Goal: Task Accomplishment & Management: Manage account settings

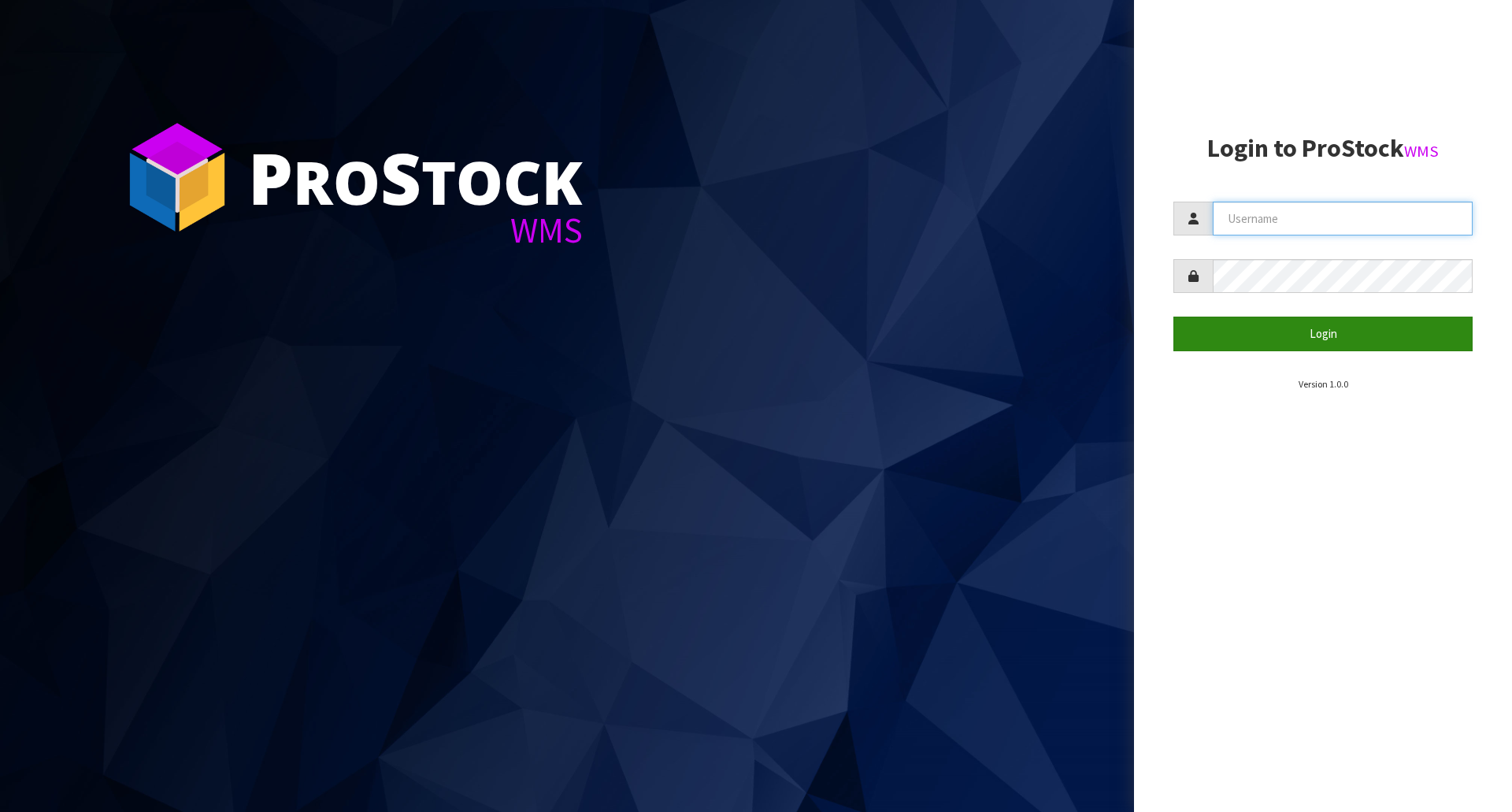
type input "Meena"
click at [1355, 327] on button "Login" at bounding box center [1323, 333] width 299 height 34
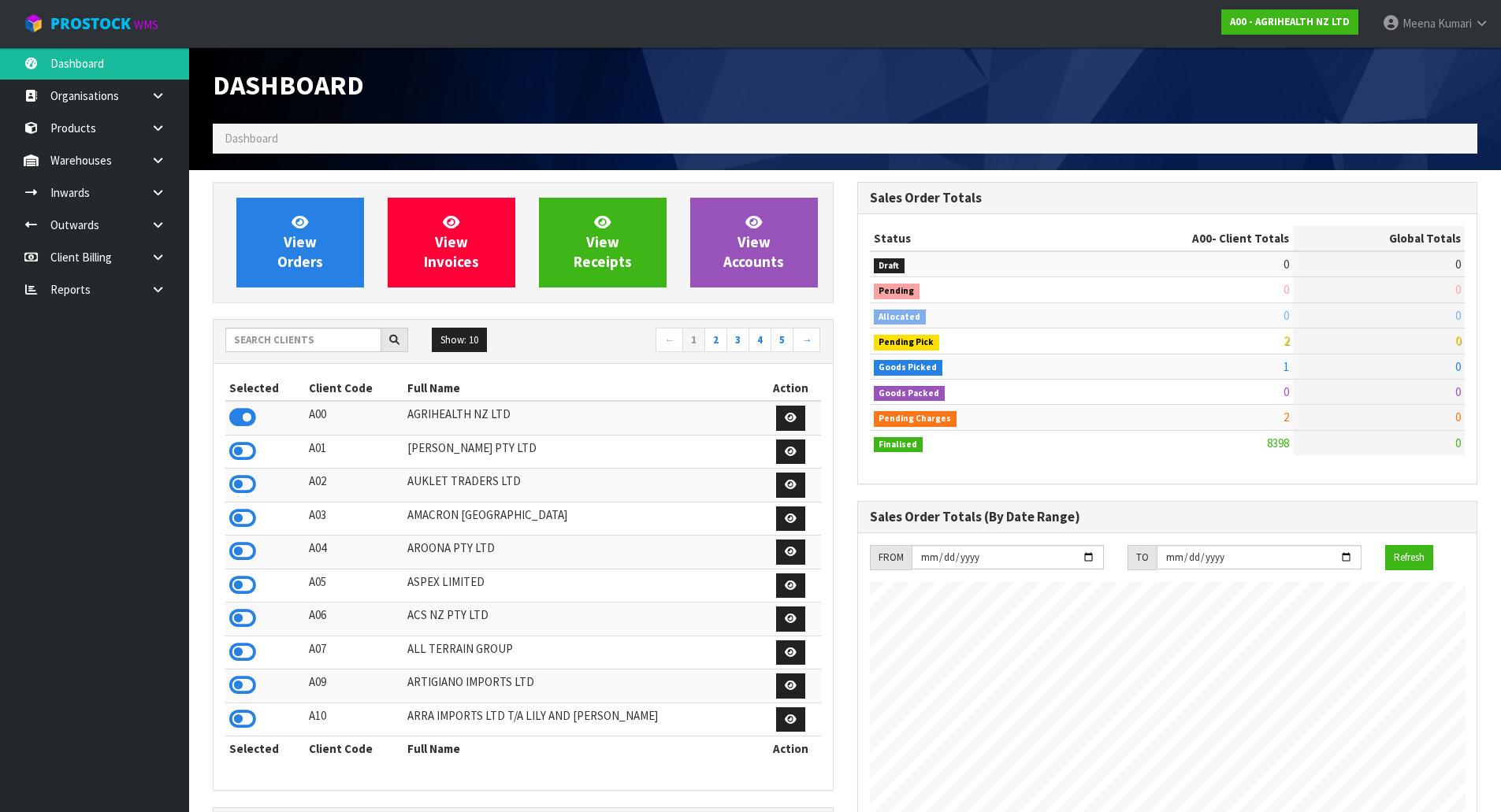
scroll to position [1193, 644]
click at [279, 332] on input "text" at bounding box center [303, 339] width 156 height 24
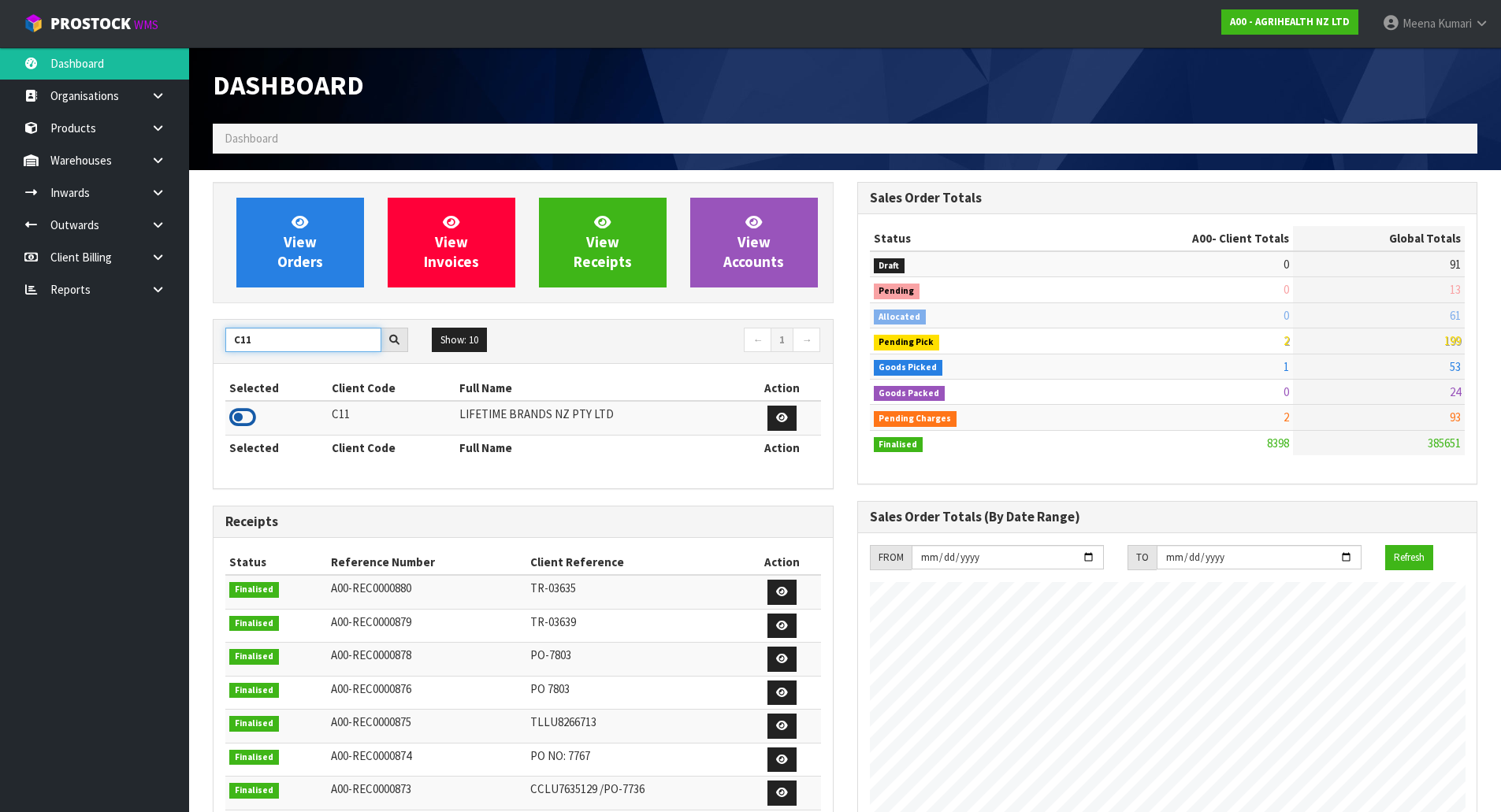
type input "C11"
click at [244, 418] on icon at bounding box center [242, 417] width 26 height 23
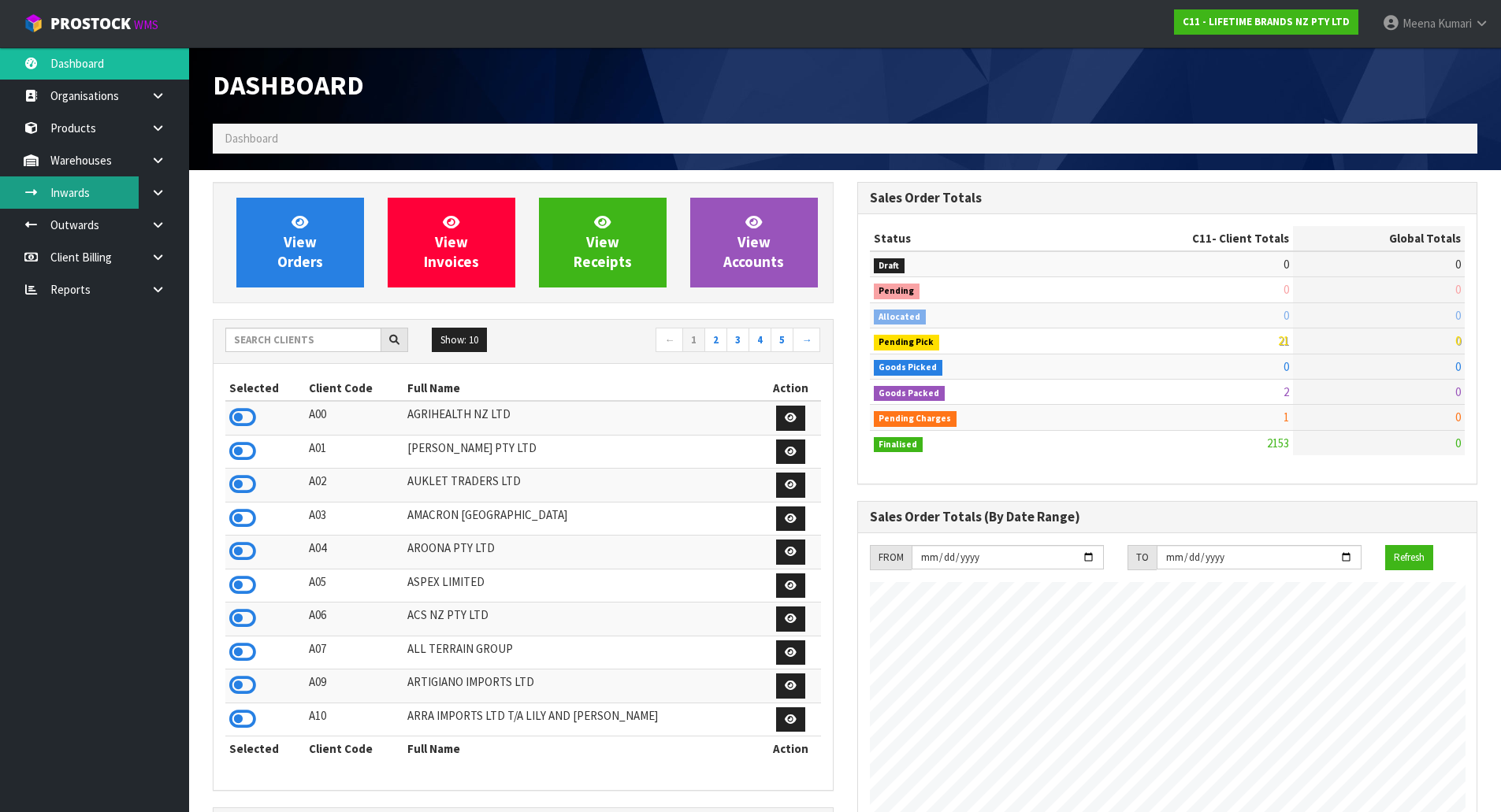
scroll to position [1193, 644]
click at [155, 168] on link at bounding box center [164, 160] width 51 height 32
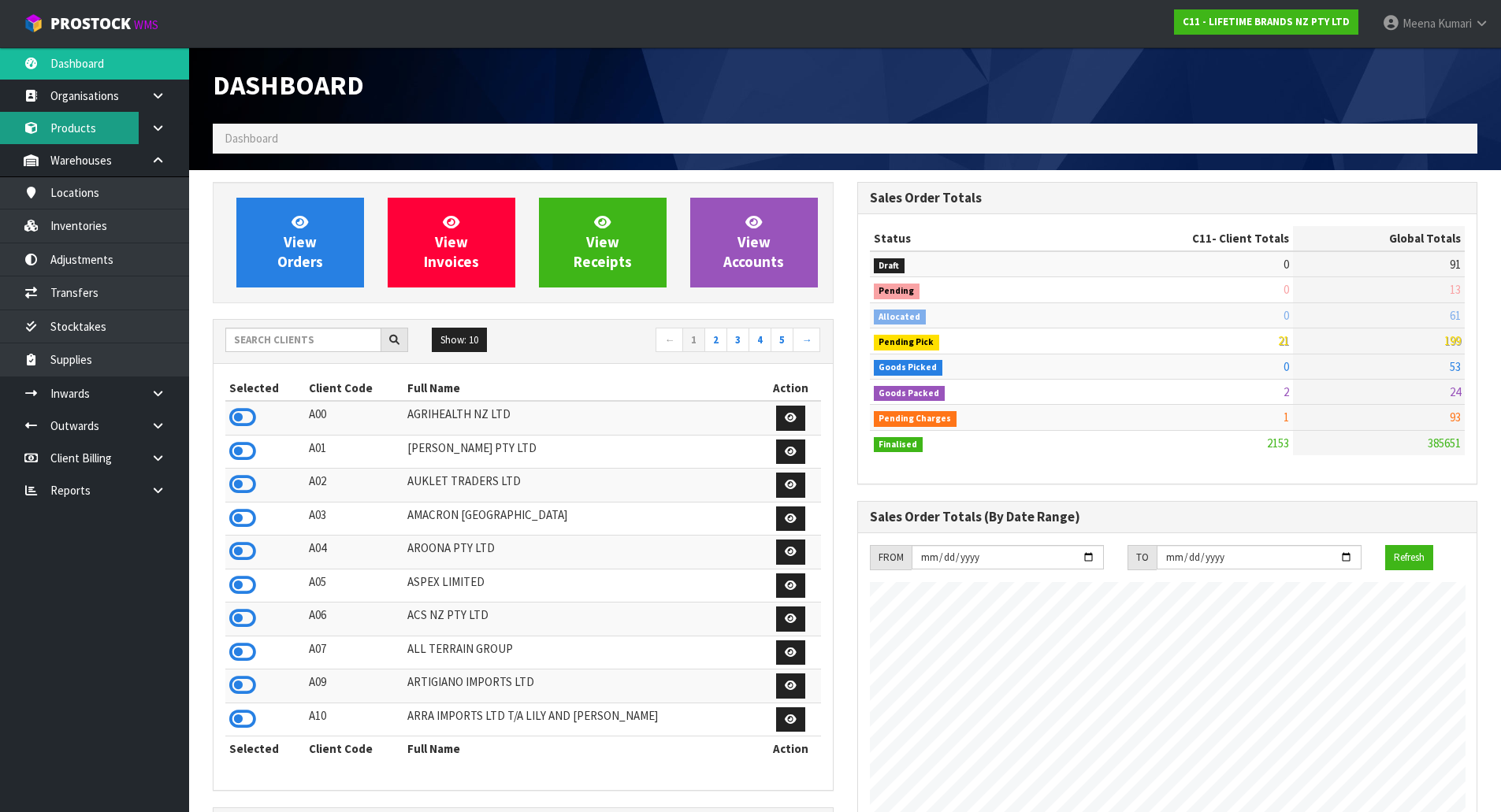
click at [137, 132] on link "Products" at bounding box center [95, 128] width 189 height 32
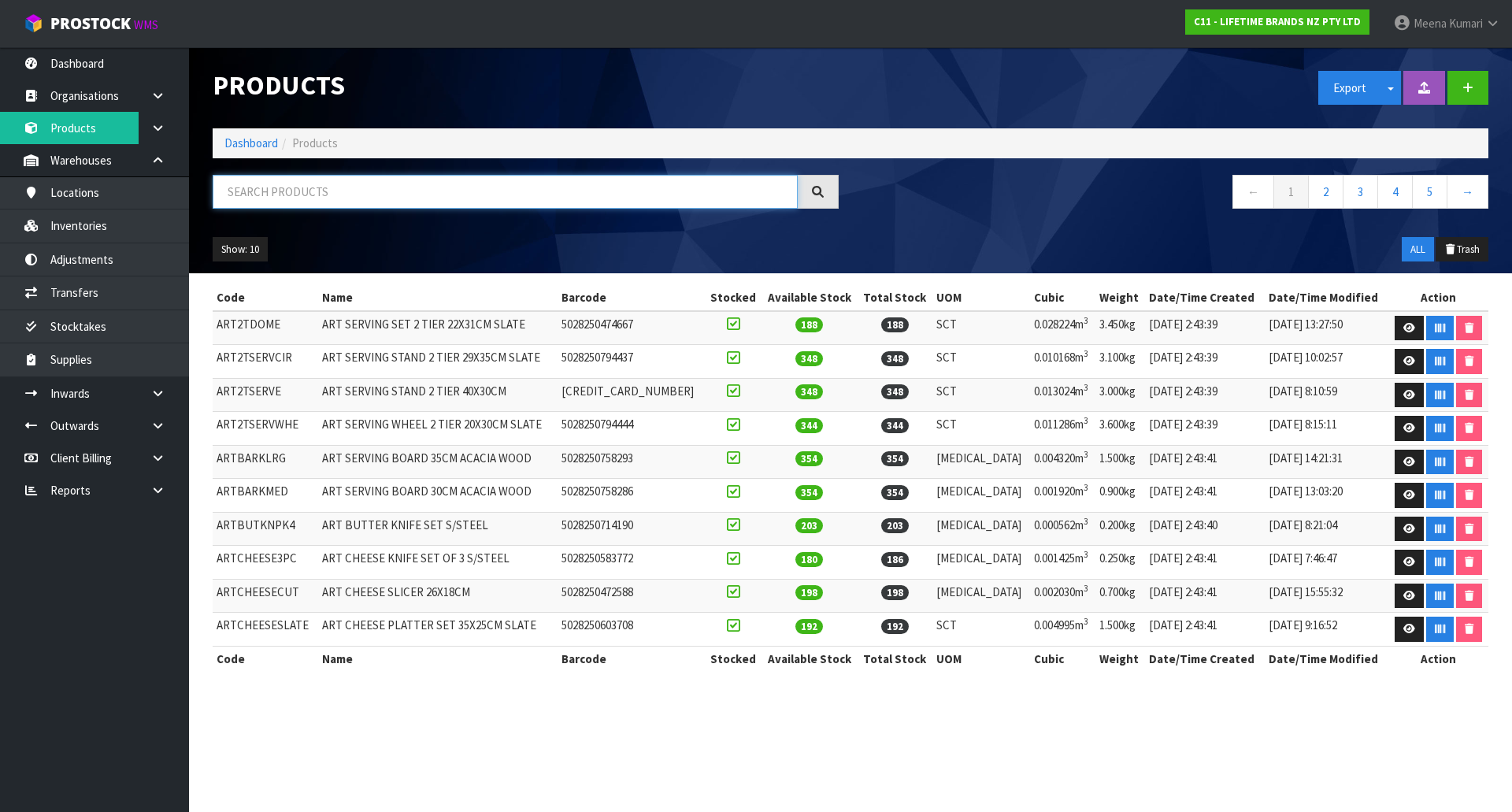
click at [285, 188] on input "text" at bounding box center [505, 191] width 585 height 34
paste input "MCSNPBLK17HK"
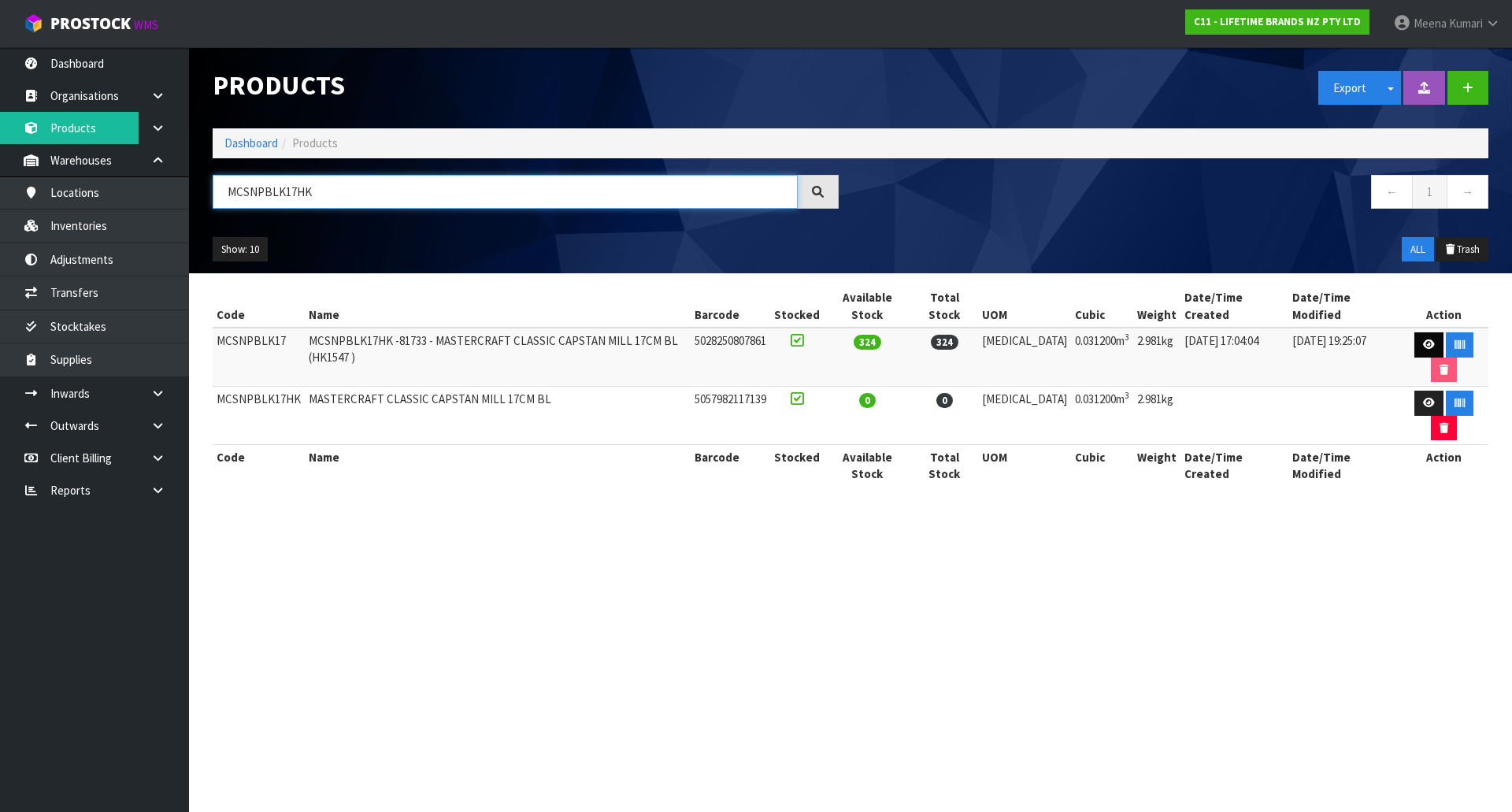
type input "MCSNPBLK17HK"
click at [1423, 339] on icon at bounding box center [1429, 344] width 12 height 11
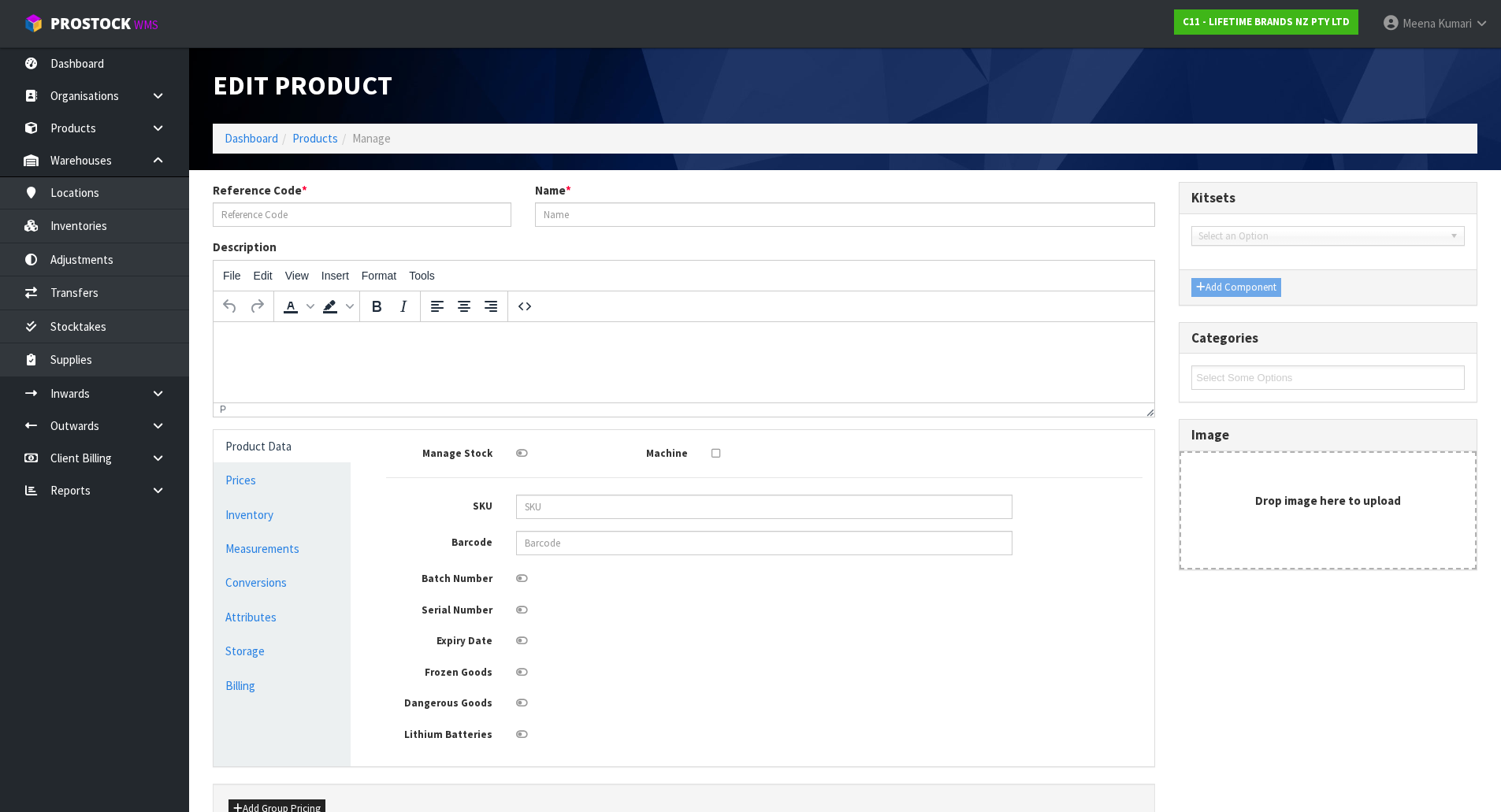
type input "MCSNPBLK17"
type input "MCSNPBLK17HK -81733 - MASTERCRAFT CLASSIC CAPSTAN MILL 17CM BL (HK1547 )"
type input "5028250807861"
type input "40"
type input "39"
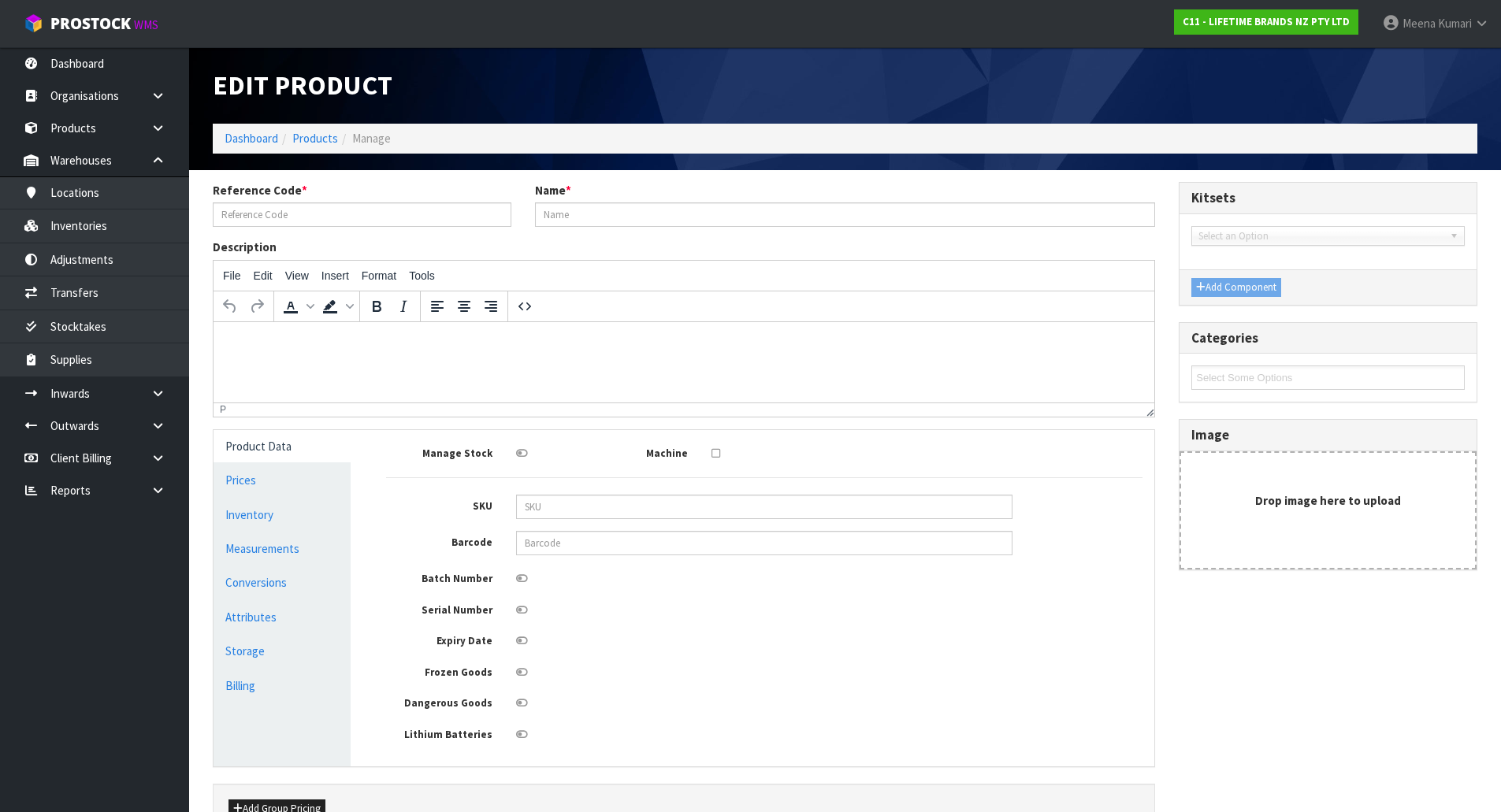
type input "20"
type input "0.0312"
type input "2.981"
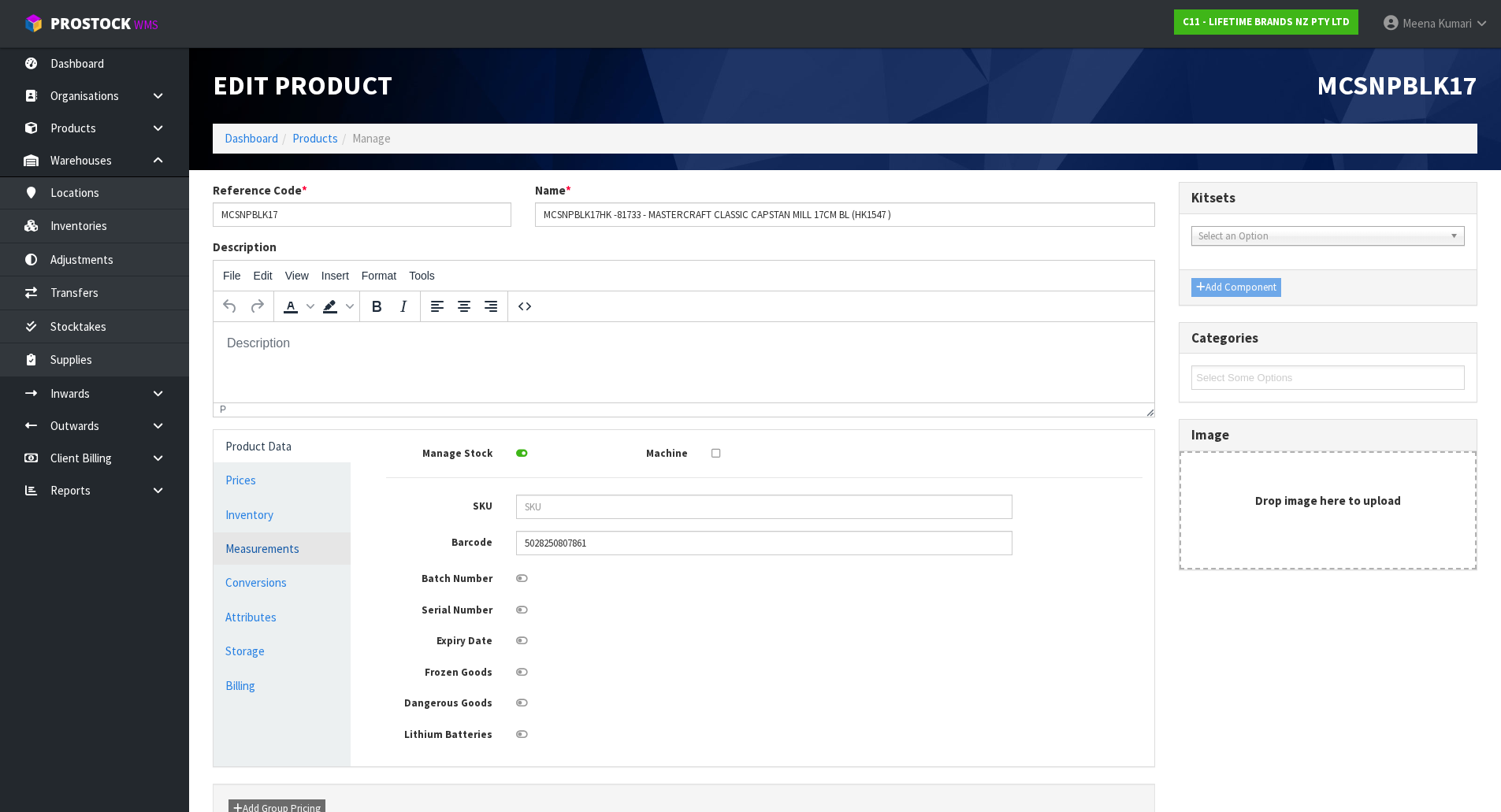
click at [244, 543] on link "Measurements" at bounding box center [282, 548] width 138 height 32
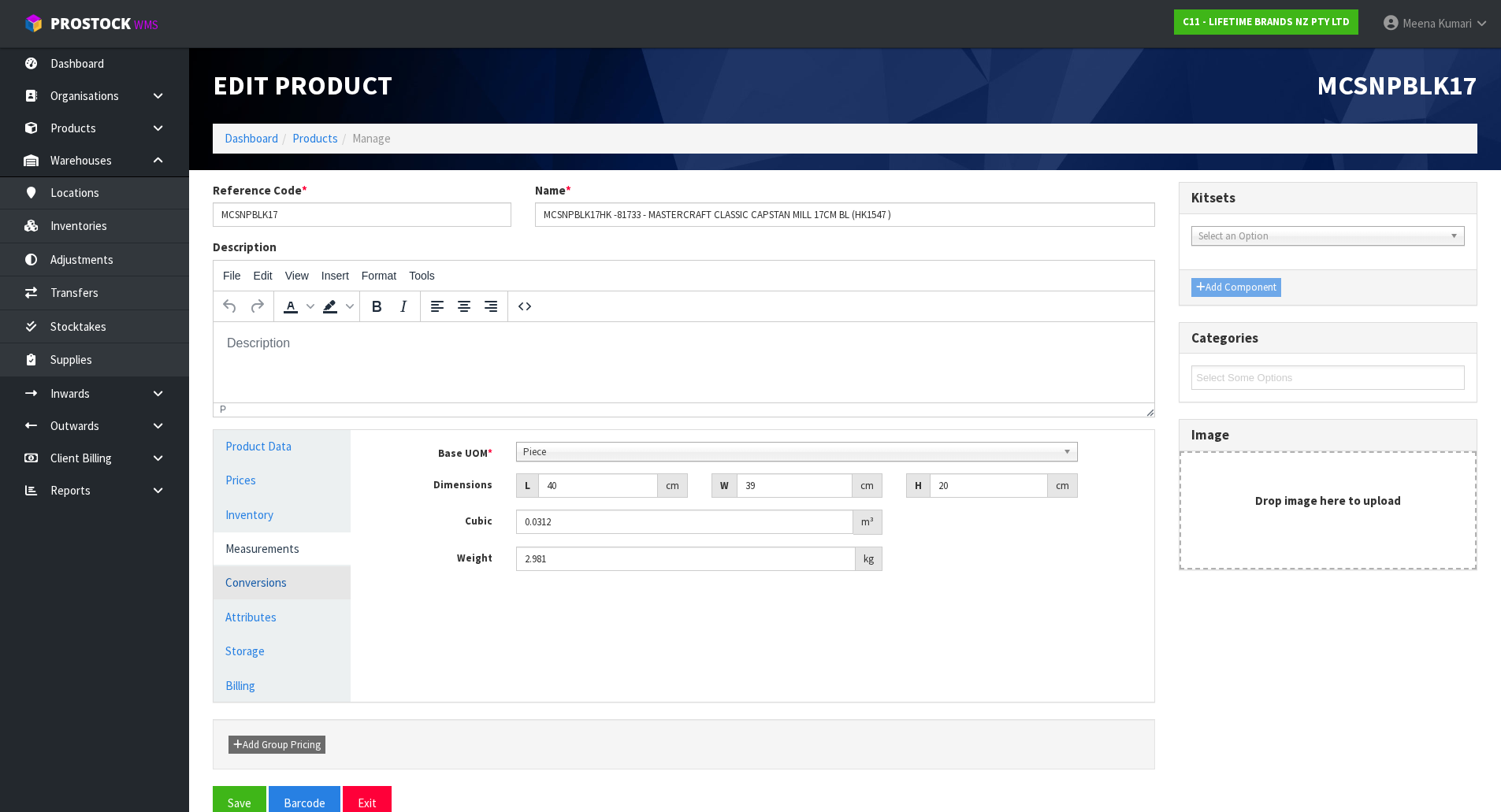
click at [281, 588] on link "Conversions" at bounding box center [282, 582] width 138 height 32
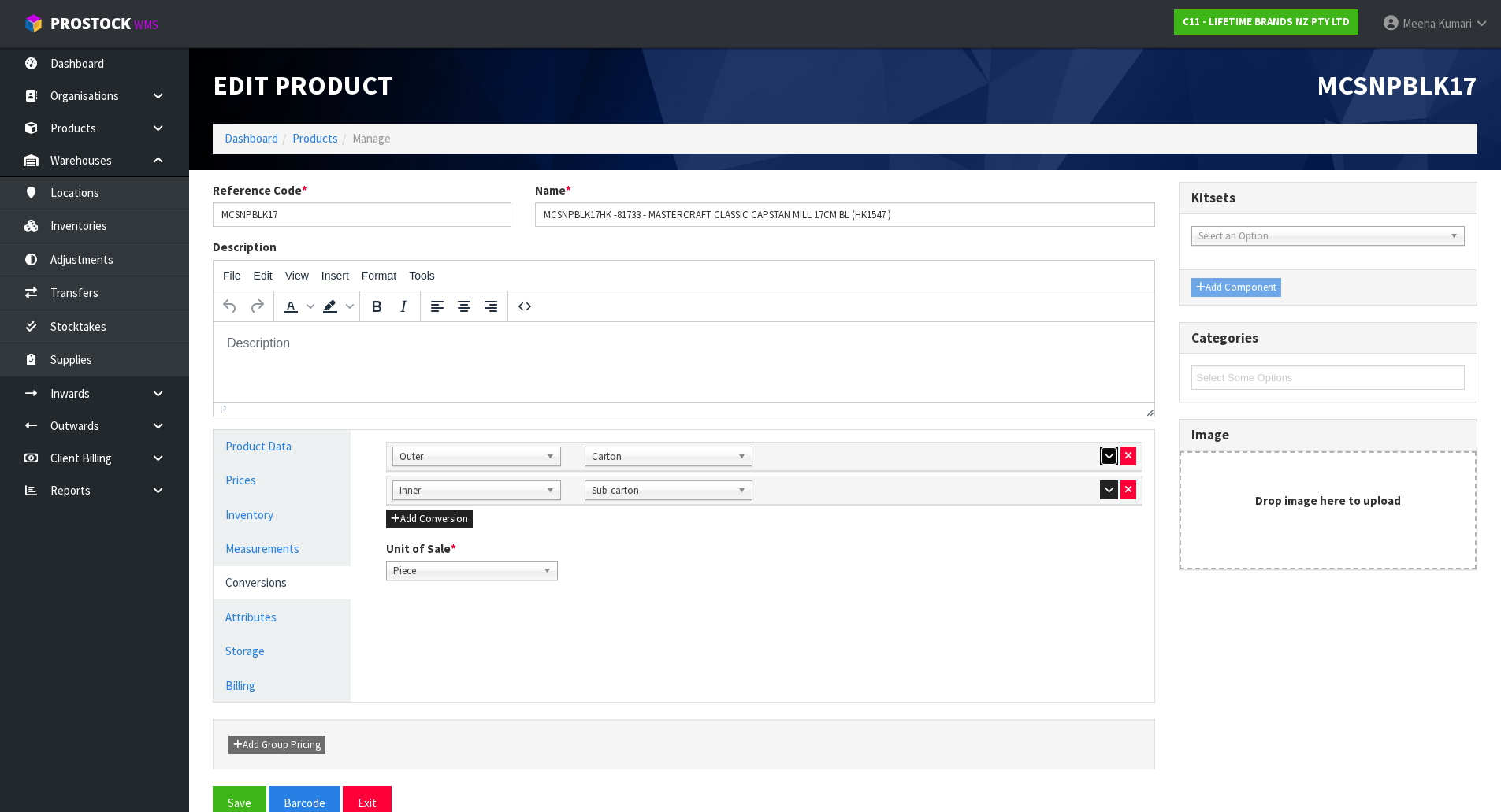
click at [1115, 454] on button "button" at bounding box center [1109, 455] width 19 height 19
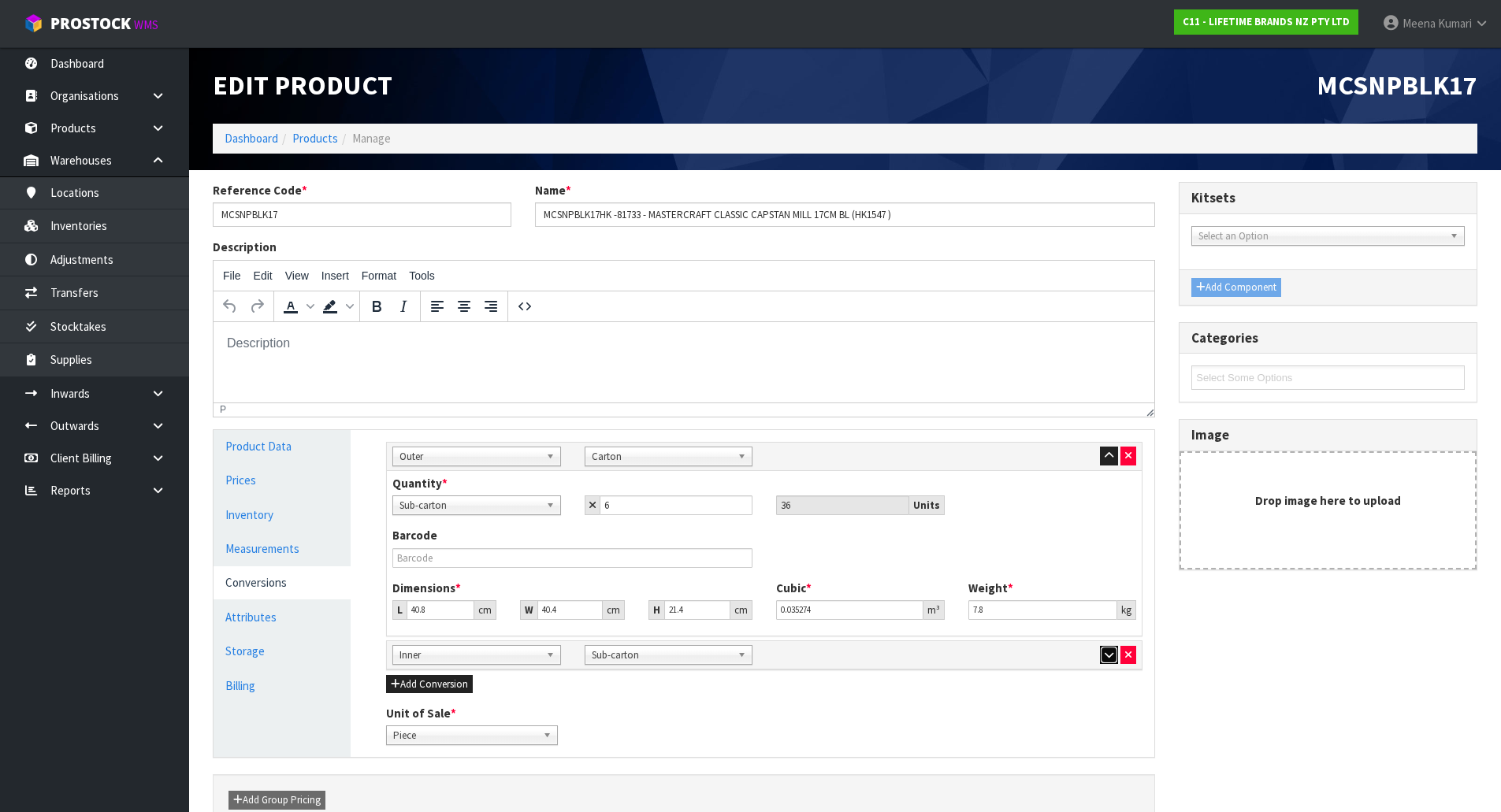
click at [1114, 656] on icon "button" at bounding box center [1109, 655] width 9 height 11
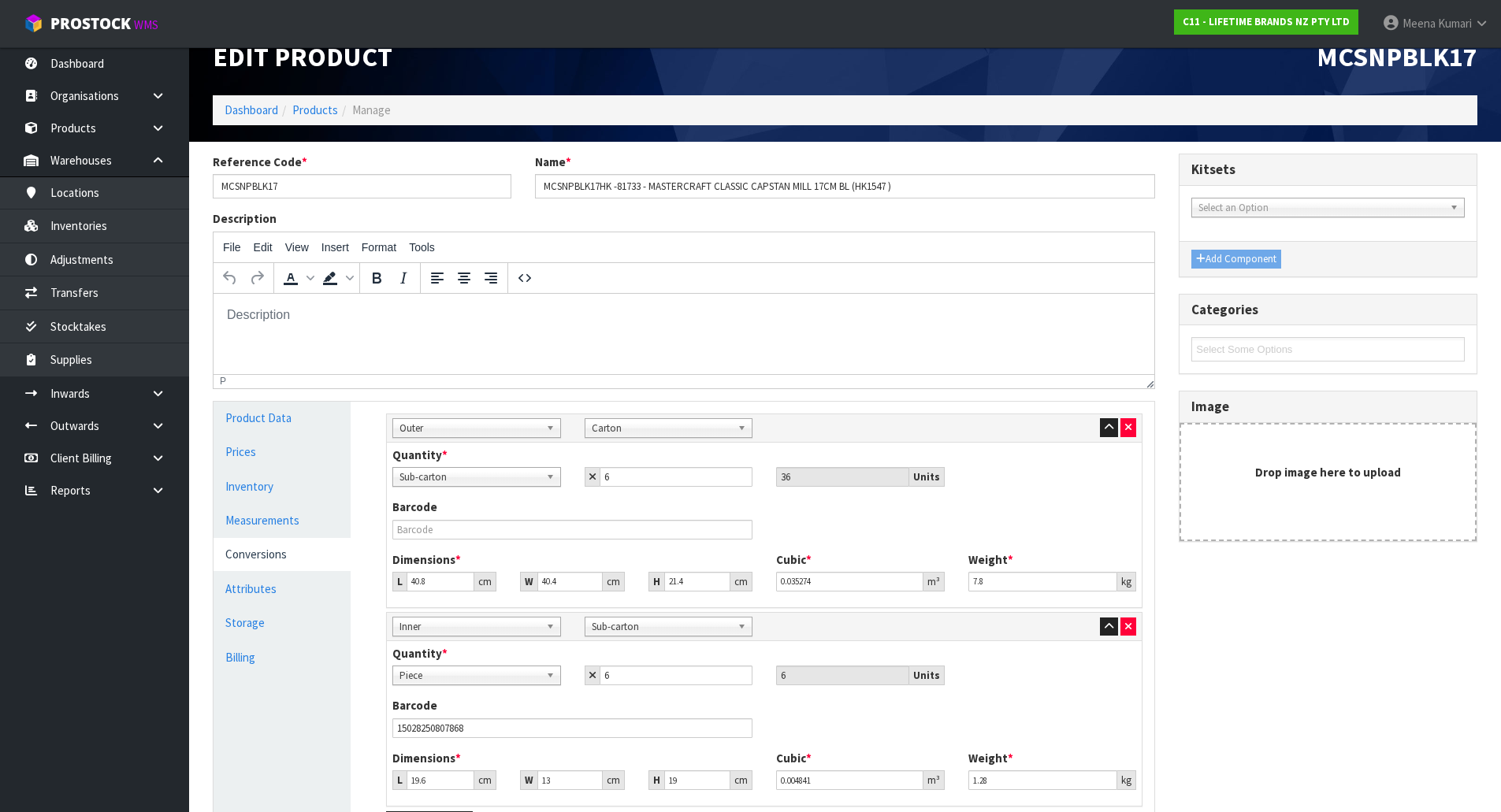
scroll to position [16, 0]
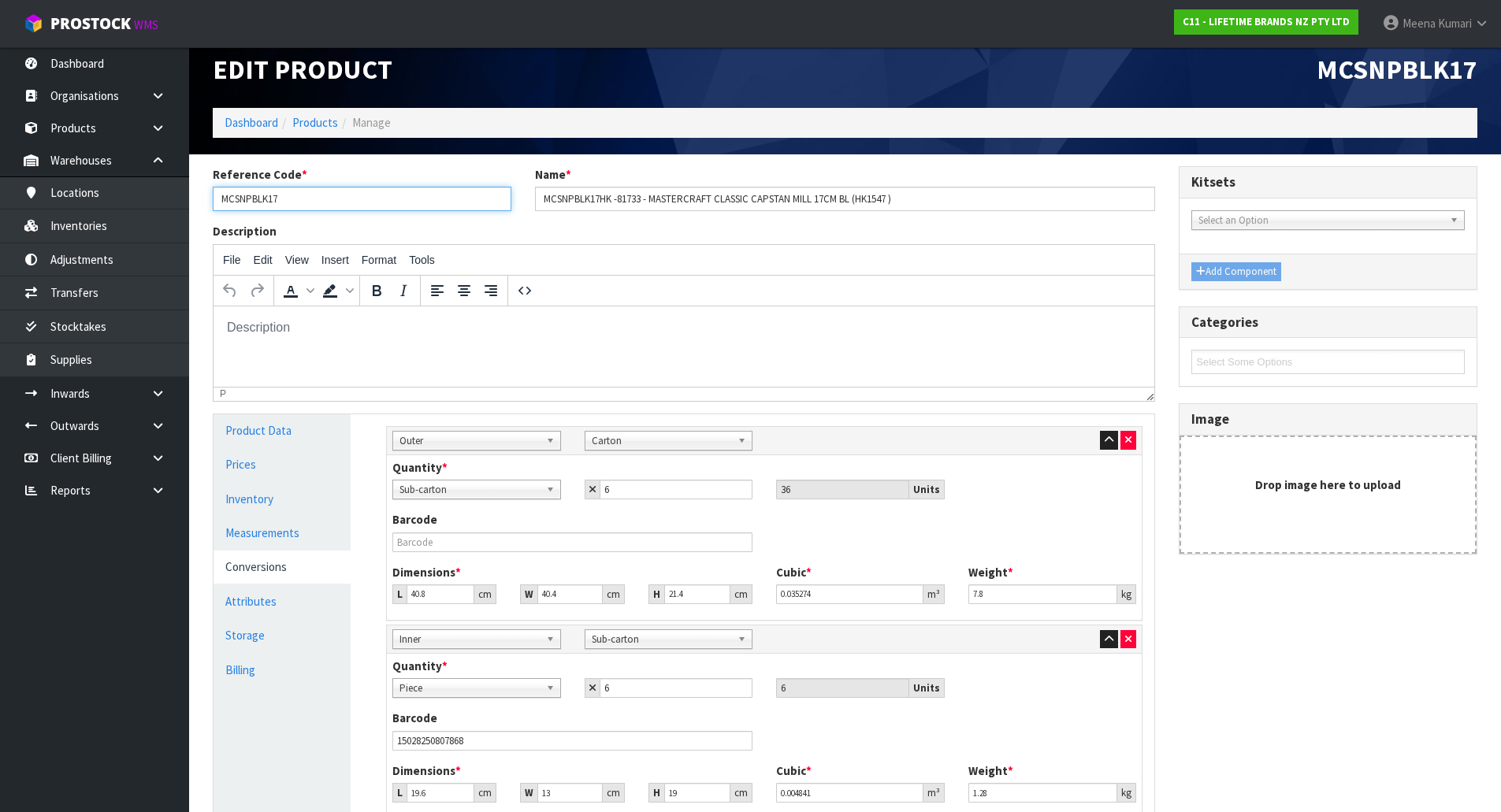
click at [359, 207] on input "MCSNPBLK17" at bounding box center [362, 198] width 298 height 24
click at [306, 125] on link "Products" at bounding box center [315, 122] width 46 height 15
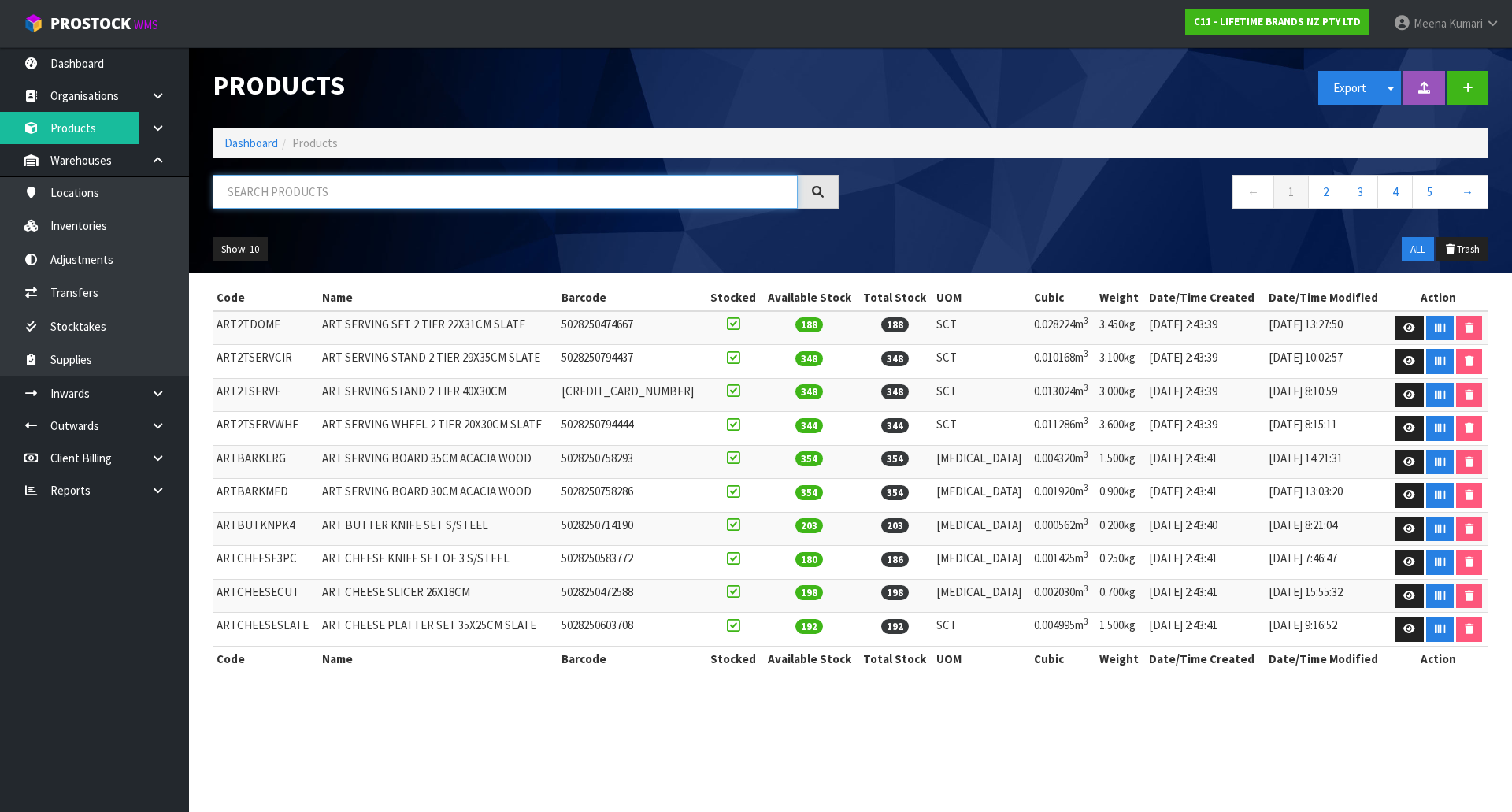
click at [307, 178] on input "text" at bounding box center [505, 191] width 585 height 34
paste input "MCSNPRED12HK"
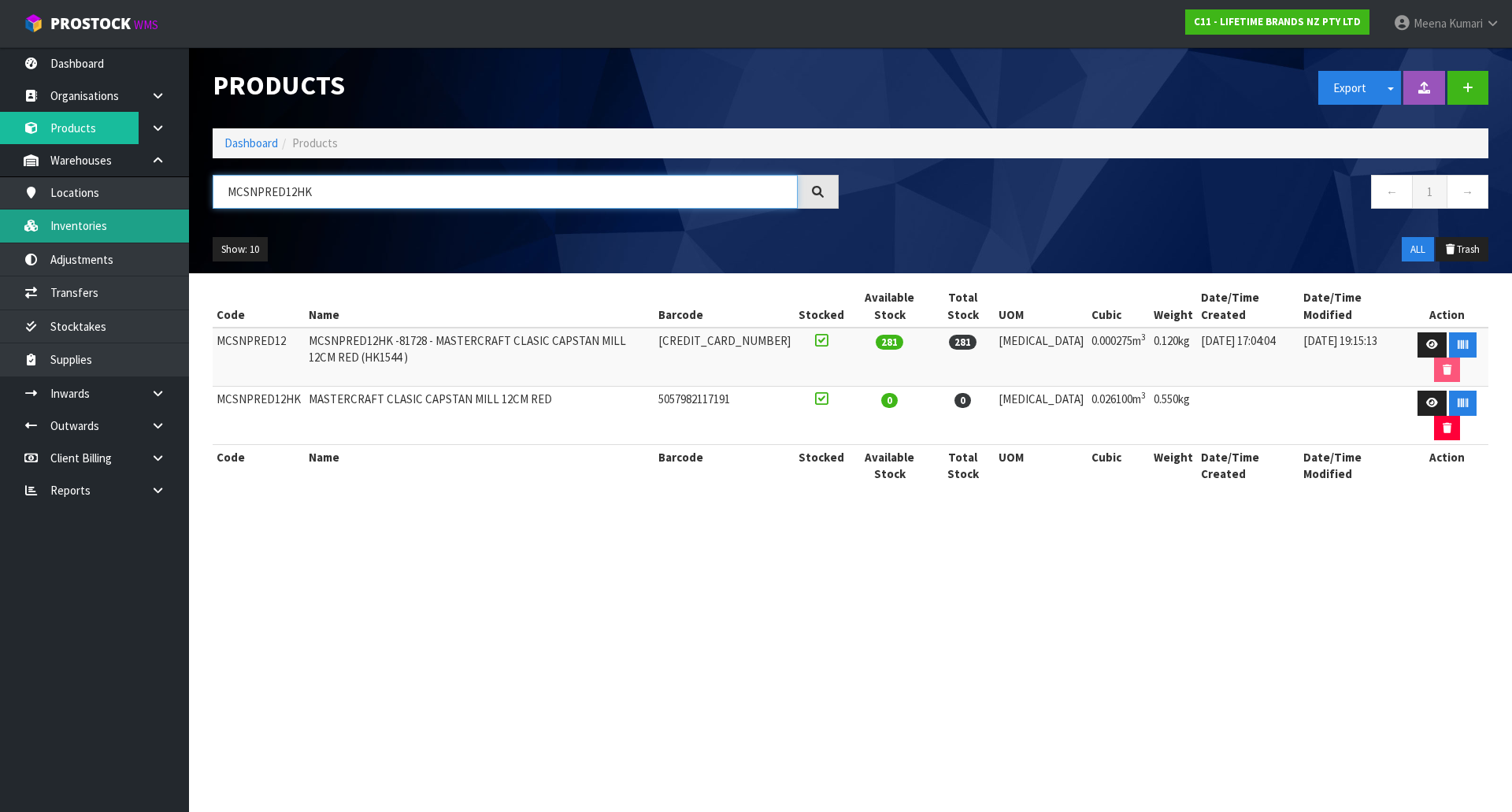
type input "MCSNPRED12HK"
click at [1426, 339] on icon at bounding box center [1432, 344] width 12 height 11
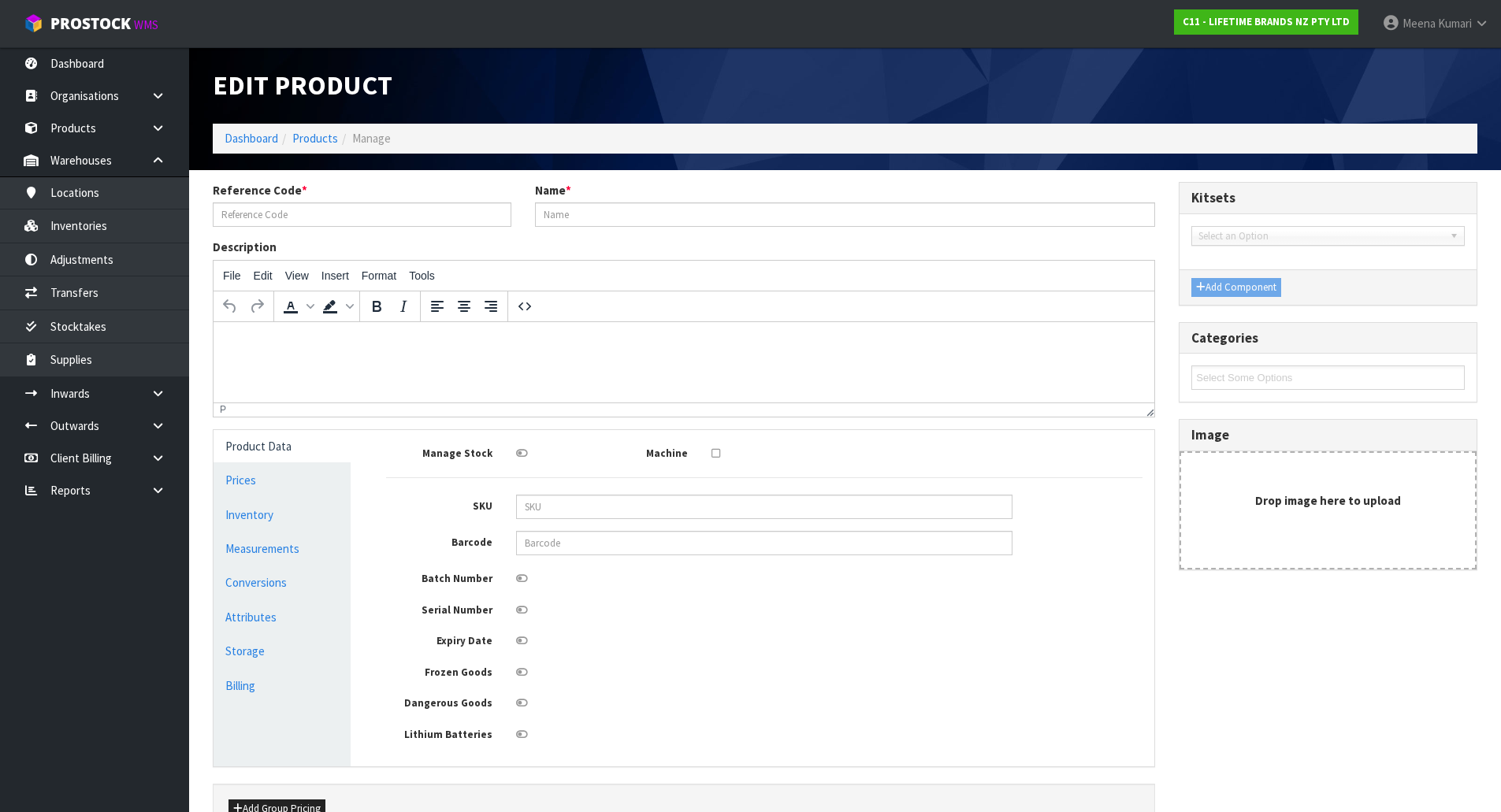
type input "MCSNPRED12"
type input "MCSNPRED12HK -81728 - MASTERCRAFT CLASIC CAPSTAN MILL 12CM RED (HK1544 )"
type input "5028250830623"
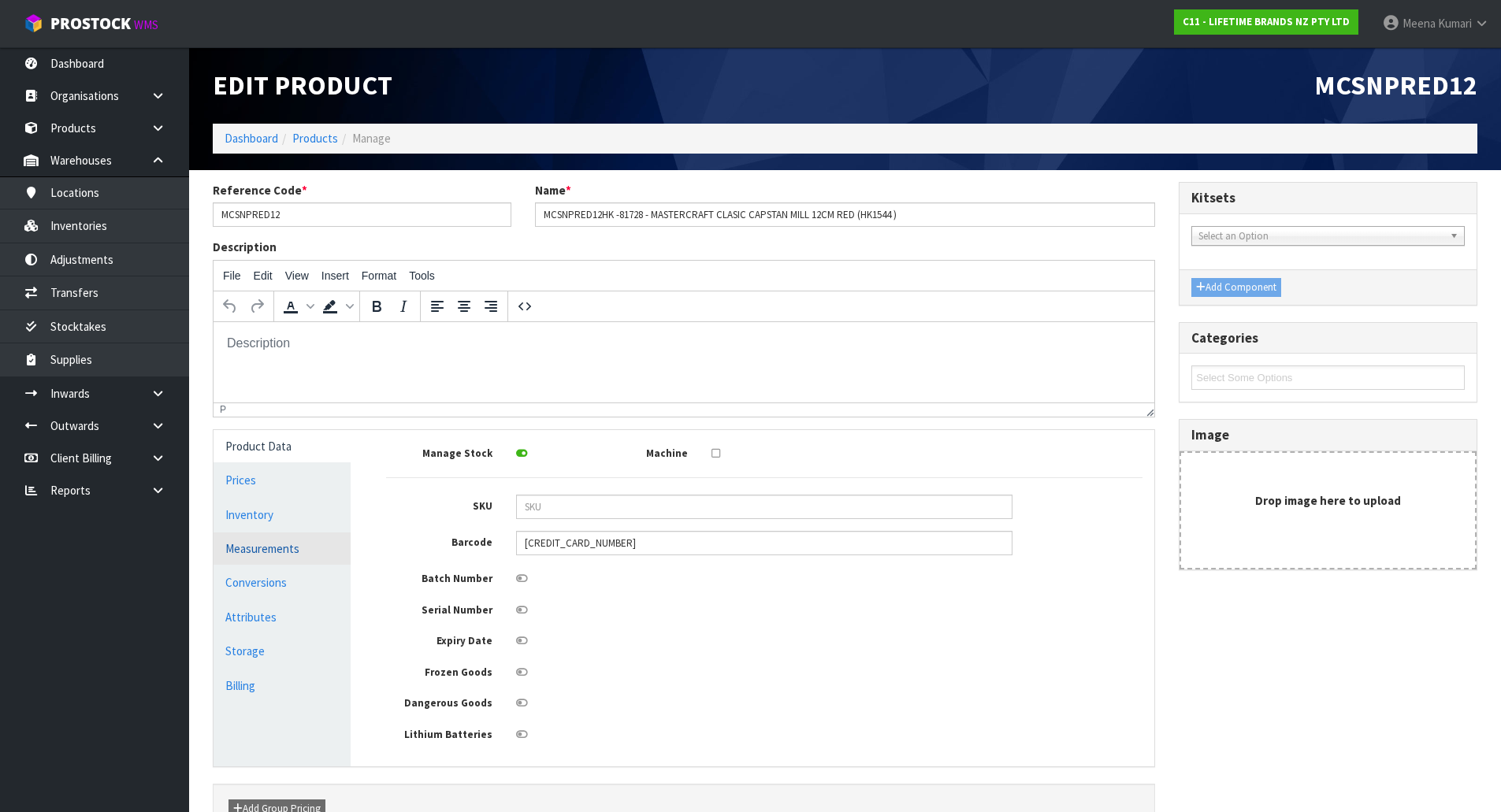
click at [318, 545] on link "Measurements" at bounding box center [282, 548] width 138 height 32
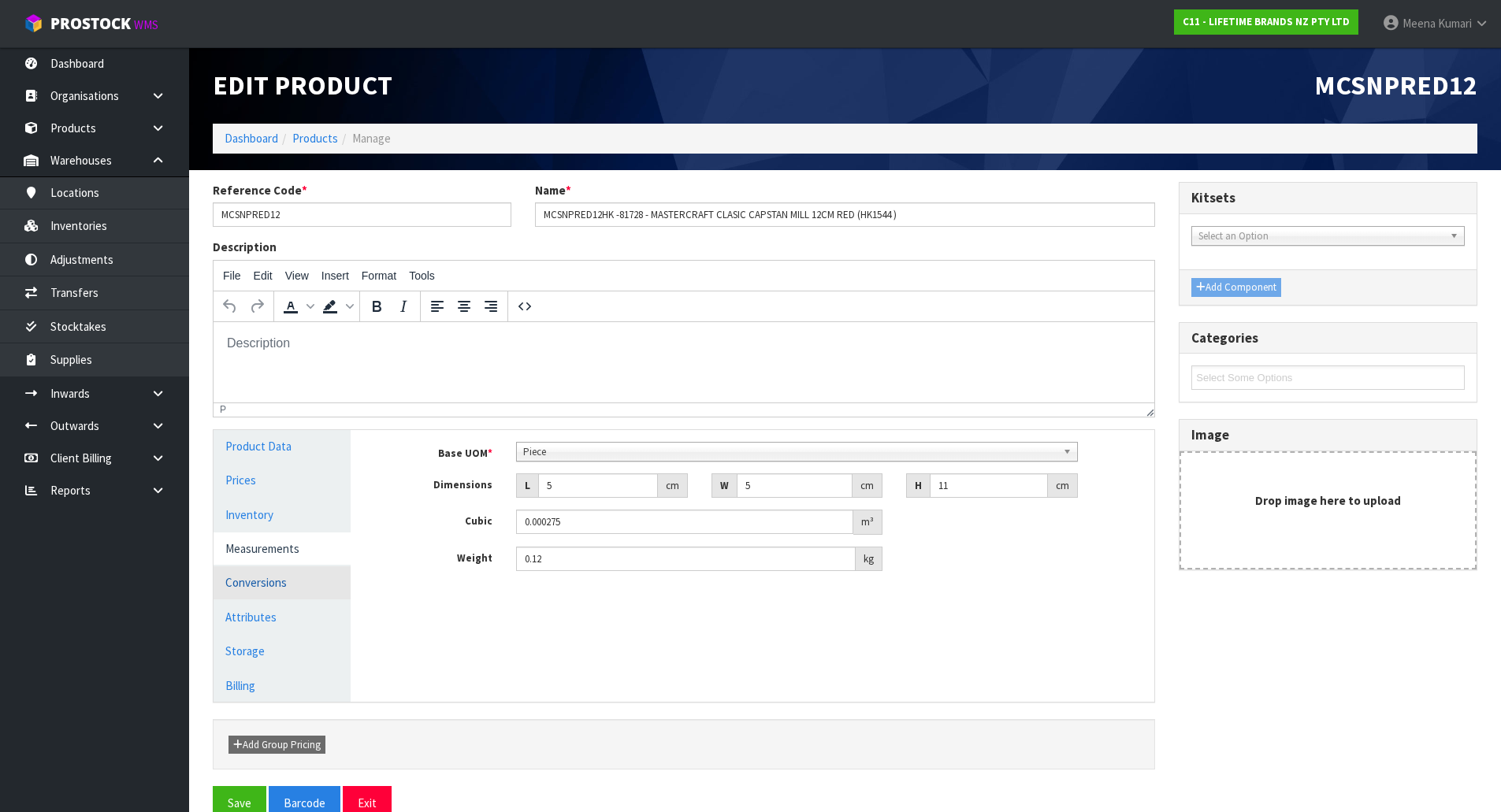
click at [301, 573] on link "Conversions" at bounding box center [282, 582] width 138 height 32
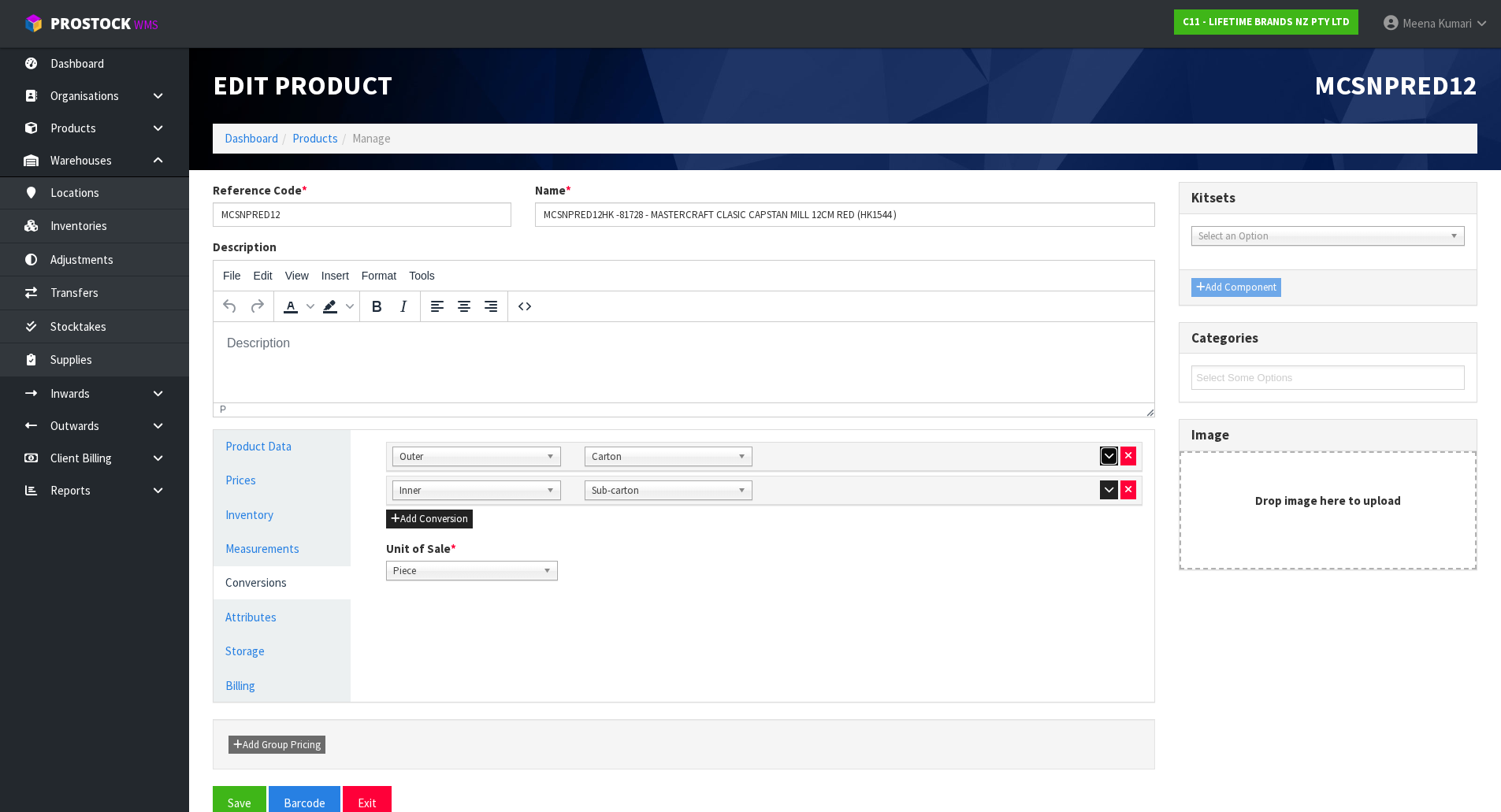
click at [1110, 455] on icon "button" at bounding box center [1109, 455] width 9 height 11
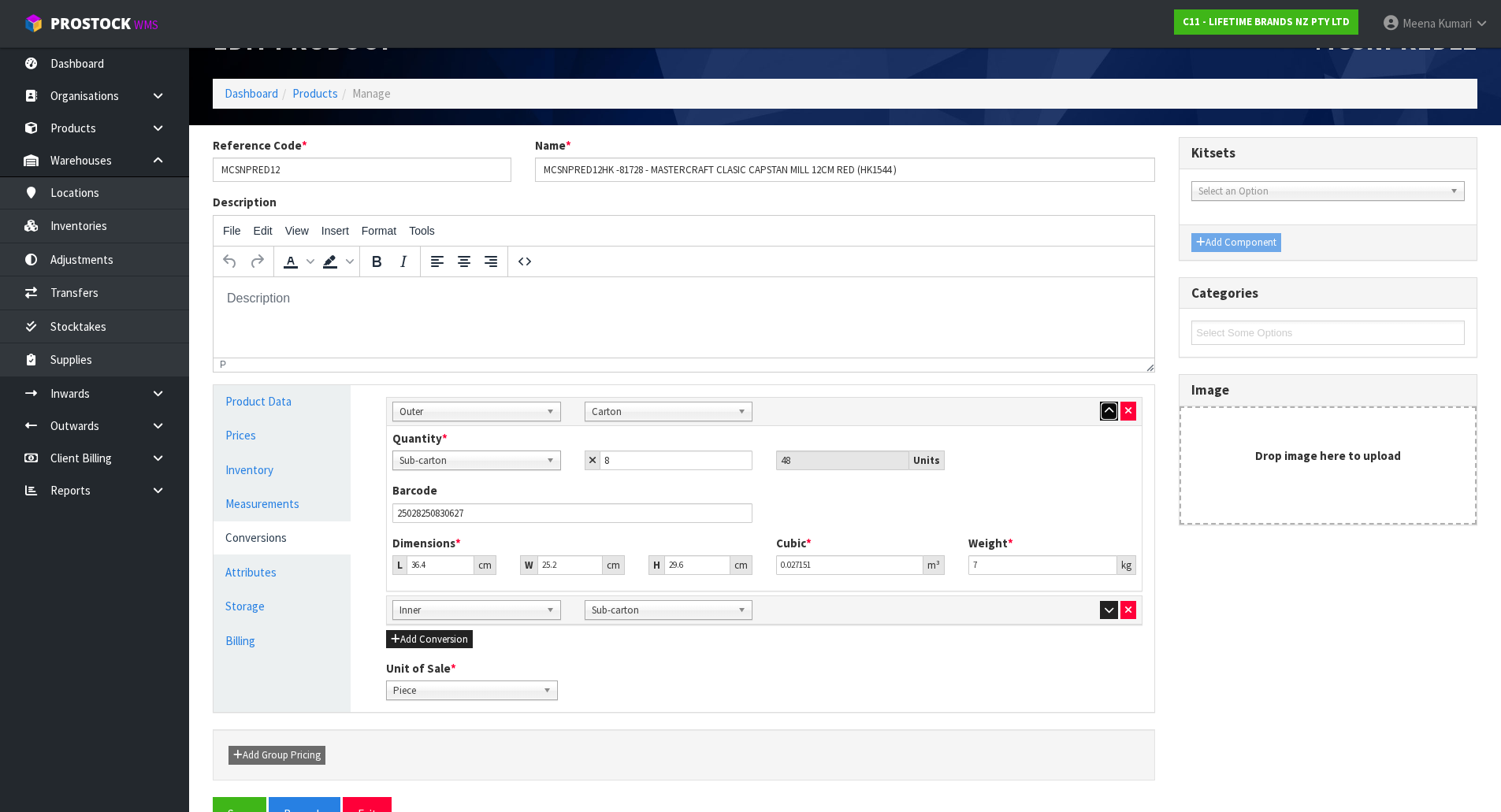
scroll to position [88, 0]
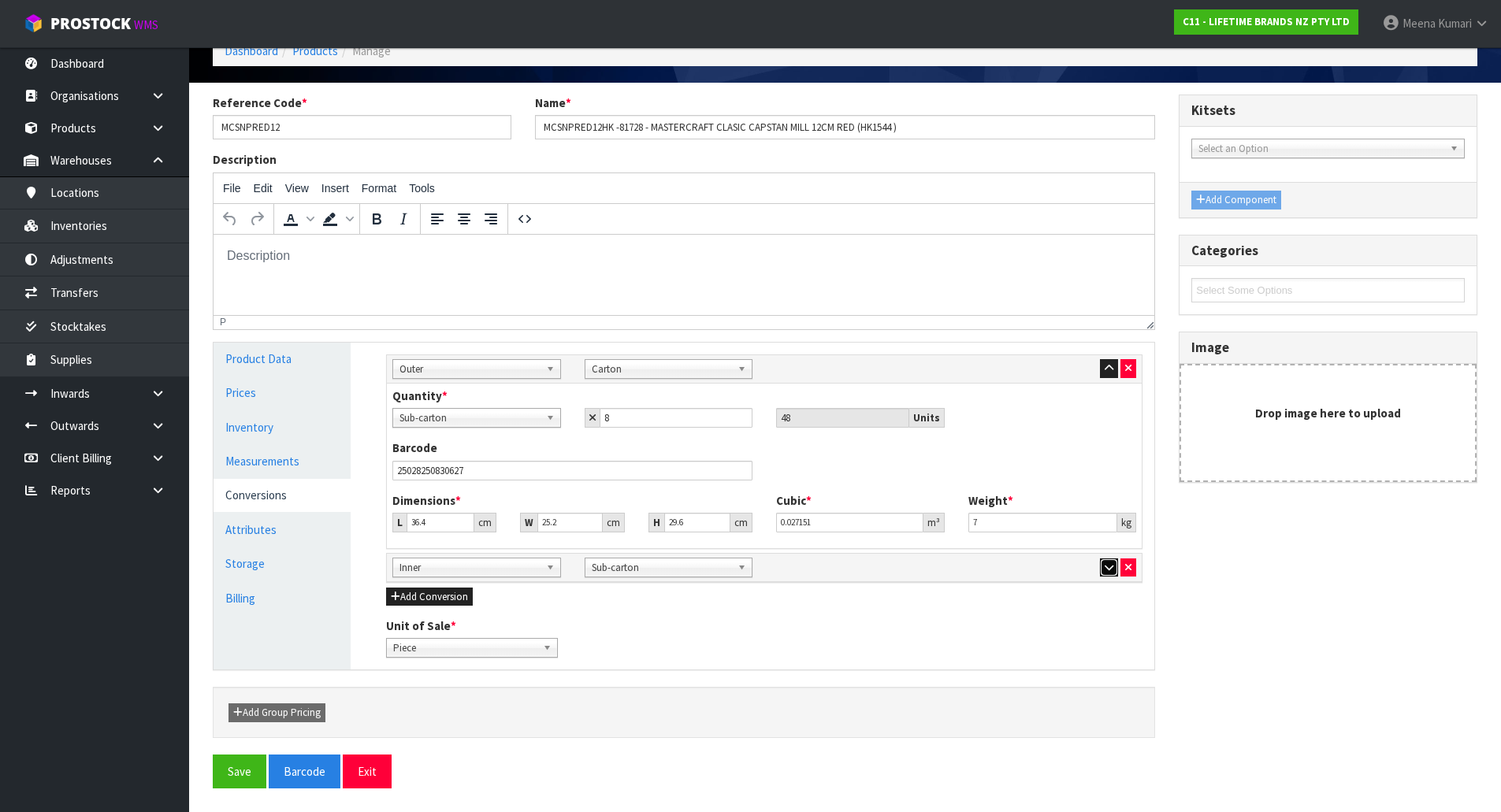
click at [1106, 572] on icon "button" at bounding box center [1109, 567] width 9 height 11
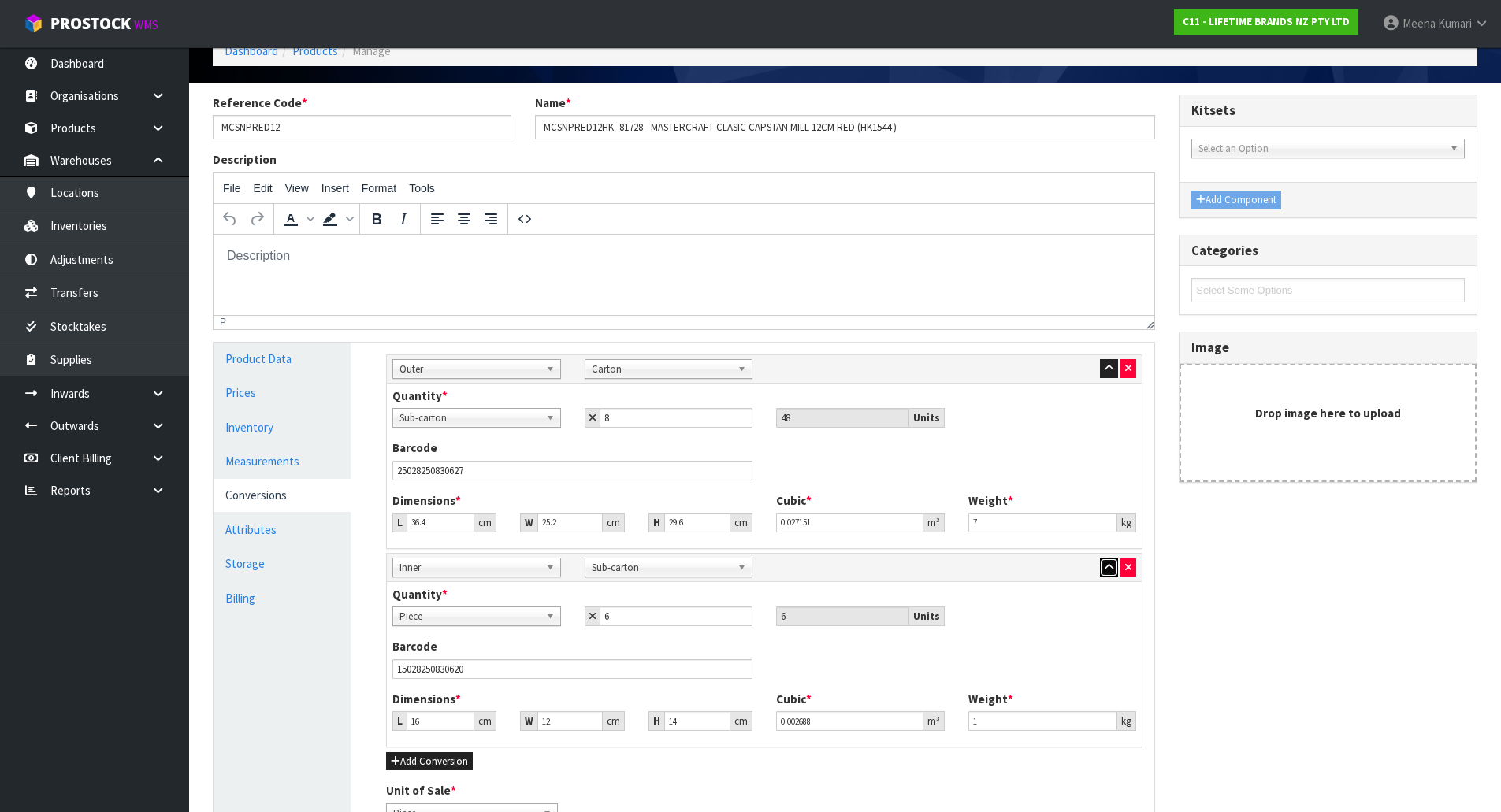
scroll to position [252, 0]
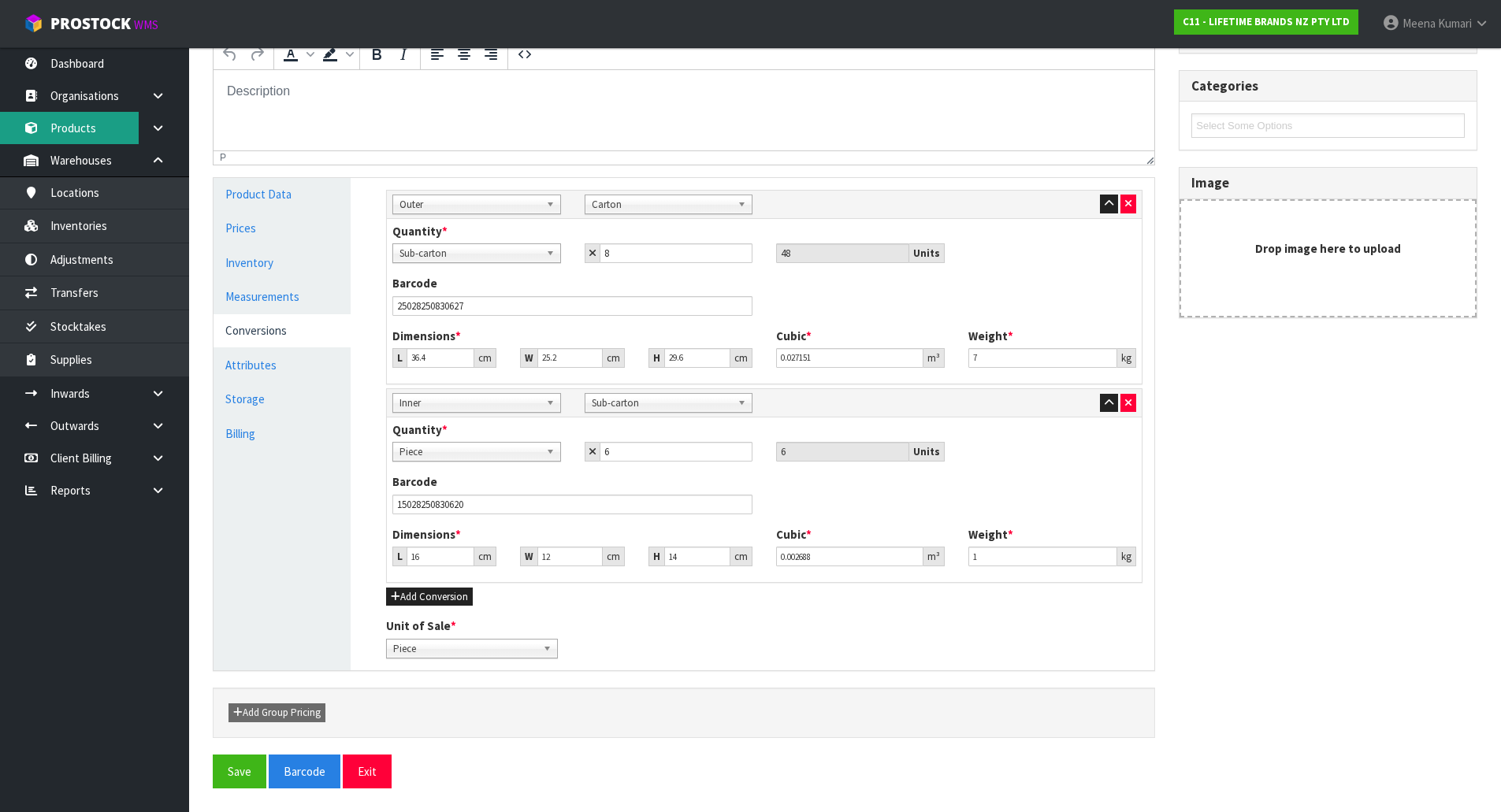
click at [105, 126] on link "Products" at bounding box center [95, 128] width 189 height 32
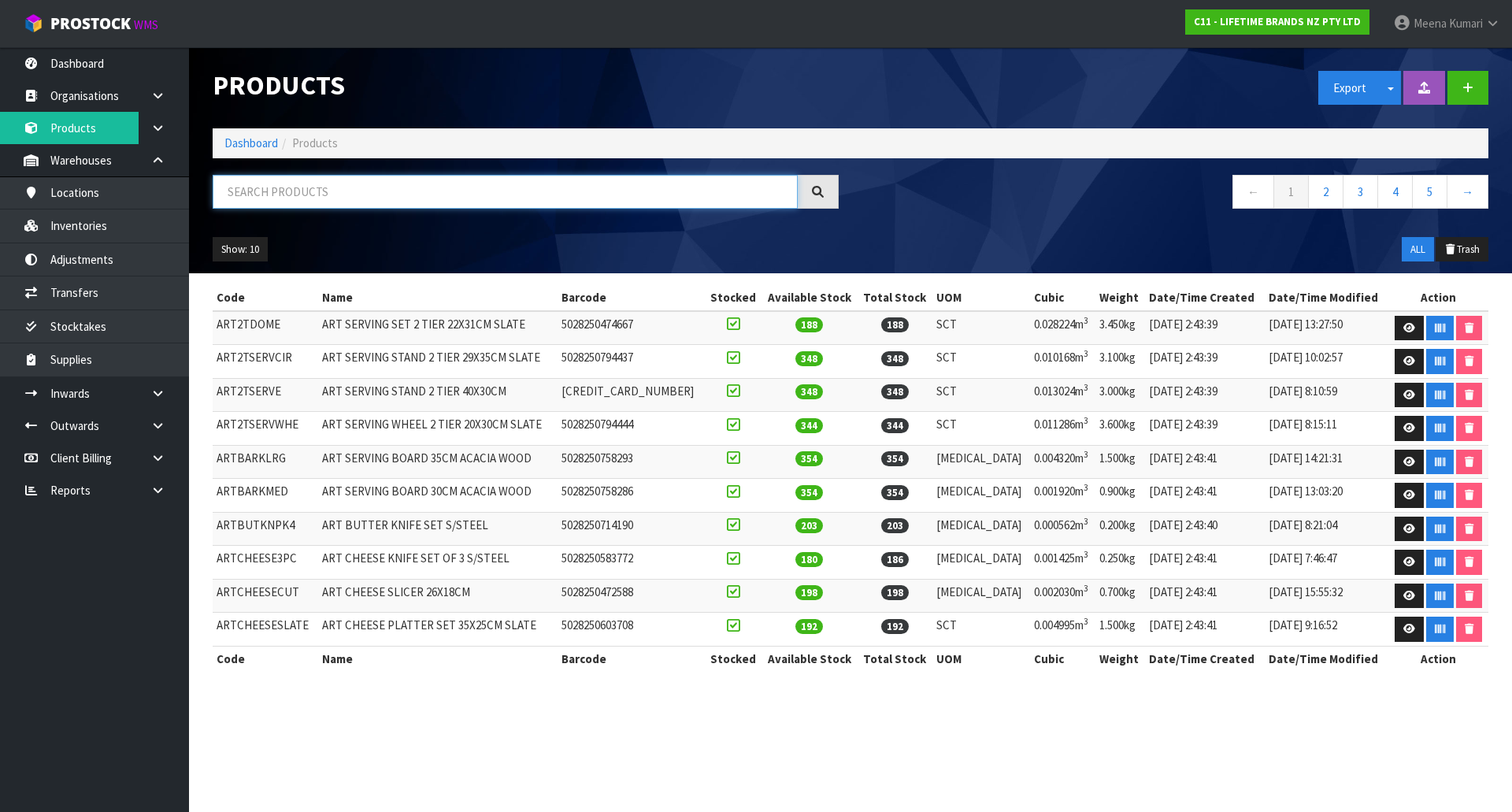
click at [569, 199] on input "text" at bounding box center [505, 191] width 585 height 34
paste input "mcsgnwnl"
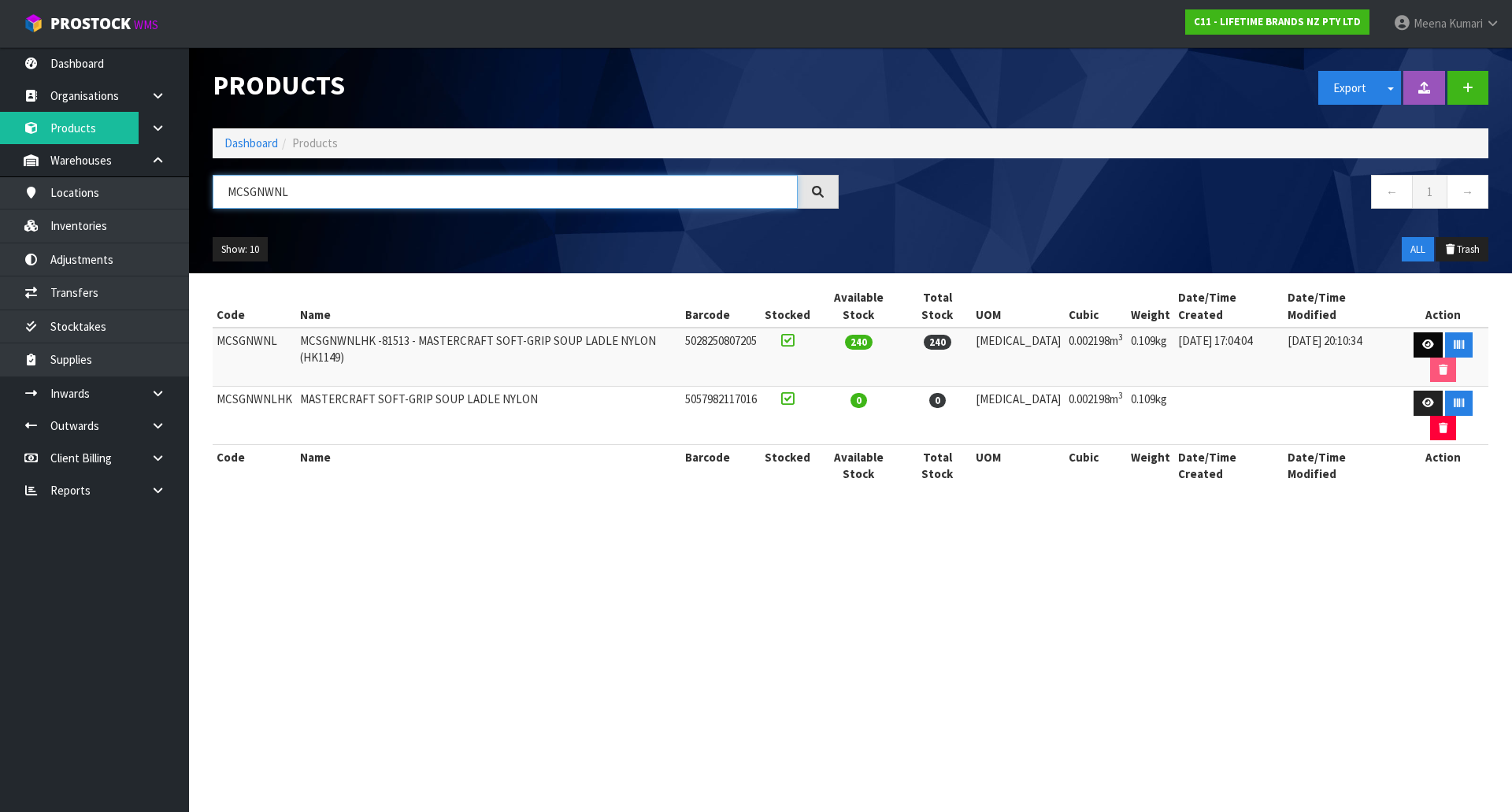
type input "MCSGNWNL"
click at [1422, 339] on icon at bounding box center [1428, 344] width 12 height 11
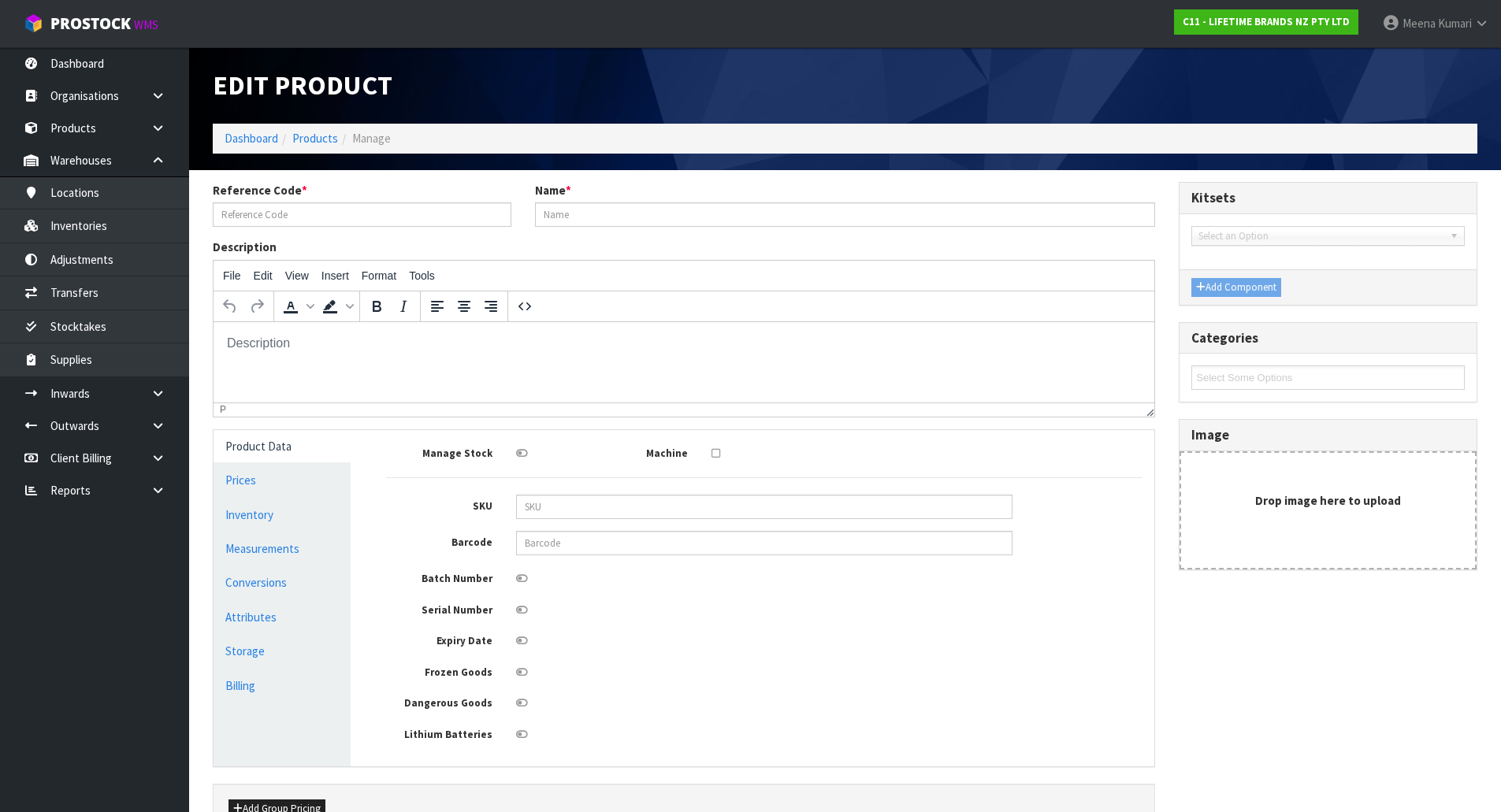
type input "MCSGNWNL"
type input "MCSGNWNLHK -81513 - MASTERCRAFT SOFT-GRIP SOUP LADLE NYLON (HK1149)"
type input "5028250807205"
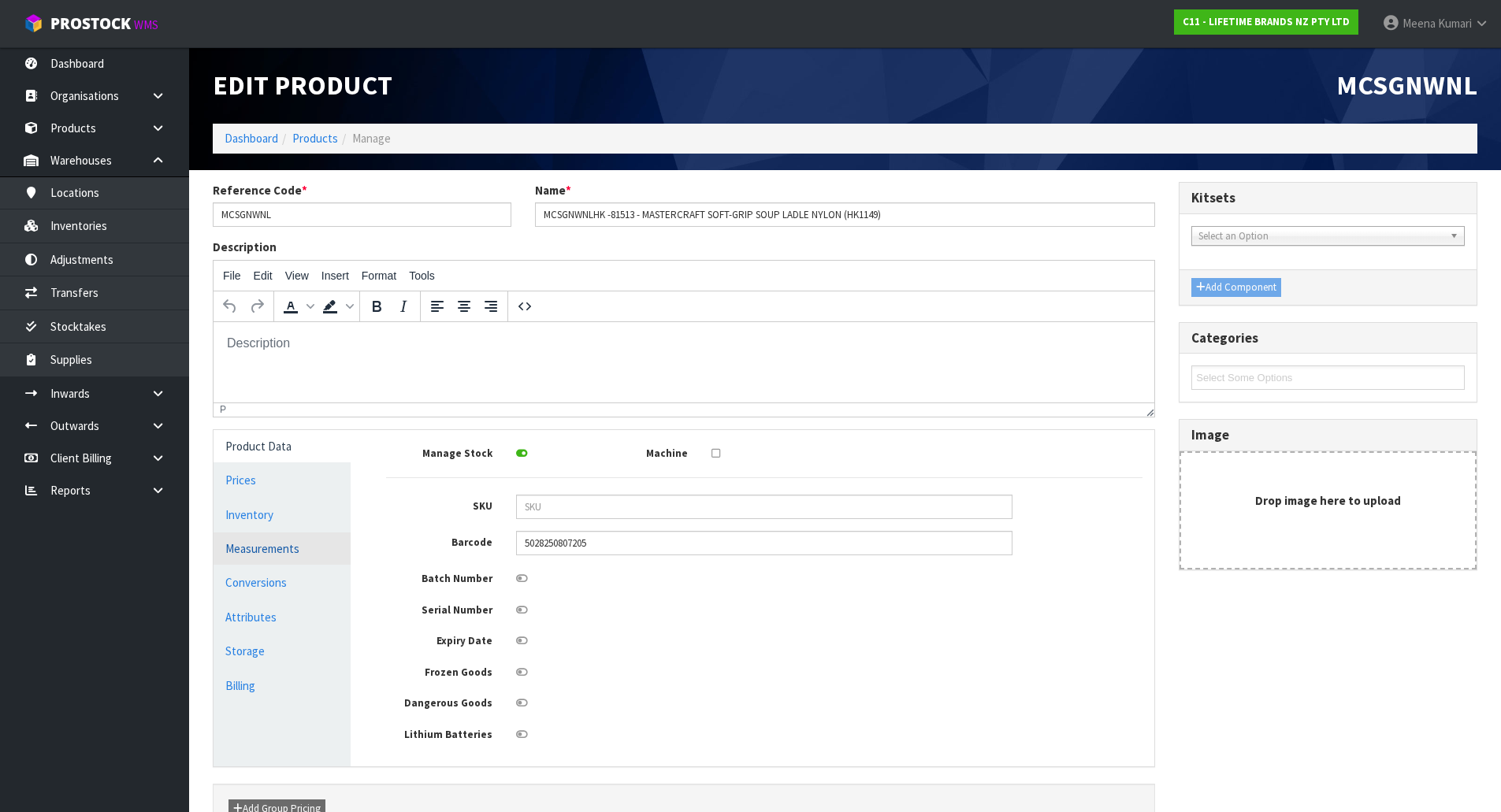
click at [290, 540] on link "Measurements" at bounding box center [282, 548] width 138 height 32
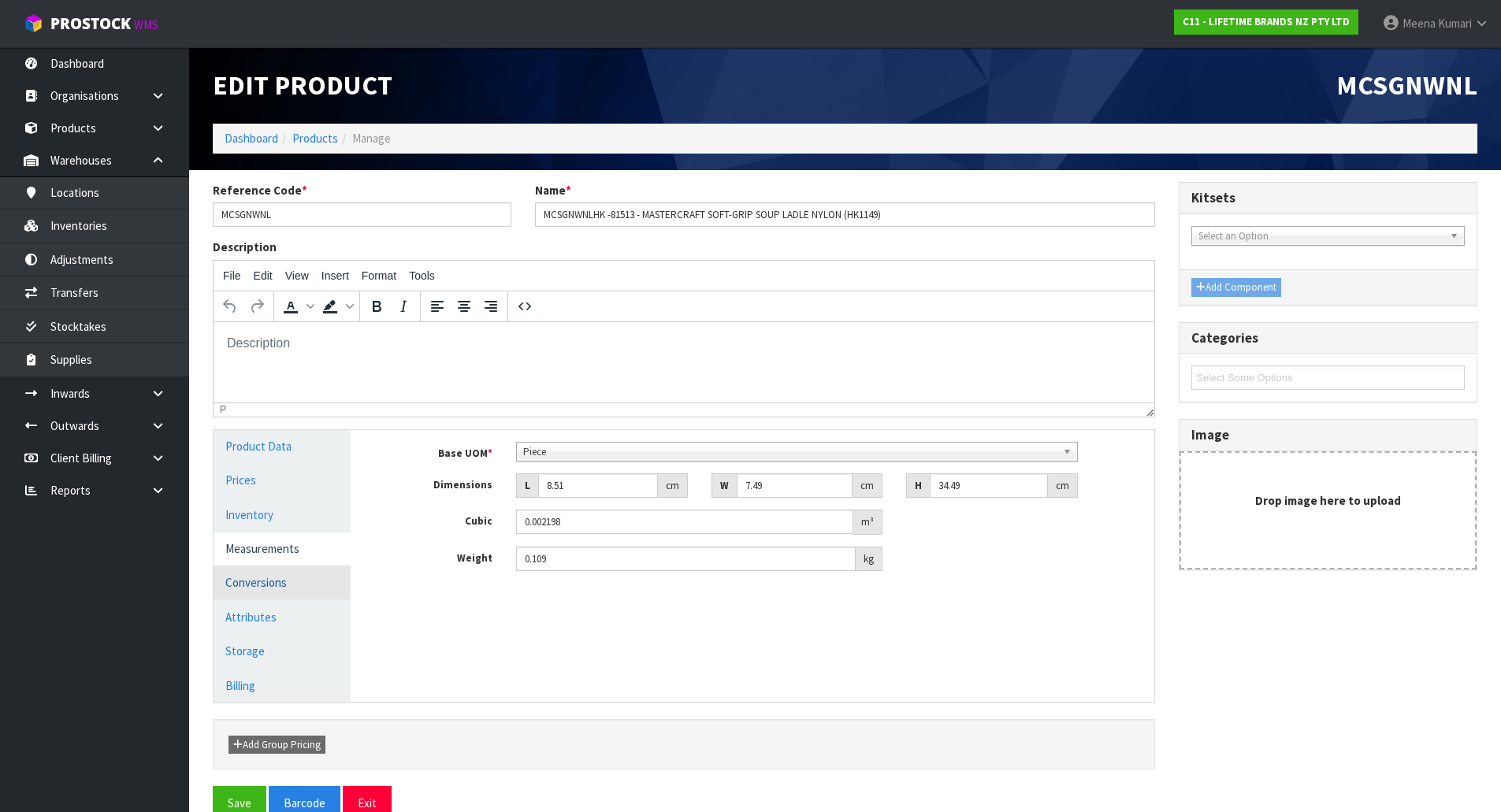
click at [296, 598] on link "Conversions" at bounding box center [282, 582] width 138 height 32
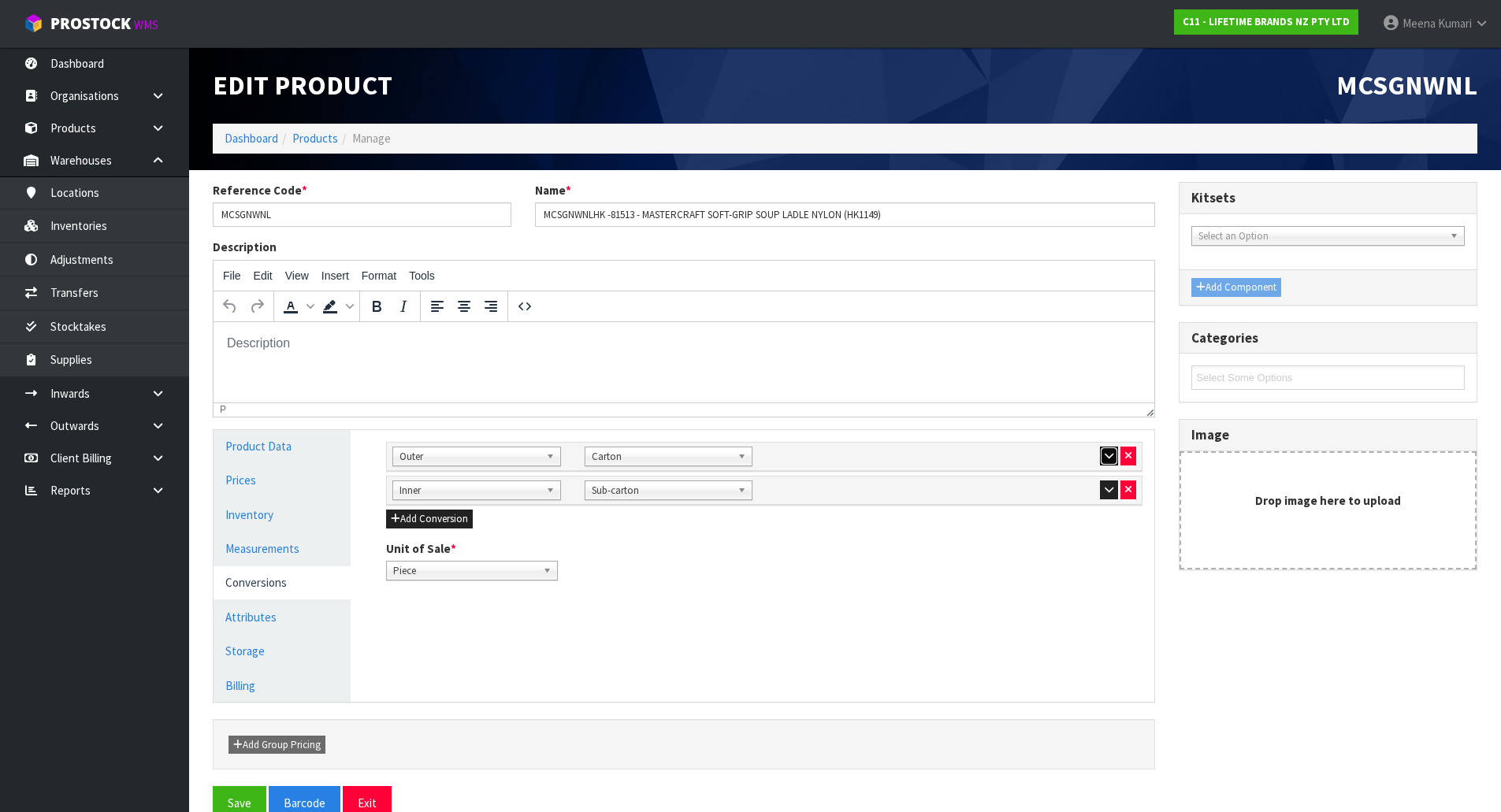
click at [1112, 457] on icon "button" at bounding box center [1109, 455] width 9 height 11
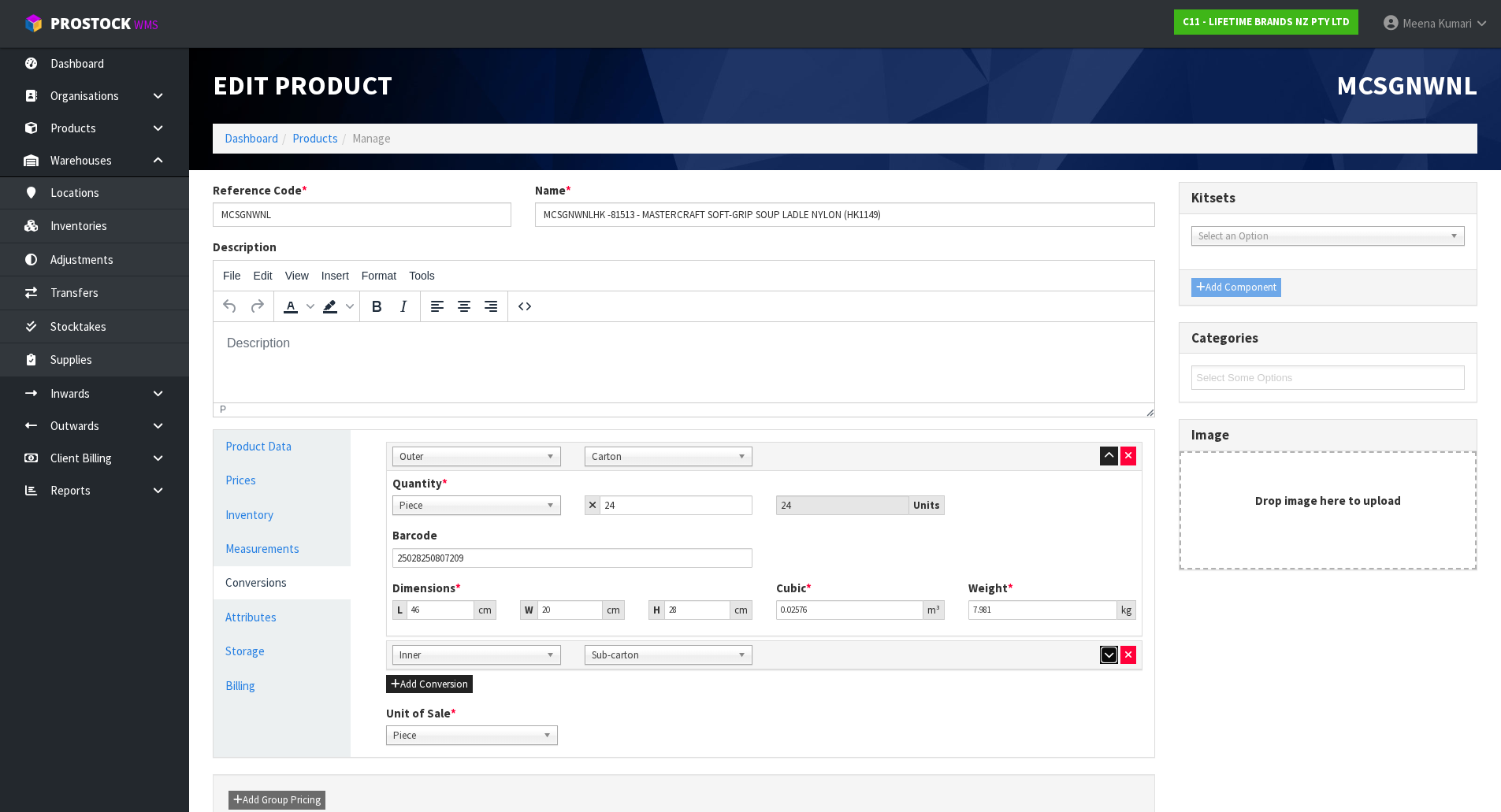
click at [1111, 655] on icon "button" at bounding box center [1109, 655] width 9 height 11
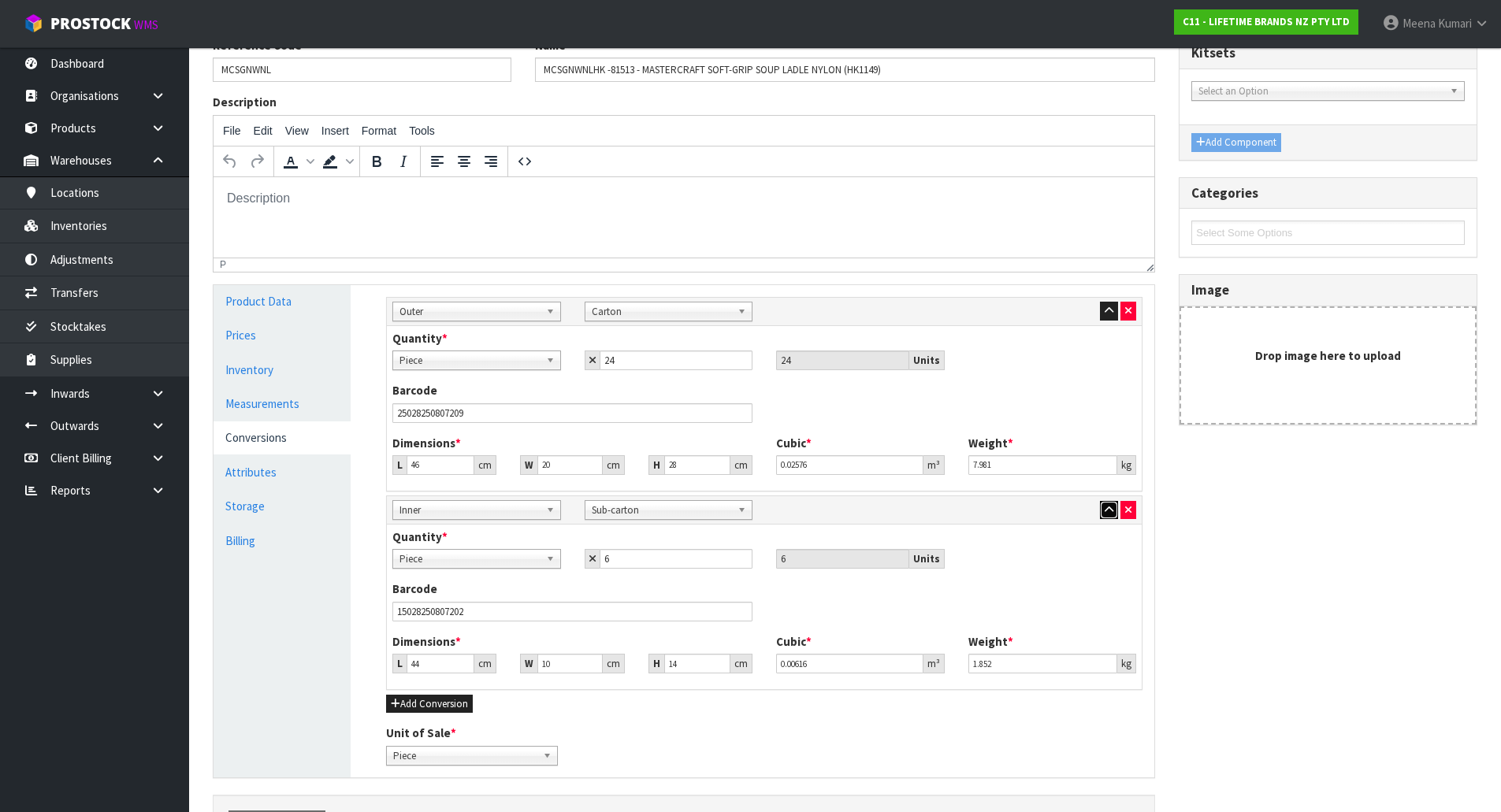
scroll to position [158, 0]
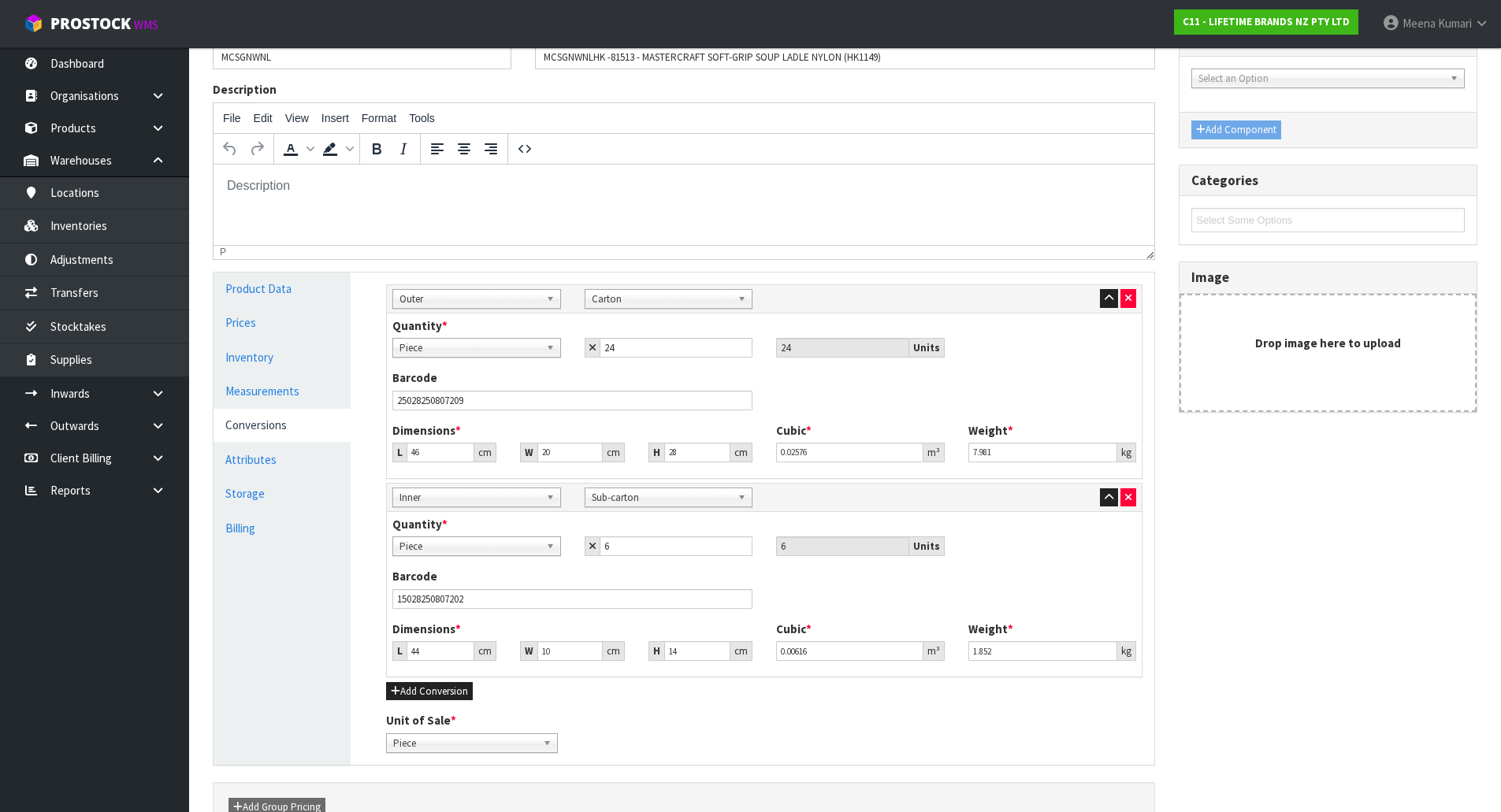
click at [464, 346] on span "Piece" at bounding box center [470, 347] width 140 height 19
click at [459, 433] on li "Sub-carton" at bounding box center [476, 432] width 161 height 19
click at [120, 133] on link "Products" at bounding box center [95, 128] width 189 height 32
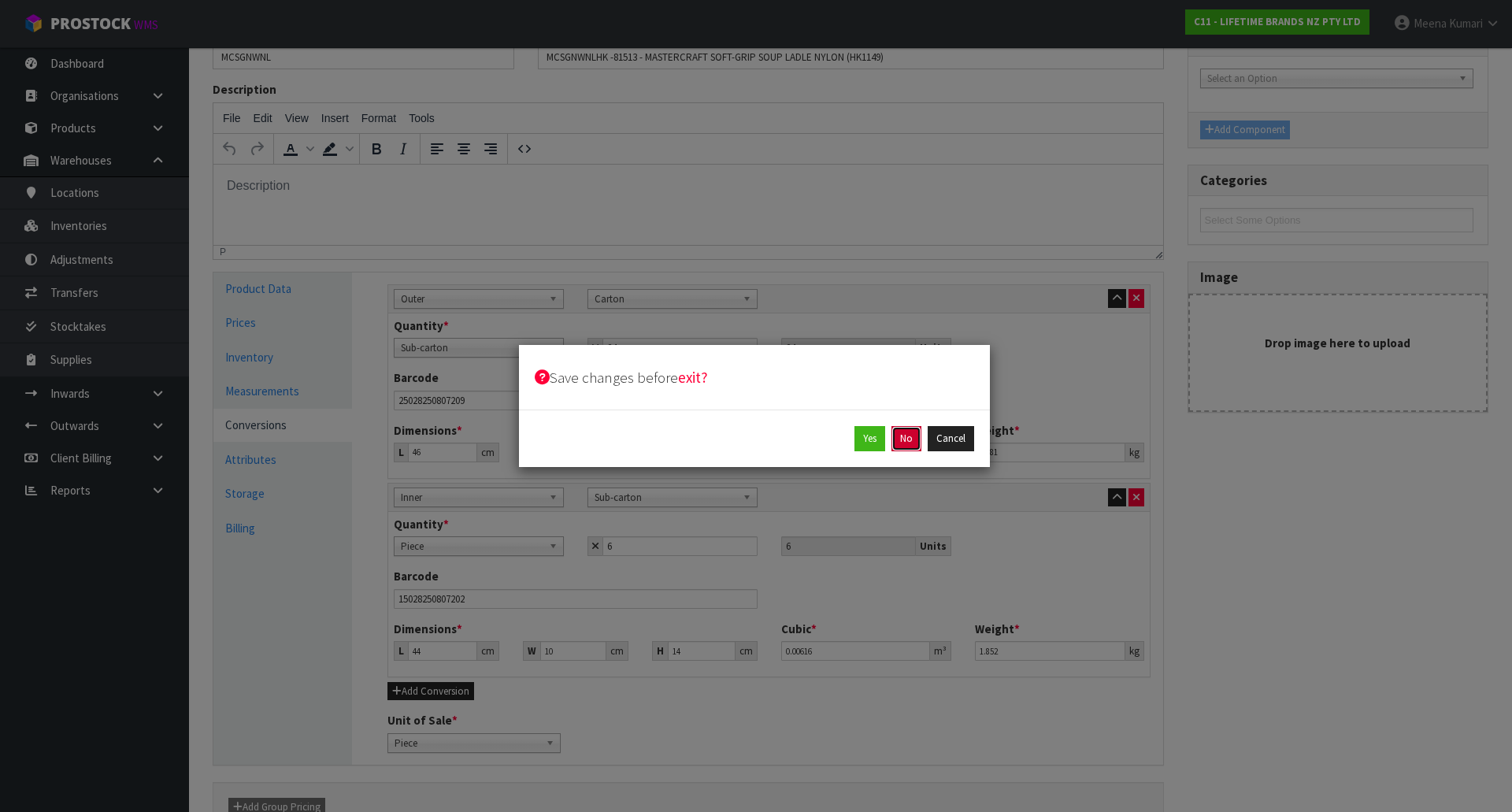
click at [899, 438] on button "No" at bounding box center [907, 439] width 30 height 25
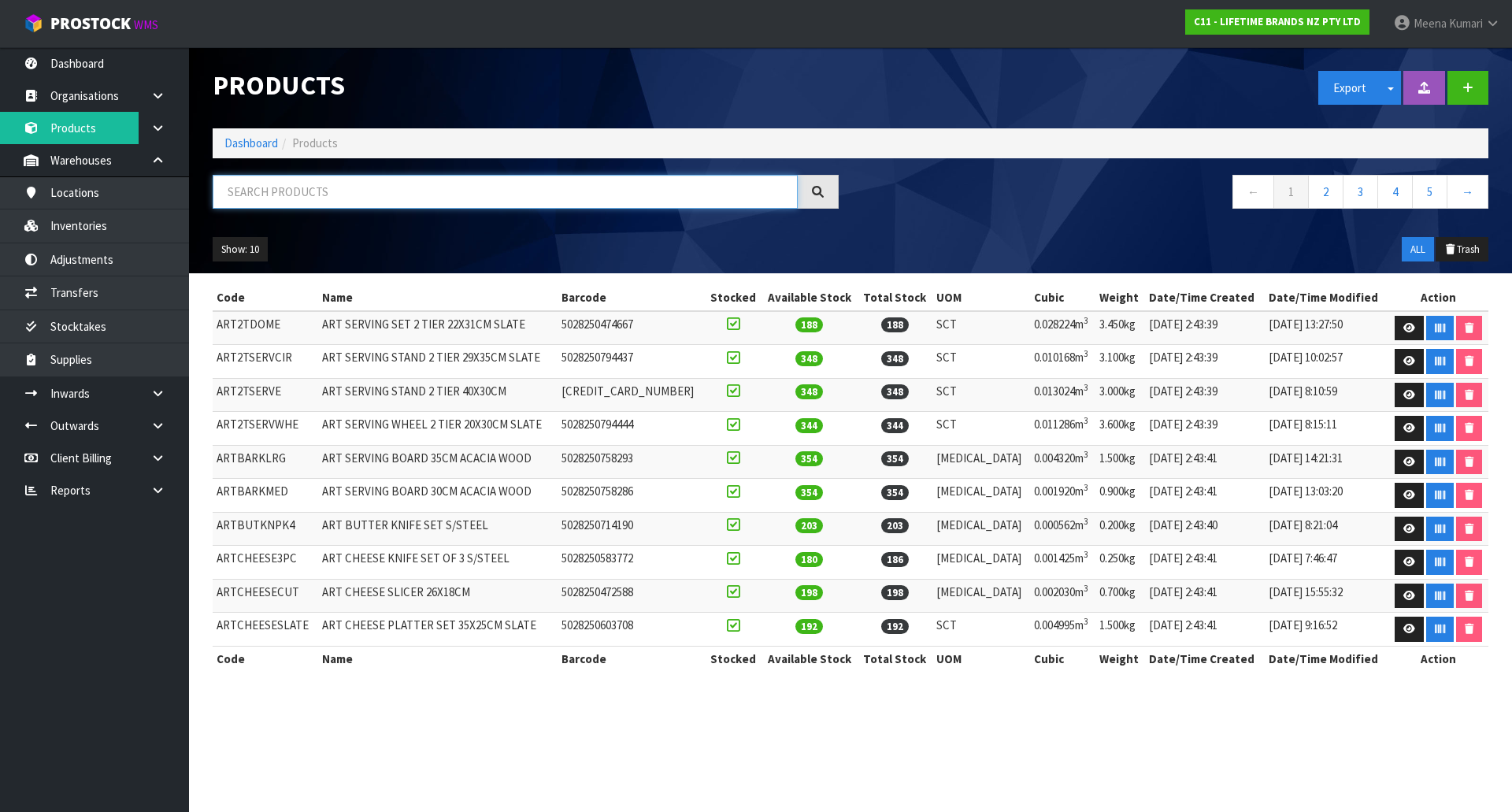
click at [331, 191] on input "text" at bounding box center [505, 191] width 585 height 34
paste input "mcsgnwlp"
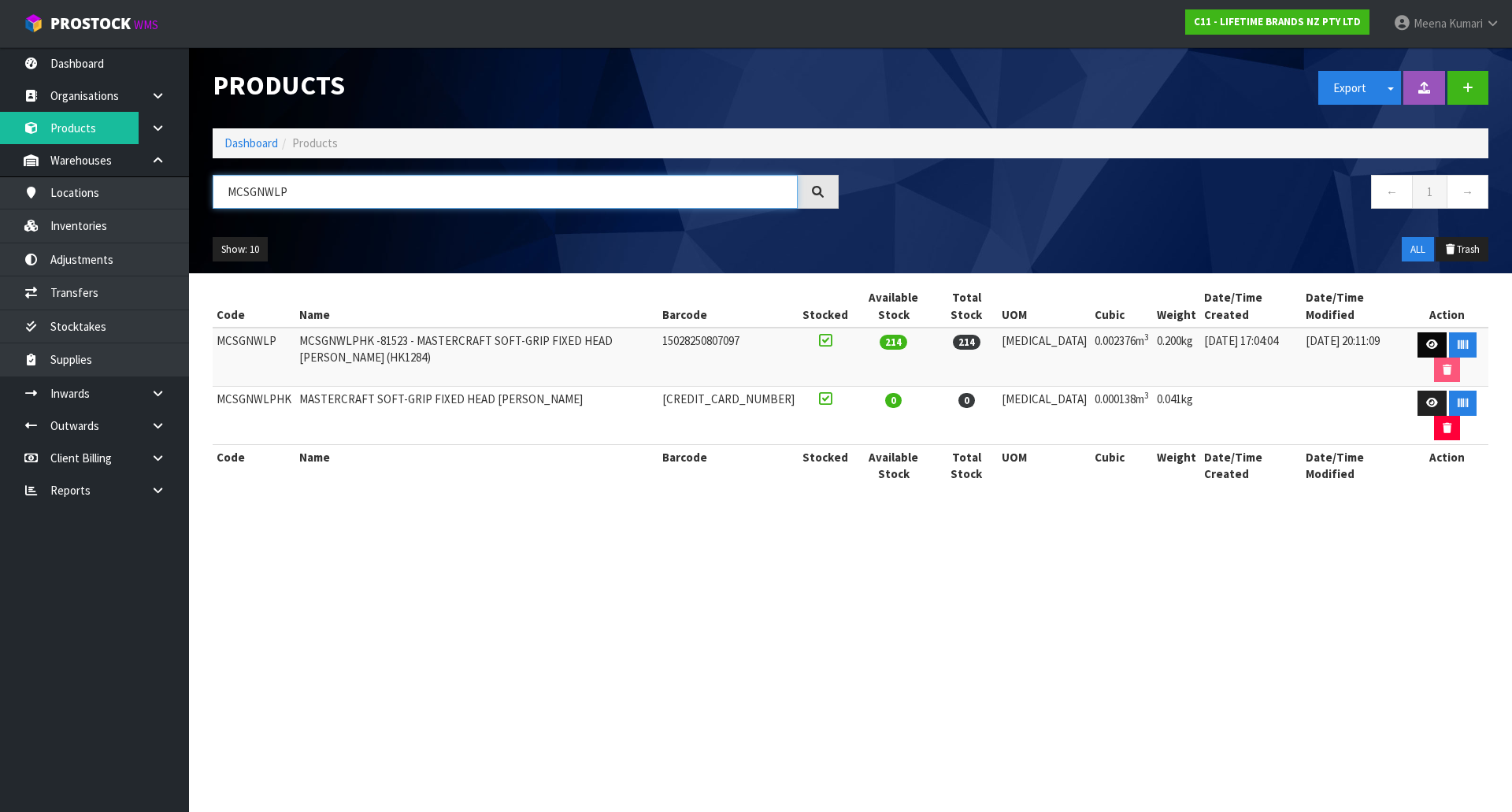
type input "MCSGNWLP"
click at [1426, 339] on icon at bounding box center [1432, 344] width 12 height 11
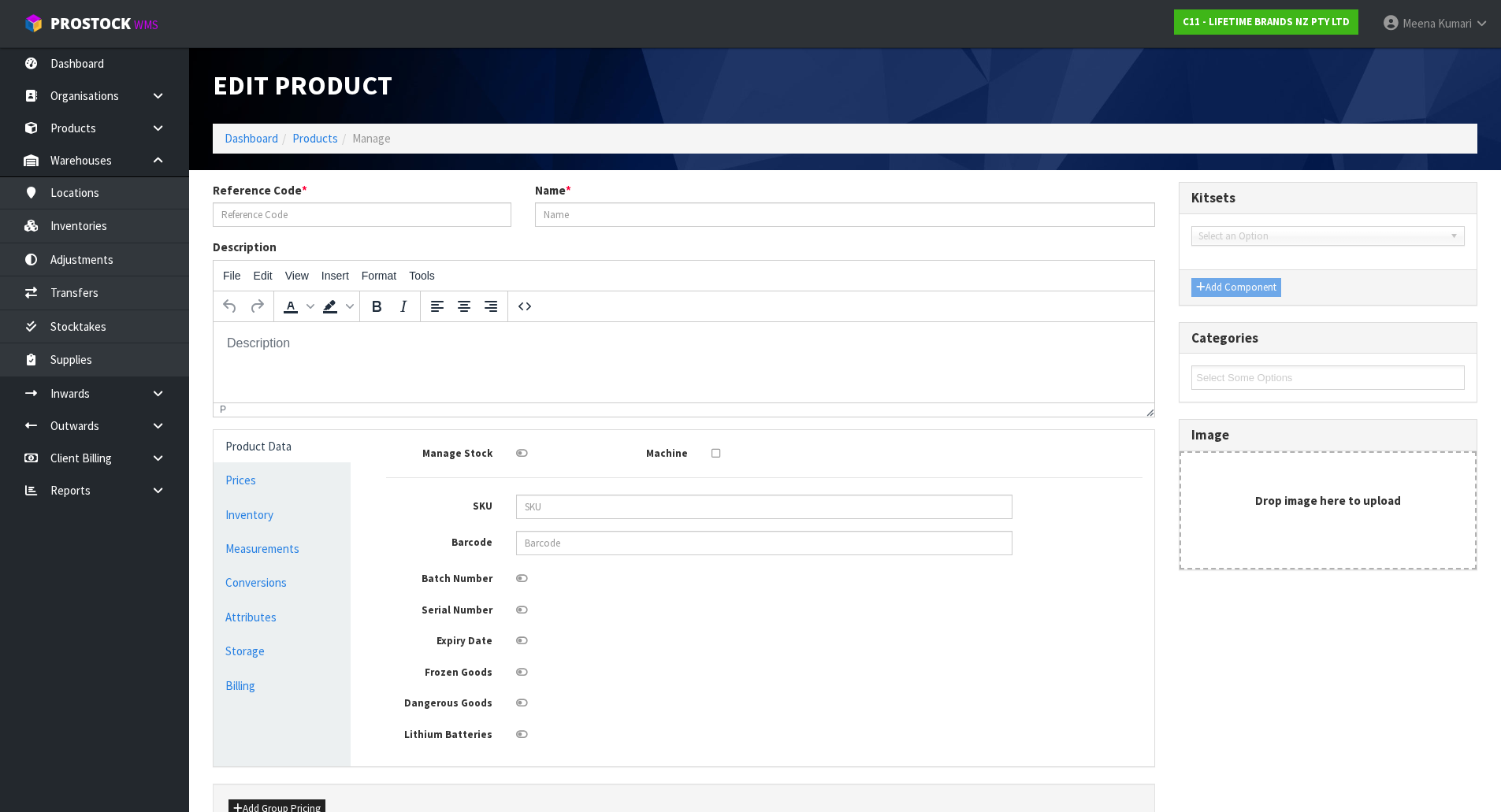
type input "MCSGNWLP"
type input "MCSGNWLPHK -81523 - MASTERCRAFT SOFT-GRIP FIXED HEAD [PERSON_NAME] (HK1284)"
type input "15028250807097"
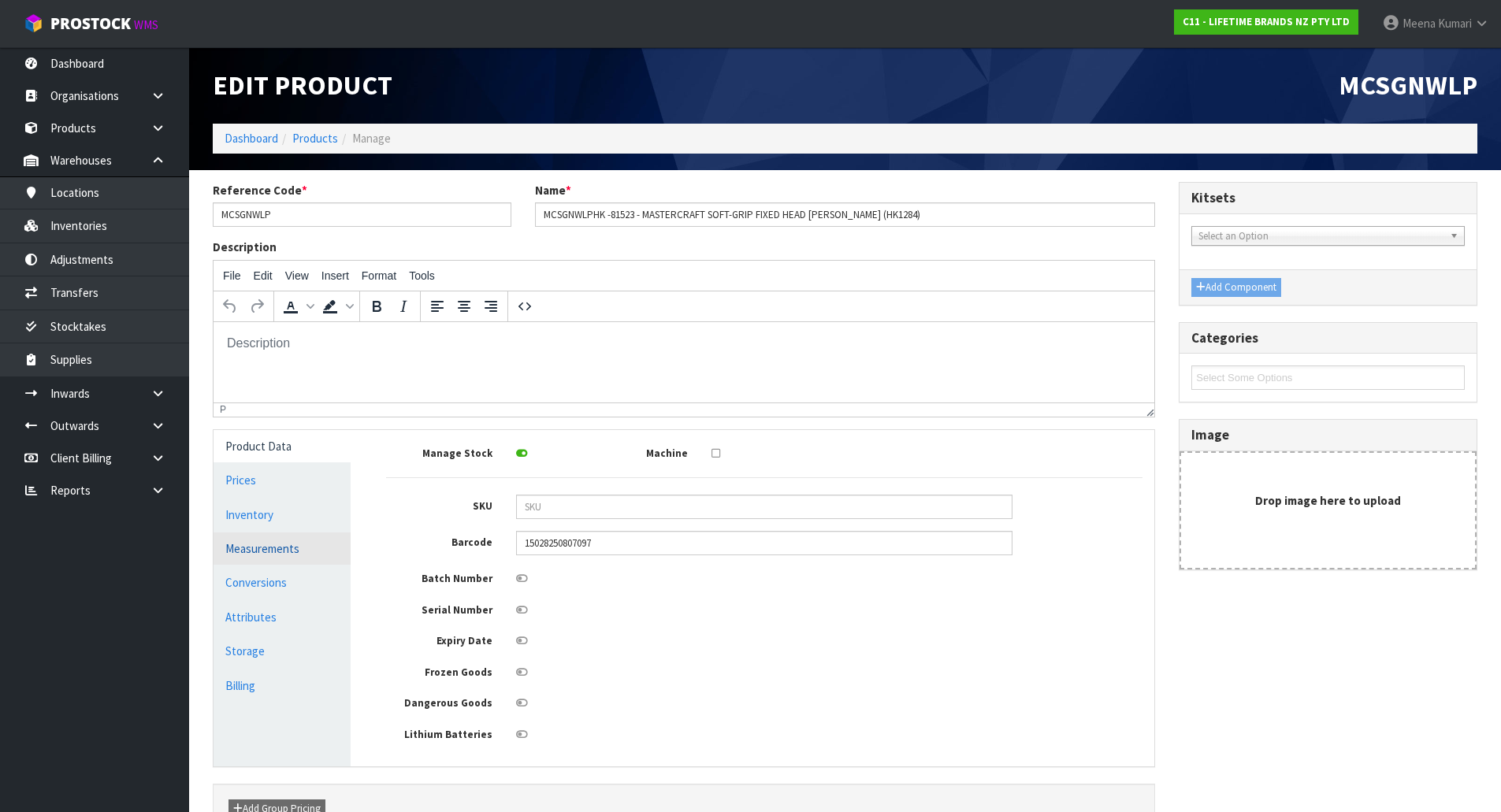
click at [307, 553] on link "Measurements" at bounding box center [282, 548] width 138 height 32
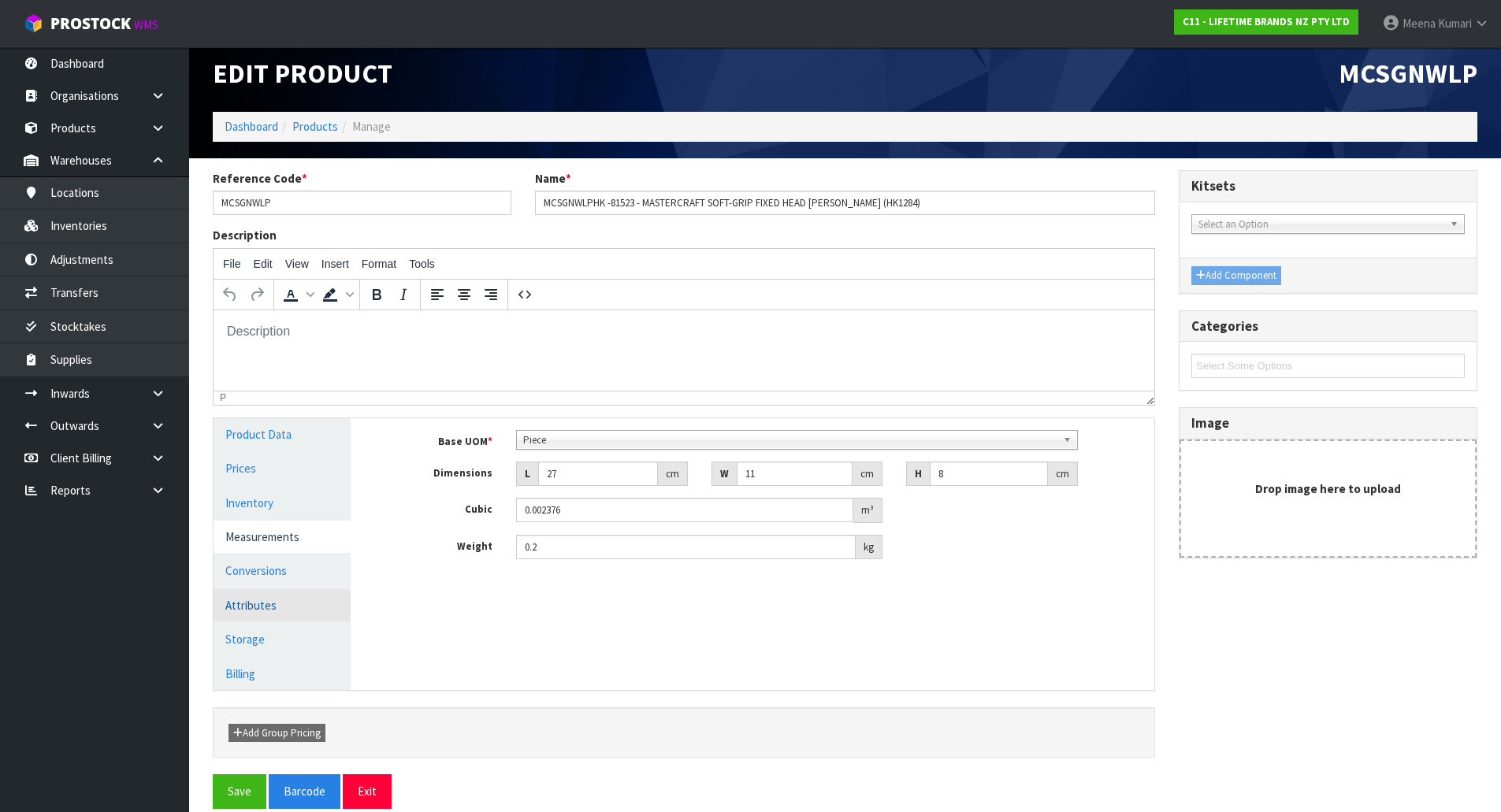
scroll to position [32, 0]
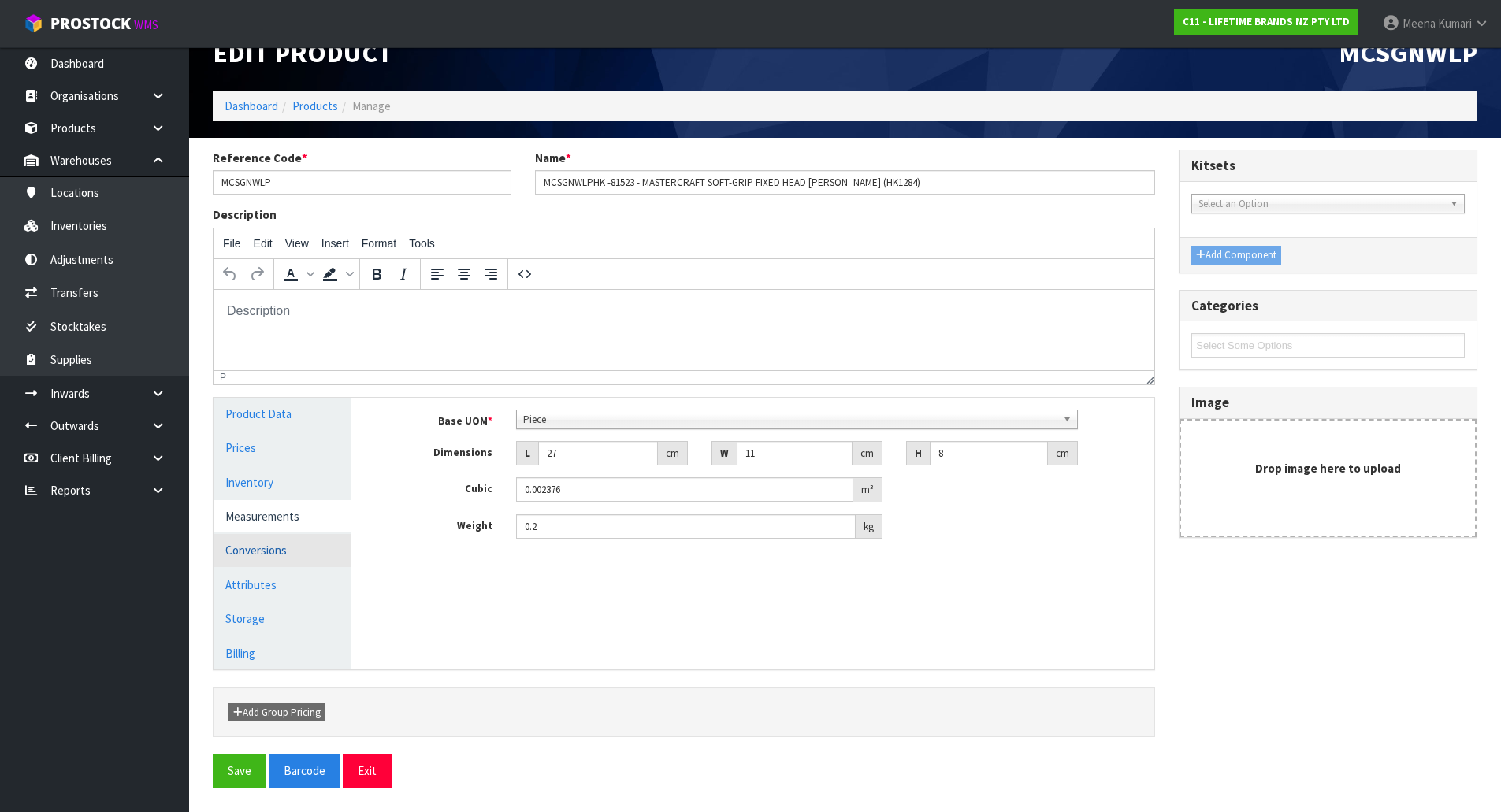
click at [302, 536] on link "Conversions" at bounding box center [282, 550] width 138 height 32
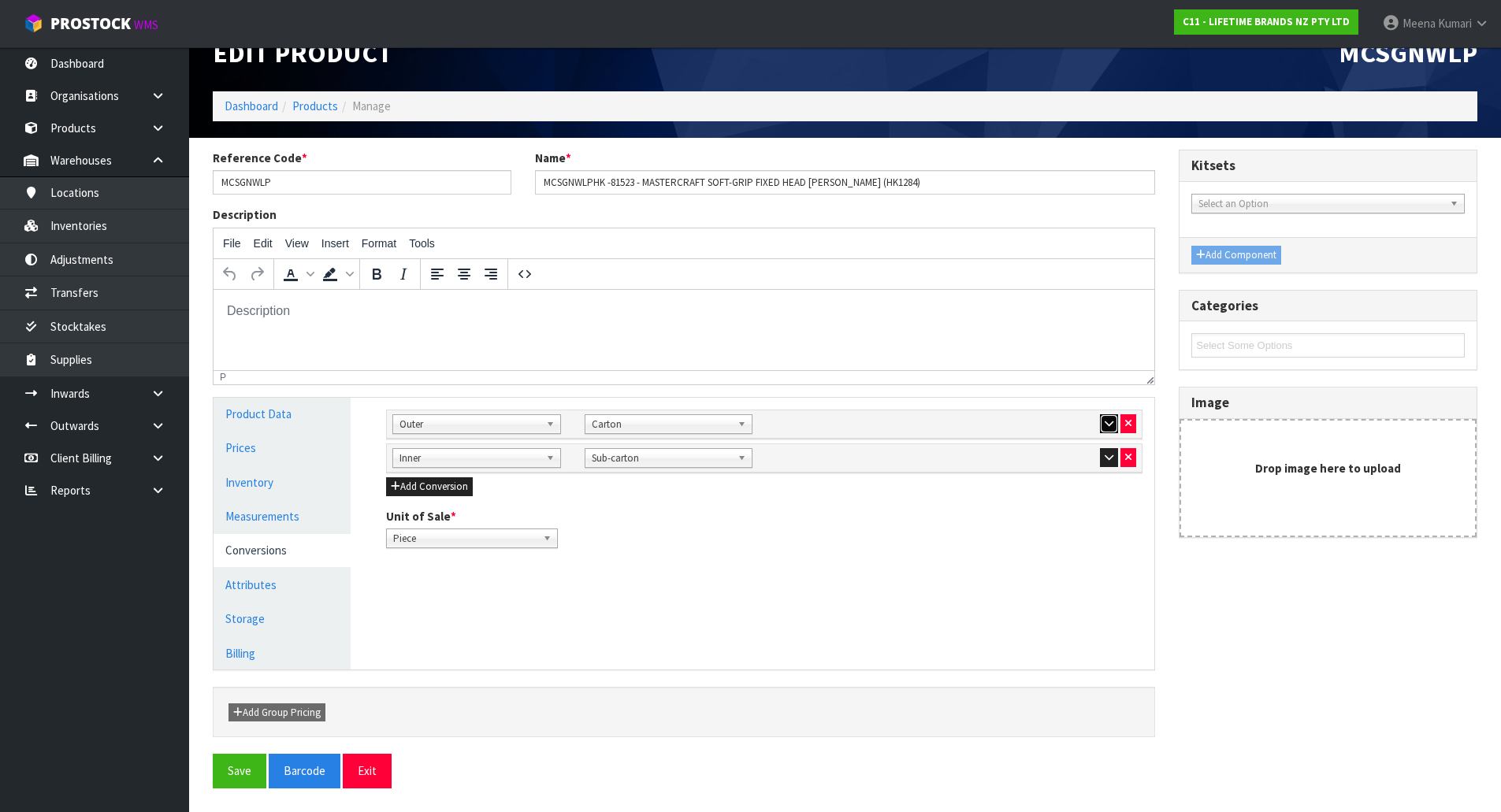
click at [1106, 425] on icon "button" at bounding box center [1109, 423] width 9 height 11
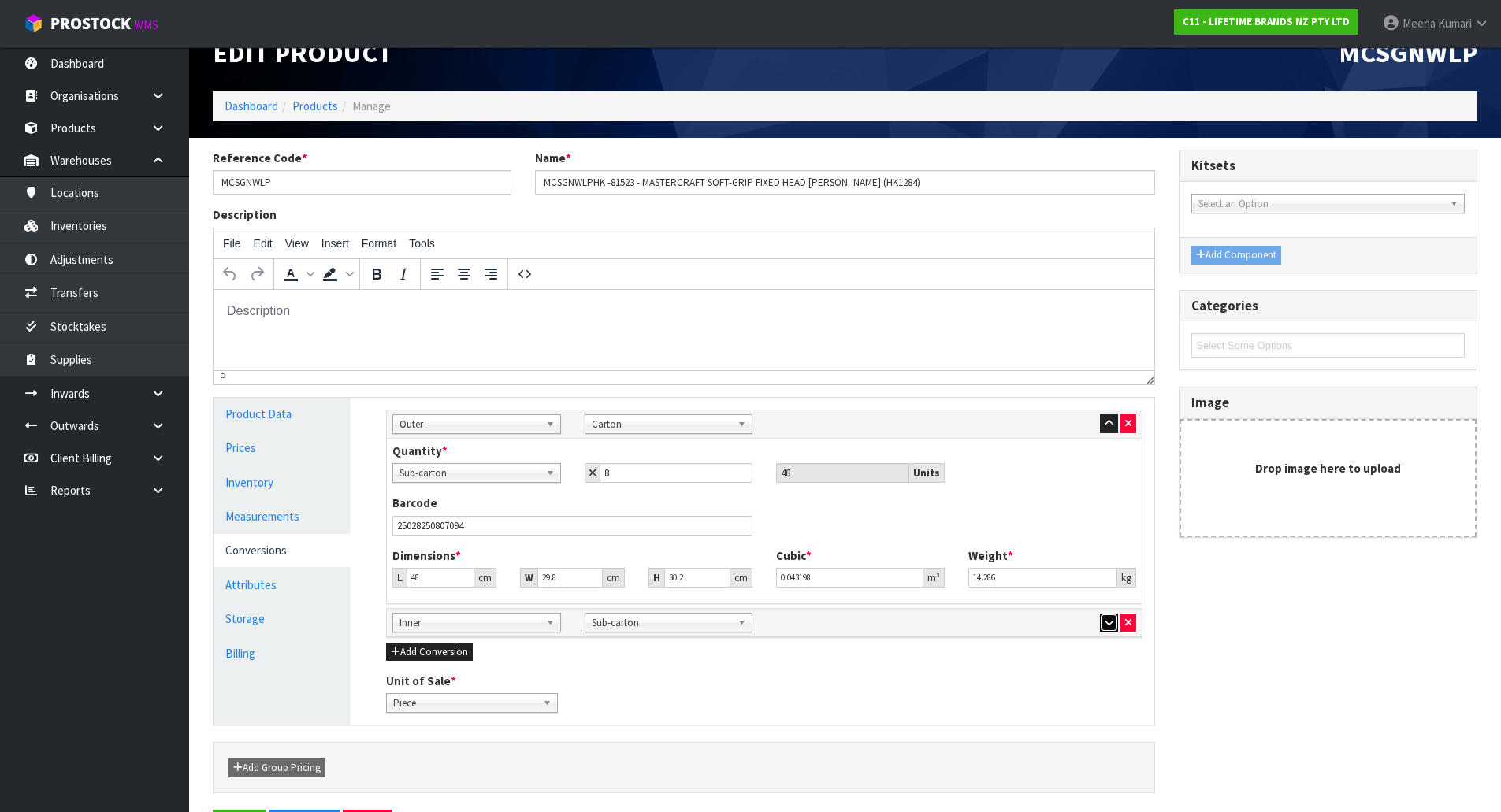
click at [1110, 624] on icon "button" at bounding box center [1109, 622] width 9 height 11
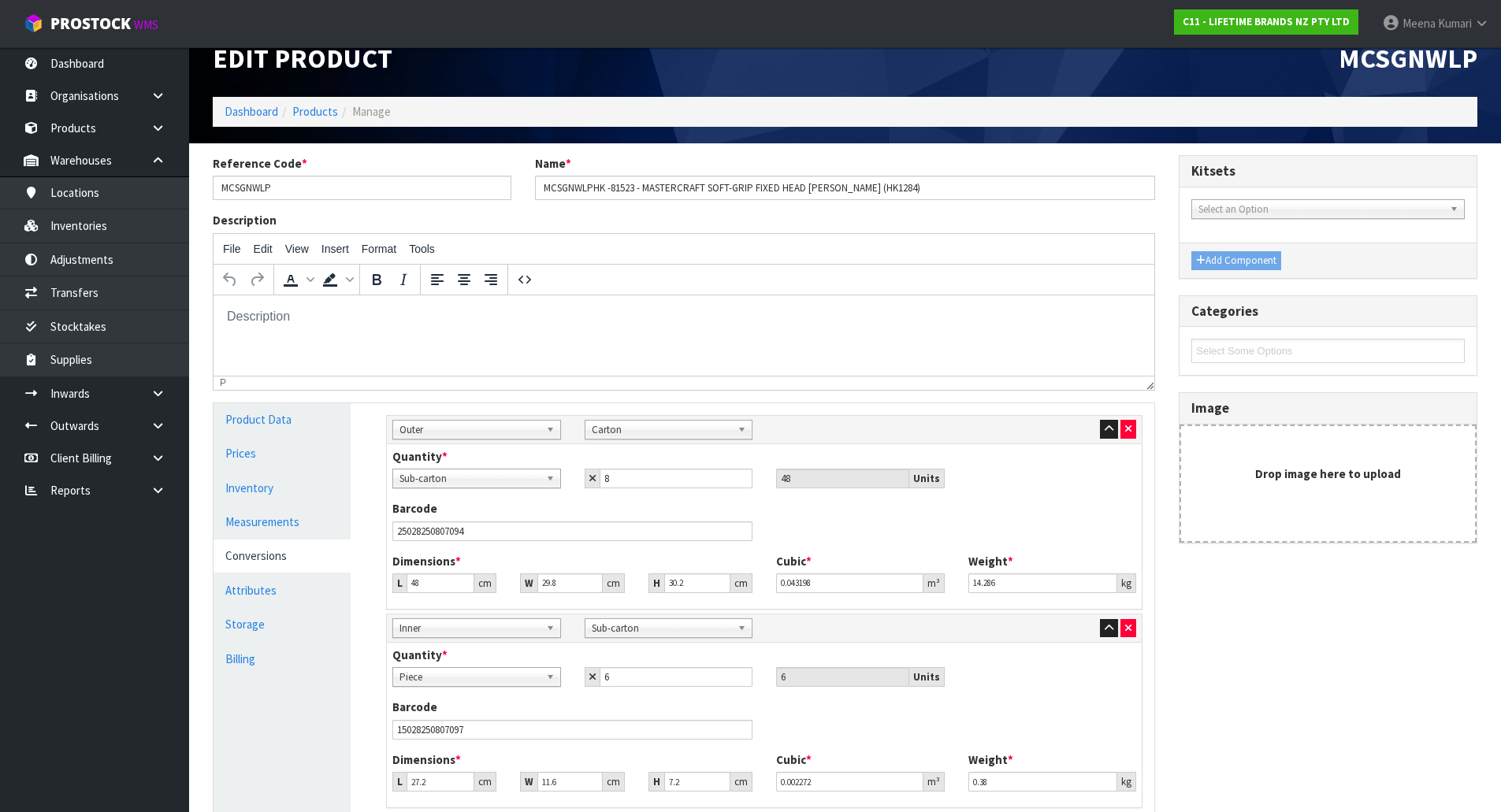
scroll to position [0, 0]
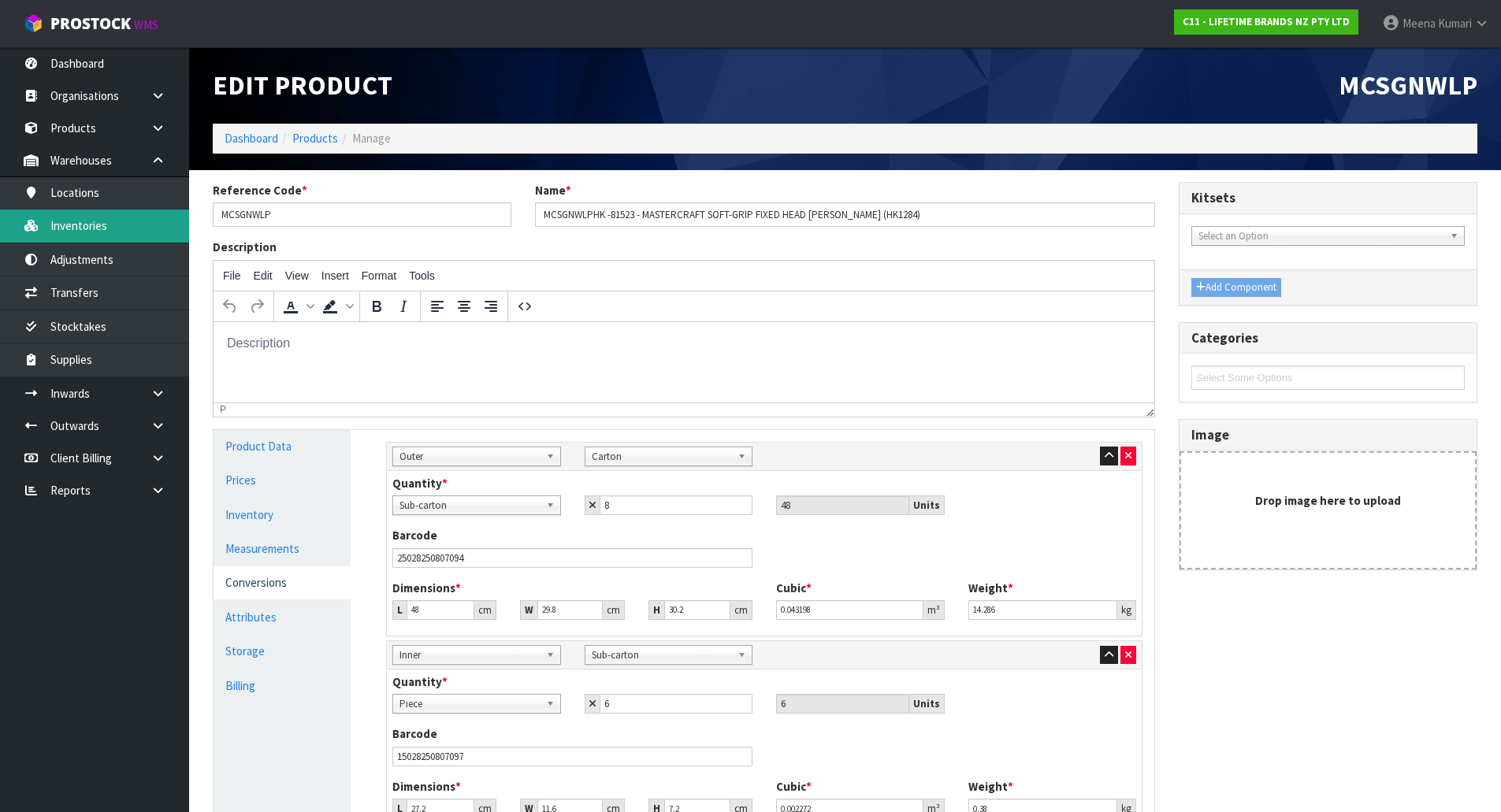
click at [156, 213] on link "Inventories" at bounding box center [95, 225] width 189 height 32
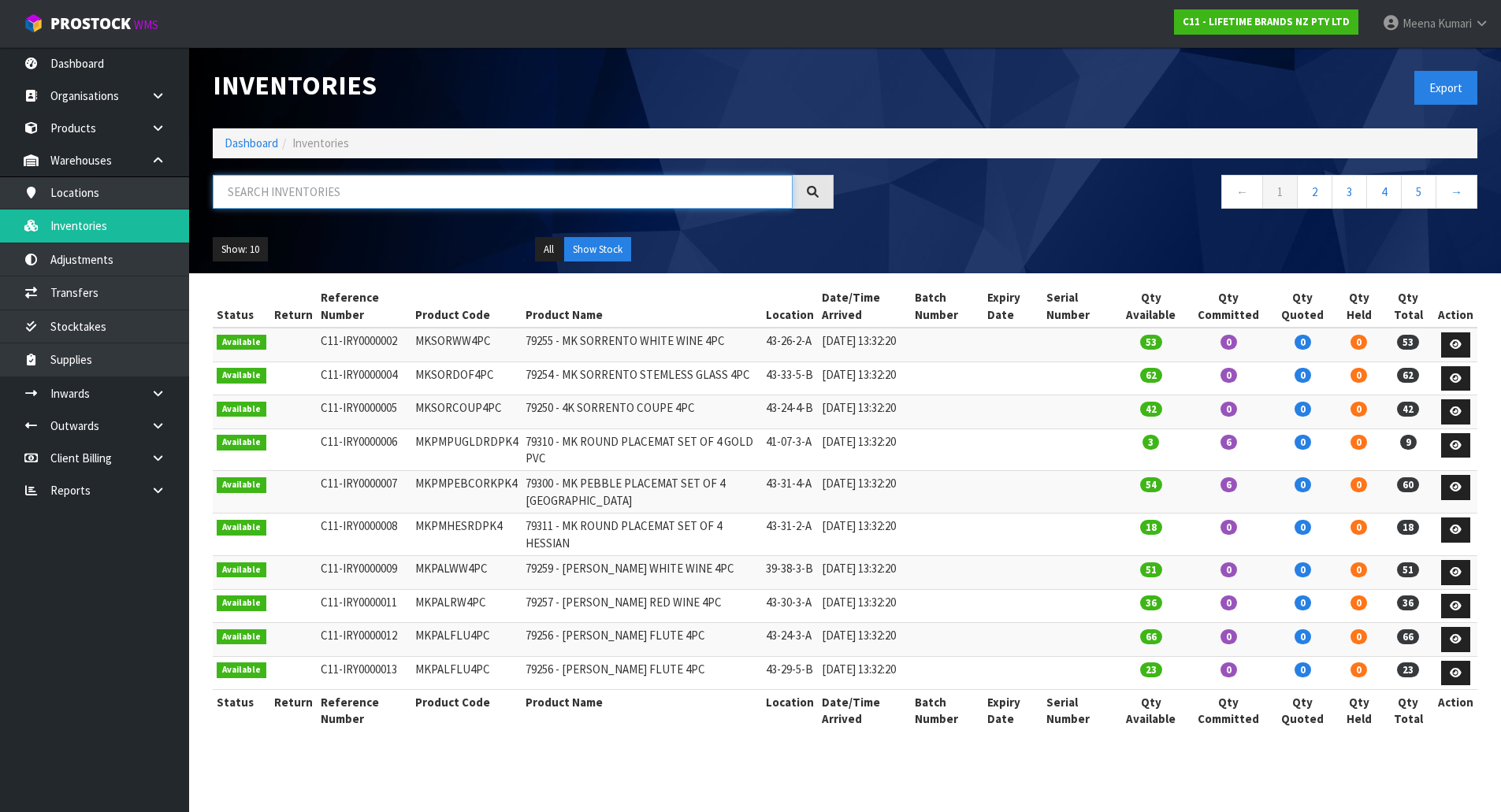
click at [334, 197] on input "text" at bounding box center [502, 191] width 580 height 34
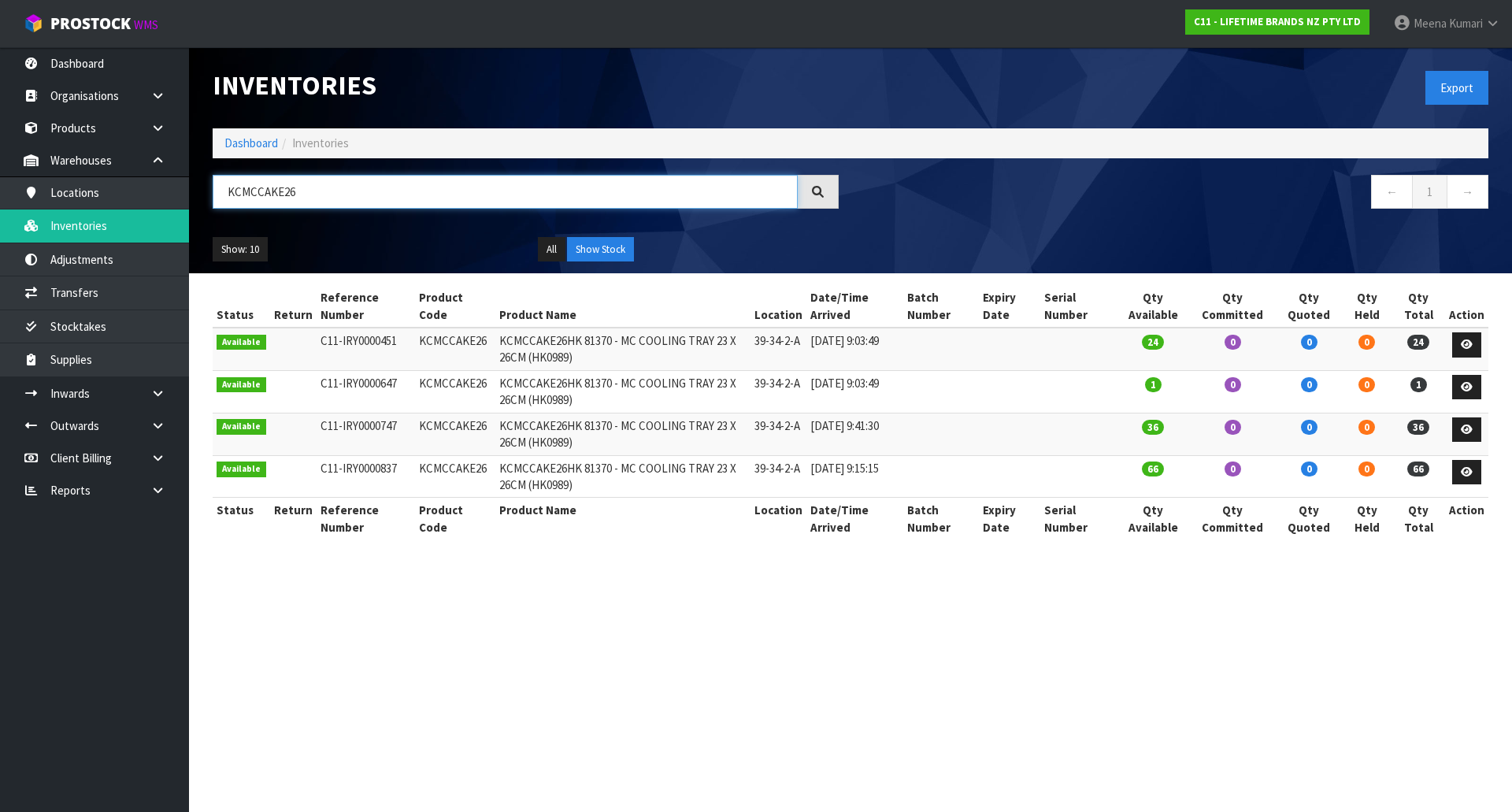
click at [333, 199] on input "KCMCCAKE26" at bounding box center [505, 191] width 585 height 34
click at [330, 199] on input "KCMCCAKE26" at bounding box center [505, 191] width 585 height 34
type input "KCMCCAKE26"
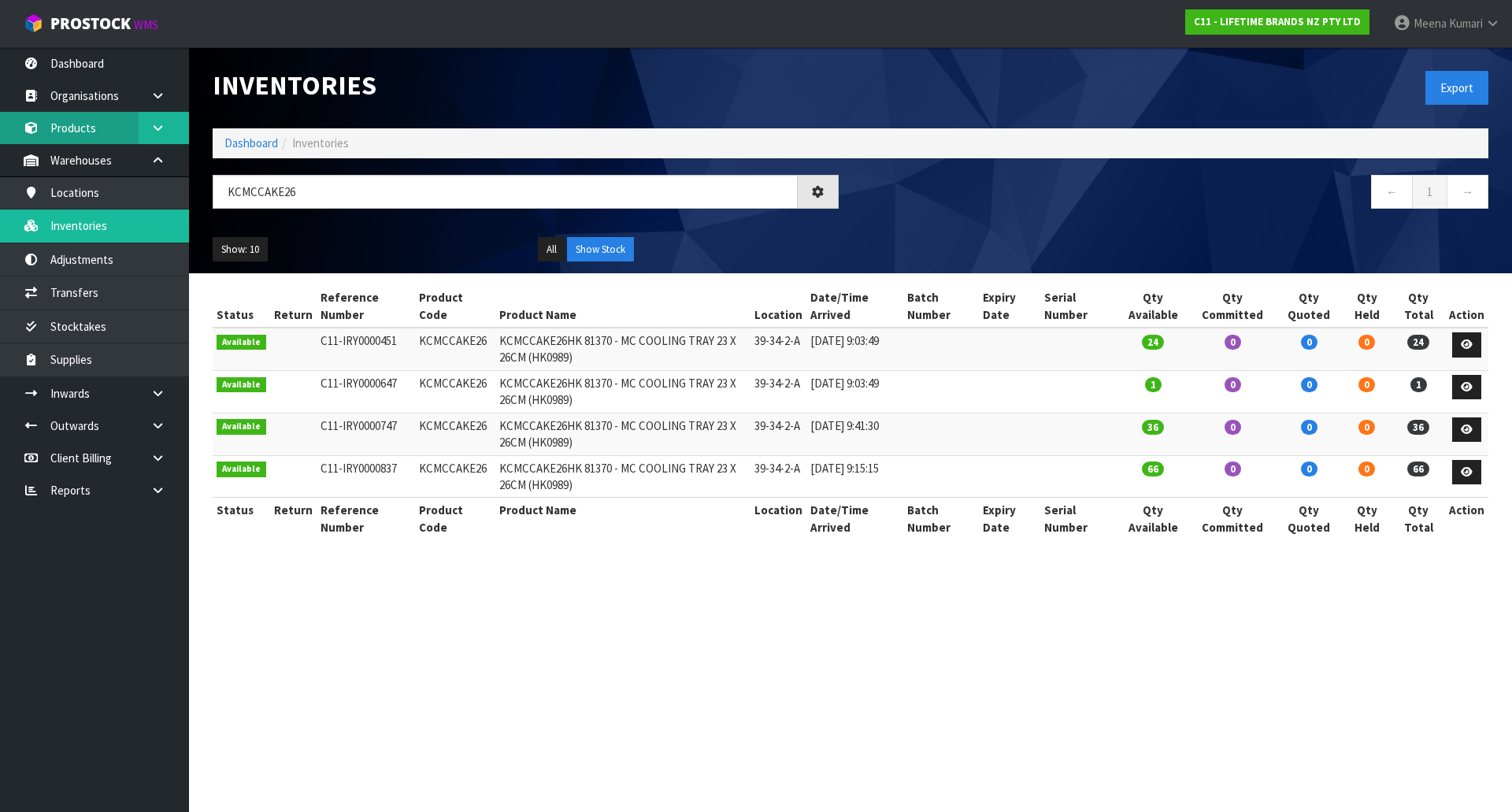
drag, startPoint x: 108, startPoint y: 118, endPoint x: 146, endPoint y: 141, distance: 44.4
click at [108, 118] on link "Products" at bounding box center [95, 128] width 189 height 32
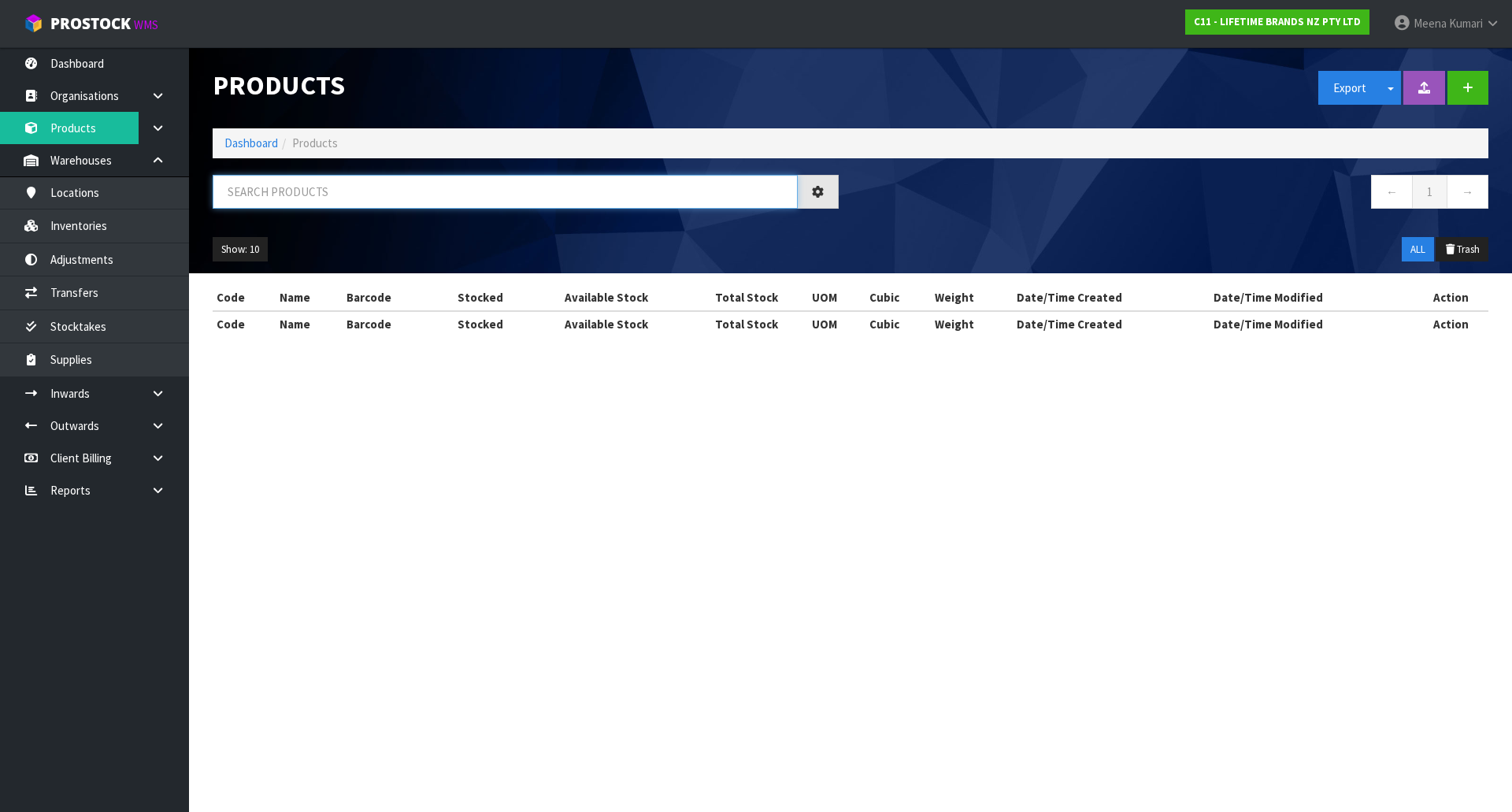
click at [376, 202] on input "text" at bounding box center [505, 191] width 585 height 34
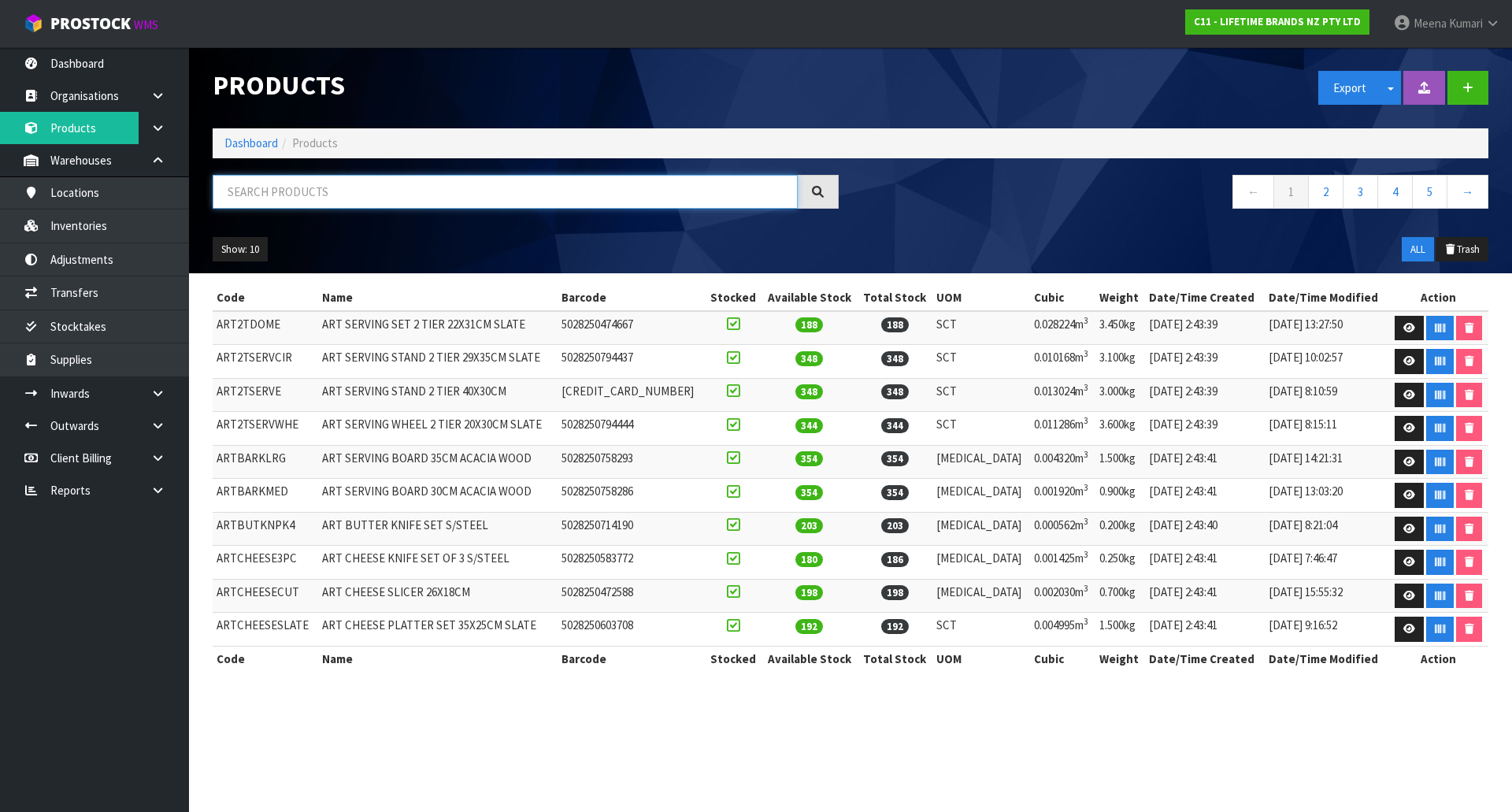
paste input "KCMCCAKE26"
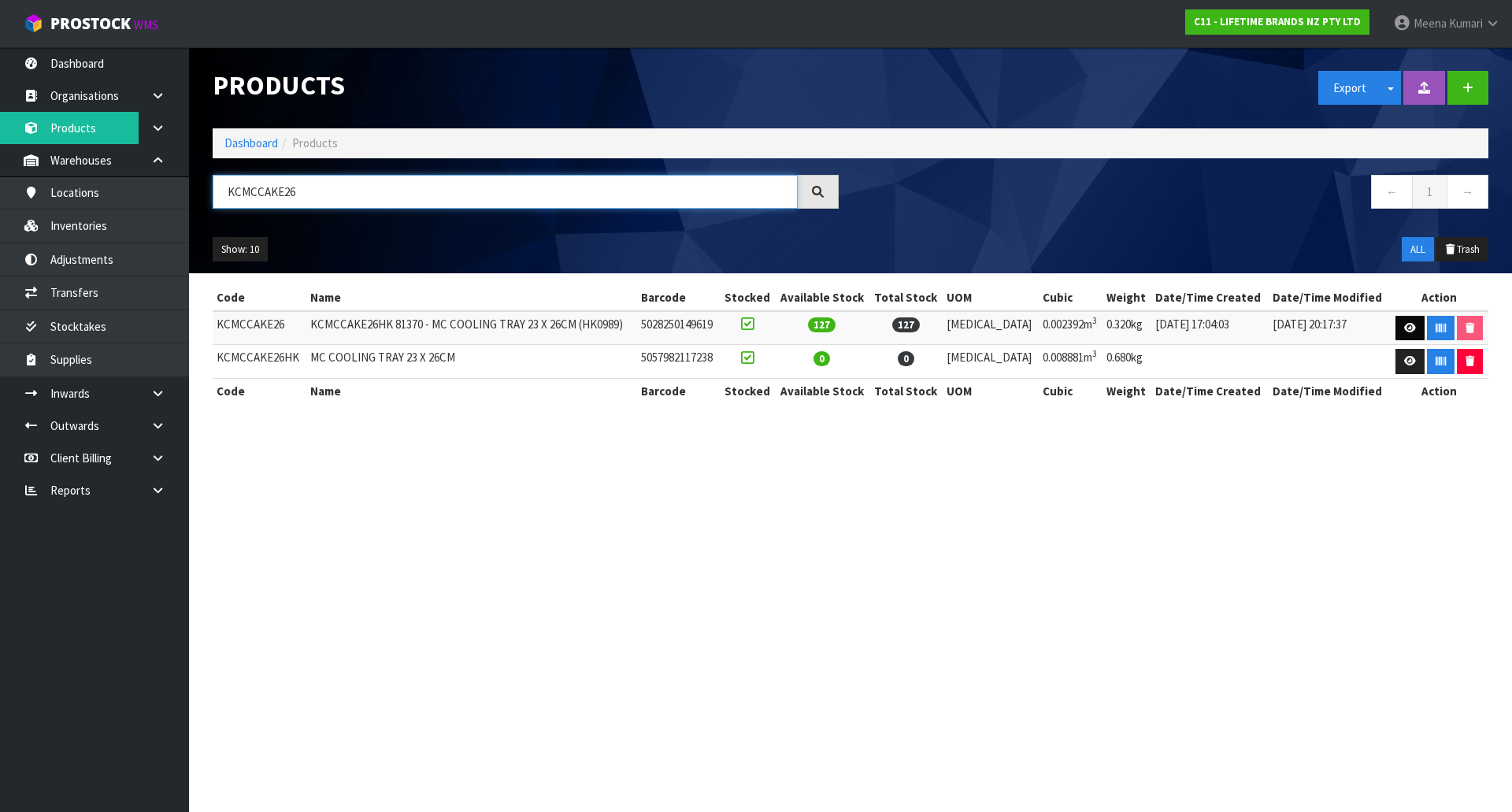
type input "KCMCCAKE26"
click at [1407, 326] on icon at bounding box center [1410, 328] width 12 height 11
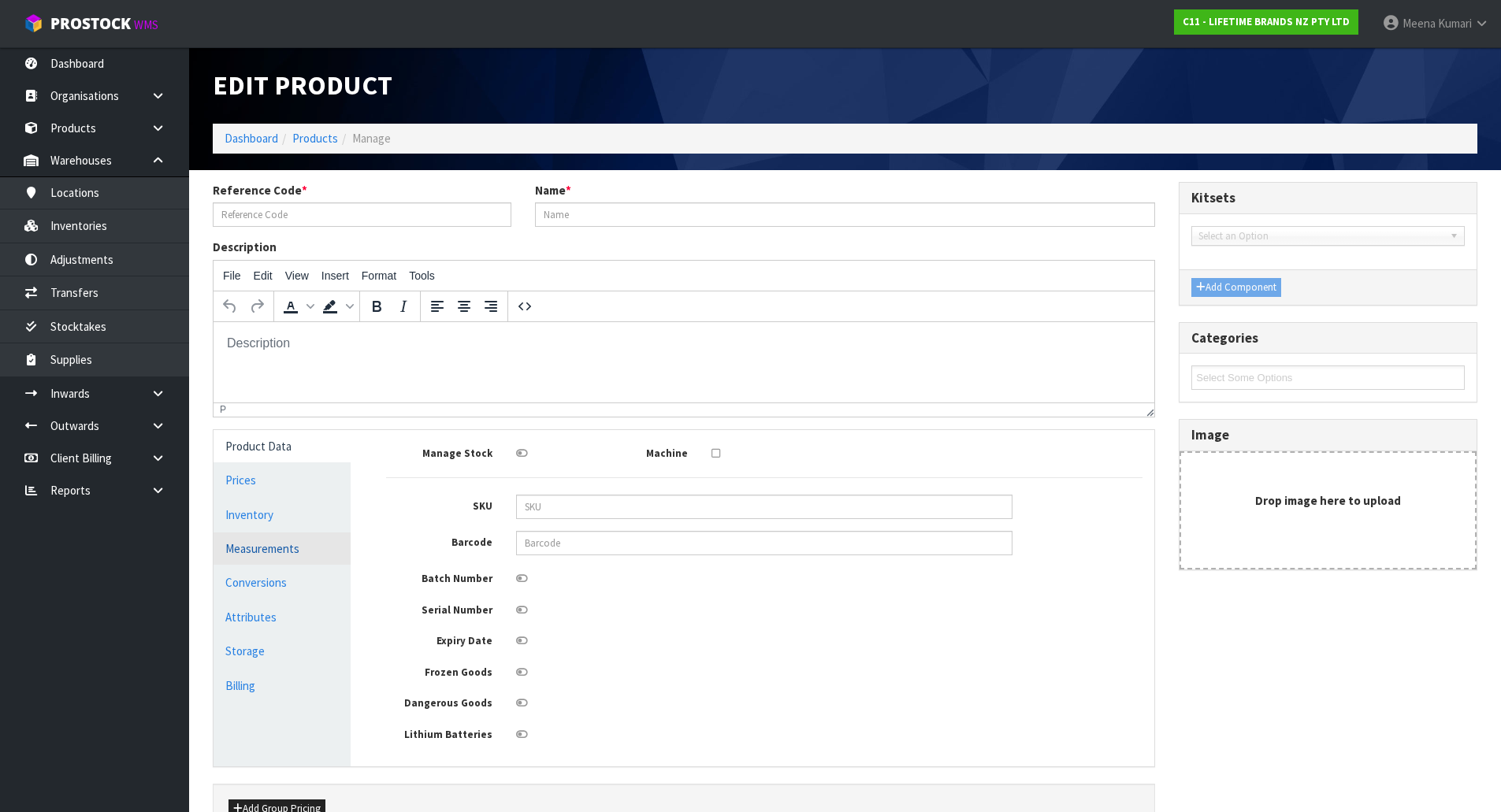
type input "KCMCCAKE26"
type input "KCMCCAKE26HK 81370 - MC COOLING TRAY 23 X 26CM (HK0989)"
type input "5028250149619"
click at [319, 561] on link "Measurements" at bounding box center [282, 548] width 138 height 32
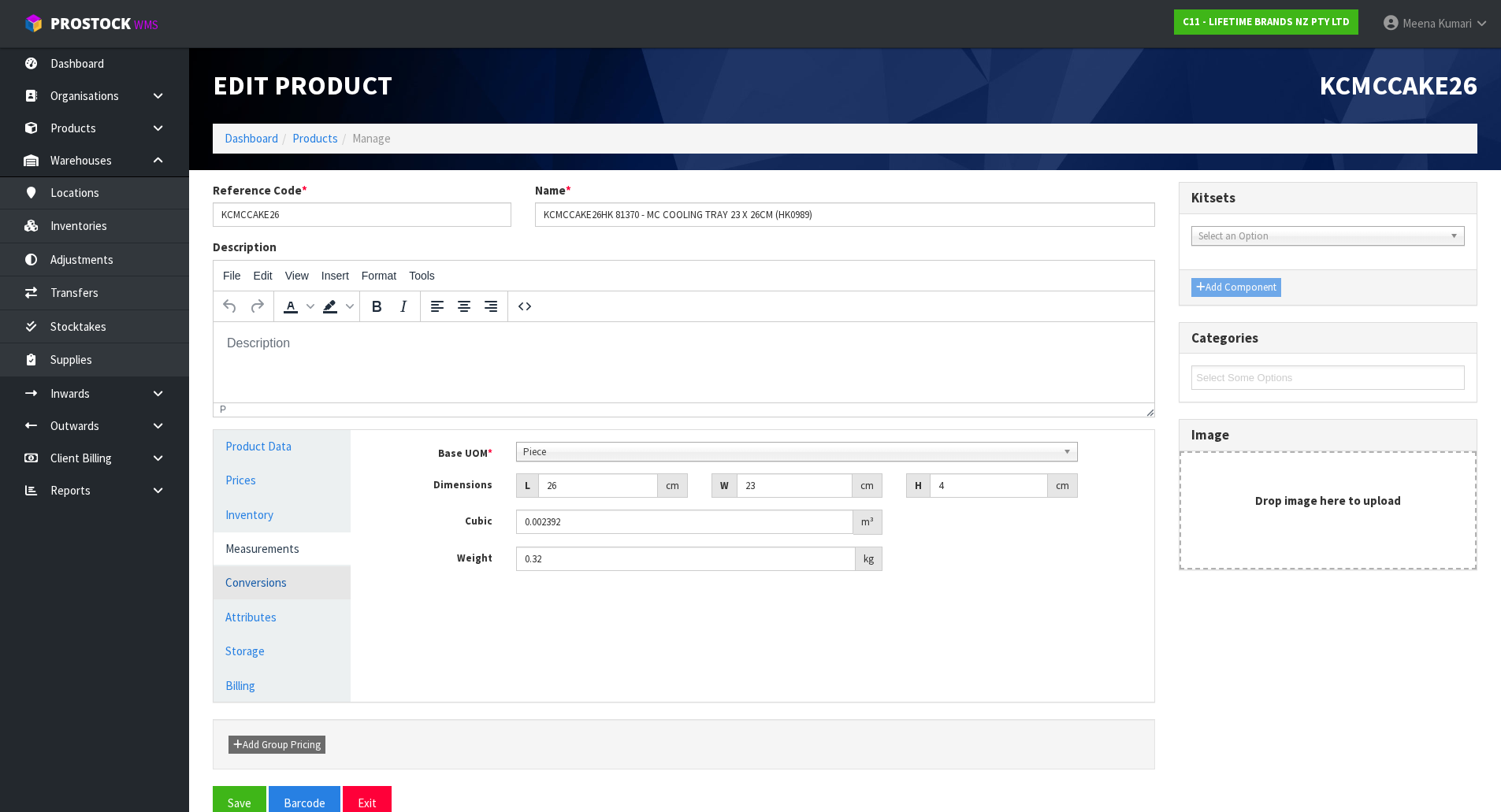
click at [280, 584] on link "Conversions" at bounding box center [282, 582] width 138 height 32
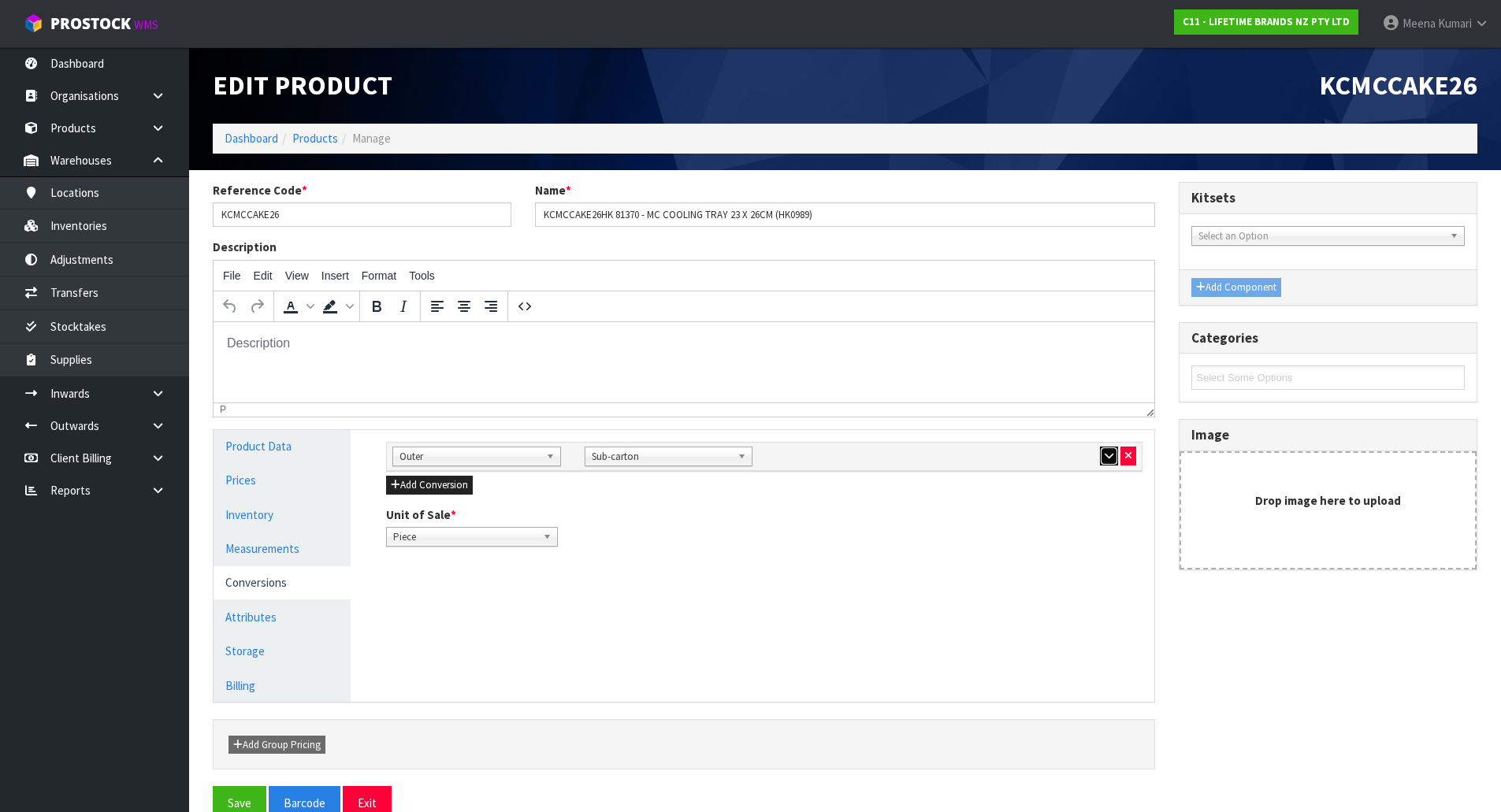
click at [1100, 453] on button "button" at bounding box center [1109, 455] width 19 height 19
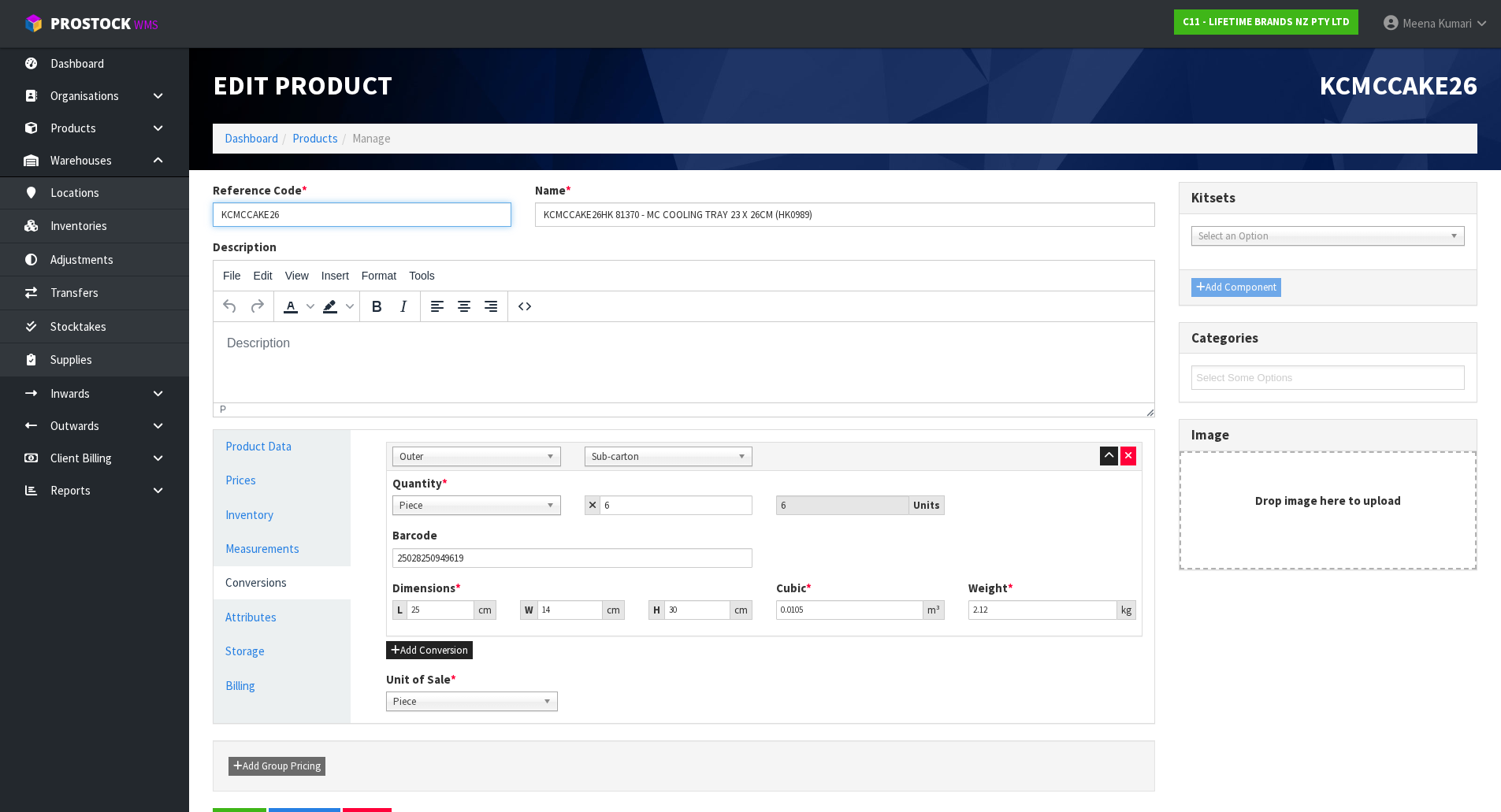
click at [362, 222] on input "KCMCCAKE26" at bounding box center [362, 214] width 298 height 24
click at [119, 121] on link "Products" at bounding box center [95, 128] width 189 height 32
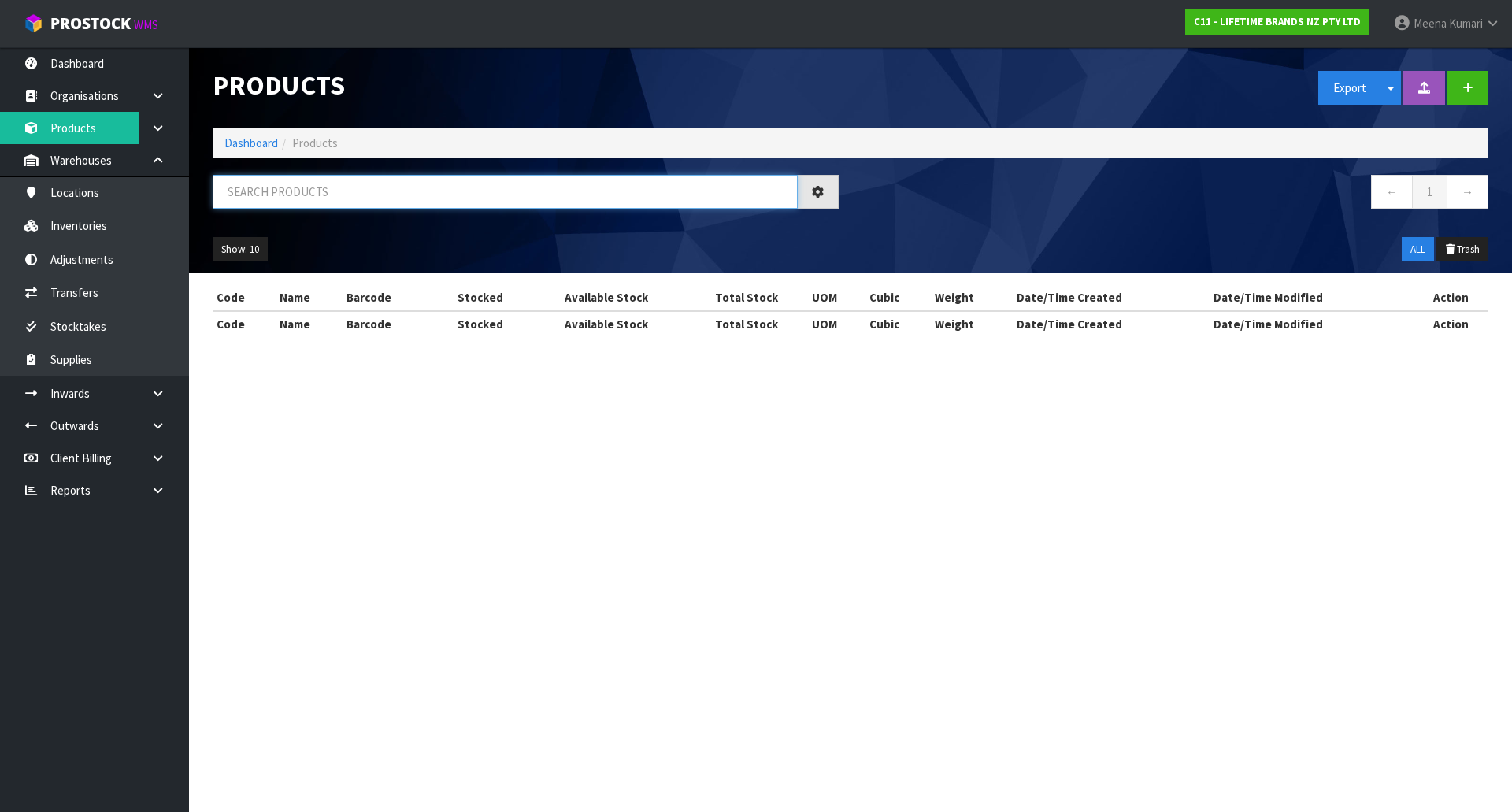
click at [366, 194] on input "text" at bounding box center [505, 191] width 585 height 34
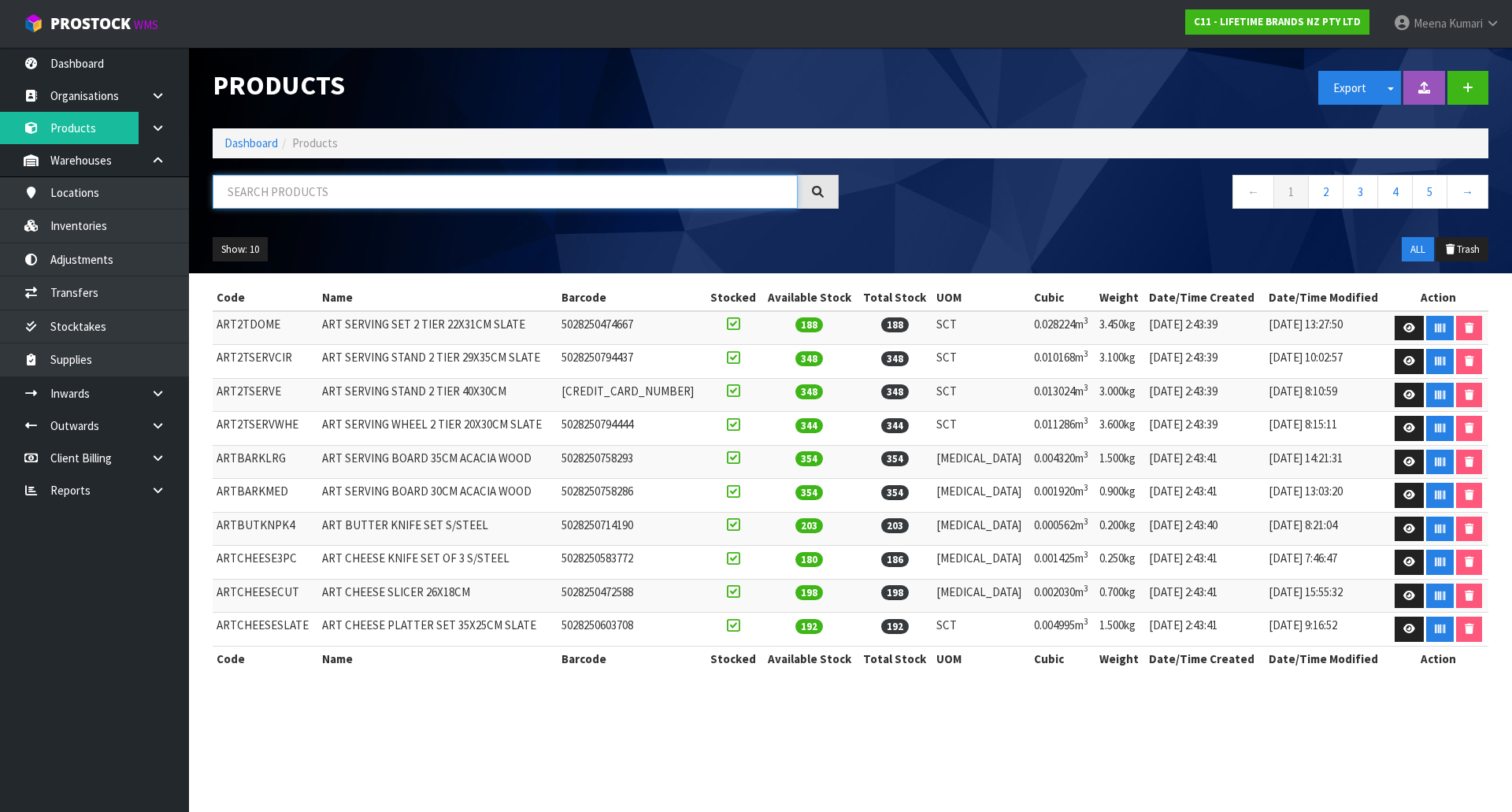
paste input "KCMCCAKE26"
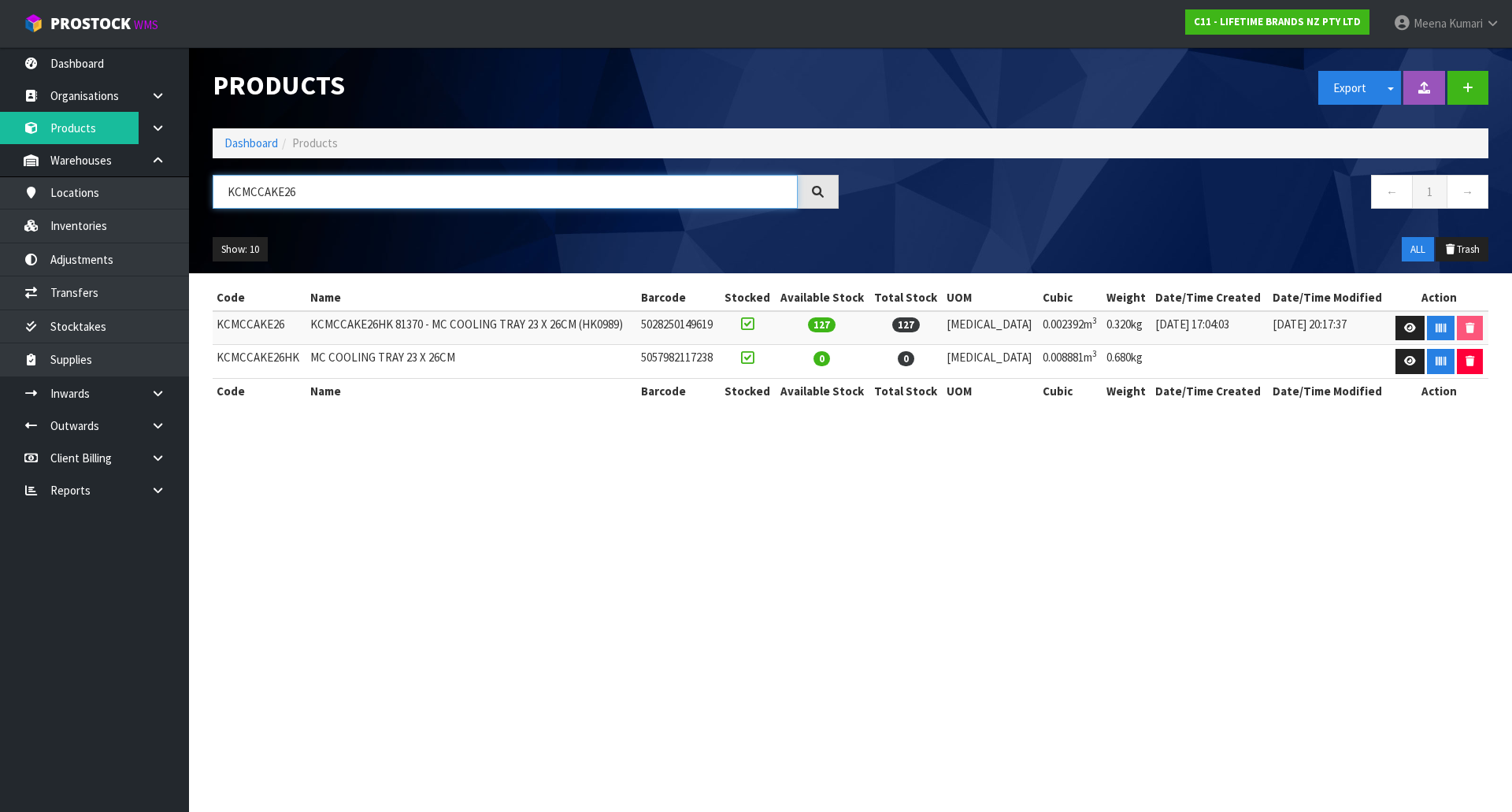
click at [332, 182] on input "KCMCCAKE26" at bounding box center [505, 191] width 585 height 34
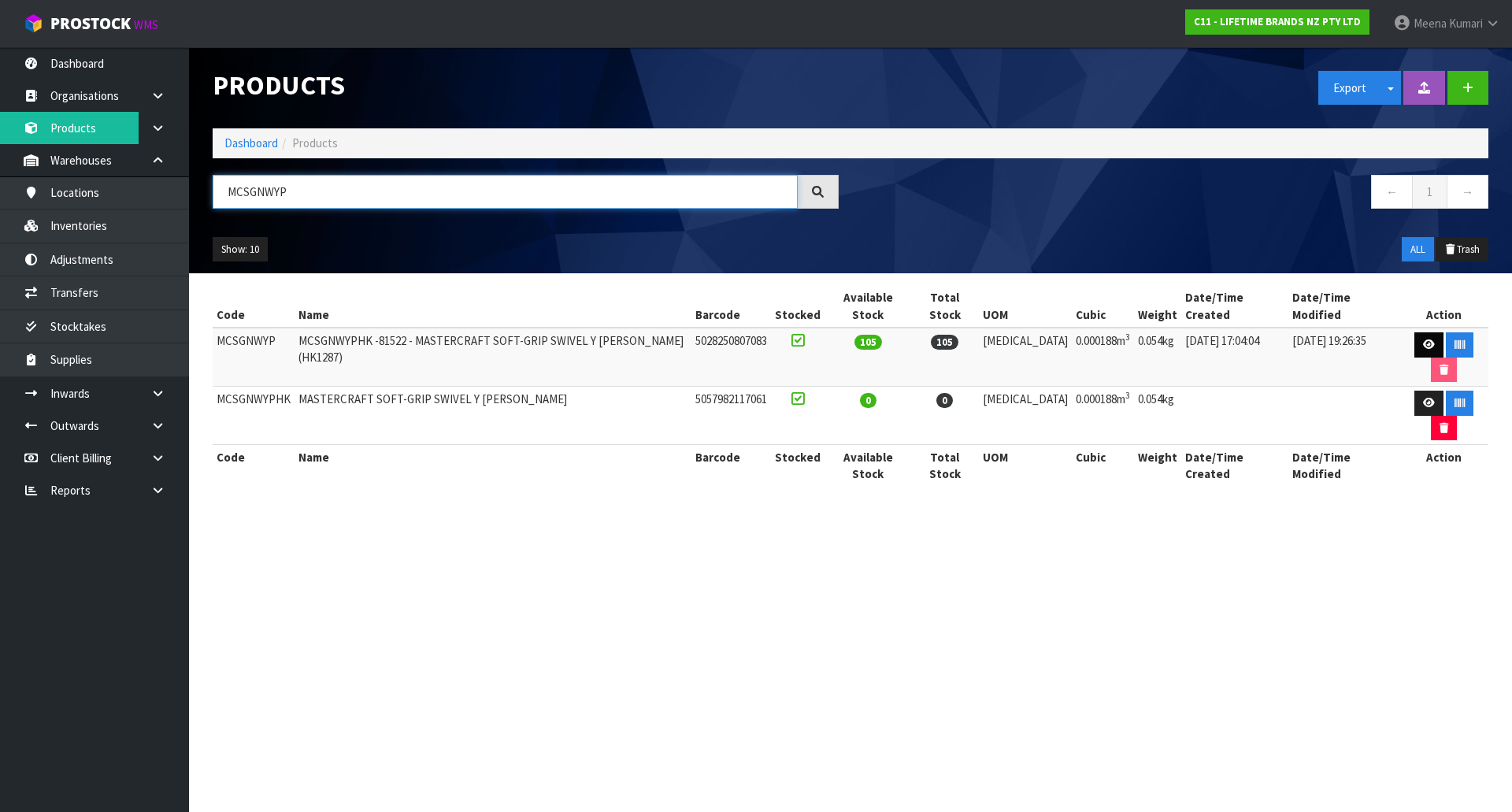
type input "MCSGNWYP"
click at [1423, 339] on icon at bounding box center [1429, 344] width 12 height 11
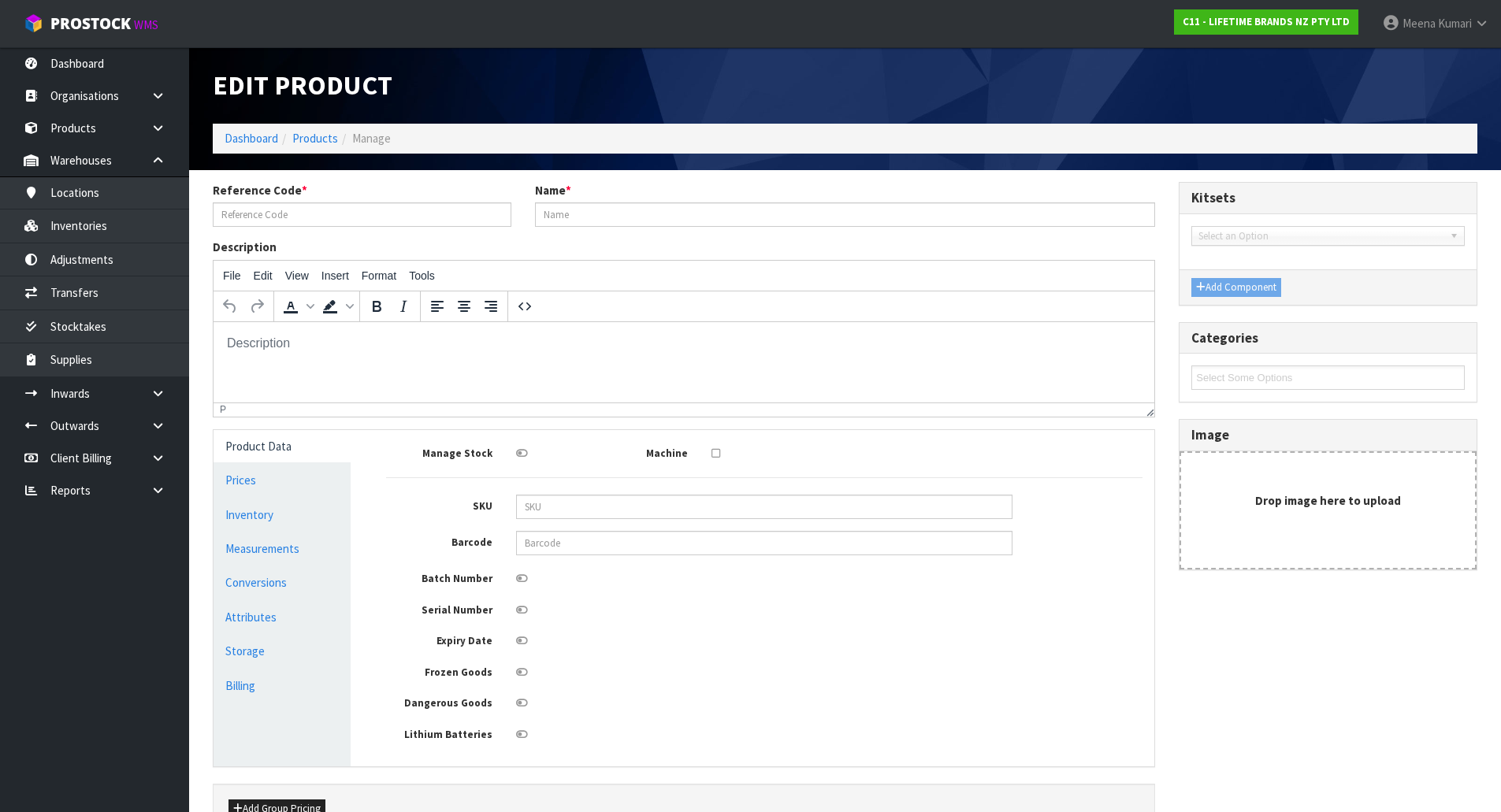
type input "MCSGNWYP"
type input "MCSGNWYPHK -81522 - MASTERCRAFT SOFT-GRIP SWIVEL Y [PERSON_NAME] (HK1287)"
type input "5028250807083"
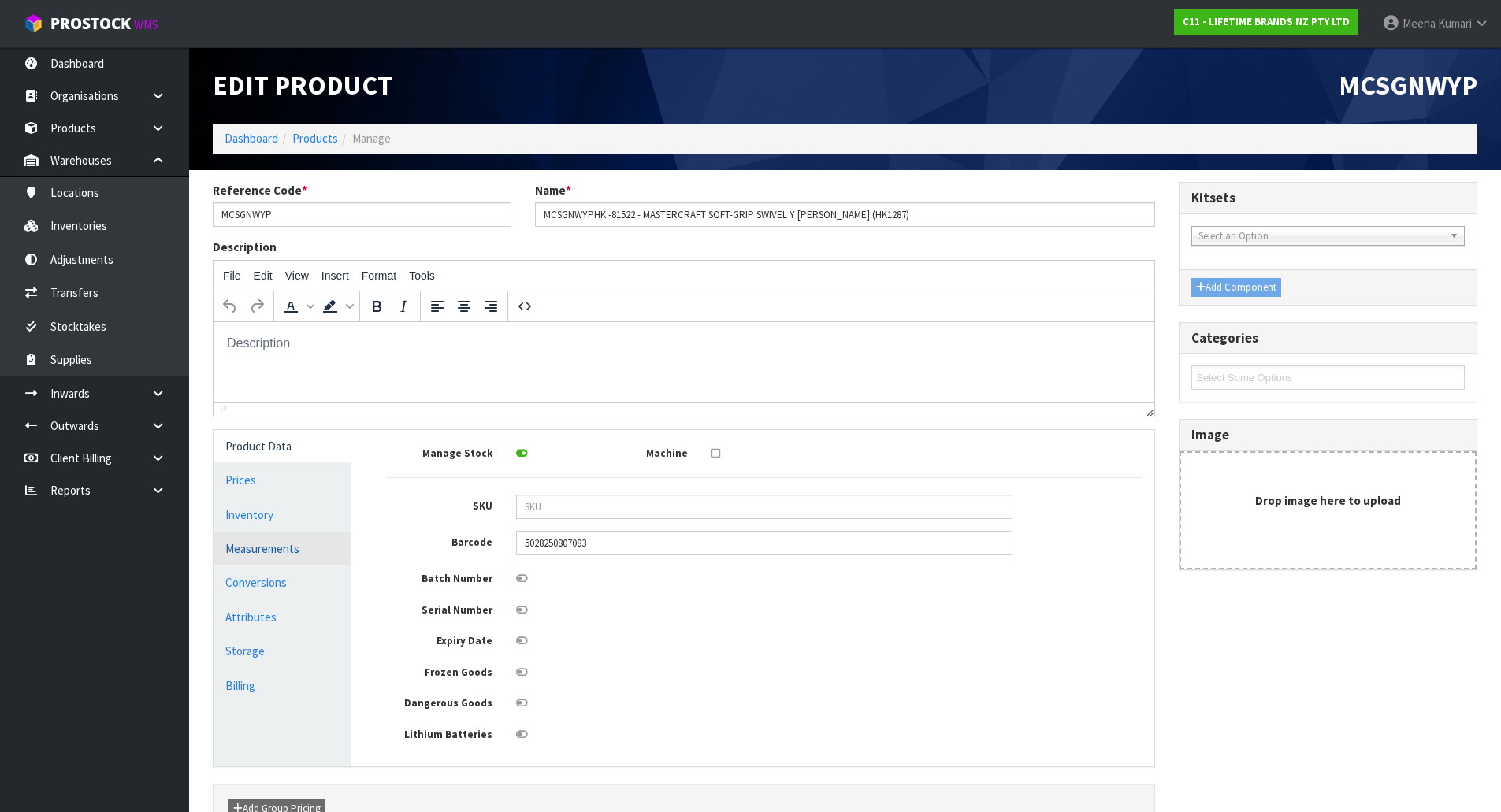
click at [345, 550] on link "Measurements" at bounding box center [282, 548] width 138 height 32
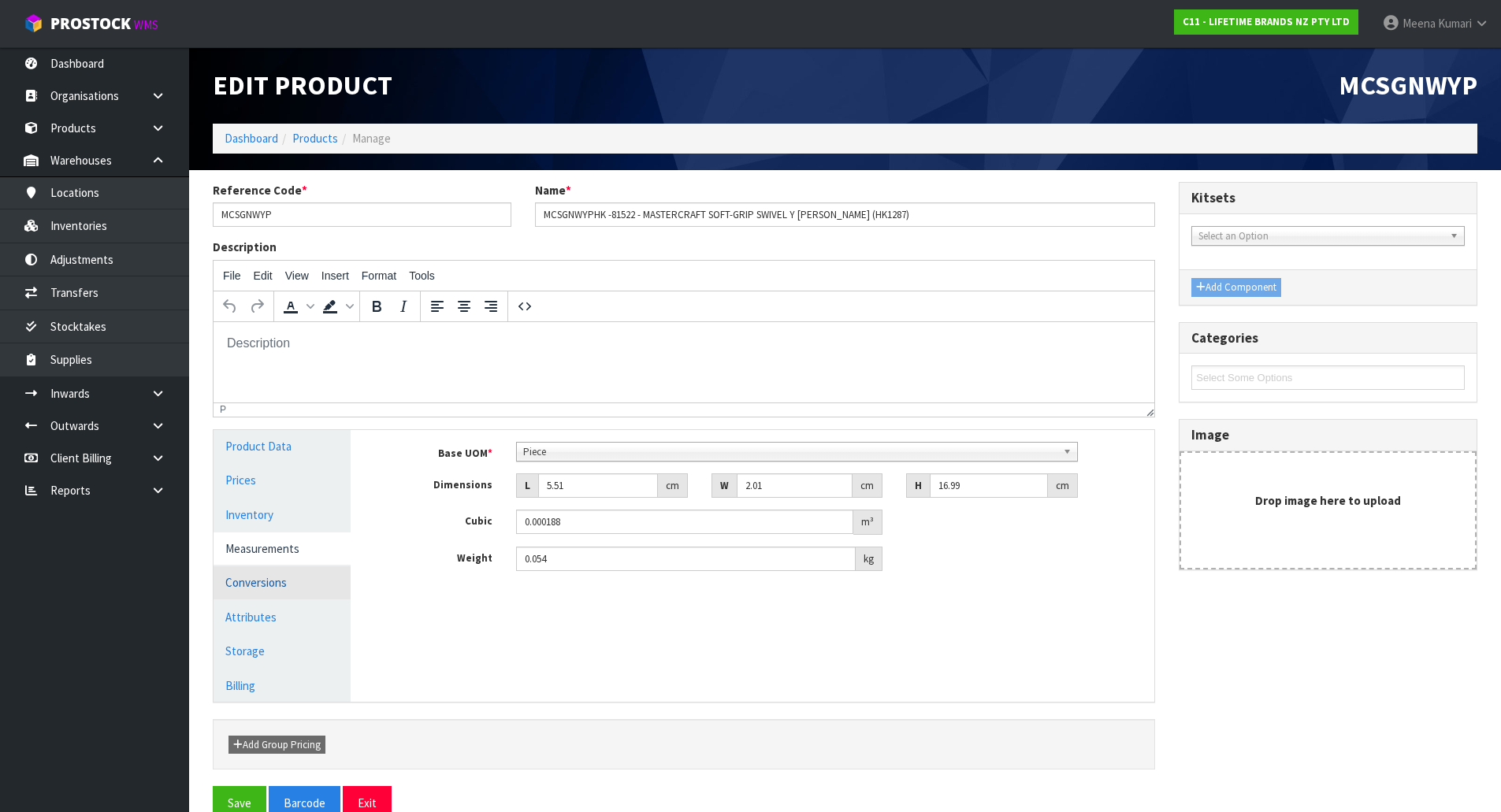
click at [316, 577] on link "Conversions" at bounding box center [282, 582] width 138 height 32
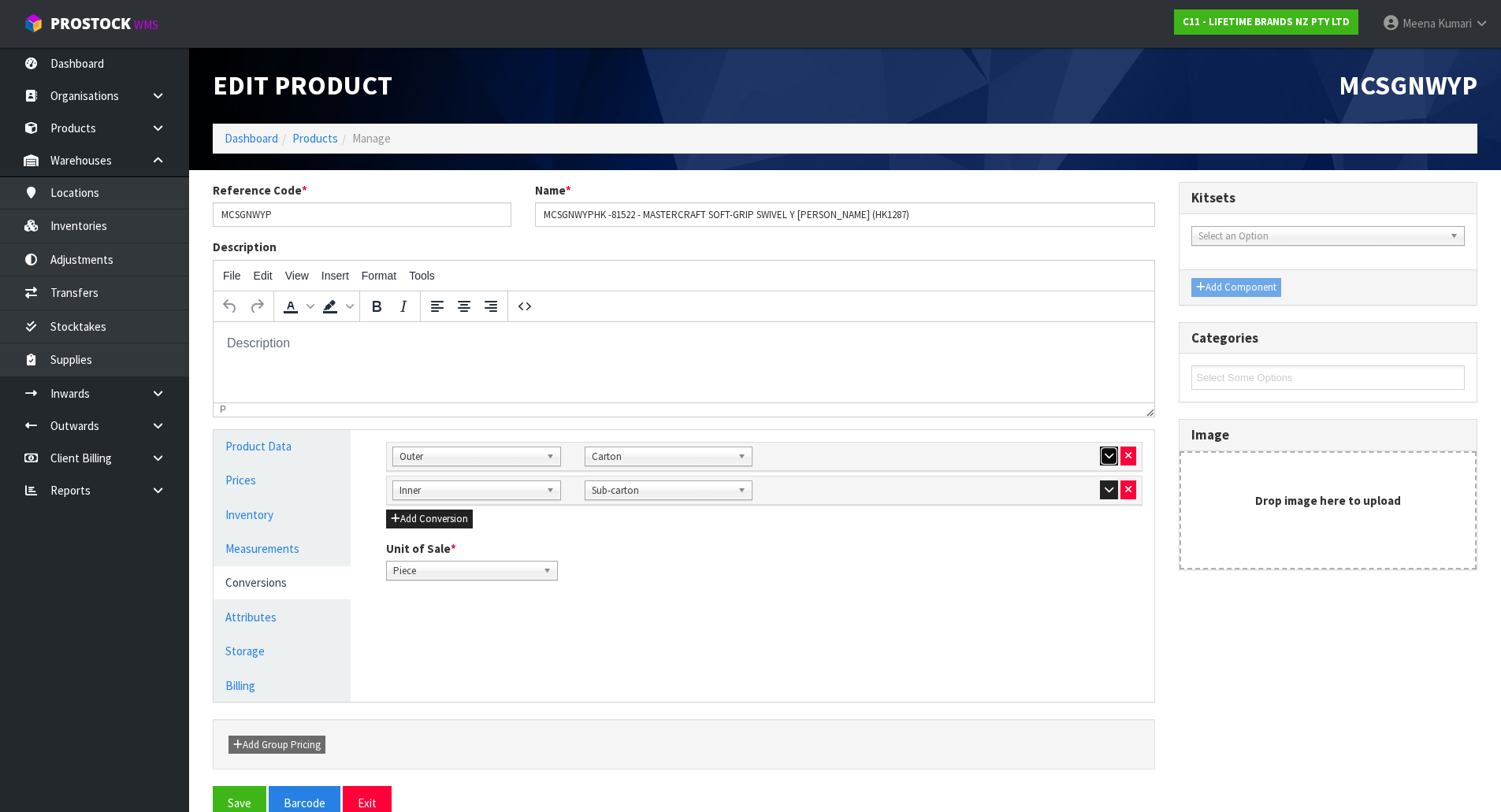
click at [1107, 451] on icon "button" at bounding box center [1109, 455] width 9 height 11
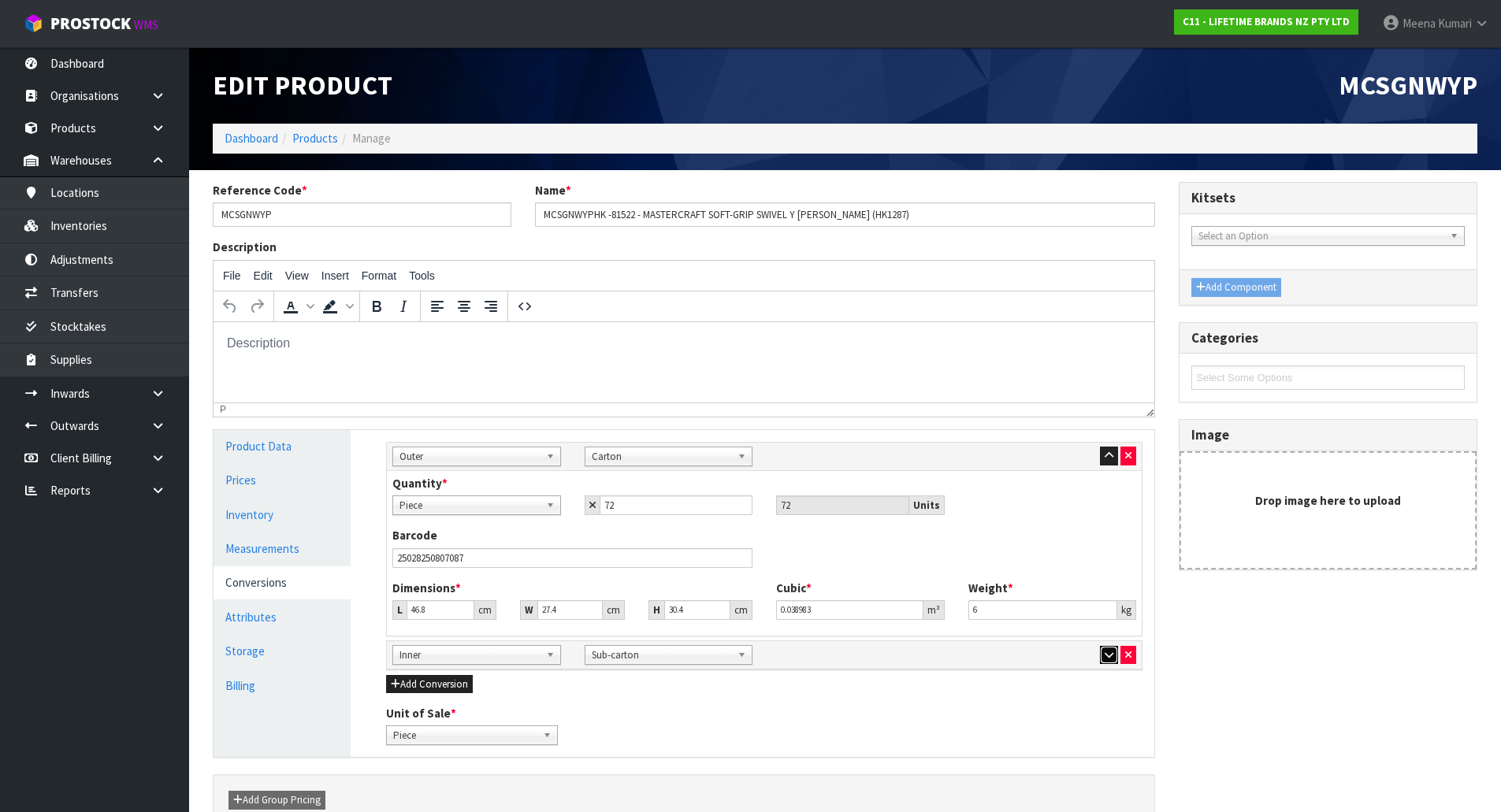
click at [1106, 654] on icon "button" at bounding box center [1109, 655] width 9 height 11
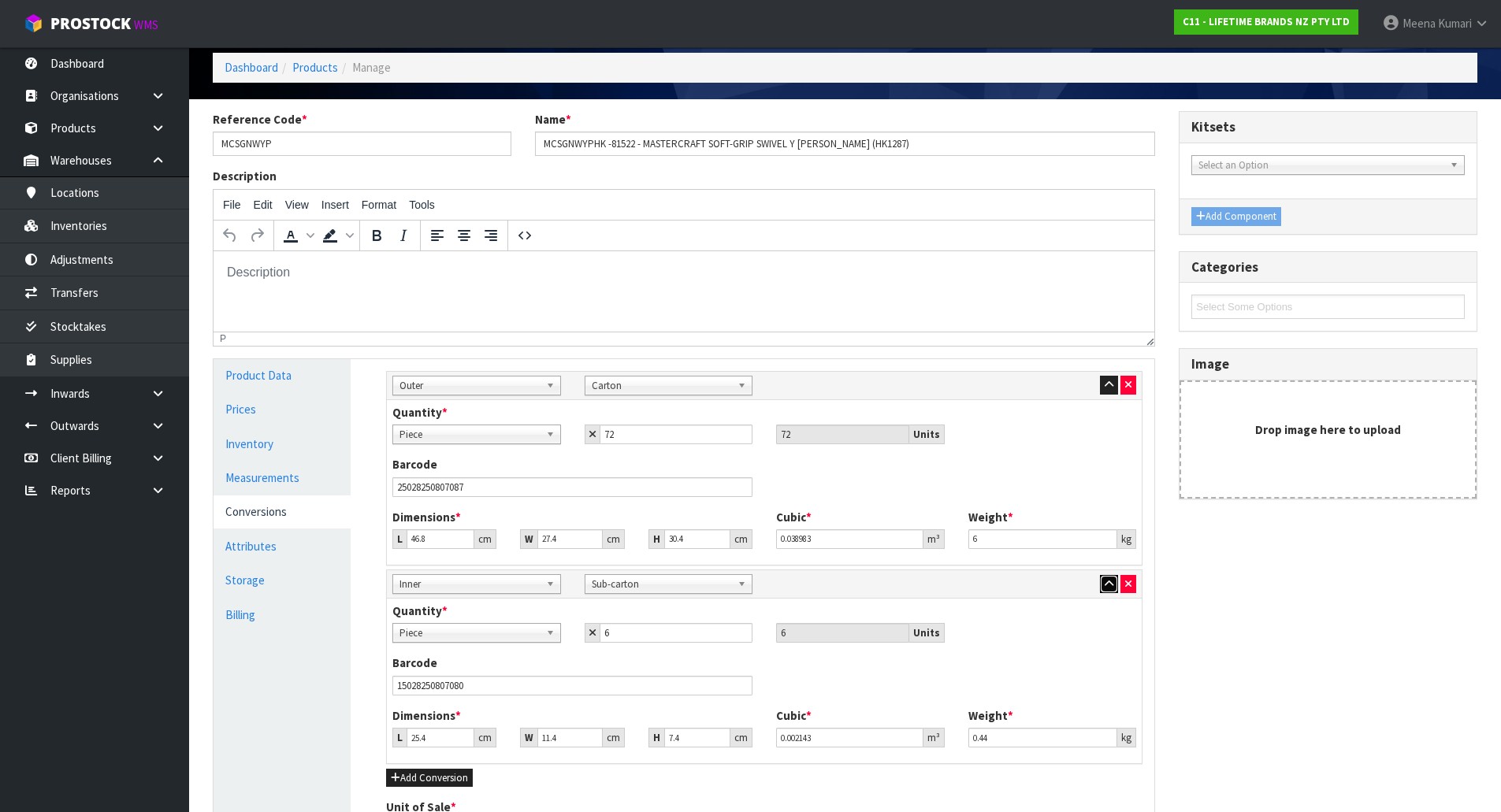
scroll to position [252, 0]
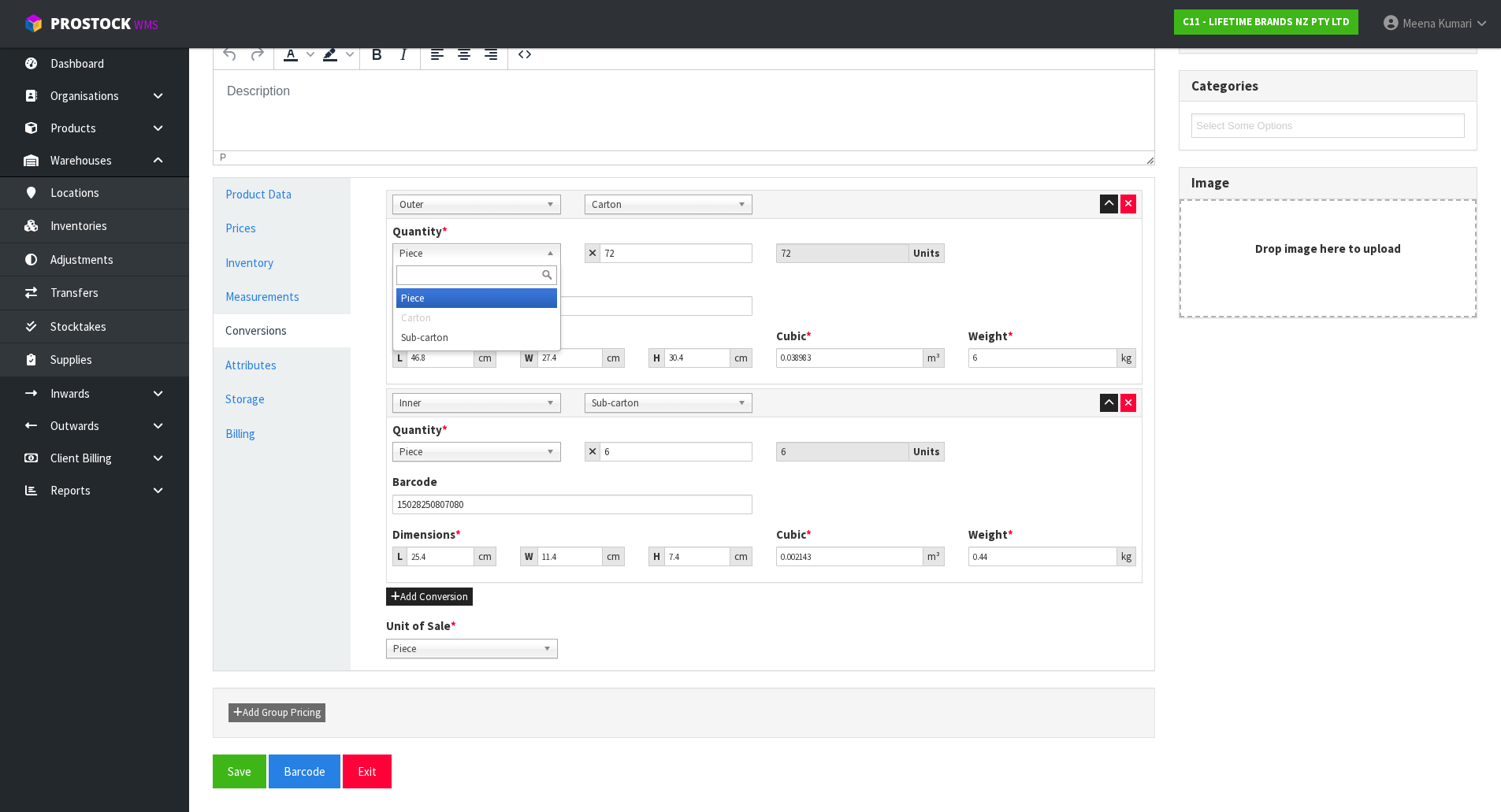
click at [465, 252] on span "Piece" at bounding box center [470, 252] width 140 height 19
click at [464, 337] on li "Sub-carton" at bounding box center [476, 337] width 161 height 19
drag, startPoint x: 625, startPoint y: 257, endPoint x: 601, endPoint y: 252, distance: 24.5
click at [601, 252] on input "72" at bounding box center [677, 253] width 154 height 19
type input "1"
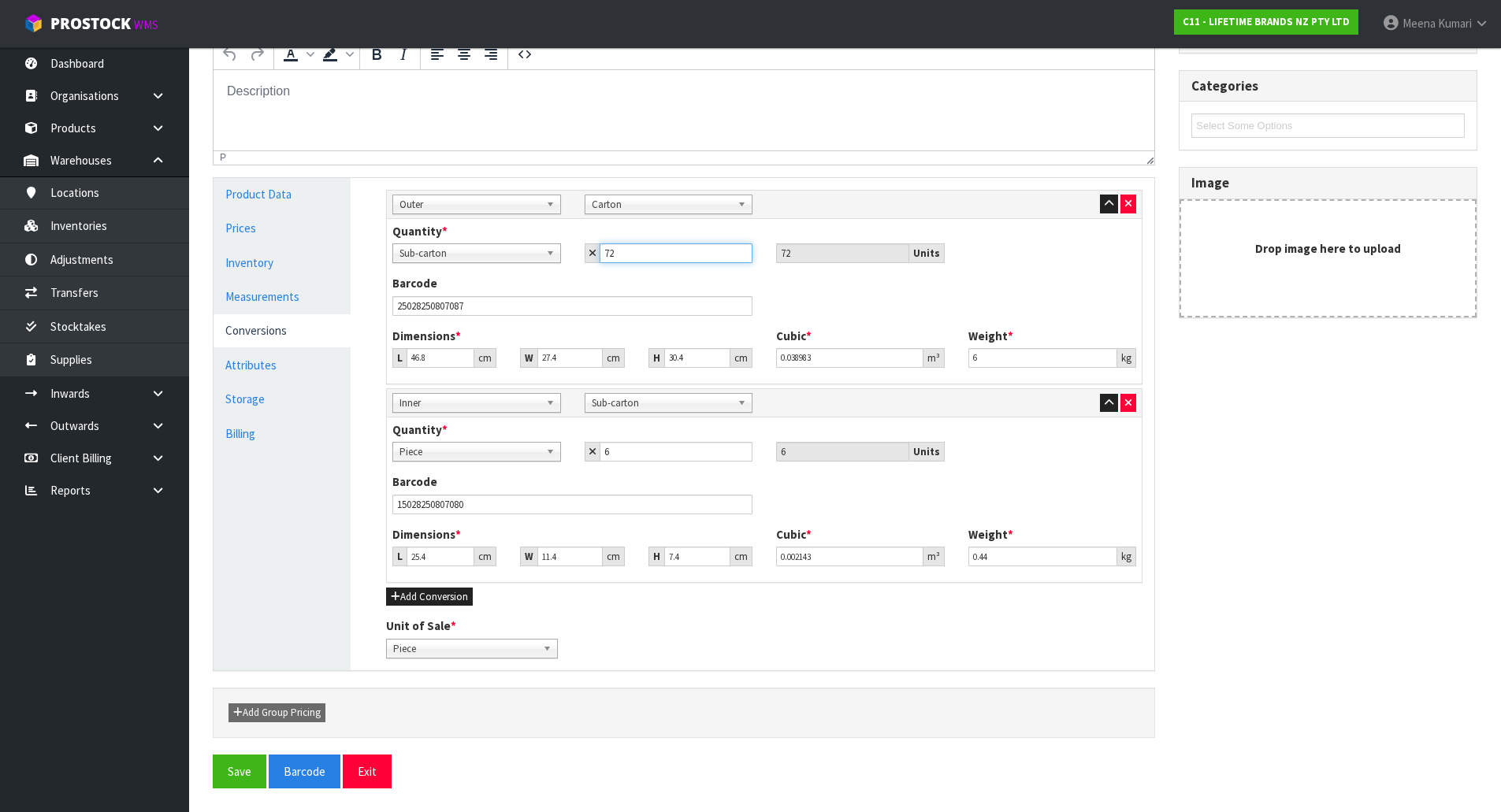
type input "6"
type input "12"
type input "72"
type input "12"
click at [228, 774] on button "Save" at bounding box center [239, 771] width 54 height 34
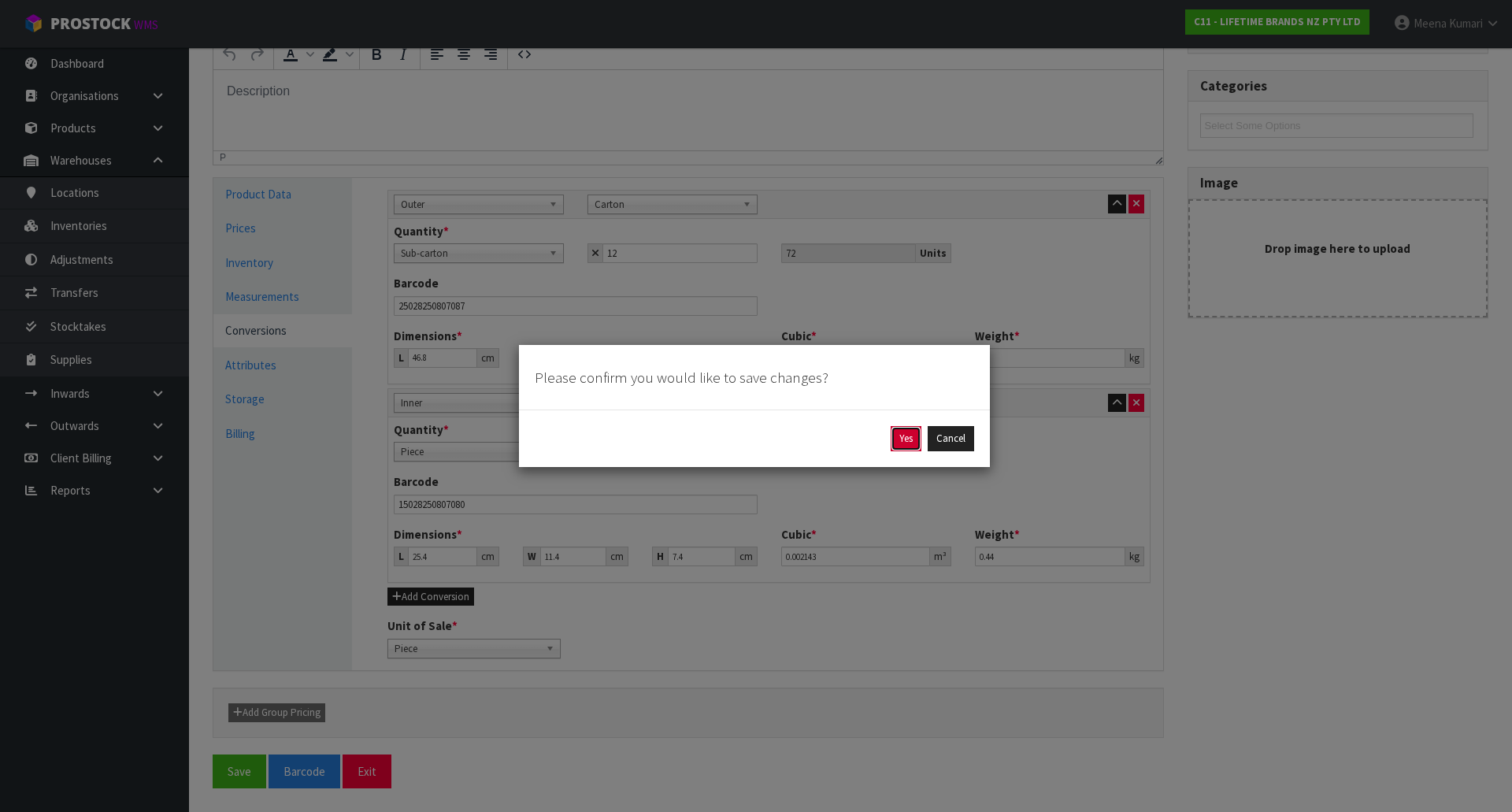
click at [900, 430] on button "Yes" at bounding box center [907, 439] width 31 height 25
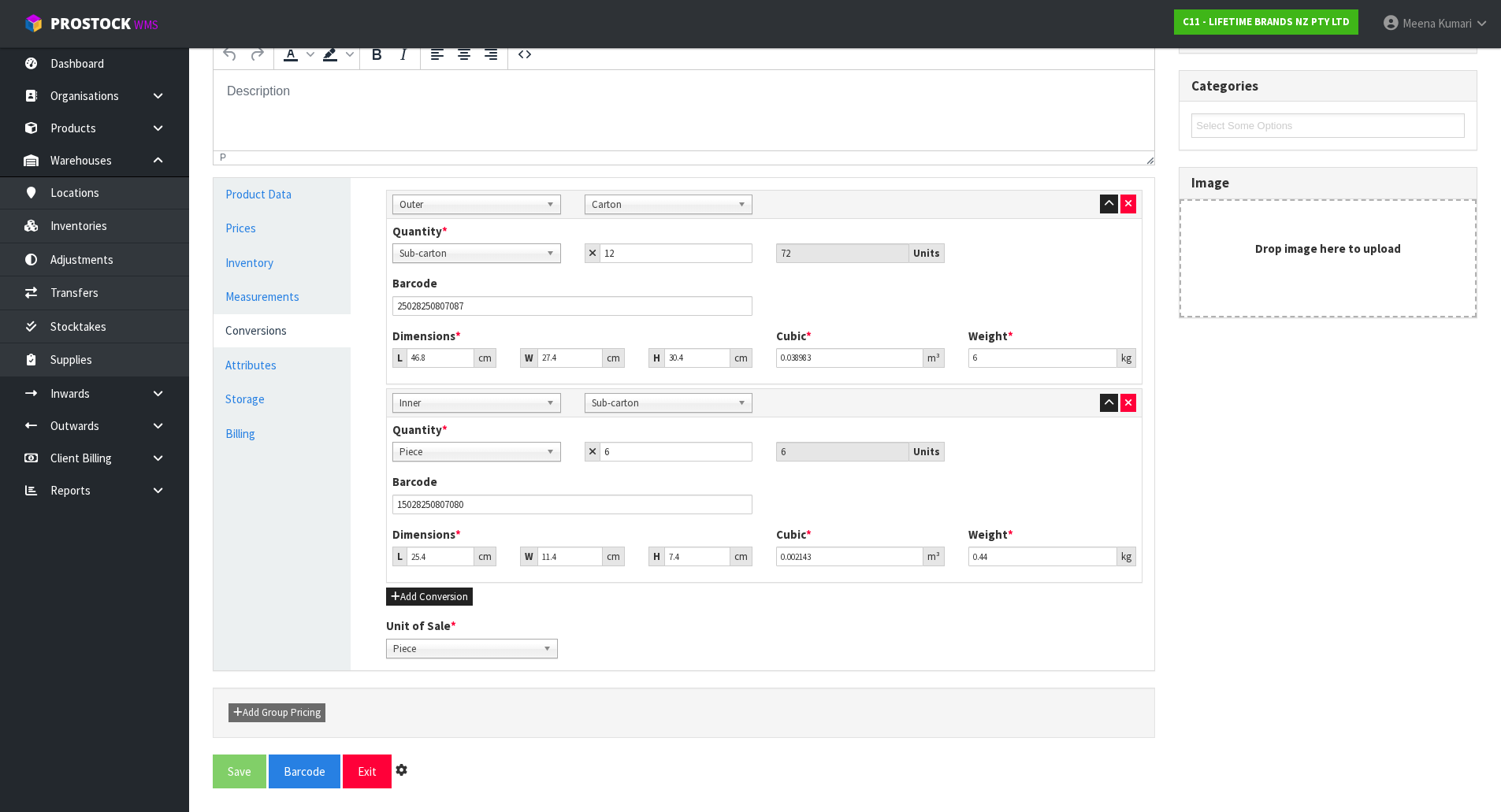
scroll to position [0, 0]
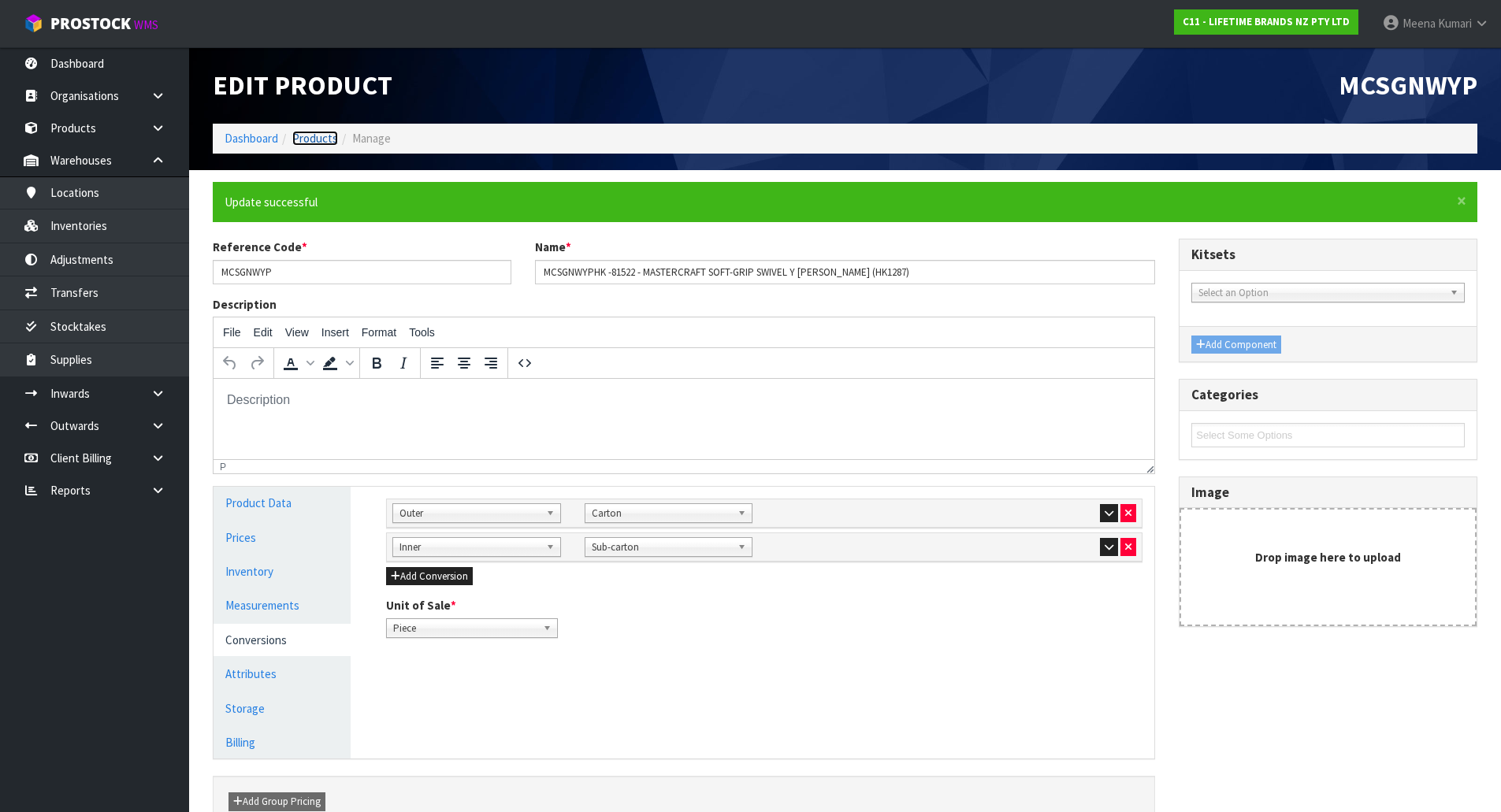
click at [316, 138] on link "Products" at bounding box center [315, 137] width 46 height 15
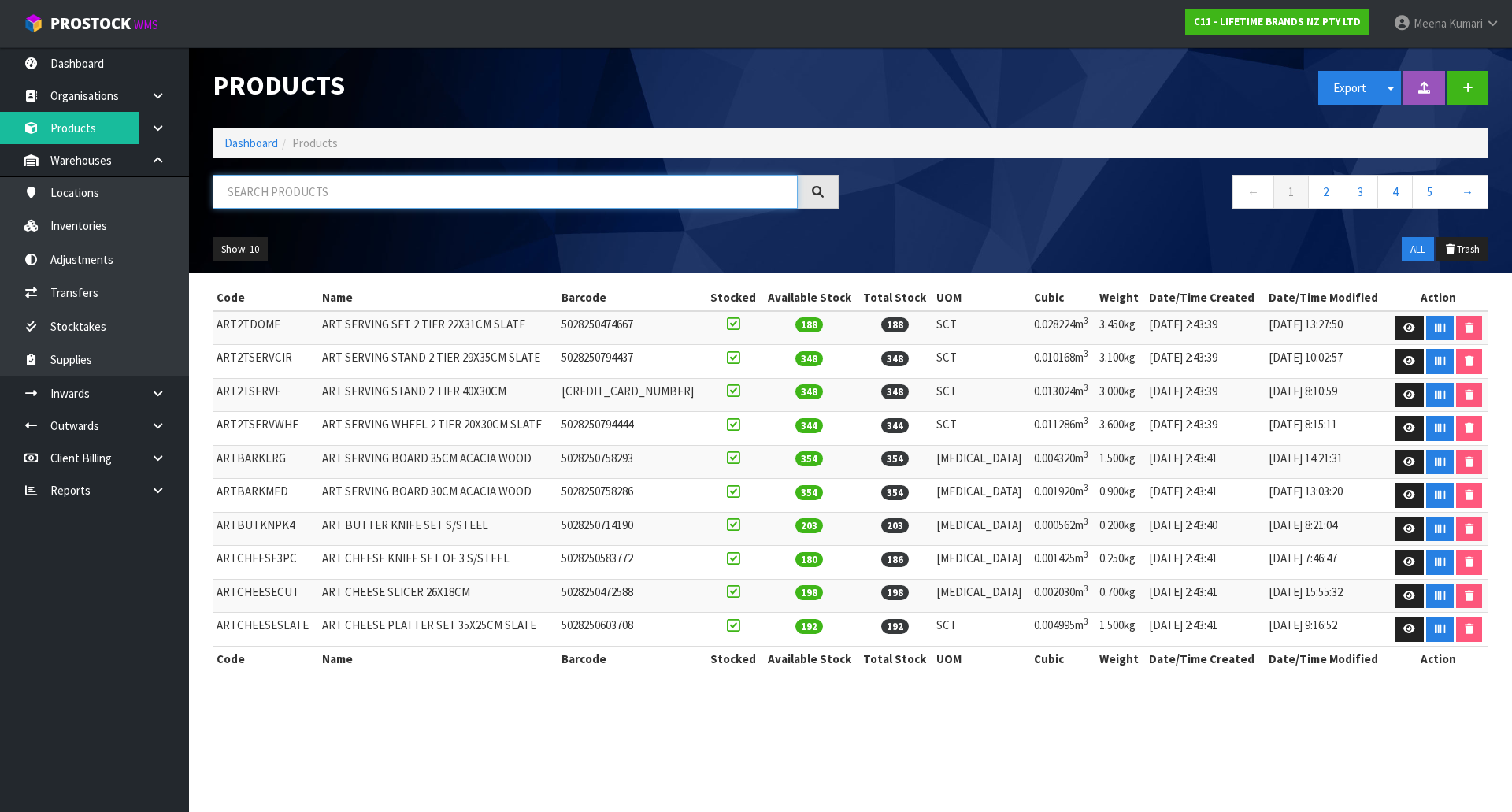
click at [289, 199] on input "text" at bounding box center [505, 191] width 585 height 34
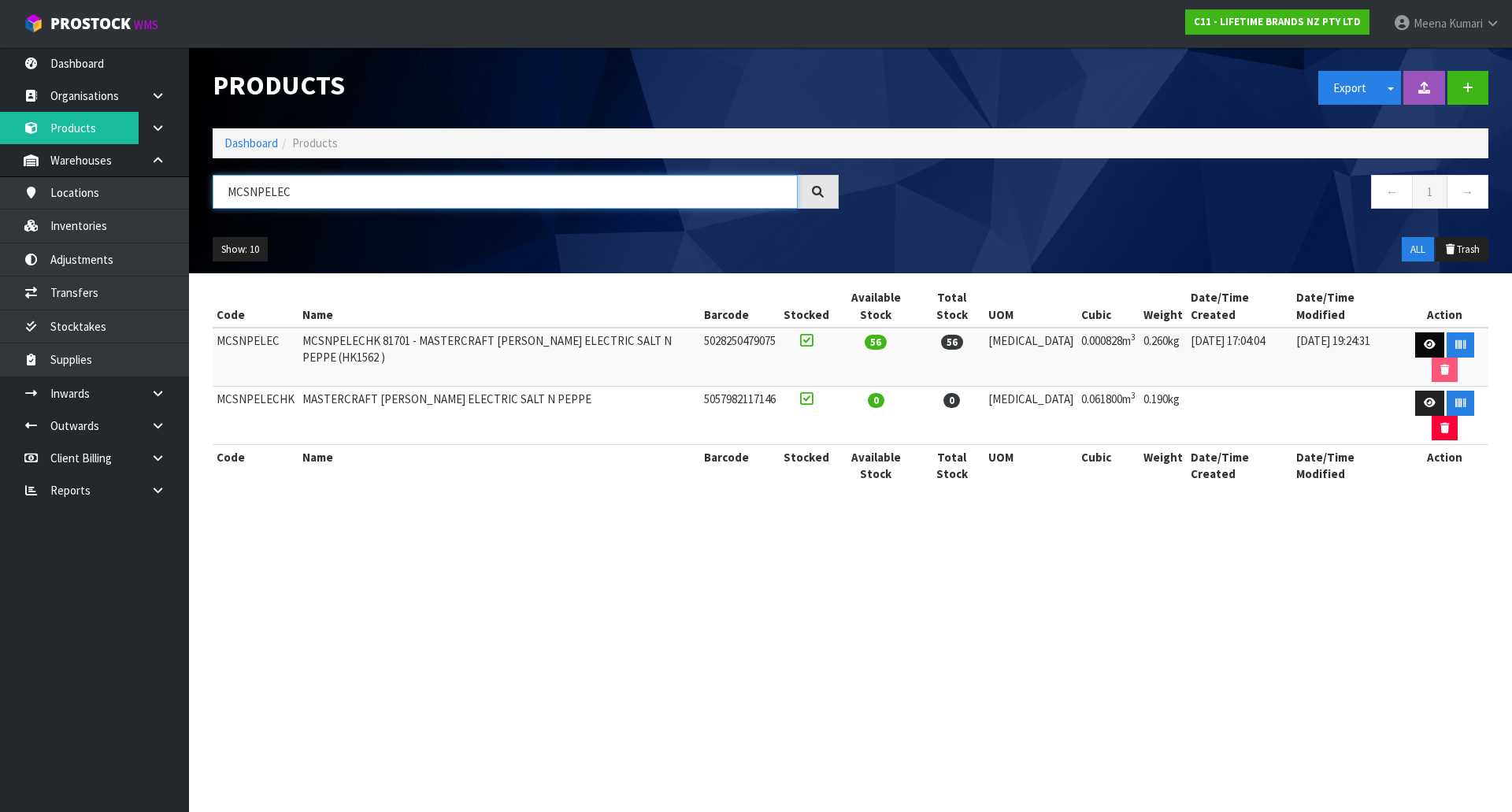
type input "MCSNPELEC"
click at [1424, 339] on icon at bounding box center [1430, 344] width 12 height 11
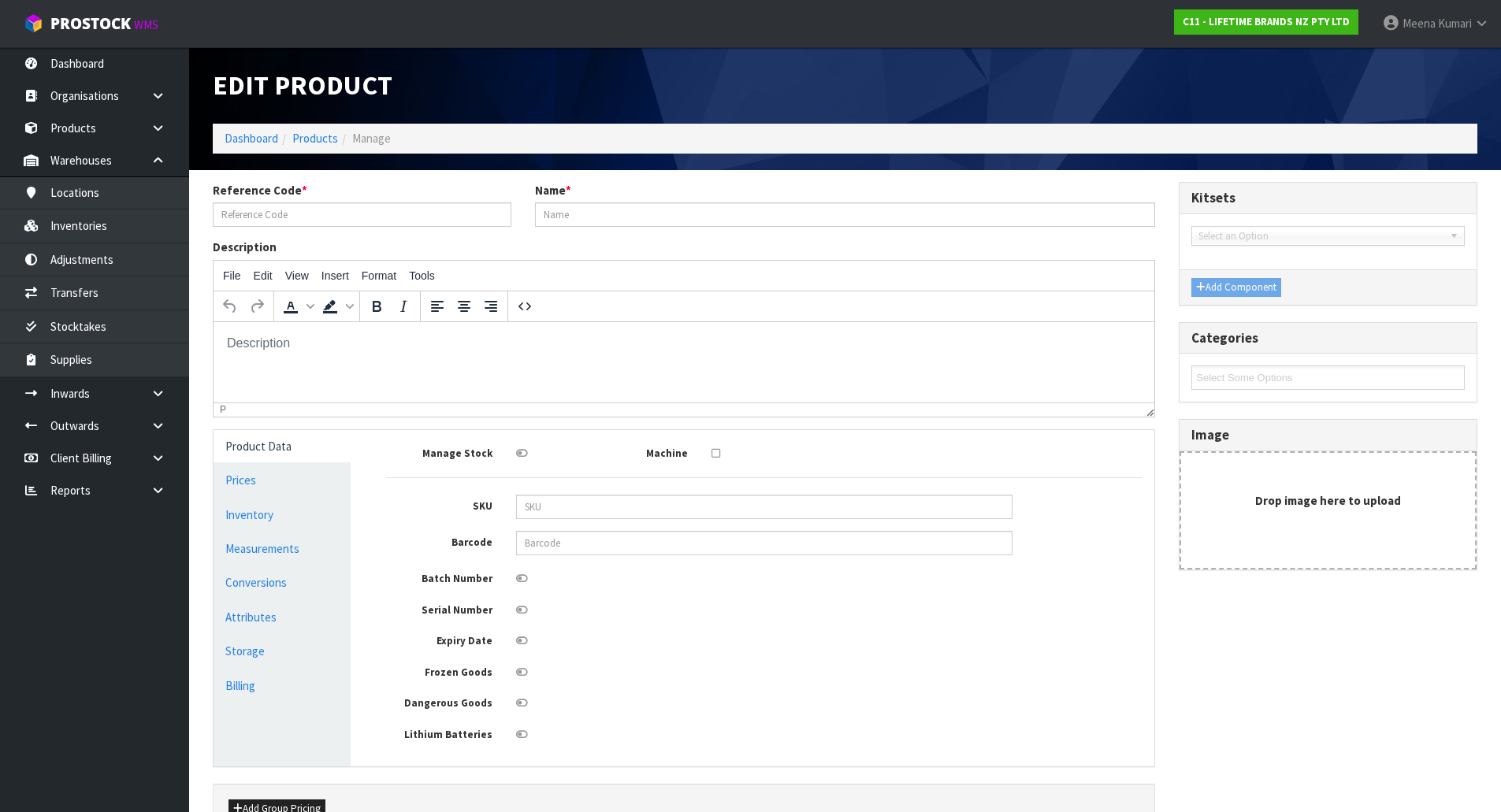
type input "MCSNPELEC"
type input "MCSNPELECHK 81701 - MASTERCRAFT [PERSON_NAME] ELECTRIC SALT N PEPPE (HK1562 )"
type input "5028250479075"
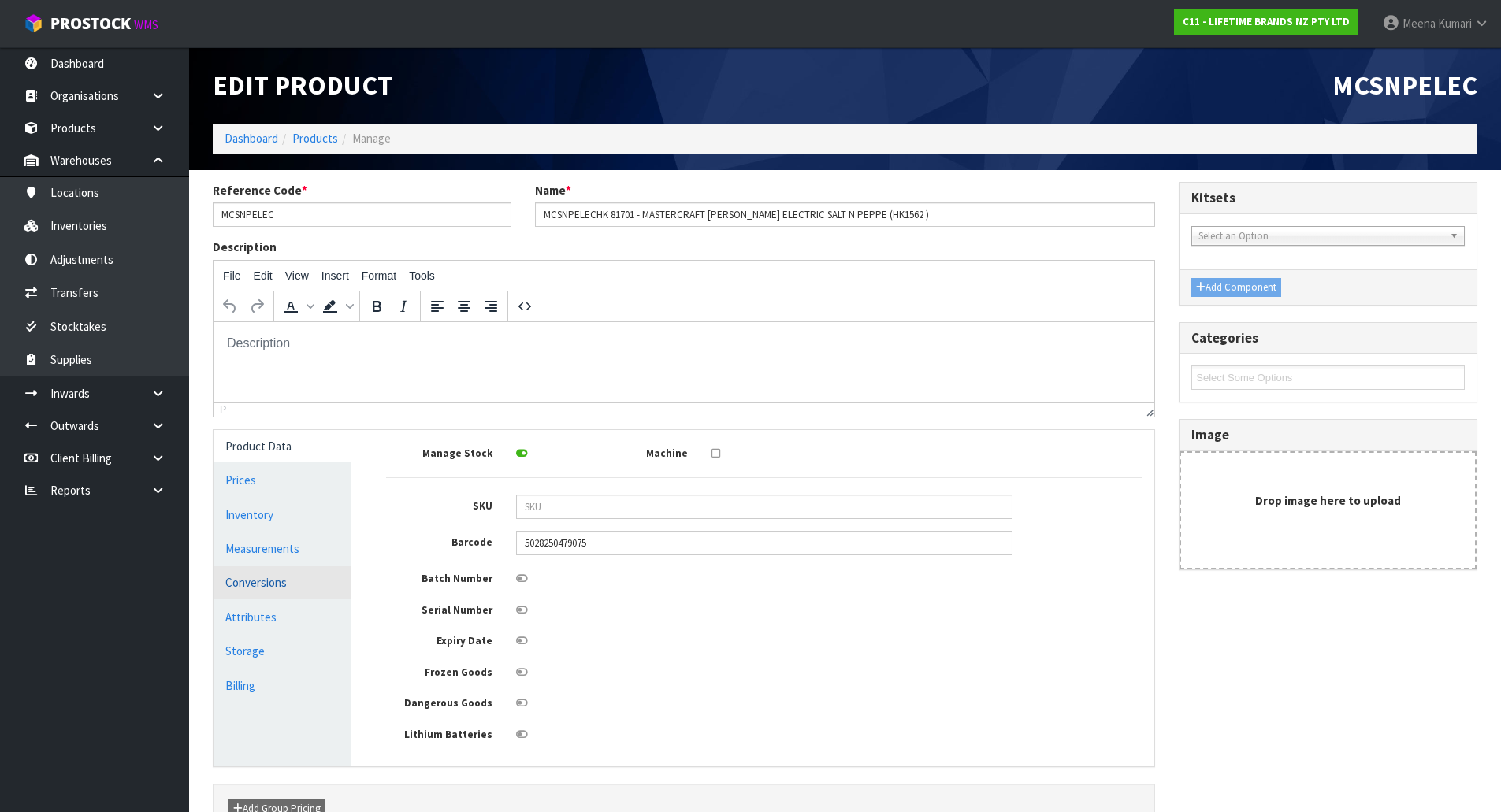
click at [282, 571] on link "Conversions" at bounding box center [282, 582] width 138 height 32
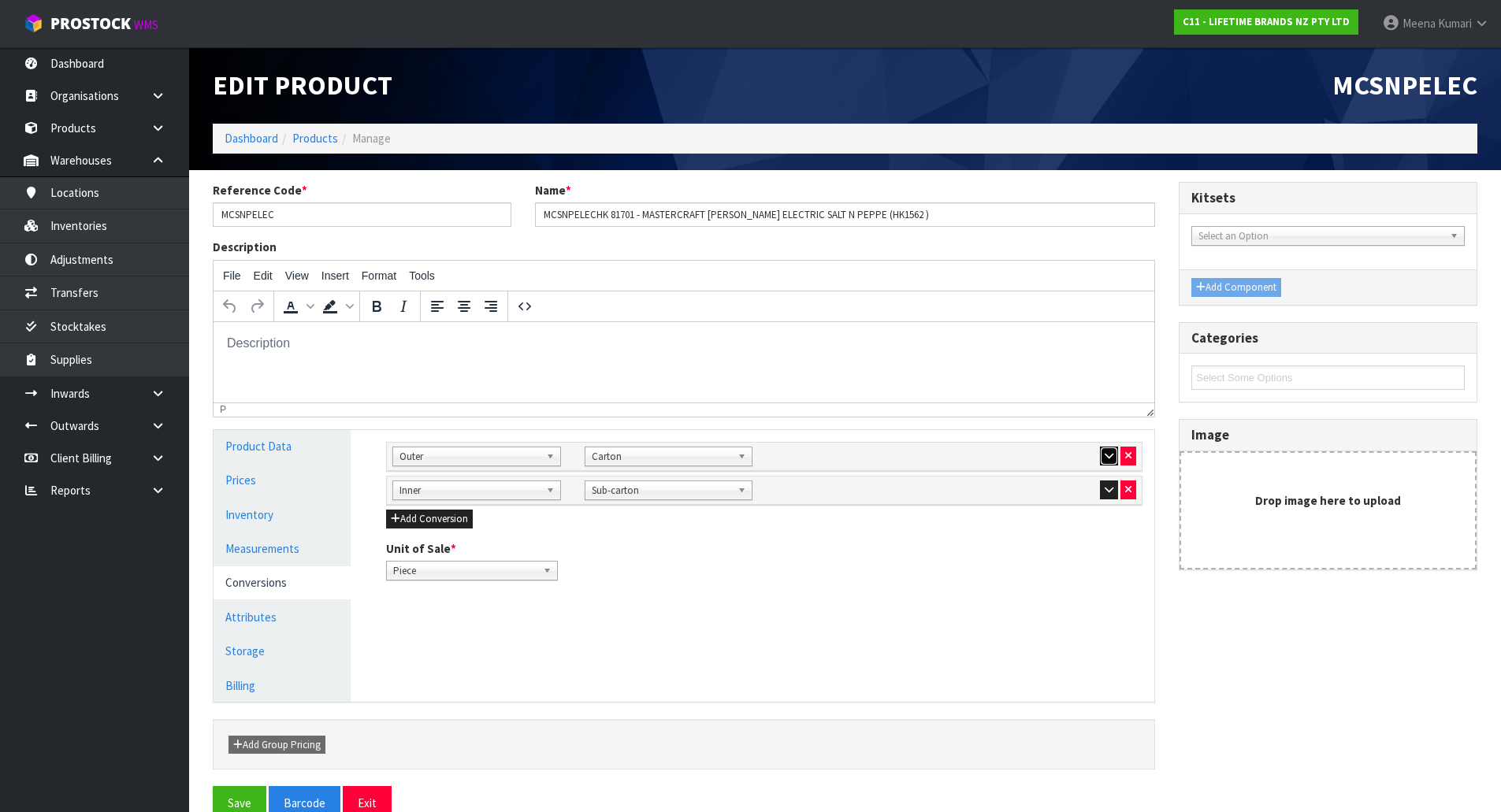
click at [1104, 456] on button "button" at bounding box center [1109, 455] width 19 height 19
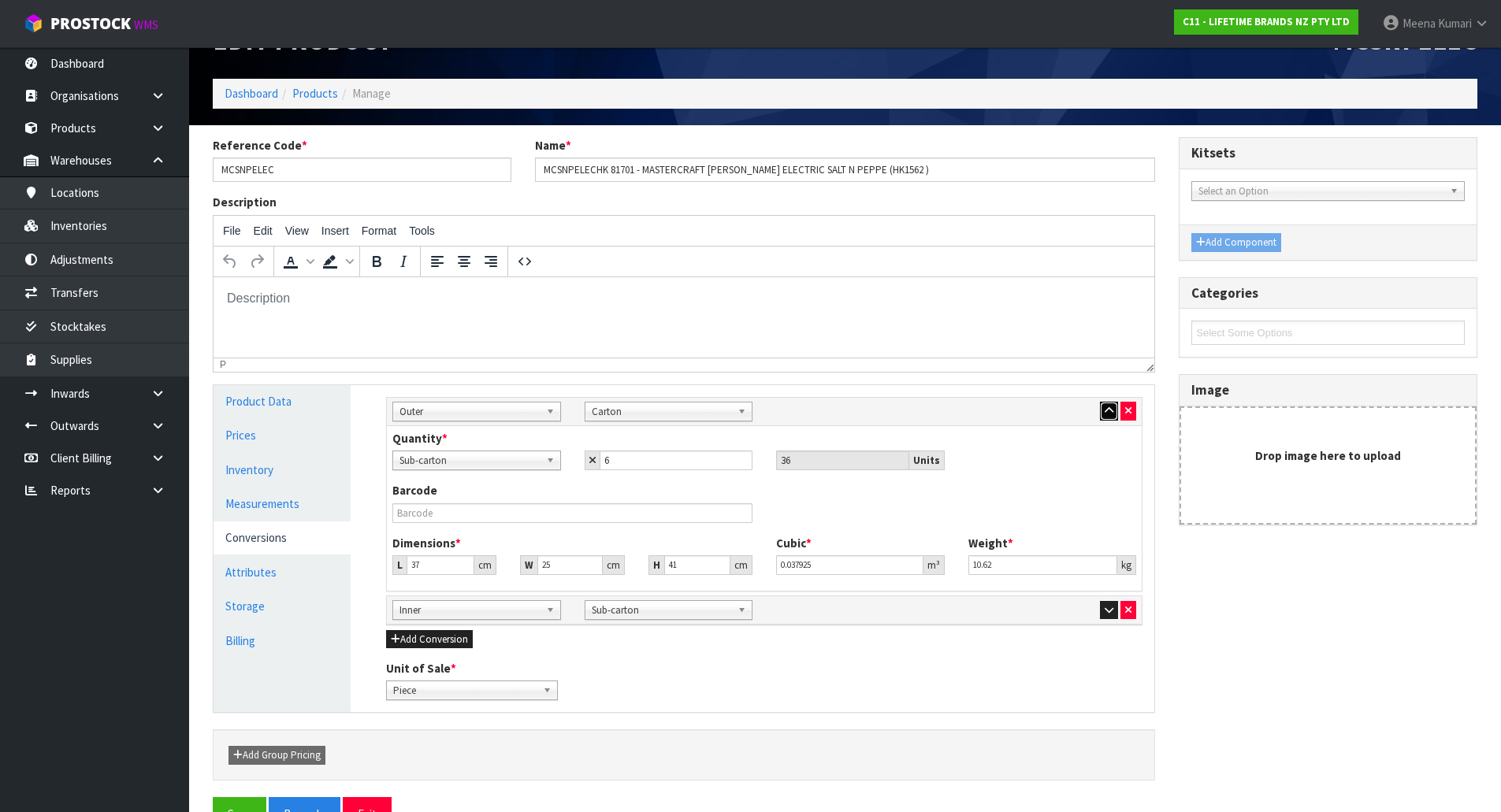
scroll to position [88, 0]
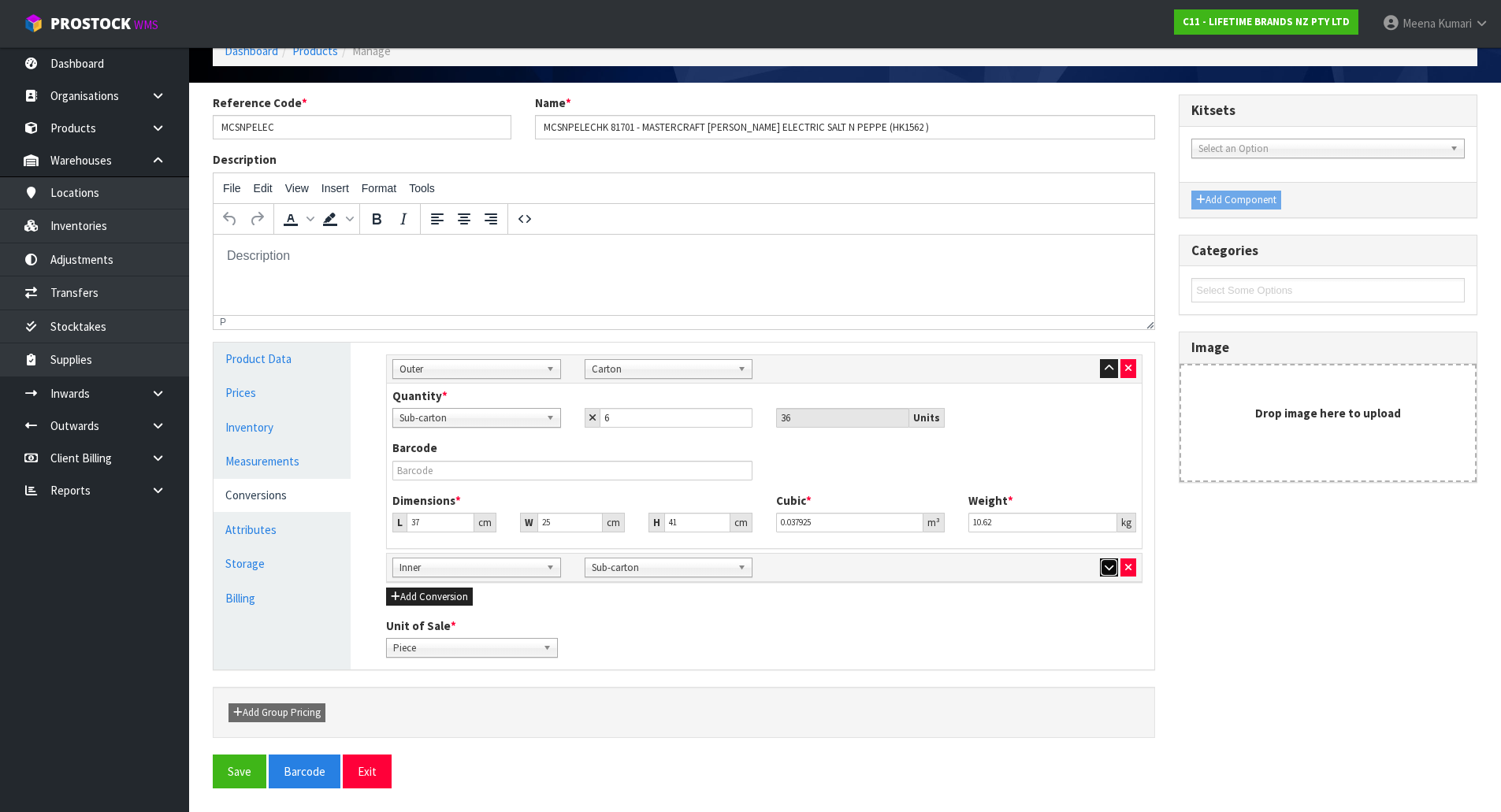
click at [1107, 566] on icon "button" at bounding box center [1109, 567] width 9 height 11
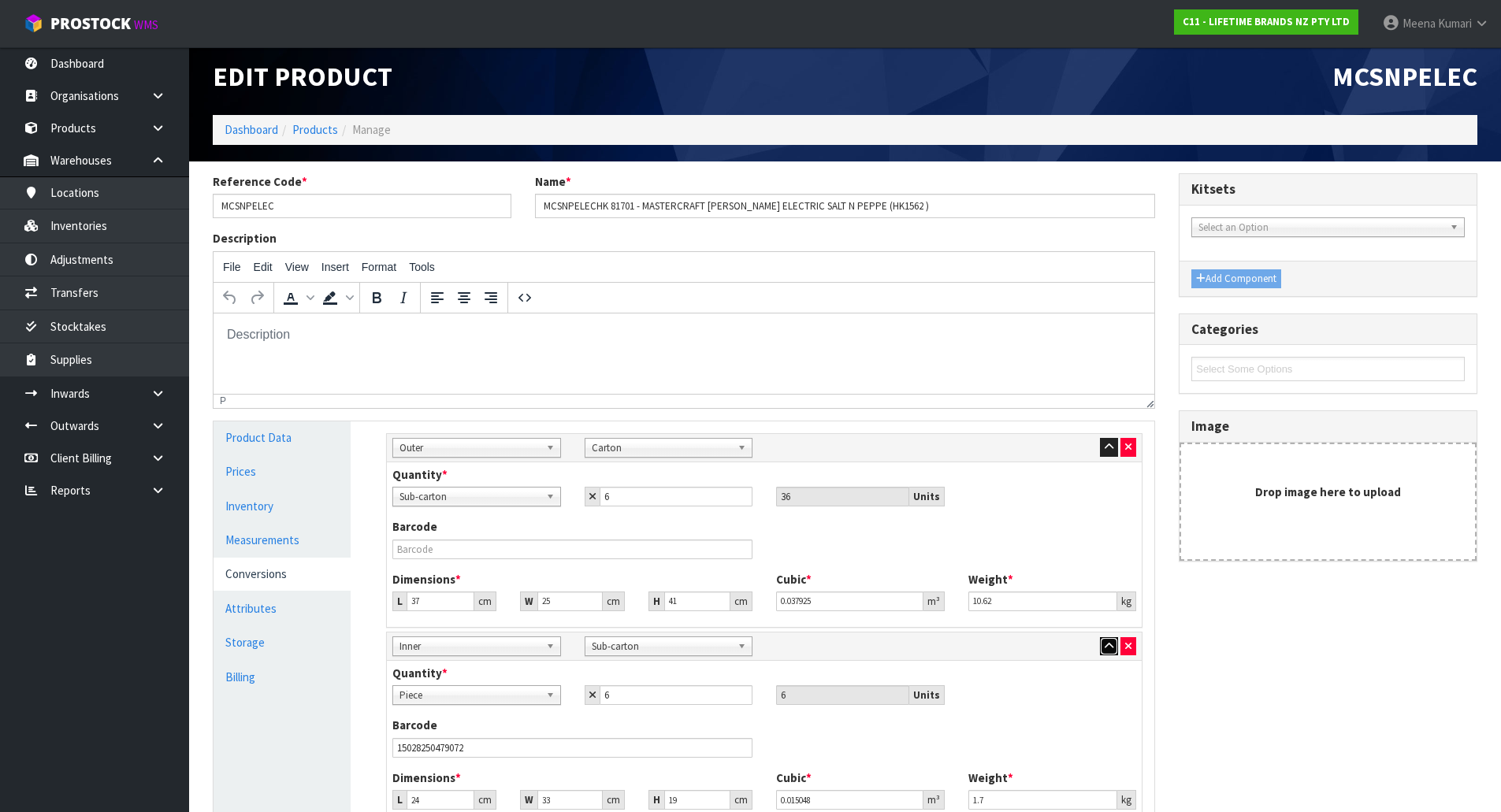
scroll to position [0, 0]
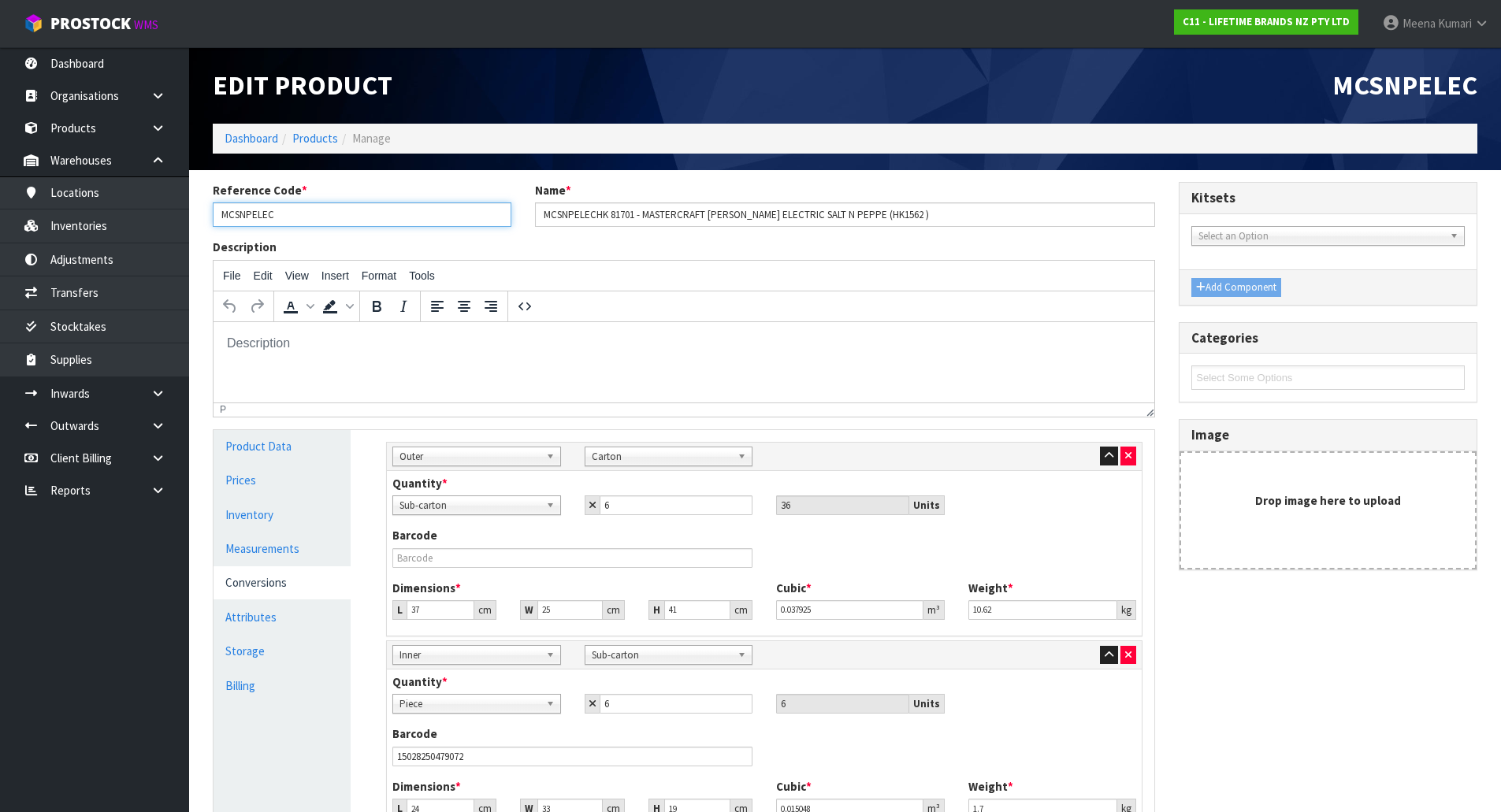
click at [305, 217] on input "MCSNPELEC" at bounding box center [362, 214] width 298 height 24
click at [310, 136] on link "Products" at bounding box center [315, 137] width 46 height 15
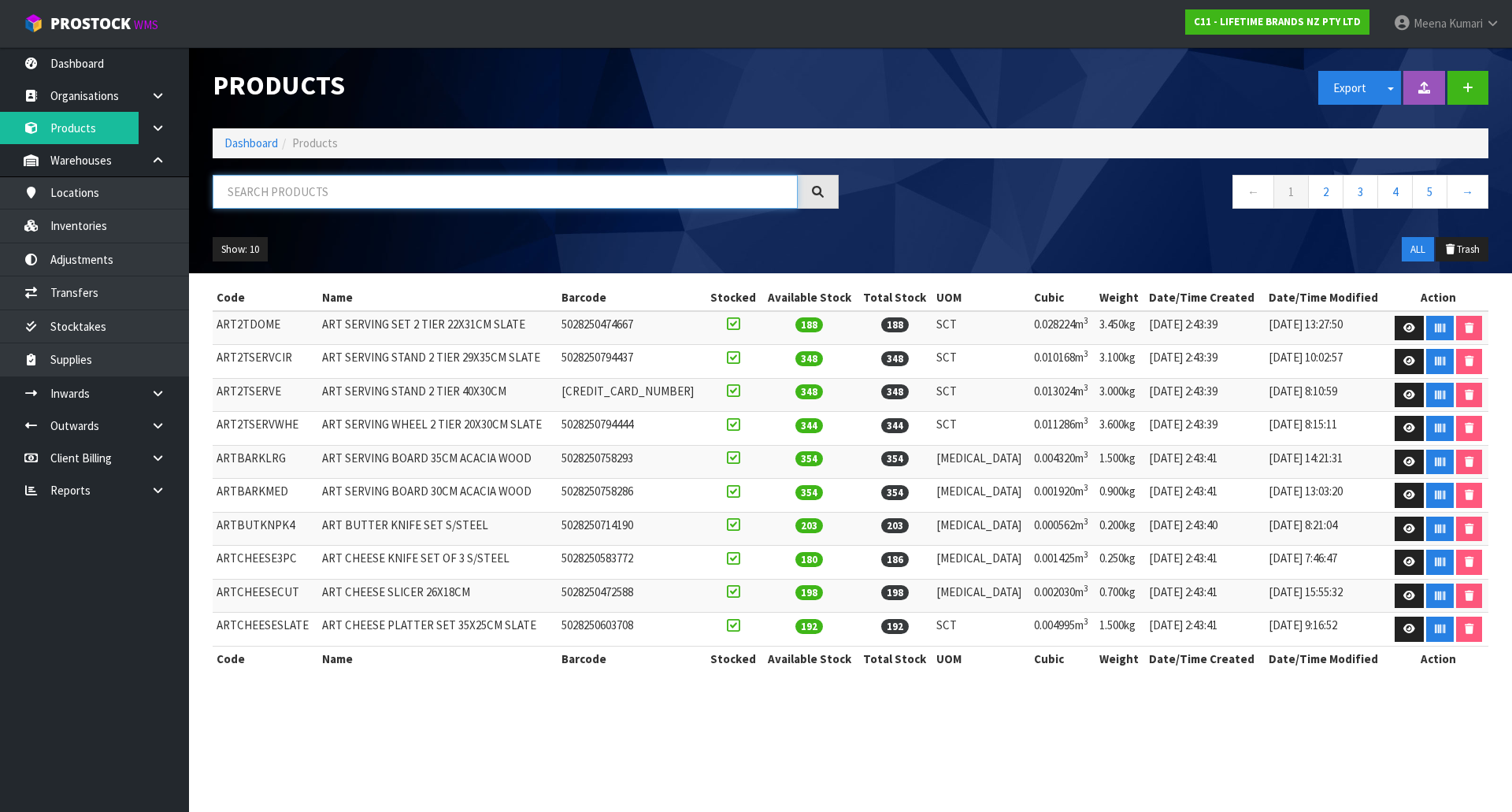
click at [316, 192] on input "text" at bounding box center [505, 191] width 585 height 34
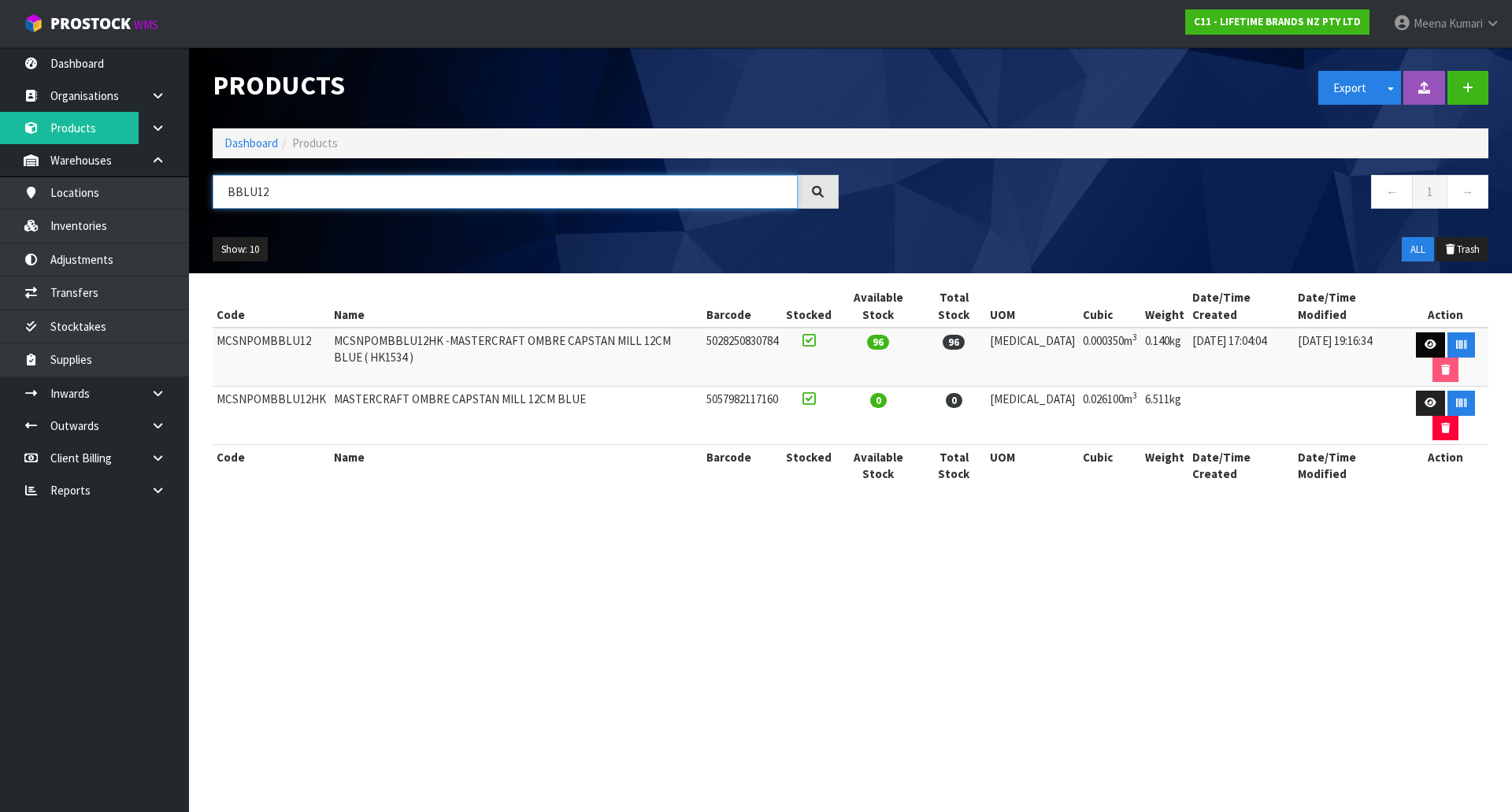
type input "BBLU12"
click at [1424, 339] on icon at bounding box center [1430, 344] width 12 height 11
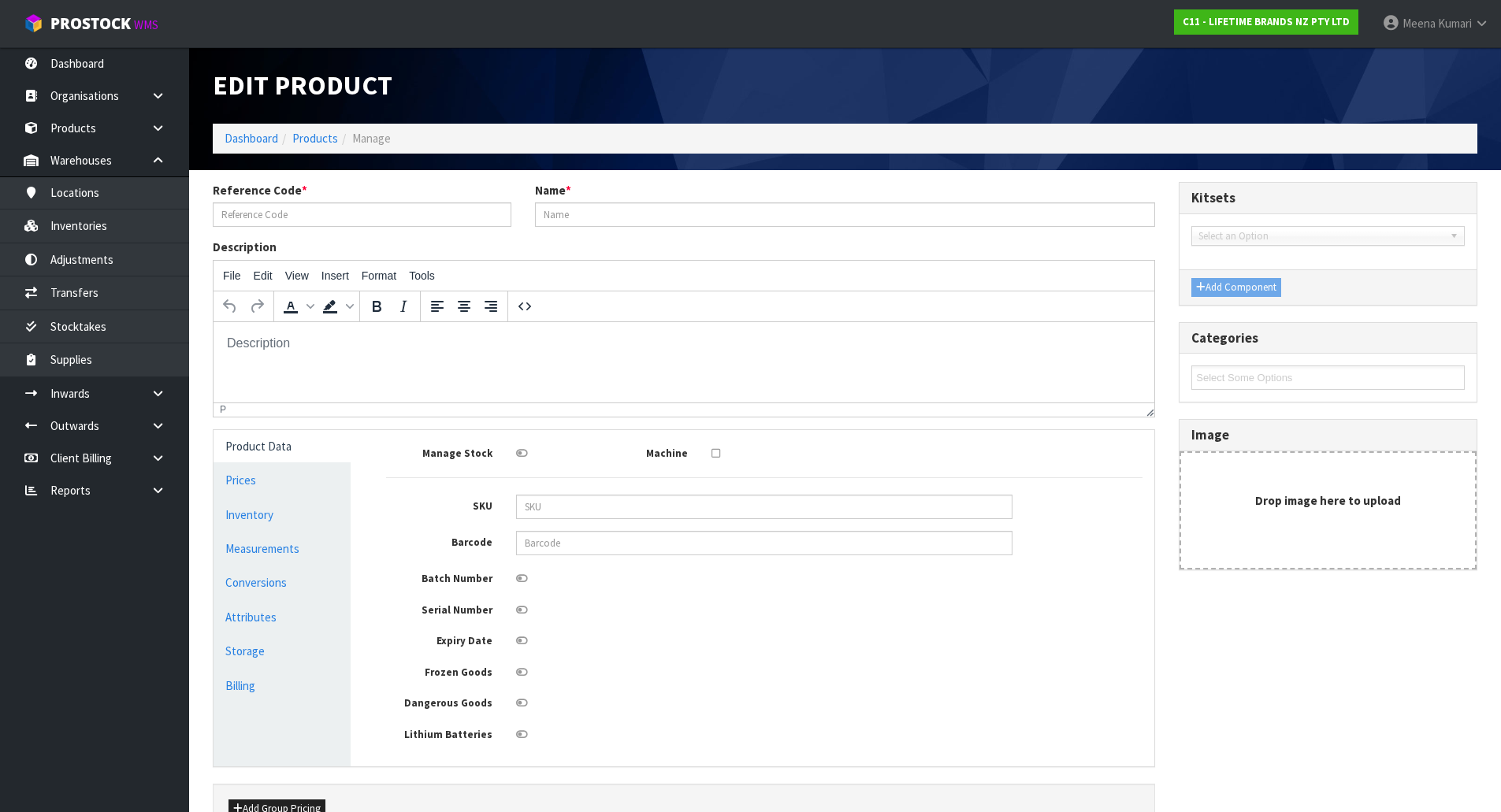
type input "MCSNPOMBBLU12"
type input "MCSNPOMBBLU12HK -MASTERCRAFT OMBRE CAPSTAN MILL 12CM BLUE ( HK1534 )"
type input "5028250830784"
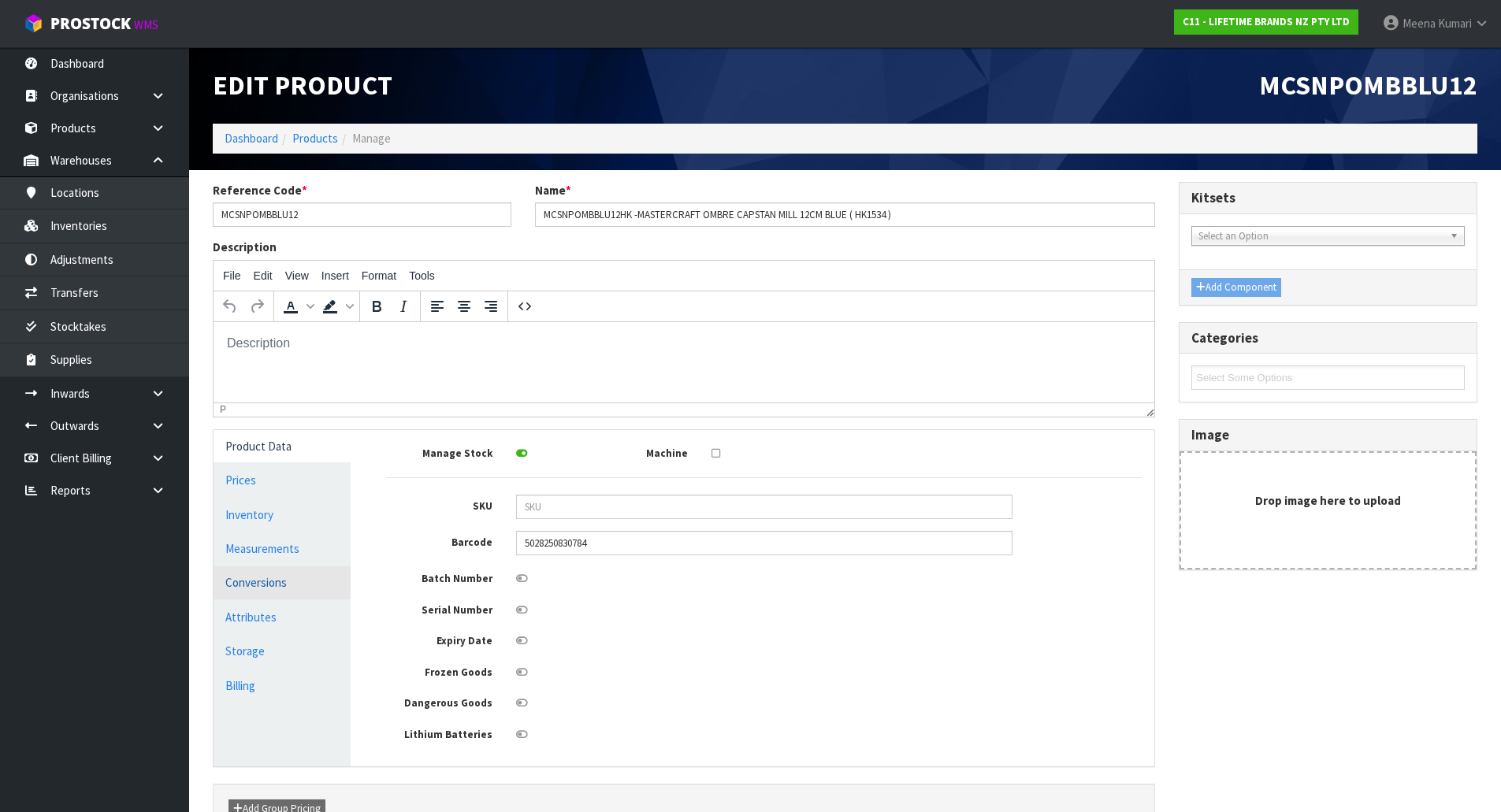
click at [301, 588] on link "Conversions" at bounding box center [282, 582] width 138 height 32
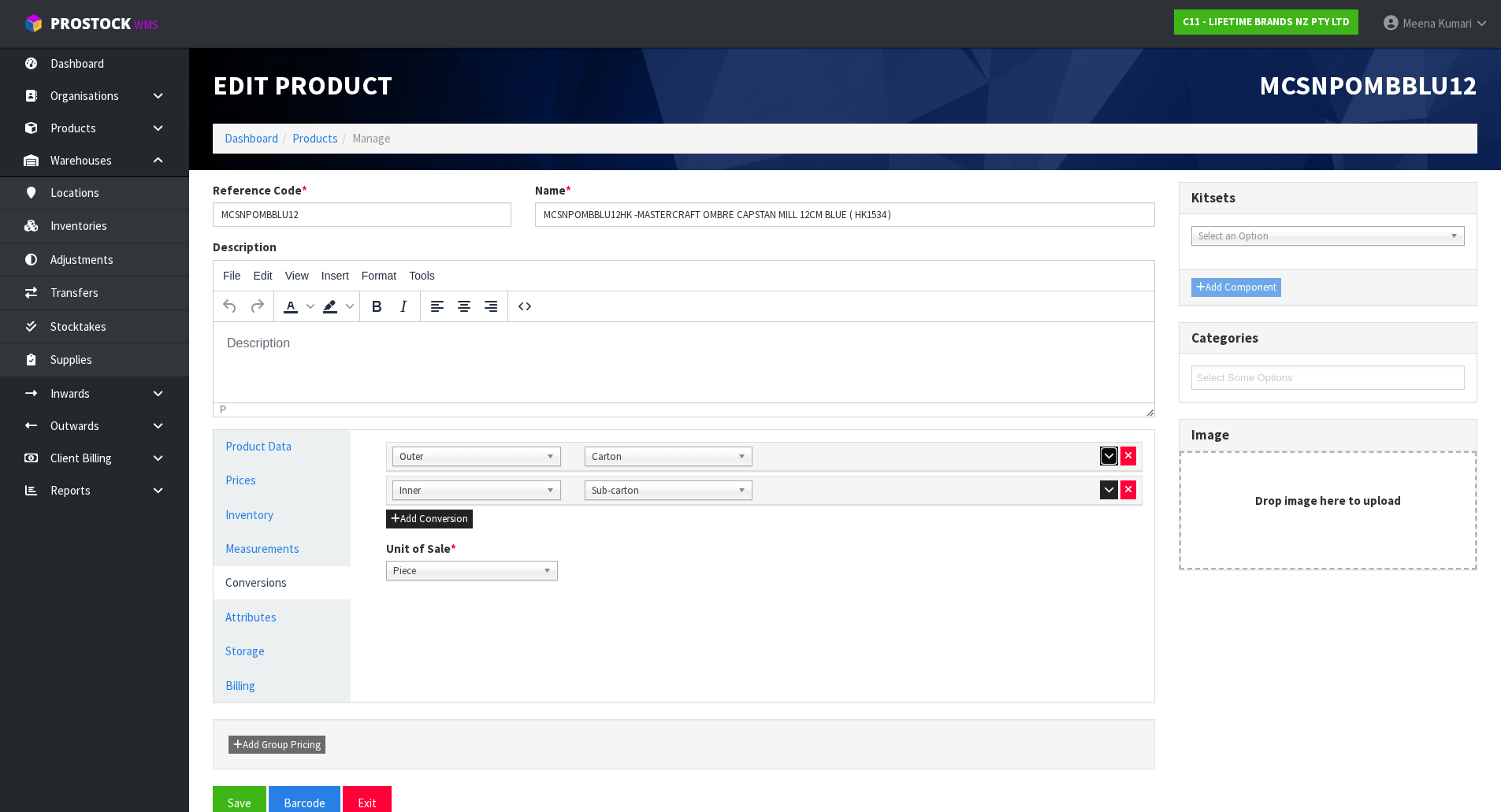
click at [1106, 453] on icon "button" at bounding box center [1109, 455] width 9 height 11
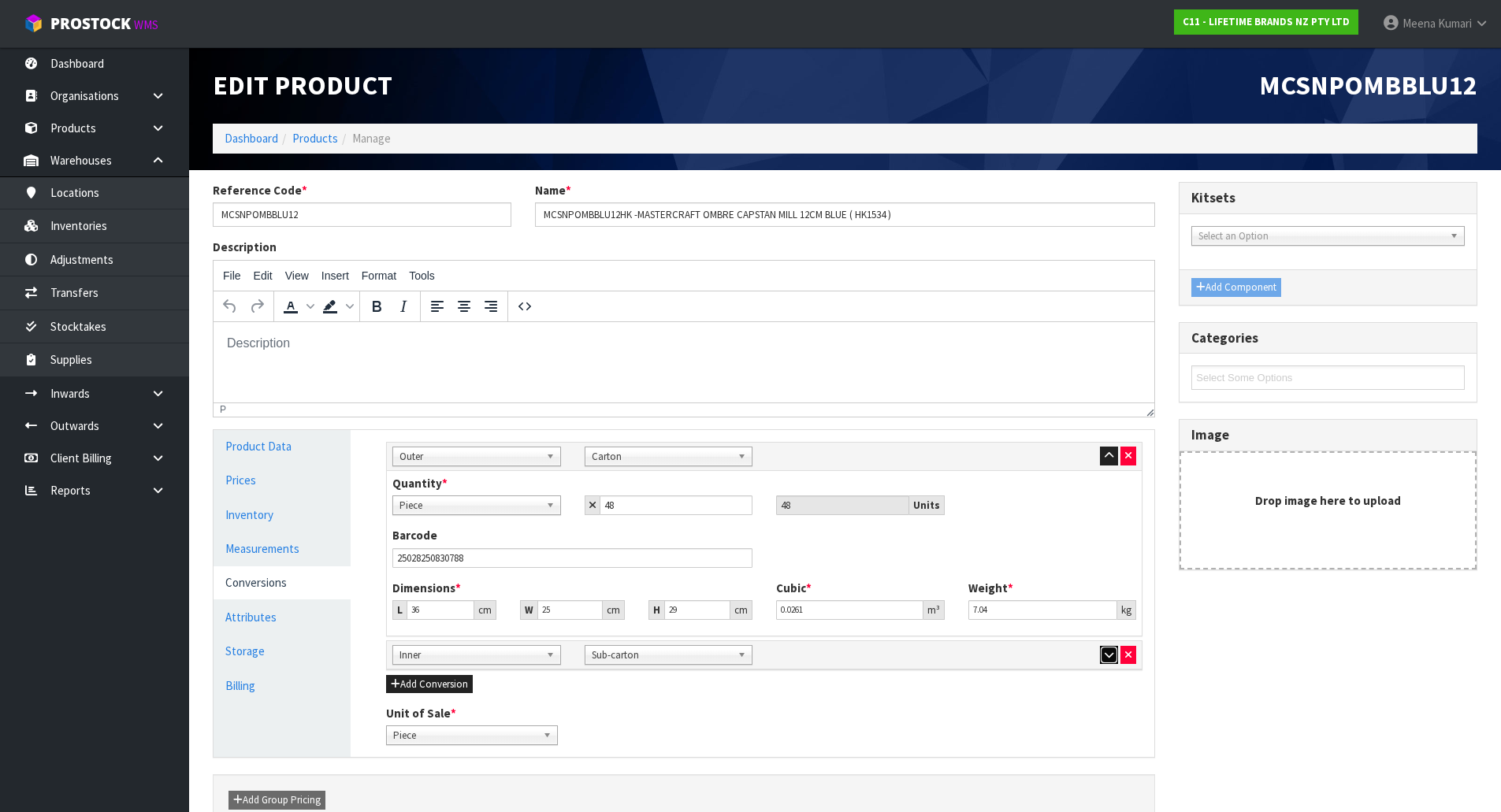
click at [1106, 656] on icon "button" at bounding box center [1109, 655] width 9 height 11
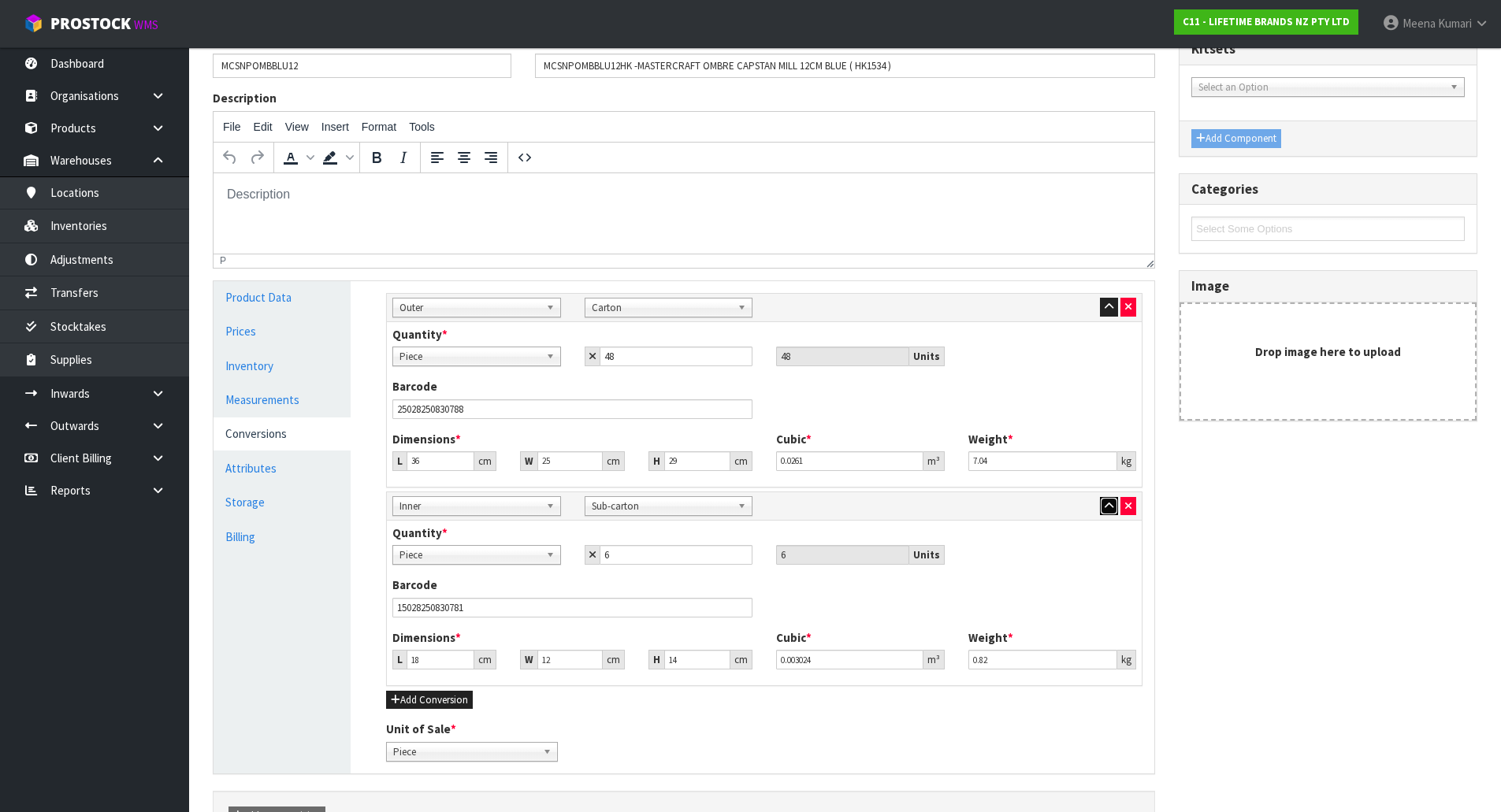
scroll to position [174, 0]
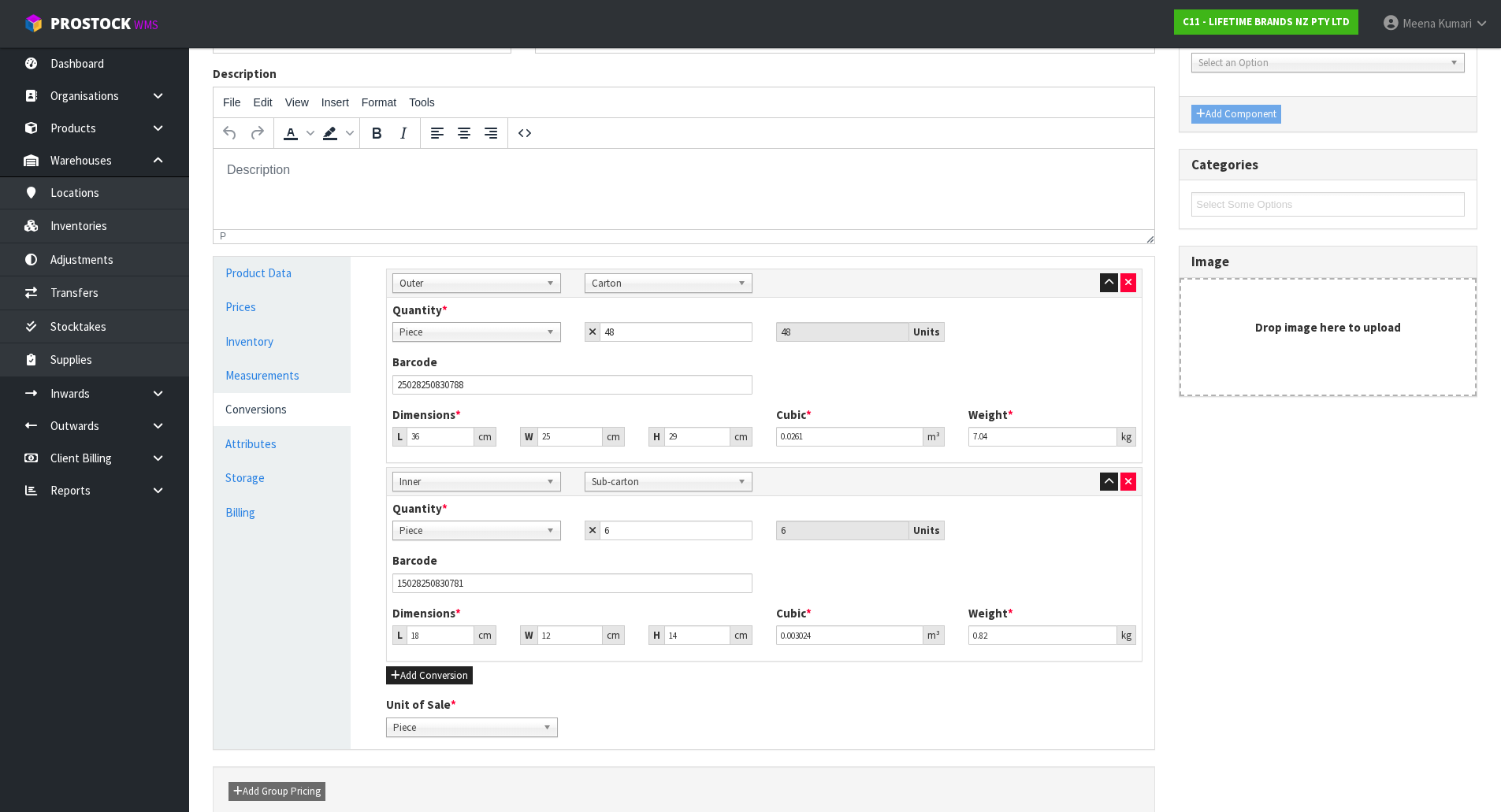
click at [463, 329] on span "Piece" at bounding box center [470, 331] width 140 height 19
click at [464, 416] on li "Sub-carton" at bounding box center [476, 416] width 161 height 19
drag, startPoint x: 634, startPoint y: 333, endPoint x: 527, endPoint y: 333, distance: 107.0
click at [527, 333] on div "Piece Carton Sub-carton Sub-carton Piece Carton Sub-carton 48 48 Units" at bounding box center [764, 331] width 768 height 19
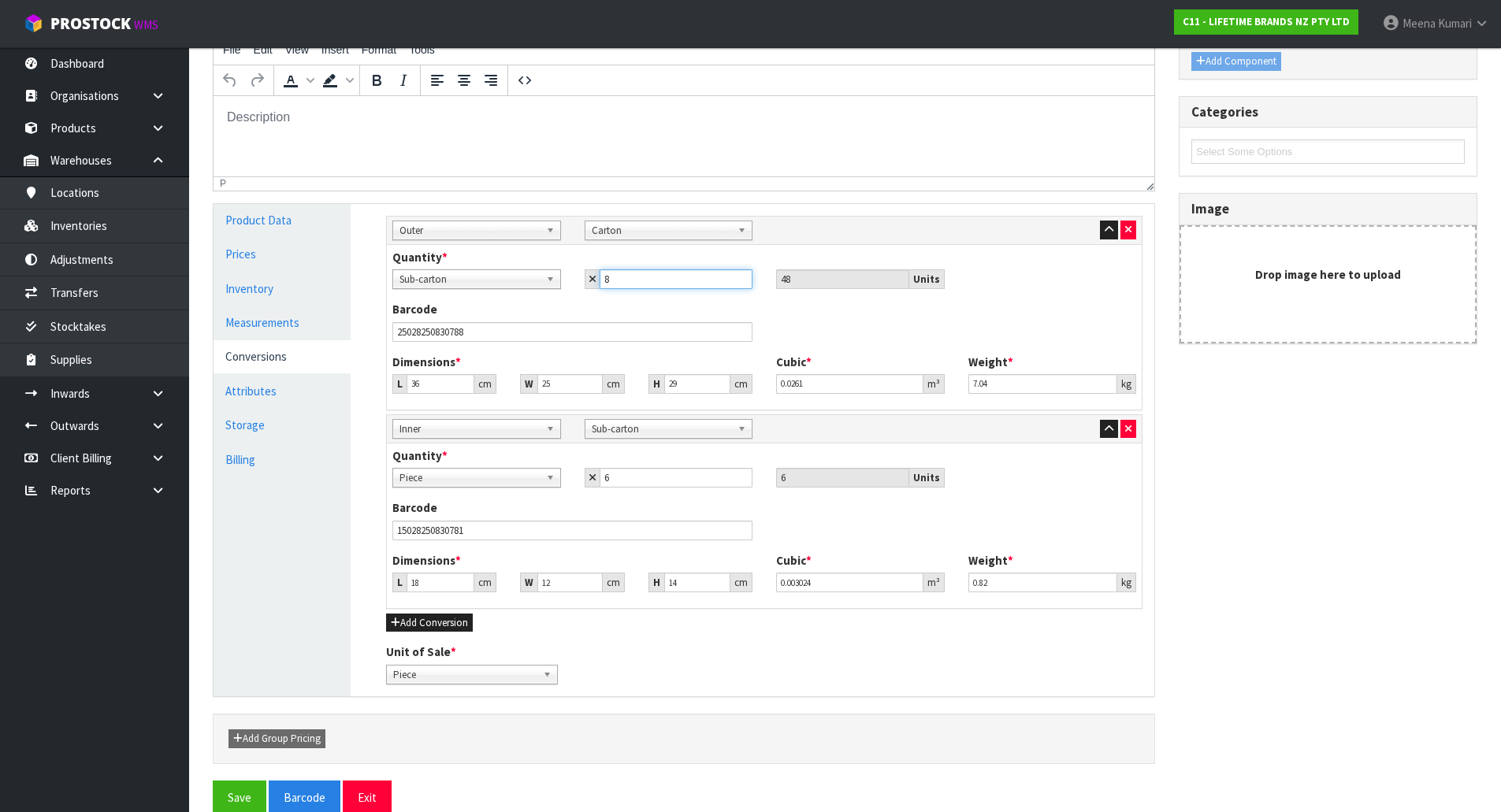
scroll to position [252, 0]
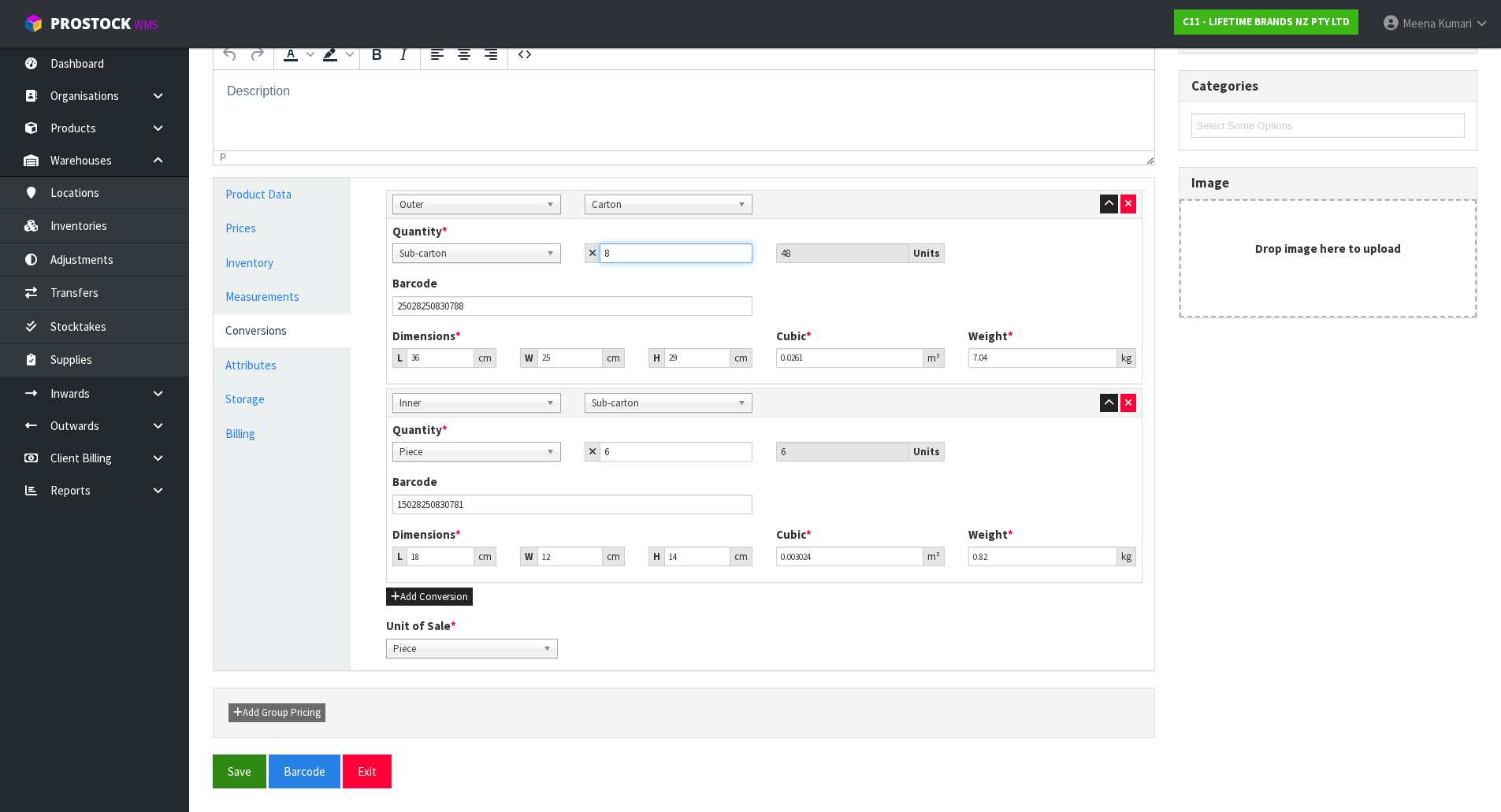
type input "8"
click at [243, 756] on button "Save" at bounding box center [239, 771] width 54 height 34
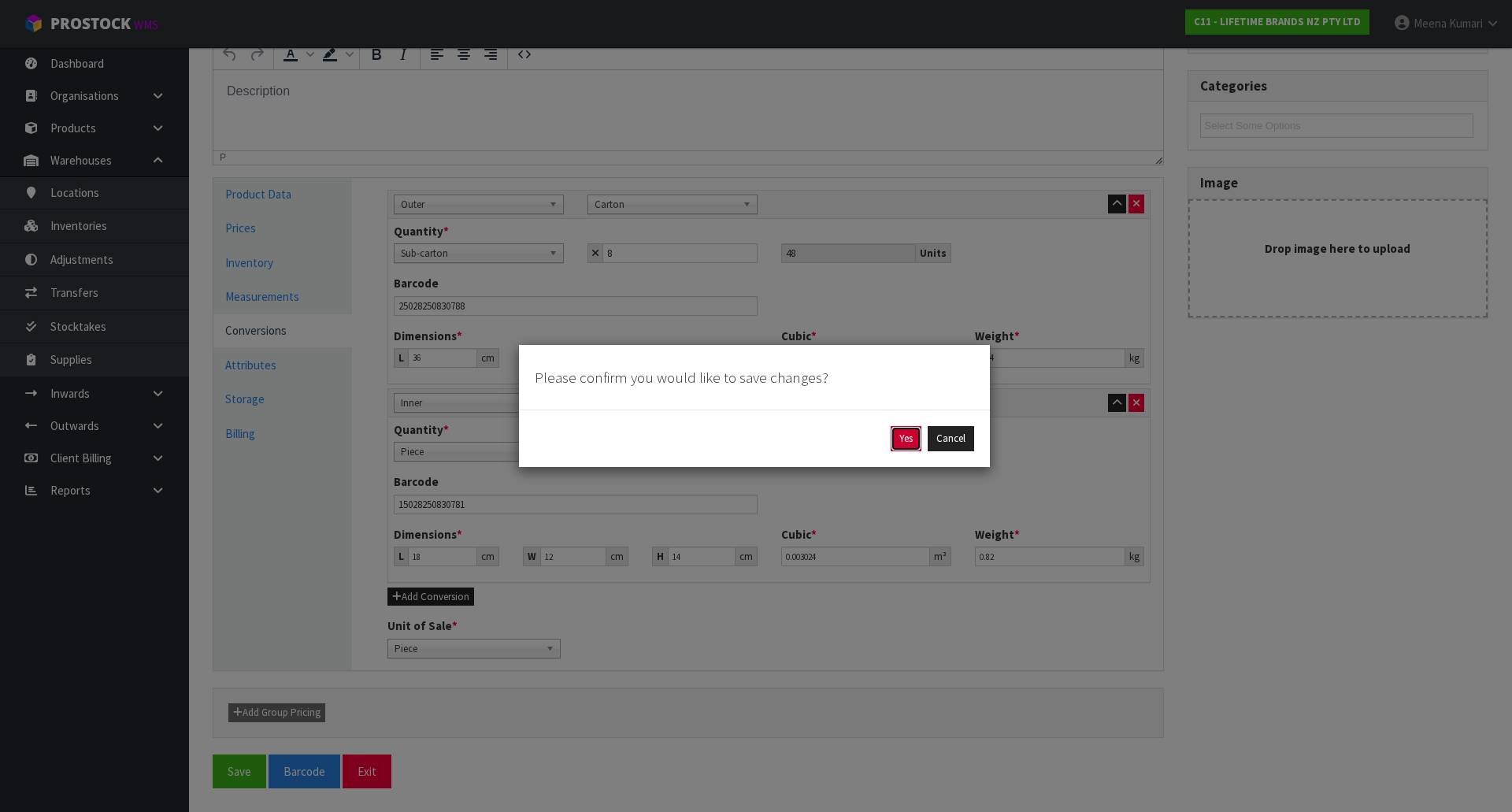
click at [901, 438] on button "Yes" at bounding box center [907, 439] width 31 height 25
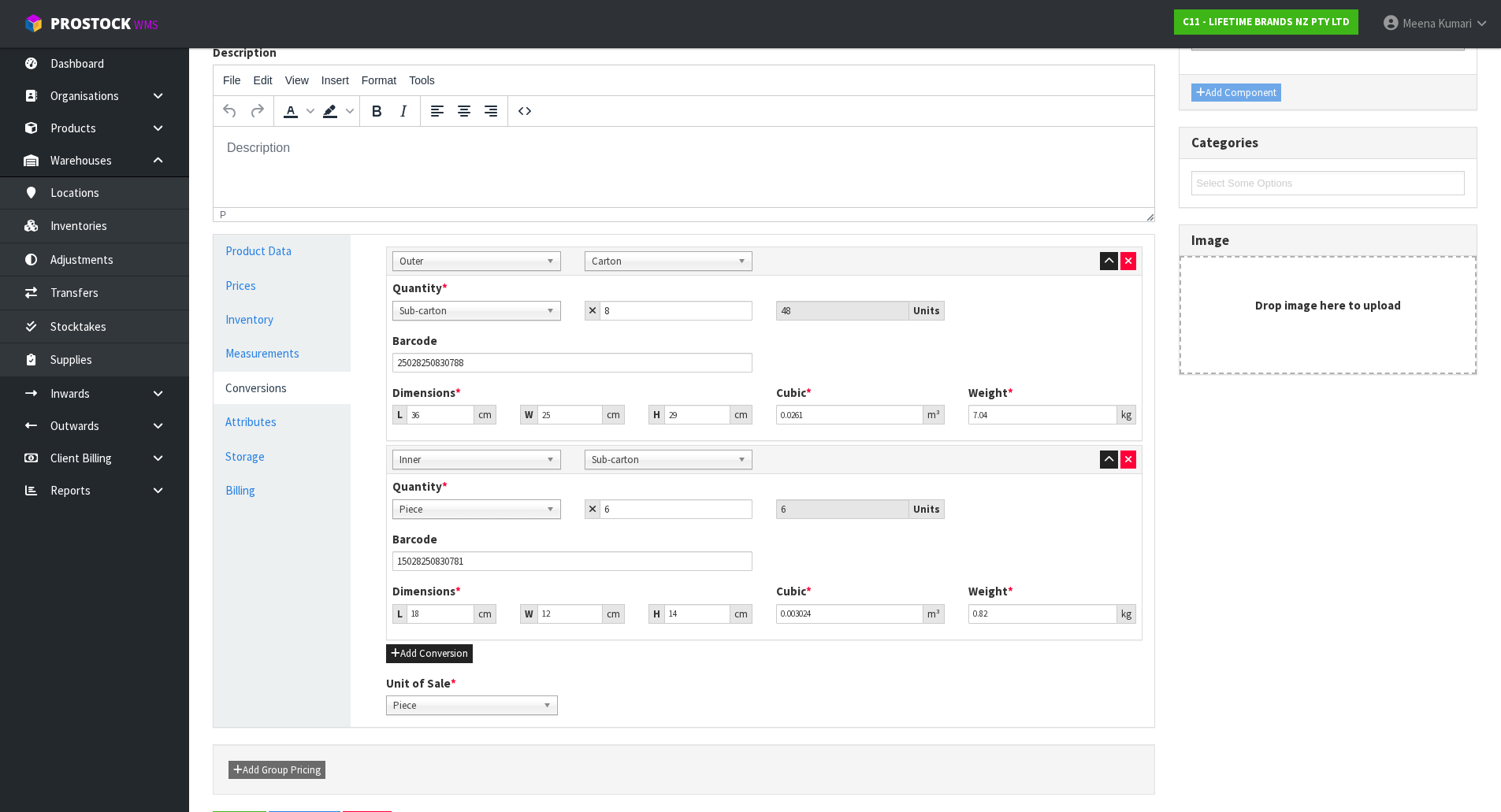
scroll to position [0, 0]
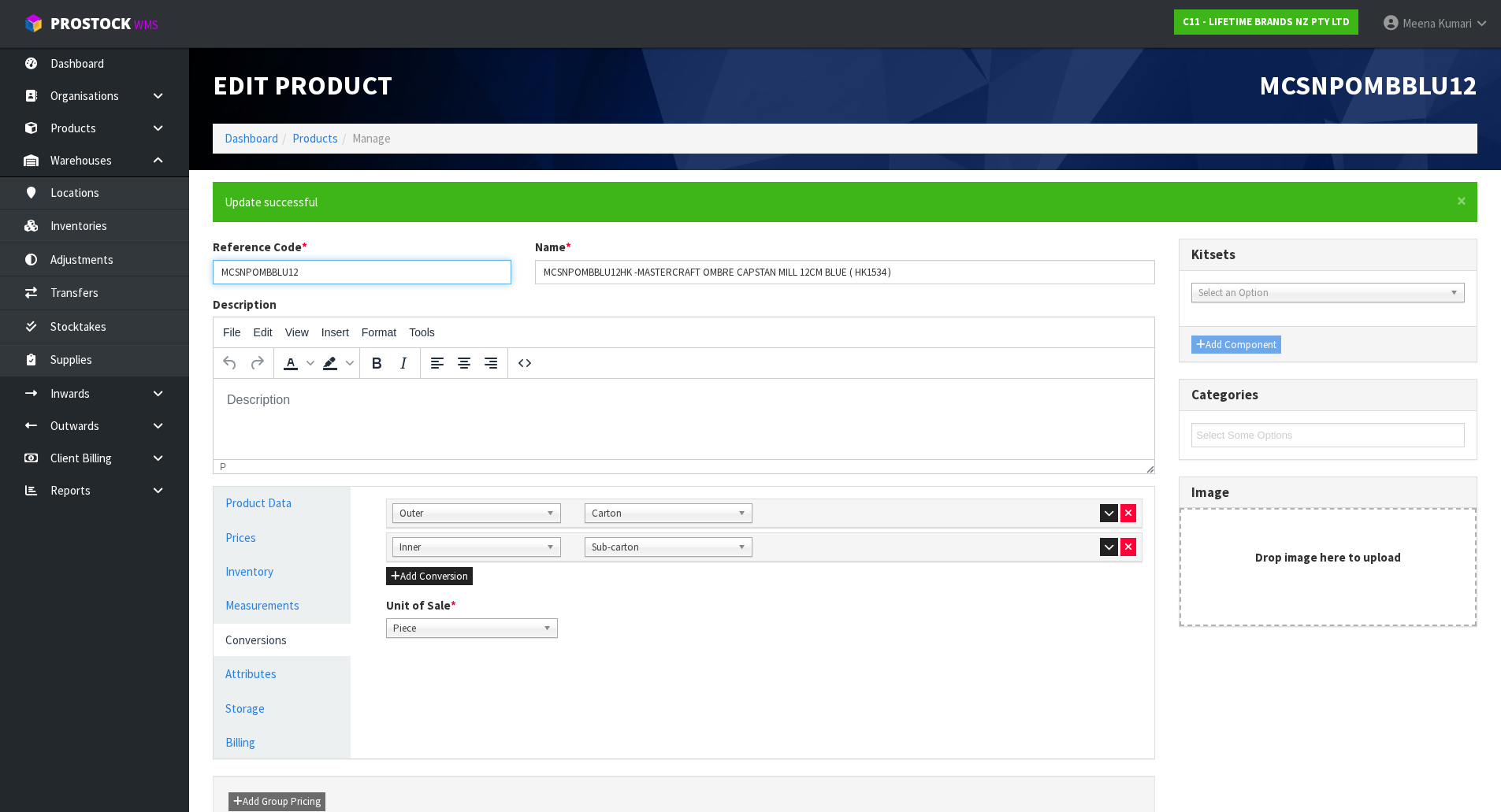
click at [359, 278] on input "MCSNPOMBBLU12" at bounding box center [362, 272] width 298 height 24
click at [322, 137] on link "Products" at bounding box center [315, 137] width 46 height 15
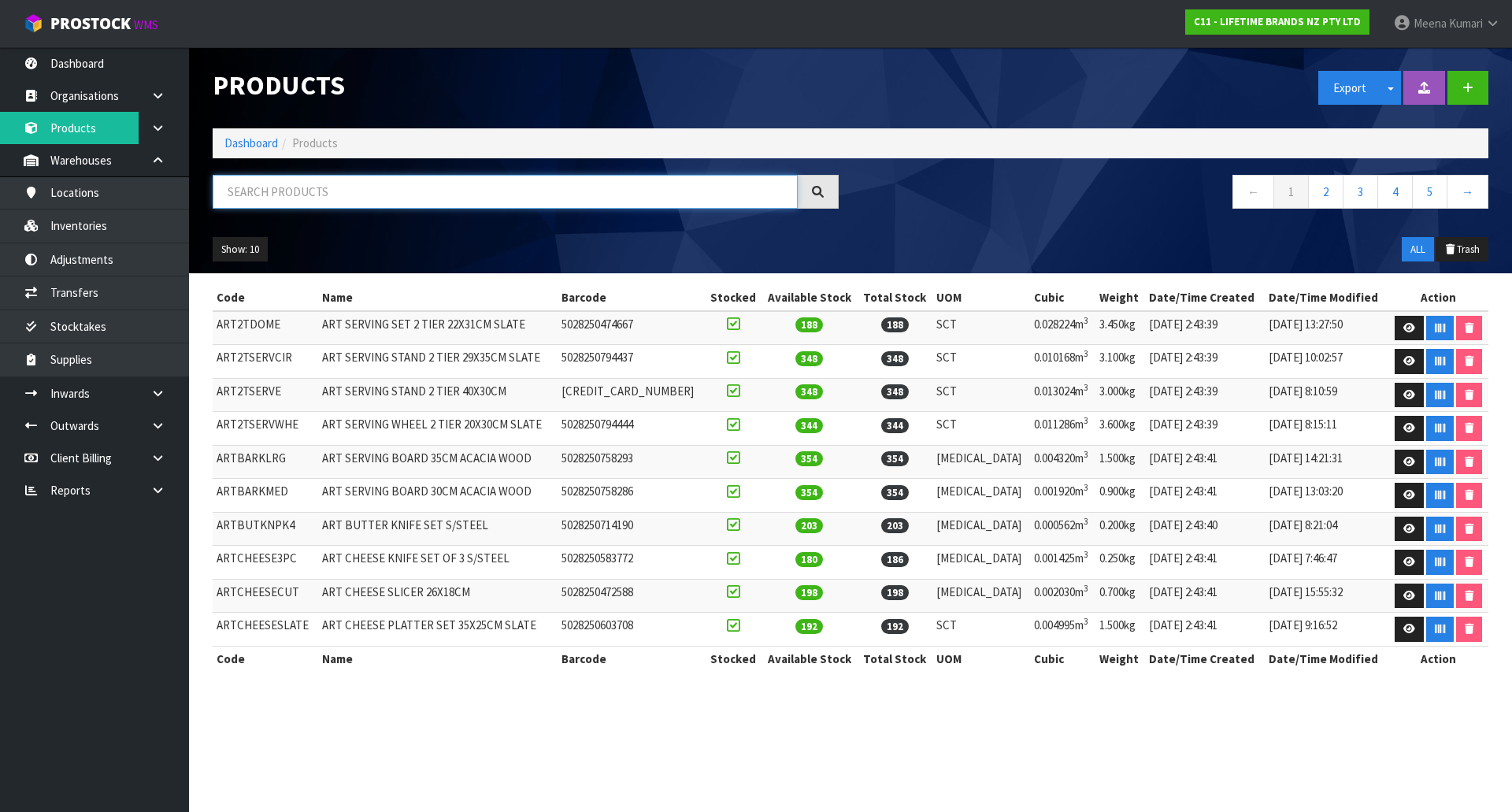
click at [311, 195] on input "text" at bounding box center [505, 191] width 585 height 34
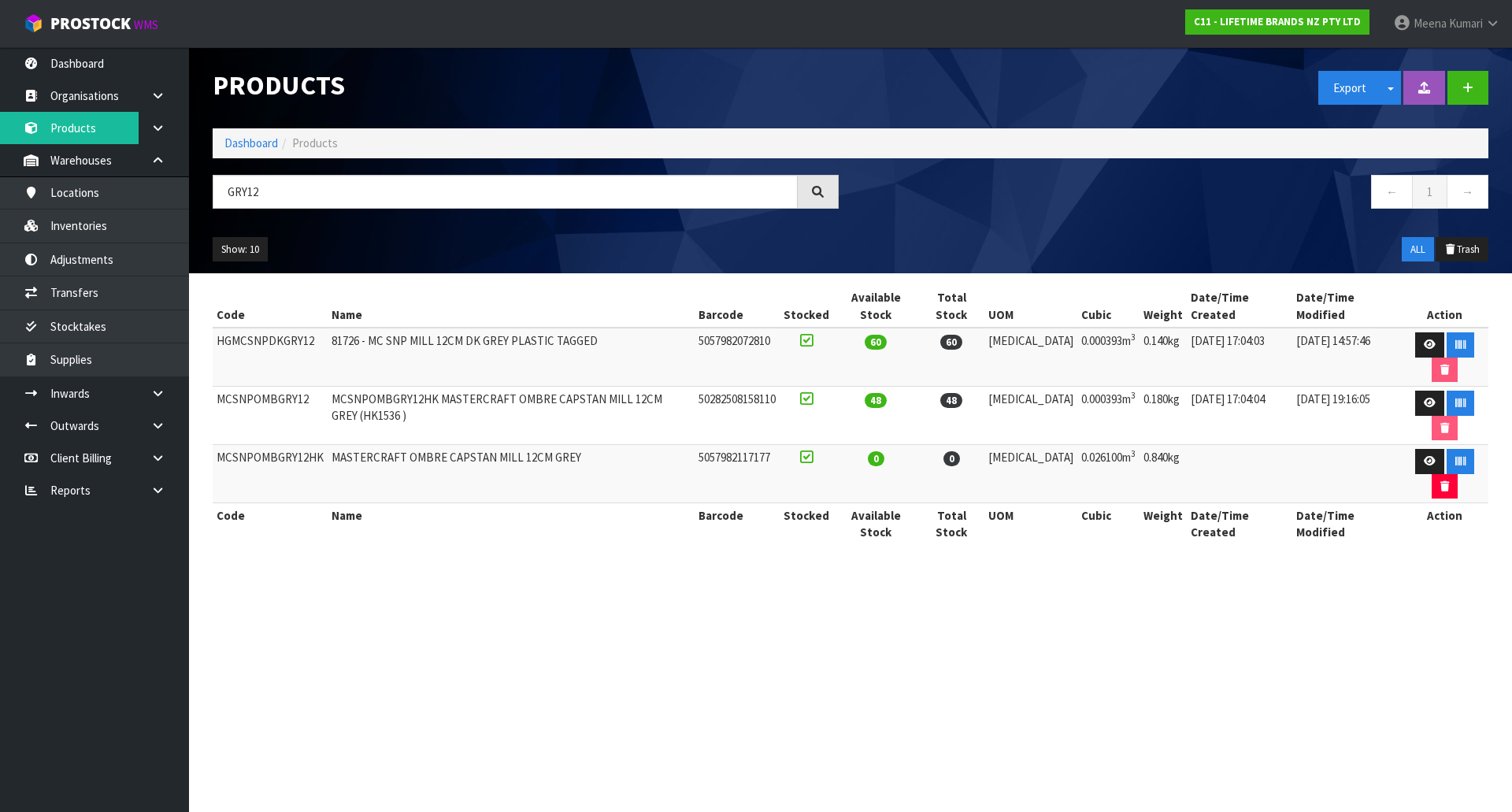
click at [272, 387] on td "MCSNPOMBGRY12" at bounding box center [270, 416] width 115 height 58
copy td "MCSNPOMBGRY12"
click at [371, 187] on input "GRY12" at bounding box center [505, 191] width 585 height 34
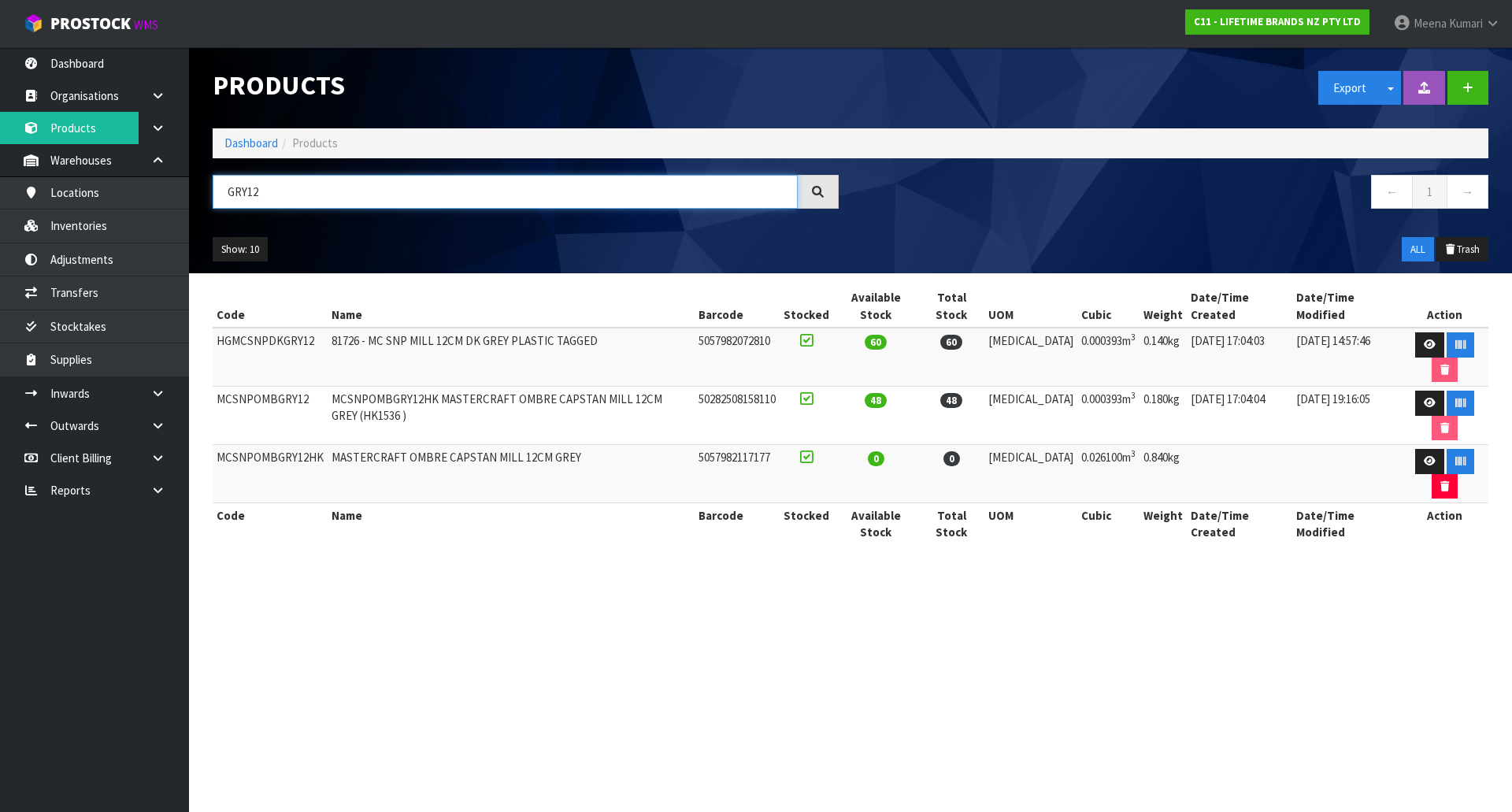
paste input "MCSNPOMB"
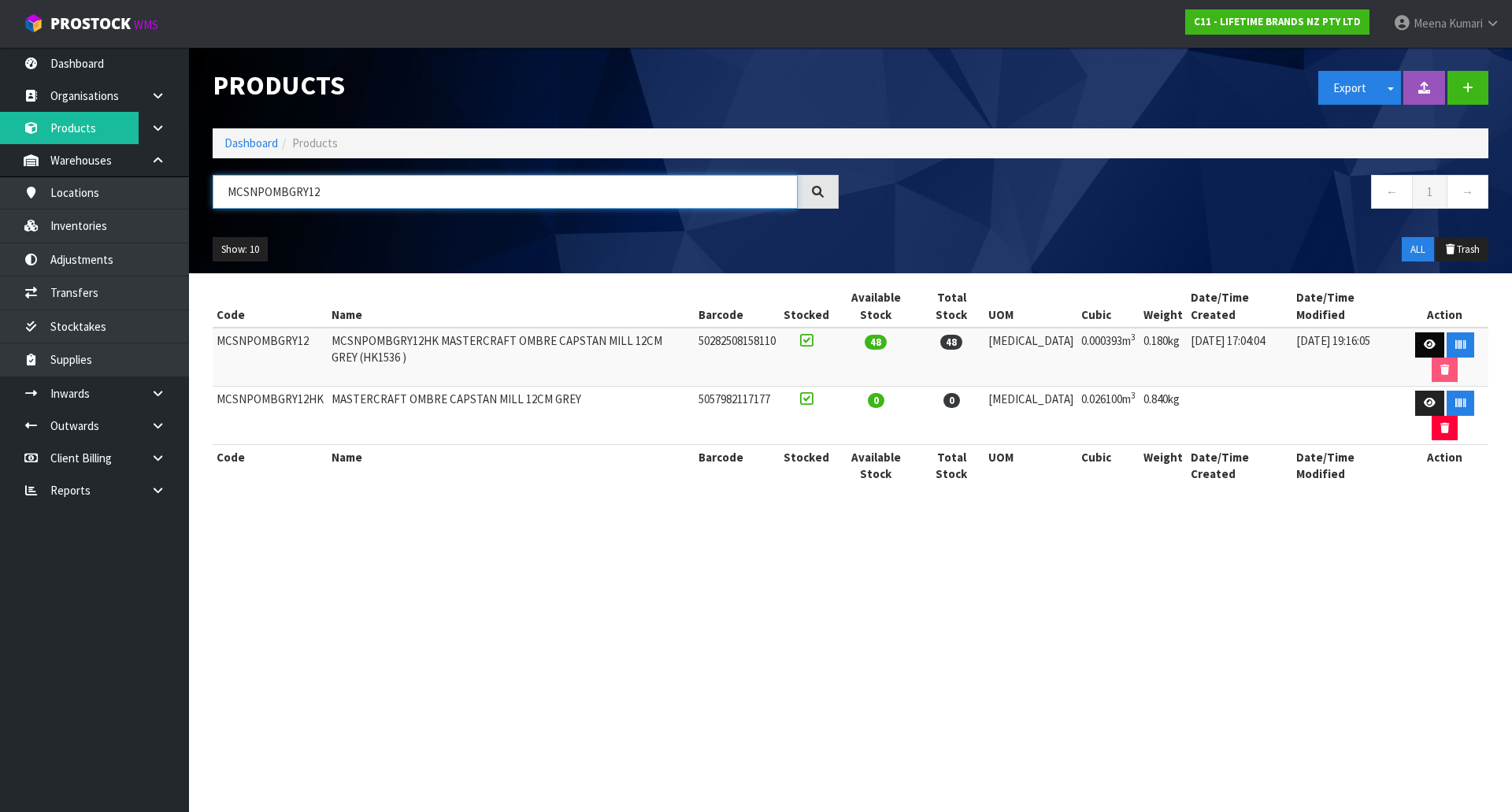
type input "MCSNPOMBGRY12"
click at [1424, 339] on icon at bounding box center [1430, 344] width 12 height 11
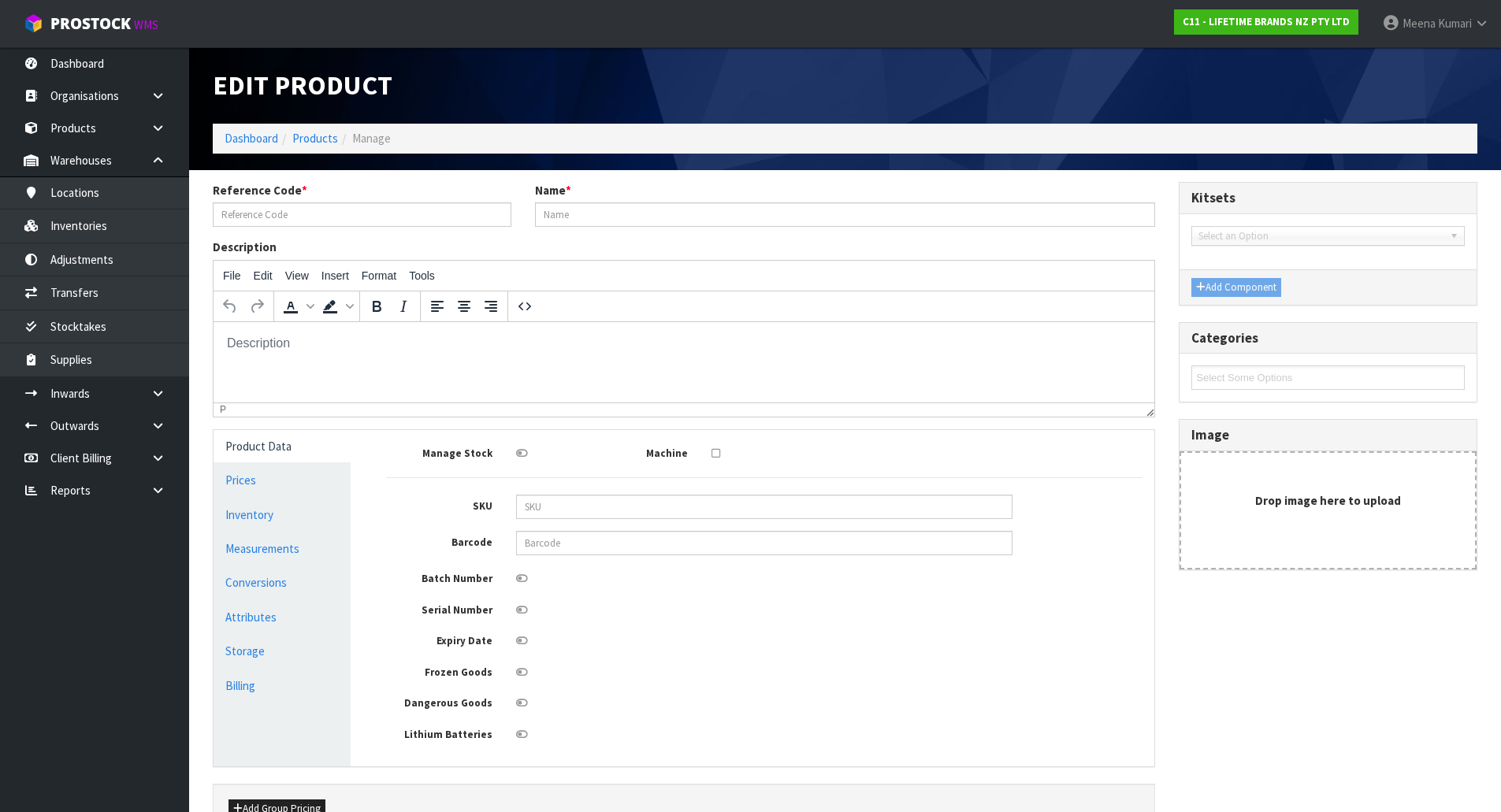
type input "MCSNPOMBGRY12"
type input "MCSNPOMBGRY12HK MASTERCRAFT OMBRE CAPSTAN MILL 12CM GREY (HK1536 )"
type input "50282508158110"
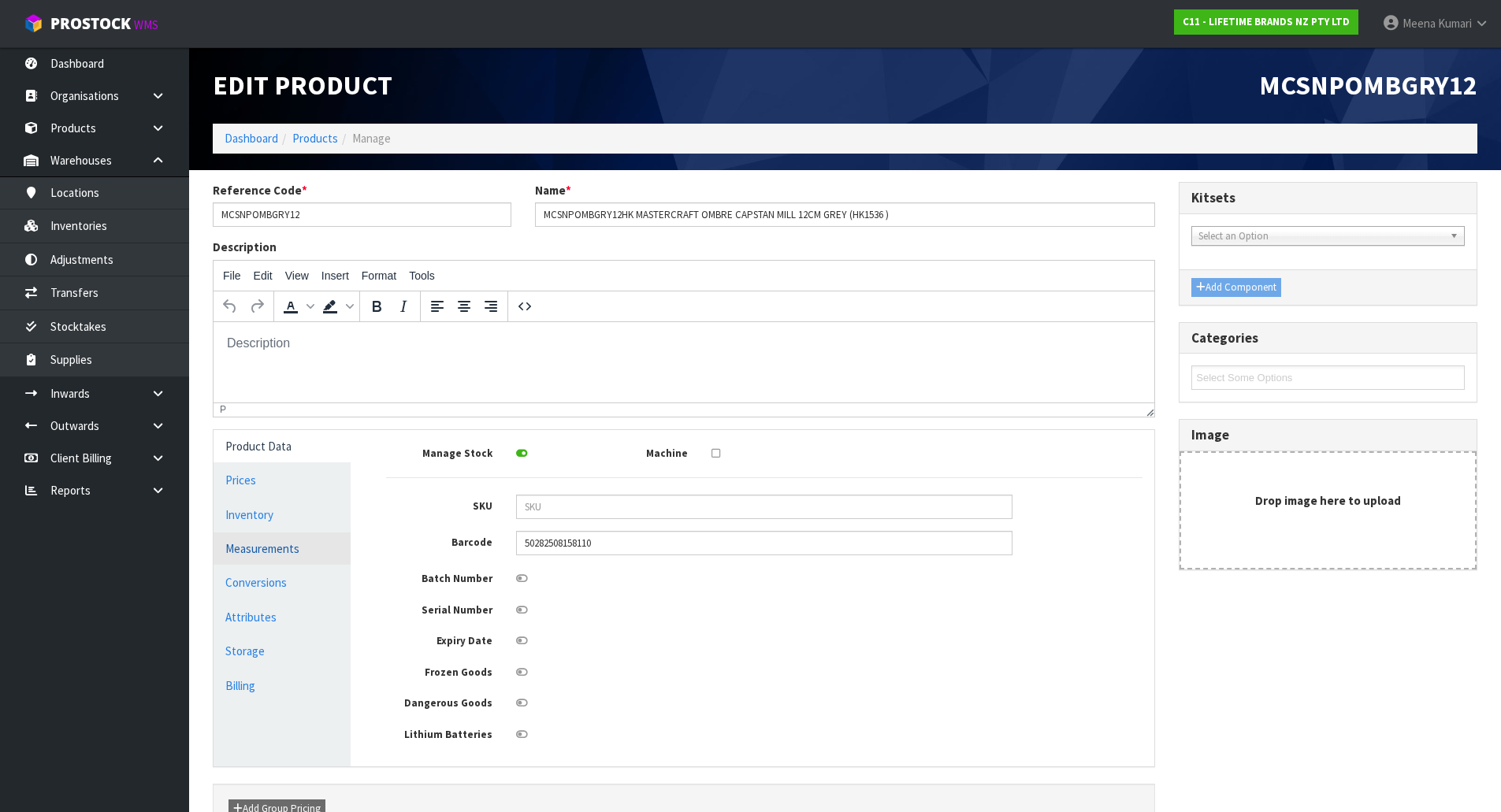
click at [284, 561] on link "Measurements" at bounding box center [282, 548] width 138 height 32
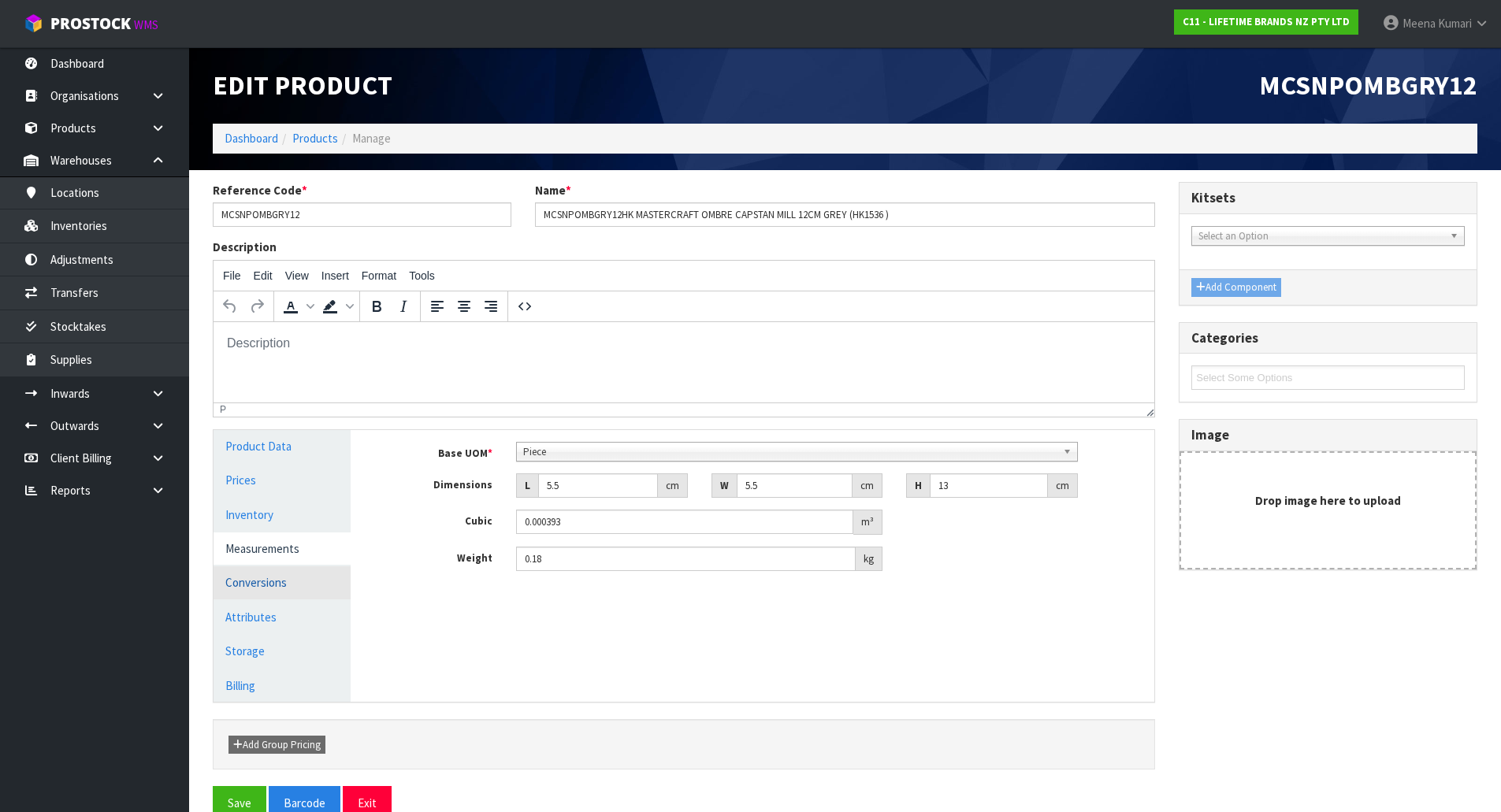
click at [275, 581] on link "Conversions" at bounding box center [282, 582] width 138 height 32
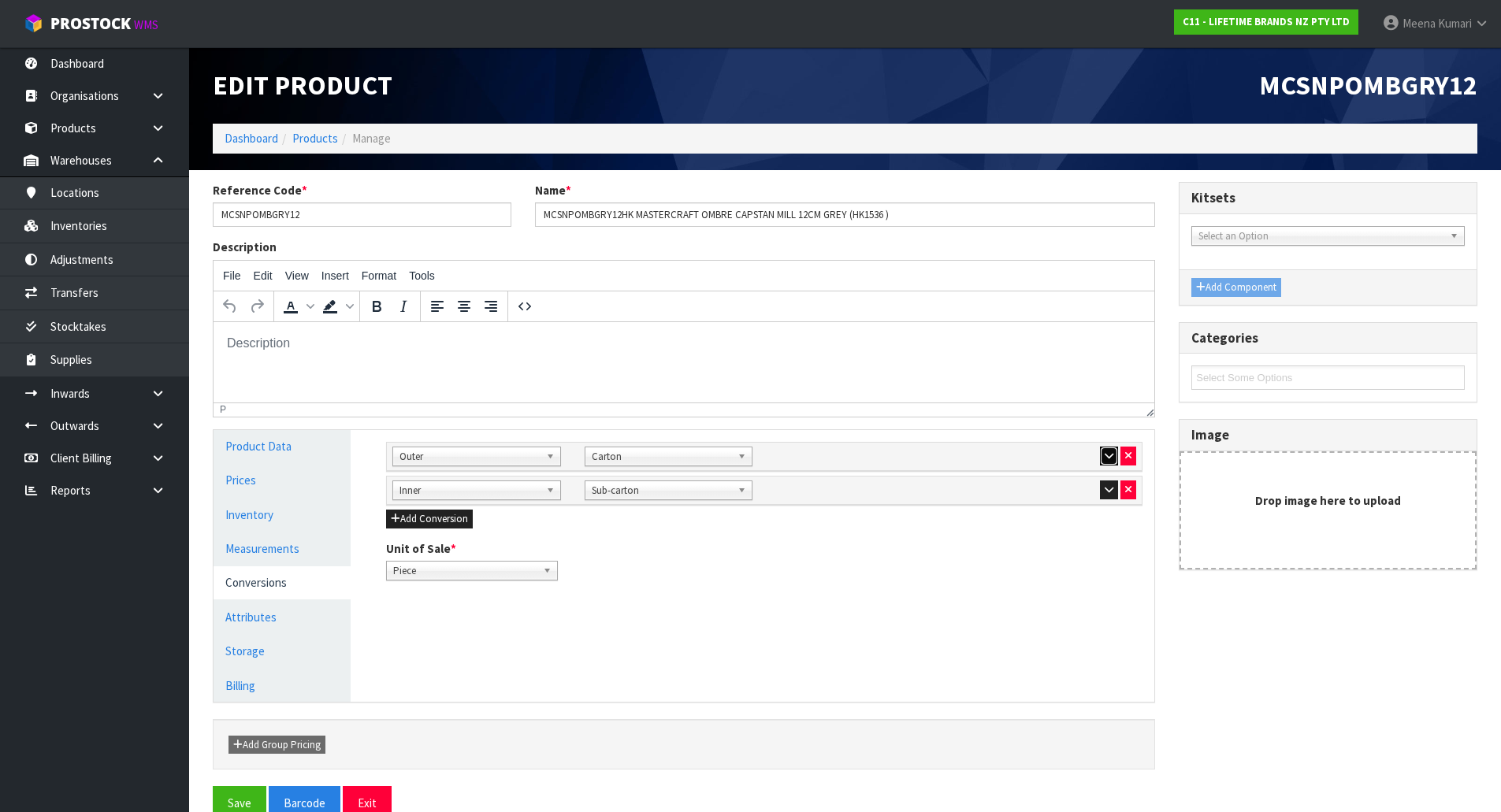
click at [1105, 456] on icon "button" at bounding box center [1109, 455] width 9 height 11
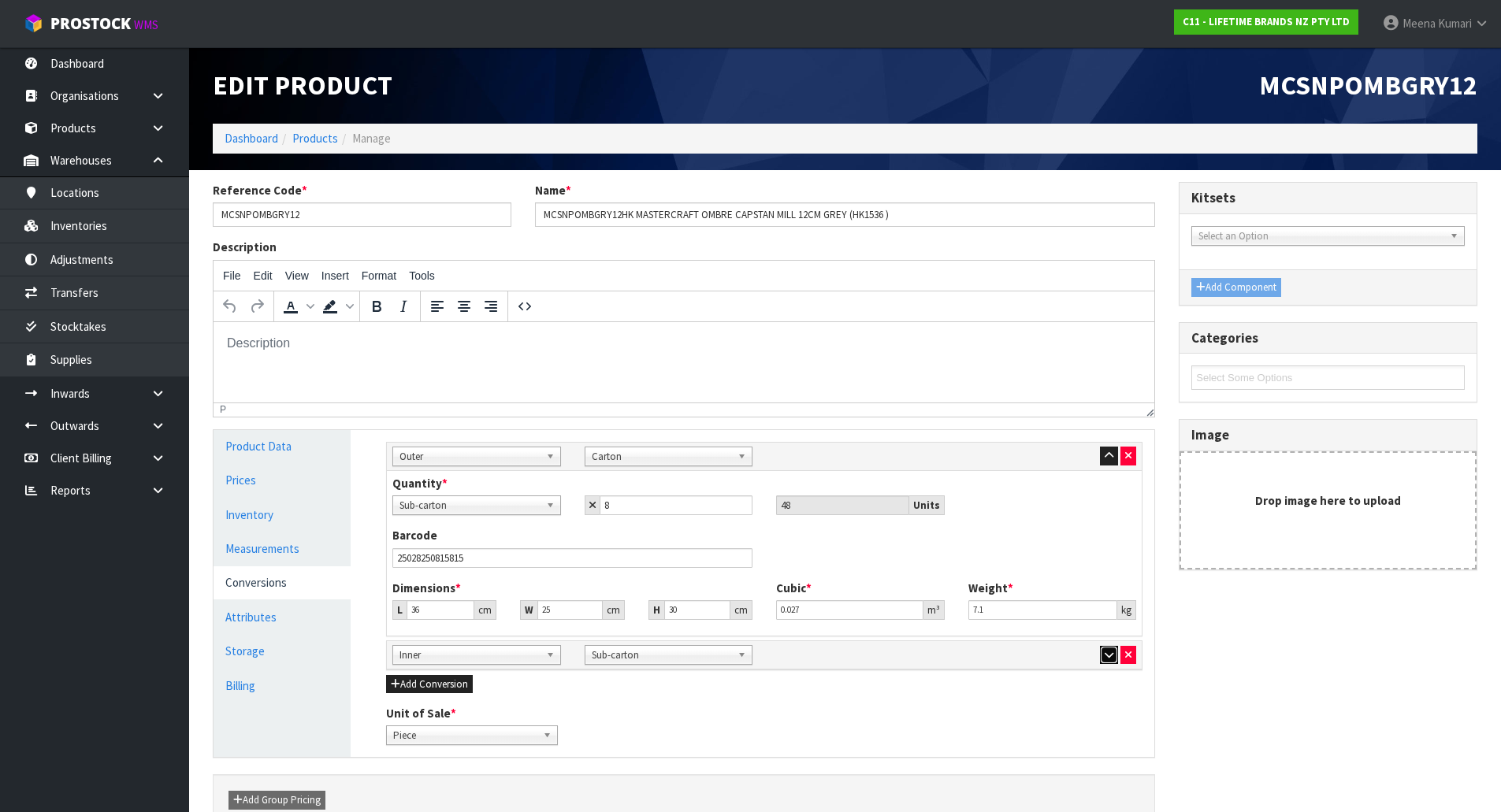
click at [1110, 657] on icon "button" at bounding box center [1109, 655] width 9 height 11
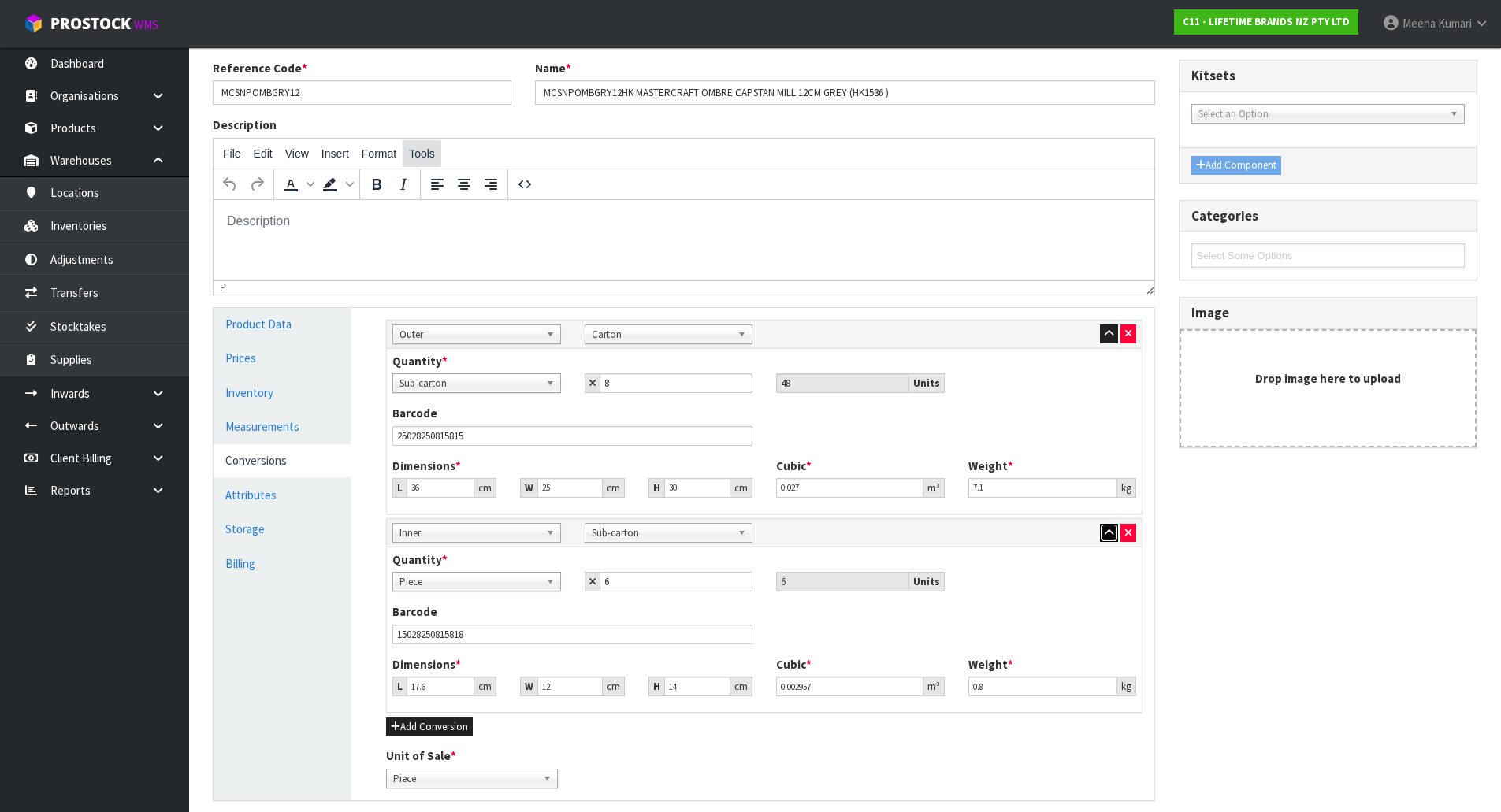
scroll to position [95, 0]
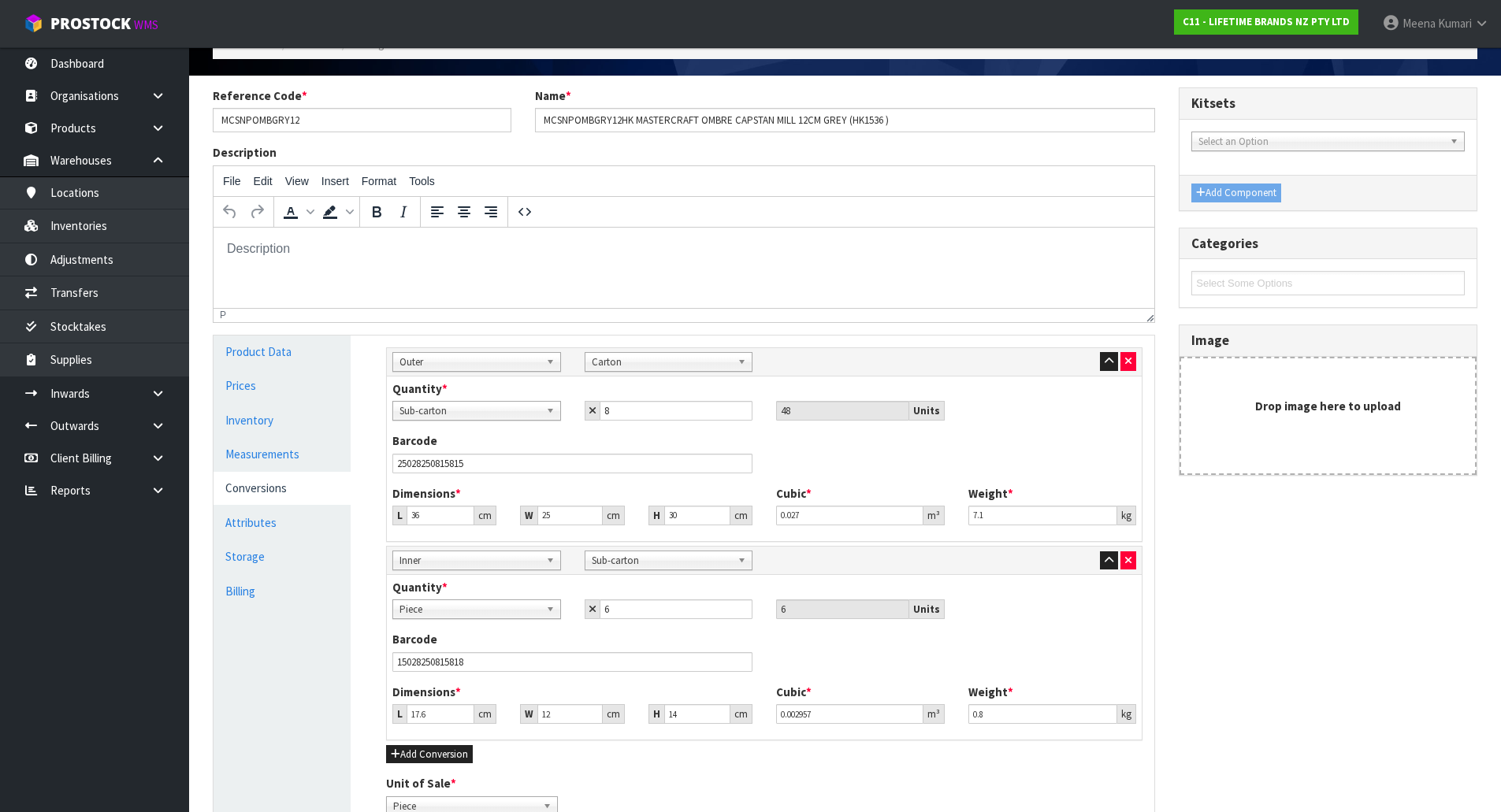
click at [360, 134] on div "Reference Code * MCSNPOMBGRY12 Name * MCSNPOMBGRY12HK MASTERCRAFT OMBRE CAPSTAN…" at bounding box center [684, 116] width 966 height 57
click at [351, 115] on input "MCSNPOMBGRY12" at bounding box center [362, 120] width 298 height 24
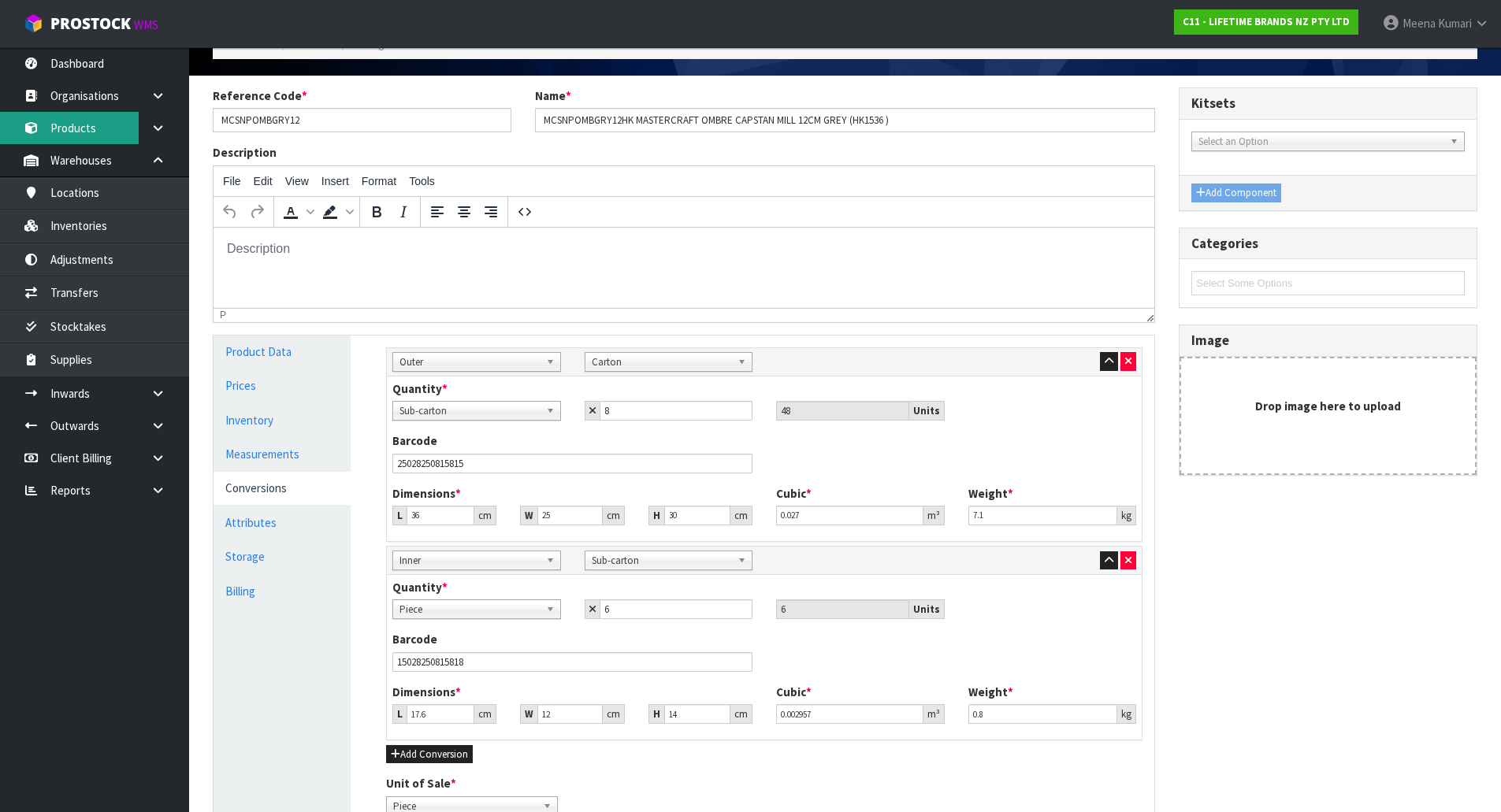
click at [122, 132] on link "Products" at bounding box center [95, 128] width 189 height 32
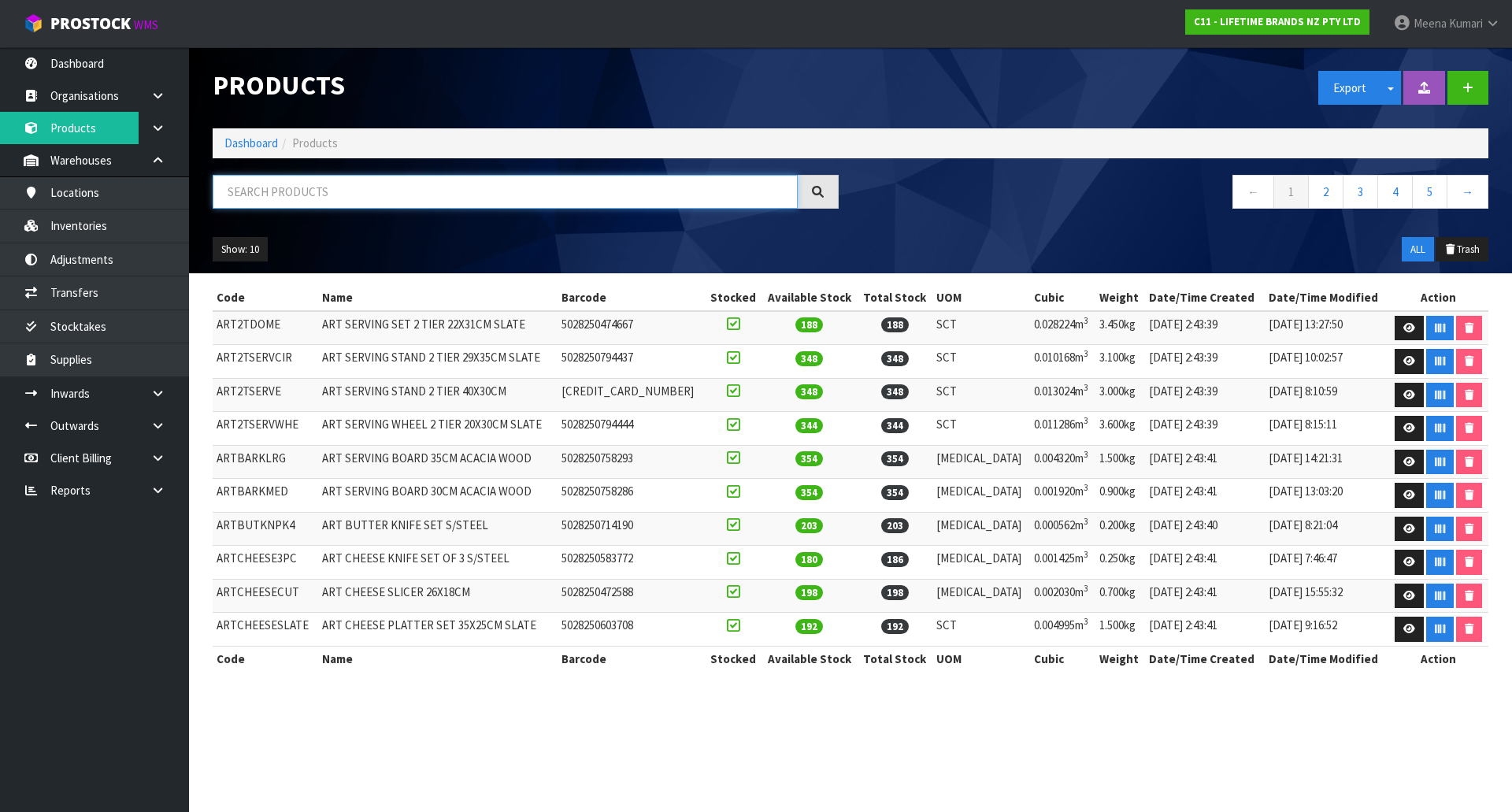
click at [300, 192] on input "text" at bounding box center [505, 191] width 585 height 34
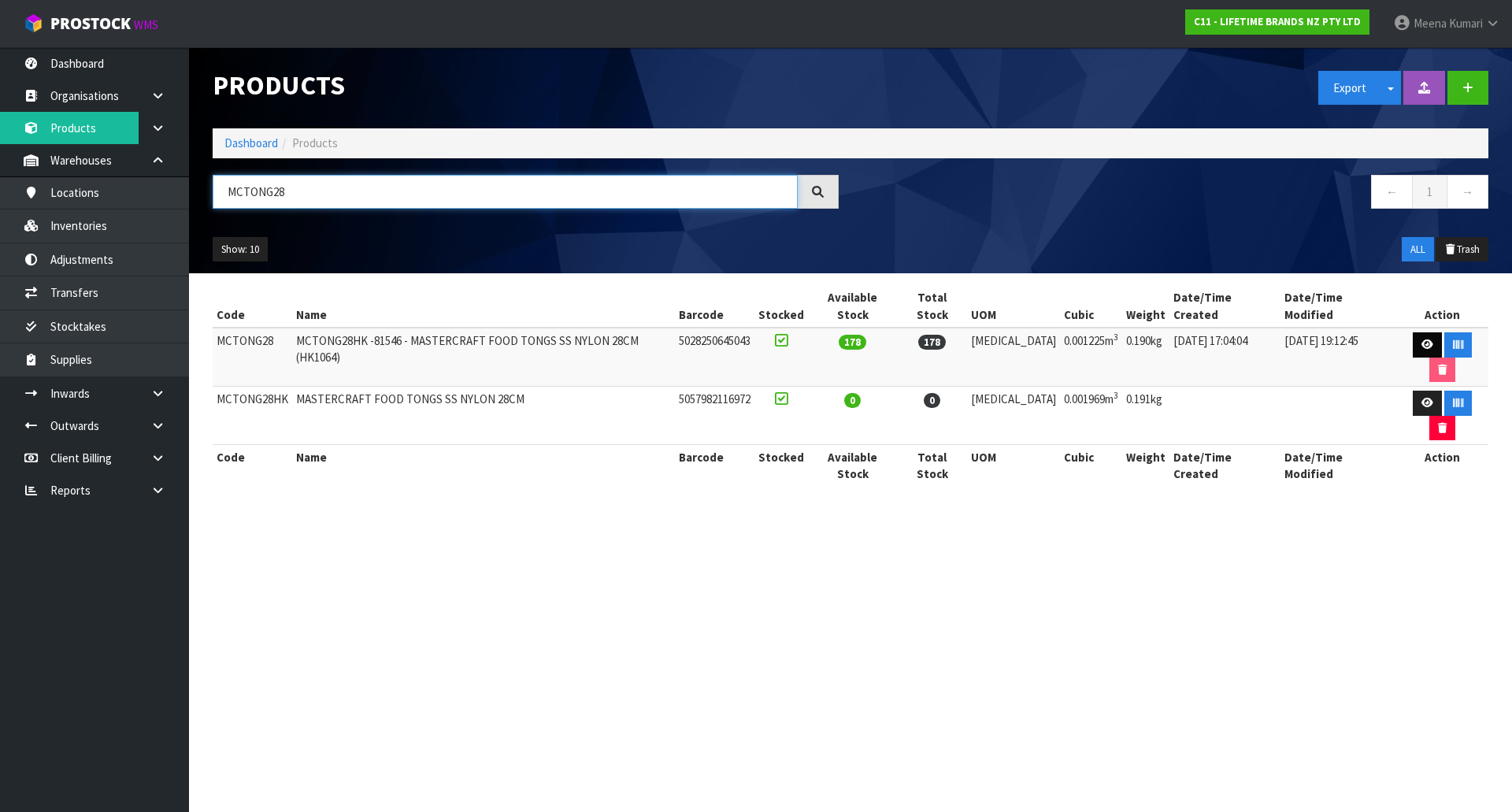
type input "MCTONG28"
click at [1421, 339] on icon at bounding box center [1427, 344] width 12 height 11
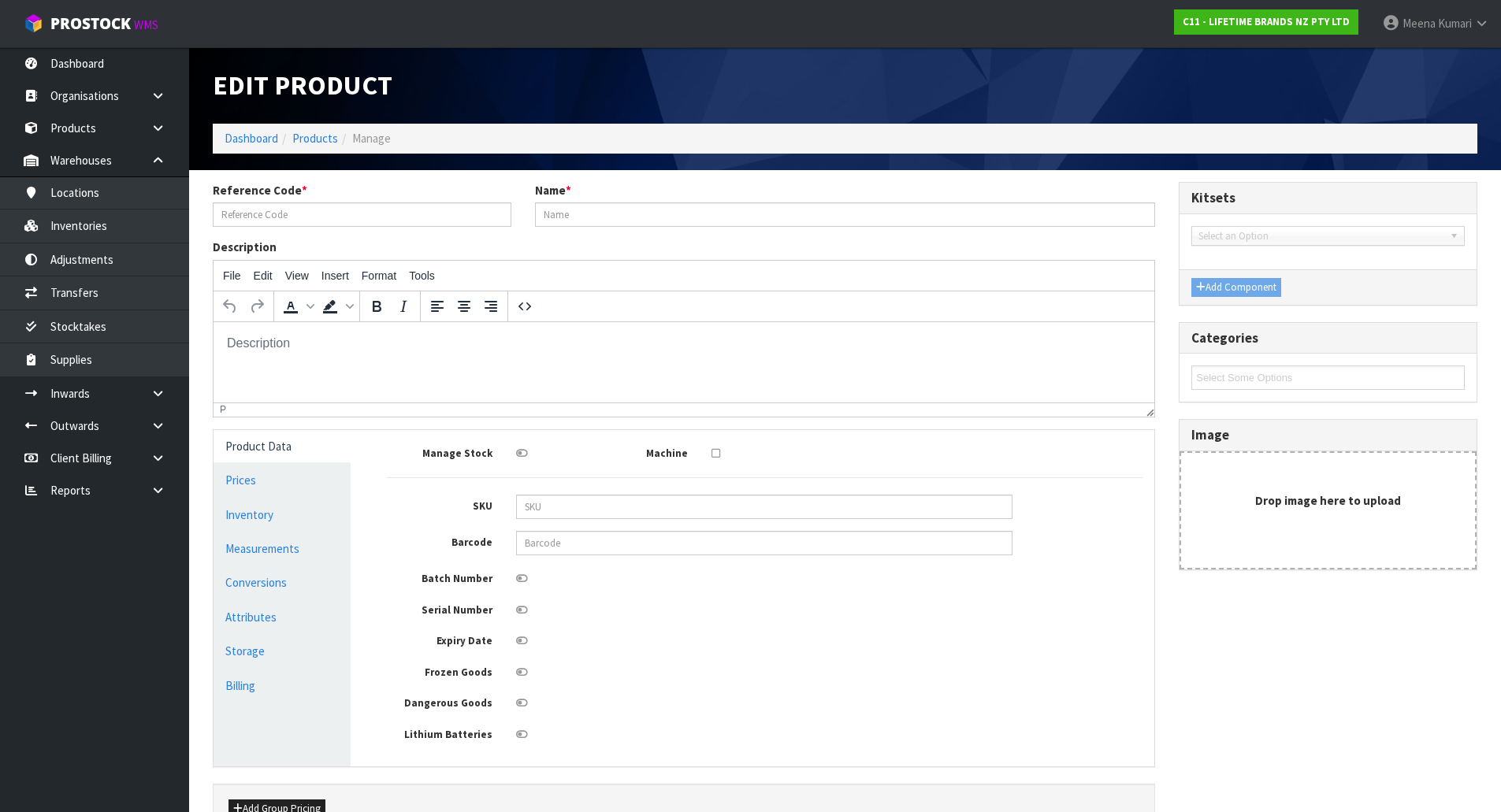
type input "MCTONG28"
type input "MCTONG28HK -81546 - MASTERCRAFT FOOD TONGS SS NYLON 28CM (HK1064)"
type input "5028250645043"
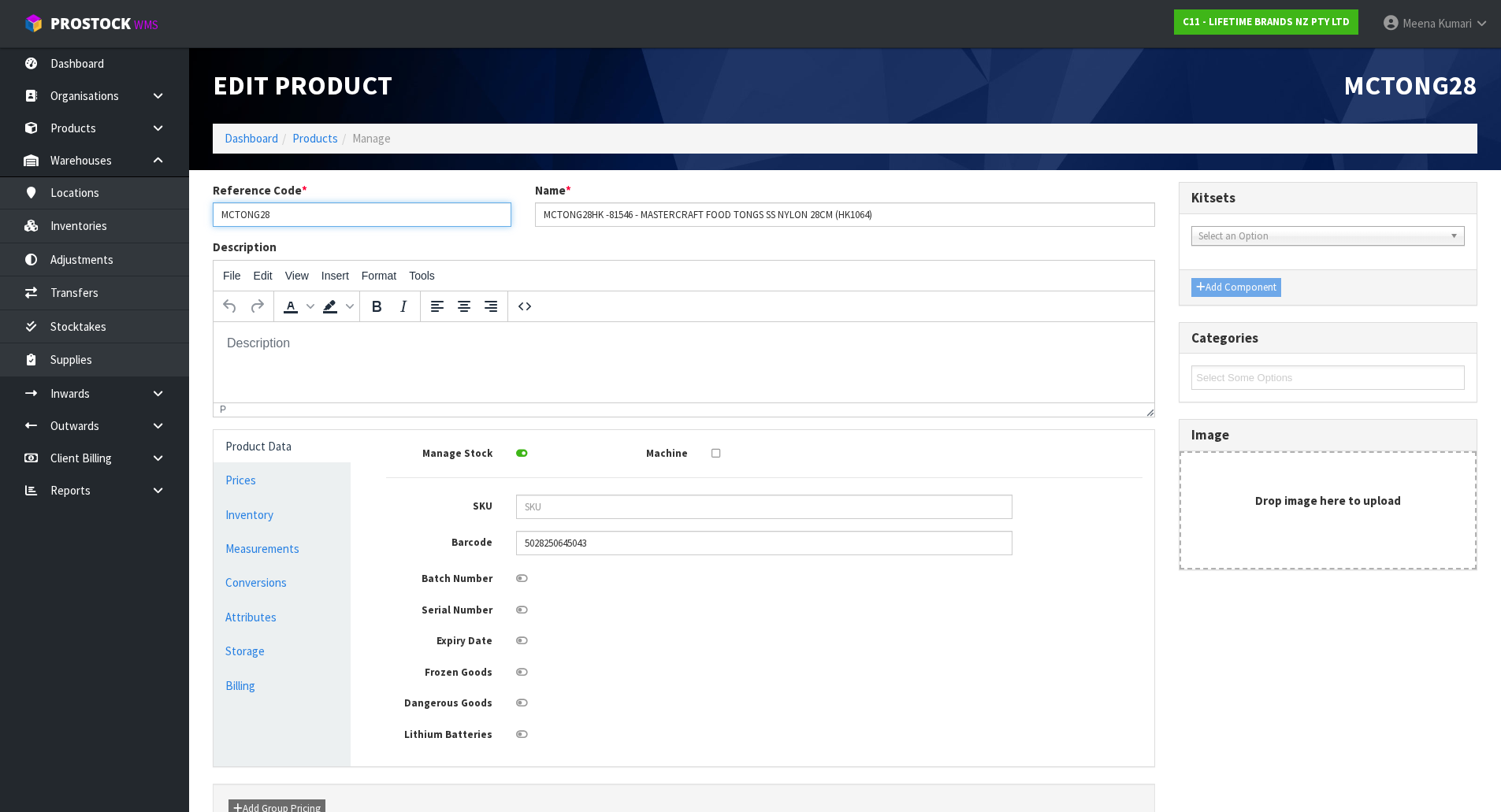
click at [313, 216] on input "MCTONG28" at bounding box center [362, 214] width 298 height 24
click at [302, 584] on link "Conversions" at bounding box center [282, 582] width 138 height 32
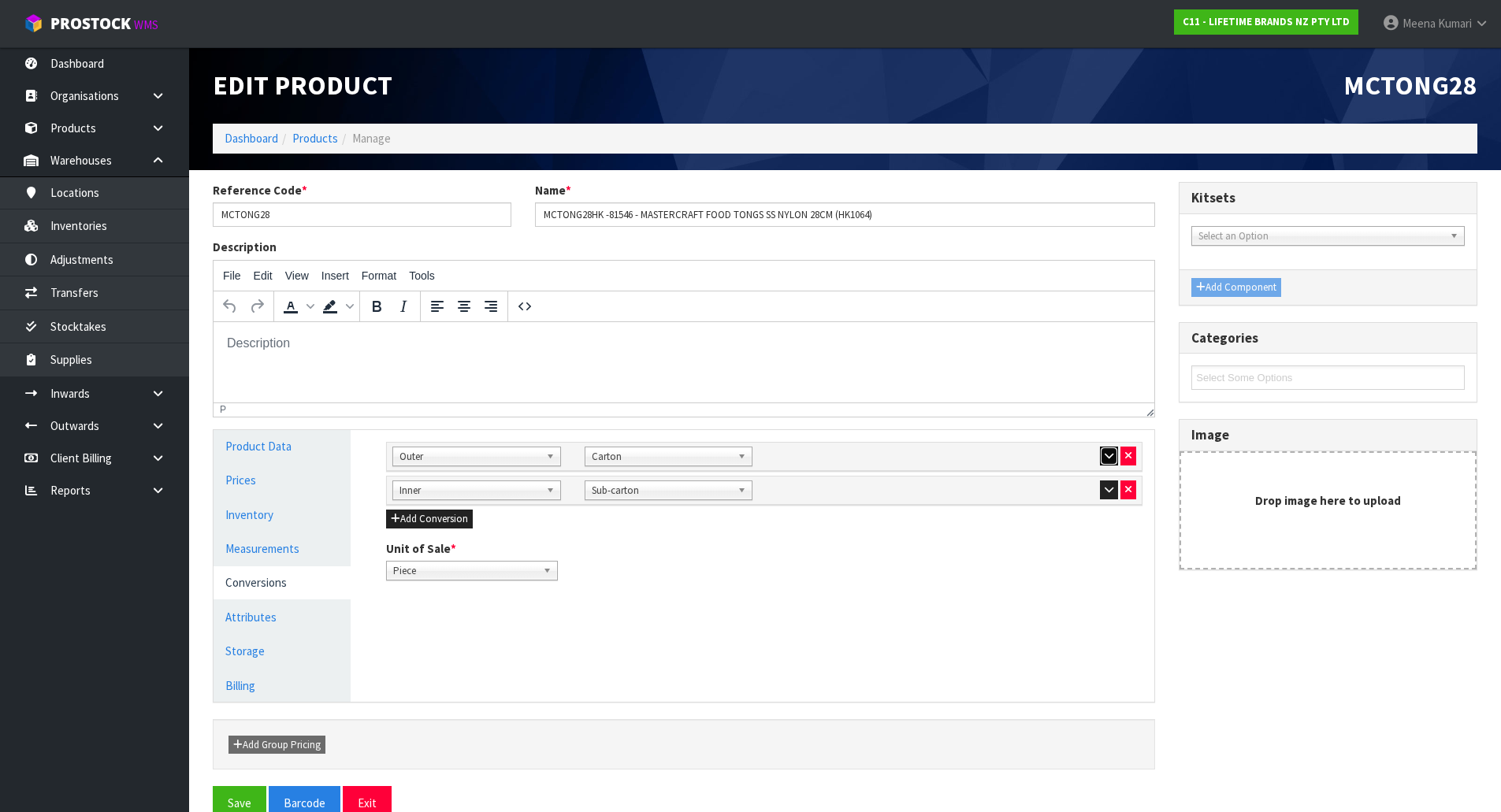
click at [1100, 459] on button "button" at bounding box center [1109, 455] width 19 height 19
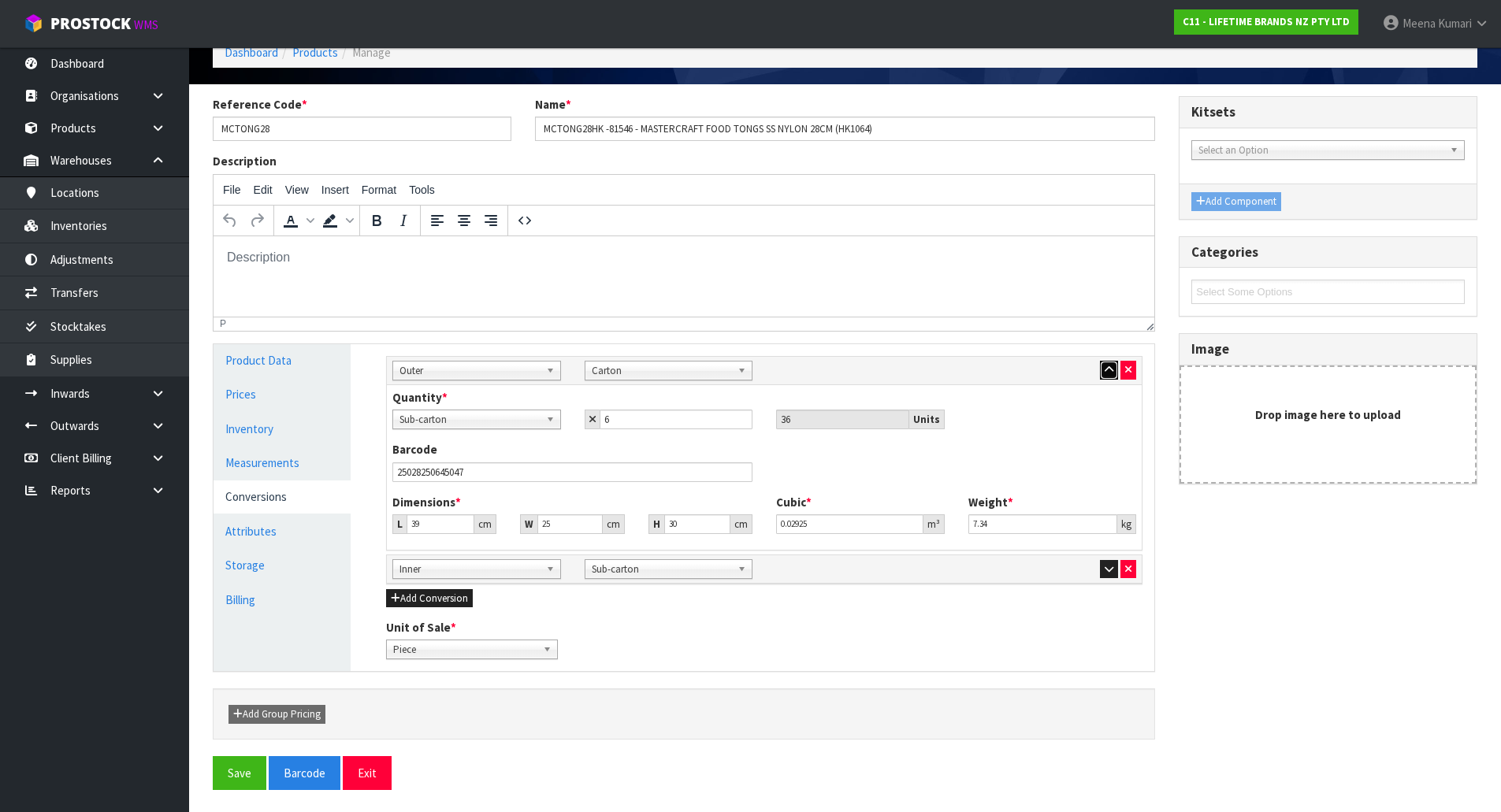
scroll to position [88, 0]
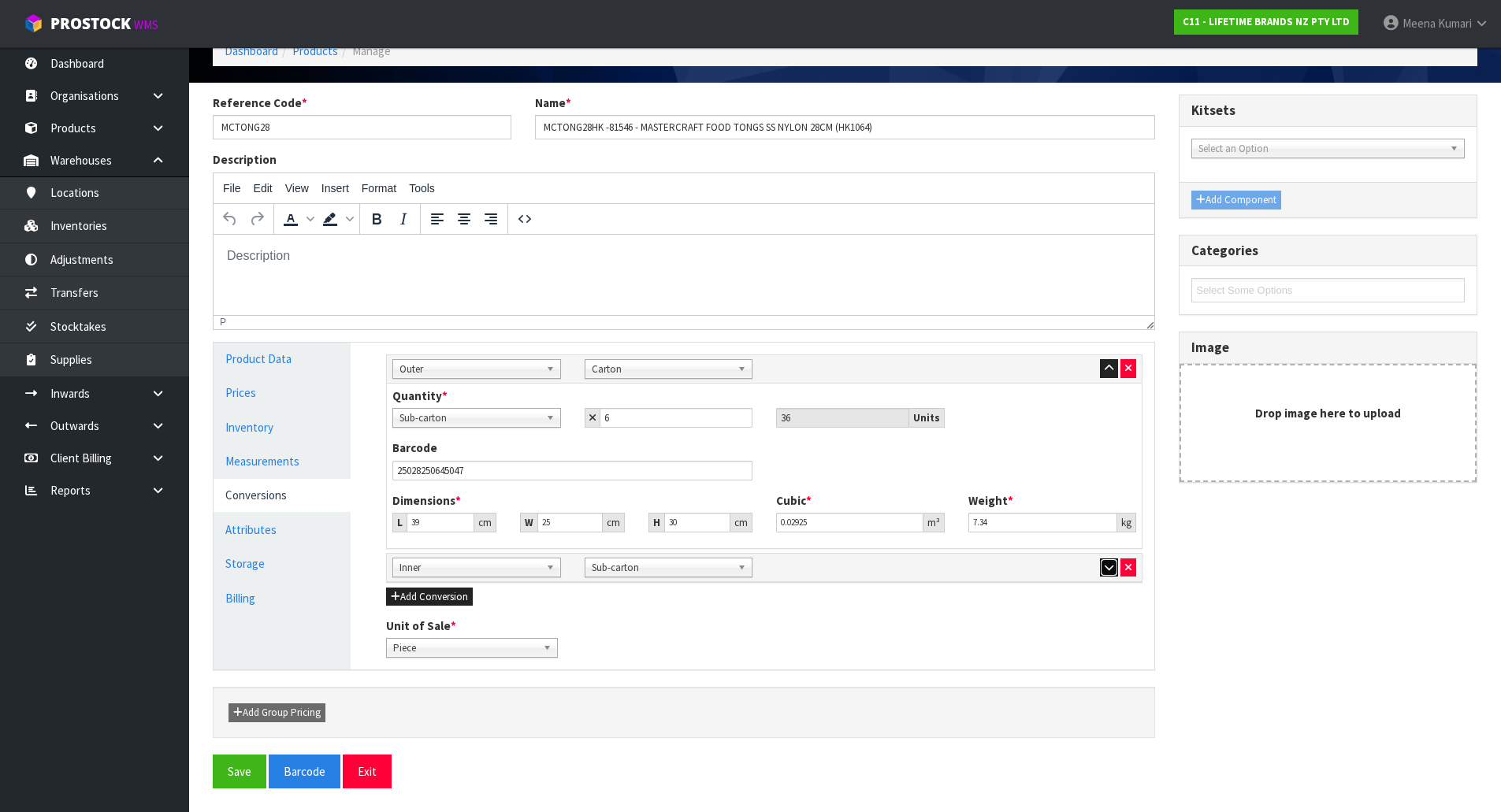
click at [1113, 563] on icon "button" at bounding box center [1109, 567] width 9 height 11
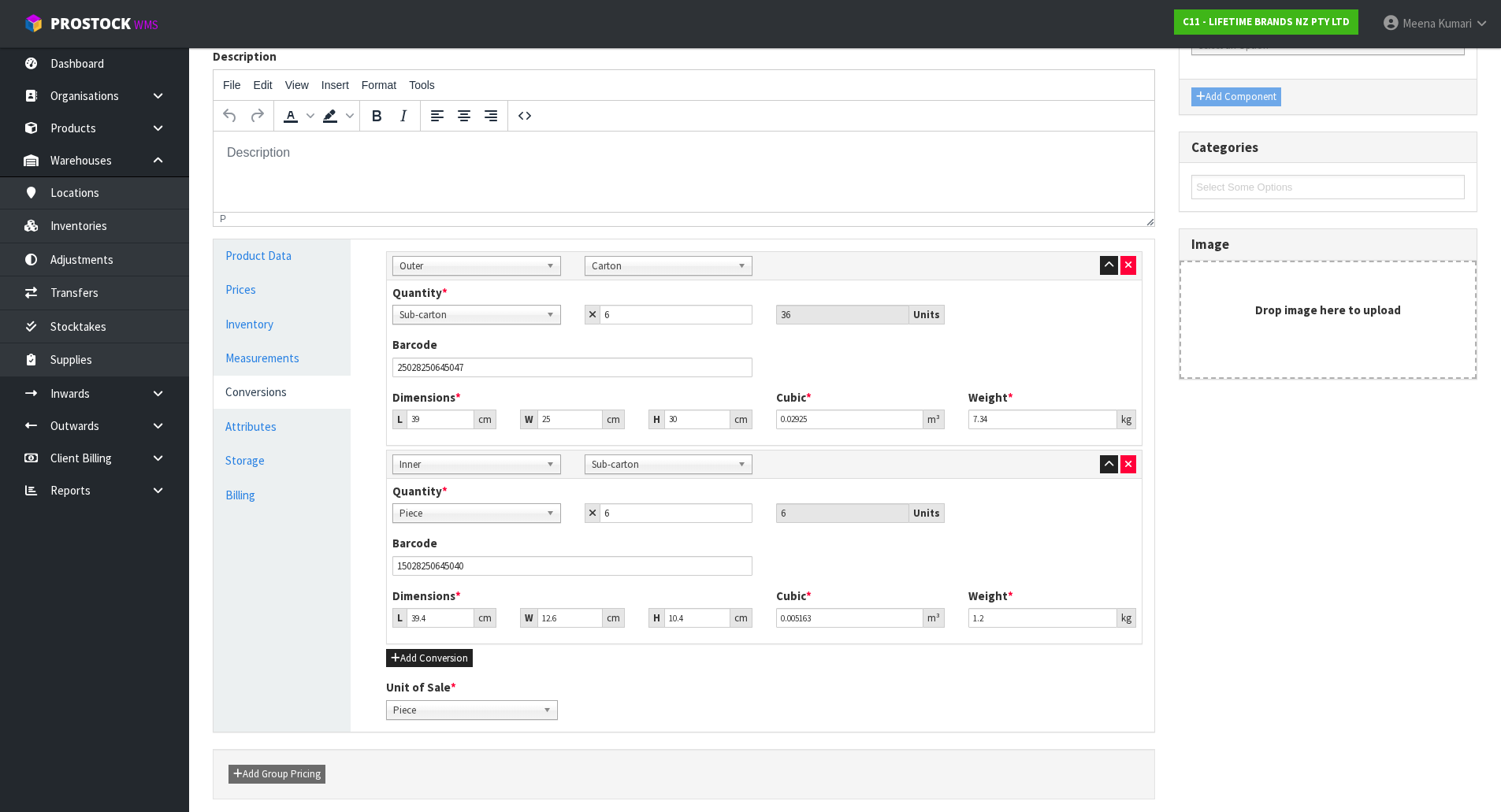
scroll to position [16, 0]
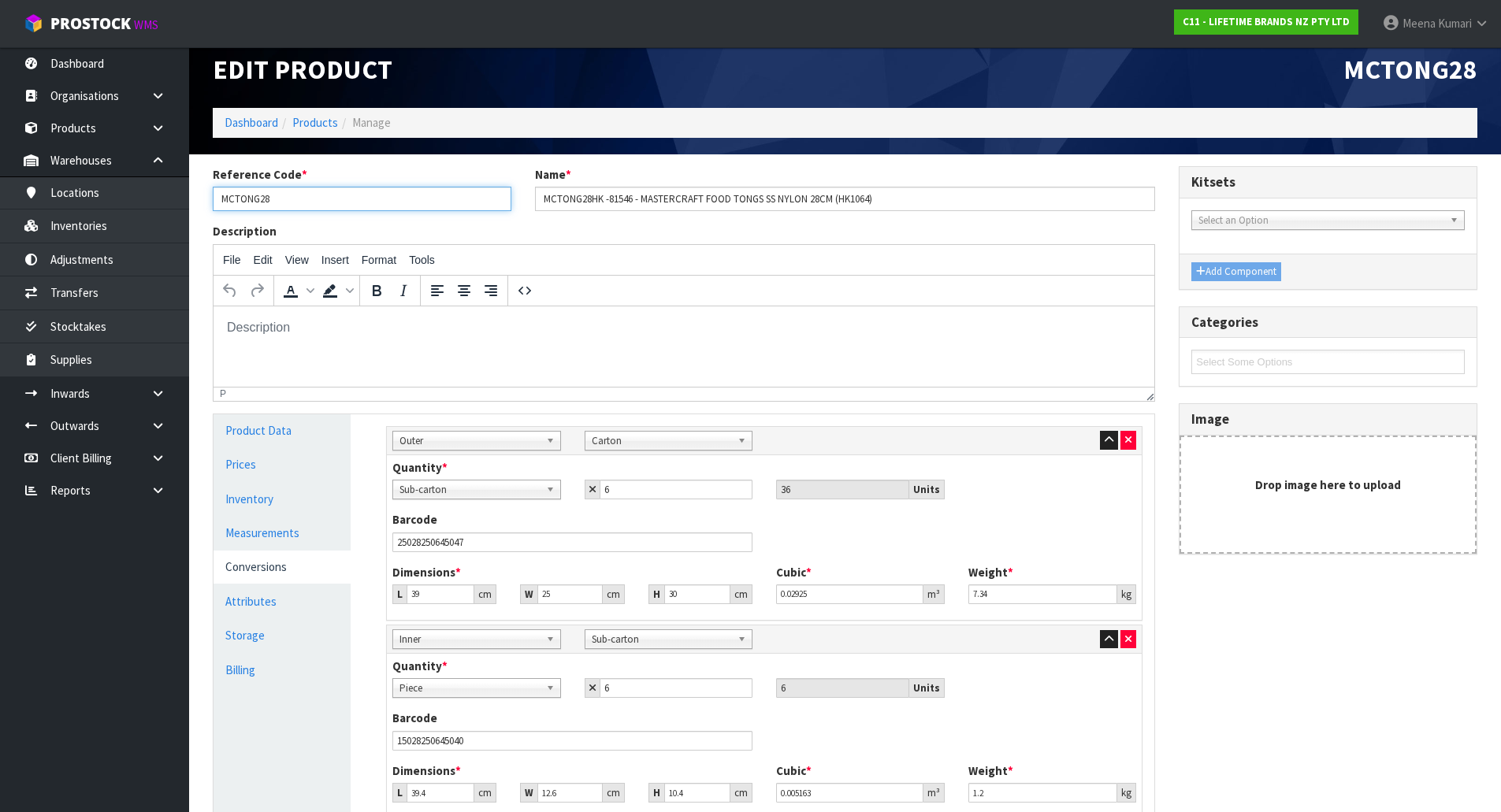
click at [319, 207] on input "MCTONG28" at bounding box center [362, 198] width 298 height 24
click at [59, 124] on link "Products" at bounding box center [95, 128] width 189 height 32
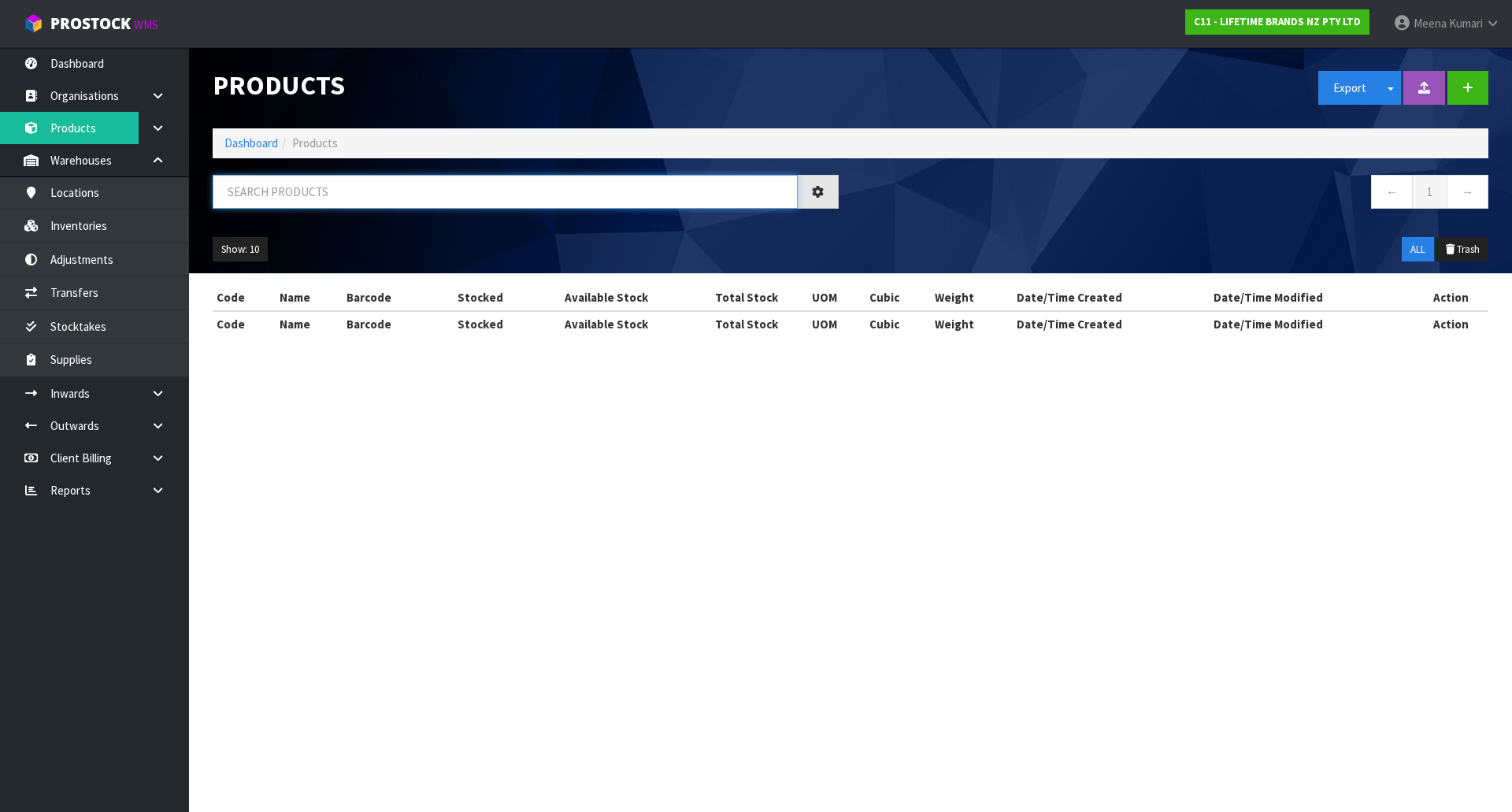
click at [371, 182] on input "text" at bounding box center [505, 191] width 585 height 34
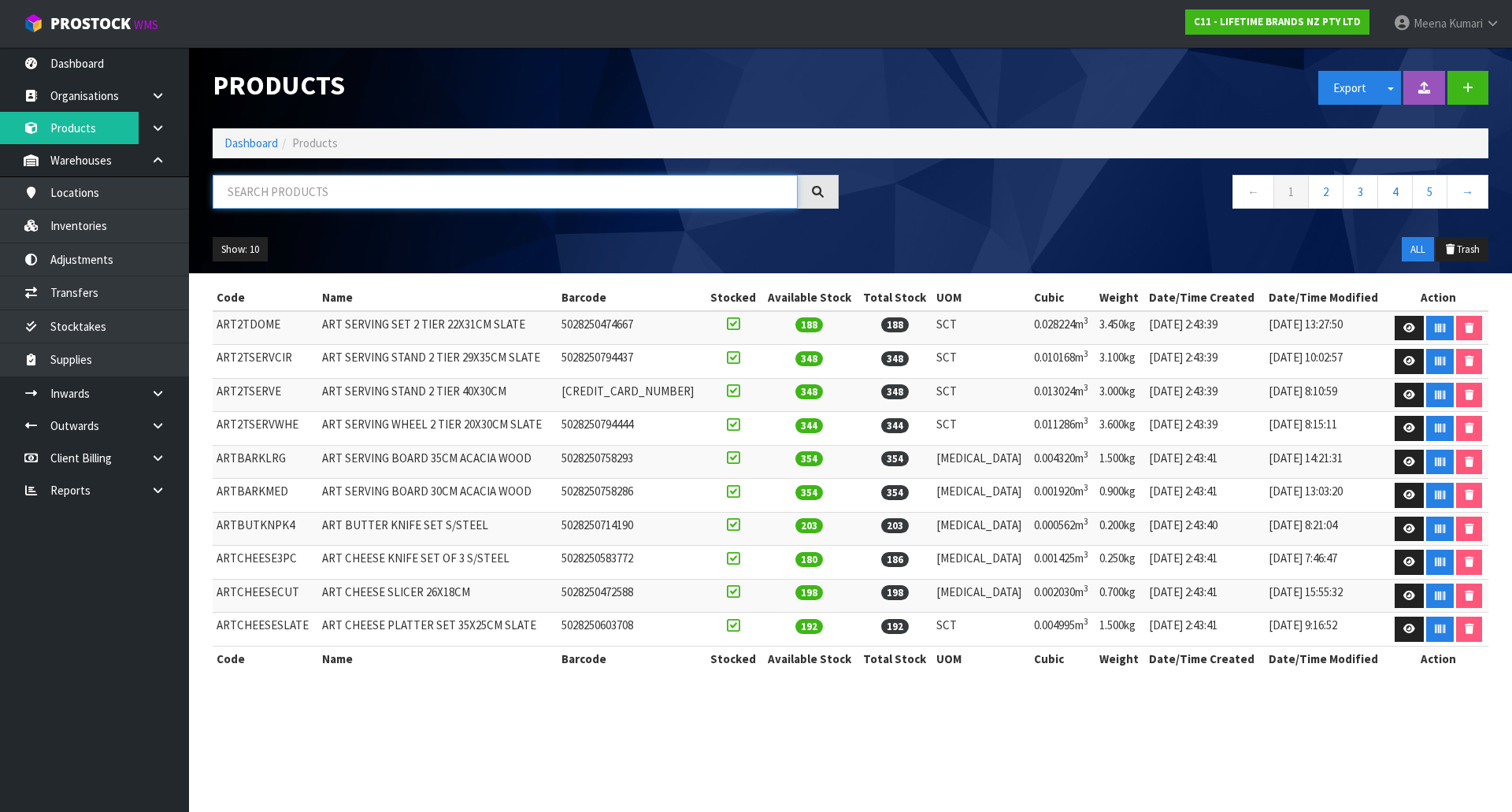
paste input "MCTONG28"
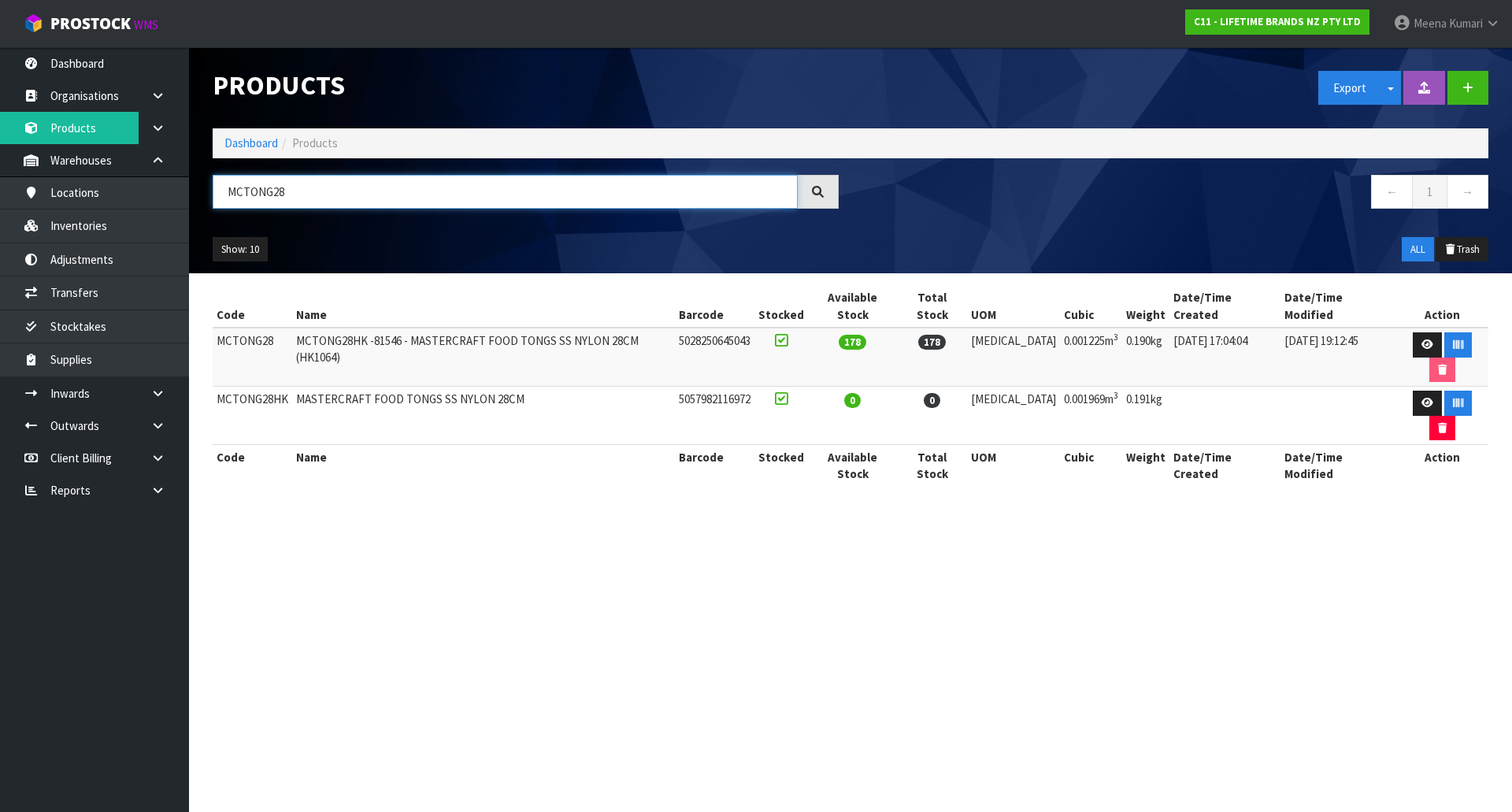
click at [314, 190] on input "MCTONG28" at bounding box center [505, 191] width 585 height 34
type input "MCTONG18"
click at [1421, 339] on icon at bounding box center [1427, 344] width 12 height 11
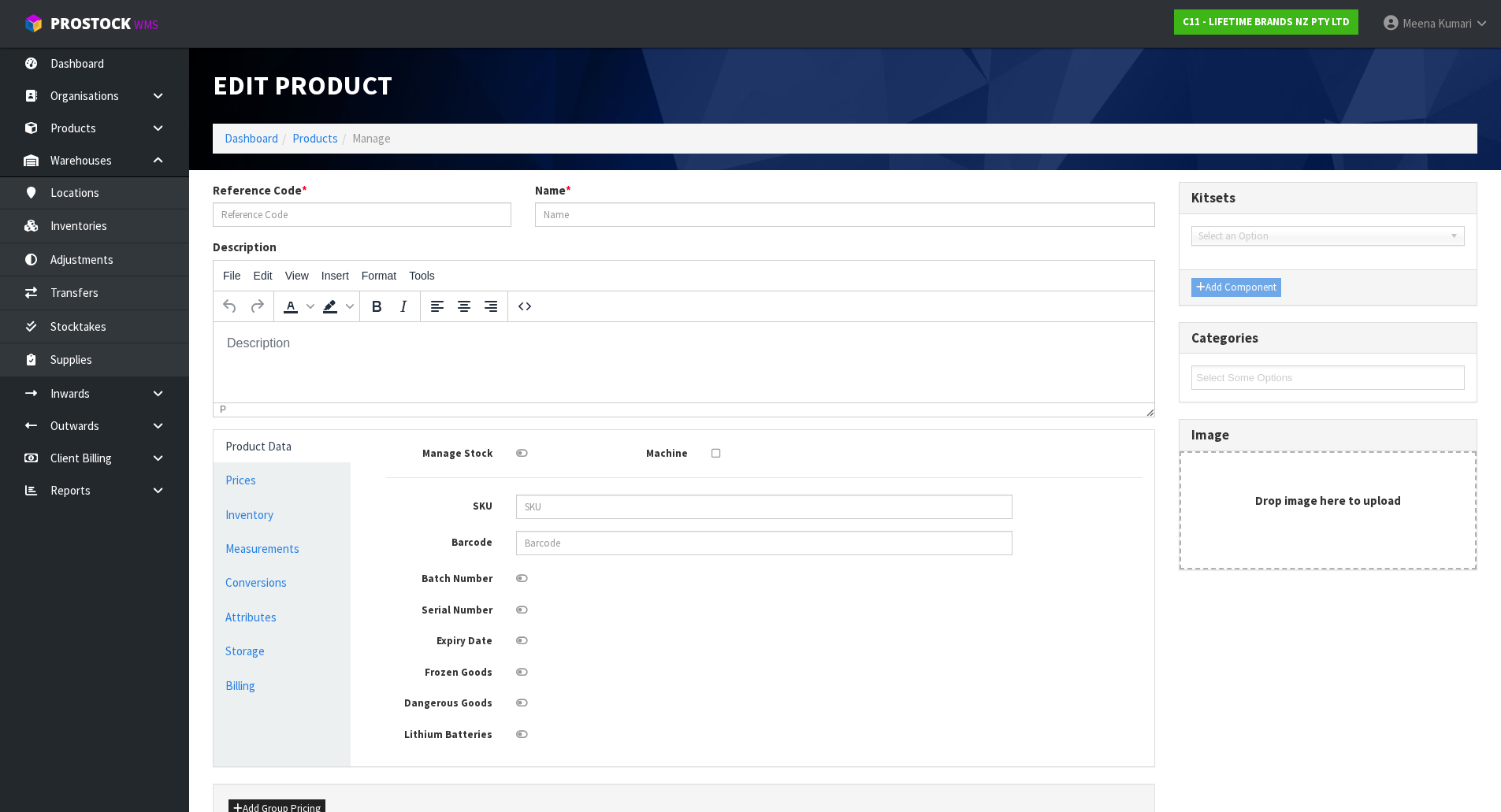
type input "MCTONG18"
type input "MCTONG18HK -81544 - MASTERCRAFT FOOD TONGS SS NYLON 18CM (HK1063)"
type input "50282506450360"
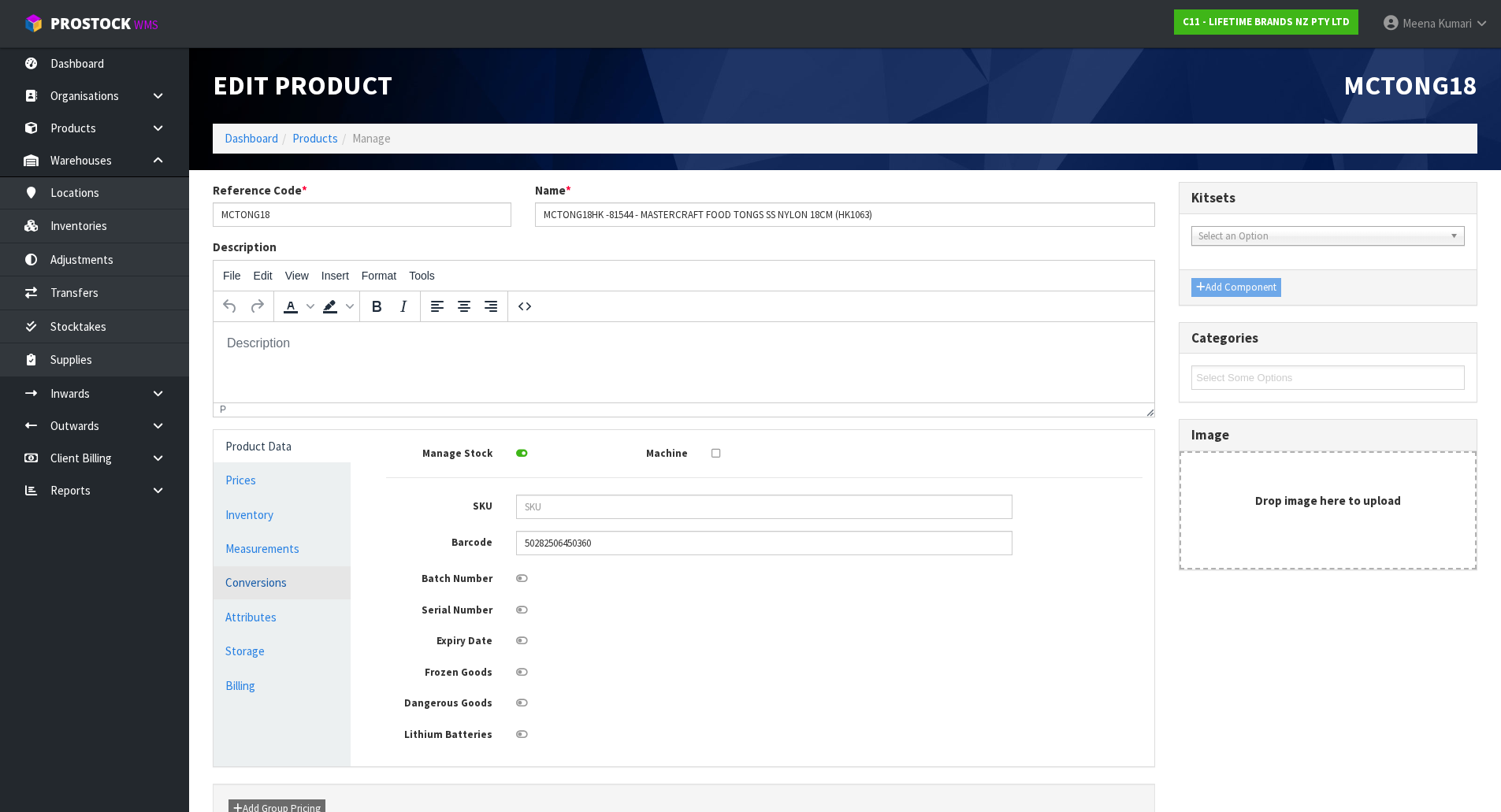
click at [325, 587] on link "Conversions" at bounding box center [282, 582] width 138 height 32
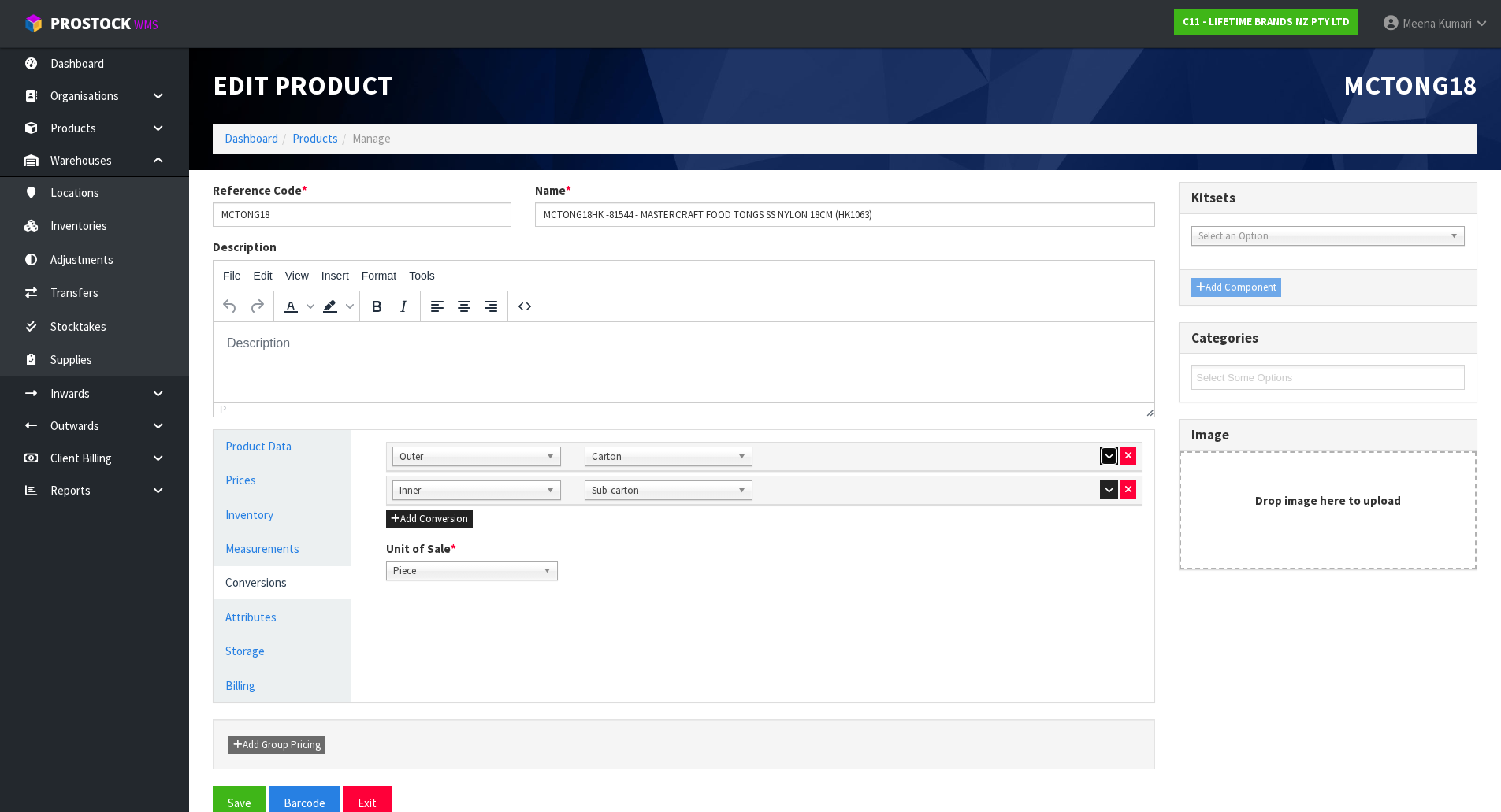
click at [1109, 457] on icon "button" at bounding box center [1109, 455] width 9 height 11
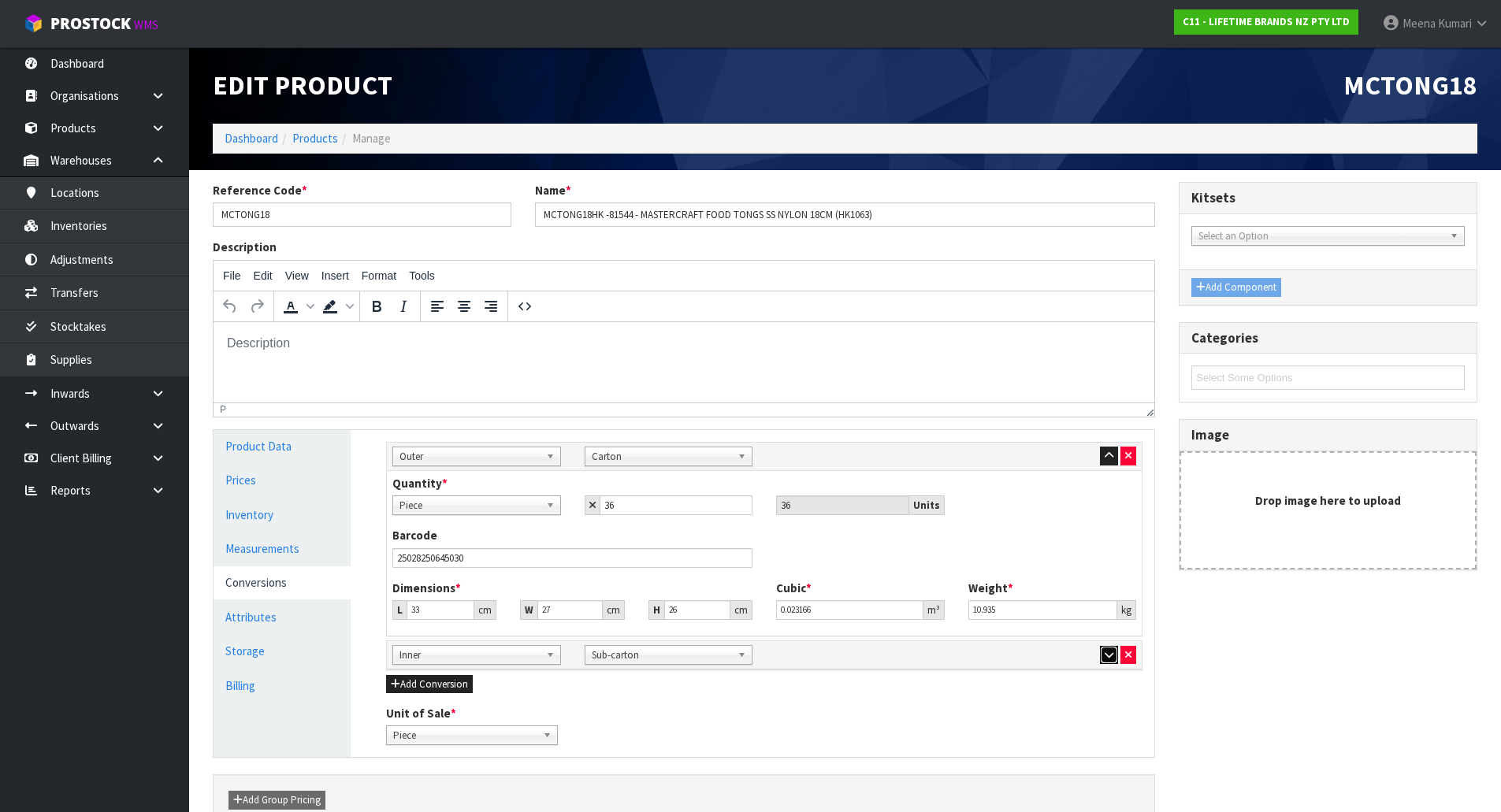
click at [1110, 659] on icon "button" at bounding box center [1109, 655] width 9 height 11
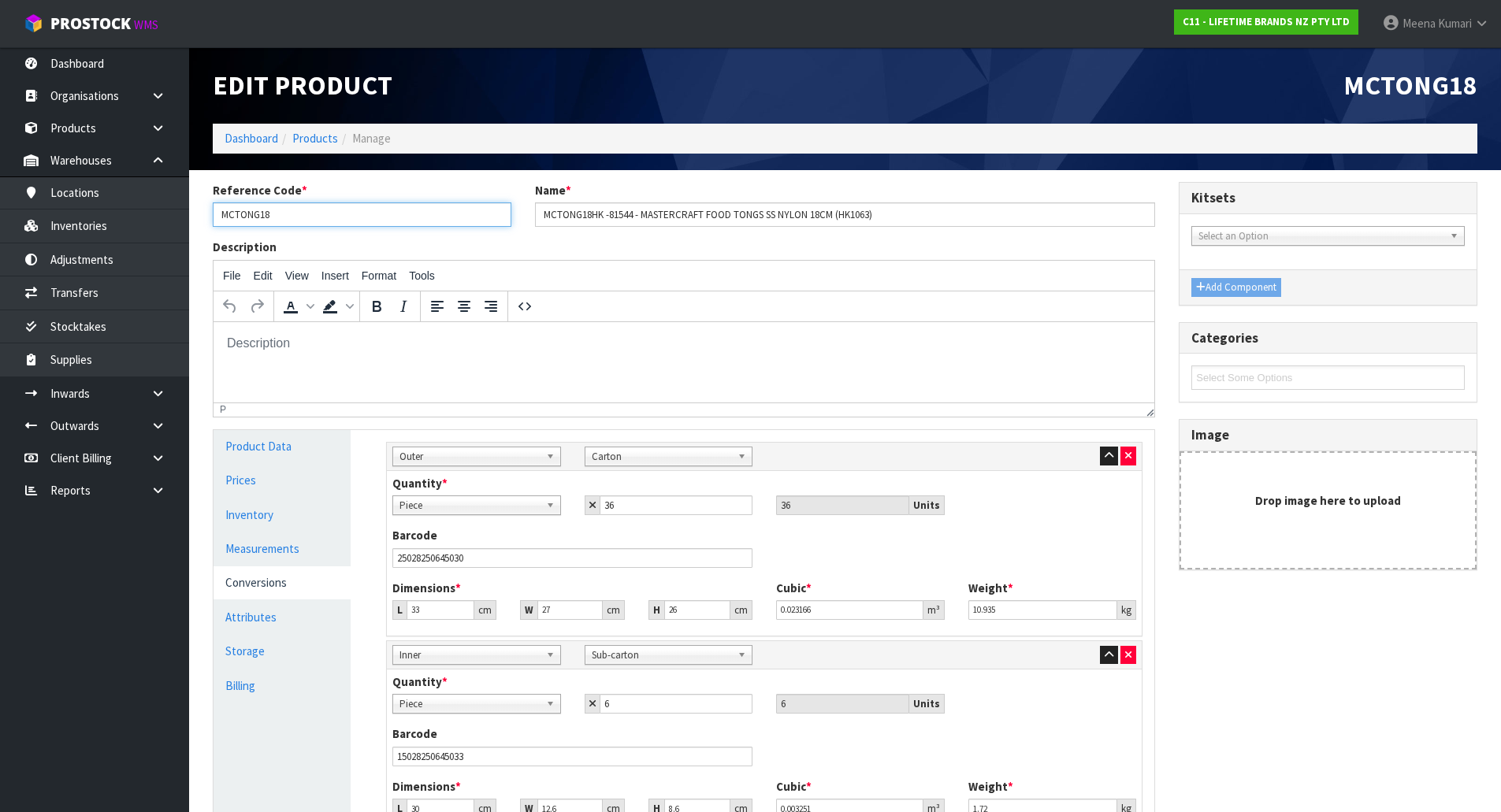
click at [295, 217] on input "MCTONG18" at bounding box center [362, 214] width 298 height 24
click at [326, 138] on link "Products" at bounding box center [315, 137] width 46 height 15
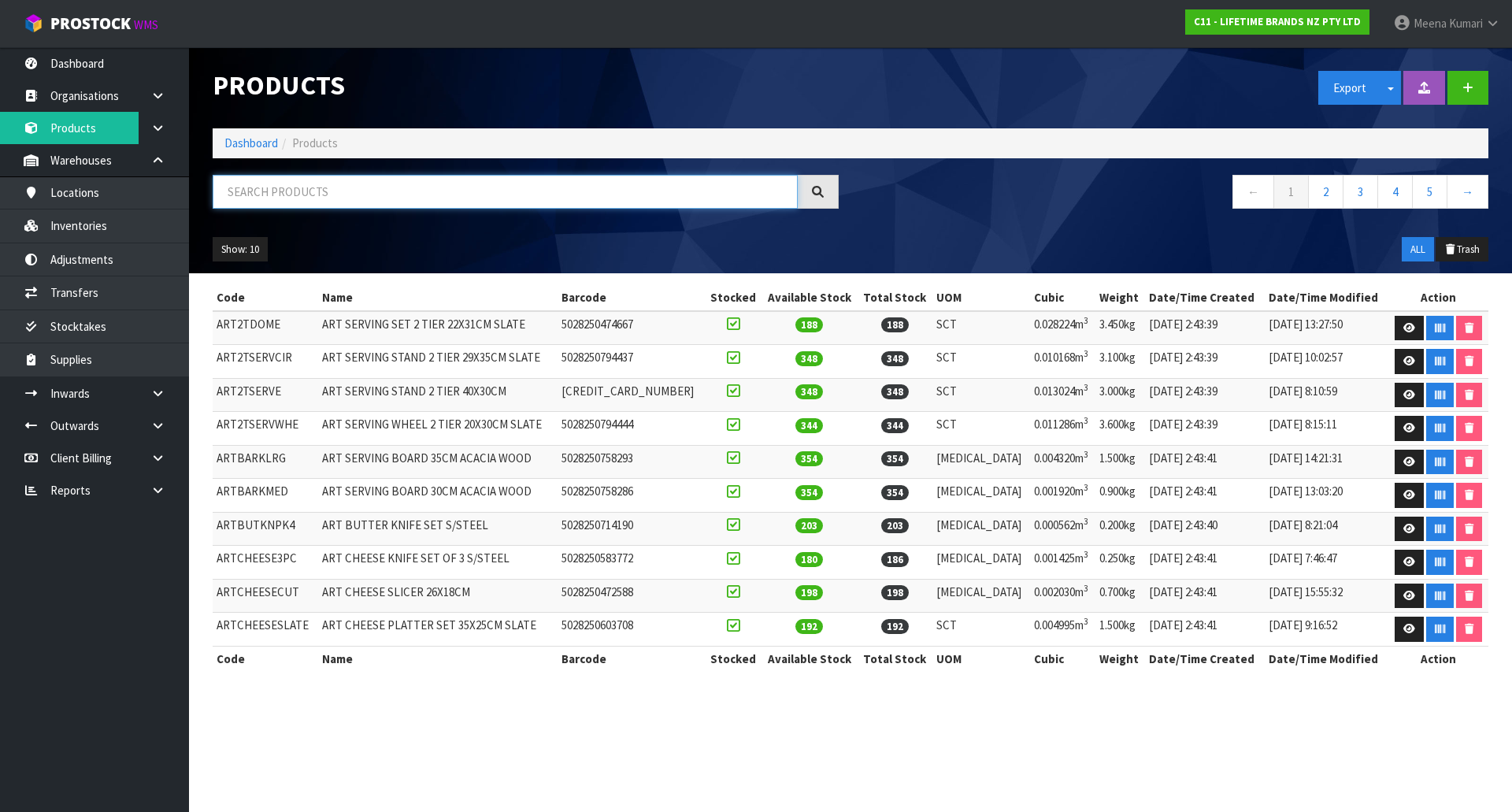
click at [301, 193] on input "text" at bounding box center [505, 191] width 585 height 34
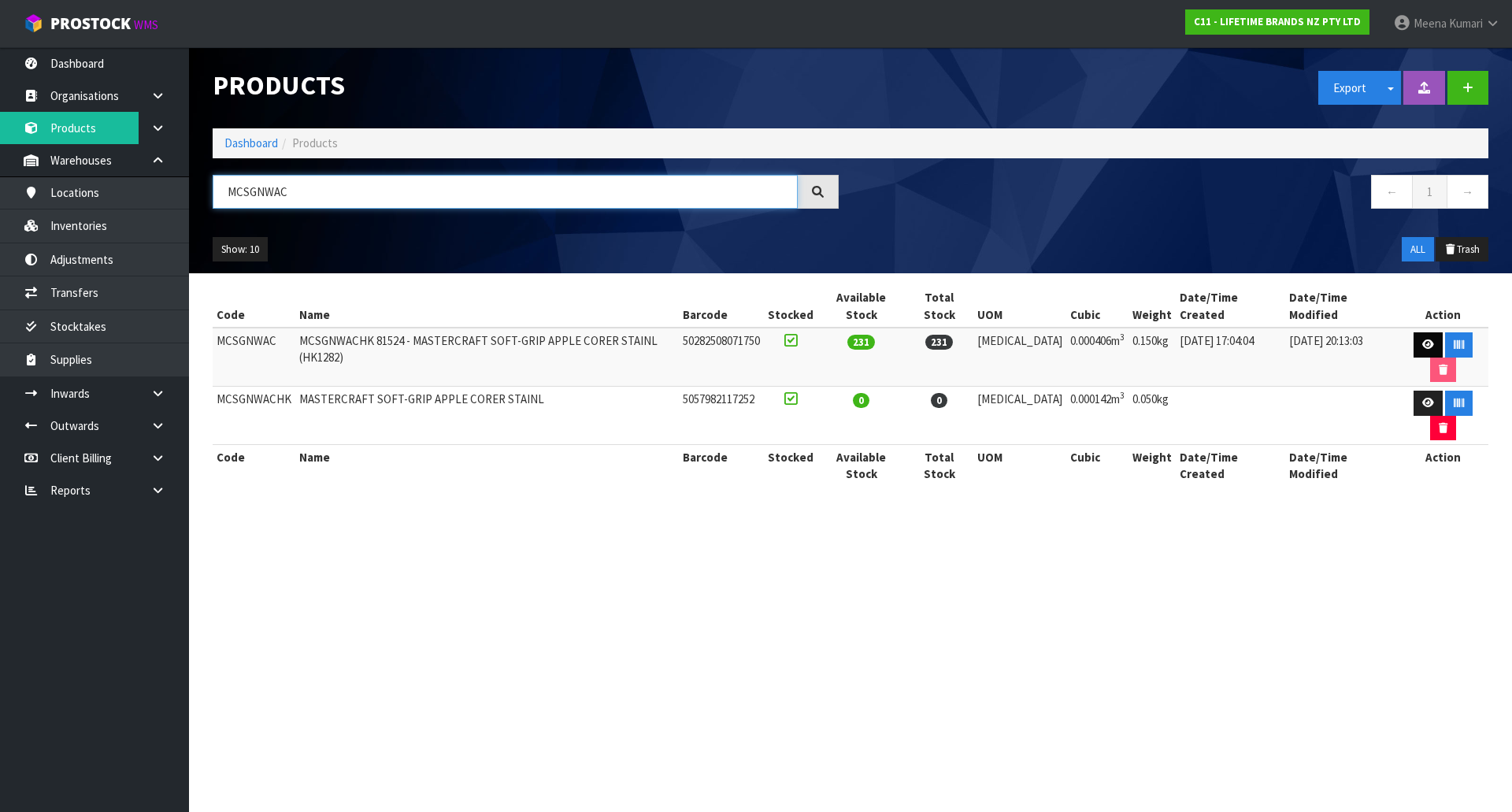
type input "MCSGNWAC"
click at [1414, 332] on link at bounding box center [1428, 345] width 29 height 25
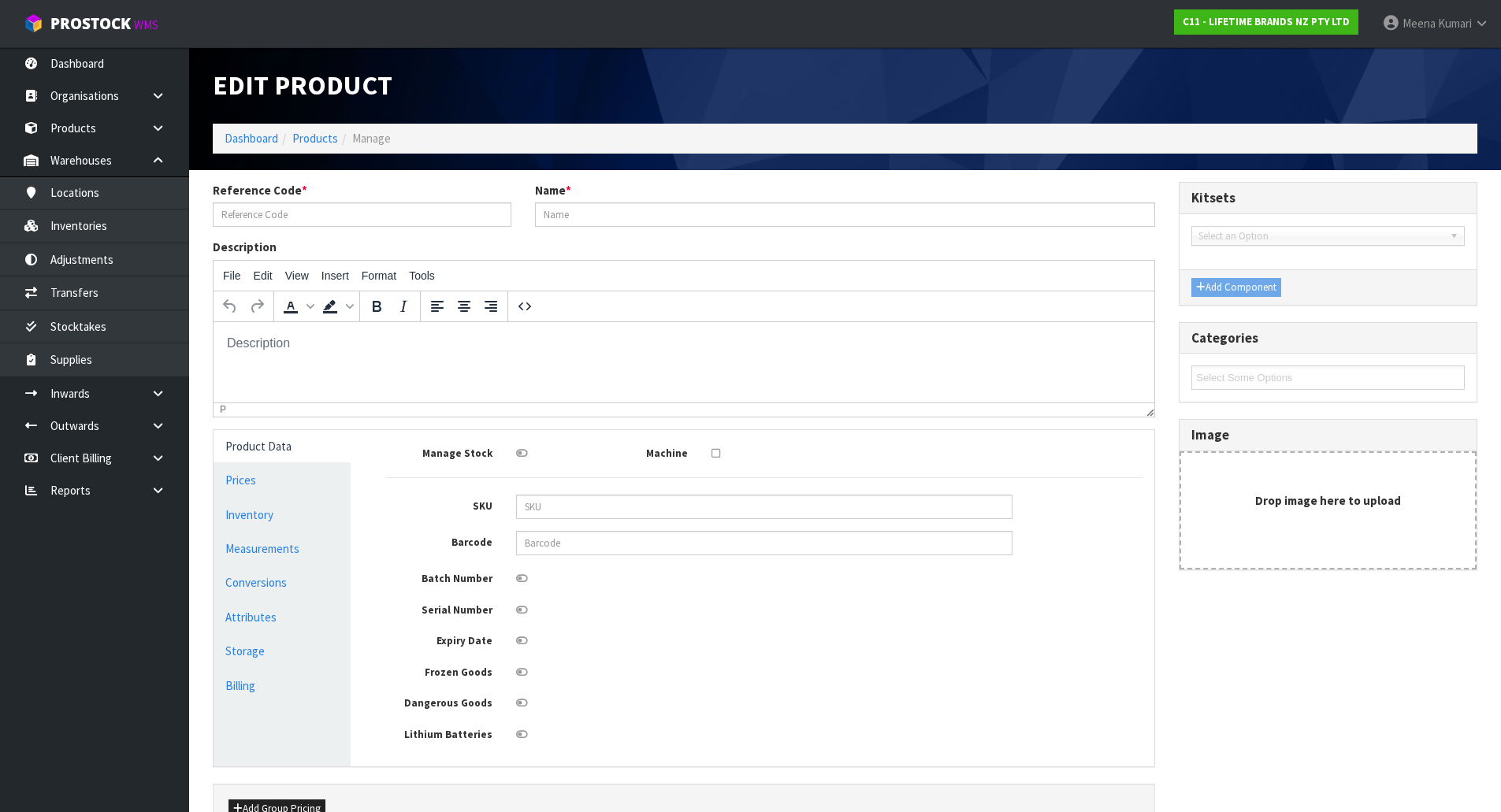
type input "MCSGNWAC"
type input "MCSGNWACHK 81524 - MASTERCRAFT SOFT-GRIP APPLE CORER STAINL (HK1282)"
type input "50282508071750"
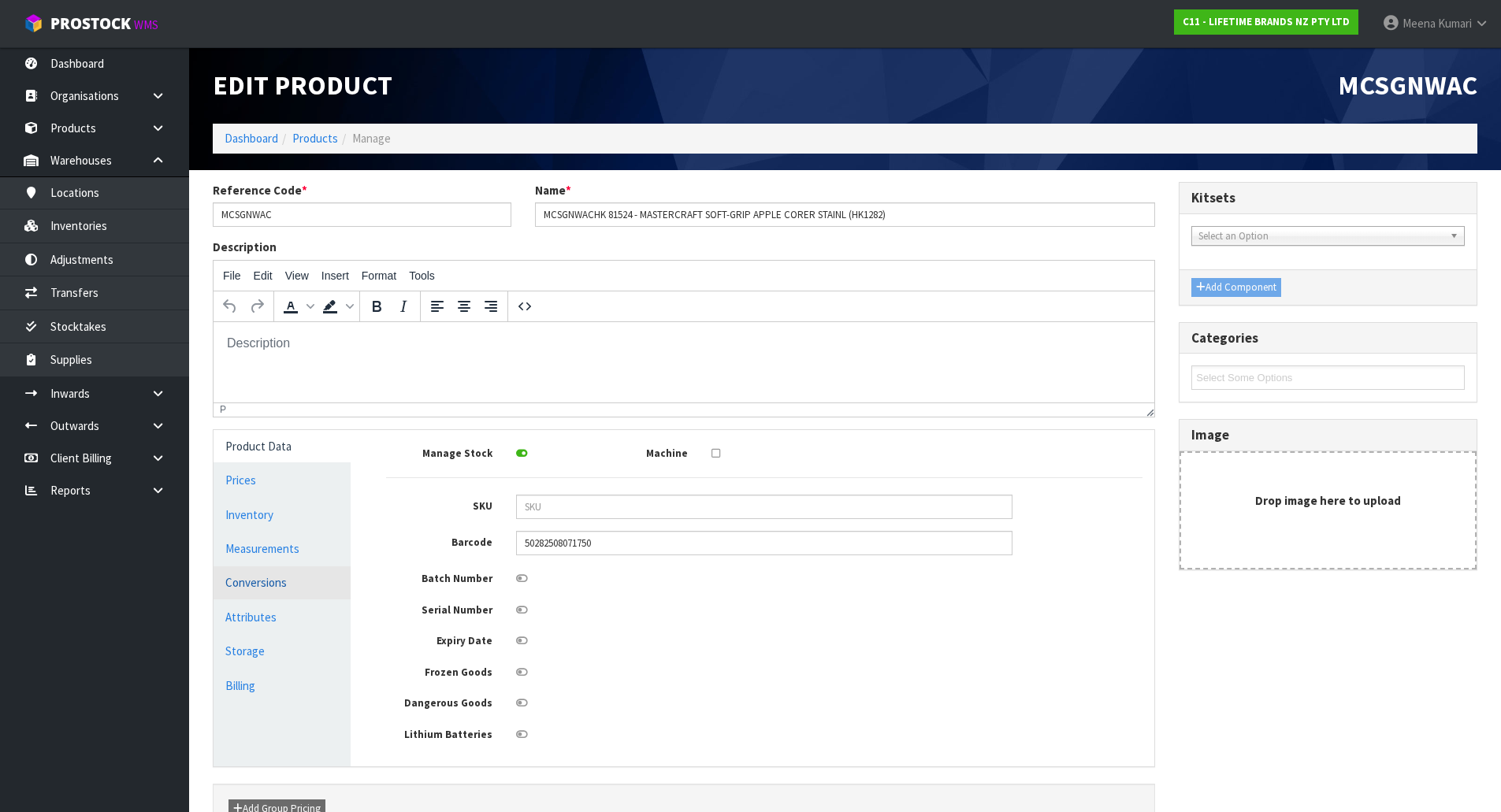
click at [285, 572] on link "Conversions" at bounding box center [282, 582] width 138 height 32
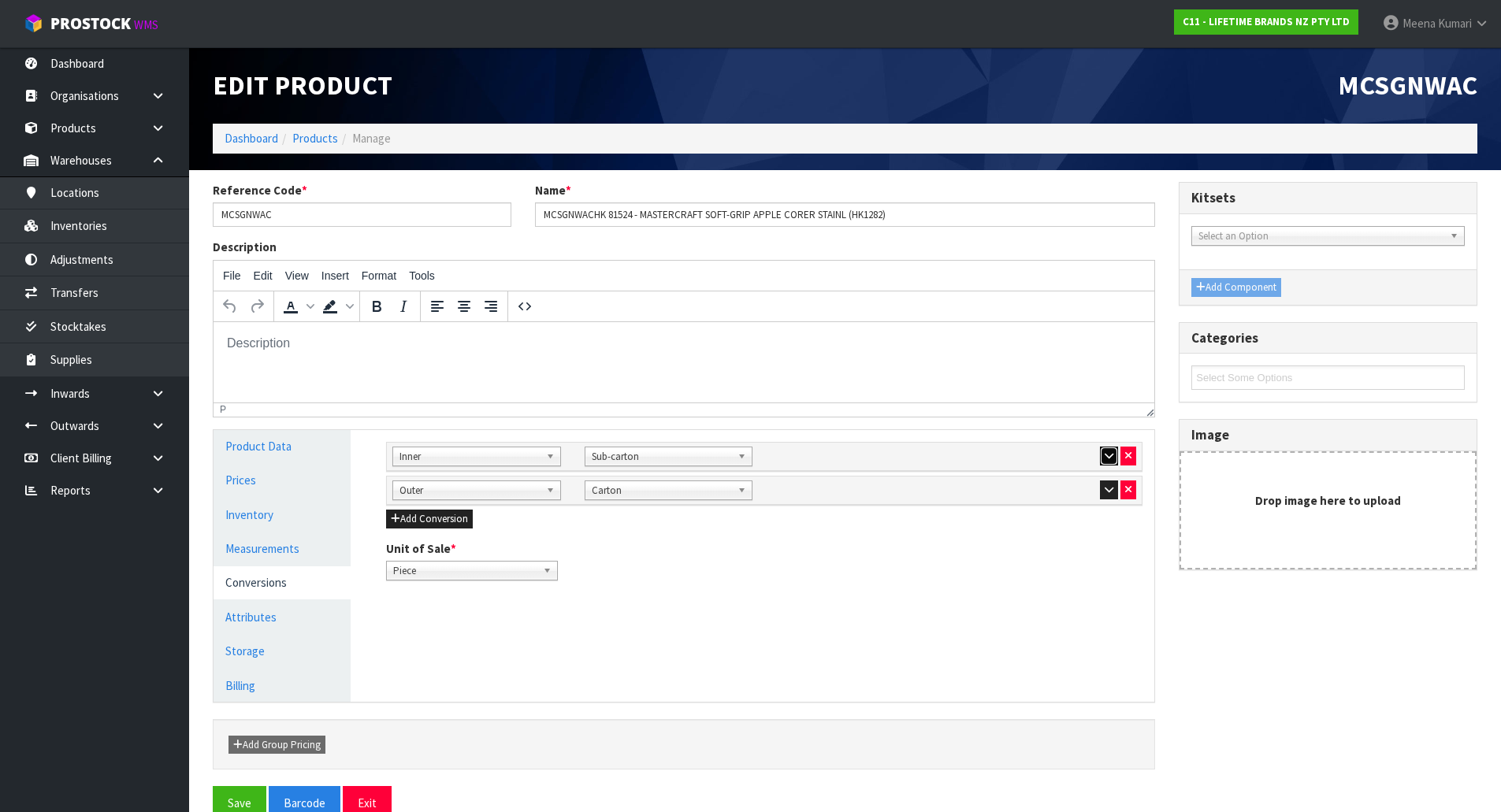
click at [1105, 458] on icon "button" at bounding box center [1109, 455] width 9 height 11
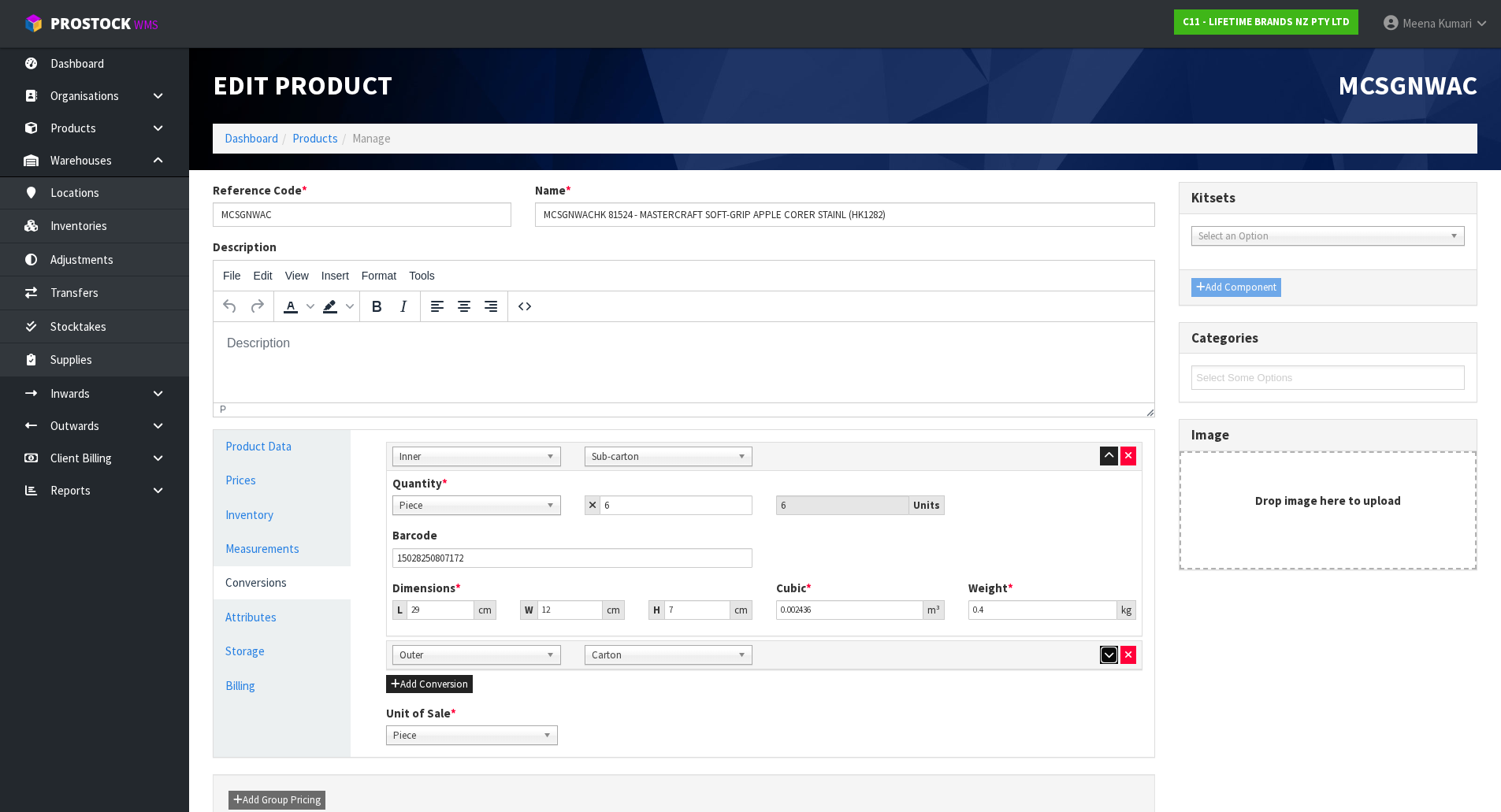
click at [1103, 652] on button "button" at bounding box center [1109, 654] width 19 height 19
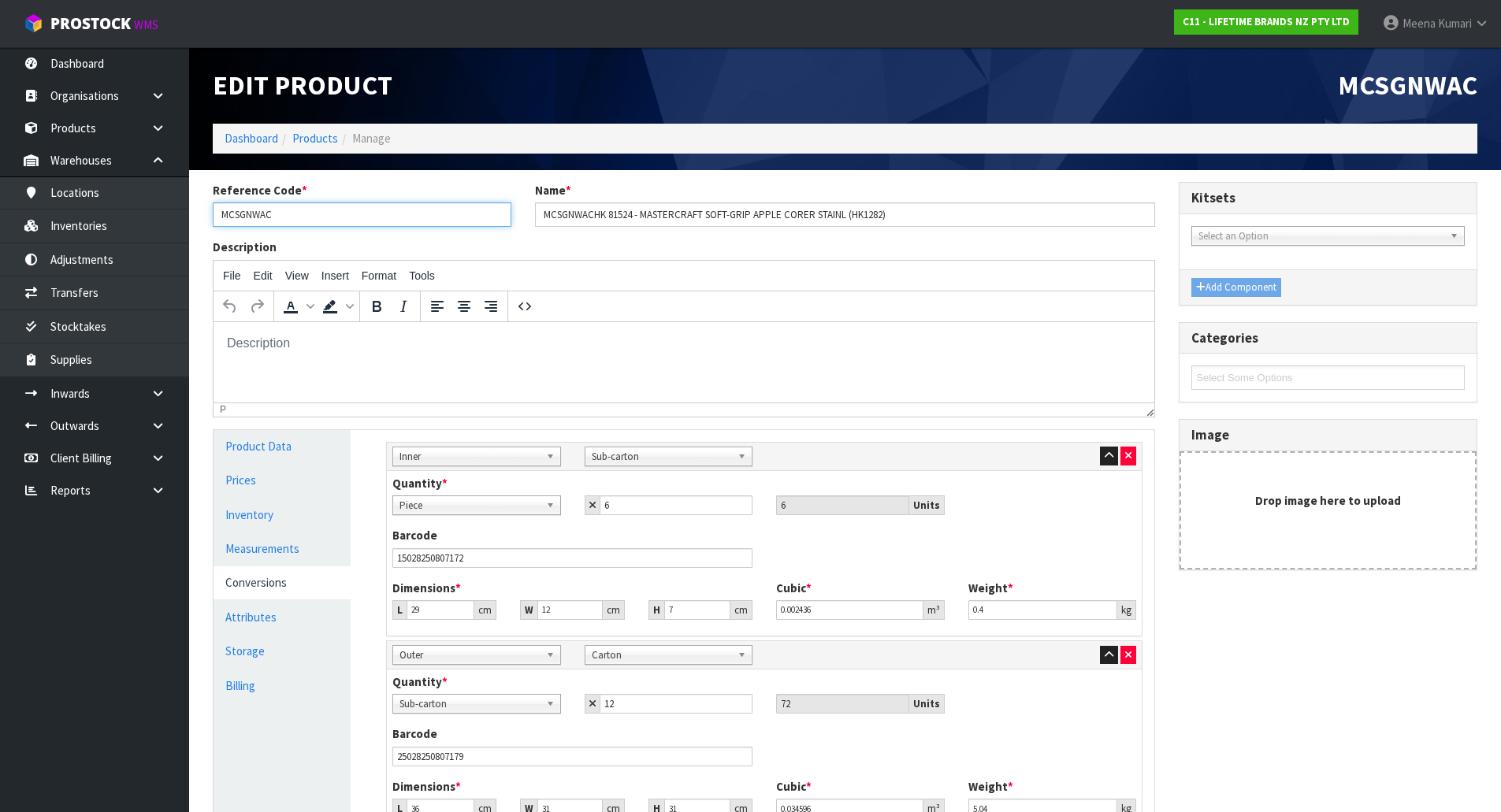
click at [294, 203] on input "MCSGNWAC" at bounding box center [362, 214] width 298 height 24
click at [359, 228] on div "Reference Code * MCSGNWAC Name * MCSGNWACHK 81524 - MASTERCRAFT SOFT-GRIP APPLE…" at bounding box center [684, 211] width 966 height 57
click at [347, 215] on input "MCSGNWAC" at bounding box center [362, 214] width 298 height 24
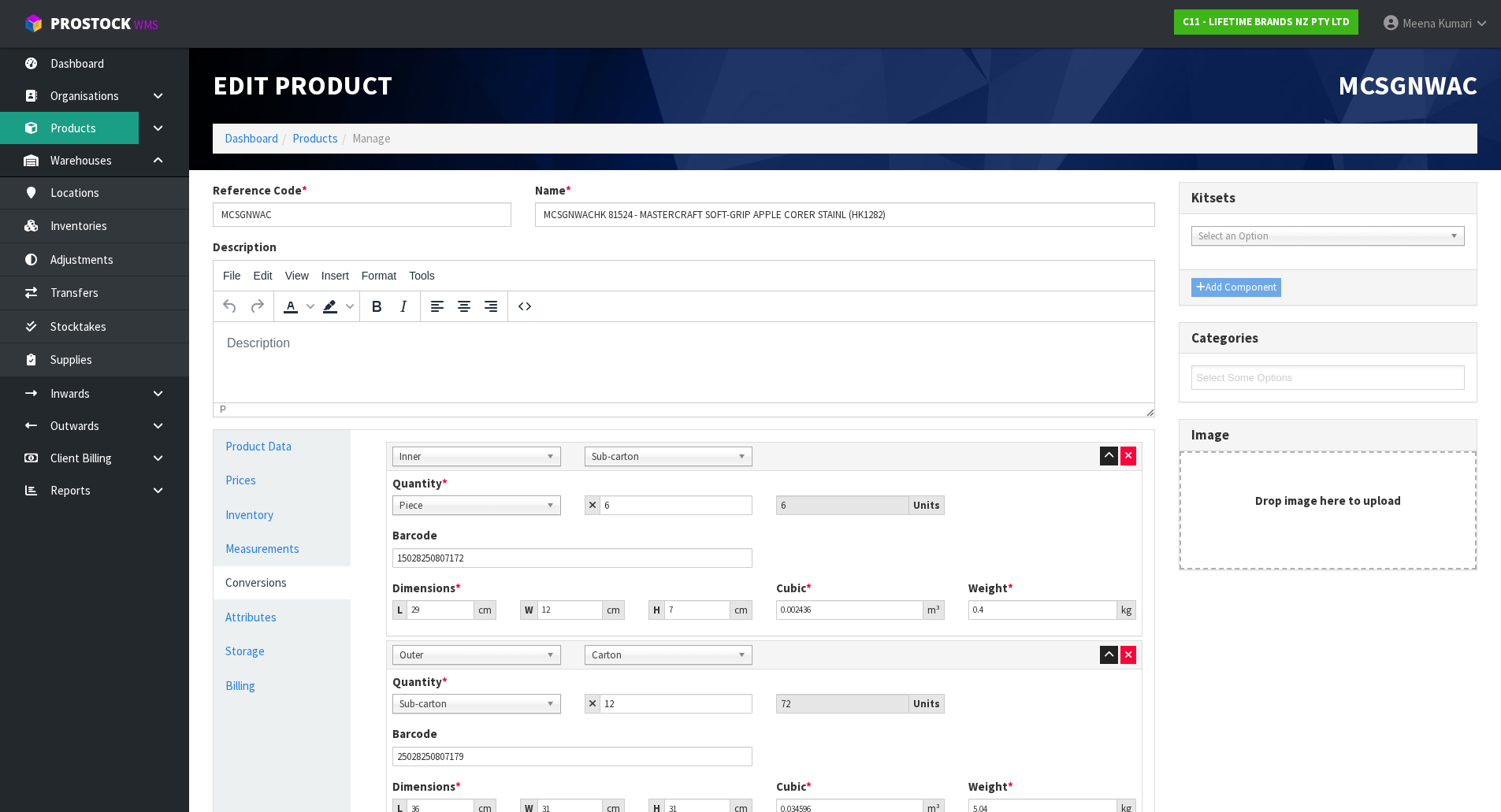
click at [118, 126] on link "Products" at bounding box center [95, 128] width 189 height 32
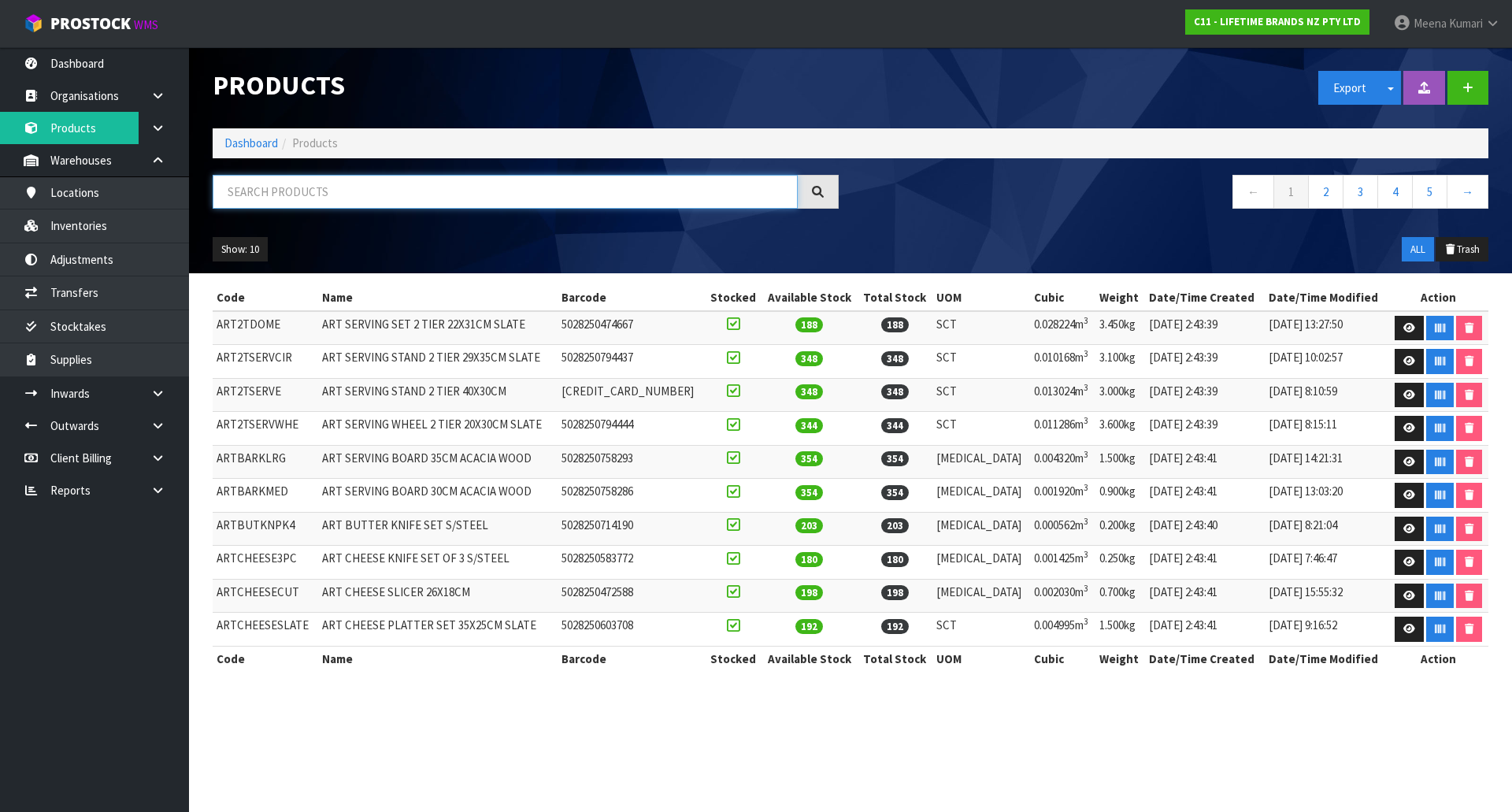
click at [409, 202] on input "text" at bounding box center [505, 191] width 585 height 34
paste input "MCSGNWAC"
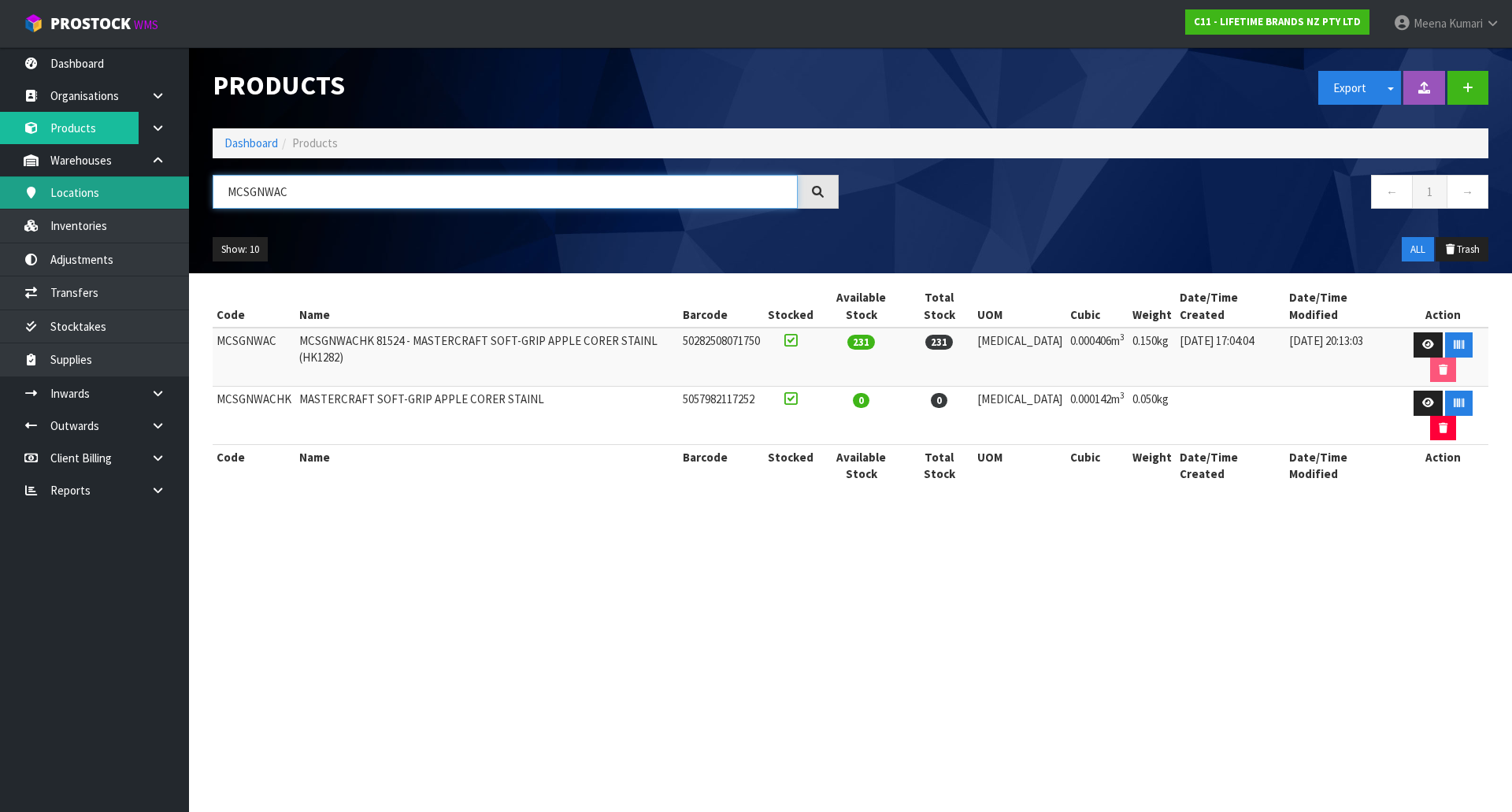
drag, startPoint x: 342, startPoint y: 198, endPoint x: 120, endPoint y: 199, distance: 222.0
click at [120, 199] on body "Toggle navigation ProStock WMS C11 - LIFETIME BRANDS NZ PTY LTD Meena Kumari Lo…" at bounding box center [756, 406] width 1512 height 812
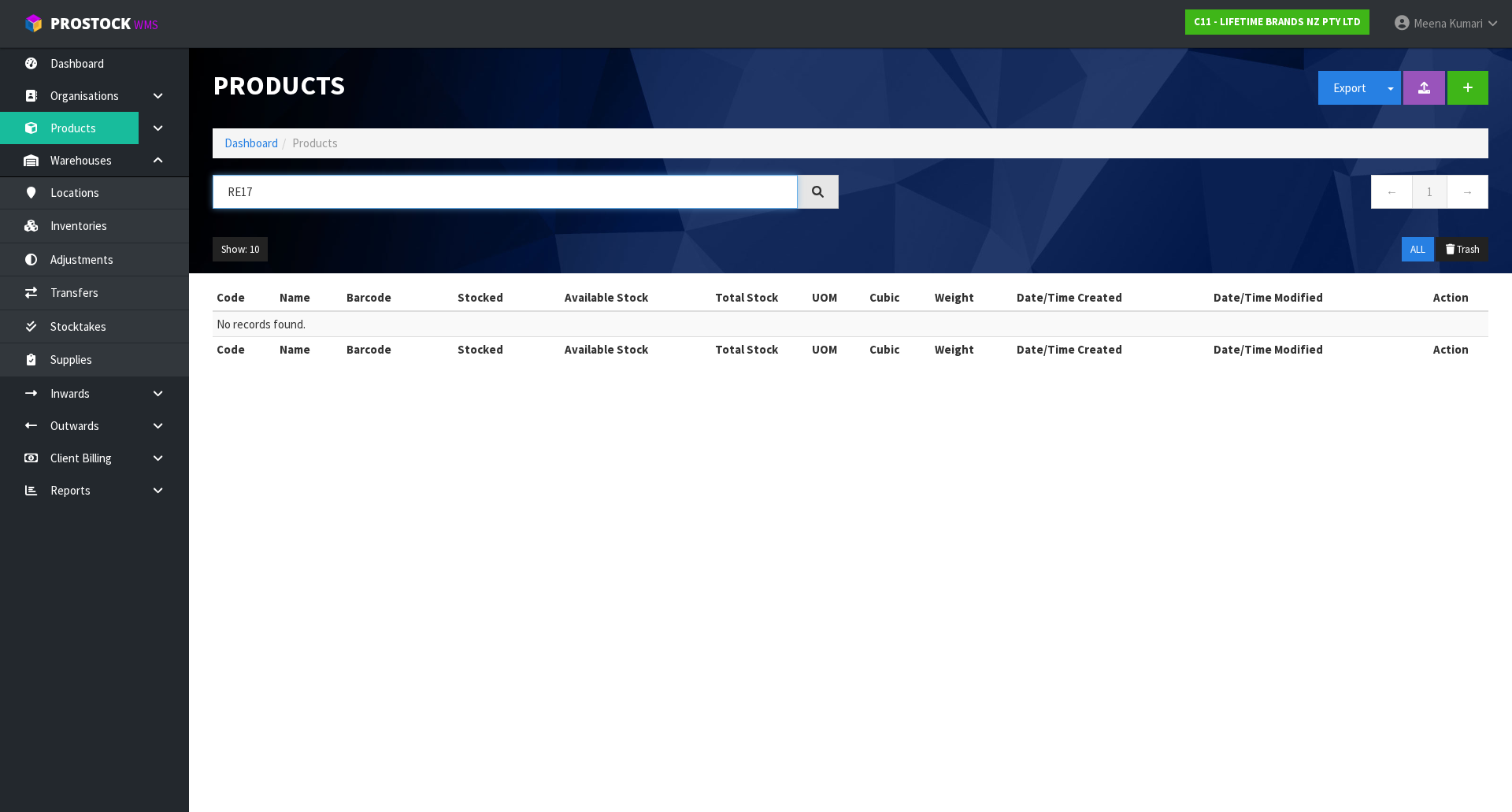
click at [240, 192] on input "RE17" at bounding box center [505, 191] width 585 height 34
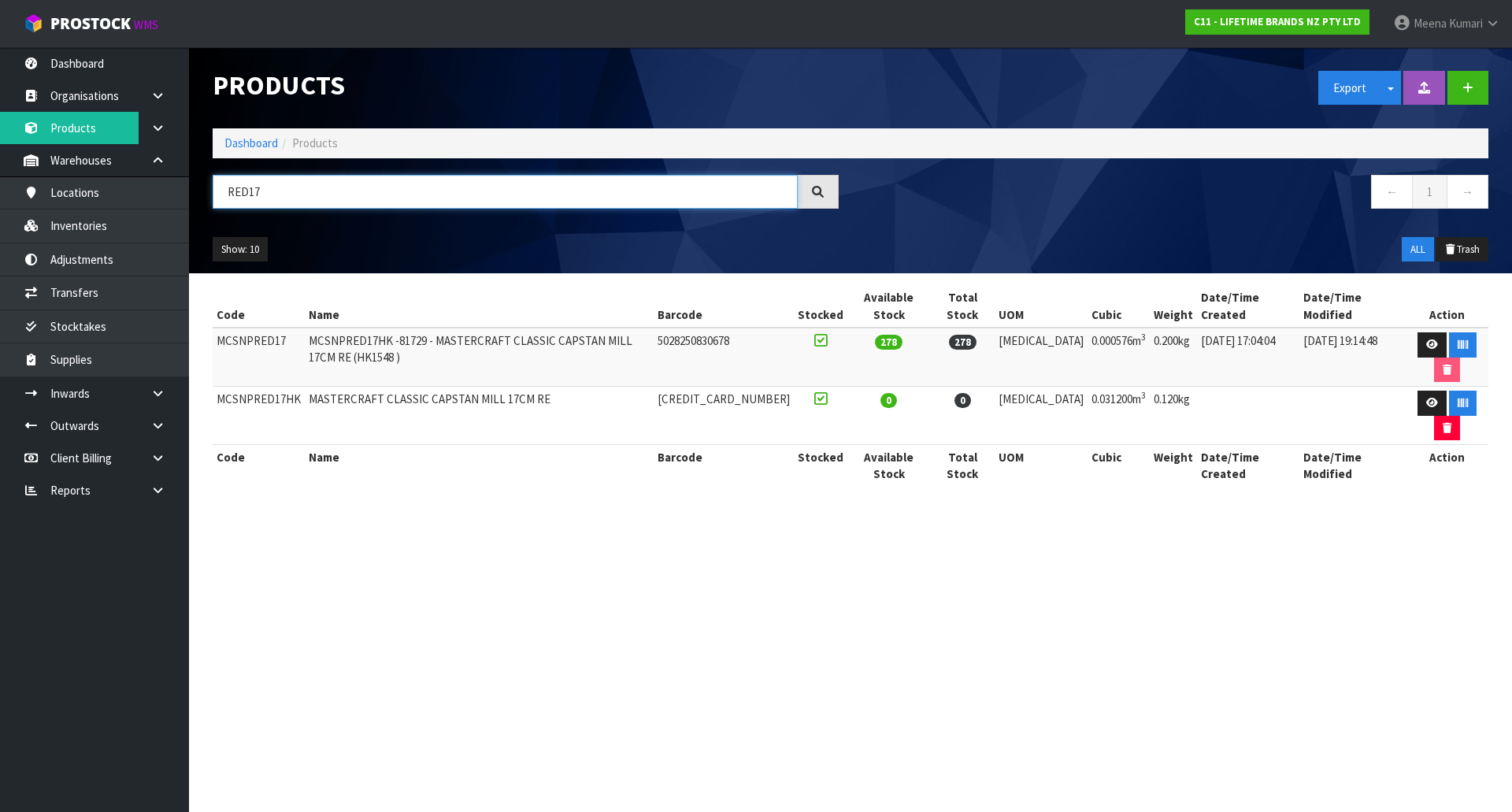
click at [394, 195] on input "RED17" at bounding box center [505, 191] width 585 height 34
type input "RED17"
click at [1426, 339] on icon at bounding box center [1432, 344] width 12 height 11
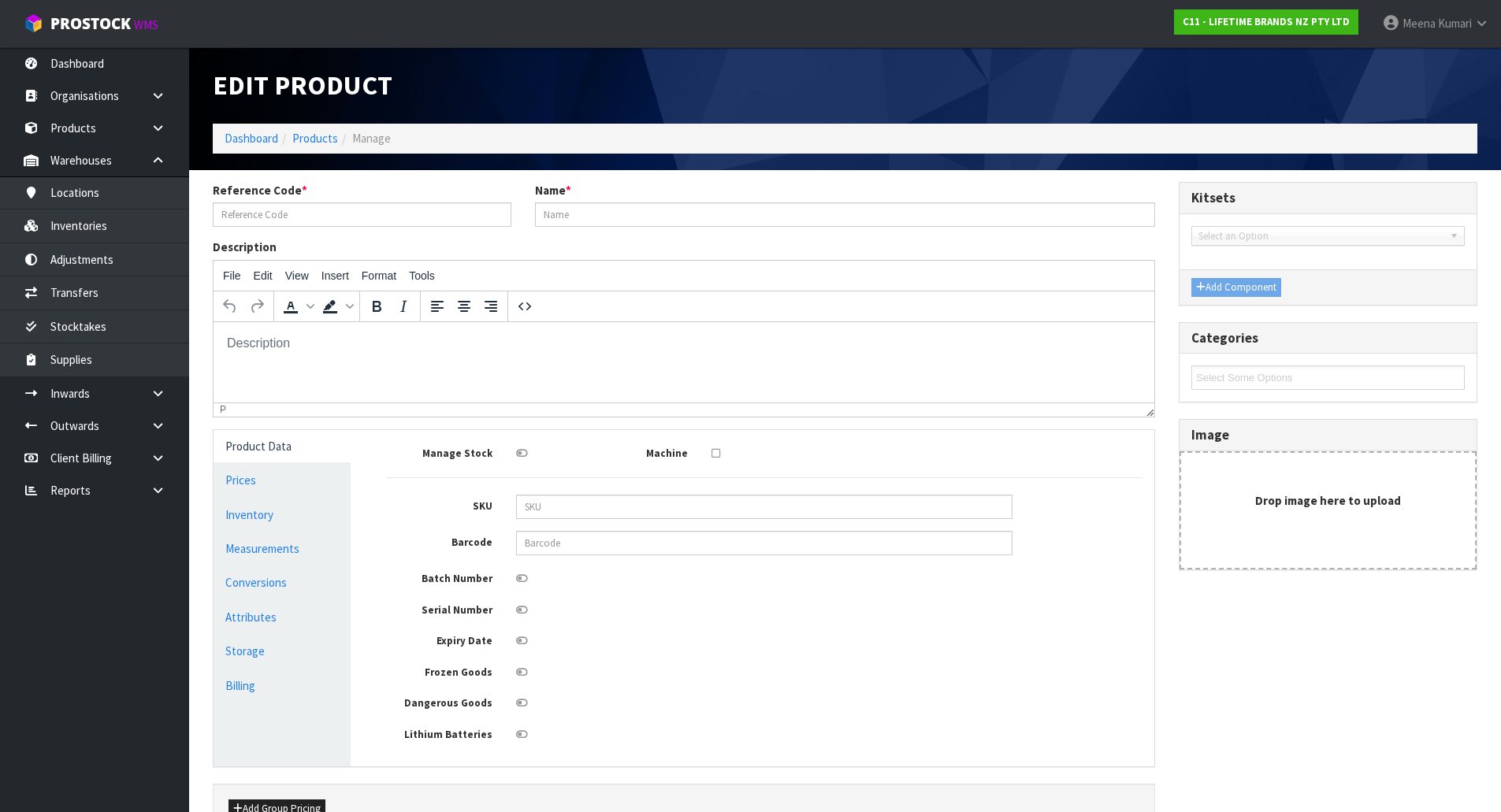
type input "MCSNPRED17"
type input "MCSNPRED17HK -81729 - MASTERCRAFT CLASSIC CAPSTAN MILL 17CM RE (HK1548 )"
type input "5028250830678"
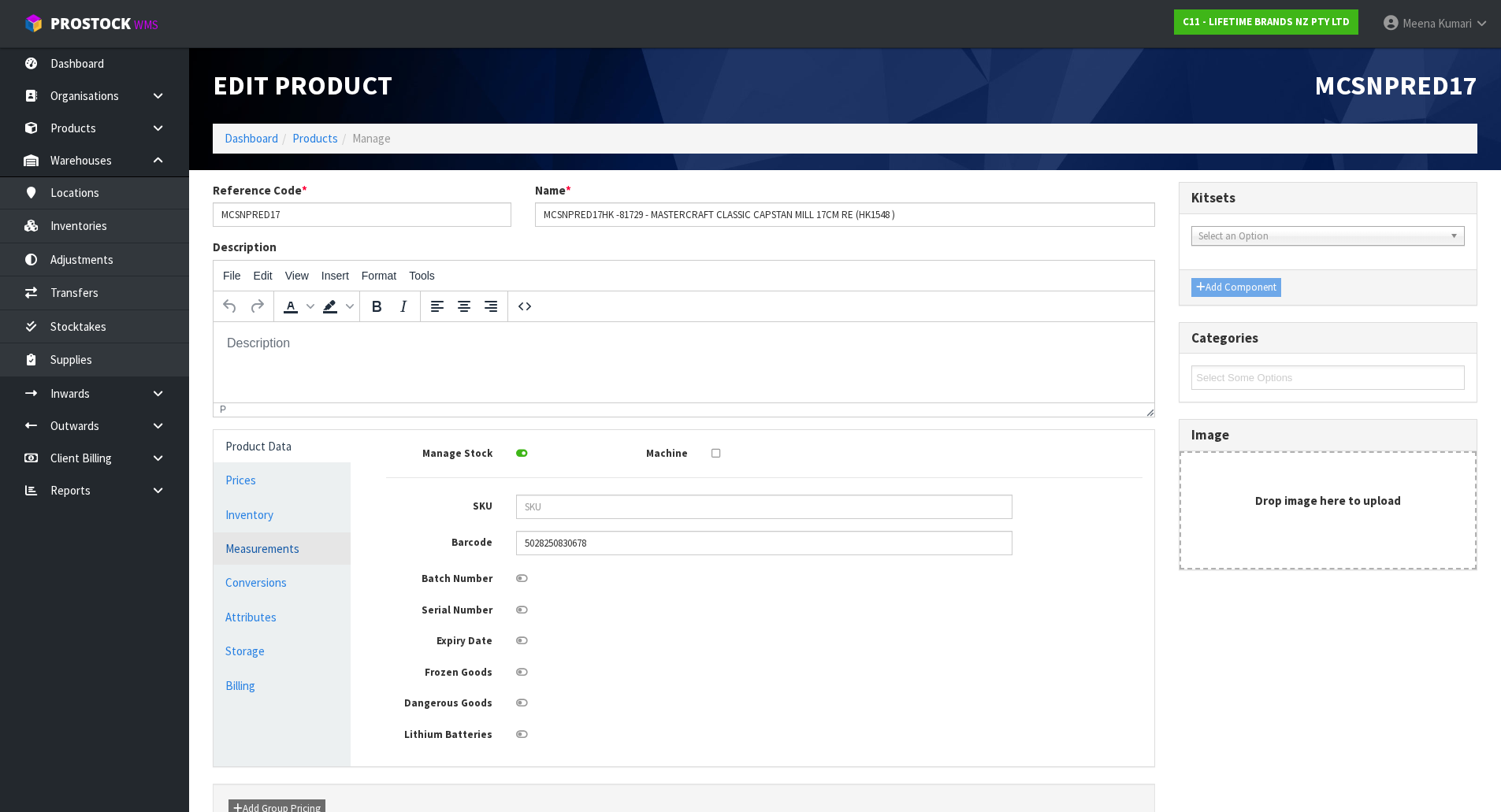
click at [308, 540] on link "Measurements" at bounding box center [282, 548] width 138 height 32
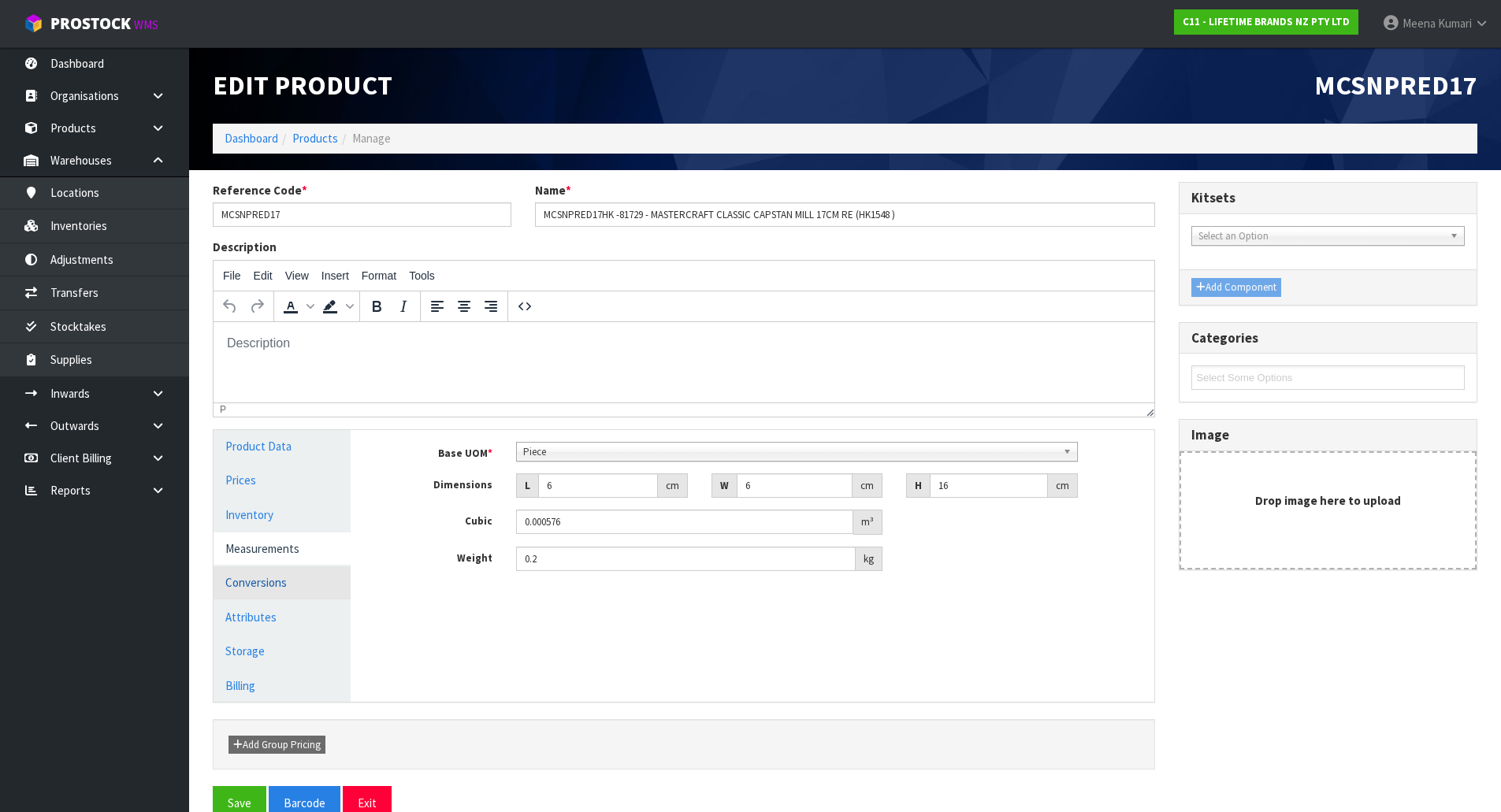
click at [293, 567] on link "Conversions" at bounding box center [282, 582] width 138 height 32
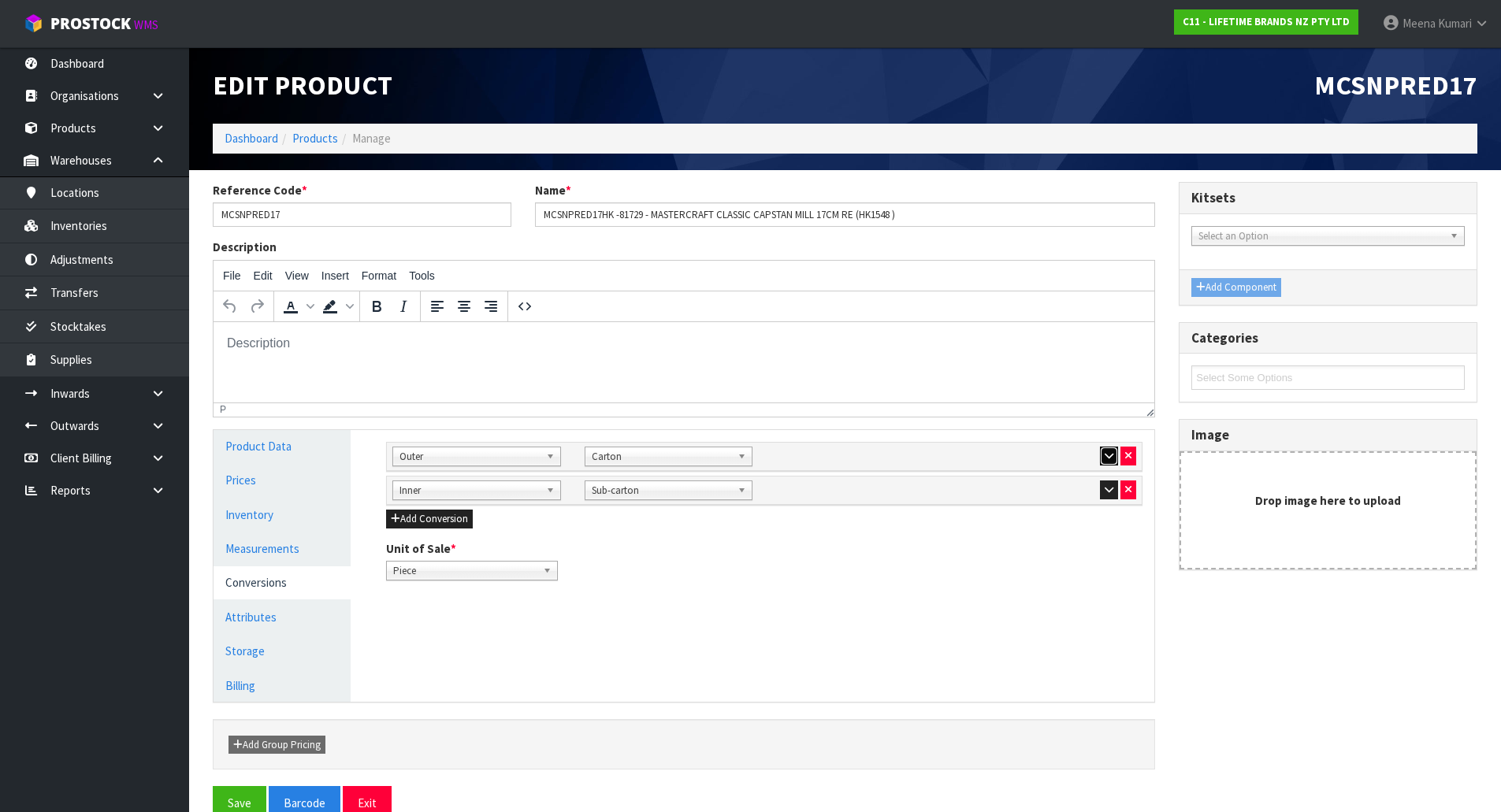
click at [1105, 453] on icon "button" at bounding box center [1109, 455] width 9 height 11
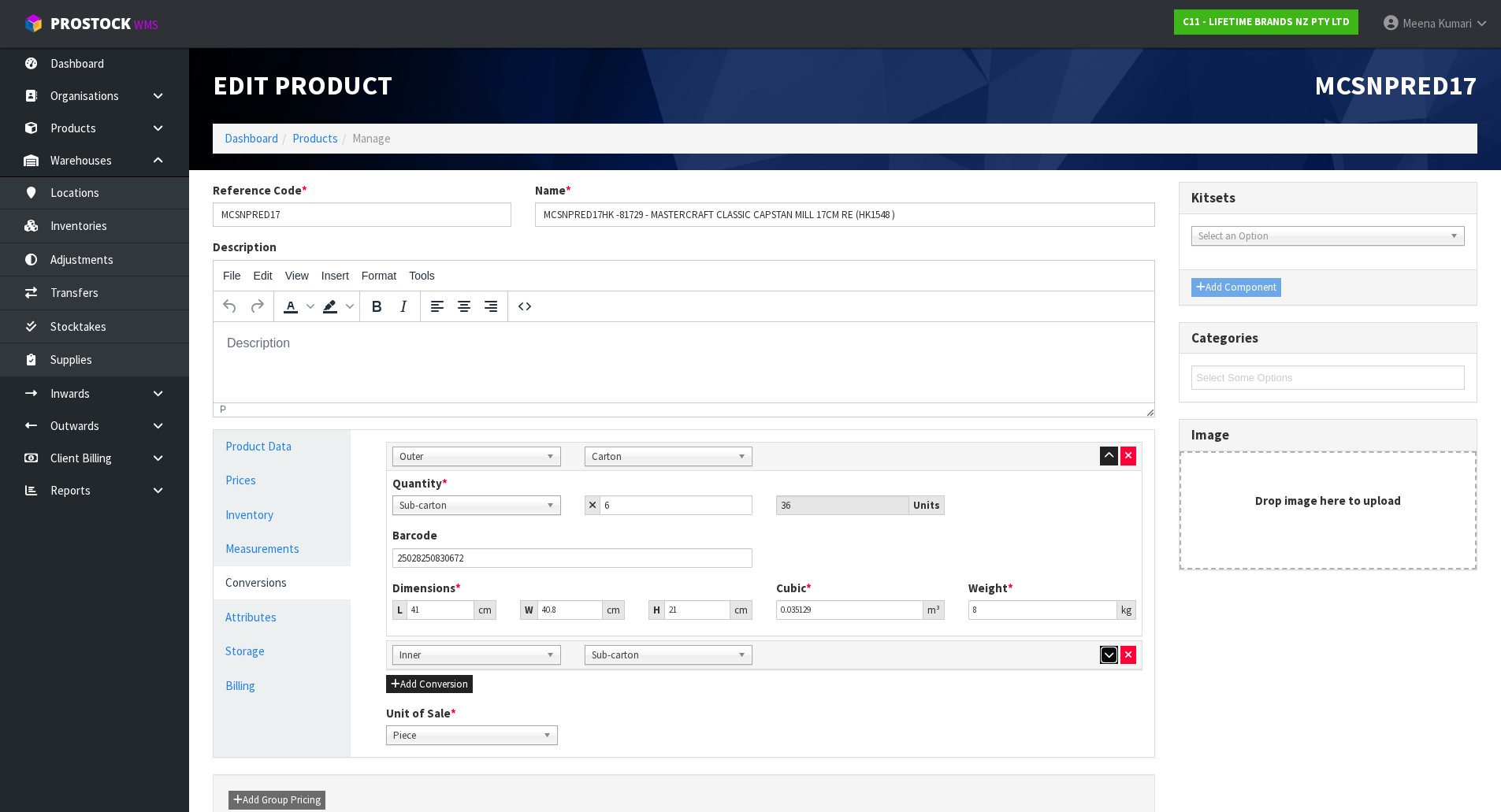
click at [1106, 647] on button "button" at bounding box center [1109, 654] width 19 height 19
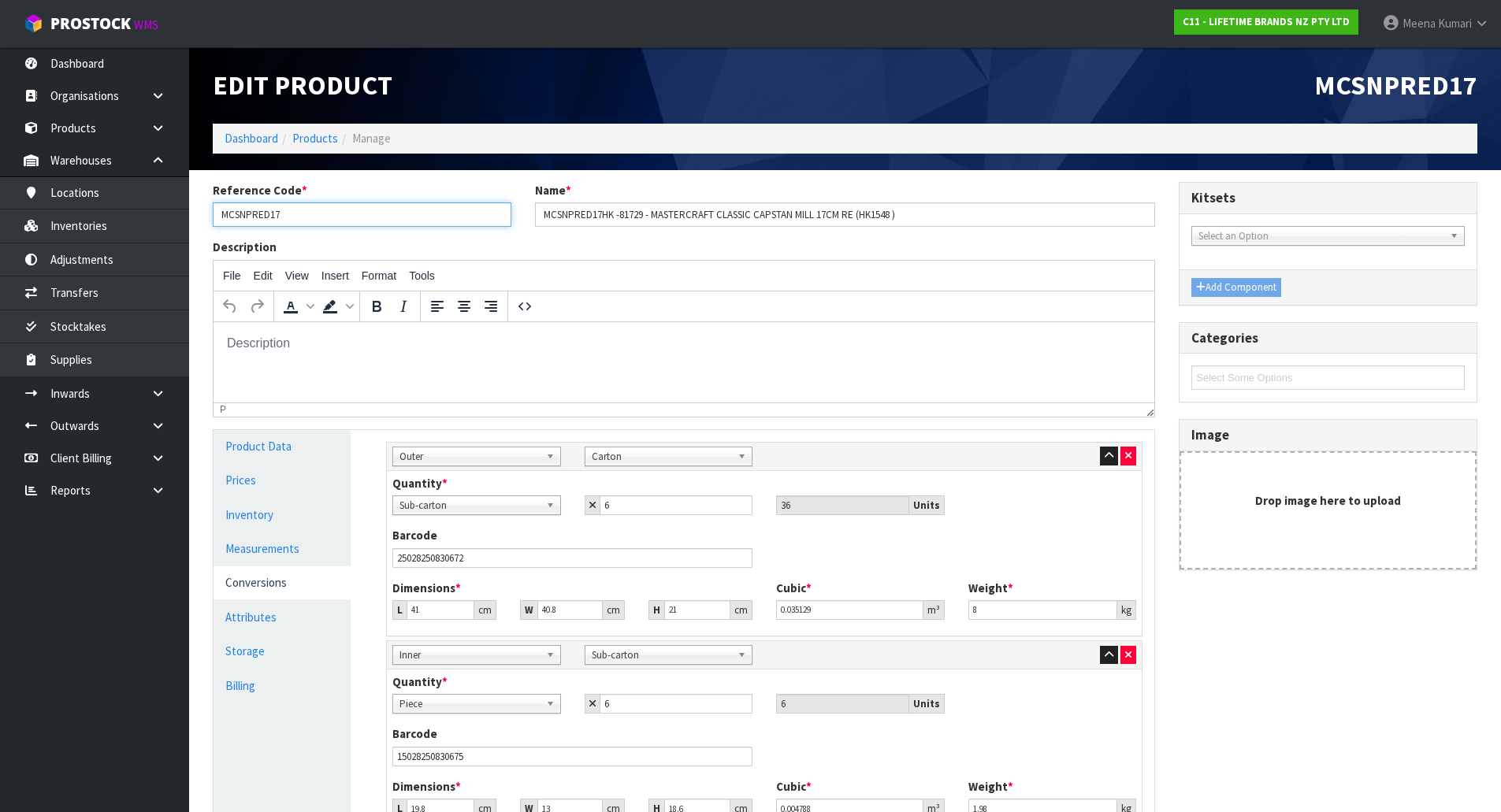
click at [344, 224] on input "MCSNPRED17" at bounding box center [362, 214] width 298 height 24
click at [296, 211] on input "MCSNPRED17" at bounding box center [362, 214] width 298 height 24
click at [133, 232] on link "Inventories" at bounding box center [95, 225] width 189 height 32
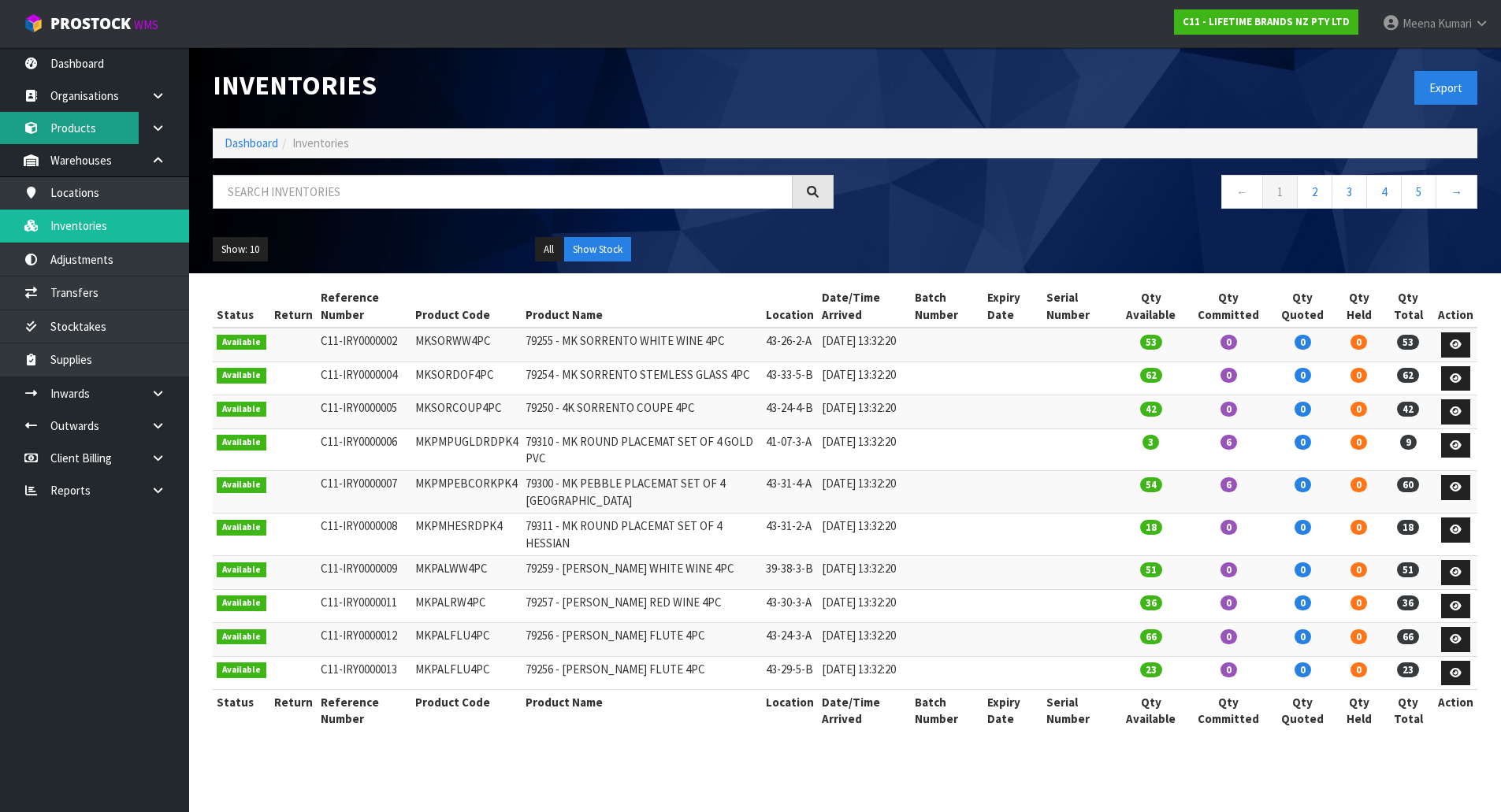
click at [108, 122] on link "Products" at bounding box center [95, 128] width 189 height 32
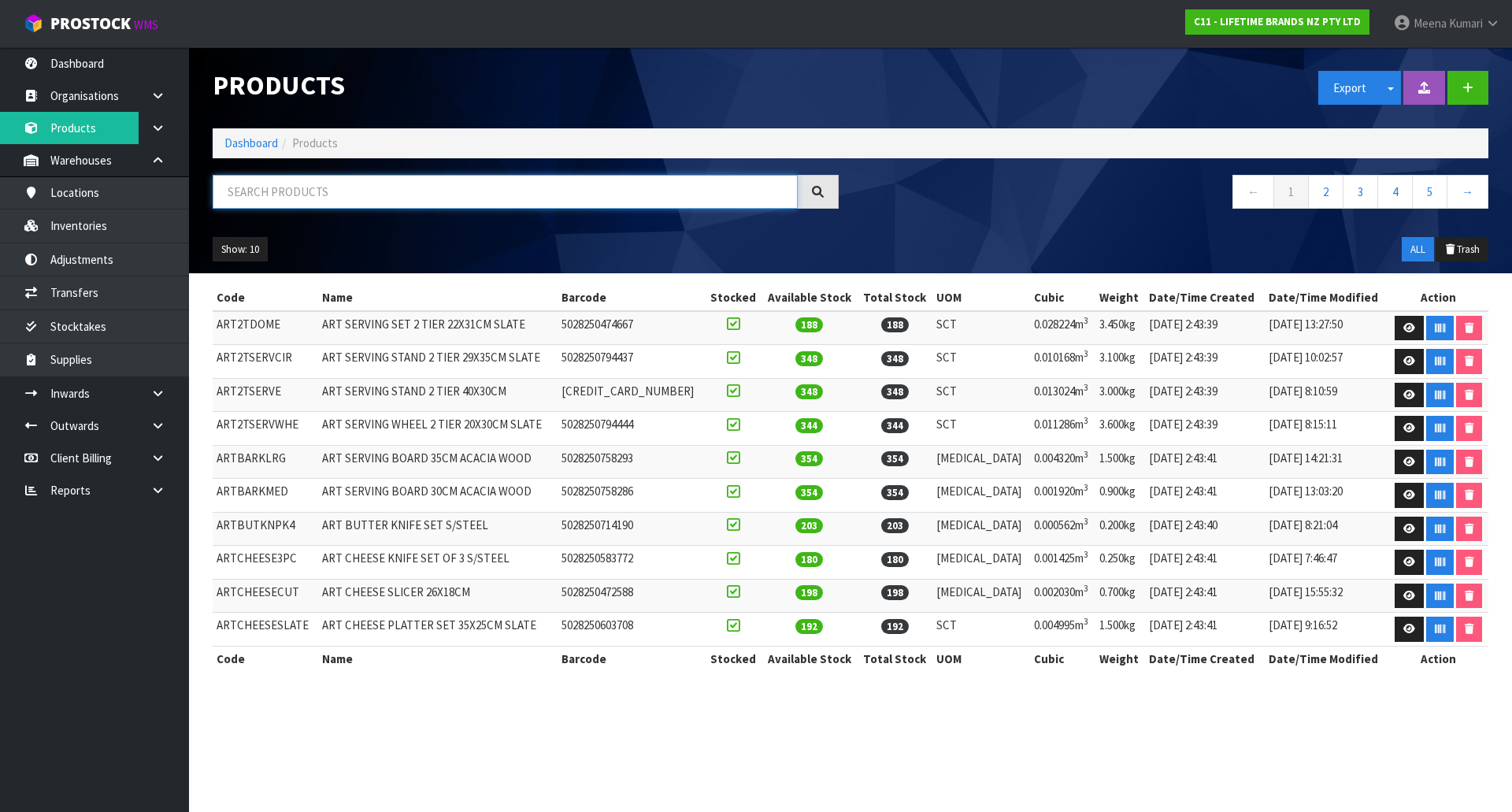
click at [313, 188] on input "text" at bounding box center [505, 191] width 585 height 34
paste input "MCSNPRED17"
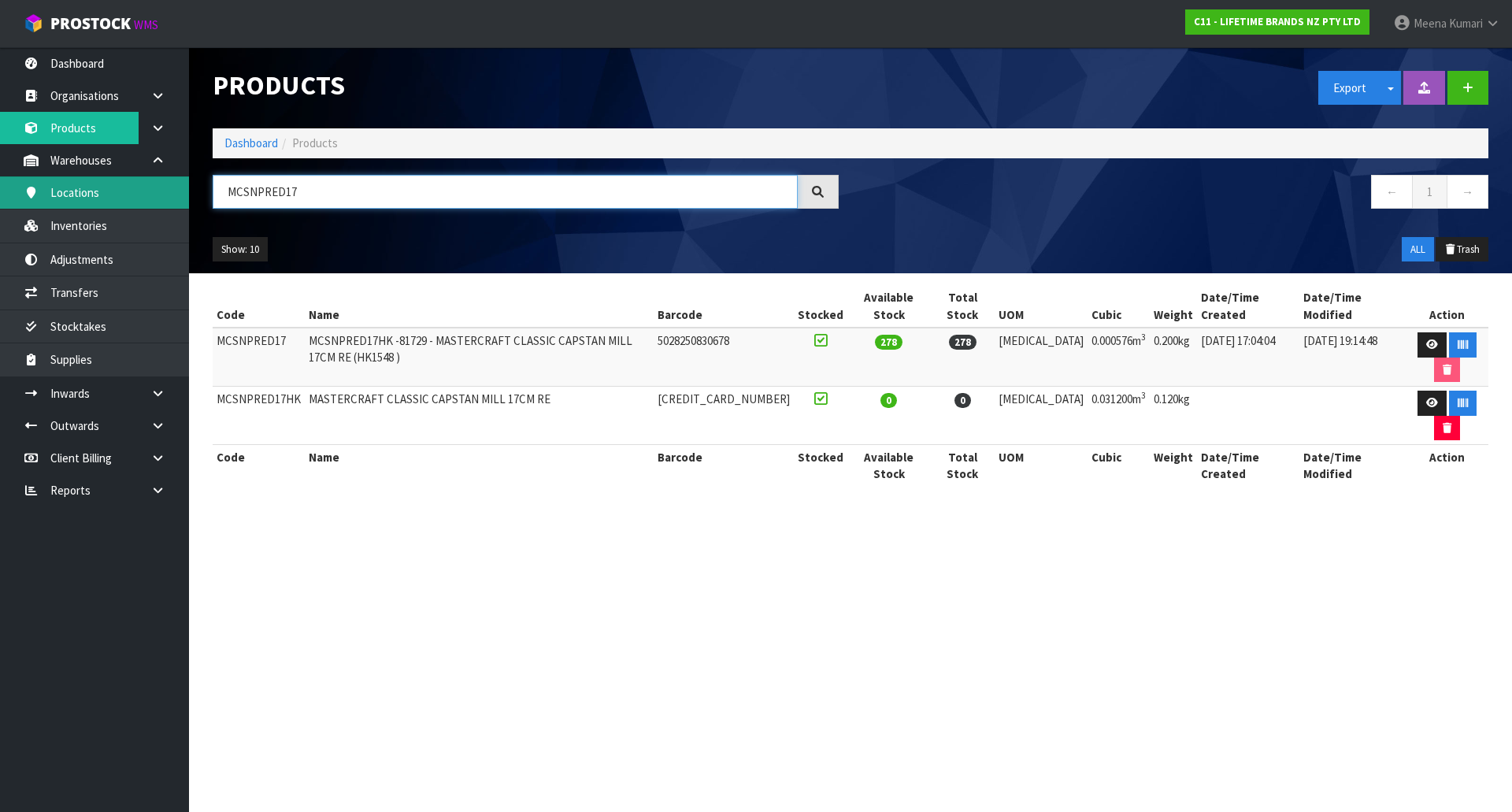
drag, startPoint x: 351, startPoint y: 190, endPoint x: 171, endPoint y: 203, distance: 180.5
click at [171, 203] on body "Toggle navigation ProStock WMS C11 - LIFETIME BRANDS NZ PTY LTD Meena Kumari Lo…" at bounding box center [756, 406] width 1512 height 812
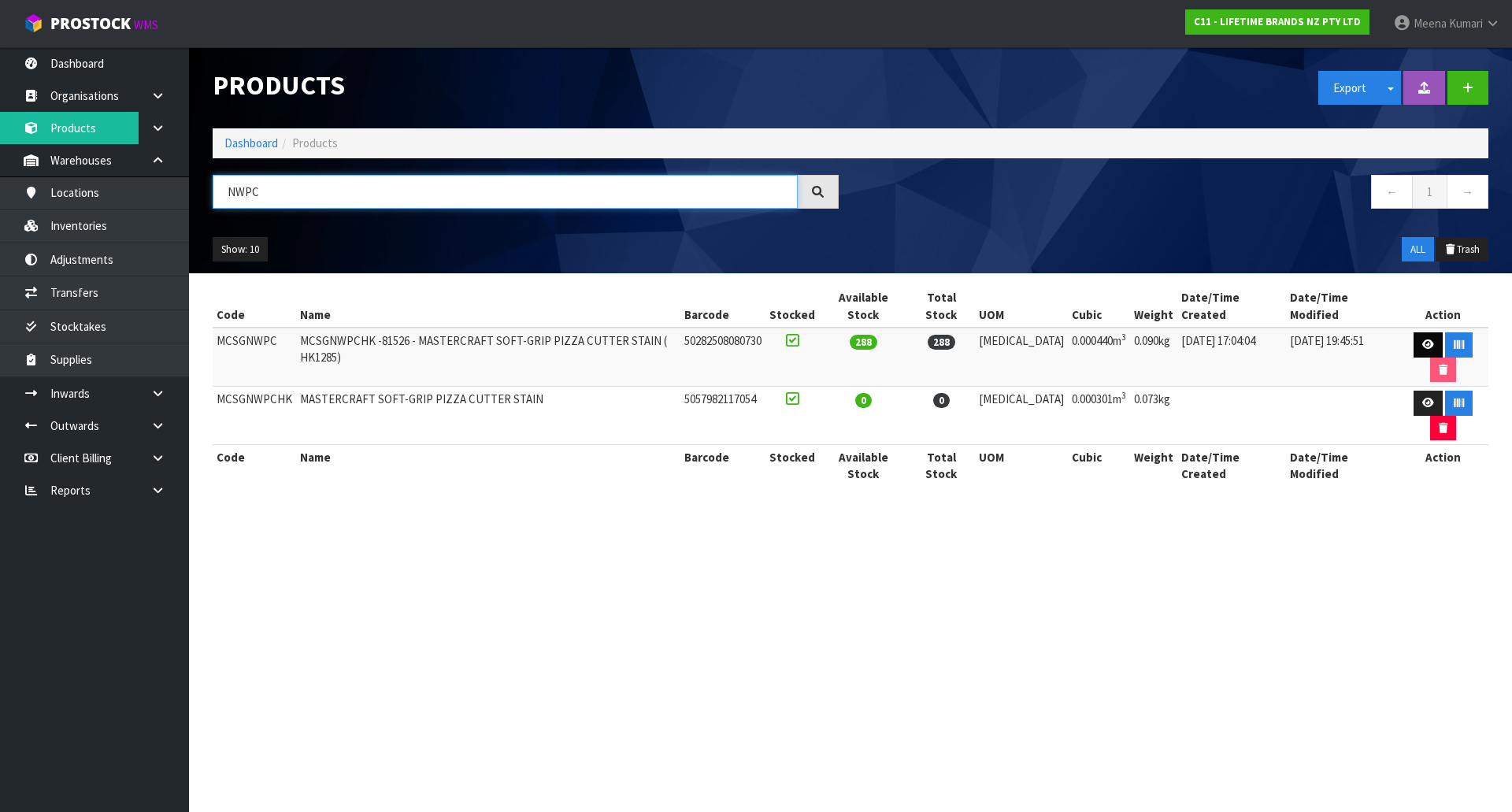
type input "NWPC"
click at [1422, 339] on icon at bounding box center [1428, 344] width 12 height 11
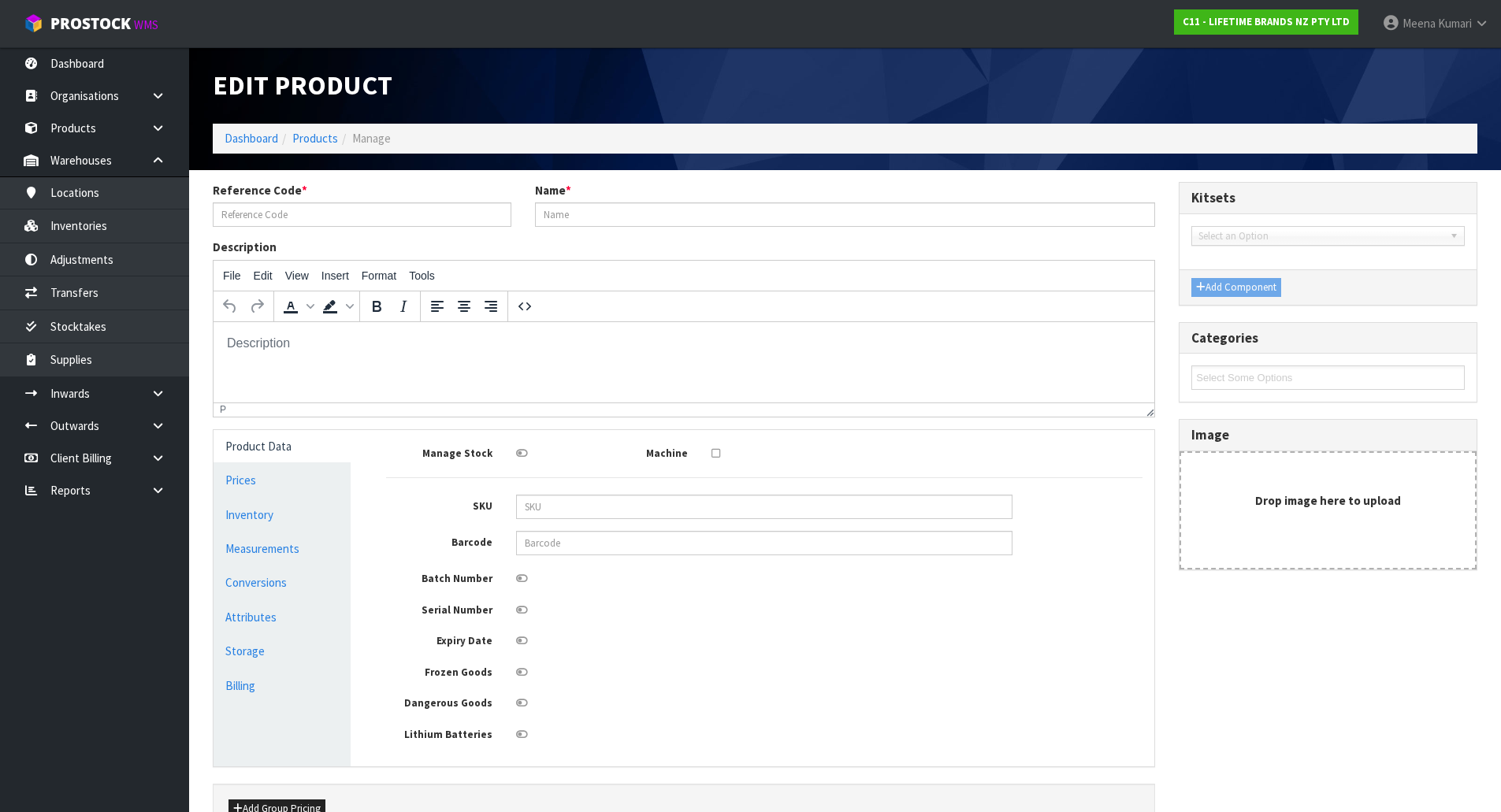
type input "MCSGNWPC"
type input "MCSGNWPCHK -81526 - MASTERCRAFT SOFT-GRIP PIZZA CUTTER STAIN ( HK1285)"
type input "50282508080730"
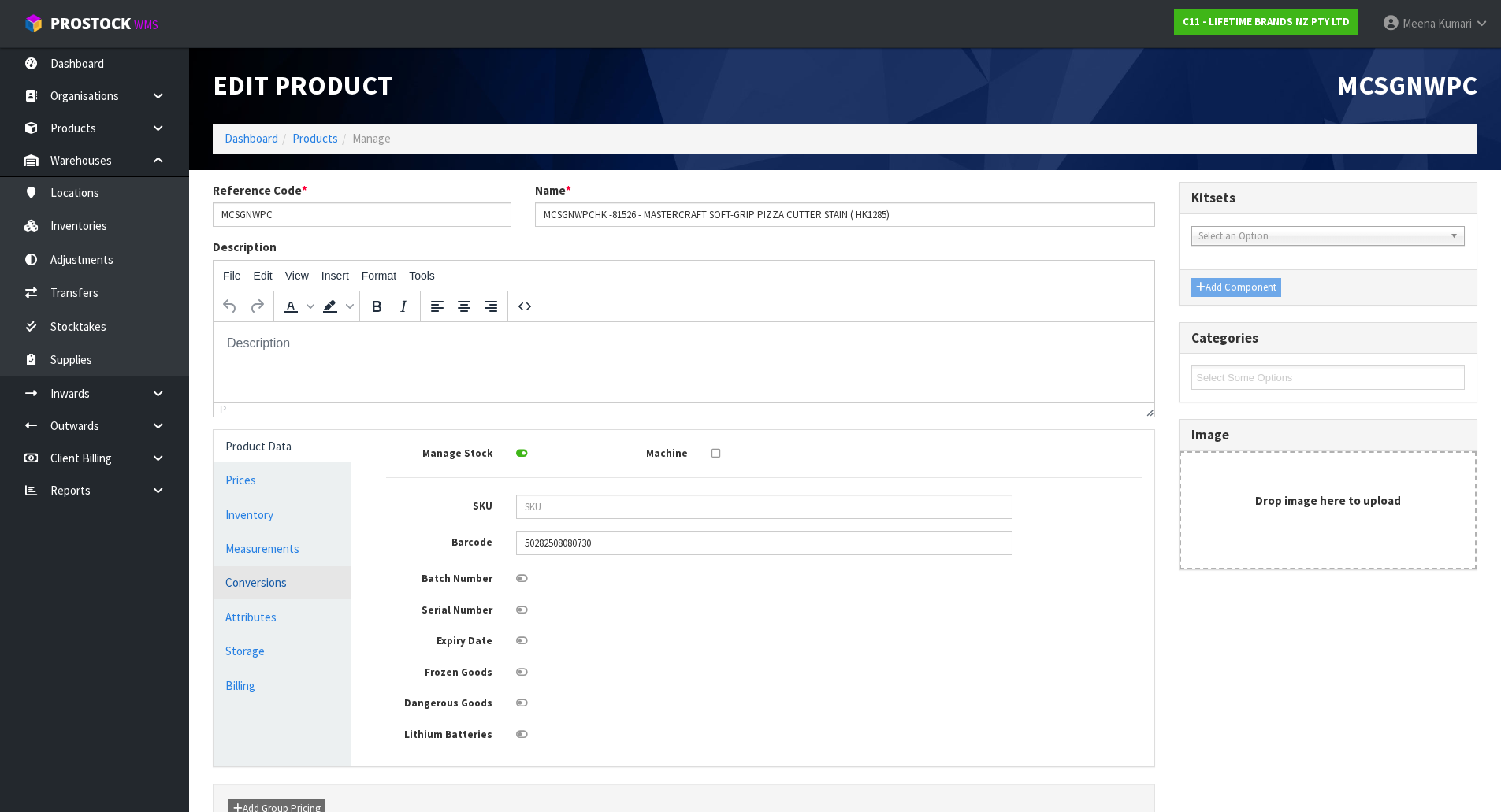
click at [322, 599] on link "Conversions" at bounding box center [282, 582] width 138 height 32
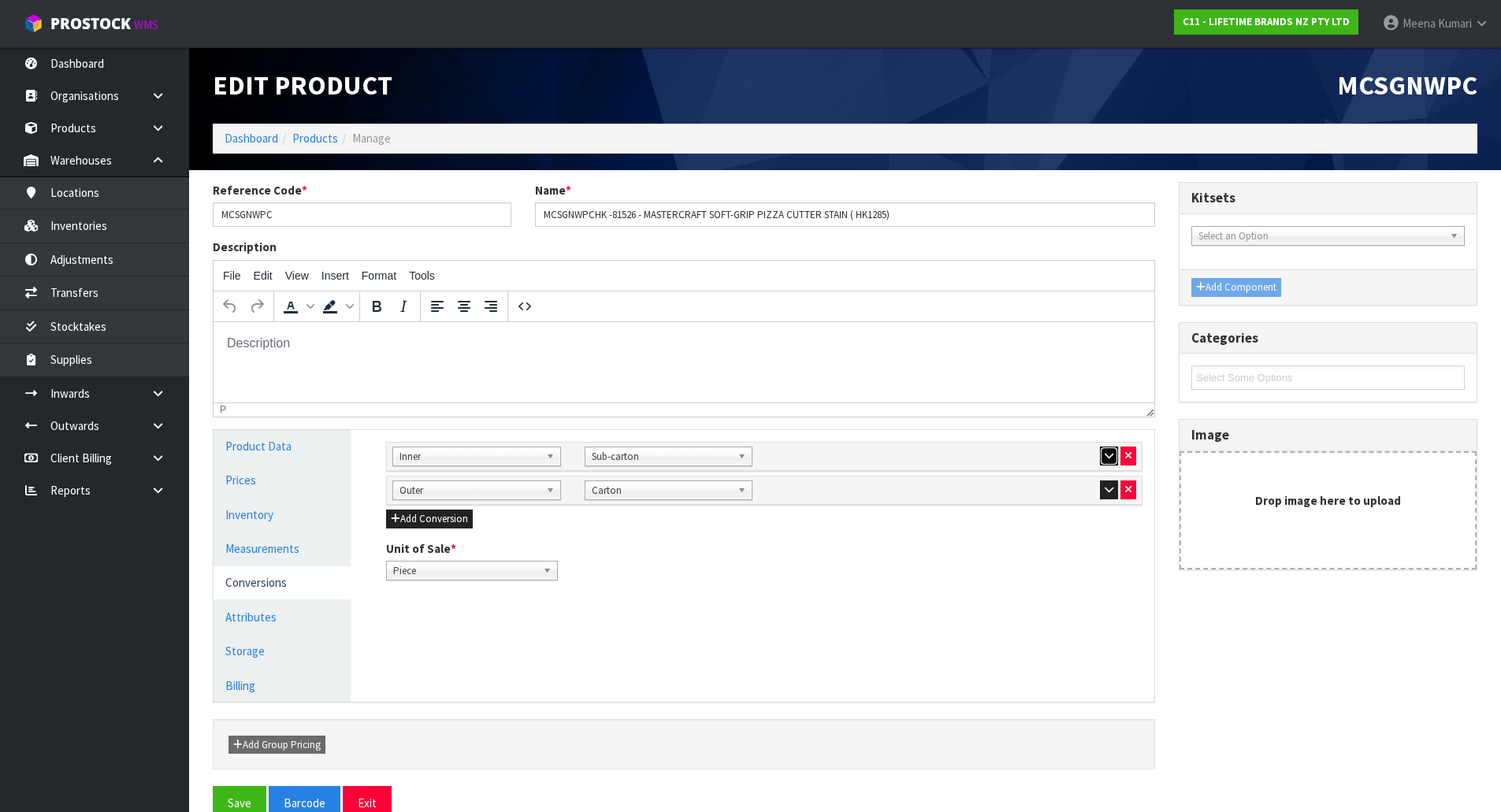
click at [1110, 452] on icon "button" at bounding box center [1109, 455] width 9 height 11
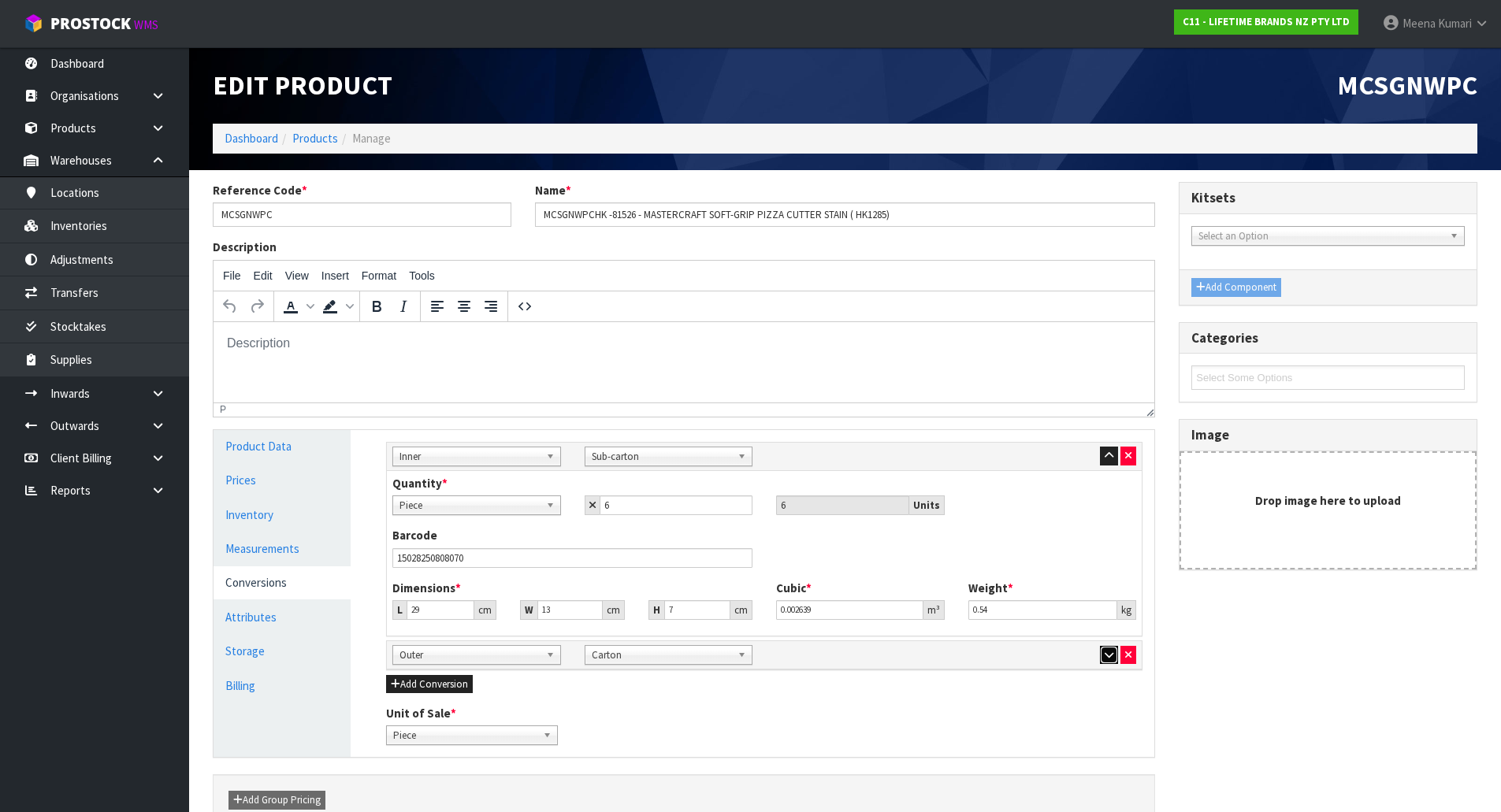
click at [1105, 652] on icon "button" at bounding box center [1109, 655] width 9 height 11
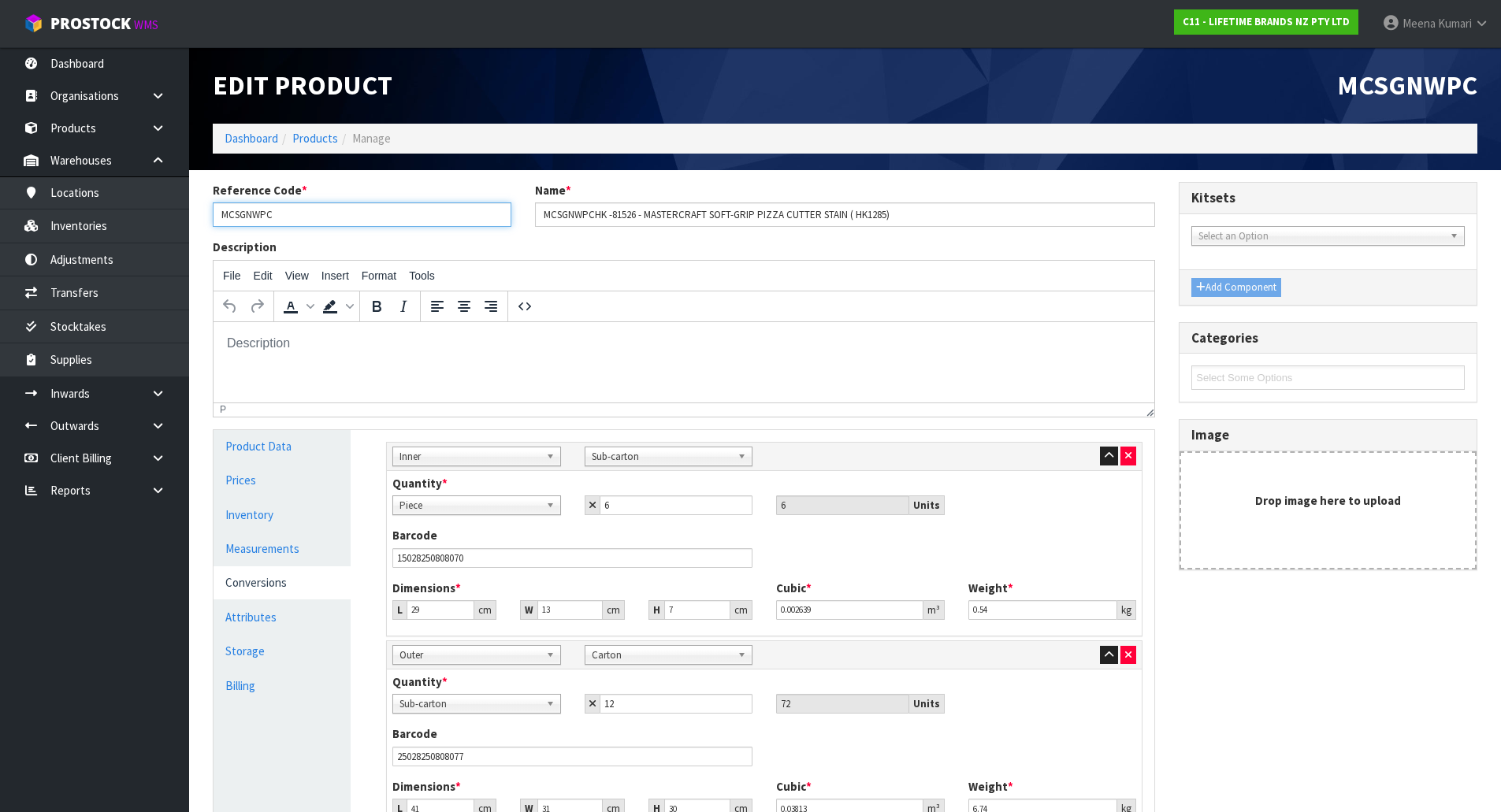
click at [336, 210] on input "MCSGNWPC" at bounding box center [362, 214] width 298 height 24
click at [348, 226] on input "MCSGNWPC" at bounding box center [362, 214] width 298 height 24
click at [346, 224] on input "MCSGNWPC" at bounding box center [362, 214] width 298 height 24
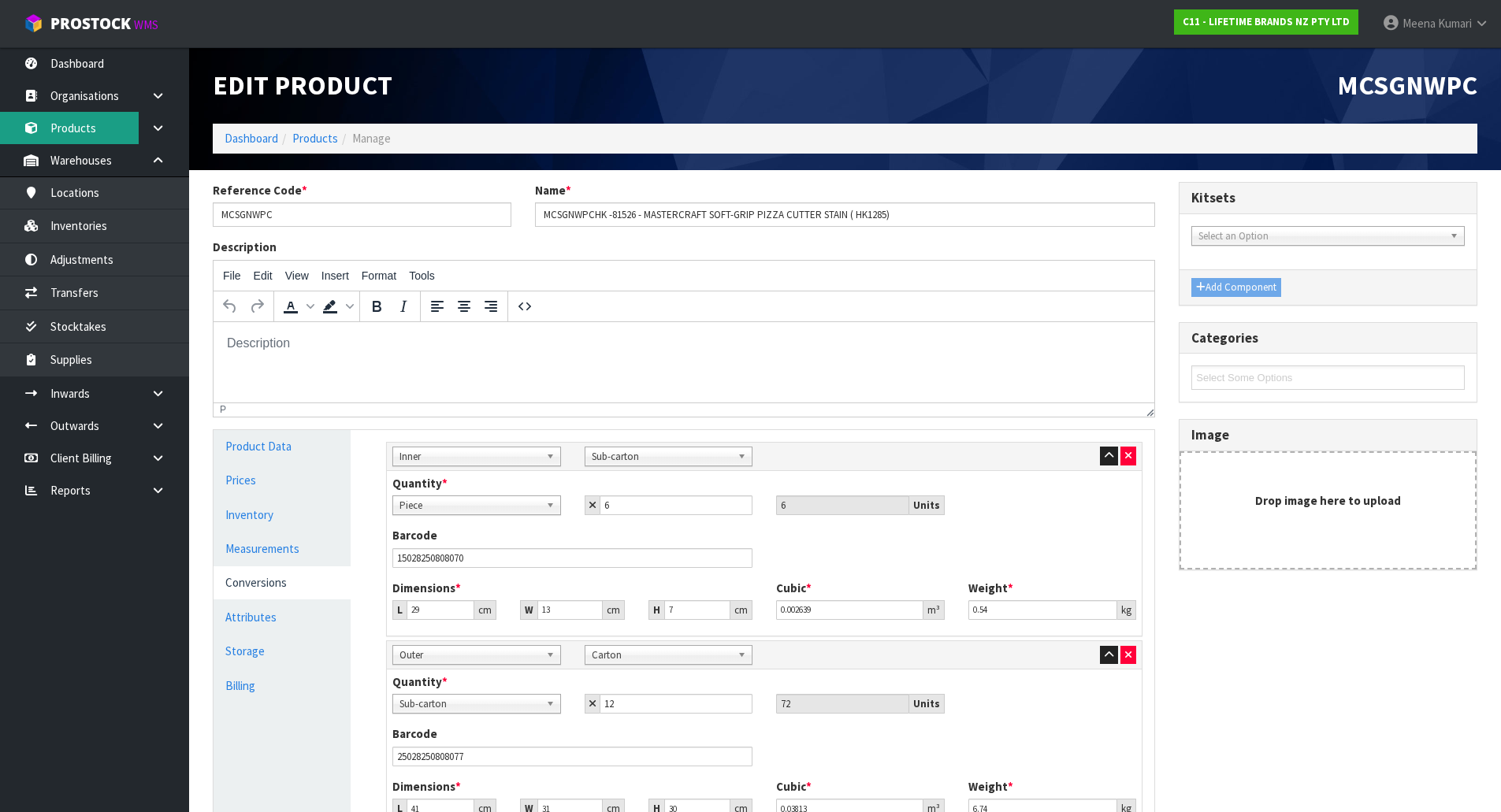
click at [85, 130] on link "Products" at bounding box center [95, 128] width 189 height 32
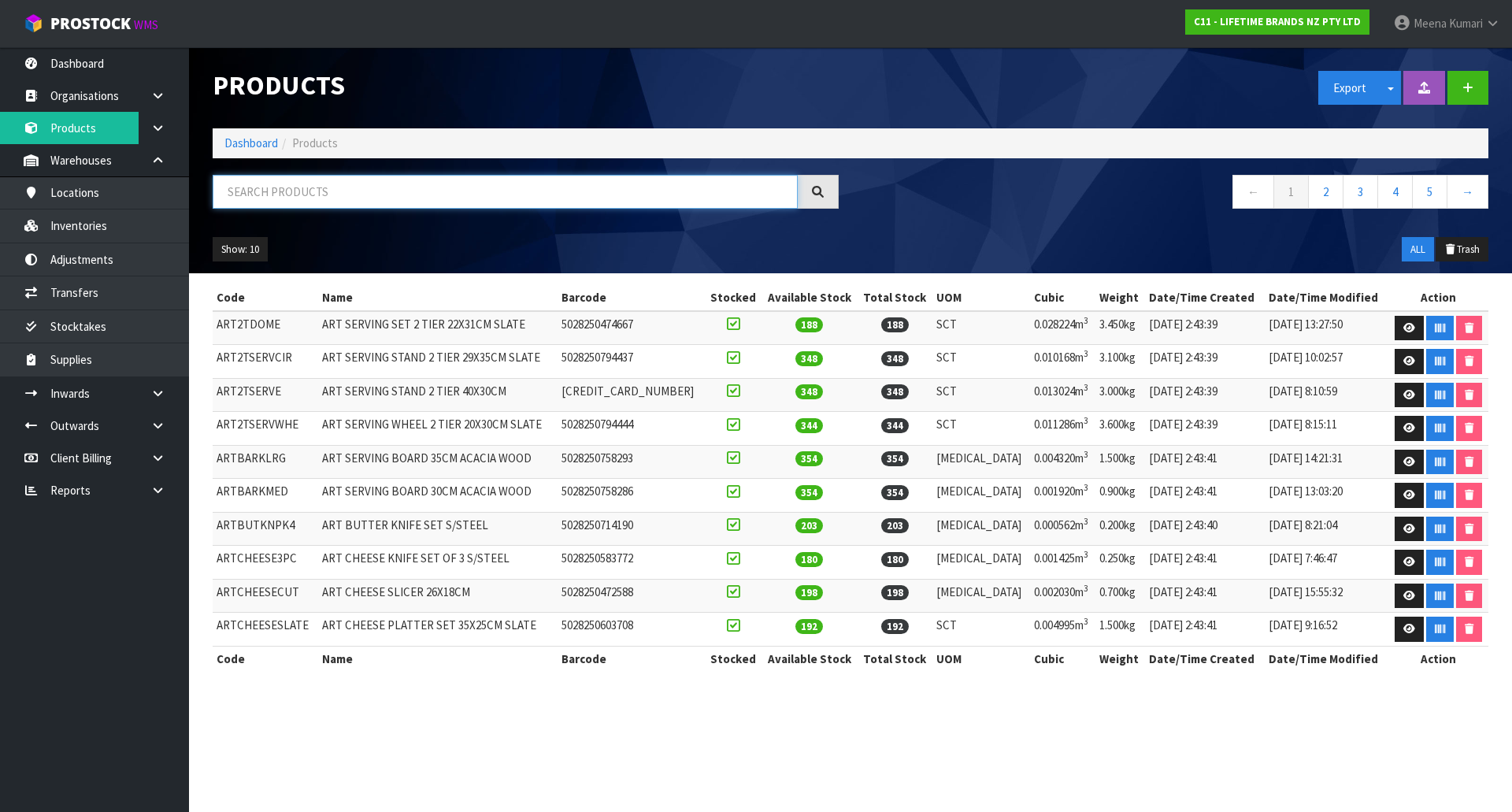
click at [362, 200] on input "text" at bounding box center [505, 191] width 585 height 34
paste input "MCSGNWPC"
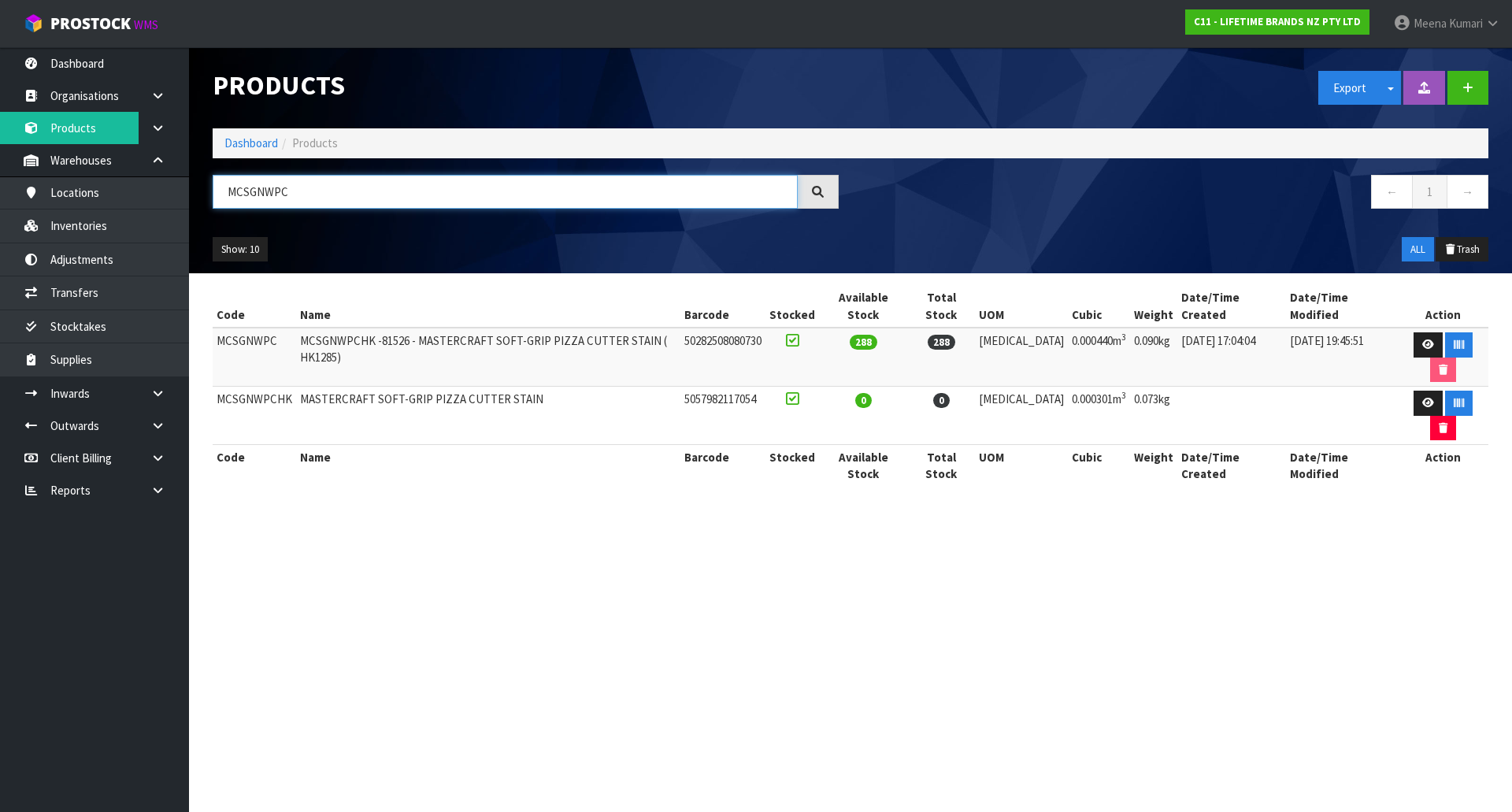
click at [310, 194] on input "MCSGNWPC" at bounding box center [505, 191] width 585 height 34
type input "MCSGNWCS"
click at [1422, 339] on icon at bounding box center [1428, 344] width 12 height 11
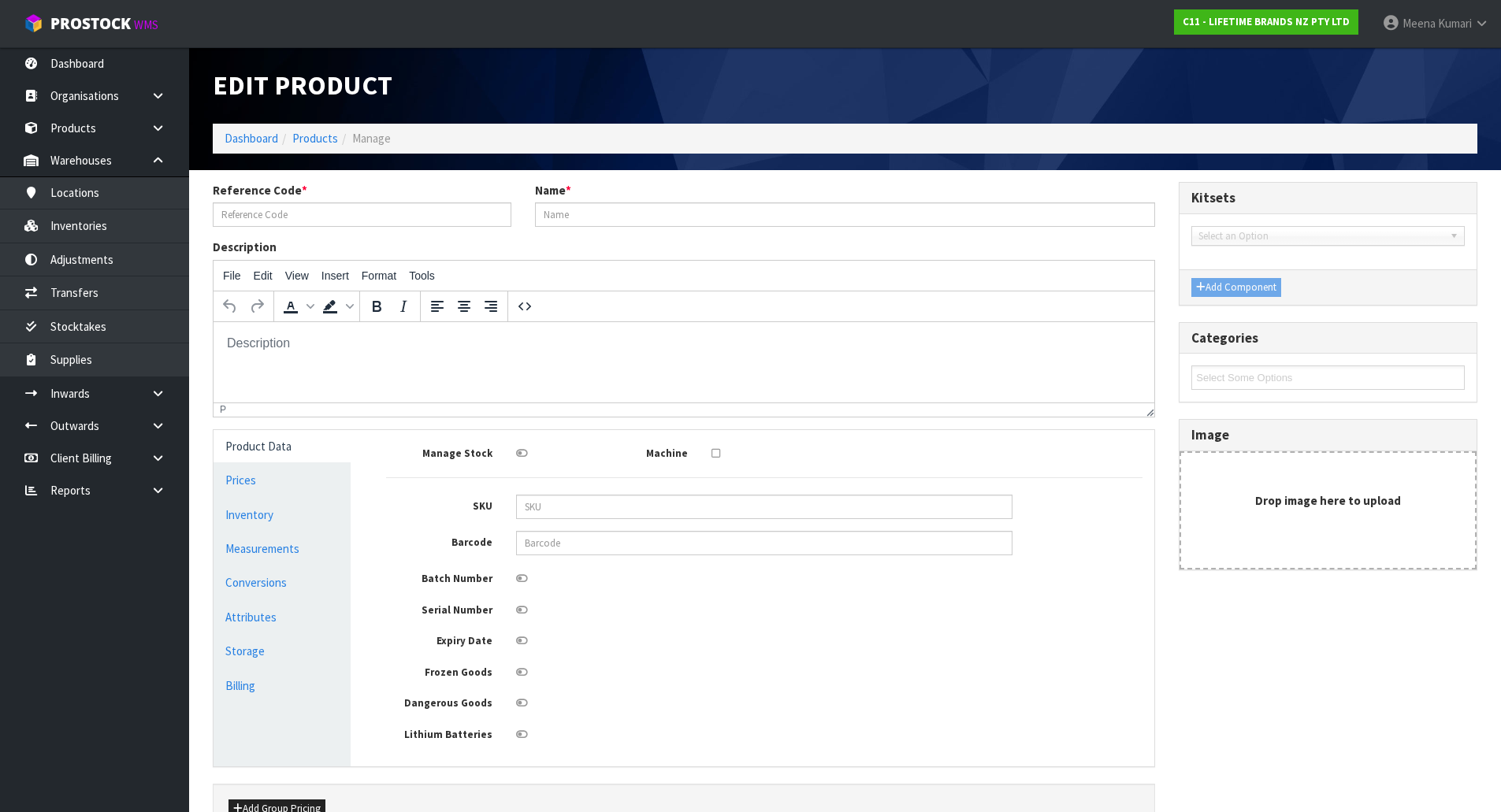
type input "MCSGNWCS"
type input "MCSGNWCSHK -81527 - MASTERCRAFT SOFT-GRIP CAKE SLICER STAINL (HK1286 )"
type input "5028250155436"
type input "5.5"
type input "3"
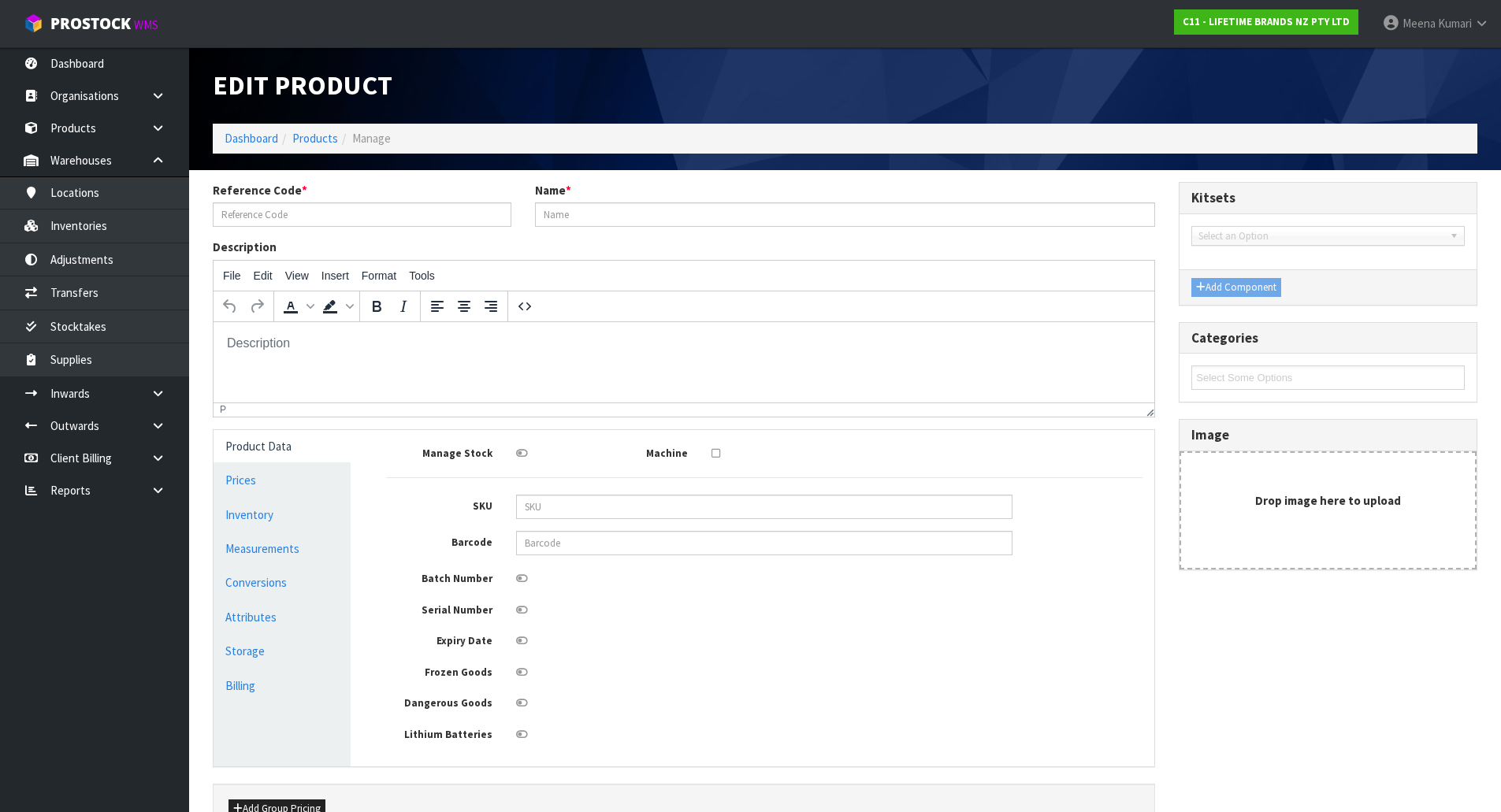
type input "26"
type input "0.000429"
type input "0.077"
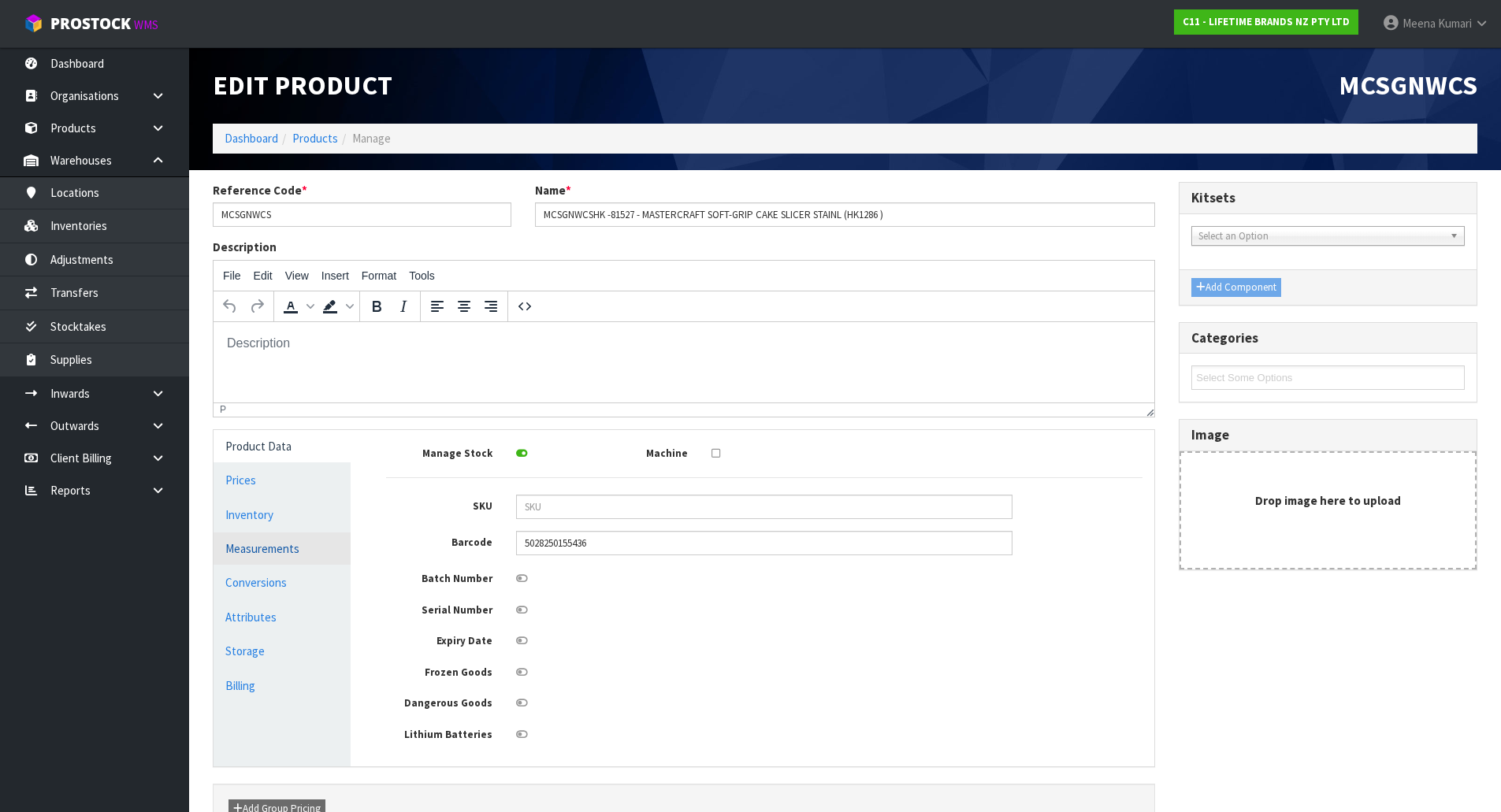
click at [273, 552] on link "Measurements" at bounding box center [282, 548] width 138 height 32
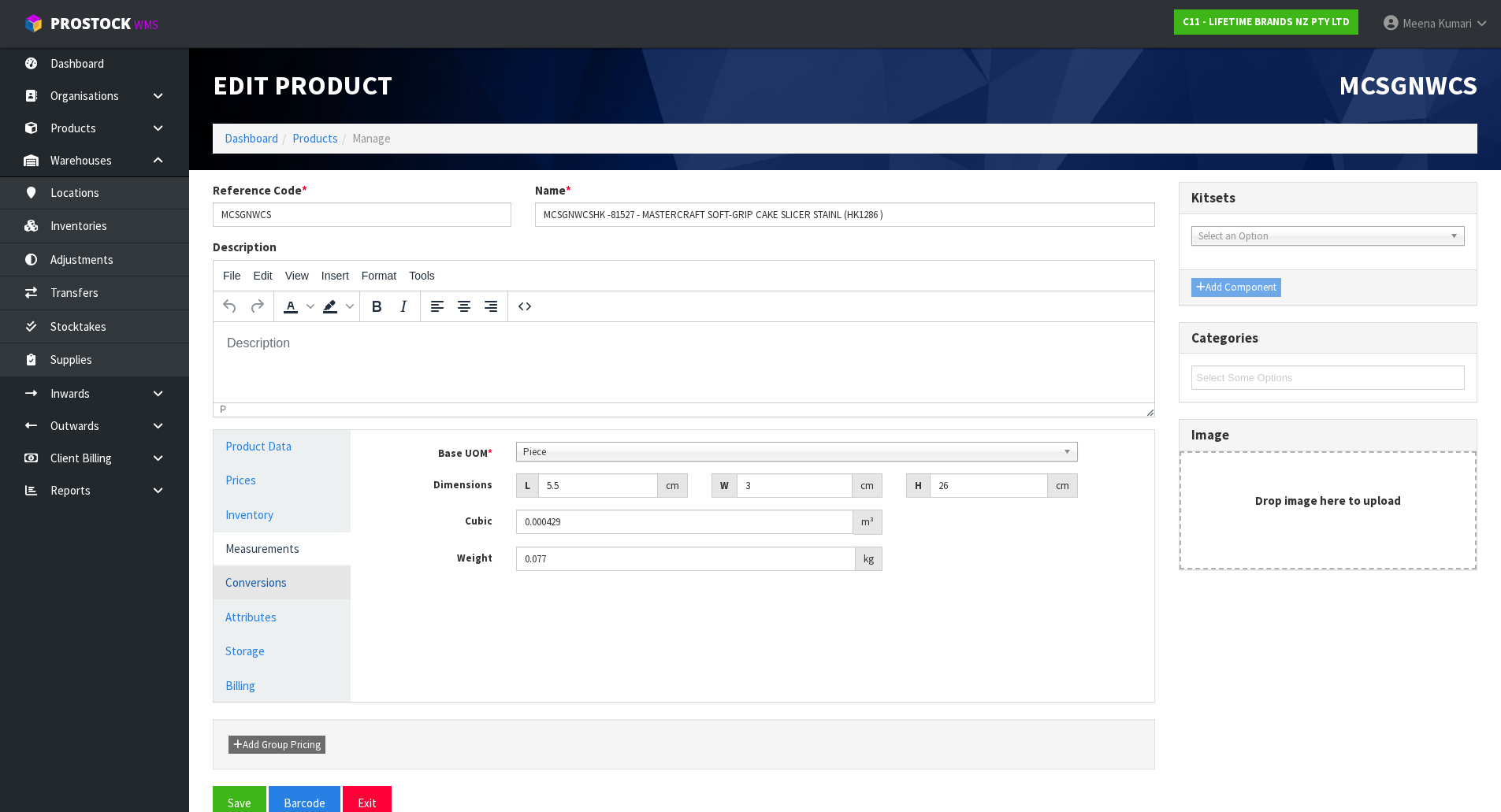
click at [312, 590] on link "Conversions" at bounding box center [282, 582] width 138 height 32
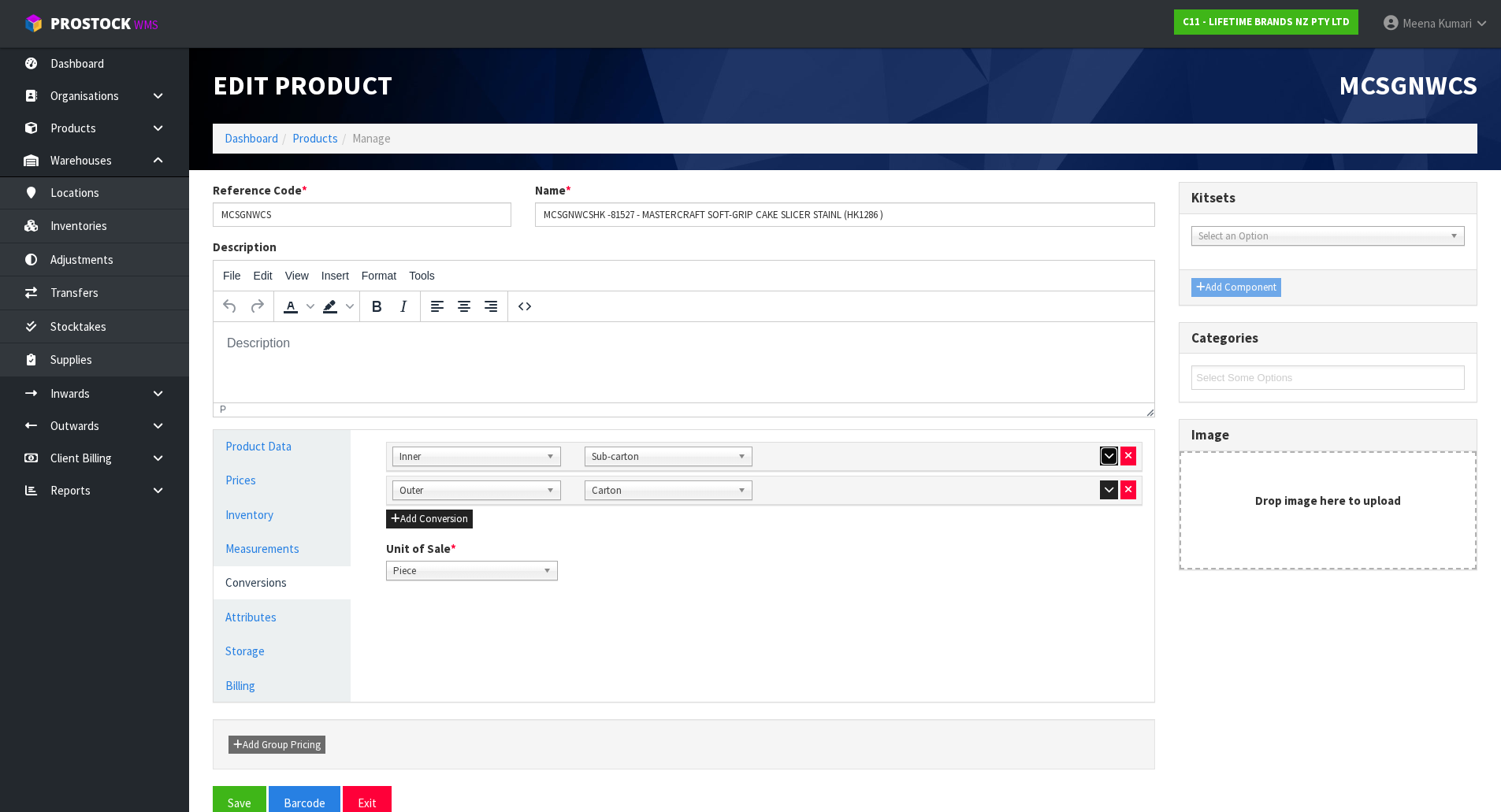
click at [1105, 455] on icon "button" at bounding box center [1109, 455] width 9 height 11
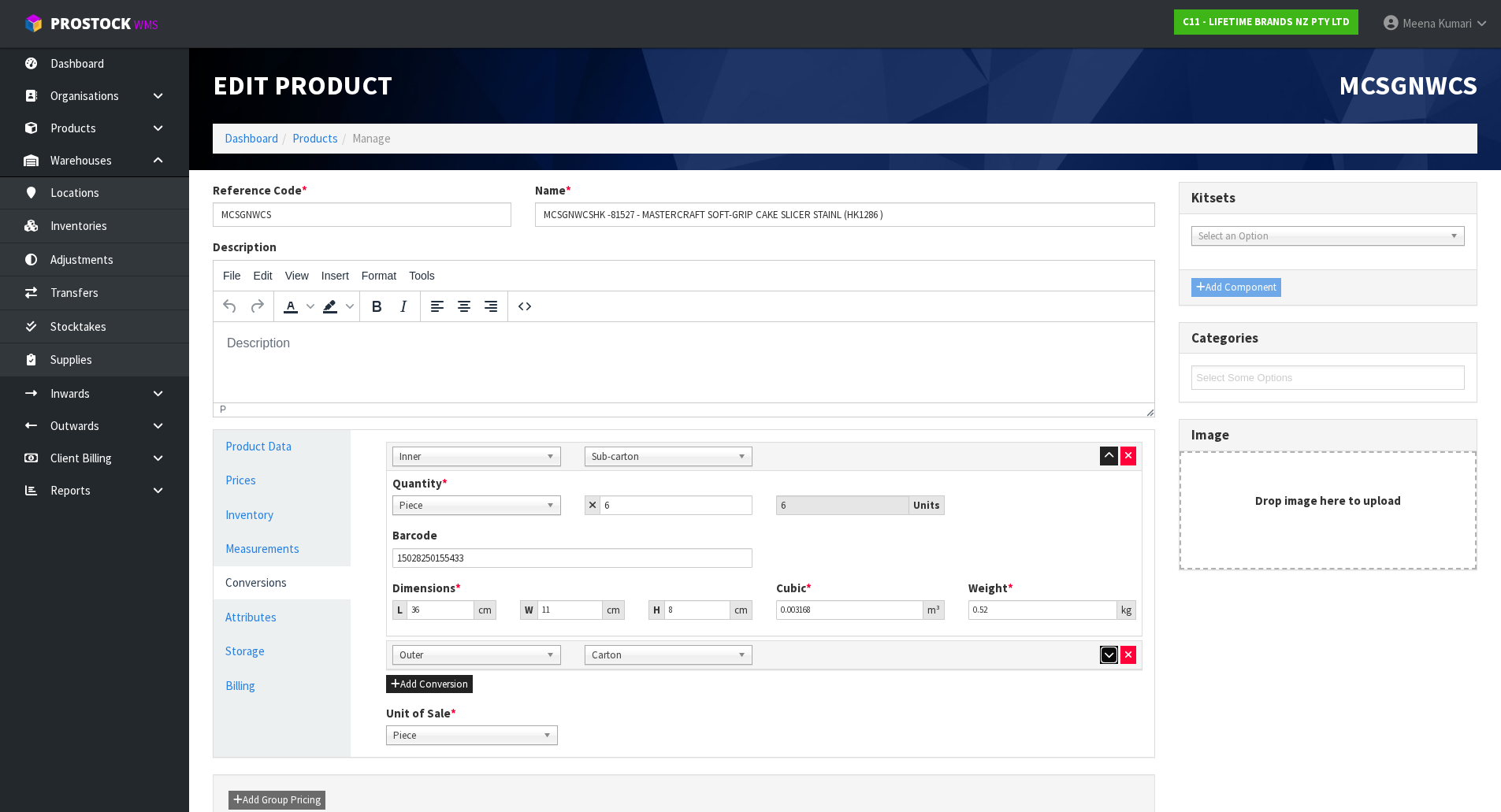
click at [1105, 659] on icon "button" at bounding box center [1109, 655] width 9 height 11
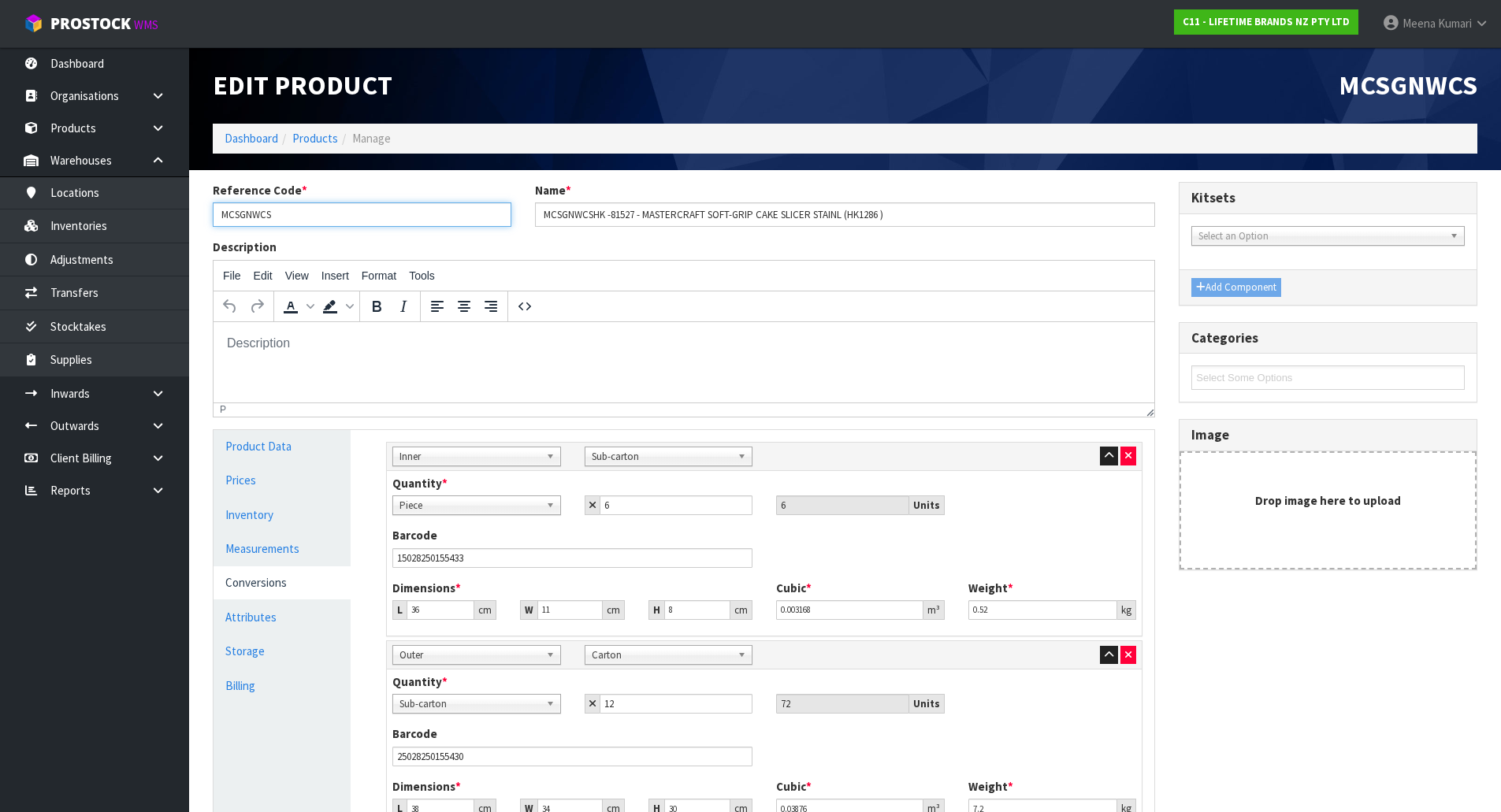
click at [297, 217] on input "MCSGNWCS" at bounding box center [362, 214] width 298 height 24
click at [305, 219] on input "MCSGNWCS" at bounding box center [362, 214] width 298 height 24
click at [304, 219] on input "MCSGNWCS" at bounding box center [362, 214] width 298 height 24
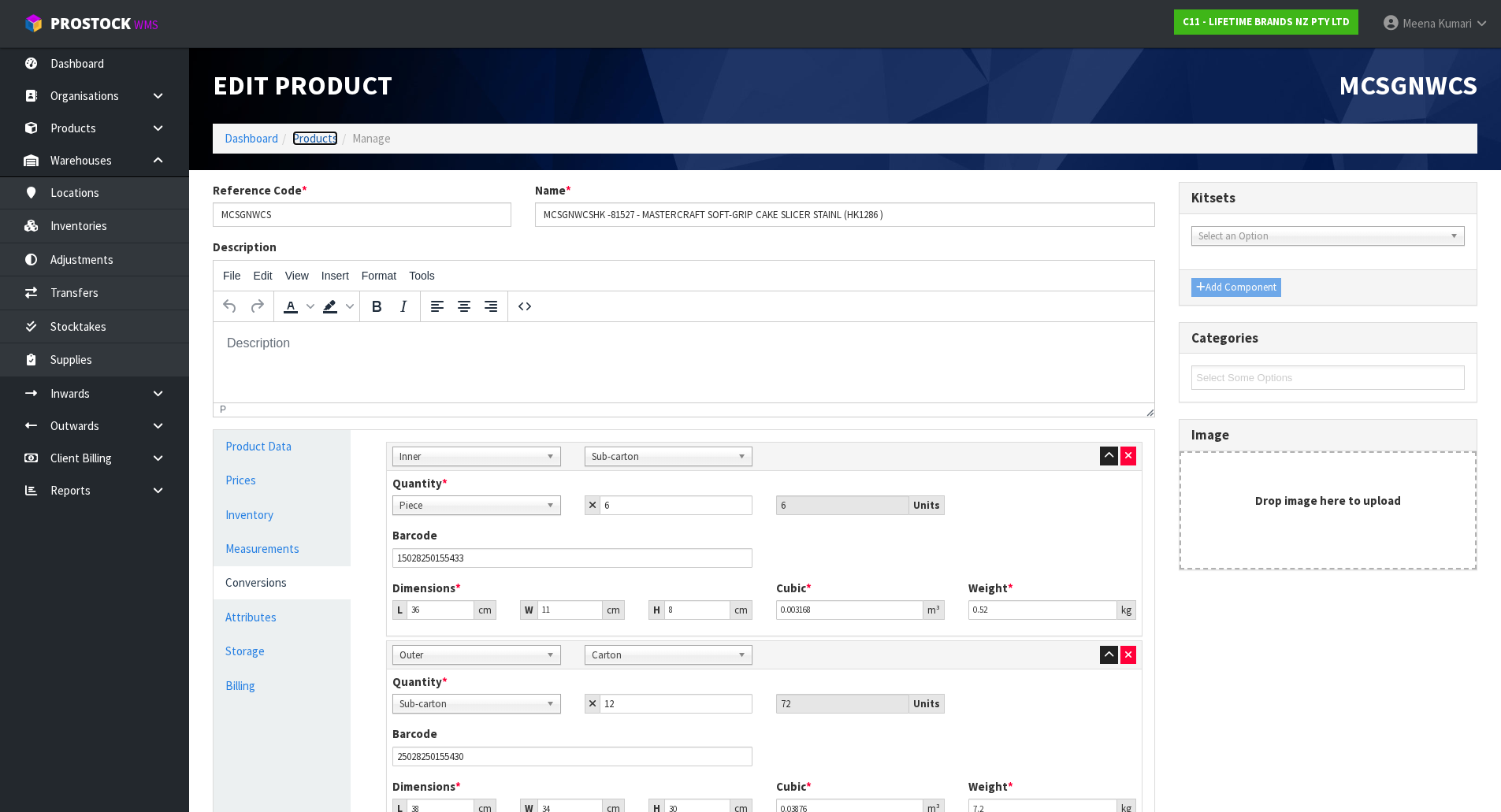
click at [314, 136] on link "Products" at bounding box center [315, 137] width 46 height 15
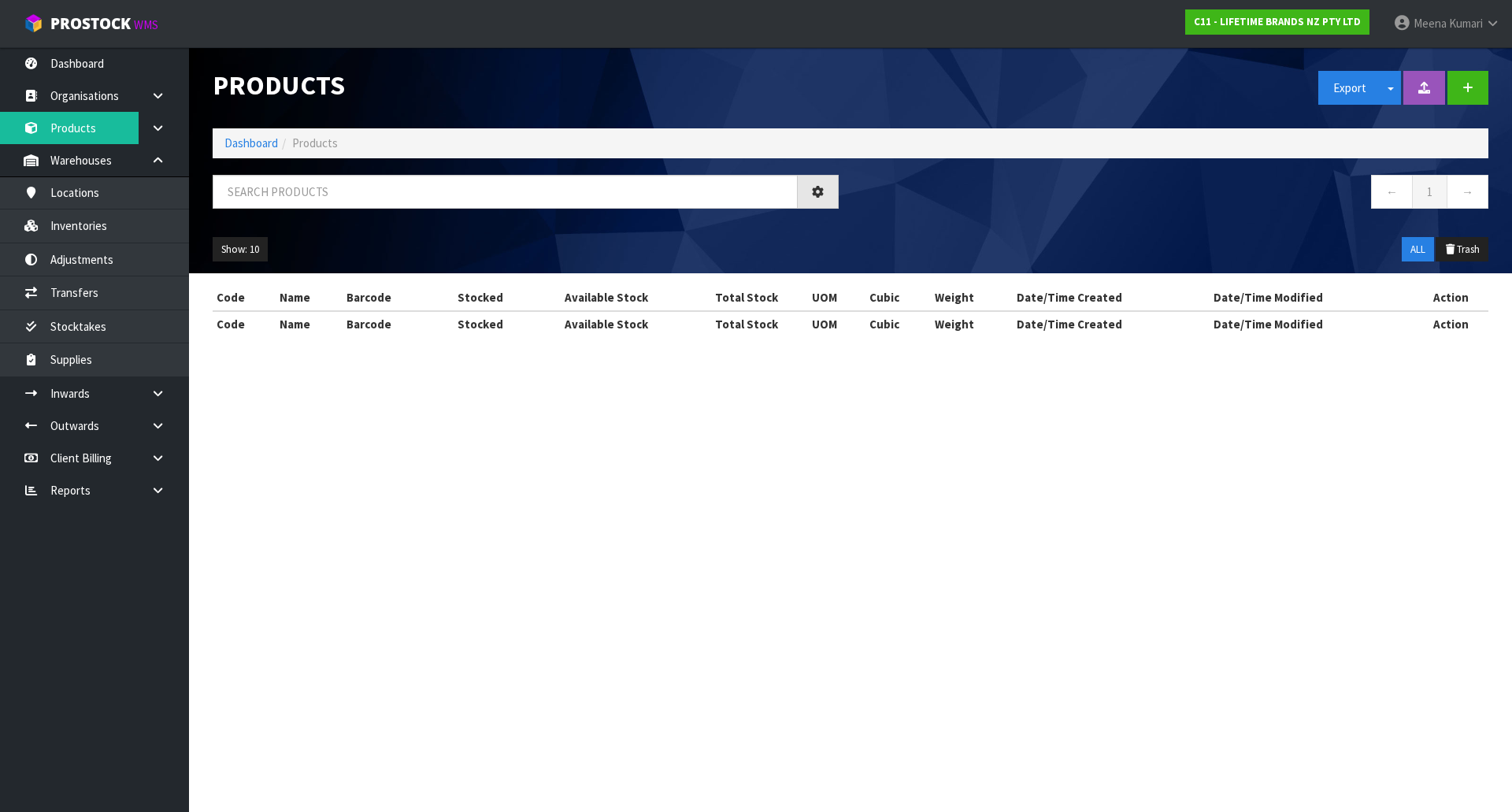
click at [326, 225] on div "Show: 10 5 10 25 50 ALL Trash" at bounding box center [850, 250] width 1299 height 49
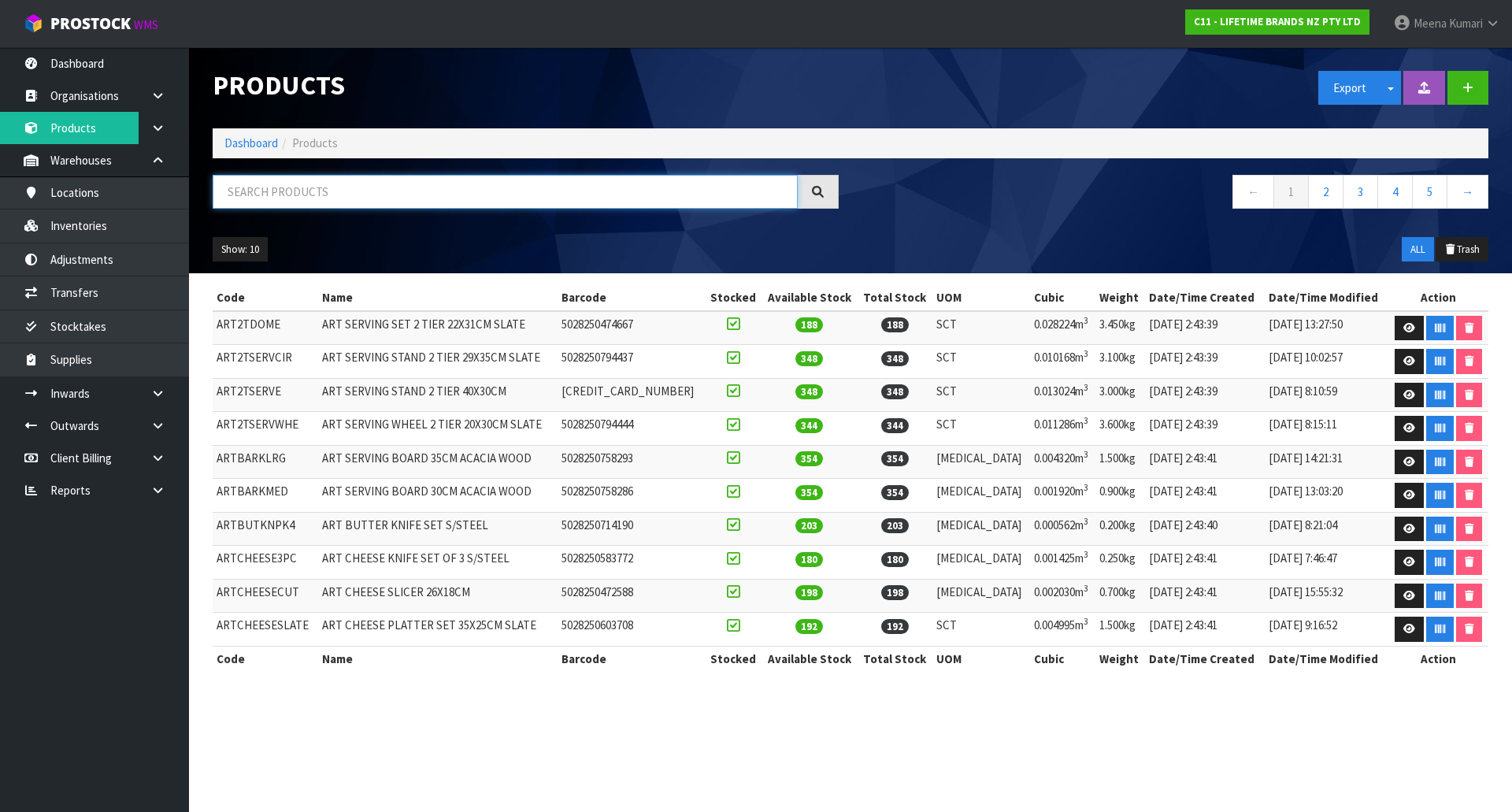
click at [320, 208] on input "text" at bounding box center [505, 191] width 585 height 34
paste input "MCSGNWCS"
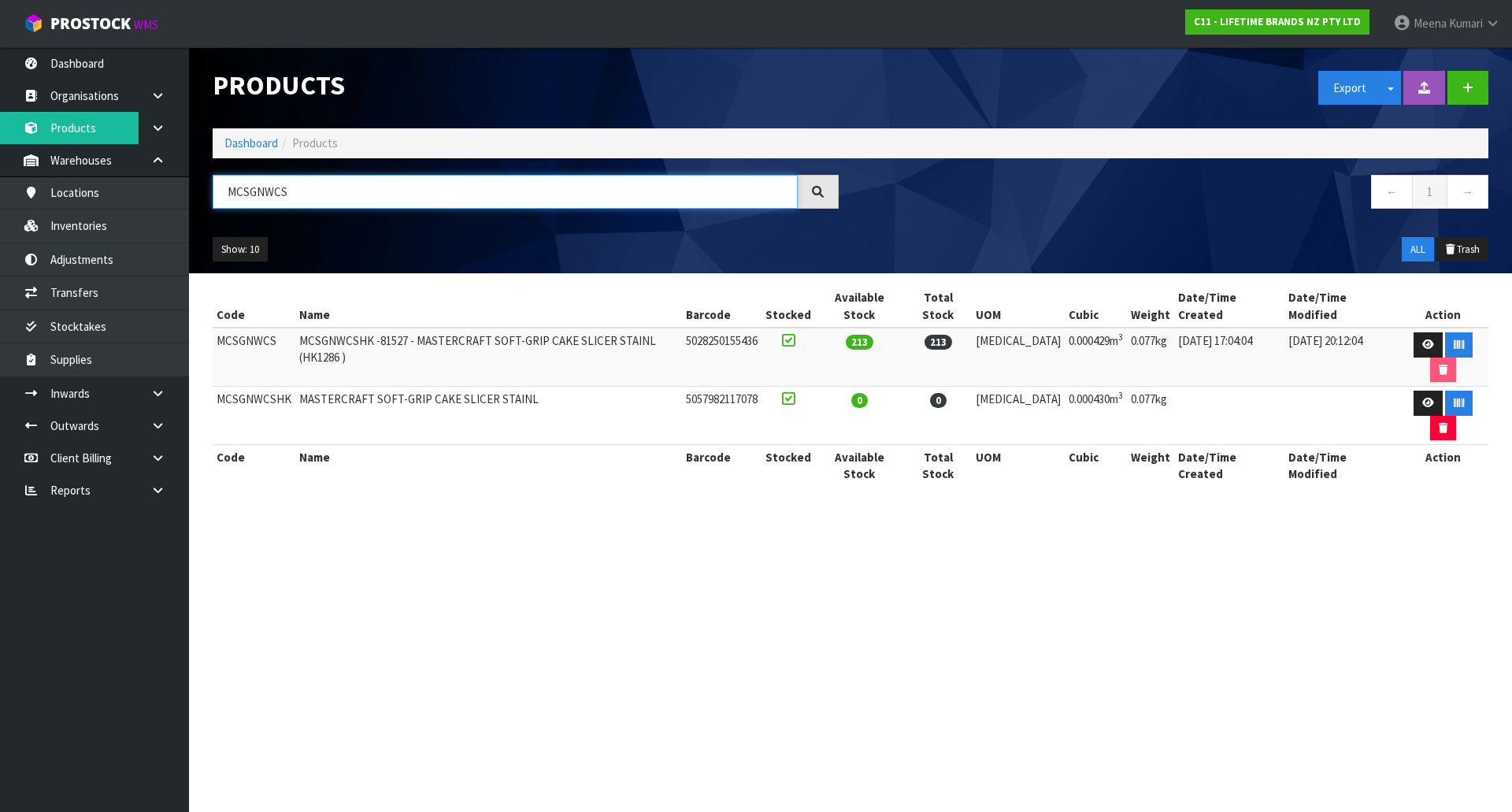
click at [445, 195] on input "MCSGNWCS" at bounding box center [505, 191] width 585 height 34
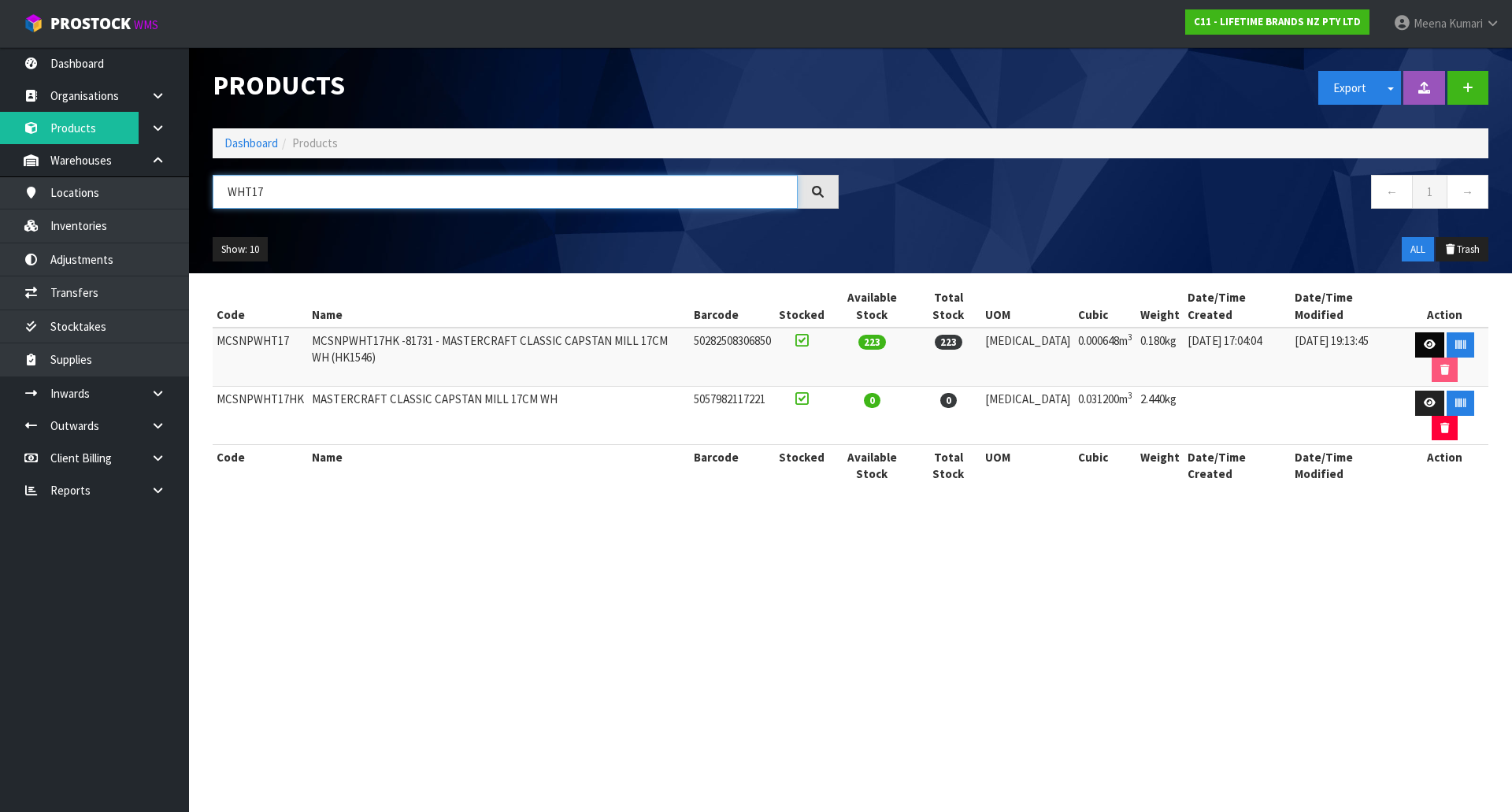
type input "WHT17"
click at [1424, 339] on icon at bounding box center [1430, 344] width 12 height 11
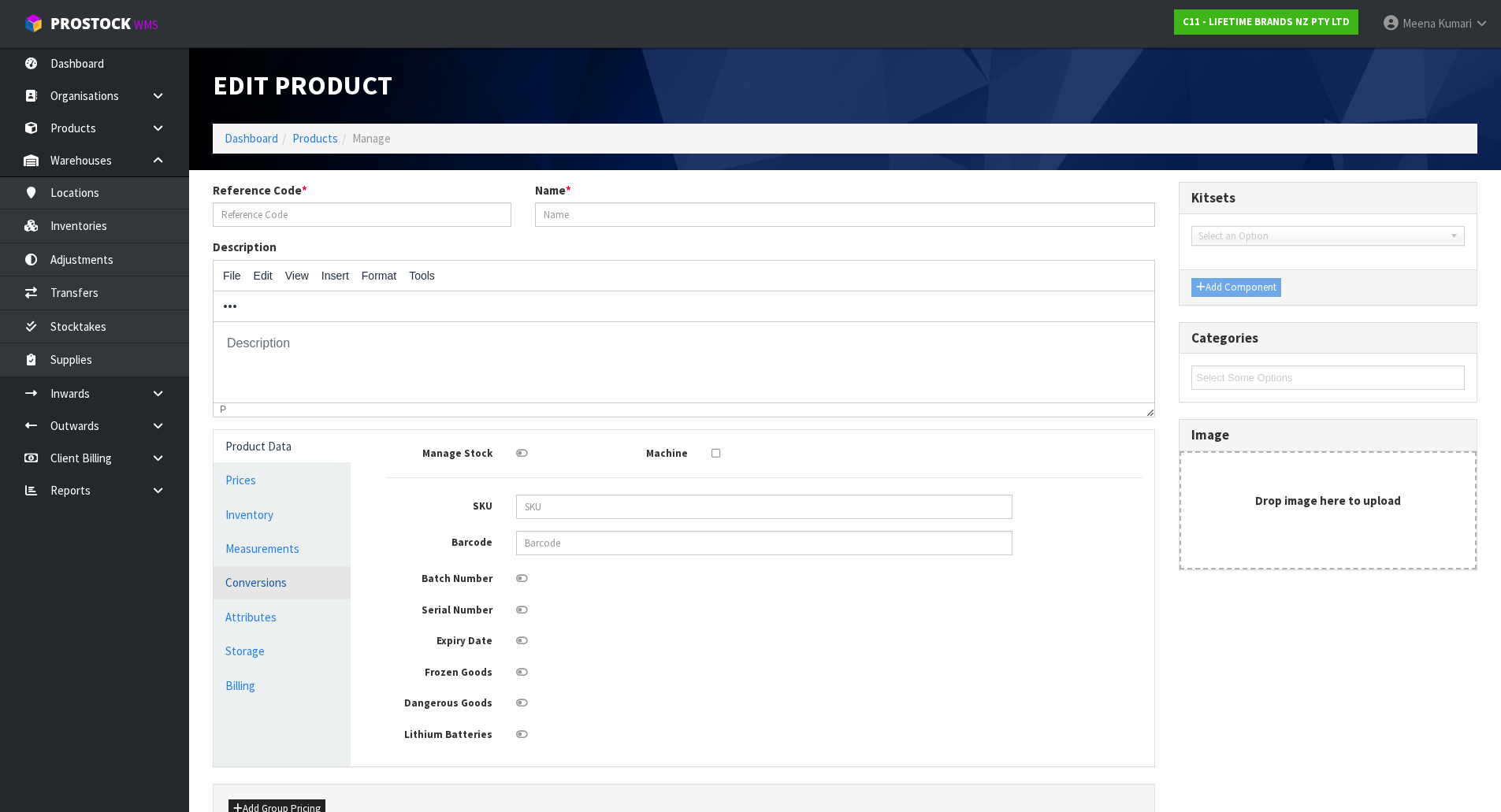
type input "MCSNPWHT17"
type input "MCSNPWHT17HK -81731 - MASTERCRAFT CLASSIC CAPSTAN MILL 17CM WH (HK1546)"
type input "50282508306850"
type input "6"
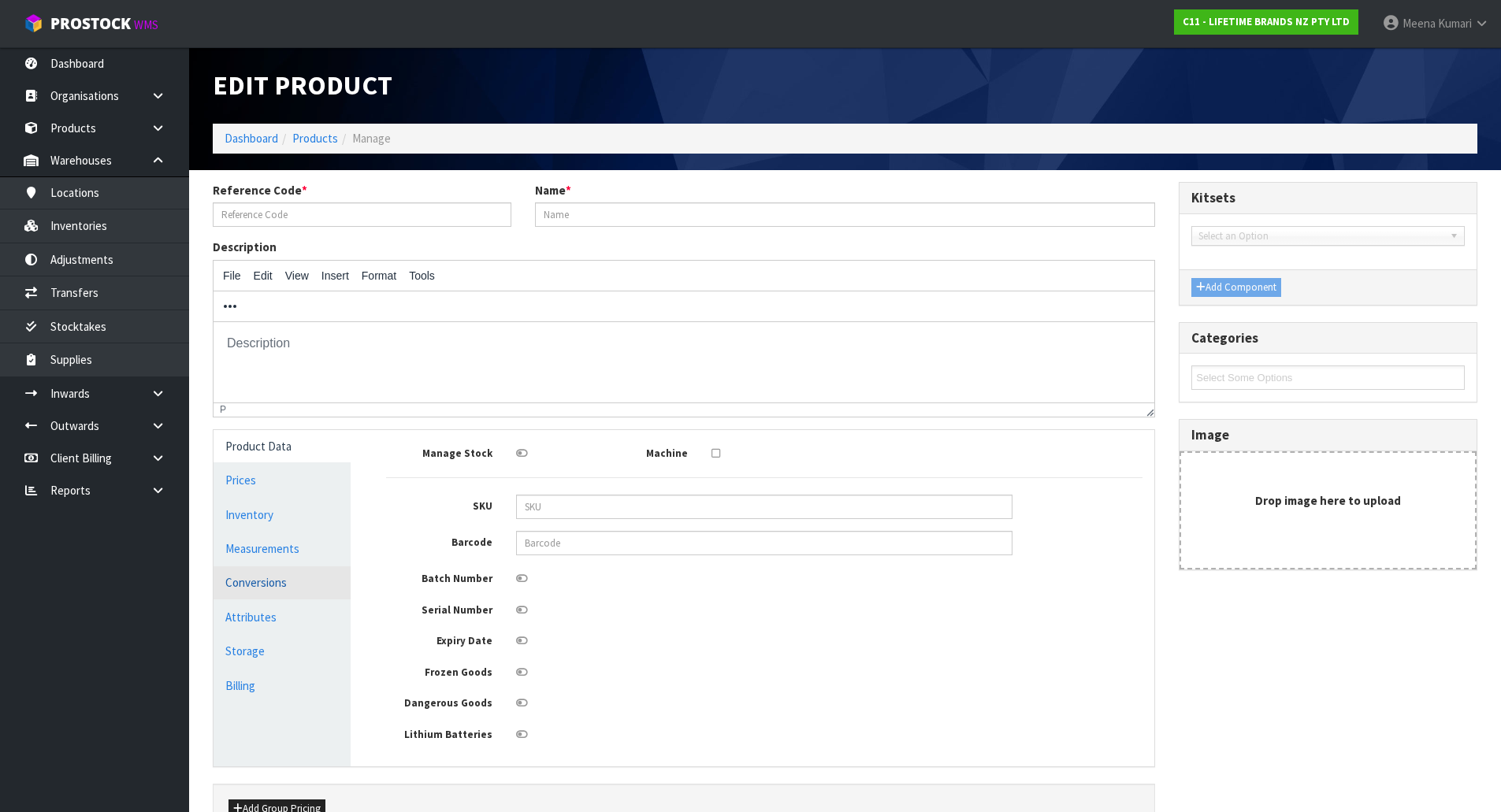
type input "18"
type input "0.000648"
type input "0.18"
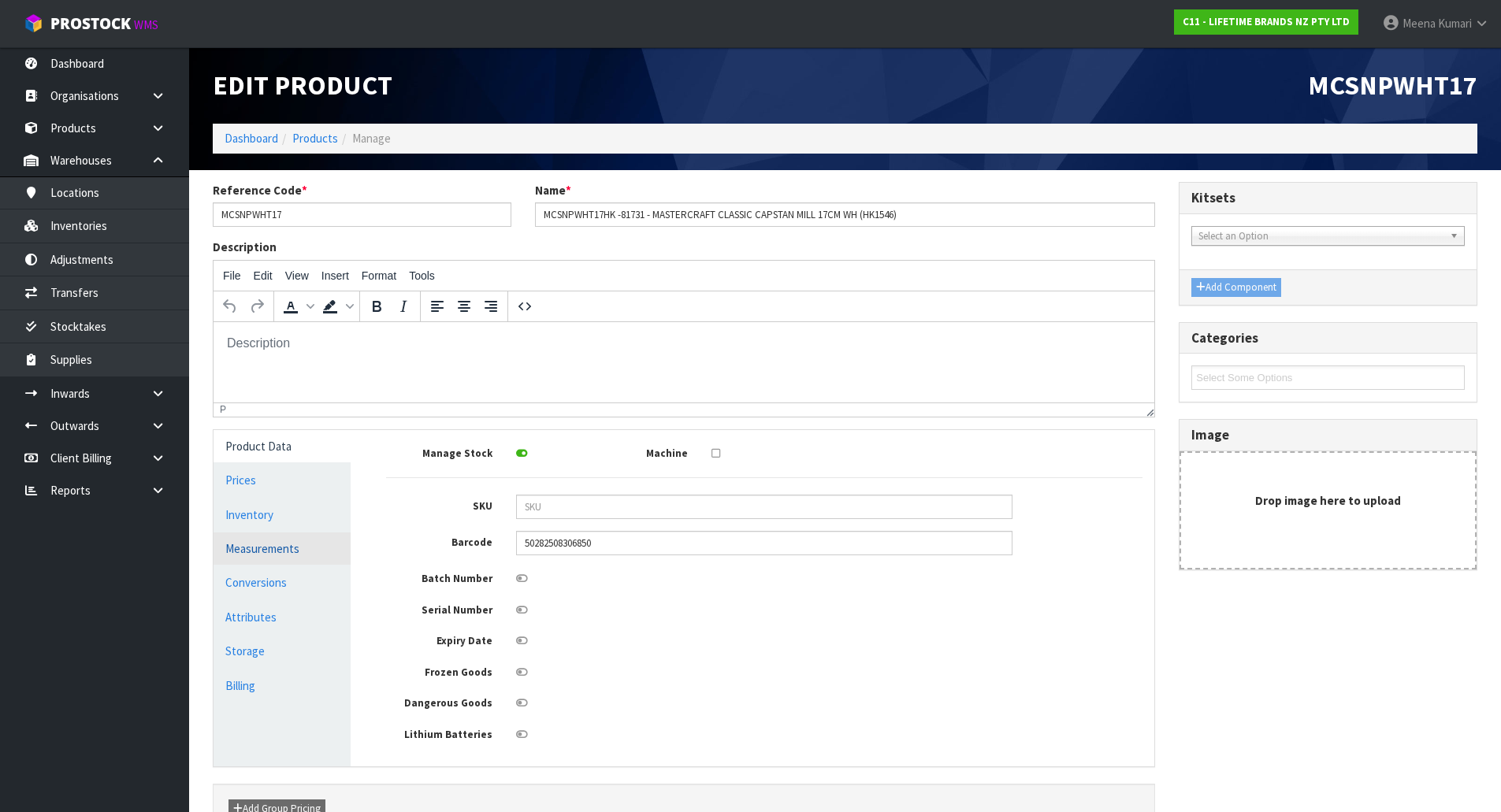
click at [309, 558] on link "Measurements" at bounding box center [282, 548] width 138 height 32
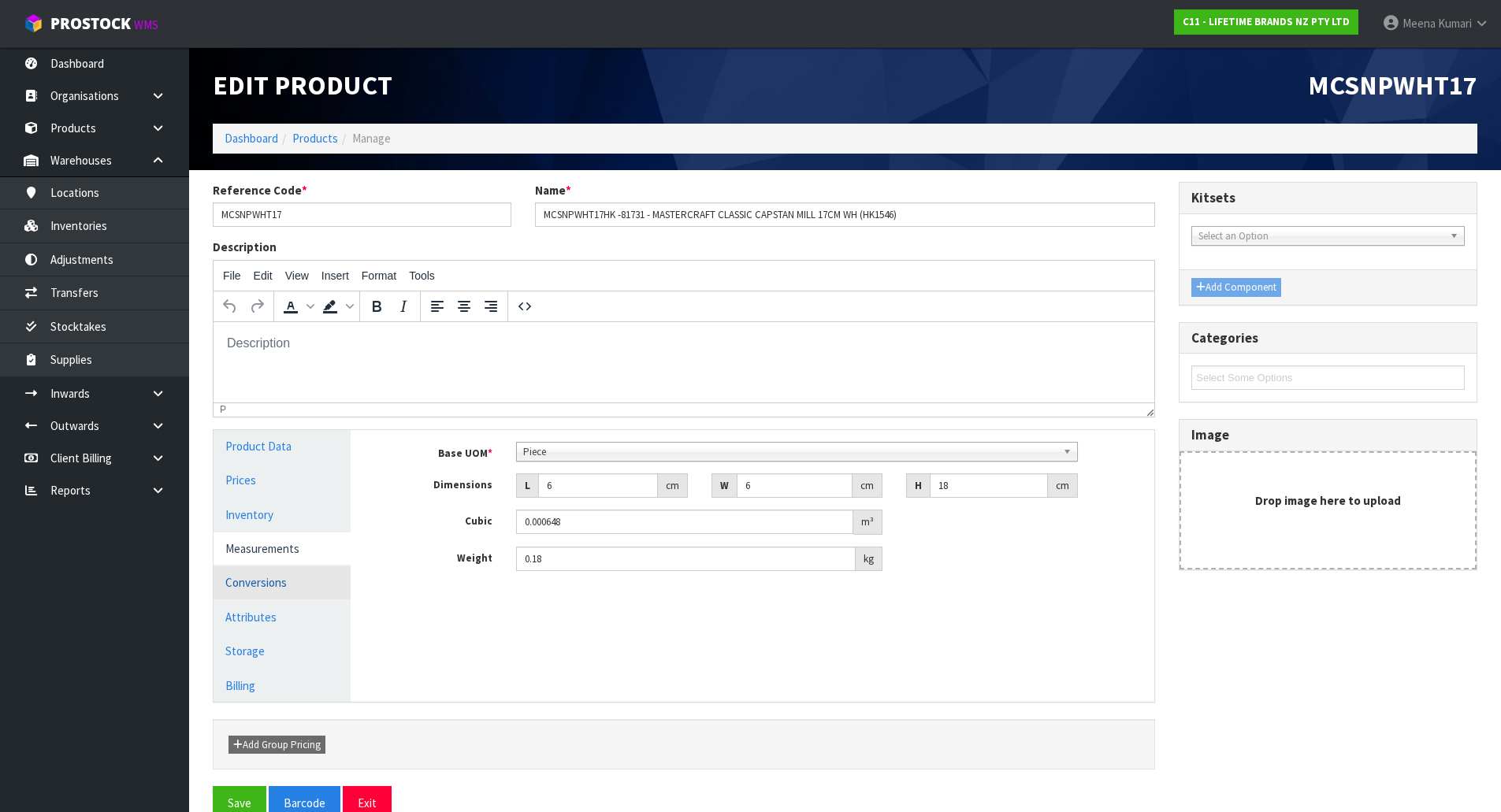
click at [309, 584] on link "Conversions" at bounding box center [282, 582] width 138 height 32
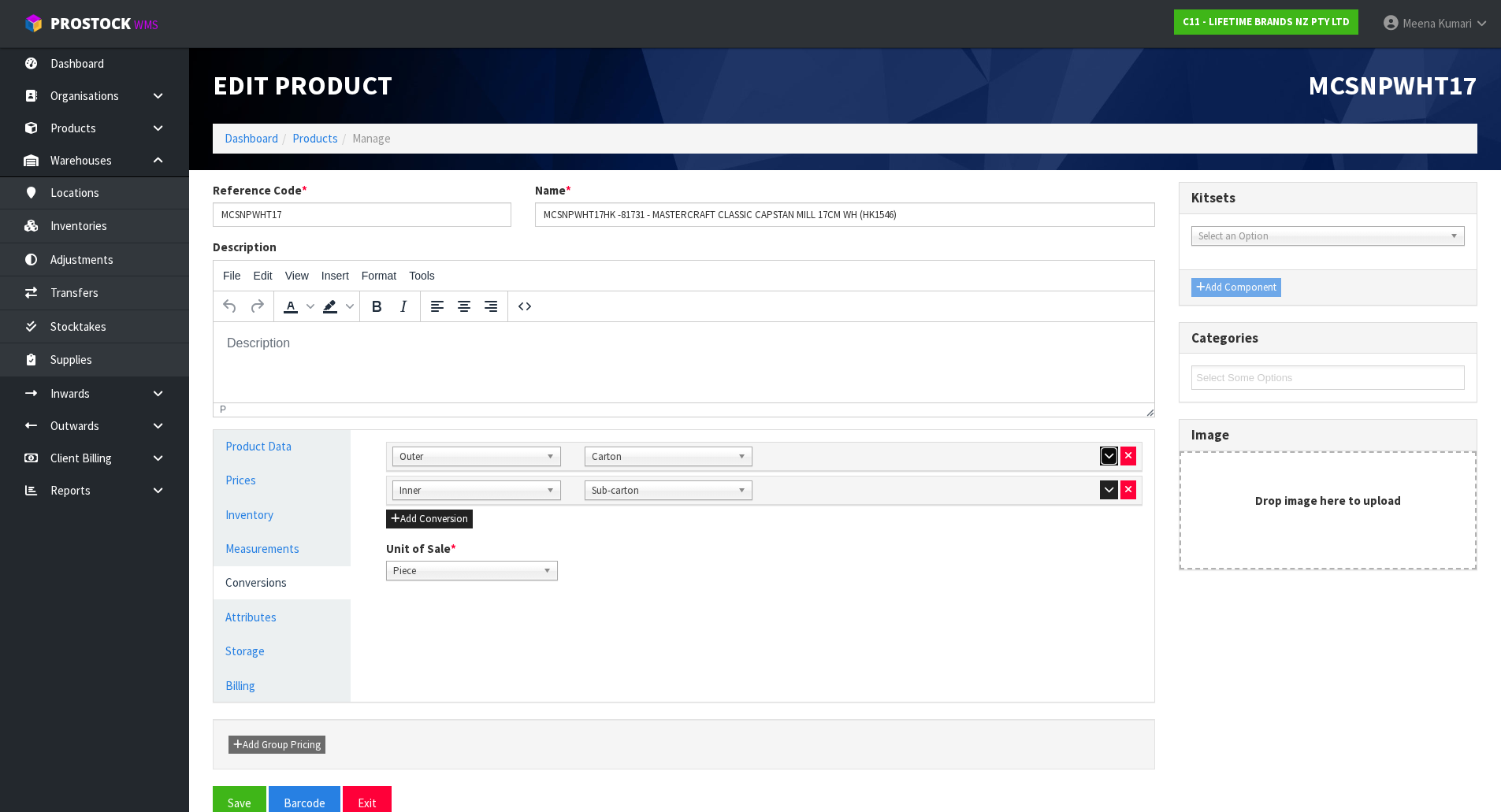
click at [1101, 455] on button "button" at bounding box center [1109, 455] width 19 height 19
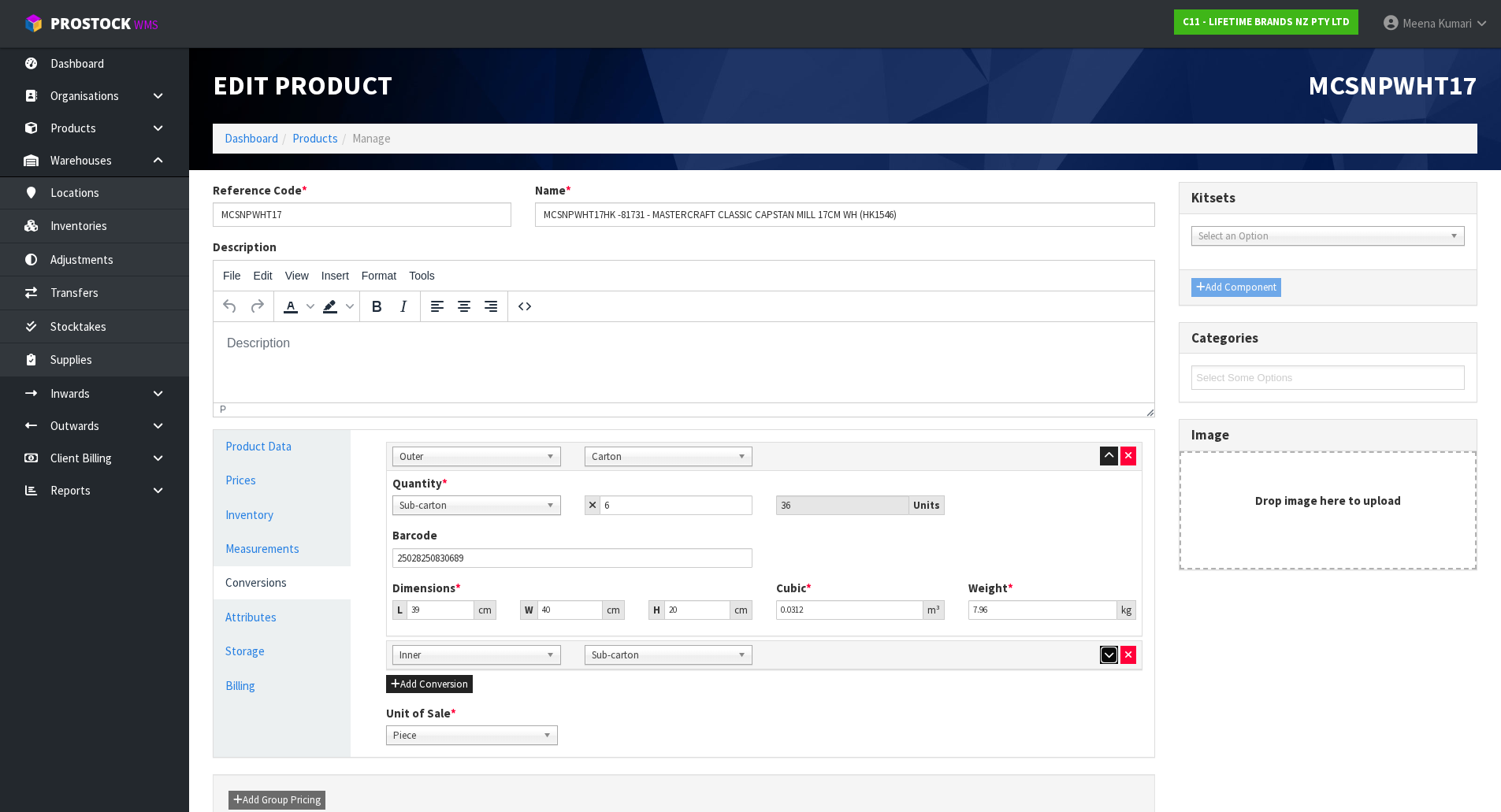
click at [1111, 659] on icon "button" at bounding box center [1109, 655] width 9 height 11
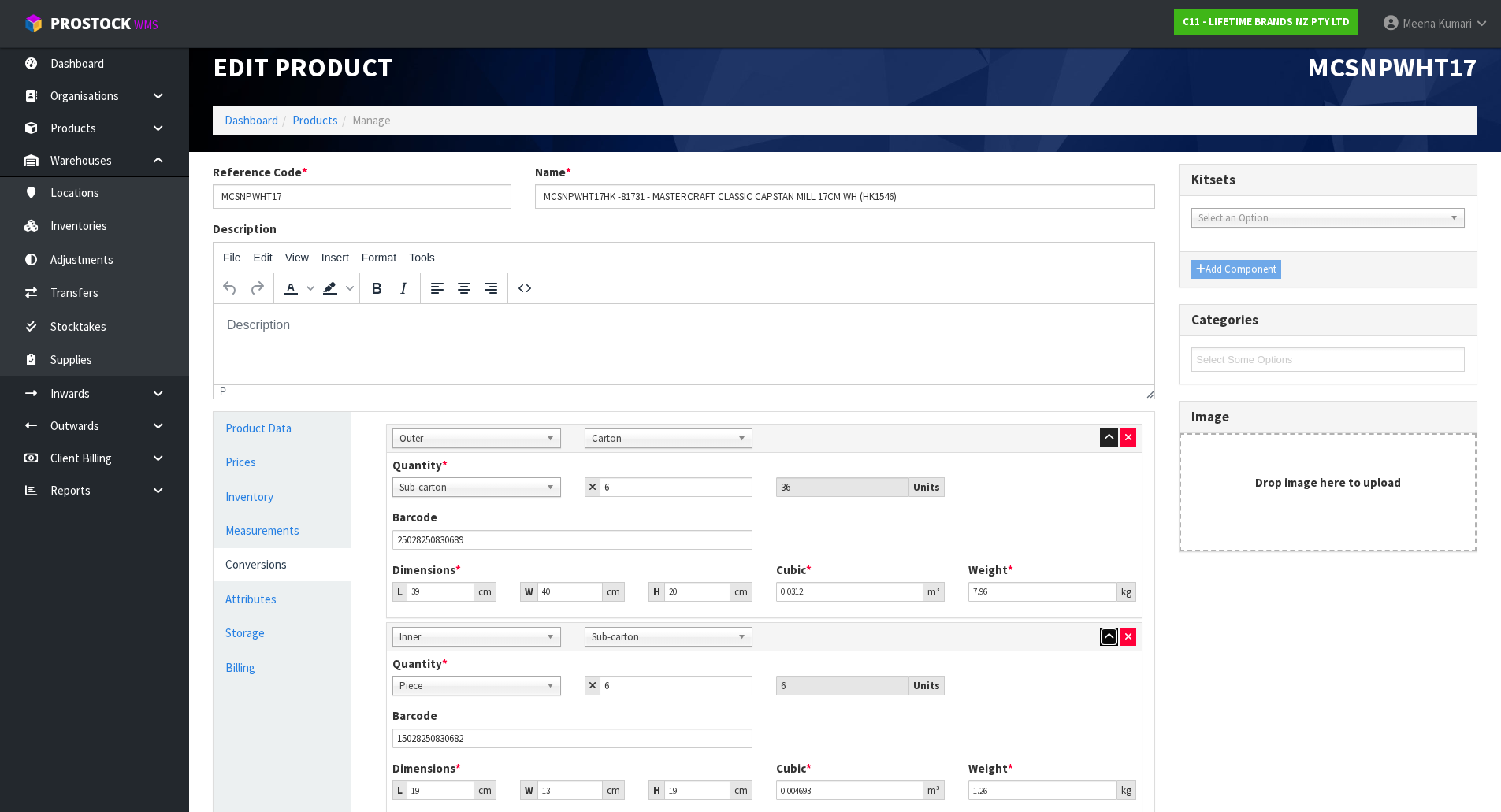
scroll to position [16, 0]
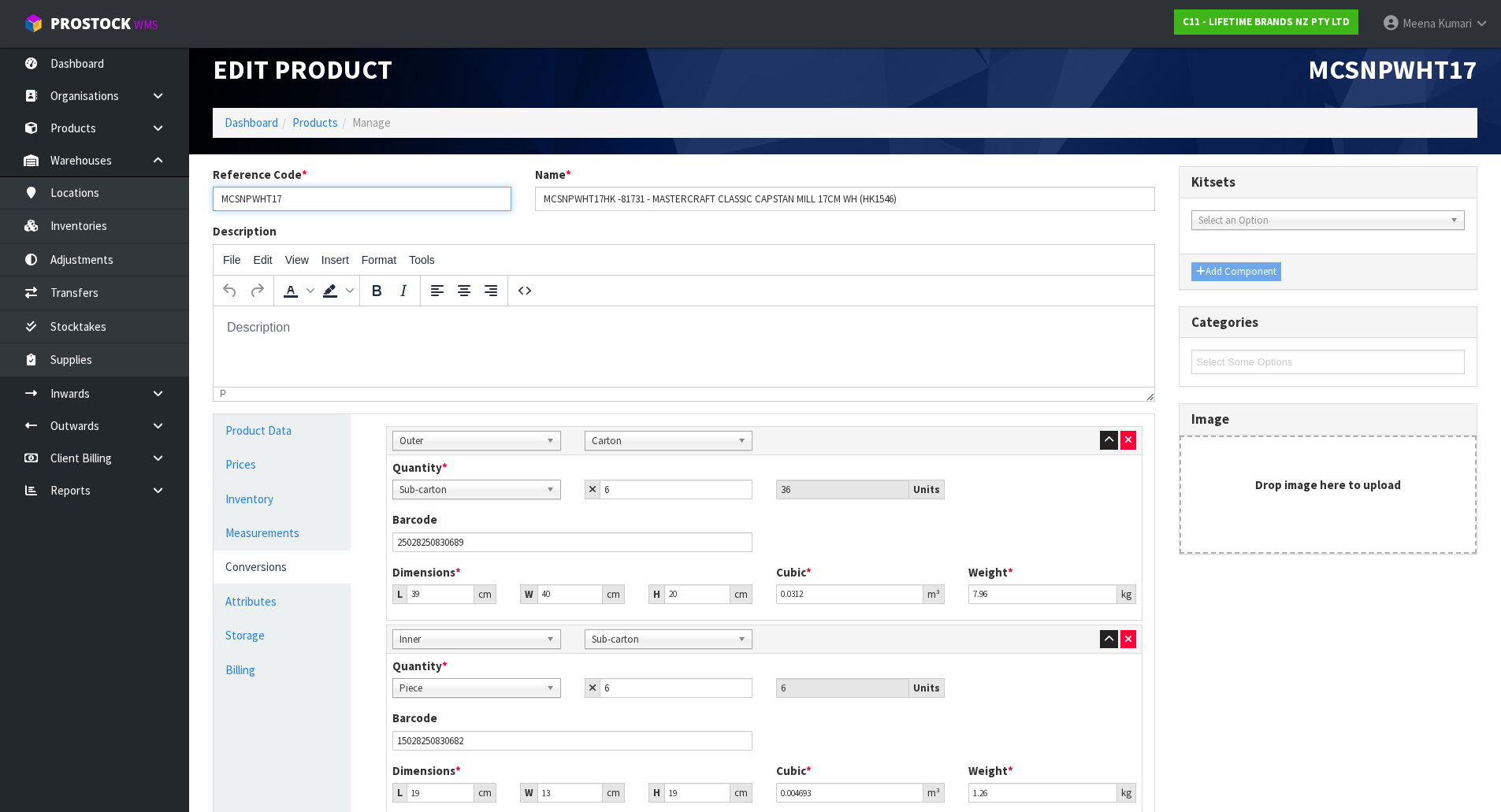
click at [387, 199] on input "MCSNPWHT17" at bounding box center [362, 198] width 298 height 24
click at [281, 201] on input "MCSNPWHT17" at bounding box center [362, 198] width 298 height 24
click at [314, 123] on link "Products" at bounding box center [315, 122] width 46 height 15
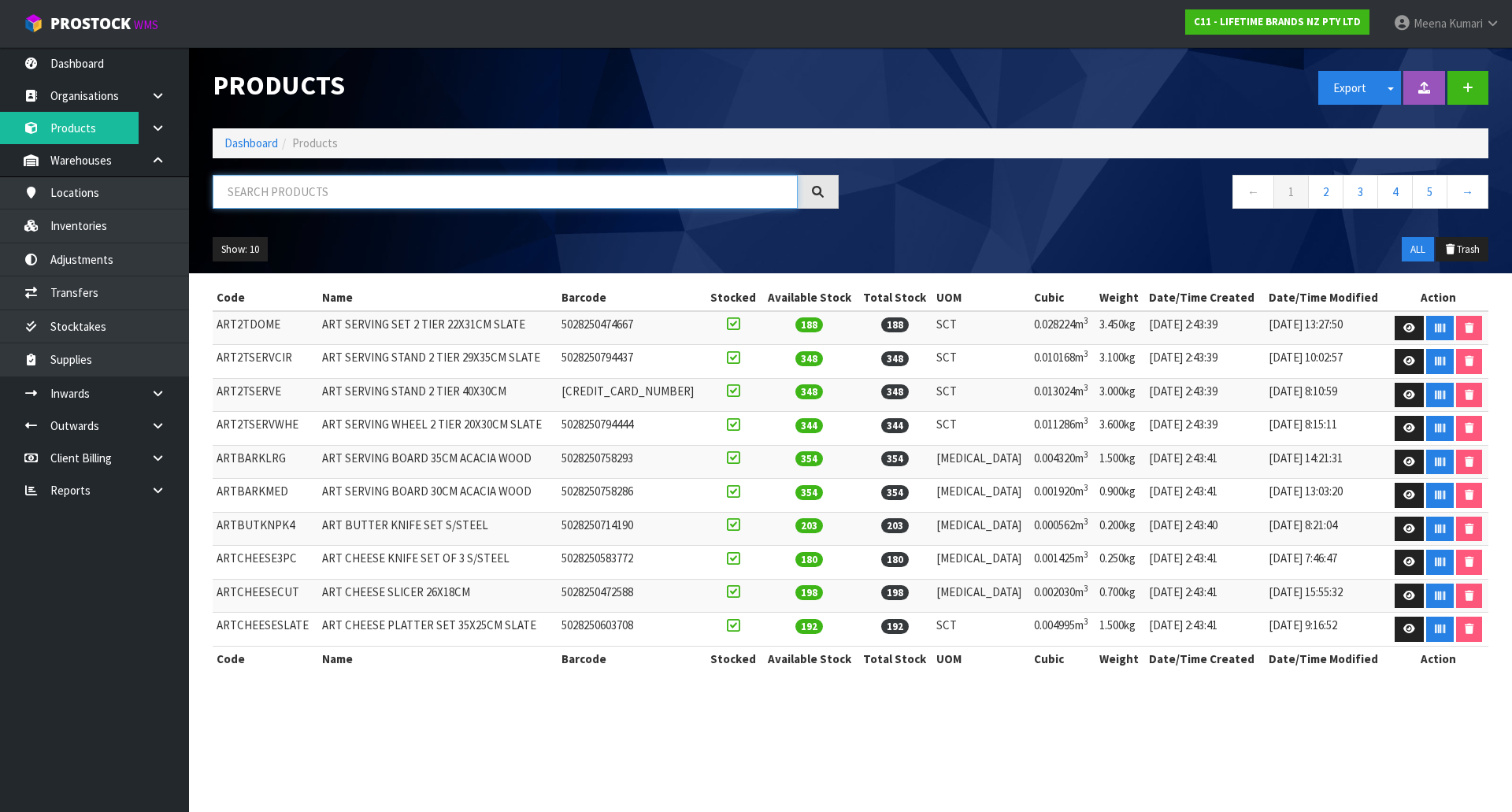
click at [306, 193] on input "text" at bounding box center [505, 191] width 585 height 34
paste input "MCSNPWHT17"
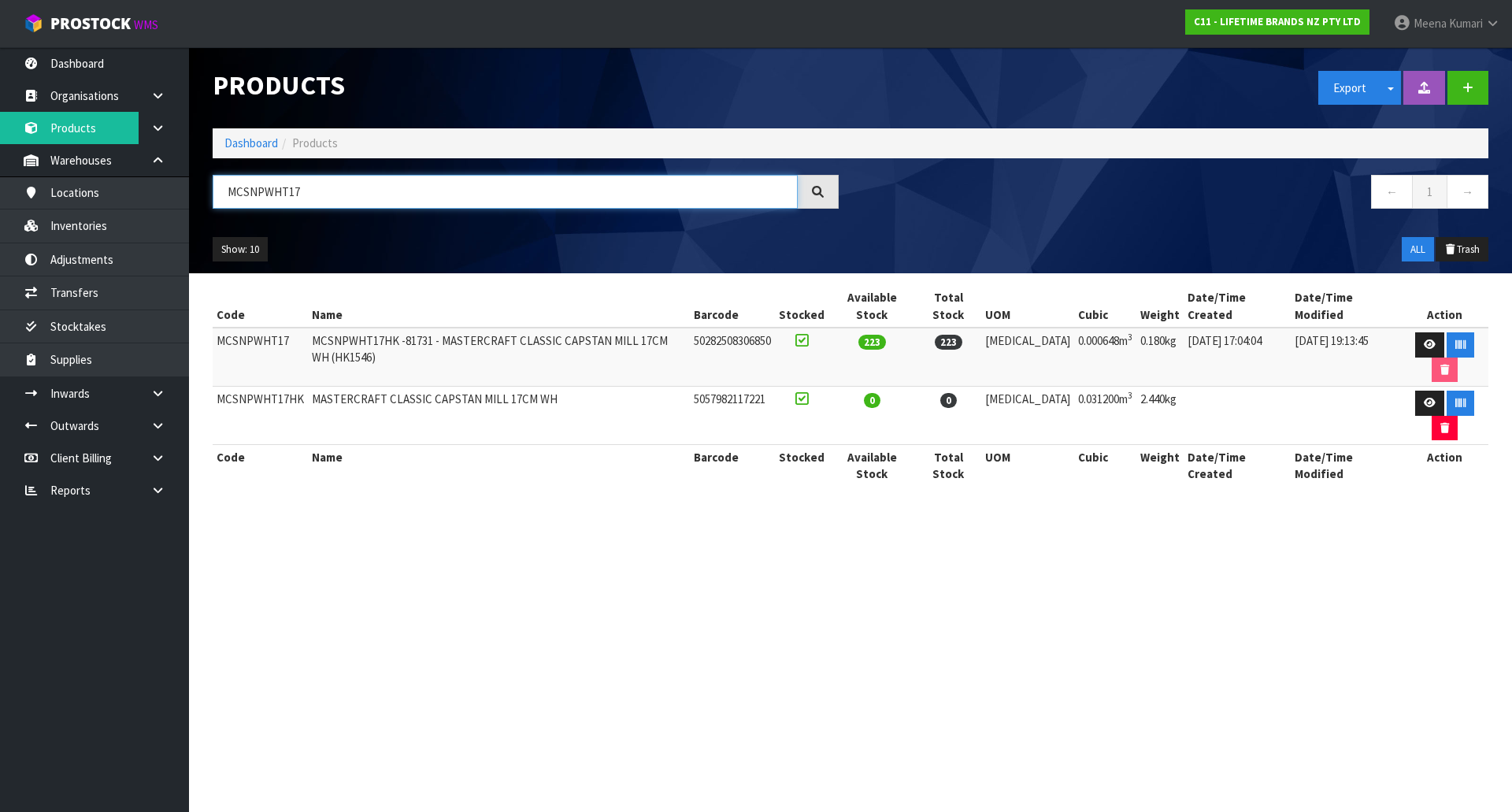
click at [420, 196] on input "MCSNPWHT17" at bounding box center [505, 191] width 585 height 34
drag, startPoint x: 420, startPoint y: 196, endPoint x: 183, endPoint y: 204, distance: 237.1
click at [183, 204] on body "Toggle navigation ProStock WMS C11 - LIFETIME BRANDS NZ PTY LTD Meena Kumari Lo…" at bounding box center [756, 406] width 1512 height 812
type input "MBGRY17"
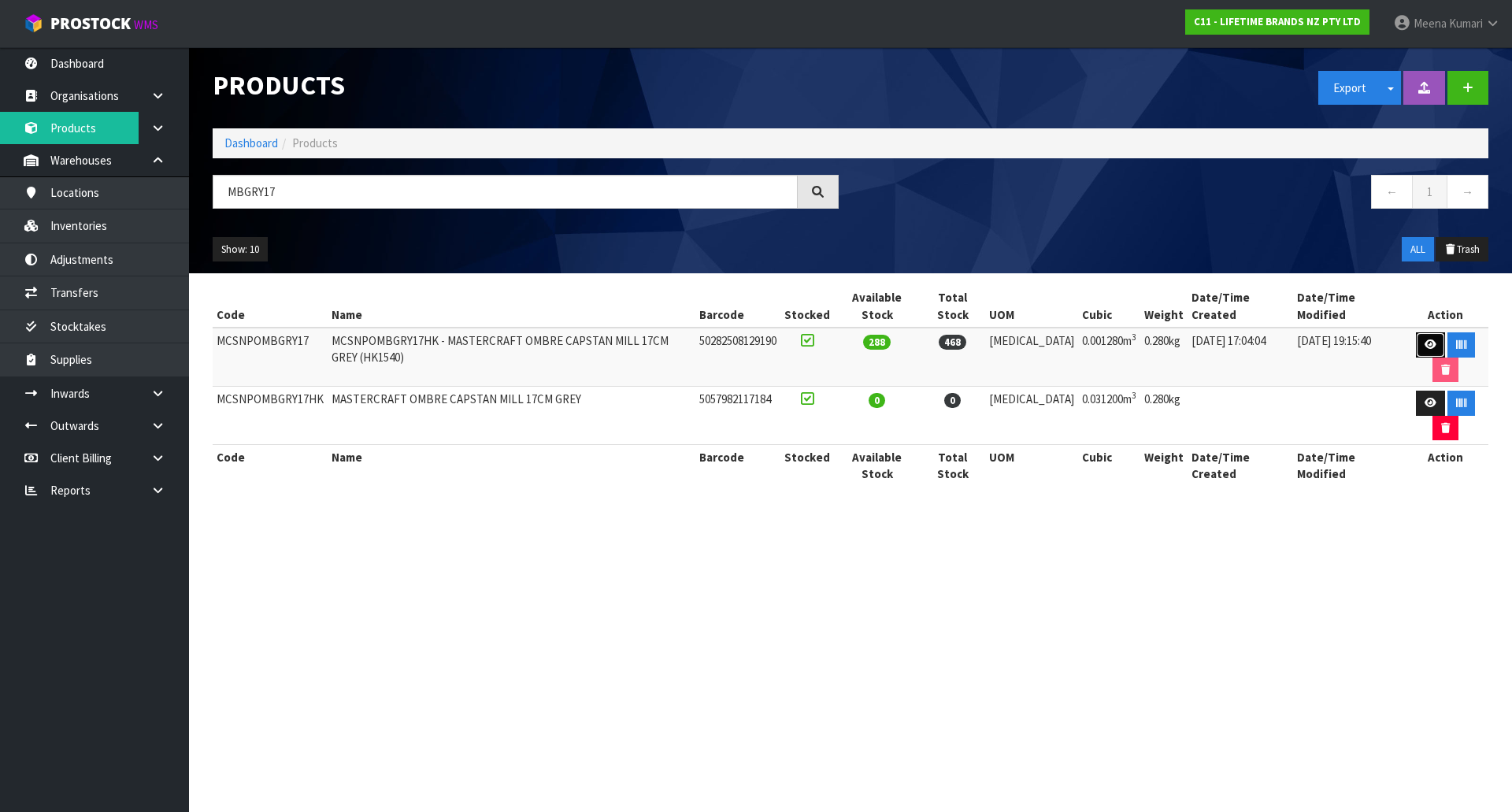
click at [1424, 339] on icon at bounding box center [1430, 344] width 12 height 11
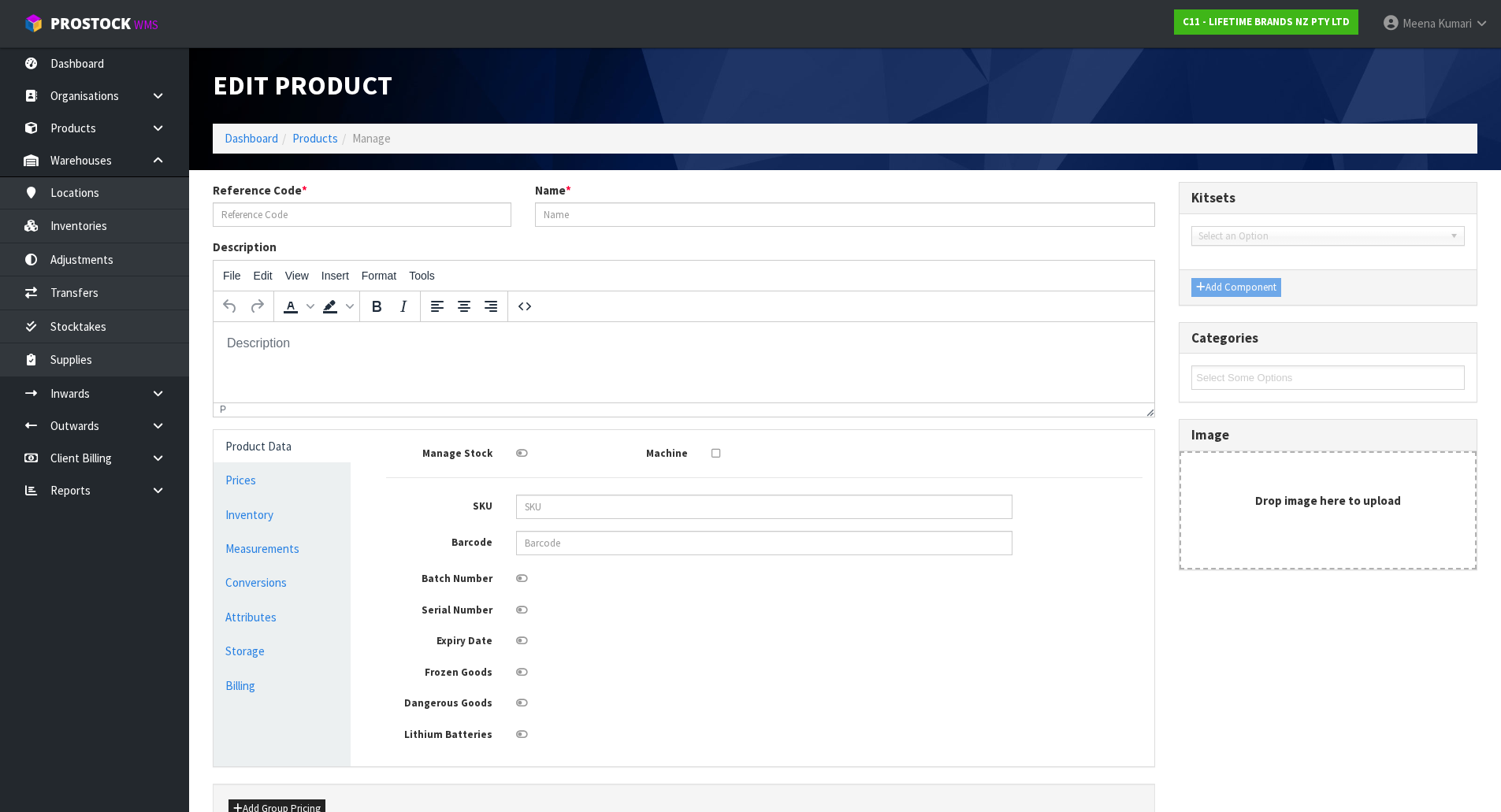
type input "MCSNPOMBGRY17"
type input "MCSNPOMBGRY17HK - MASTERCRAFT OMBRE CAPSTAN MILL 17CM GREY (HK1540)"
type input "50282508129190"
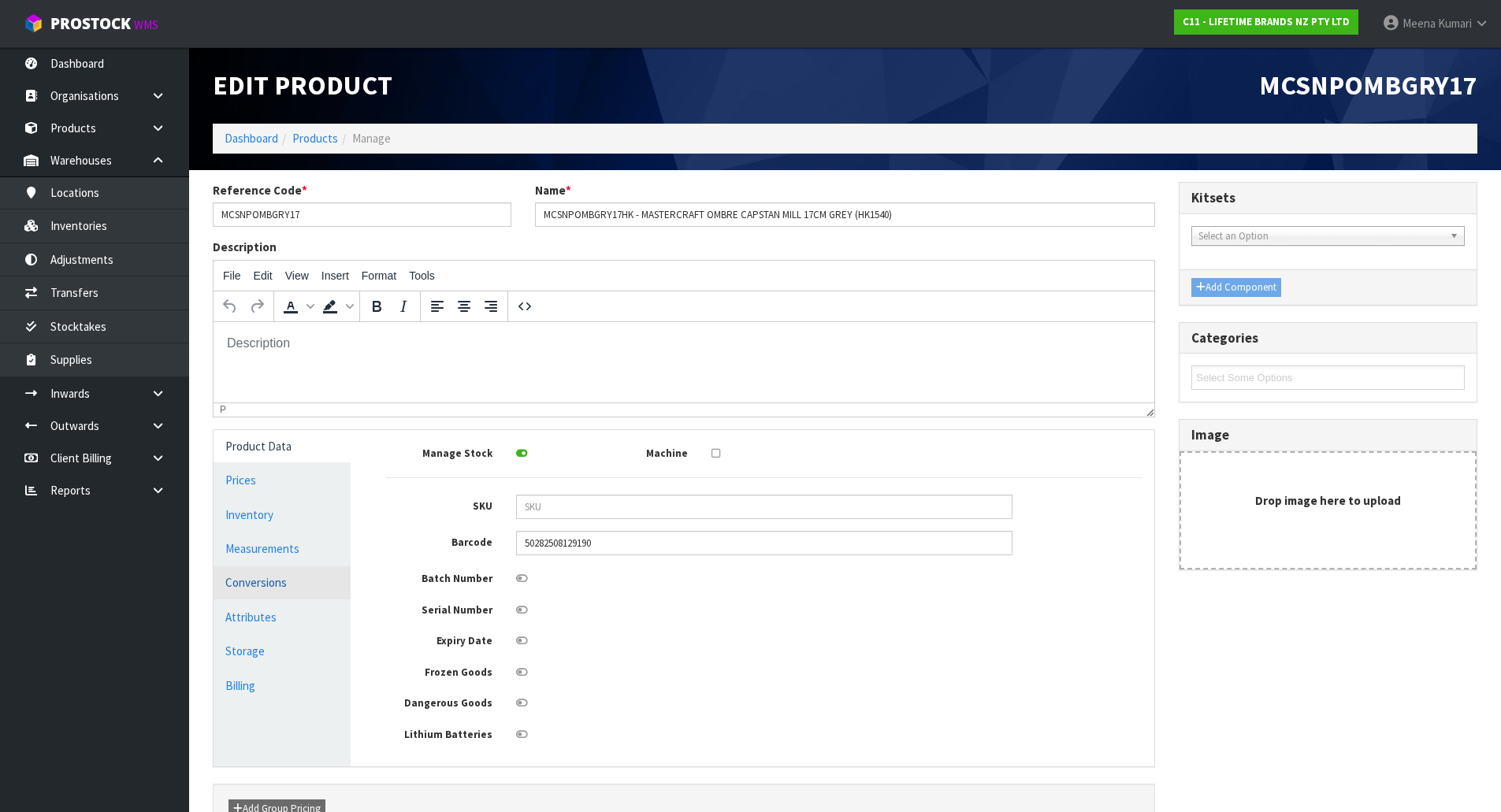
click at [270, 589] on link "Conversions" at bounding box center [282, 582] width 138 height 32
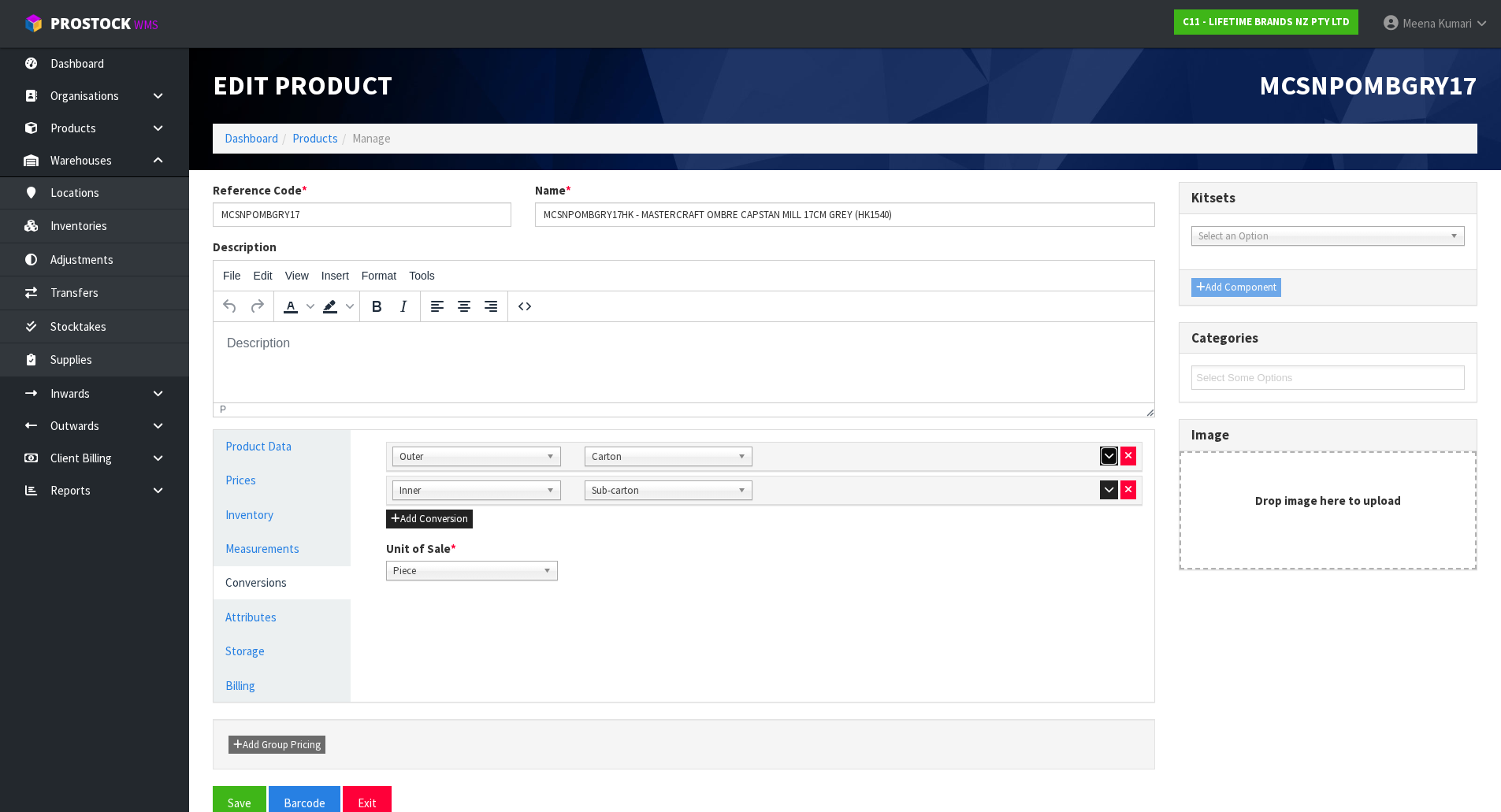
click at [1109, 453] on icon "button" at bounding box center [1109, 455] width 9 height 11
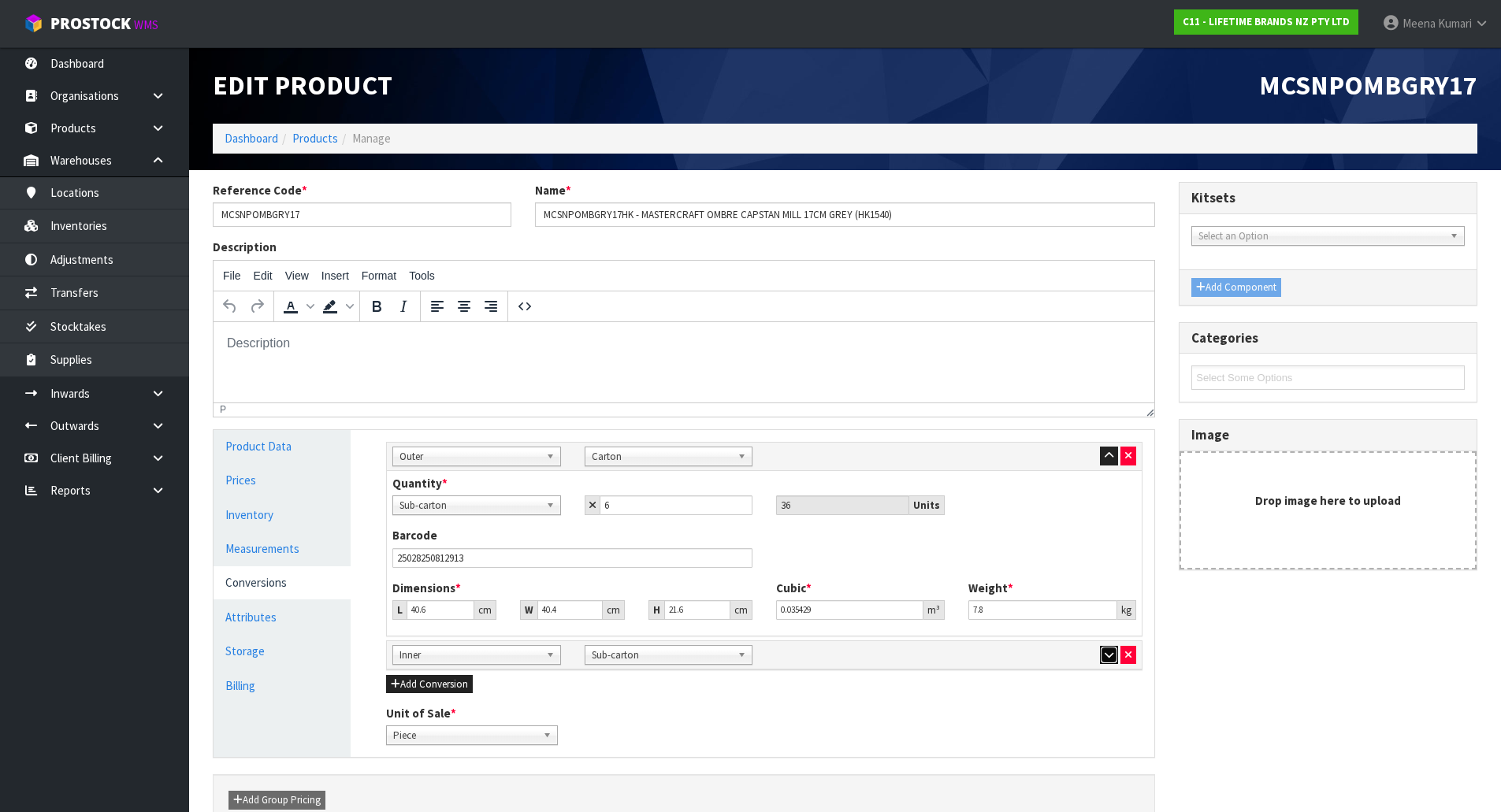
click at [1108, 655] on icon "button" at bounding box center [1109, 655] width 9 height 11
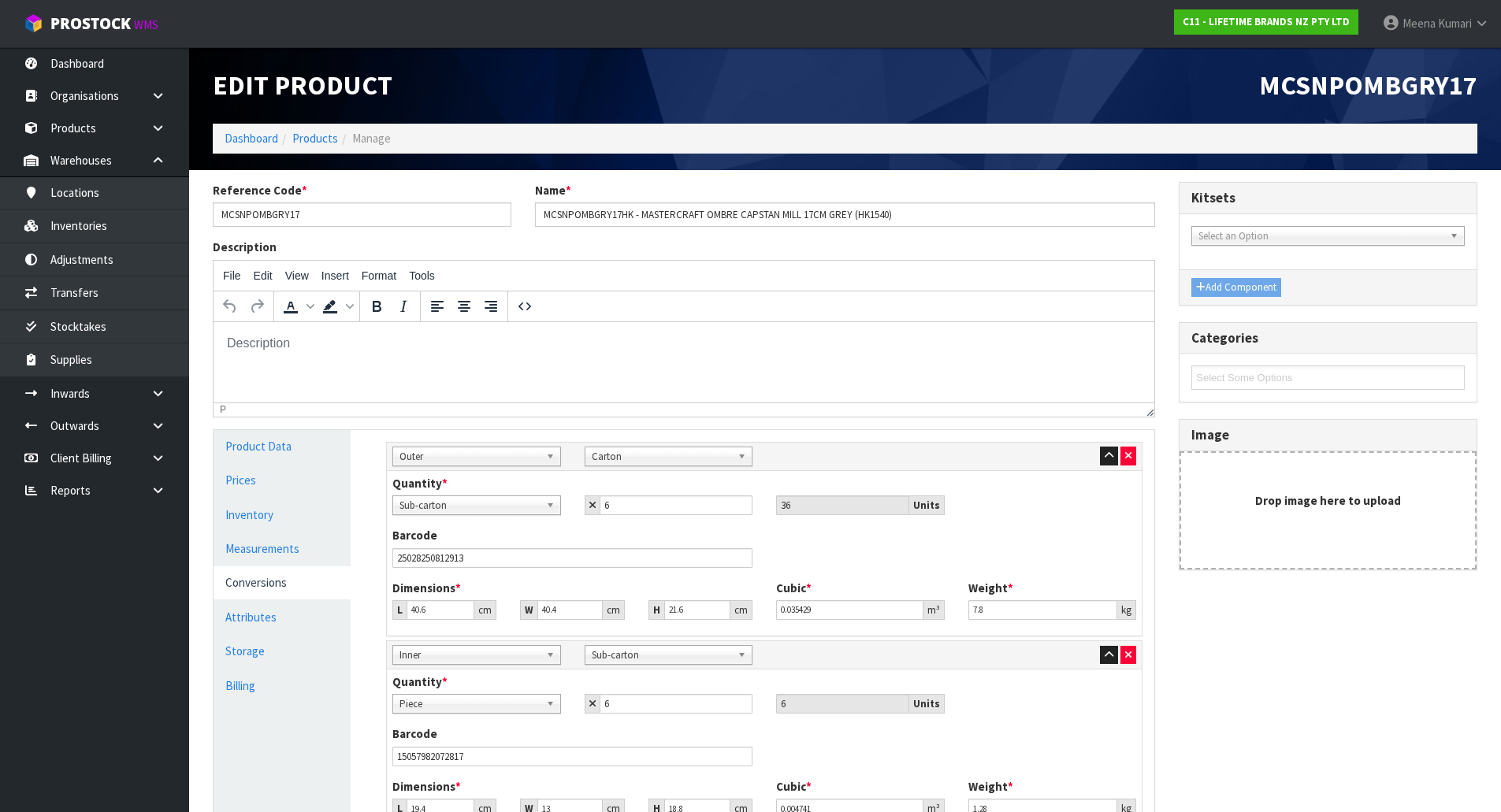
click at [356, 230] on div "Reference Code * MCSNPOMBGRY17 Name * MCSNPOMBGRY17HK - MASTERCRAFT OMBRE CAPST…" at bounding box center [684, 211] width 966 height 57
click at [342, 220] on input "MCSNPOMBGRY17" at bounding box center [362, 214] width 298 height 24
click at [332, 214] on input "MCSNPOMBGRY17" at bounding box center [362, 214] width 298 height 24
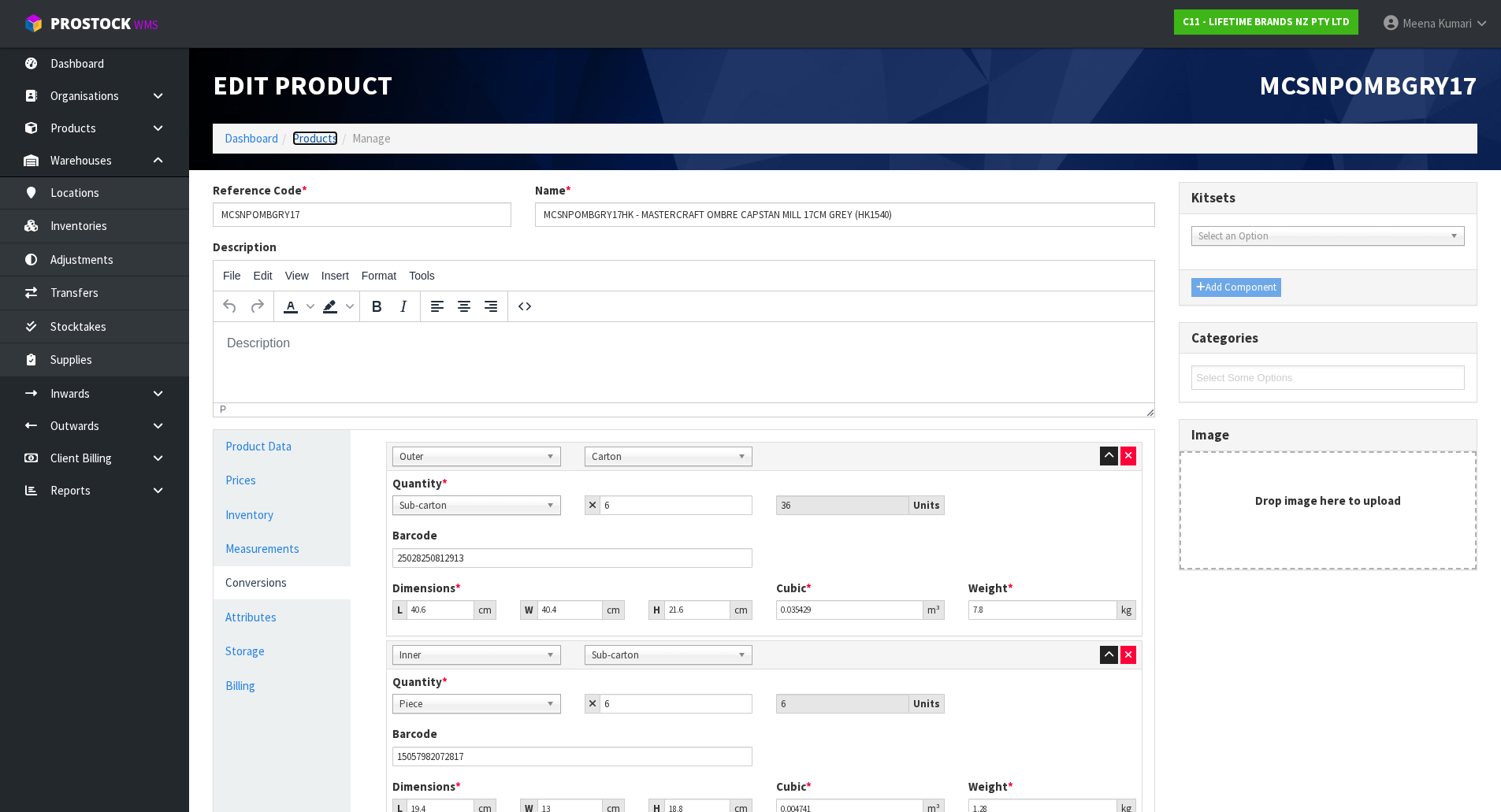
click at [316, 135] on link "Products" at bounding box center [315, 137] width 46 height 15
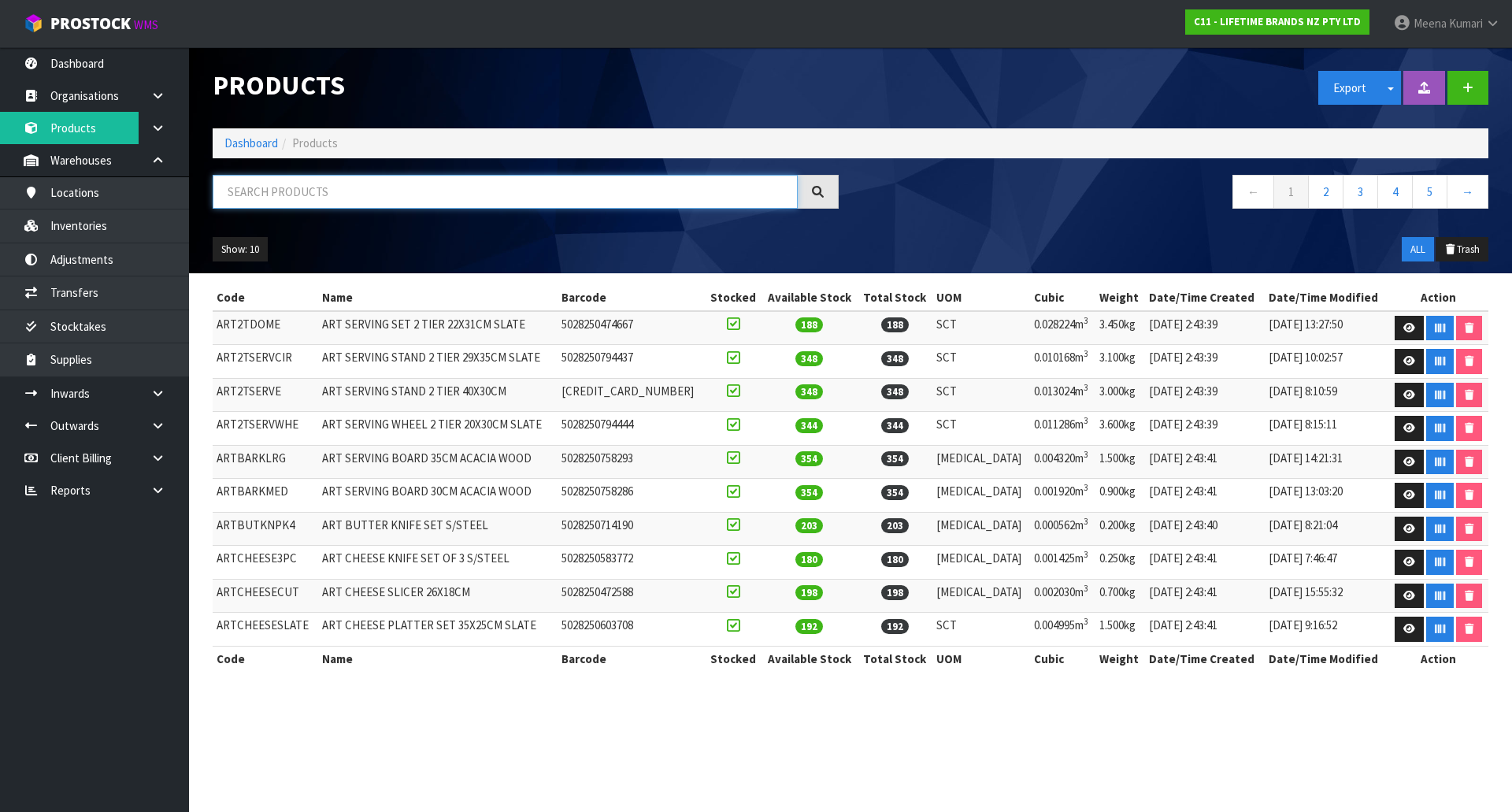
click at [320, 197] on input "text" at bounding box center [505, 191] width 585 height 34
paste input "MCSNPOMBGRY17"
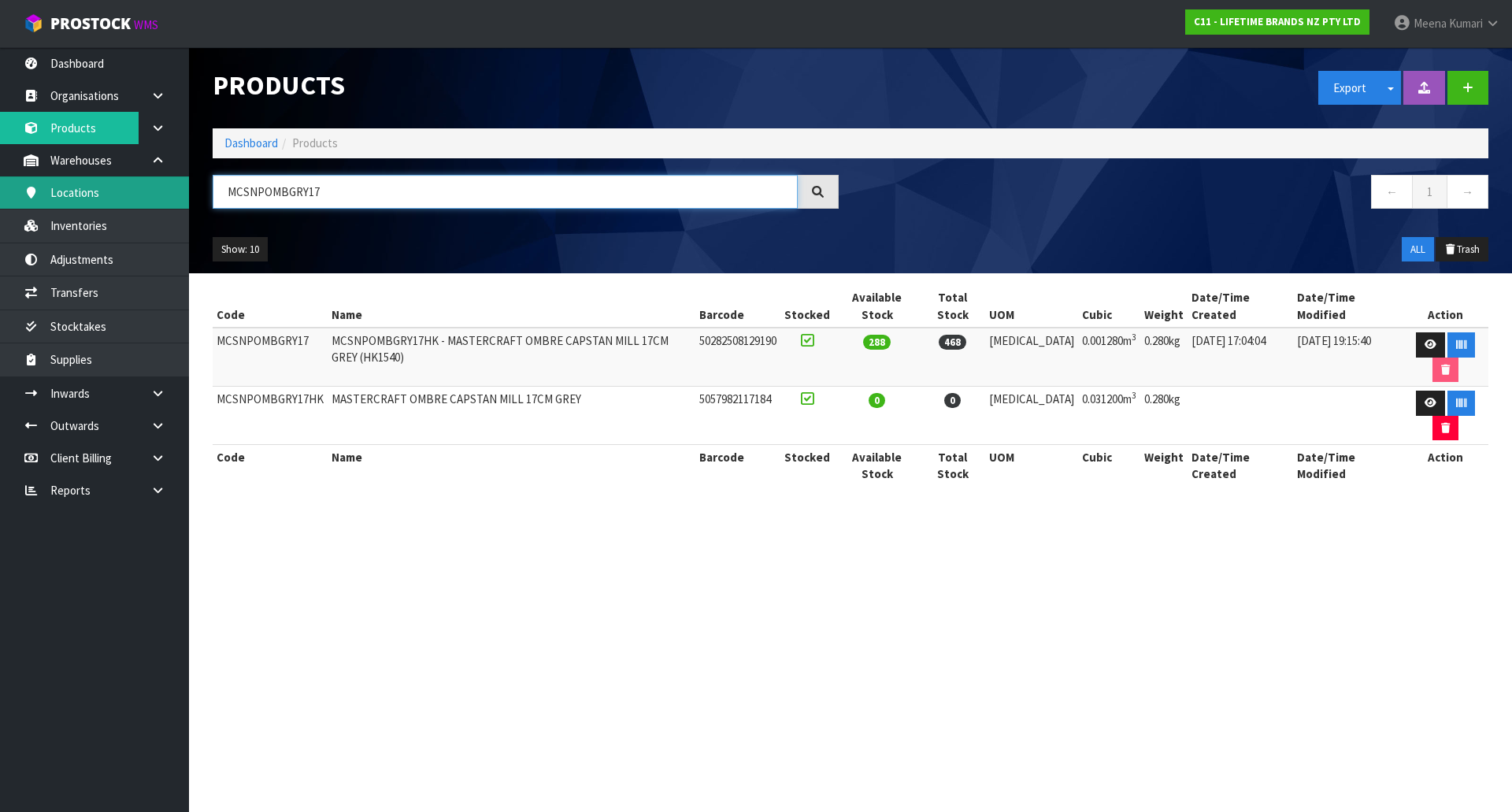
type input "MCSNPOMBGRY17"
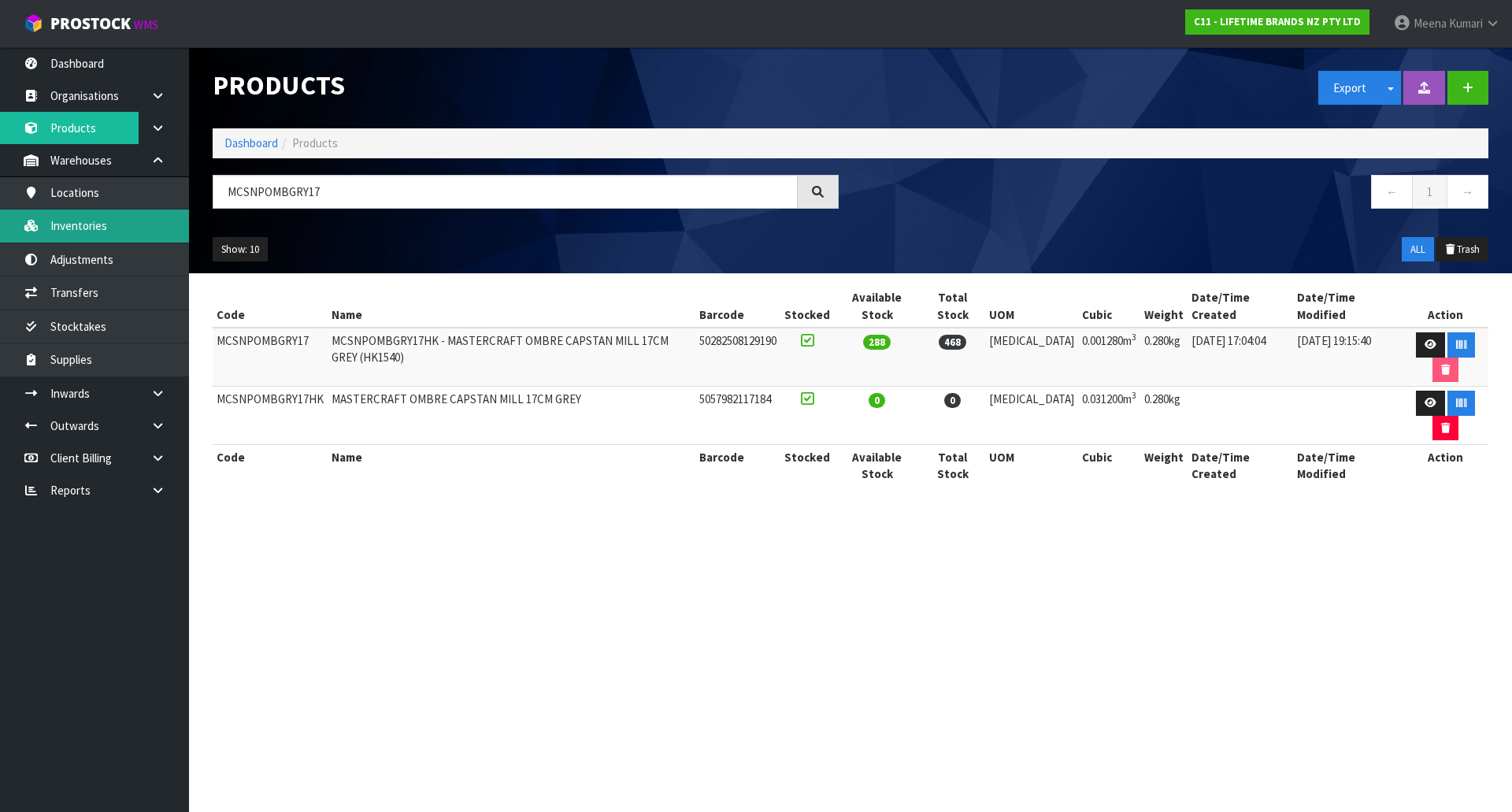
click at [117, 223] on link "Inventories" at bounding box center [95, 225] width 189 height 32
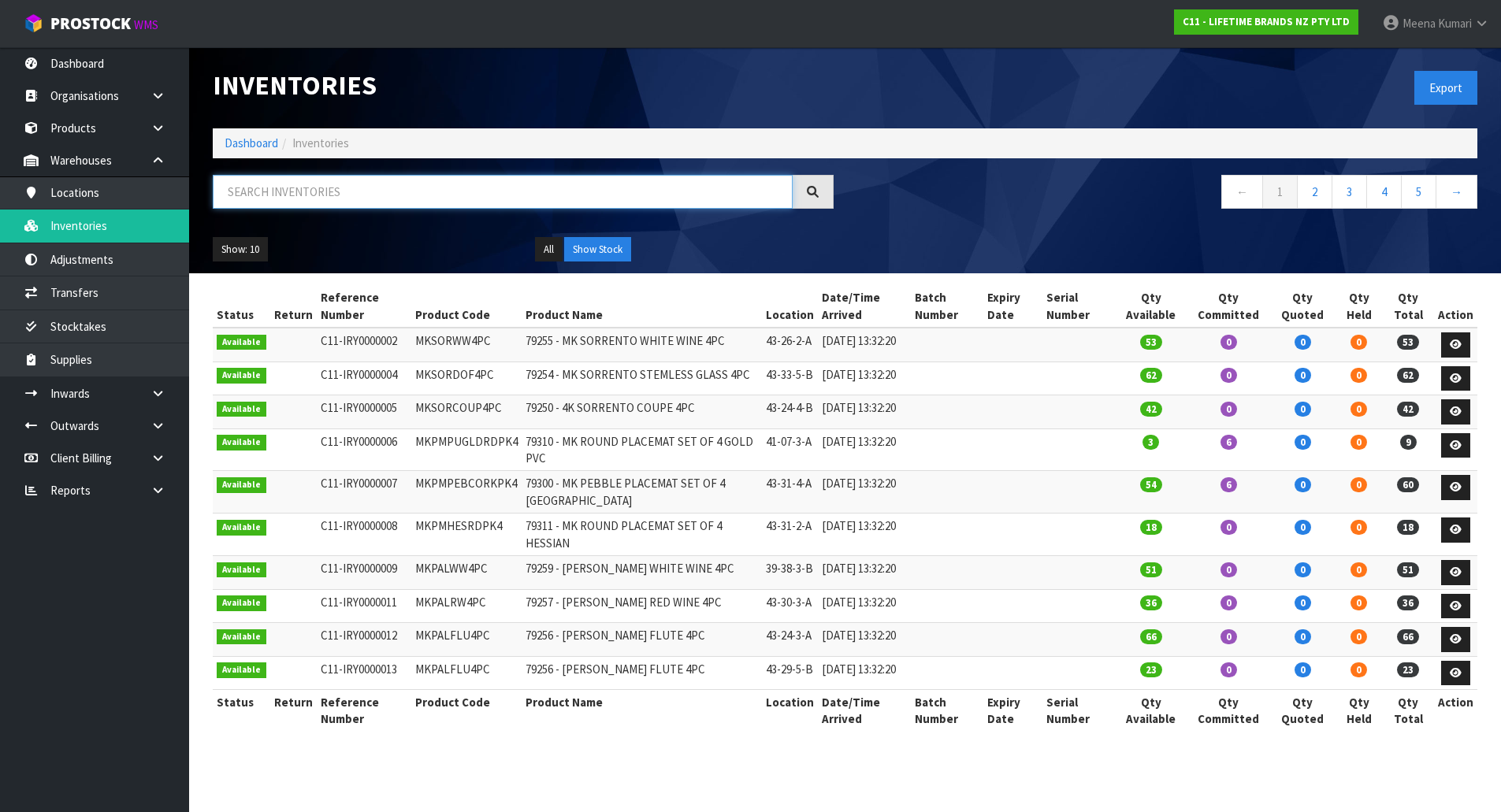
click at [290, 193] on input "text" at bounding box center [502, 191] width 580 height 34
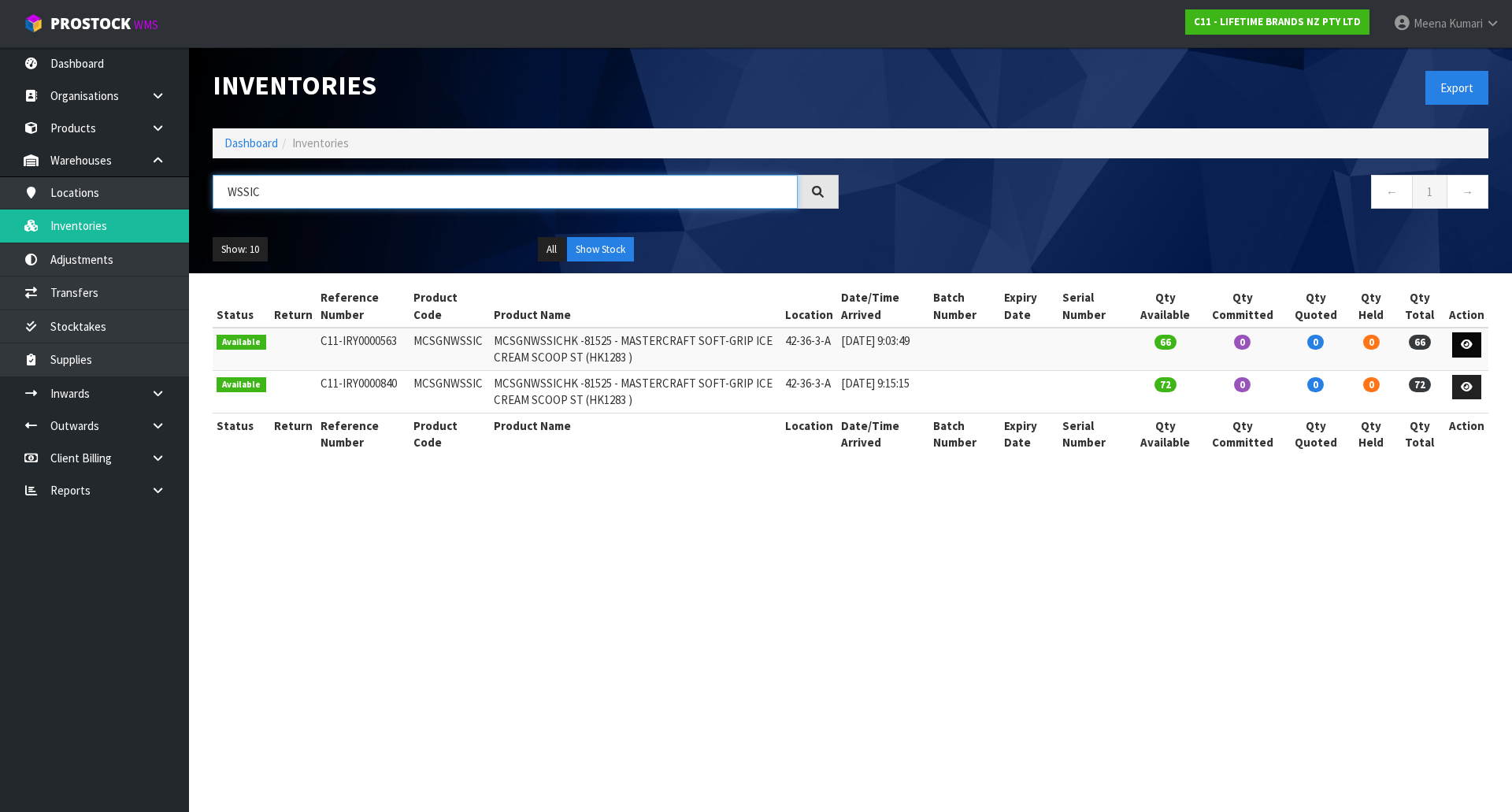
type input "WSSIC"
click at [1466, 338] on link at bounding box center [1467, 345] width 29 height 25
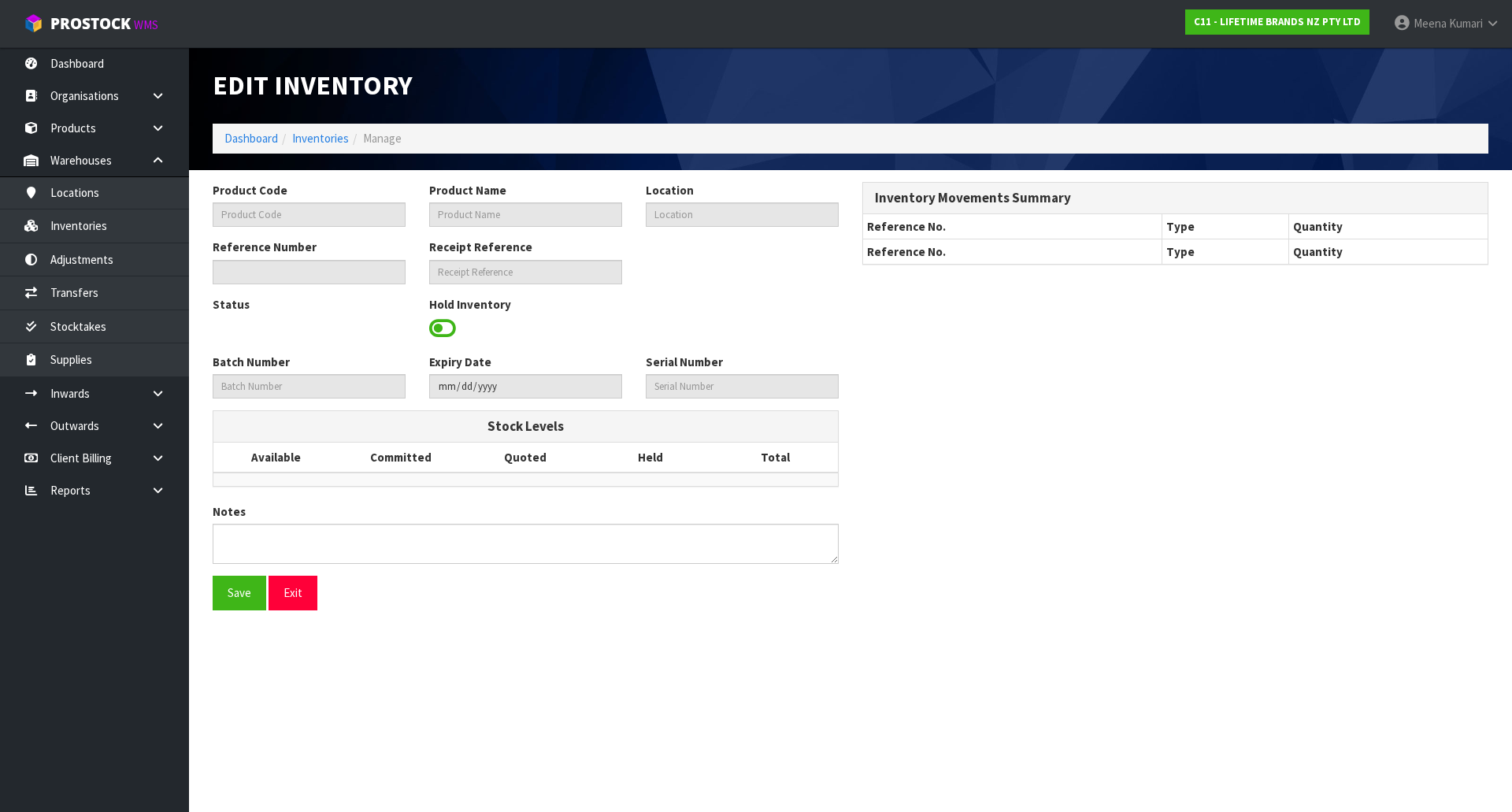
type input "MCSGNWSSIC"
type input "MCSGNWSSICHK -81525 - MASTERCRAFT SOFT-GRIP ICE CREAM SCOOP ST (HK1283 )"
type input "42-36-3-A"
type input "C11-IRY0000563"
type input "C11-REC0000008"
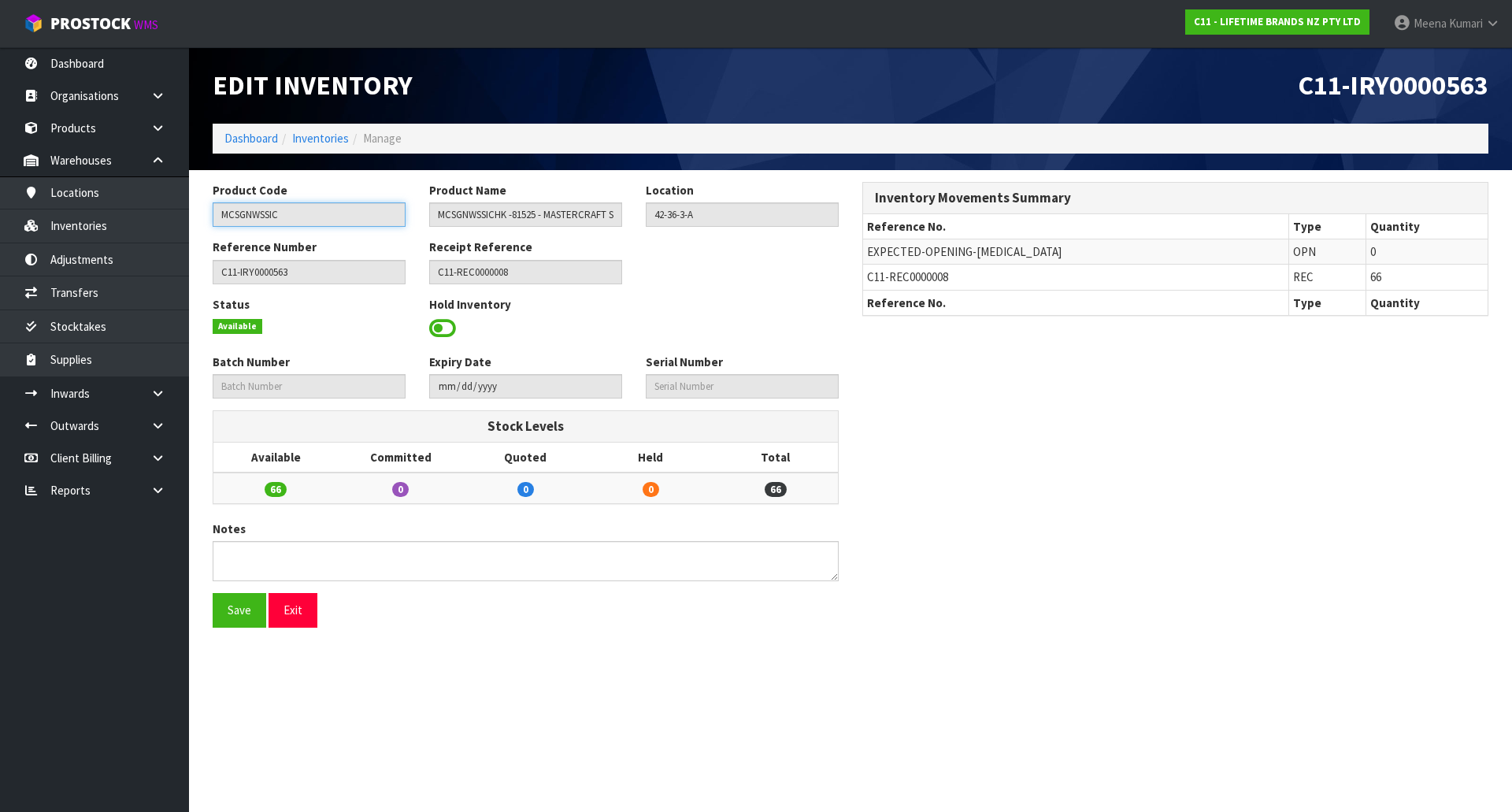
click at [334, 215] on input "MCSGNWSSIC" at bounding box center [309, 214] width 193 height 24
click at [110, 147] on link "Warehouses" at bounding box center [95, 160] width 189 height 32
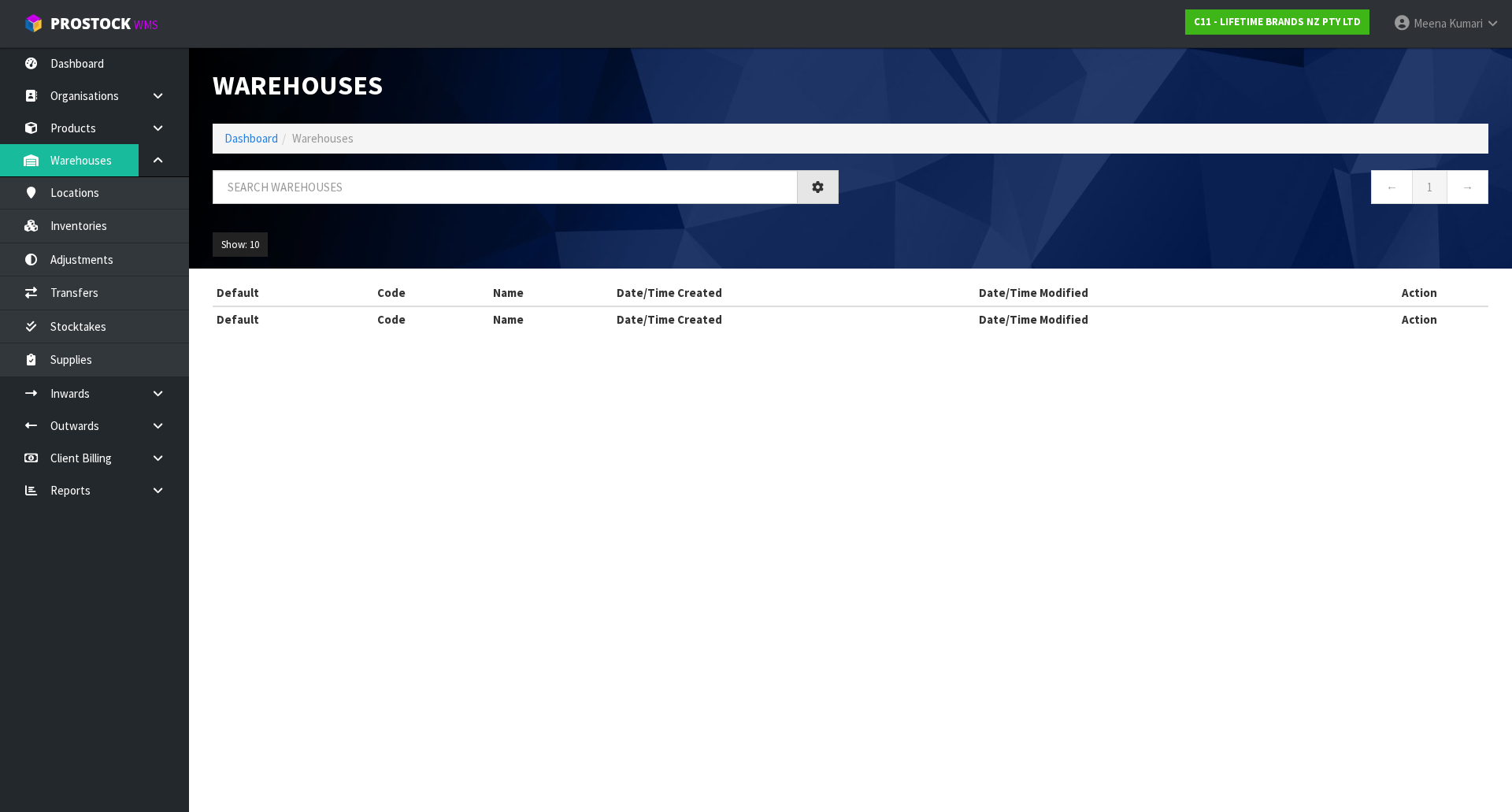
click at [100, 124] on div "Warehouses Dashboard Warehouses ← 1 → Show: 10 5 10 25 50 Default Code Name Dat…" at bounding box center [756, 179] width 1512 height 360
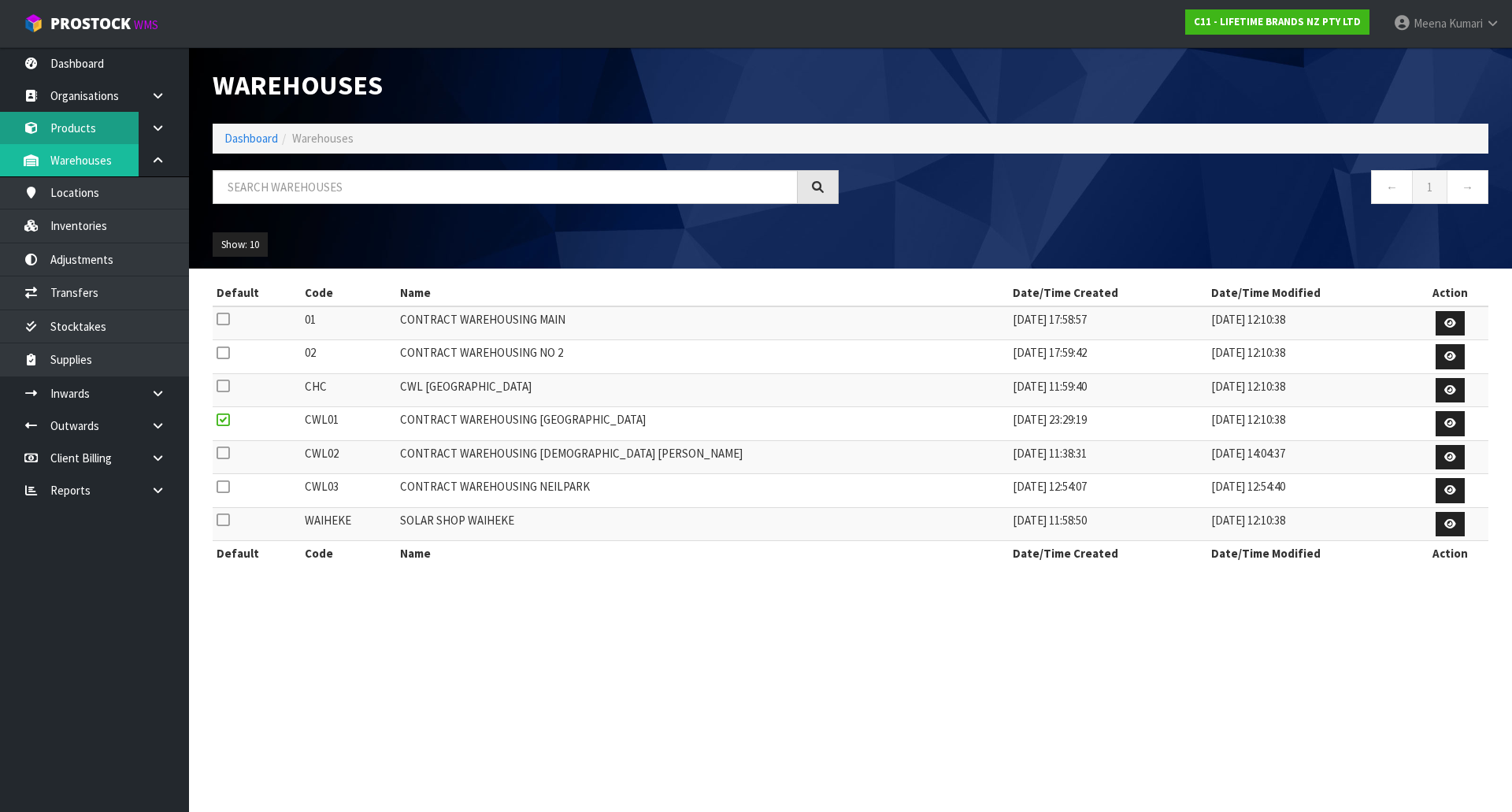
click at [98, 124] on link "Products" at bounding box center [95, 128] width 189 height 32
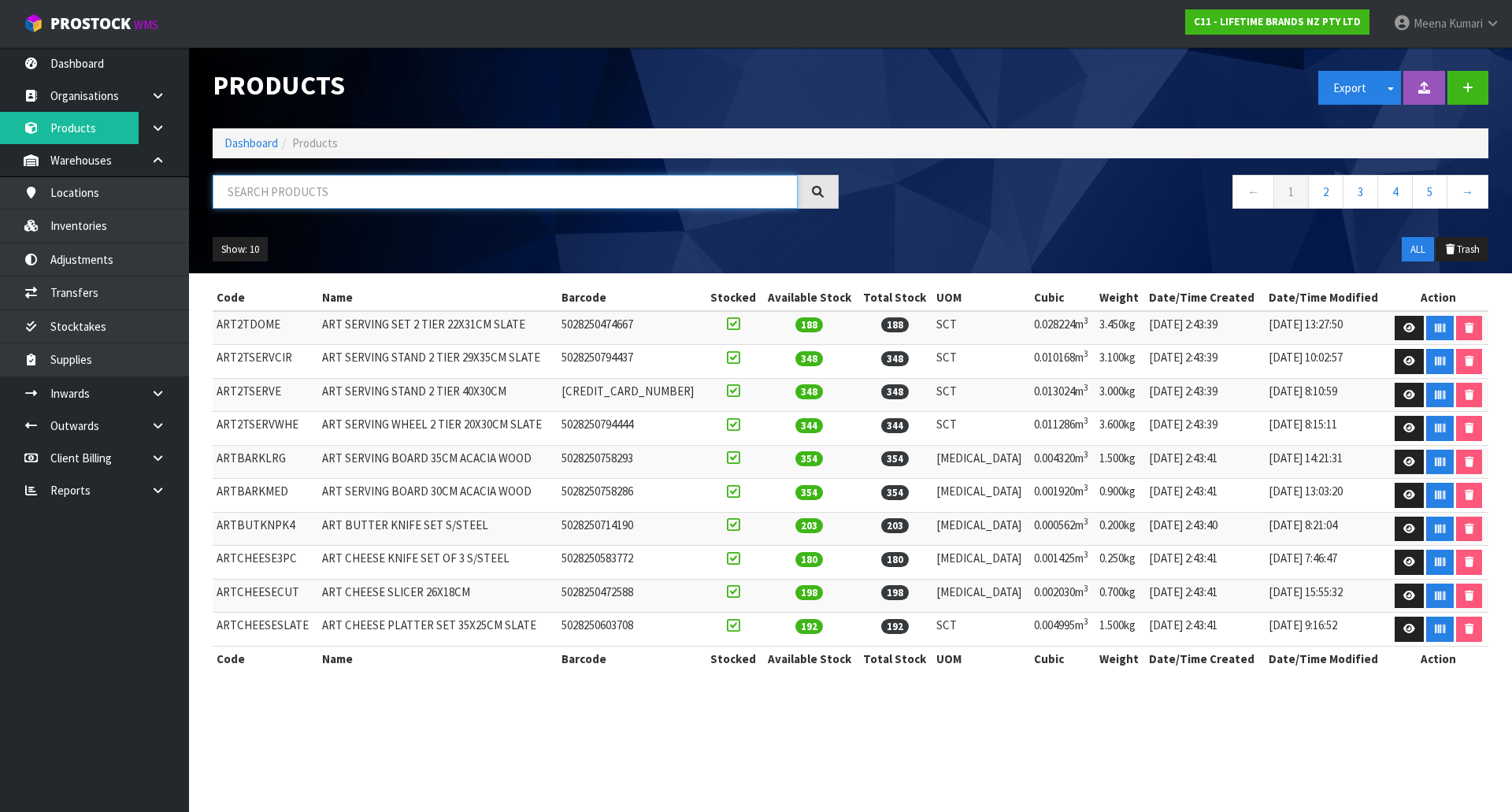
click at [289, 182] on input "text" at bounding box center [505, 191] width 585 height 34
paste input "MCSGNWSSIC"
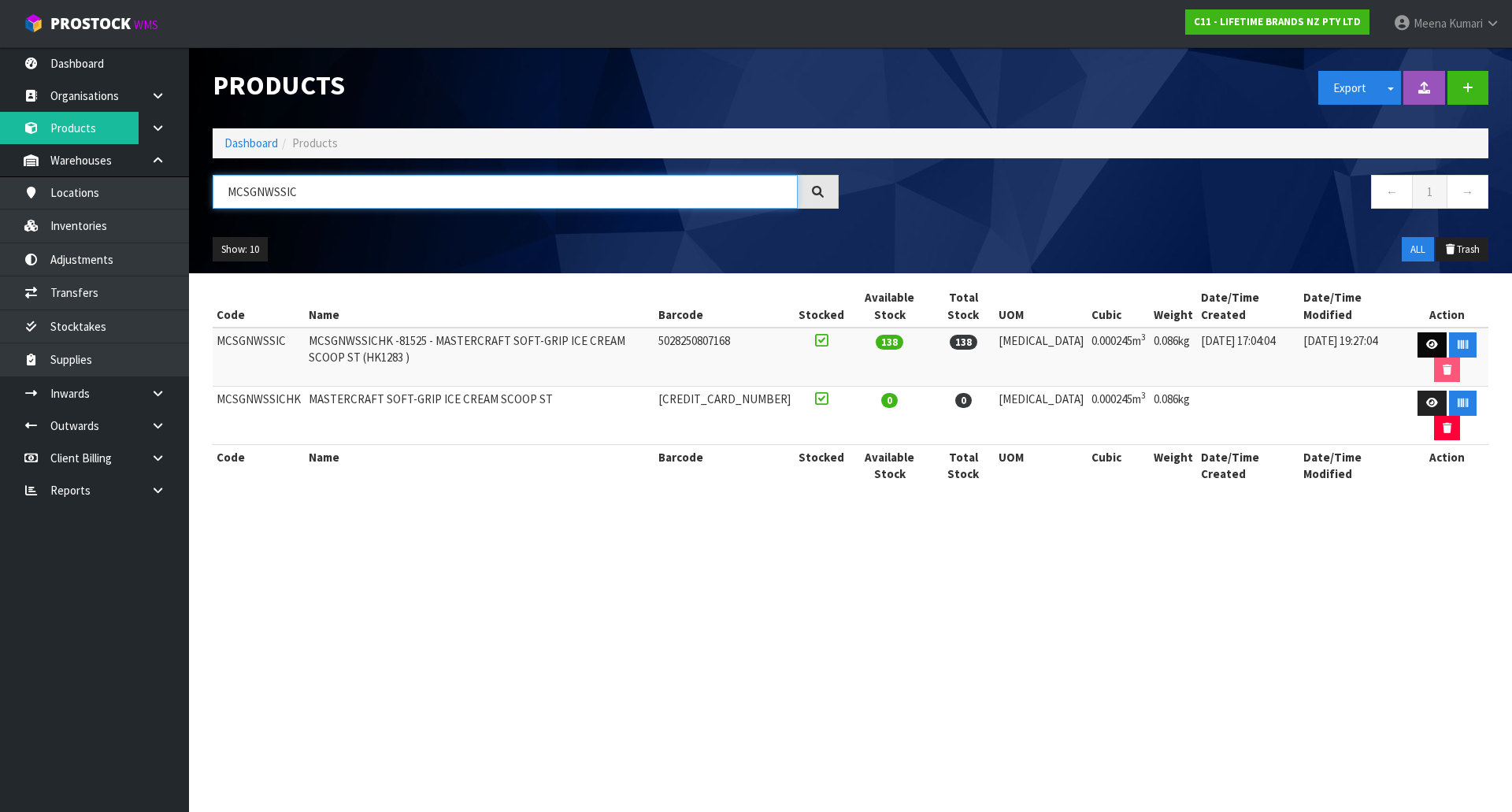
type input "MCSGNWSSIC"
click at [1426, 339] on icon at bounding box center [1432, 344] width 12 height 11
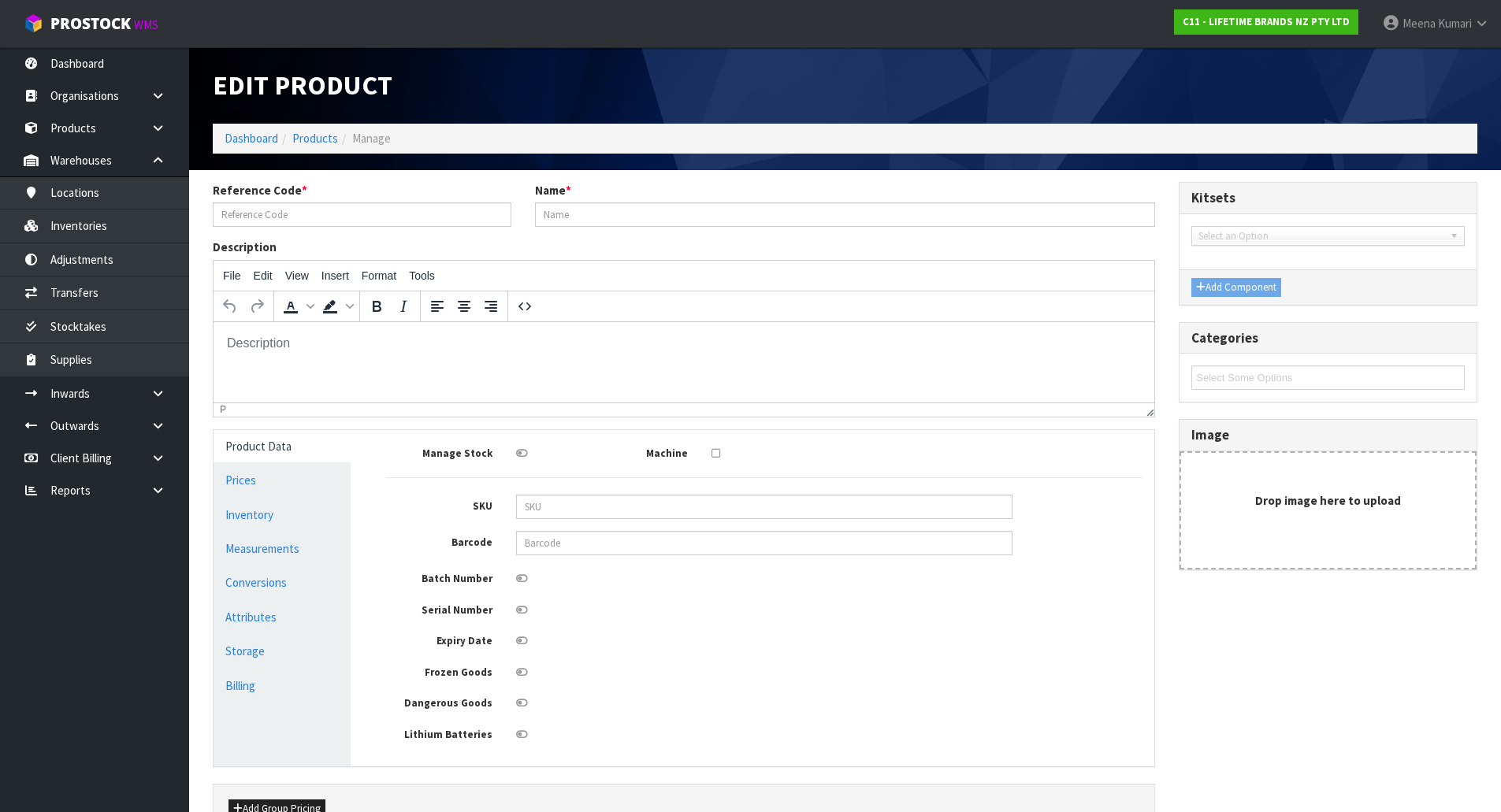
type input "MCSGNWSSIC"
type input "MCSGNWSSICHK -81525 - MASTERCRAFT SOFT-GRIP ICE CREAM SCOOP ST (HK1283 )"
type input "5028250807168"
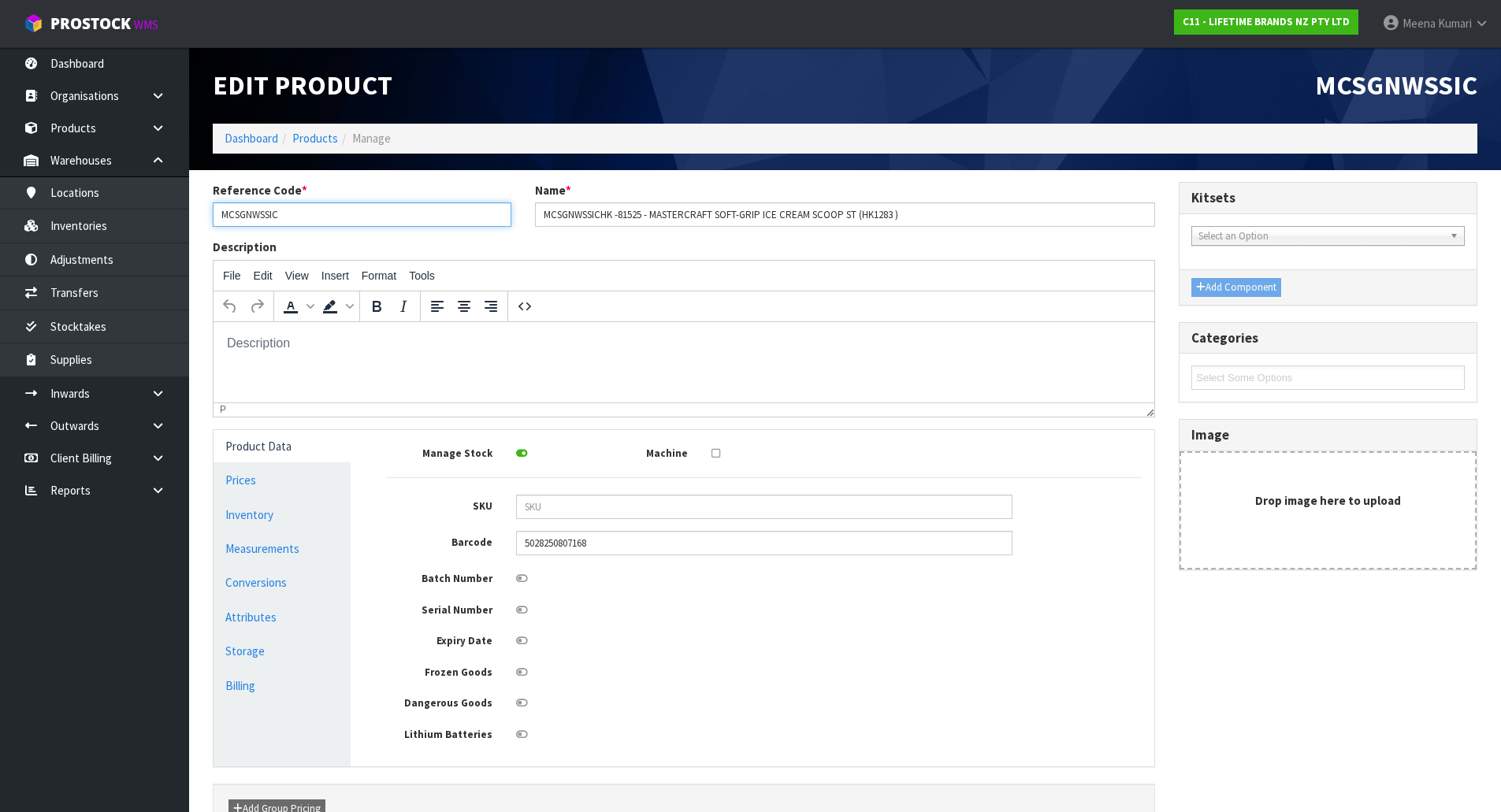
click at [321, 220] on input "MCSGNWSSIC" at bounding box center [362, 214] width 298 height 24
click at [262, 580] on link "Conversions" at bounding box center [282, 582] width 138 height 32
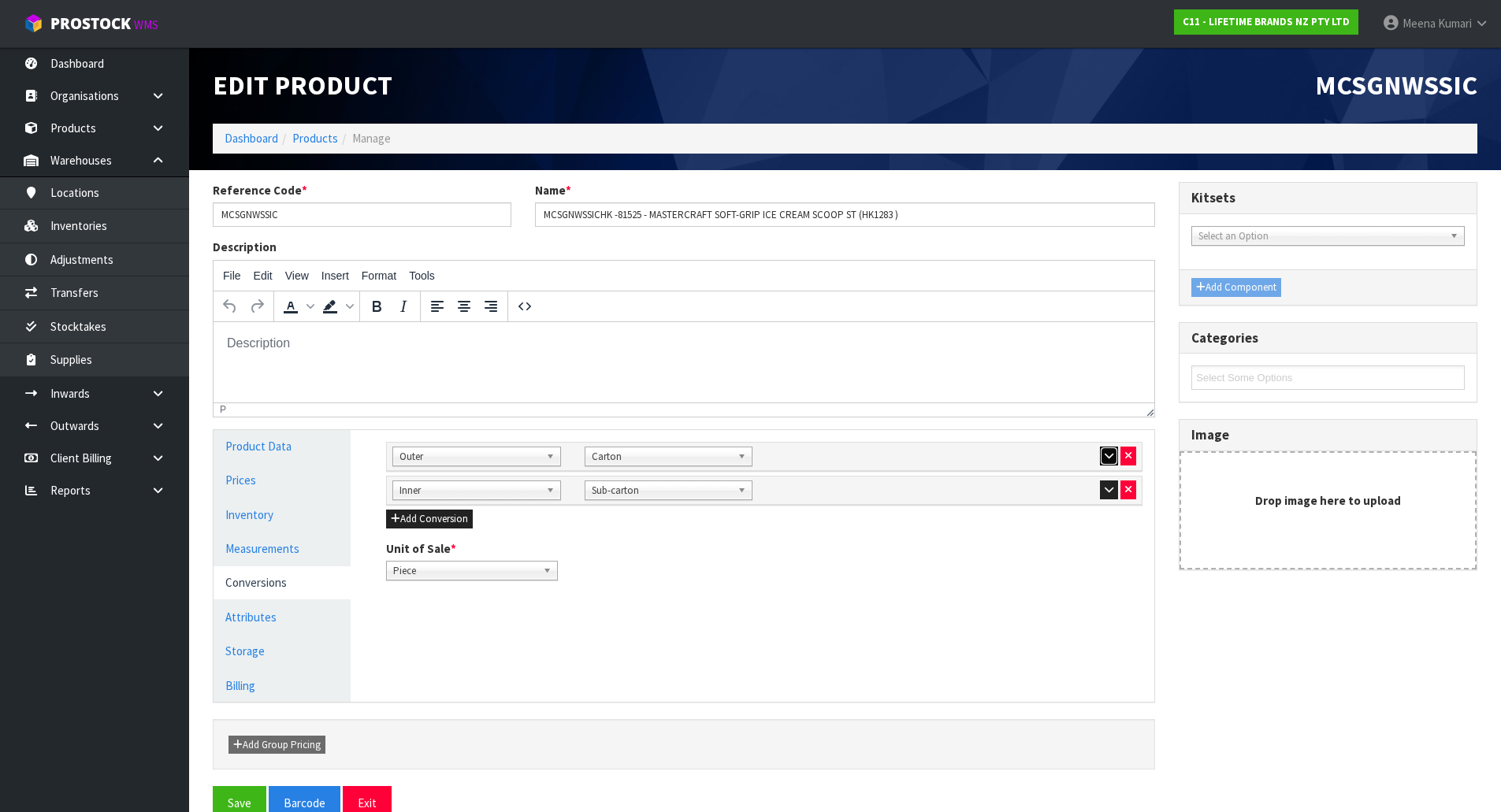
click at [1105, 452] on icon "button" at bounding box center [1109, 455] width 9 height 11
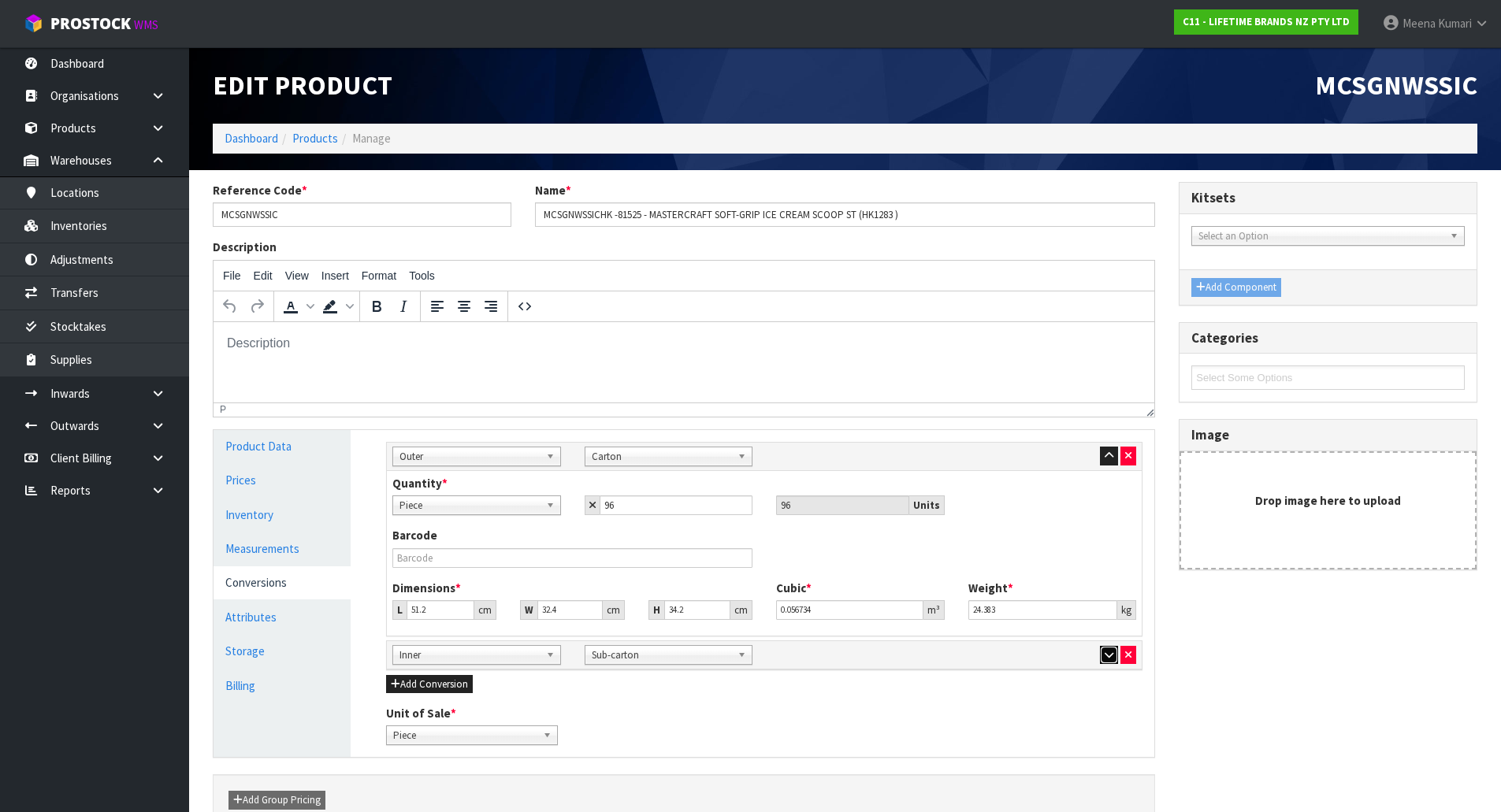
click at [1111, 658] on icon "button" at bounding box center [1109, 655] width 9 height 11
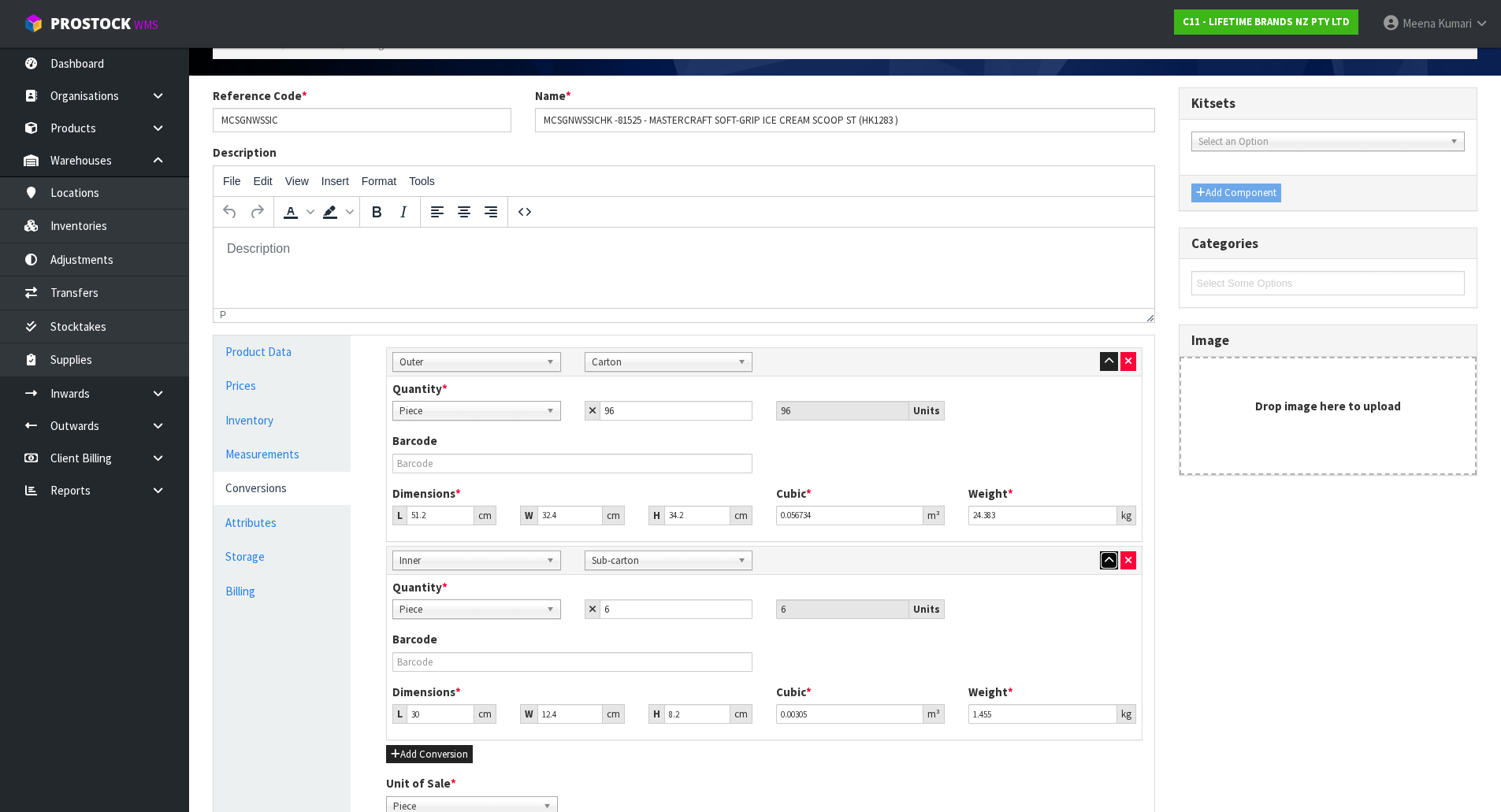
scroll to position [252, 0]
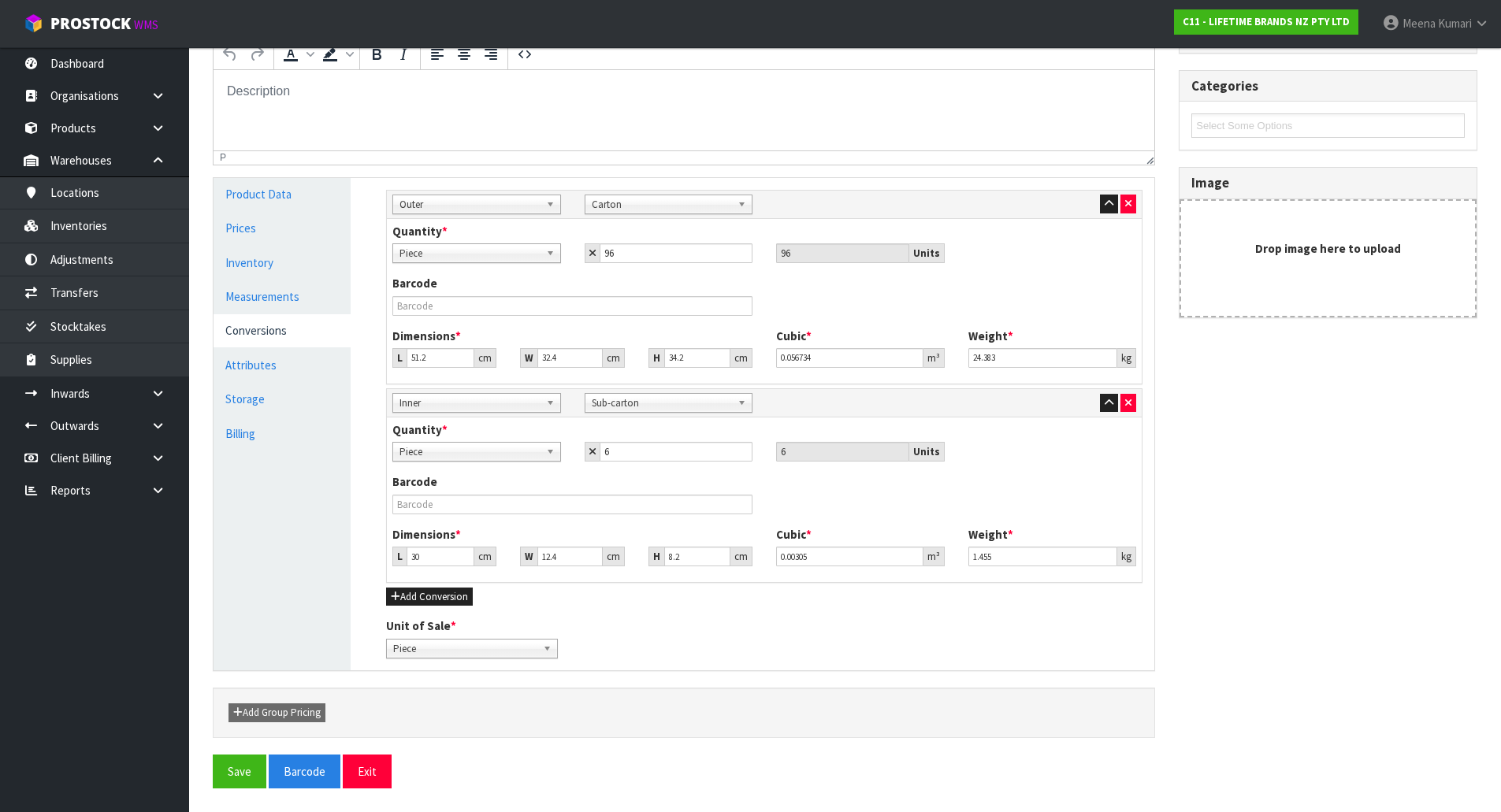
click at [454, 258] on span "Piece" at bounding box center [470, 252] width 140 height 19
click at [451, 334] on li "Sub-carton" at bounding box center [476, 337] width 161 height 19
drag, startPoint x: 663, startPoint y: 256, endPoint x: 568, endPoint y: 256, distance: 95.0
click at [568, 256] on div "Piece Carton Sub-carton Sub-carton Piece Carton Sub-carton 96 96 Units" at bounding box center [764, 253] width 768 height 19
type input "1"
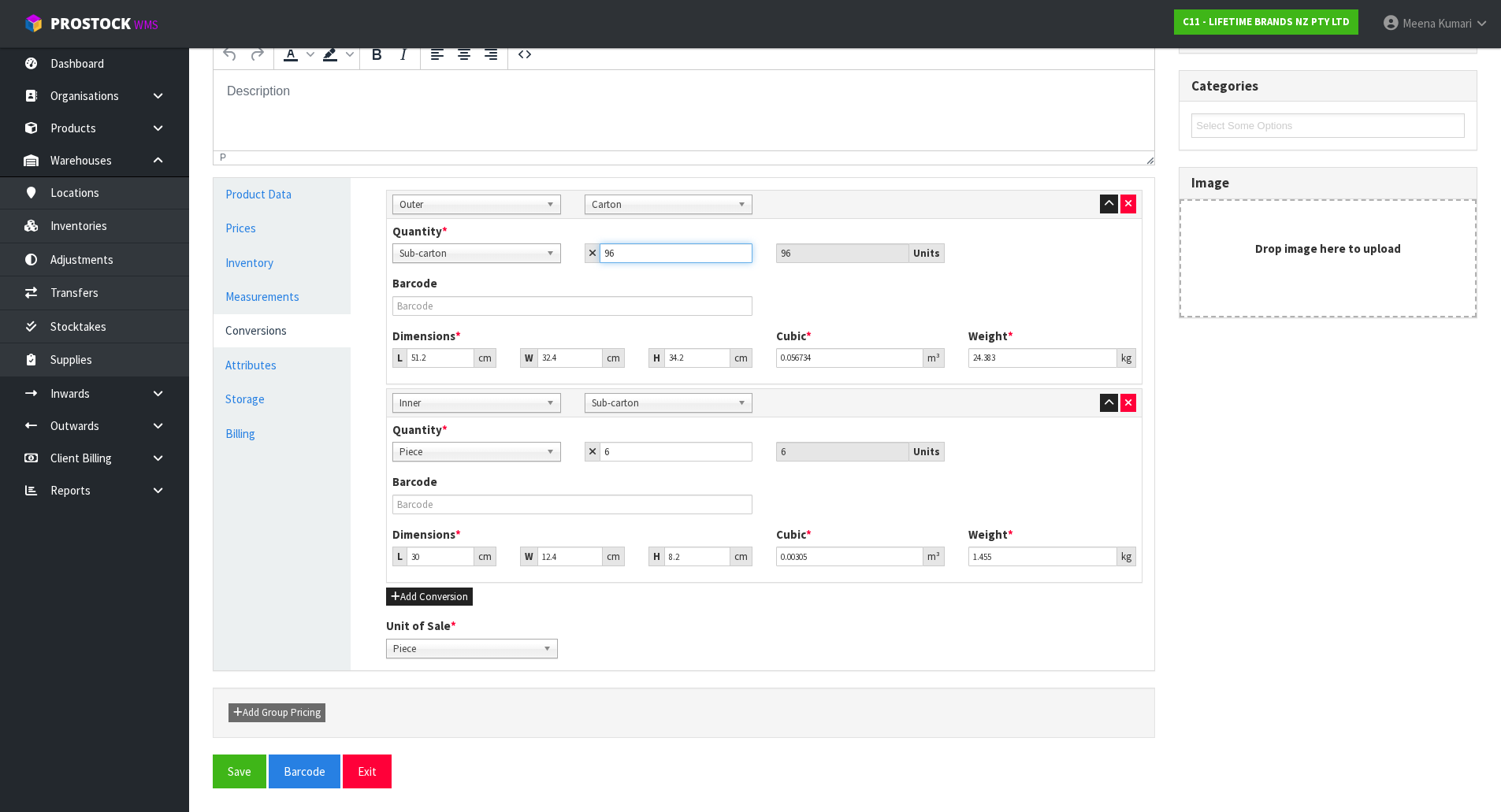
type input "6"
type input "12"
type input "72"
type input "12"
click at [236, 776] on button "Save" at bounding box center [239, 771] width 54 height 34
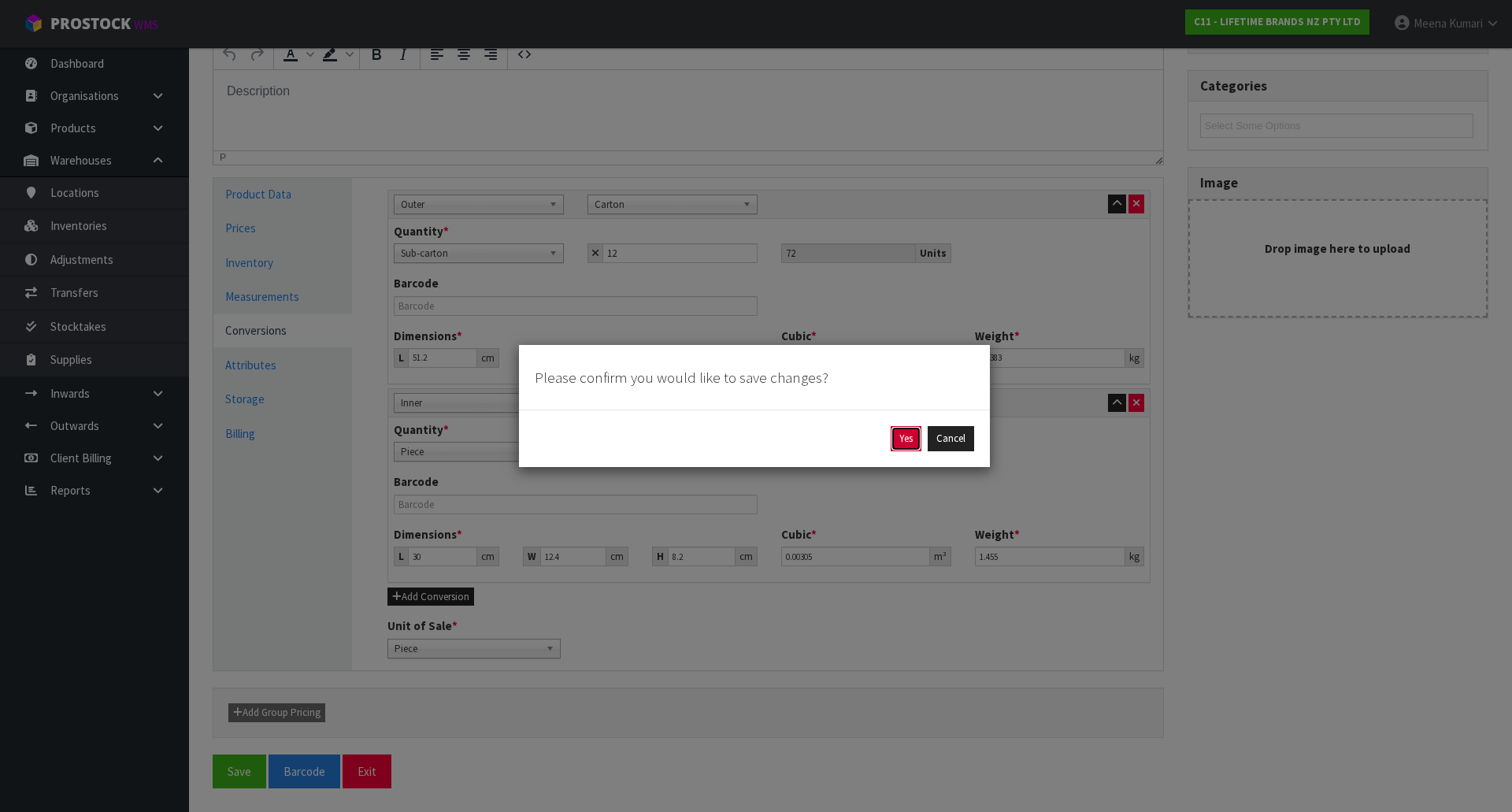
click at [909, 431] on button "Yes" at bounding box center [907, 439] width 31 height 25
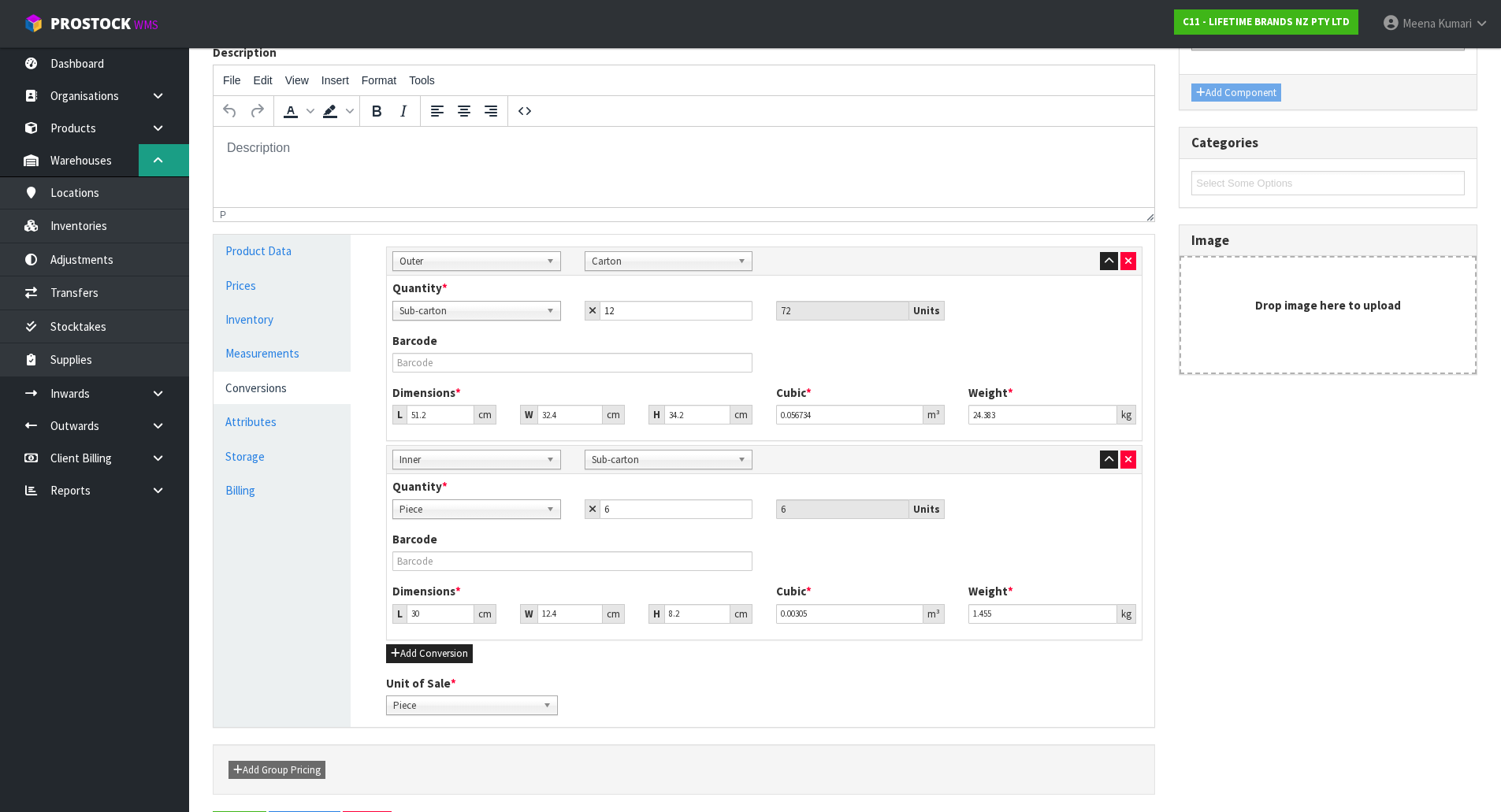
scroll to position [0, 0]
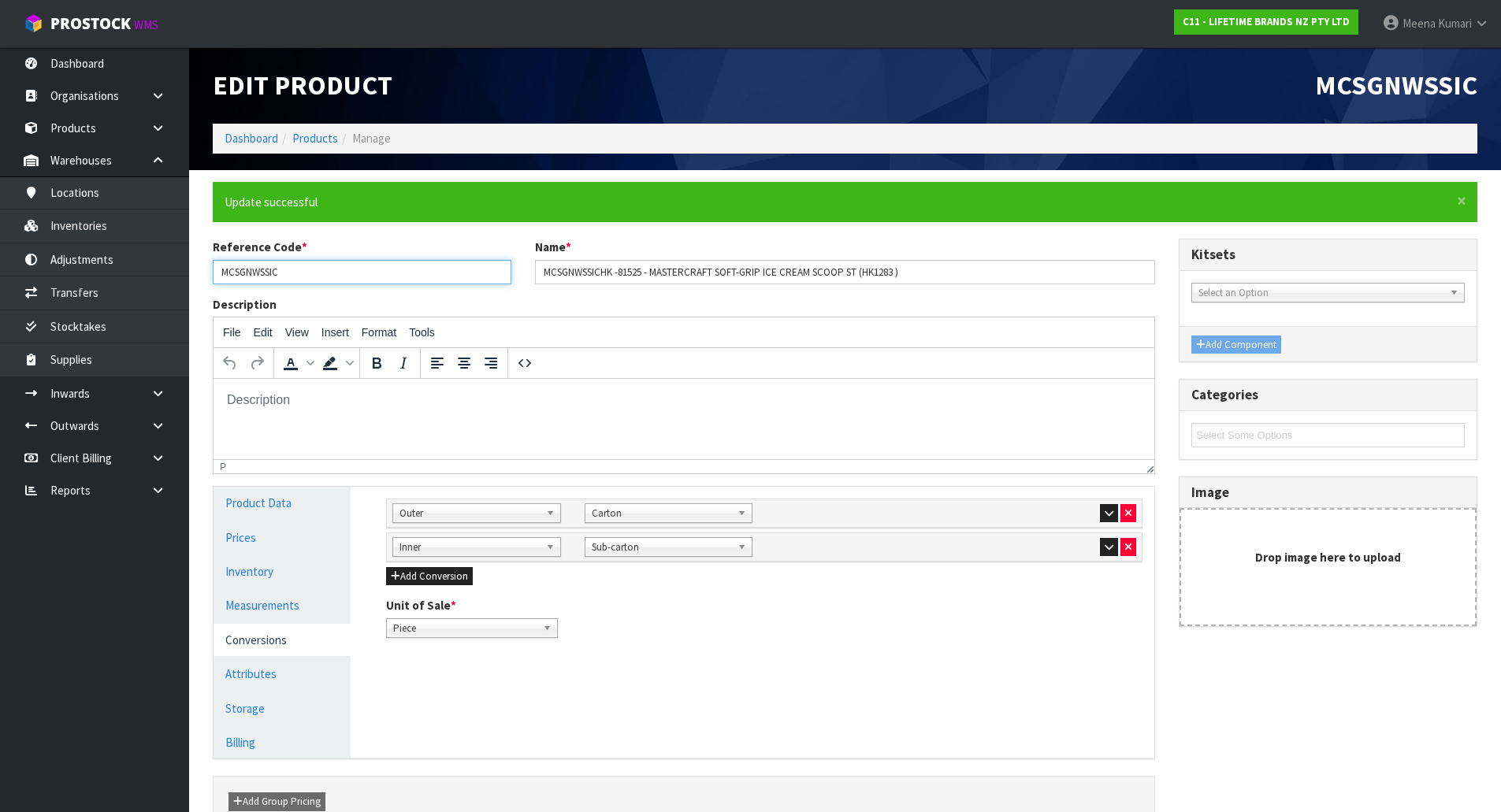
click at [319, 277] on input "MCSGNWSSIC" at bounding box center [362, 272] width 298 height 24
click at [305, 137] on link "Products" at bounding box center [315, 137] width 46 height 15
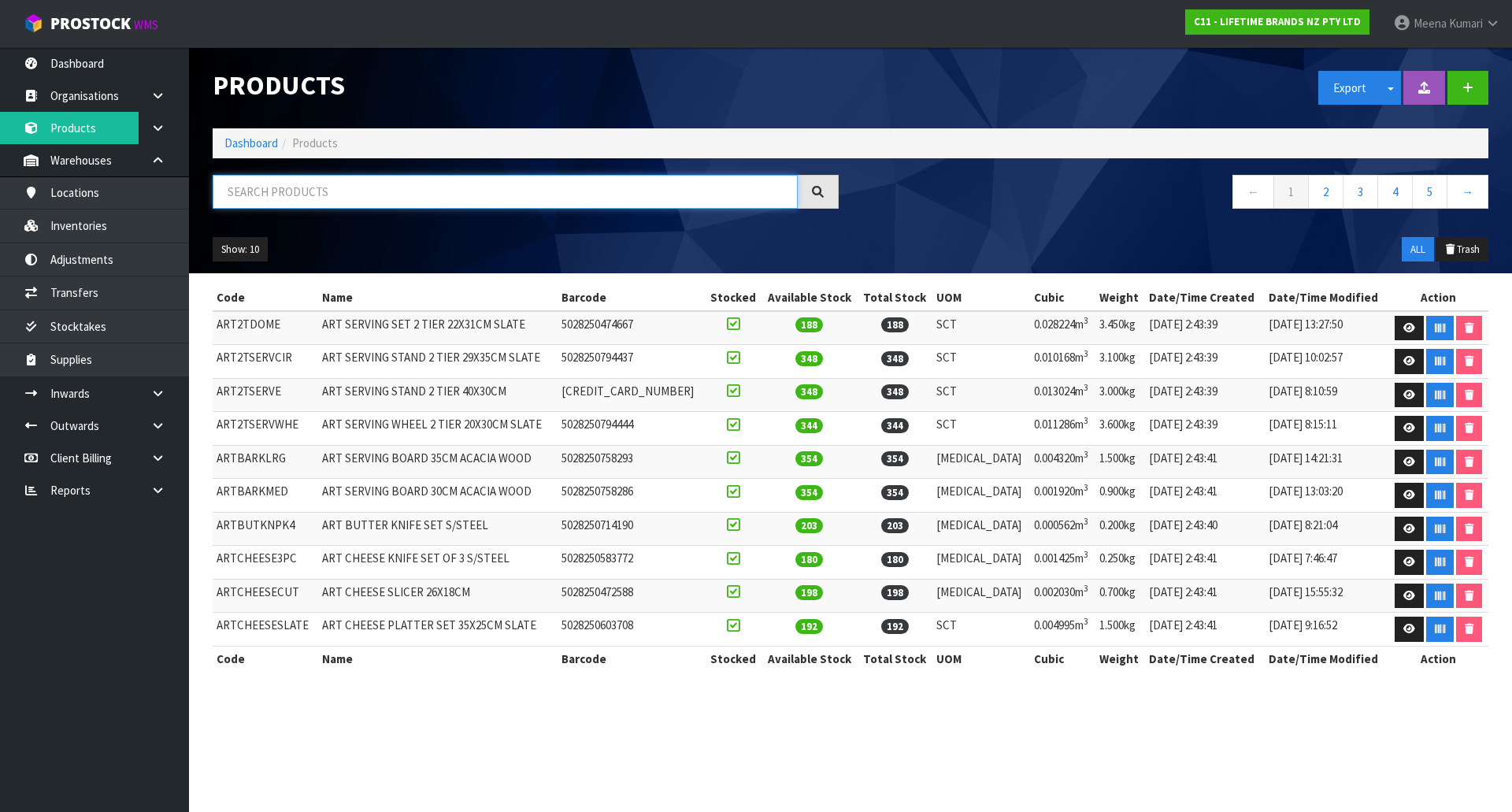
click at [292, 193] on input "text" at bounding box center [505, 191] width 585 height 34
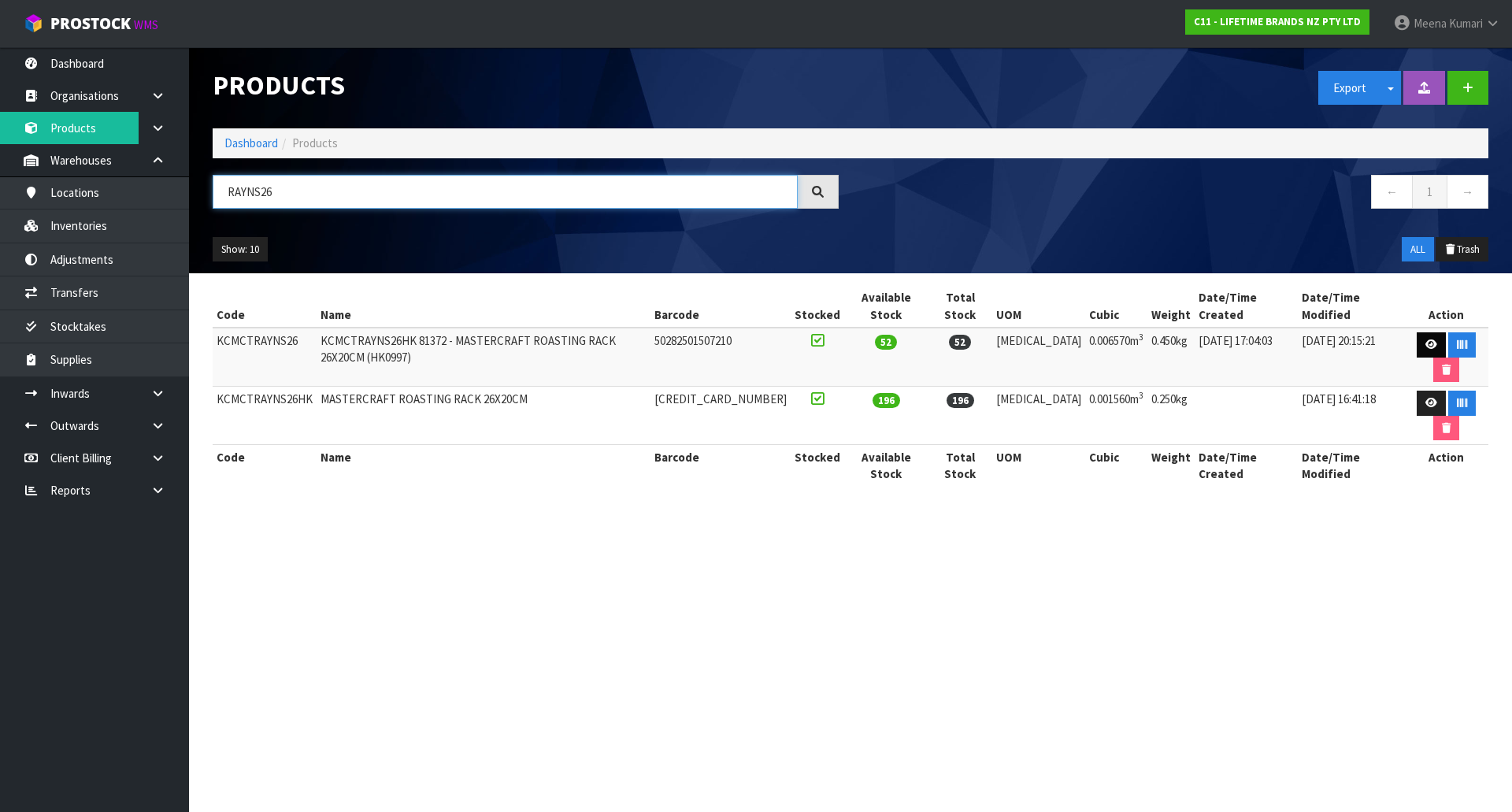
type input "RAYNS26"
click at [1425, 339] on icon at bounding box center [1431, 344] width 12 height 11
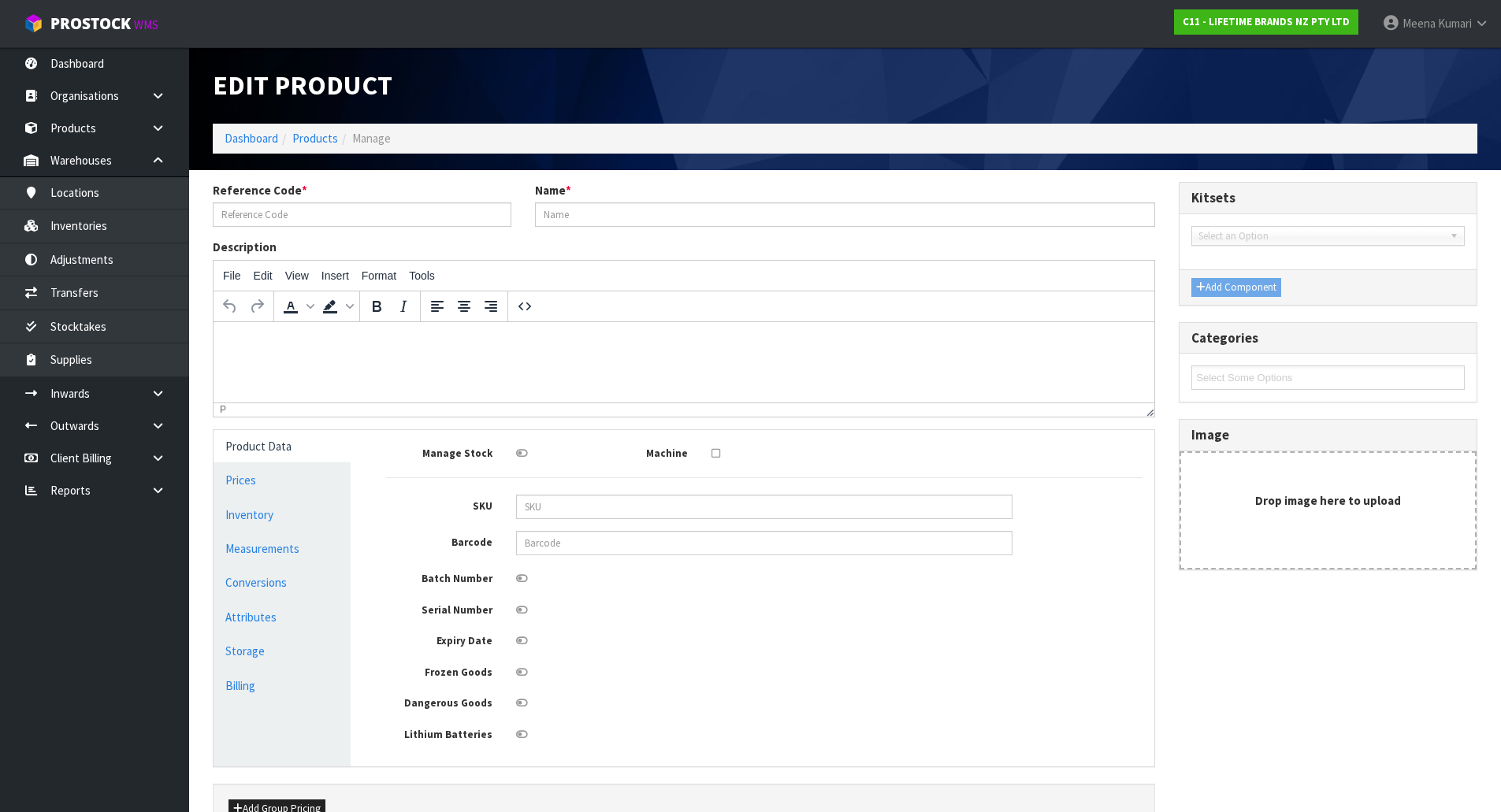
type input "KCMCTRAYNS26"
type input "KCMCTRAYNS26HK 81372 - MASTERCRAFT ROASTING RACK 26X20CM (HK0997)"
type input "50282501507210"
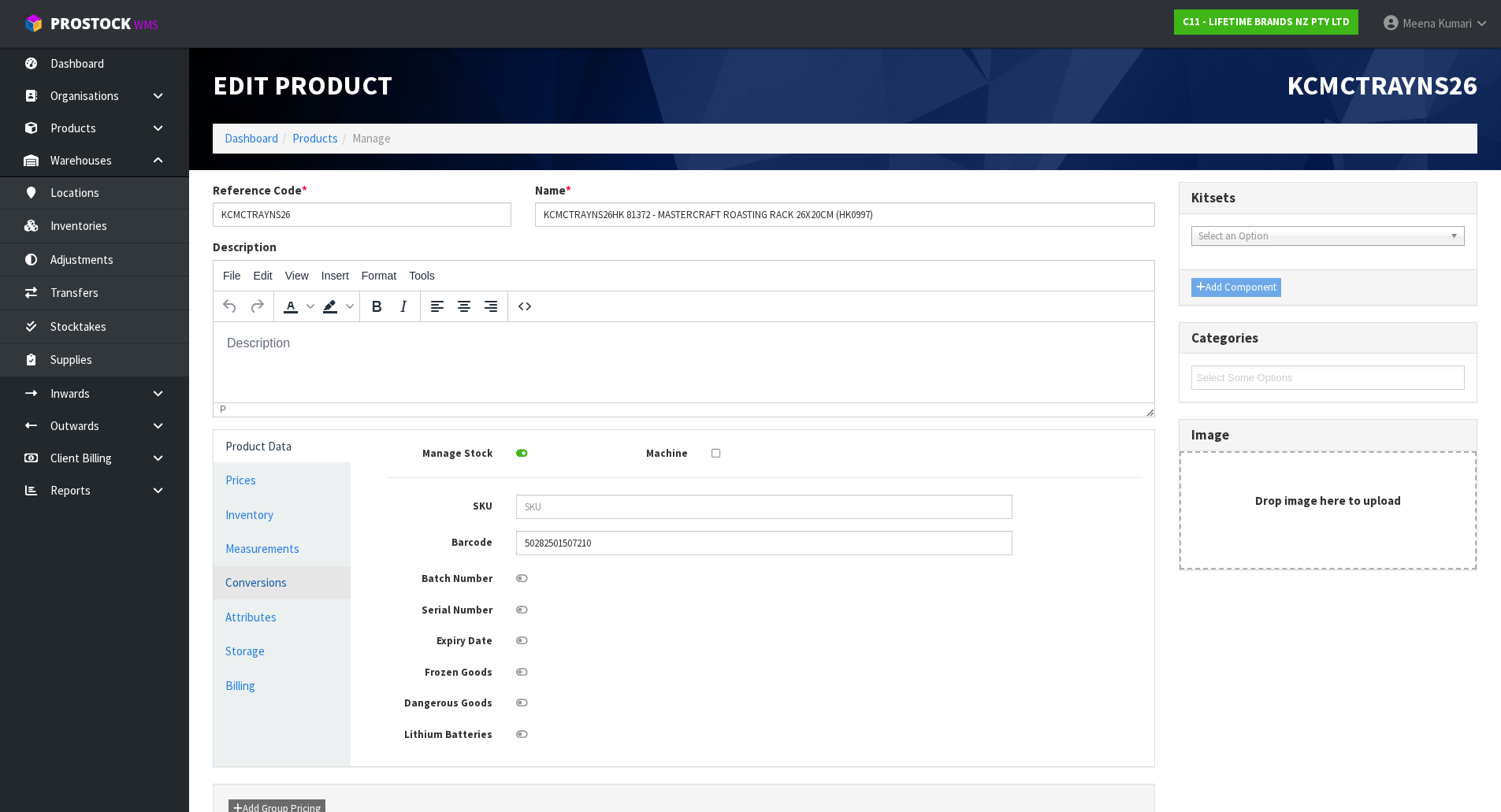
click at [279, 582] on link "Conversions" at bounding box center [282, 582] width 138 height 32
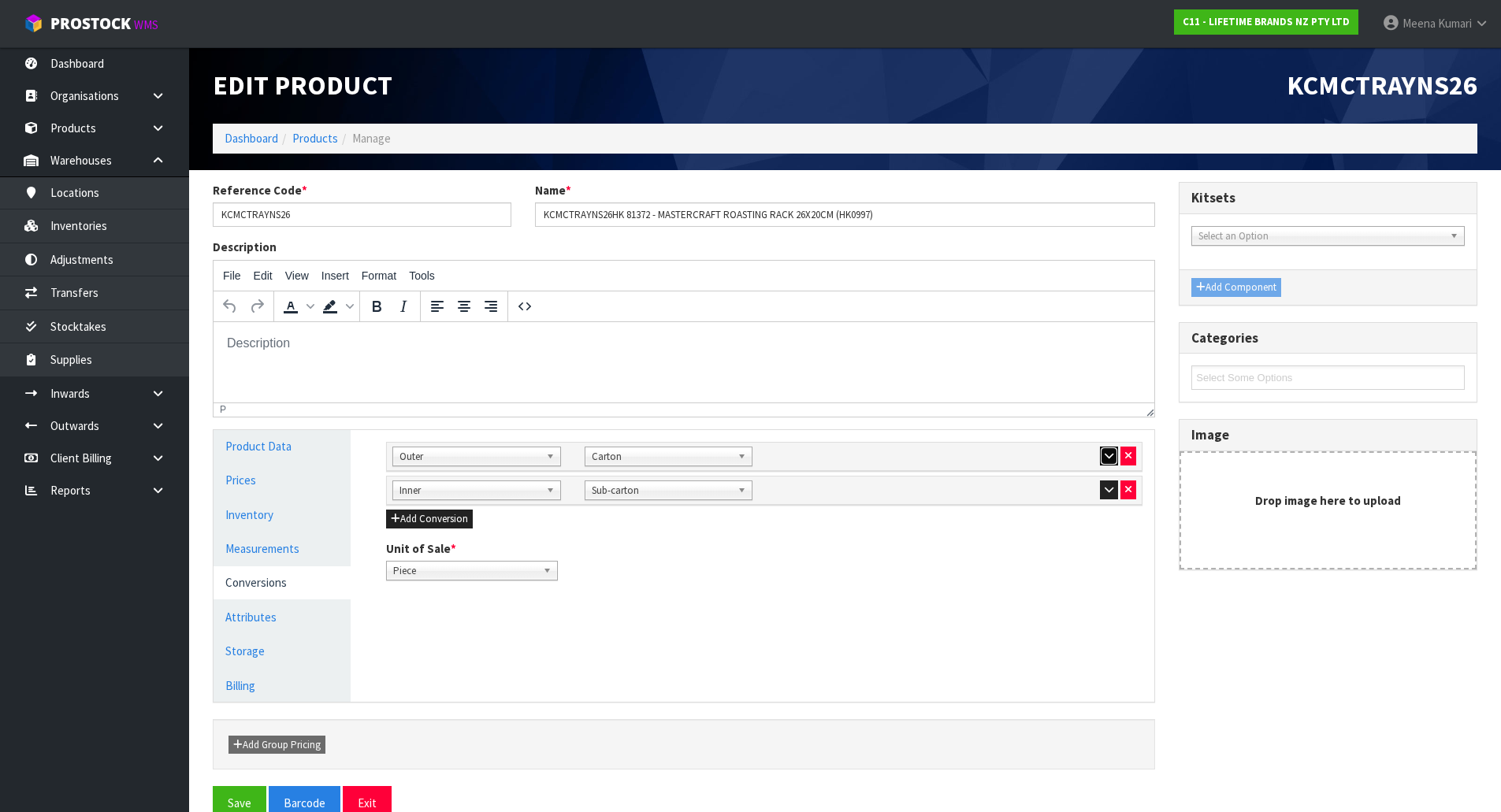
click at [1112, 452] on icon "button" at bounding box center [1109, 455] width 9 height 11
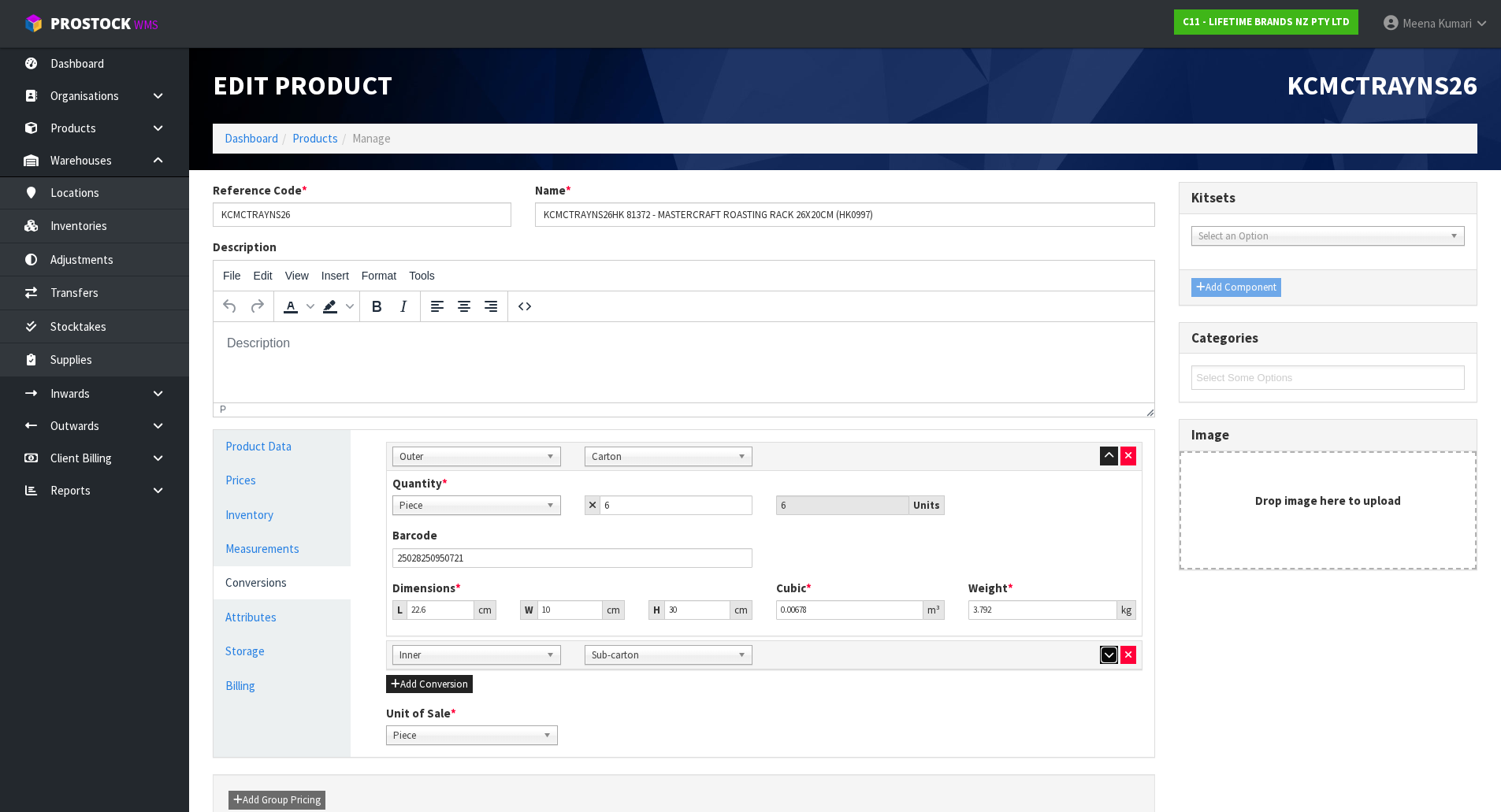
click at [1113, 650] on icon "button" at bounding box center [1109, 655] width 9 height 11
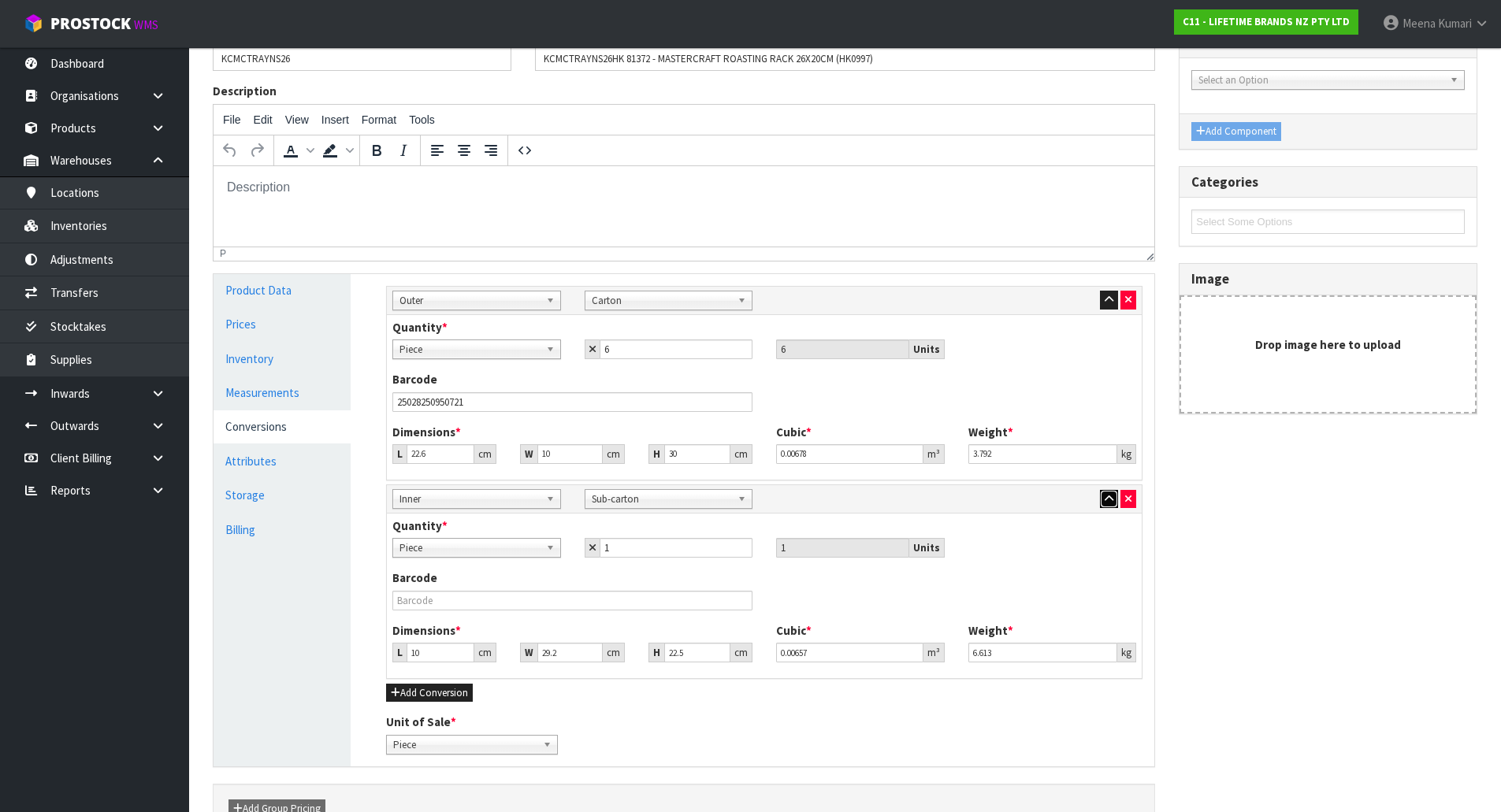
scroll to position [158, 0]
click at [1126, 496] on icon "button" at bounding box center [1128, 497] width 6 height 11
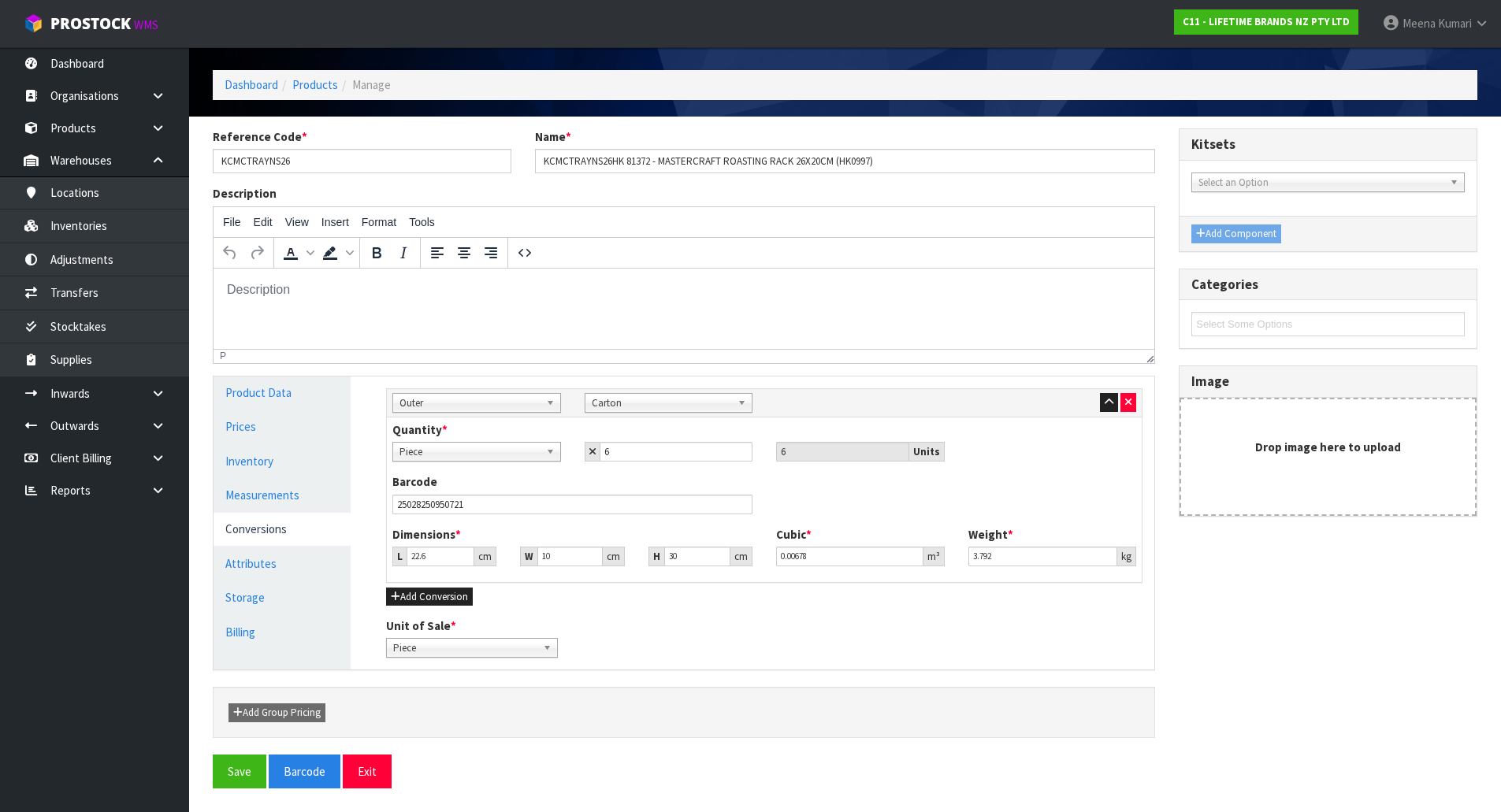
scroll to position [54, 0]
click at [236, 773] on button "Save" at bounding box center [239, 771] width 54 height 34
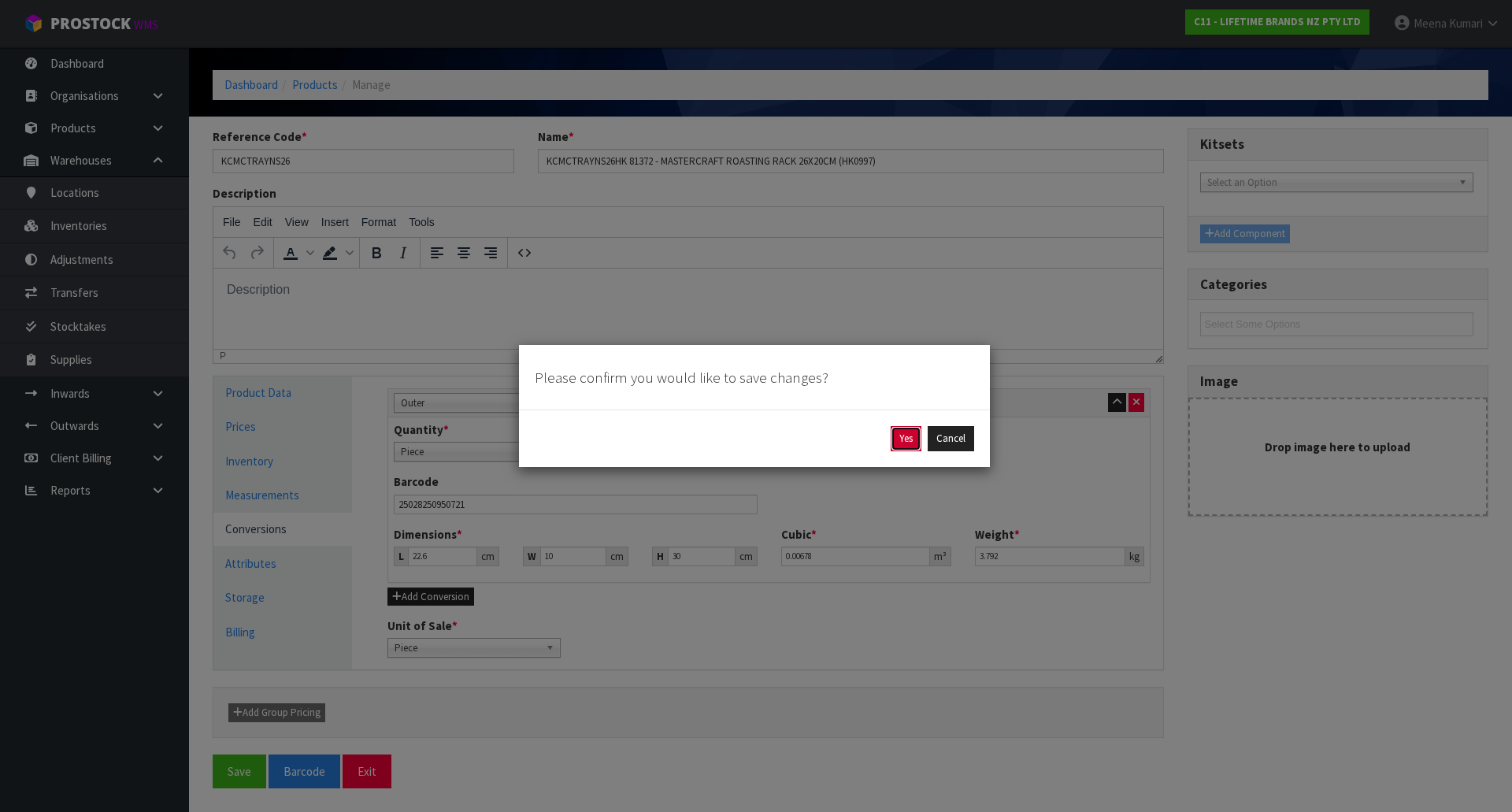
click at [902, 437] on button "Yes" at bounding box center [907, 439] width 31 height 25
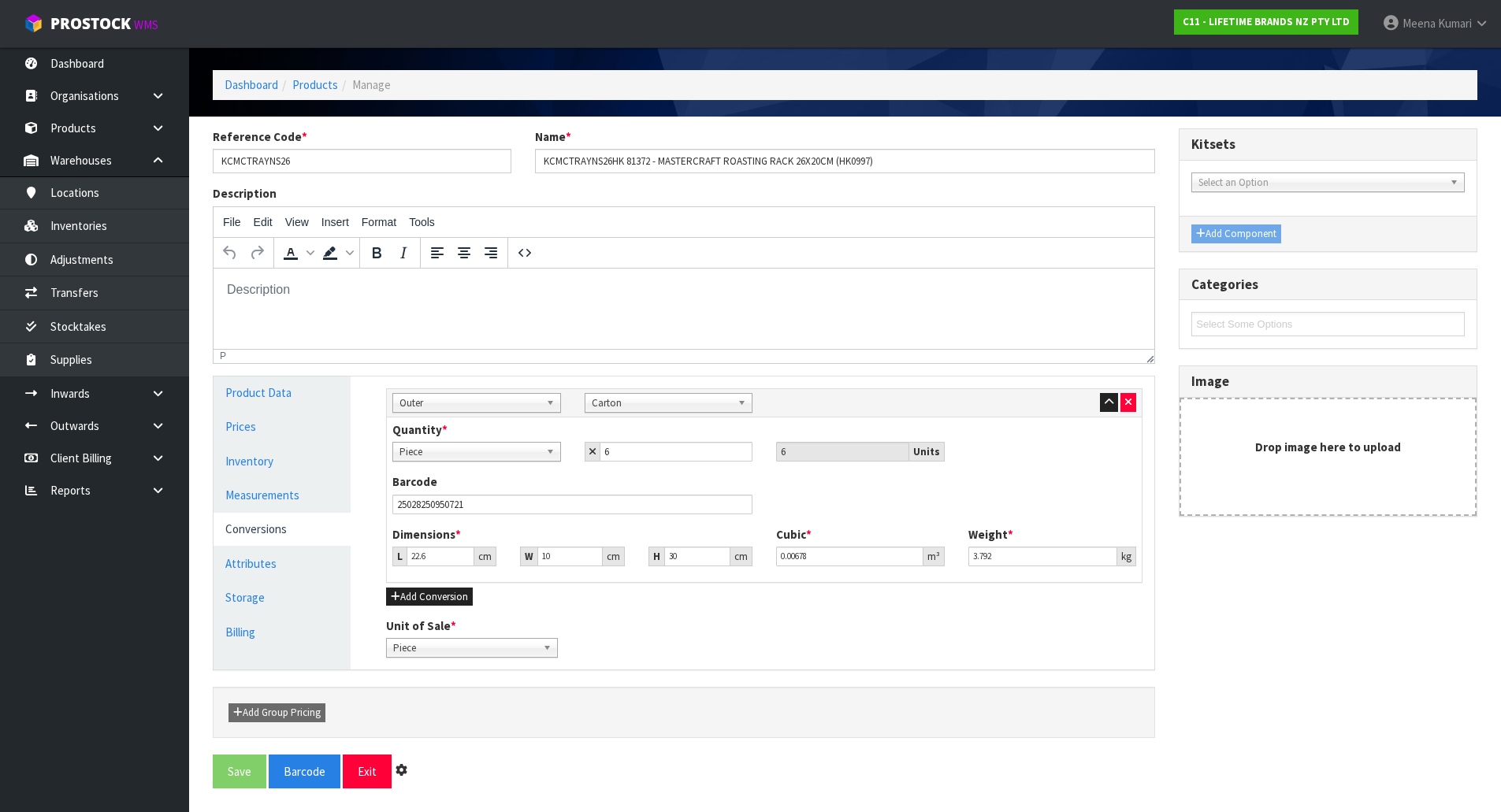
scroll to position [0, 0]
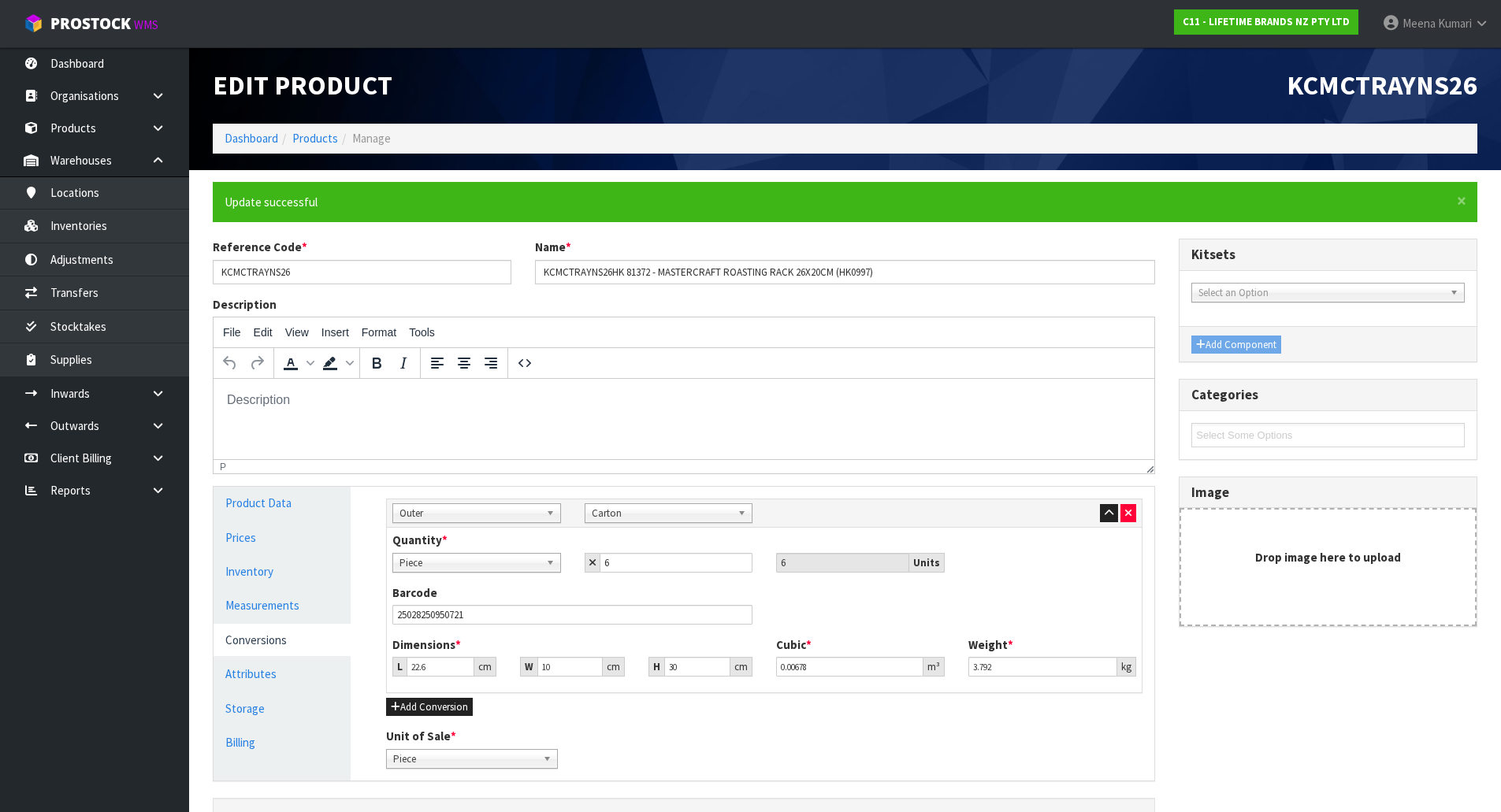
click at [307, 164] on div "Edit Product KCMCTRAYNS26 Dashboard Products Manage" at bounding box center [845, 108] width 1288 height 123
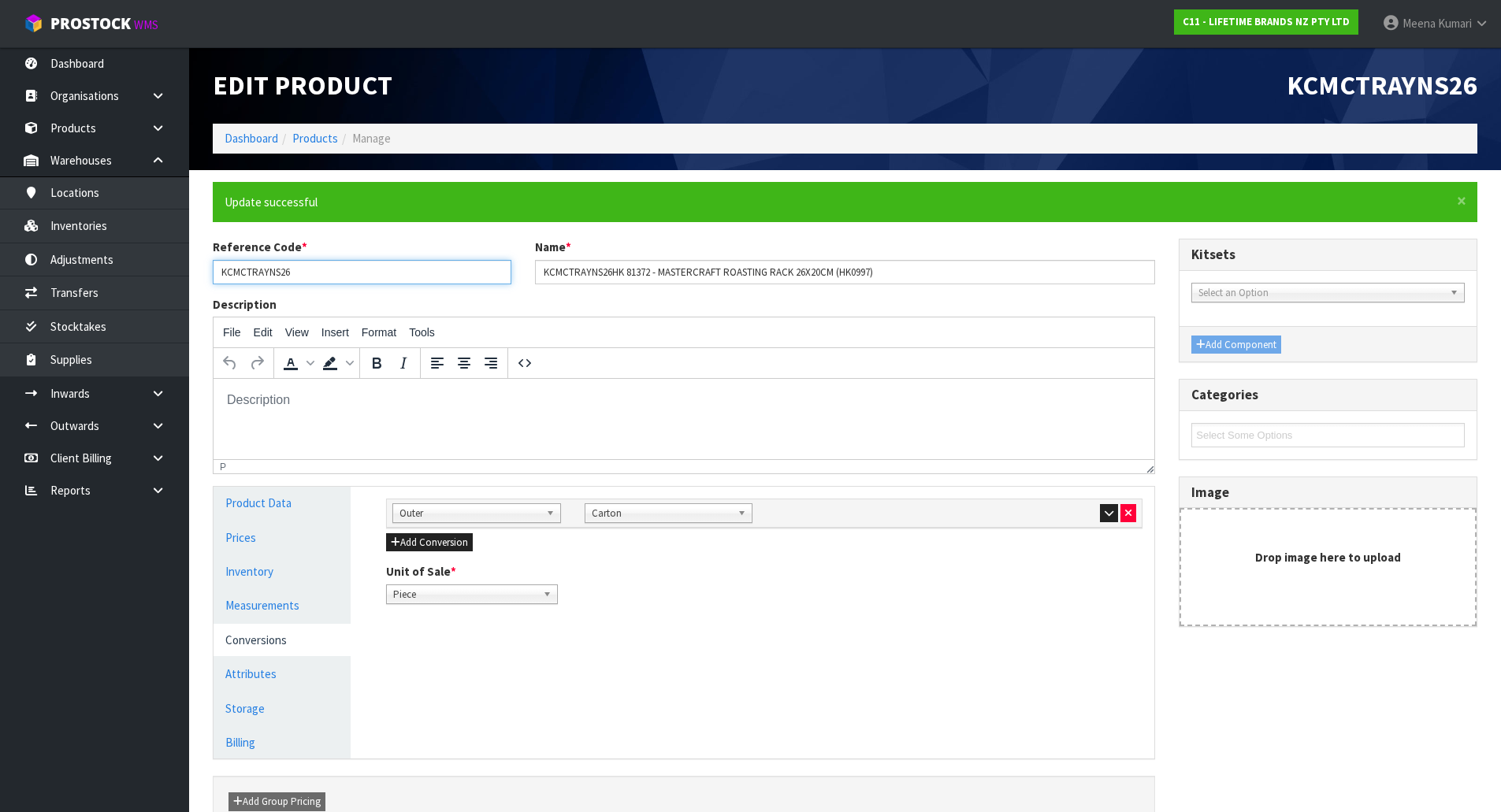
click at [313, 268] on input "KCMCTRAYNS26" at bounding box center [362, 272] width 298 height 24
click at [339, 272] on input "KCMCTRAYNS26" at bounding box center [362, 272] width 298 height 24
click at [318, 273] on input "KCMCTRAYNS26" at bounding box center [362, 272] width 298 height 24
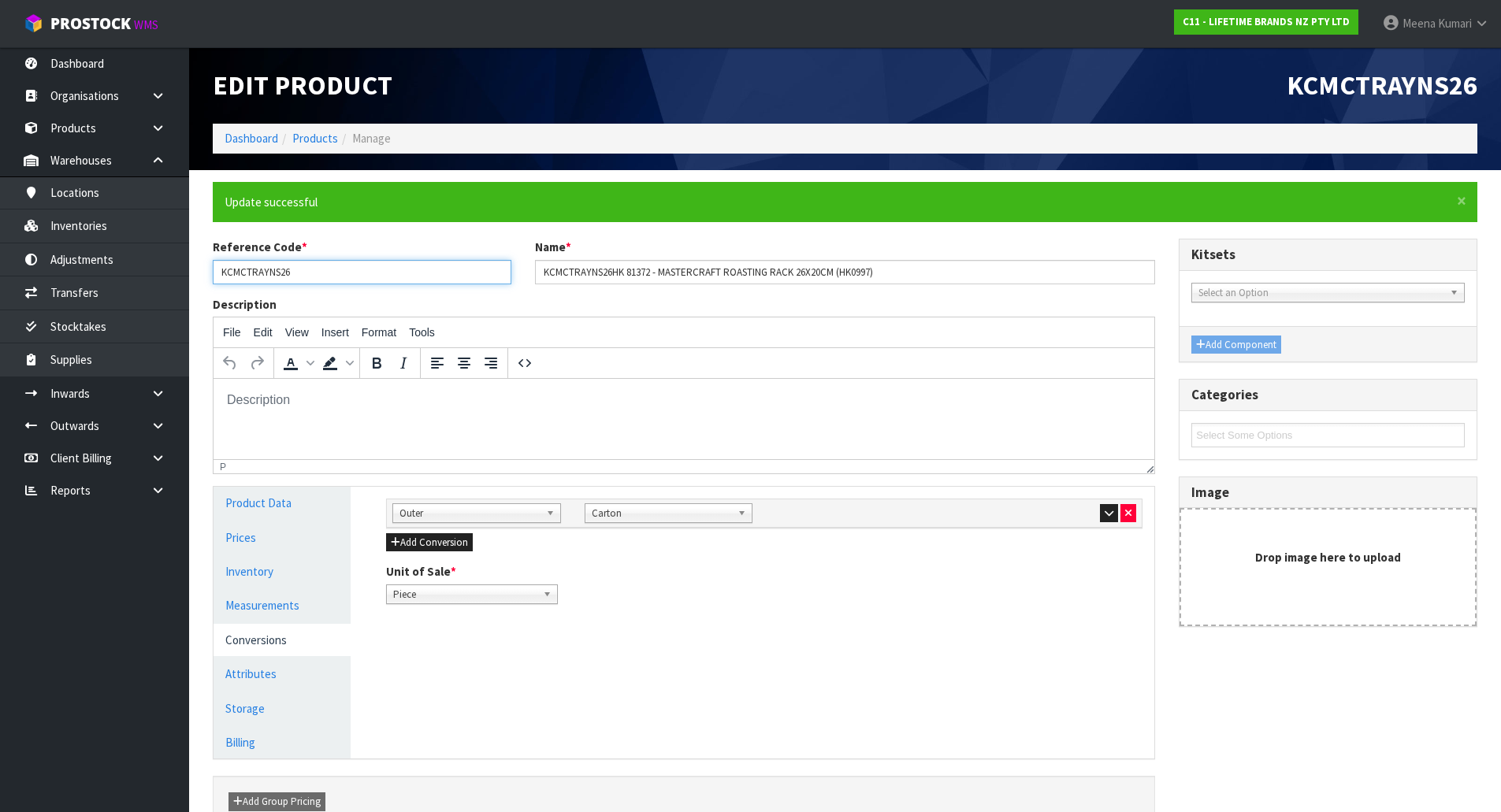
click at [318, 273] on input "KCMCTRAYNS26" at bounding box center [362, 272] width 298 height 24
click at [326, 266] on input "KCMCTRAYNS26" at bounding box center [362, 272] width 298 height 24
click at [320, 141] on link "Products" at bounding box center [315, 137] width 46 height 15
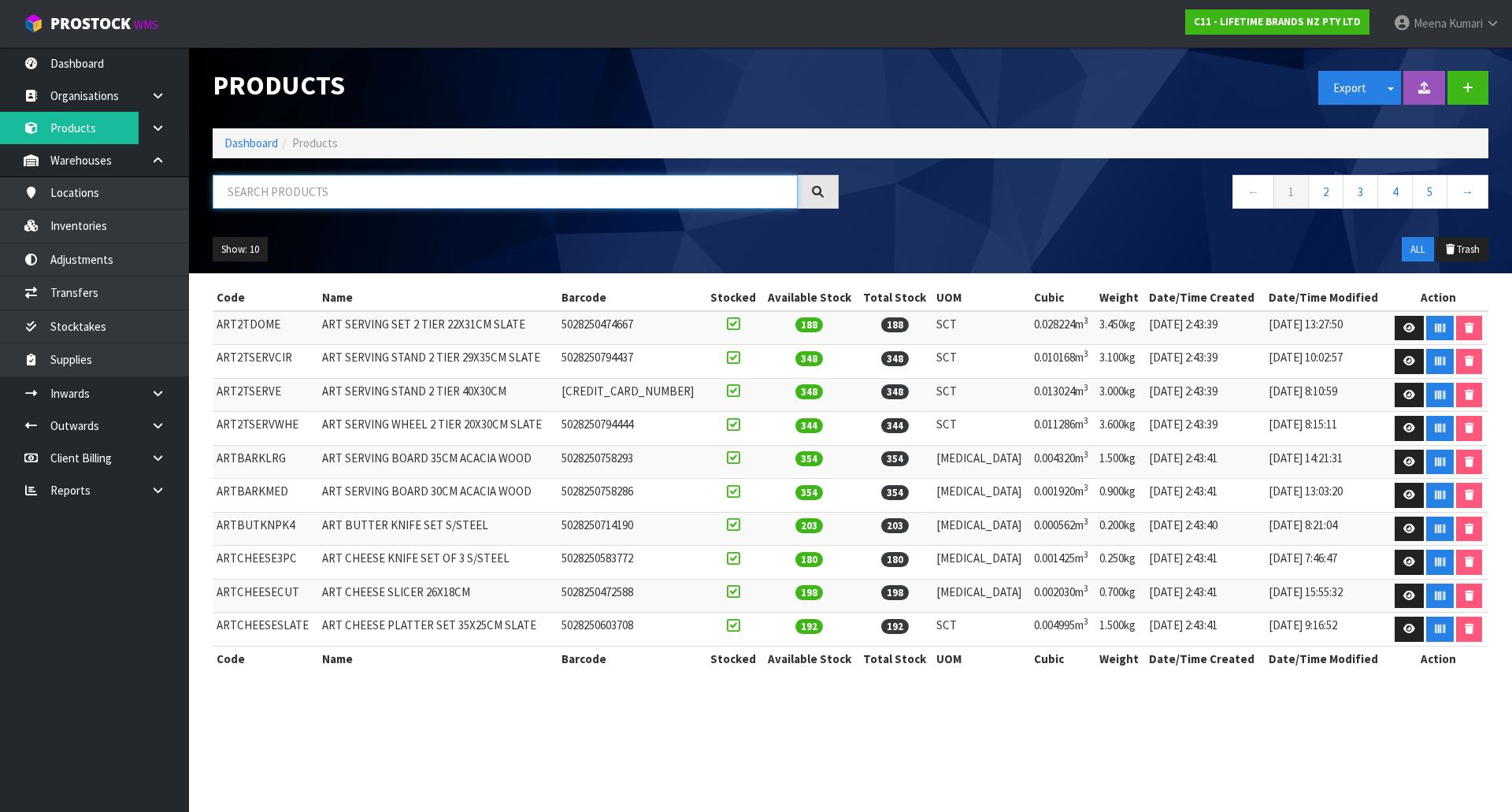
click at [330, 191] on input "text" at bounding box center [505, 191] width 585 height 34
paste input "KCMCTRAYNS26"
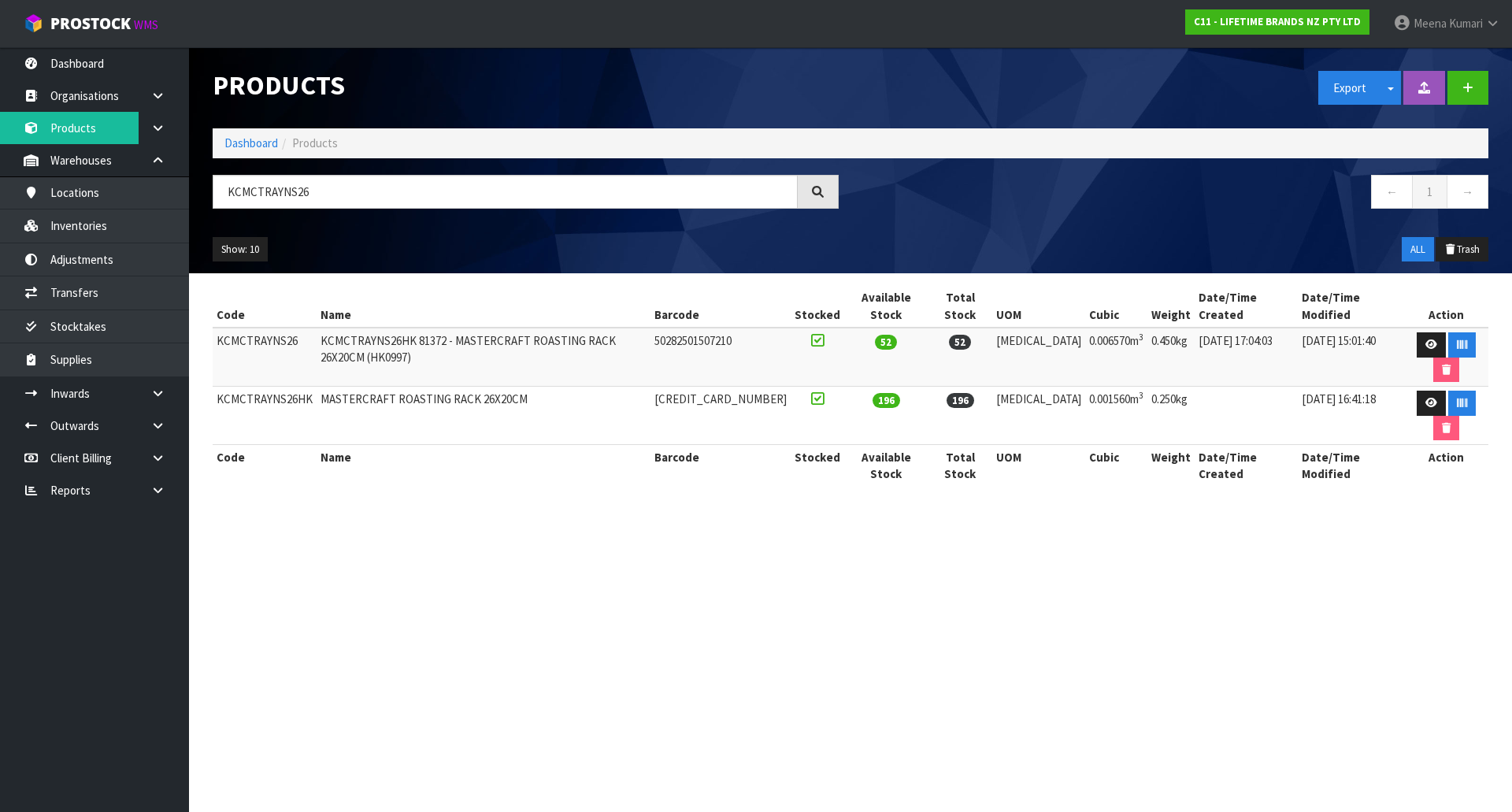
click at [679, 608] on section "Products Export Split button! SOH Summary Measurements Dangerous Goods Import P…" at bounding box center [756, 406] width 1512 height 812
click at [407, 192] on input "KCMCTRAYNS26" at bounding box center [505, 191] width 585 height 34
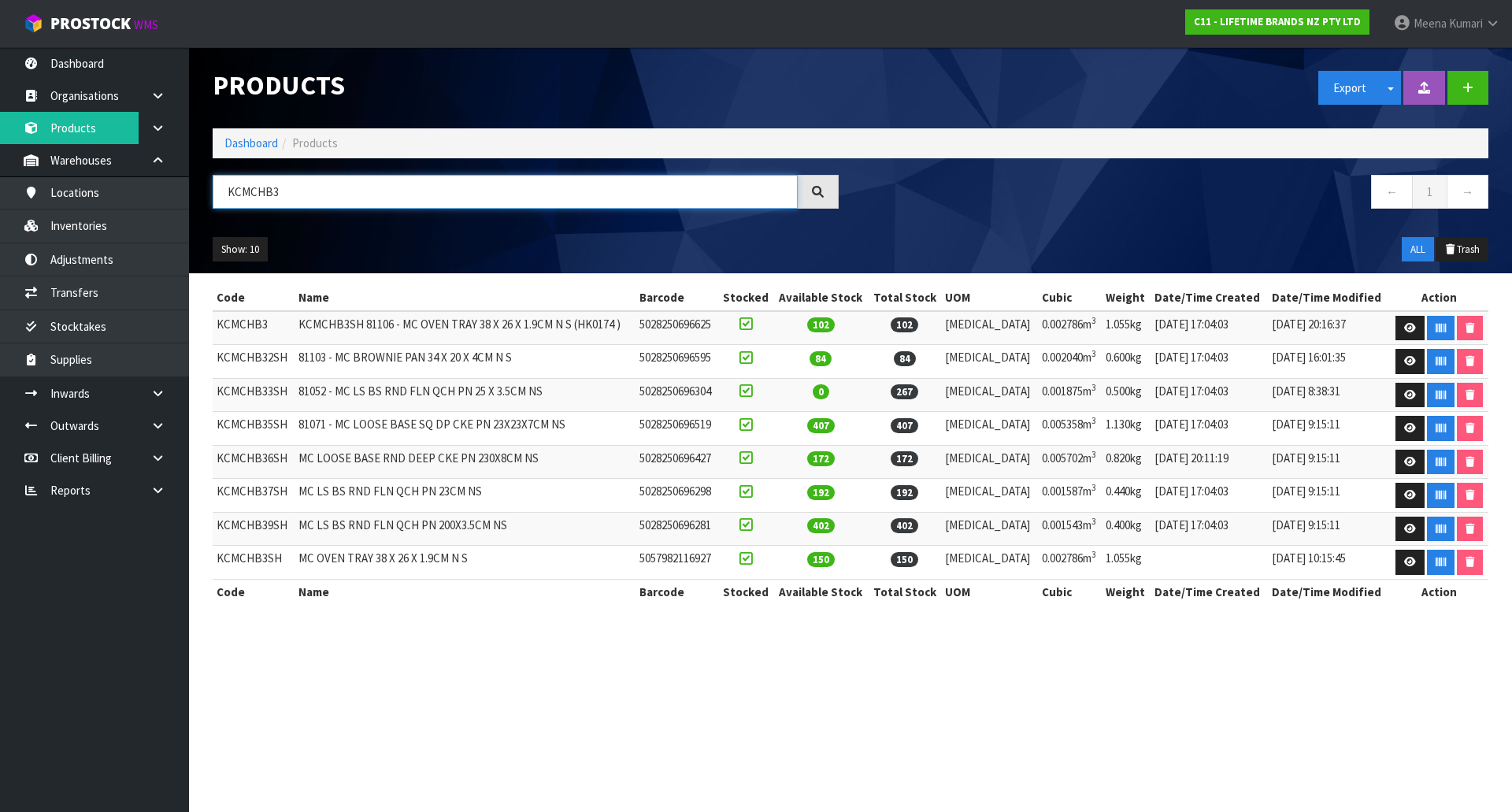
type input "KCMCHB3"
click at [260, 327] on td "KCMCHB3" at bounding box center [253, 328] width 82 height 34
copy td "KCMCHB3"
click at [244, 198] on input "KCMCHB3" at bounding box center [505, 191] width 585 height 34
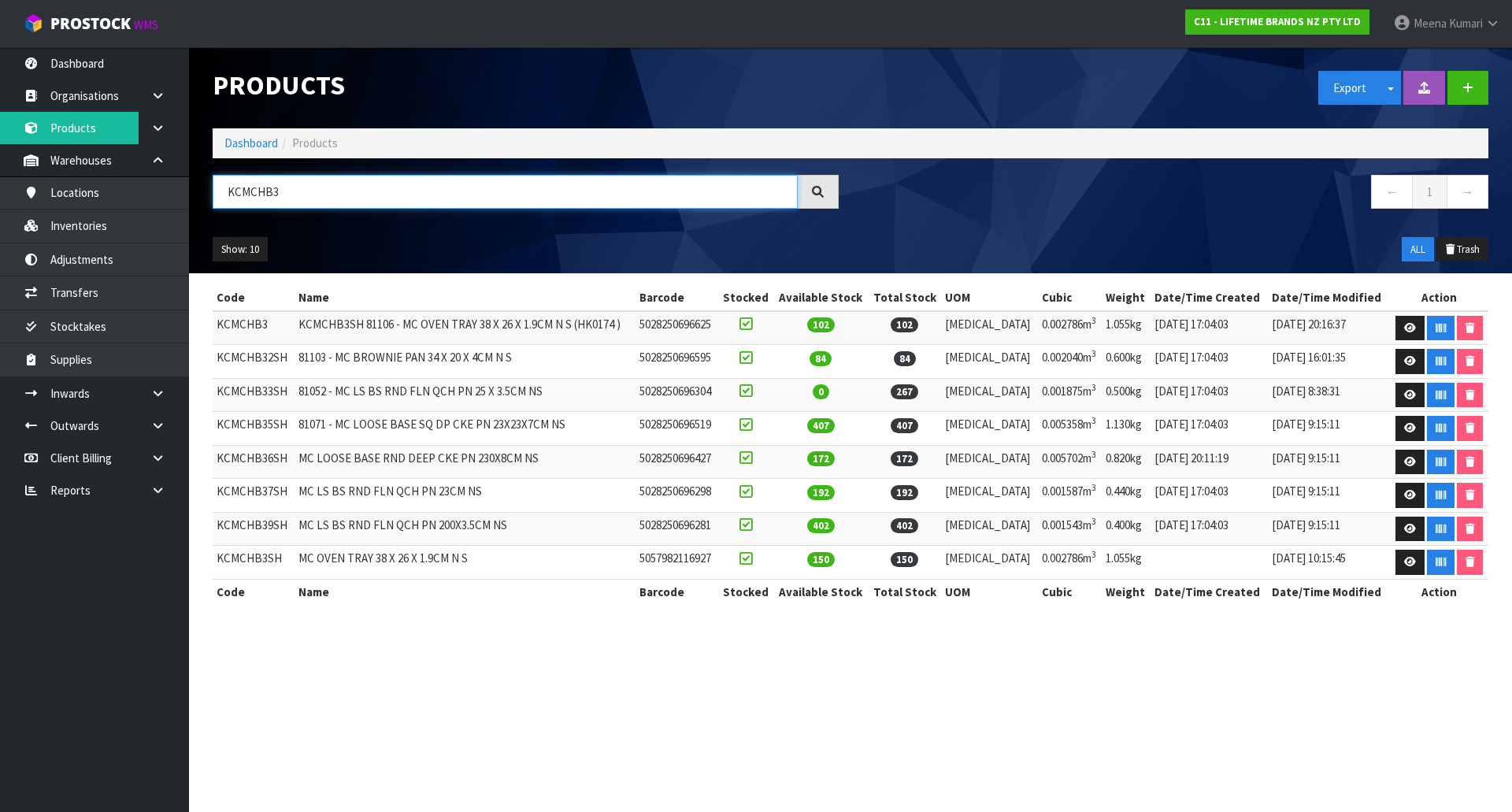
click at [244, 198] on input "KCMCHB3" at bounding box center [505, 191] width 585 height 34
click at [293, 195] on input "KCMCHB3" at bounding box center [505, 191] width 585 height 34
click at [1413, 323] on link at bounding box center [1411, 329] width 29 height 25
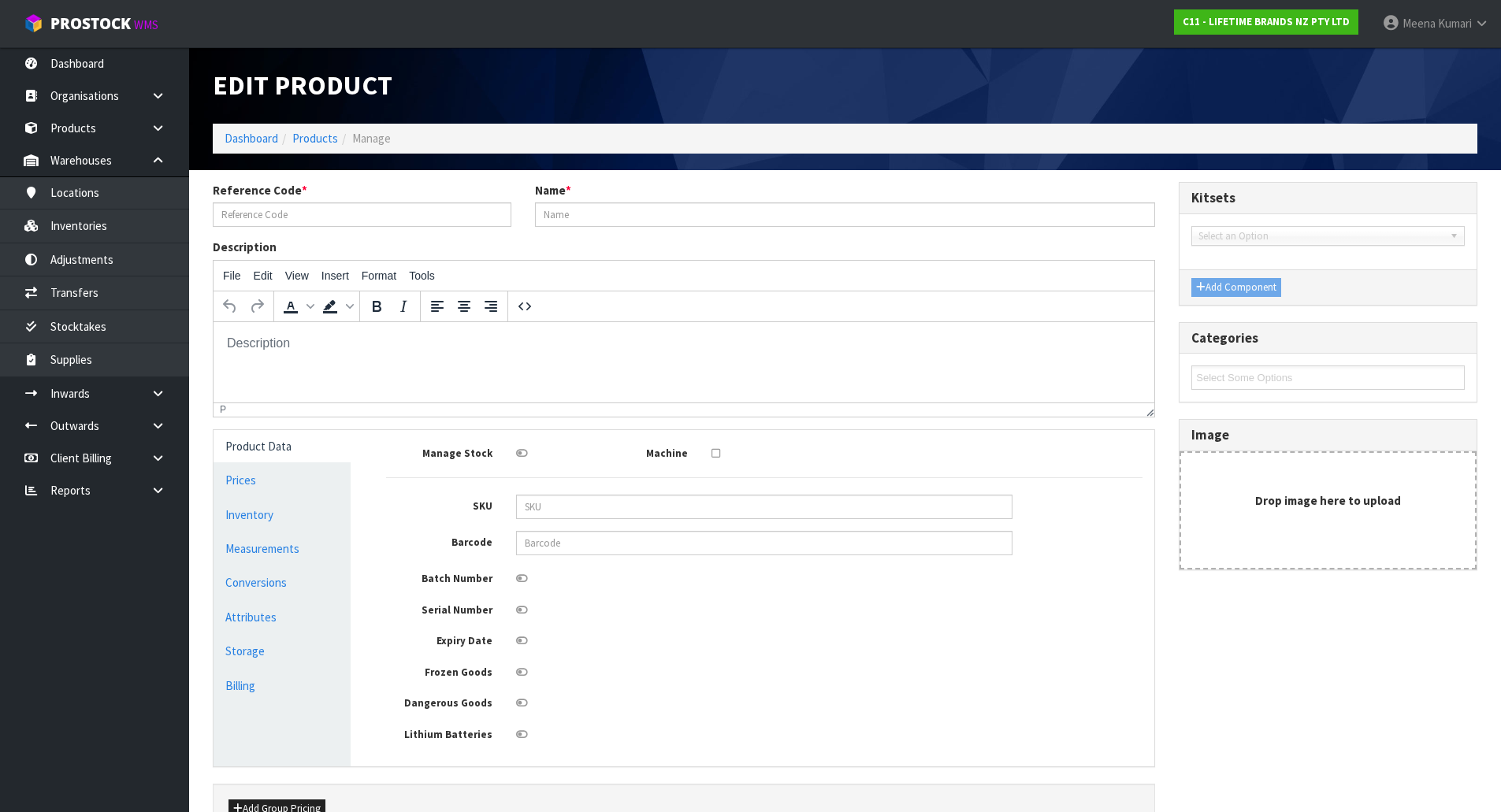
type input "KCMCHB3"
type input "KCMCHB3SH 81106 - MC OVEN TRAY 38 X 26 X 1.9CM N S (HK0174 )"
type input "5028250696625"
click at [296, 585] on link "Conversions" at bounding box center [282, 582] width 138 height 32
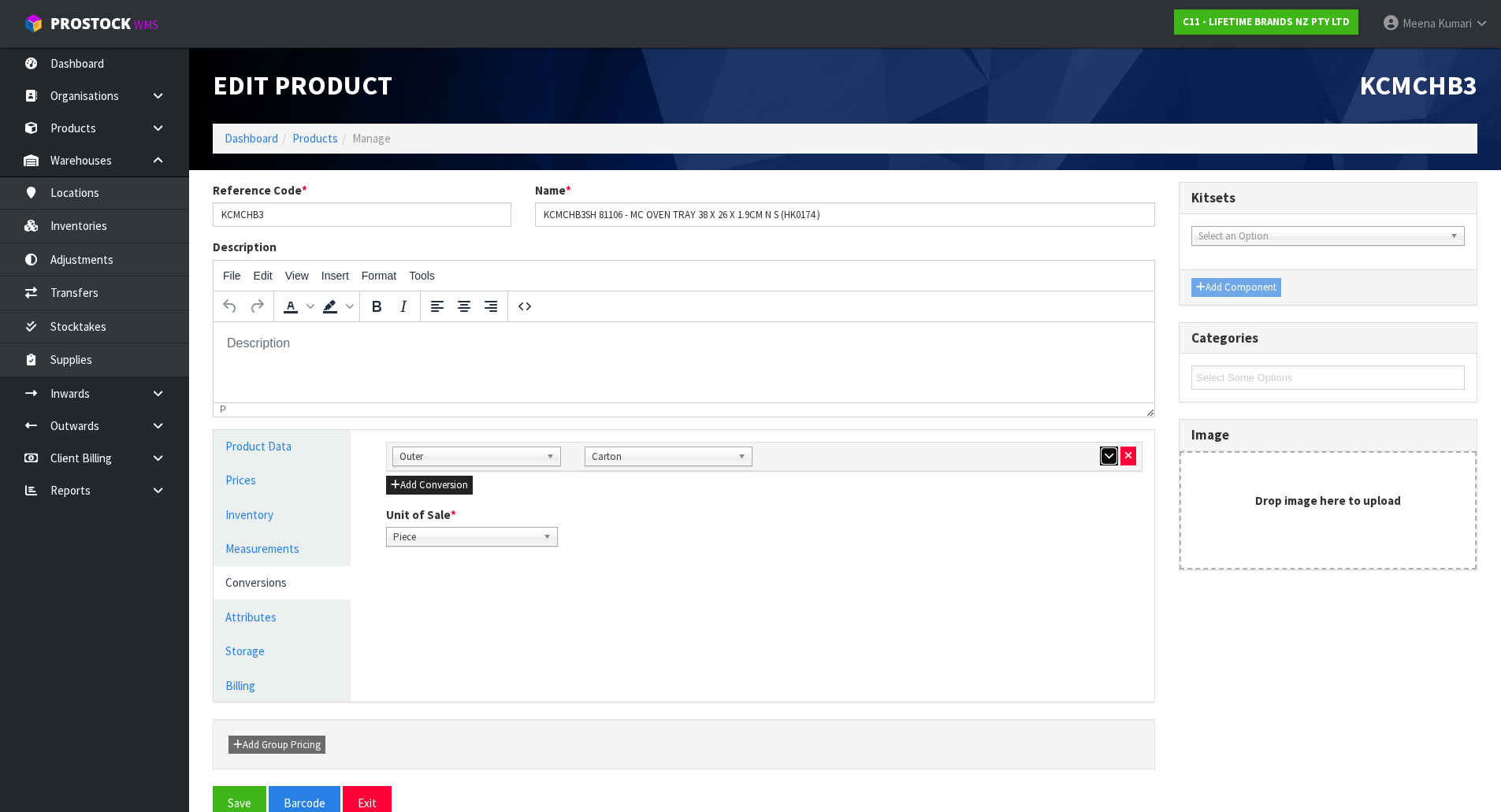
click at [1114, 457] on button "button" at bounding box center [1109, 455] width 19 height 19
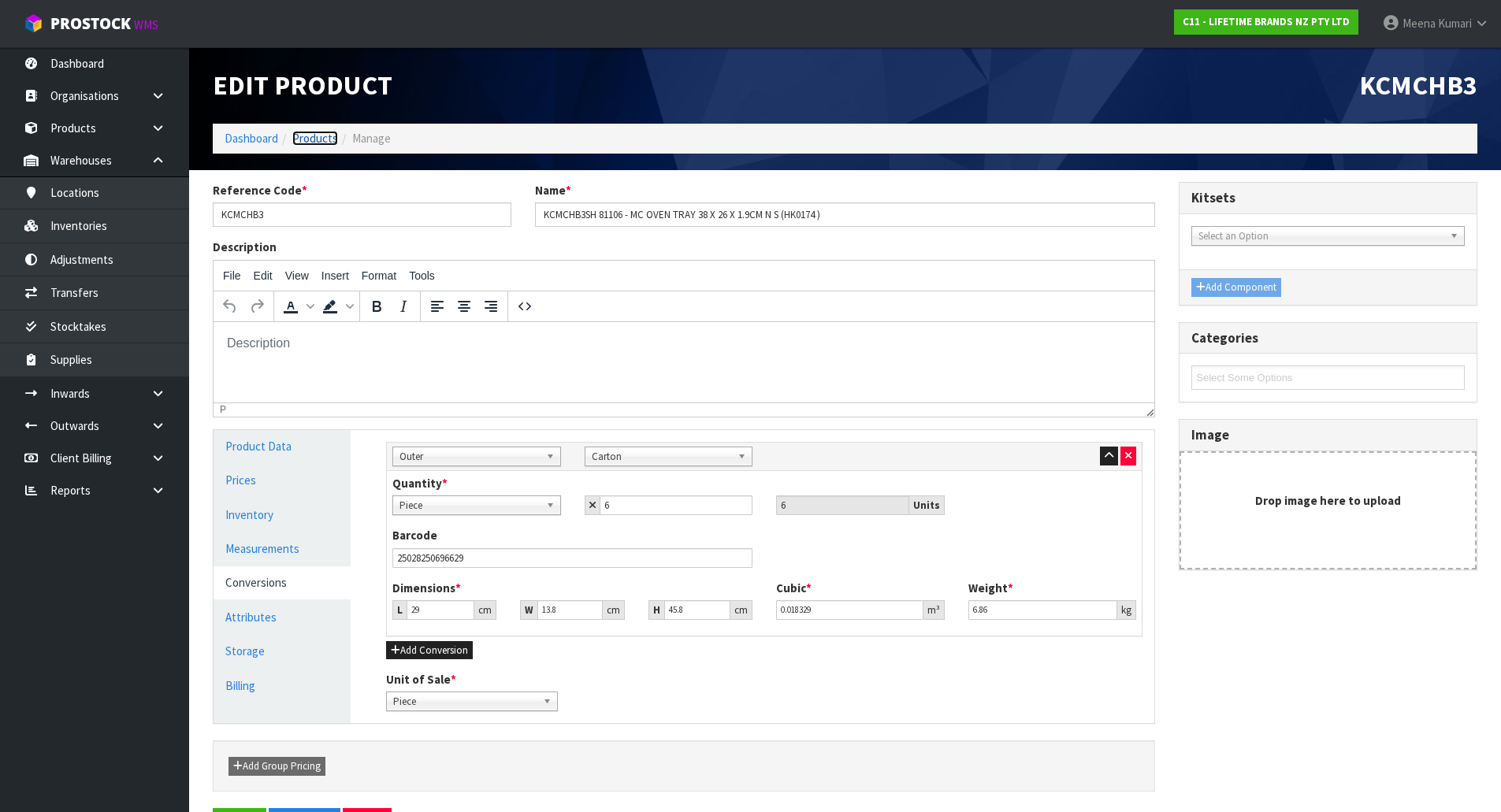
click at [314, 135] on link "Products" at bounding box center [315, 137] width 46 height 15
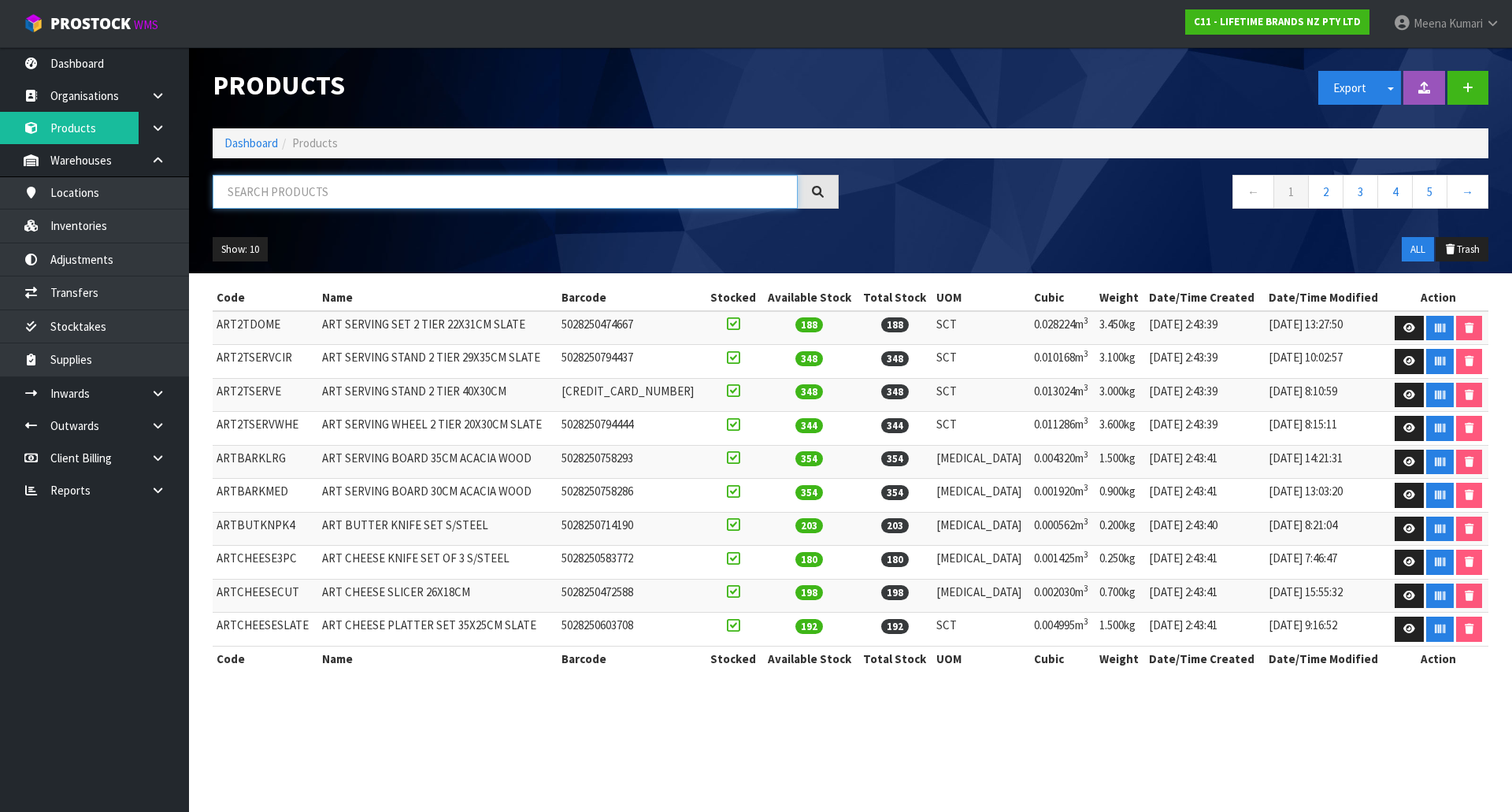
click at [293, 197] on input "text" at bounding box center [505, 191] width 585 height 34
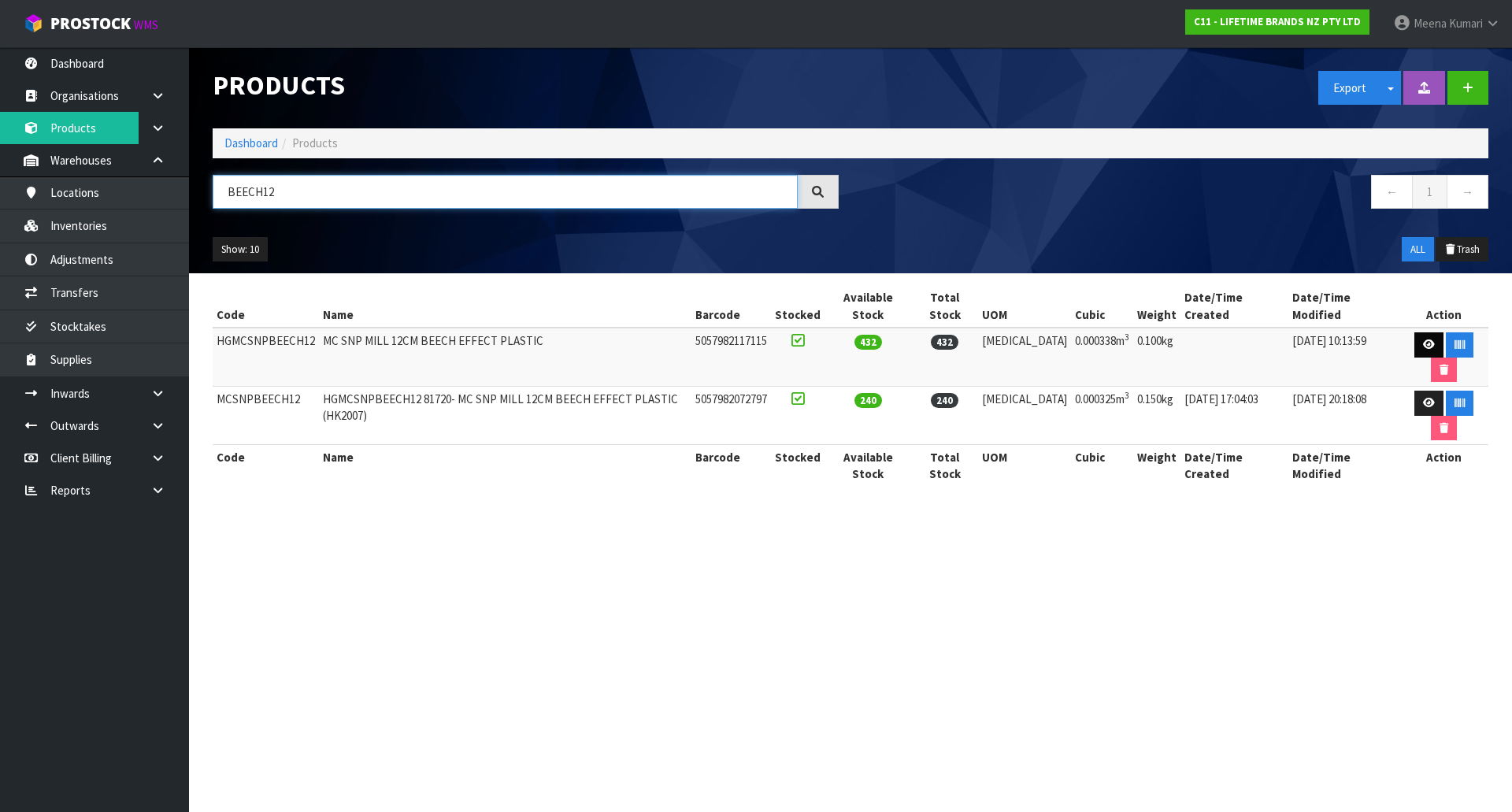
type input "BEECH12"
click at [1423, 339] on icon at bounding box center [1429, 344] width 12 height 11
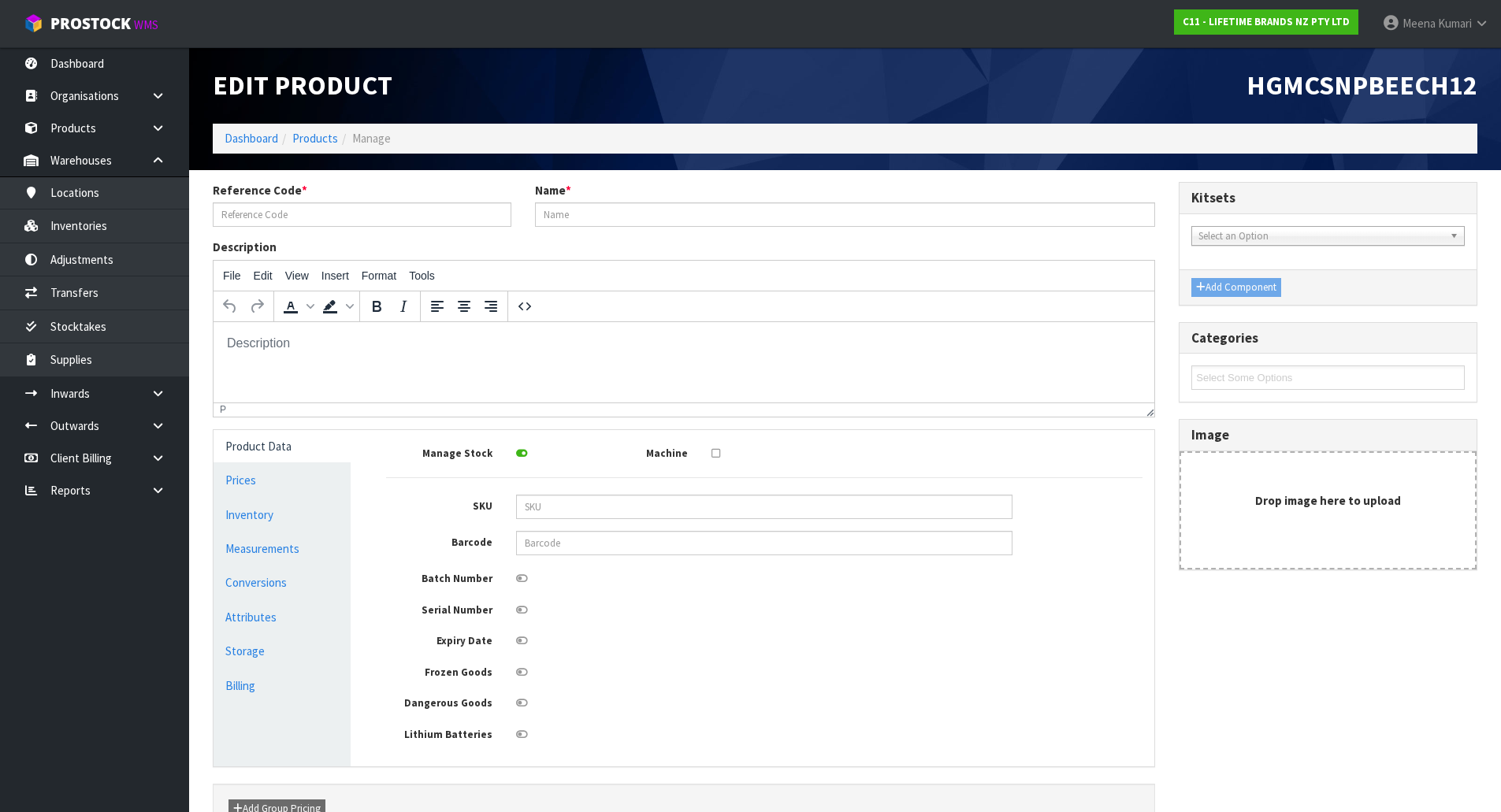
type input "HGMCSNPBEECH12"
type input "MC SNP MILL 12CM BEECH EFFECT PLASTIC"
type input "5057982117115"
click at [268, 543] on link "Measurements" at bounding box center [282, 548] width 138 height 32
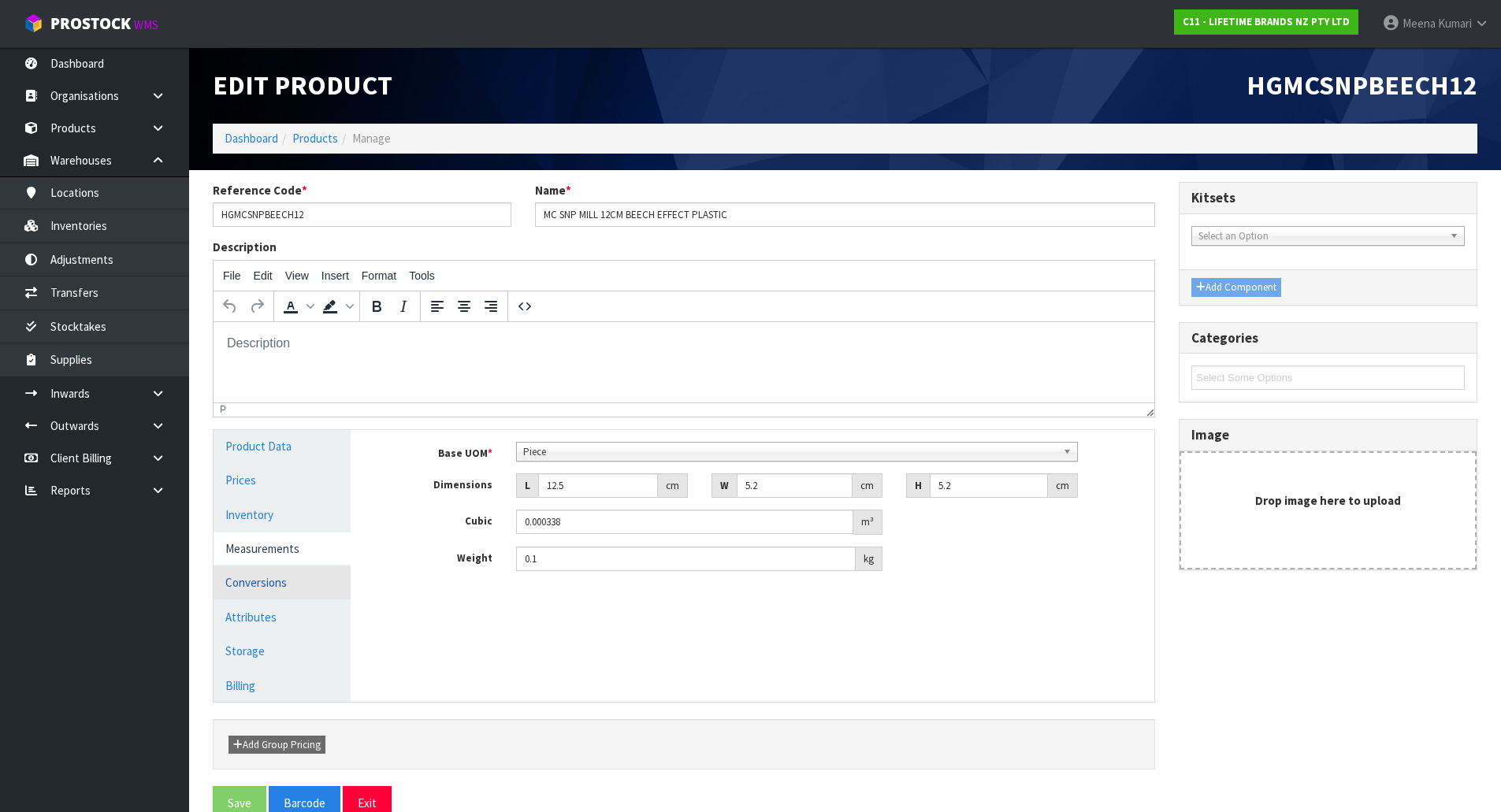
click at [264, 574] on link "Conversions" at bounding box center [282, 582] width 138 height 32
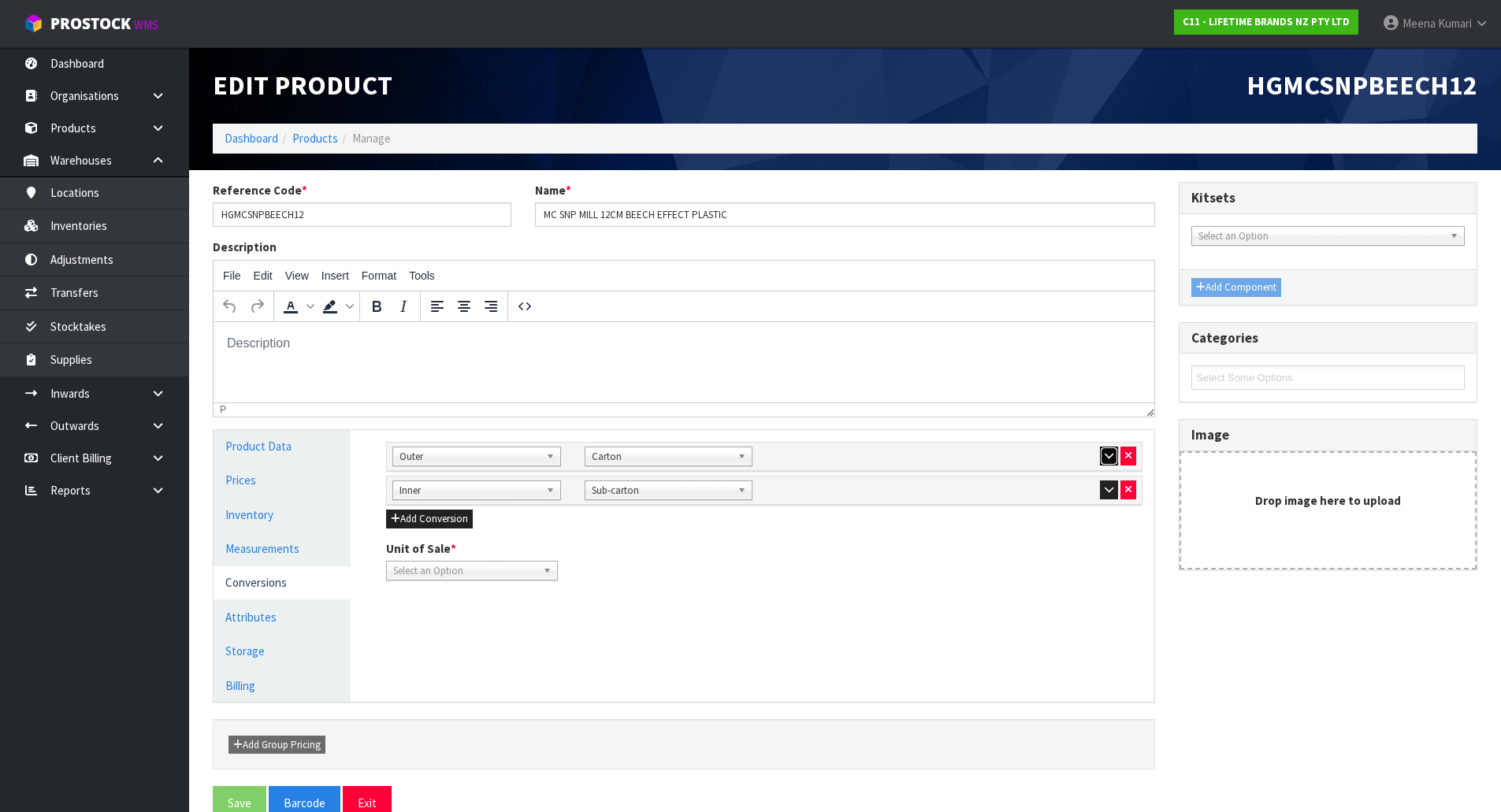
click at [1108, 452] on icon "button" at bounding box center [1109, 455] width 9 height 11
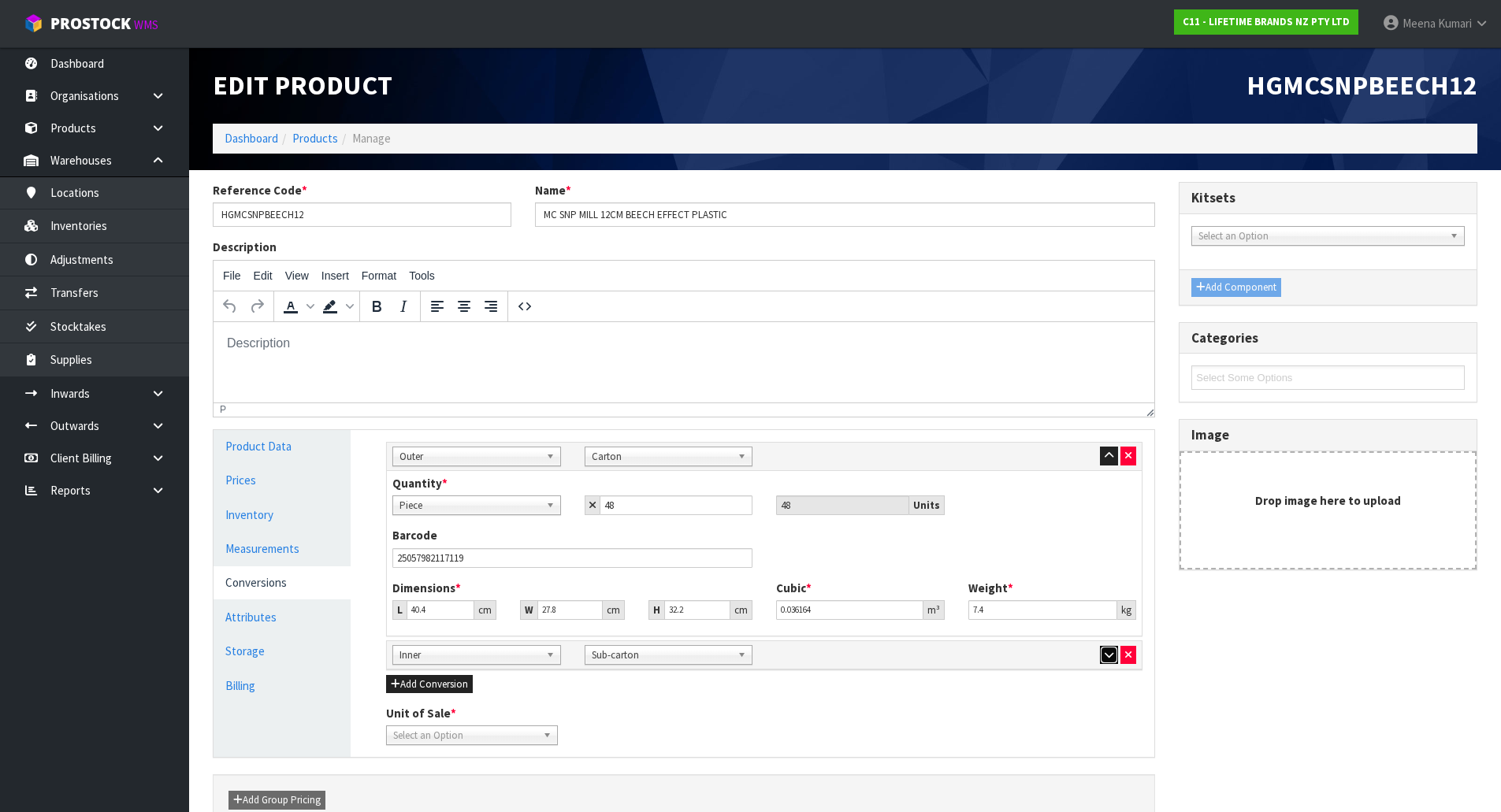
click at [1110, 657] on icon "button" at bounding box center [1109, 655] width 9 height 11
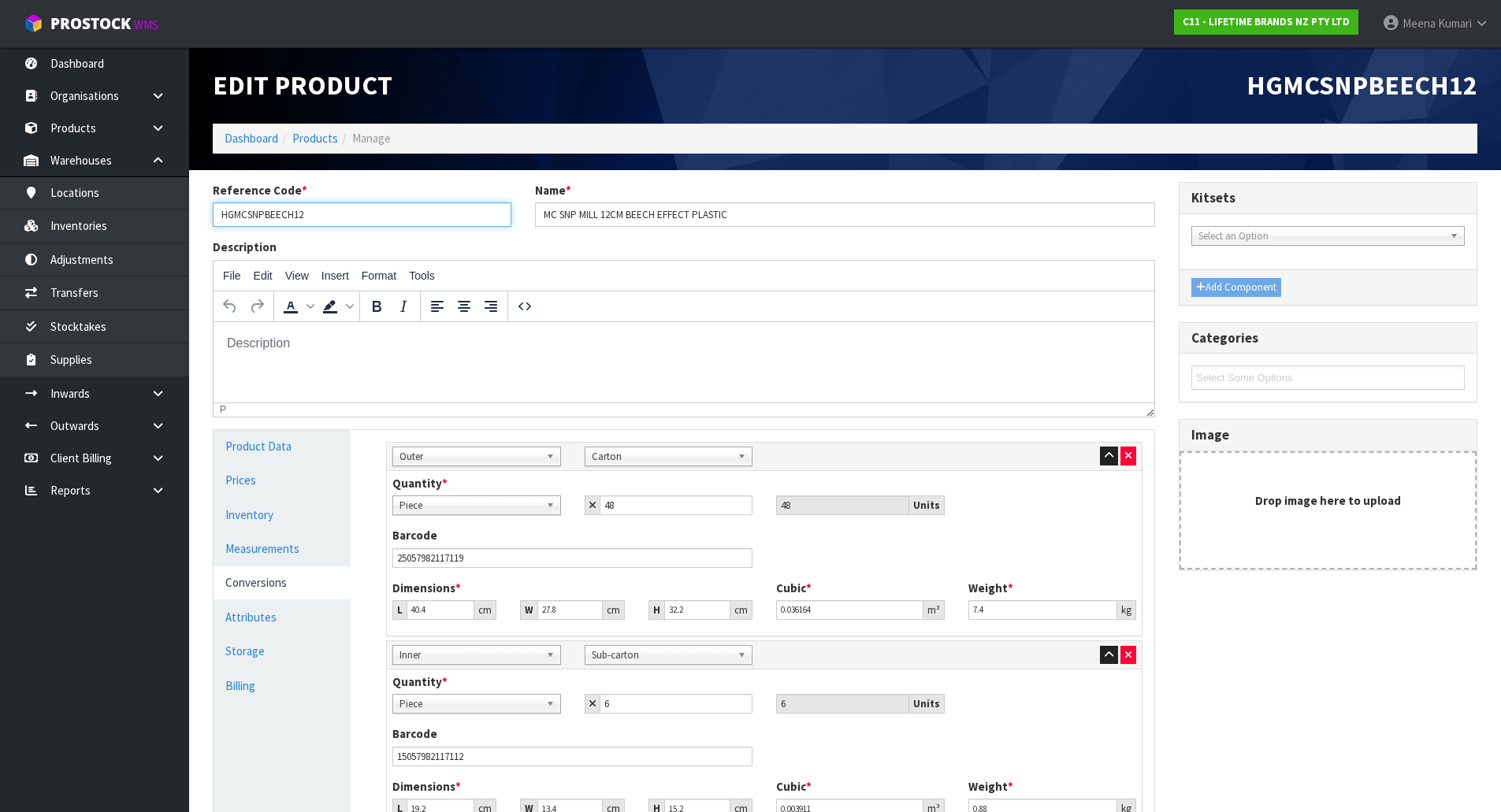
click at [351, 222] on input "HGMCSNPBEECH12" at bounding box center [362, 214] width 298 height 24
click at [331, 211] on input "HGMCSNPBEECH12" at bounding box center [362, 214] width 298 height 24
click at [486, 508] on span "Piece" at bounding box center [470, 505] width 140 height 19
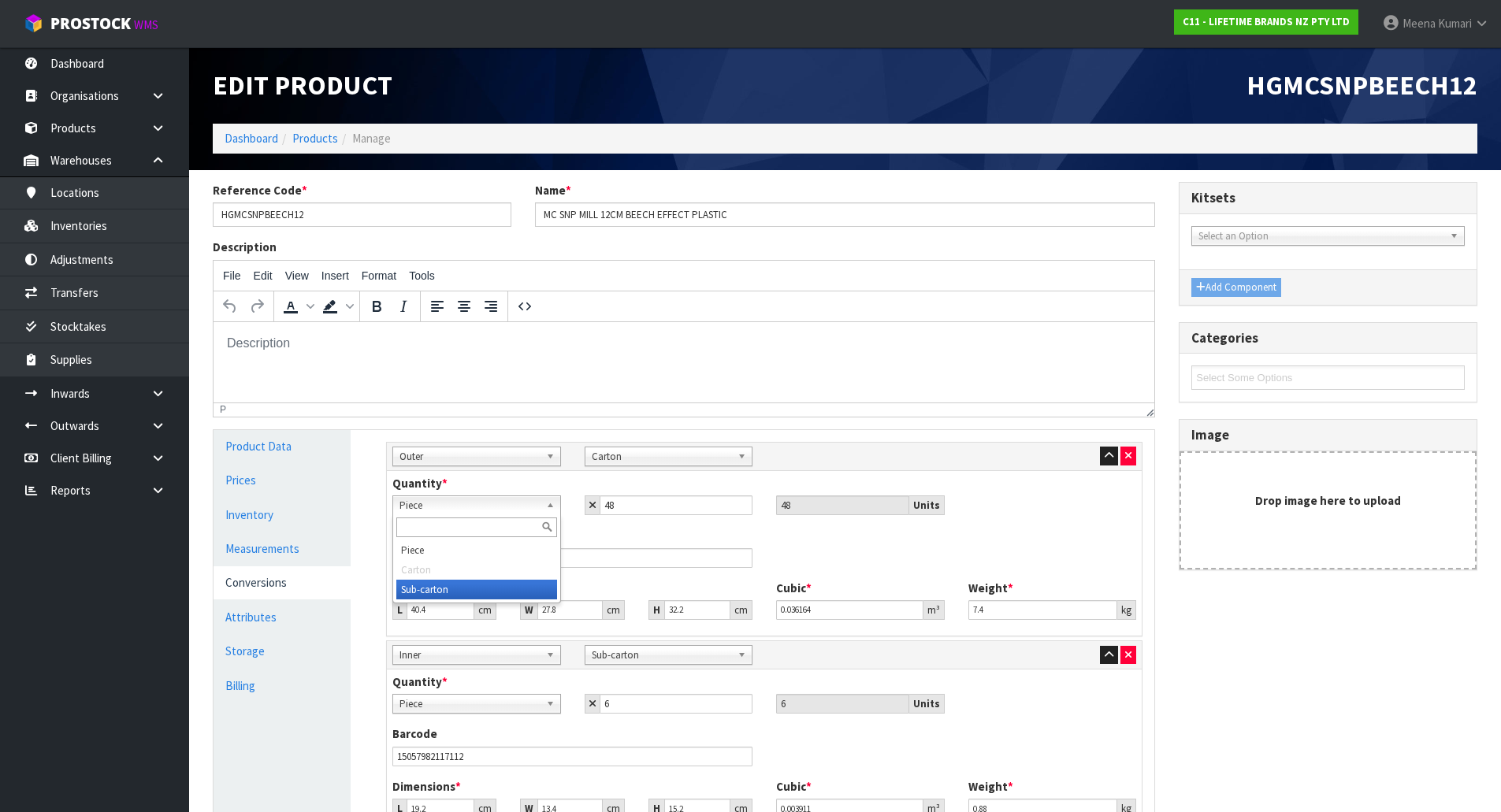
click at [446, 593] on li "Sub-carton" at bounding box center [476, 590] width 161 height 19
drag, startPoint x: 627, startPoint y: 502, endPoint x: 560, endPoint y: 512, distance: 67.7
click at [560, 512] on div "Piece Carton Sub-carton Sub-carton Piece Carton Sub-carton 48 48 Units" at bounding box center [764, 505] width 768 height 19
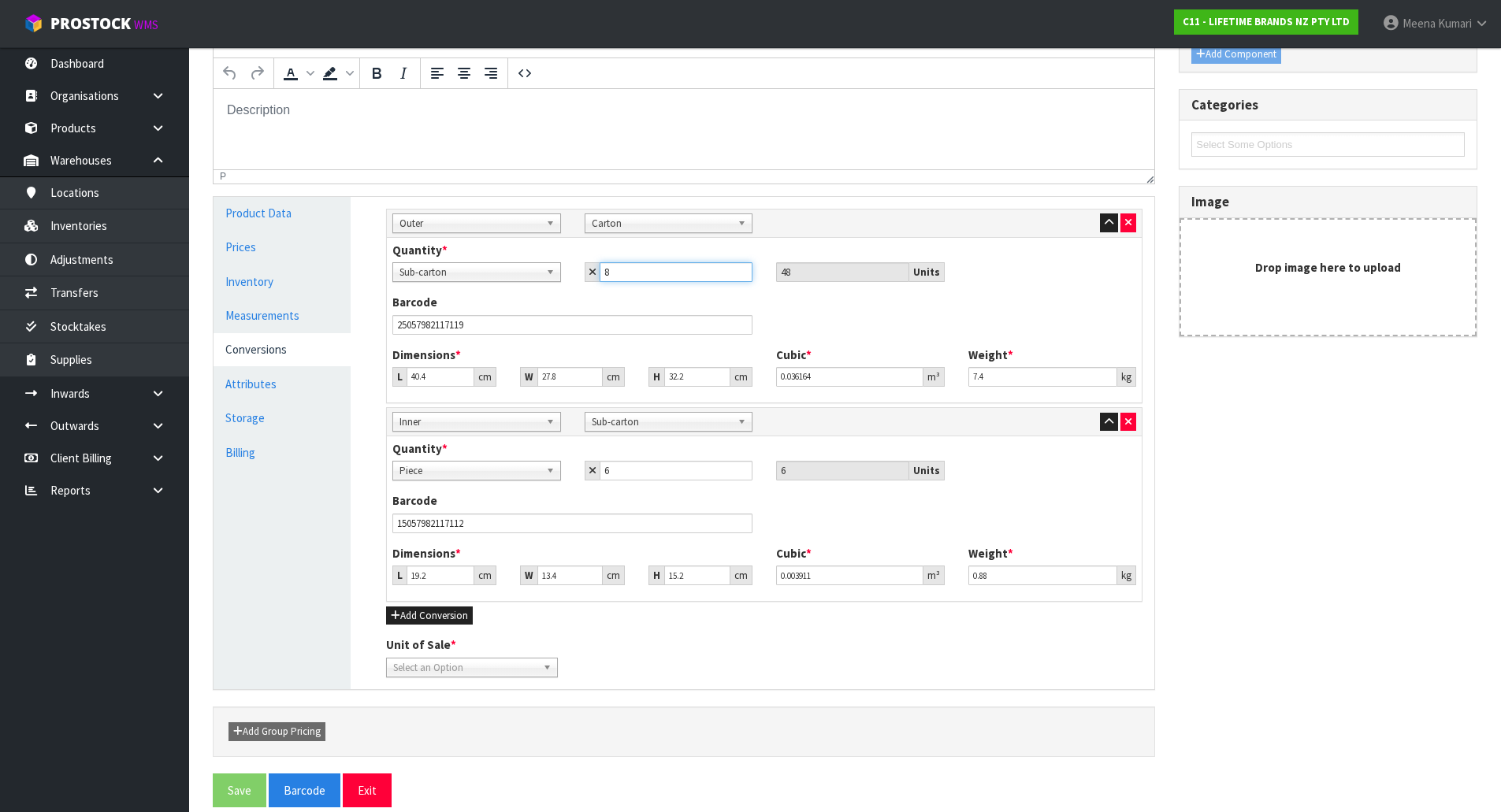
scroll to position [252, 0]
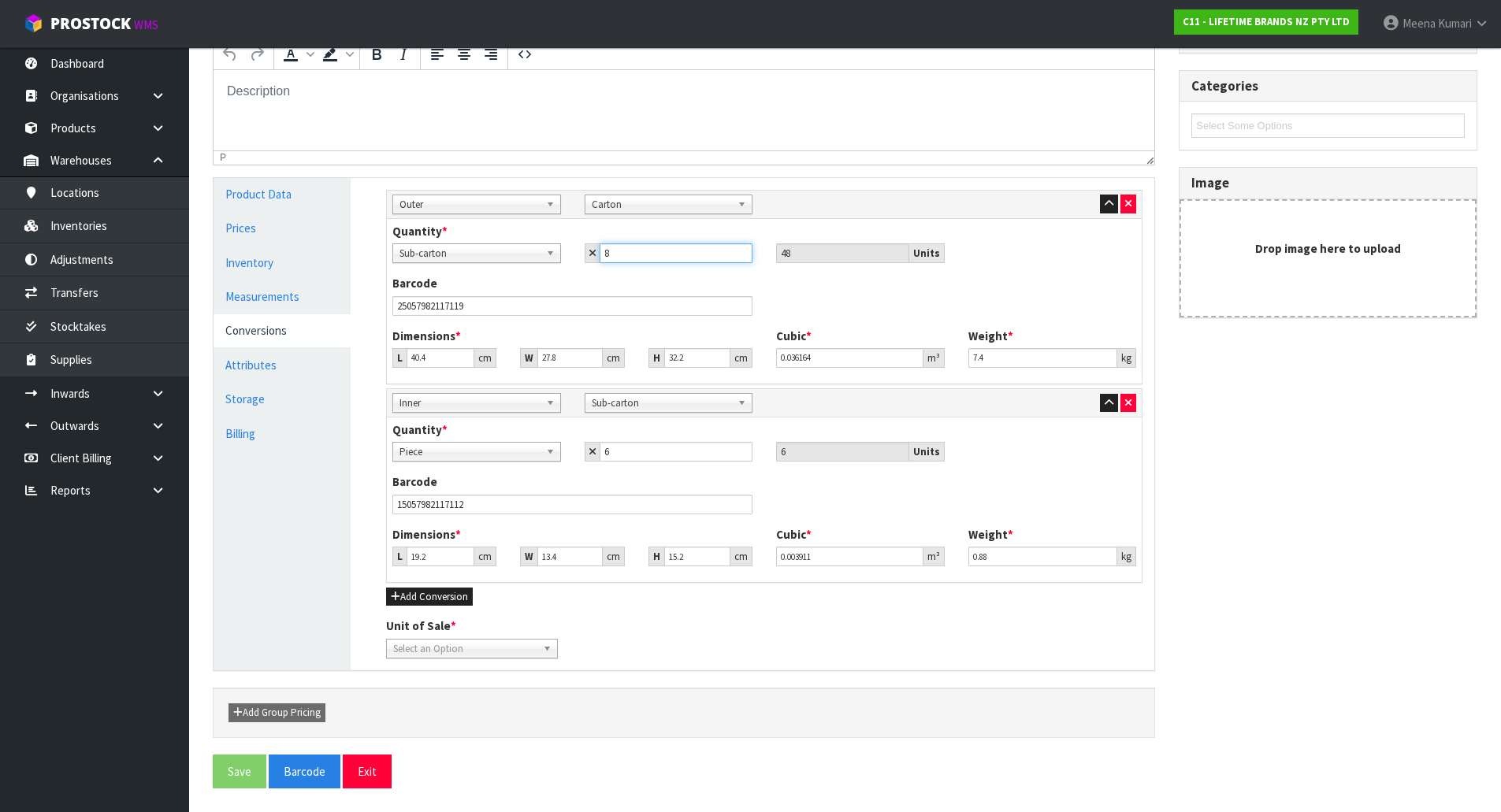
type input "8"
click at [478, 647] on span "Select an Option" at bounding box center [464, 648] width 143 height 19
click at [460, 689] on li "Piece" at bounding box center [472, 693] width 164 height 19
click at [207, 760] on div "Reference Code * HGMCSNPBEECH12 Name * MC SNP MILL 12CM BEECH EFFECT PLASTIC De…" at bounding box center [845, 365] width 1288 height 870
click at [232, 762] on button "Save" at bounding box center [239, 771] width 54 height 34
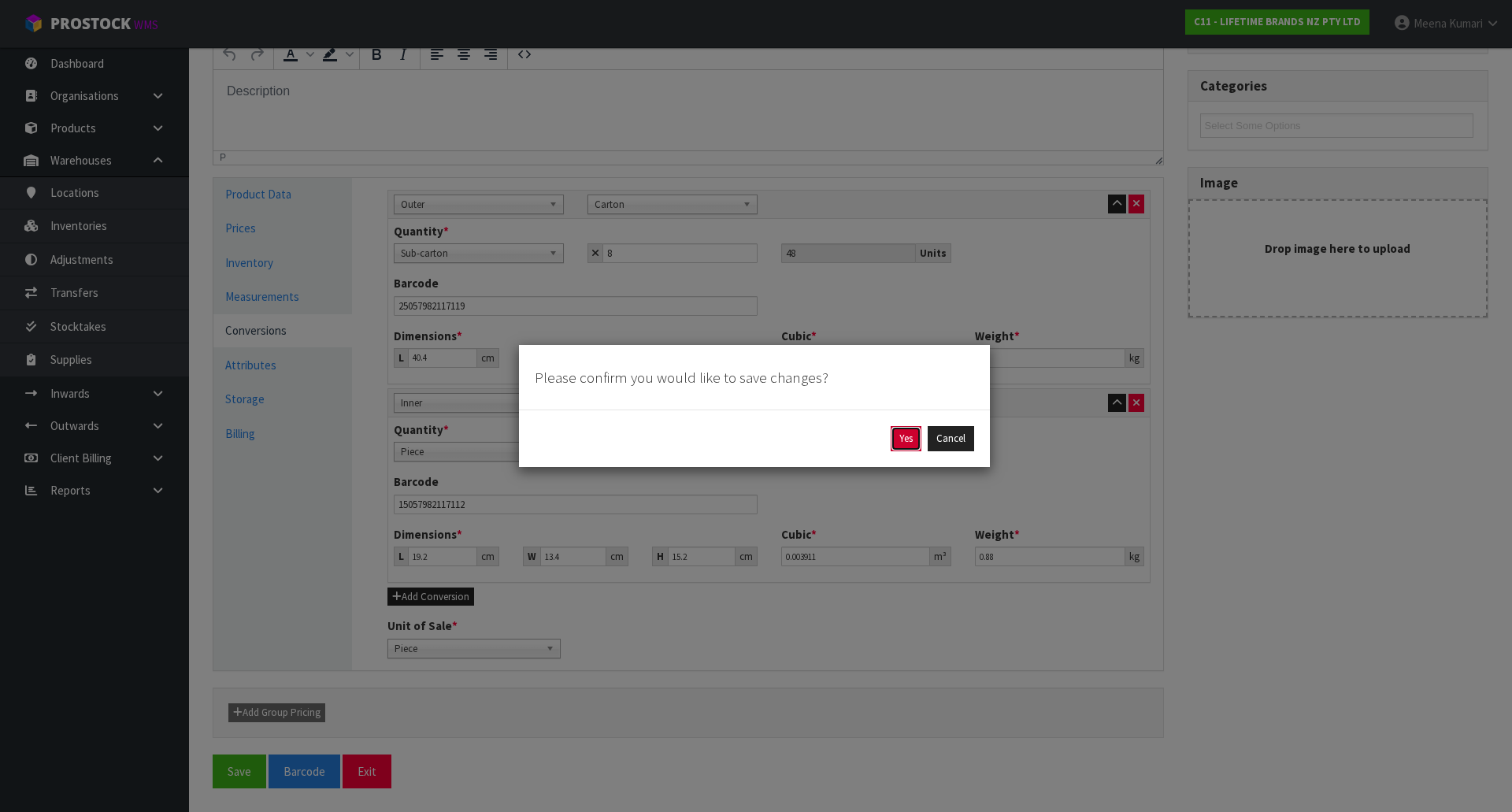
click at [902, 434] on button "Yes" at bounding box center [907, 439] width 31 height 25
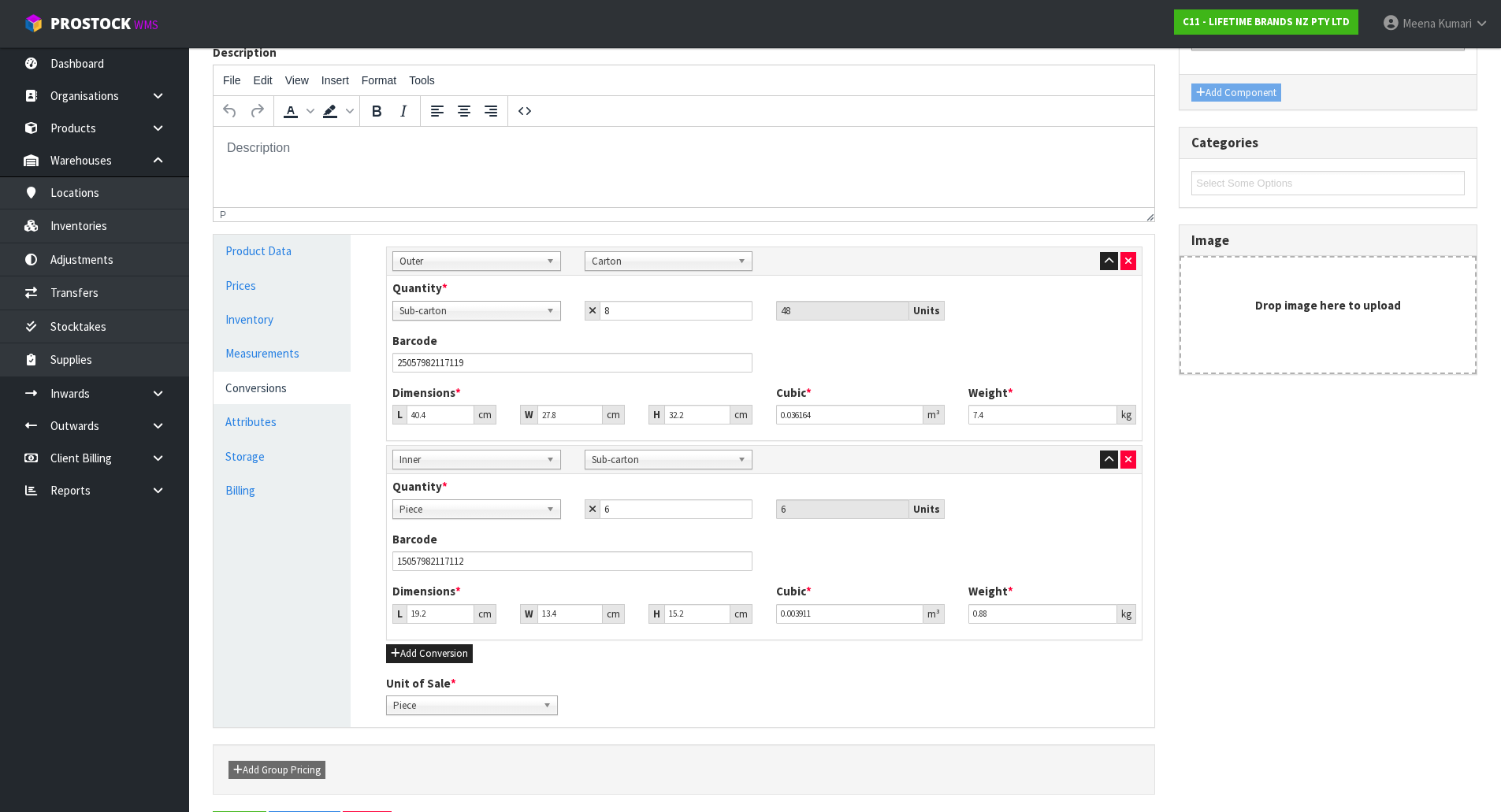
scroll to position [0, 0]
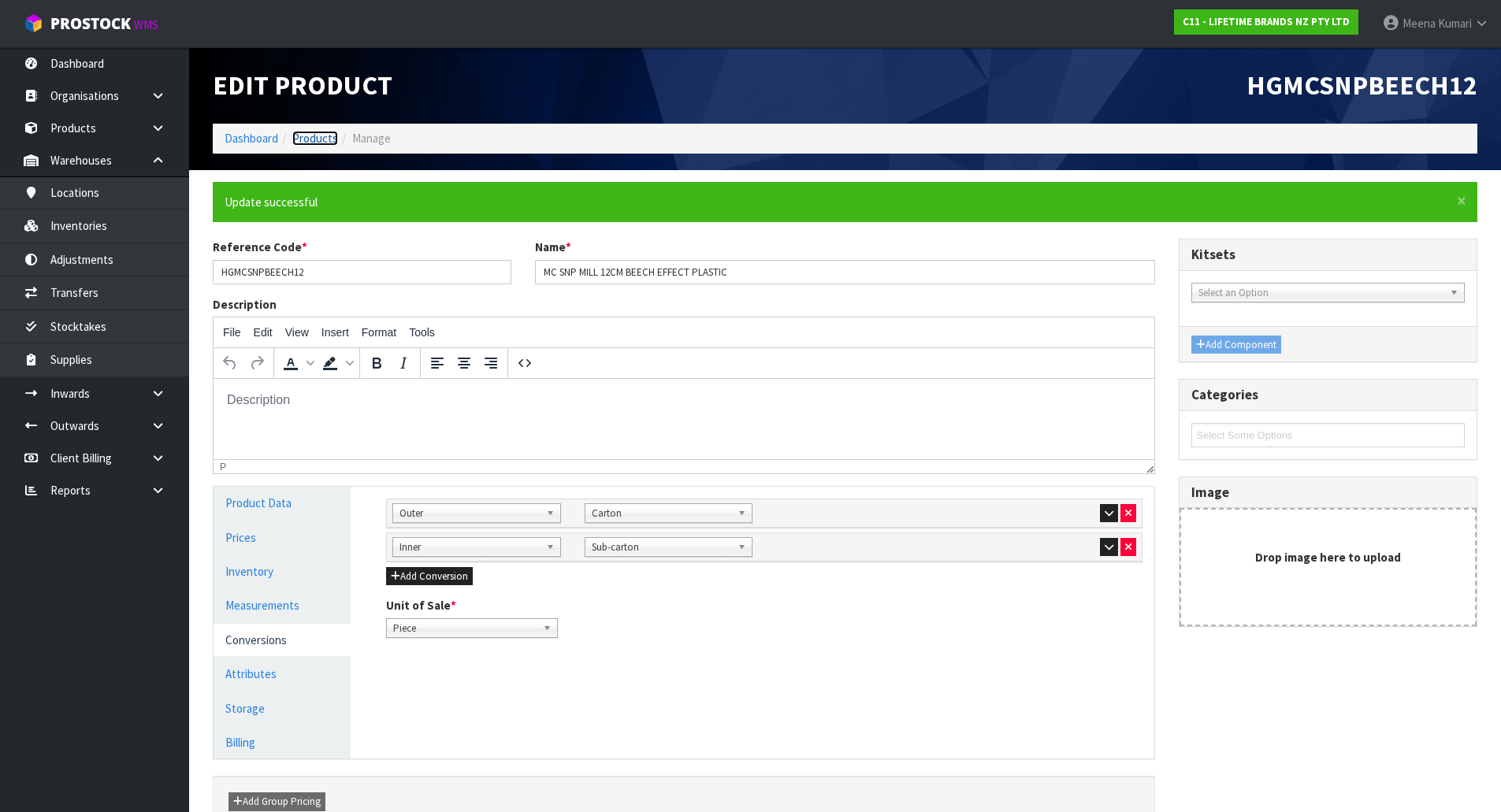
click at [305, 137] on link "Products" at bounding box center [315, 137] width 46 height 15
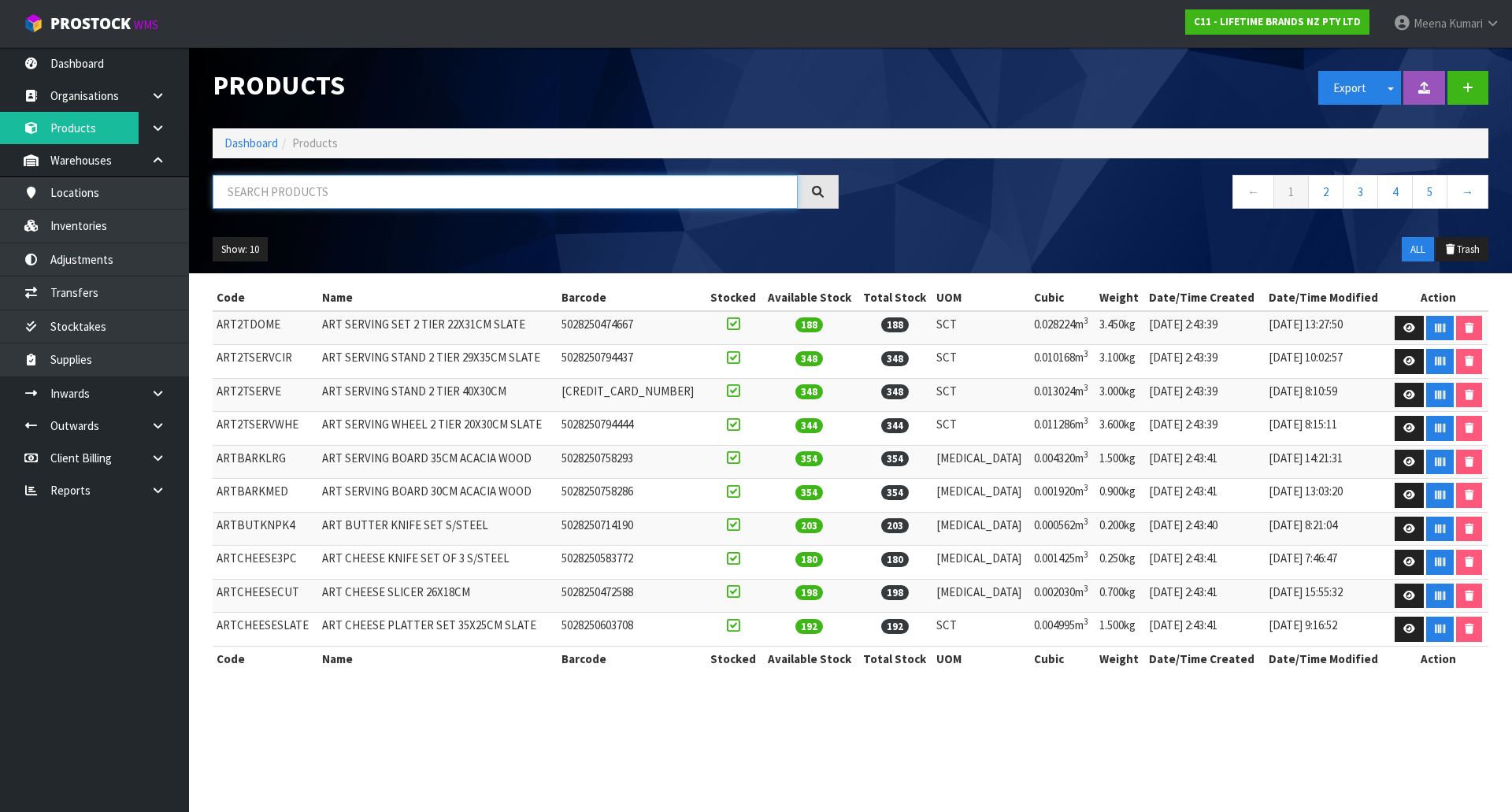
click at [331, 207] on input "text" at bounding box center [505, 191] width 585 height 34
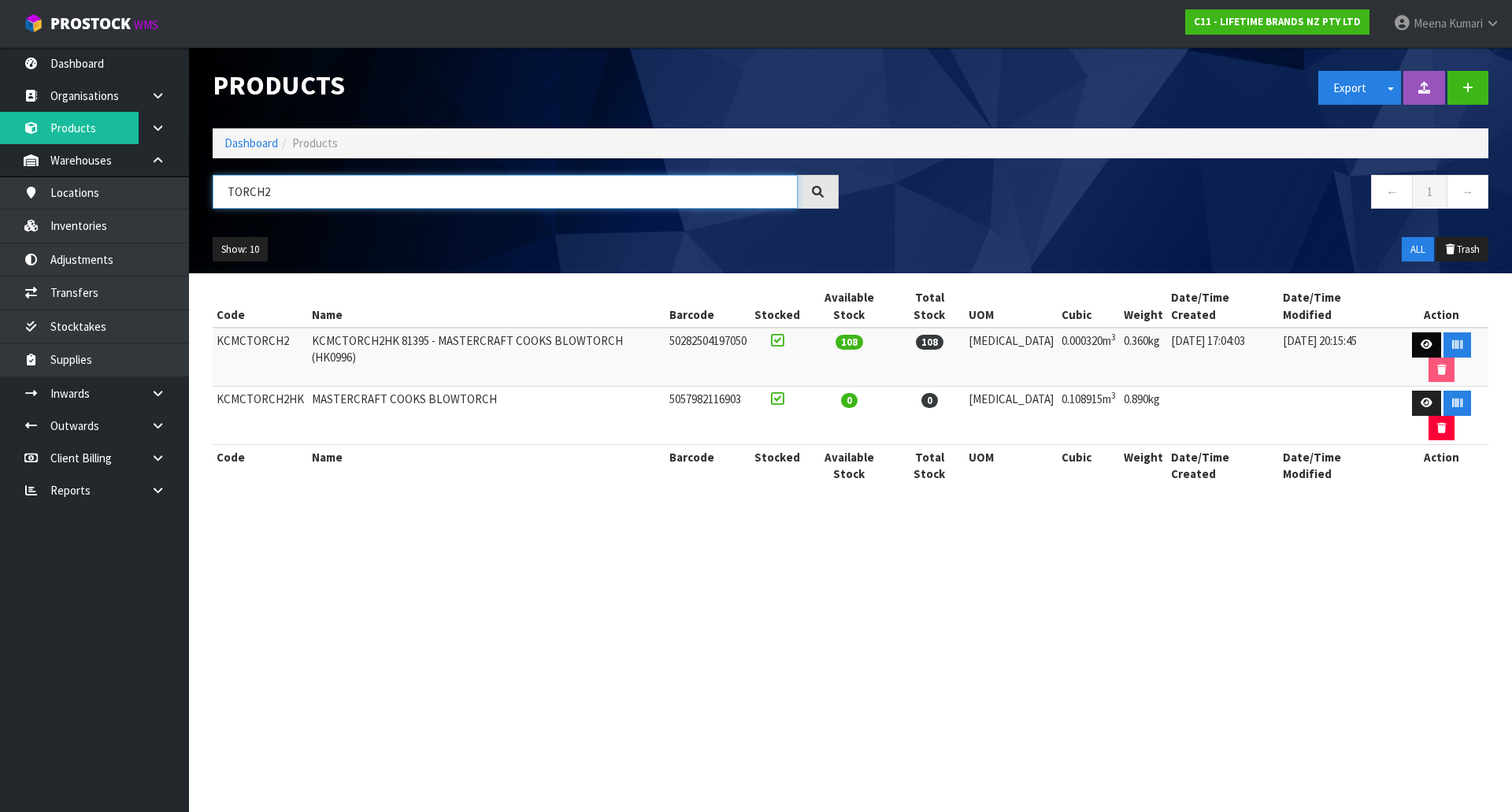
type input "TORCH2"
click at [1420, 339] on icon at bounding box center [1426, 344] width 12 height 11
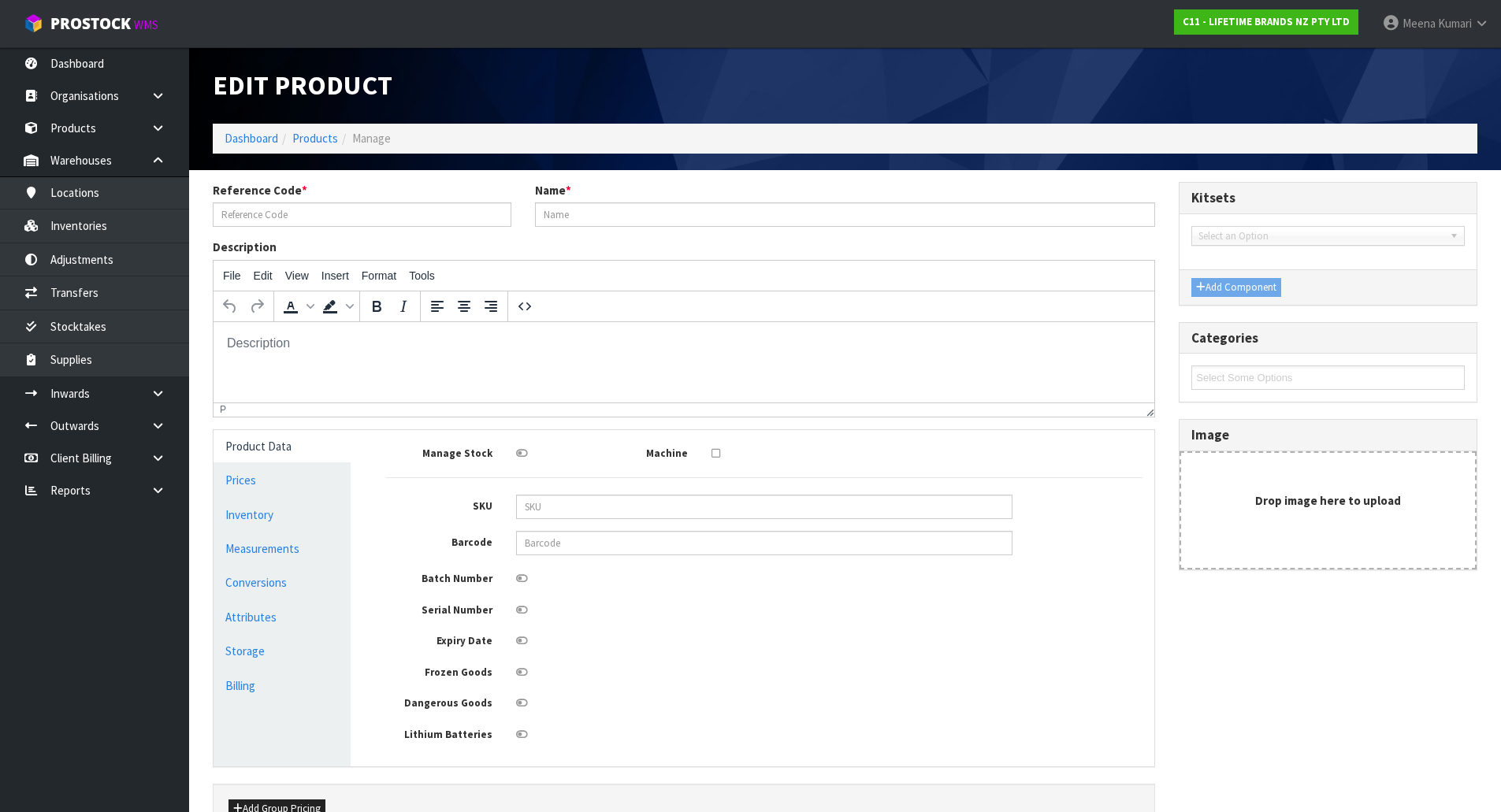
type input "KCMCTORCH2"
type input "KCMCTORCH2HK 81395 - MASTERCRAFT COOKS BLOWTORCH (HK0996)"
type input "50282504197050"
type input "16"
type input "4"
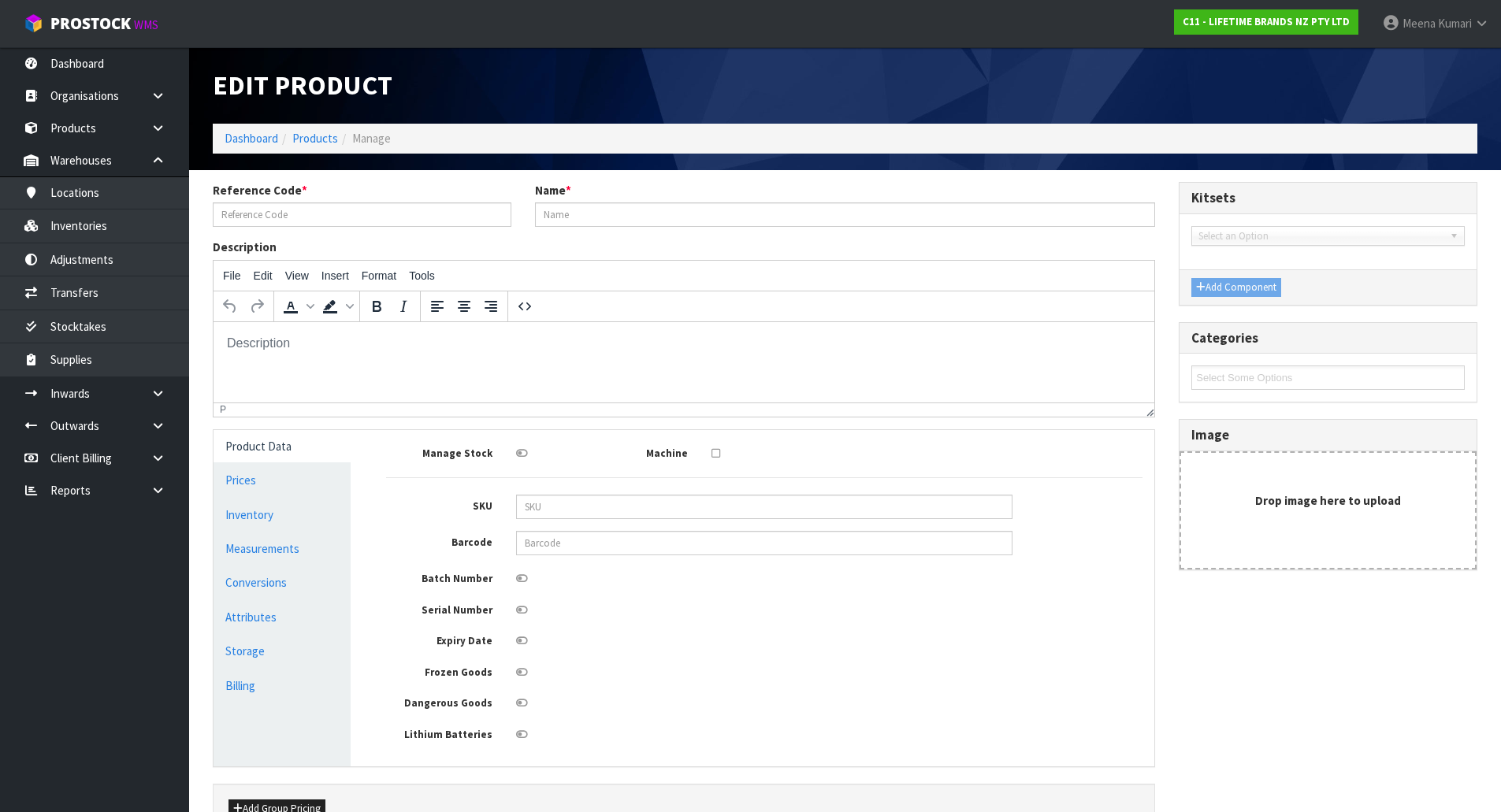
type input "5"
type input "0.00032"
type input "0.36"
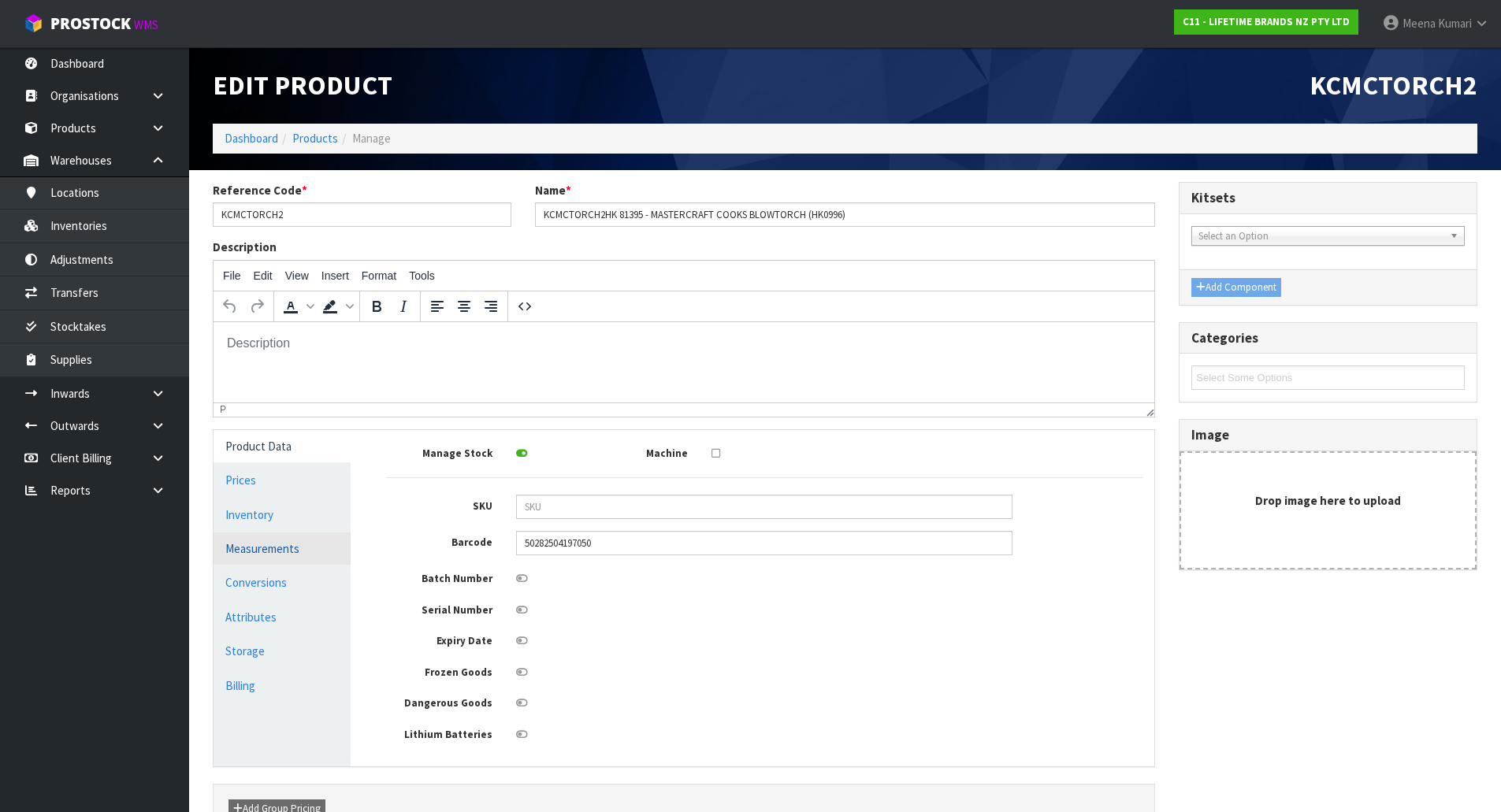
click at [233, 555] on link "Measurements" at bounding box center [282, 548] width 138 height 32
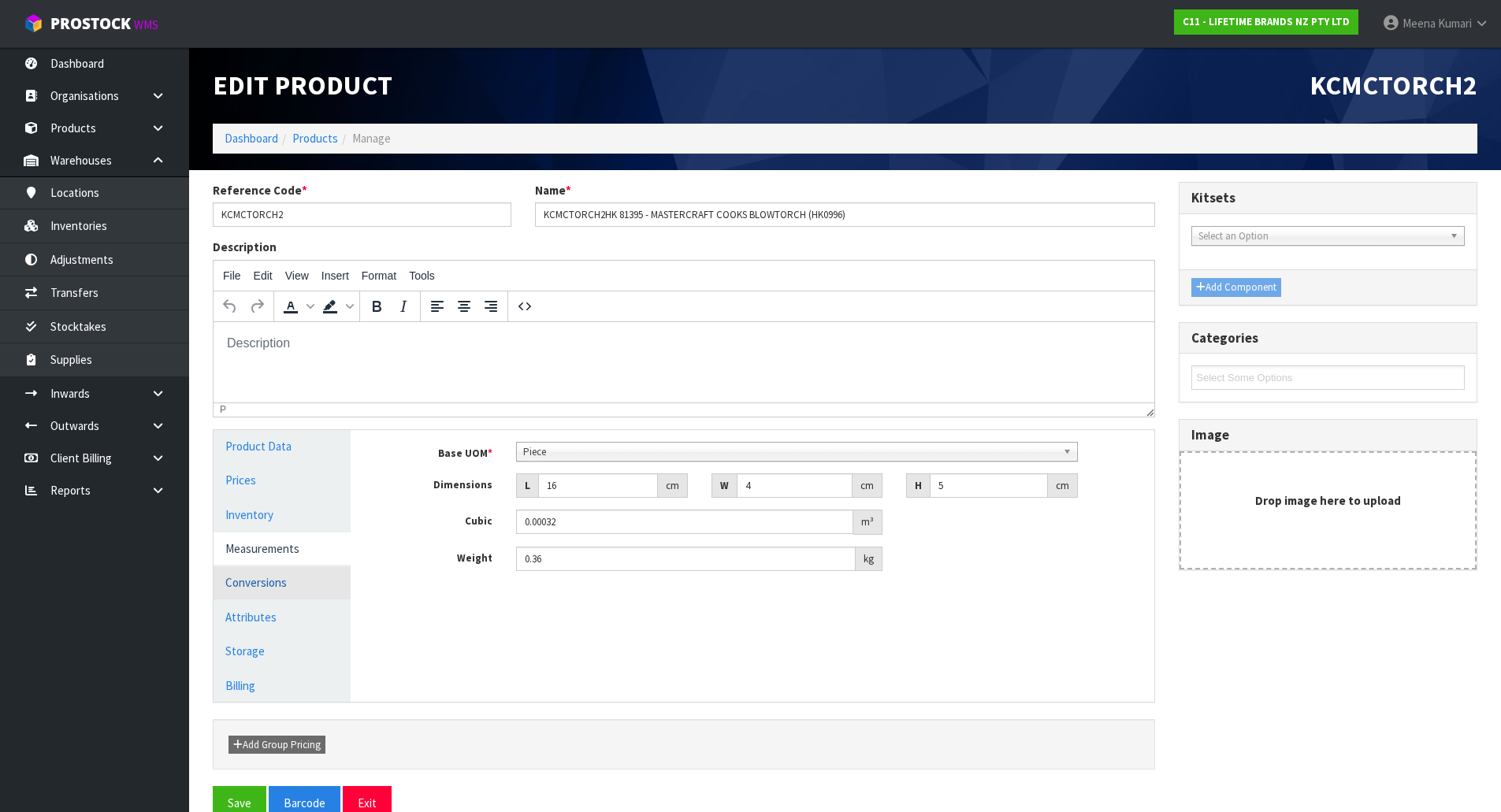
click at [260, 587] on link "Conversions" at bounding box center [282, 582] width 138 height 32
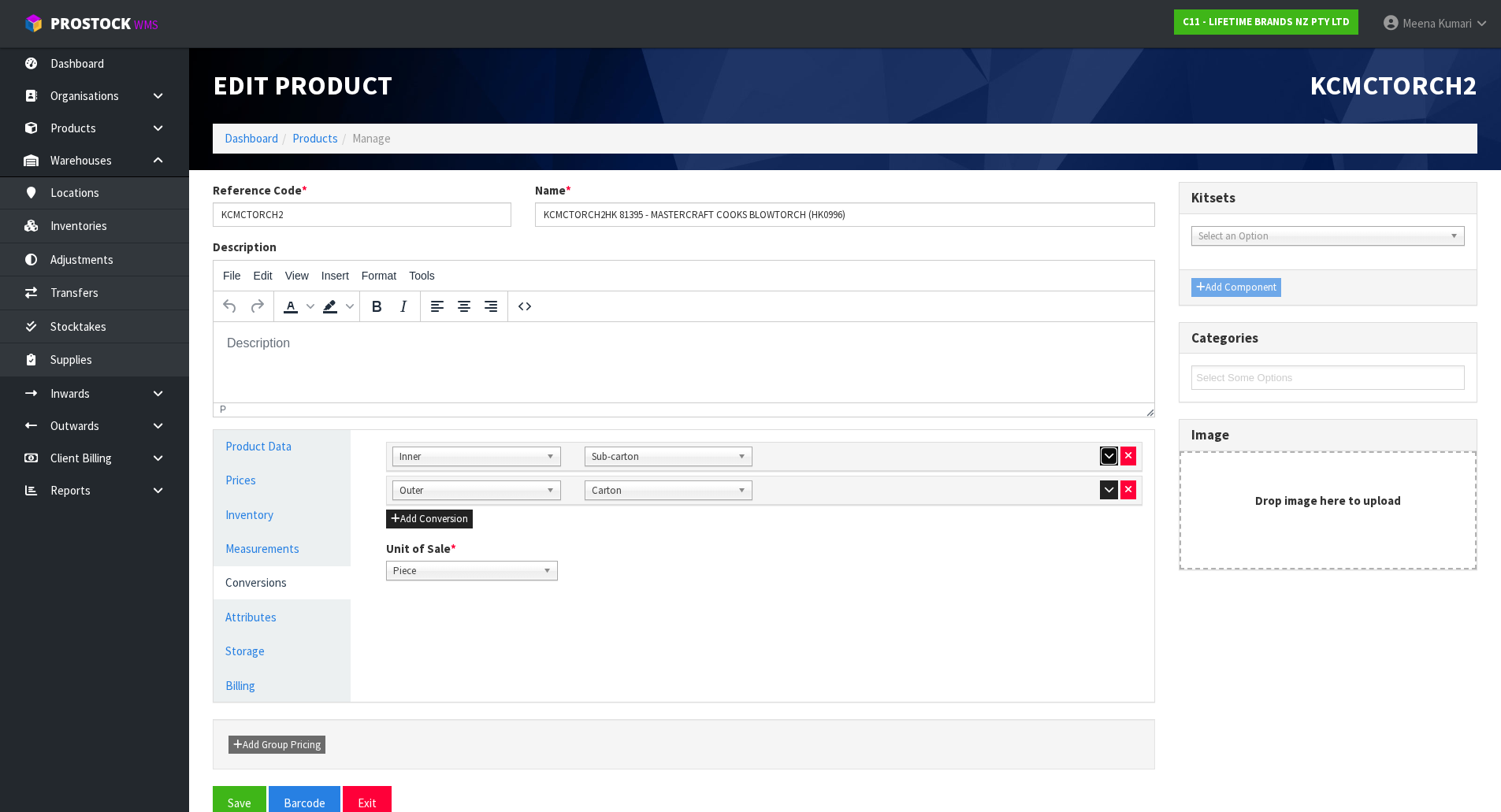
click at [1105, 452] on icon "button" at bounding box center [1109, 455] width 9 height 11
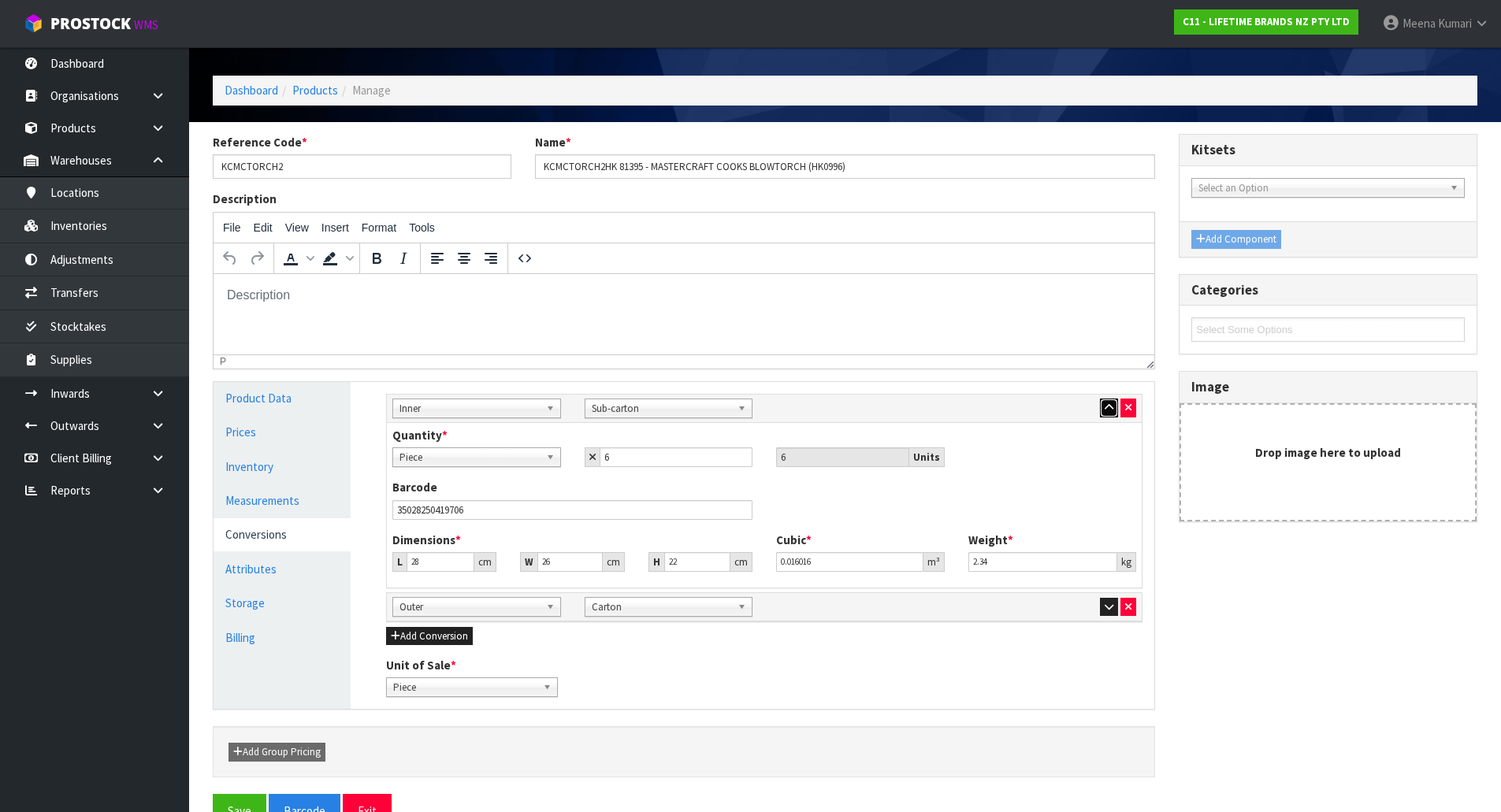
scroll to position [88, 0]
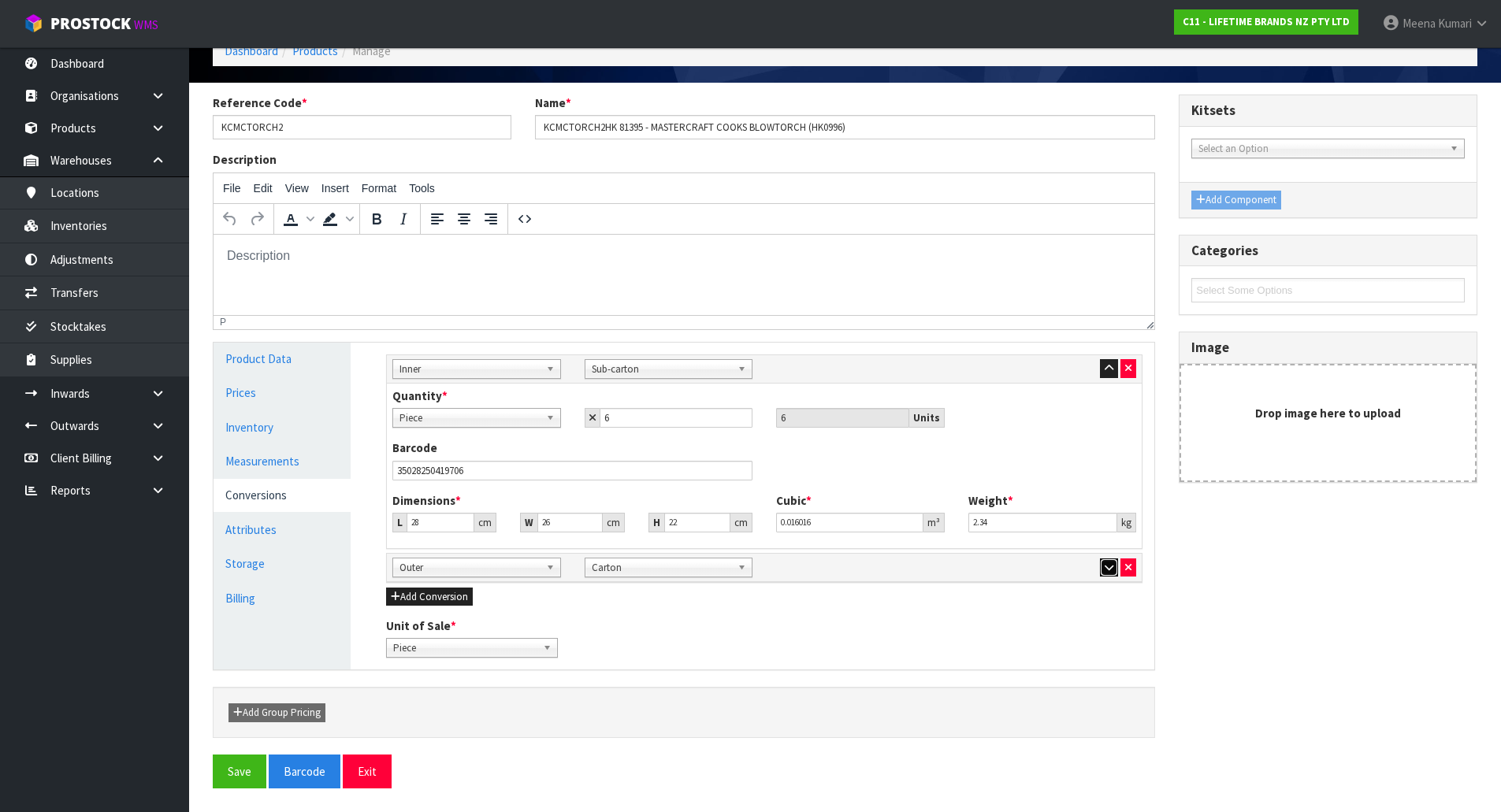
click at [1106, 563] on icon "button" at bounding box center [1109, 567] width 9 height 11
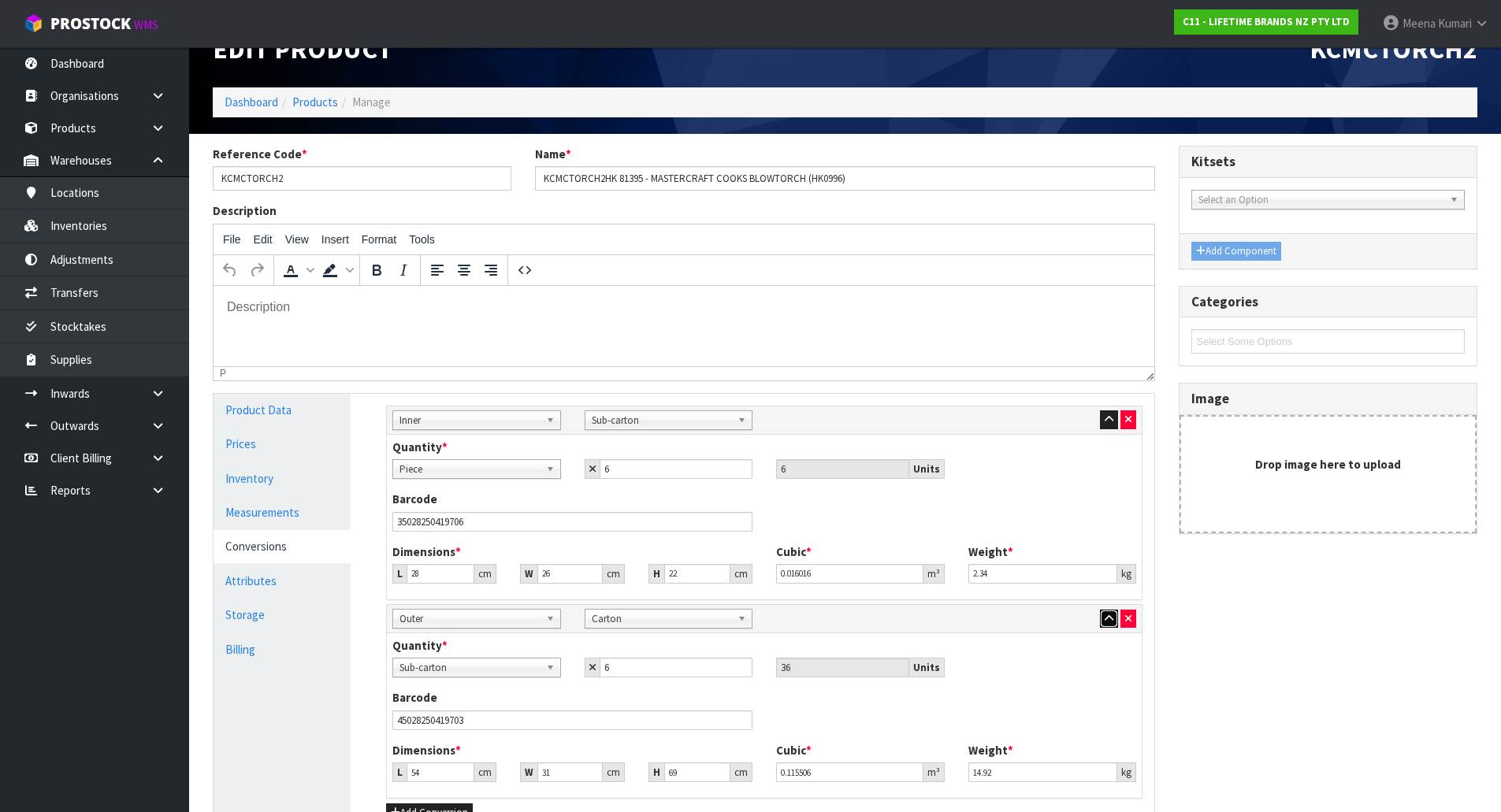
scroll to position [16, 0]
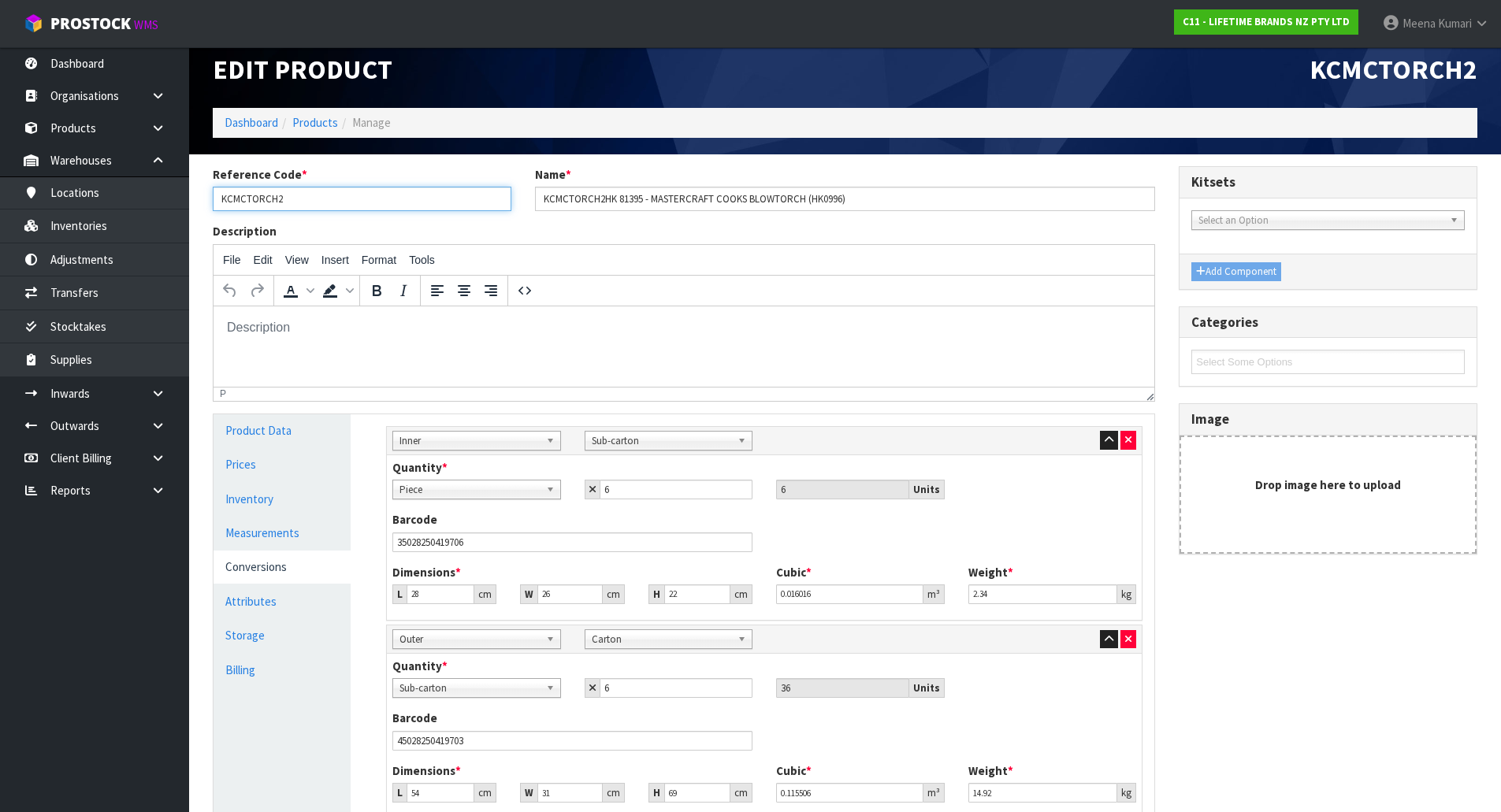
click at [367, 194] on input "KCMCTORCH2" at bounding box center [362, 198] width 298 height 24
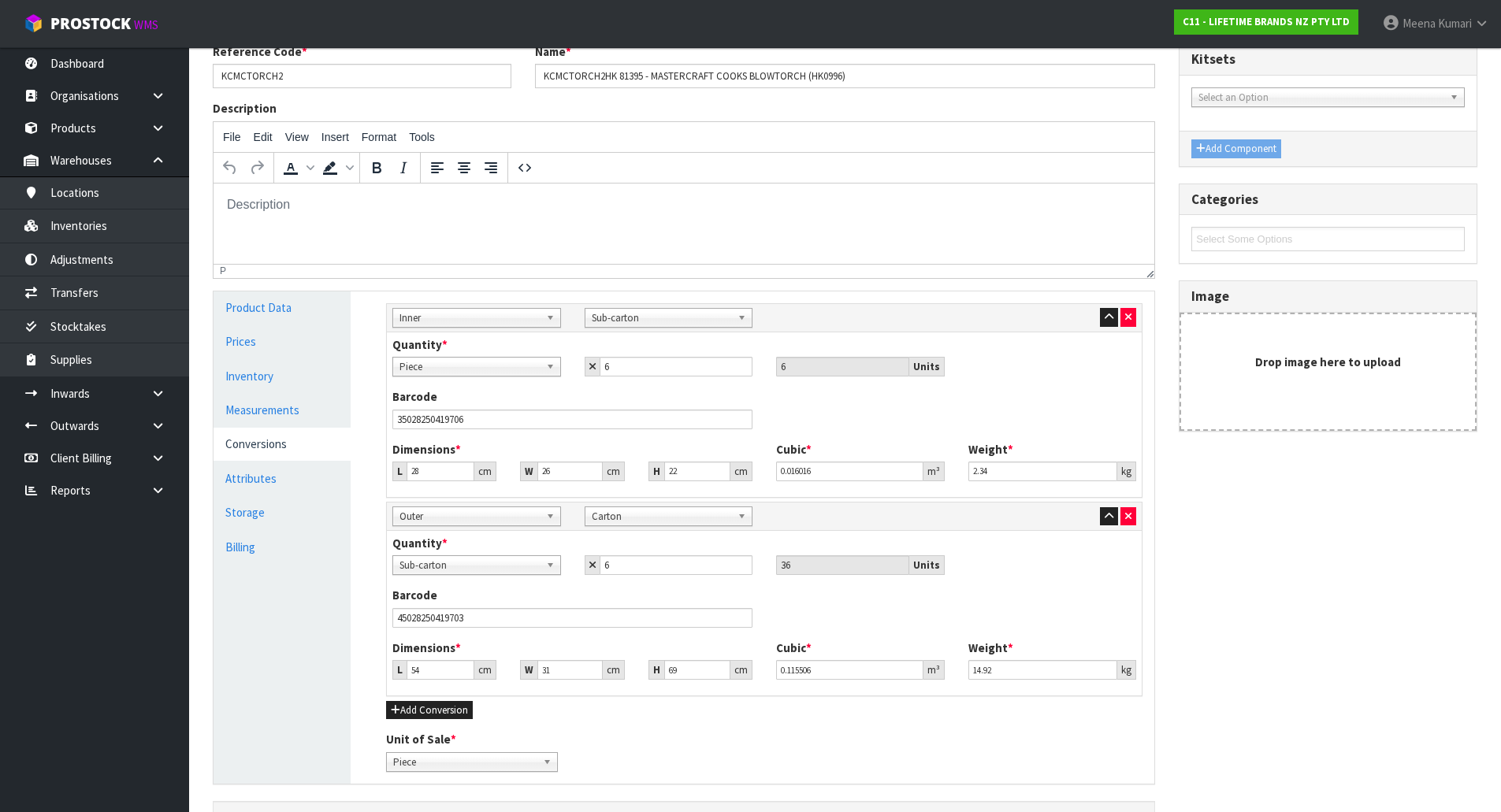
scroll to position [0, 0]
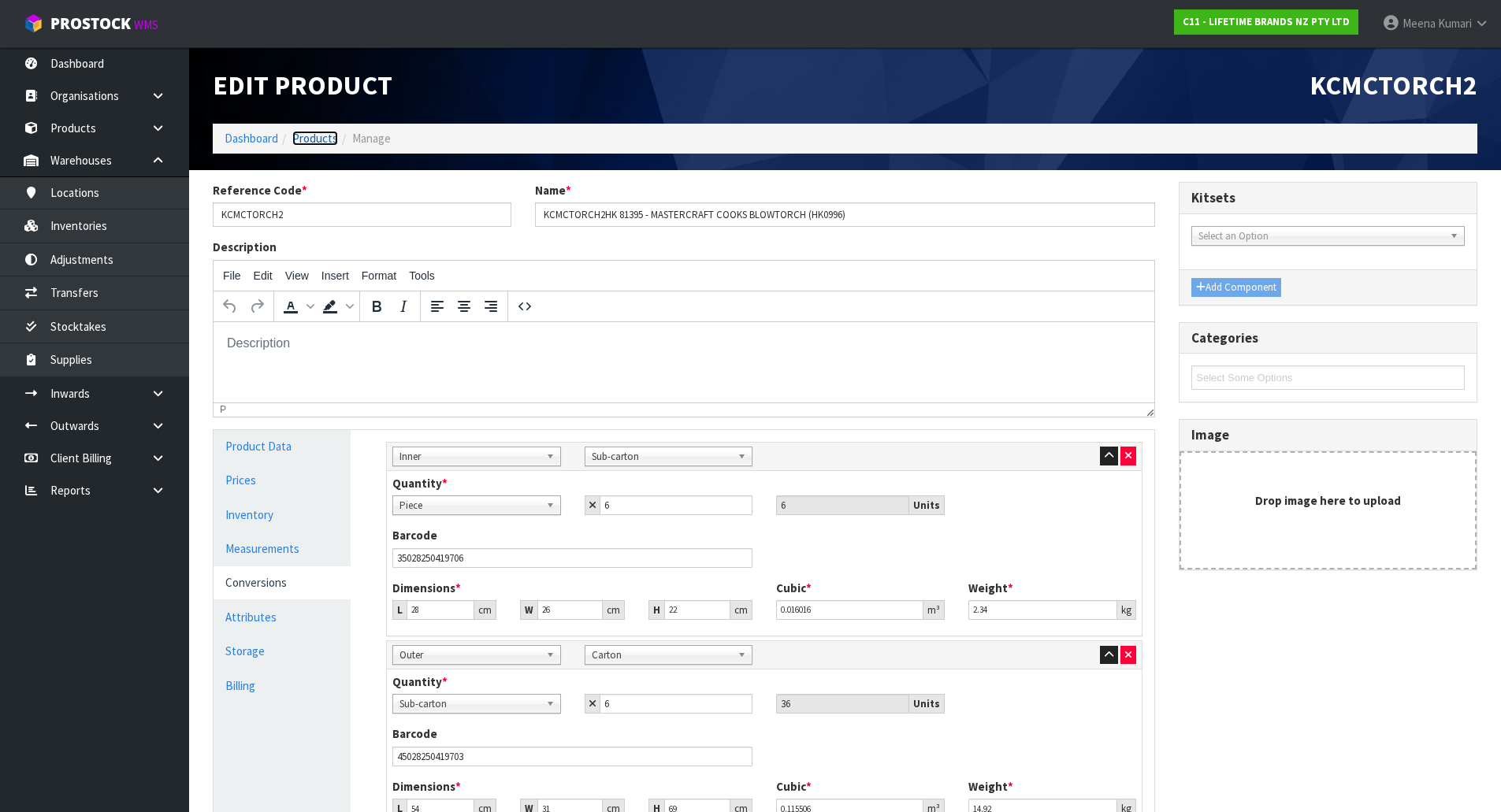
click at [320, 140] on link "Products" at bounding box center [315, 137] width 46 height 15
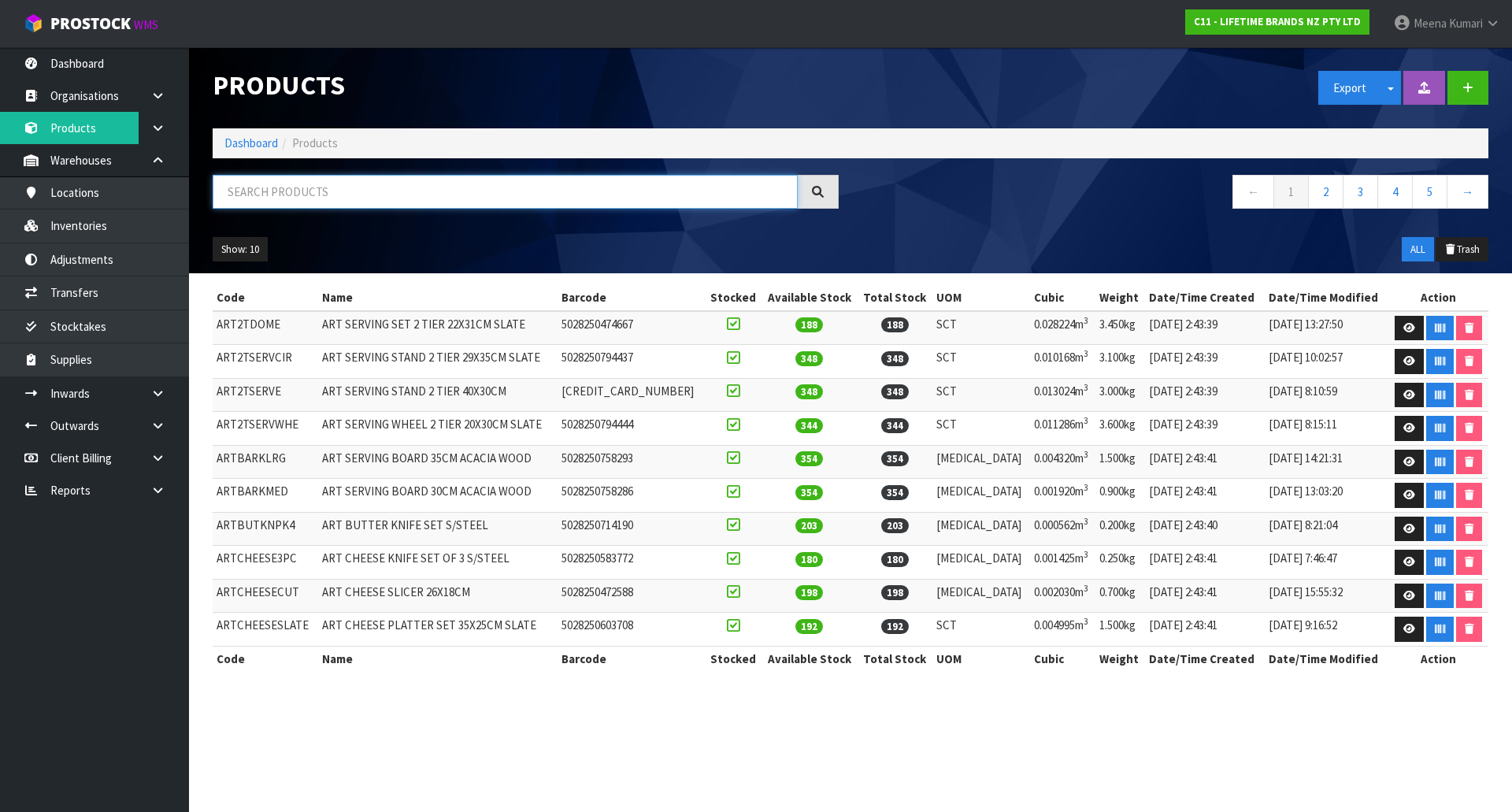
click at [310, 207] on input "text" at bounding box center [505, 191] width 585 height 34
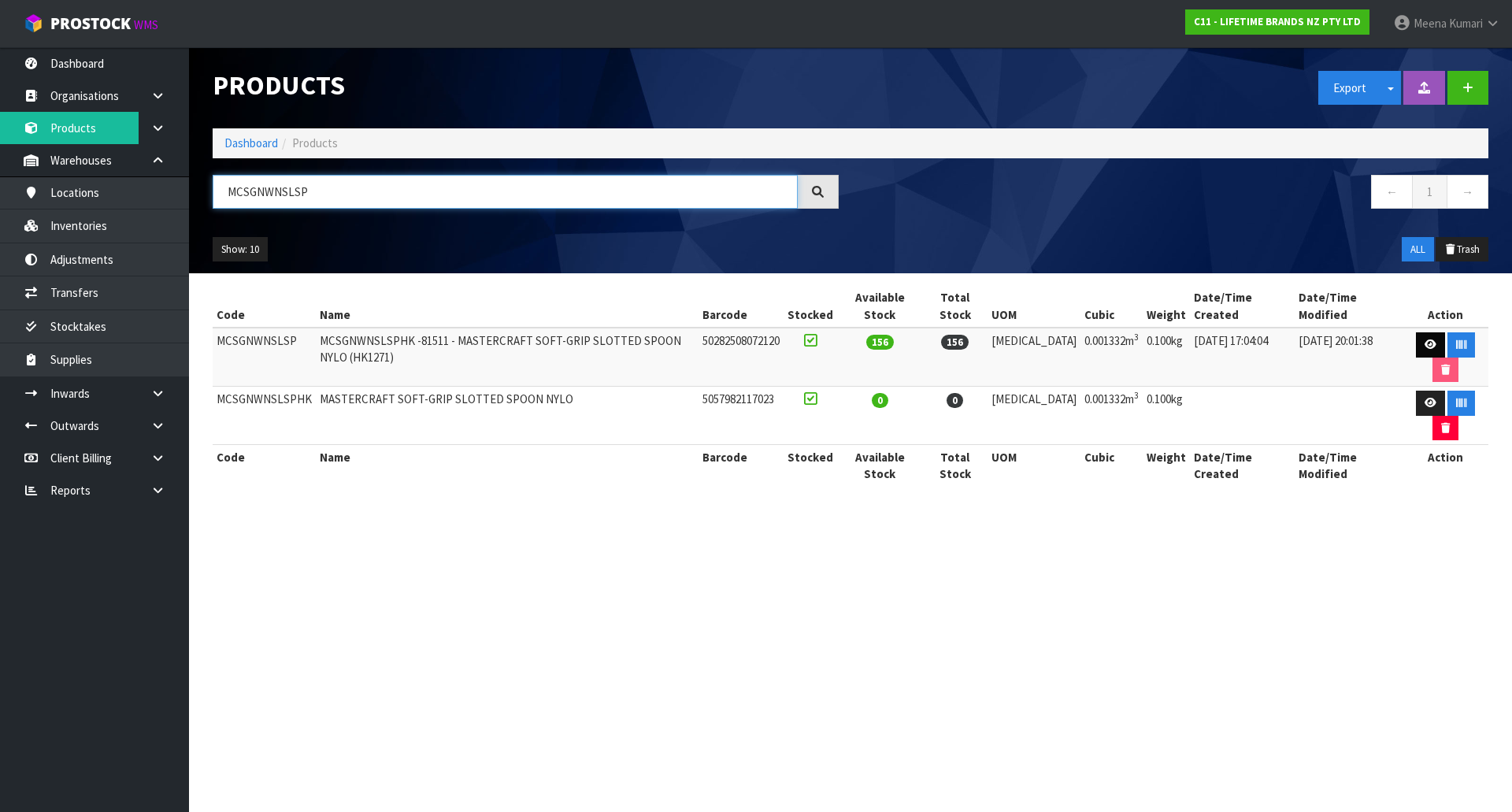
type input "MCSGNWNSLSP"
click at [1424, 338] on link at bounding box center [1431, 345] width 29 height 25
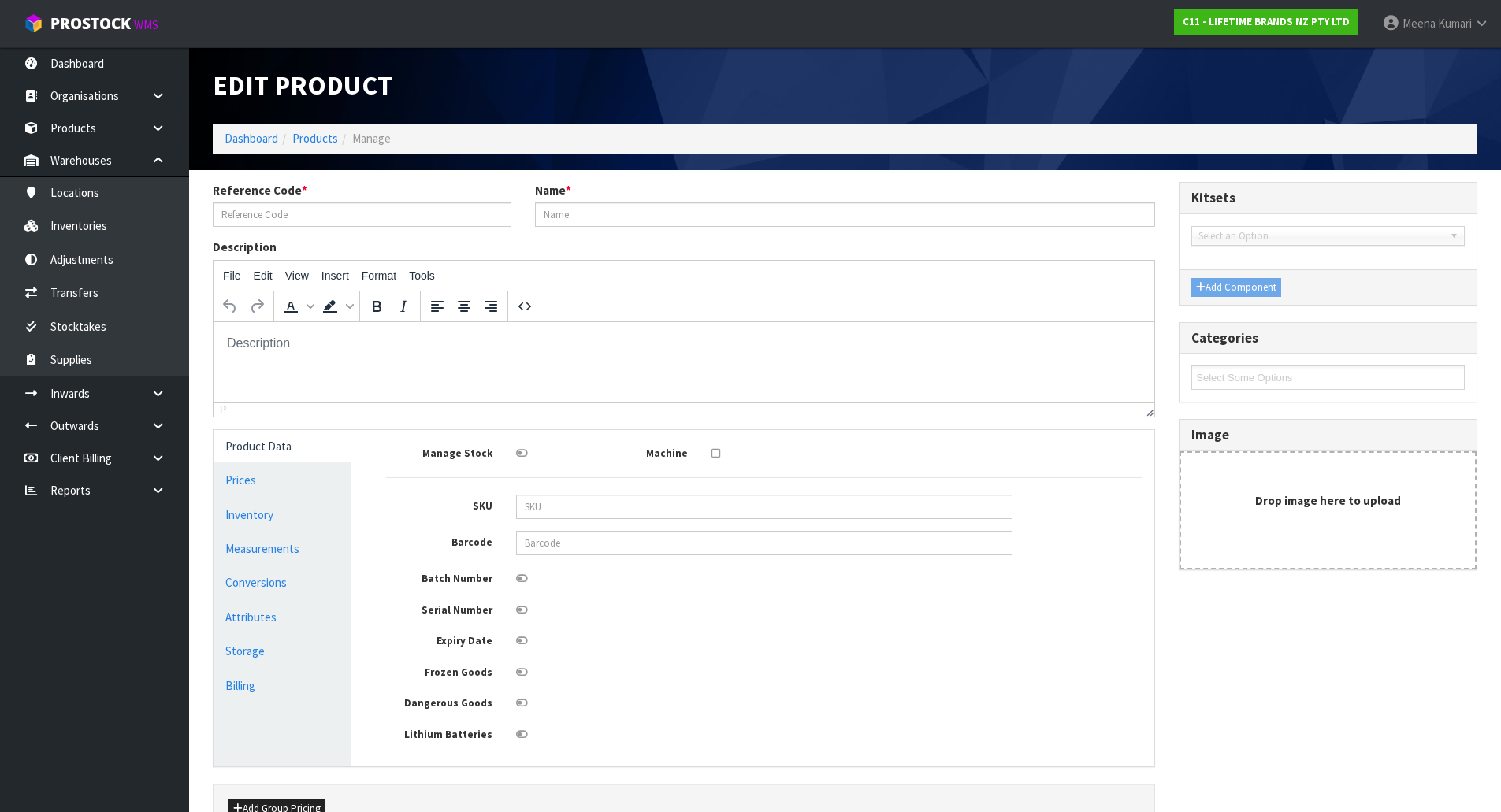
type input "MCSGNWNSLSP"
type input "MCSGNWNSLSPHK -81511 - MASTERCRAFT SOFT-GRIP SLOTTED SPOON NYLO (HK1271)"
type input "50282508072120"
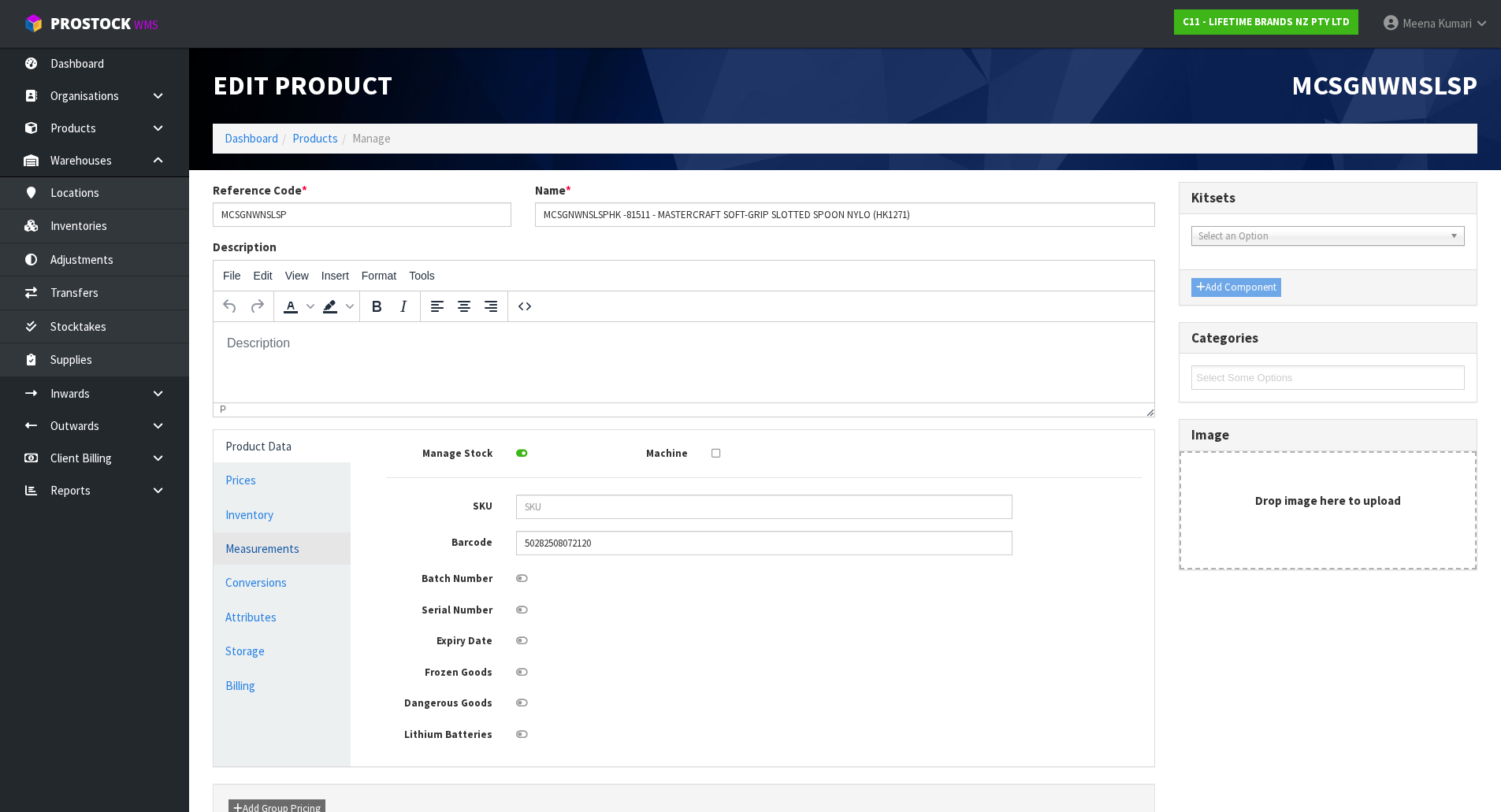
click at [287, 543] on link "Measurements" at bounding box center [282, 548] width 138 height 32
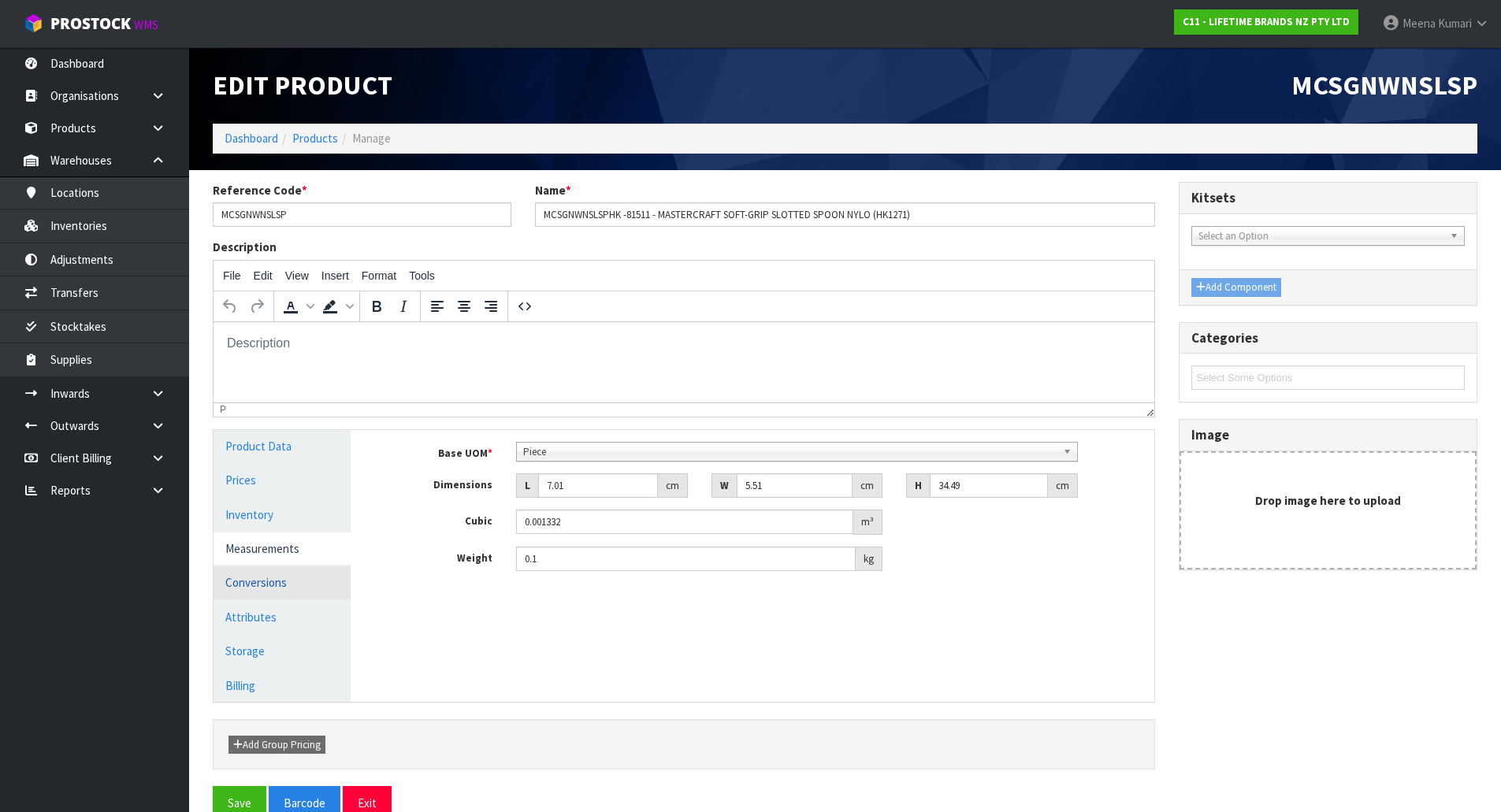
click at [289, 569] on link "Conversions" at bounding box center [282, 582] width 138 height 32
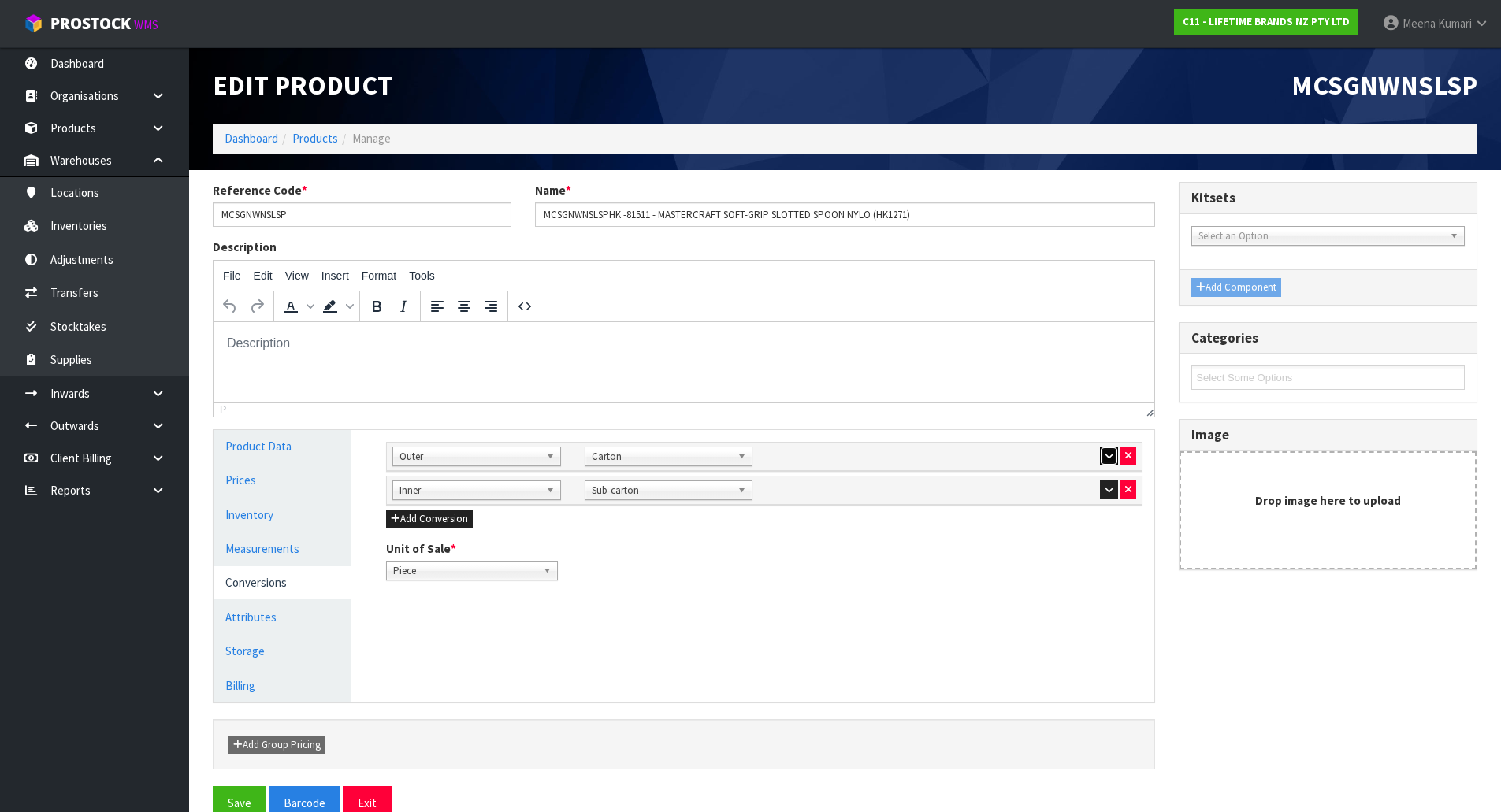
click at [1109, 448] on button "button" at bounding box center [1109, 455] width 19 height 19
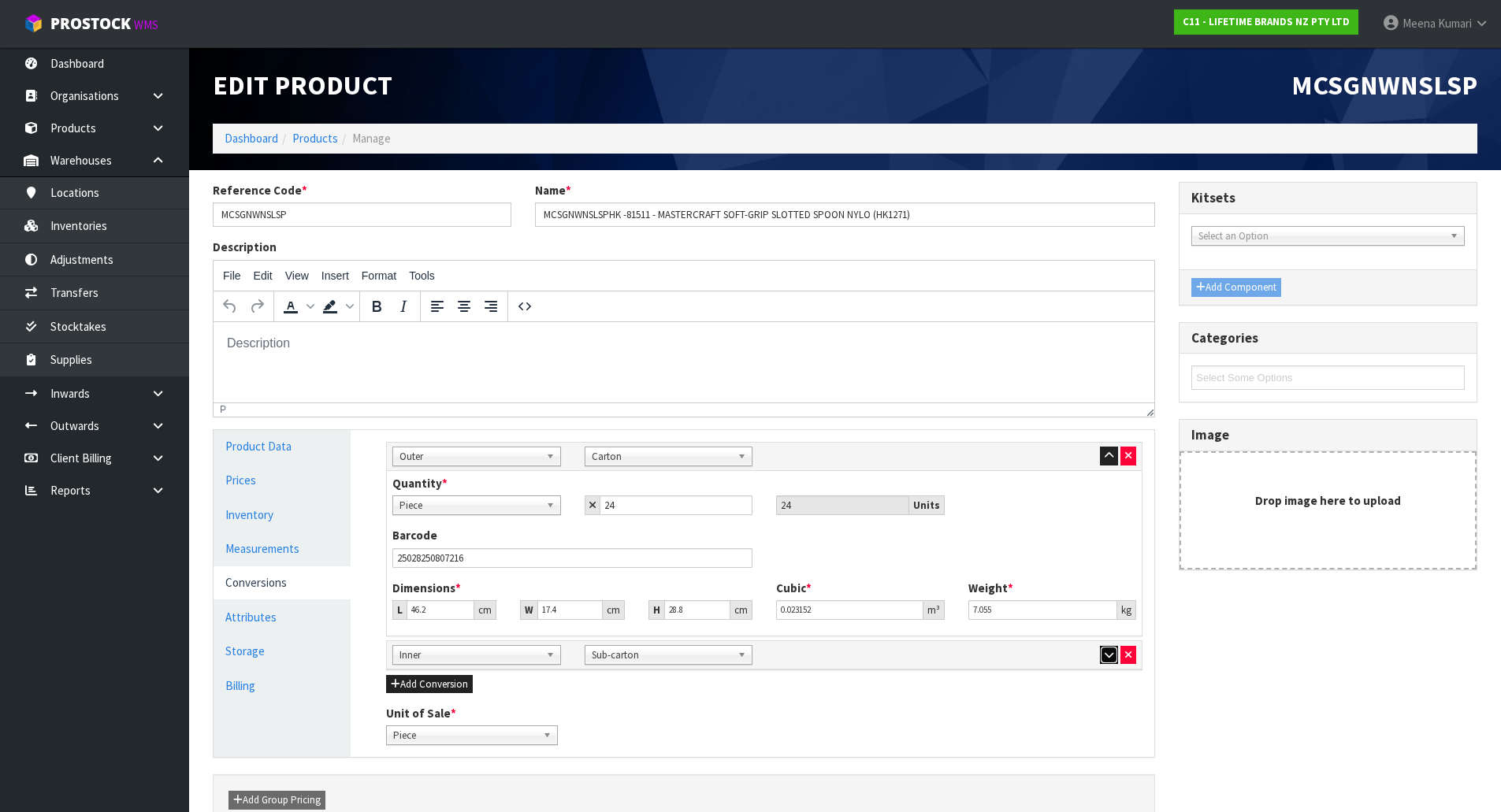
click at [1111, 654] on icon "button" at bounding box center [1109, 655] width 9 height 11
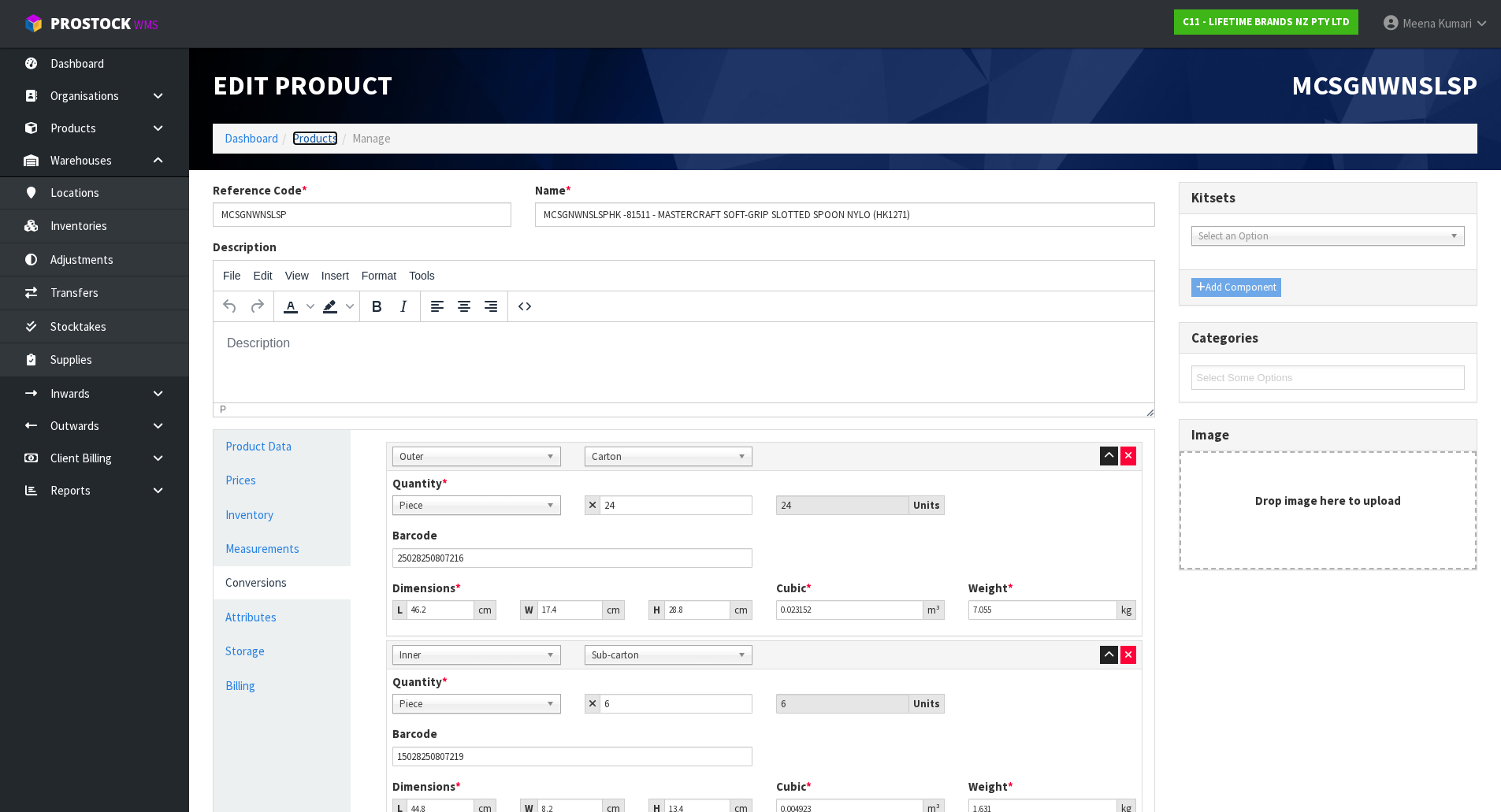
click at [323, 138] on link "Products" at bounding box center [315, 137] width 46 height 15
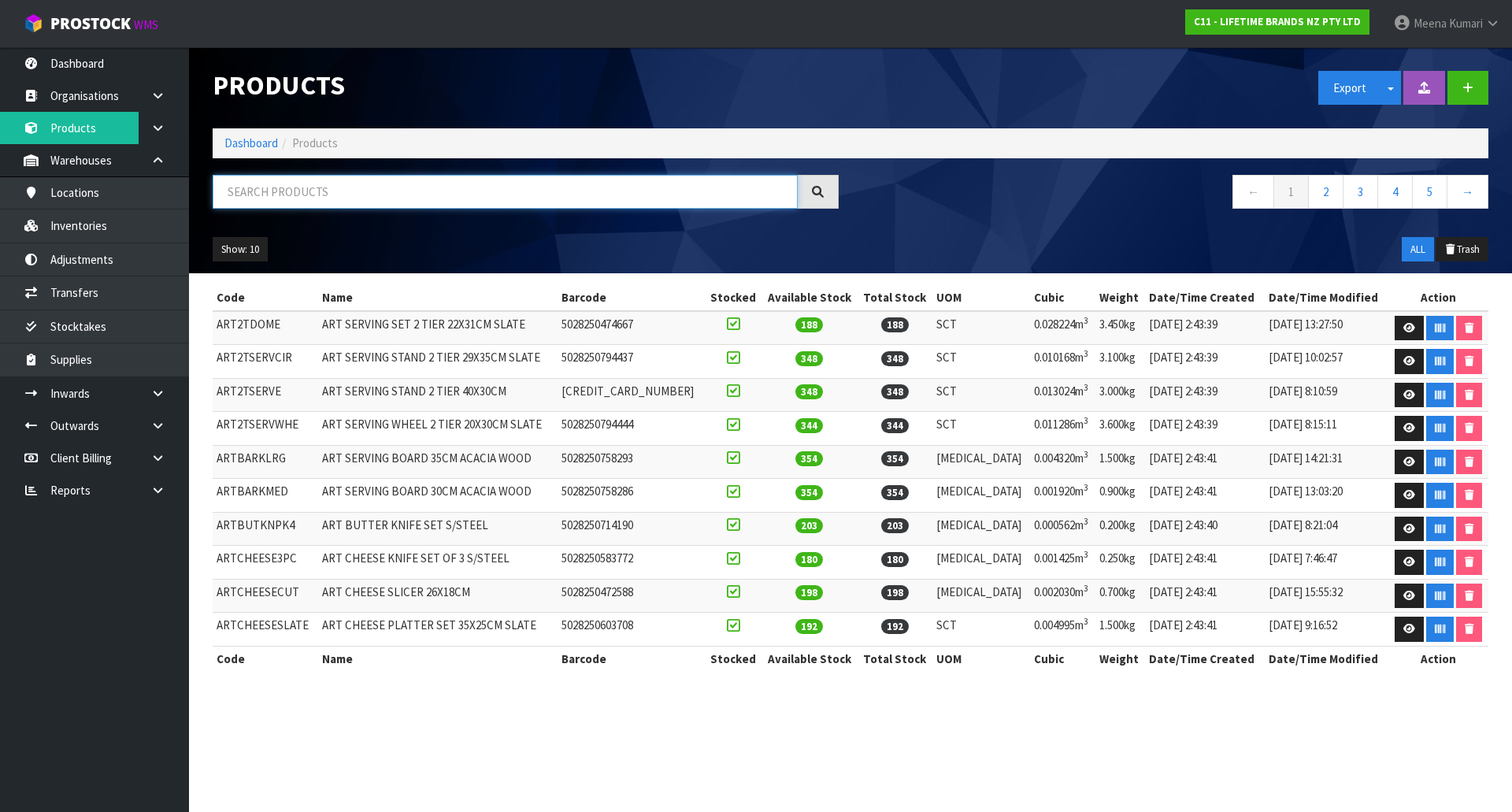
click at [316, 199] on input "text" at bounding box center [505, 191] width 585 height 34
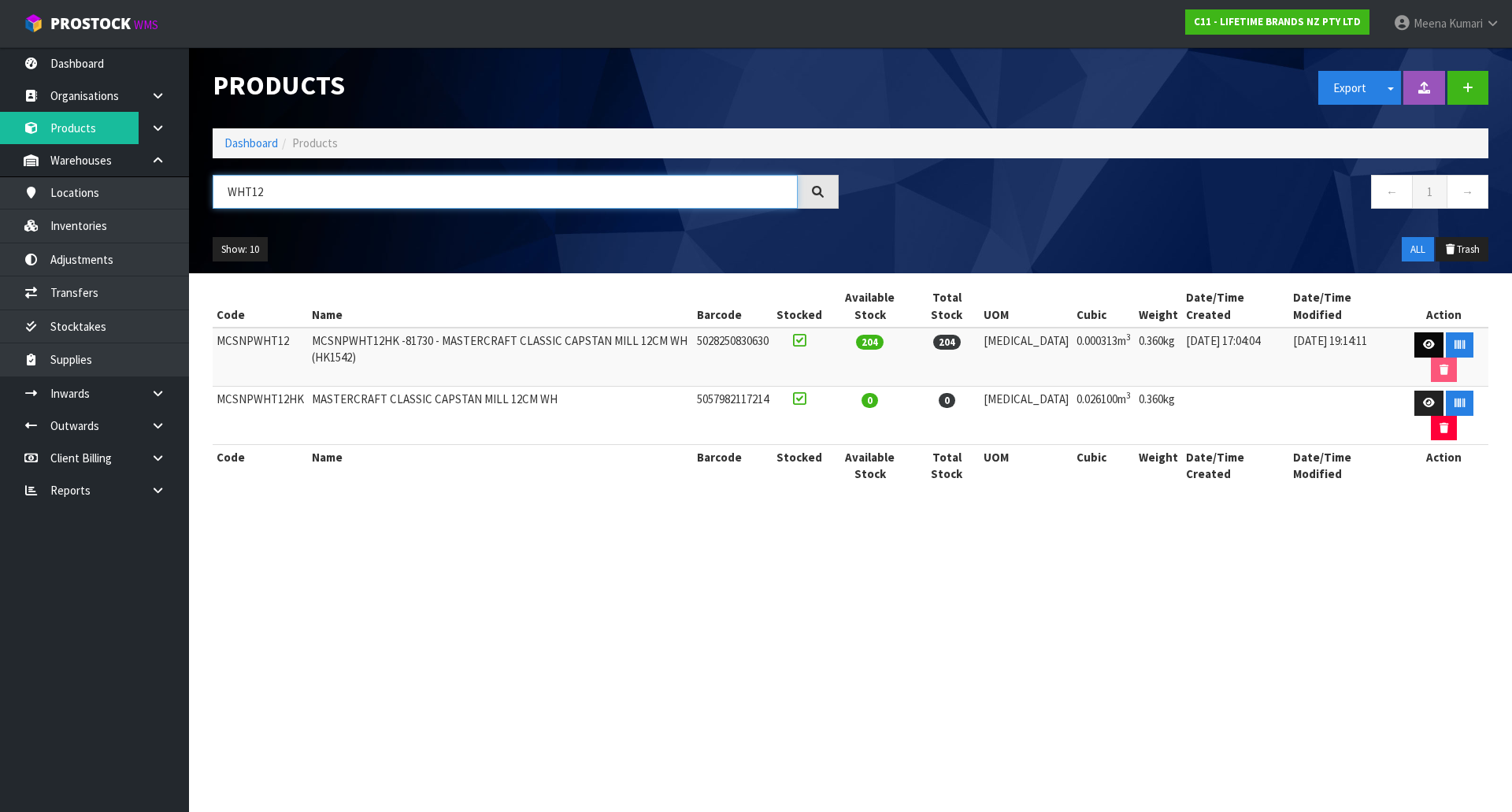
type input "WHT12"
click at [1423, 339] on icon at bounding box center [1429, 344] width 12 height 11
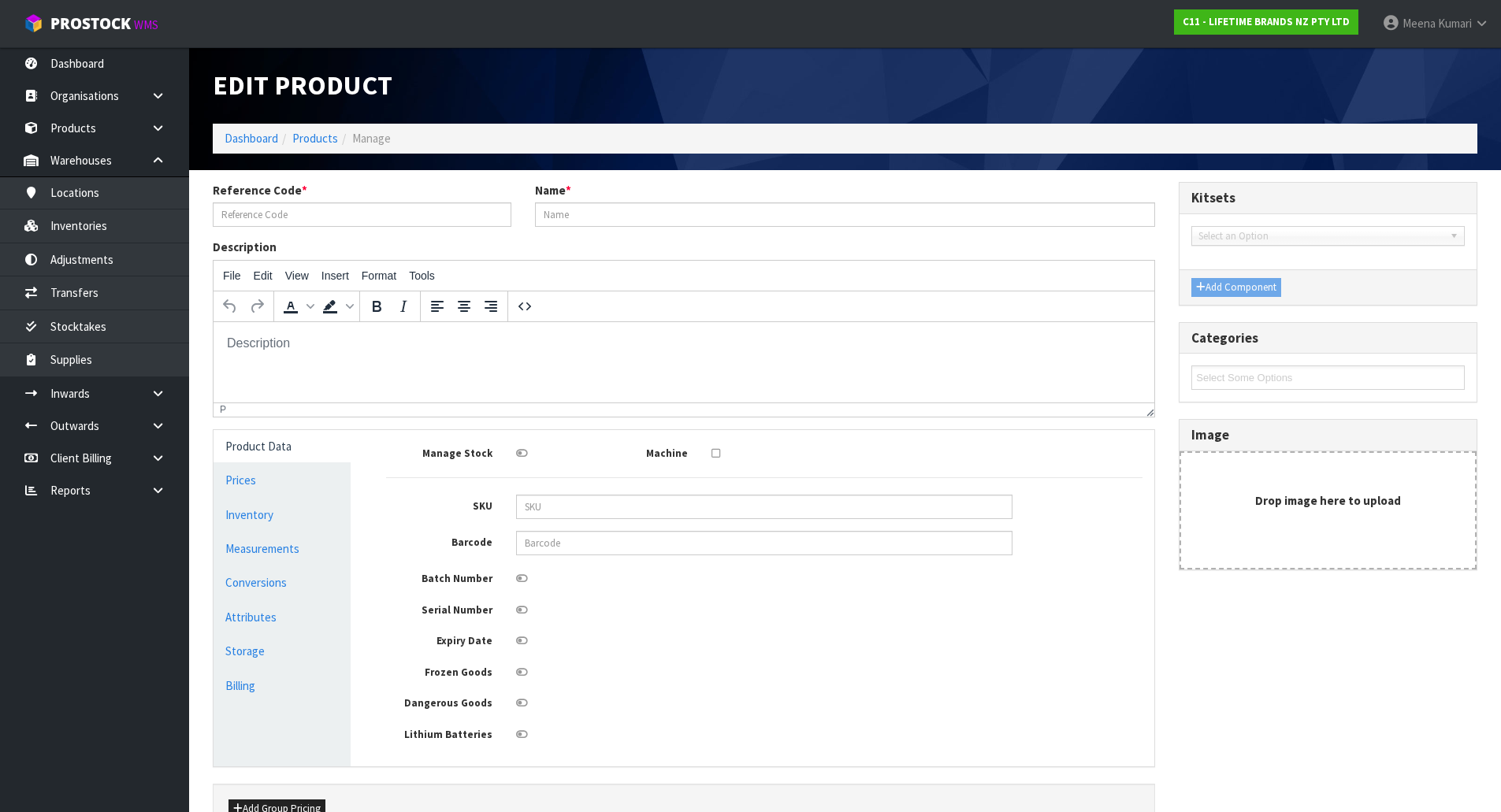
type input "MCSNPWHT12"
type input "MCSNPWHT12HK -81730 - MASTERCRAFT CLASSIC CAPSTAN MILL 12CM WH (HK1542)"
type input "5028250830630"
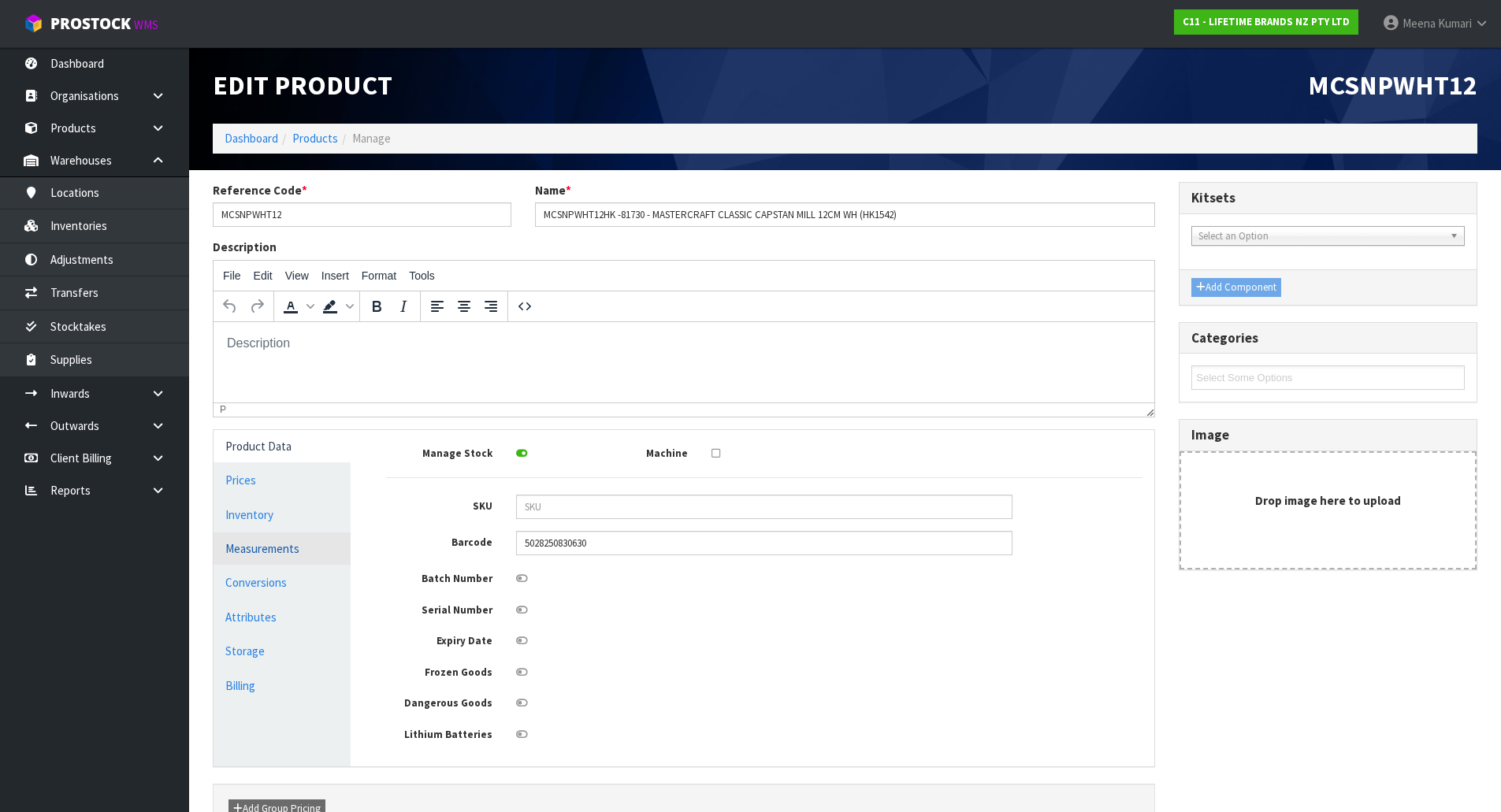
click at [318, 552] on link "Measurements" at bounding box center [282, 548] width 138 height 32
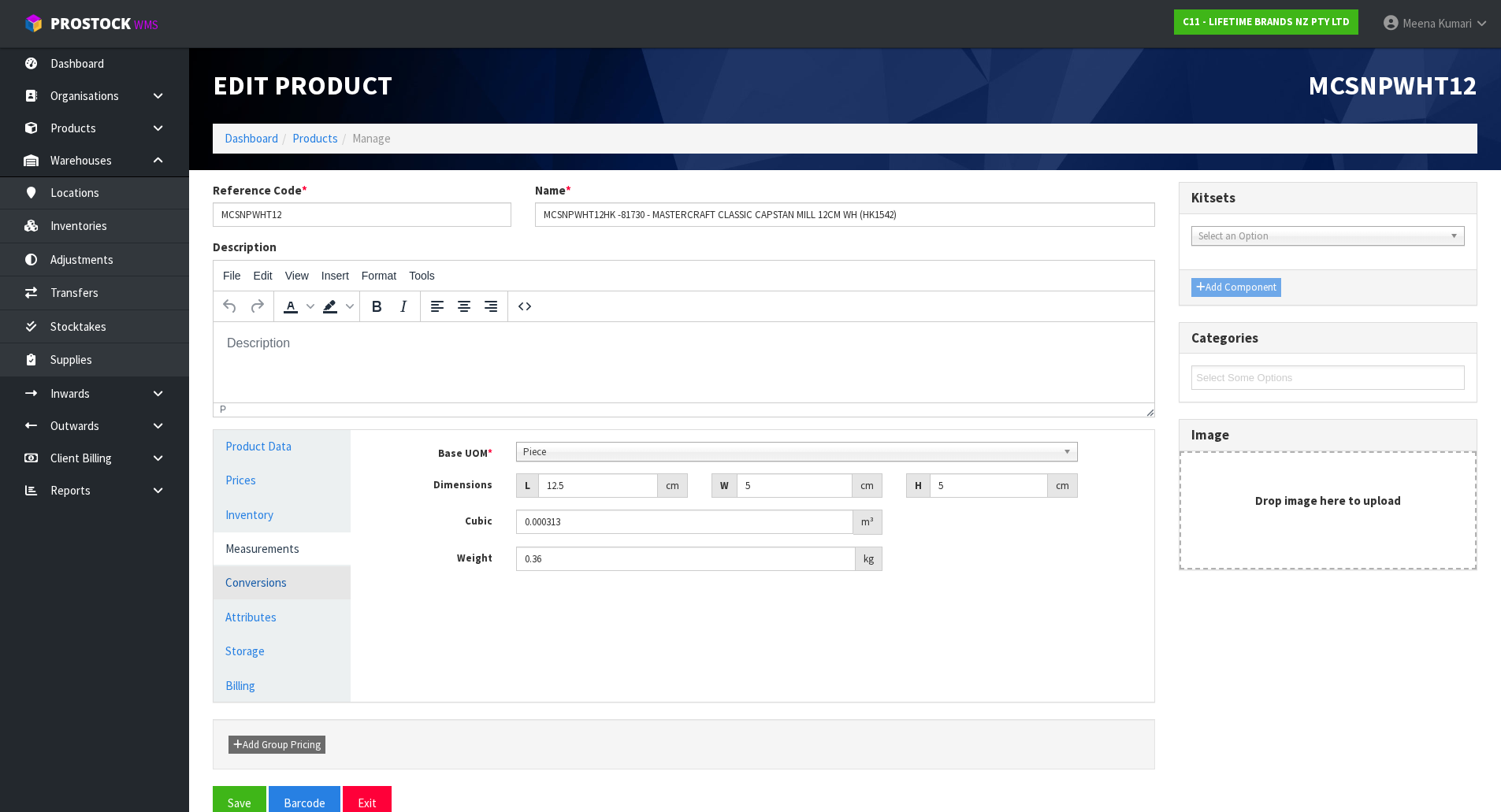
click at [309, 576] on link "Conversions" at bounding box center [282, 582] width 138 height 32
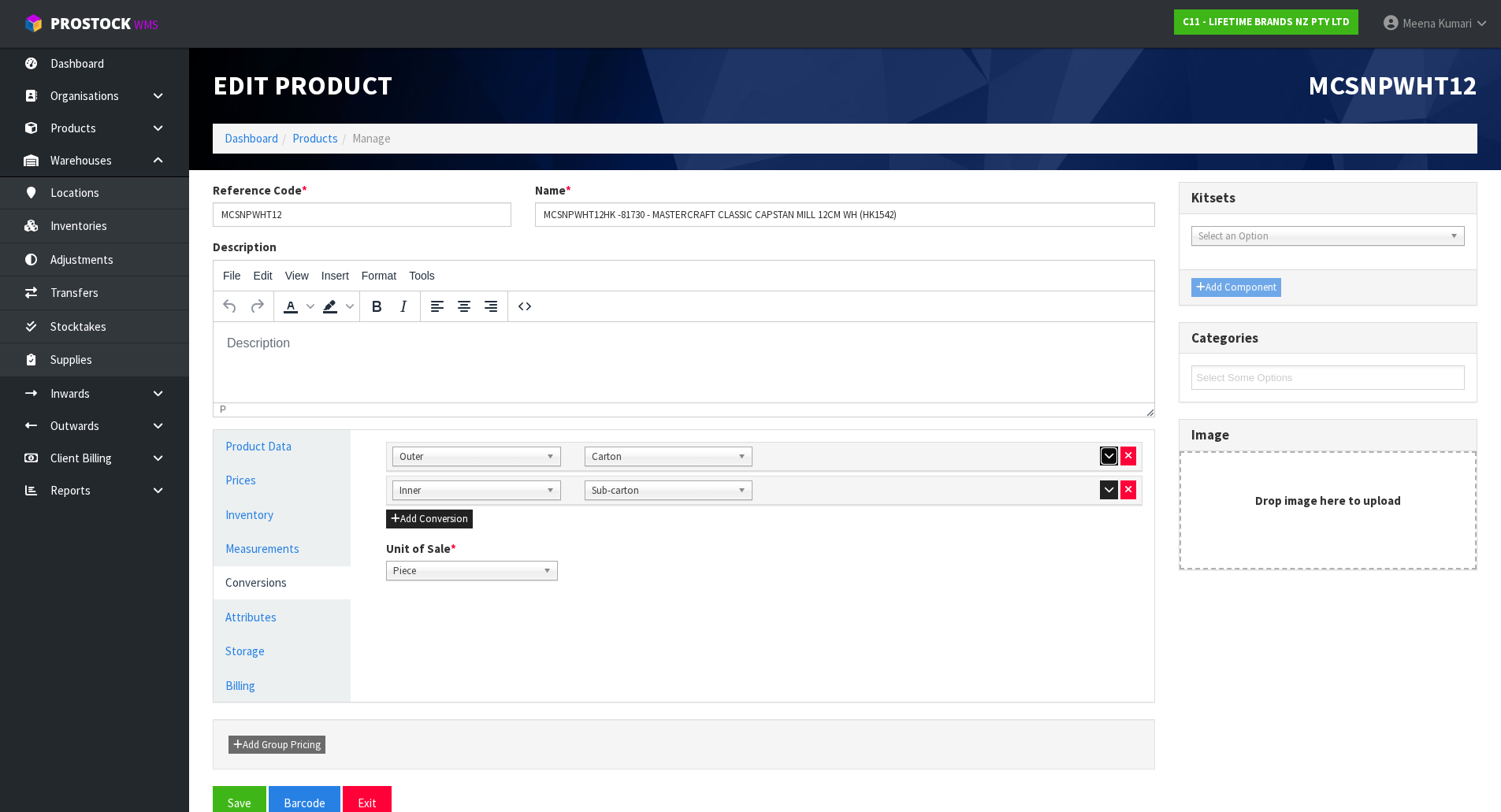
click at [1108, 448] on button "button" at bounding box center [1109, 455] width 19 height 19
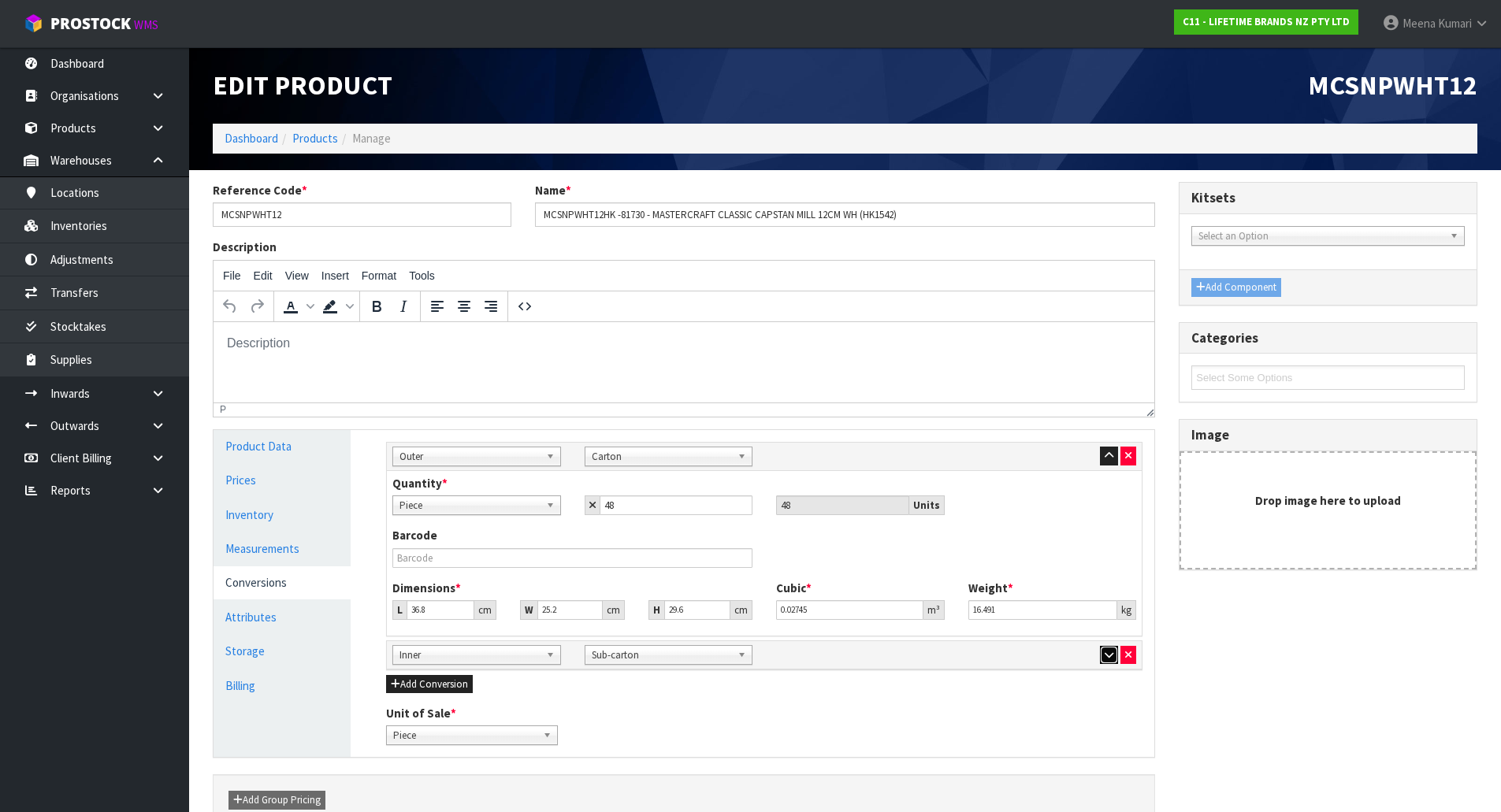
click at [1105, 655] on icon "button" at bounding box center [1109, 655] width 9 height 11
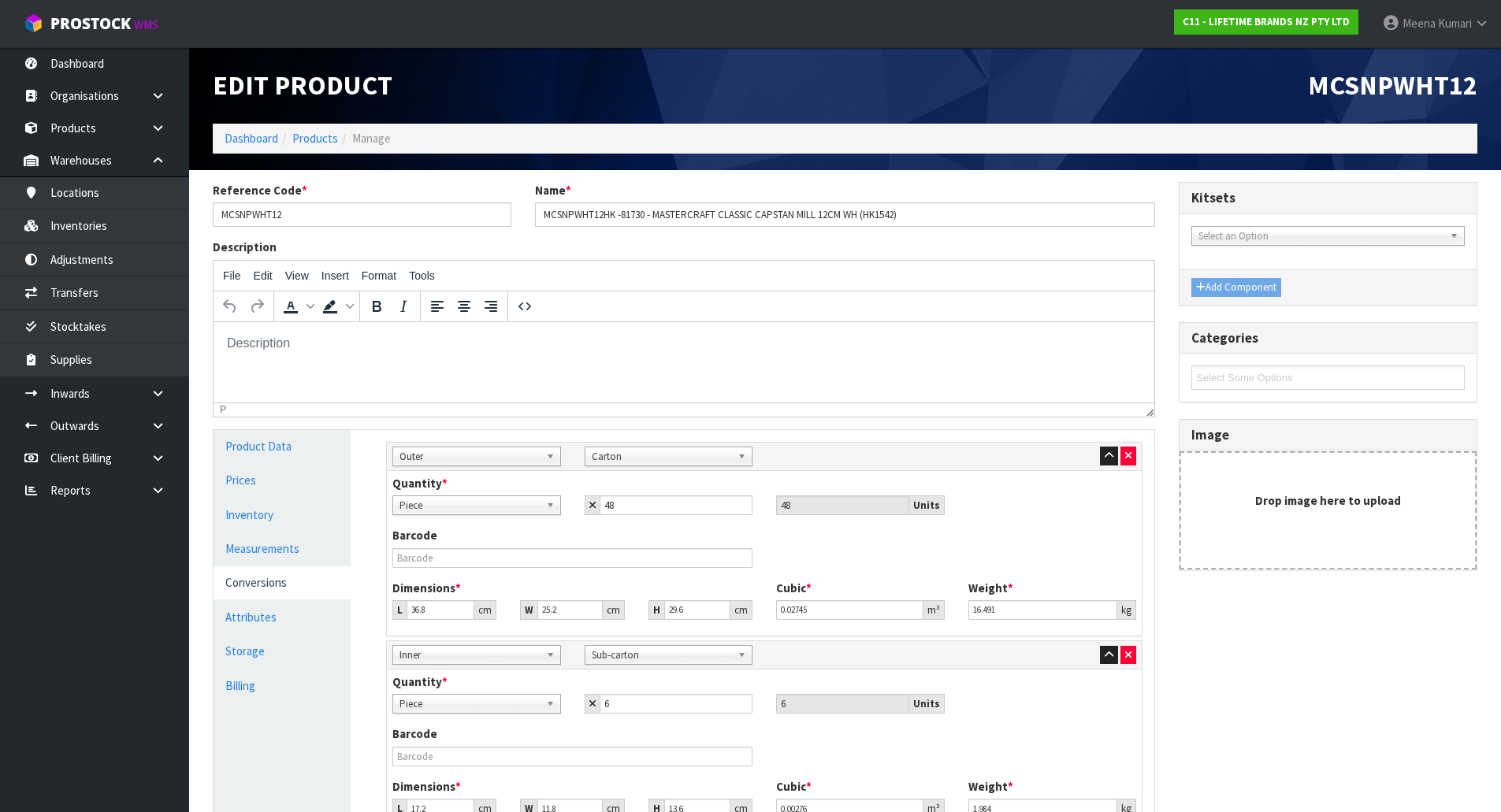
click at [481, 505] on span "Piece" at bounding box center [470, 505] width 140 height 19
click at [453, 593] on li "Sub-carton" at bounding box center [476, 590] width 161 height 19
drag, startPoint x: 648, startPoint y: 506, endPoint x: 543, endPoint y: 491, distance: 106.1
click at [543, 491] on div "Quantity * Piece Carton Sub-carton Sub-carton Piece Carton Sub-carton 48 48 Uni…" at bounding box center [764, 494] width 768 height 40
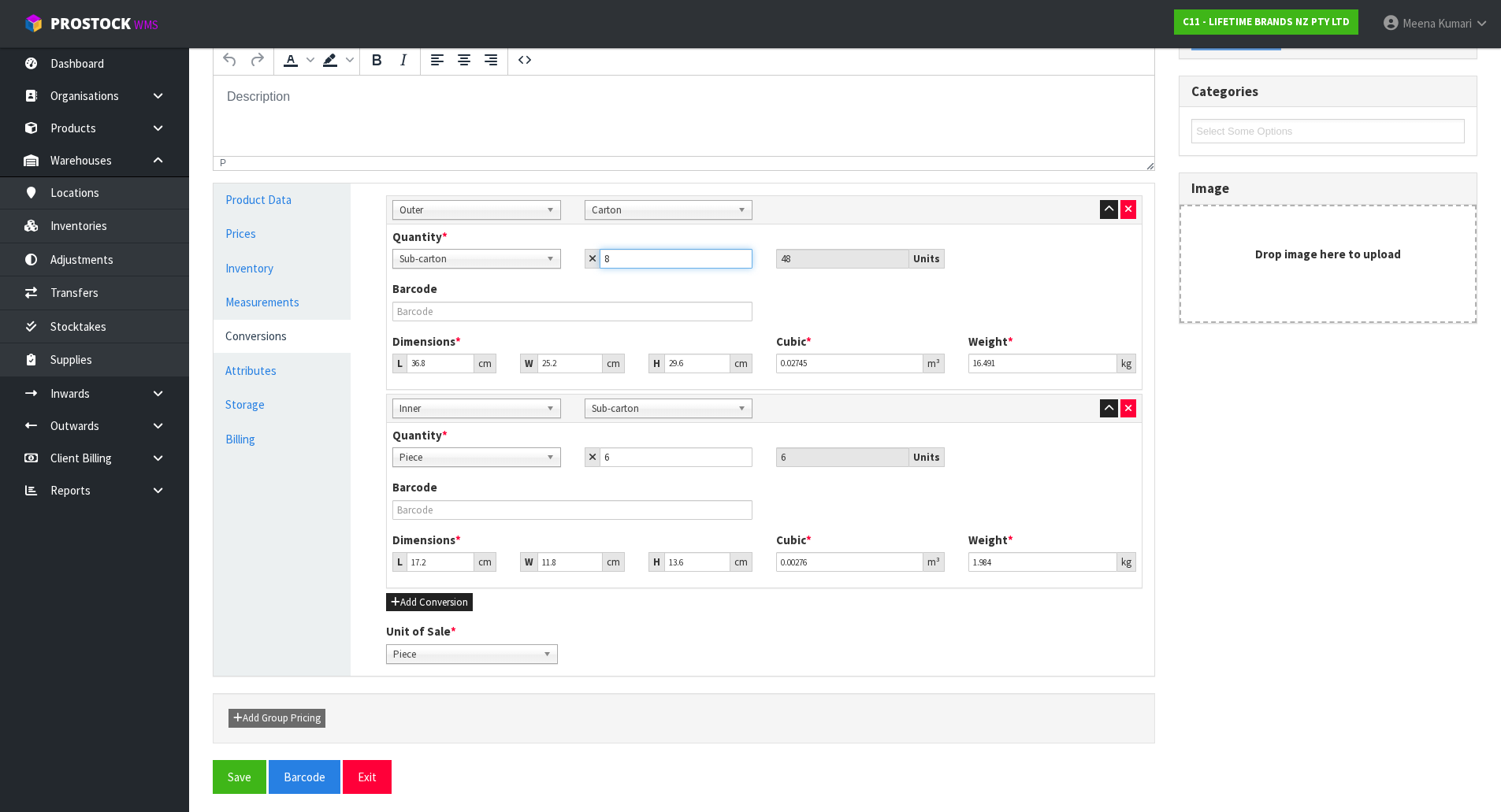
scroll to position [252, 0]
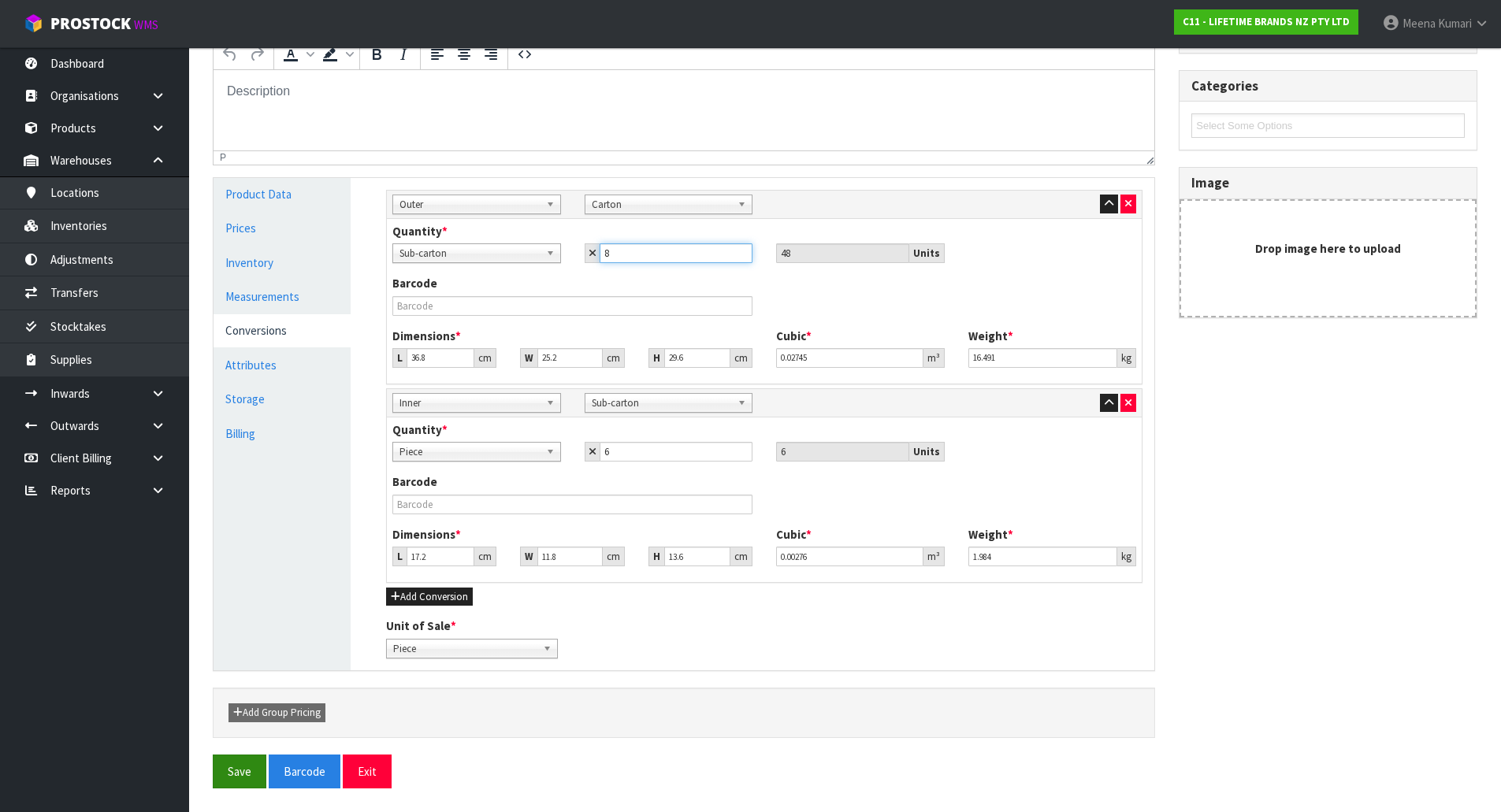
type input "8"
click at [256, 767] on button "Save" at bounding box center [239, 771] width 54 height 34
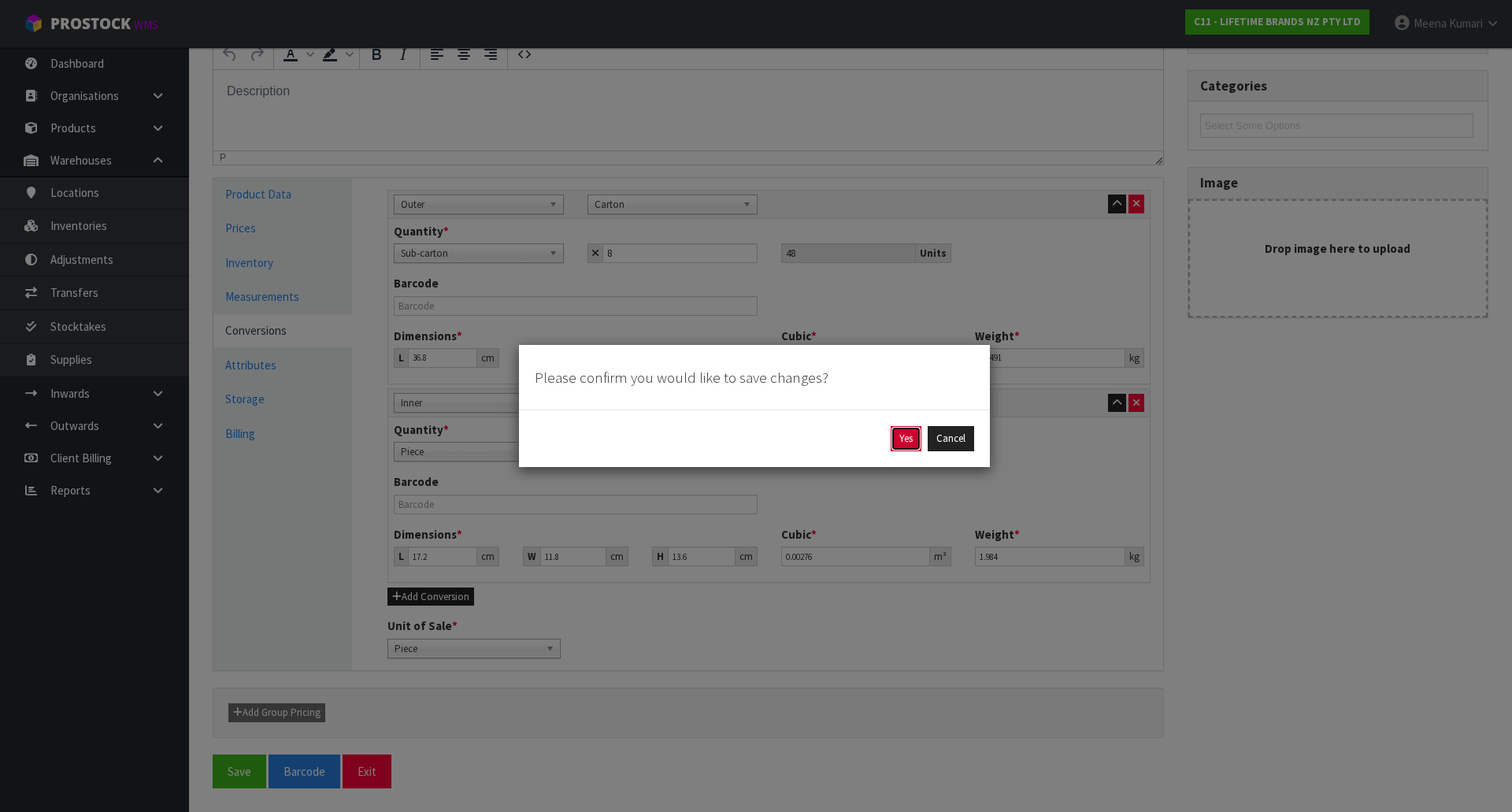
click at [912, 435] on button "Yes" at bounding box center [907, 439] width 31 height 25
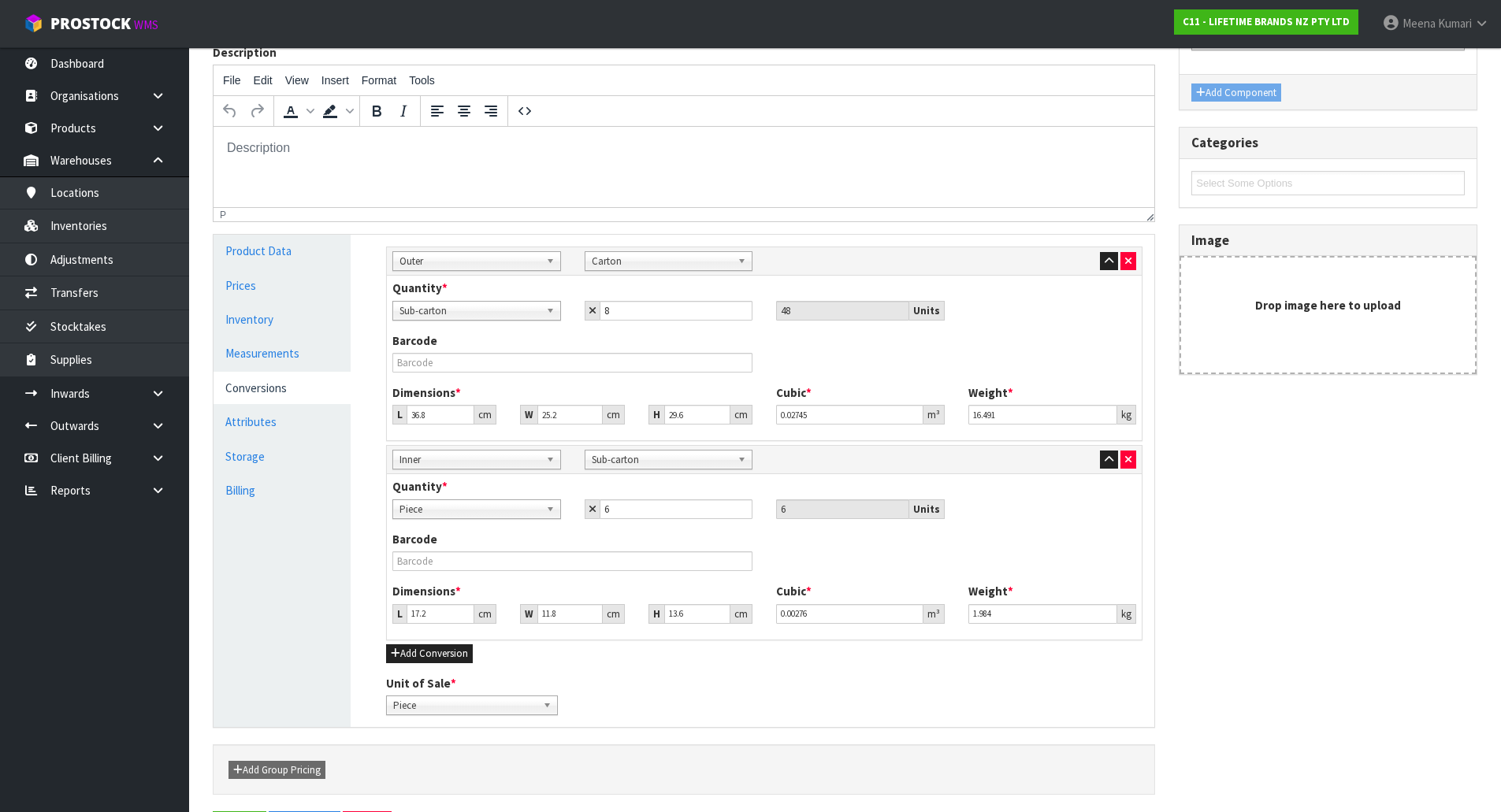
scroll to position [0, 0]
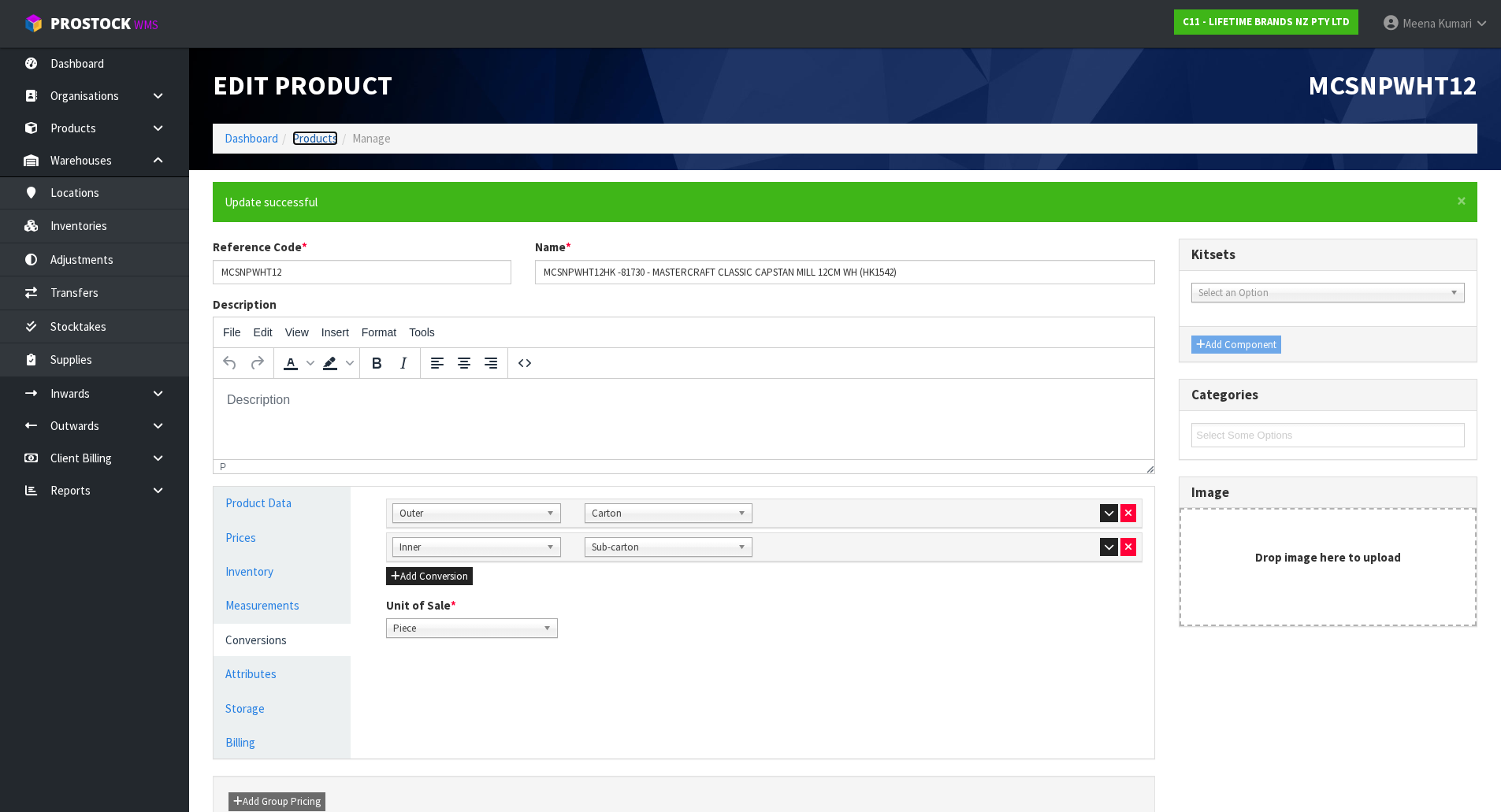
click at [323, 139] on link "Products" at bounding box center [315, 137] width 46 height 15
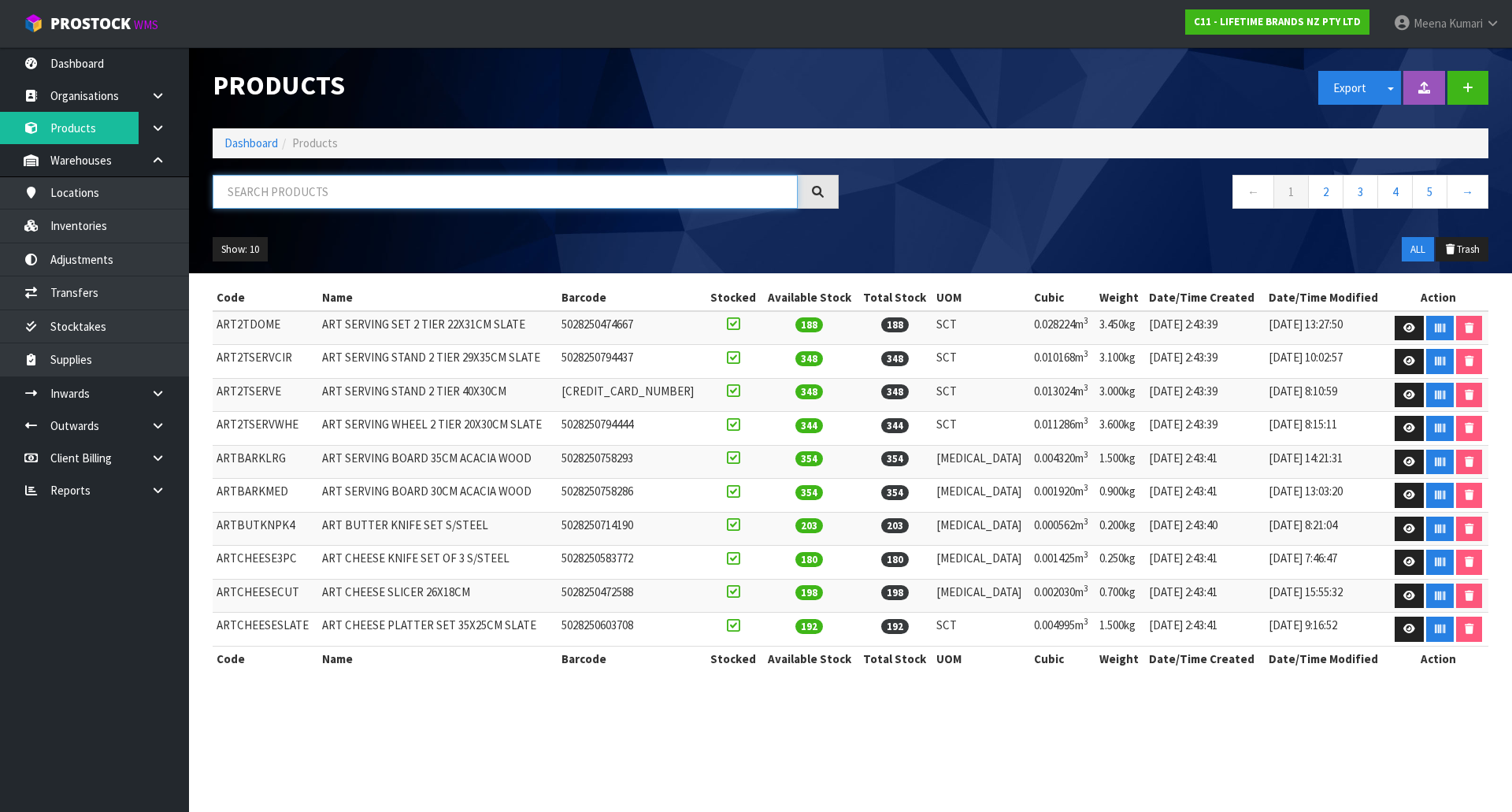
click at [359, 198] on input "text" at bounding box center [505, 191] width 585 height 34
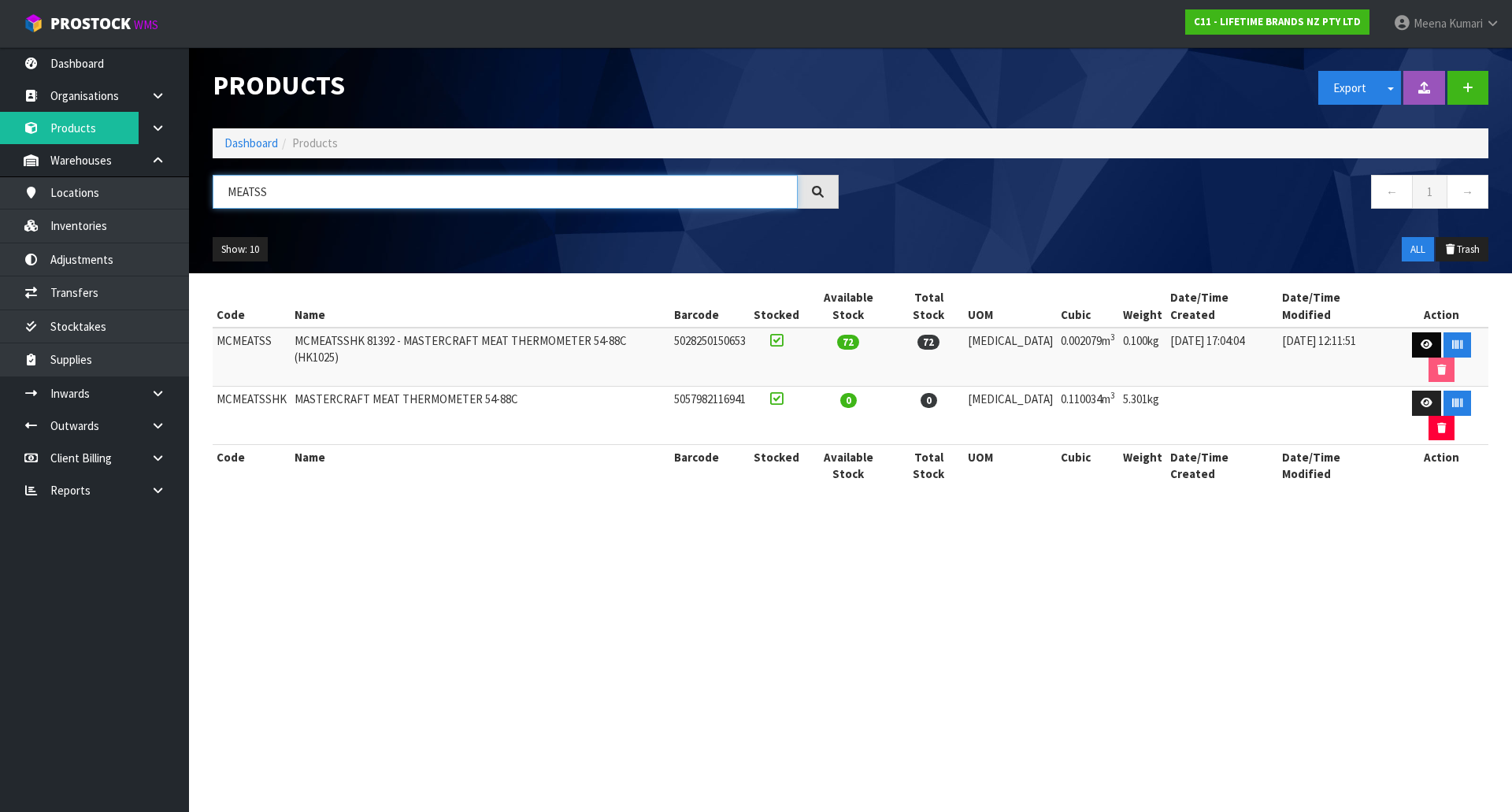
type input "MEATSS"
click at [1420, 339] on icon at bounding box center [1426, 344] width 12 height 11
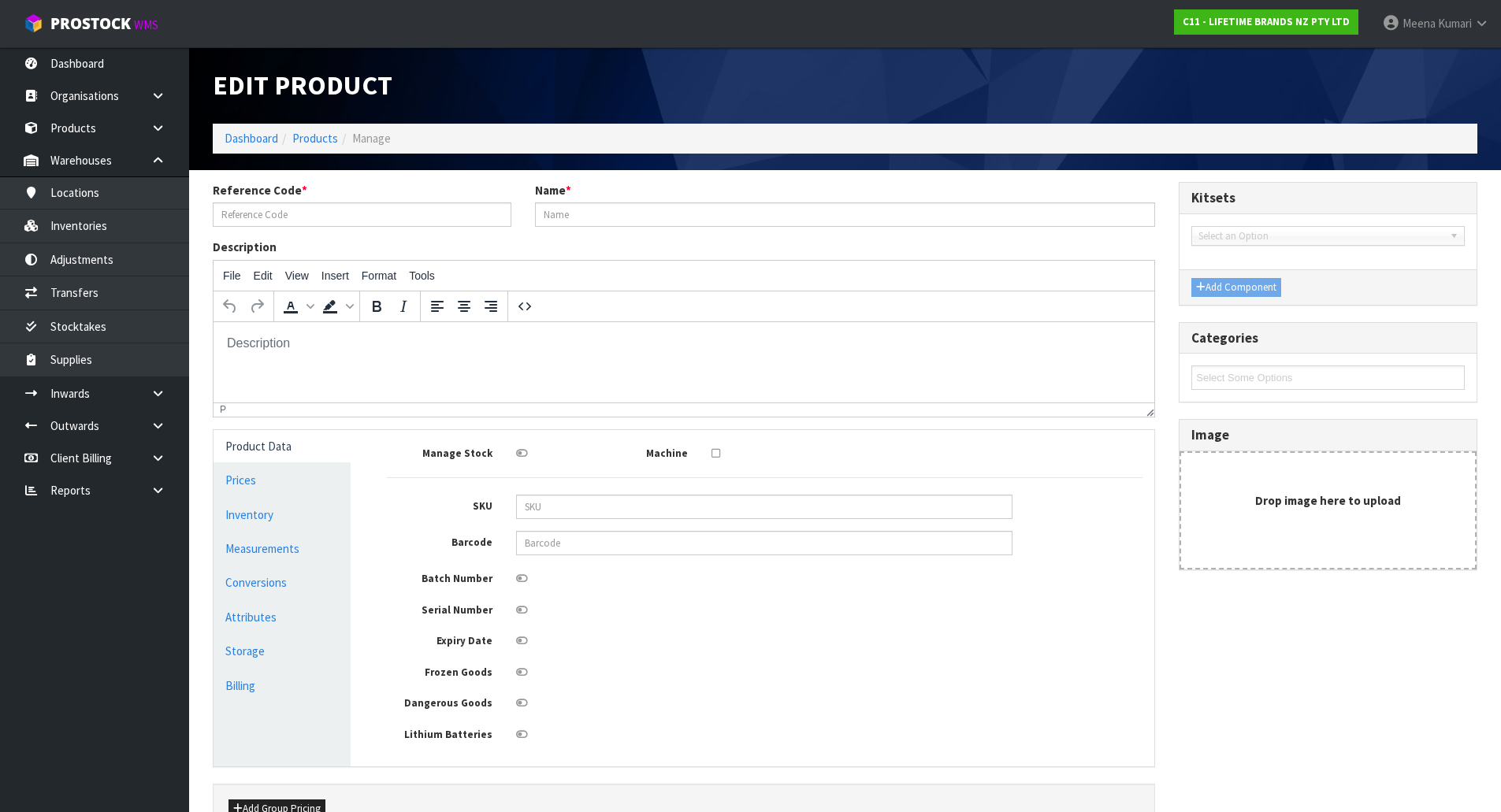
type input "MCMEATSS"
type input "MCMEATSSHK 81392 - MASTERCRAFT MEAT THERMOMETER 54-88C (HK1025)"
type input "5028250150653"
type input "11"
type input "9"
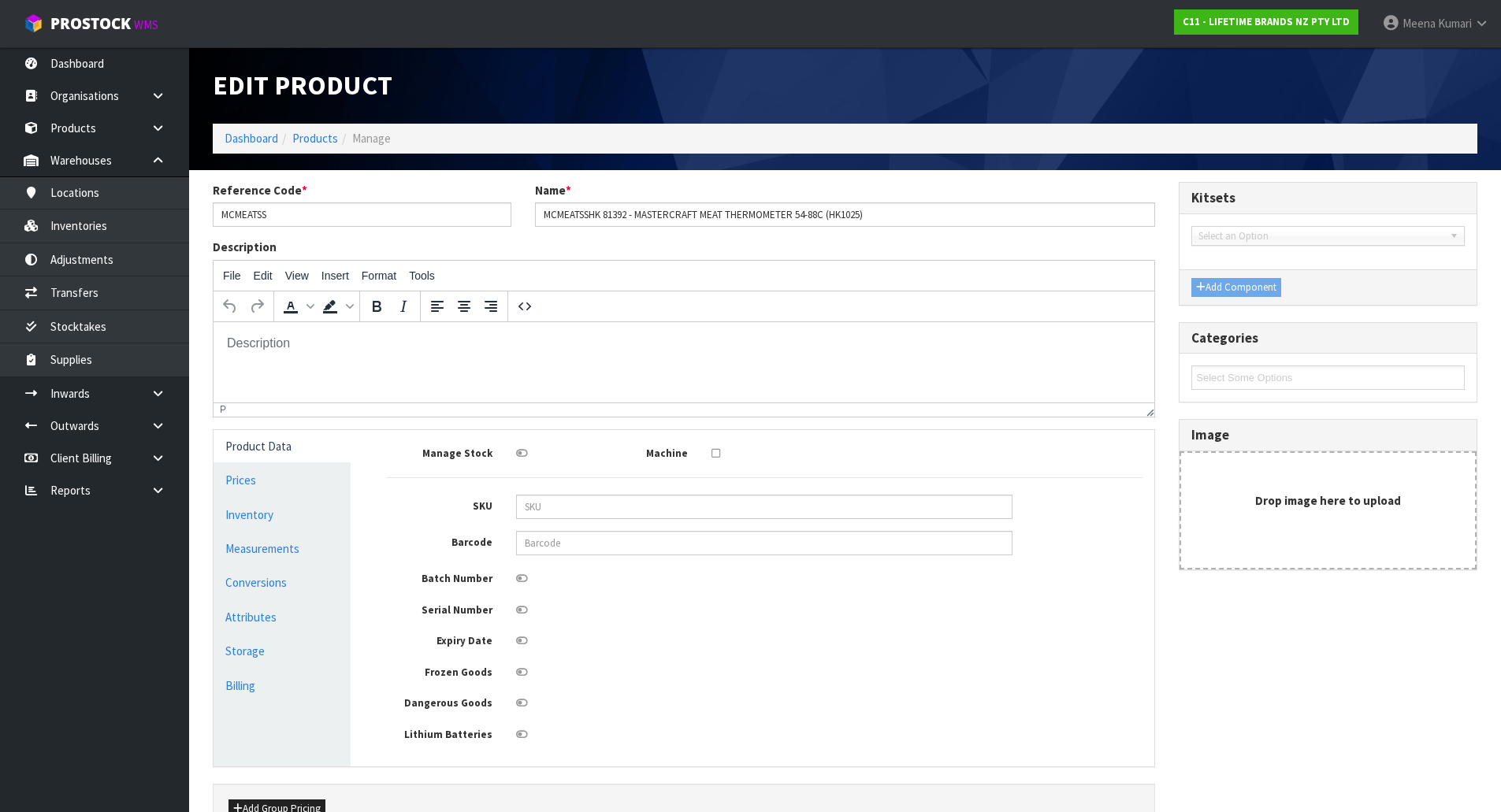
type input "21"
type input "0.002079"
type input "0.1"
click at [272, 549] on link "Measurements" at bounding box center [282, 548] width 138 height 32
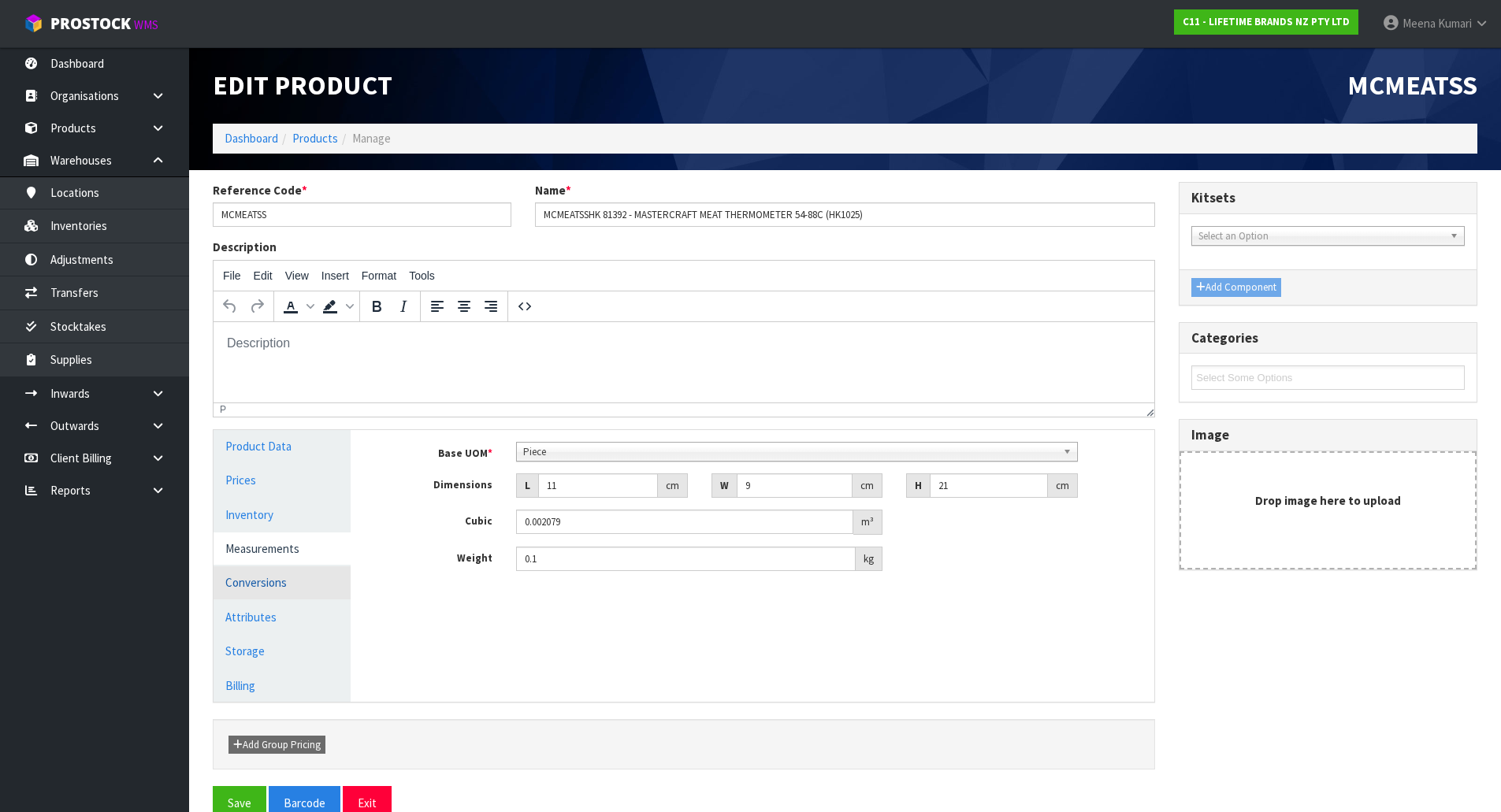
click at [281, 585] on link "Conversions" at bounding box center [282, 582] width 138 height 32
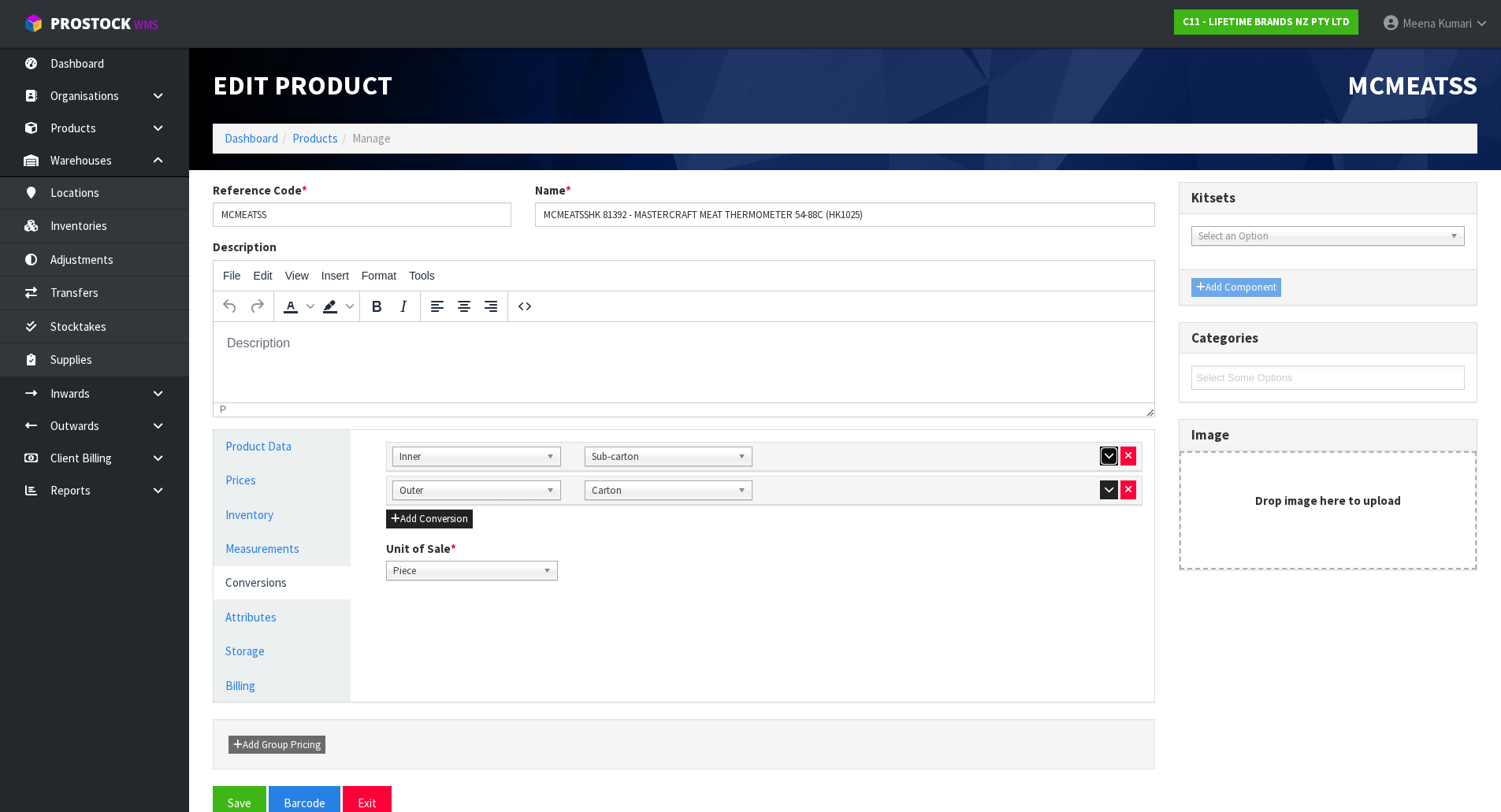
click at [1112, 454] on icon "button" at bounding box center [1109, 455] width 9 height 11
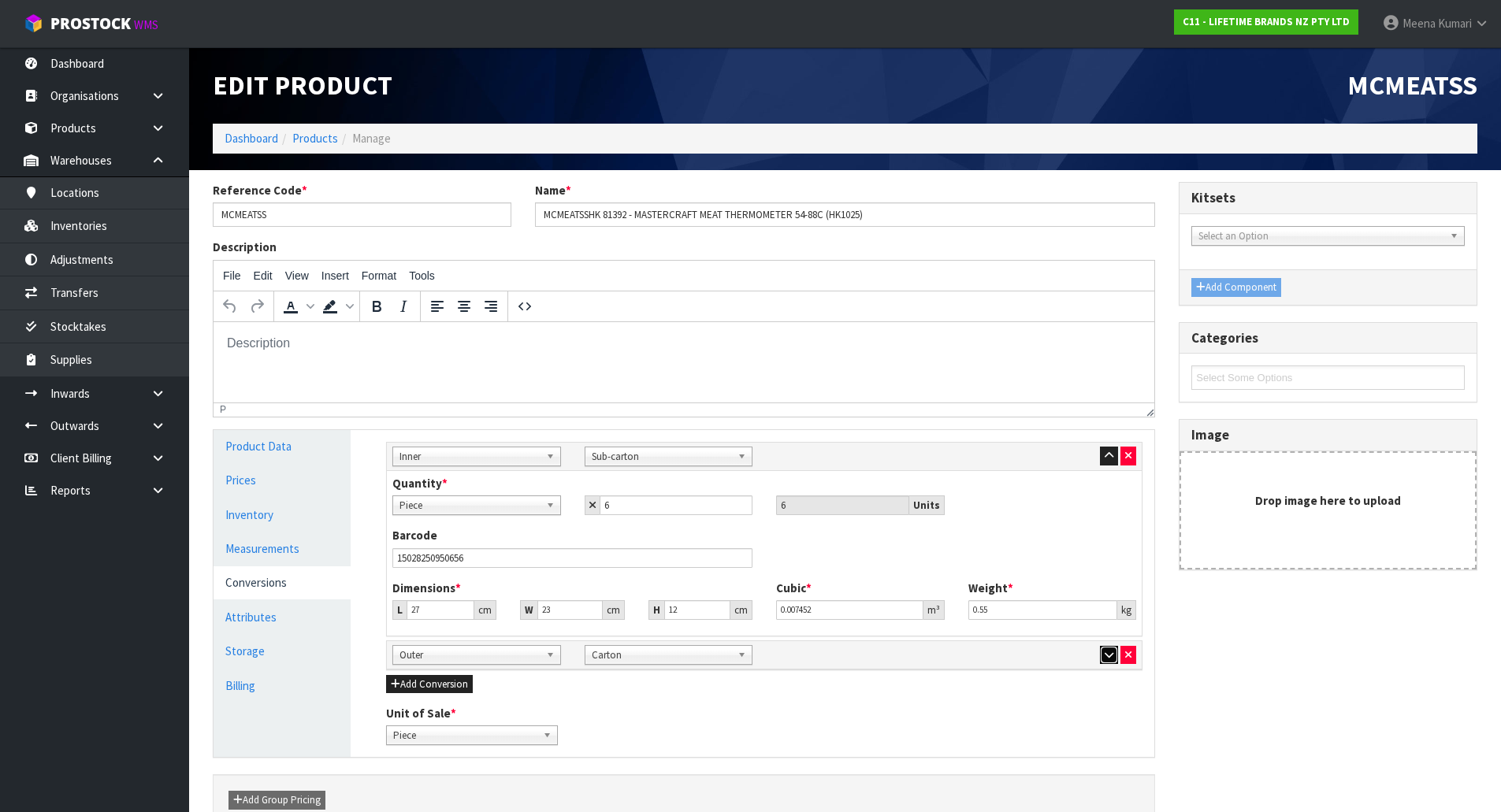
click at [1111, 655] on icon "button" at bounding box center [1109, 655] width 9 height 11
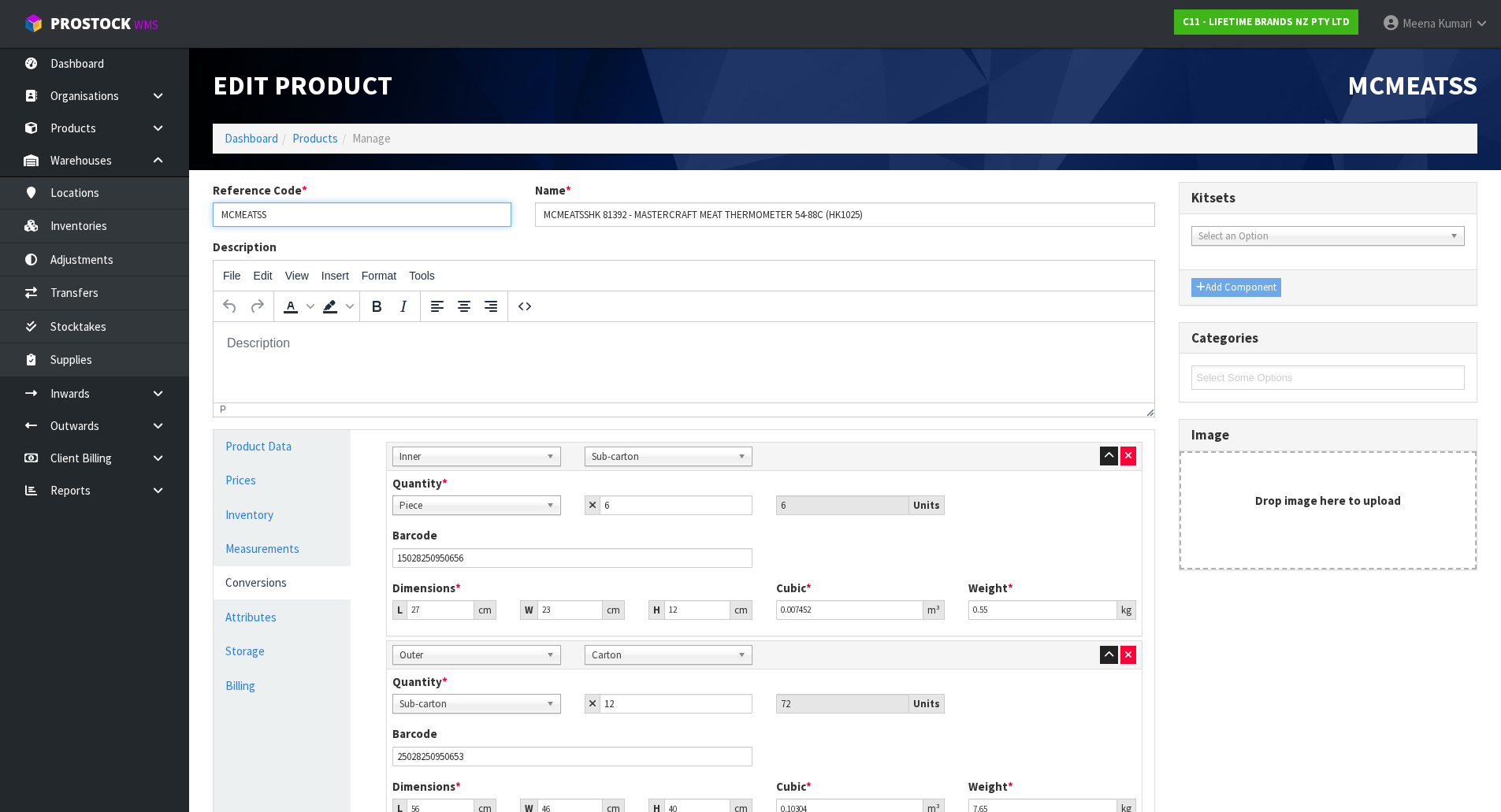
click at [289, 212] on input "MCMEATSS" at bounding box center [362, 214] width 298 height 24
click at [319, 143] on link "Products" at bounding box center [315, 137] width 46 height 15
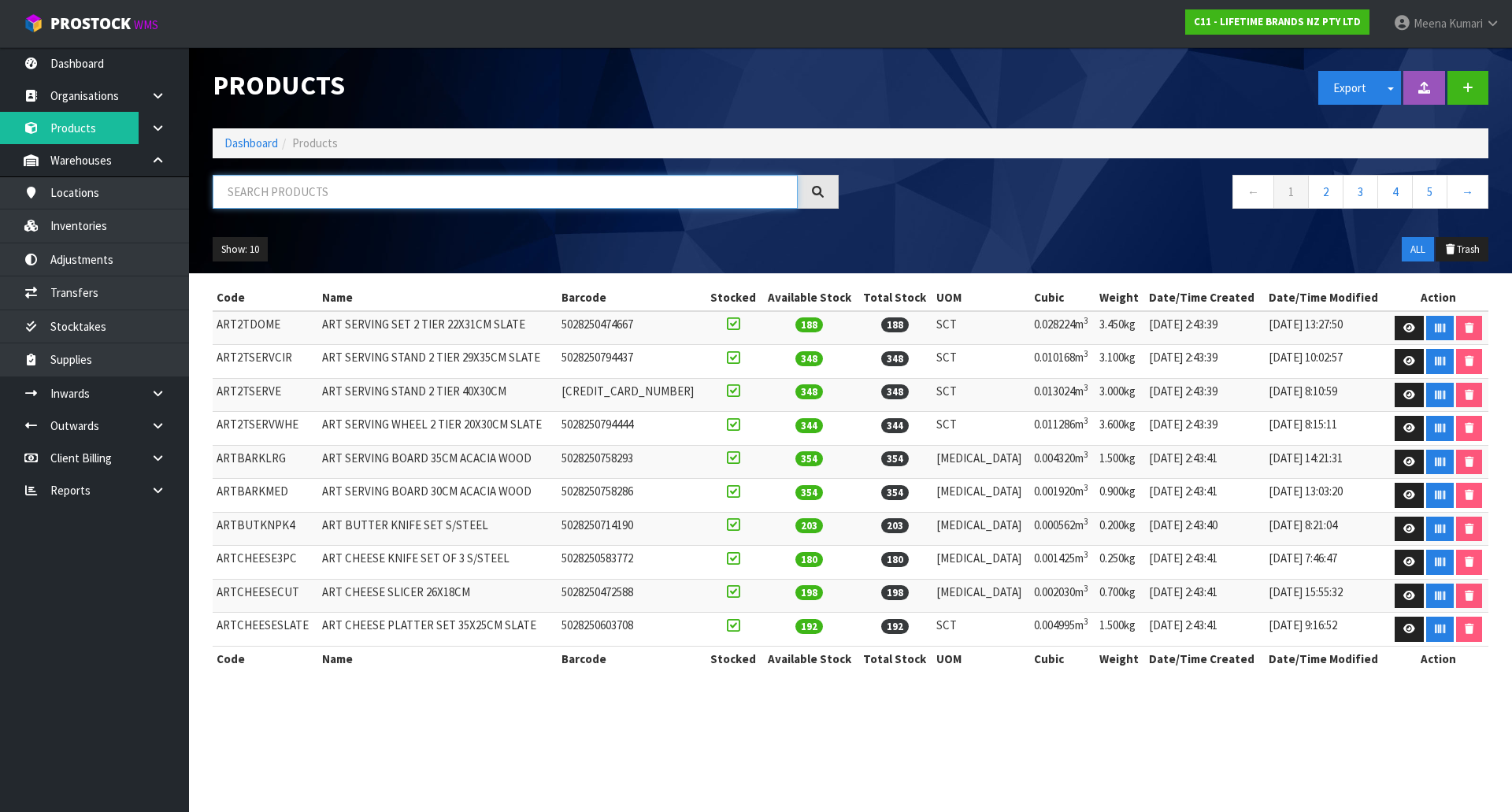
click at [334, 196] on input "text" at bounding box center [505, 191] width 585 height 34
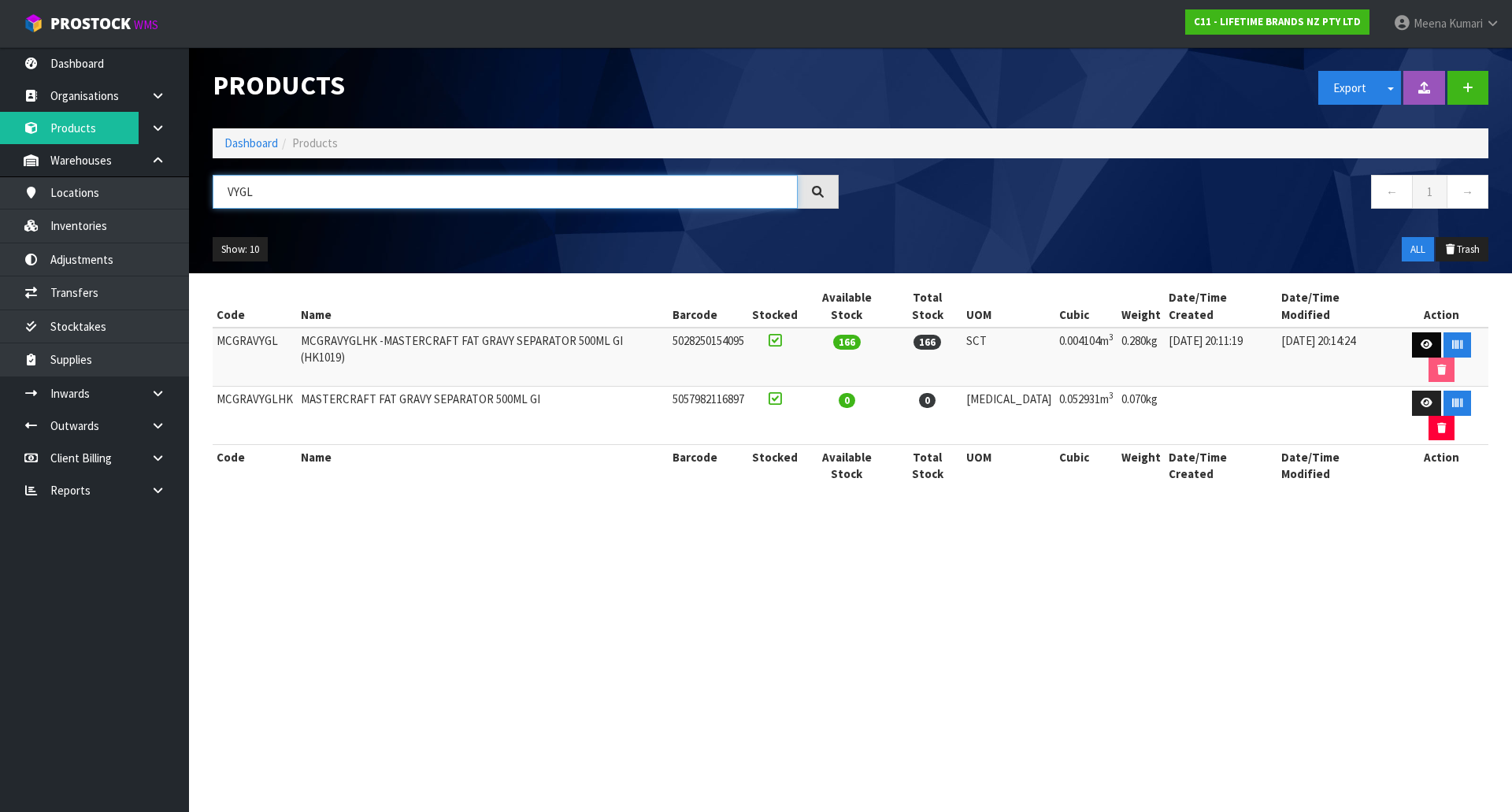
type input "VYGL"
click at [1420, 339] on icon at bounding box center [1426, 344] width 12 height 11
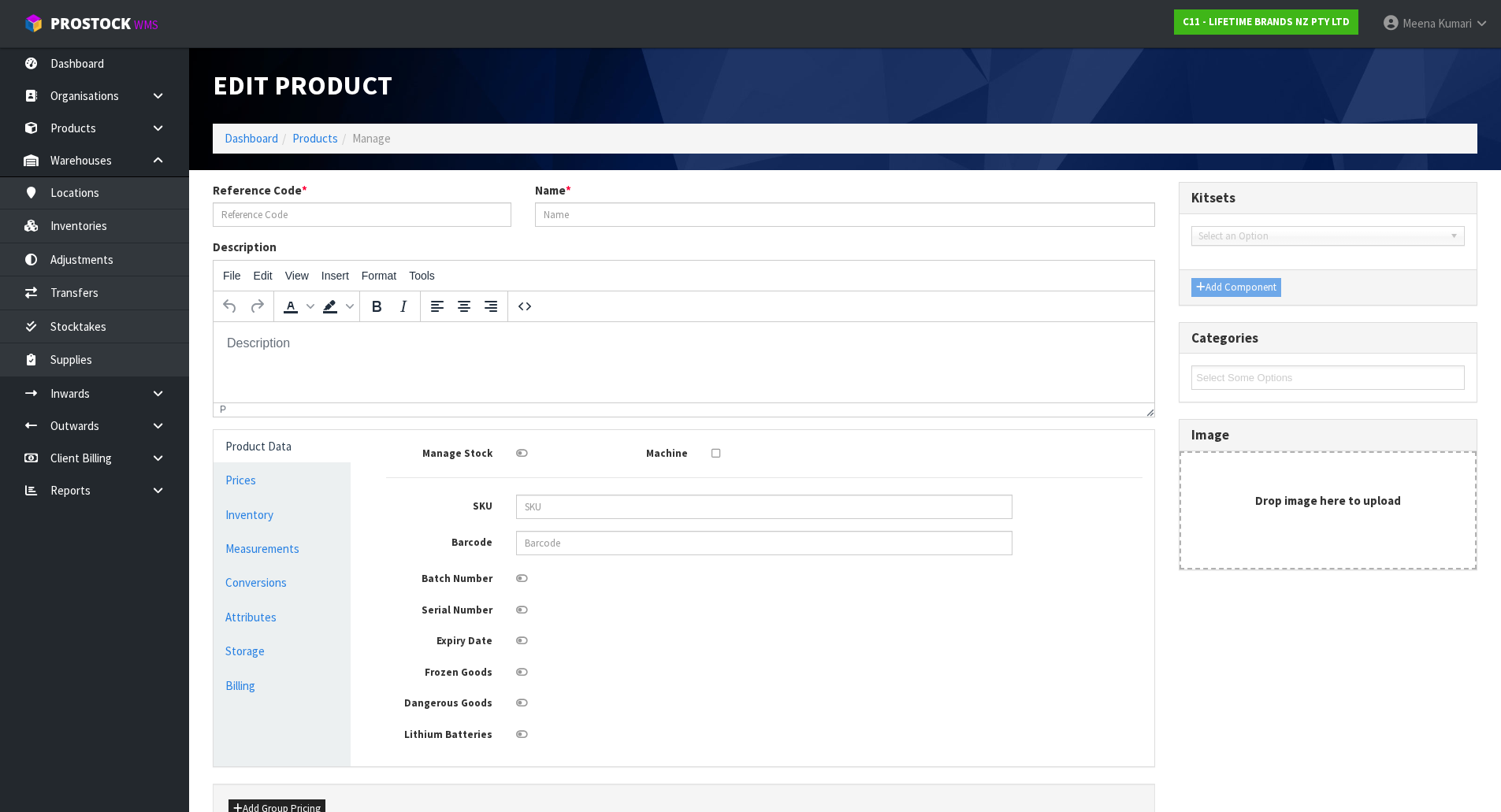
type input "MCGRAVYGL"
type input "MCGRAVYGLHK -MASTERCRAFT FAT GRAVY SEPARATOR 500ML GI (HK1019)"
type input "5028250154095"
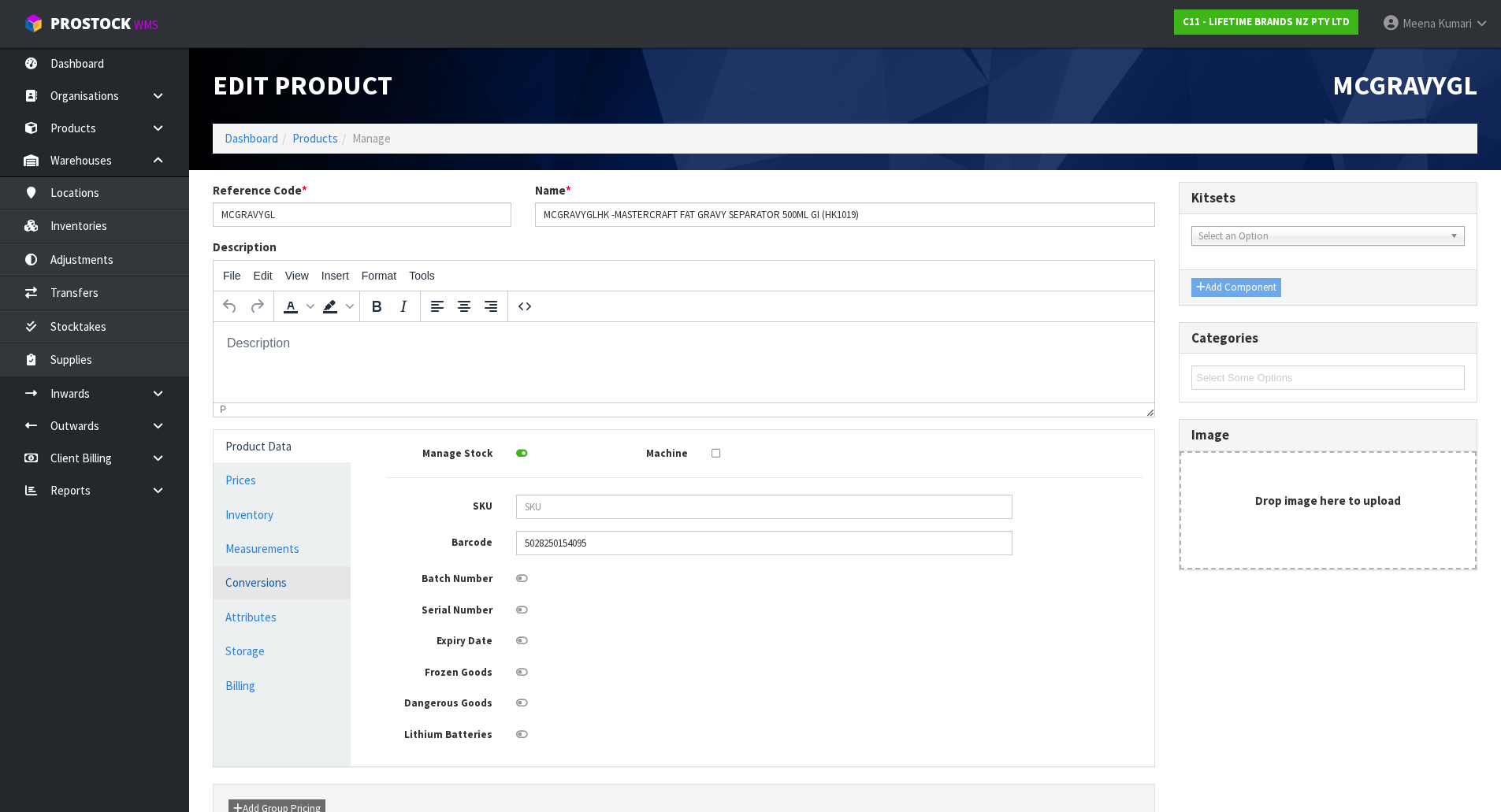
click at [296, 568] on link "Conversions" at bounding box center [282, 582] width 138 height 32
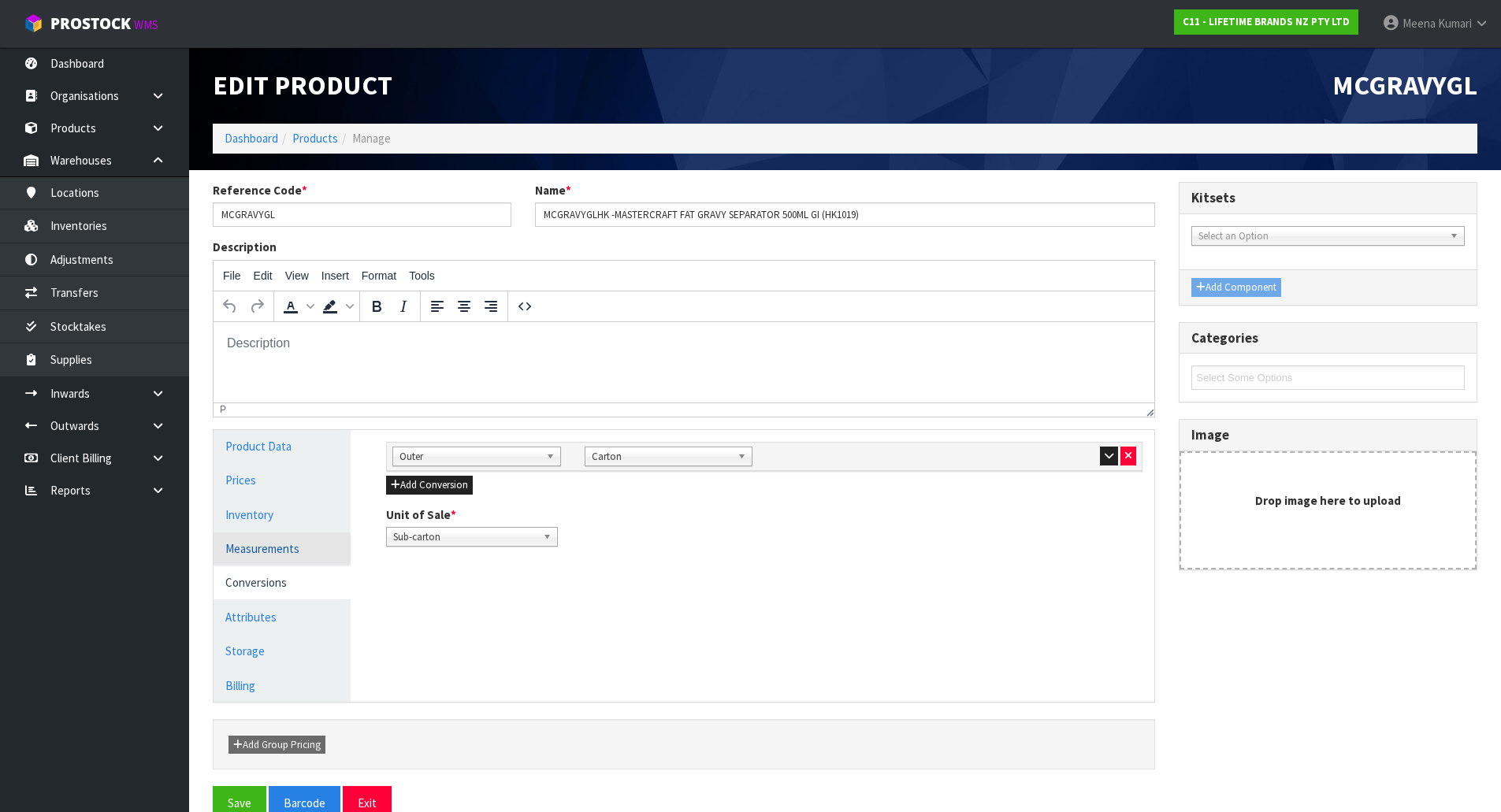
click at [297, 553] on link "Measurements" at bounding box center [282, 548] width 138 height 32
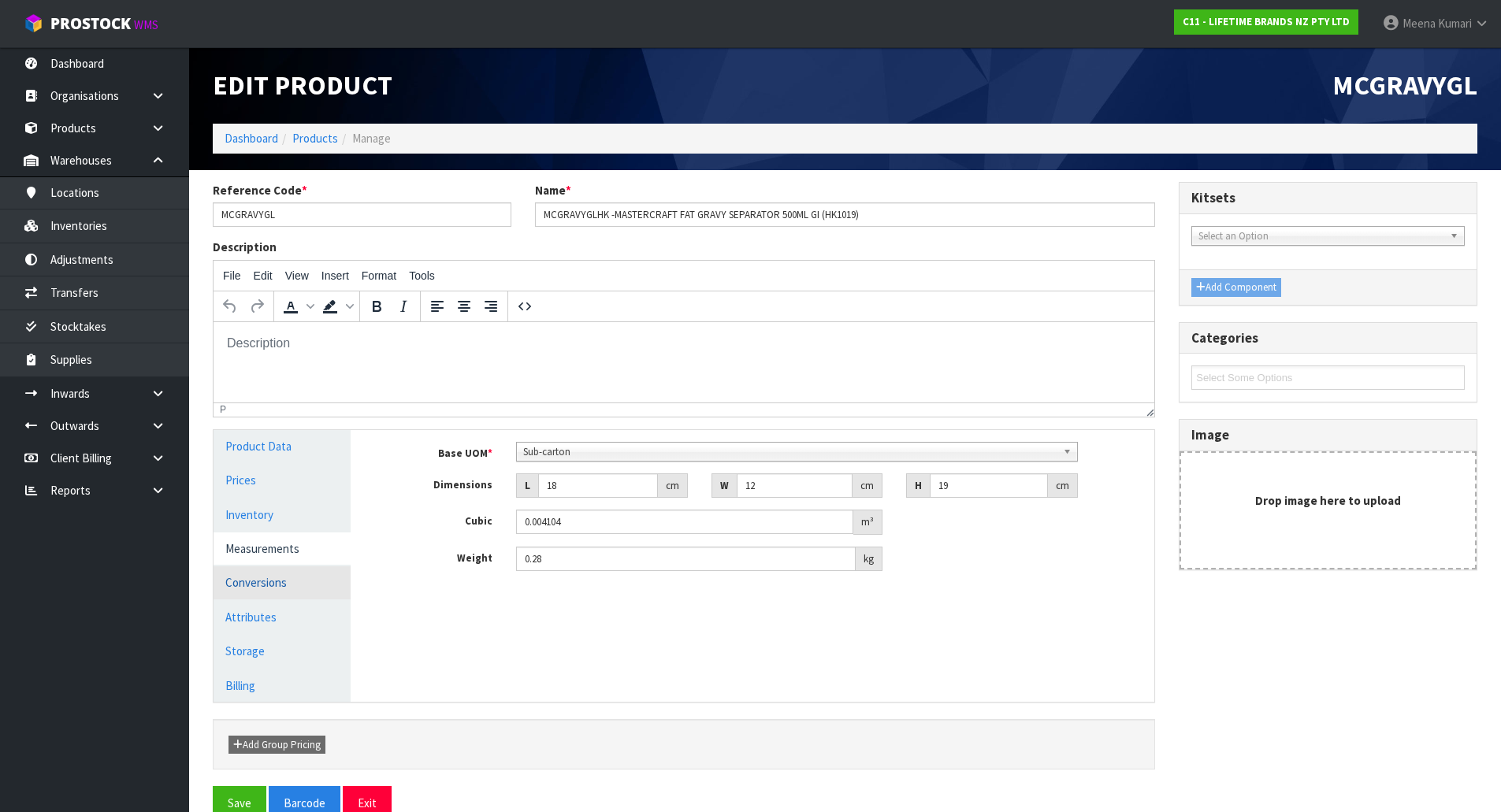
click at [291, 572] on link "Conversions" at bounding box center [282, 582] width 138 height 32
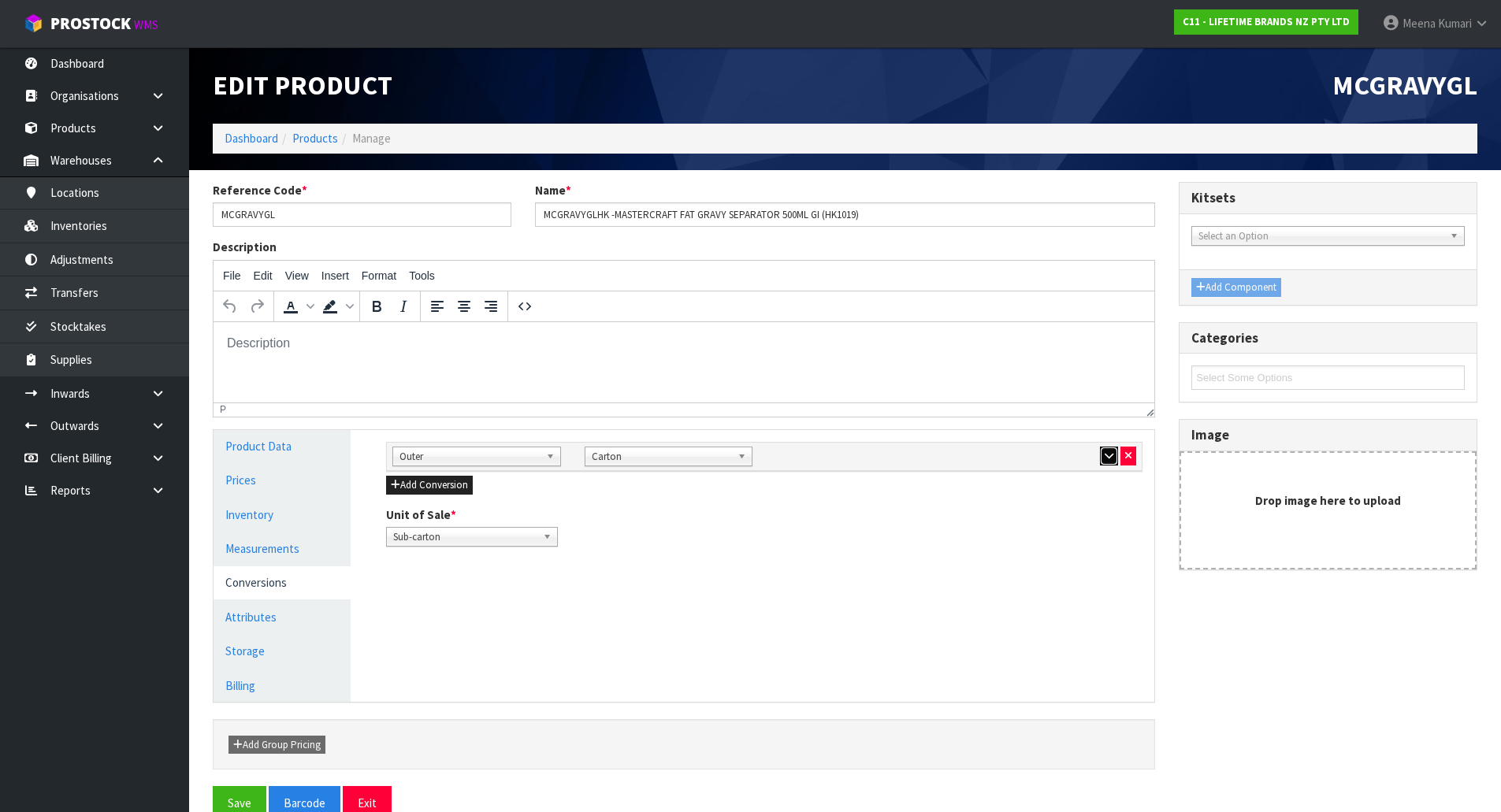
click at [1105, 454] on icon "button" at bounding box center [1109, 455] width 9 height 11
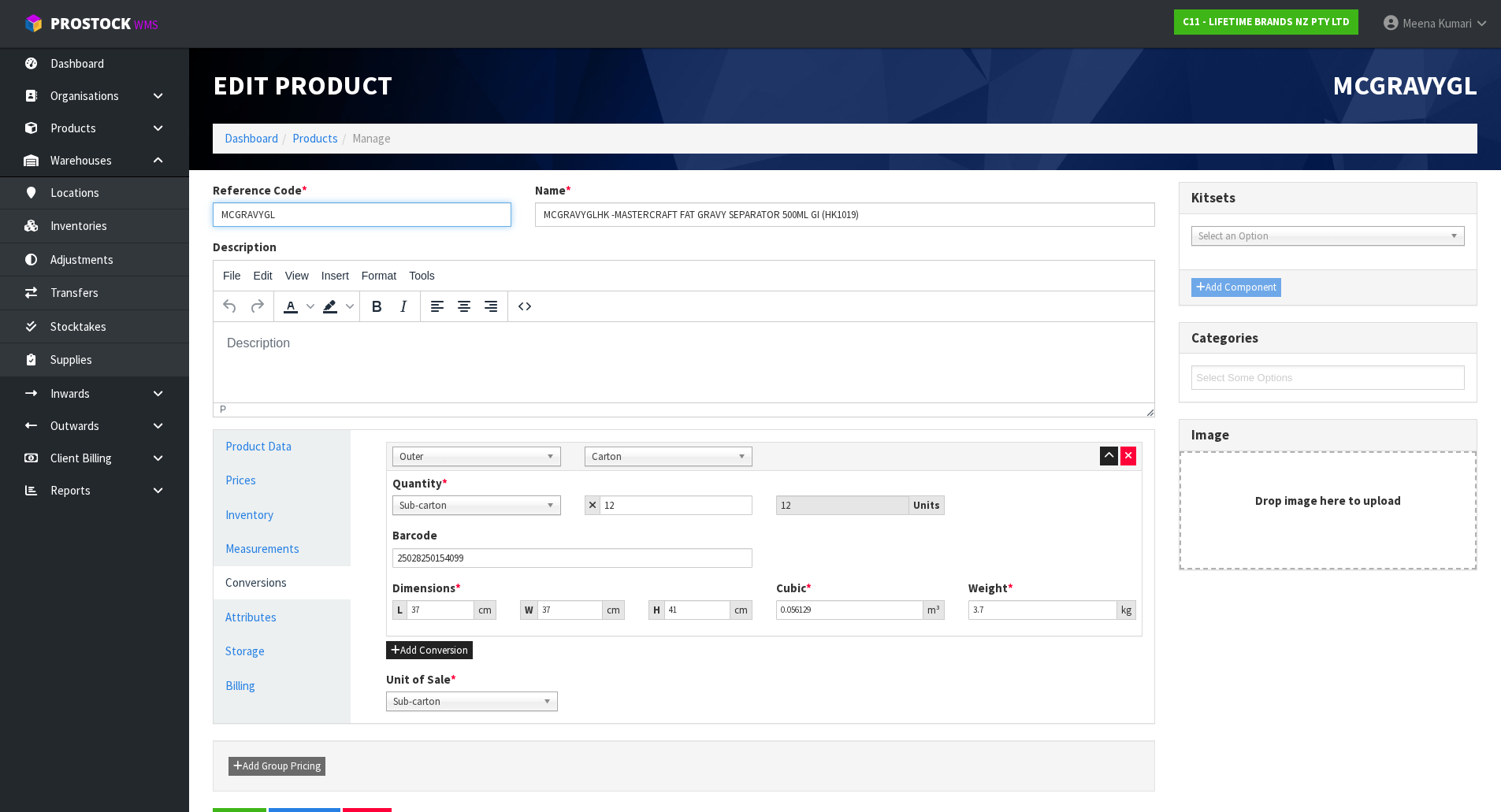
click at [294, 219] on input "MCGRAVYGL" at bounding box center [362, 214] width 298 height 24
click at [320, 134] on link "Products" at bounding box center [315, 137] width 46 height 15
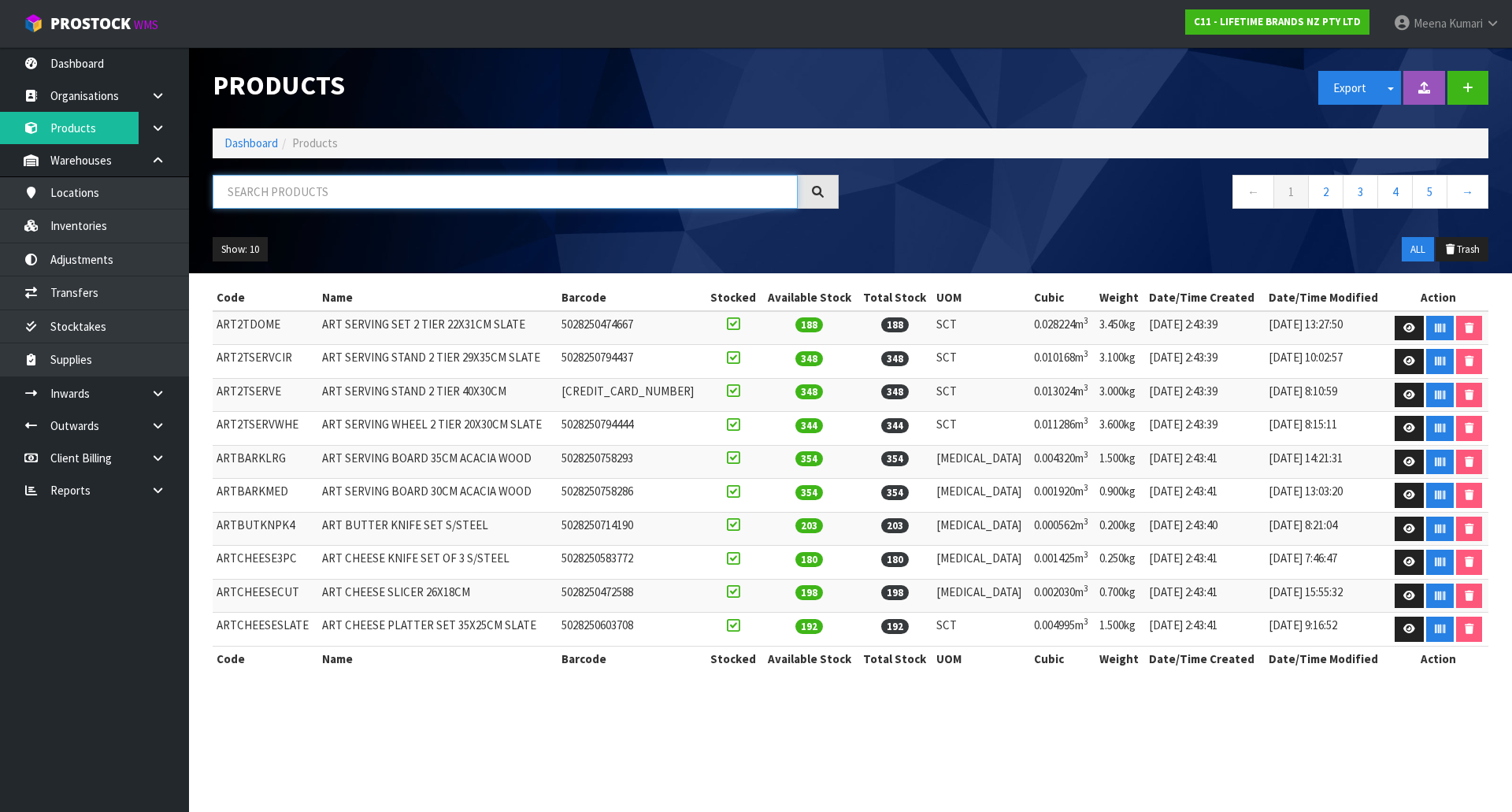
click at [317, 201] on input "text" at bounding box center [505, 191] width 585 height 34
click at [315, 182] on input "text" at bounding box center [505, 191] width 585 height 34
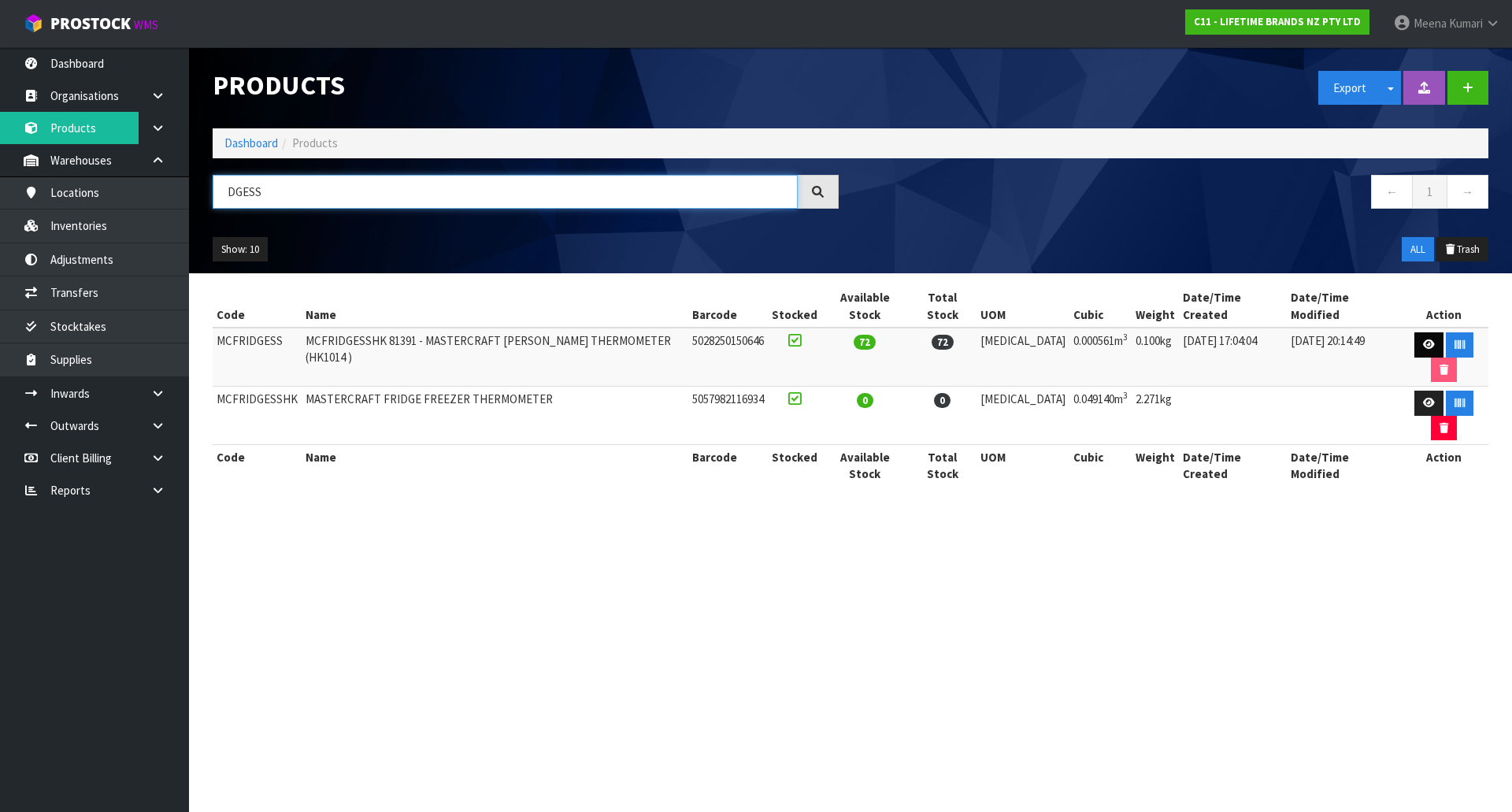
type input "DGESS"
click at [1423, 339] on icon at bounding box center [1429, 344] width 12 height 11
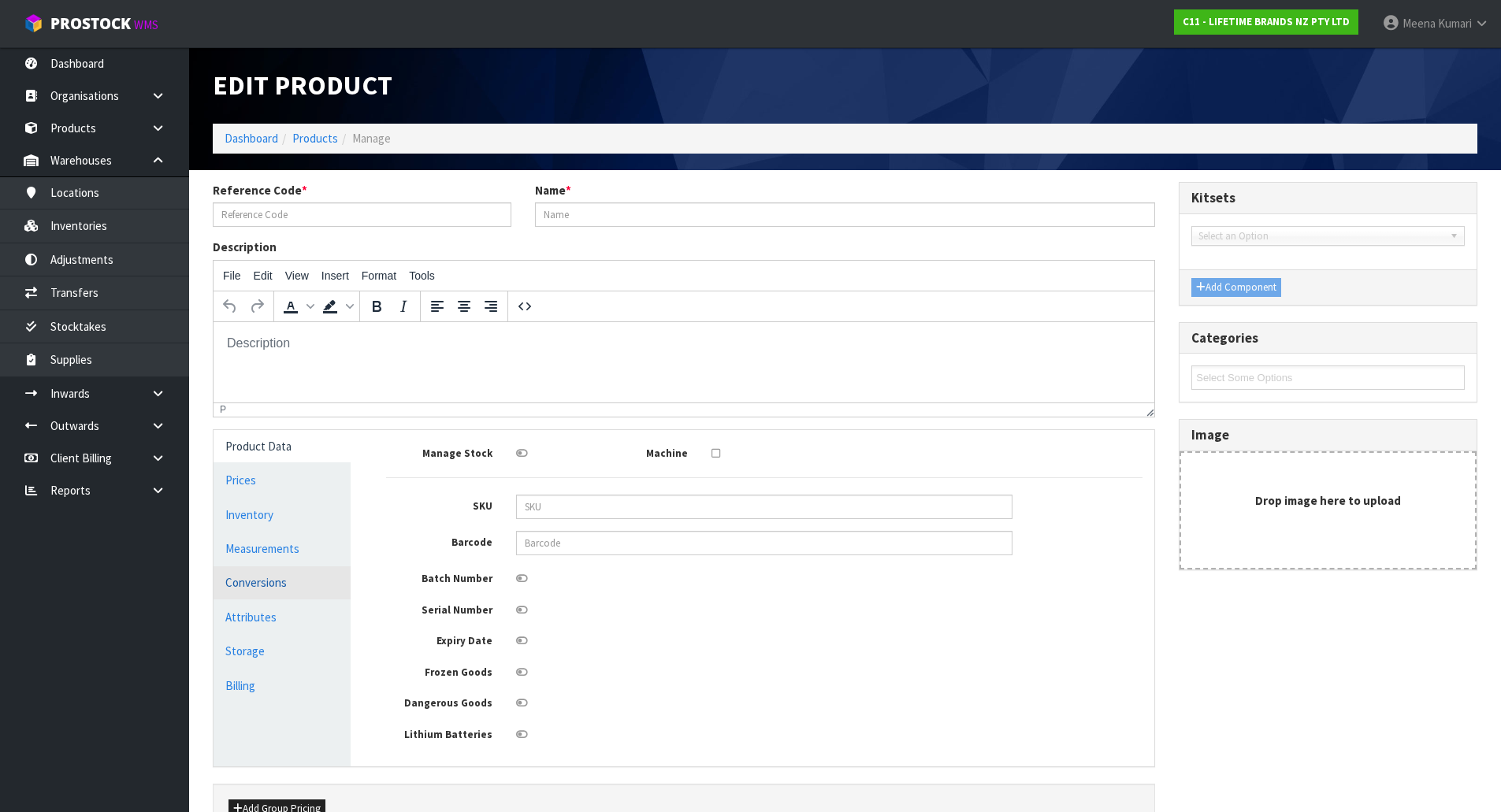
type input "MCFRIDGESS"
type input "MCFRIDGESSHK 81391 - MASTERCRAFT [PERSON_NAME] THERMOMETER (HK1014 )"
type input "5028250150646"
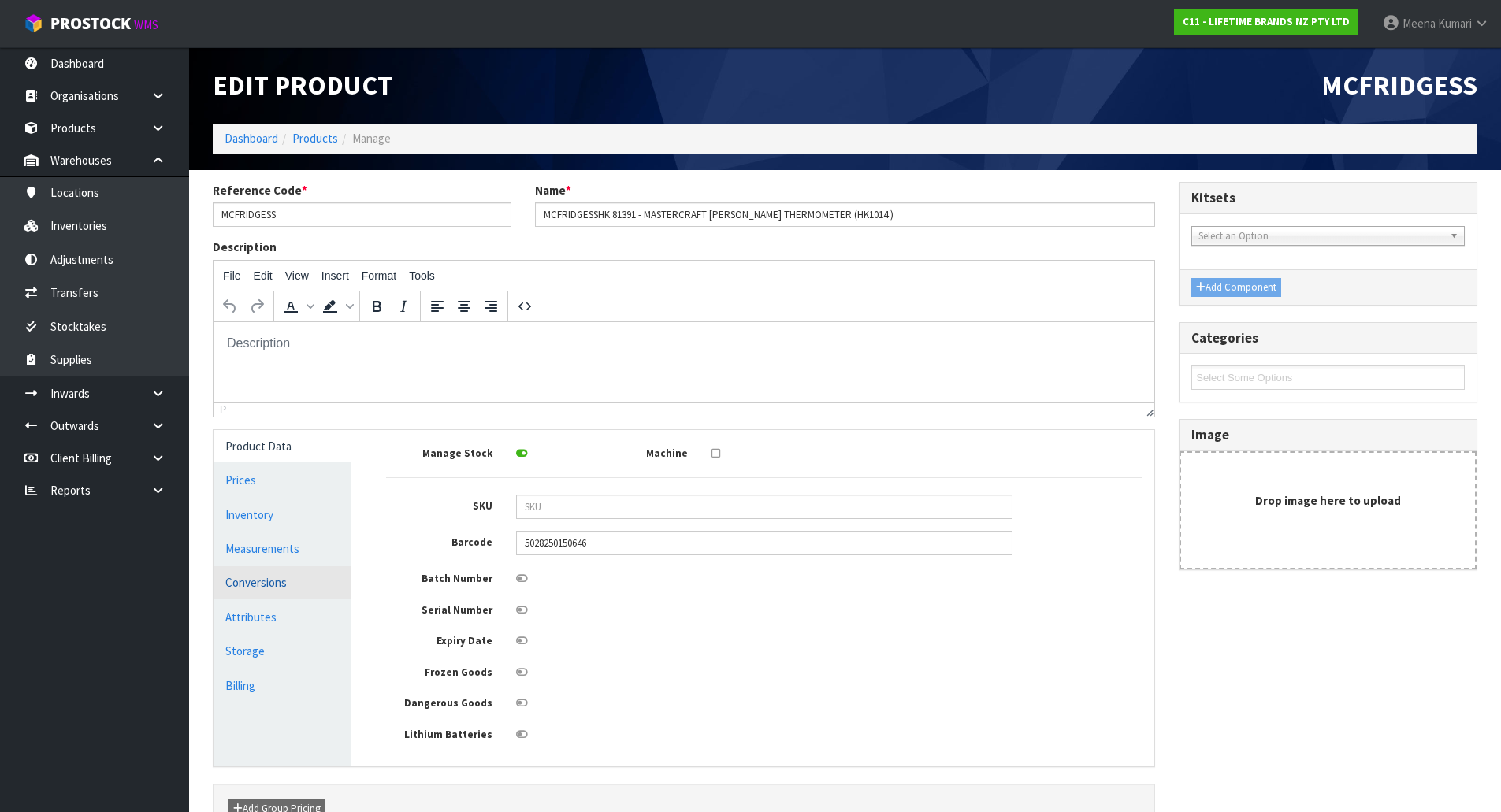
click at [285, 573] on link "Conversions" at bounding box center [282, 582] width 138 height 32
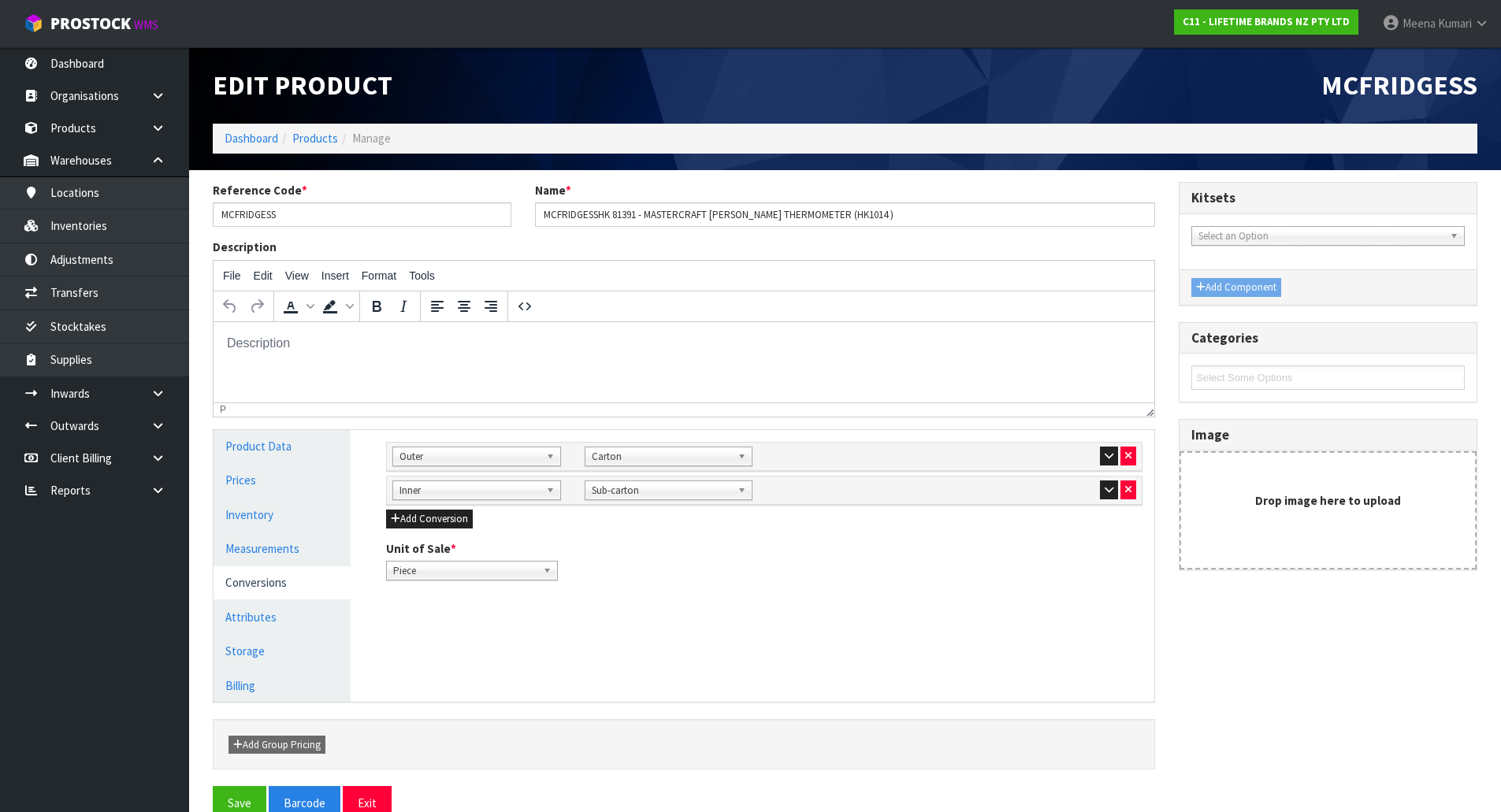
click at [1097, 453] on div at bounding box center [1052, 455] width 169 height 19
click at [1109, 491] on icon "button" at bounding box center [1109, 489] width 9 height 11
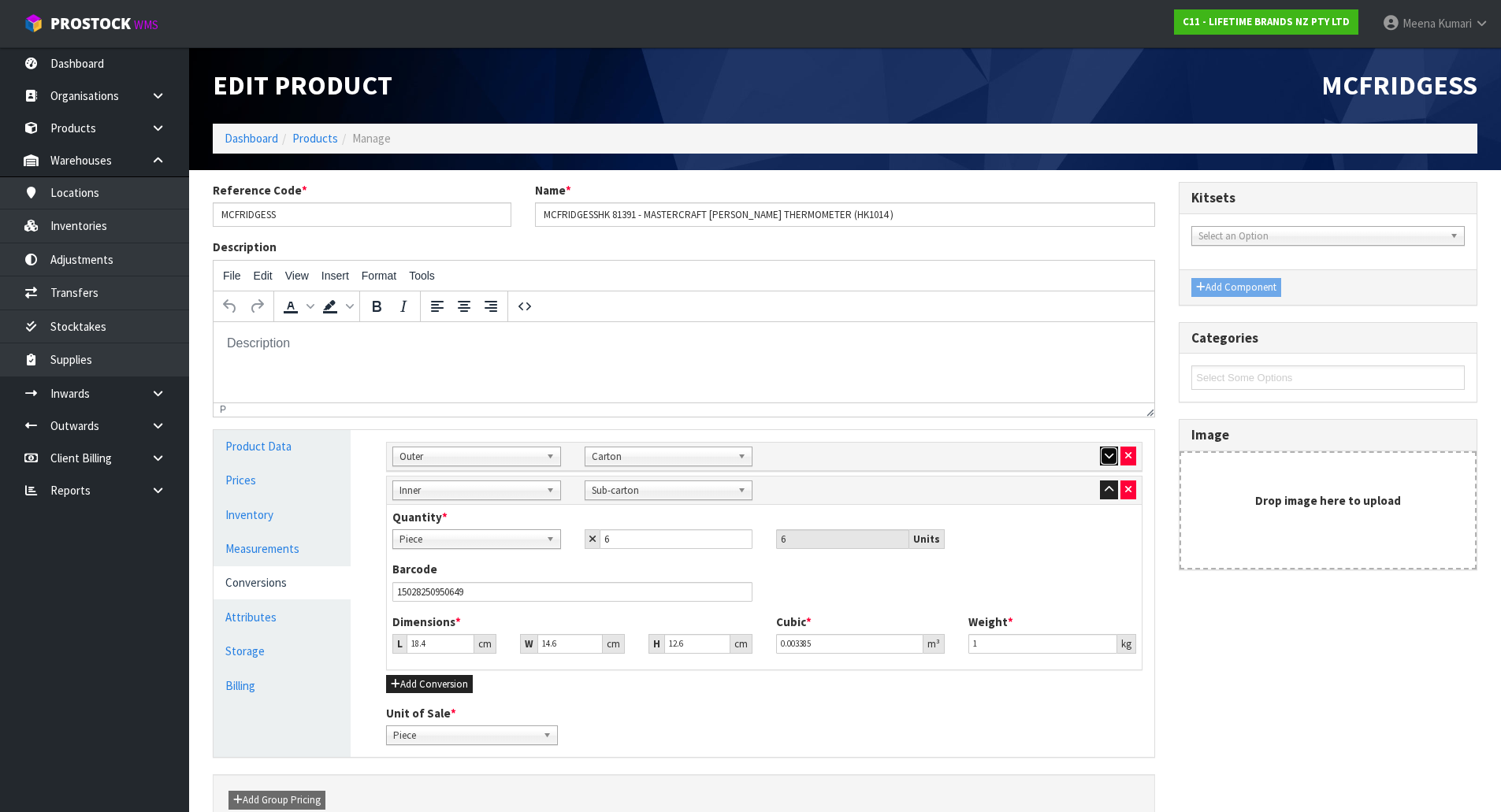
click at [1109, 453] on icon "button" at bounding box center [1109, 455] width 9 height 11
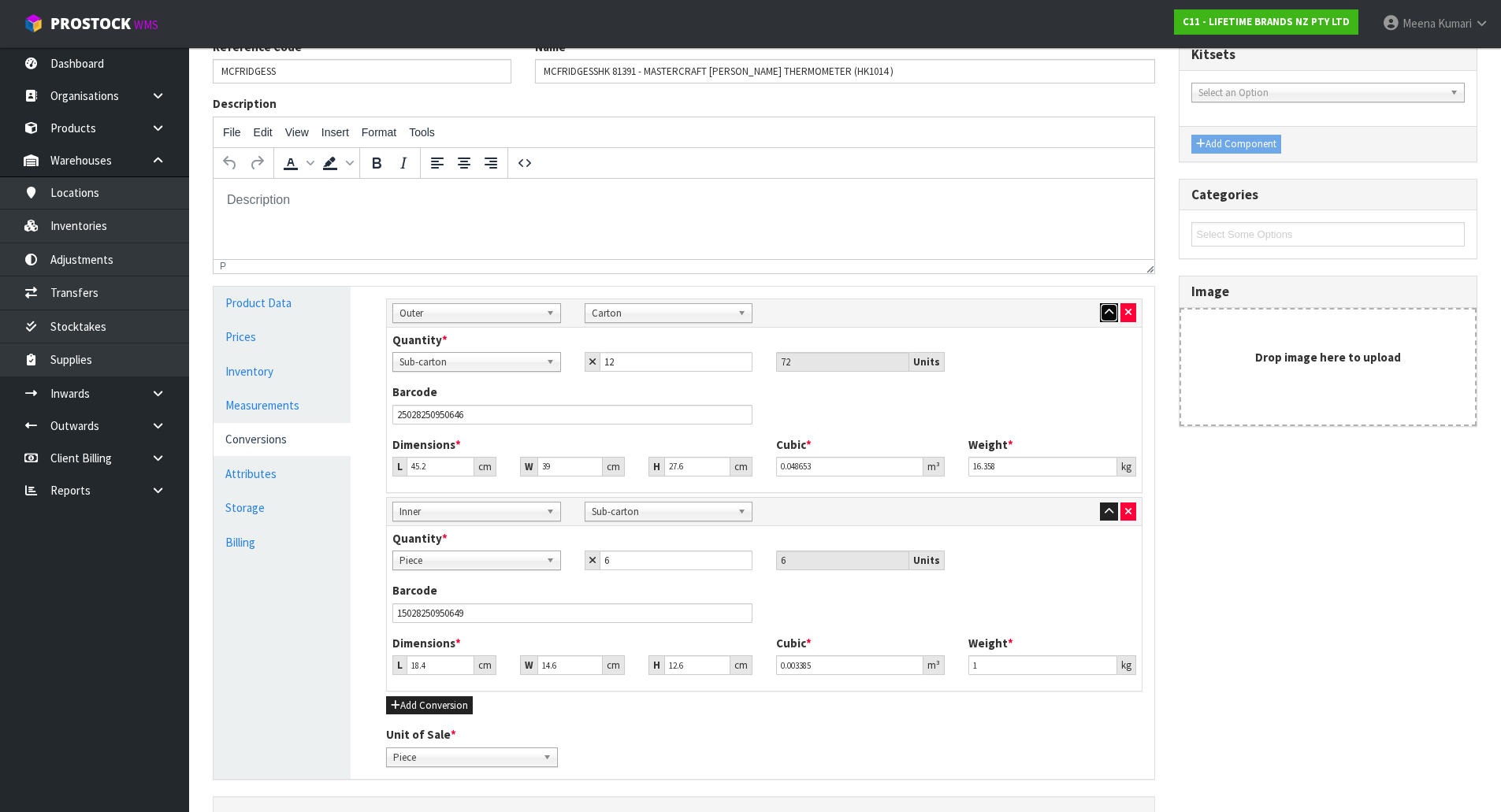
scroll to position [158, 0]
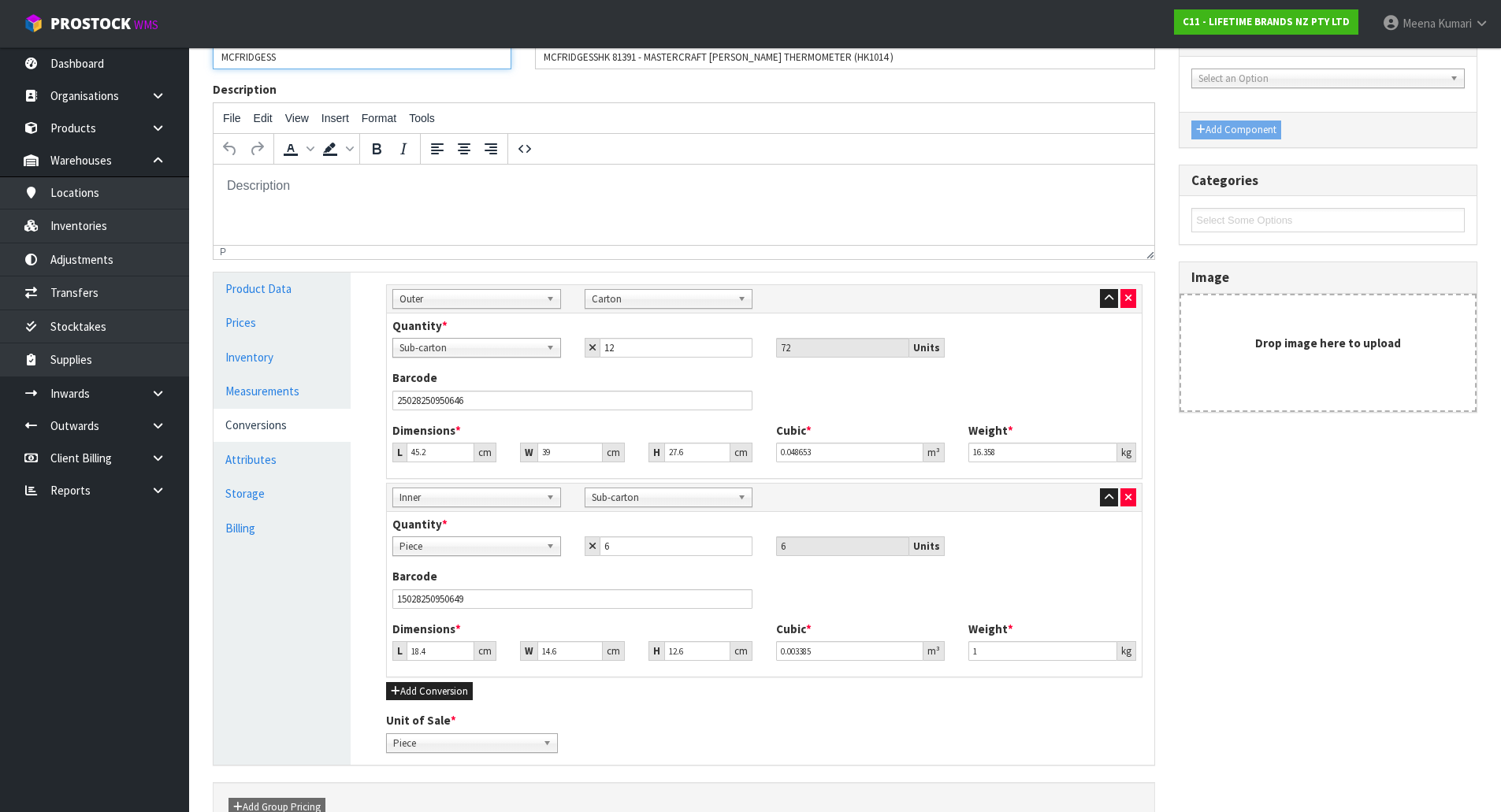
click at [322, 54] on input "MCFRIDGESS" at bounding box center [362, 57] width 298 height 24
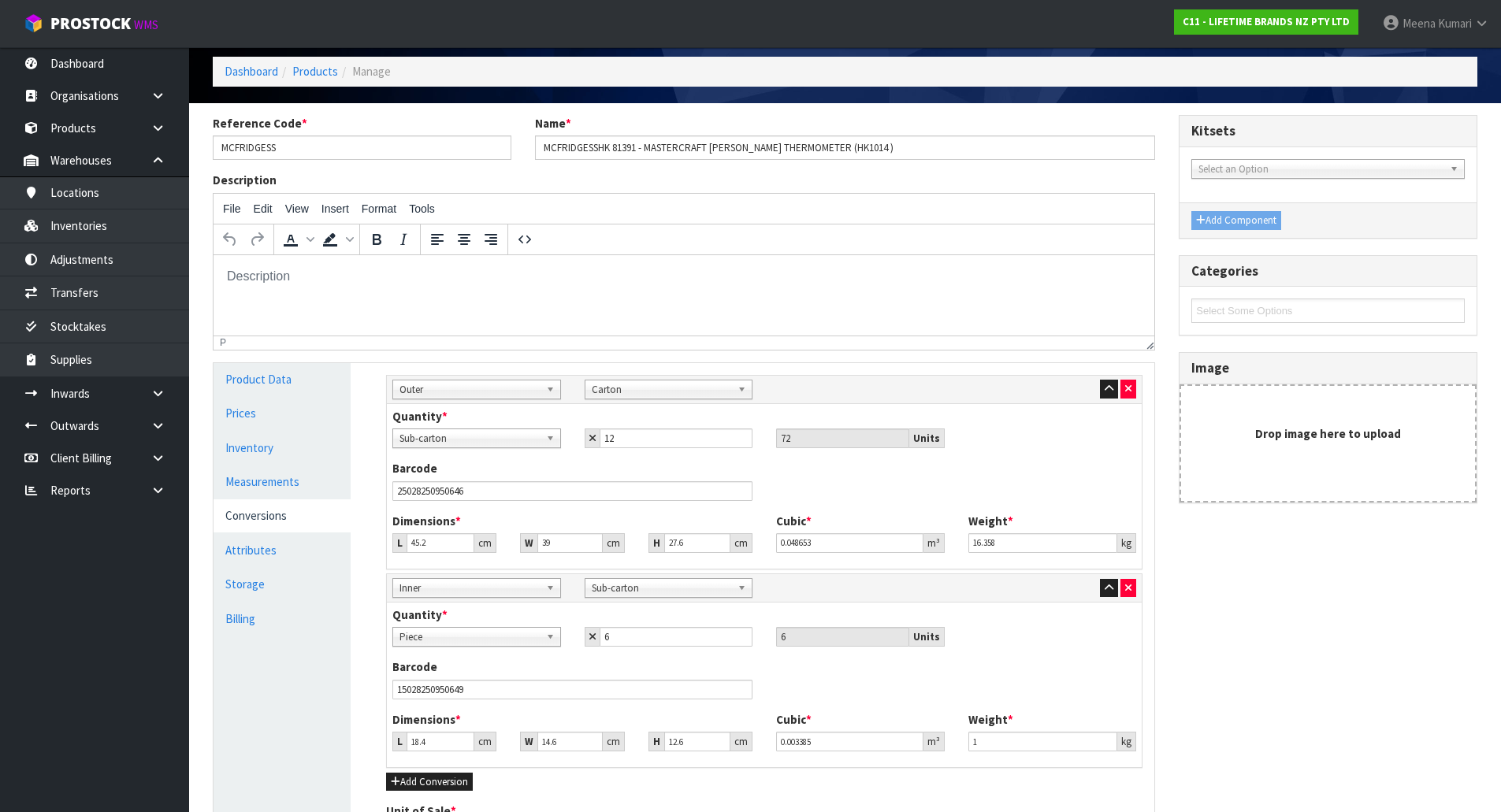
scroll to position [0, 0]
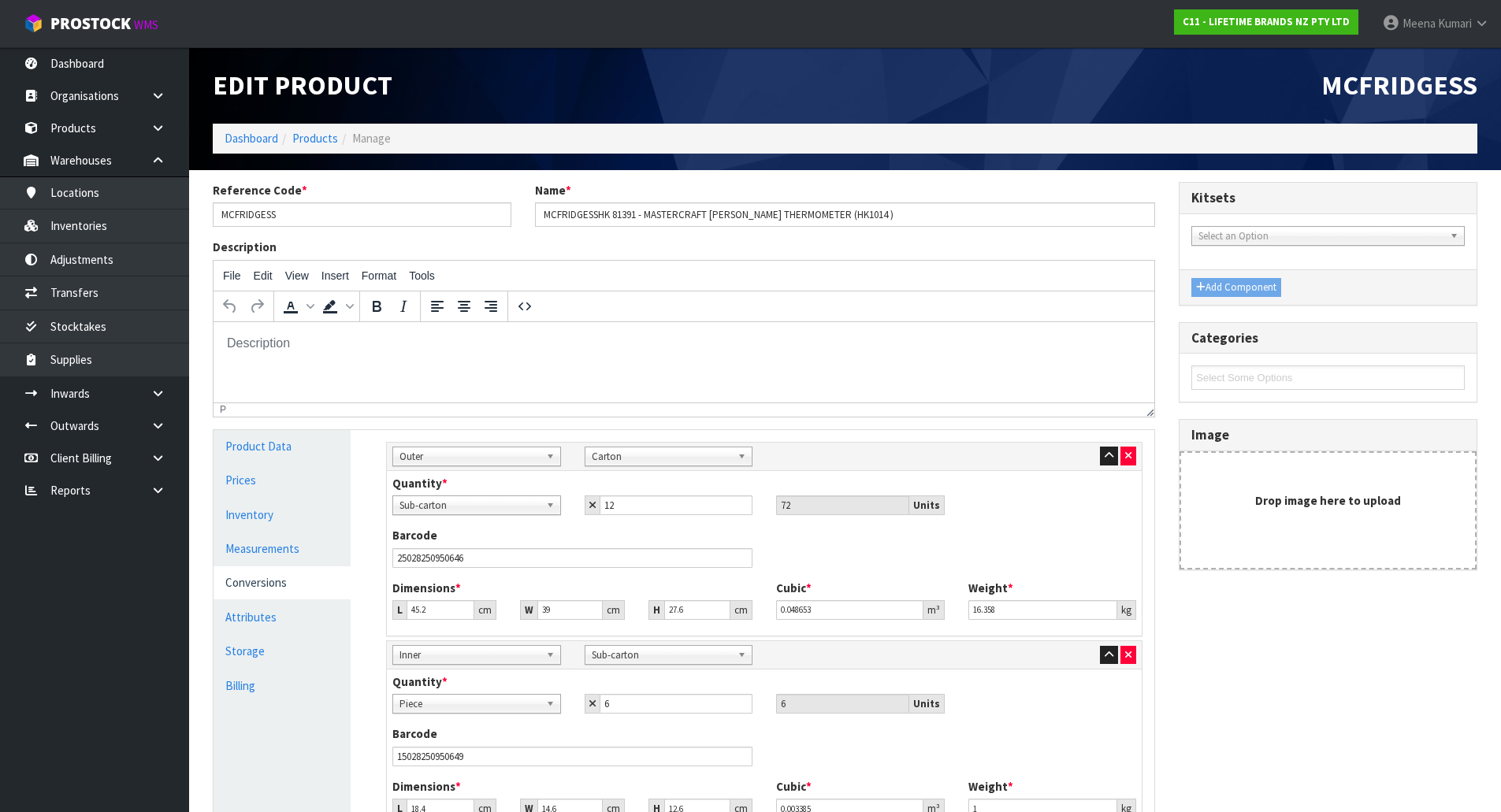
click at [307, 121] on div "Edit Product" at bounding box center [523, 85] width 645 height 76
click at [319, 135] on link "Products" at bounding box center [315, 137] width 46 height 15
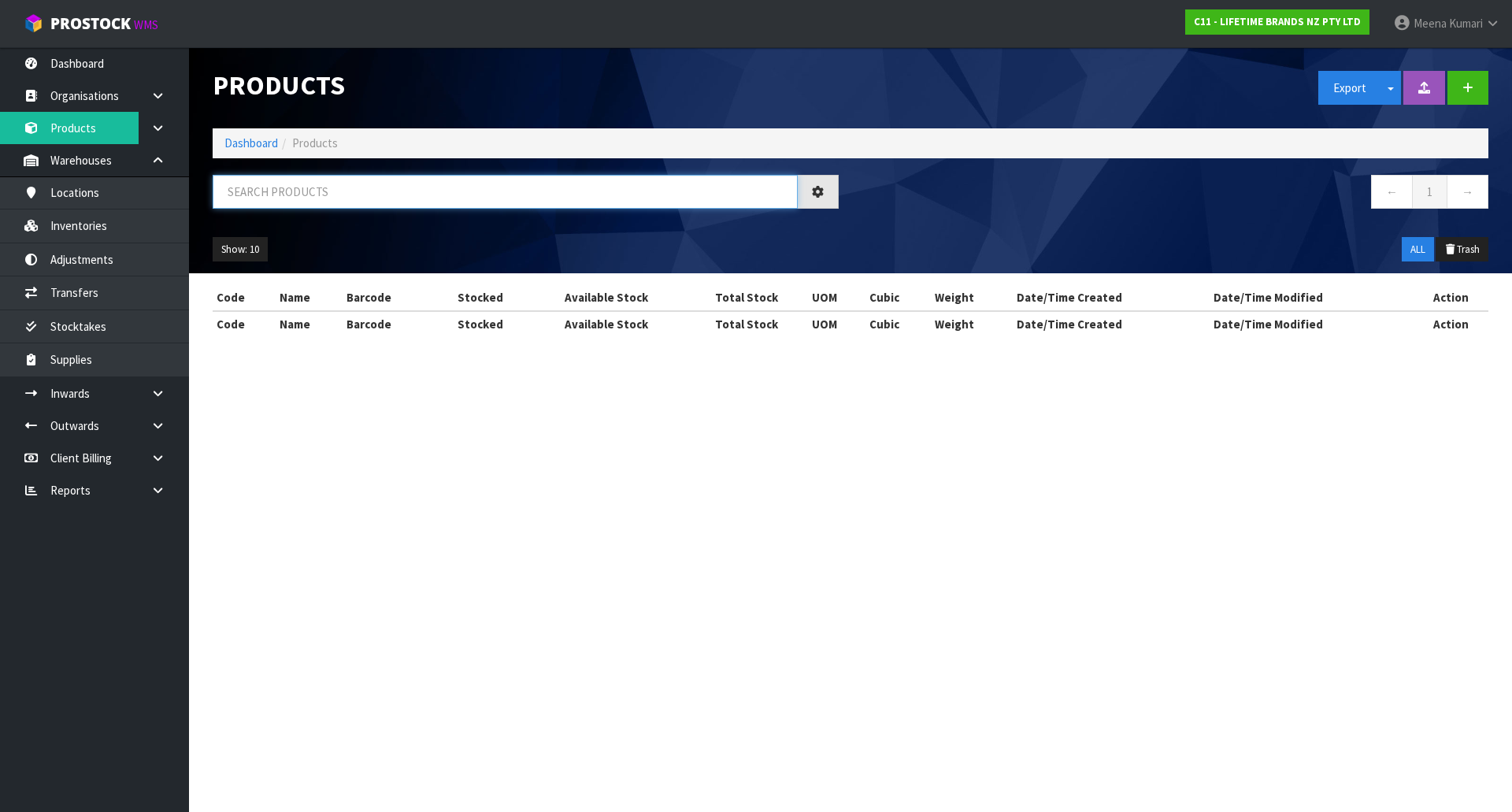
click at [322, 203] on input "text" at bounding box center [505, 191] width 585 height 34
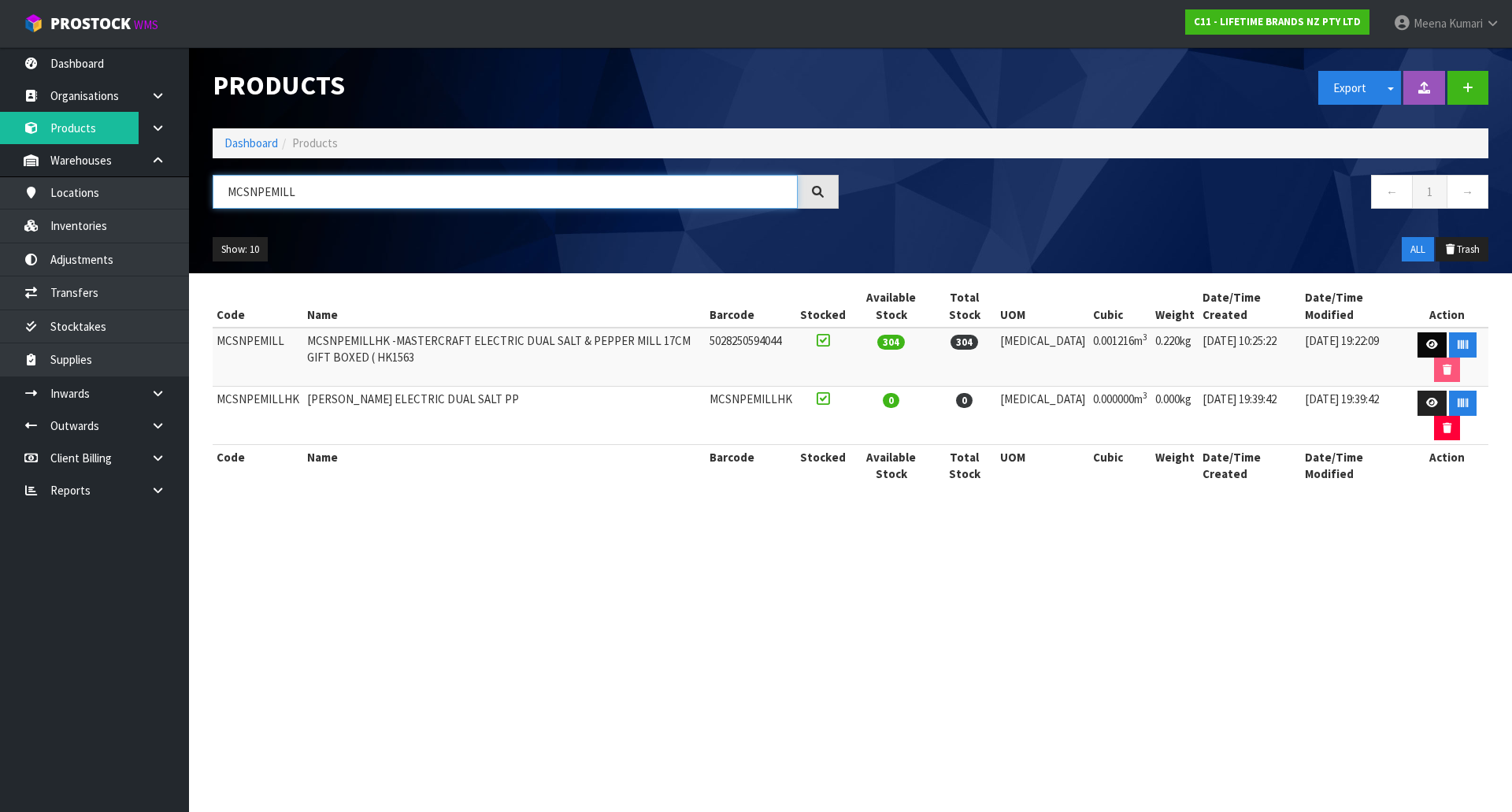
type input "MCSNPEMILL"
click at [1426, 346] on icon at bounding box center [1432, 344] width 12 height 11
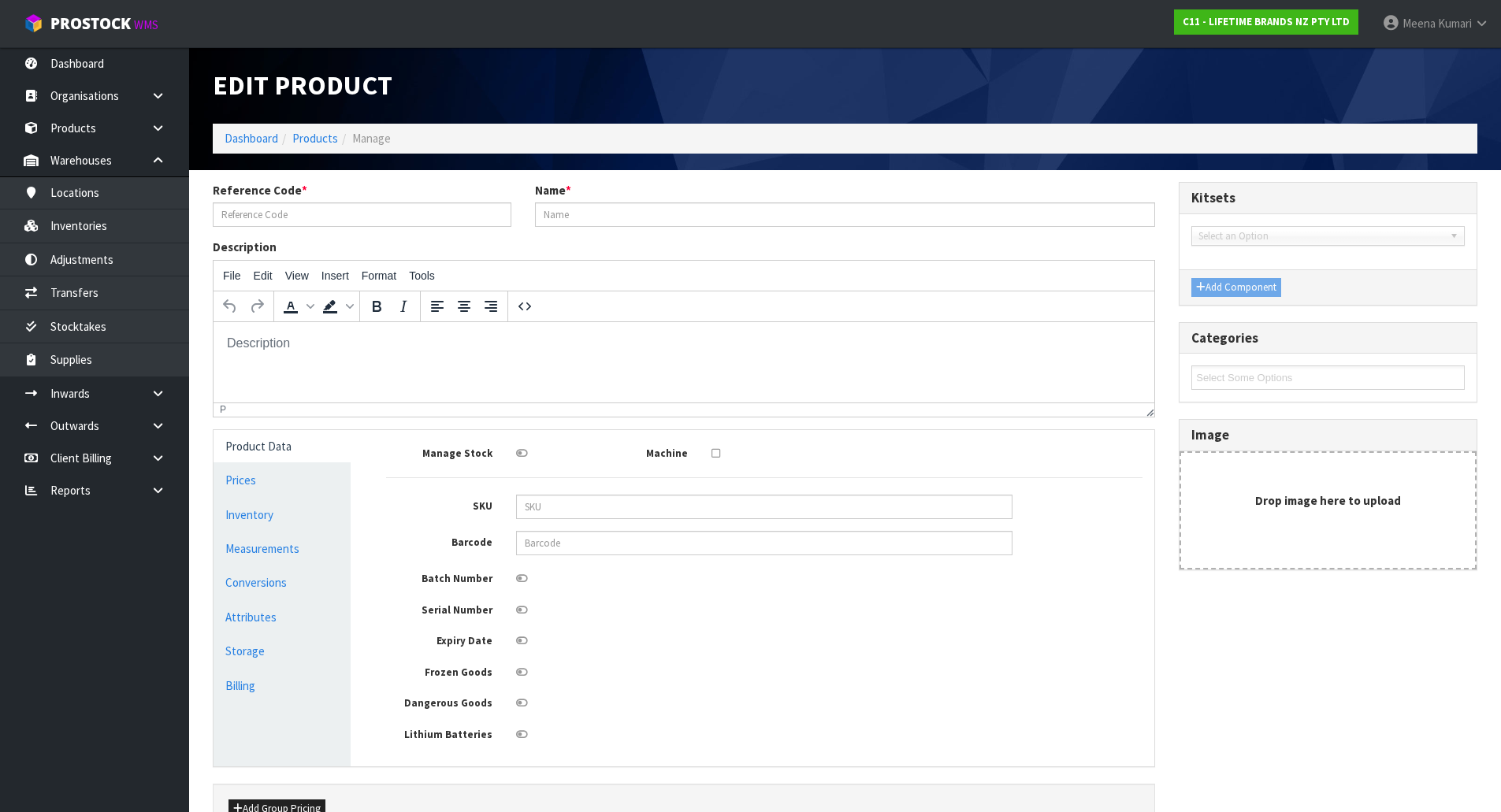
type input "MCSNPEMILL"
type input "MCSNPEMILLHK -MASTERCRAFT ELECTRIC DUAL SALT & PEPPER MILL 17CM GIFT BOXED ( HK…"
type input "5028250594044"
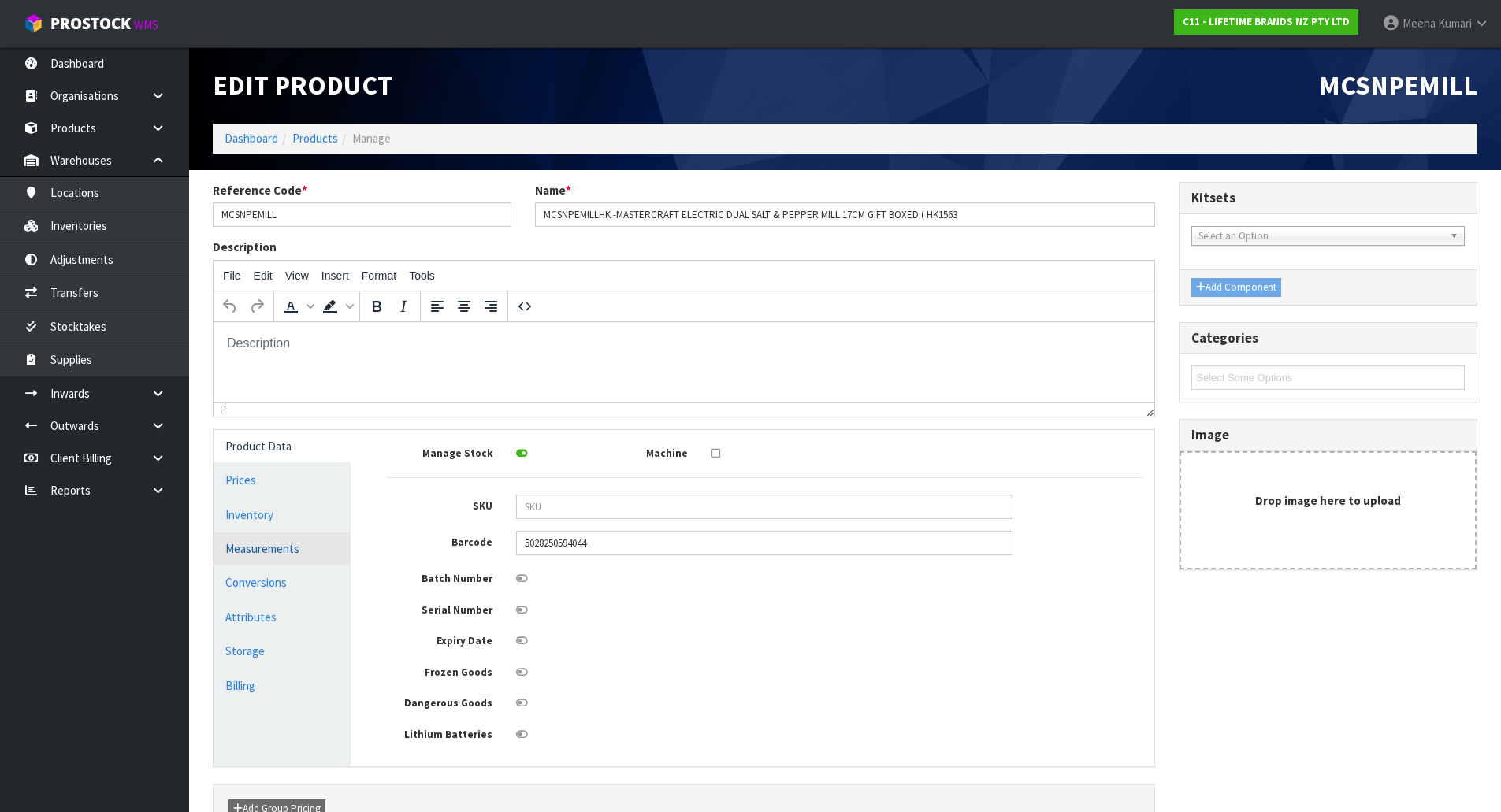
click at [327, 555] on link "Measurements" at bounding box center [282, 548] width 138 height 32
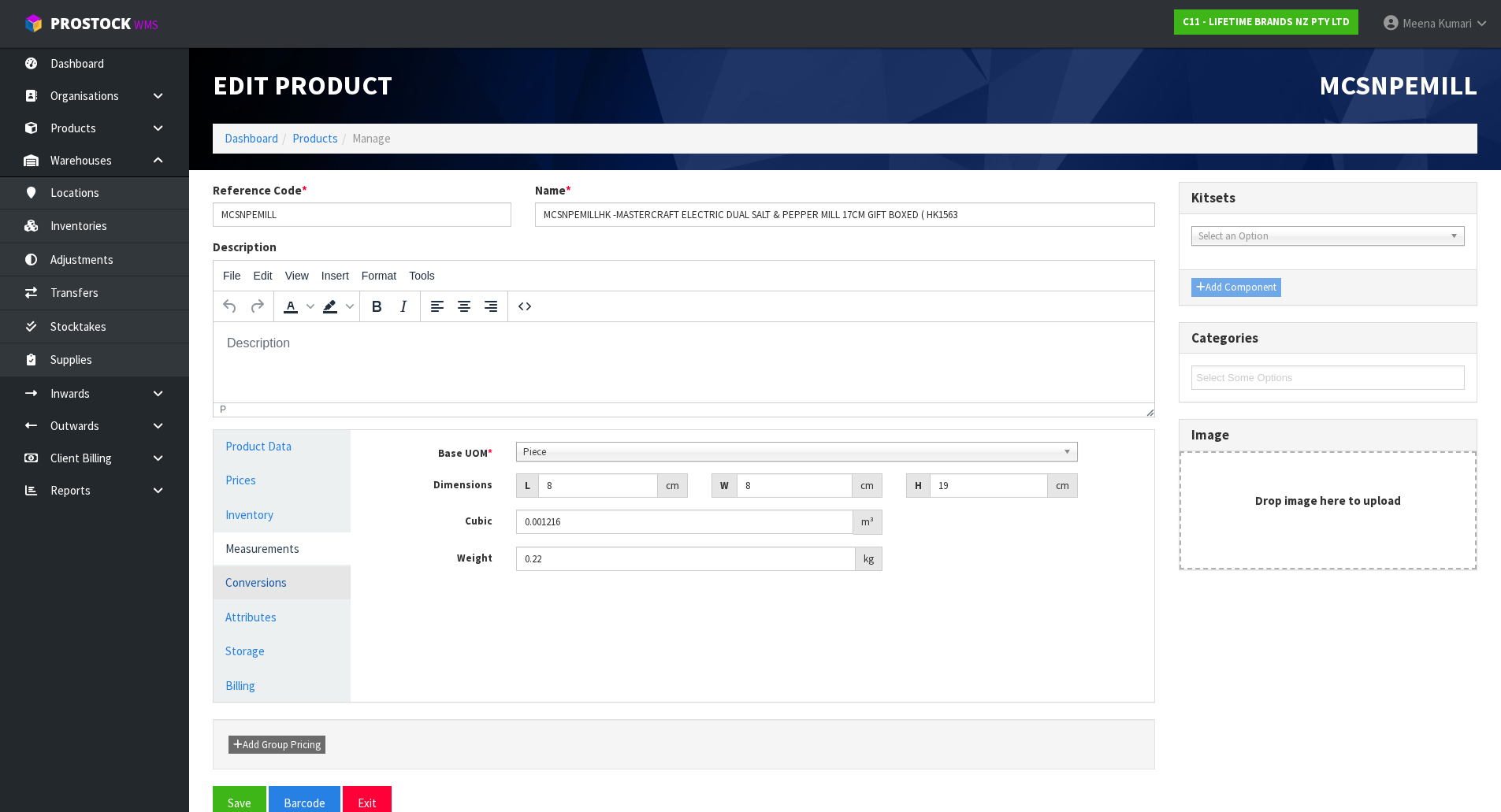
click at [311, 567] on link "Conversions" at bounding box center [282, 582] width 138 height 32
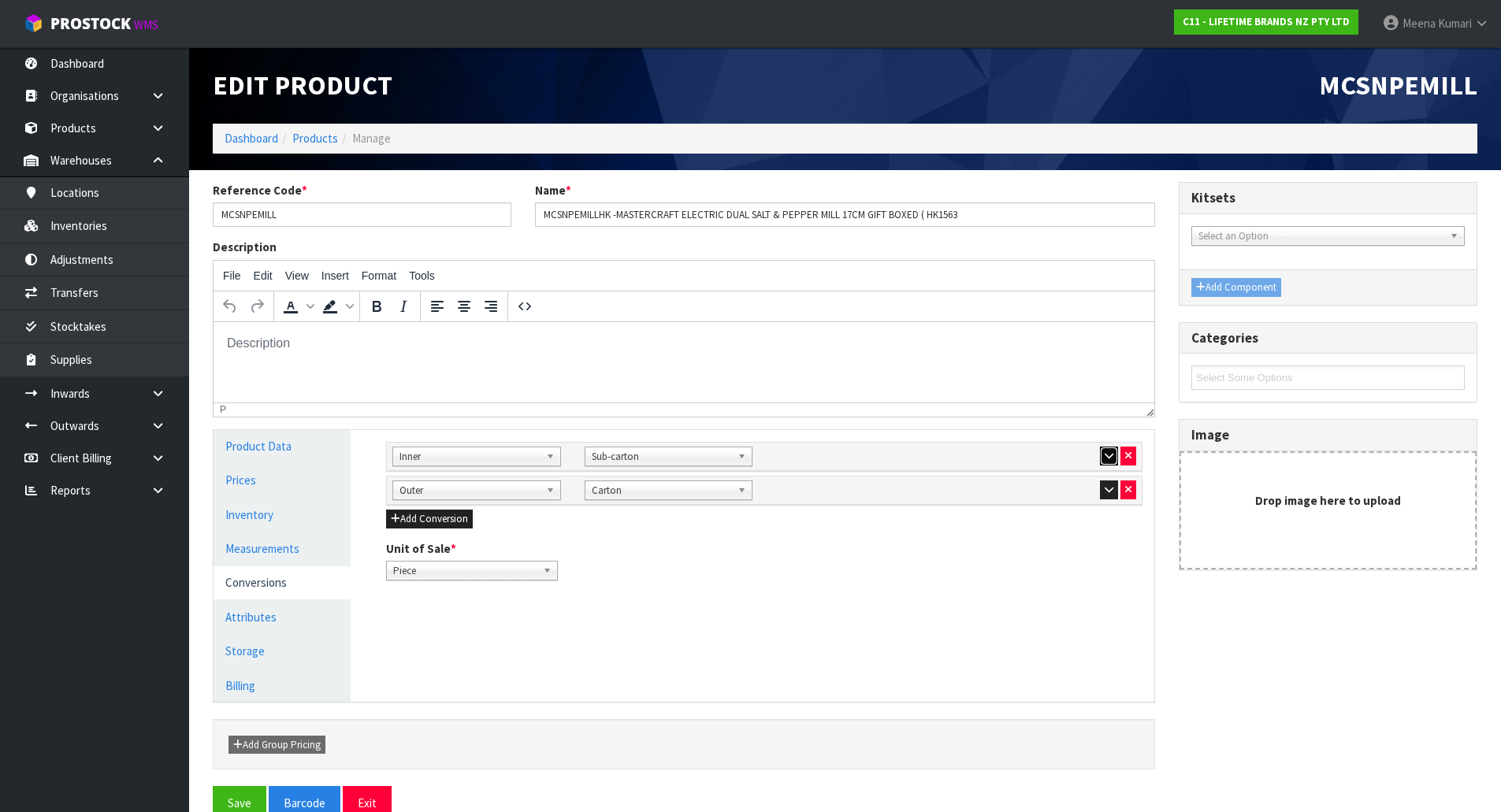
click at [1110, 457] on icon "button" at bounding box center [1109, 455] width 9 height 11
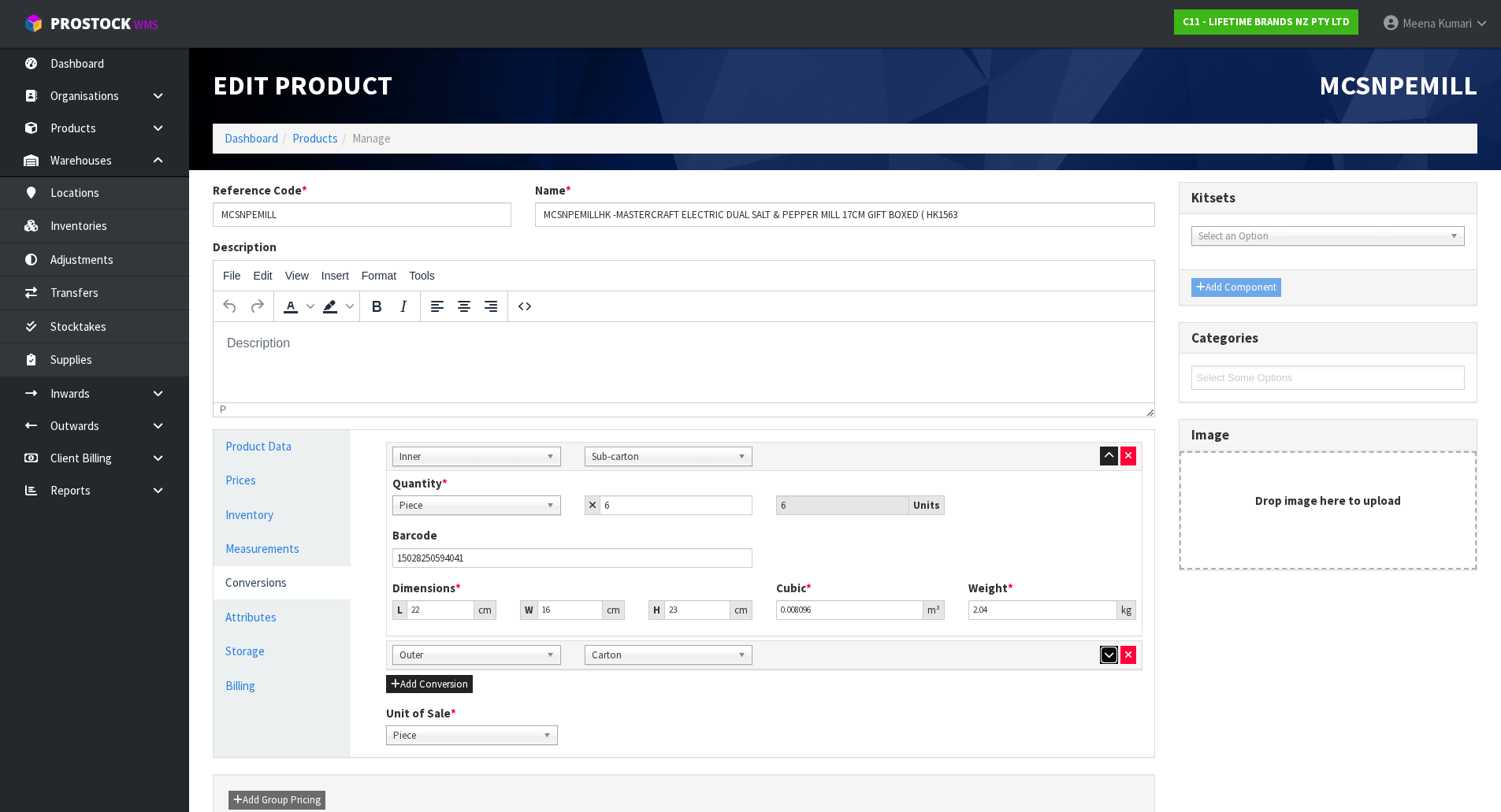
click at [1109, 659] on icon "button" at bounding box center [1109, 655] width 9 height 11
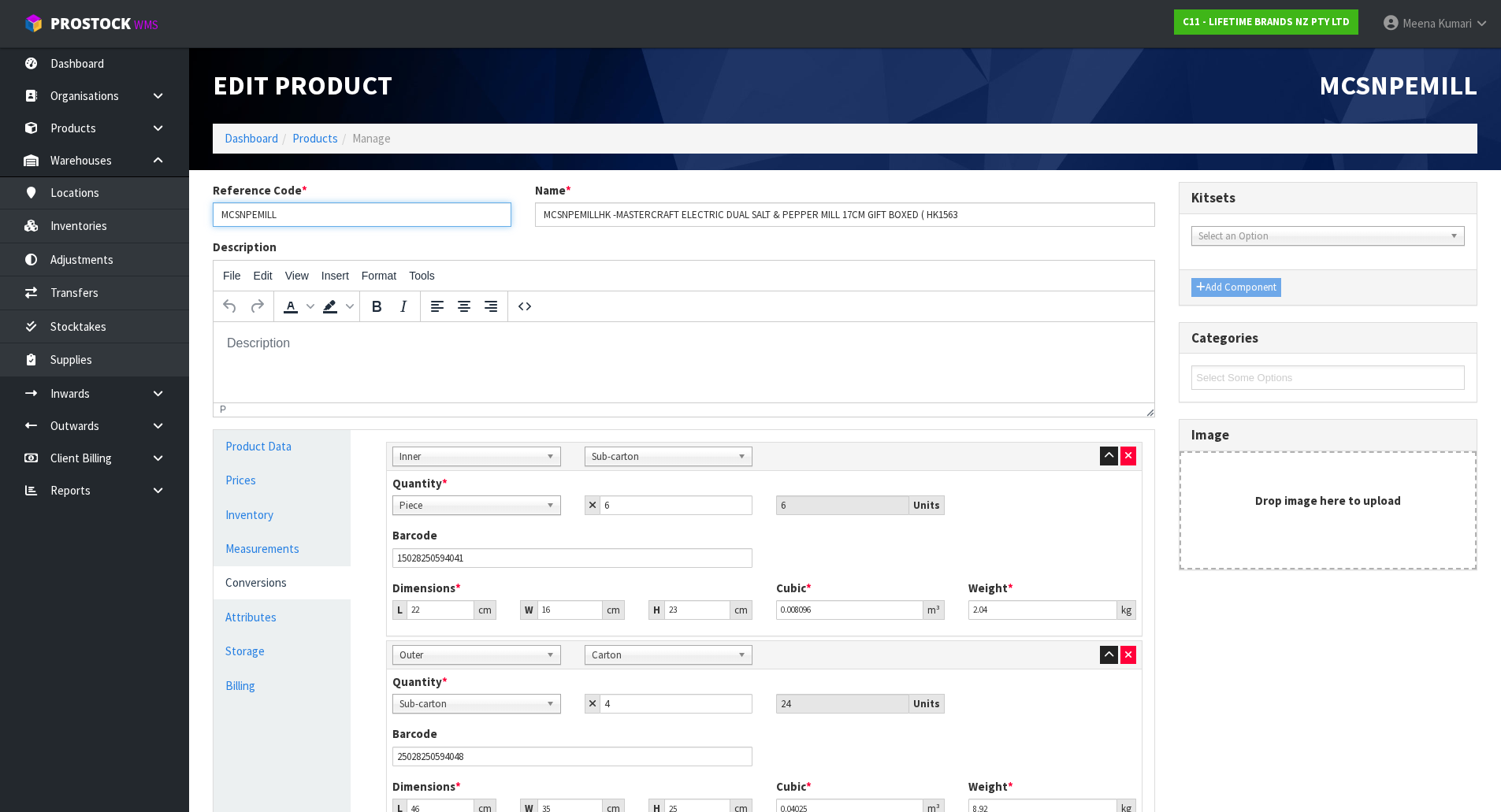
click at [356, 215] on input "MCSNPEMILL" at bounding box center [362, 214] width 298 height 24
click at [313, 131] on link "Products" at bounding box center [315, 137] width 46 height 15
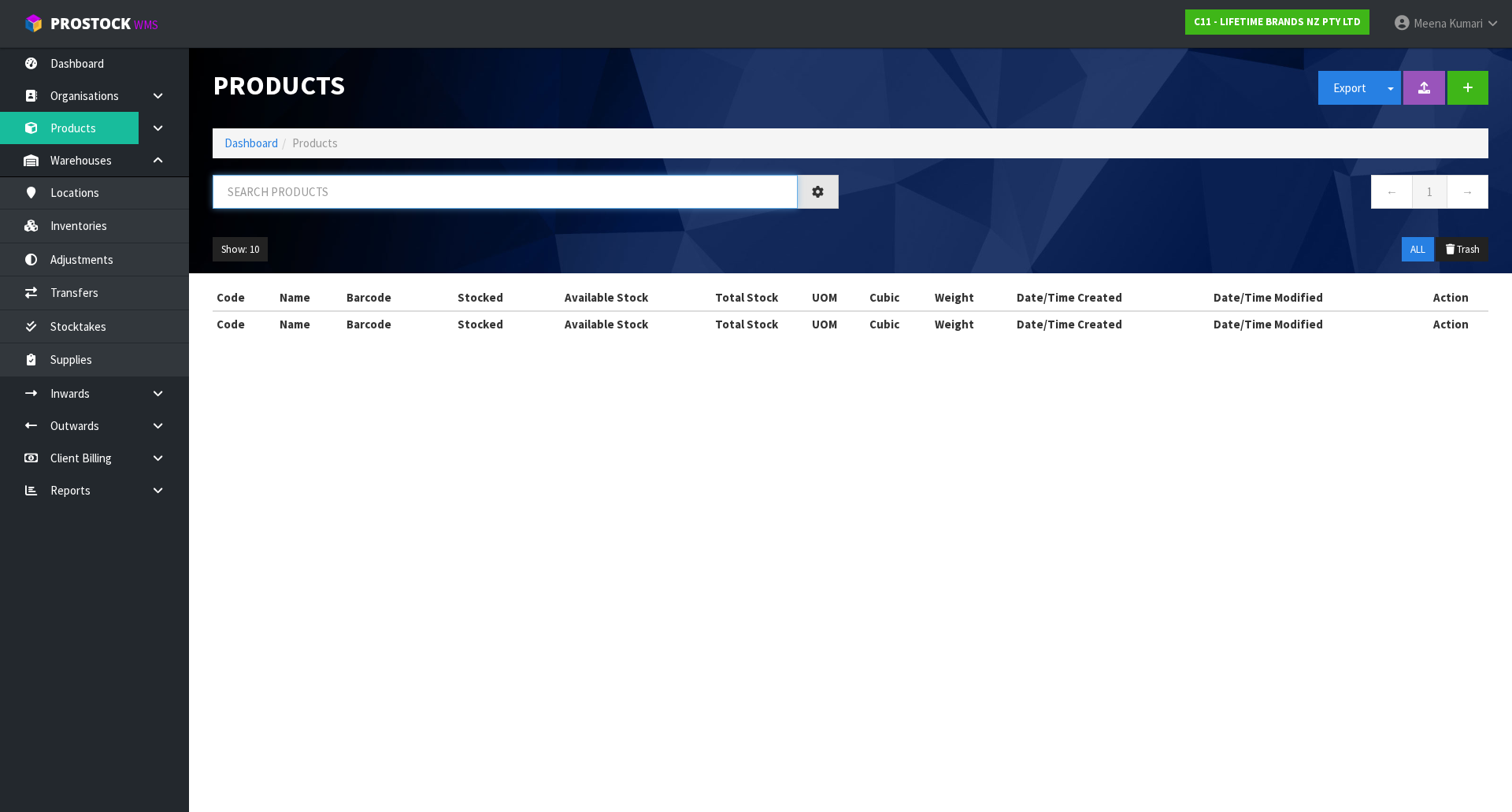
click at [311, 195] on input "text" at bounding box center [505, 191] width 585 height 34
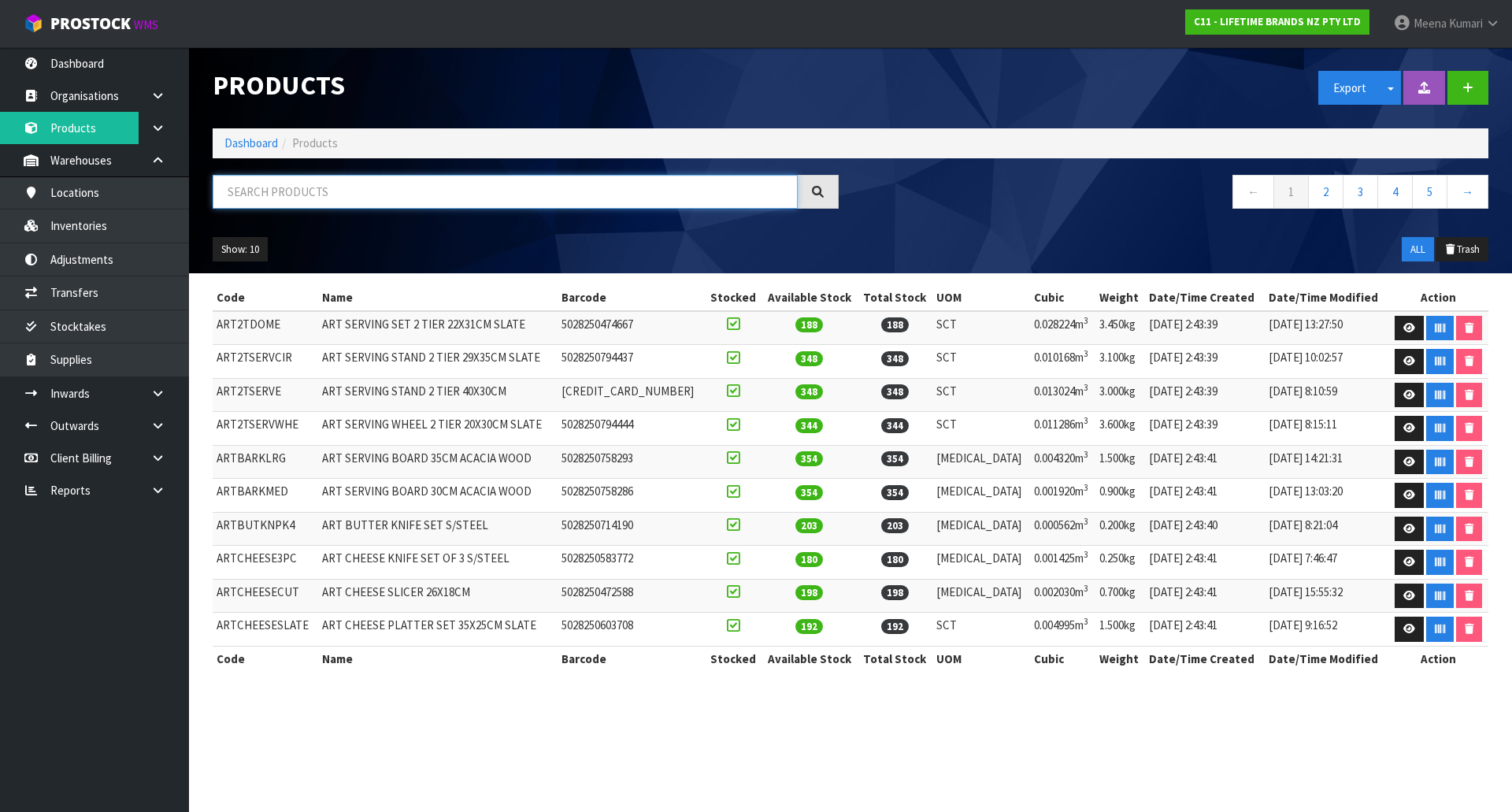
paste input "MCSNPEMILL"
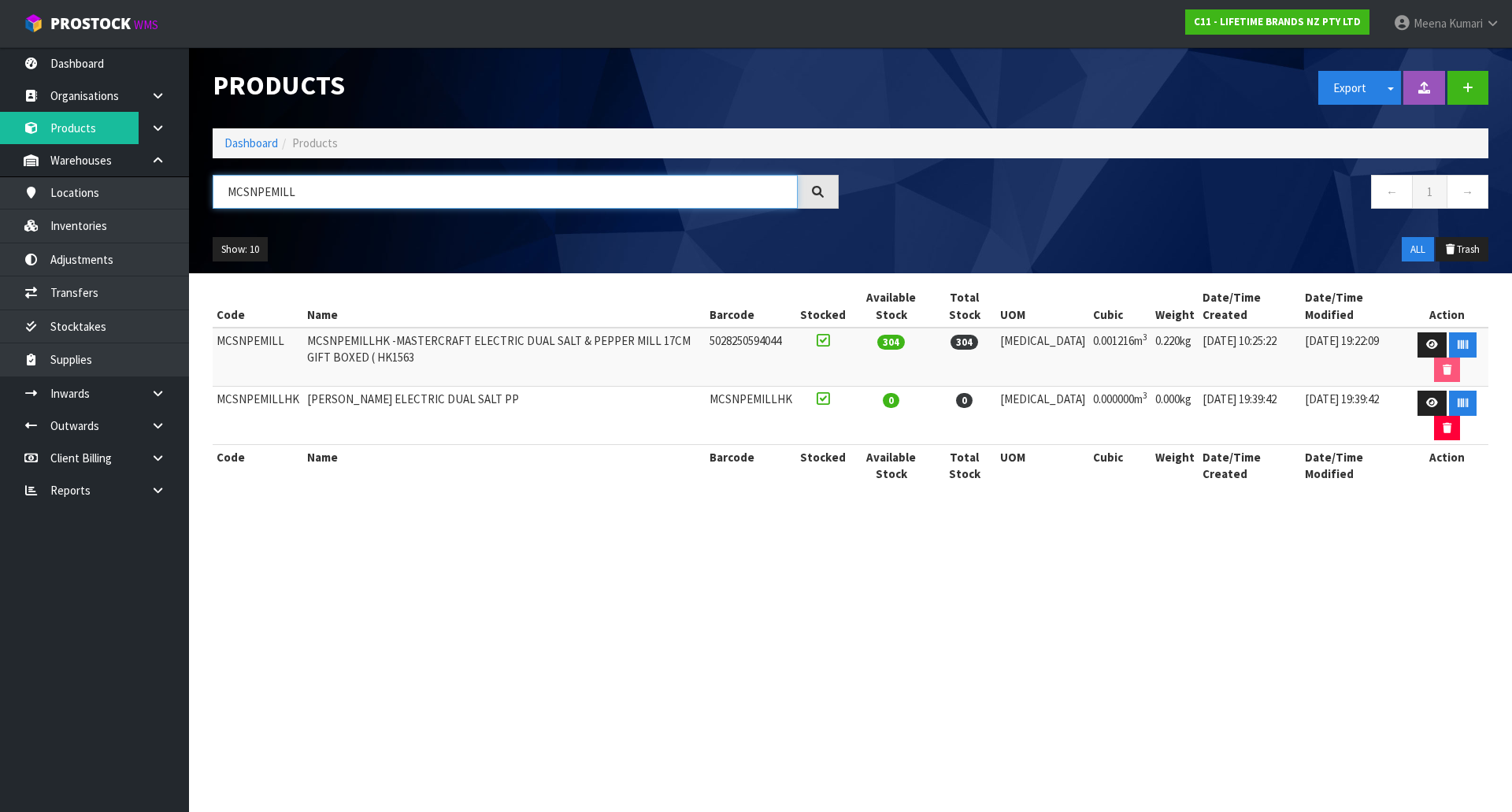
drag, startPoint x: 328, startPoint y: 185, endPoint x: 208, endPoint y: 172, distance: 120.7
click at [208, 172] on div "Products Export Split button! SOH Summary Measurements Dangerous Goods Import P…" at bounding box center [850, 160] width 1299 height 226
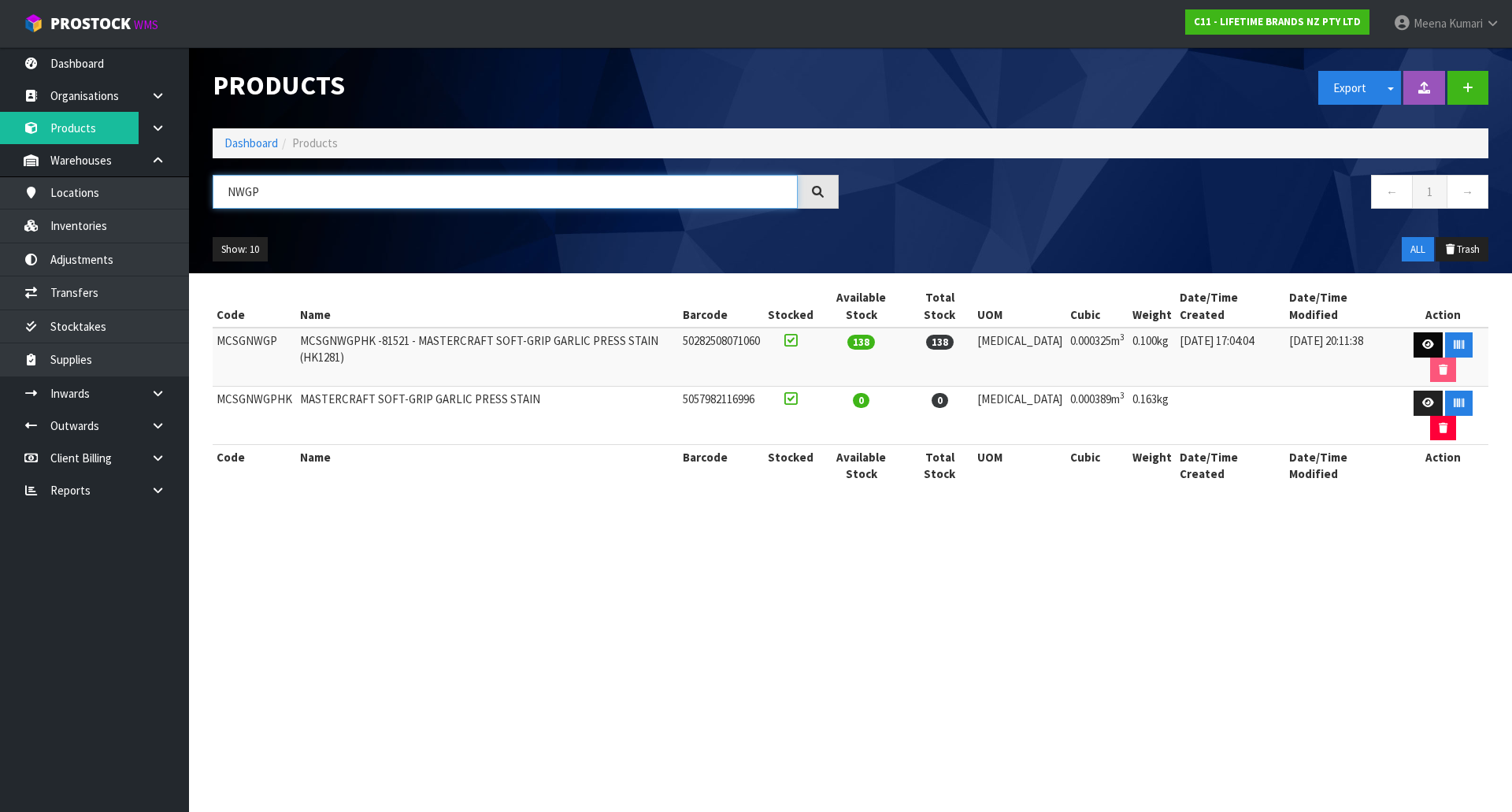
type input "NWGP"
click at [1422, 339] on icon at bounding box center [1428, 344] width 12 height 11
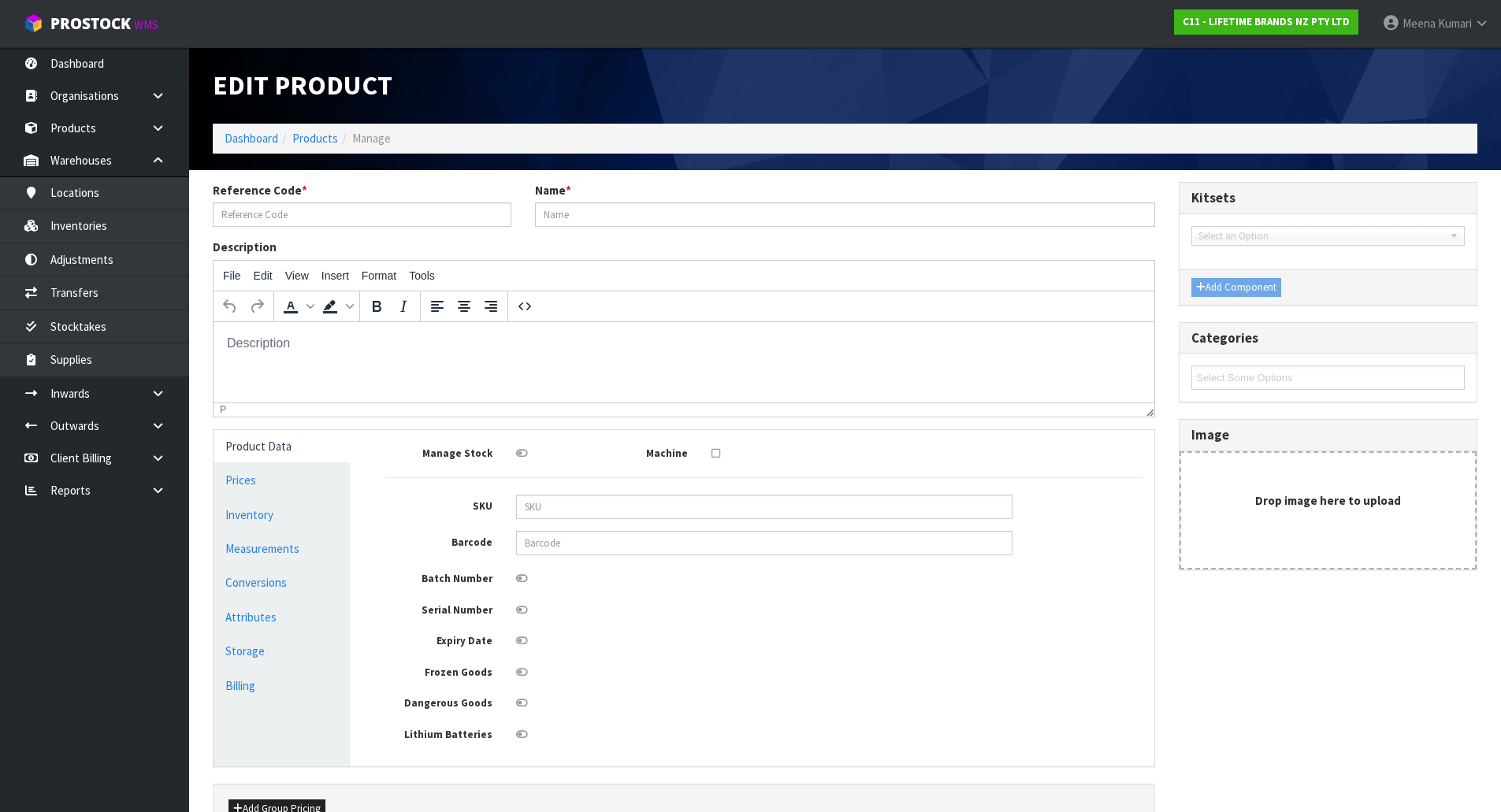
type input "MCSGNWGP"
type input "MCSGNWGPHK -81521 - MASTERCRAFT SOFT-GRIP GARLIC PRESS STAIN (HK1281)"
type input "50282508071060"
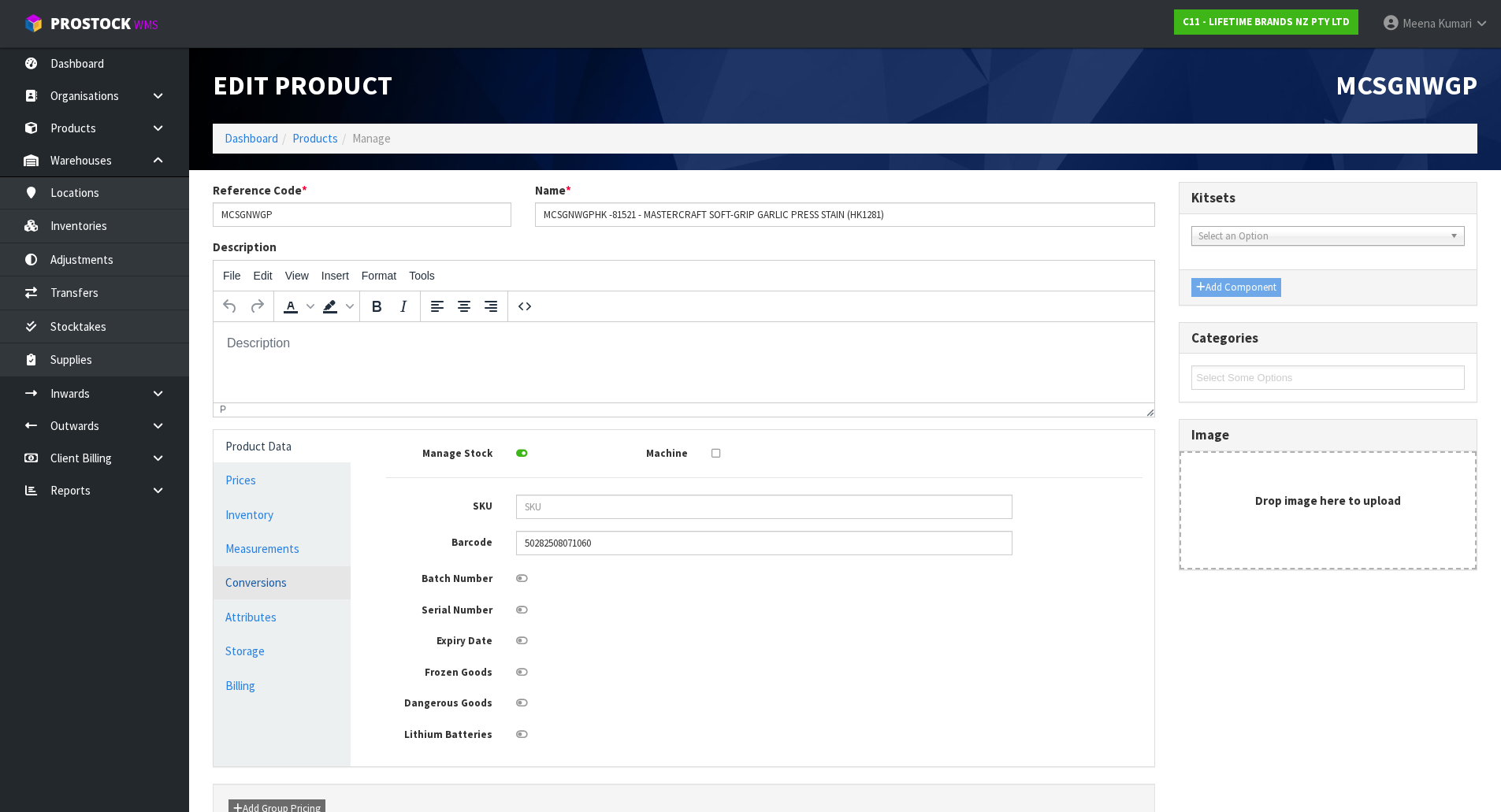
click at [286, 584] on link "Conversions" at bounding box center [282, 582] width 138 height 32
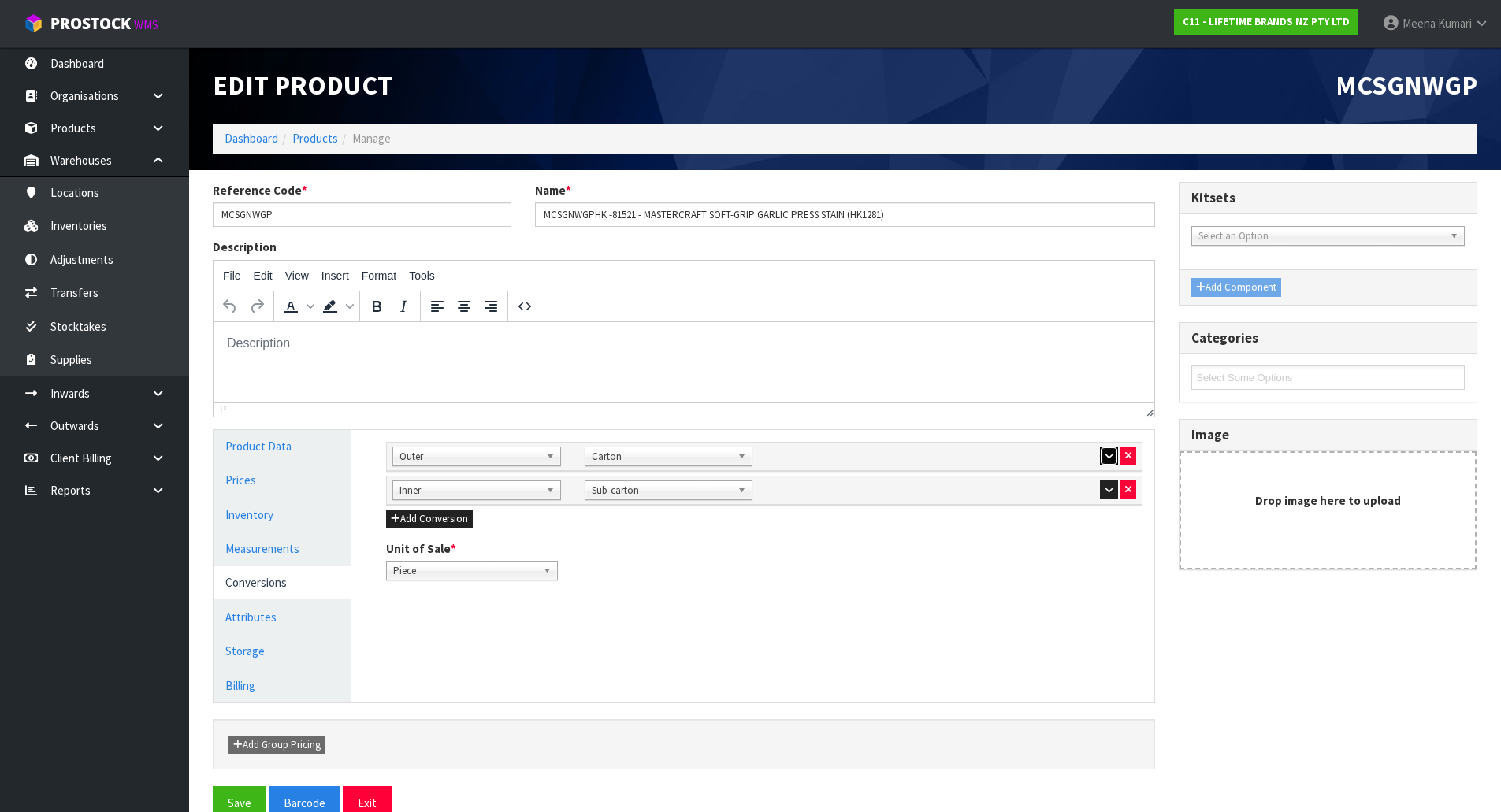
click at [1108, 450] on icon "button" at bounding box center [1109, 455] width 9 height 11
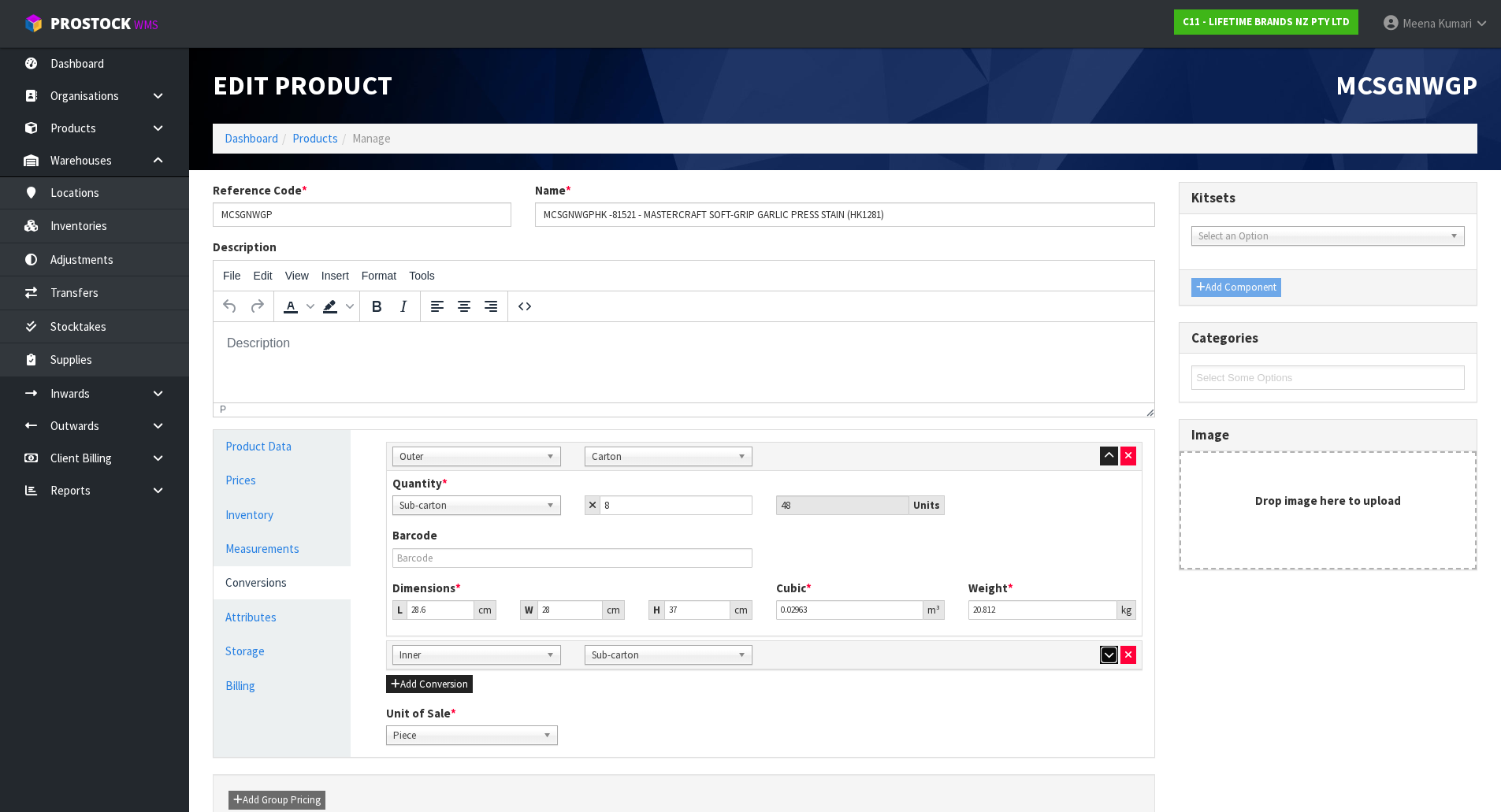
click at [1117, 652] on button "button" at bounding box center [1109, 654] width 19 height 19
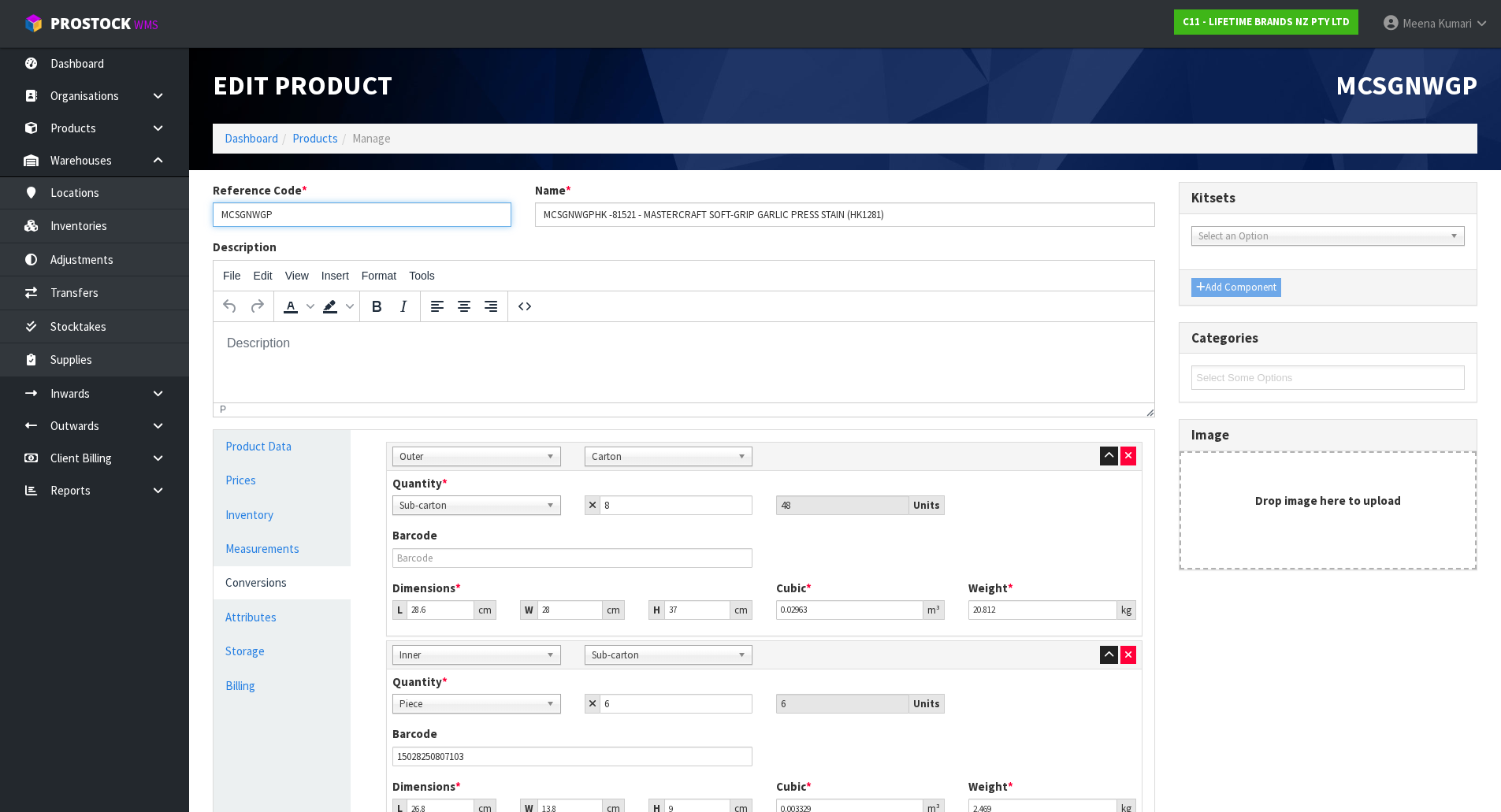
click at [303, 218] on input "MCSGNWGP" at bounding box center [362, 214] width 298 height 24
click at [316, 223] on input "MCSGNWGP" at bounding box center [362, 214] width 298 height 24
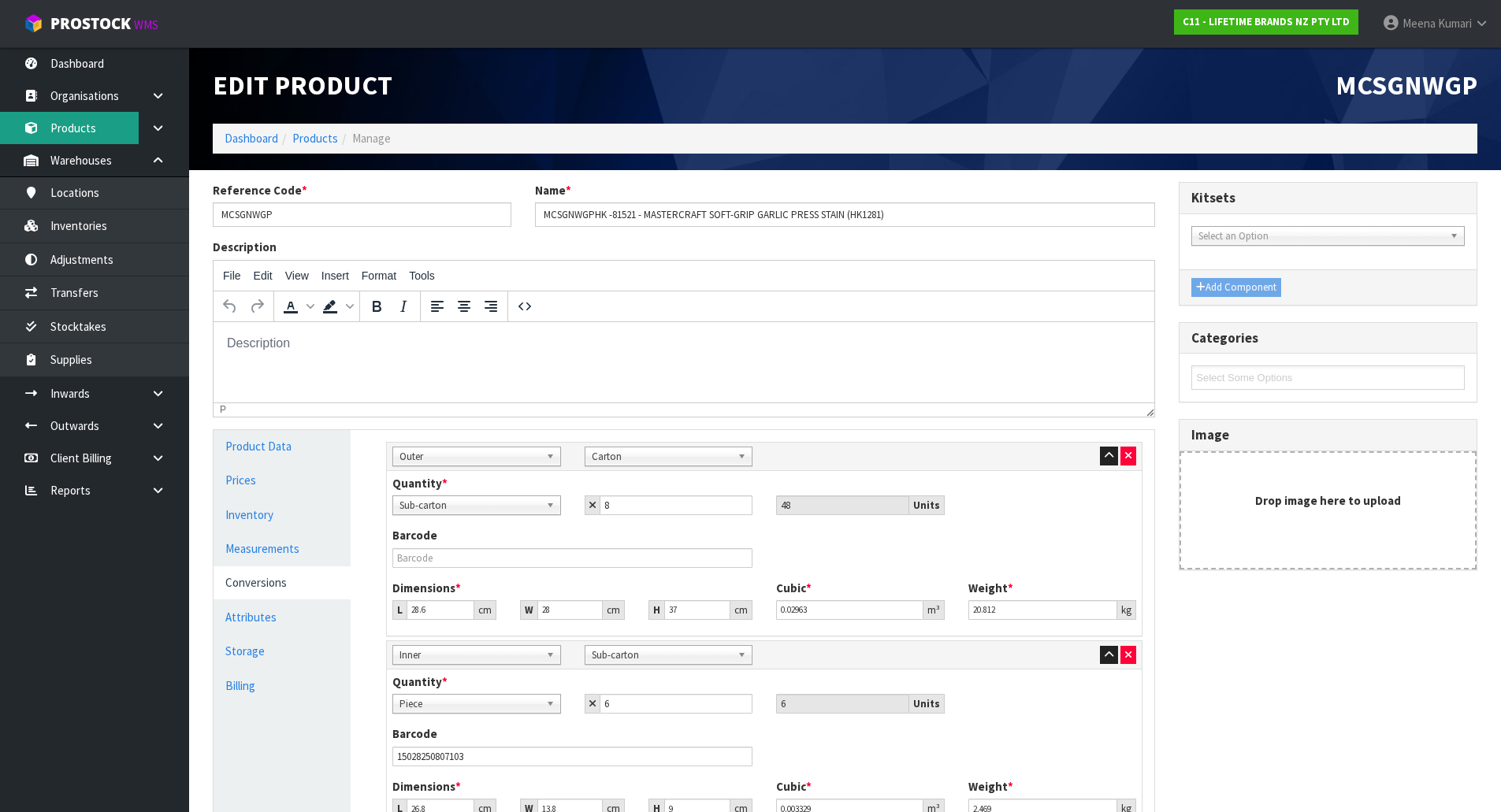
click at [84, 130] on link "Products" at bounding box center [95, 128] width 189 height 32
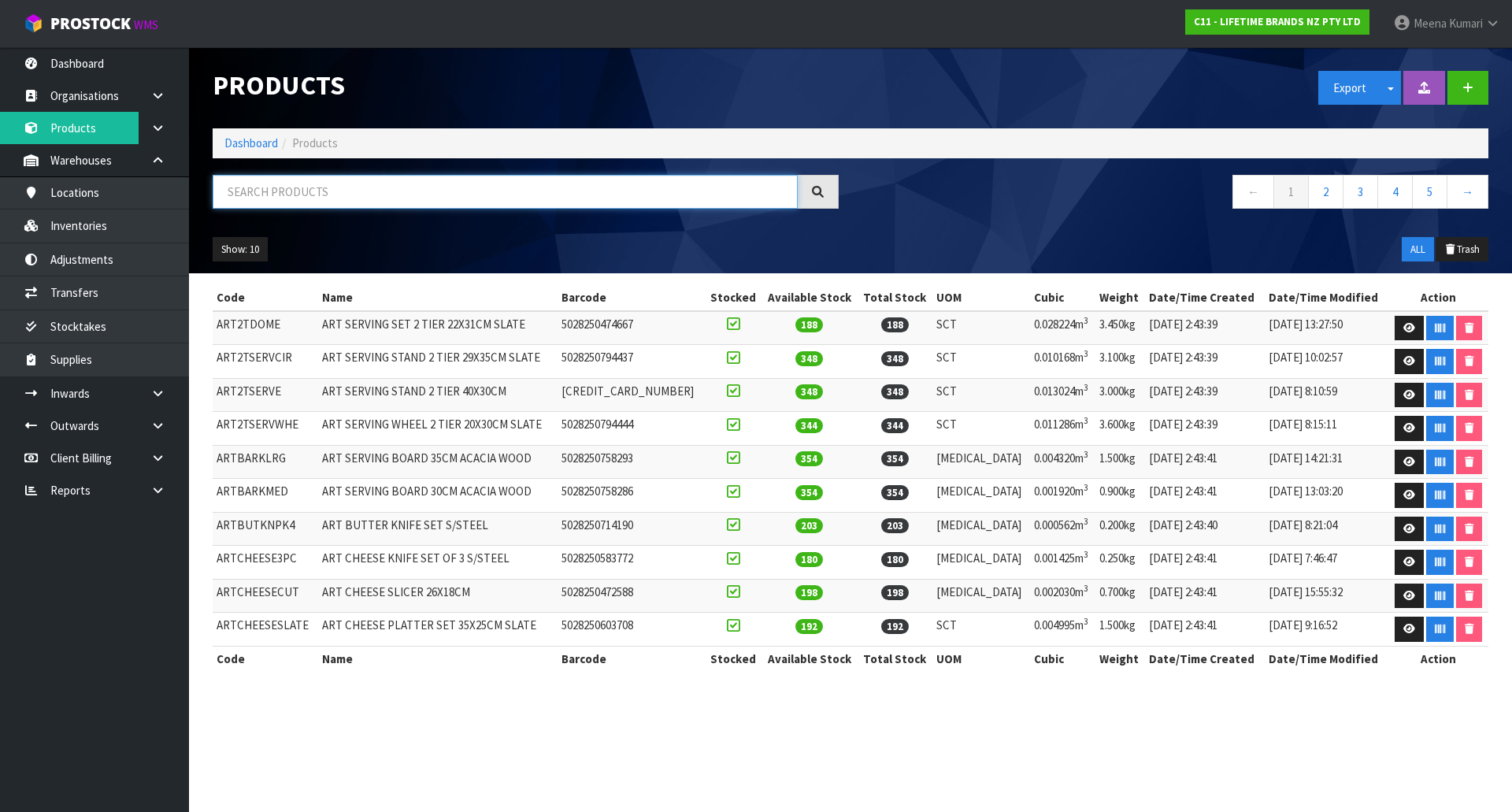
click at [286, 199] on input "text" at bounding box center [505, 191] width 585 height 34
paste input "MCSGNWGP"
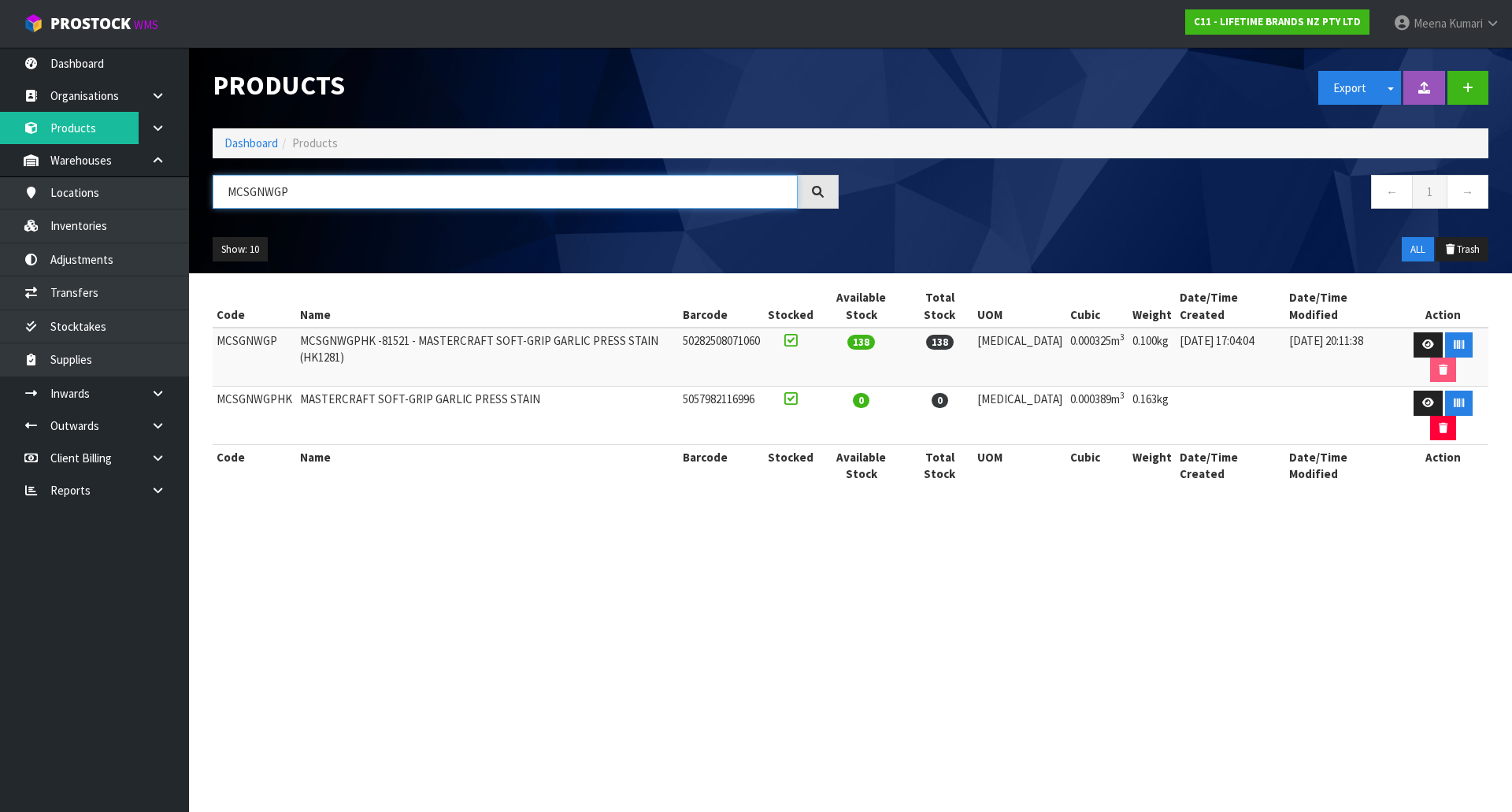
click at [325, 191] on input "MCSGNWGP" at bounding box center [505, 191] width 585 height 34
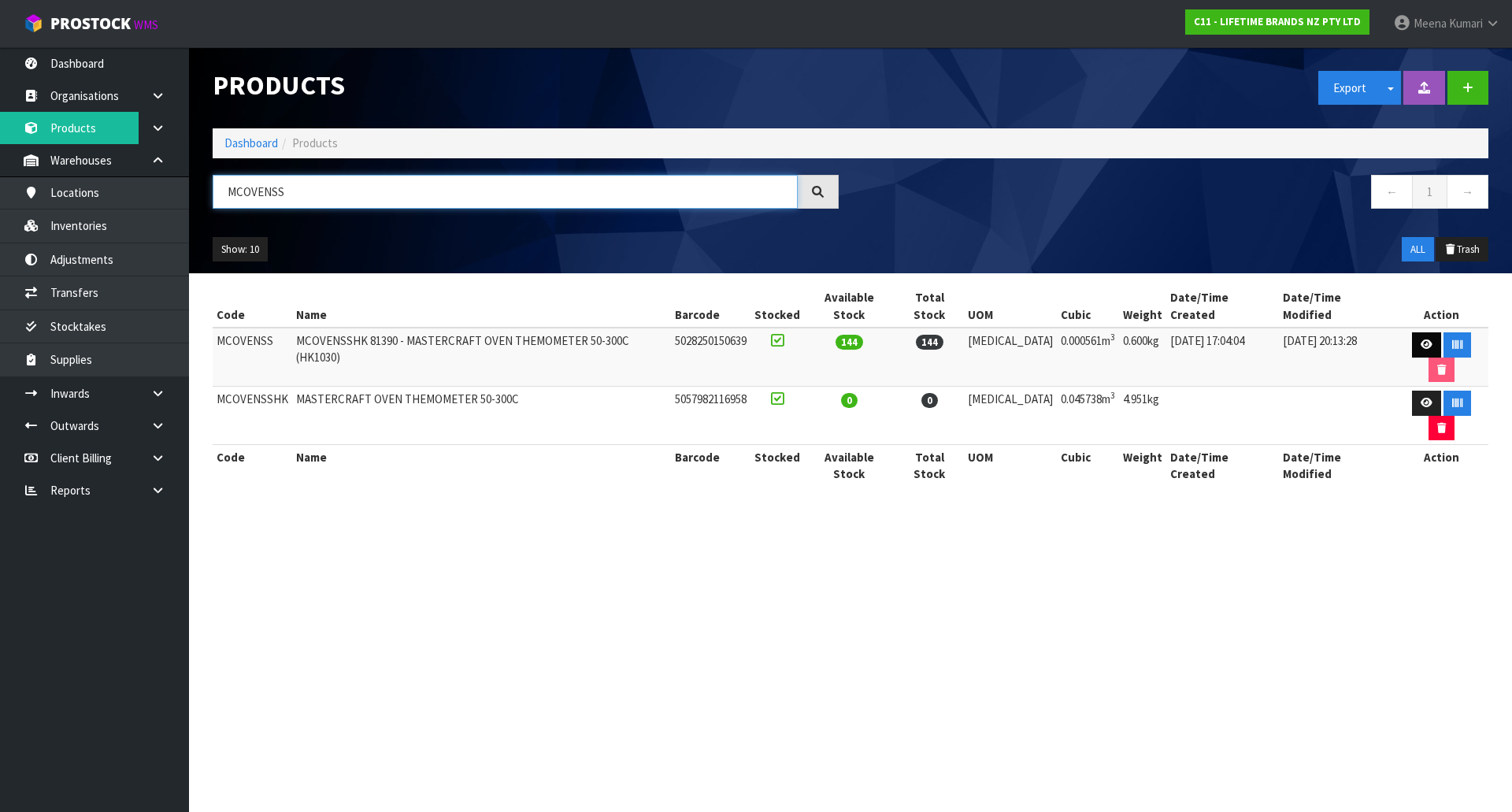
type input "MCOVENSS"
click at [1413, 332] on link at bounding box center [1427, 345] width 29 height 25
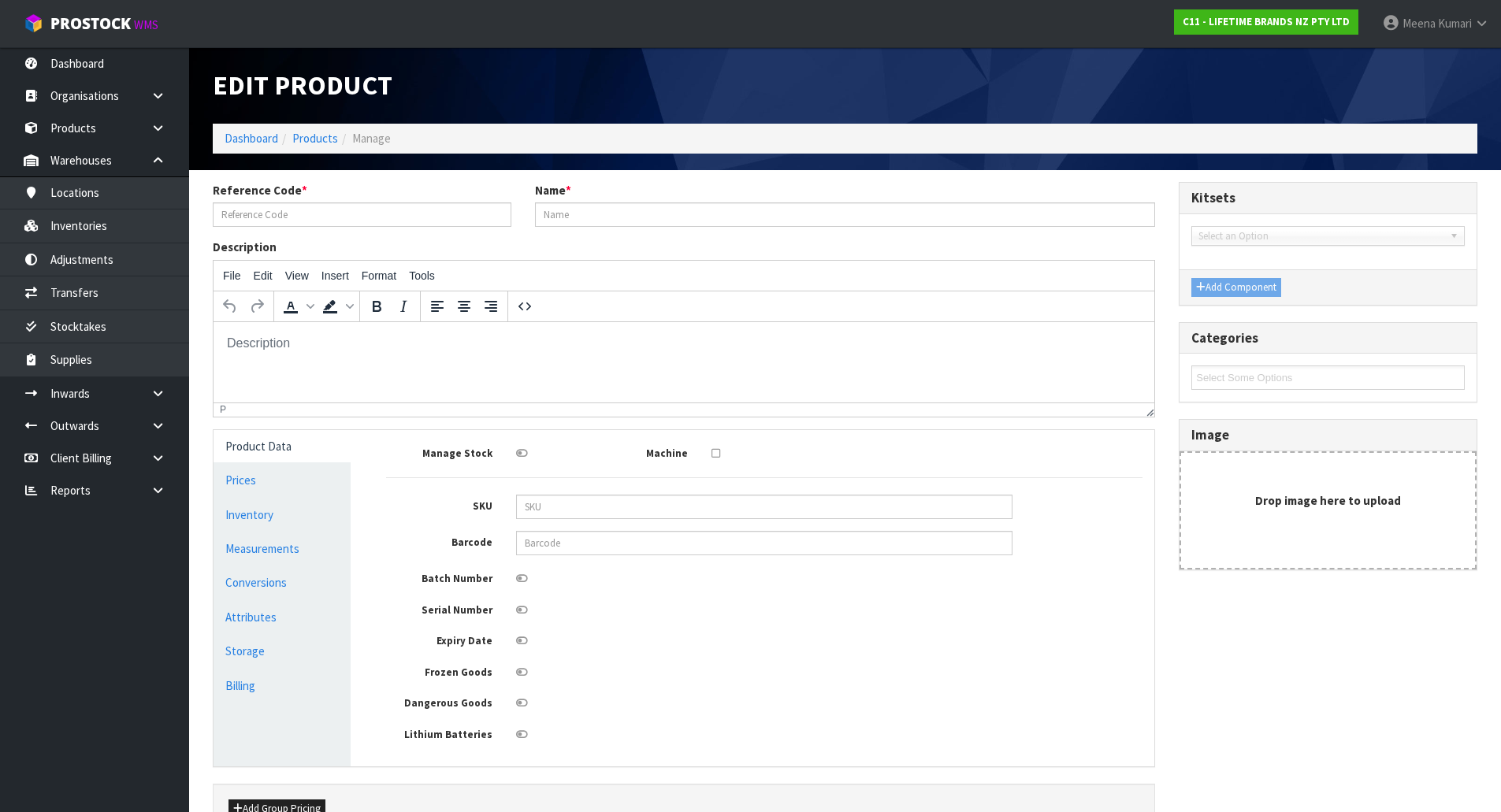
type input "MCOVENSS"
type input "MCOVENSSHK 81390 - MASTERCRAFT OVEN THEMOMETER 50-300C (HK1030)"
type input "5028250150639"
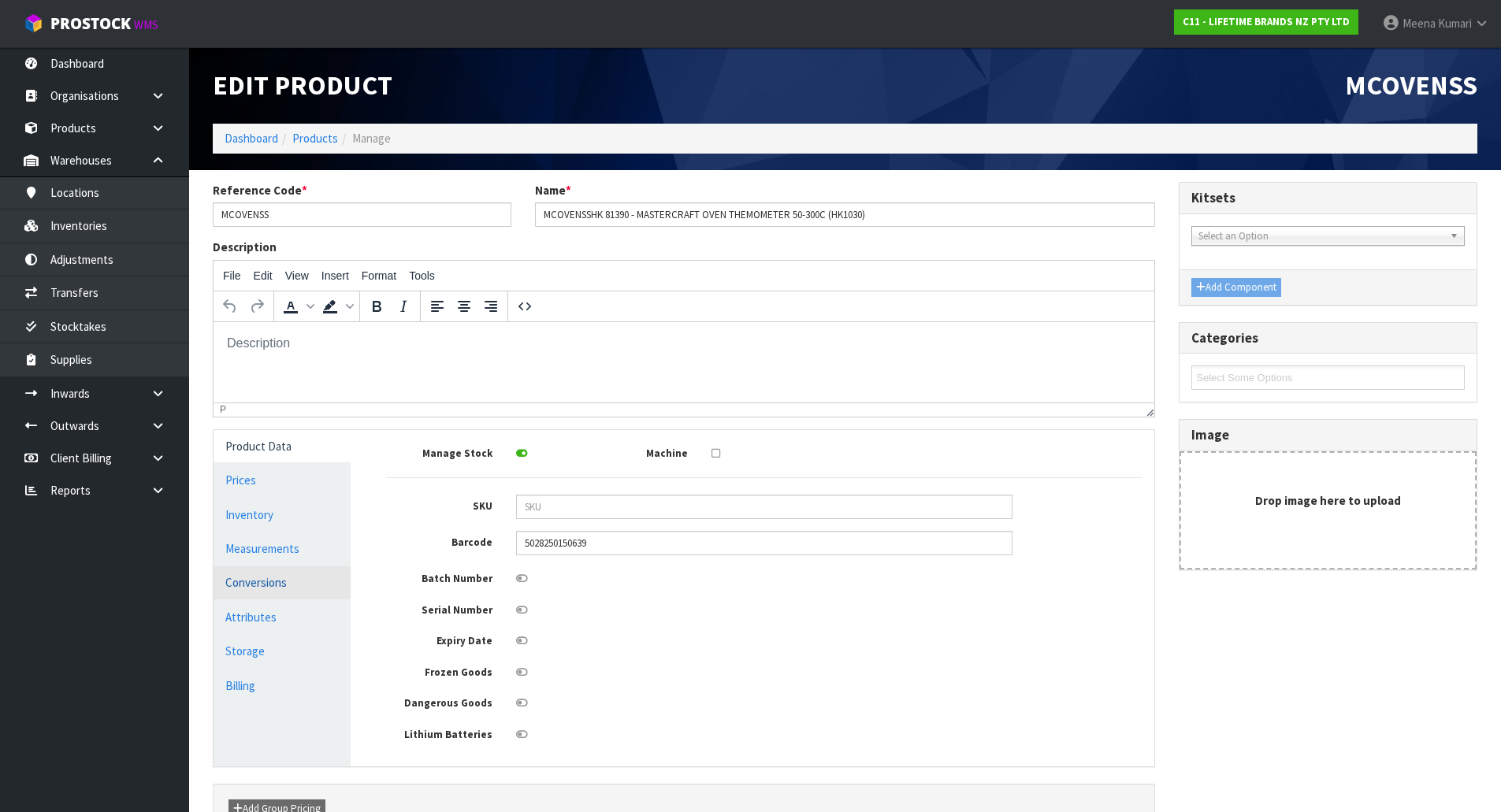
click at [340, 576] on link "Conversions" at bounding box center [282, 582] width 138 height 32
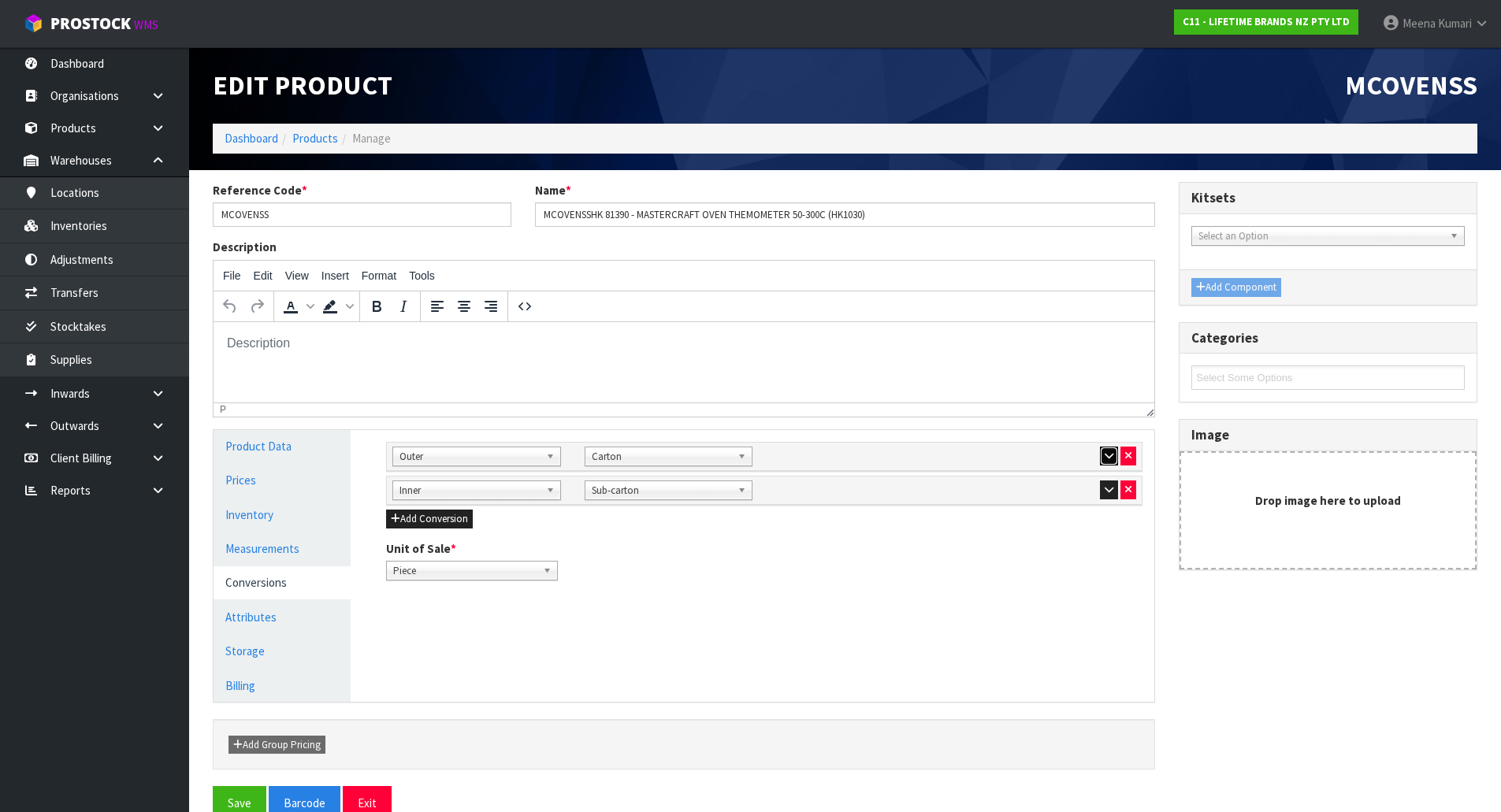
click at [1109, 455] on icon "button" at bounding box center [1109, 455] width 9 height 11
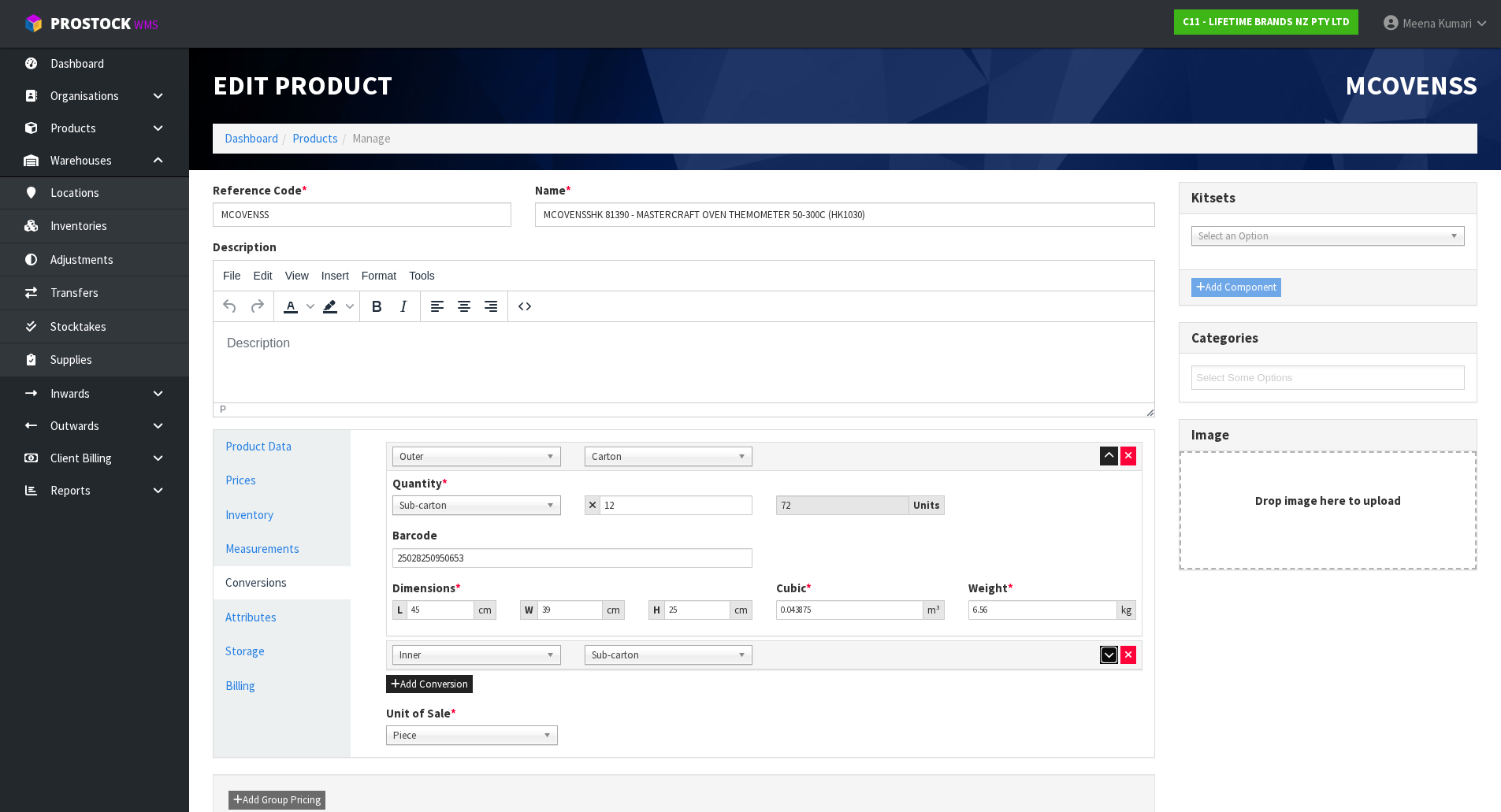
click at [1110, 654] on icon "button" at bounding box center [1109, 655] width 9 height 11
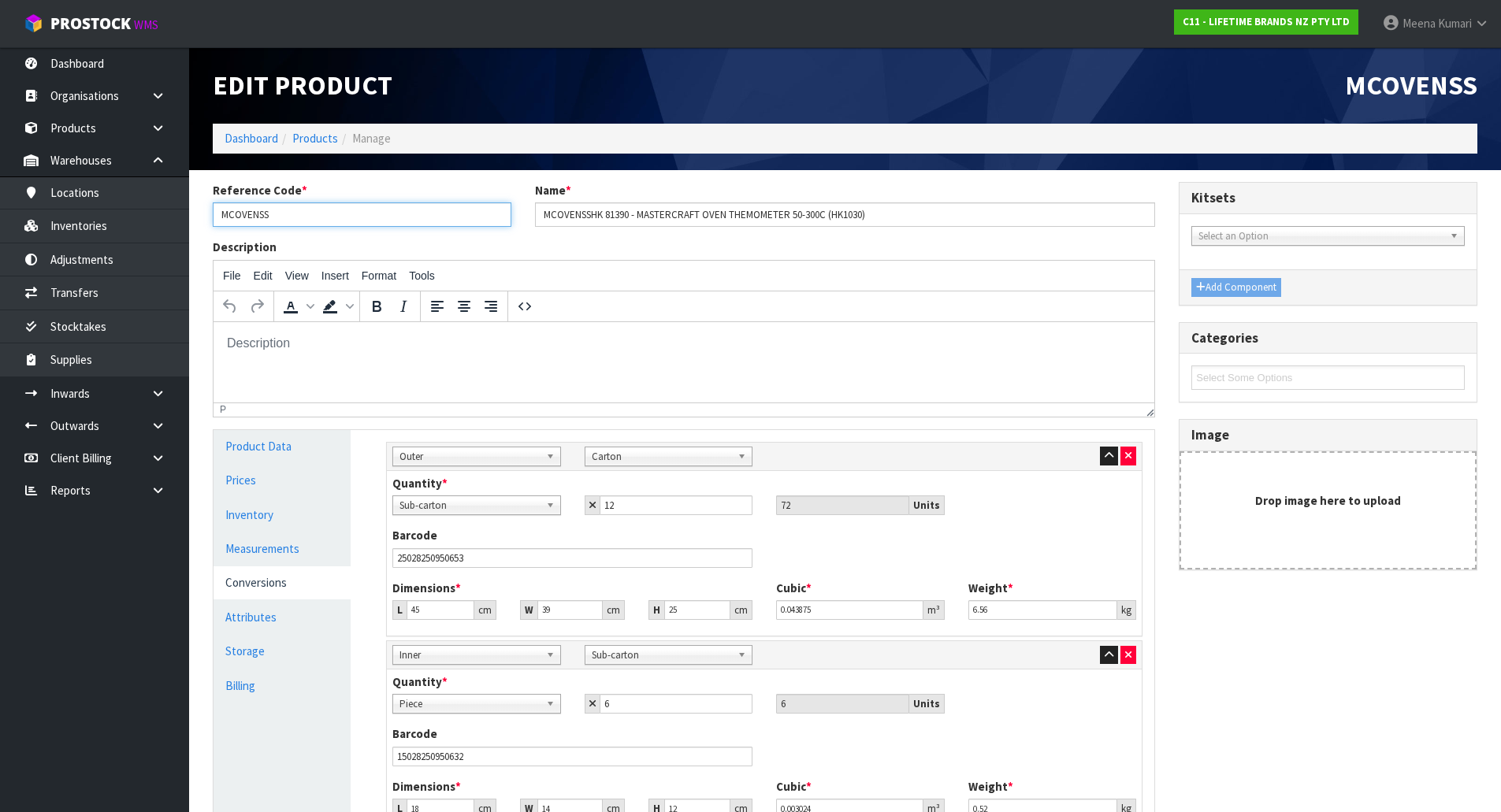
click at [367, 214] on input "MCOVENSS" at bounding box center [362, 214] width 298 height 24
click at [329, 136] on link "Products" at bounding box center [315, 137] width 46 height 15
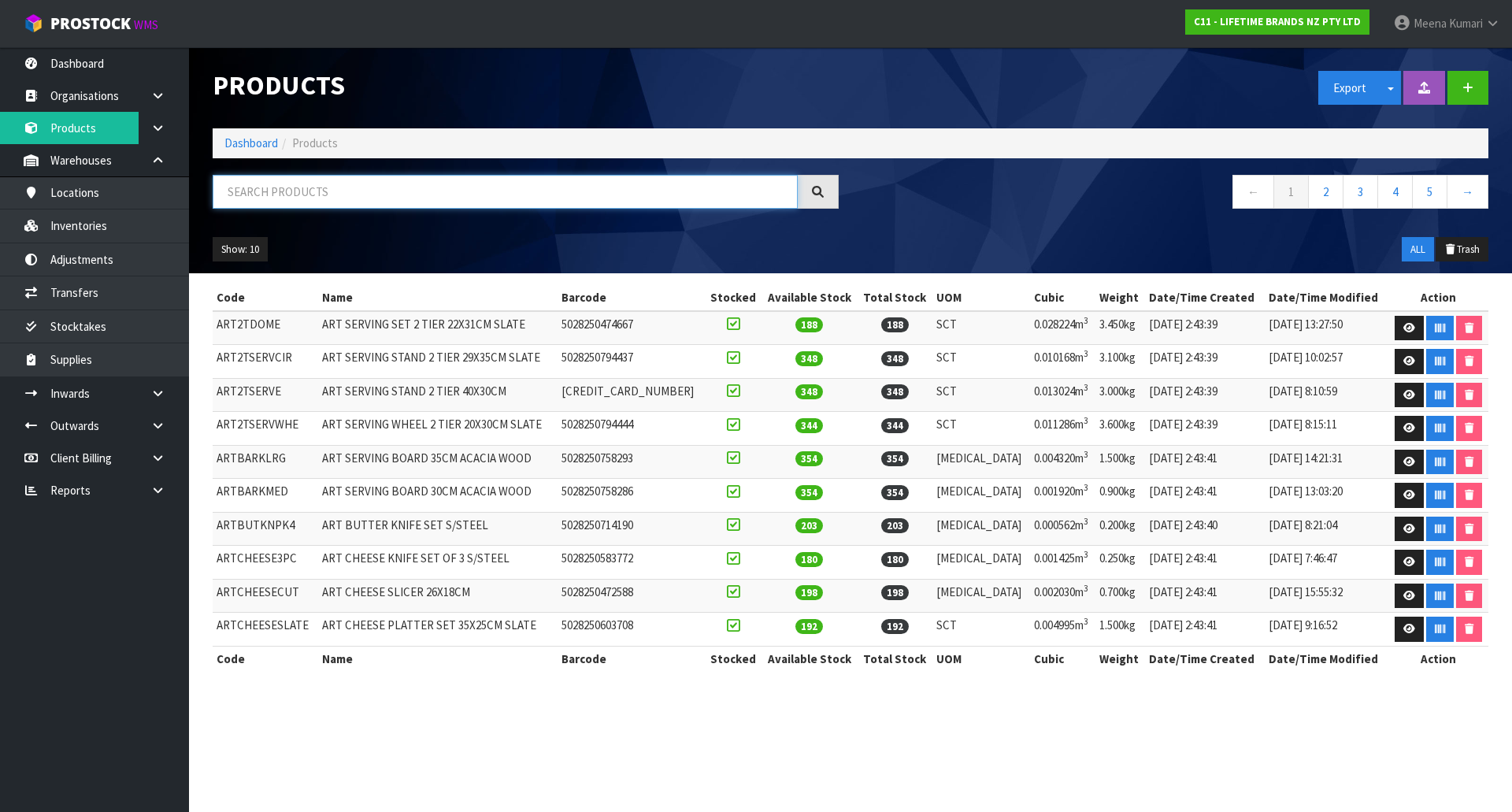
click at [320, 184] on input "text" at bounding box center [505, 191] width 585 height 34
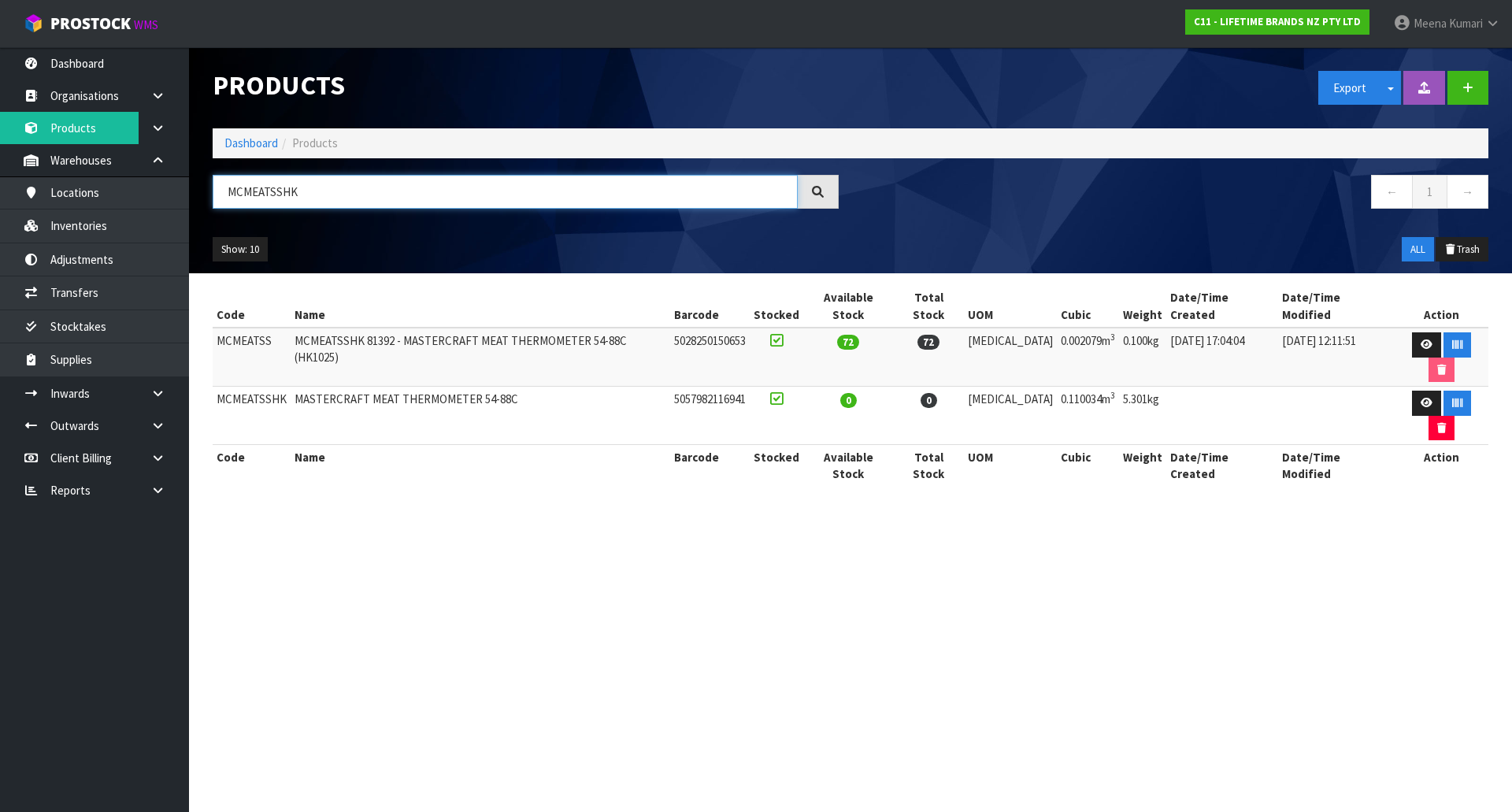
type input "MCMEATSSHK"
click at [246, 387] on td "MCMEATSSHK" at bounding box center [252, 416] width 78 height 58
copy td "MCMEATSSHK"
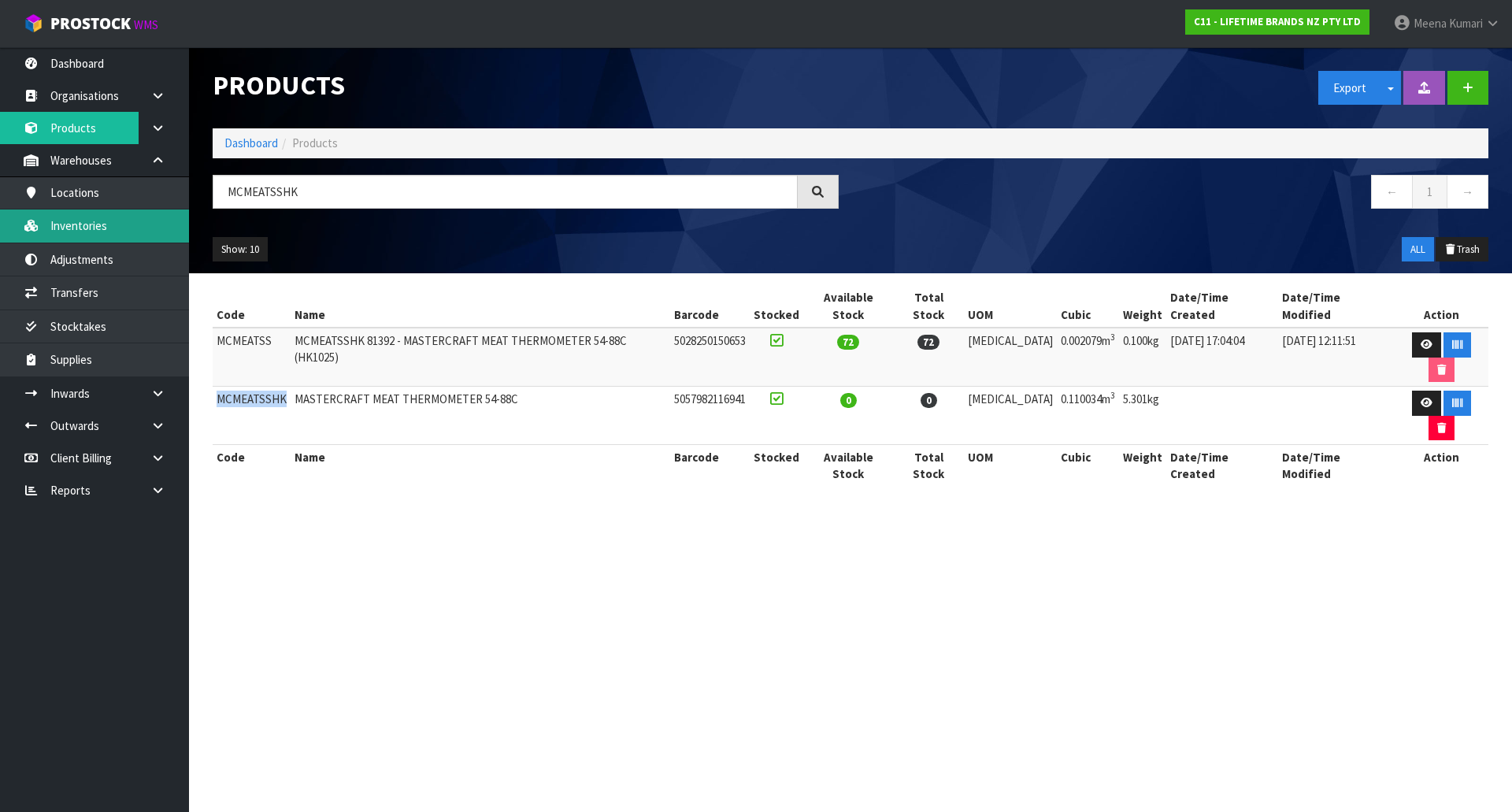
click at [139, 230] on link "Inventories" at bounding box center [95, 225] width 189 height 32
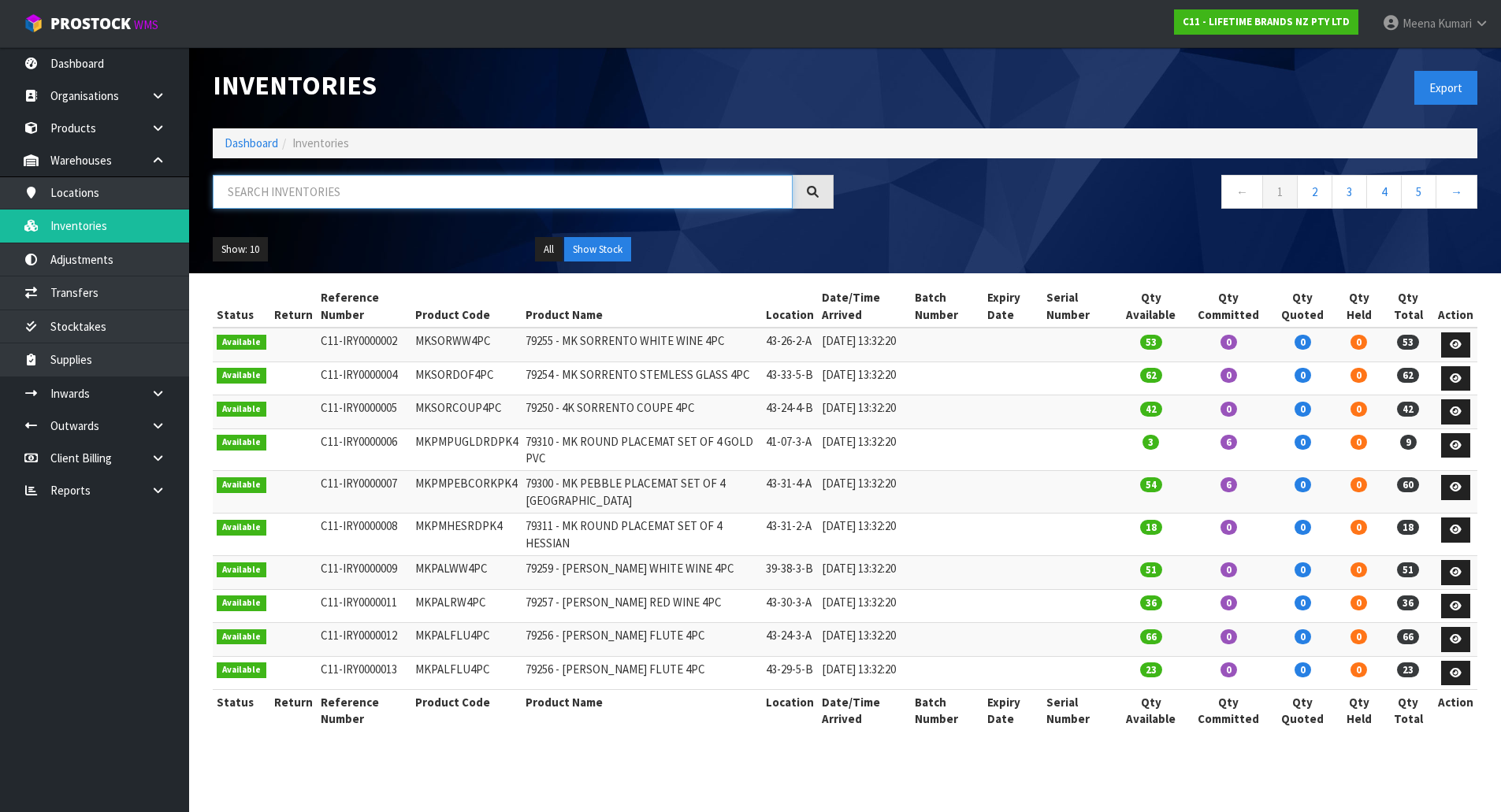
click at [363, 195] on input "text" at bounding box center [502, 191] width 580 height 34
paste input "MCMEATSSHK"
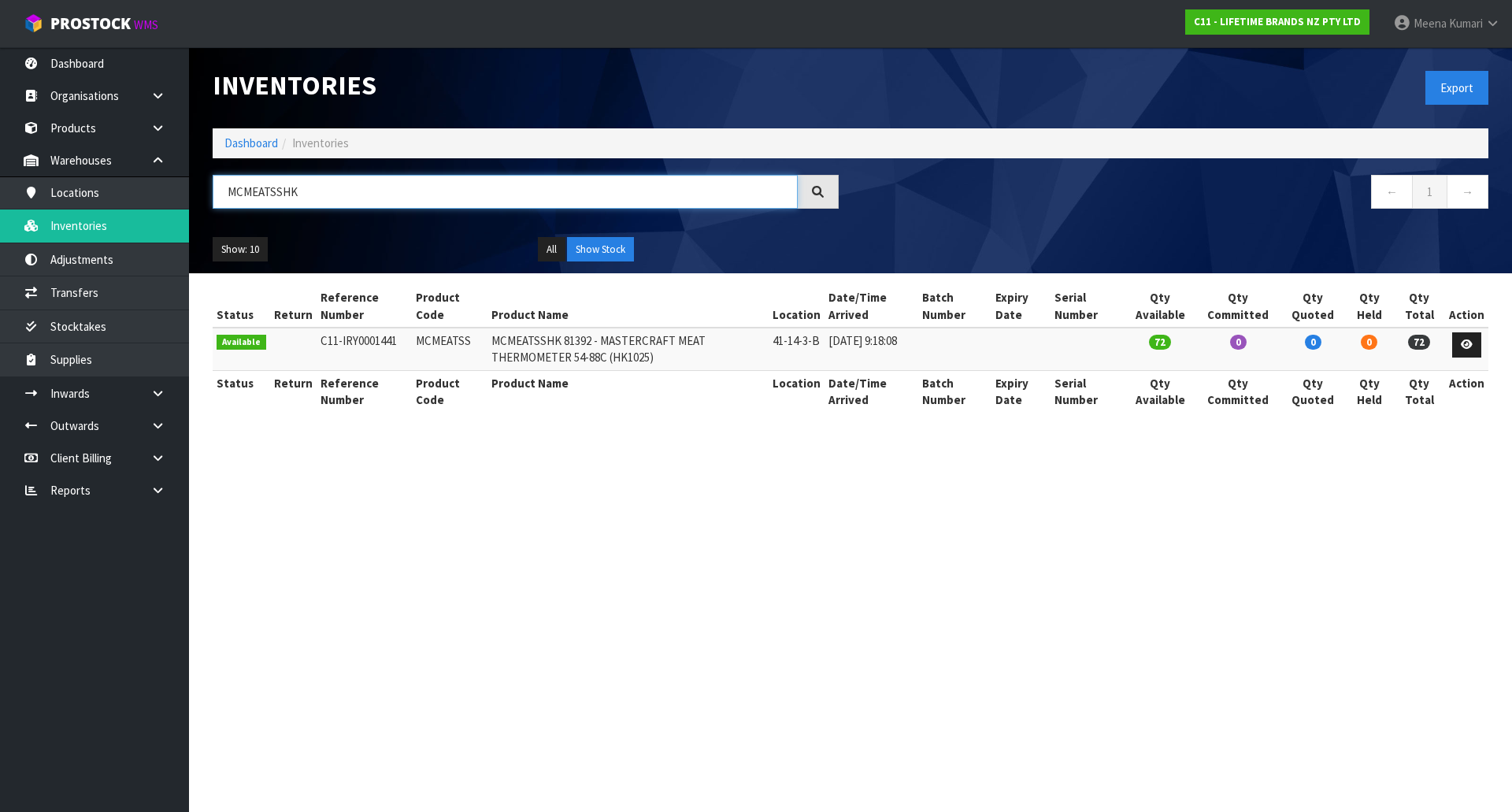
type input "MCMEATSSHK"
click at [937, 541] on section "Inventories Export Dashboard Inventories MCMEATSSHK ← 1 → Show: 10 5 10 25 50 A…" at bounding box center [756, 406] width 1512 height 812
click at [95, 135] on link "Products" at bounding box center [95, 128] width 189 height 32
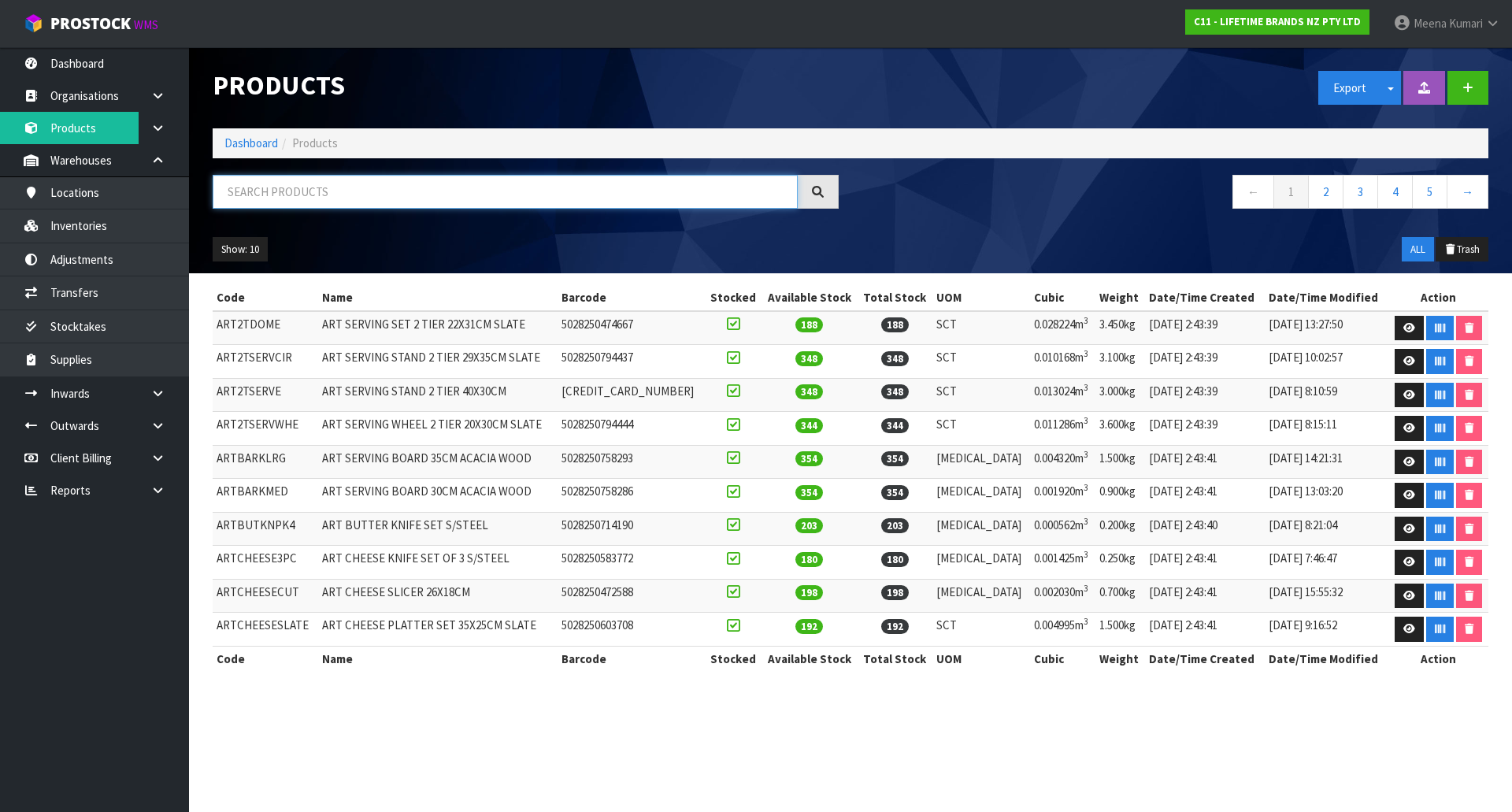
click at [311, 199] on input "text" at bounding box center [505, 191] width 585 height 34
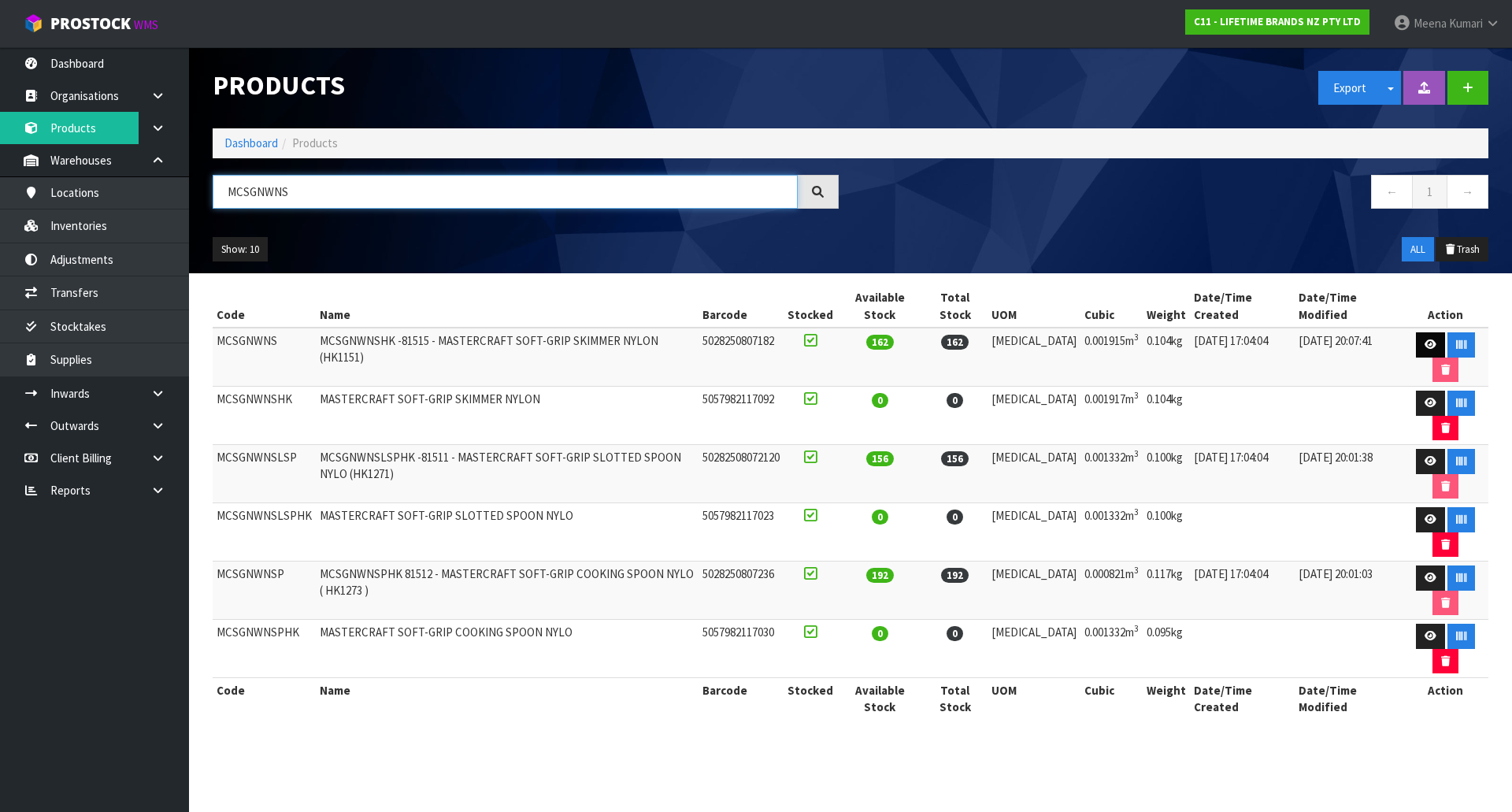
type input "MCSGNWNS"
click at [1420, 332] on link at bounding box center [1431, 345] width 29 height 25
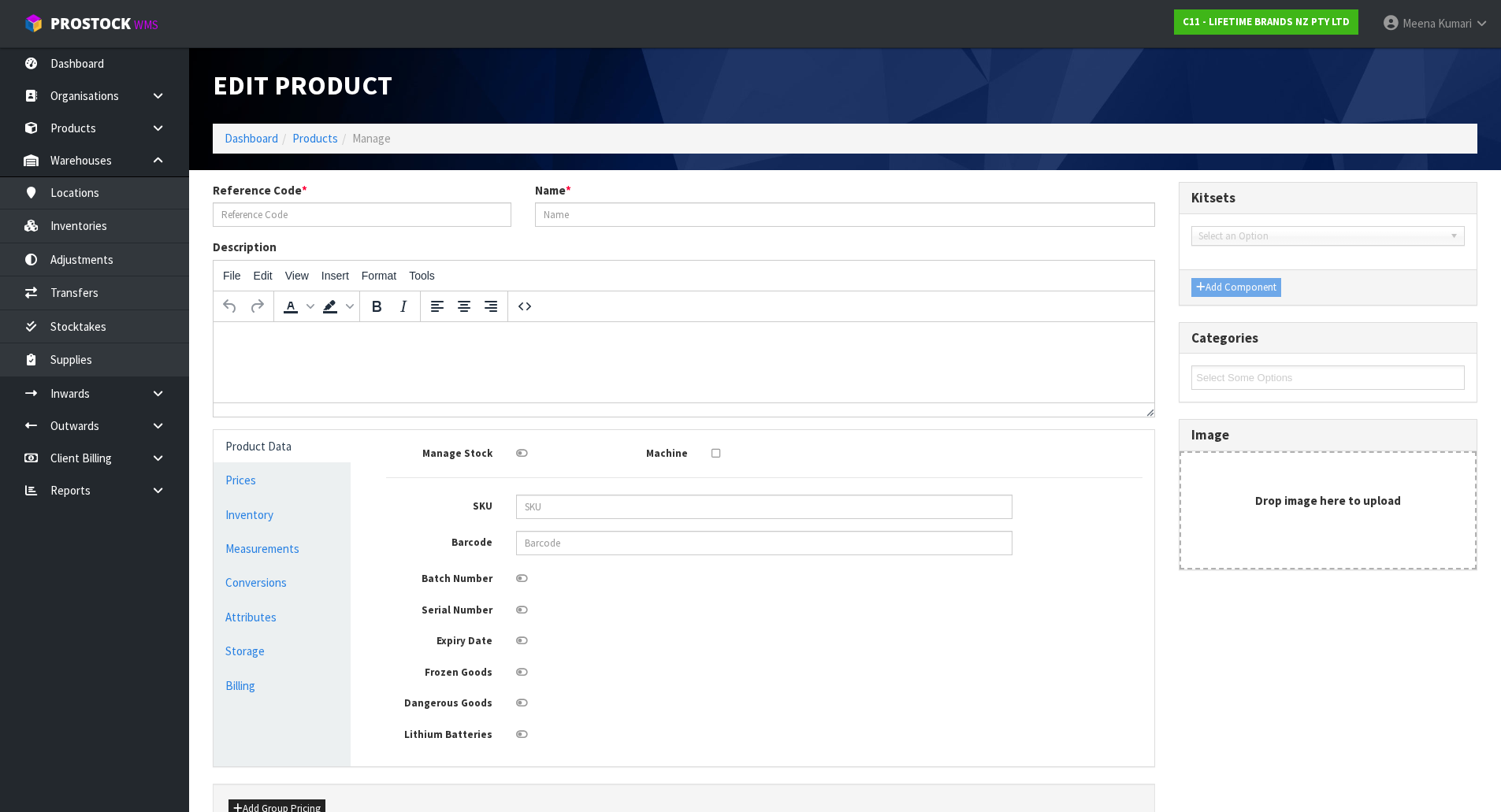
type input "MCSGNWNS"
type input "MCSGNWNSHK -81515 - MASTERCRAFT SOFT-GRIP SKIMMER NYLON (HK1151)"
type input "5028250807182"
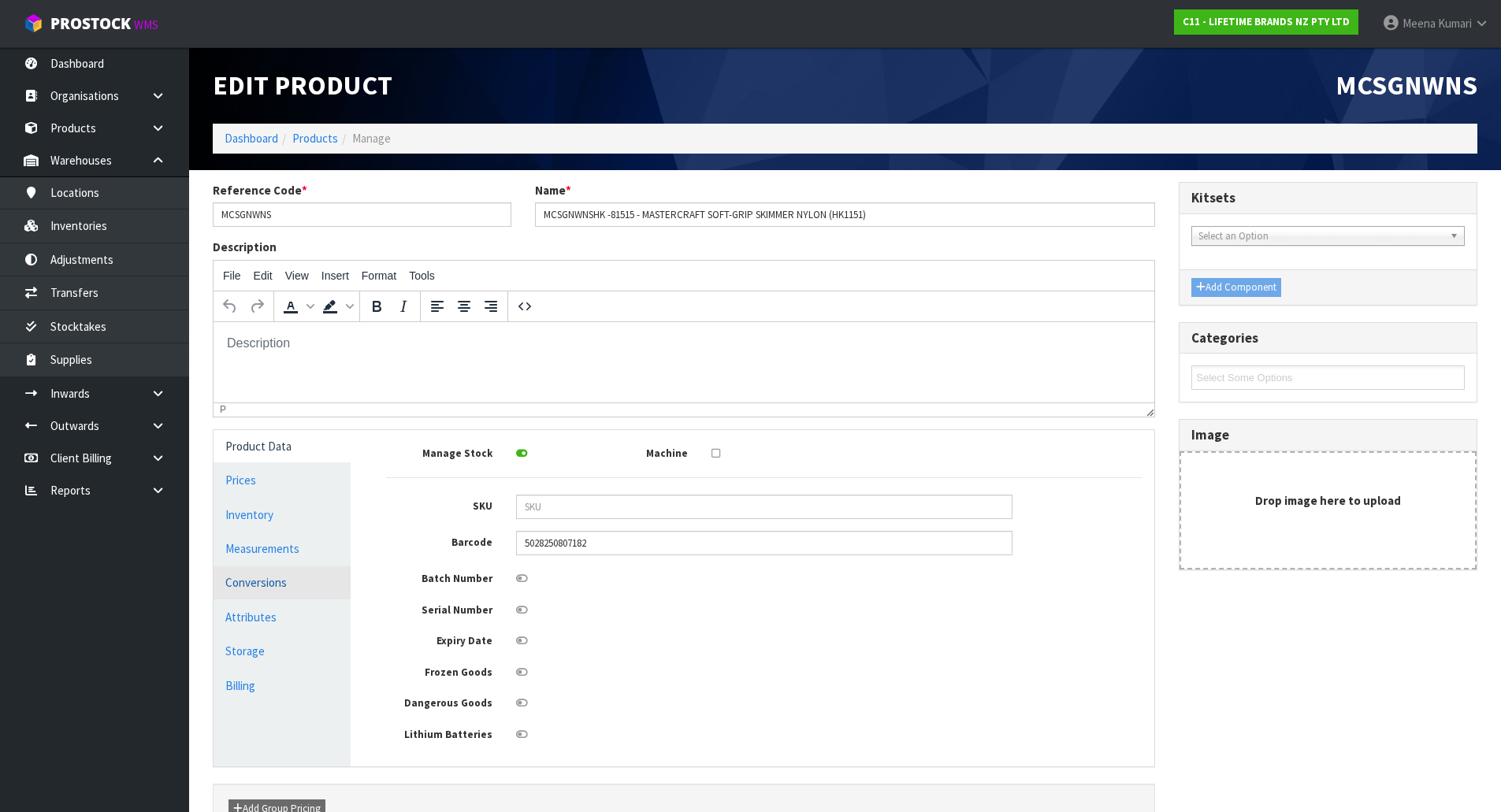
click at [285, 576] on link "Conversions" at bounding box center [282, 582] width 138 height 32
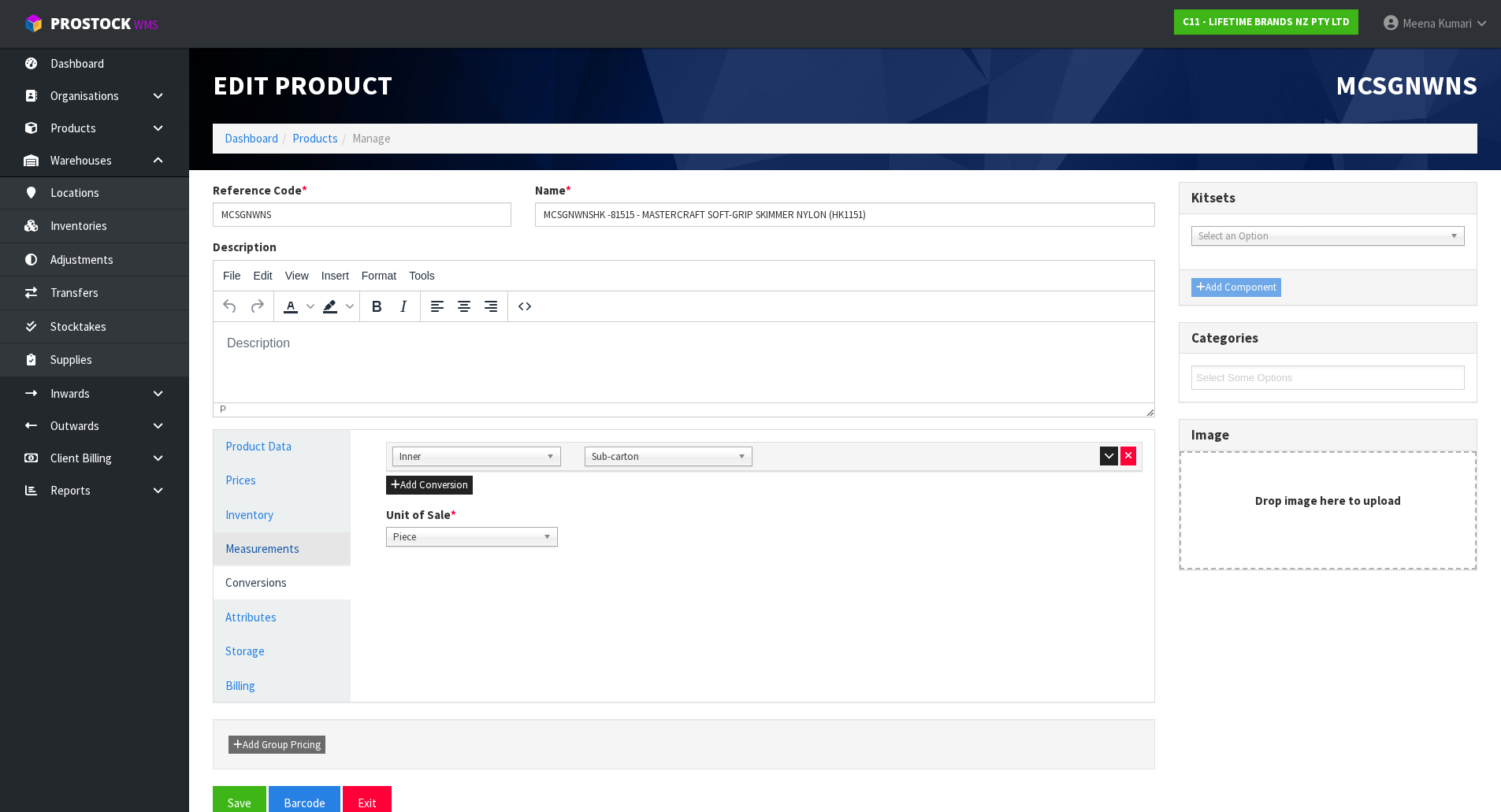
click at [292, 548] on link "Measurements" at bounding box center [282, 548] width 138 height 32
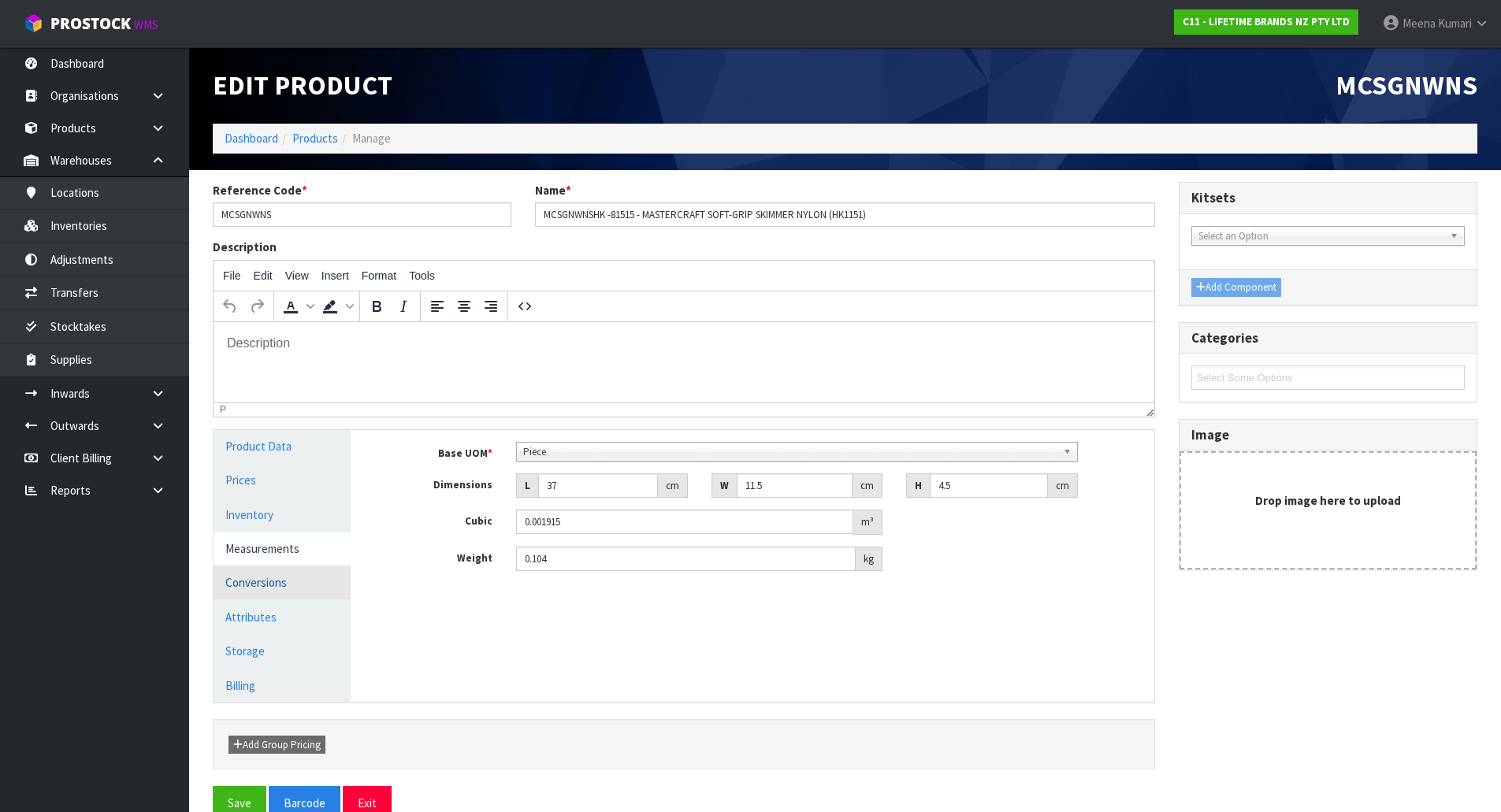
click at [309, 585] on link "Conversions" at bounding box center [282, 582] width 138 height 32
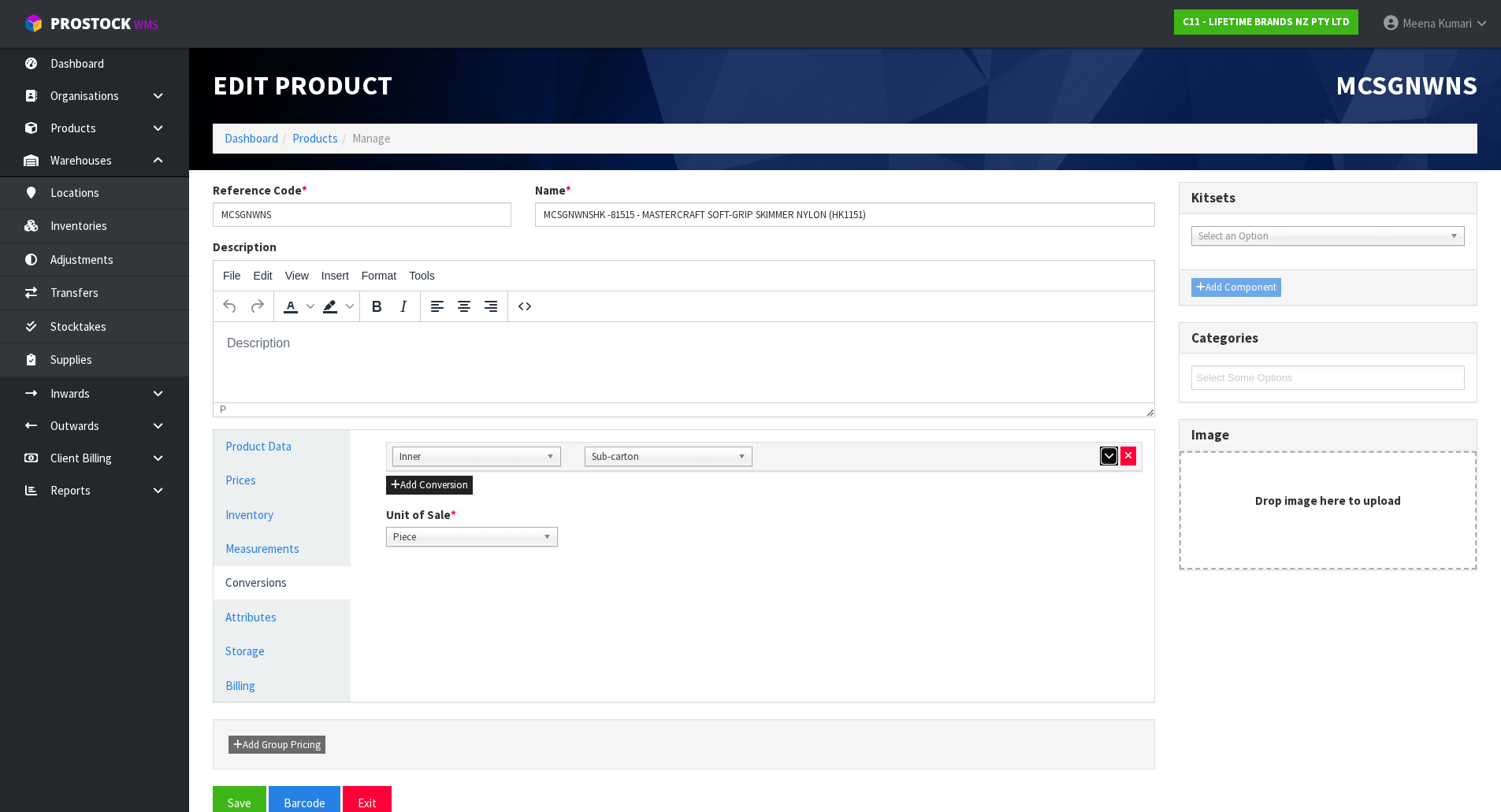
click at [1103, 450] on button "button" at bounding box center [1109, 455] width 19 height 19
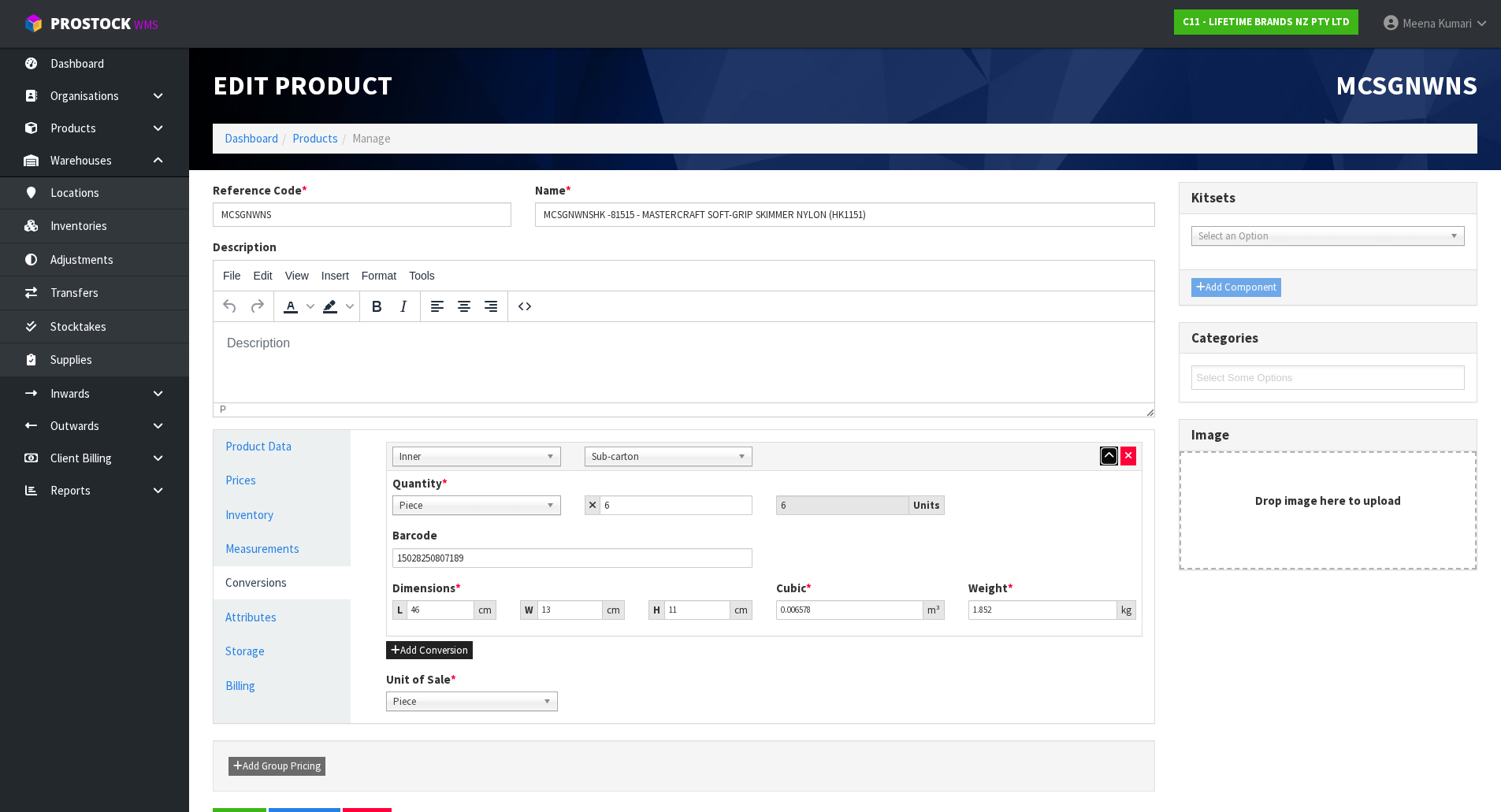
scroll to position [54, 0]
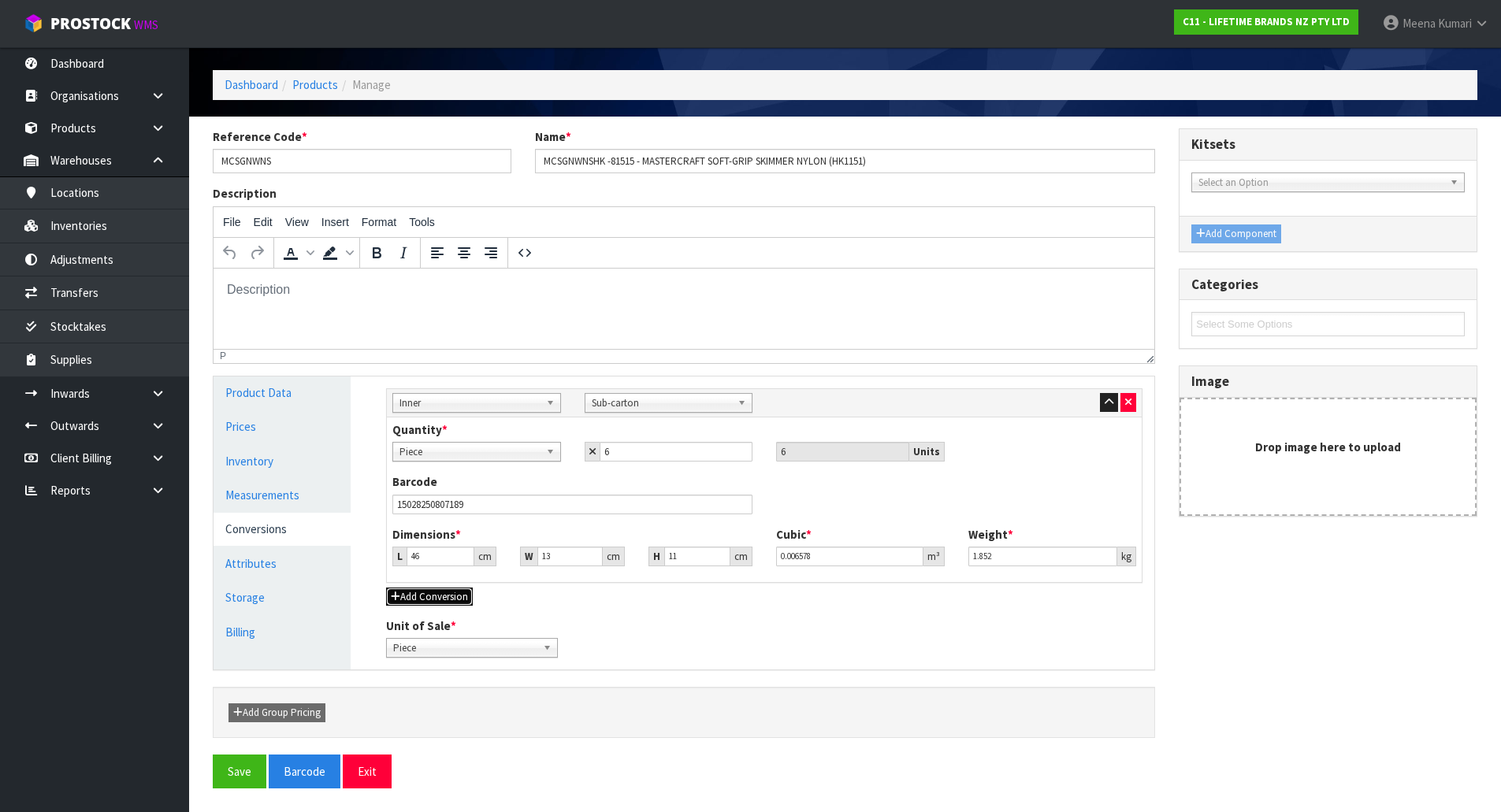
click at [441, 596] on button "Add Conversion" at bounding box center [429, 597] width 87 height 19
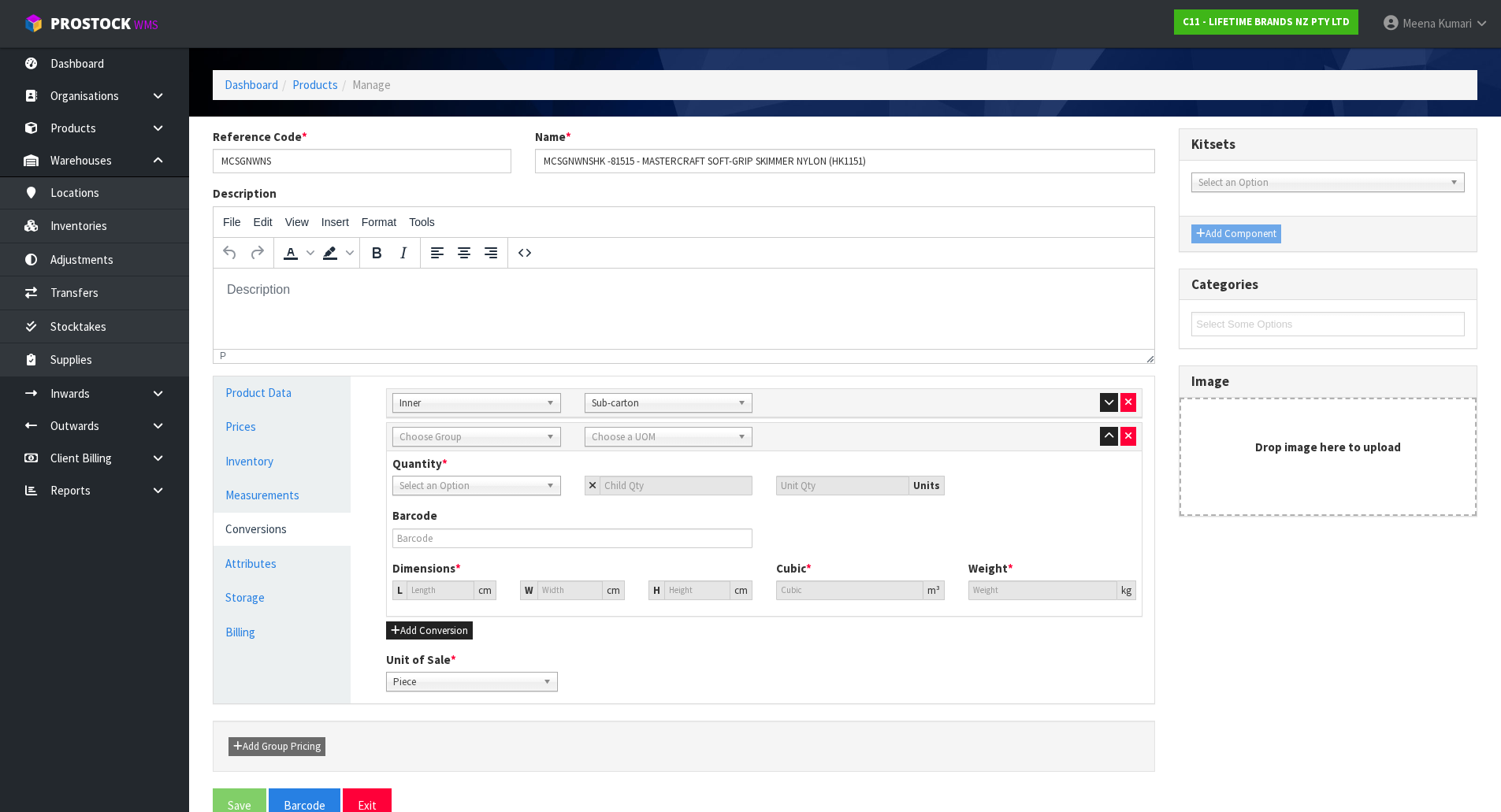
click at [468, 438] on span "Choose Group" at bounding box center [470, 437] width 140 height 19
click at [439, 518] on li "Outer" at bounding box center [476, 521] width 161 height 19
click at [666, 433] on span "Choose a UOM" at bounding box center [662, 437] width 140 height 19
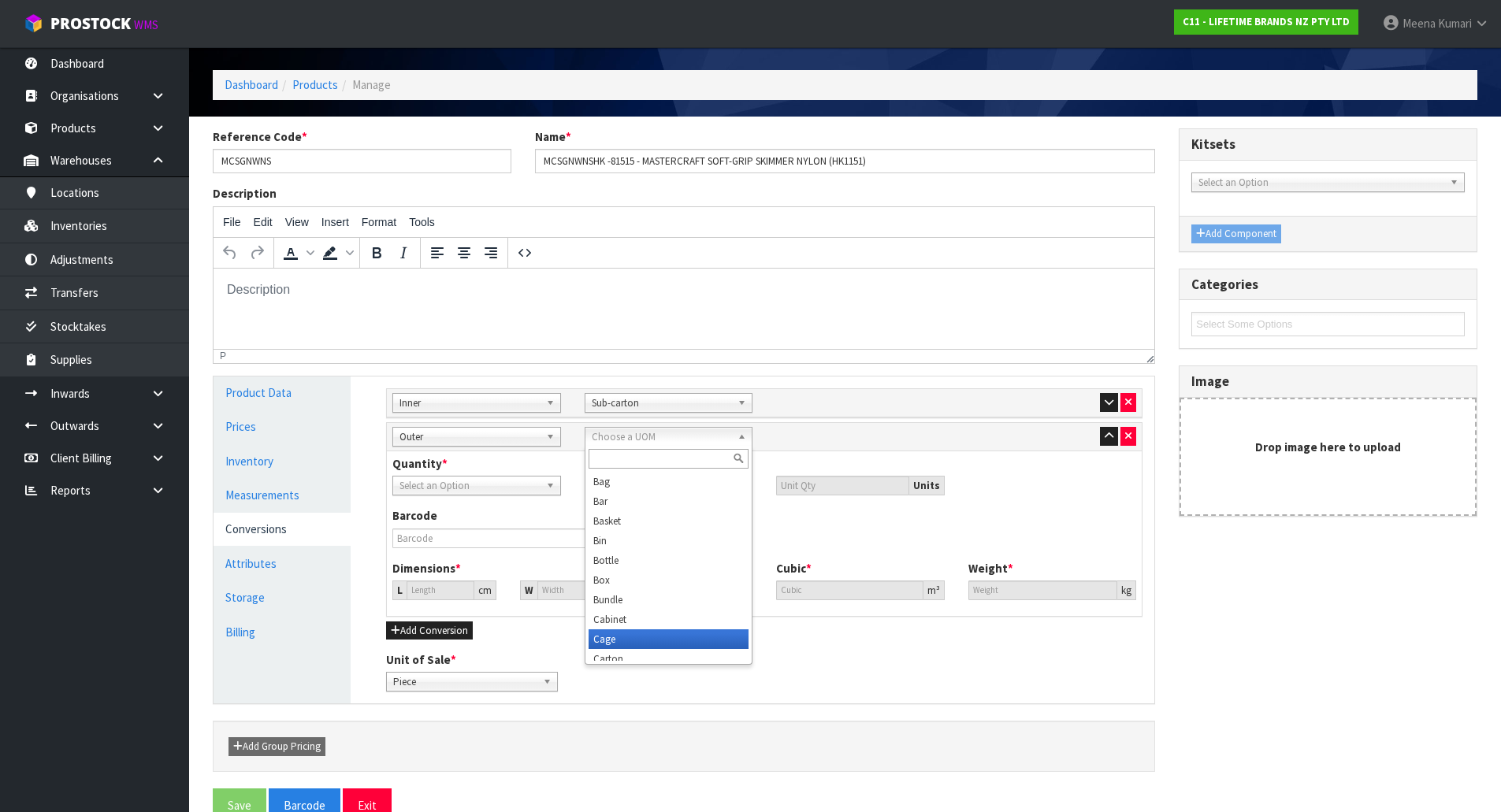
scroll to position [8, 0]
click at [625, 646] on li "Carton" at bounding box center [668, 651] width 161 height 19
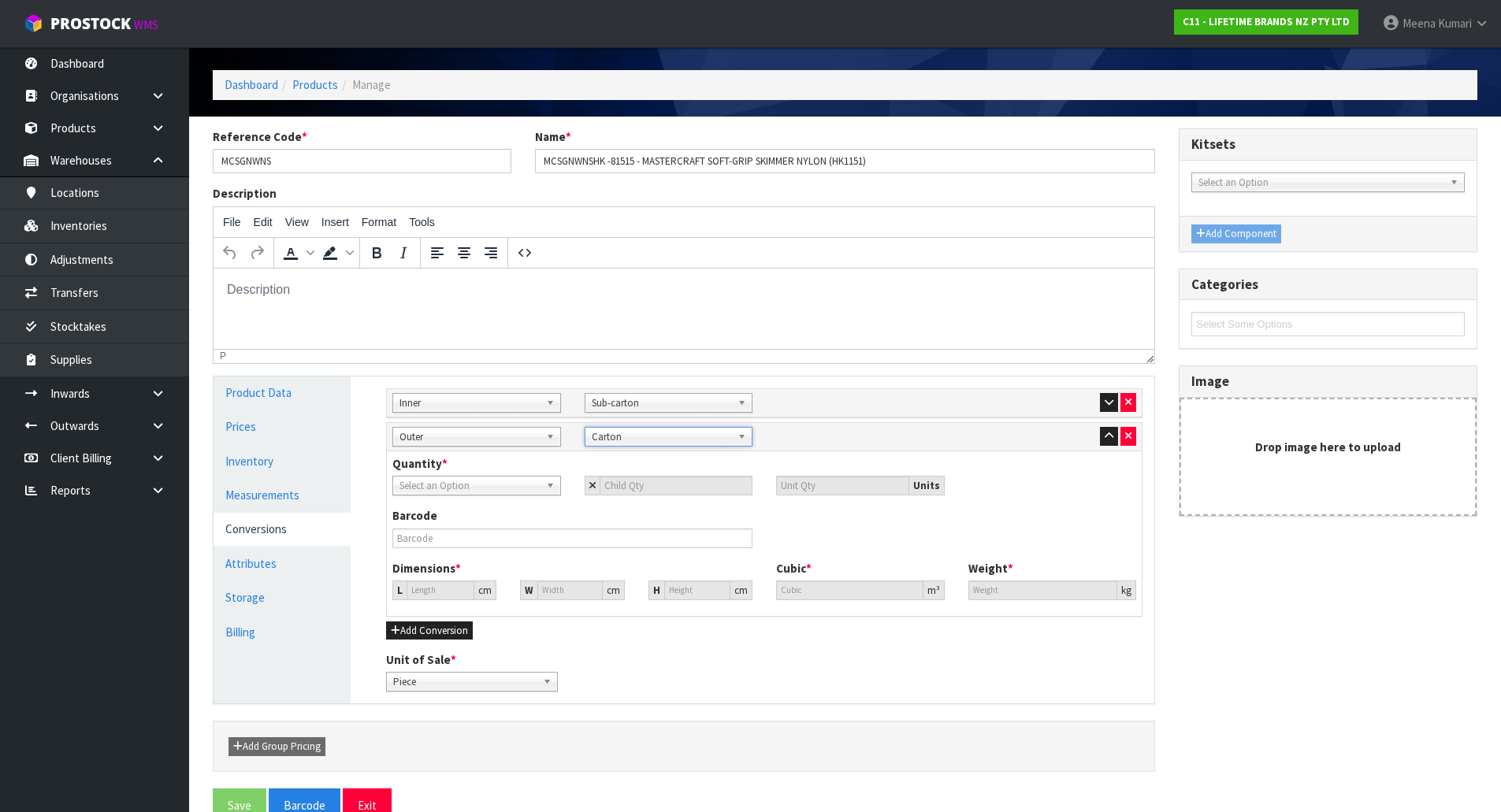
click at [415, 483] on span "Select an Option" at bounding box center [470, 485] width 140 height 19
click at [432, 547] on li "Sub-carton" at bounding box center [476, 550] width 161 height 19
click at [641, 483] on input "number" at bounding box center [677, 485] width 154 height 19
type input "8"
type input "48"
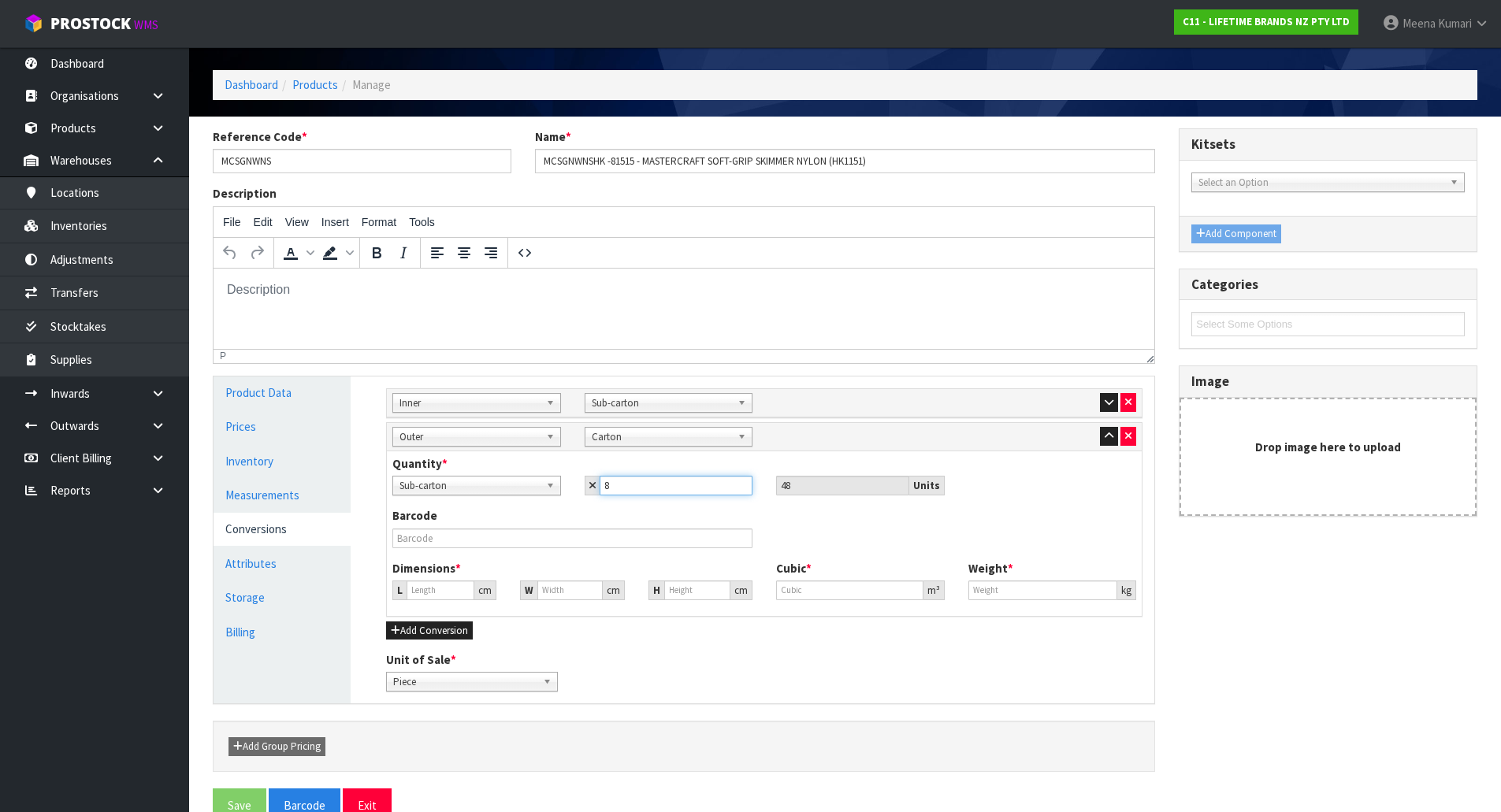
type input "8"
type input "45.13"
type input "0.09192"
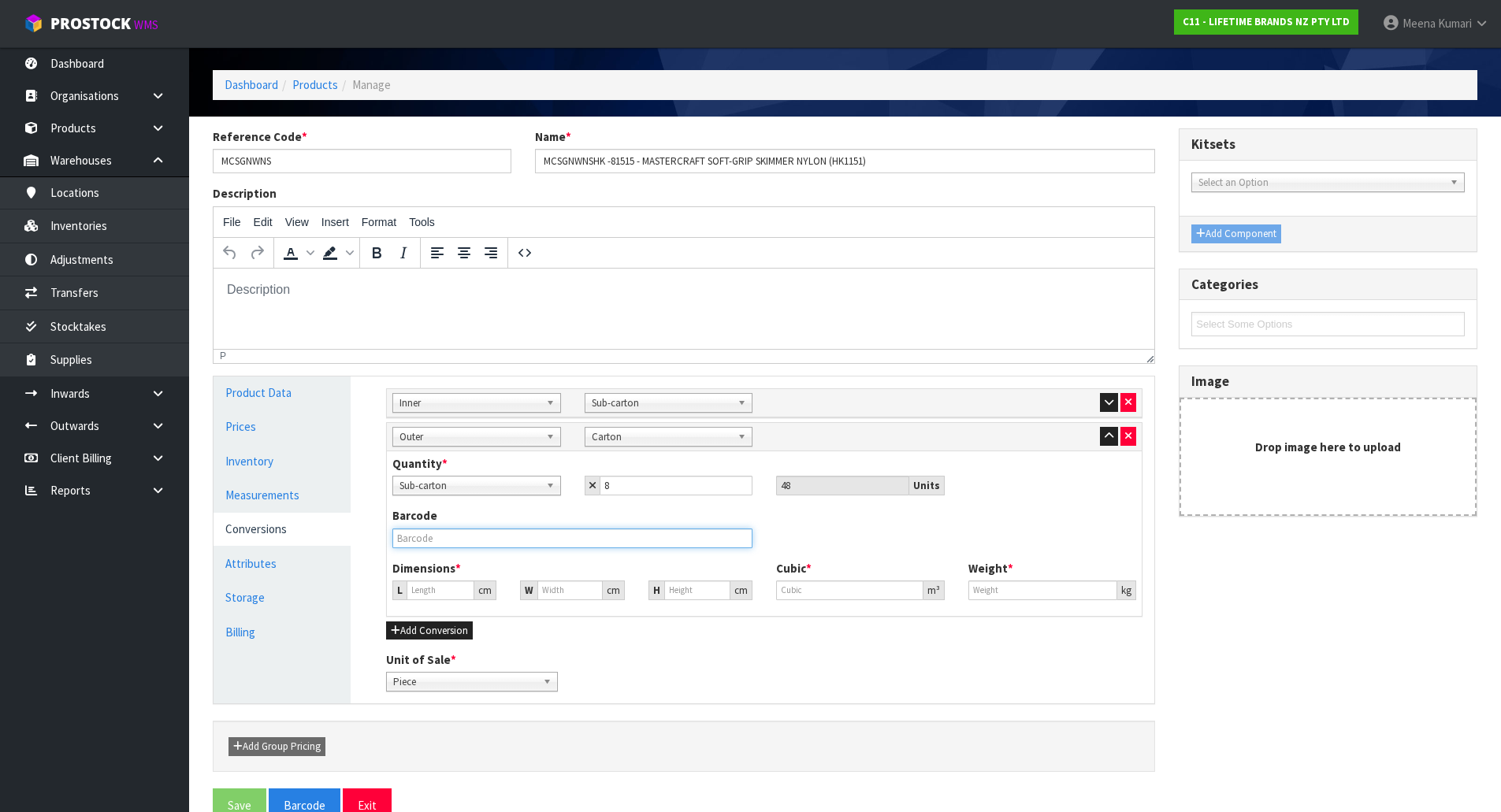
type input "4.992"
click at [443, 543] on input "text" at bounding box center [572, 538] width 360 height 19
click at [1101, 405] on button "button" at bounding box center [1109, 402] width 19 height 19
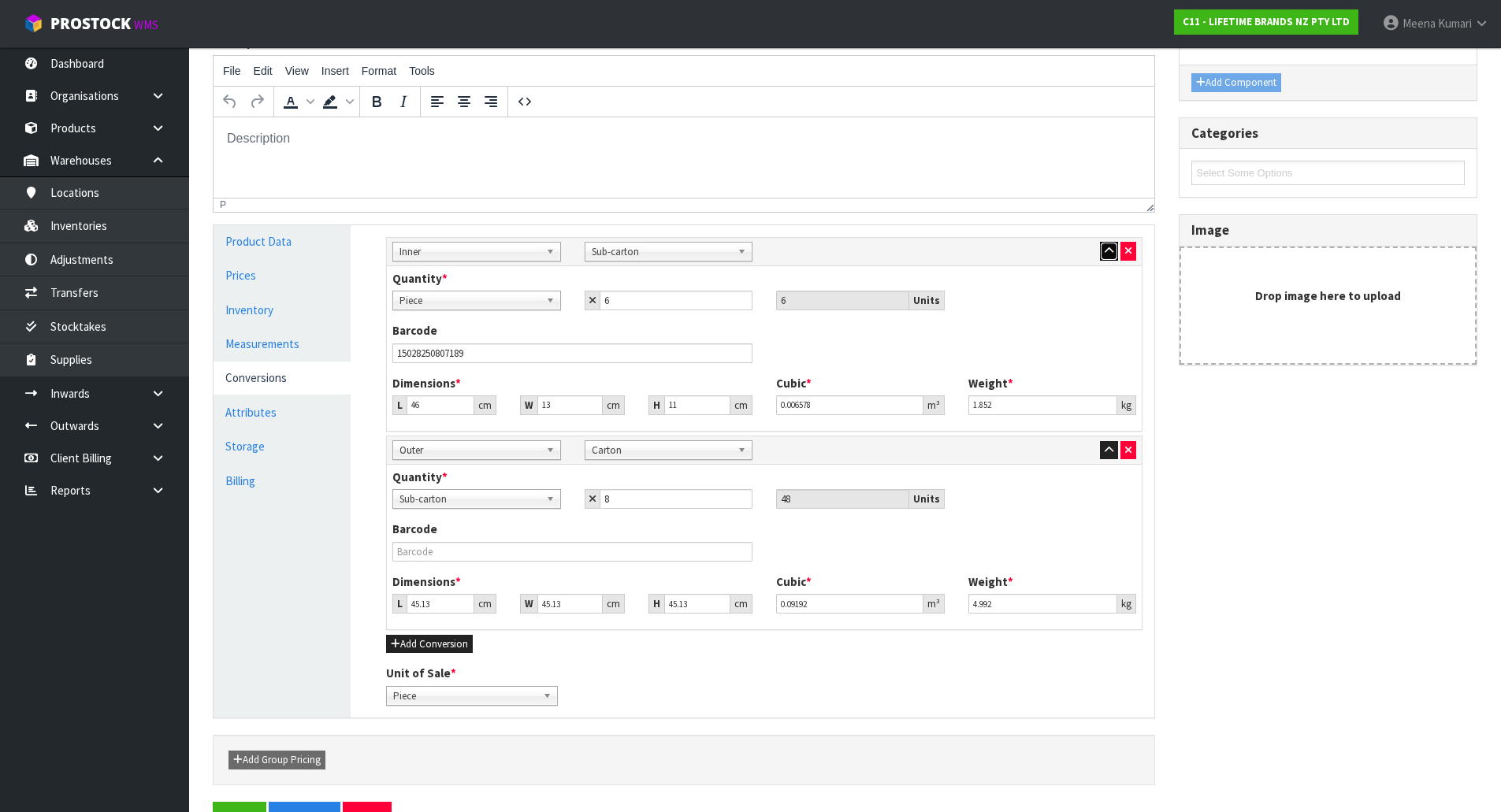
scroll to position [212, 0]
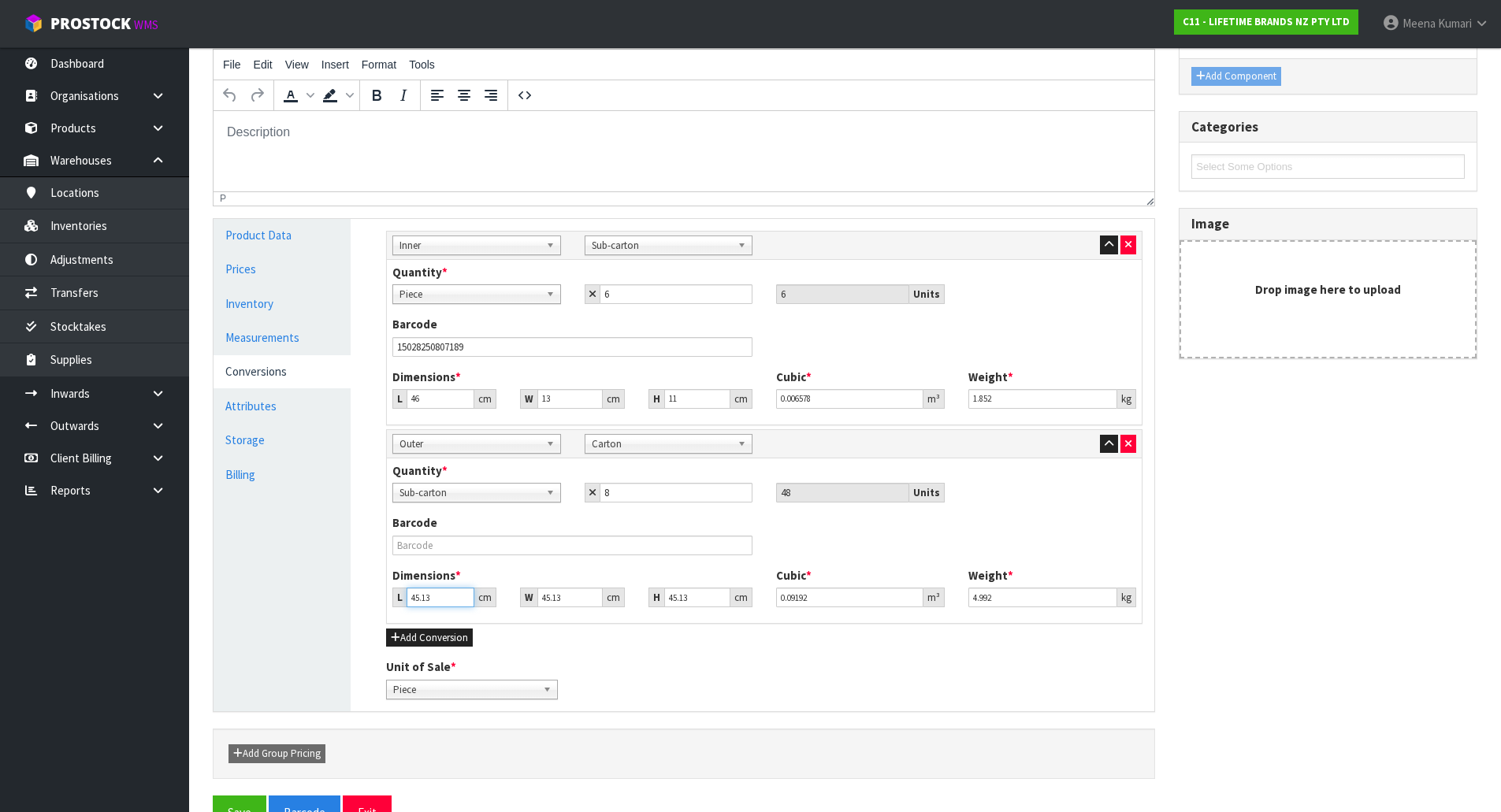
type input "5"
type input "0.010184"
type input "54"
type input "0.109983"
type input "54"
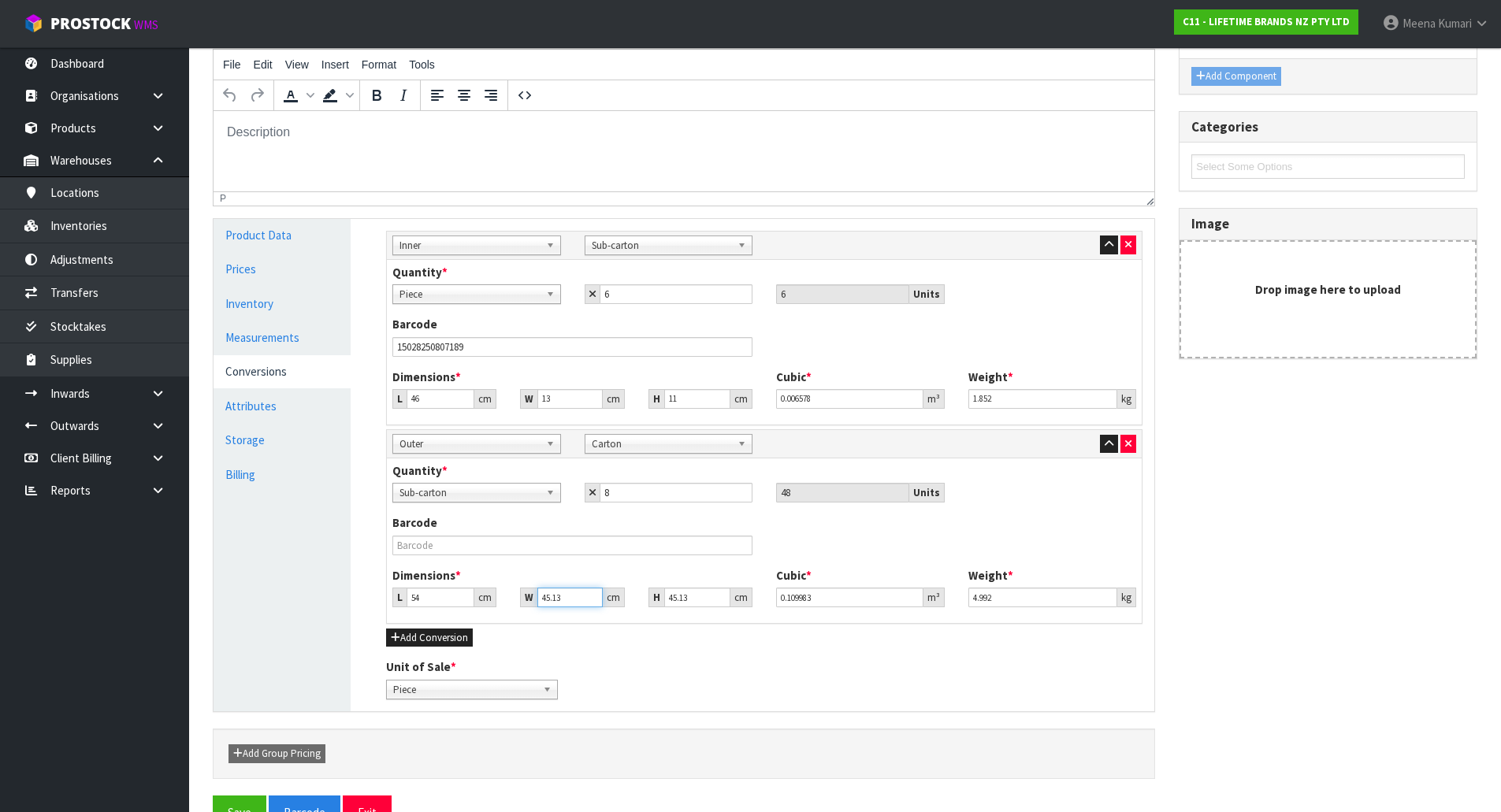
type input "5"
type input "0.012185"
type input "50"
type input "0.121851"
type input "50"
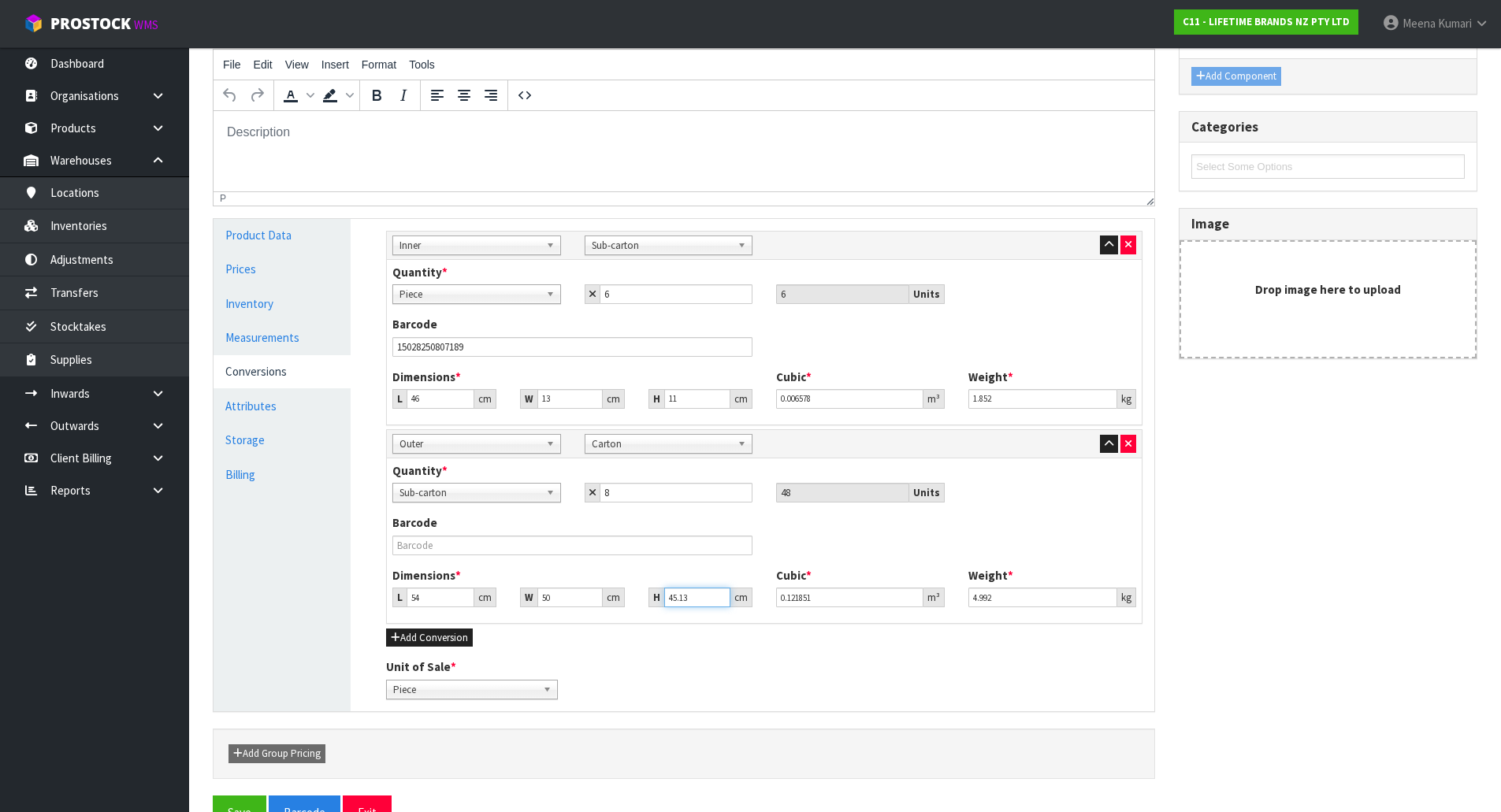
type input "2"
type input "0.0054"
type input "23"
type input "0.0621"
type input "23"
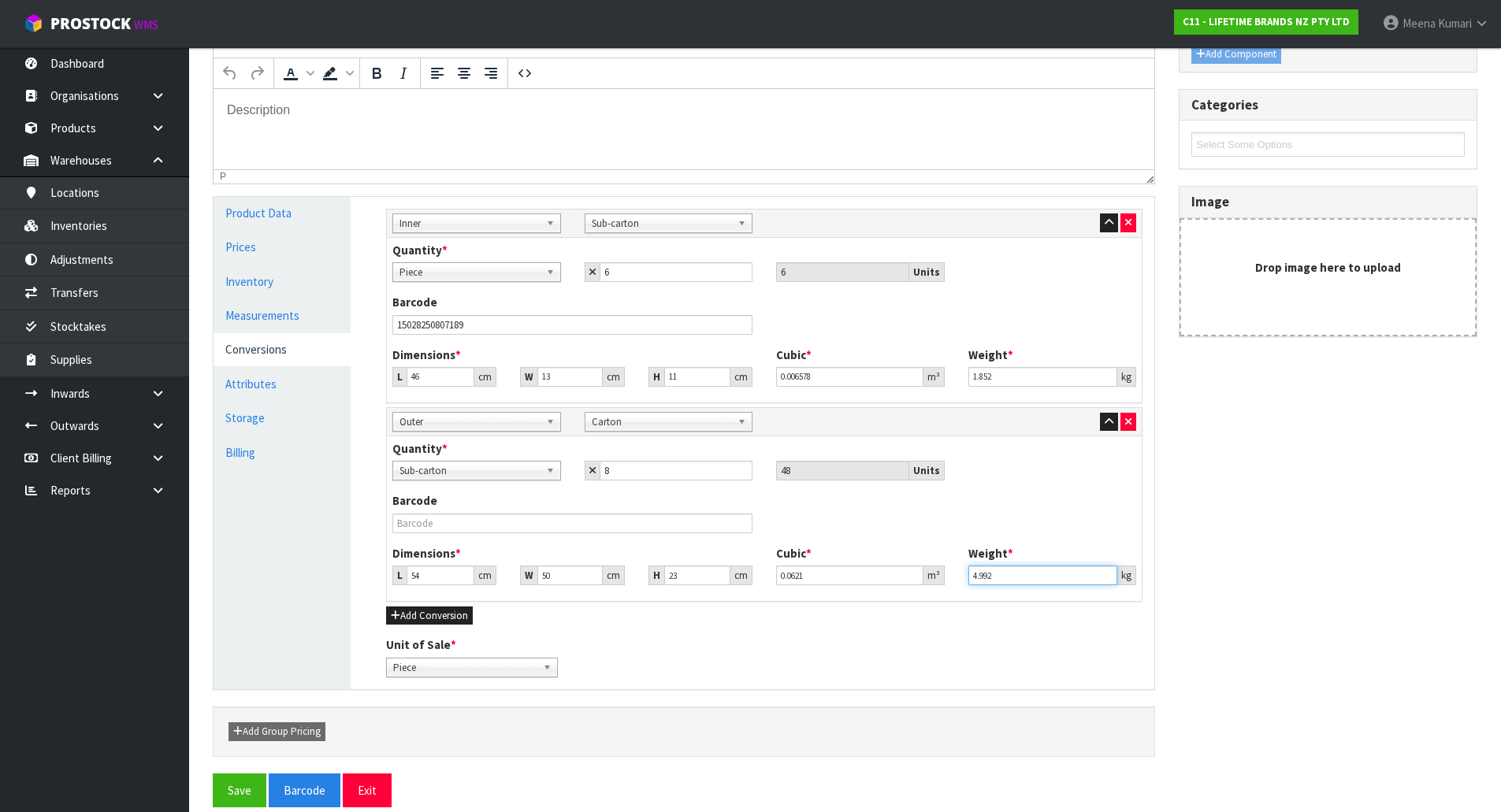
scroll to position [252, 0]
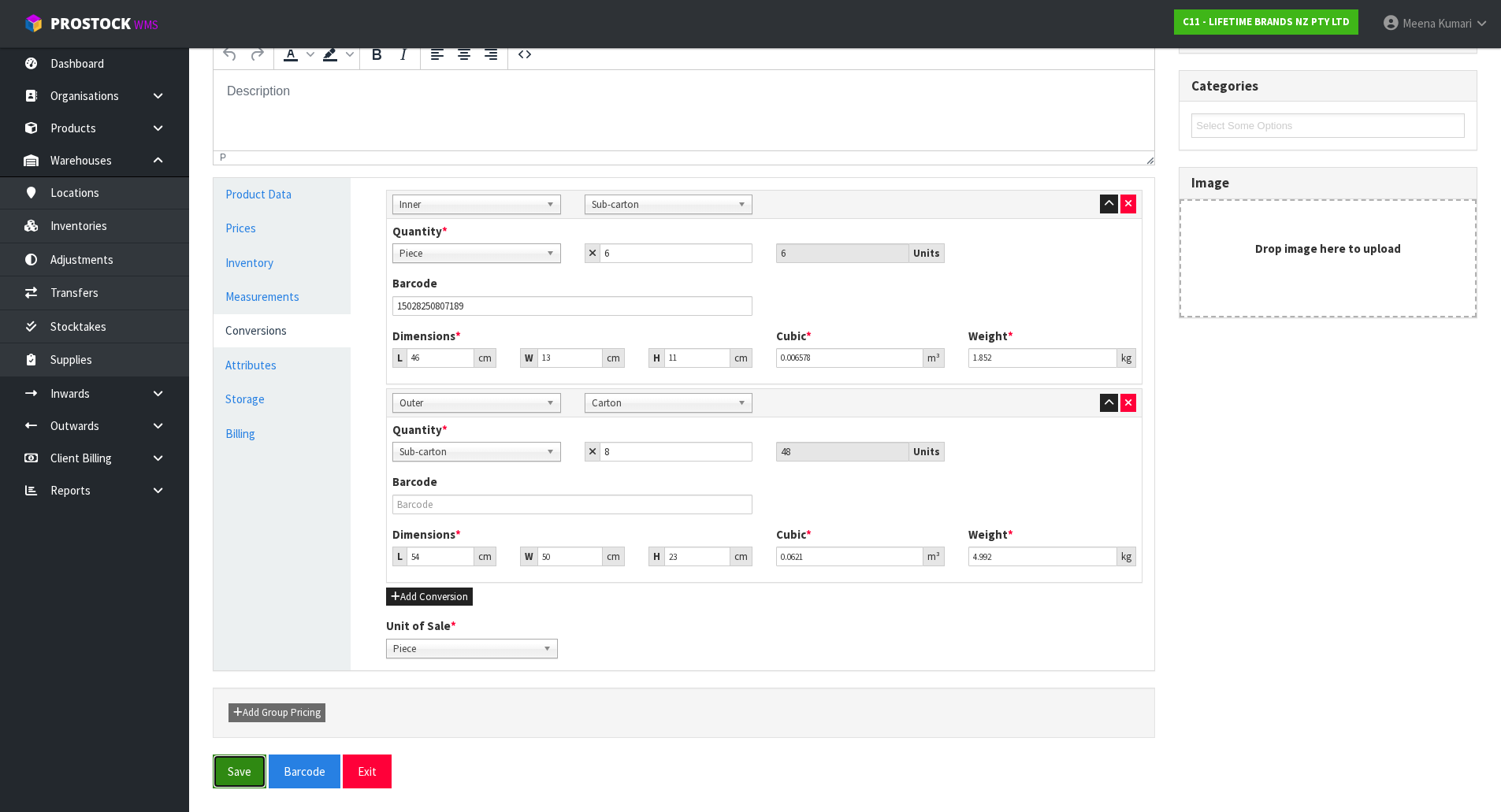
click at [242, 772] on button "Save" at bounding box center [239, 771] width 54 height 34
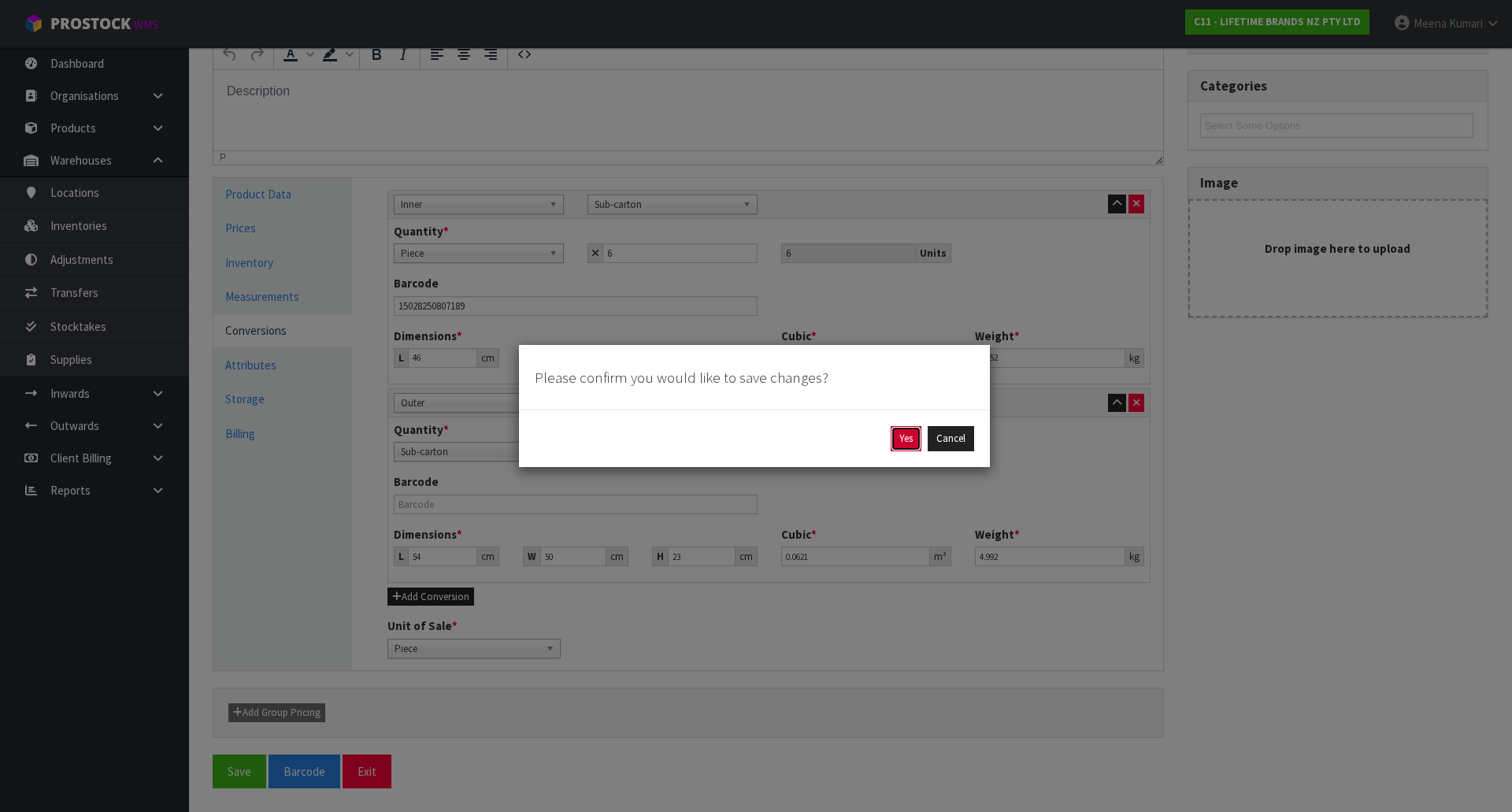
click at [910, 436] on button "Yes" at bounding box center [907, 439] width 31 height 25
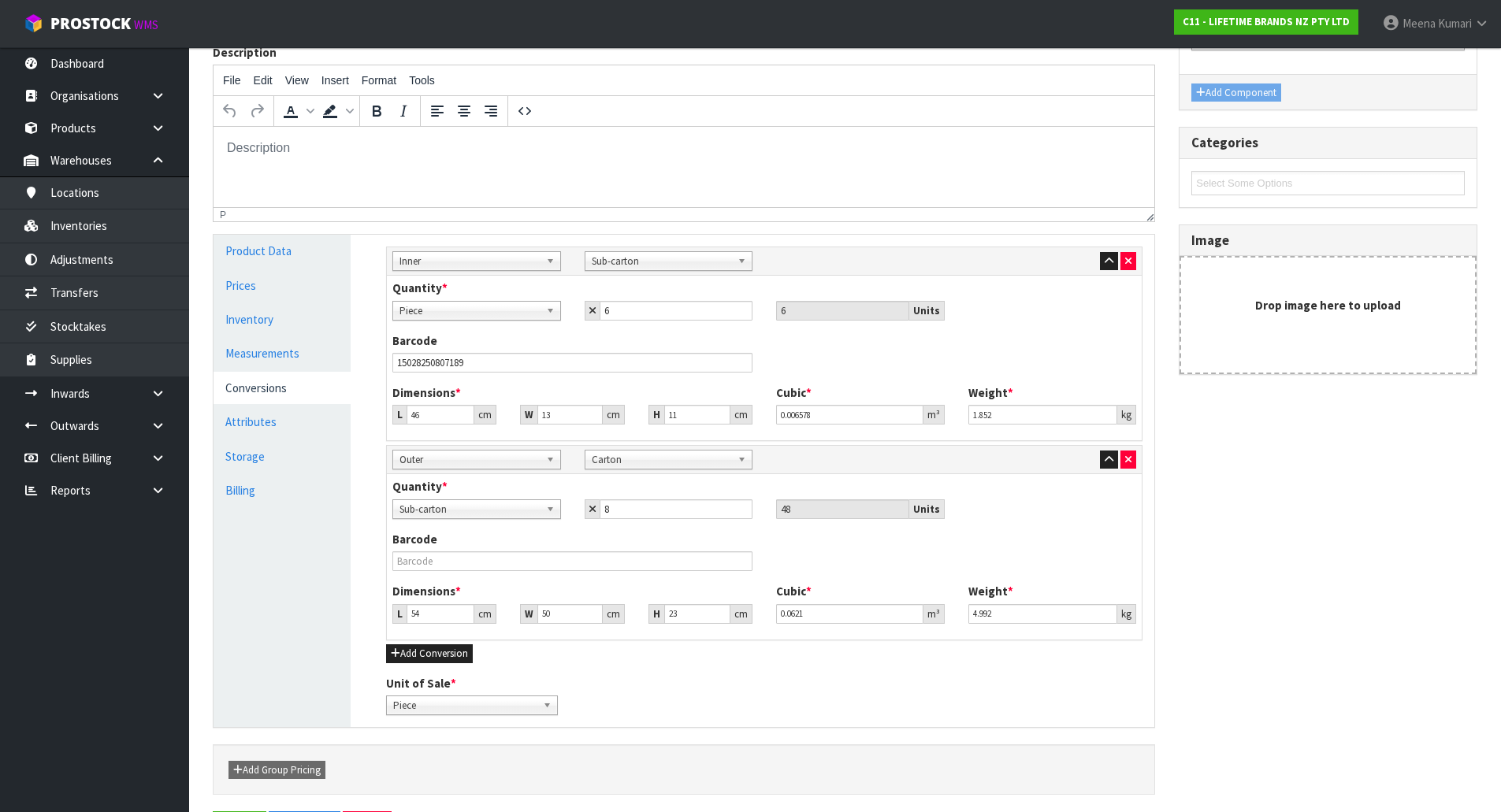
scroll to position [0, 0]
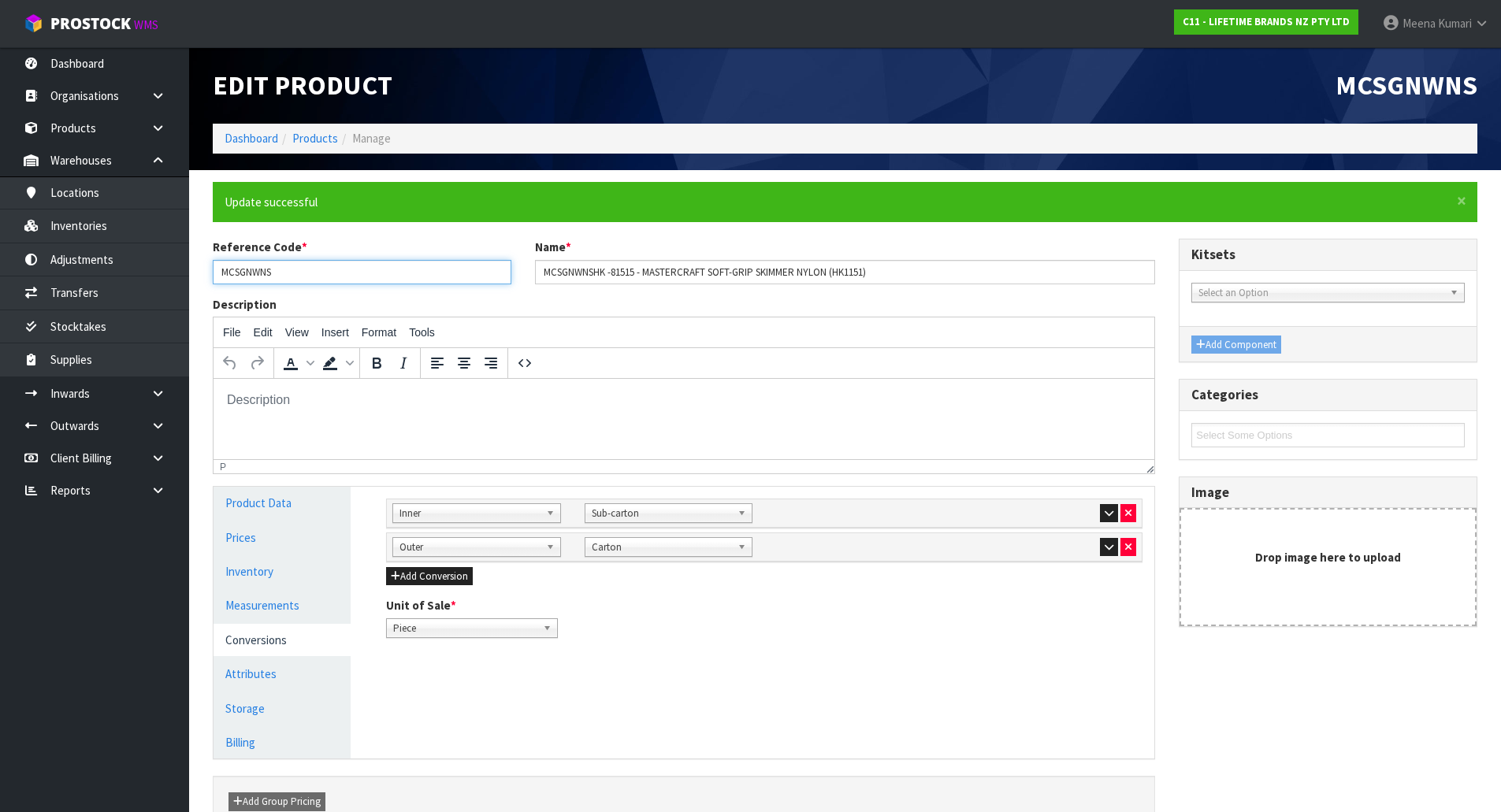
click at [363, 273] on input "MCSGNWNS" at bounding box center [362, 272] width 298 height 24
click at [300, 270] on input "MCSGNWNS" at bounding box center [362, 272] width 298 height 24
click at [321, 135] on link "Products" at bounding box center [315, 137] width 46 height 15
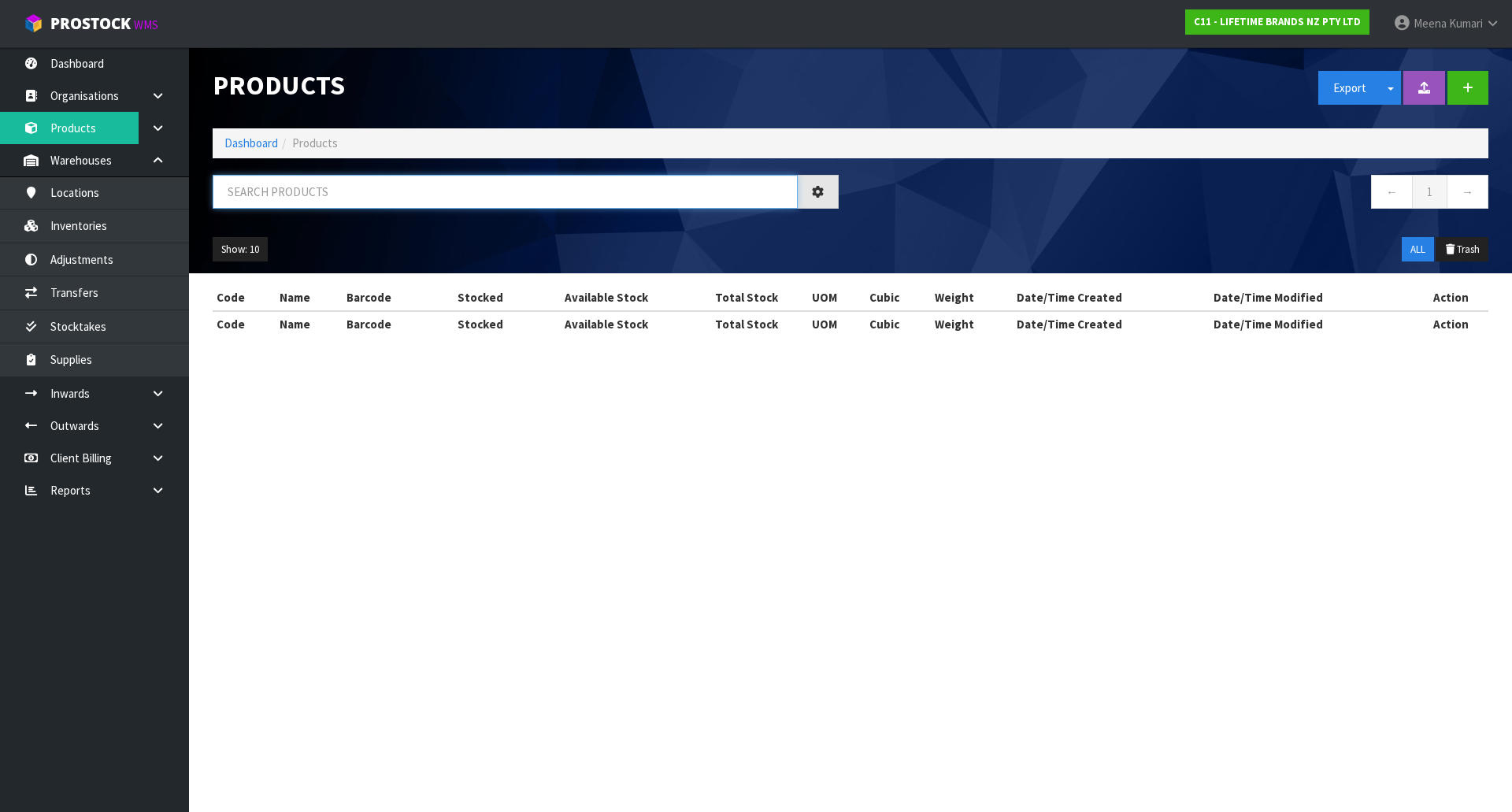
click at [315, 189] on input "text" at bounding box center [505, 191] width 585 height 34
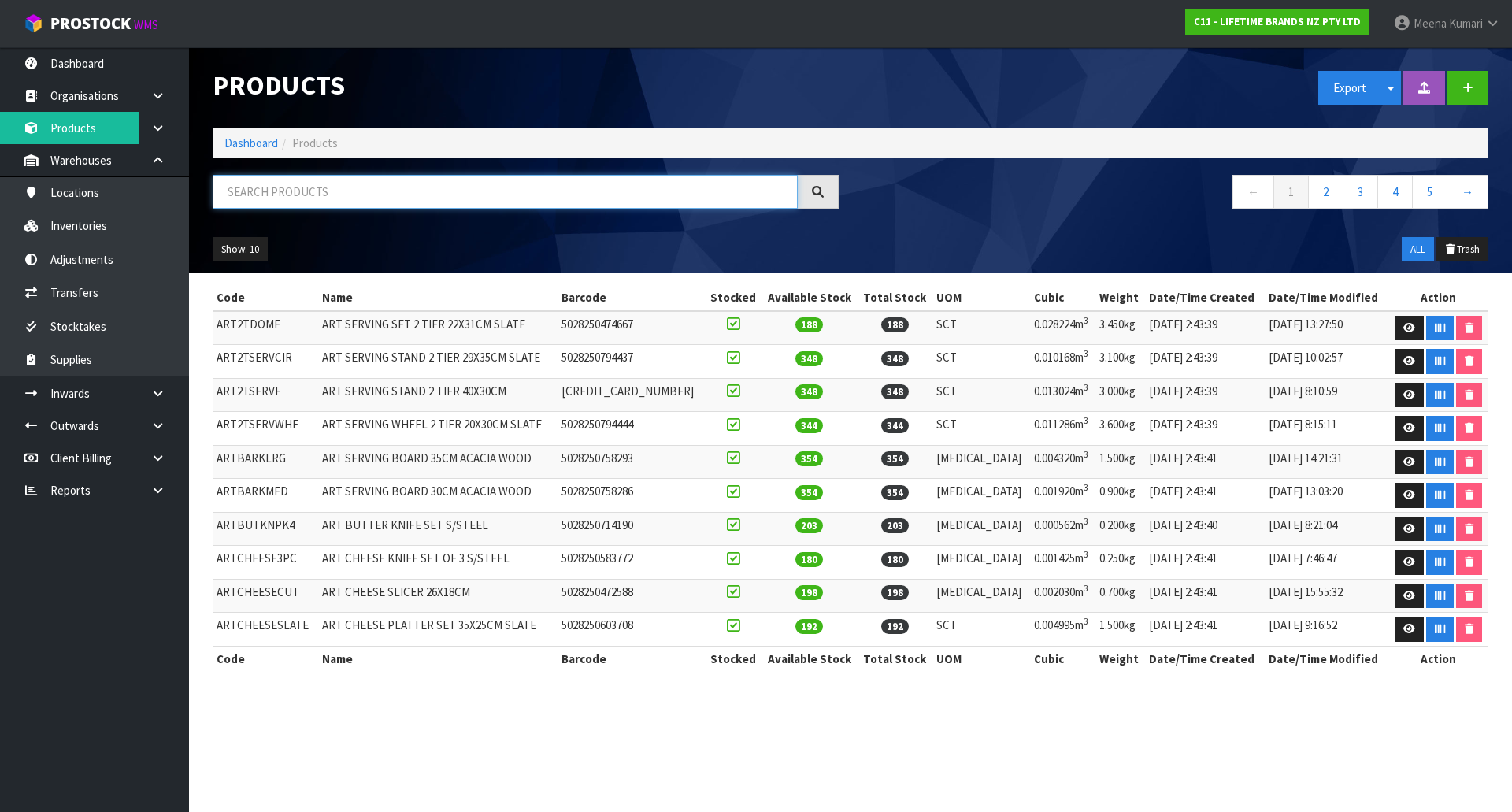
paste input "MCSGNWNS"
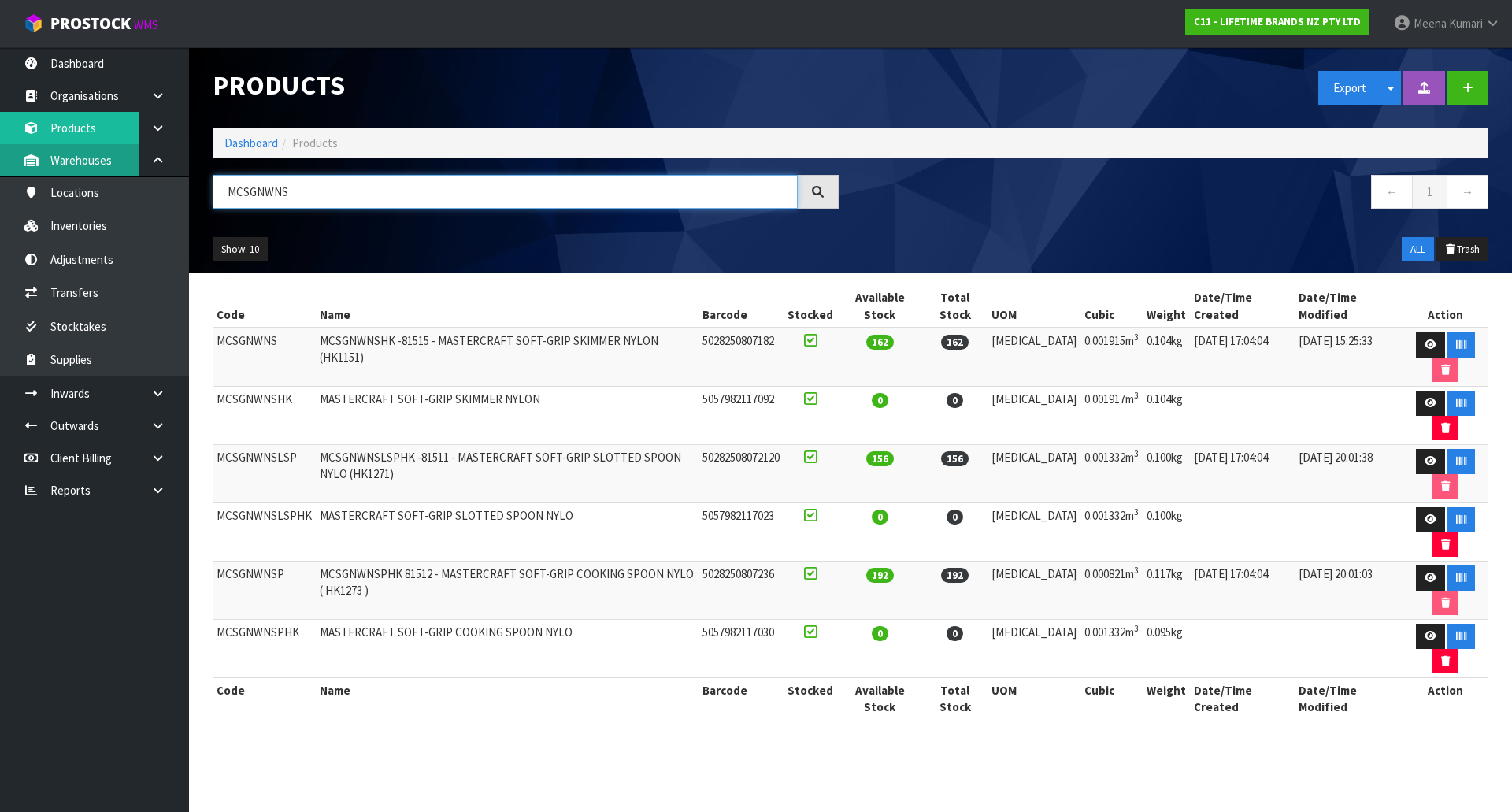
drag, startPoint x: 299, startPoint y: 195, endPoint x: 135, endPoint y: 171, distance: 165.7
click at [135, 171] on body "Toggle navigation ProStock WMS C11 - LIFETIME BRANDS NZ PTY LTD Meena Kumari Lo…" at bounding box center [756, 406] width 1512 height 812
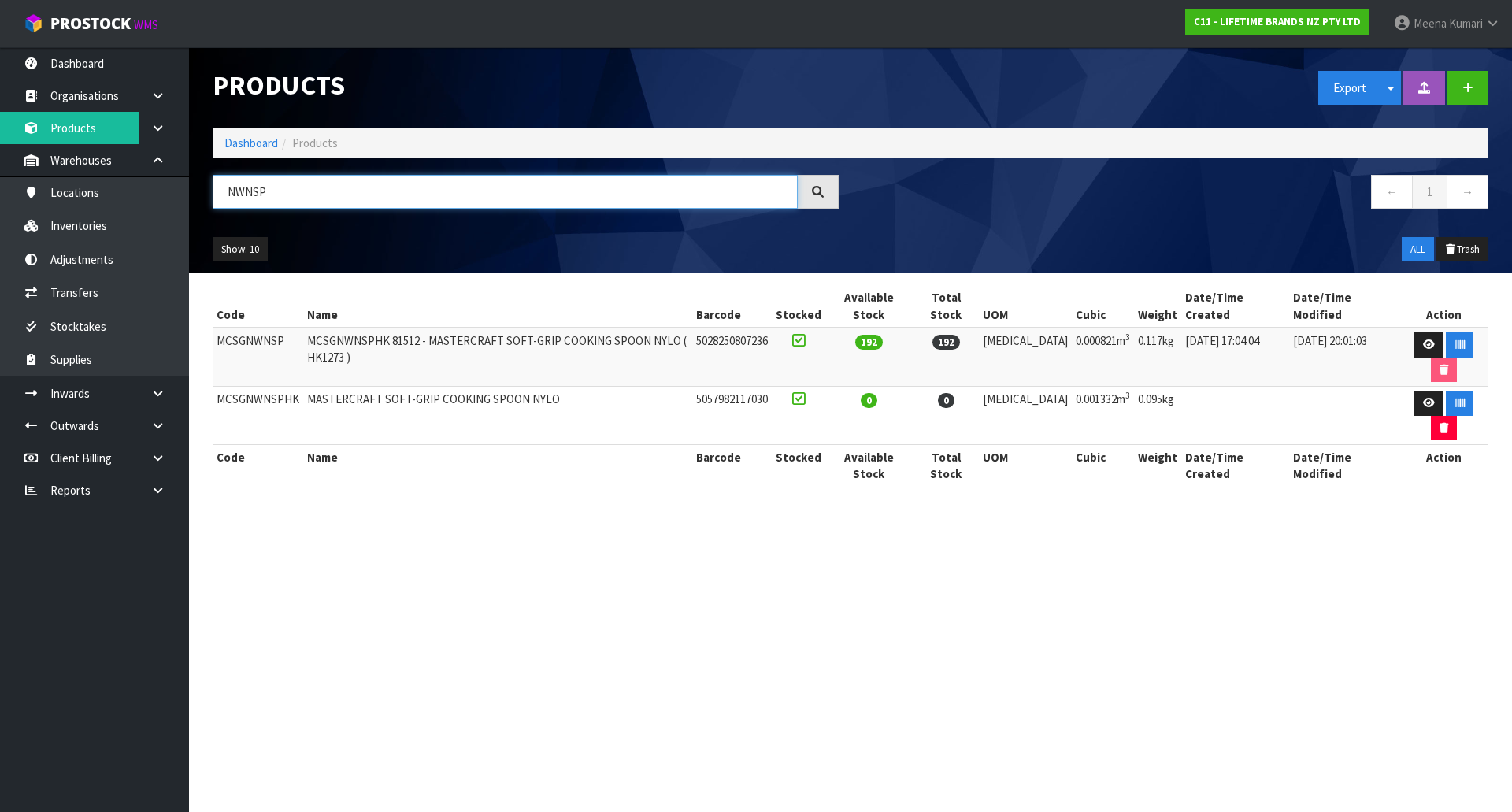
type input "NWNSP"
click at [244, 328] on td "MCSGNWNSP" at bounding box center [257, 357] width 91 height 59
click at [1423, 339] on icon at bounding box center [1429, 344] width 12 height 11
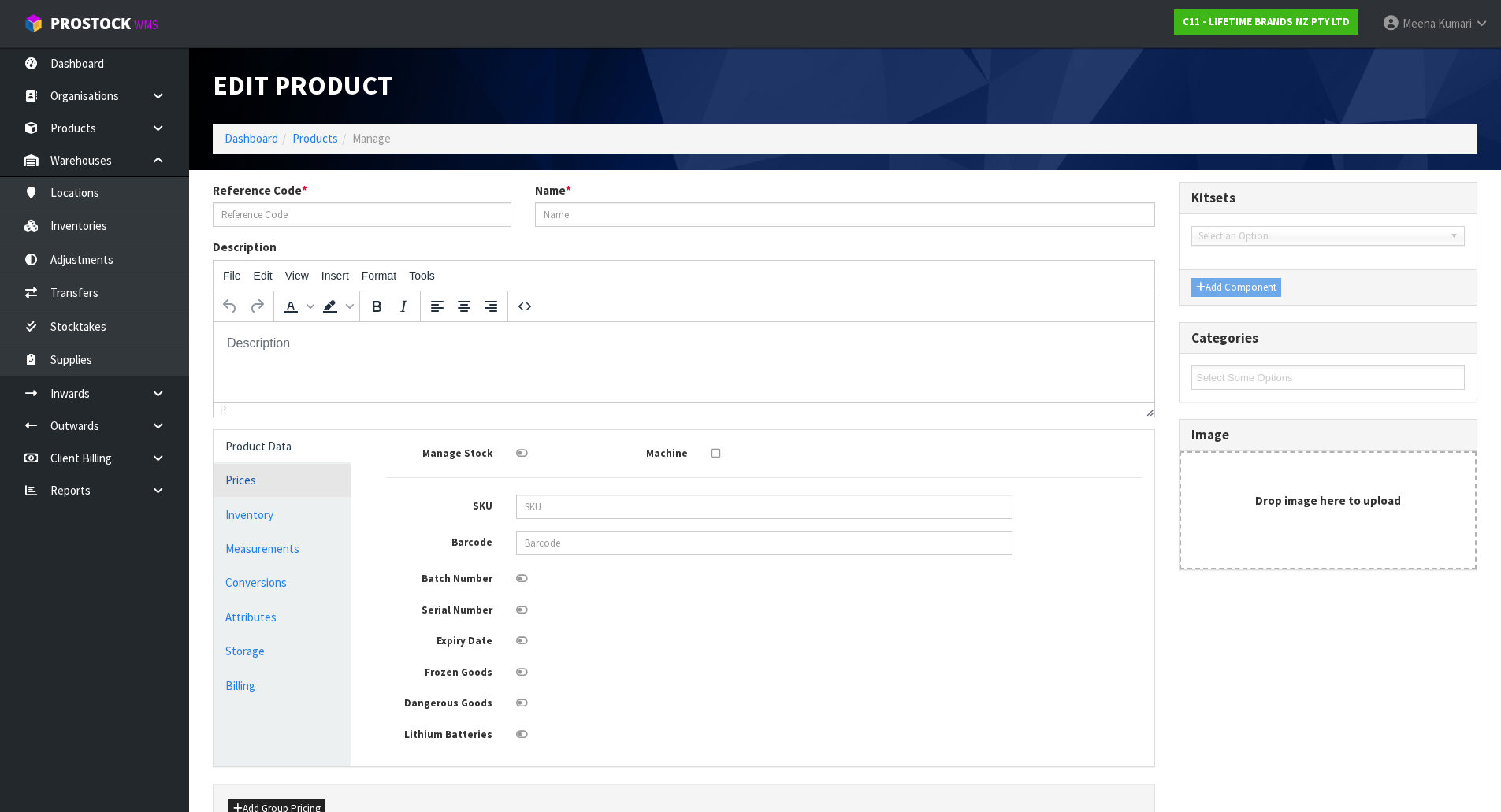
type input "MCSGNWNSP"
type input "MCSGNWNSPHK 81512 - MASTERCRAFT SOFT-GRIP COOKING SPOON NYLO ( HK1273 )"
type input "5028250807236"
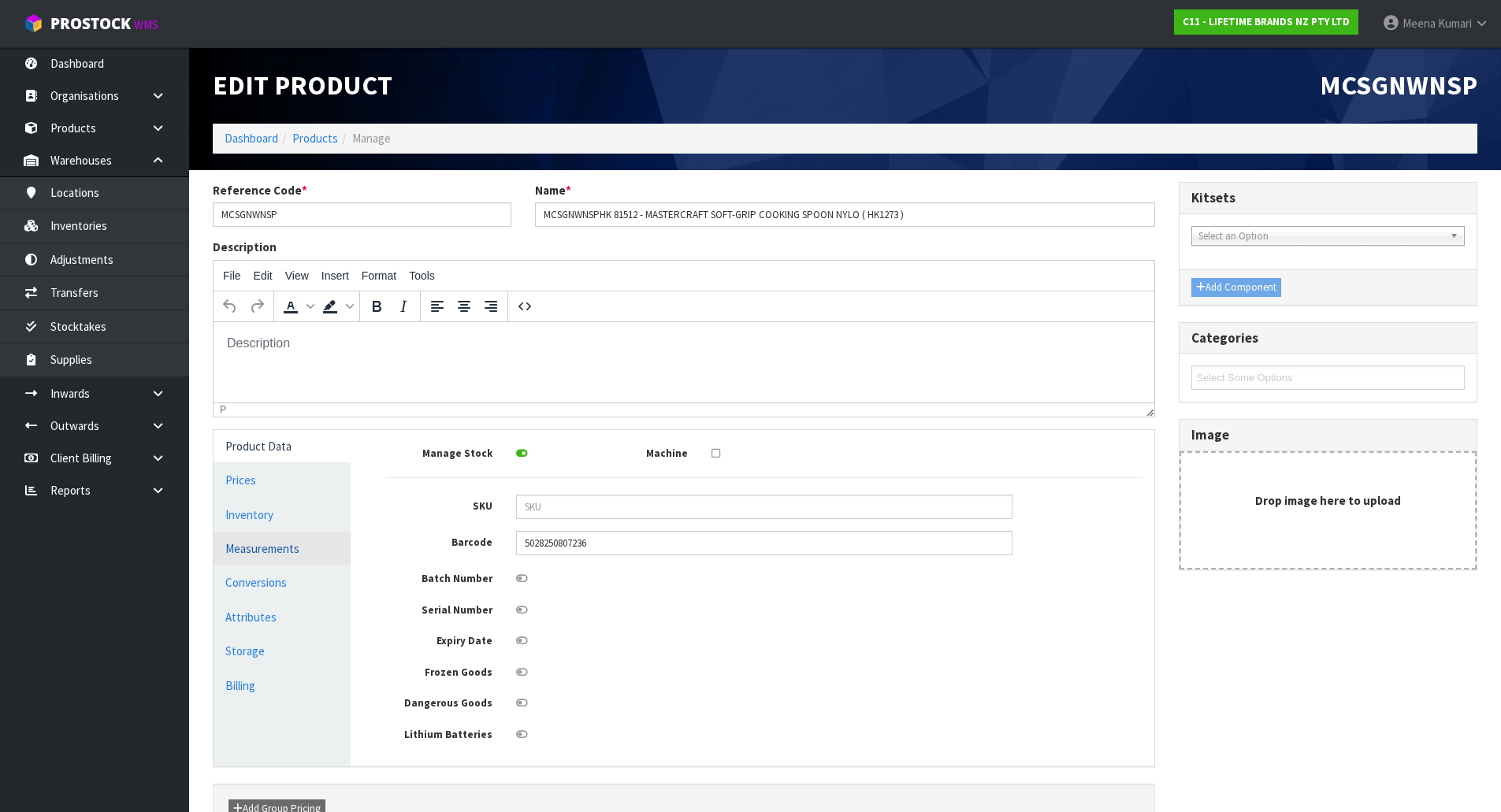
click at [306, 559] on link "Measurements" at bounding box center [282, 548] width 138 height 32
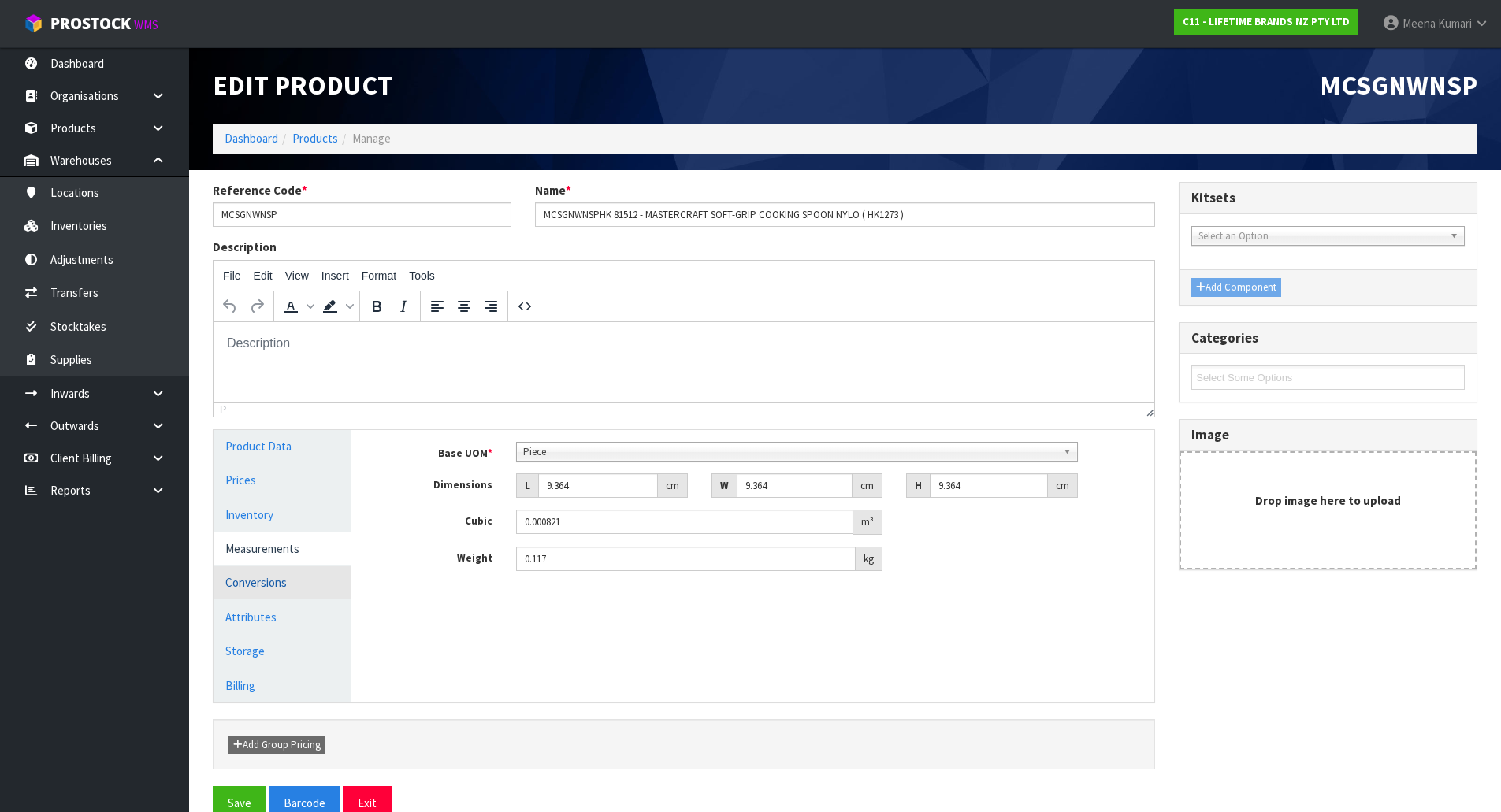
click at [301, 581] on link "Conversions" at bounding box center [282, 582] width 138 height 32
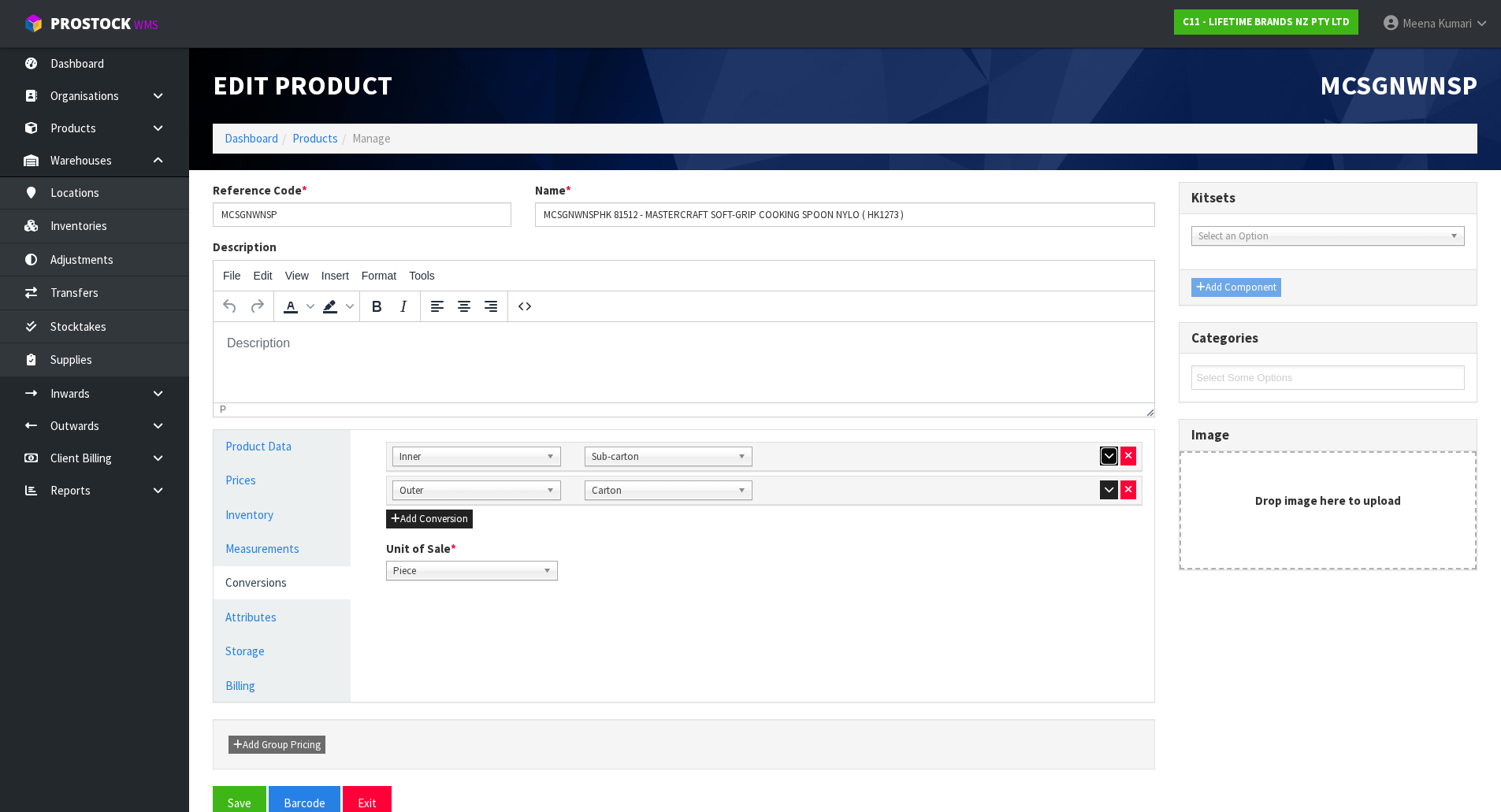
click at [1111, 455] on icon "button" at bounding box center [1109, 455] width 9 height 11
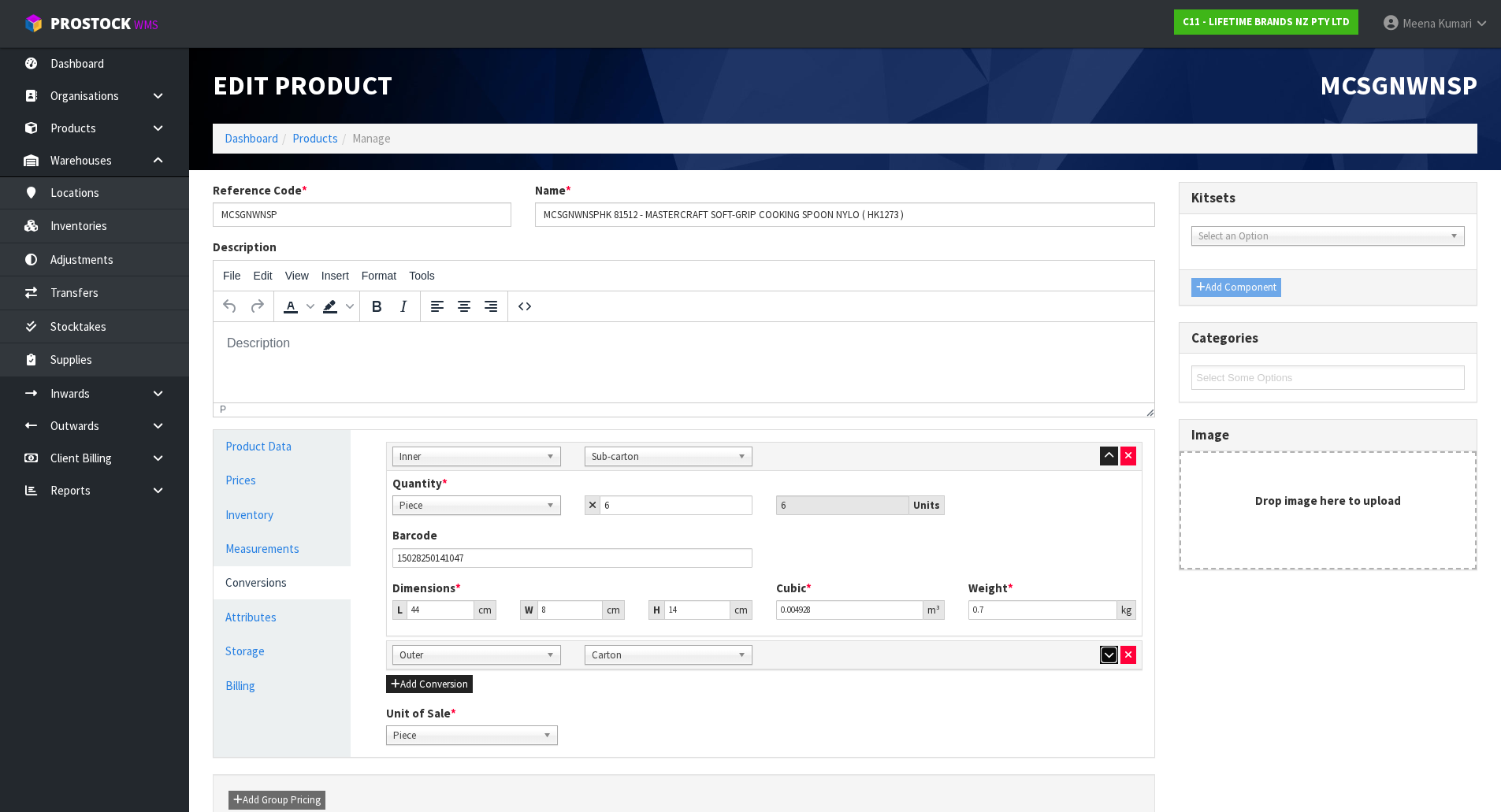
click at [1107, 662] on button "button" at bounding box center [1109, 654] width 19 height 19
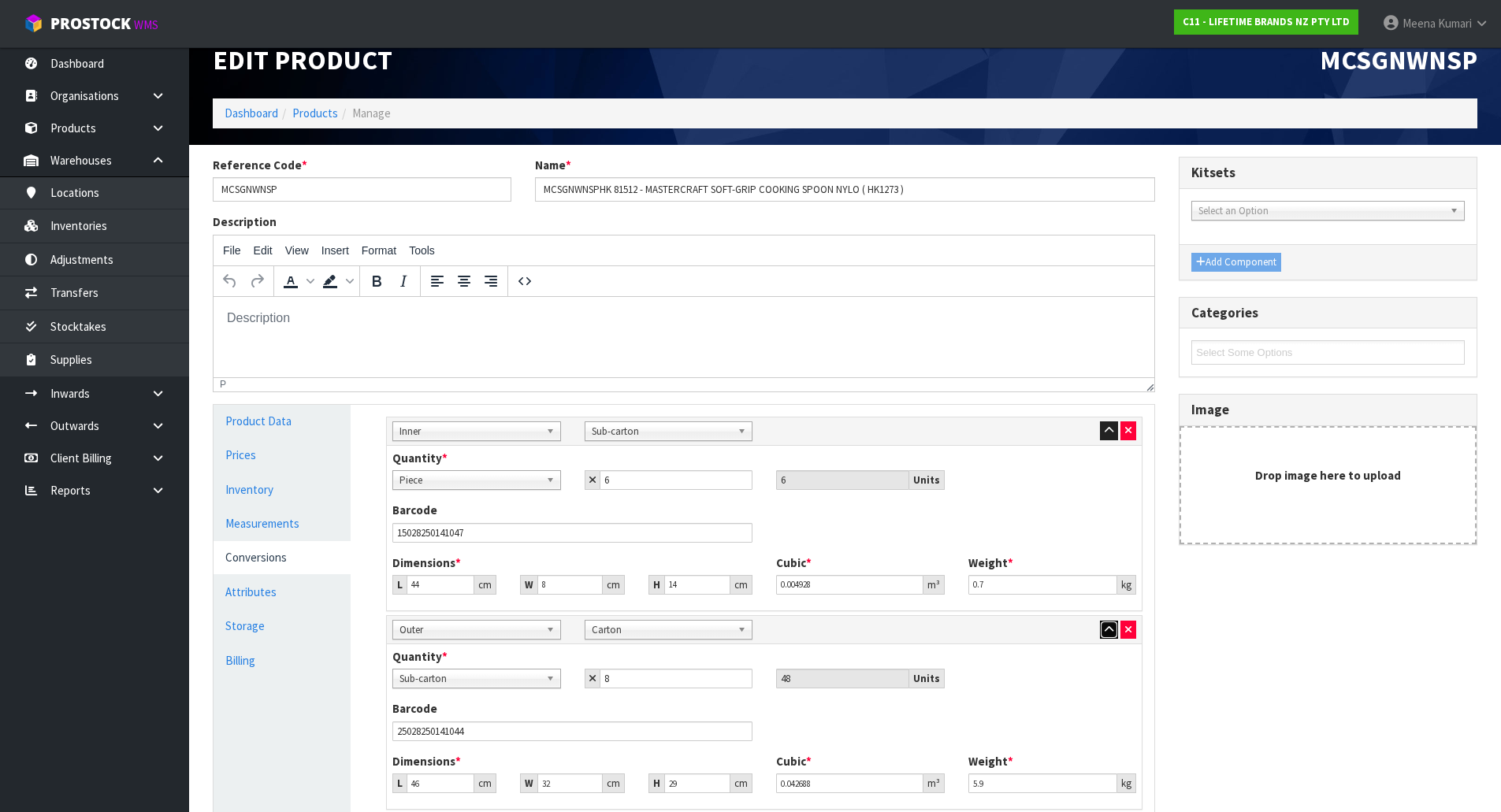
scroll to position [16, 0]
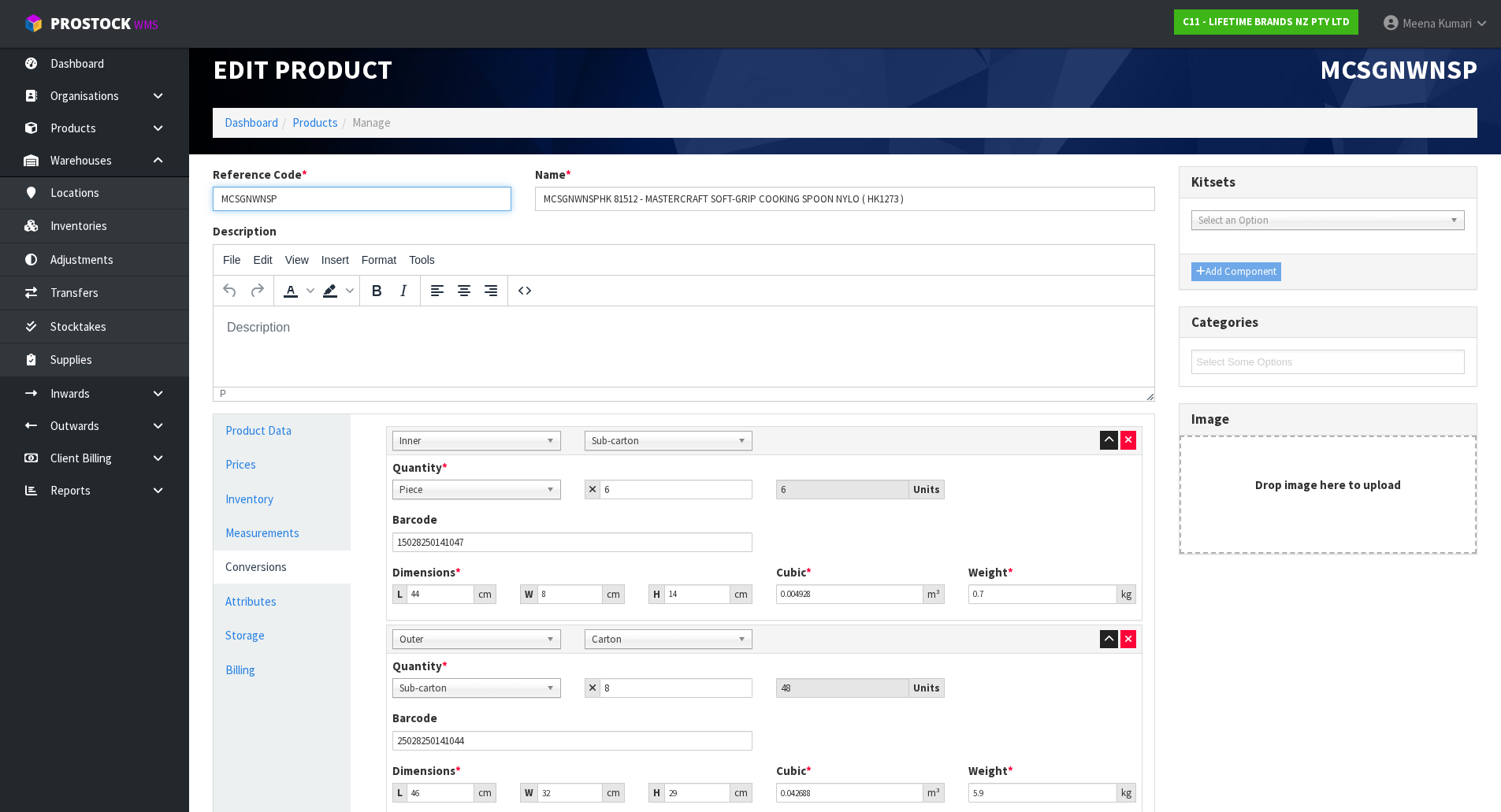
click at [326, 210] on input "MCSGNWNSP" at bounding box center [362, 198] width 298 height 24
click at [294, 194] on input "MCSGNWNSP" at bounding box center [362, 198] width 298 height 24
click at [309, 125] on link "Products" at bounding box center [315, 122] width 46 height 15
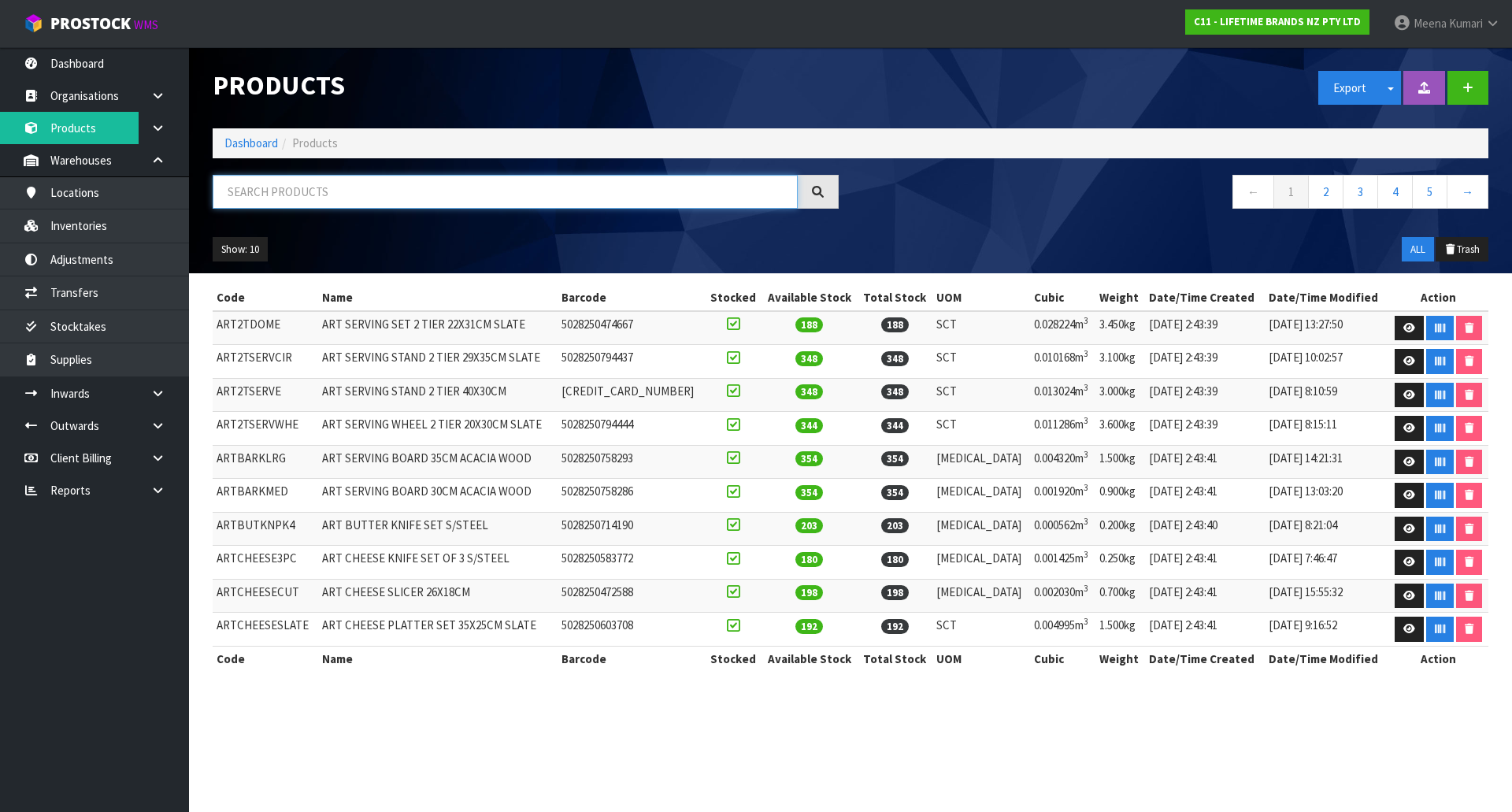
click at [308, 195] on input "text" at bounding box center [505, 191] width 585 height 34
paste input "MCSGNWNSP"
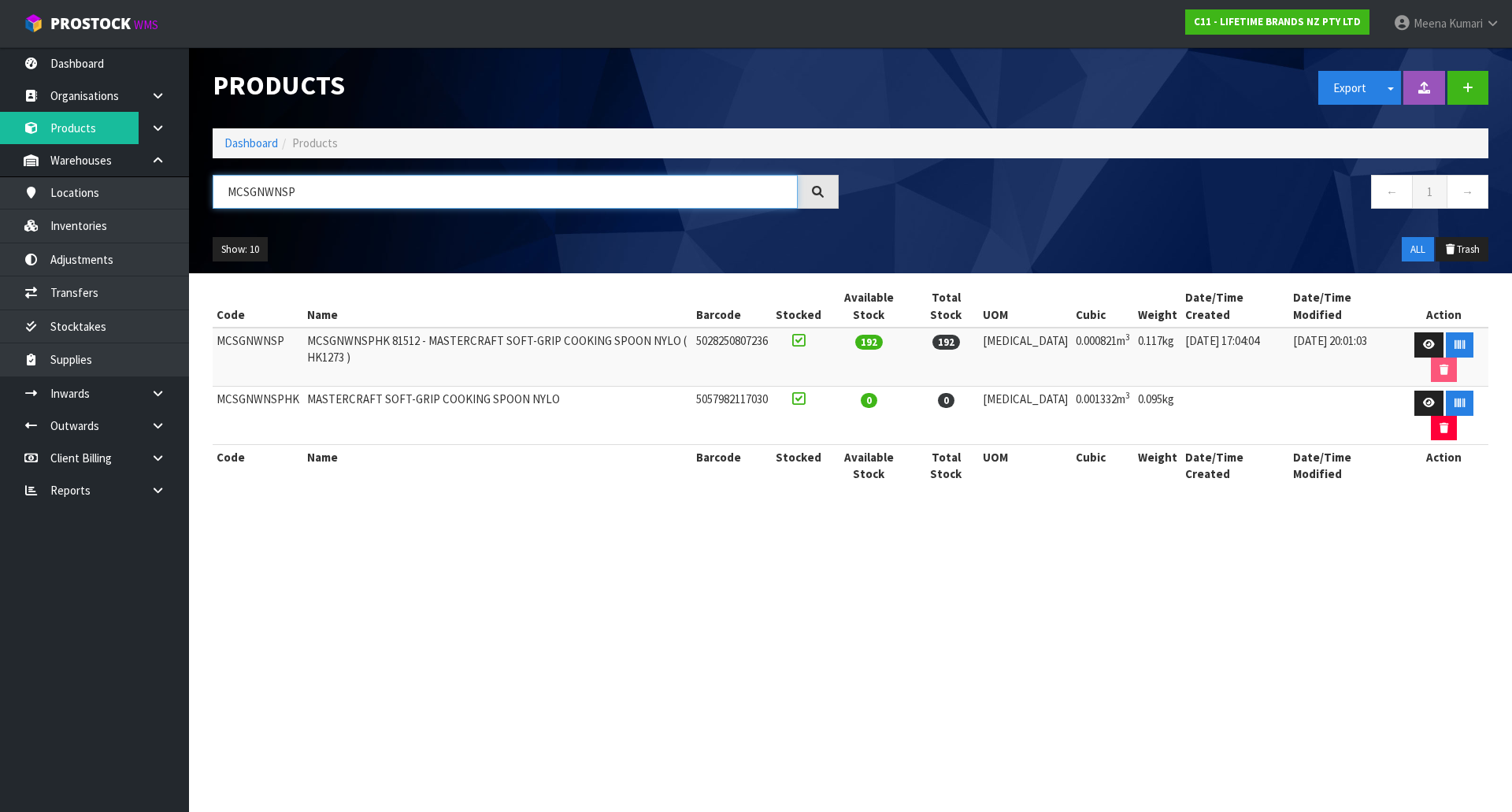
click at [410, 189] on input "MCSGNWNSP" at bounding box center [505, 191] width 585 height 34
click at [1423, 339] on icon at bounding box center [1429, 344] width 12 height 11
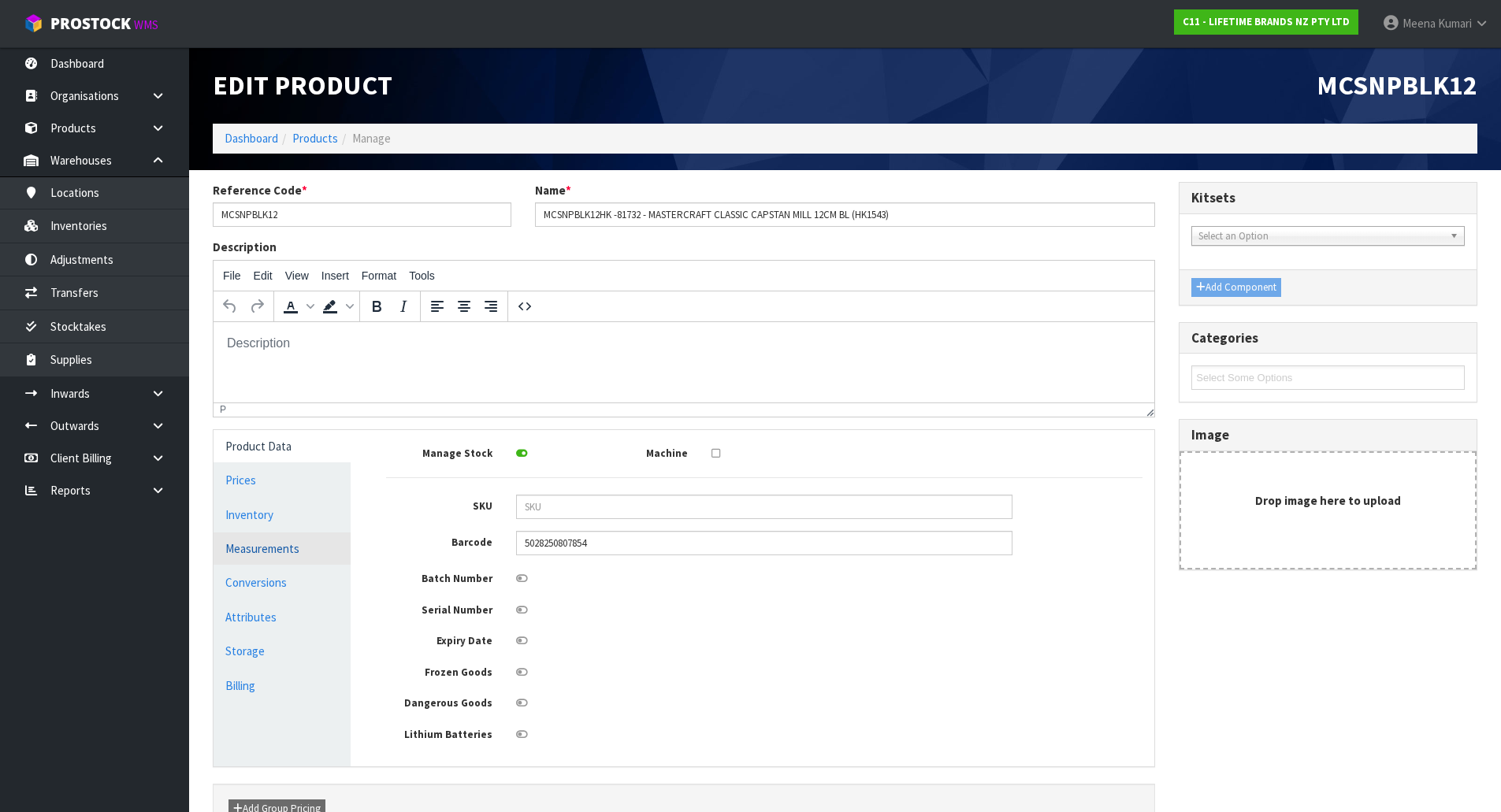
click at [302, 543] on link "Measurements" at bounding box center [282, 548] width 138 height 32
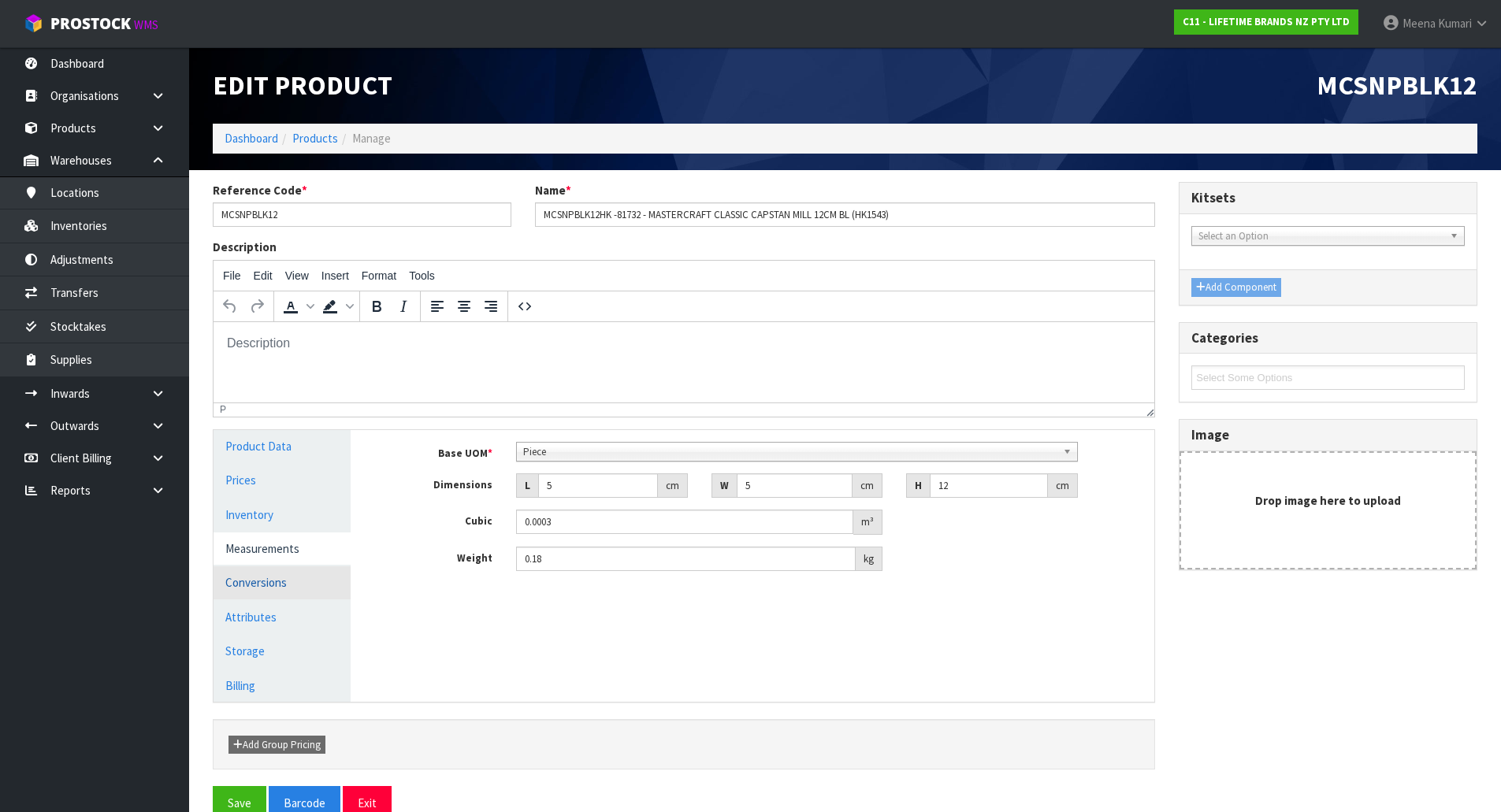
click at [294, 592] on link "Conversions" at bounding box center [282, 582] width 138 height 32
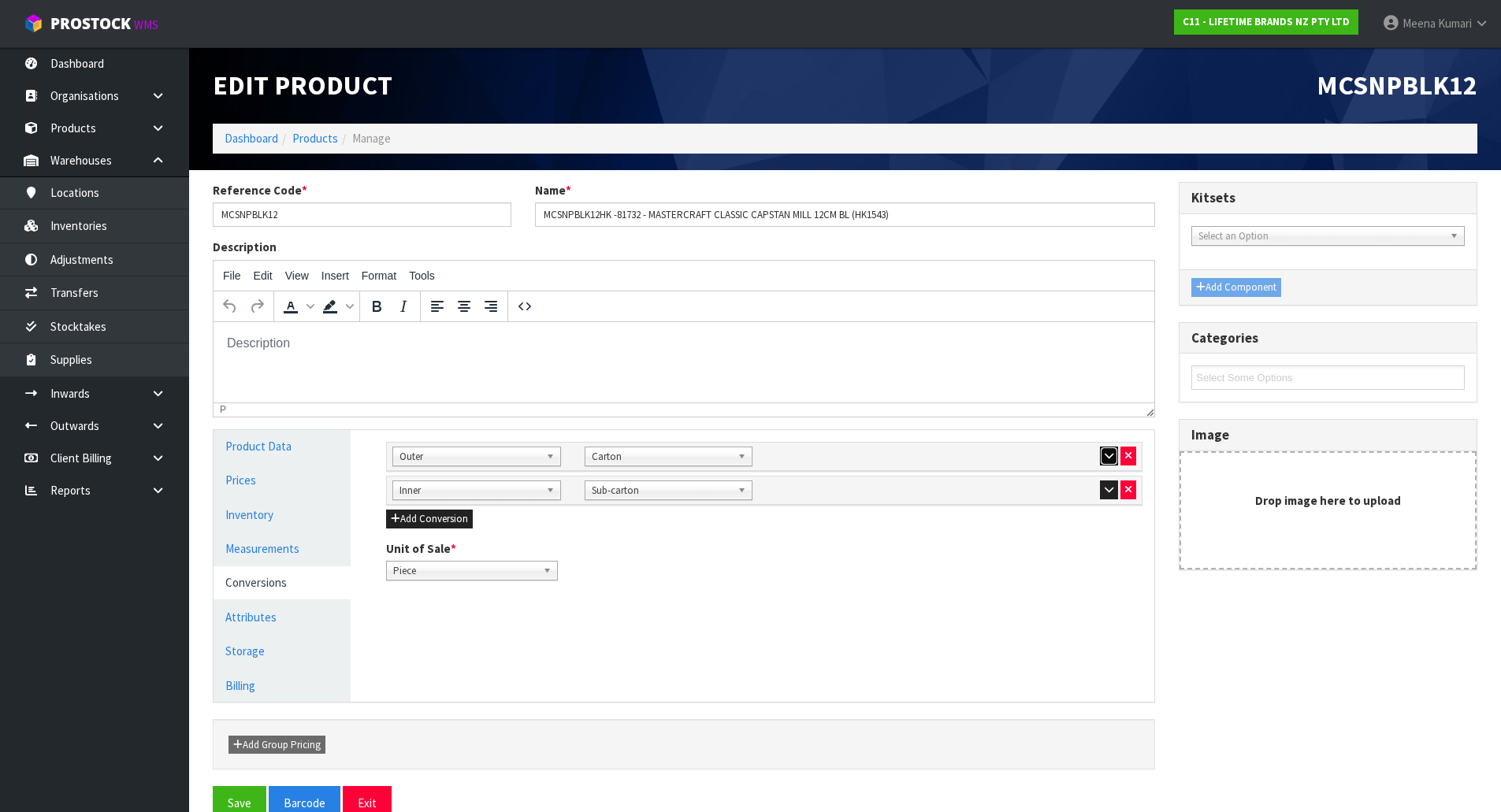
click at [1107, 453] on icon "button" at bounding box center [1109, 455] width 9 height 11
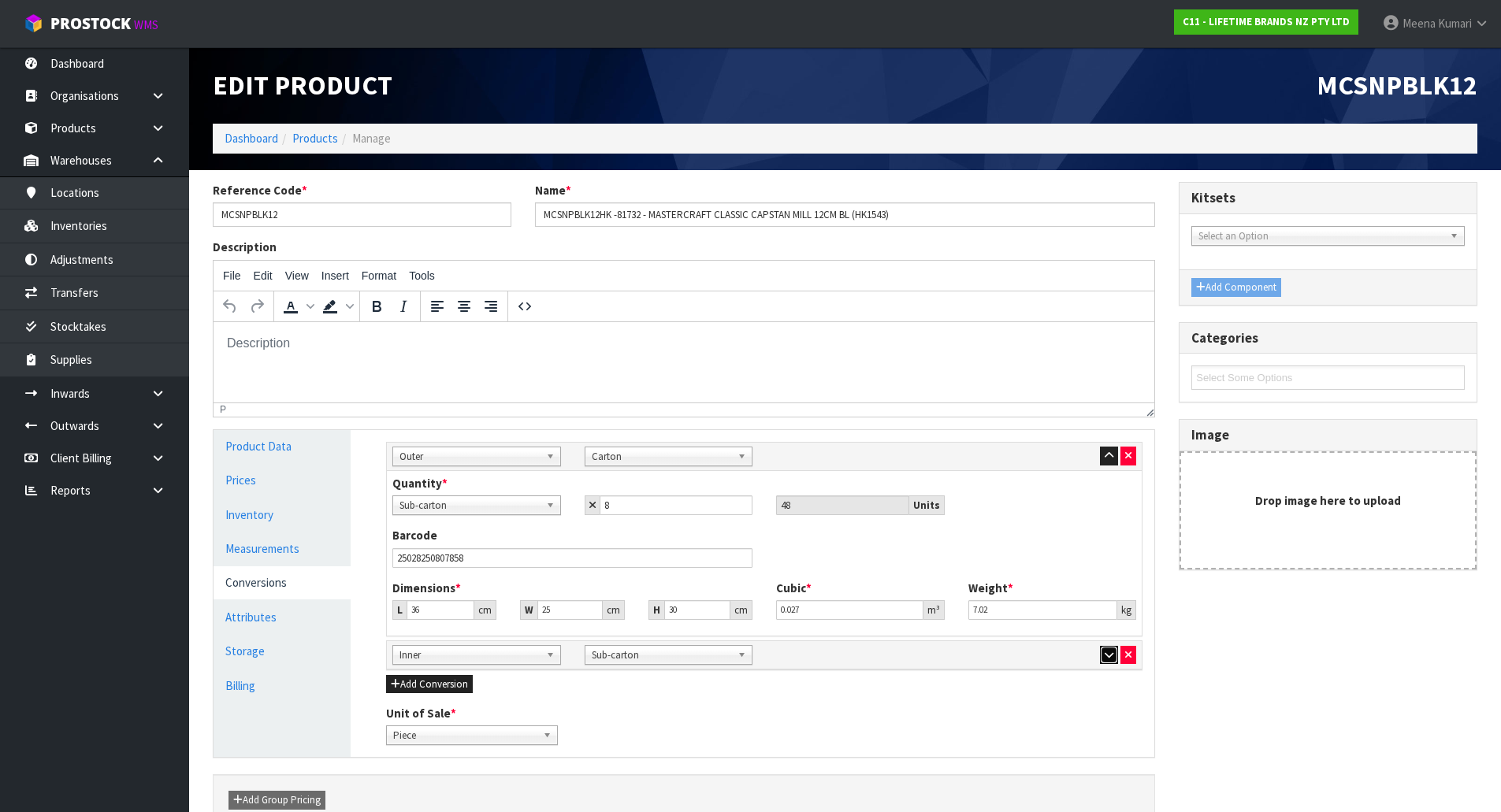
click at [1110, 654] on icon "button" at bounding box center [1109, 655] width 9 height 11
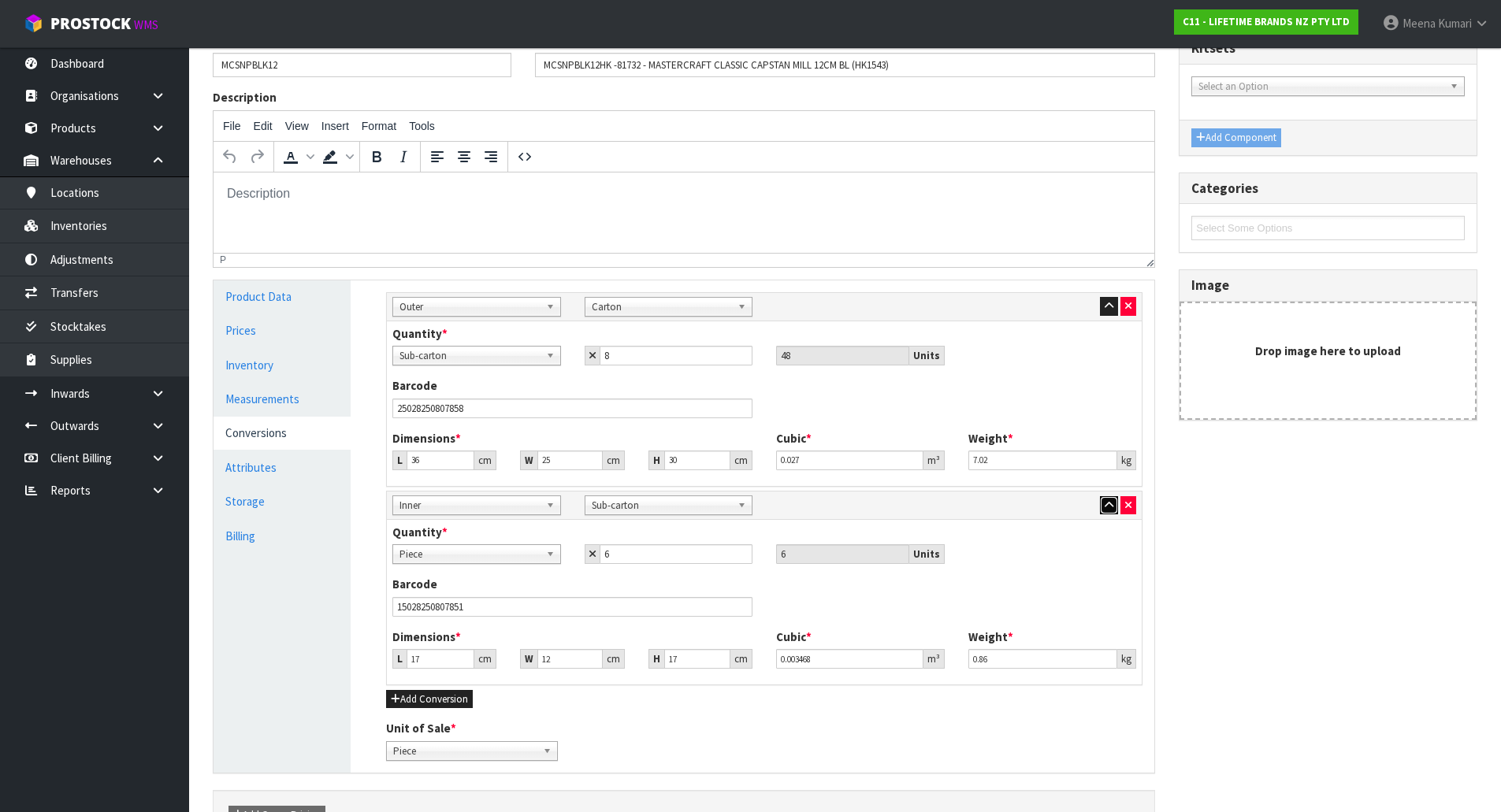
scroll to position [16, 0]
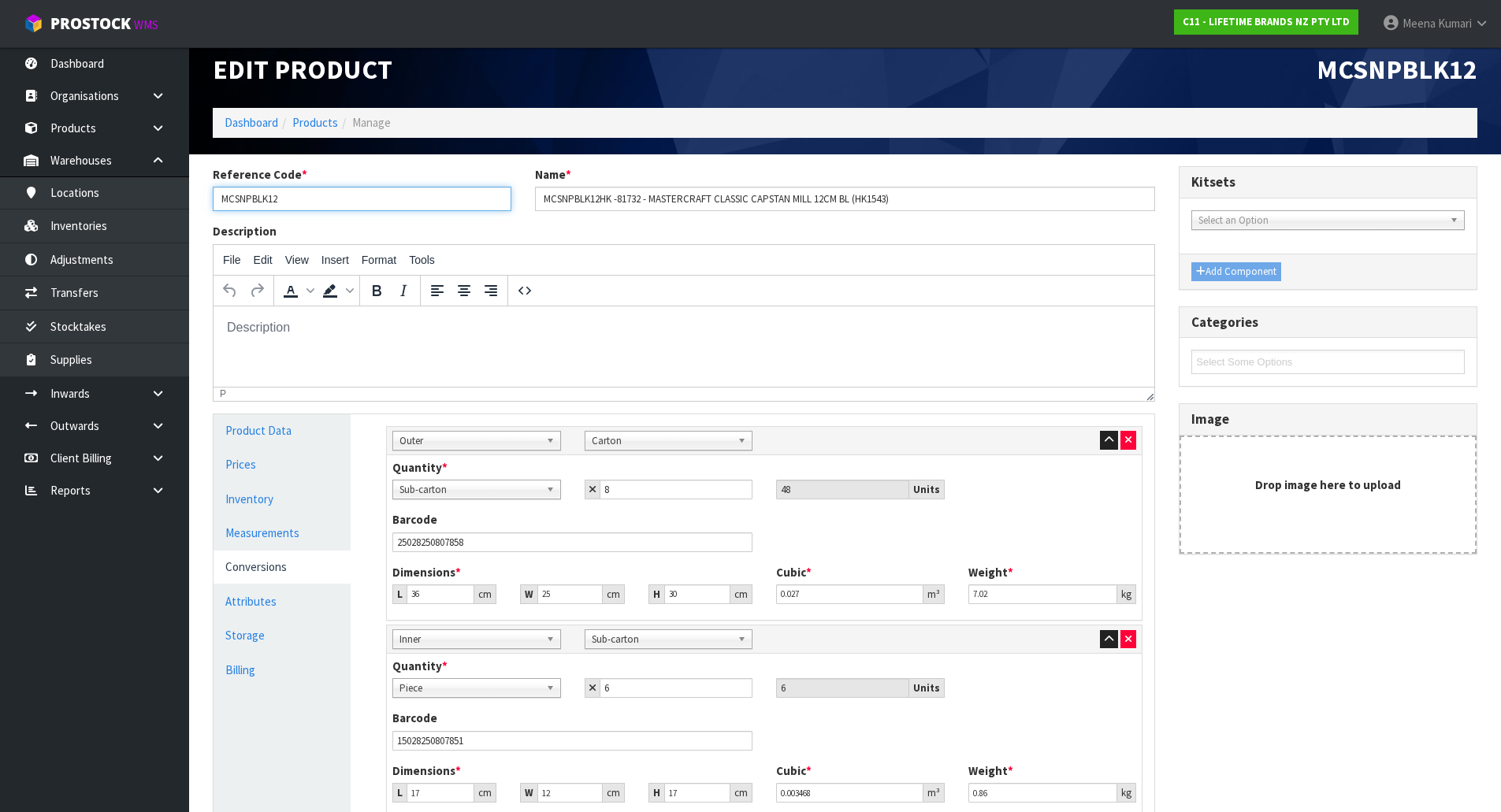
click at [358, 203] on input "MCSNPBLK12" at bounding box center [362, 198] width 298 height 24
click at [357, 203] on input "MCSNPBLK12" at bounding box center [362, 198] width 298 height 24
click at [310, 117] on link "Products" at bounding box center [315, 122] width 46 height 15
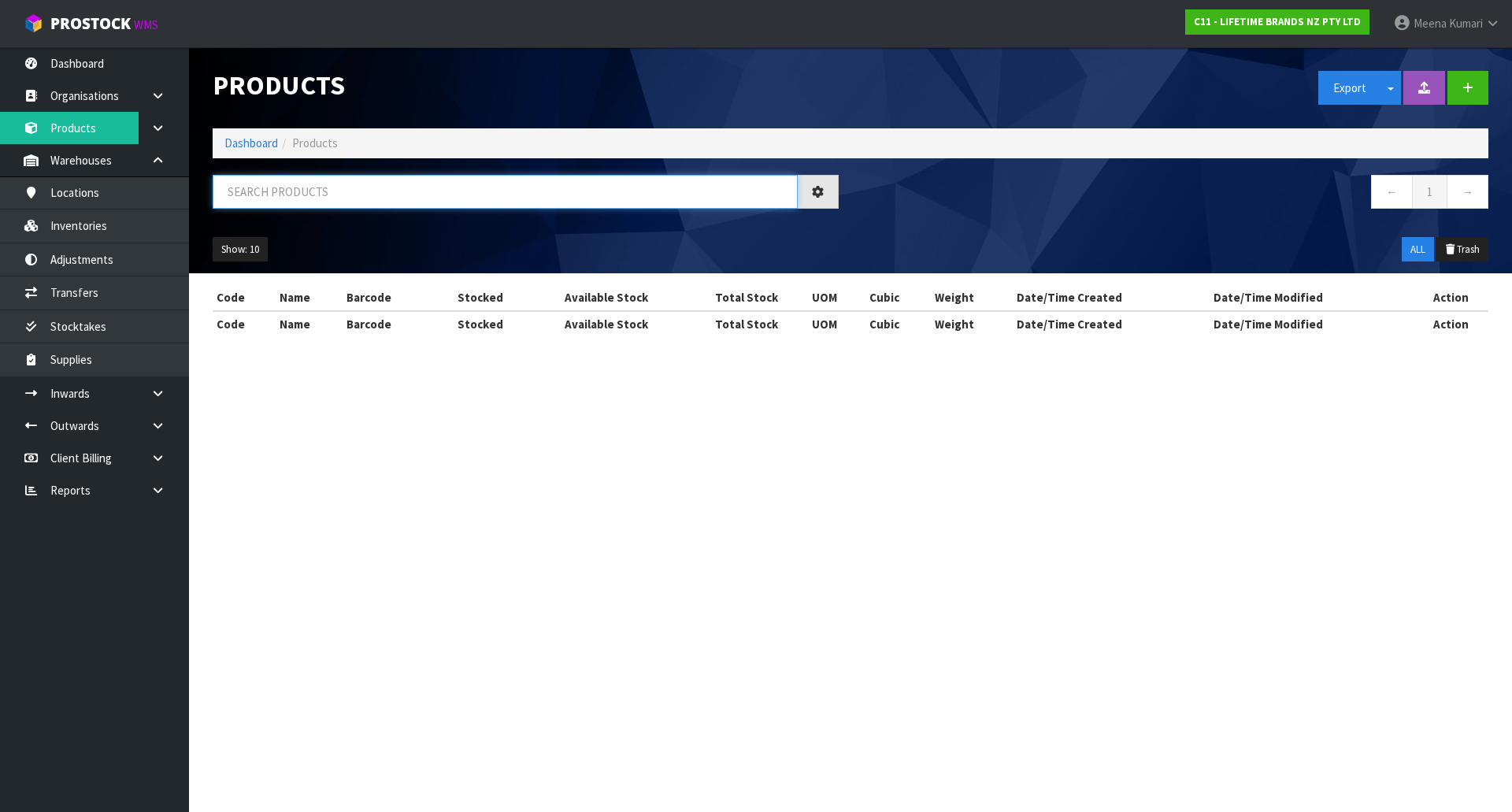
click at [284, 199] on input "text" at bounding box center [505, 191] width 585 height 34
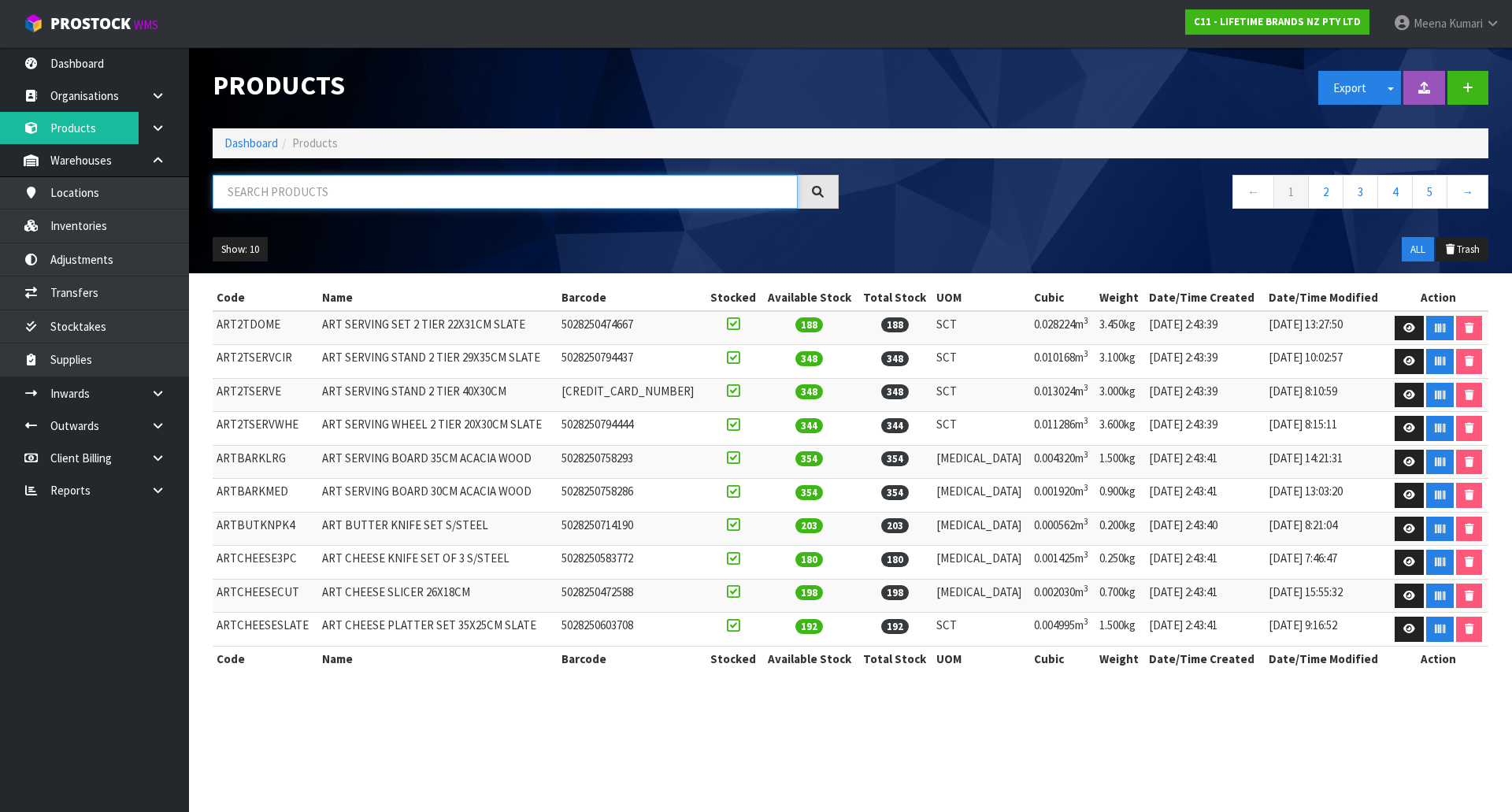
paste input "MCSNPBLK12"
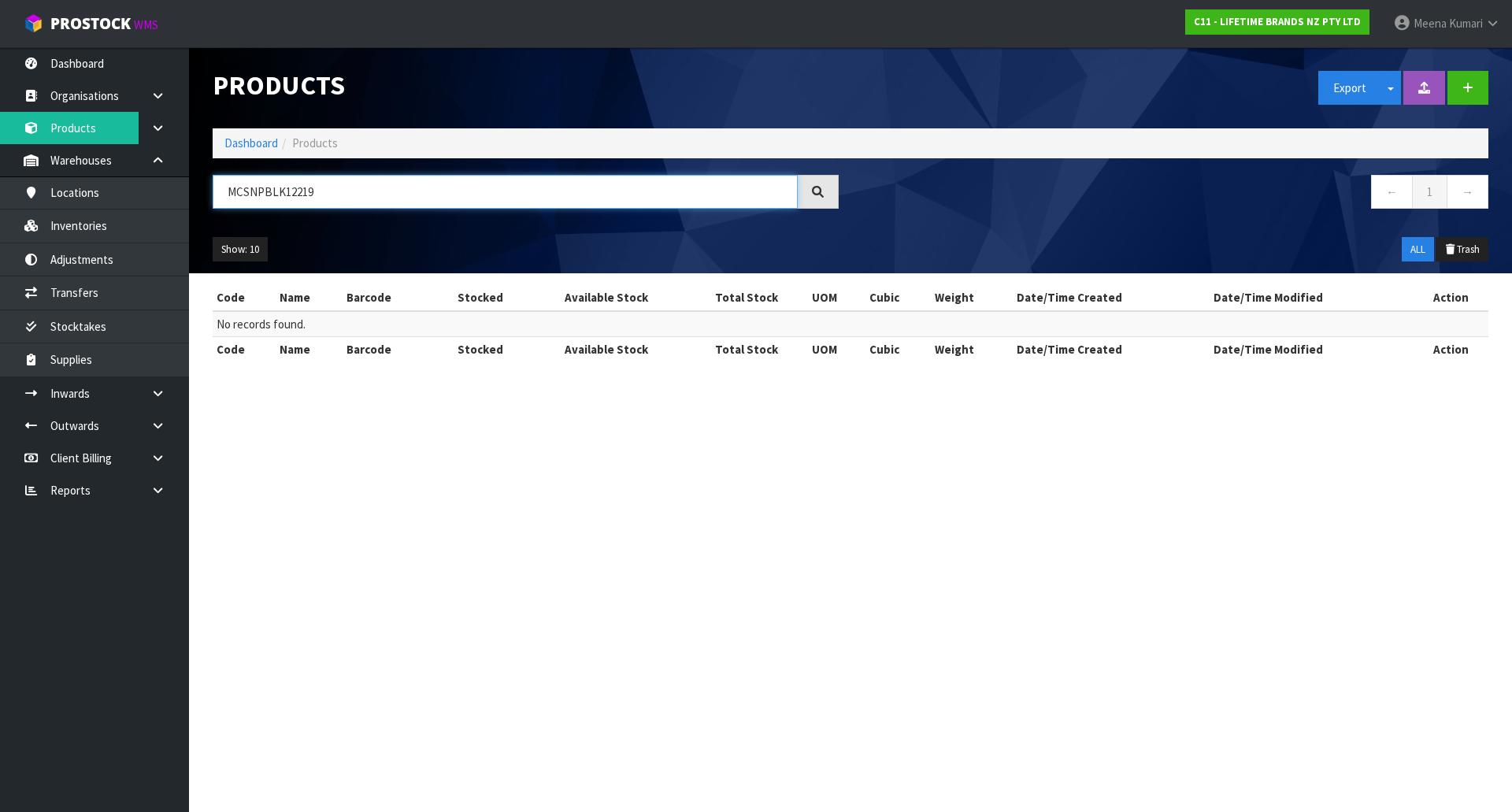
click at [352, 185] on input "MCSNPBLK12219" at bounding box center [505, 191] width 585 height 34
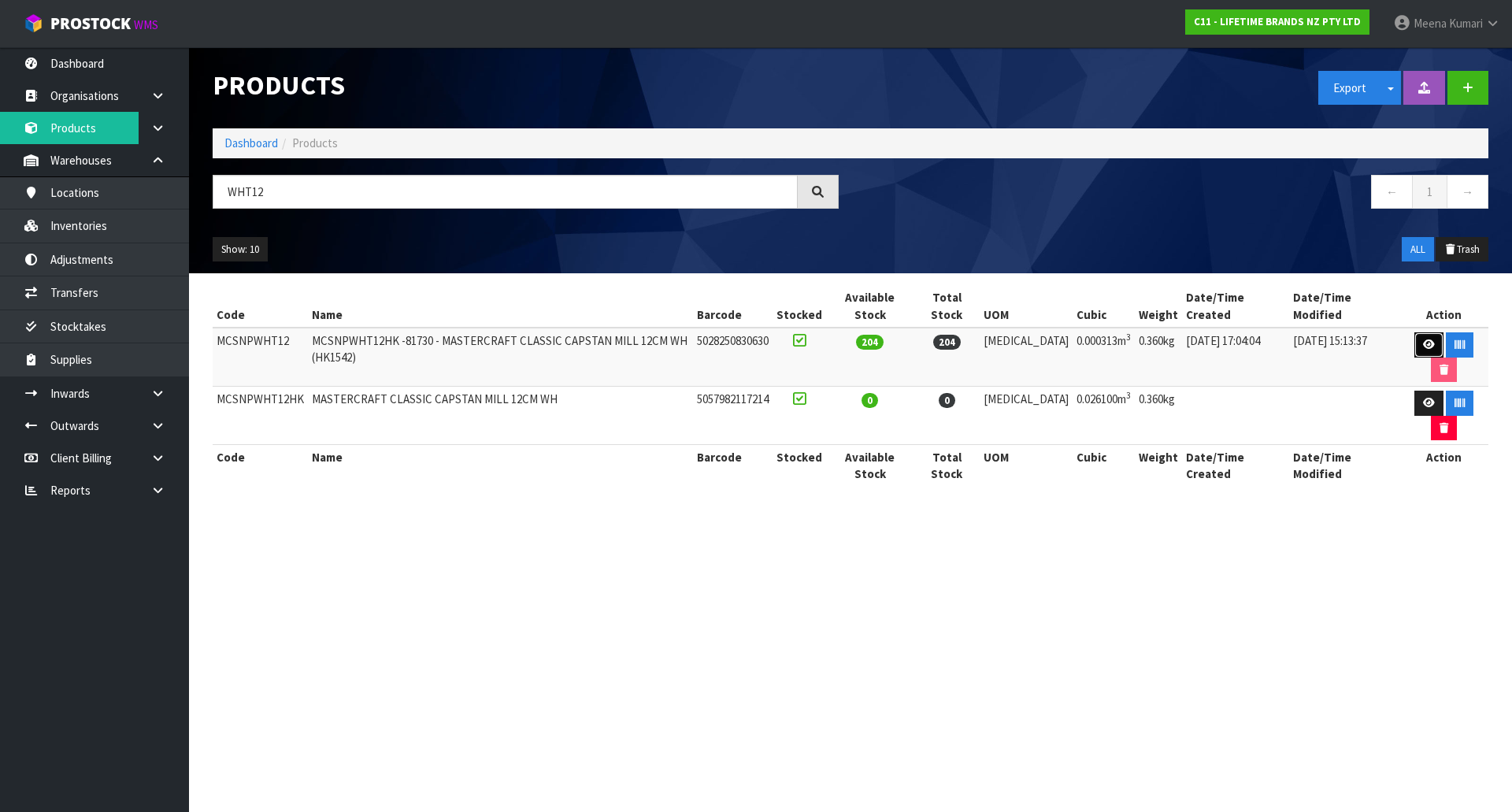
click at [1423, 339] on icon at bounding box center [1429, 344] width 12 height 11
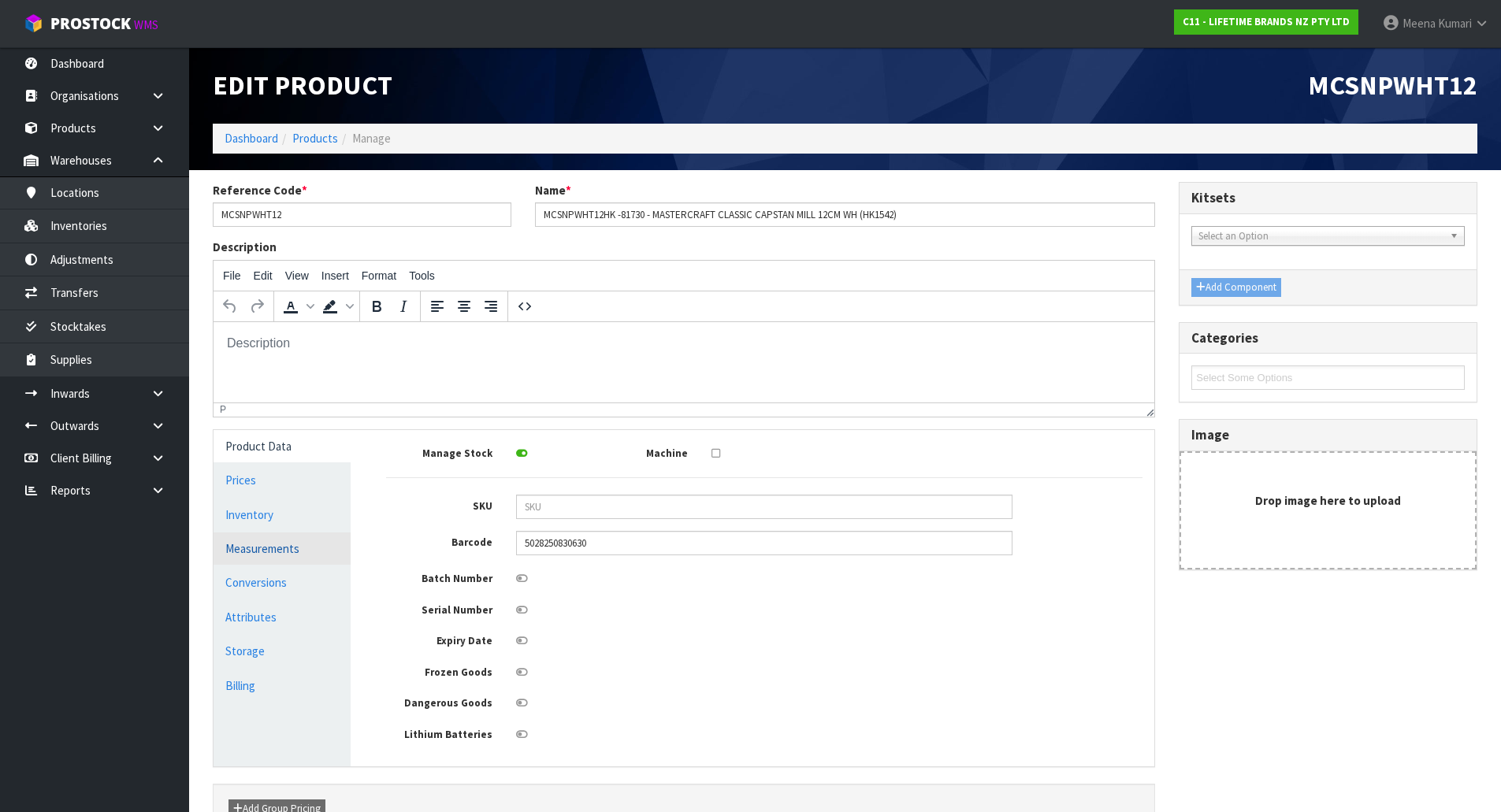
click at [318, 541] on link "Measurements" at bounding box center [282, 548] width 138 height 32
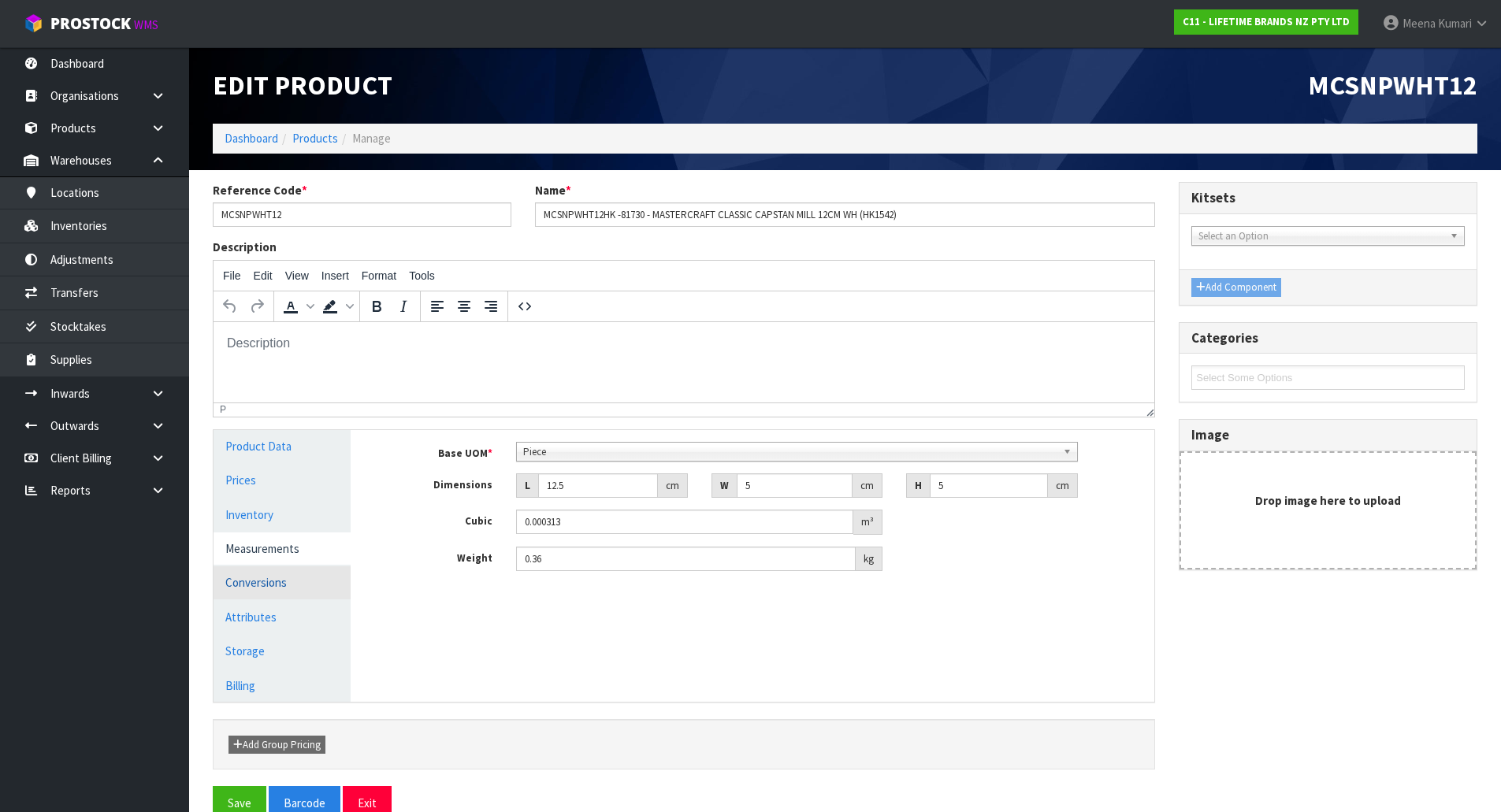
click at [235, 588] on link "Conversions" at bounding box center [282, 582] width 138 height 32
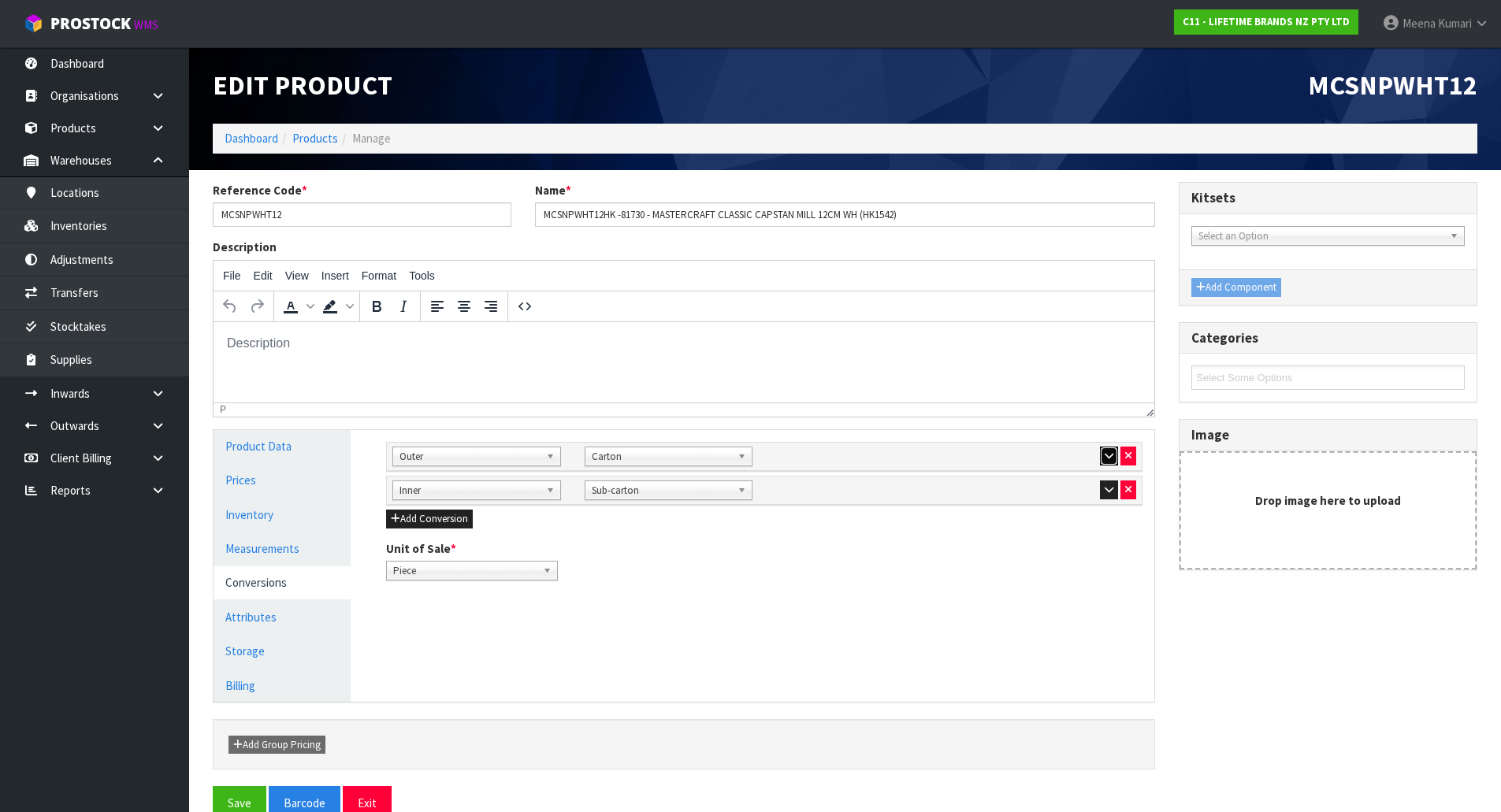
click at [1105, 455] on icon "button" at bounding box center [1109, 455] width 9 height 11
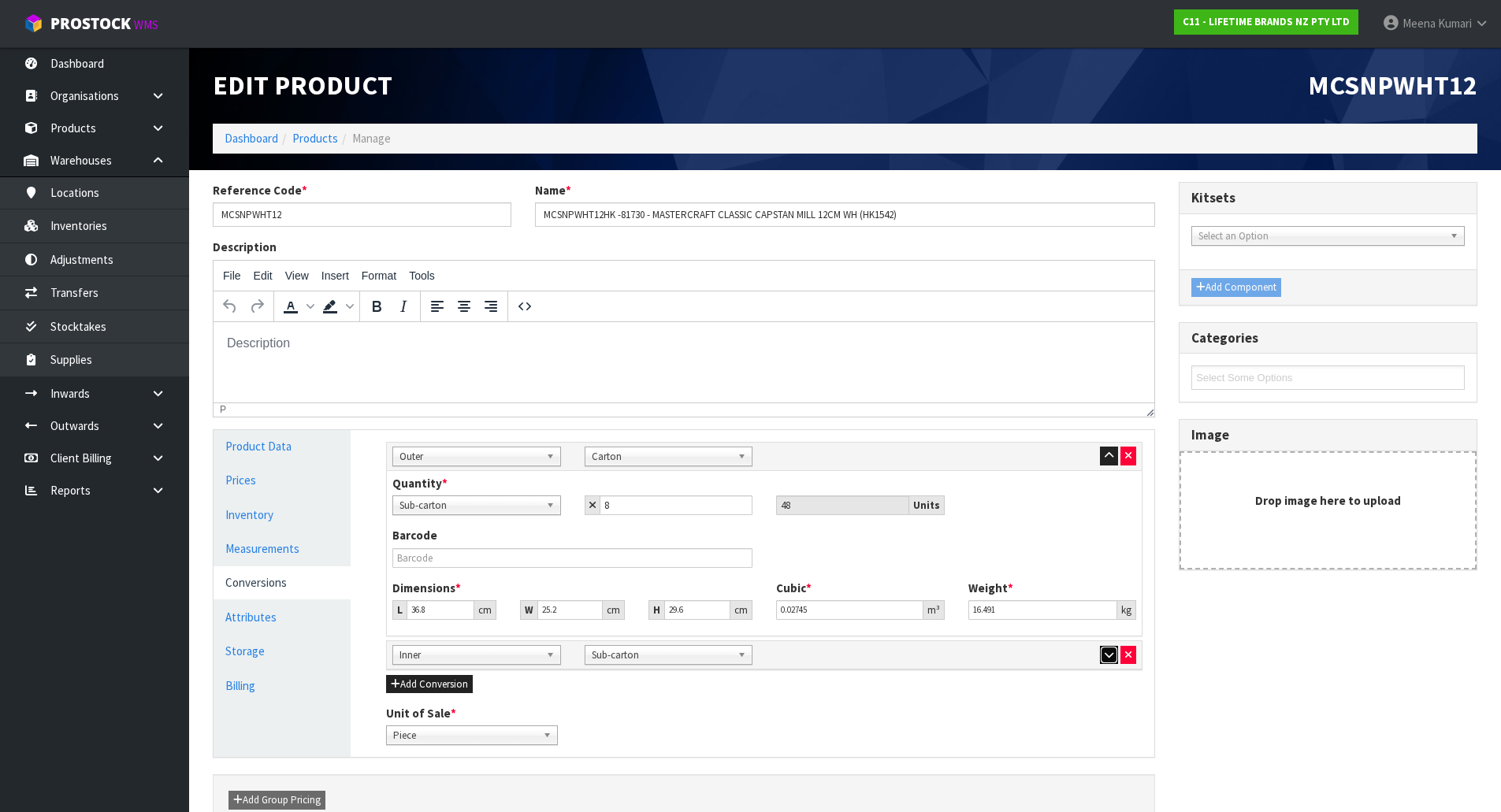
click at [1106, 658] on icon "button" at bounding box center [1109, 655] width 9 height 11
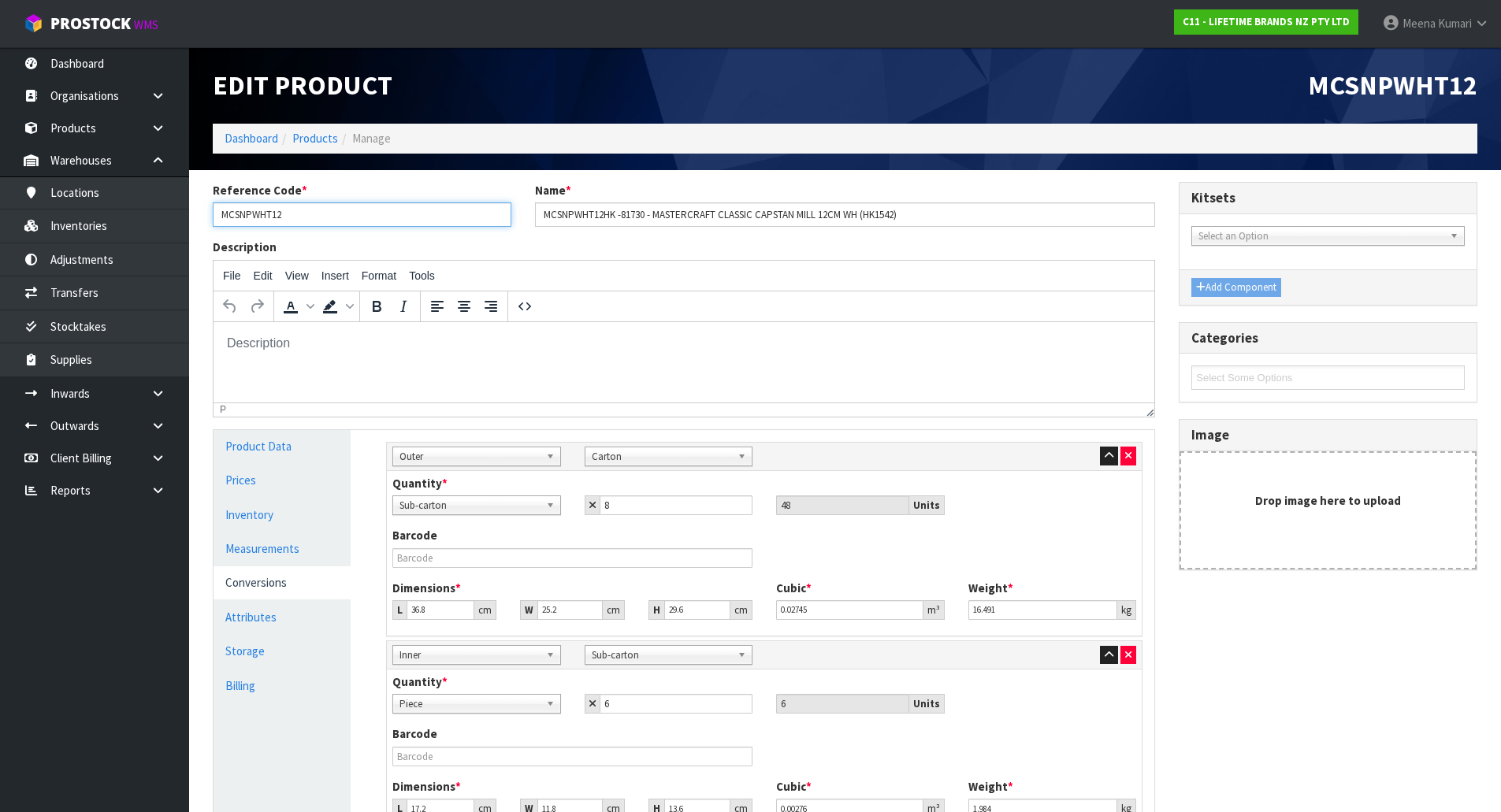
click at [299, 213] on input "MCSNPWHT12" at bounding box center [362, 214] width 298 height 24
click at [320, 139] on link "Products" at bounding box center [315, 137] width 46 height 15
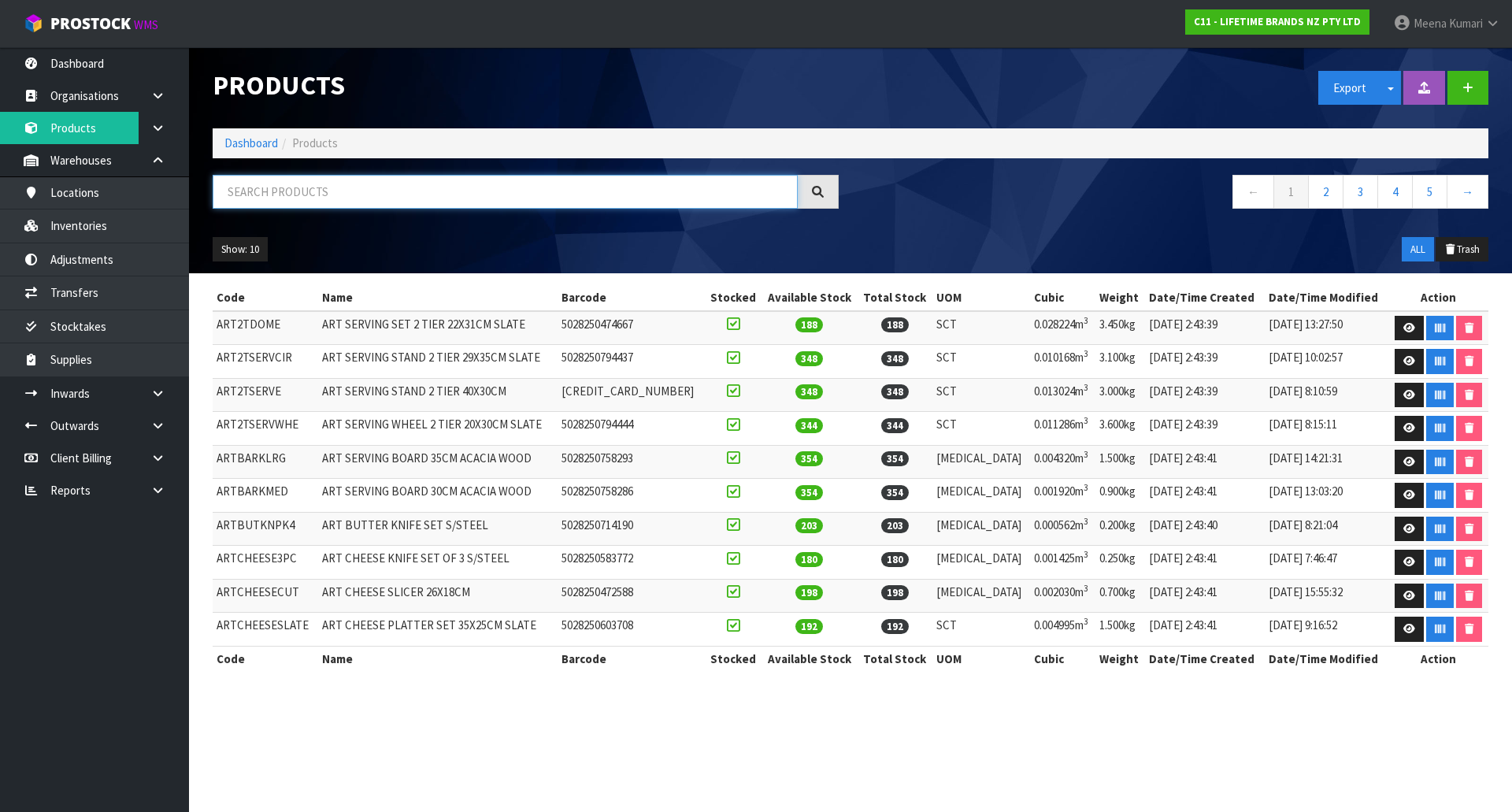
click at [333, 197] on input "text" at bounding box center [505, 191] width 585 height 34
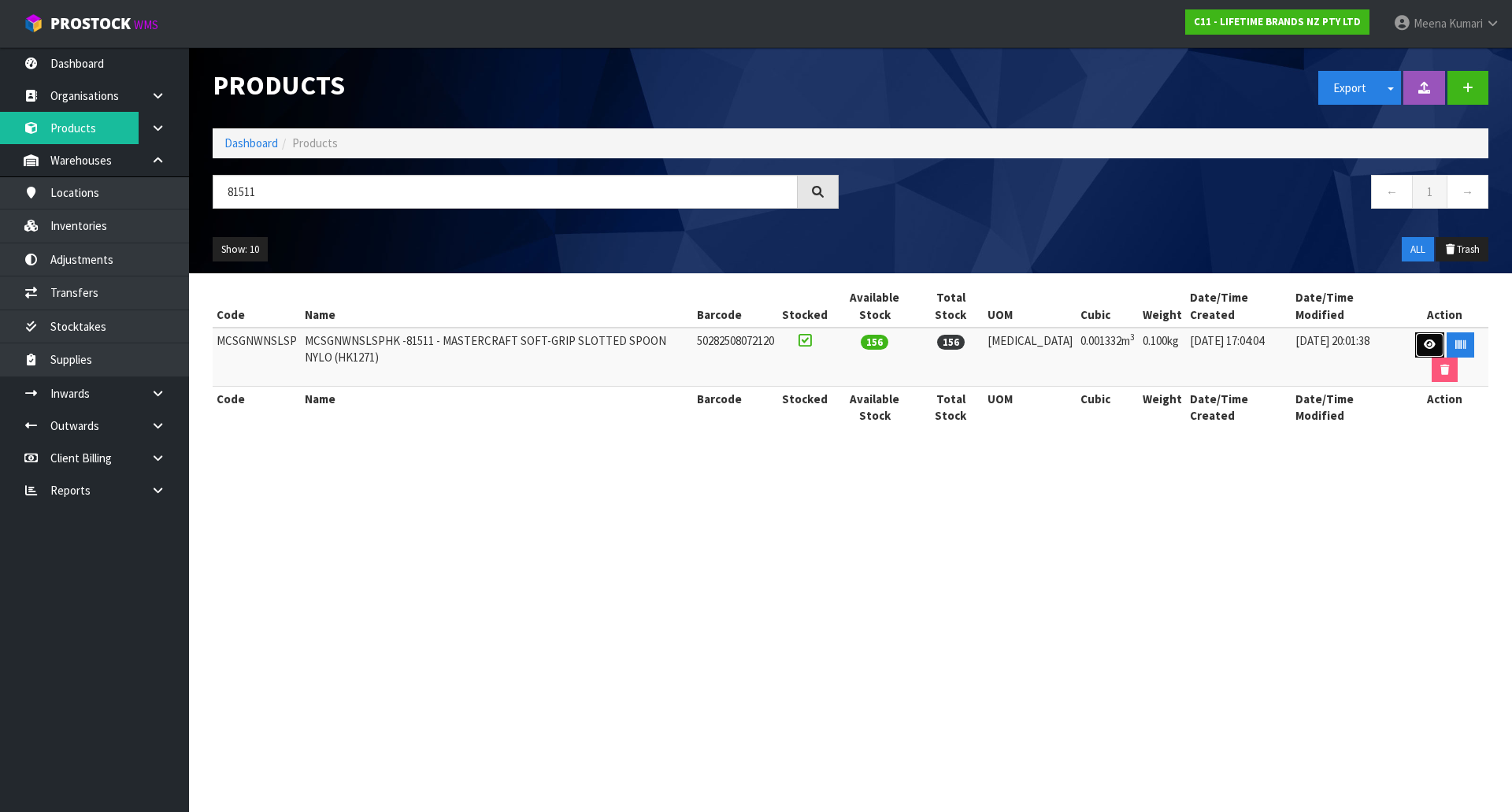
click at [1424, 339] on icon at bounding box center [1430, 344] width 12 height 11
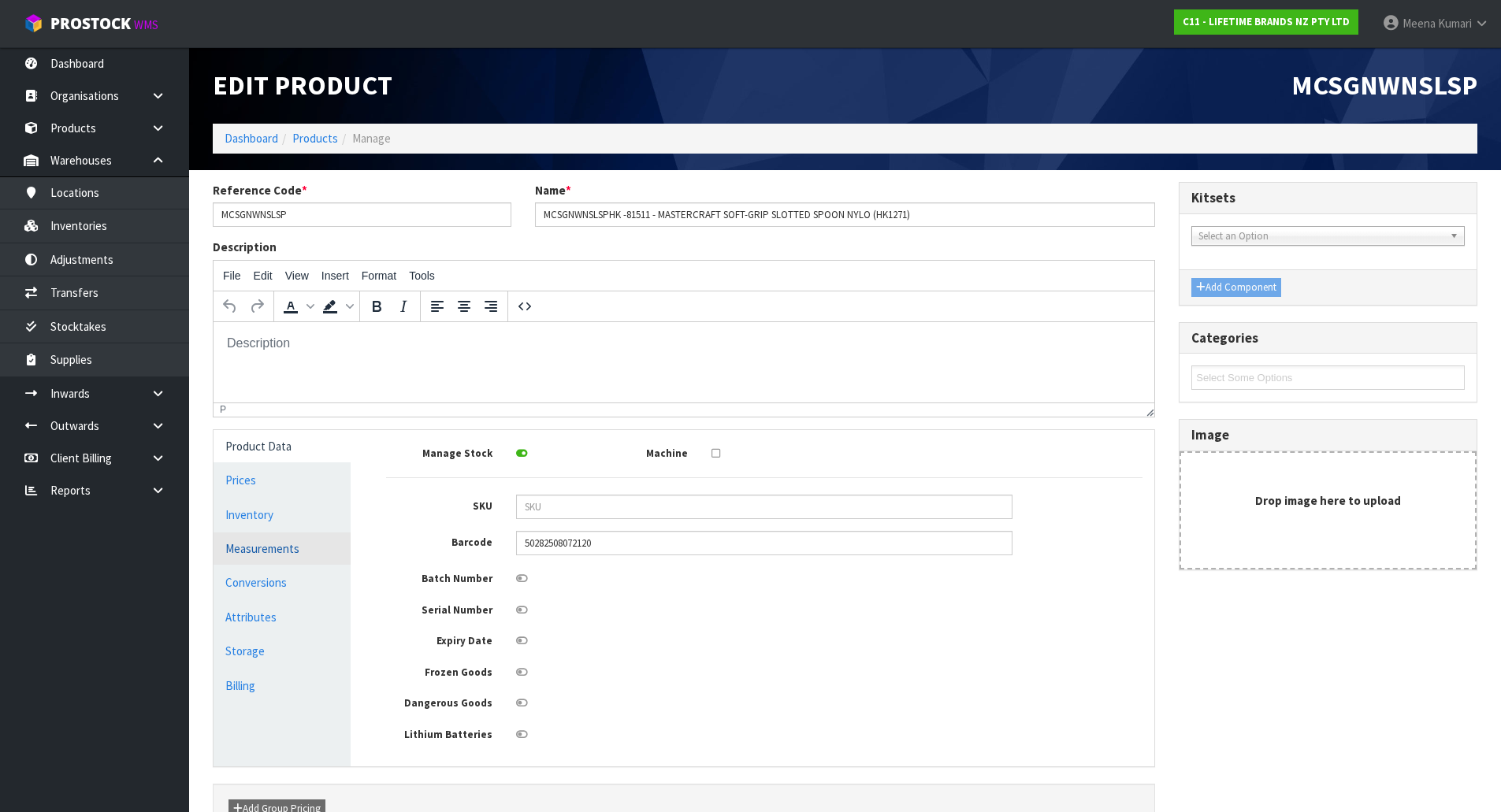
click at [251, 564] on link "Measurements" at bounding box center [282, 548] width 138 height 32
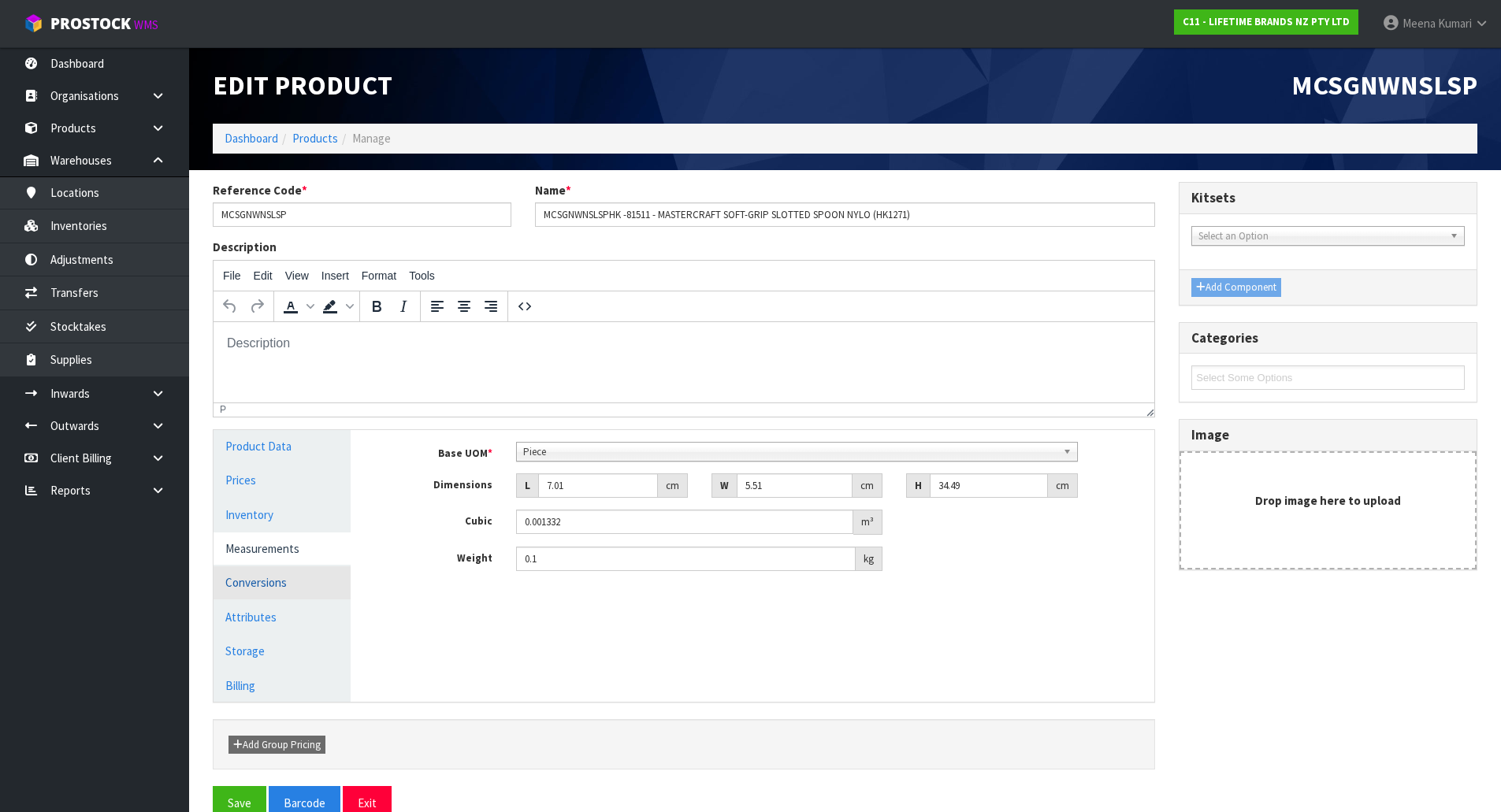
click at [339, 575] on link "Conversions" at bounding box center [282, 582] width 138 height 32
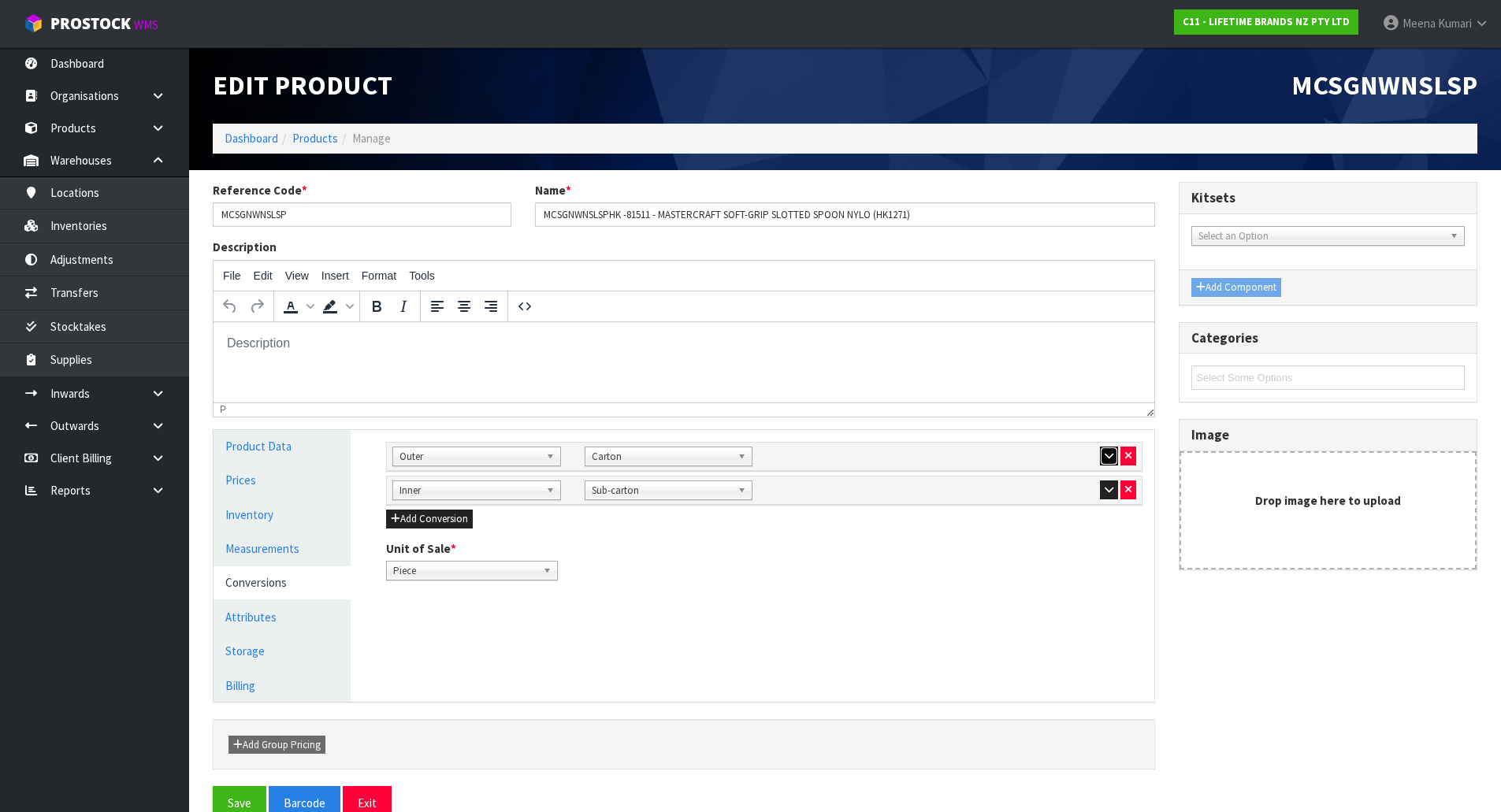
click at [1107, 448] on button "button" at bounding box center [1109, 455] width 19 height 19
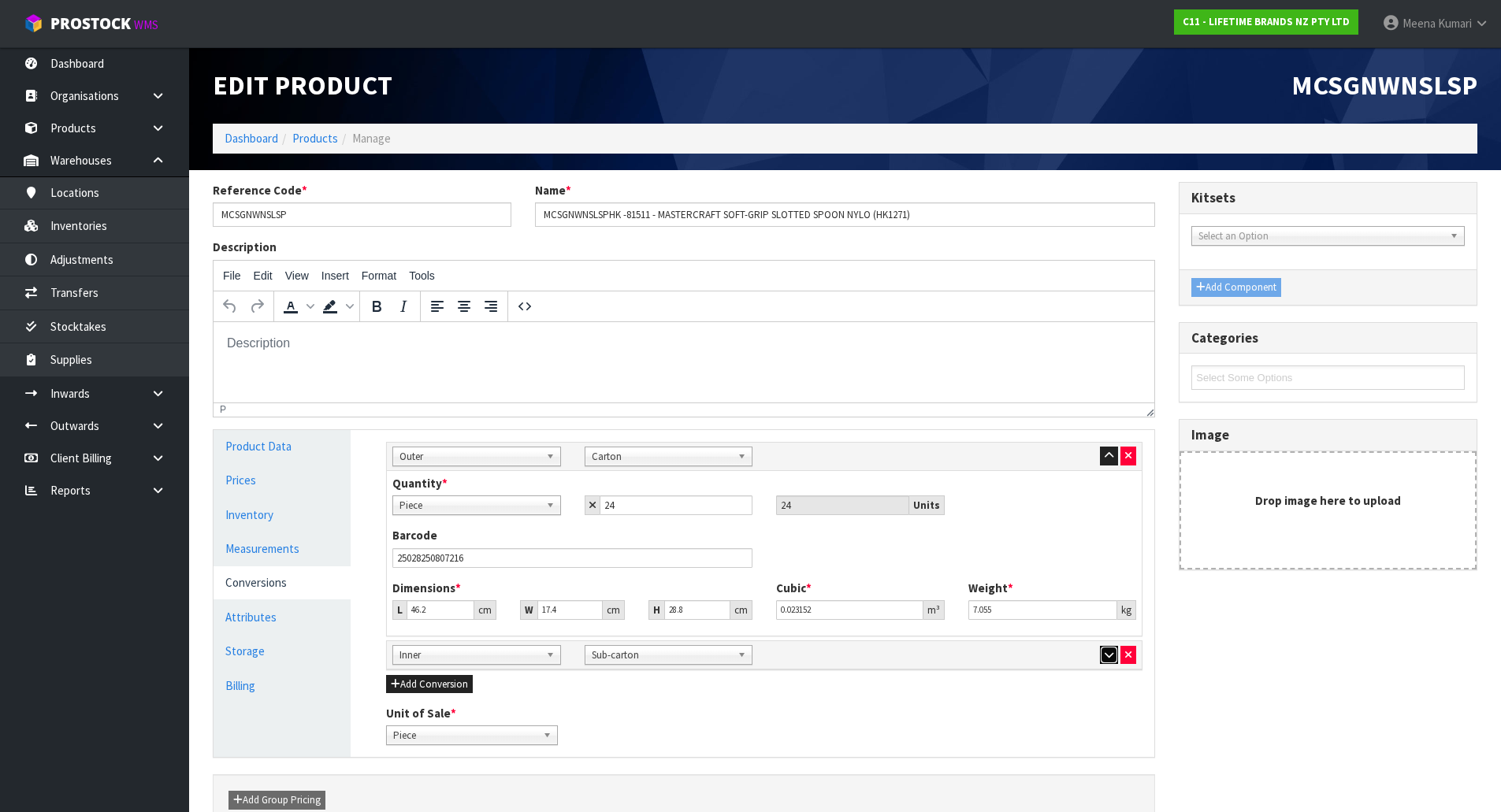
click at [1109, 658] on icon "button" at bounding box center [1109, 655] width 9 height 11
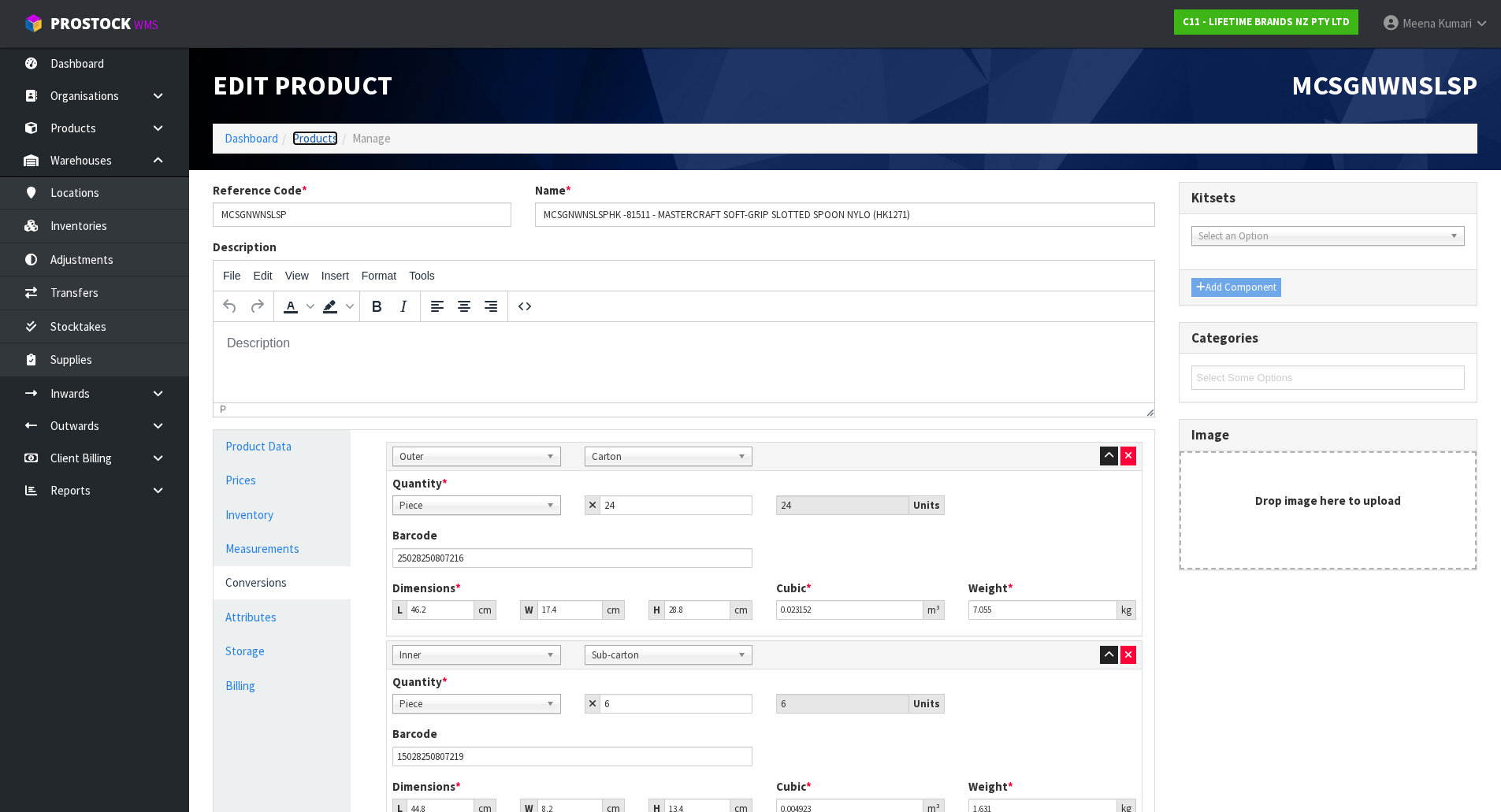
click at [318, 134] on link "Products" at bounding box center [315, 137] width 46 height 15
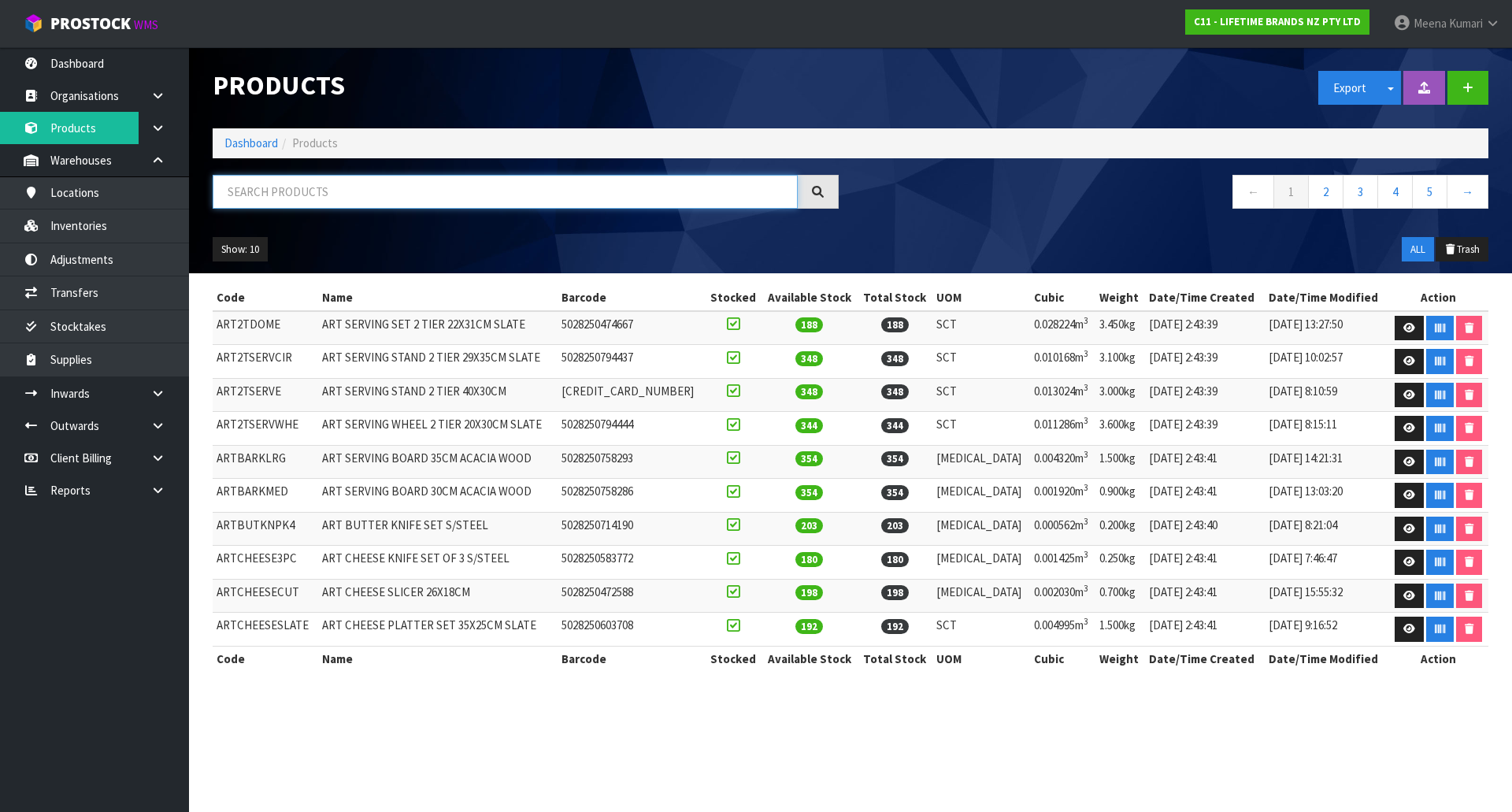
click at [348, 194] on input "text" at bounding box center [505, 191] width 585 height 34
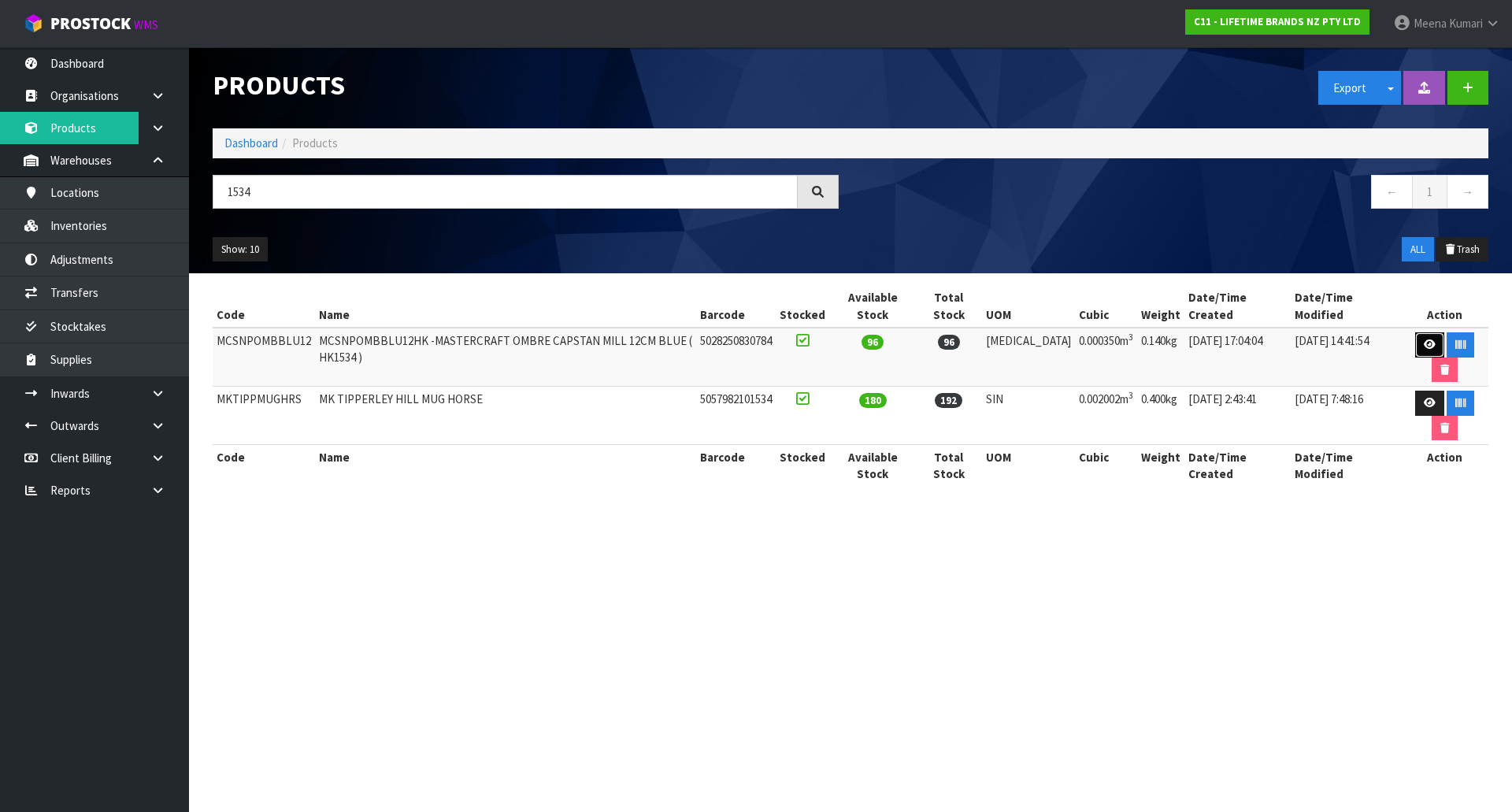
click at [1424, 339] on icon at bounding box center [1430, 344] width 12 height 11
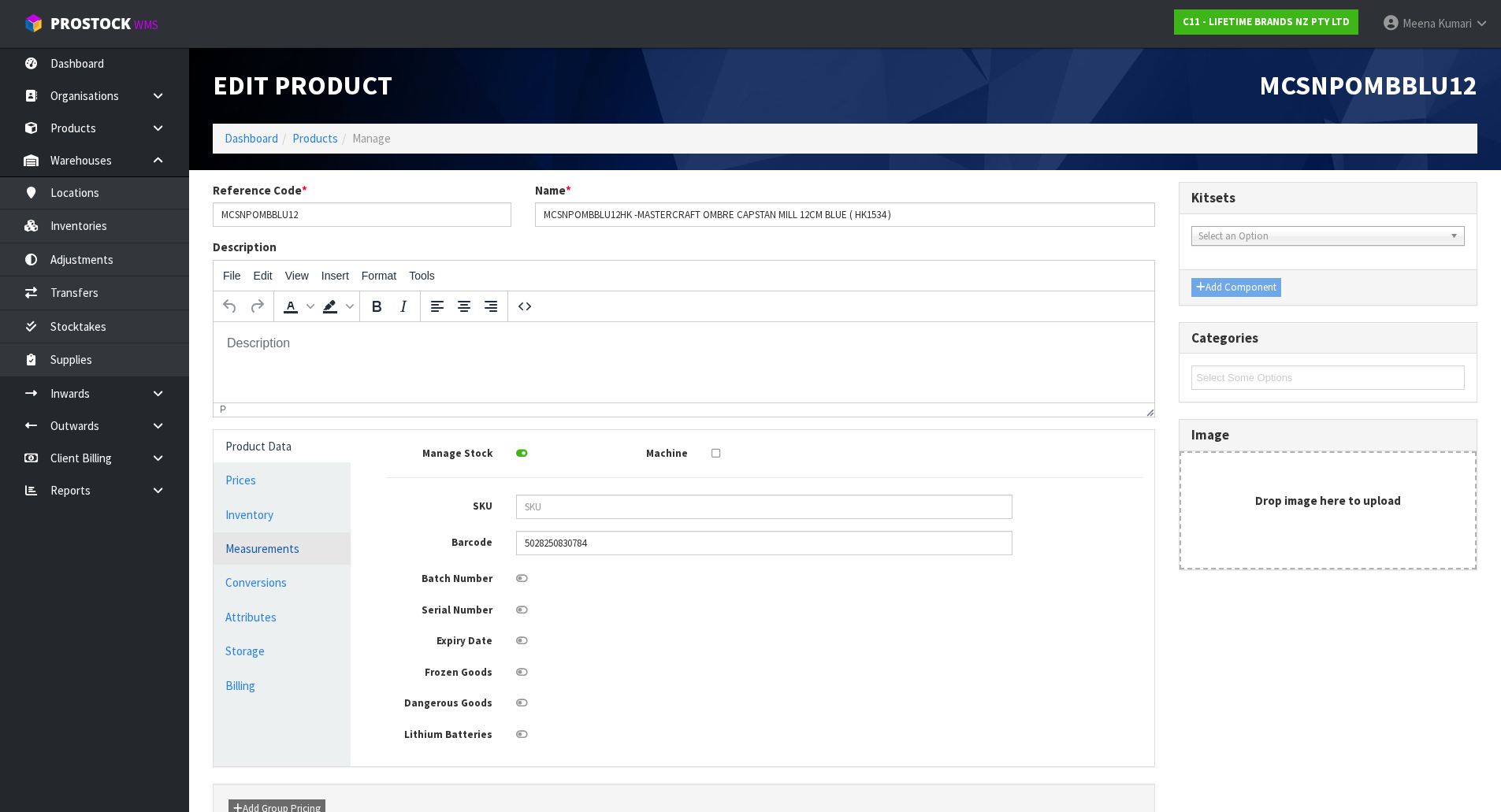
click at [252, 546] on link "Measurements" at bounding box center [282, 548] width 138 height 32
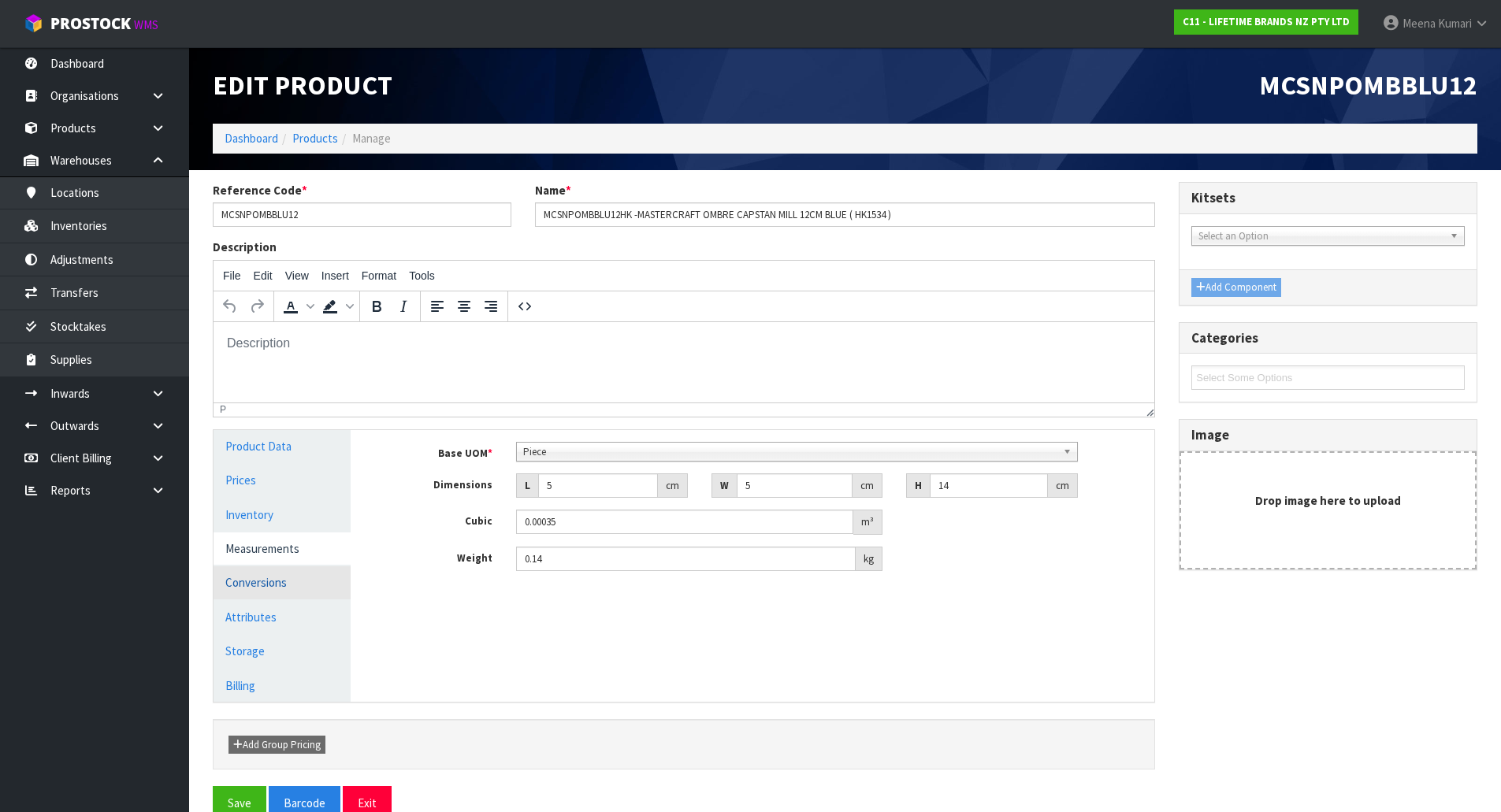
click at [305, 571] on link "Conversions" at bounding box center [282, 582] width 138 height 32
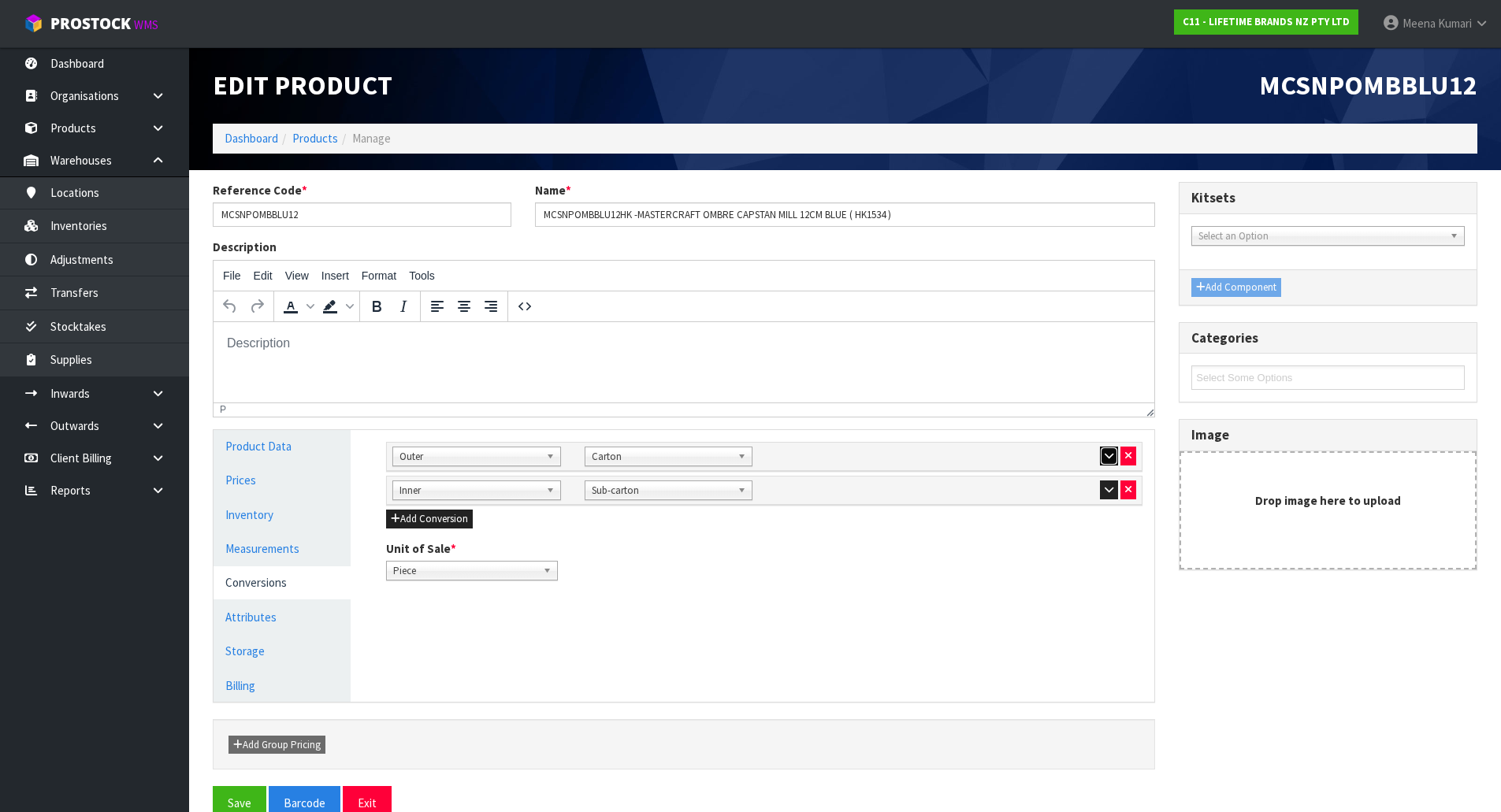
click at [1103, 451] on button "button" at bounding box center [1109, 455] width 19 height 19
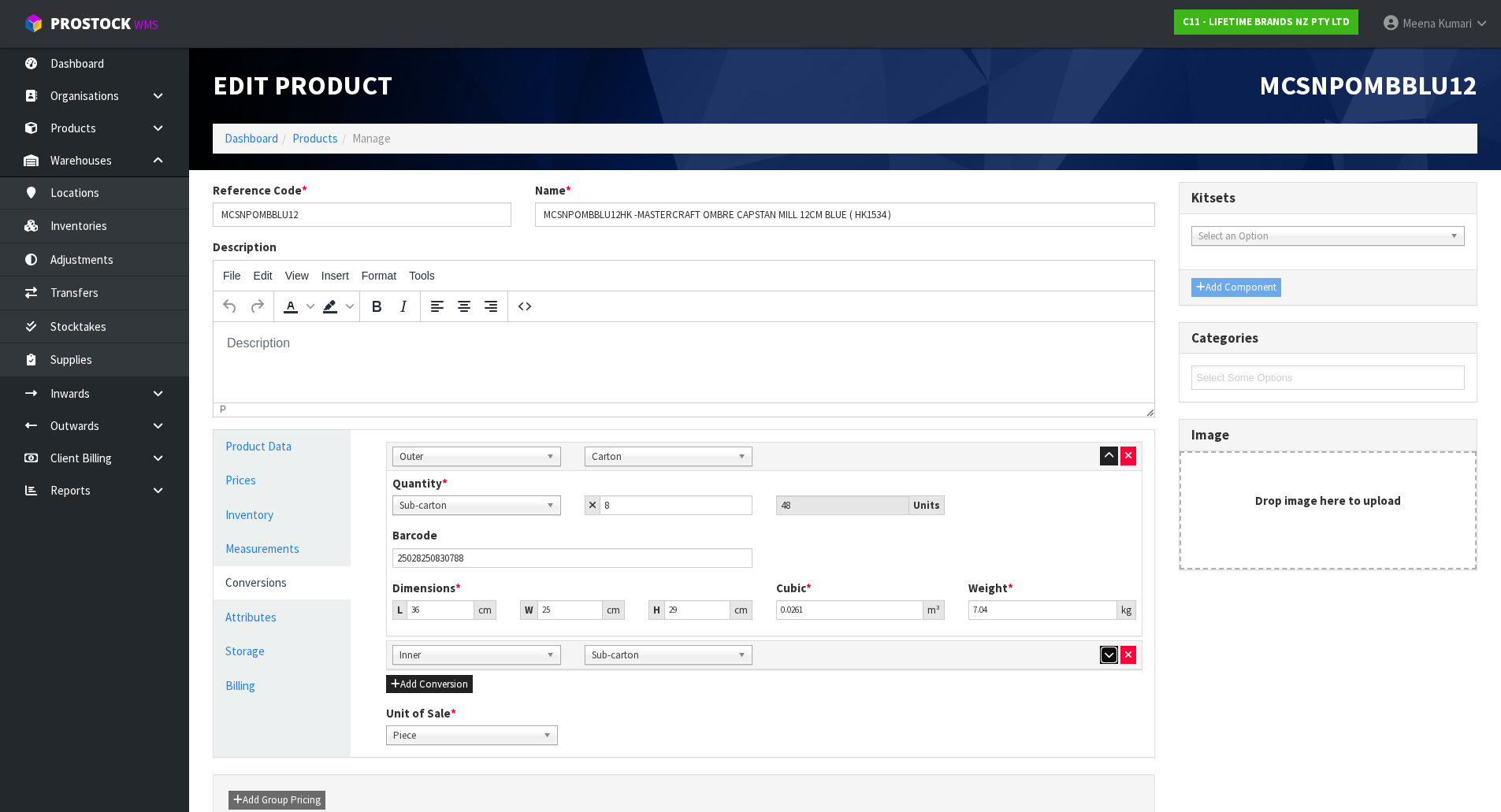
click at [1114, 654] on icon "button" at bounding box center [1109, 655] width 9 height 11
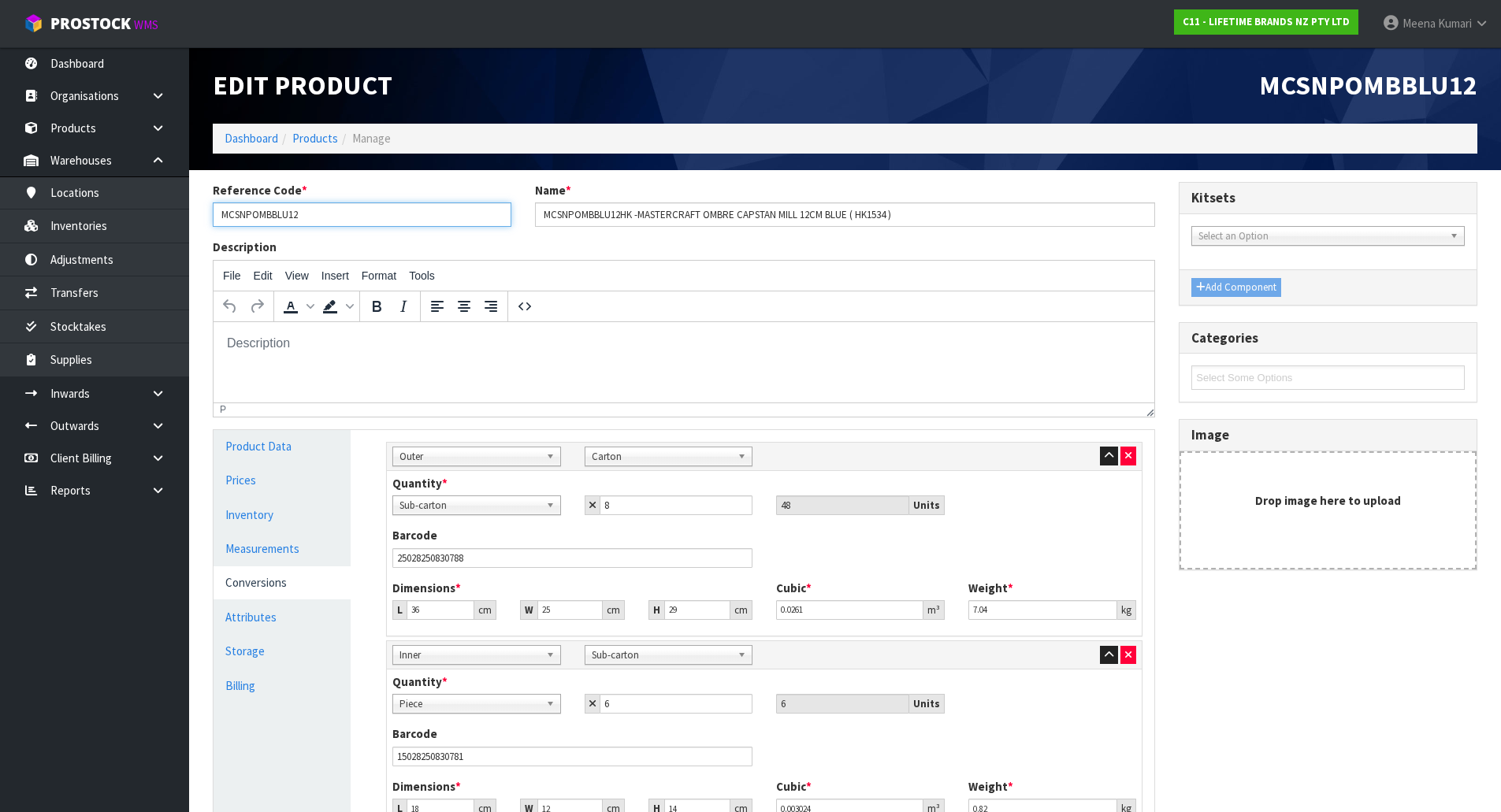
click at [360, 216] on input "MCSNPOMBBLU12" at bounding box center [362, 214] width 298 height 24
click at [316, 213] on input "MCSNPOMBBLU12" at bounding box center [362, 214] width 298 height 24
click at [573, 218] on input "MCSNPOMBBLU12HK -MASTERCRAFT OMBRE CAPSTAN MILL 12CM BLUE ( HK1534 )" at bounding box center [846, 214] width 621 height 24
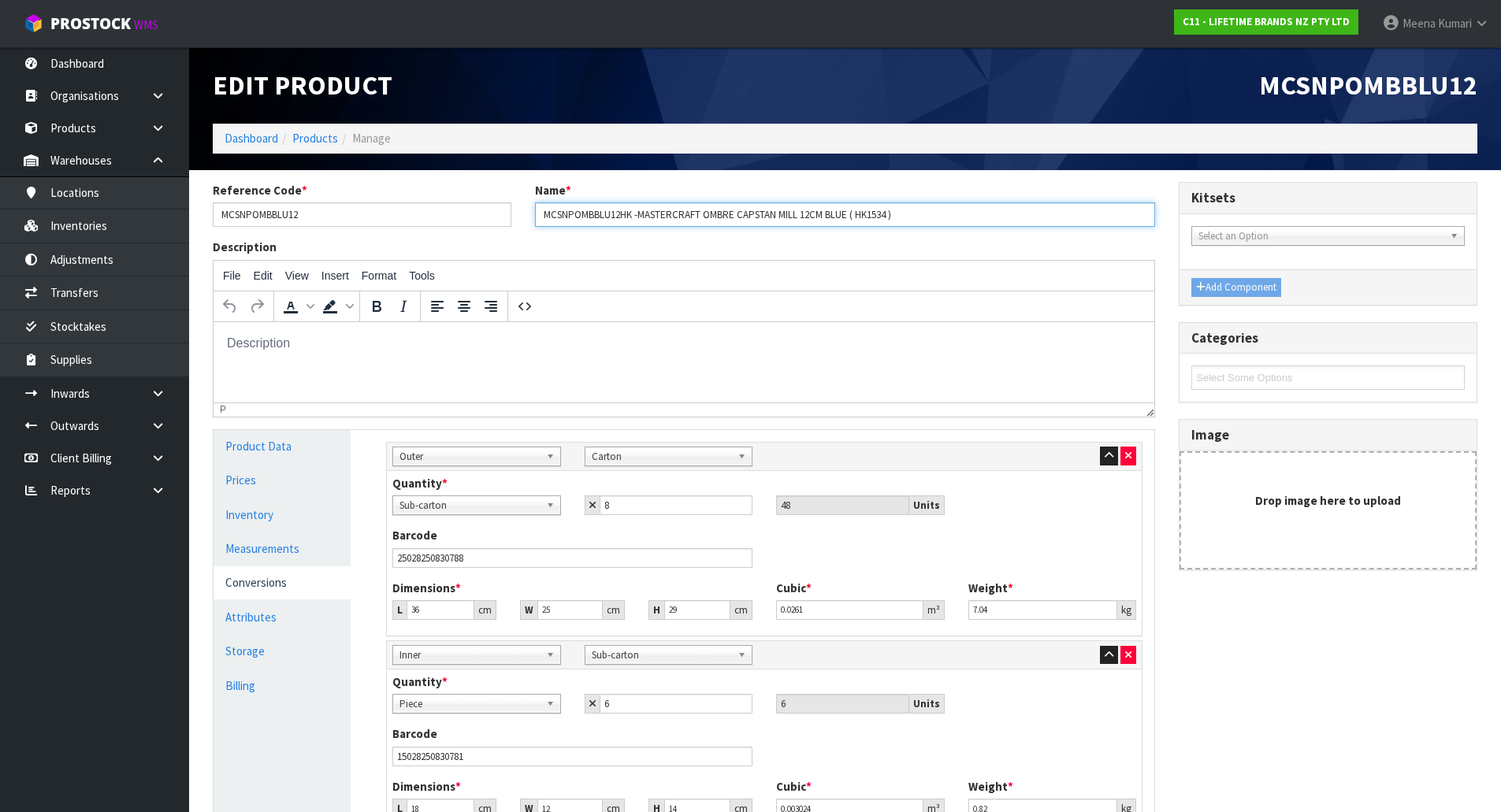
click at [573, 218] on input "MCSNPOMBBLU12HK -MASTERCRAFT OMBRE CAPSTAN MILL 12CM BLUE ( HK1534 )" at bounding box center [846, 214] width 621 height 24
click at [313, 137] on link "Products" at bounding box center [315, 137] width 46 height 15
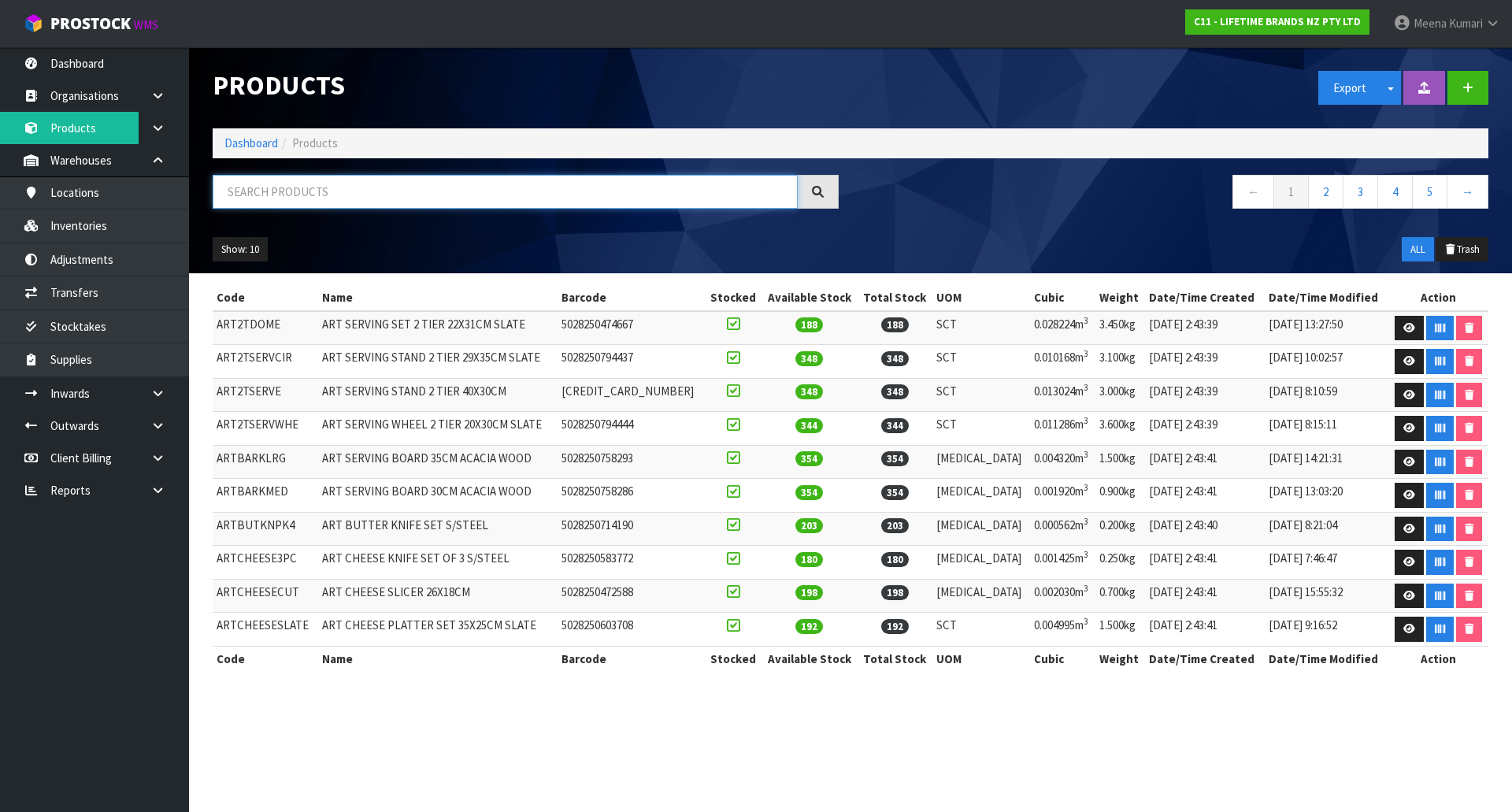
click at [290, 184] on input "text" at bounding box center [505, 191] width 585 height 34
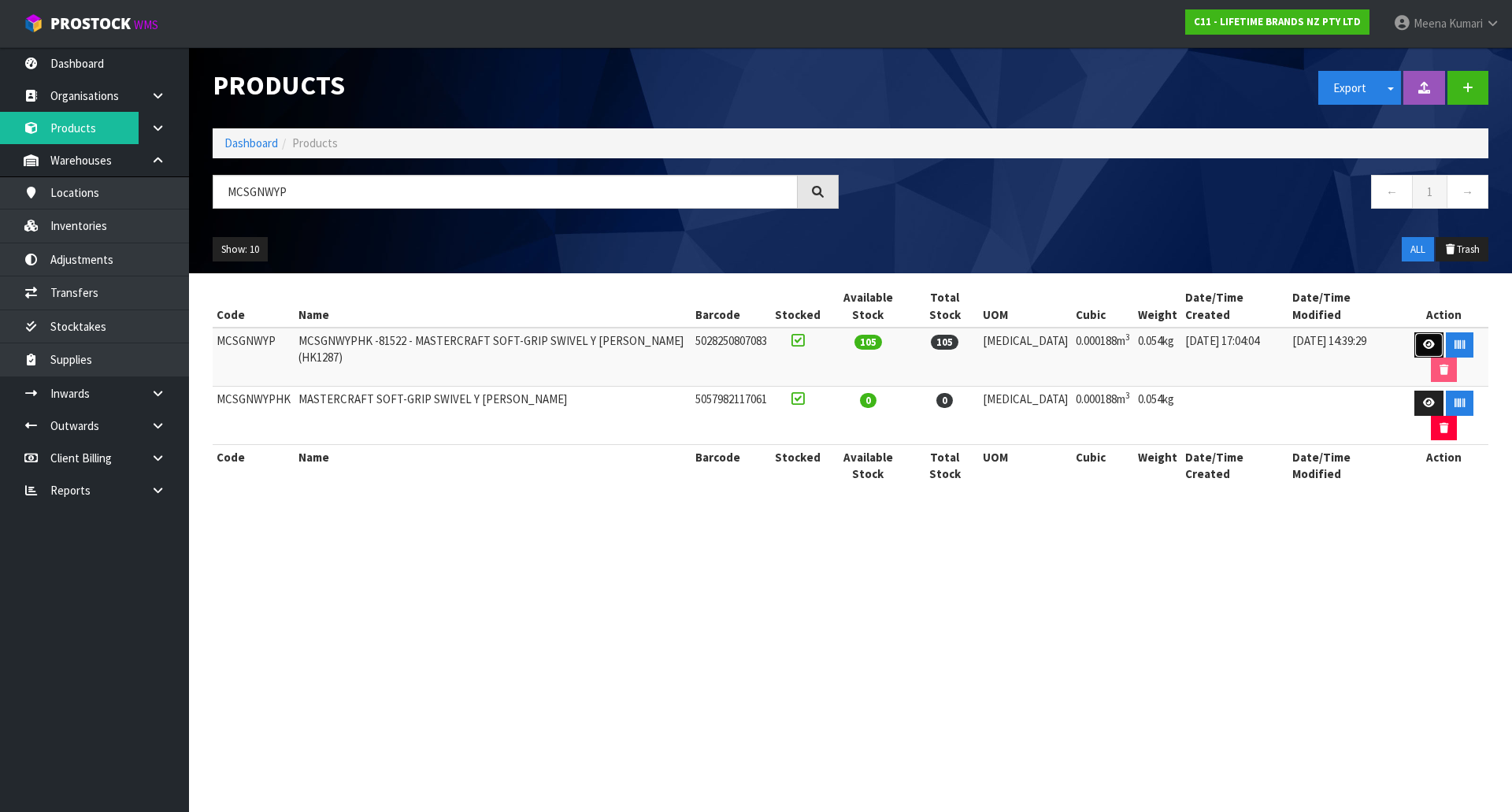
click at [1423, 339] on icon at bounding box center [1429, 344] width 12 height 11
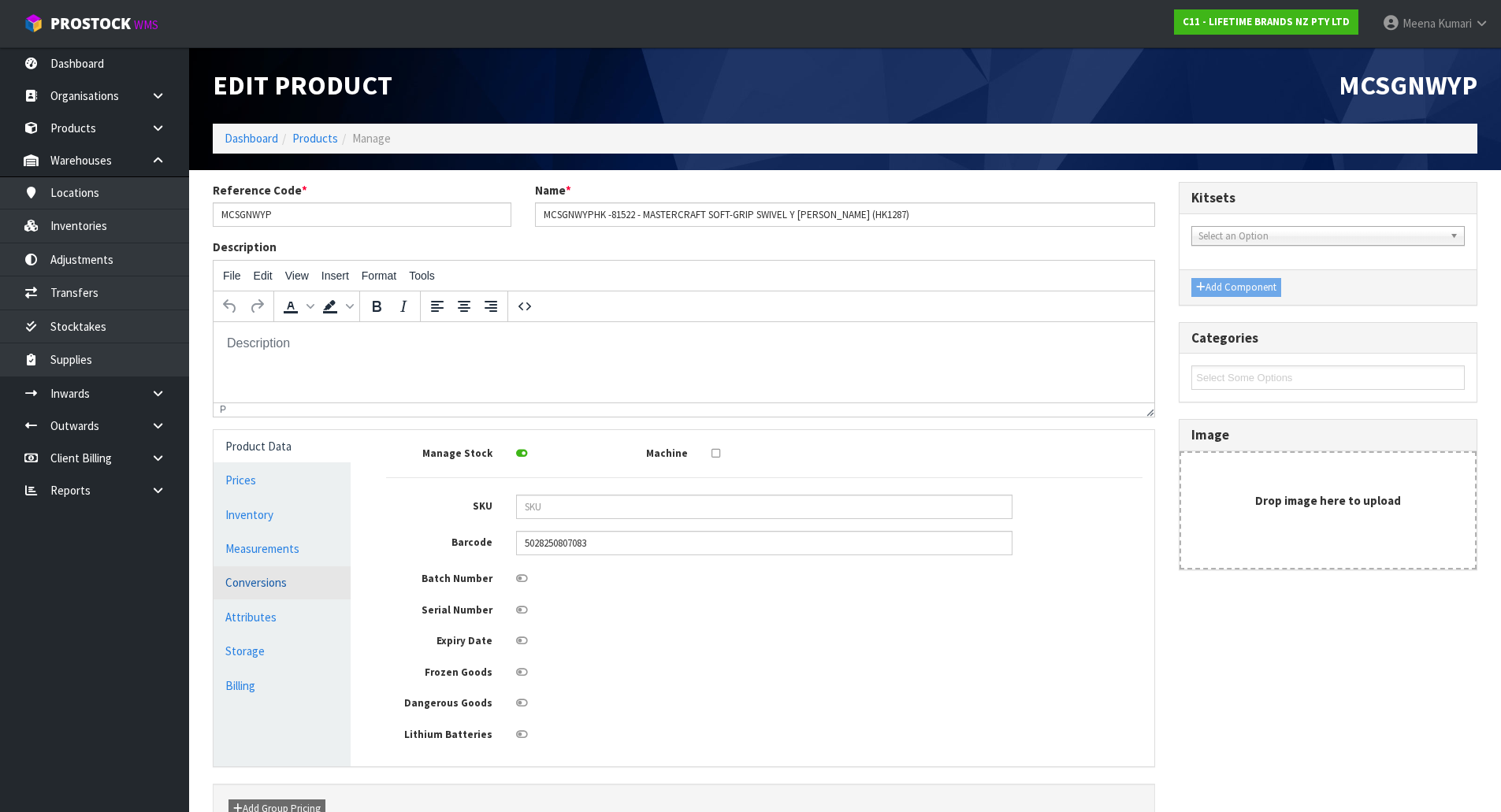
click at [323, 584] on link "Conversions" at bounding box center [282, 582] width 138 height 32
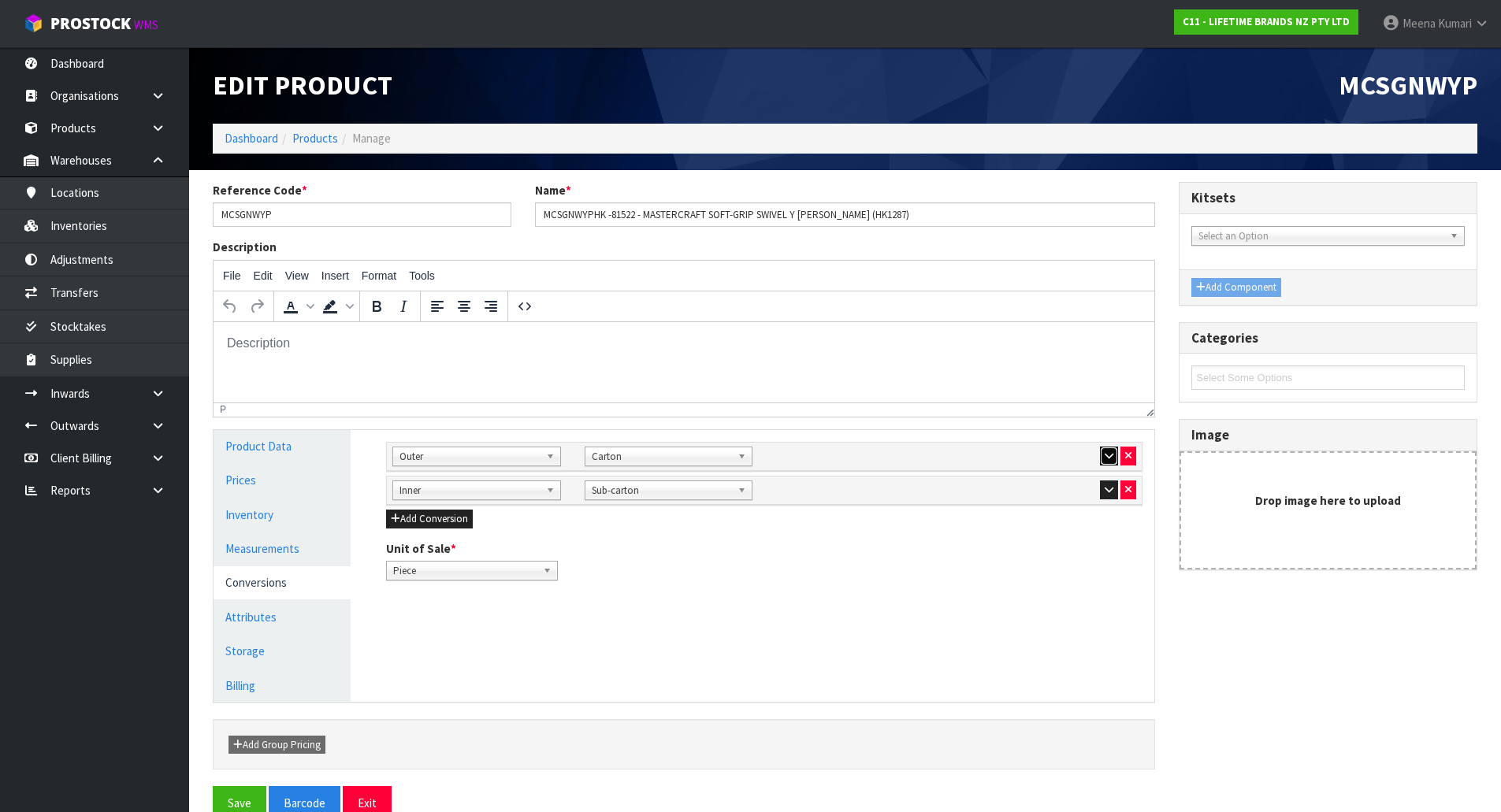
click at [1105, 453] on icon "button" at bounding box center [1109, 455] width 9 height 11
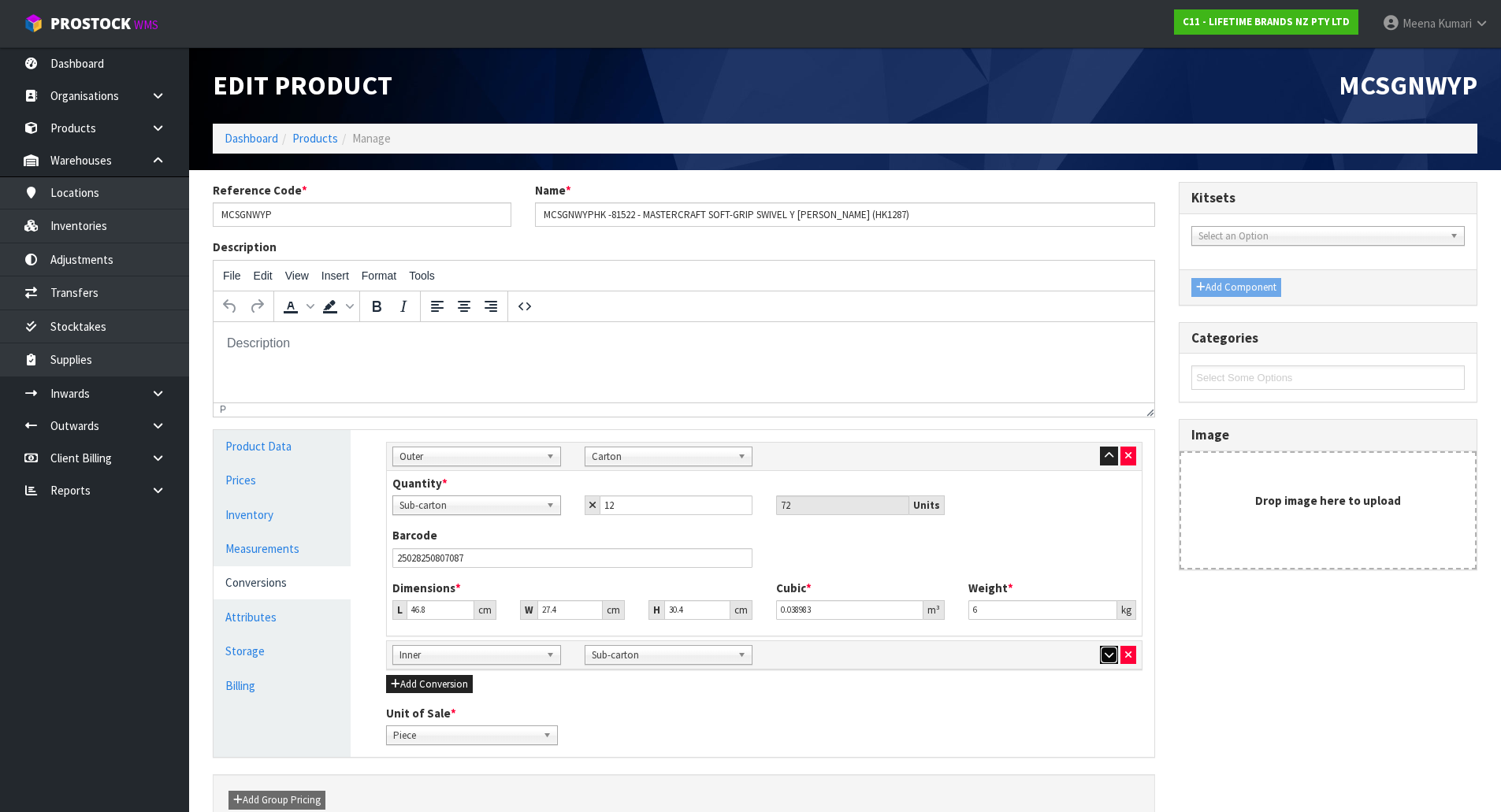
click at [1107, 654] on icon "button" at bounding box center [1109, 655] width 9 height 11
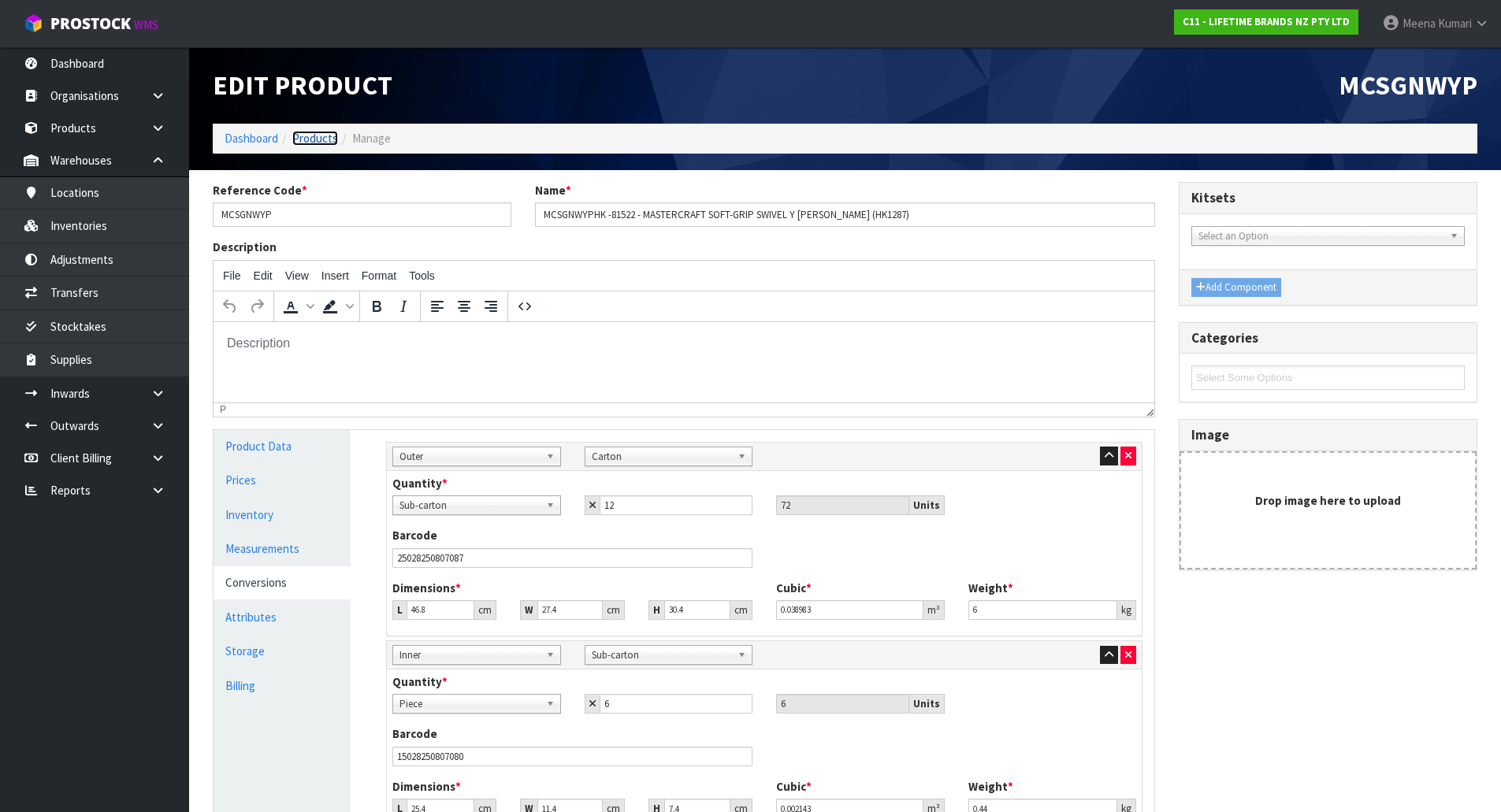
click at [316, 137] on link "Products" at bounding box center [315, 137] width 46 height 15
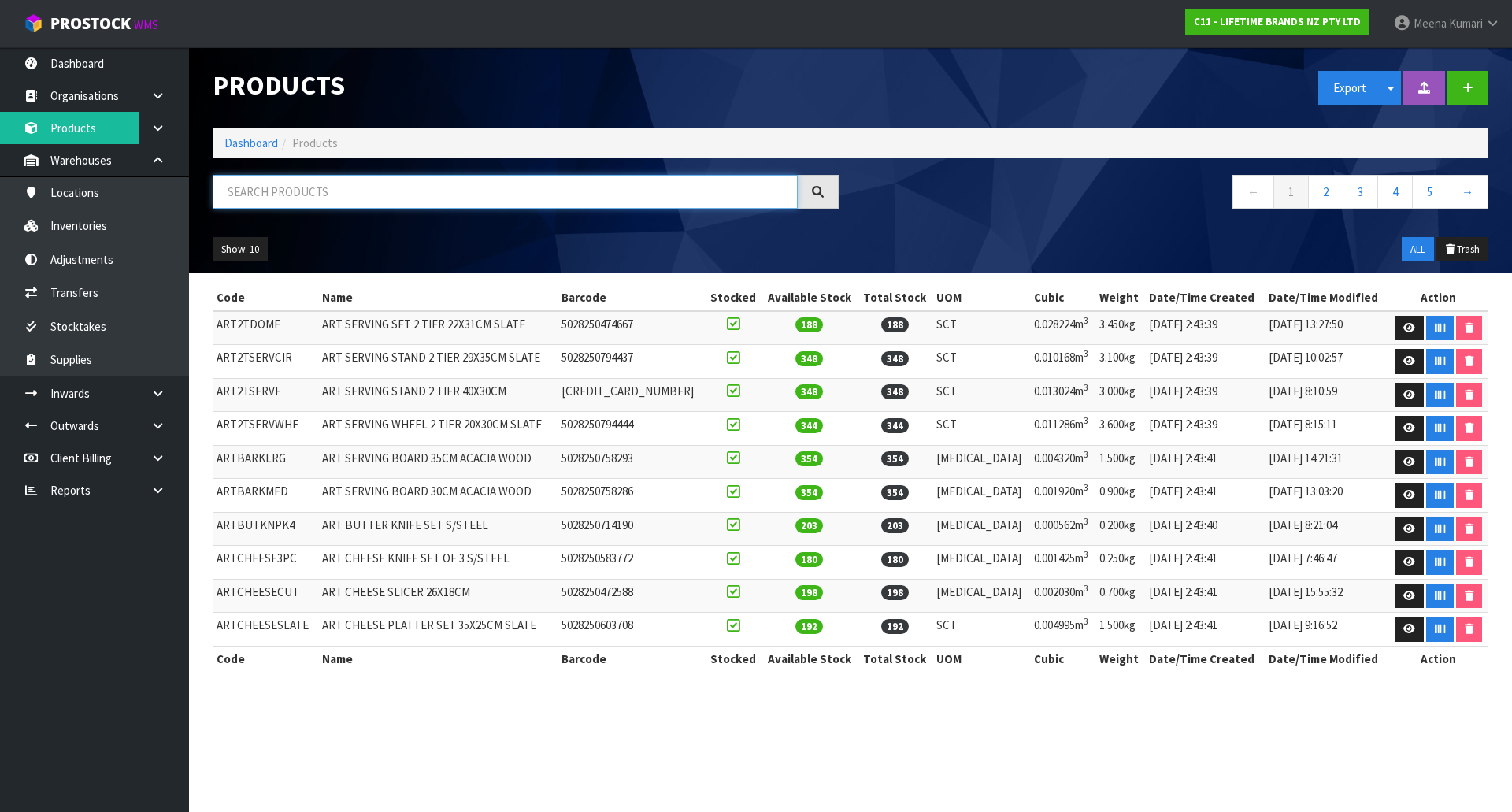
click at [317, 192] on input "text" at bounding box center [505, 191] width 585 height 34
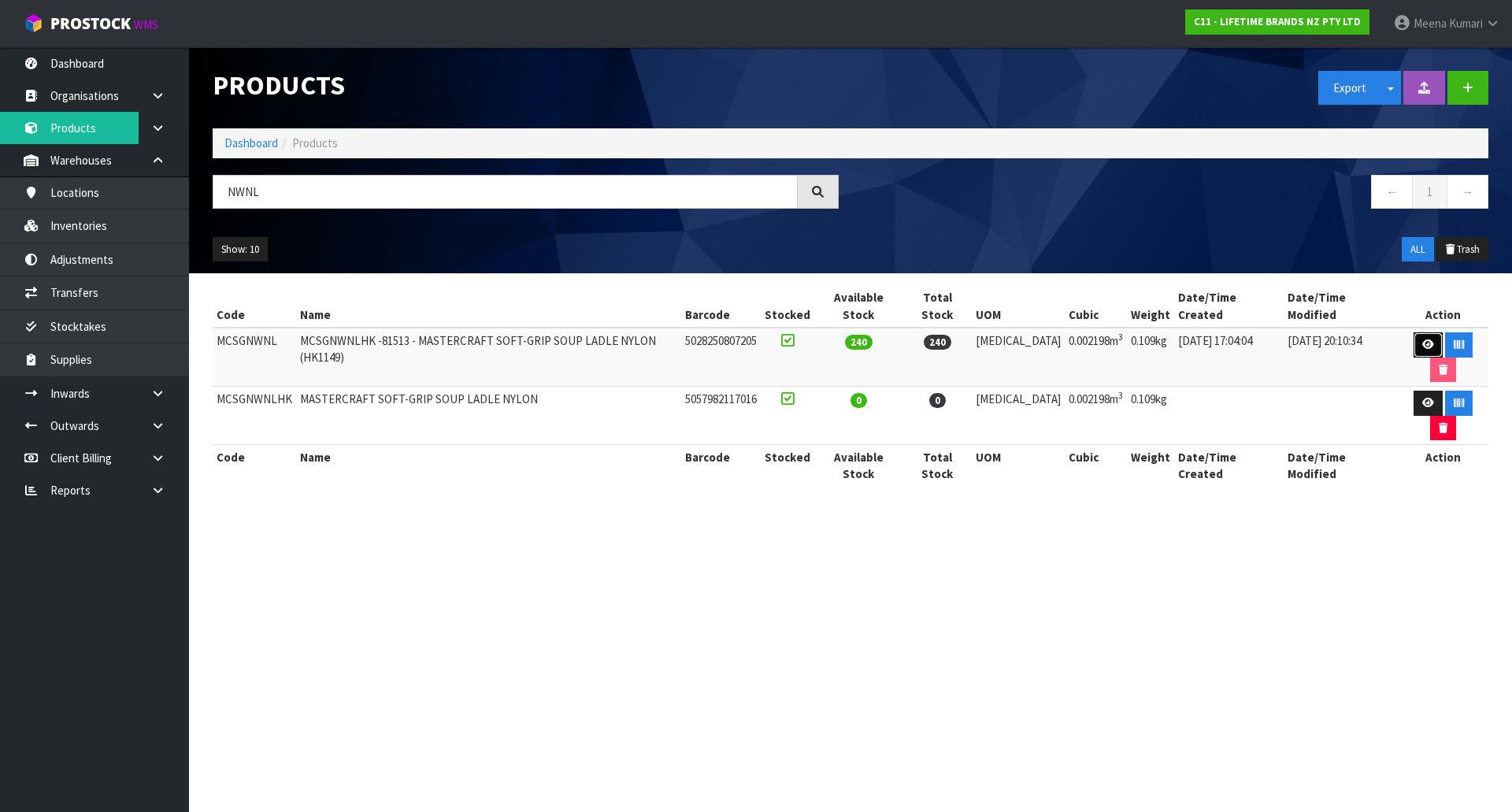
click at [1422, 339] on icon at bounding box center [1428, 344] width 12 height 11
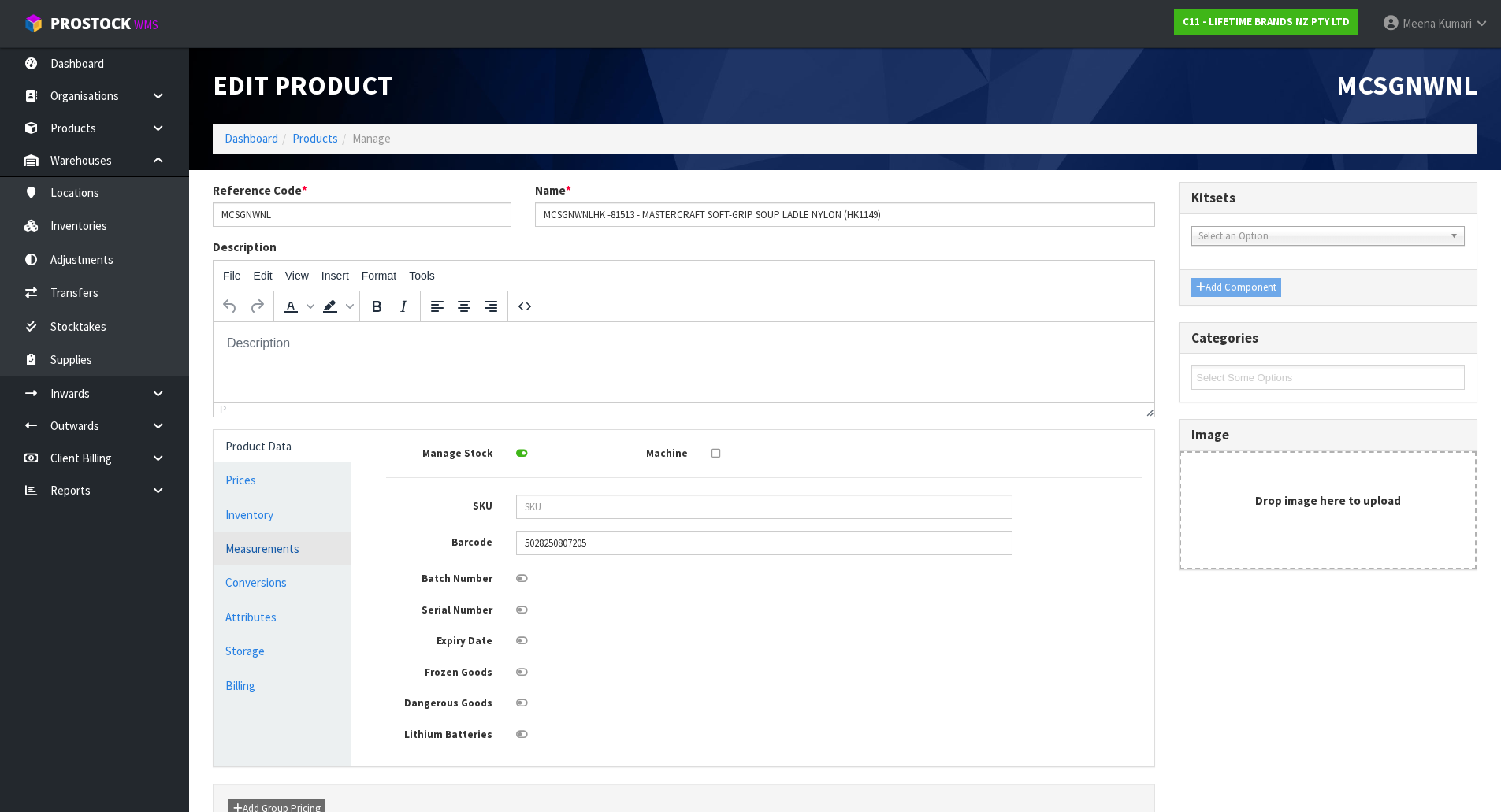
click at [296, 541] on link "Measurements" at bounding box center [282, 548] width 138 height 32
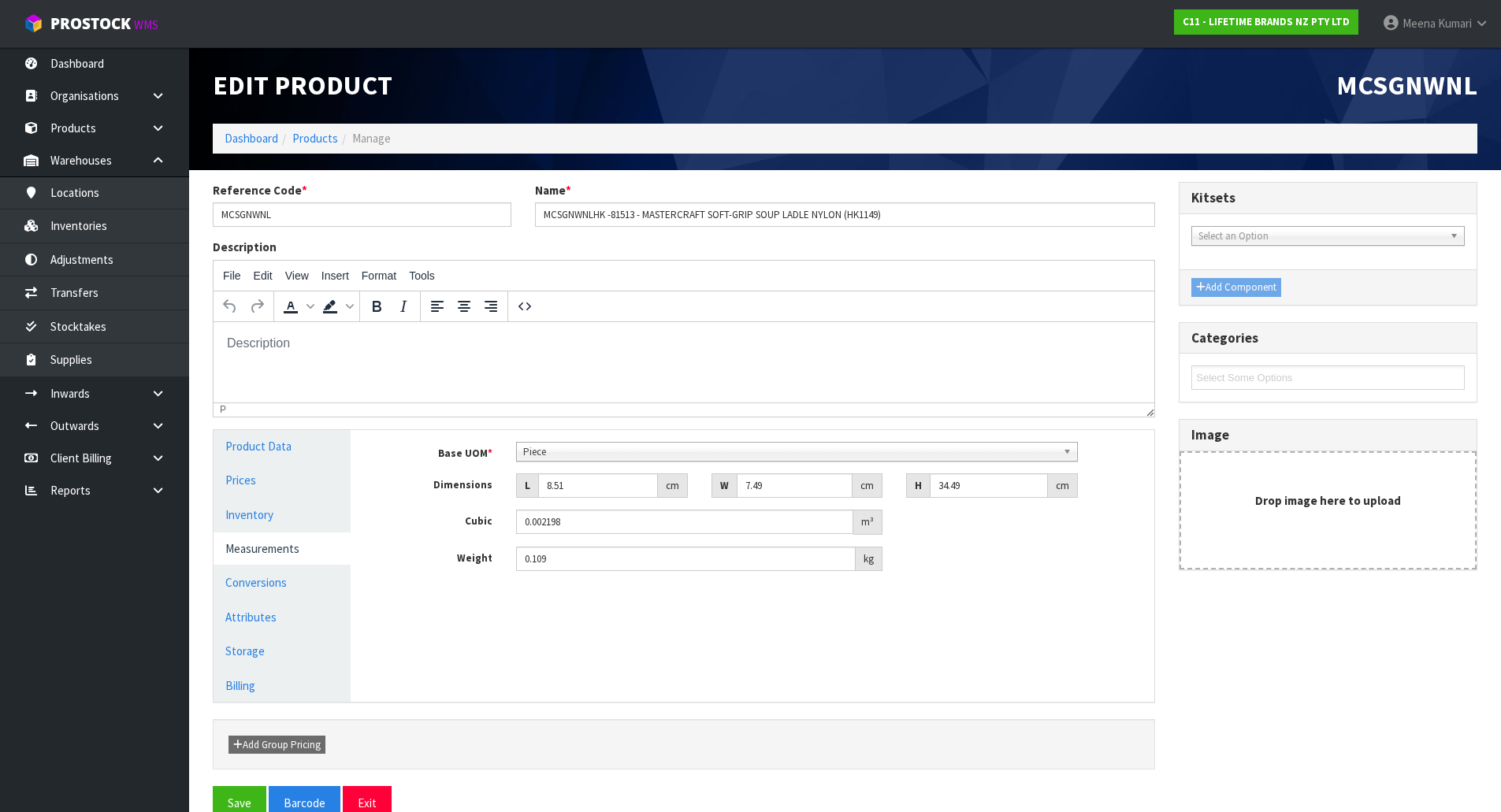
click at [290, 562] on link "Measurements" at bounding box center [282, 548] width 138 height 32
click at [289, 578] on link "Conversions" at bounding box center [282, 582] width 138 height 32
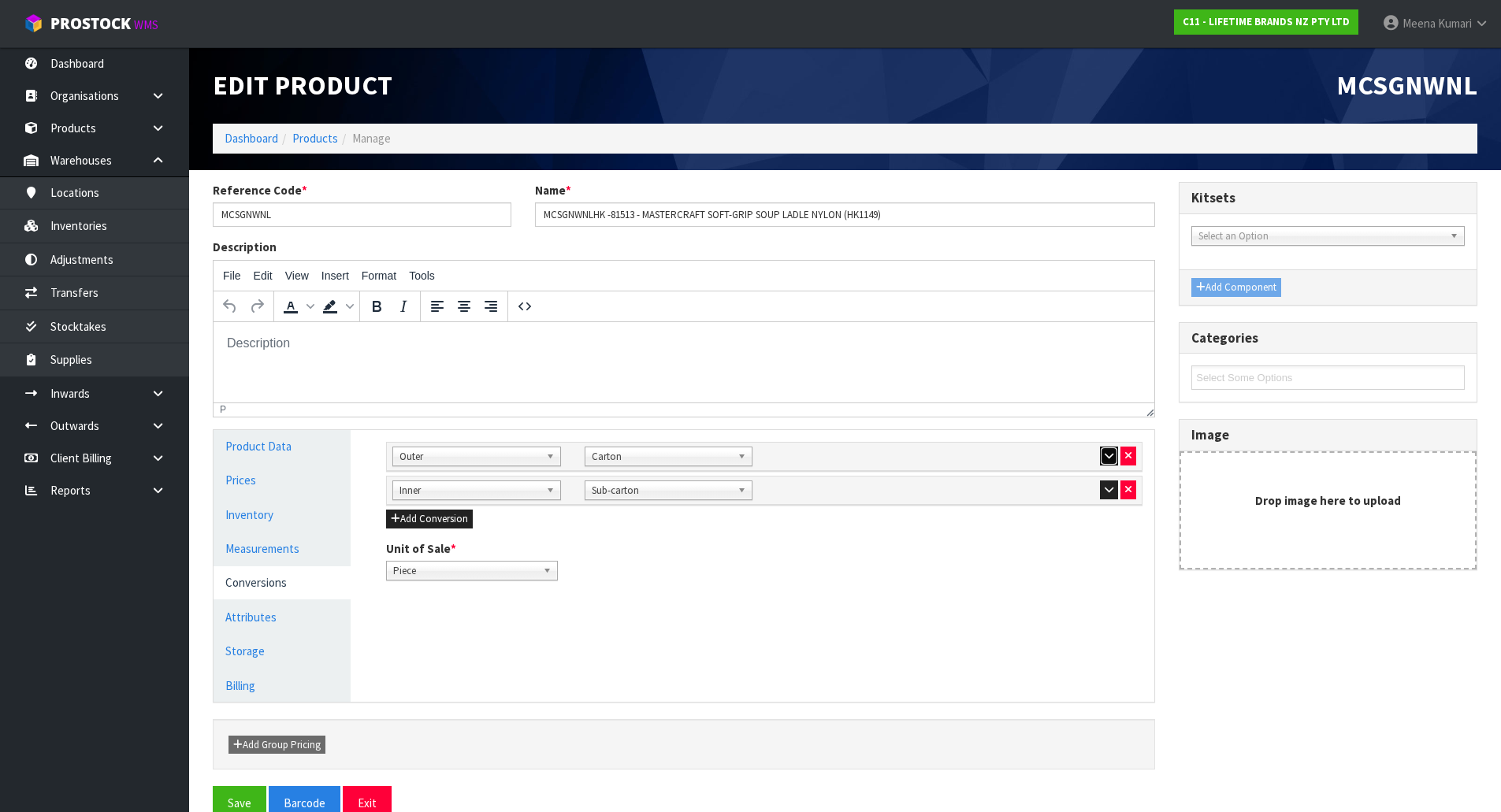
click at [1107, 448] on button "button" at bounding box center [1109, 455] width 19 height 19
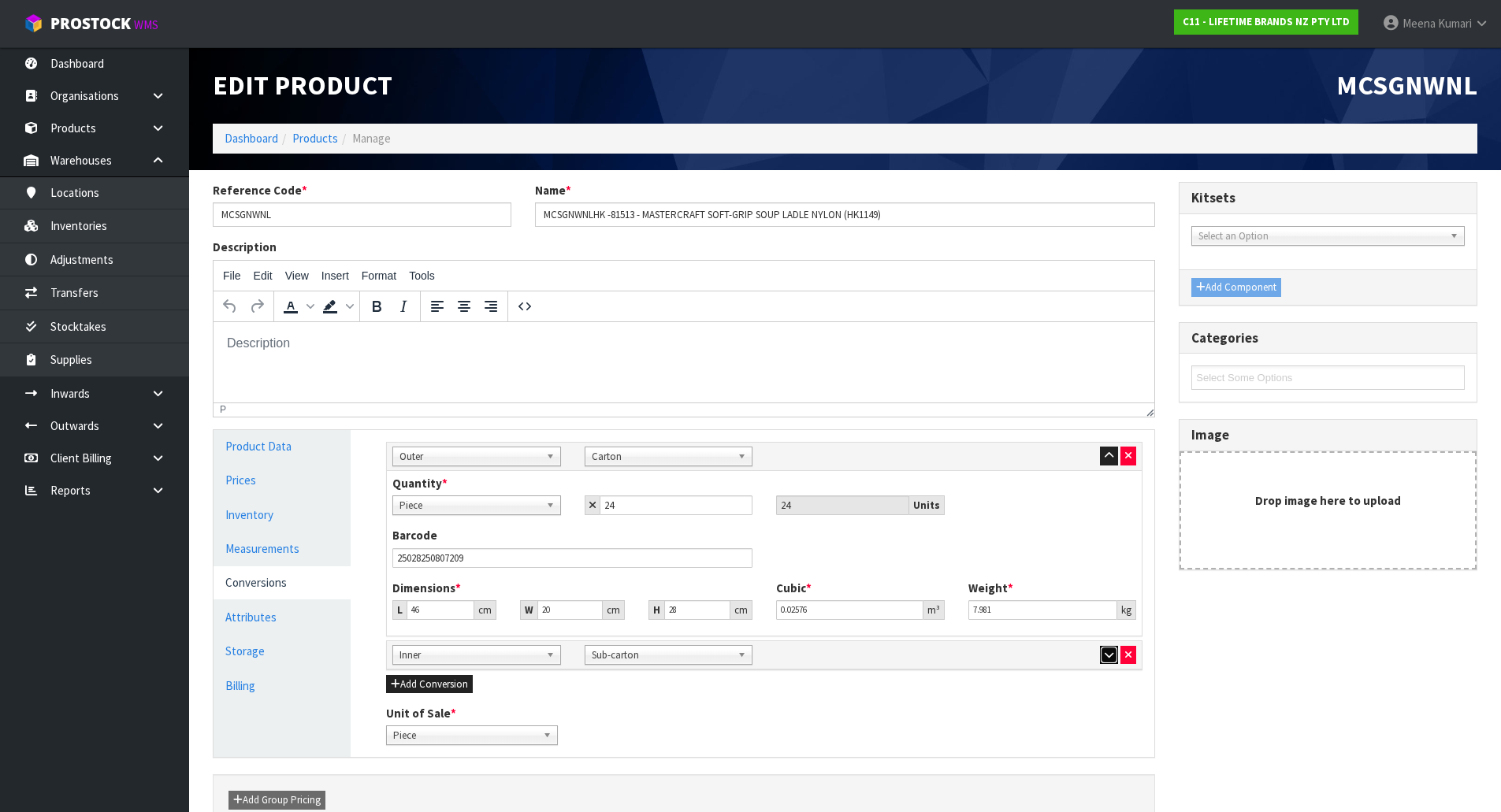
click at [1110, 650] on icon "button" at bounding box center [1109, 655] width 9 height 11
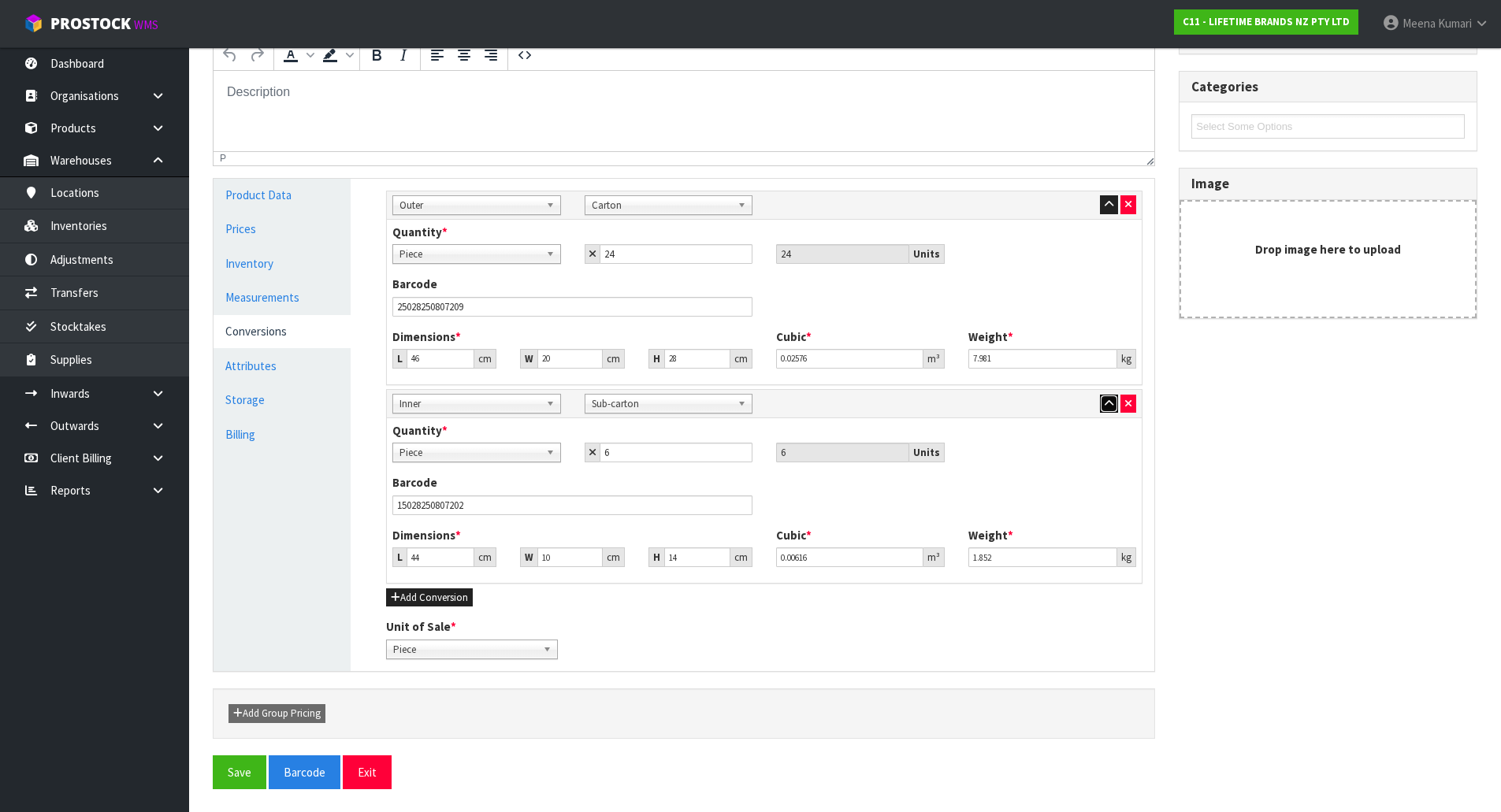
scroll to position [252, 0]
click at [868, 556] on input "0.00616" at bounding box center [849, 557] width 147 height 19
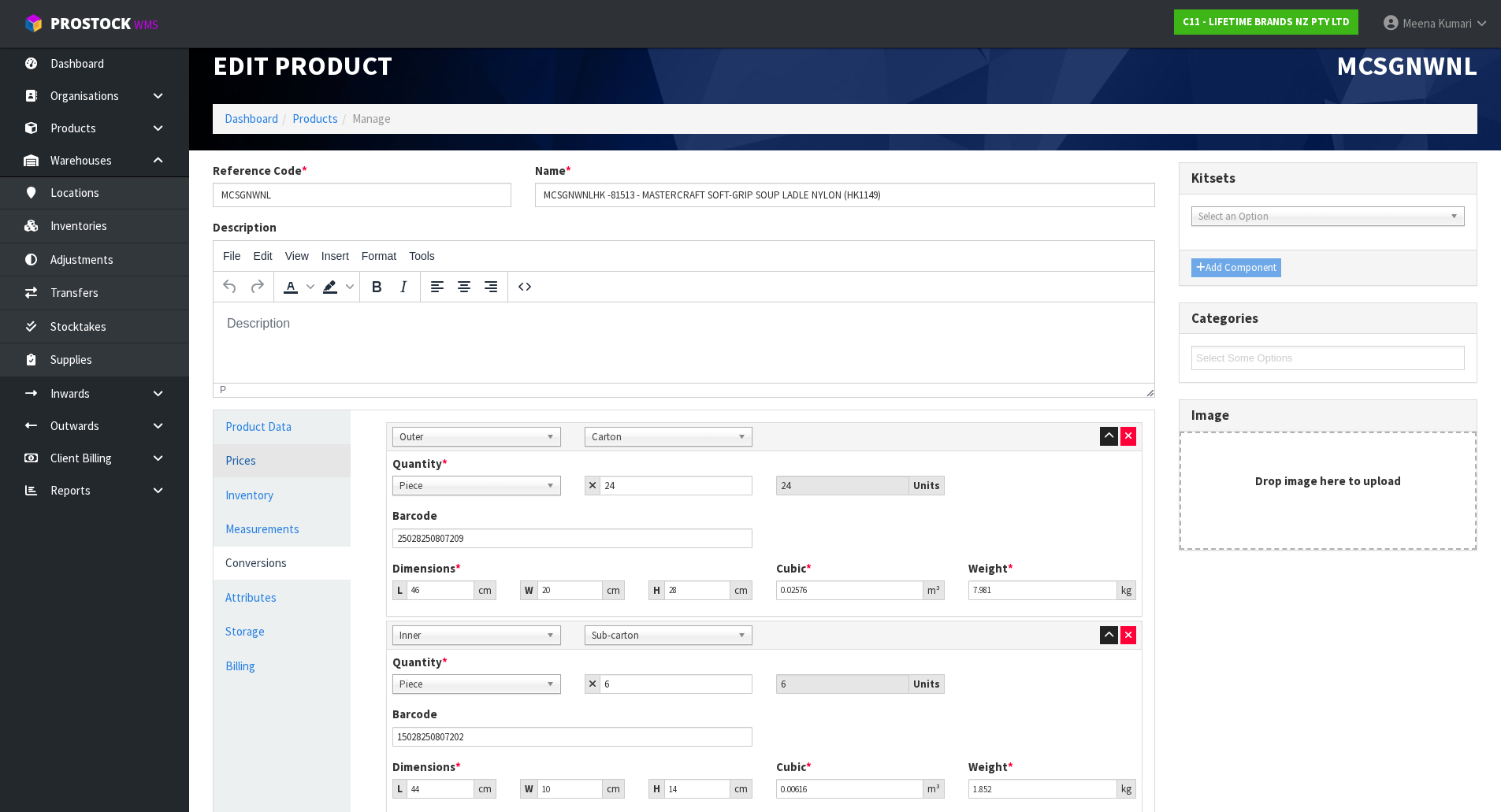
scroll to position [0, 0]
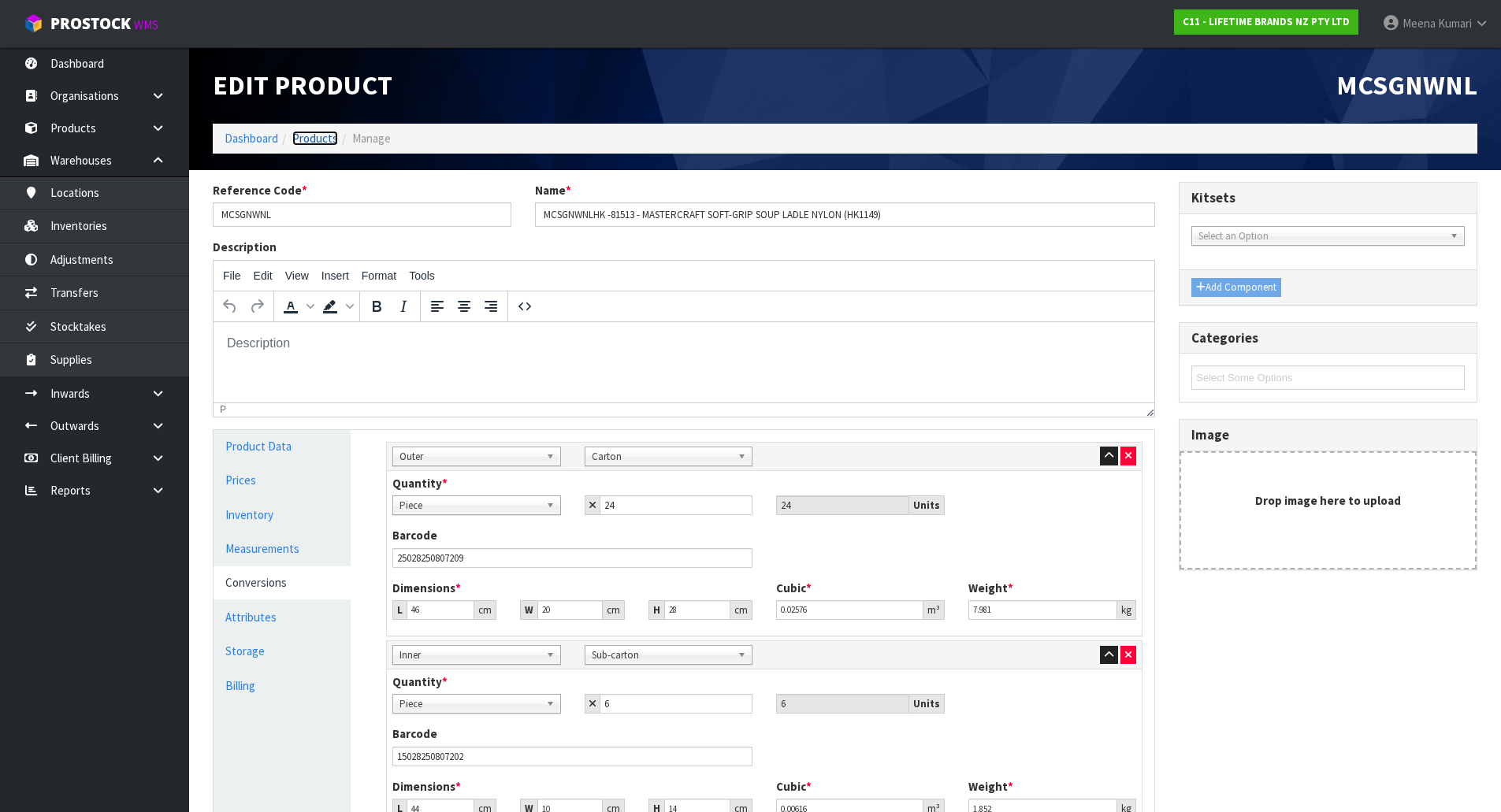
click at [303, 141] on link "Products" at bounding box center [315, 137] width 46 height 15
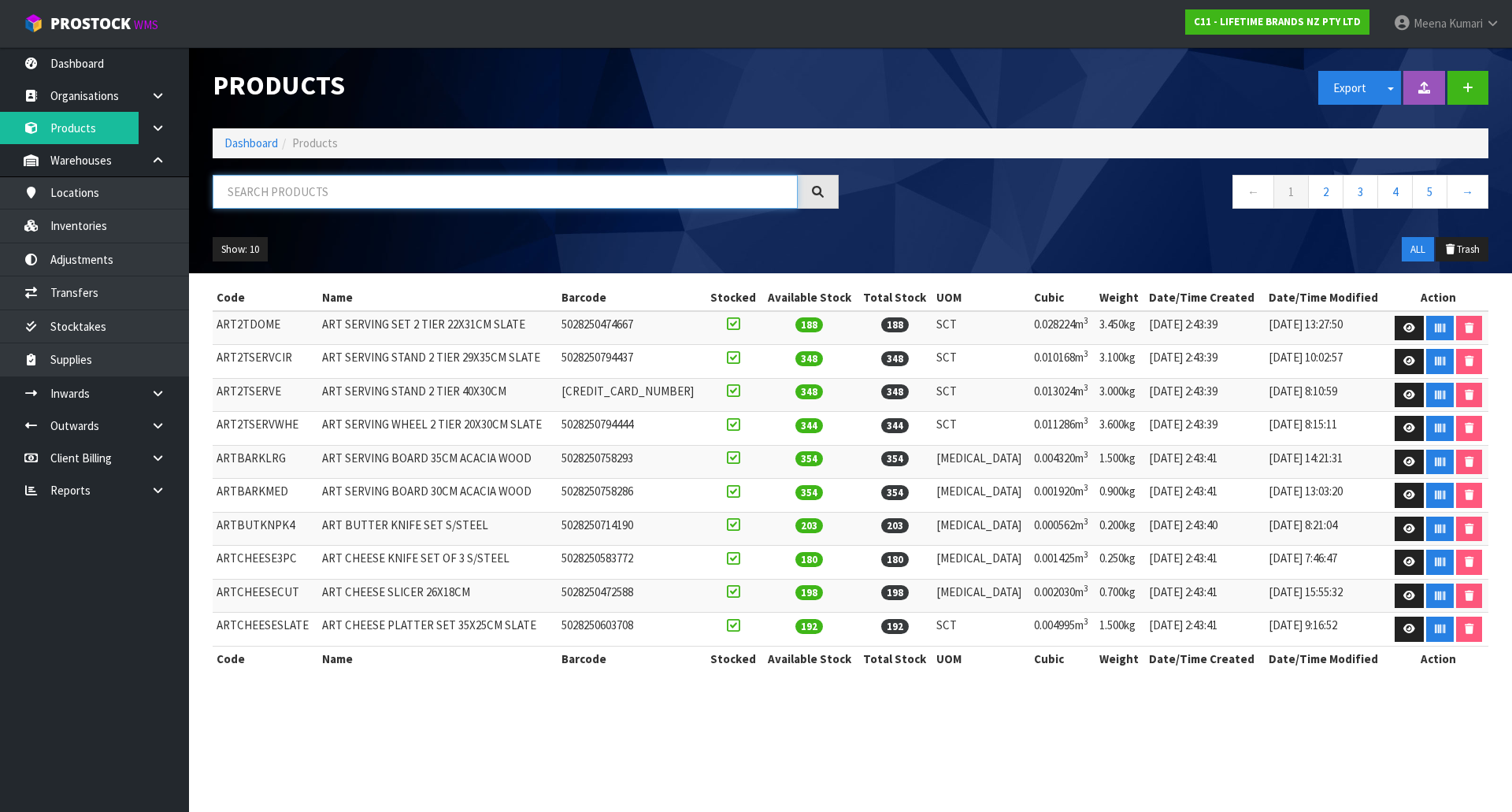
click at [299, 184] on input "text" at bounding box center [505, 191] width 585 height 34
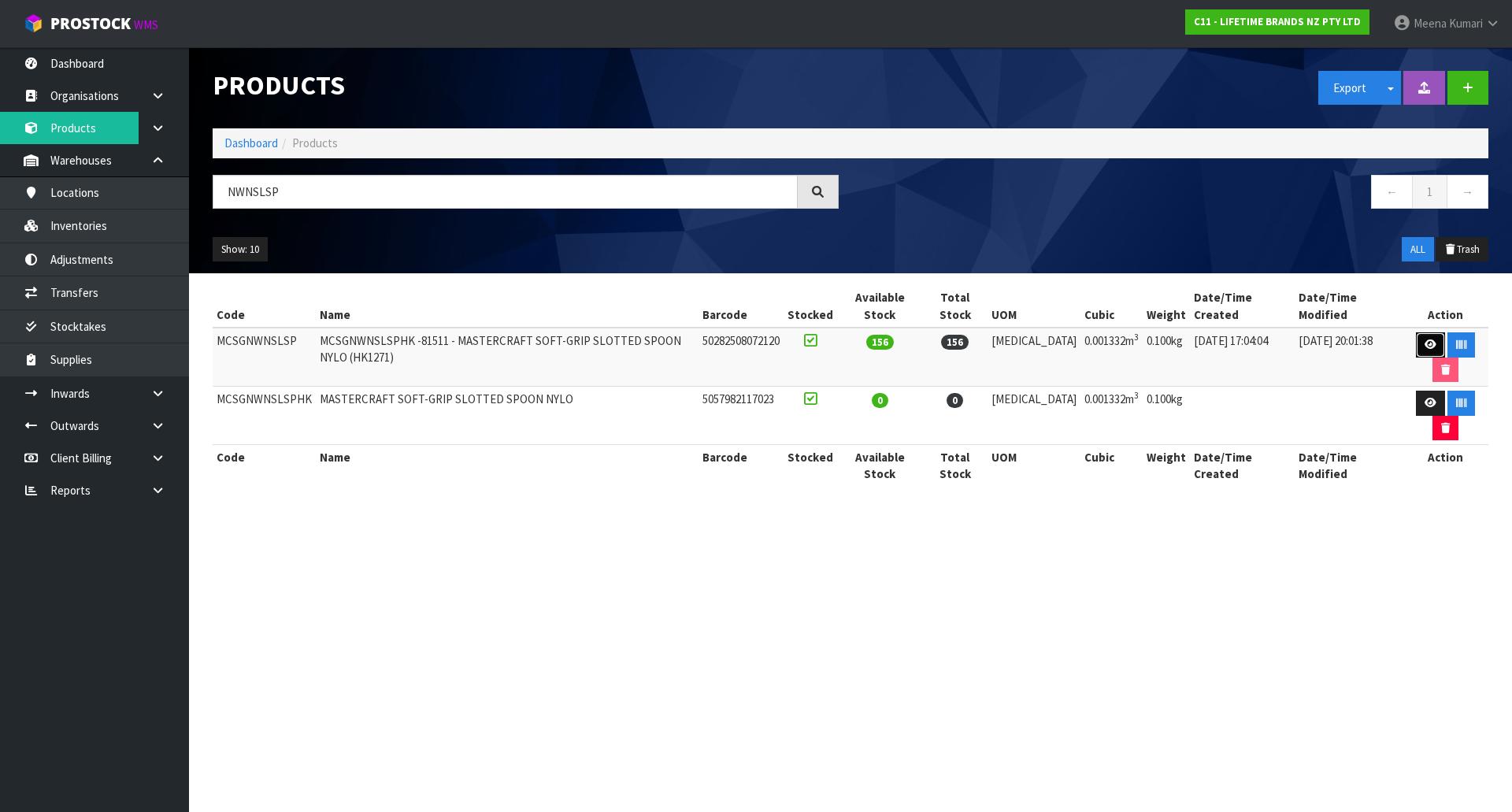
click at [1424, 346] on icon at bounding box center [1430, 344] width 12 height 11
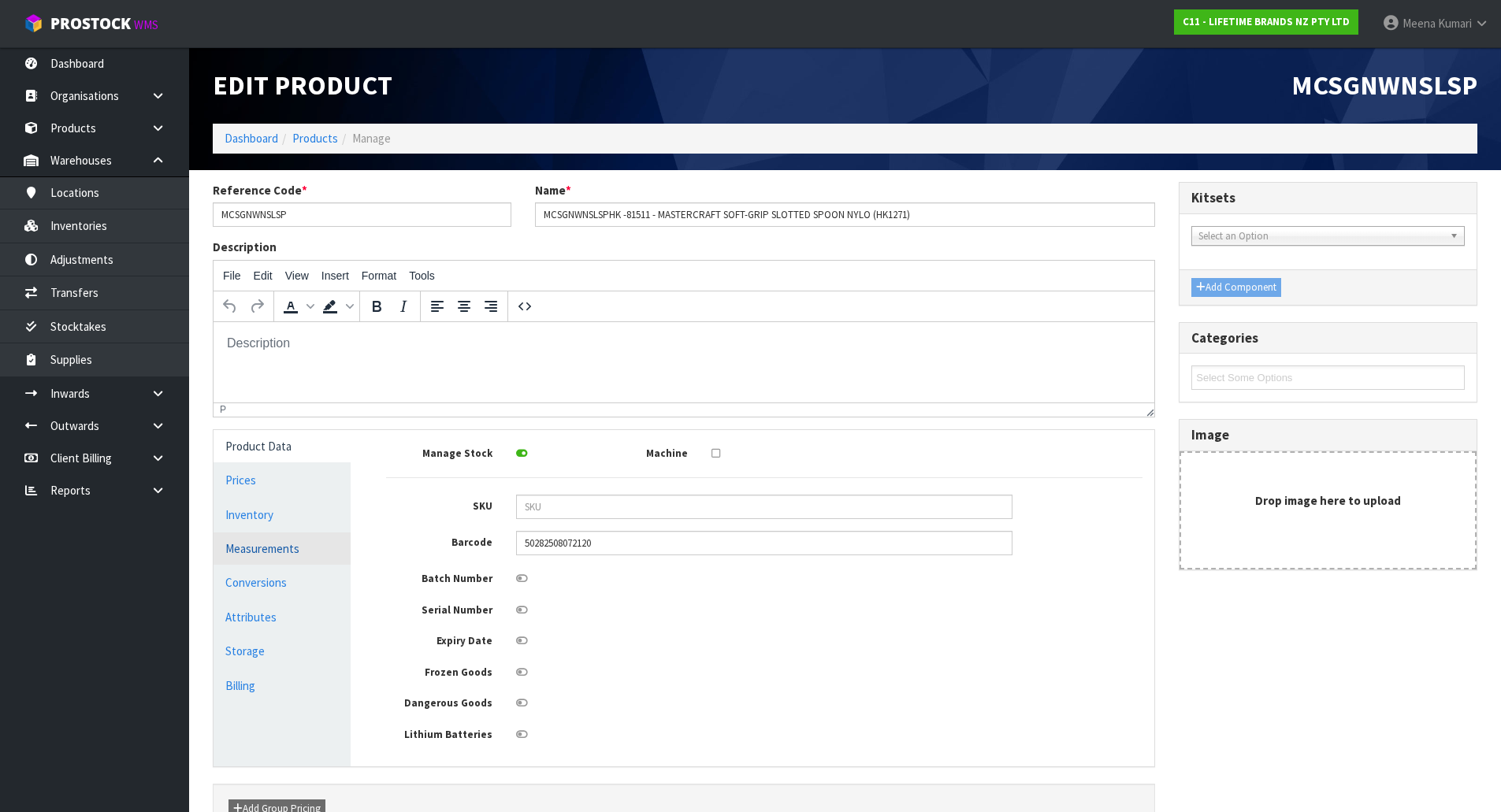
click at [332, 556] on link "Measurements" at bounding box center [282, 548] width 138 height 32
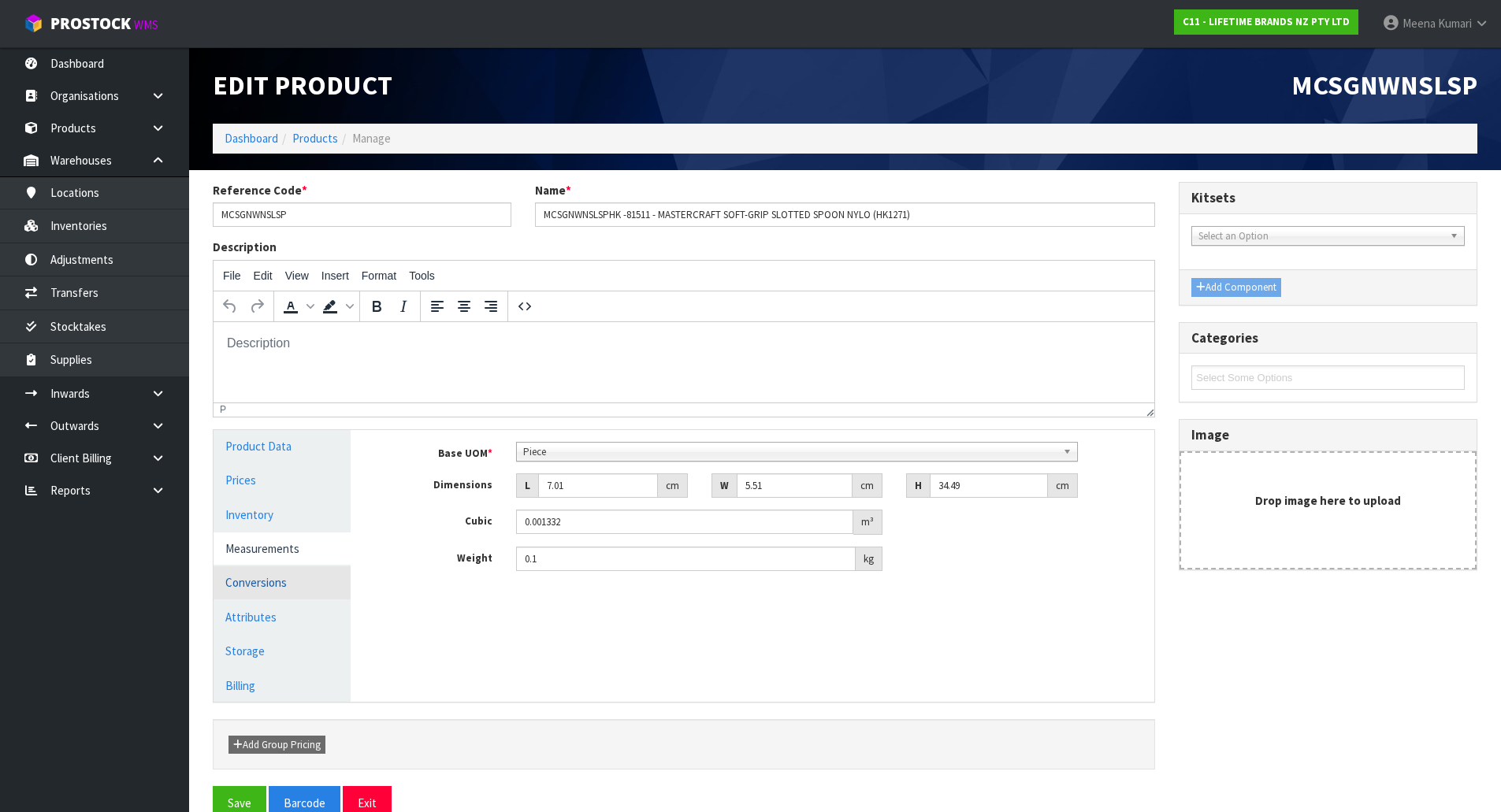
click at [319, 596] on link "Conversions" at bounding box center [282, 582] width 138 height 32
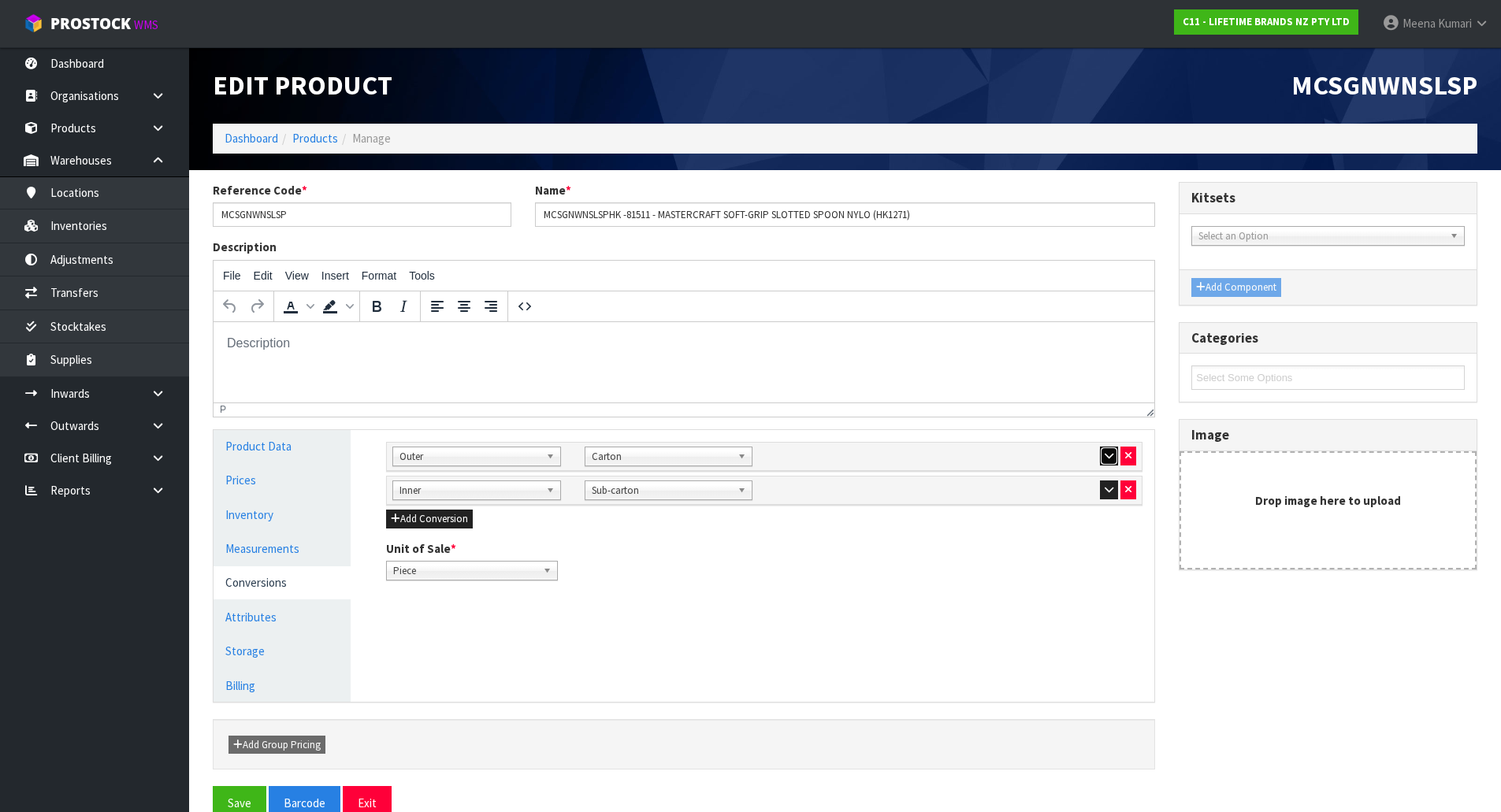
click at [1100, 451] on button "button" at bounding box center [1109, 455] width 19 height 19
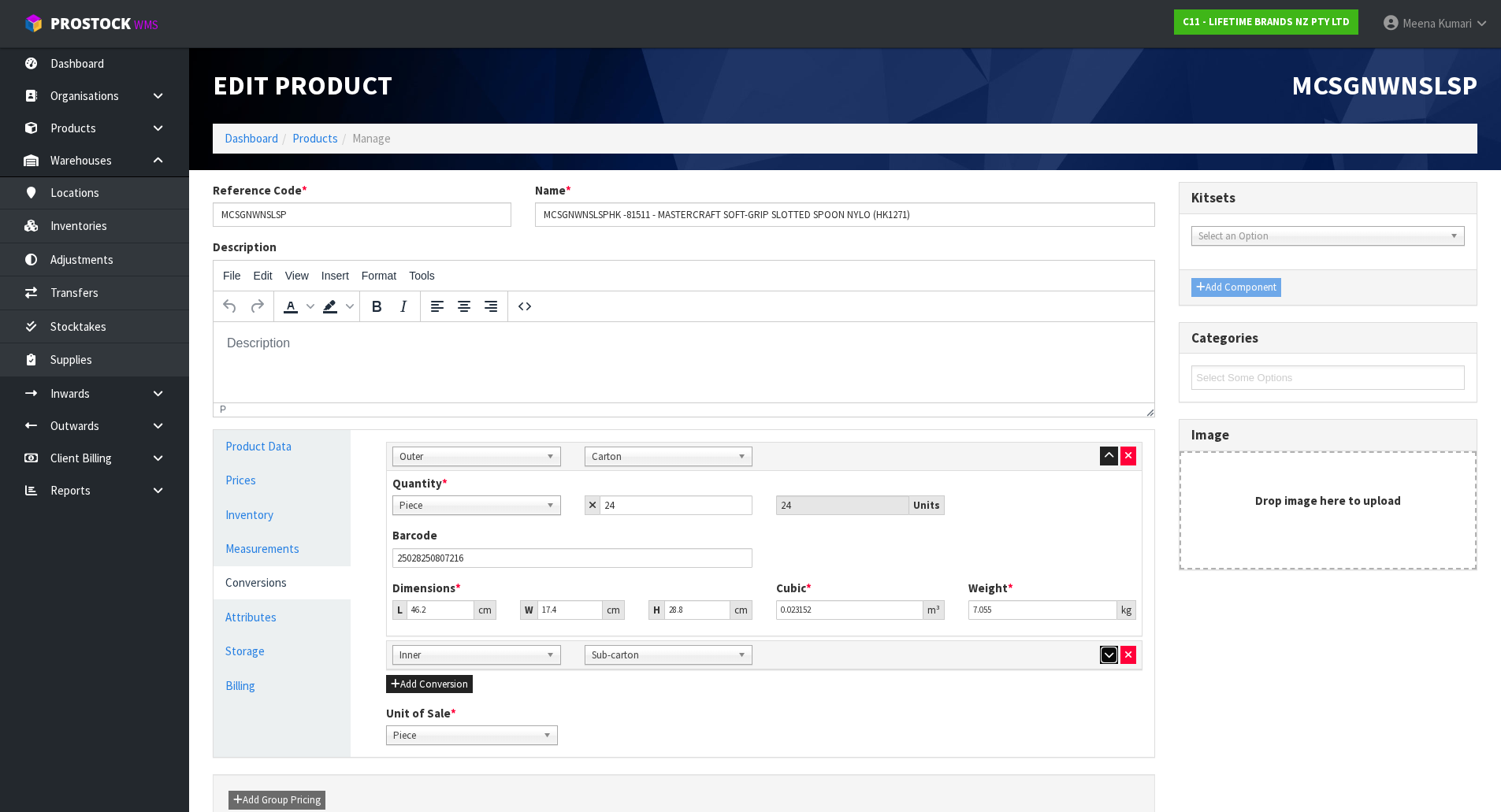
click at [1107, 653] on icon "button" at bounding box center [1109, 655] width 9 height 11
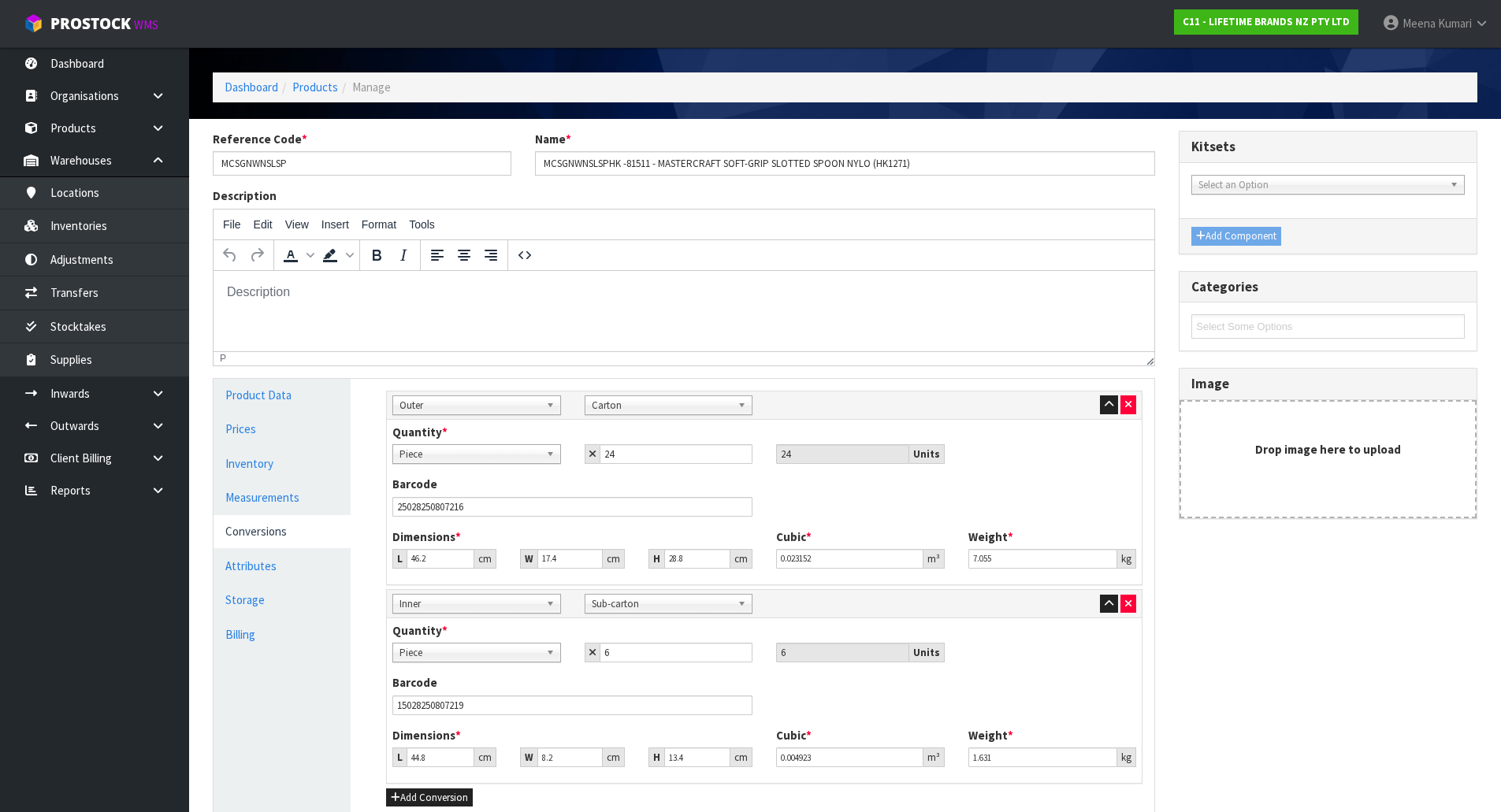
scroll to position [79, 0]
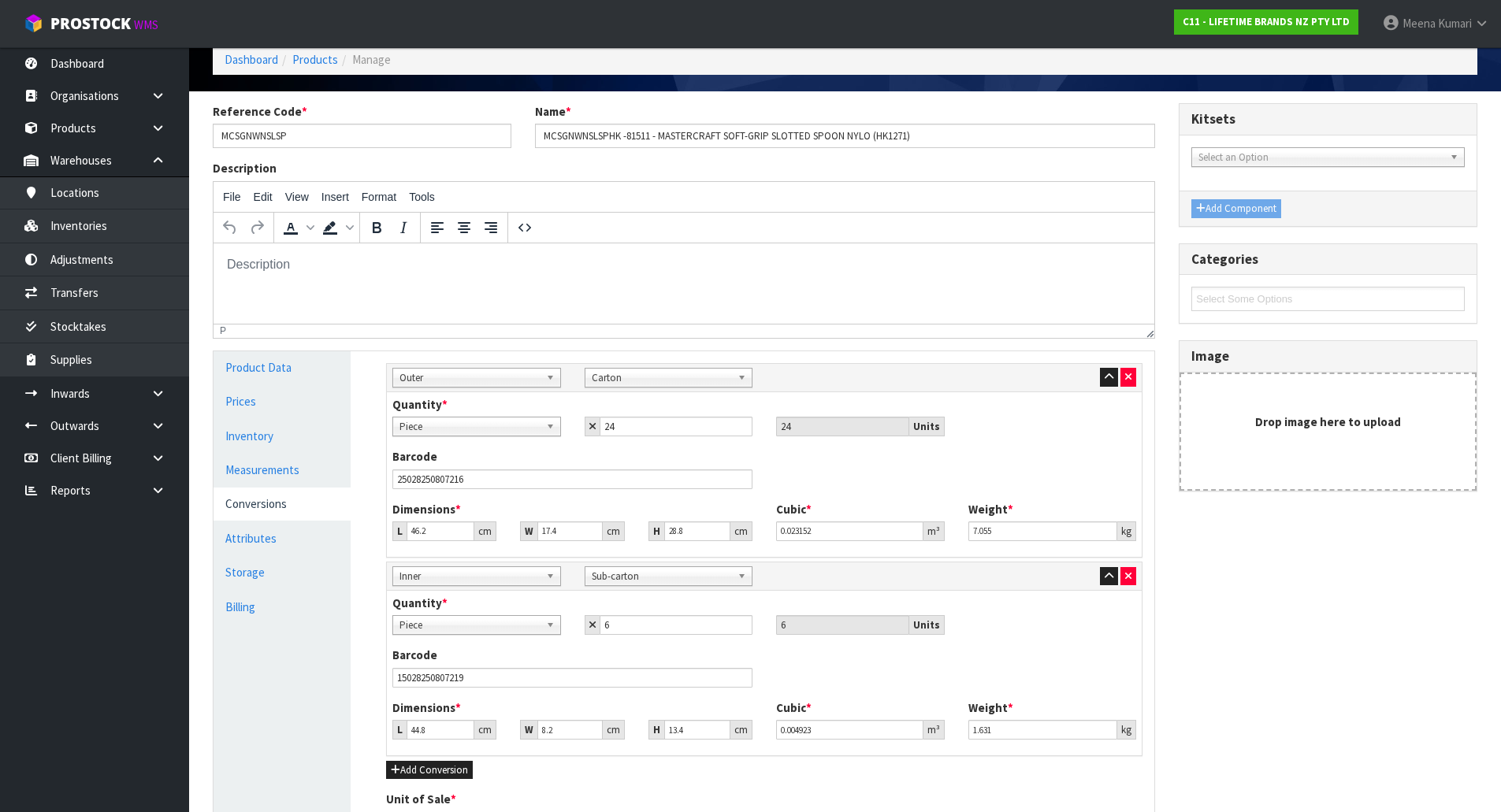
click at [460, 421] on span "Piece" at bounding box center [470, 426] width 140 height 19
click at [485, 507] on li "Sub-carton" at bounding box center [476, 511] width 161 height 19
drag, startPoint x: 671, startPoint y: 430, endPoint x: 583, endPoint y: 439, distance: 88.5
click at [583, 439] on div "Quantity * Piece Carton Sub-carton Sub-carton Piece Carton Sub-carton 24 24 Uni…" at bounding box center [764, 421] width 768 height 52
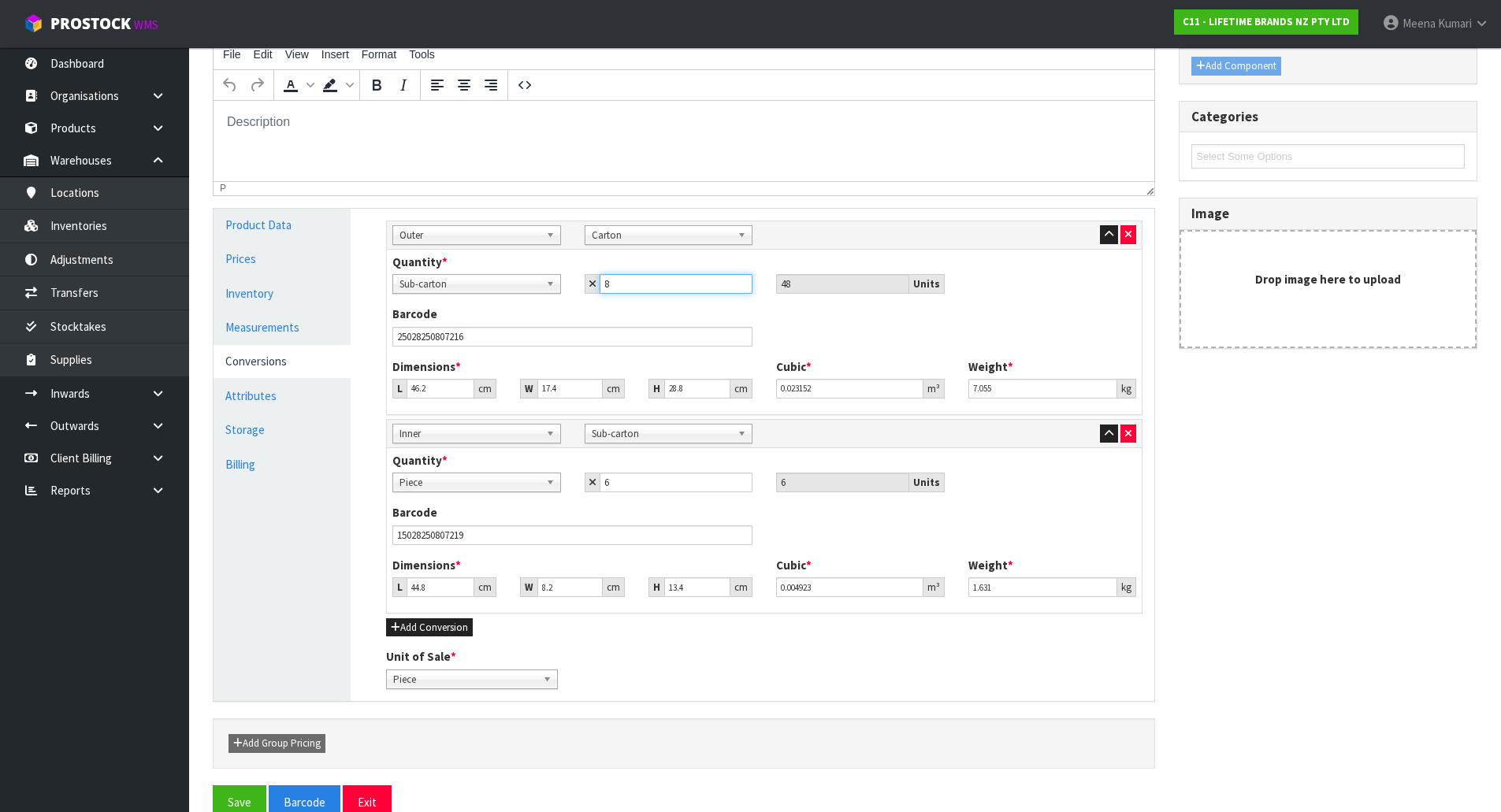
scroll to position [252, 0]
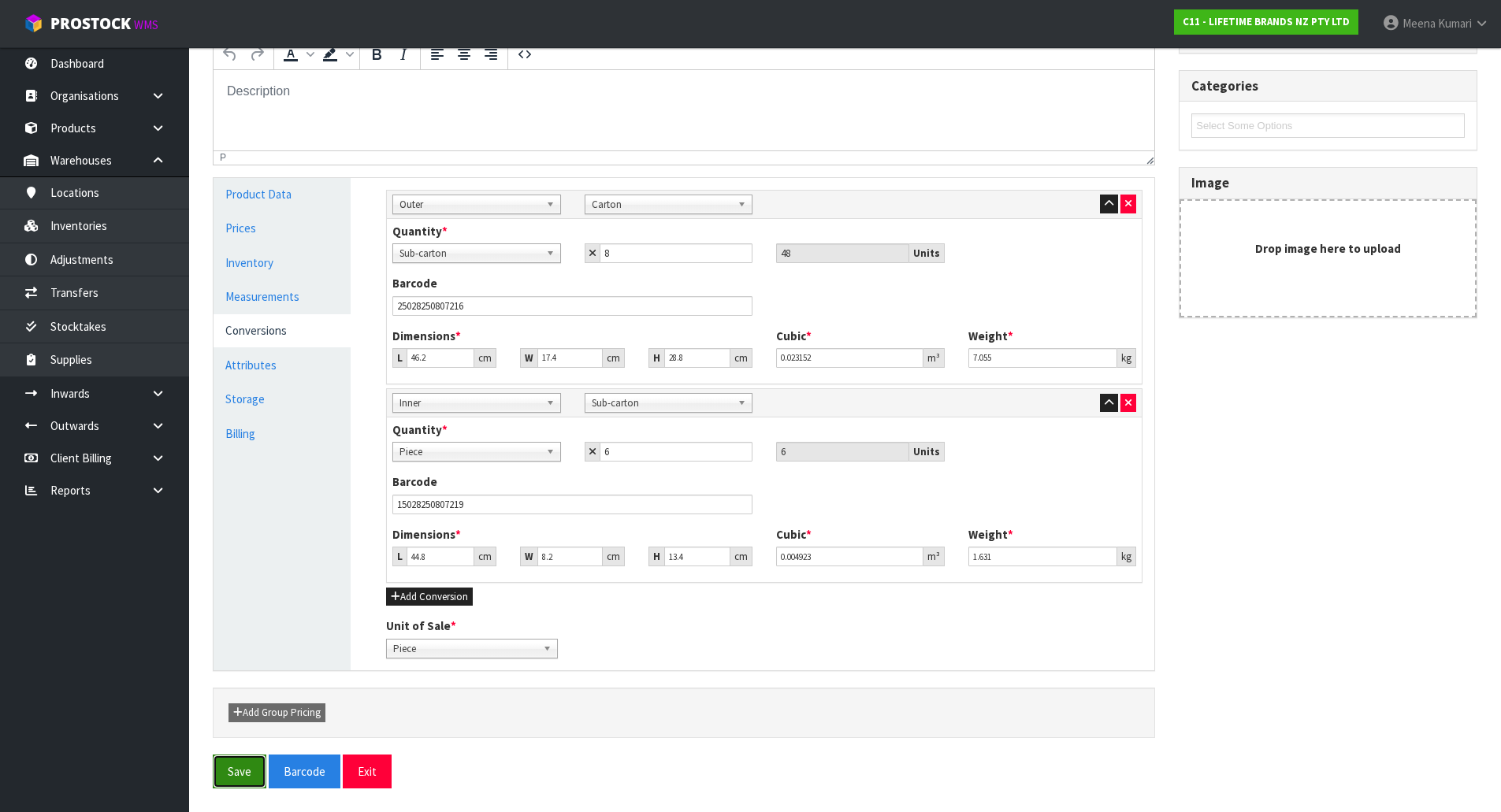
click at [227, 777] on button "Save" at bounding box center [239, 771] width 54 height 34
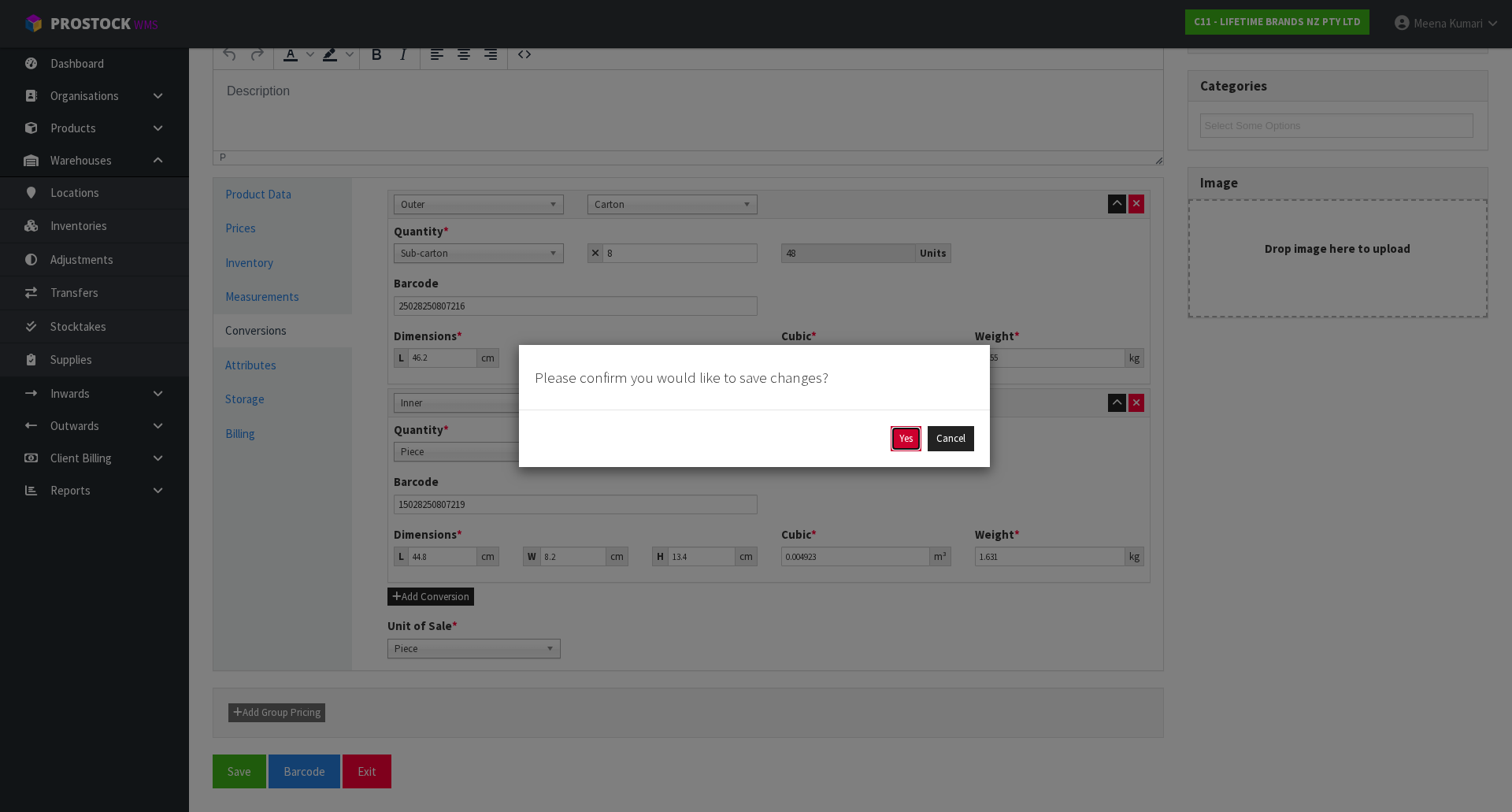
click at [906, 443] on button "Yes" at bounding box center [907, 439] width 31 height 25
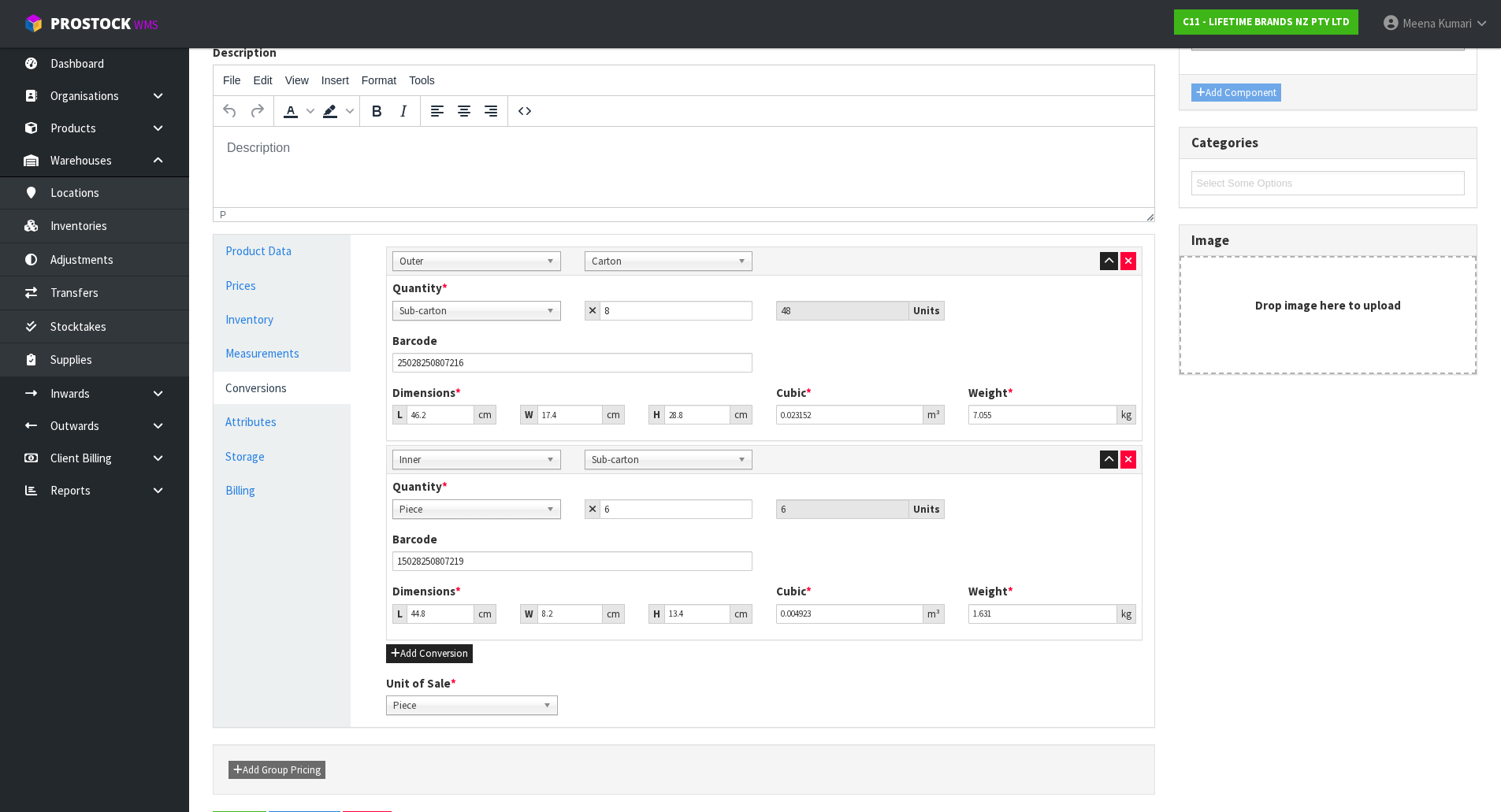
scroll to position [0, 0]
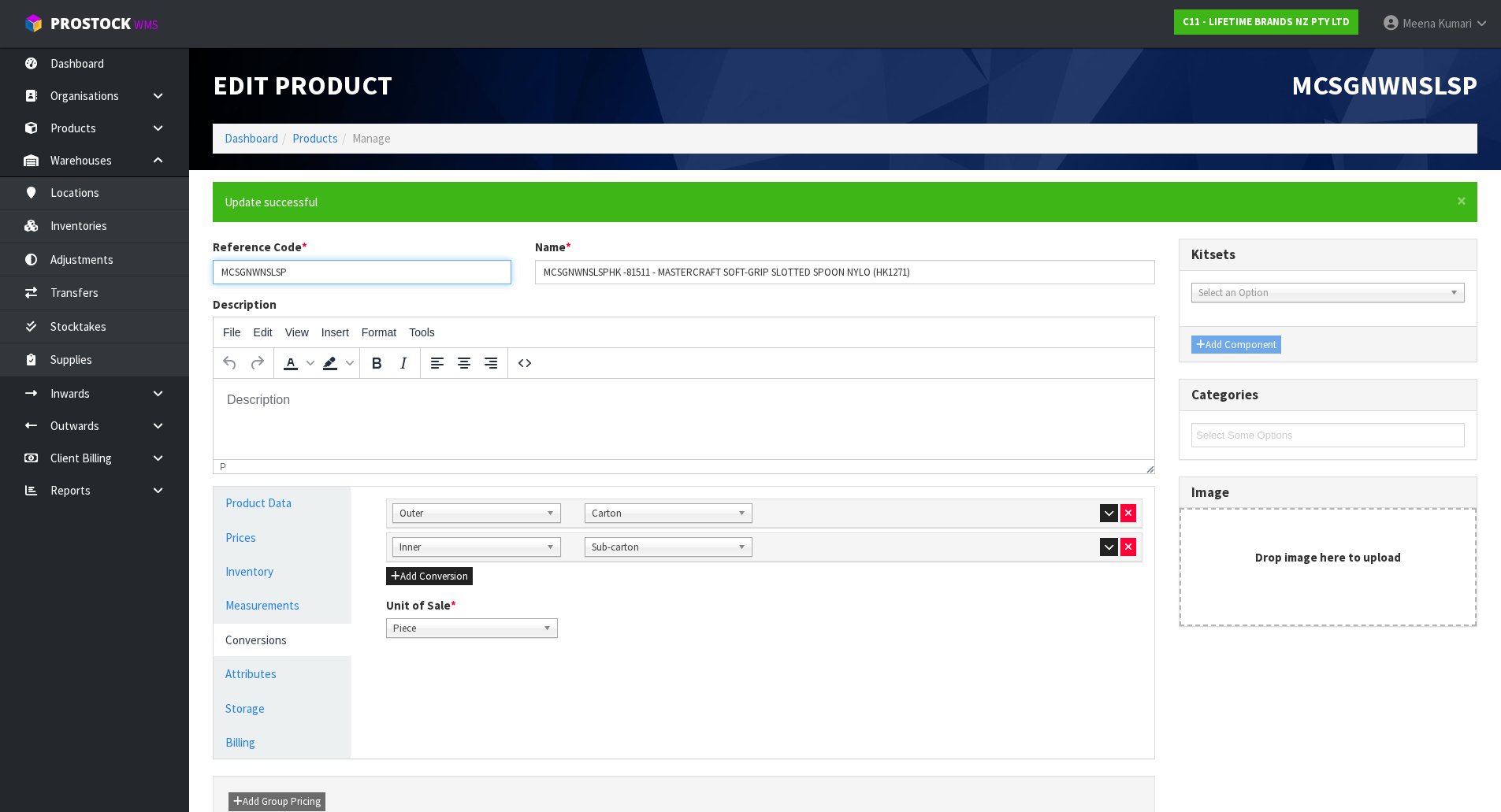
click at [363, 270] on input "MCSGNWNSLSP" at bounding box center [362, 272] width 298 height 24
click at [338, 285] on div "Reference Code * MCSGNWNSLSP Name * MCSGNWNSLSPHK -81511 - MASTERCRAFT SOFT-GRI…" at bounding box center [684, 267] width 966 height 57
click at [336, 276] on input "MCSGNWNSLSP" at bounding box center [362, 272] width 298 height 24
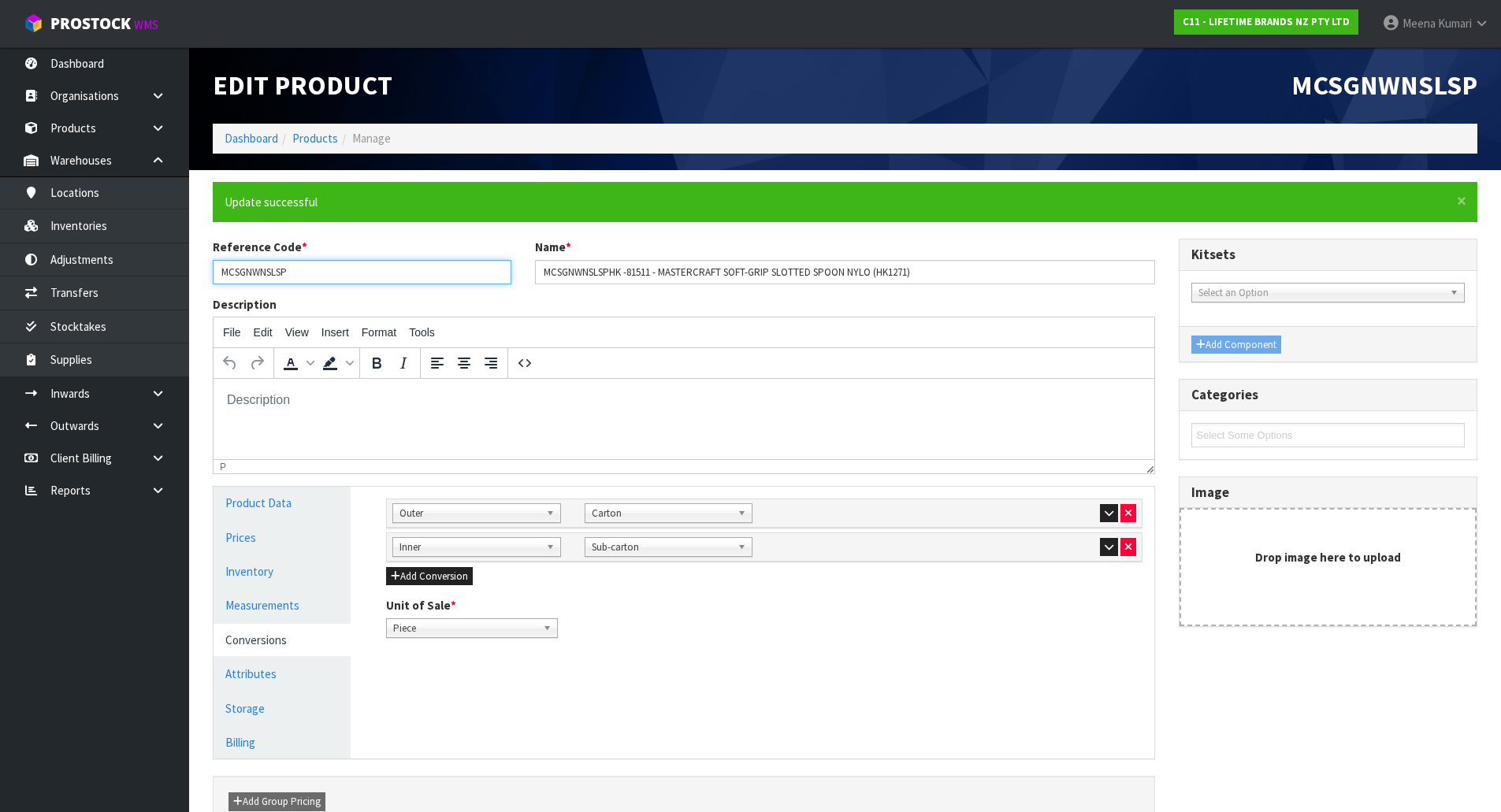
click at [336, 276] on input "MCSGNWNSLSP" at bounding box center [362, 272] width 298 height 24
click at [322, 136] on link "Products" at bounding box center [315, 137] width 46 height 15
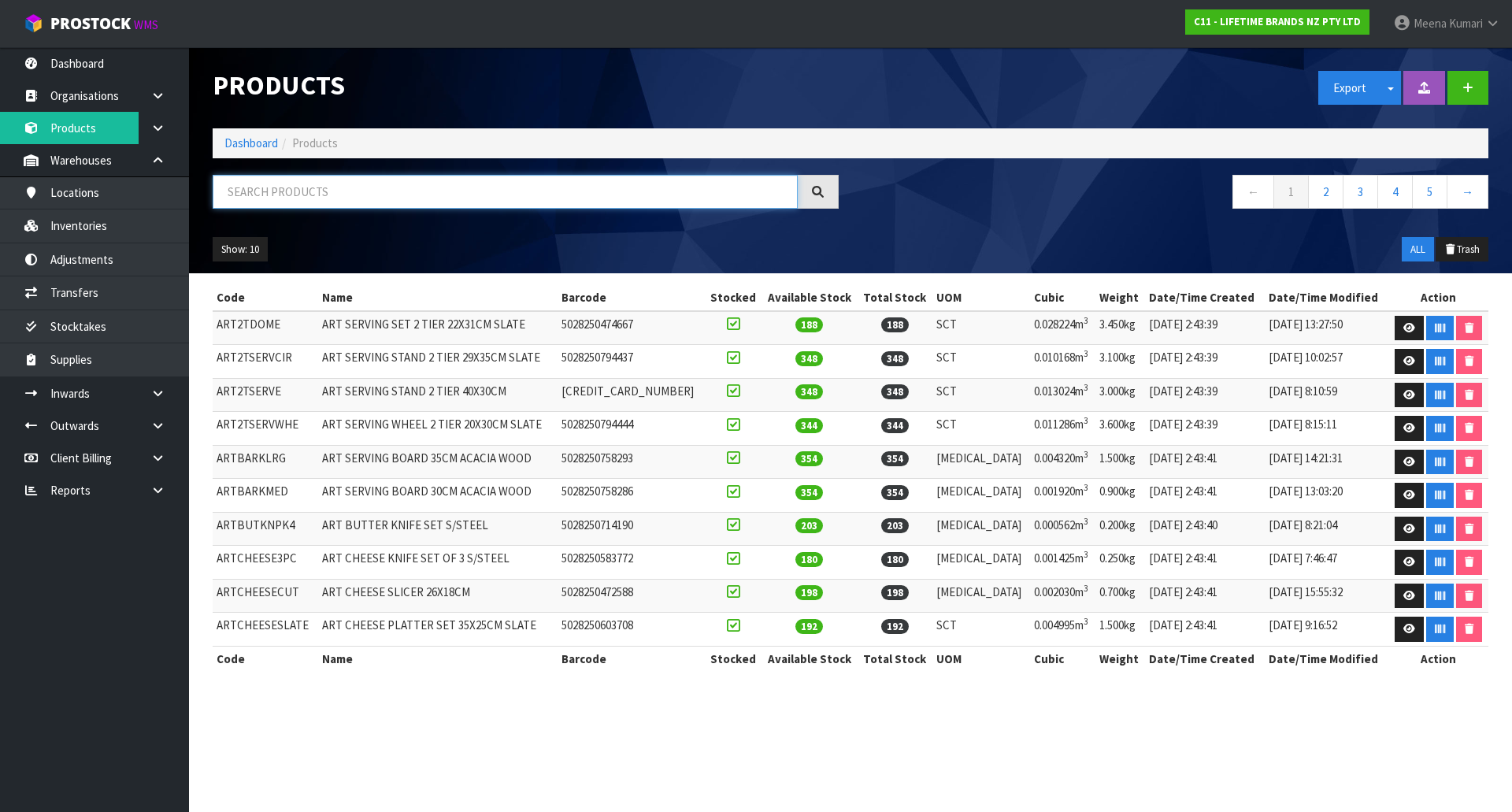
click at [320, 205] on input "text" at bounding box center [505, 191] width 585 height 34
paste input "MCSGNWNSLSP"
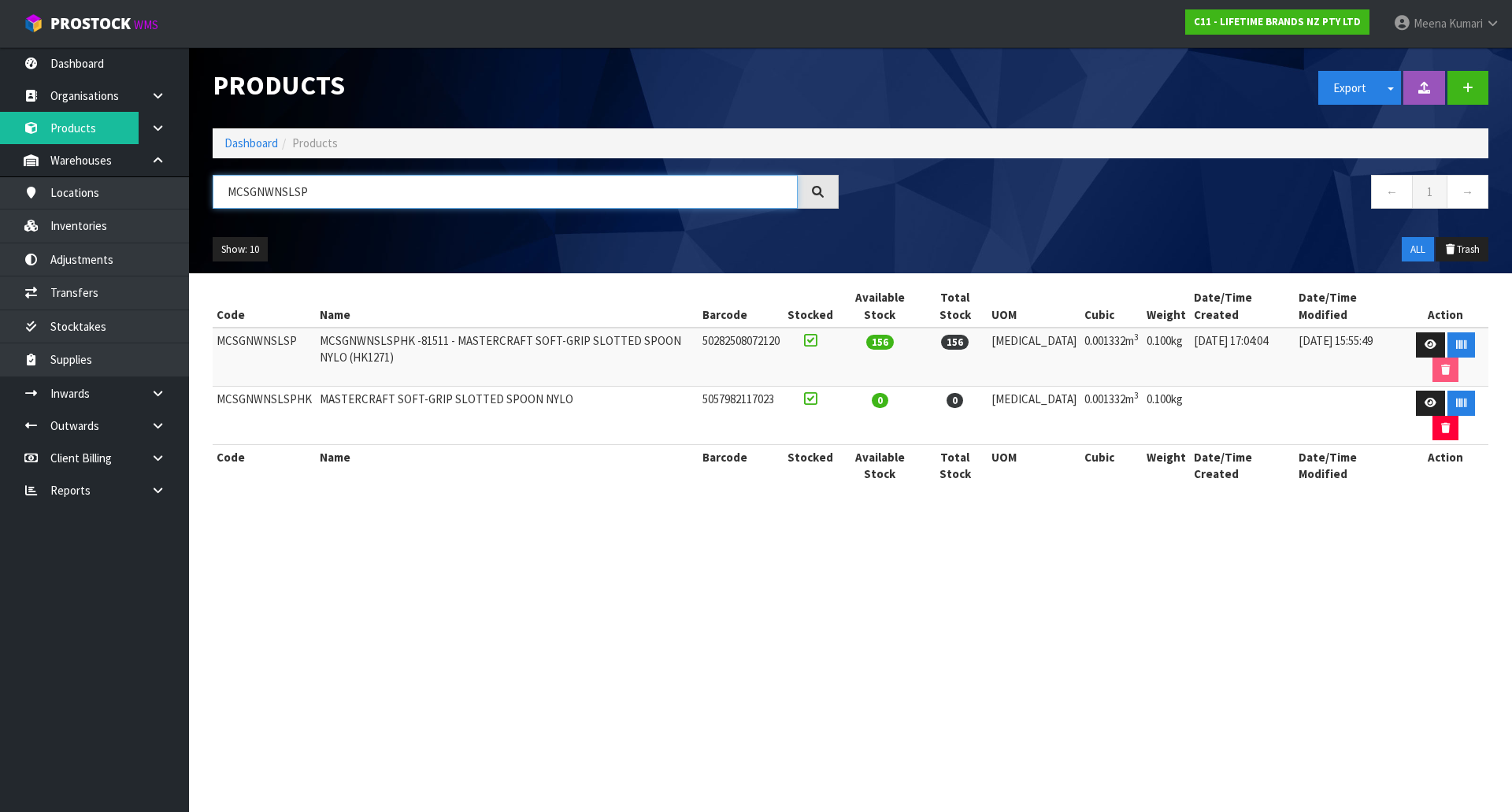
click at [382, 203] on input "MCSGNWNSLSP" at bounding box center [505, 191] width 585 height 34
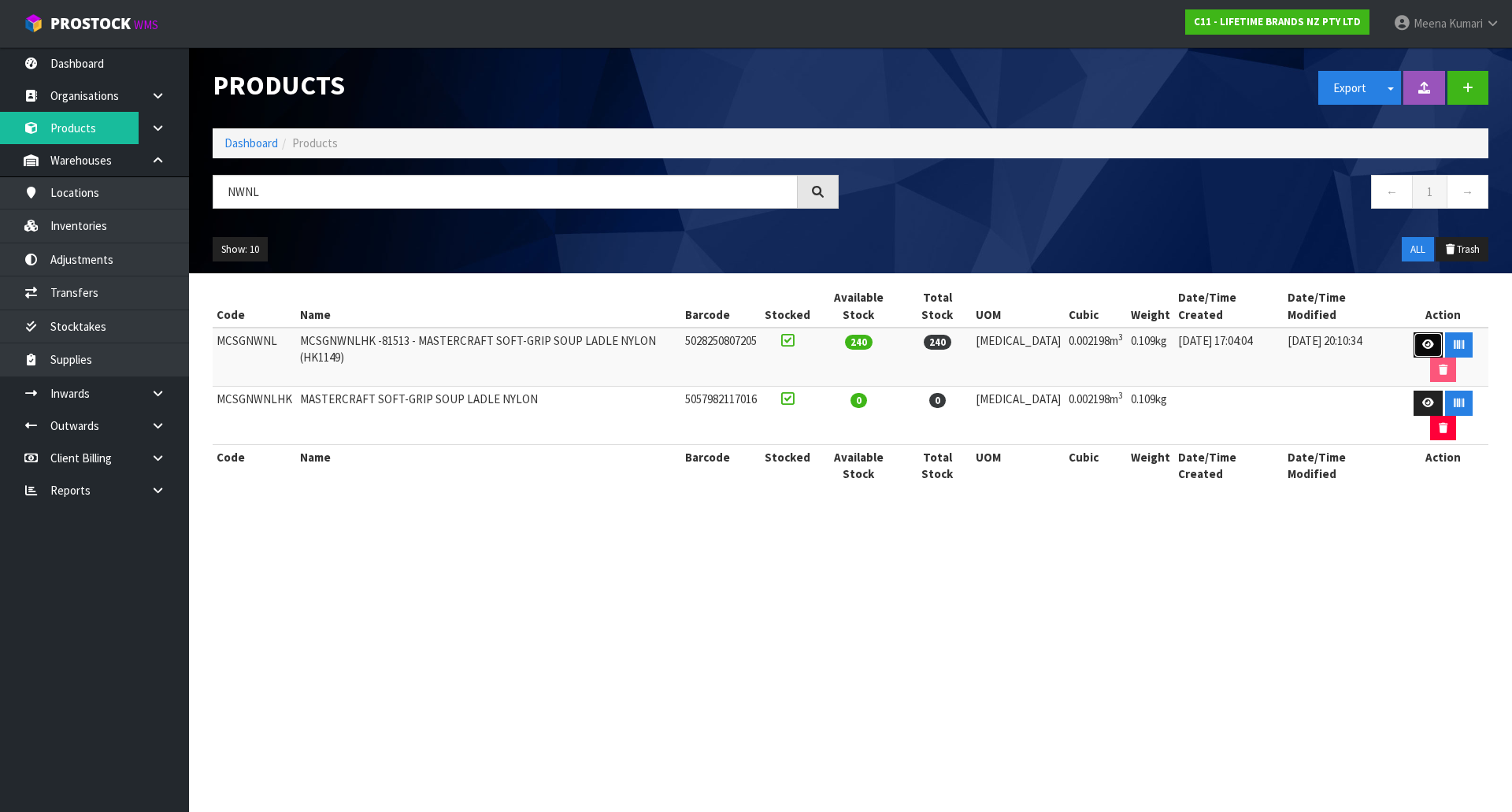
click at [1422, 339] on icon at bounding box center [1428, 344] width 12 height 11
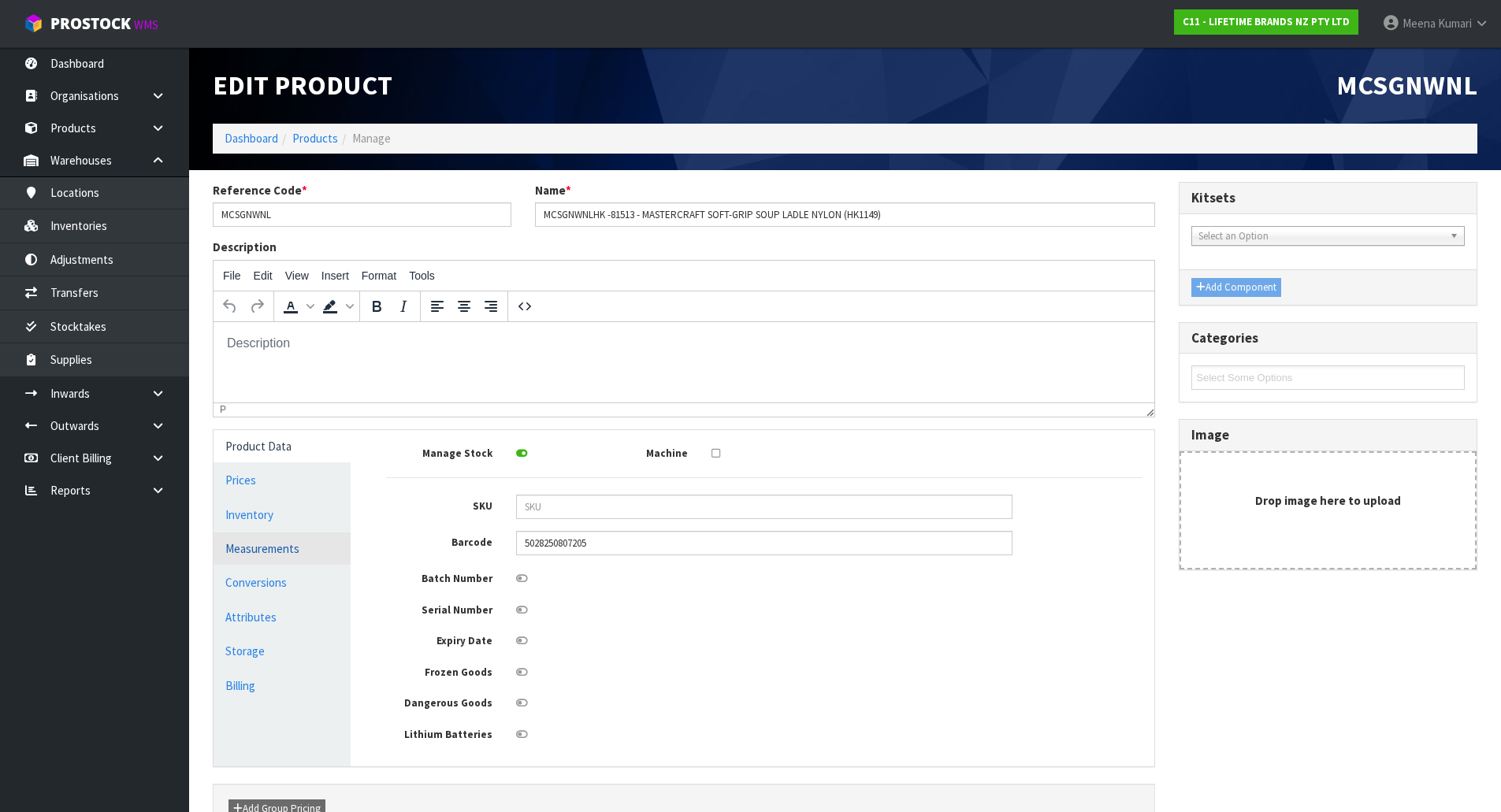
click at [318, 560] on link "Measurements" at bounding box center [282, 548] width 138 height 32
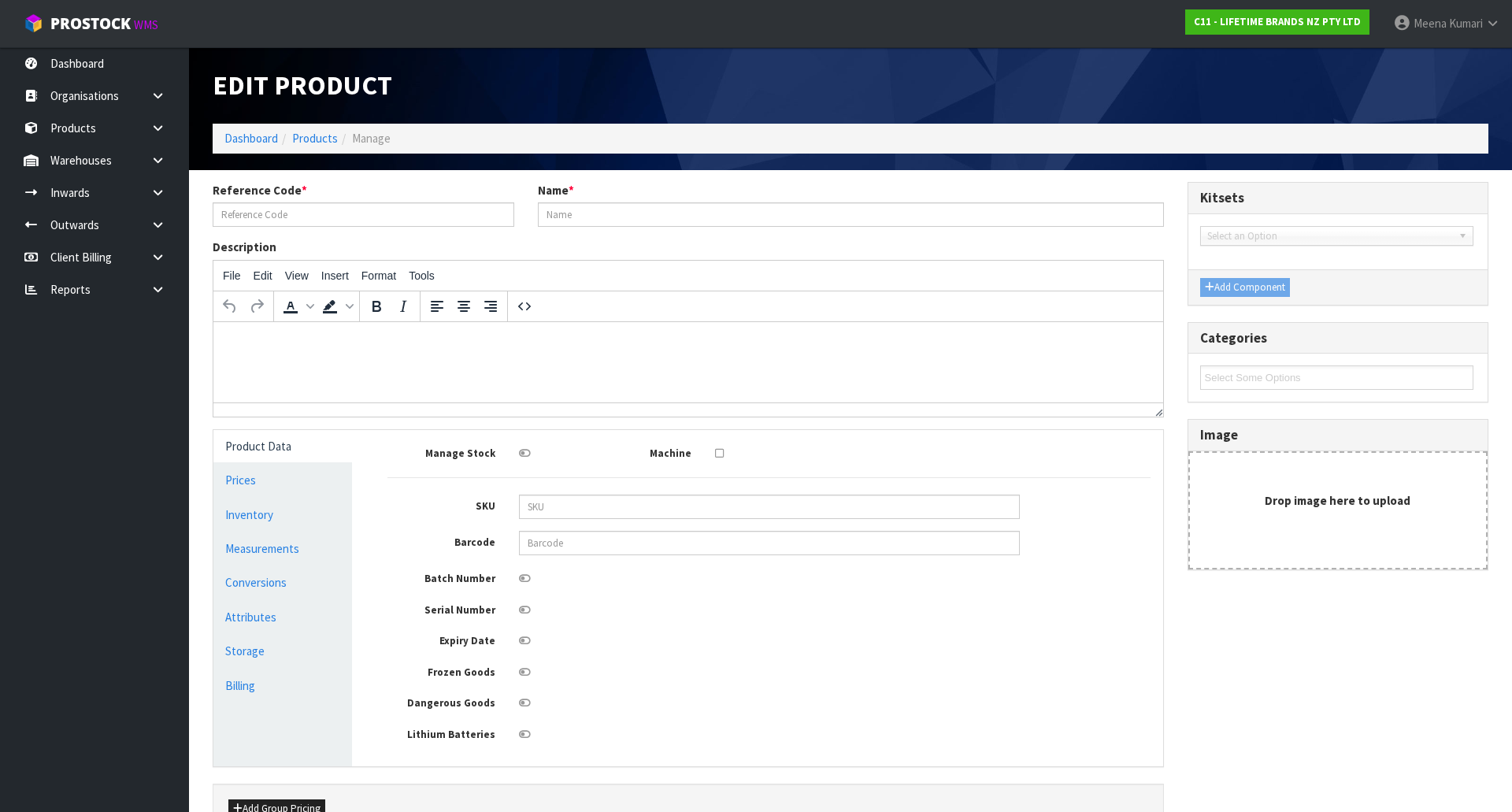
type input "HGMCSNPBEECH12"
type input "MC SNP MILL 12CM BEECH EFFECT PLASTIC"
type input "5057982117115"
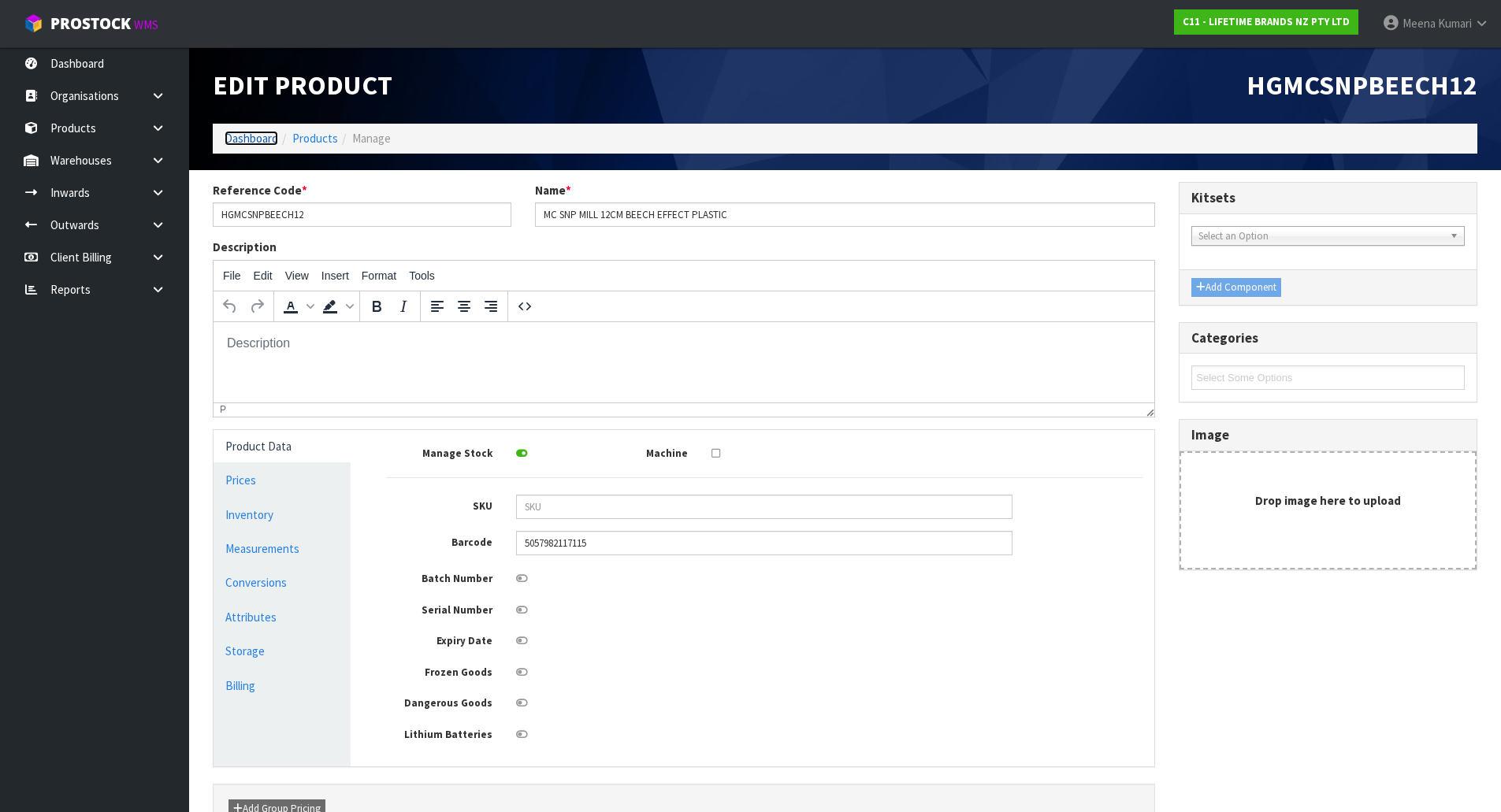
click at [256, 137] on link "Dashboard" at bounding box center [251, 137] width 54 height 15
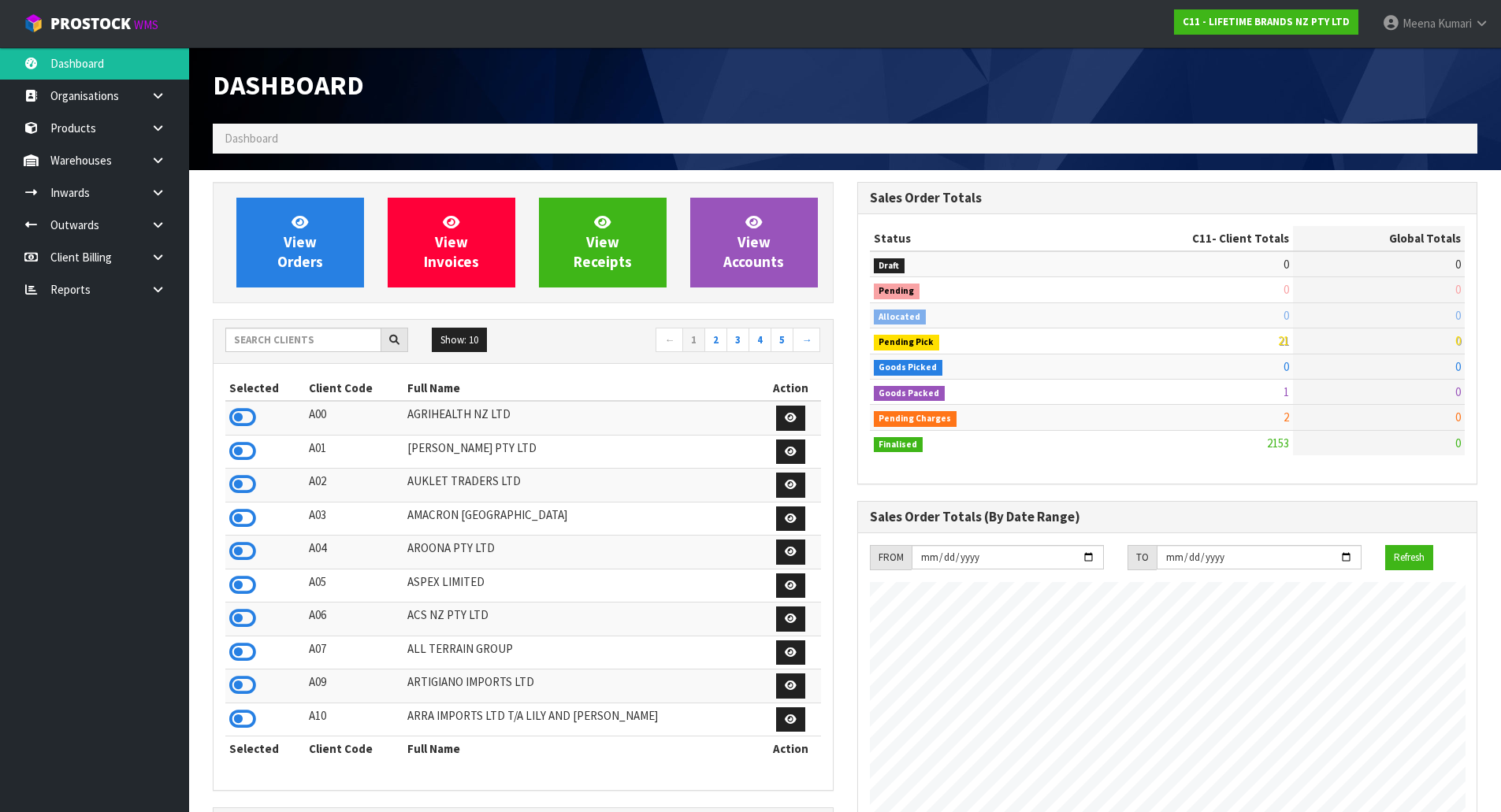
scroll to position [1193, 644]
click at [319, 324] on div "Show: 10 5 10 25 50 ← 1 2 3 4 5 →" at bounding box center [523, 341] width 619 height 44
click at [313, 347] on input "text" at bounding box center [303, 339] width 156 height 24
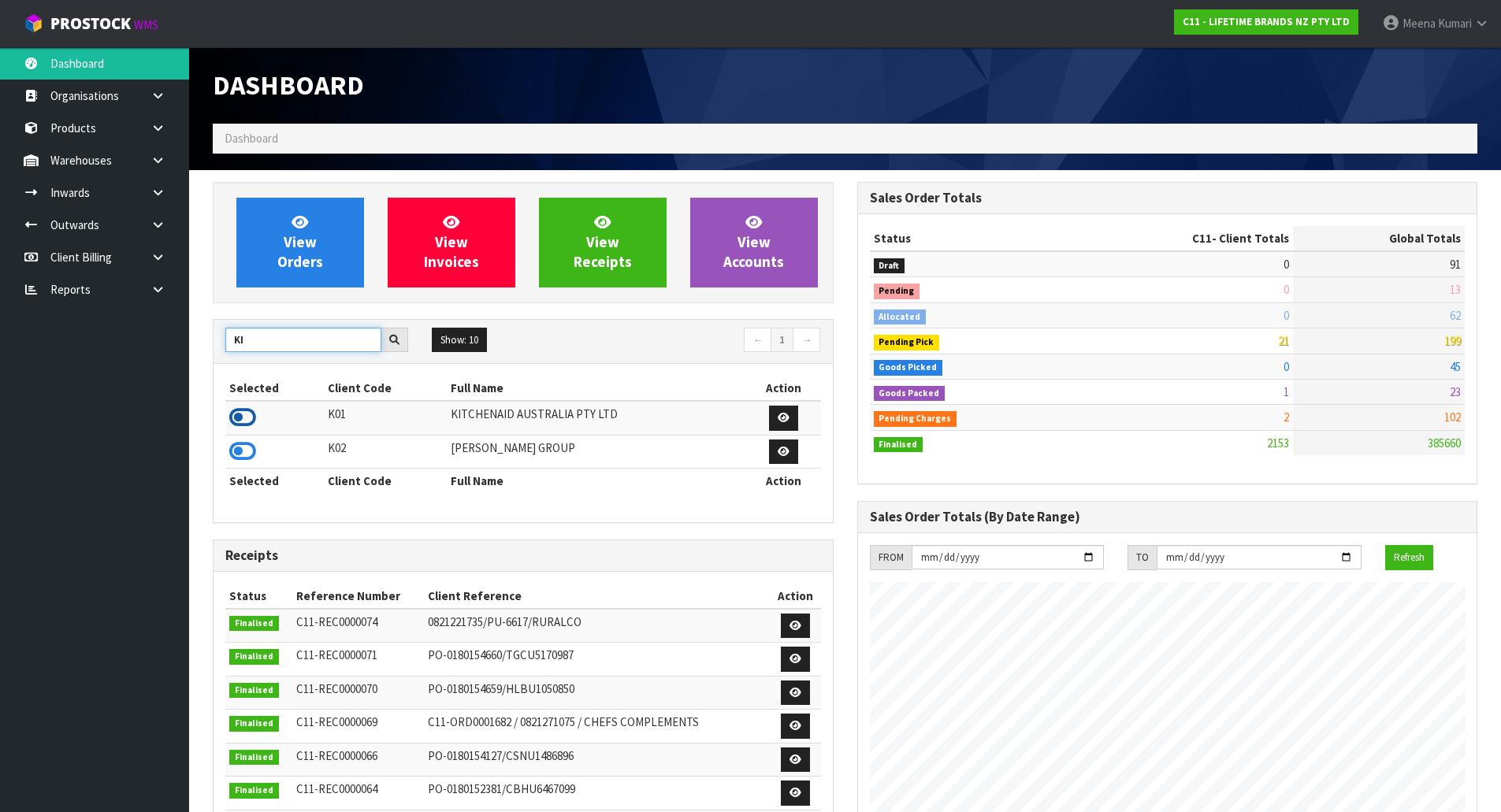
type input "KI"
click at [238, 414] on icon at bounding box center [242, 417] width 26 height 23
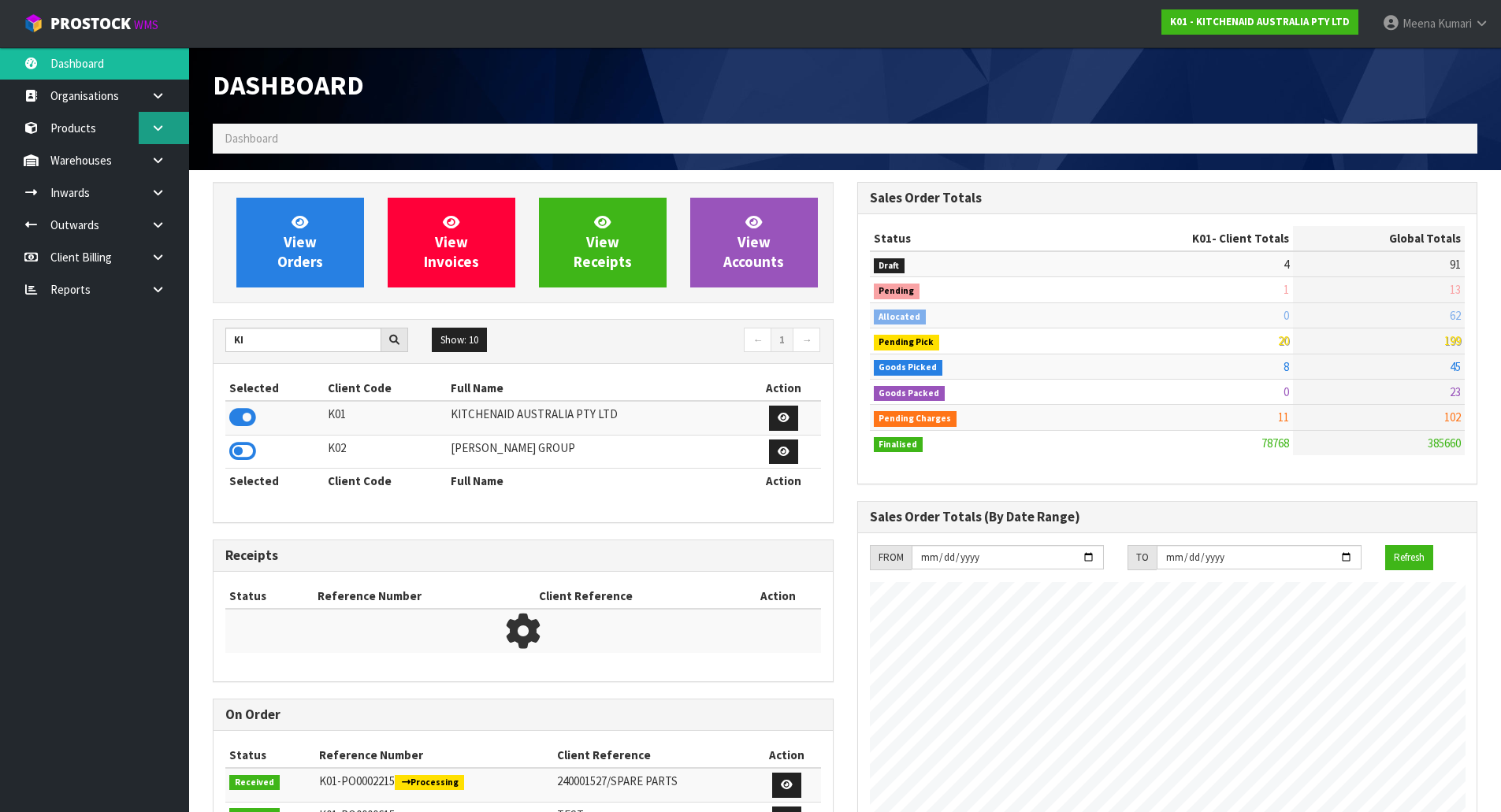
click at [156, 127] on icon at bounding box center [157, 128] width 15 height 12
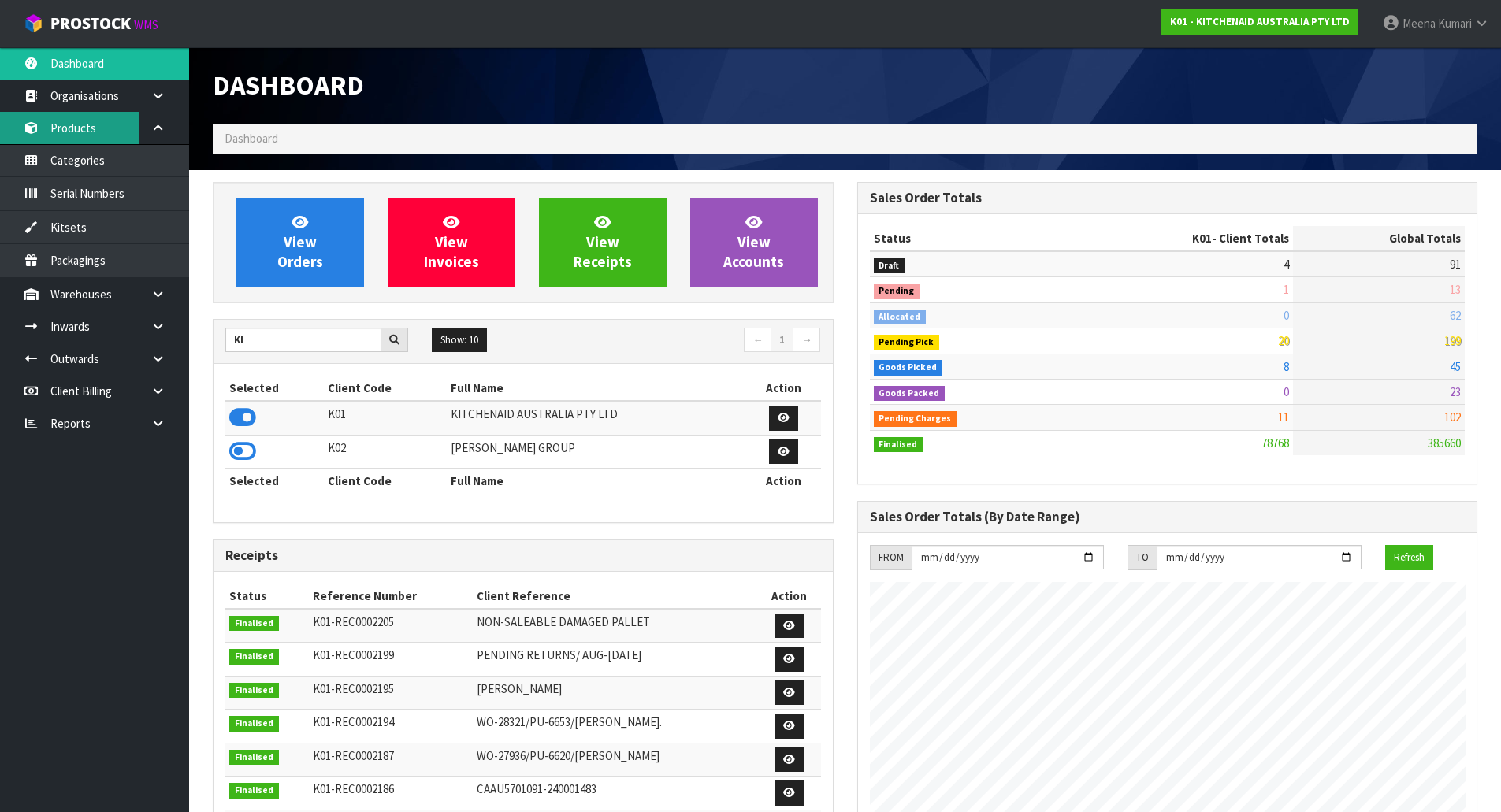
click at [71, 129] on link "Products" at bounding box center [95, 128] width 189 height 32
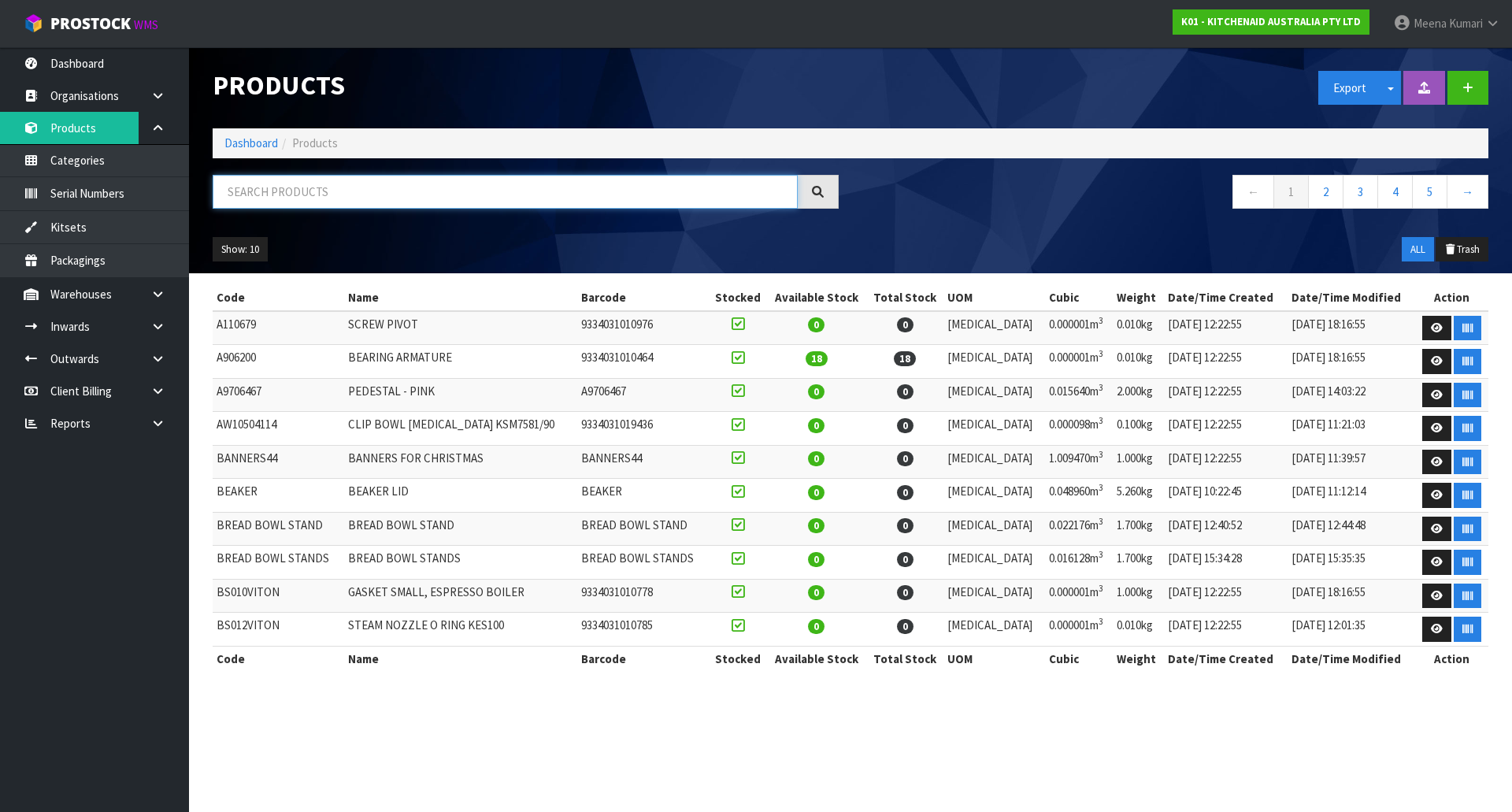
click at [244, 192] on input "text" at bounding box center [505, 191] width 585 height 34
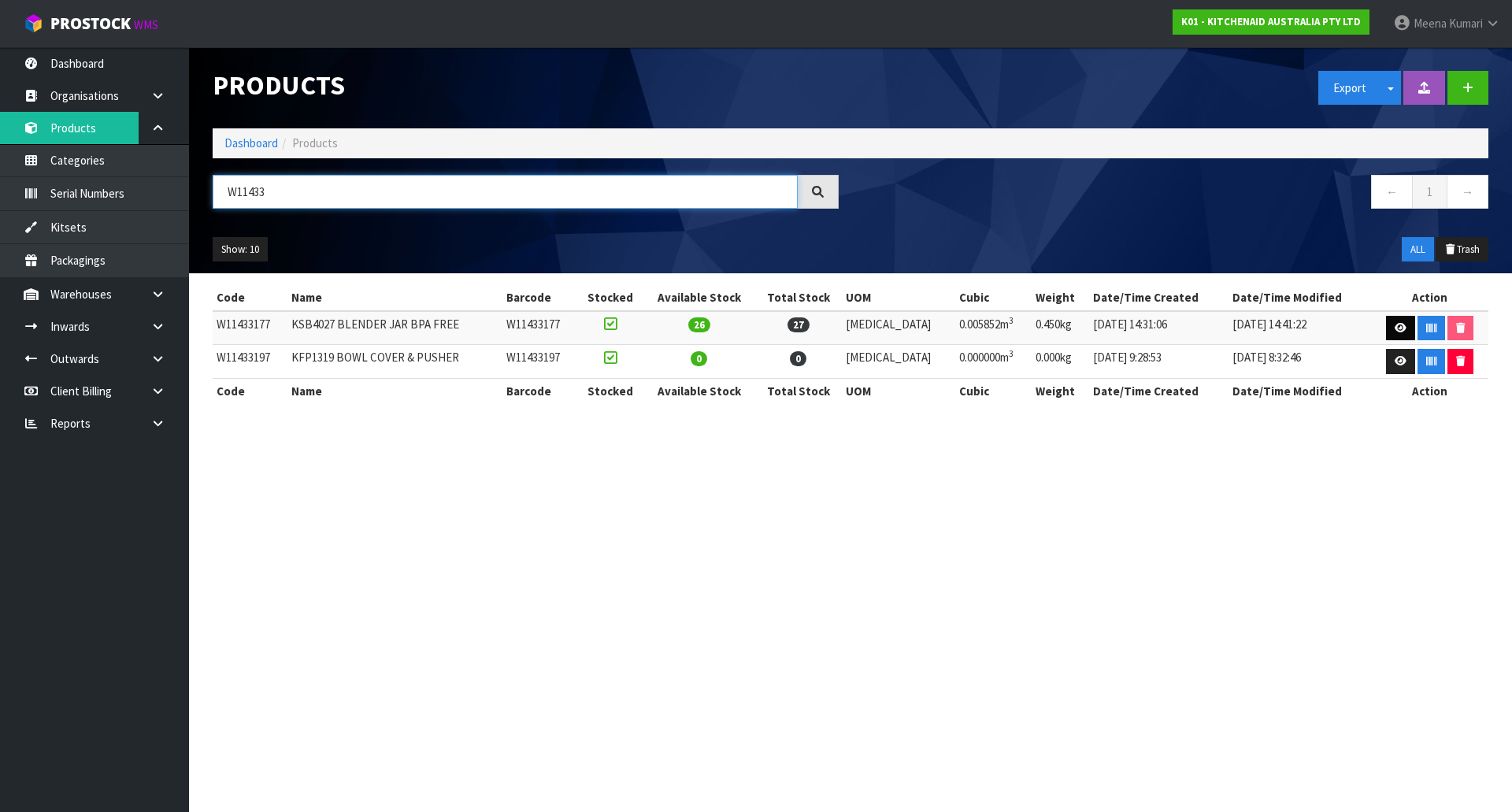
type input "W11433"
click at [1395, 327] on icon at bounding box center [1401, 328] width 12 height 11
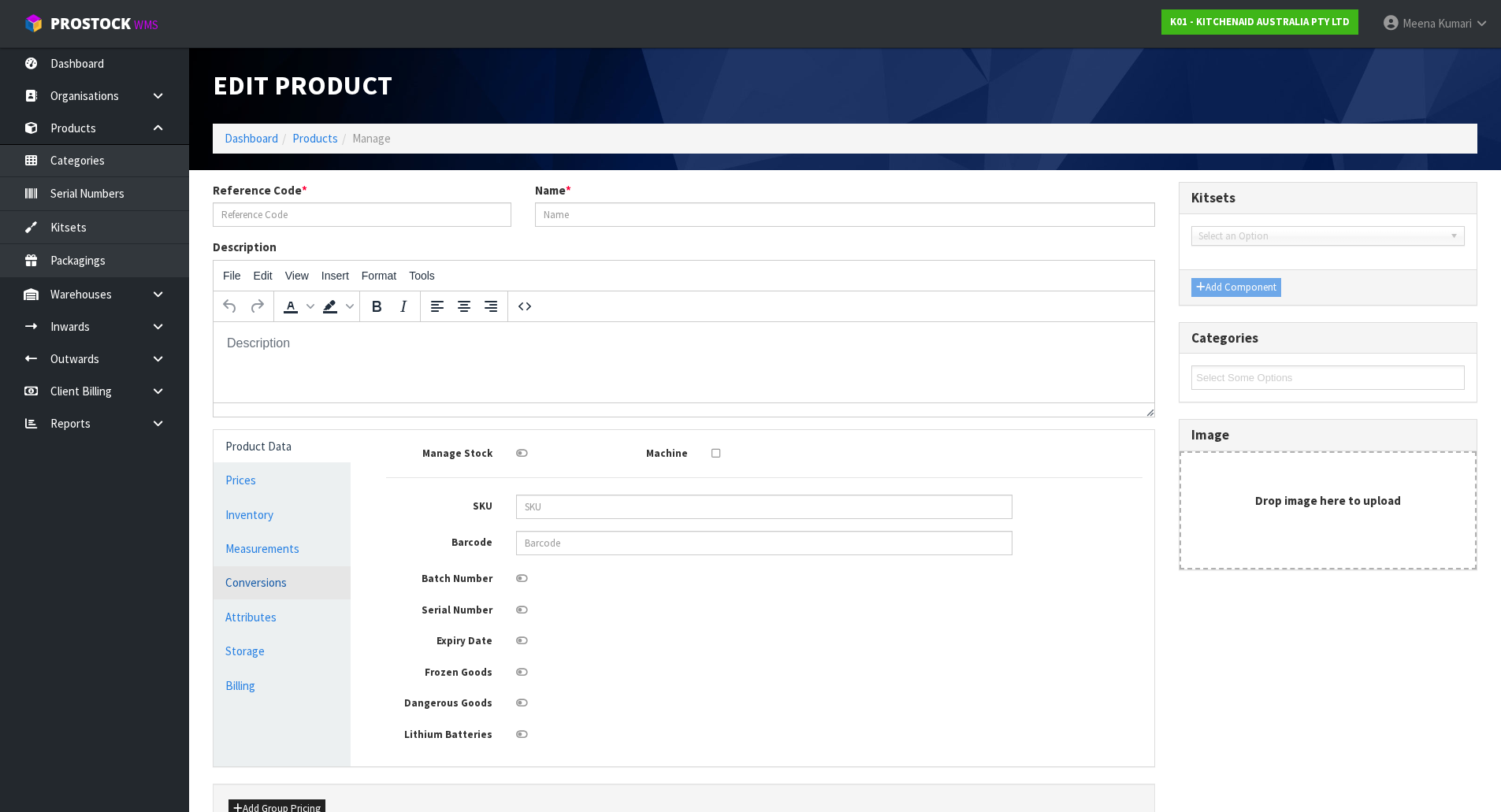
type input "W11433177"
type input "KSB4027 BLENDER JAR BPA FREE"
type input "W11433177"
click at [256, 565] on ul "Product Data Prices Inventory Measurements Conversions Attributes Storage Billi…" at bounding box center [282, 598] width 138 height 336
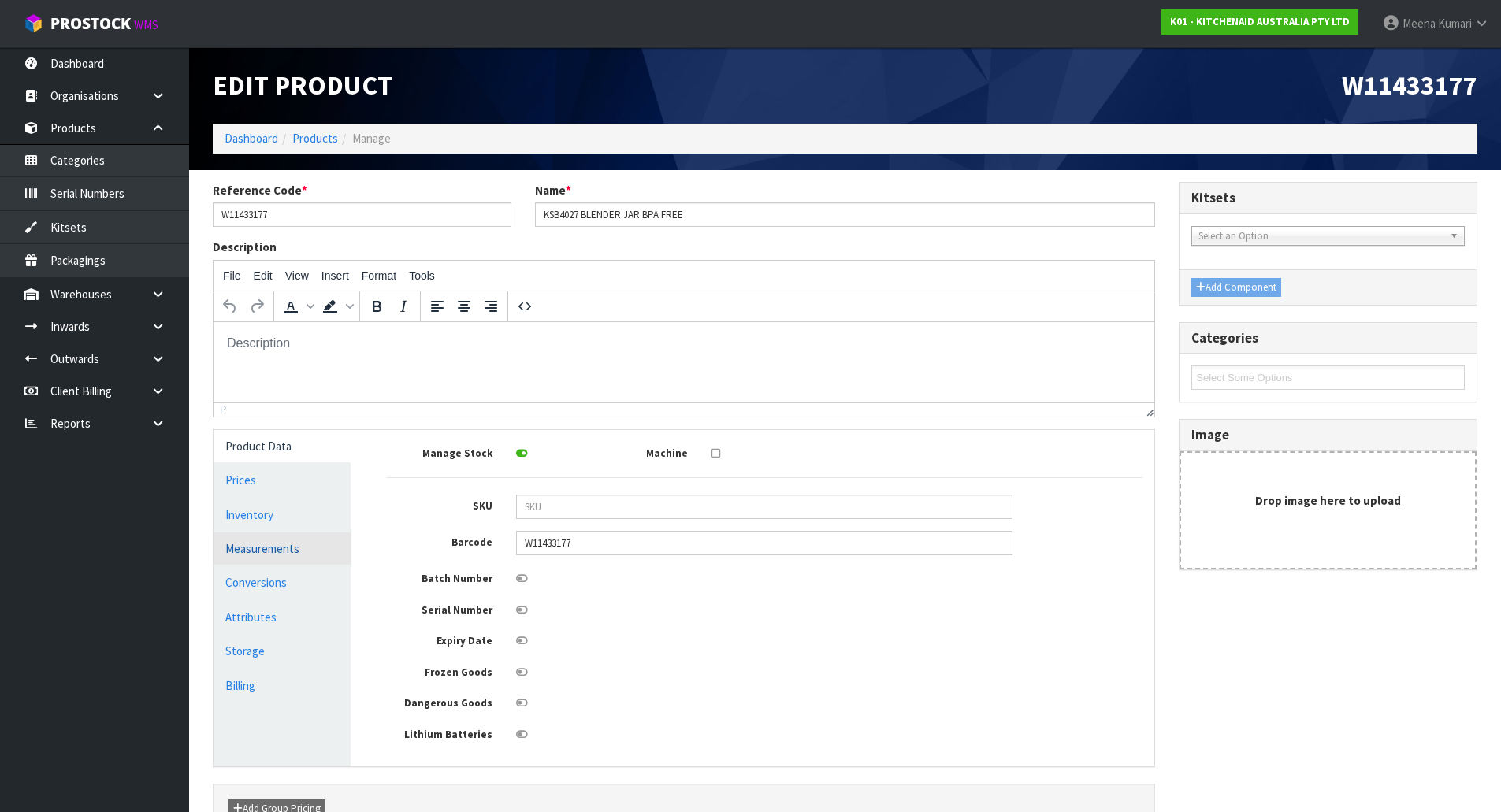
click at [257, 552] on link "Measurements" at bounding box center [282, 548] width 138 height 32
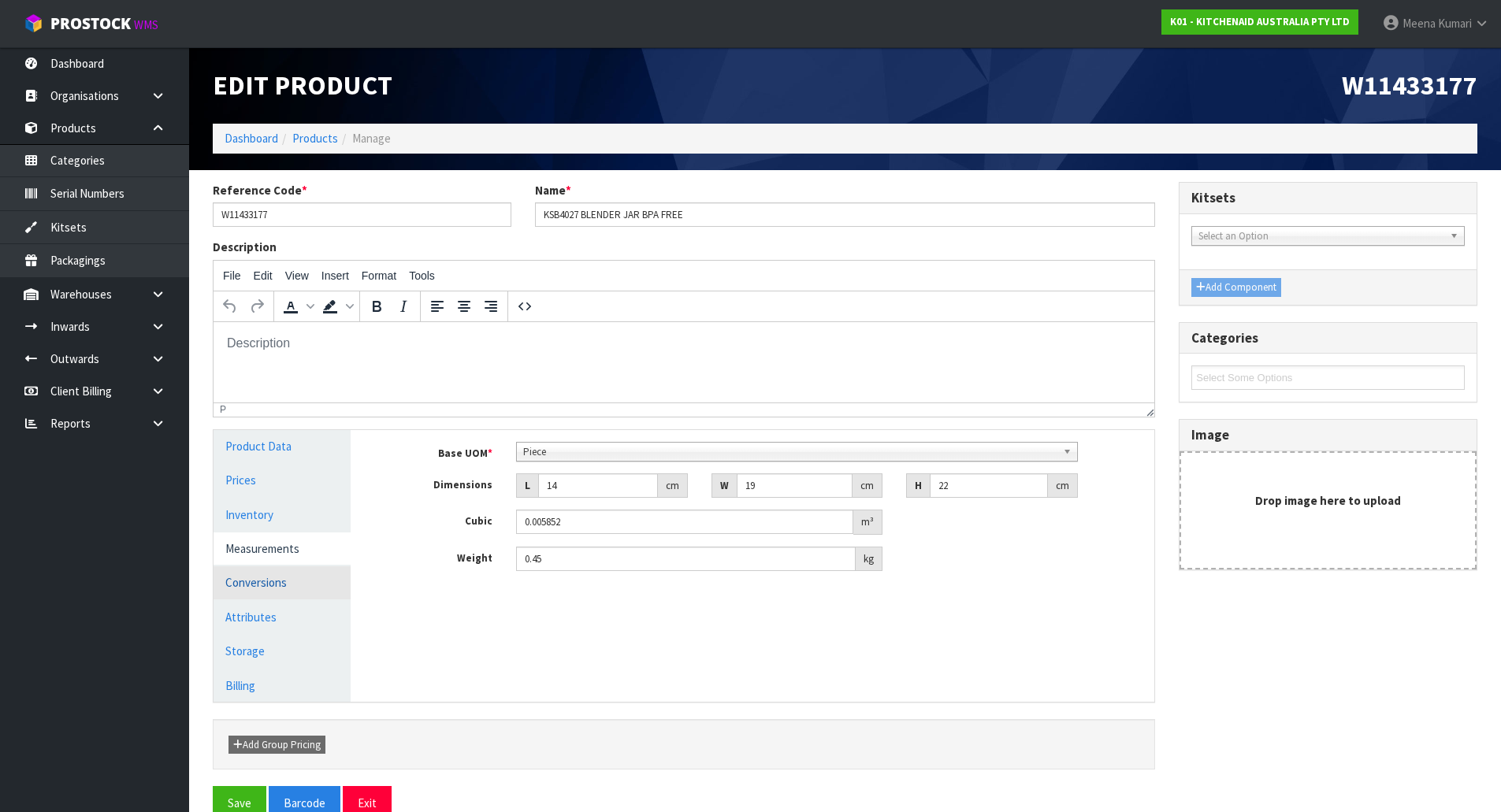
click at [275, 582] on link "Conversions" at bounding box center [282, 582] width 138 height 32
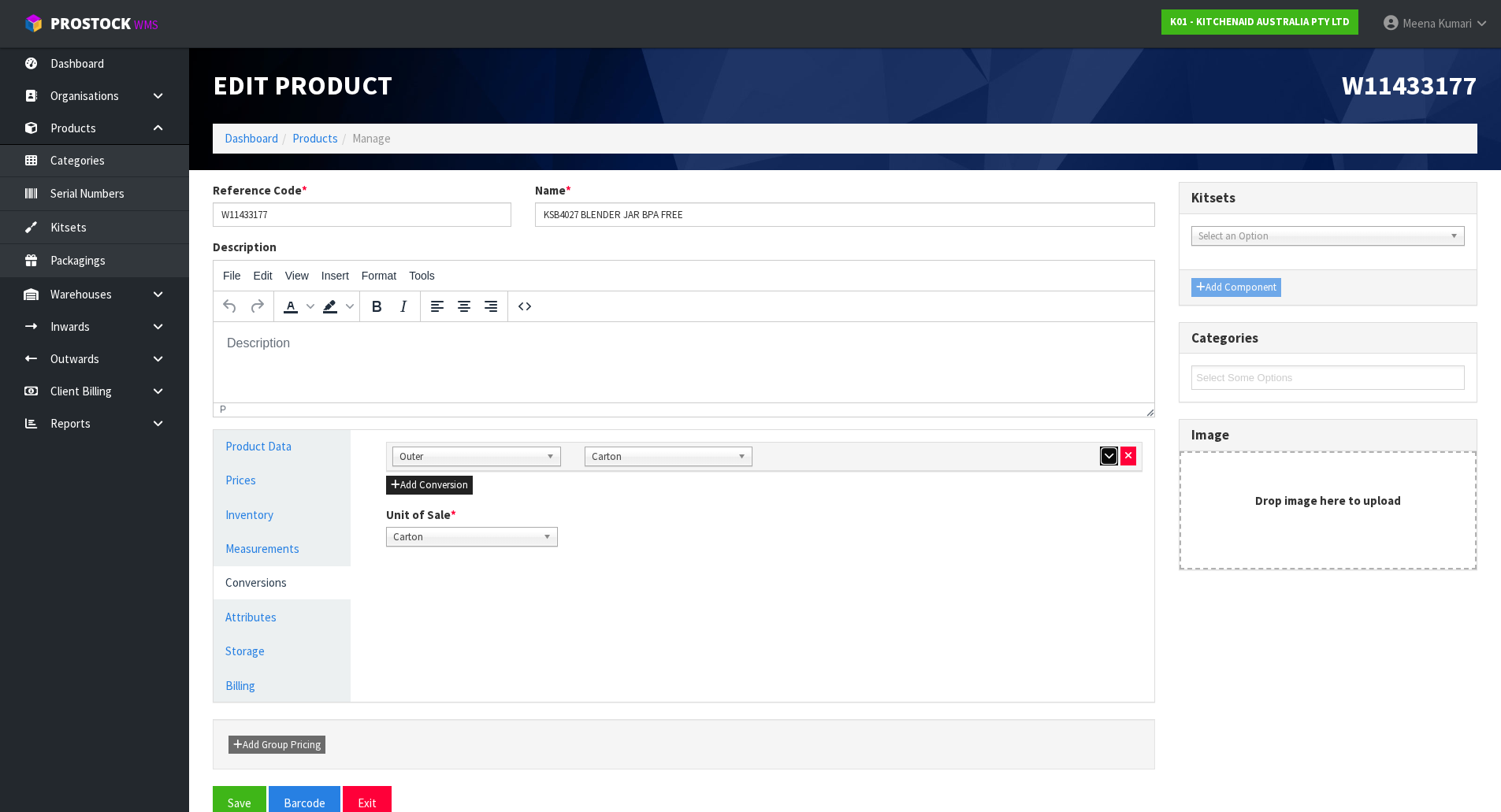
click at [1101, 454] on button "button" at bounding box center [1109, 455] width 19 height 19
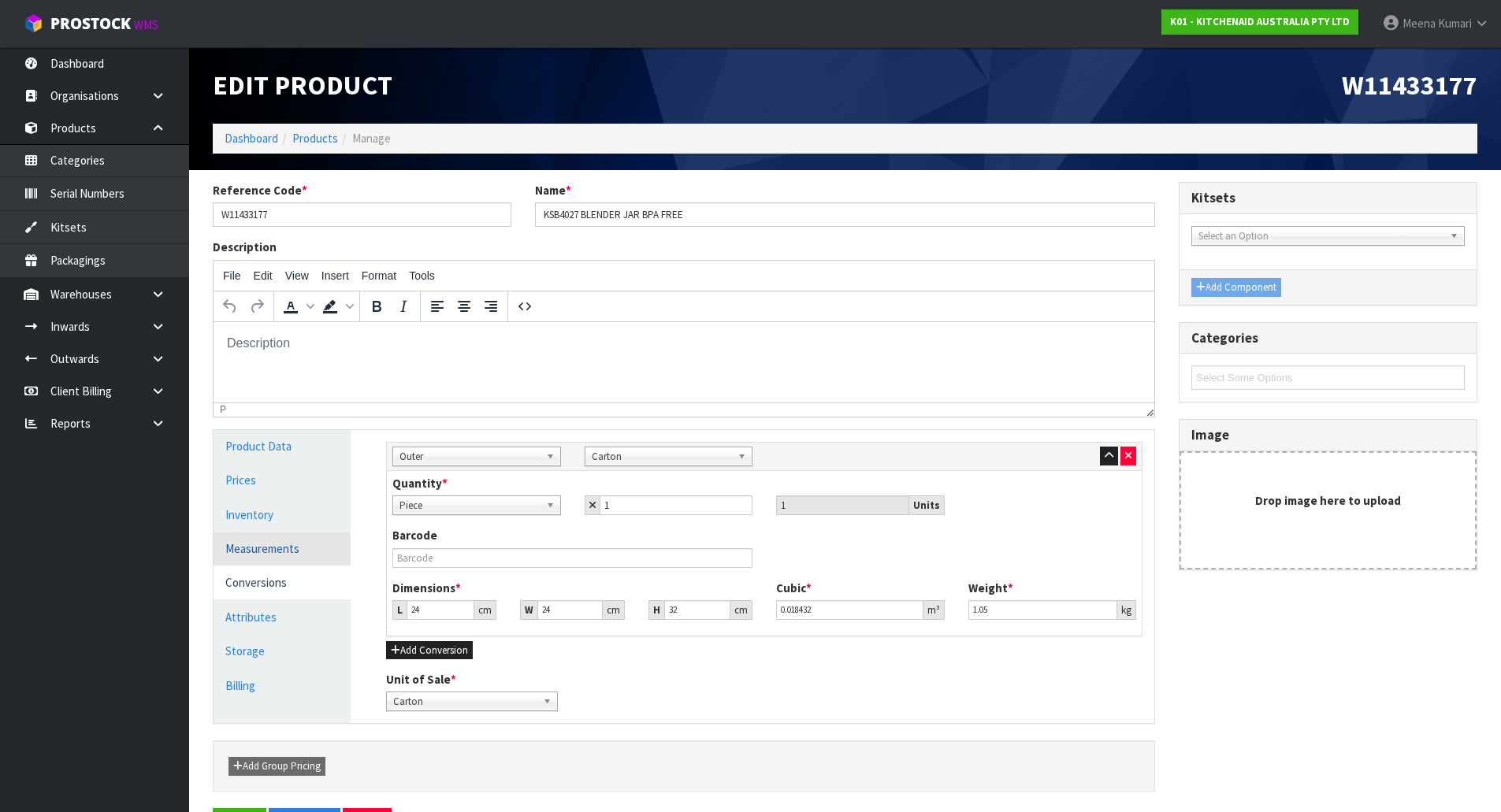
click at [305, 541] on link "Measurements" at bounding box center [282, 548] width 138 height 32
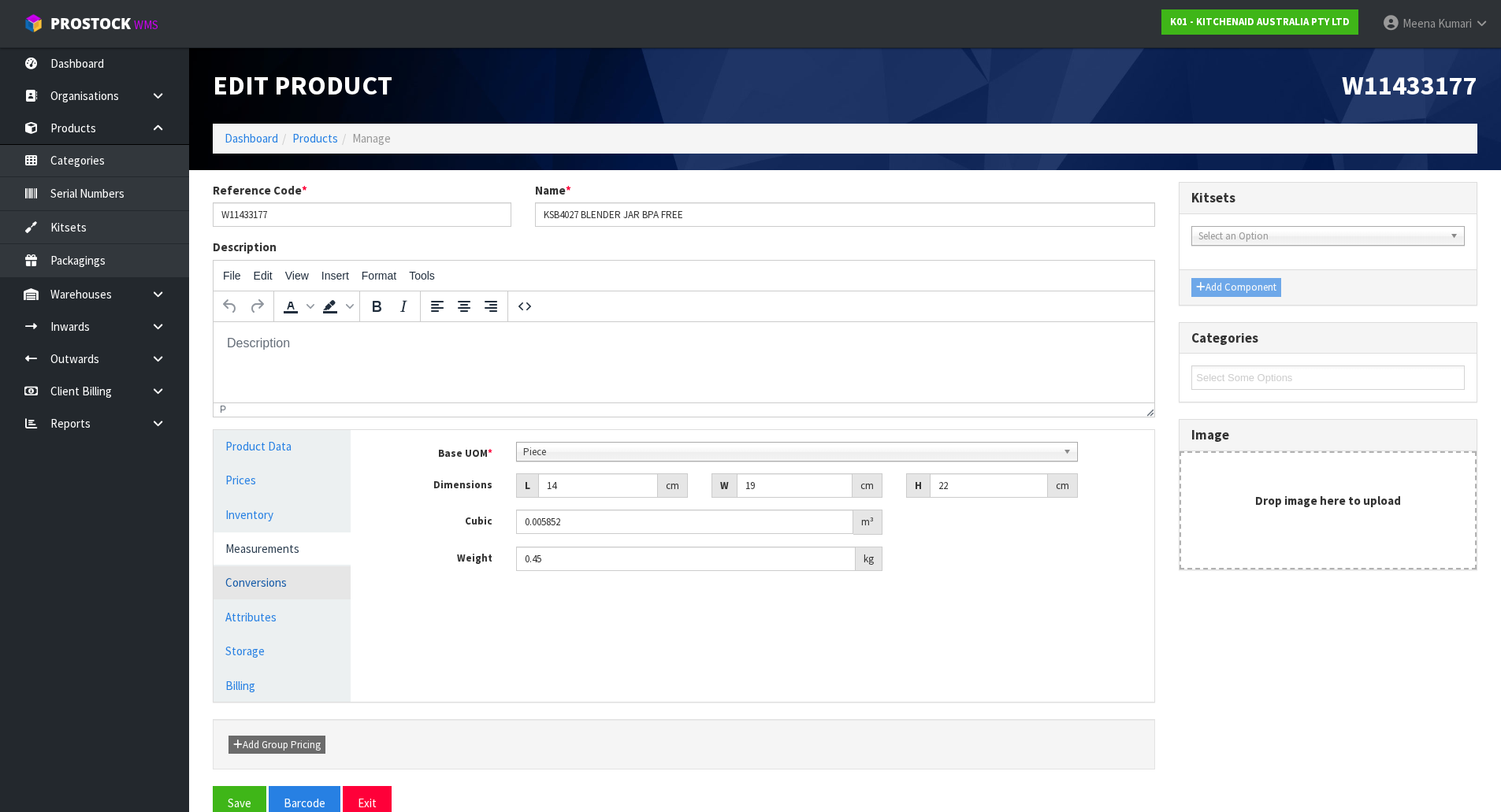
click at [311, 572] on link "Conversions" at bounding box center [282, 582] width 138 height 32
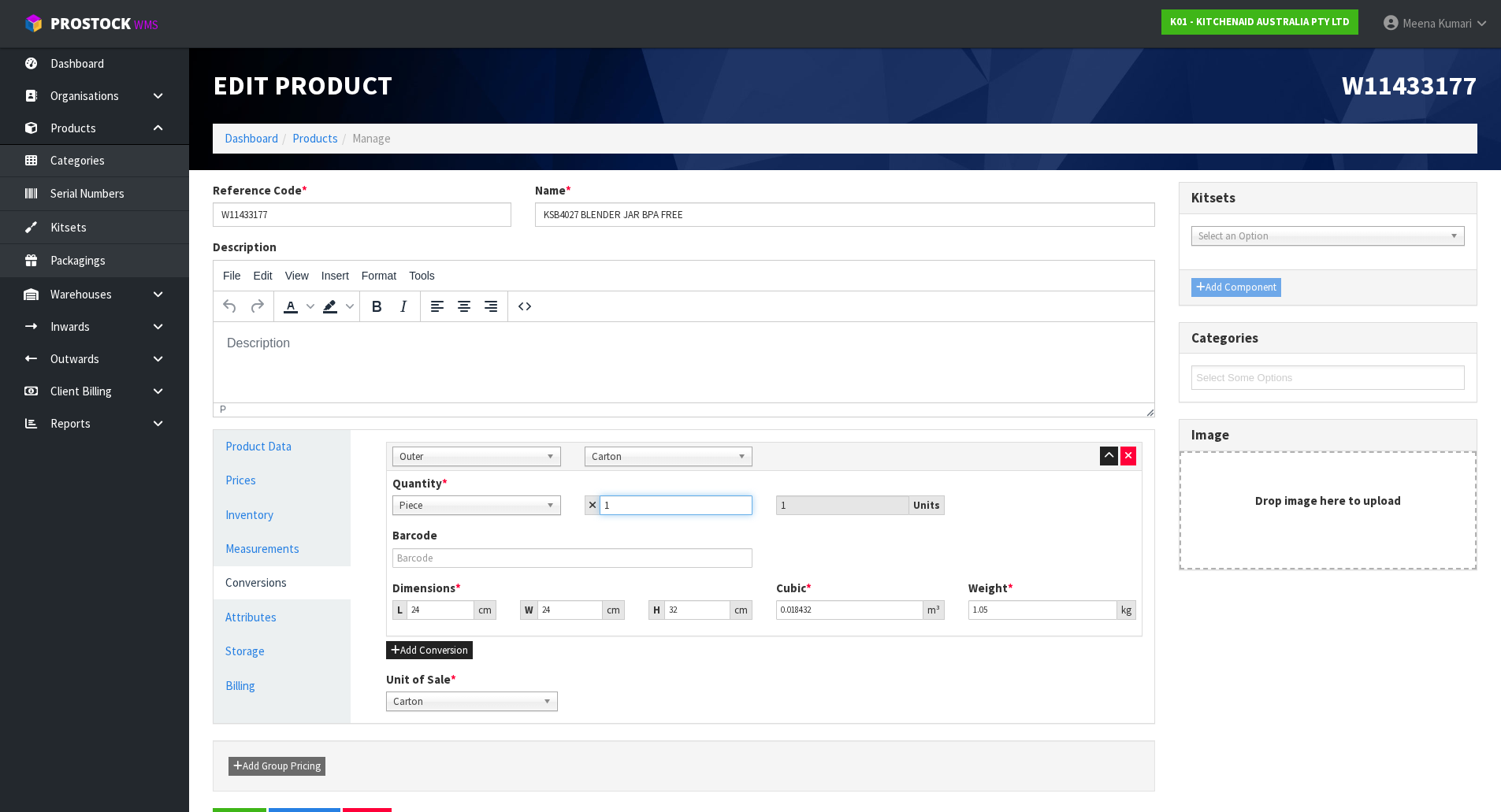
drag, startPoint x: 665, startPoint y: 510, endPoint x: 535, endPoint y: 531, distance: 131.7
click at [535, 531] on div "Quantity * Piece Carton Piece 1 1 Units Barcode Dimensions * L 24 cm W 24 cm H …" at bounding box center [765, 553] width 755 height 165
type input "4"
type input "2"
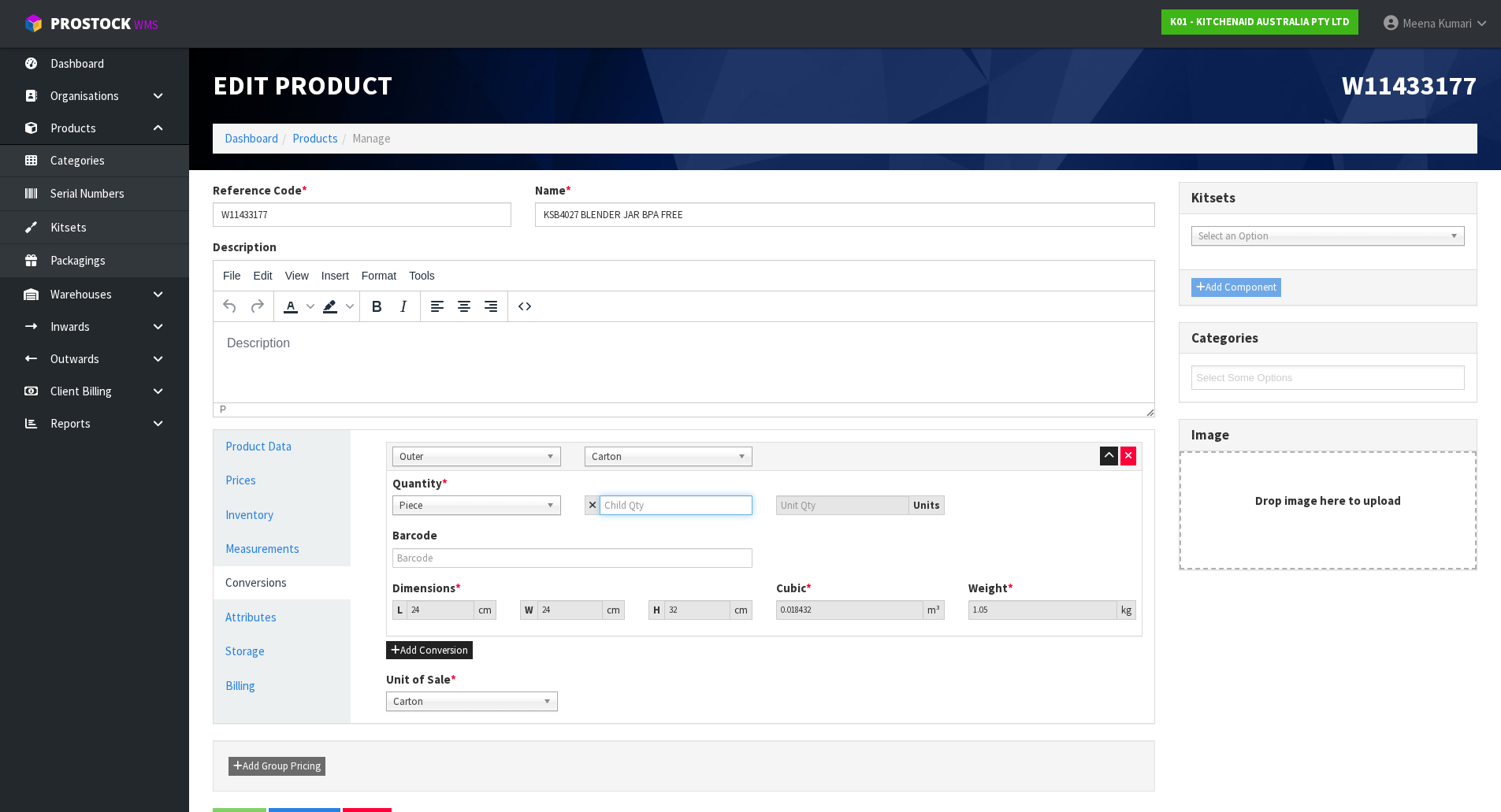
type input "2"
type input "1"
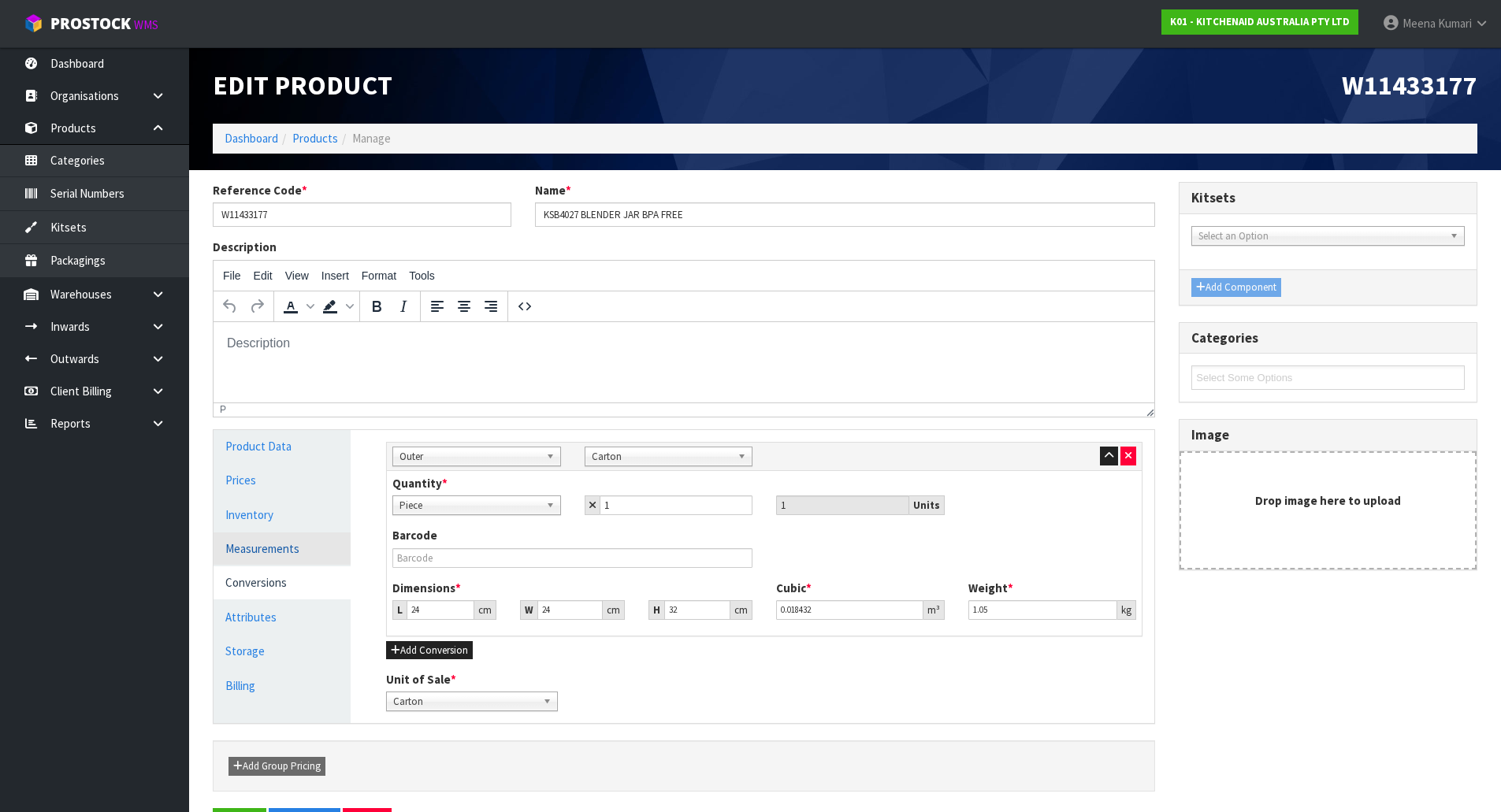
click at [236, 549] on link "Measurements" at bounding box center [282, 548] width 138 height 32
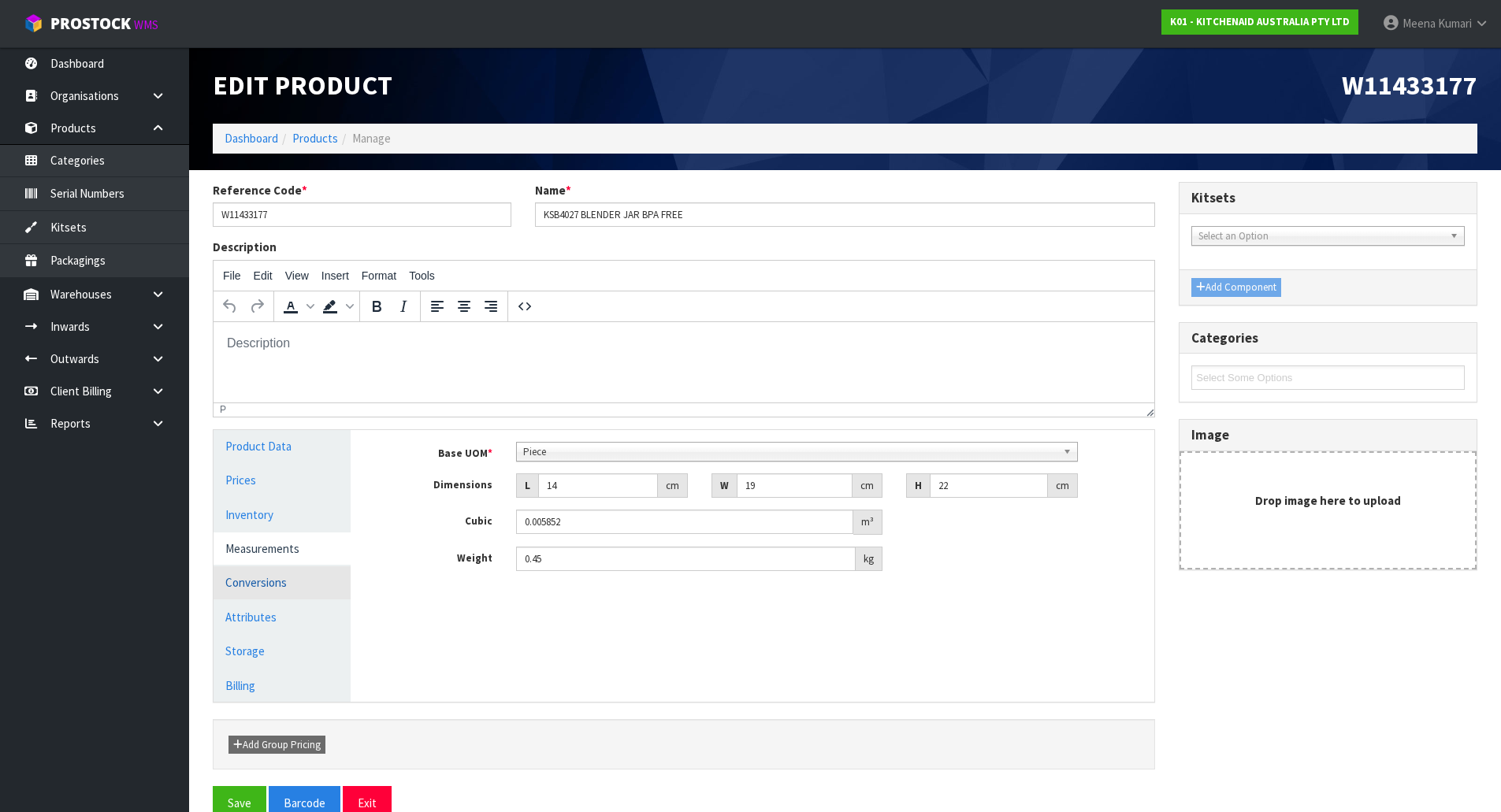
click at [288, 571] on link "Conversions" at bounding box center [282, 582] width 138 height 32
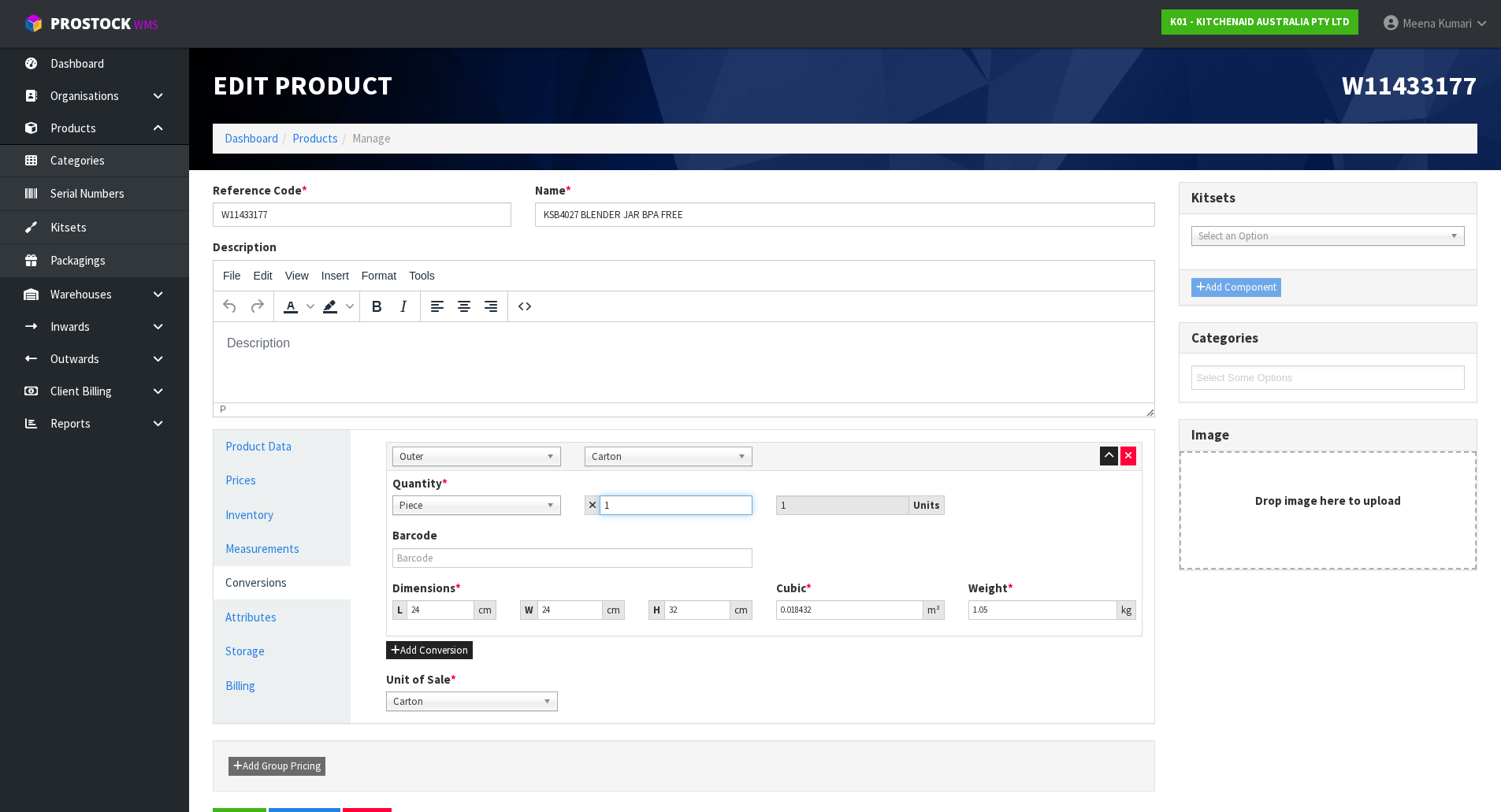
click at [630, 506] on input "1" at bounding box center [677, 505] width 154 height 19
click at [1132, 453] on button "button" at bounding box center [1128, 455] width 16 height 19
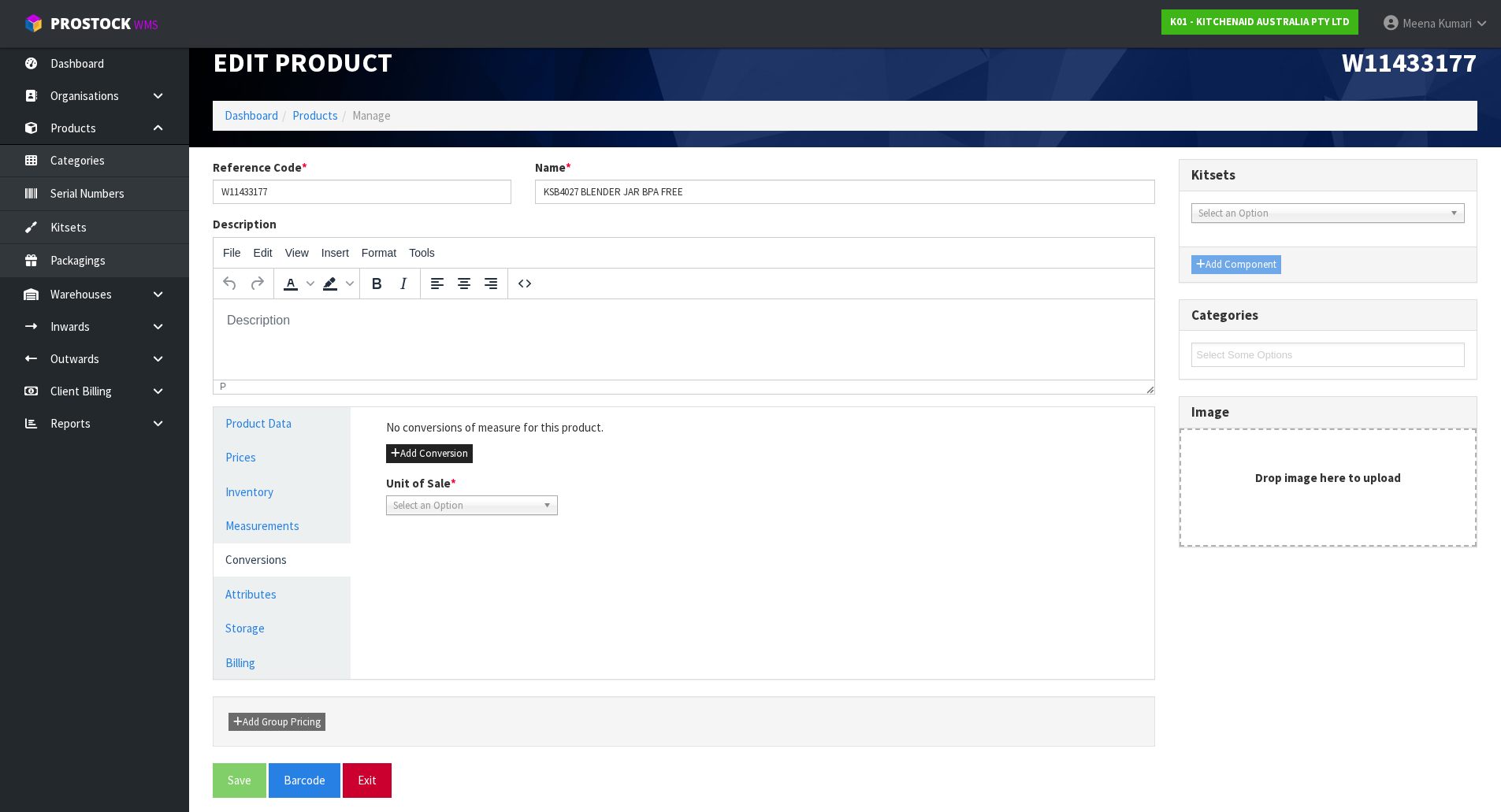
scroll to position [32, 0]
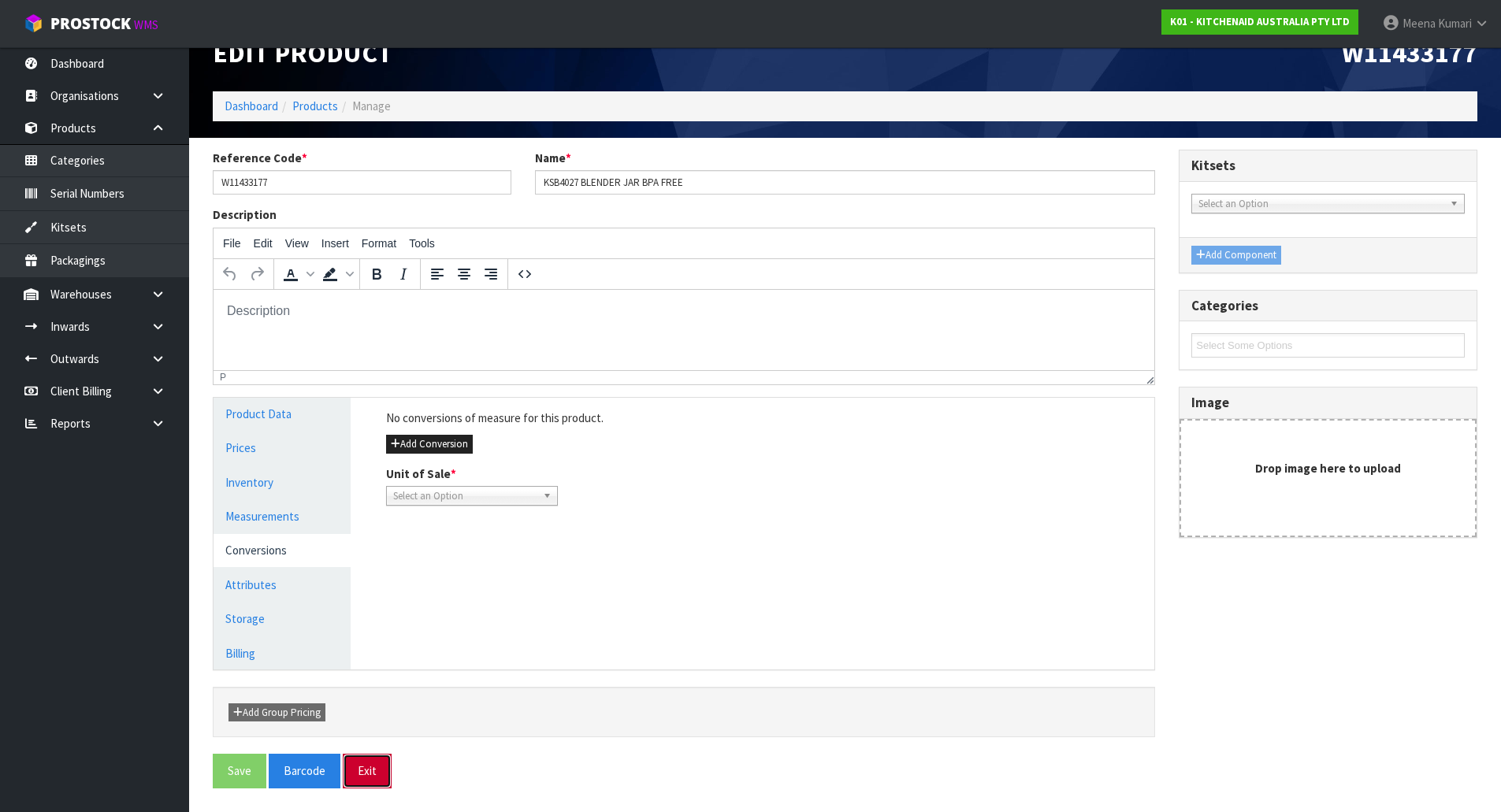
click at [378, 772] on button "Exit" at bounding box center [367, 770] width 49 height 34
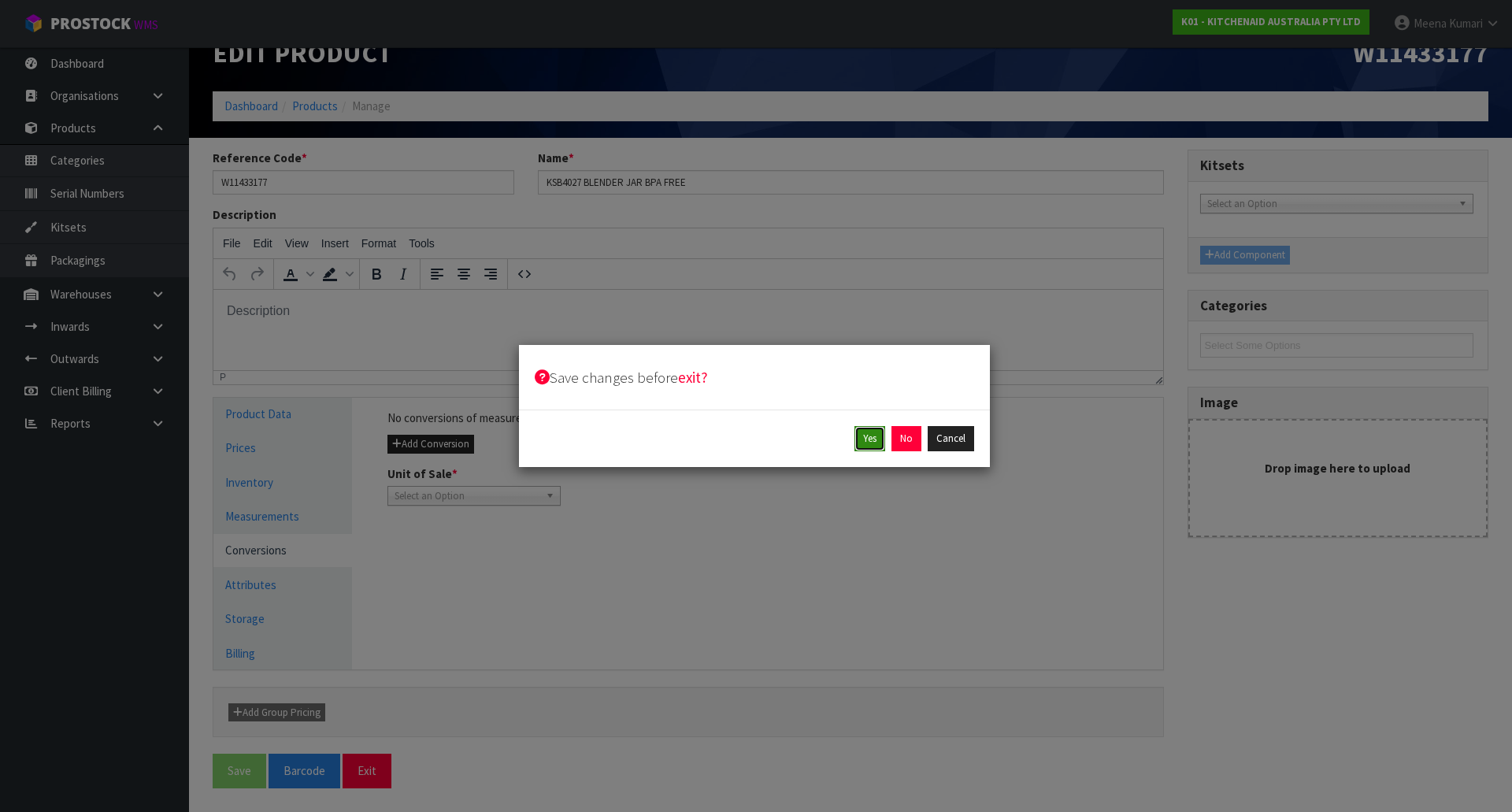
click at [867, 446] on button "Yes" at bounding box center [871, 439] width 31 height 25
click at [912, 437] on button "Yes" at bounding box center [907, 439] width 31 height 25
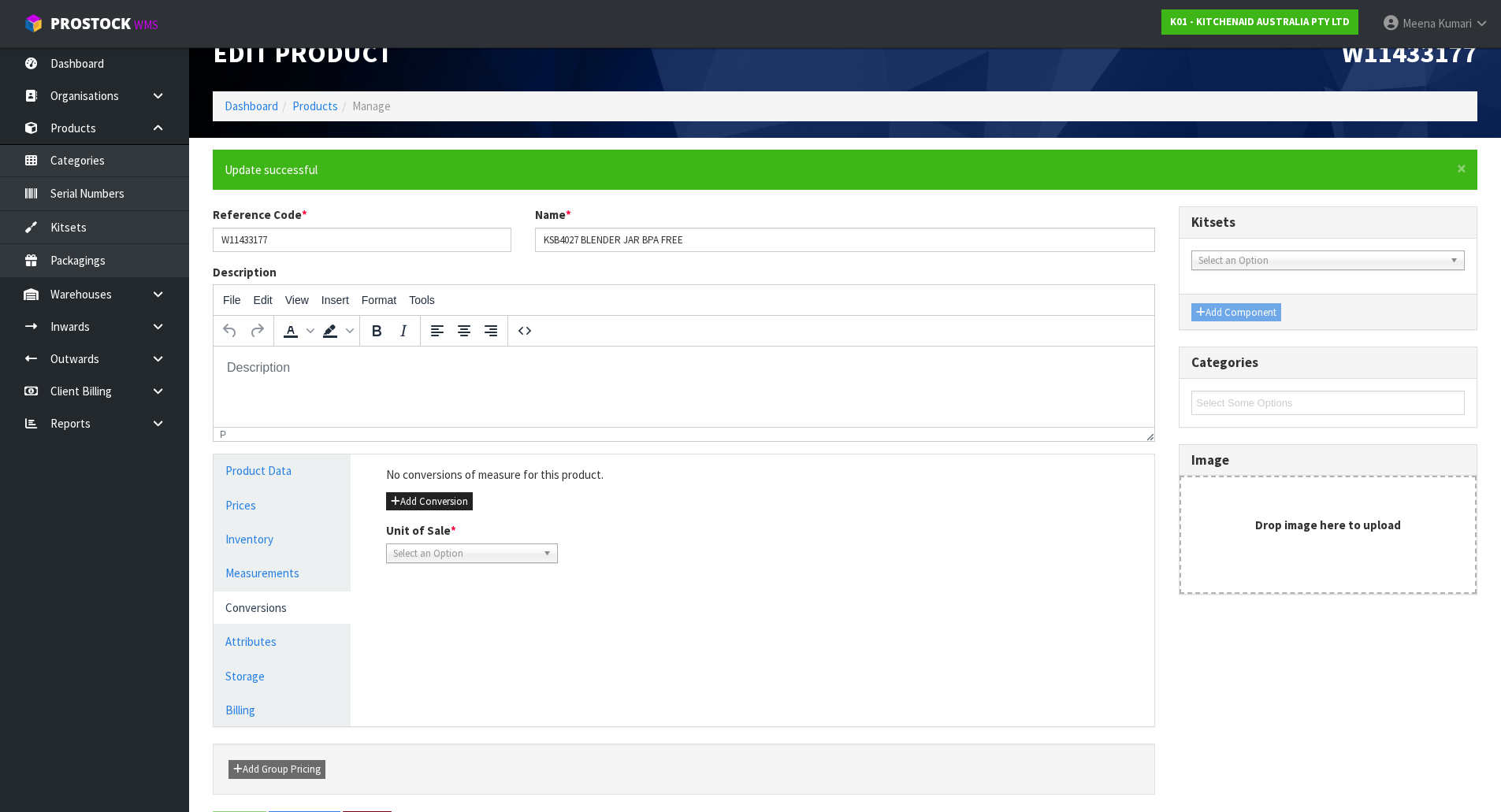
scroll to position [0, 0]
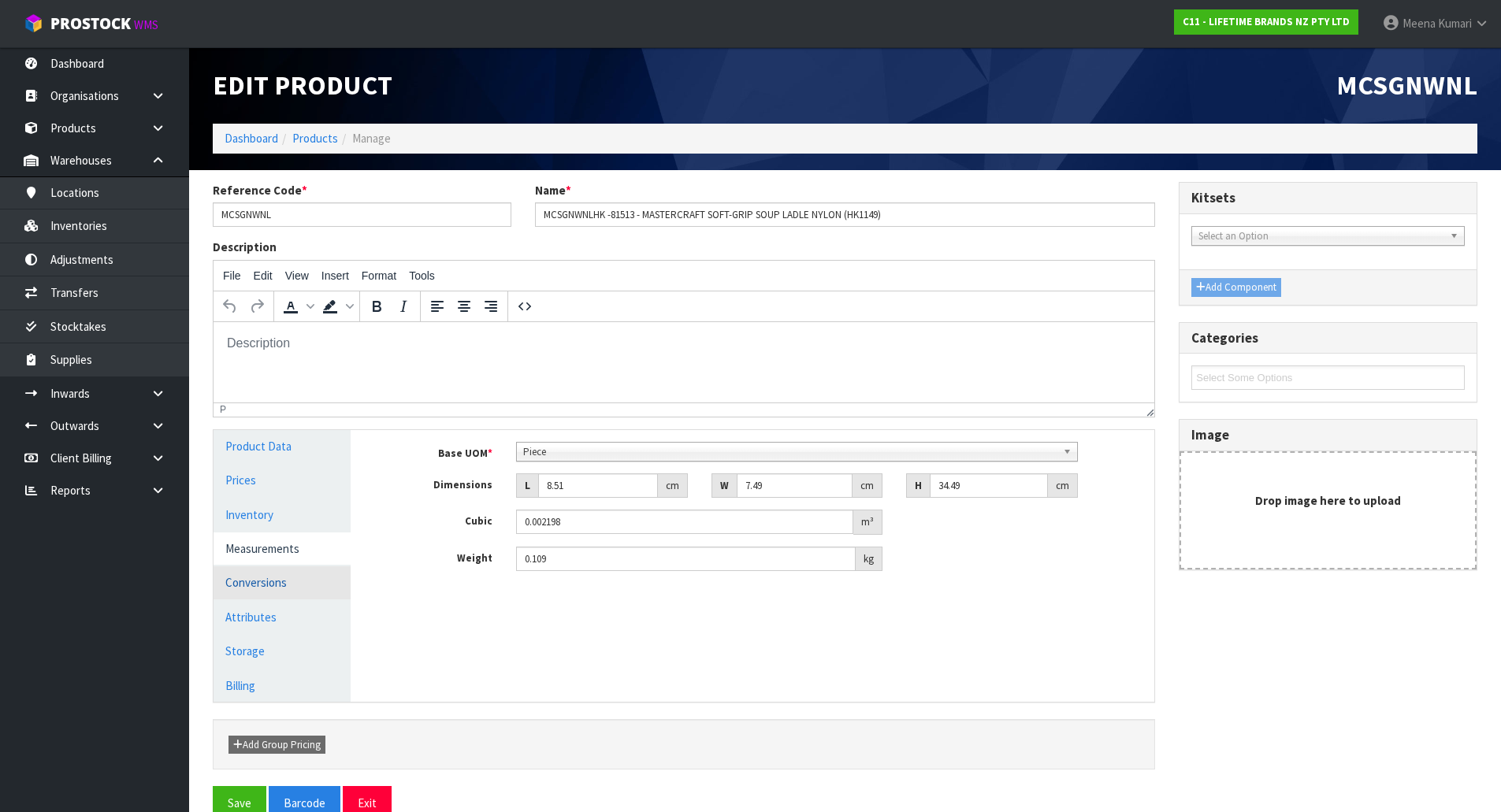
click at [311, 592] on link "Conversions" at bounding box center [282, 582] width 138 height 32
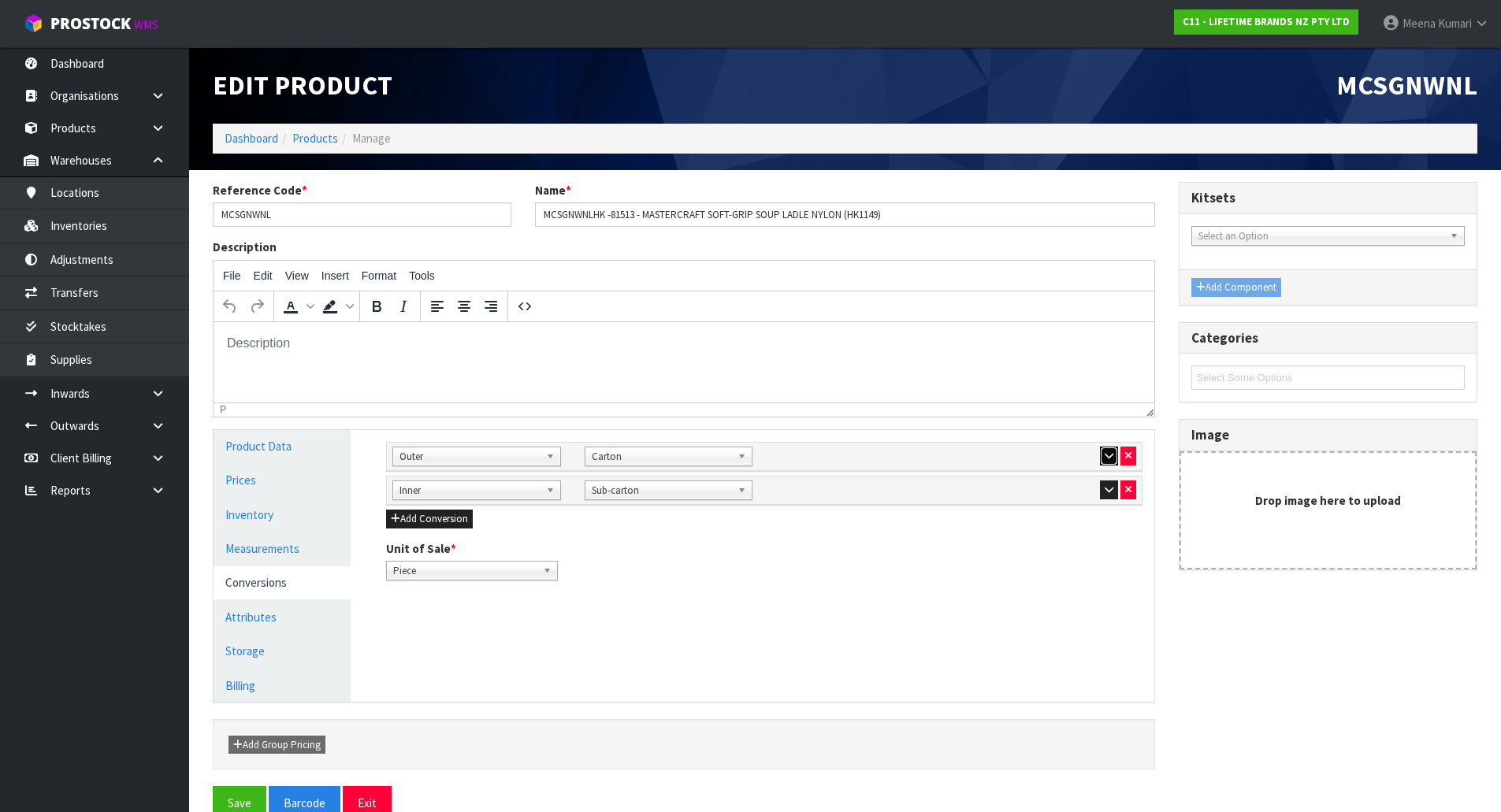
click at [1110, 457] on icon "button" at bounding box center [1109, 455] width 9 height 11
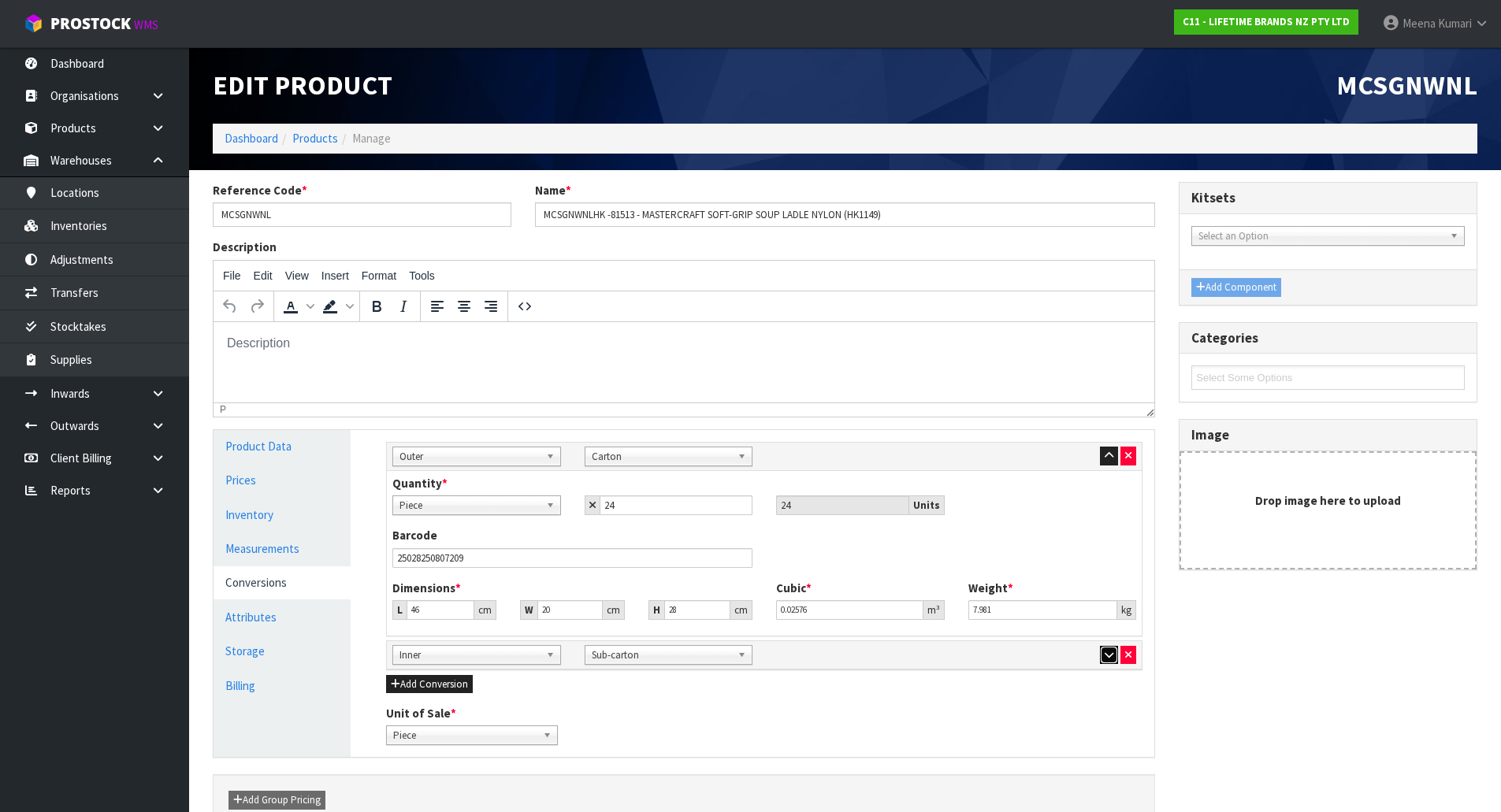
click at [1114, 657] on button "button" at bounding box center [1109, 654] width 19 height 19
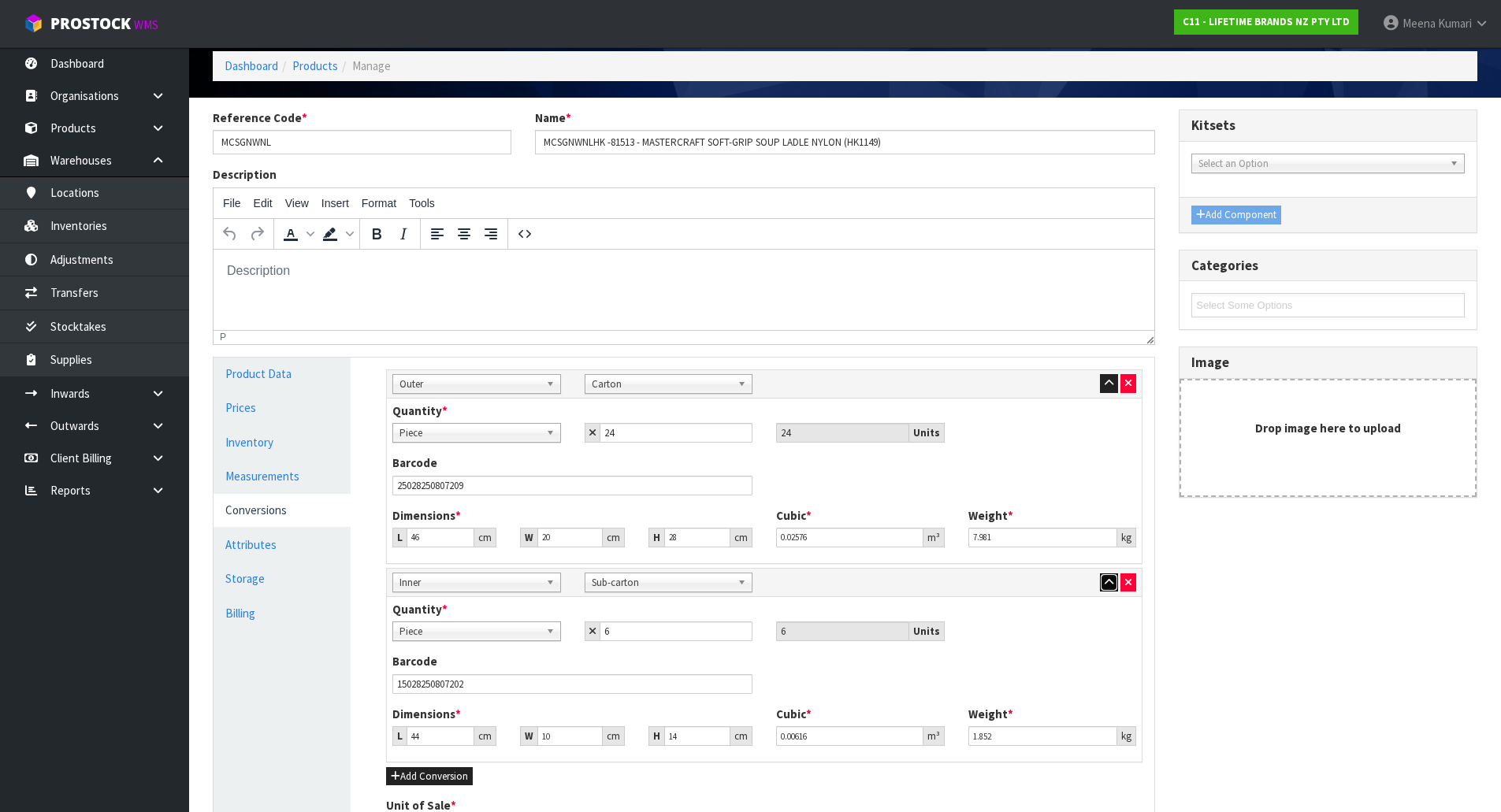
scroll to position [158, 0]
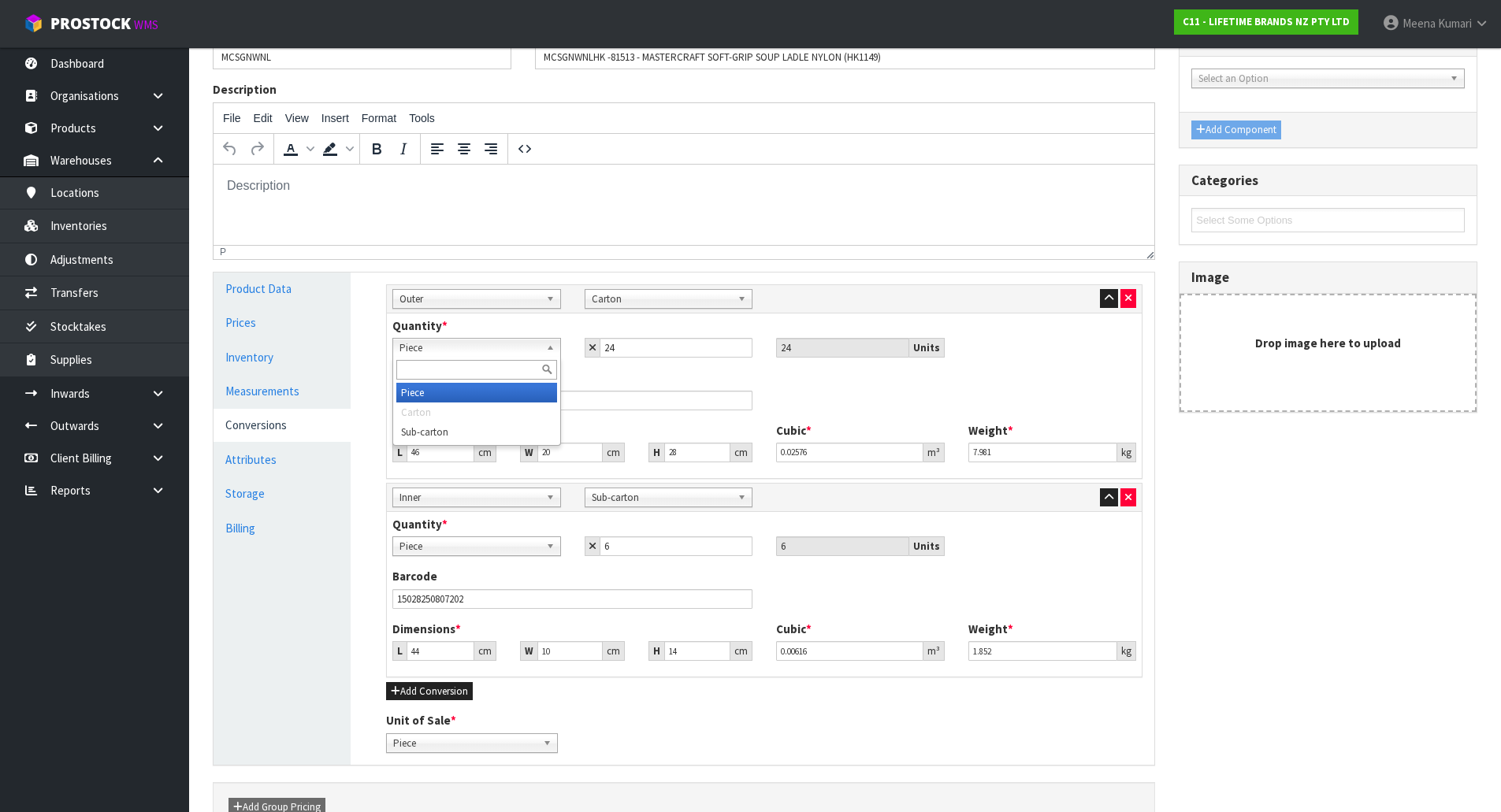
click at [461, 347] on span "Piece" at bounding box center [470, 347] width 140 height 19
click at [446, 428] on li "Sub-carton" at bounding box center [476, 432] width 161 height 19
drag, startPoint x: 666, startPoint y: 349, endPoint x: 506, endPoint y: 351, distance: 160.0
click at [506, 351] on div "Piece Carton Sub-carton Sub-carton Piece Carton Sub-carton 24 24 Units" at bounding box center [764, 348] width 768 height 19
type input "8"
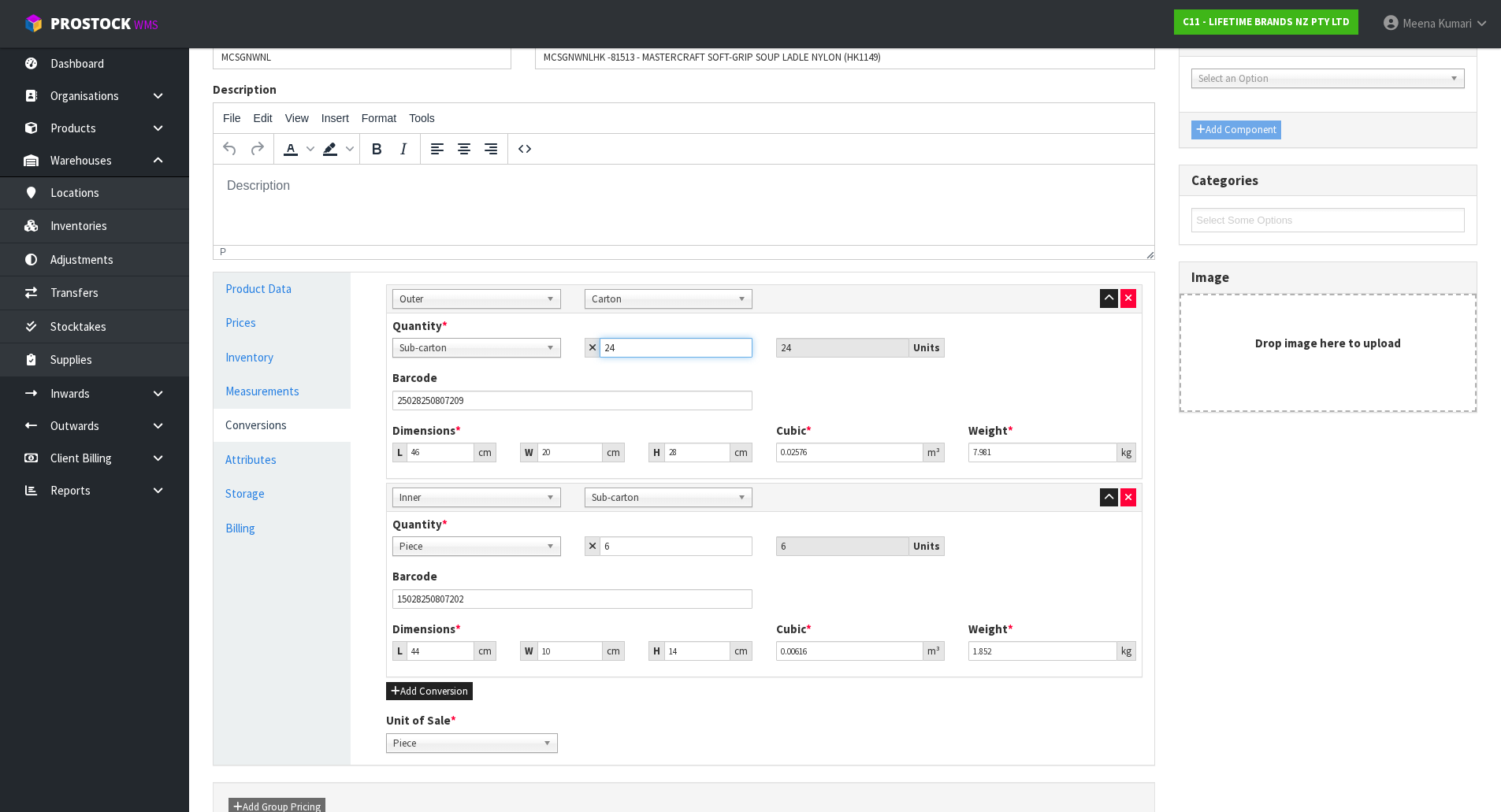
type input "48"
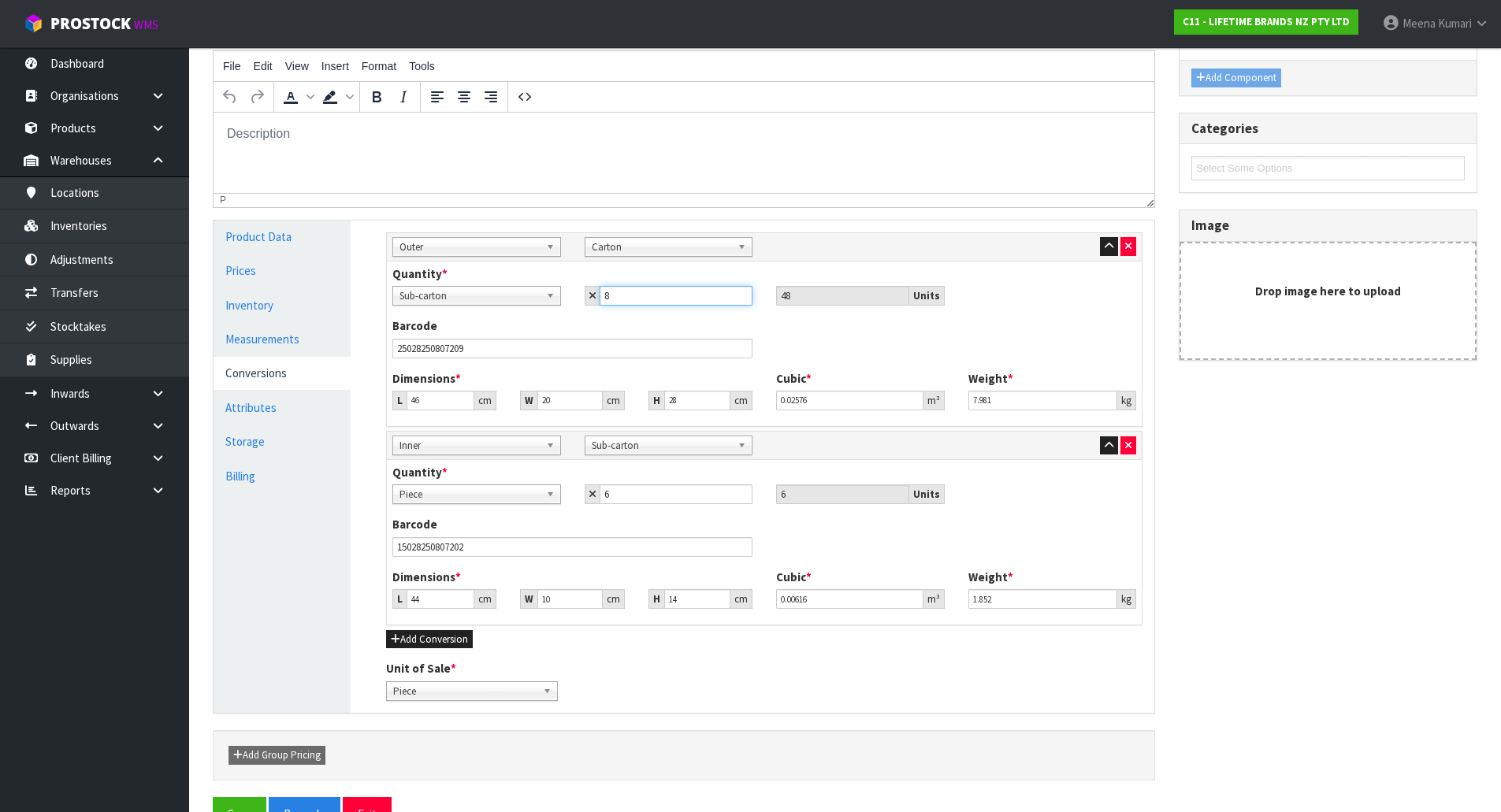
scroll to position [252, 0]
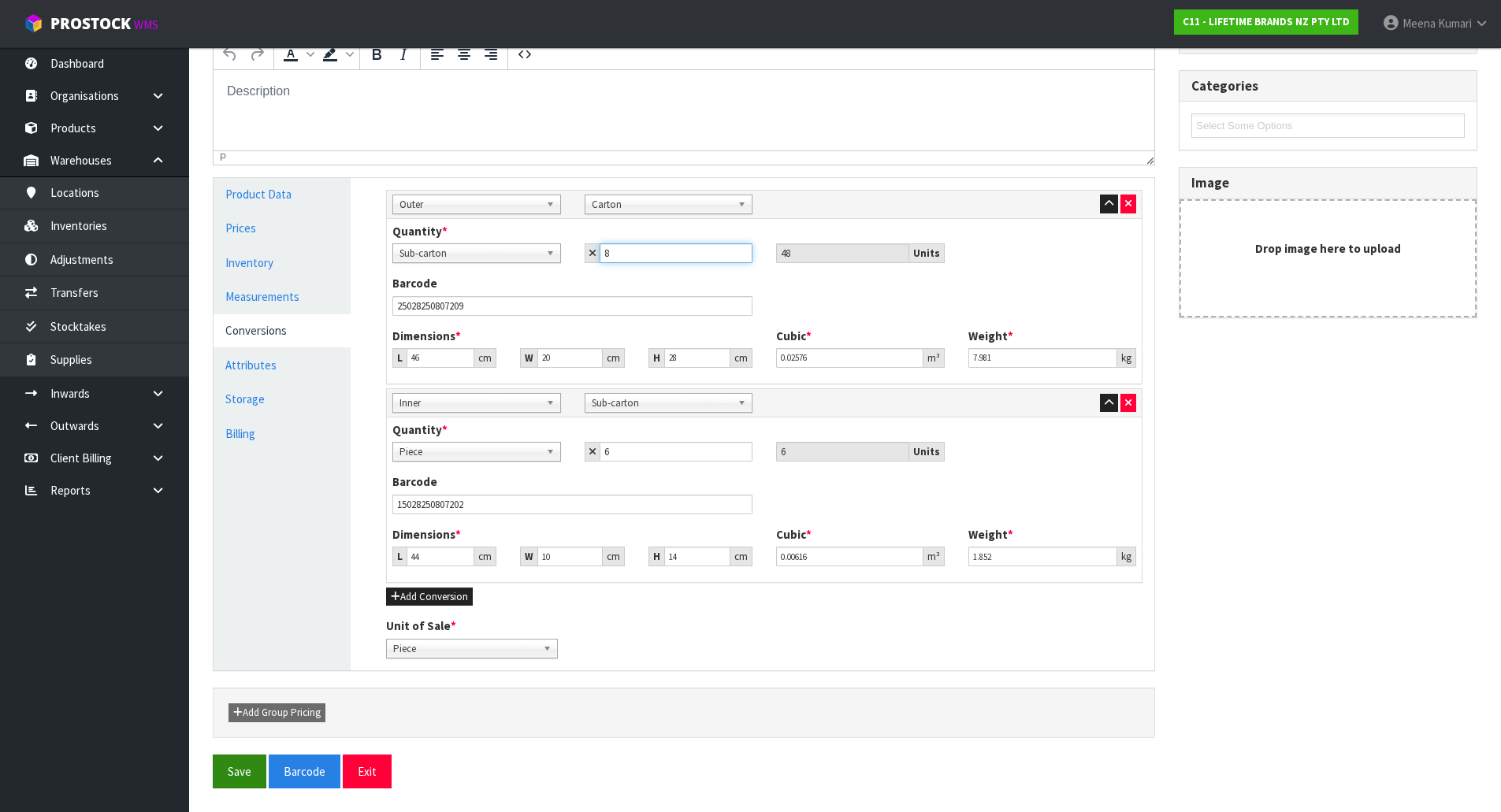
type input "8"
click at [239, 764] on button "Save" at bounding box center [239, 771] width 54 height 34
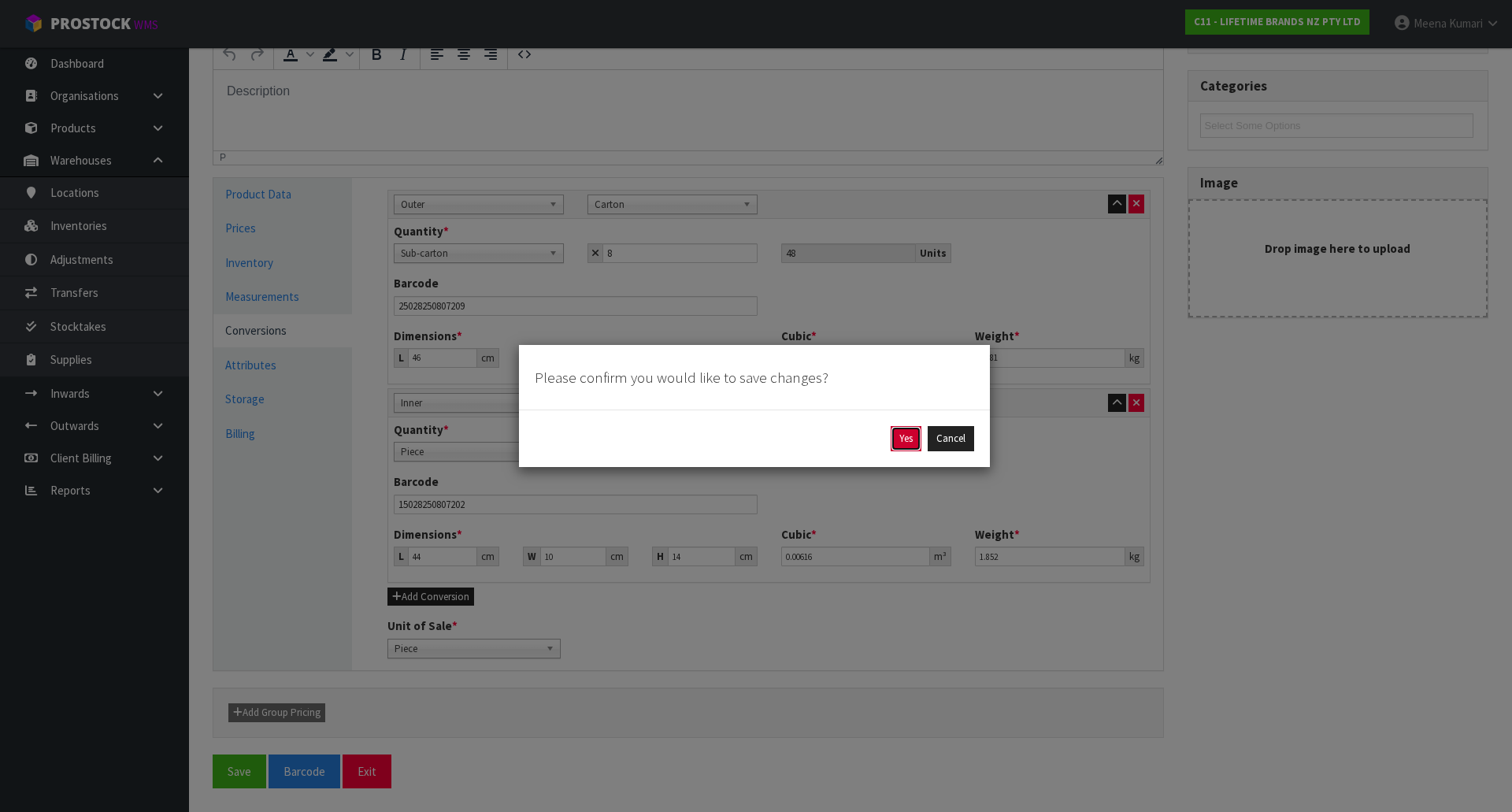
click at [911, 441] on button "Yes" at bounding box center [907, 439] width 31 height 25
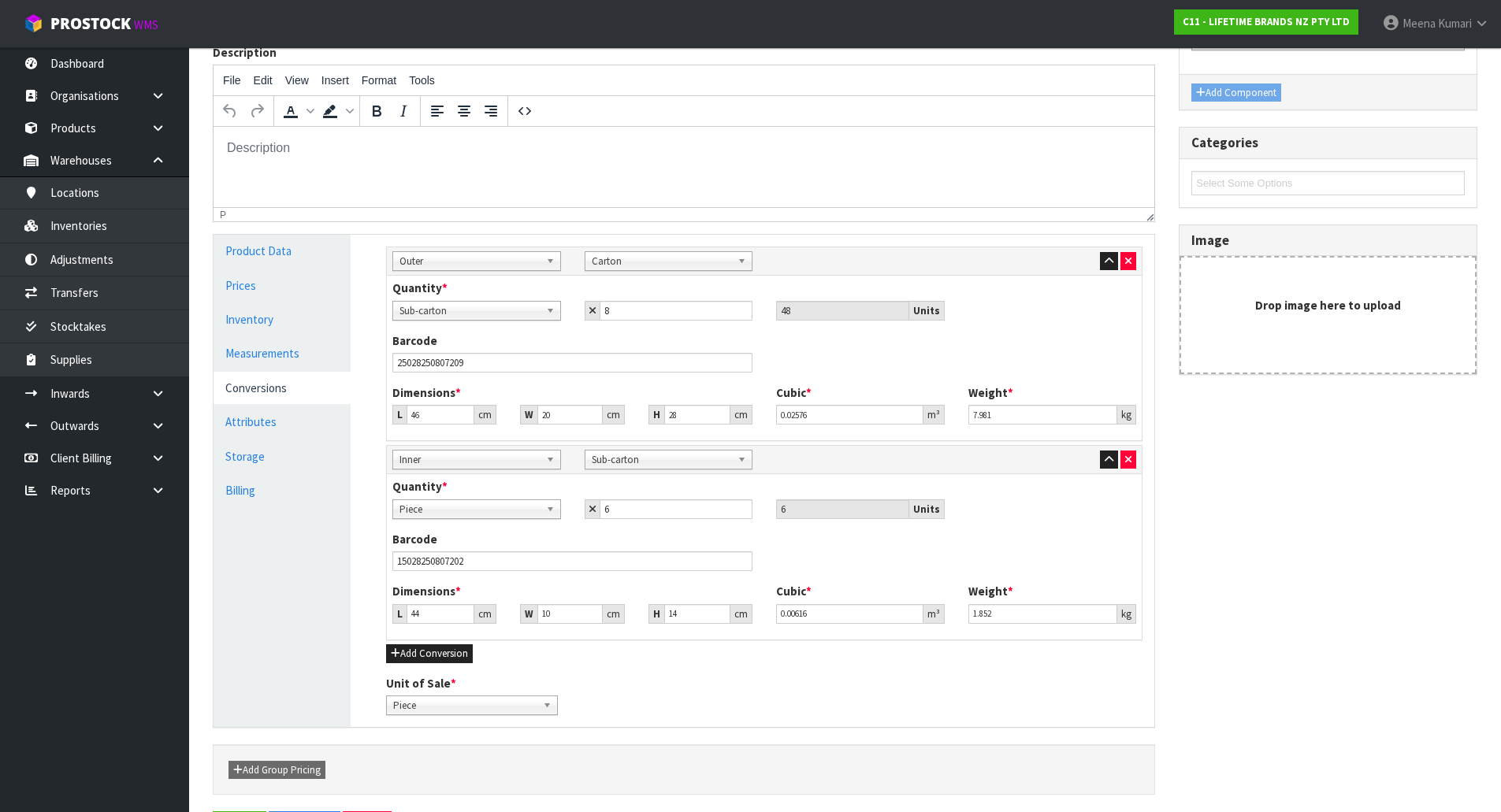
scroll to position [0, 0]
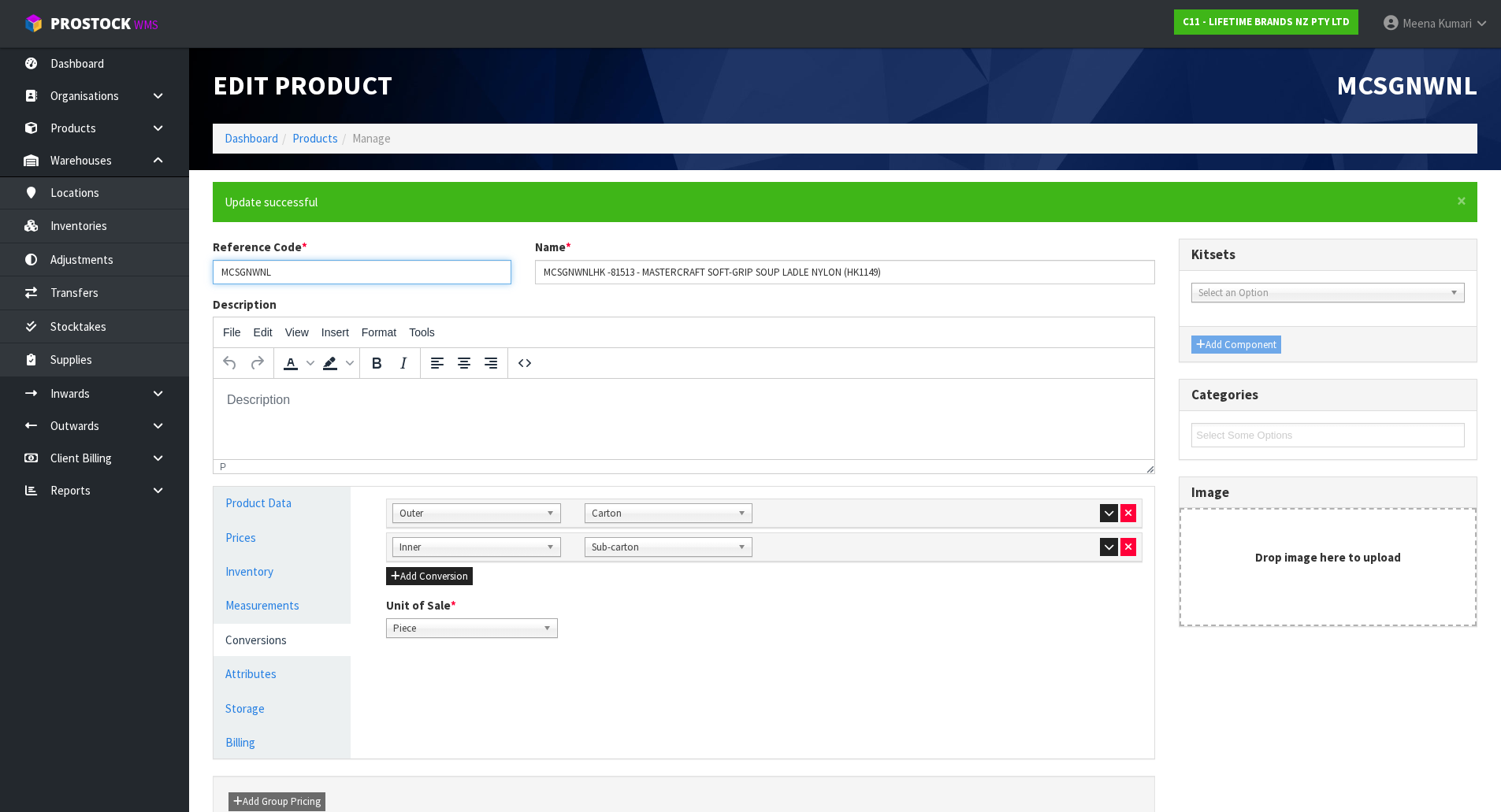
click at [338, 277] on input "MCSGNWNL" at bounding box center [362, 272] width 298 height 24
click at [329, 143] on link "Products" at bounding box center [315, 137] width 46 height 15
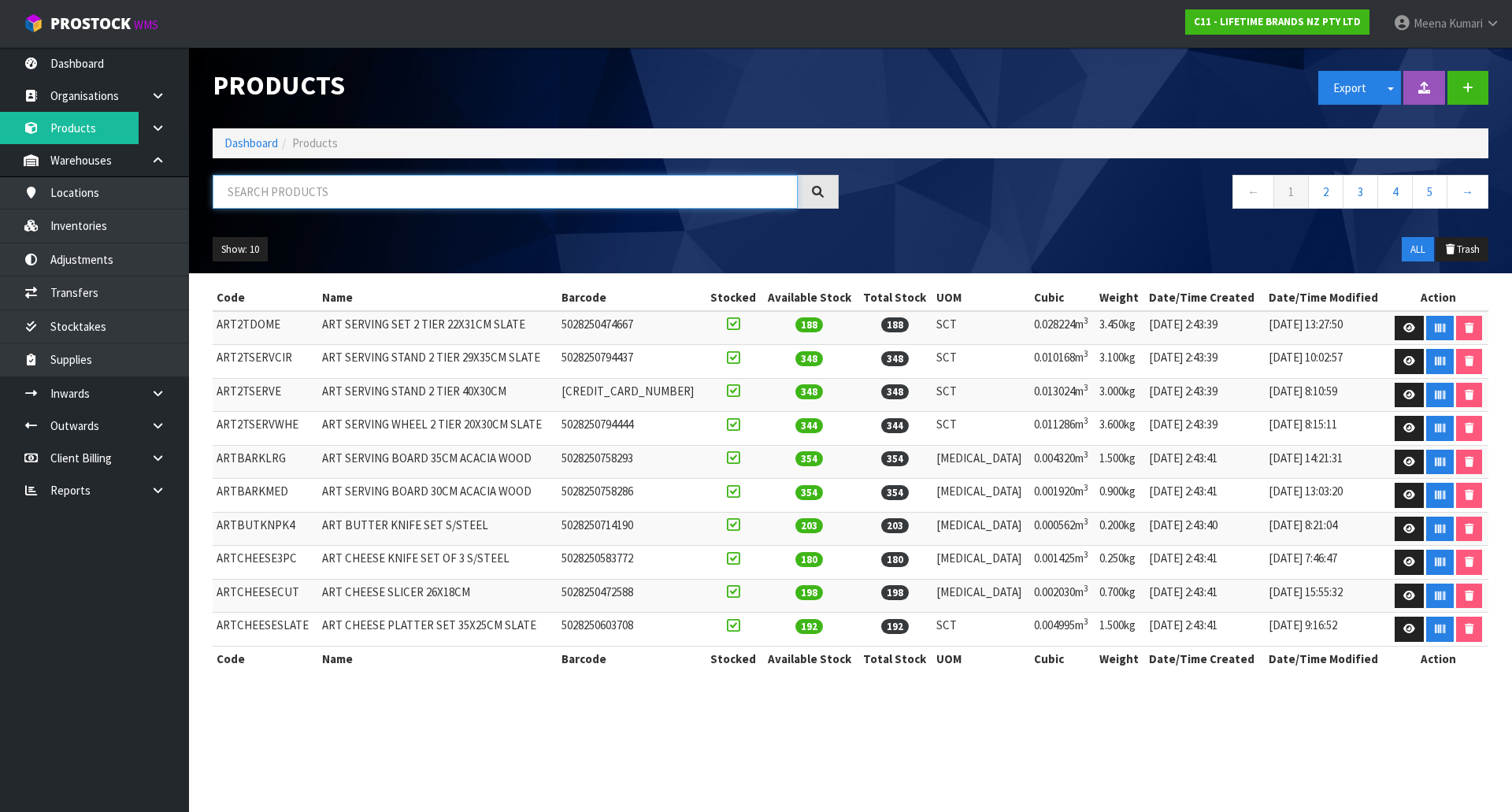
click at [324, 192] on input "text" at bounding box center [505, 191] width 585 height 34
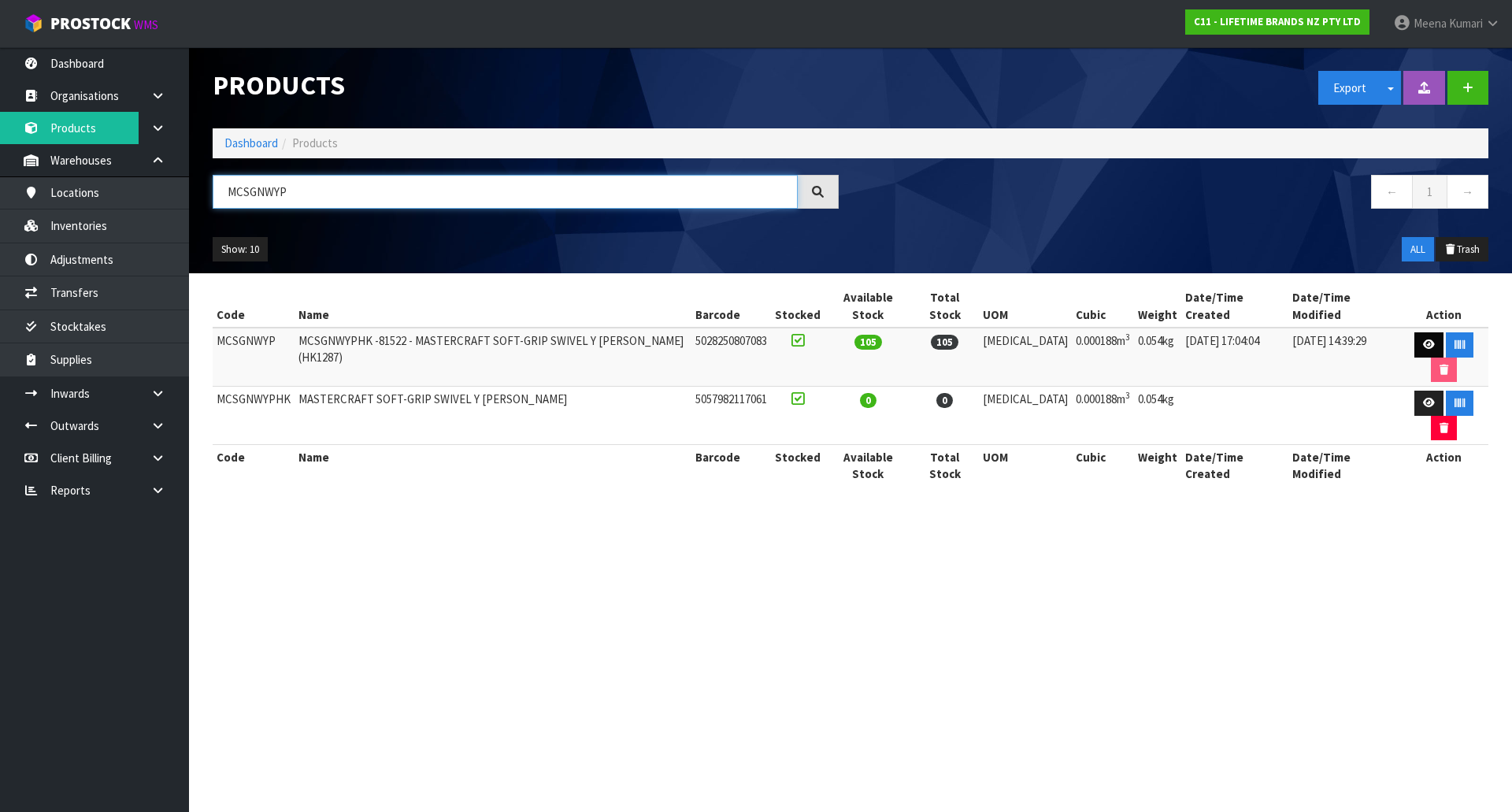
type input "MCSGNWYP"
click at [1423, 339] on icon at bounding box center [1429, 344] width 12 height 11
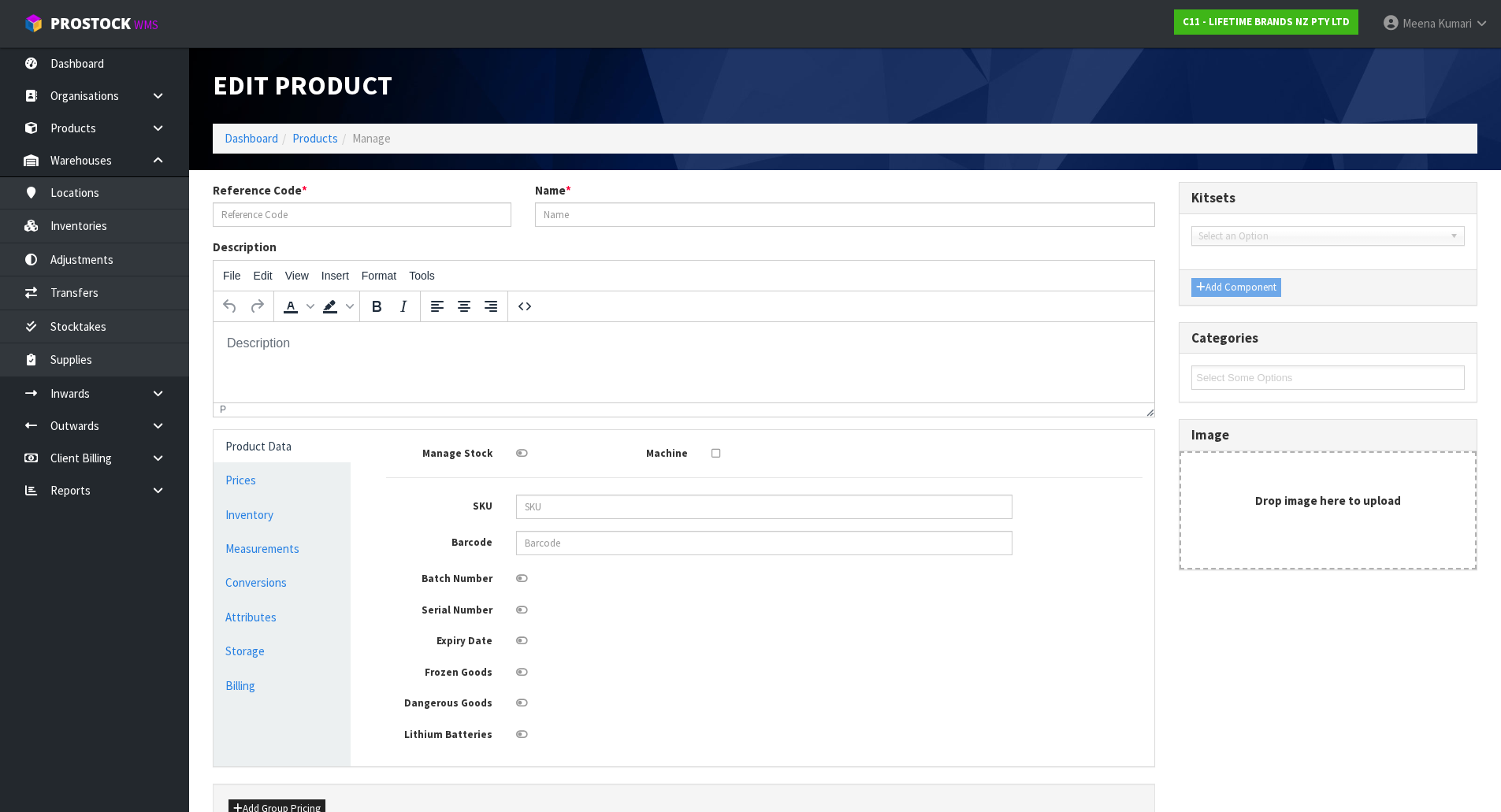
type input "MCSGNWYP"
type input "MCSGNWYPHK -81522 - MASTERCRAFT SOFT-GRIP SWIVEL Y [PERSON_NAME] (HK1287)"
type input "5028250807083"
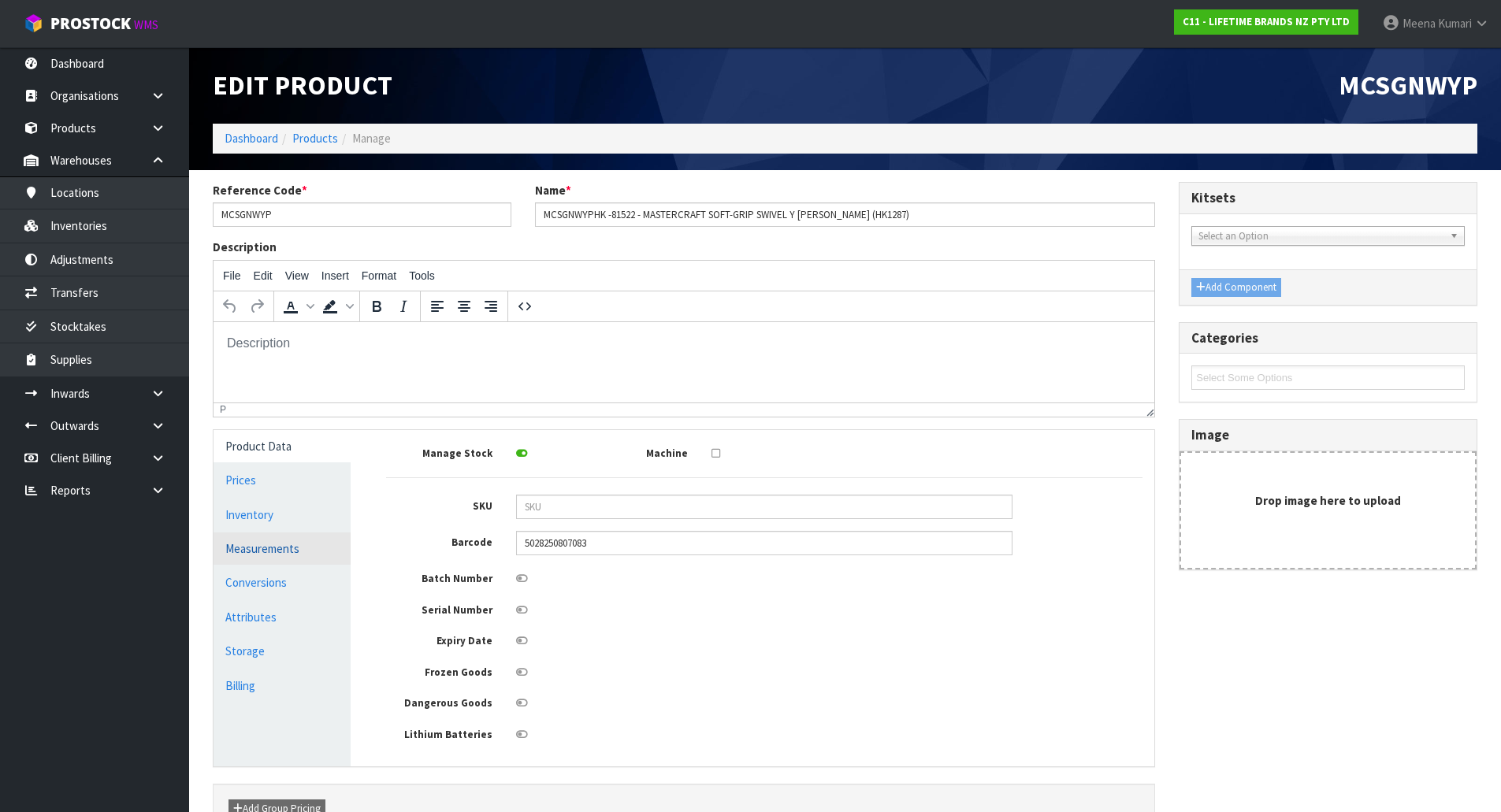
click at [307, 554] on link "Measurements" at bounding box center [282, 548] width 138 height 32
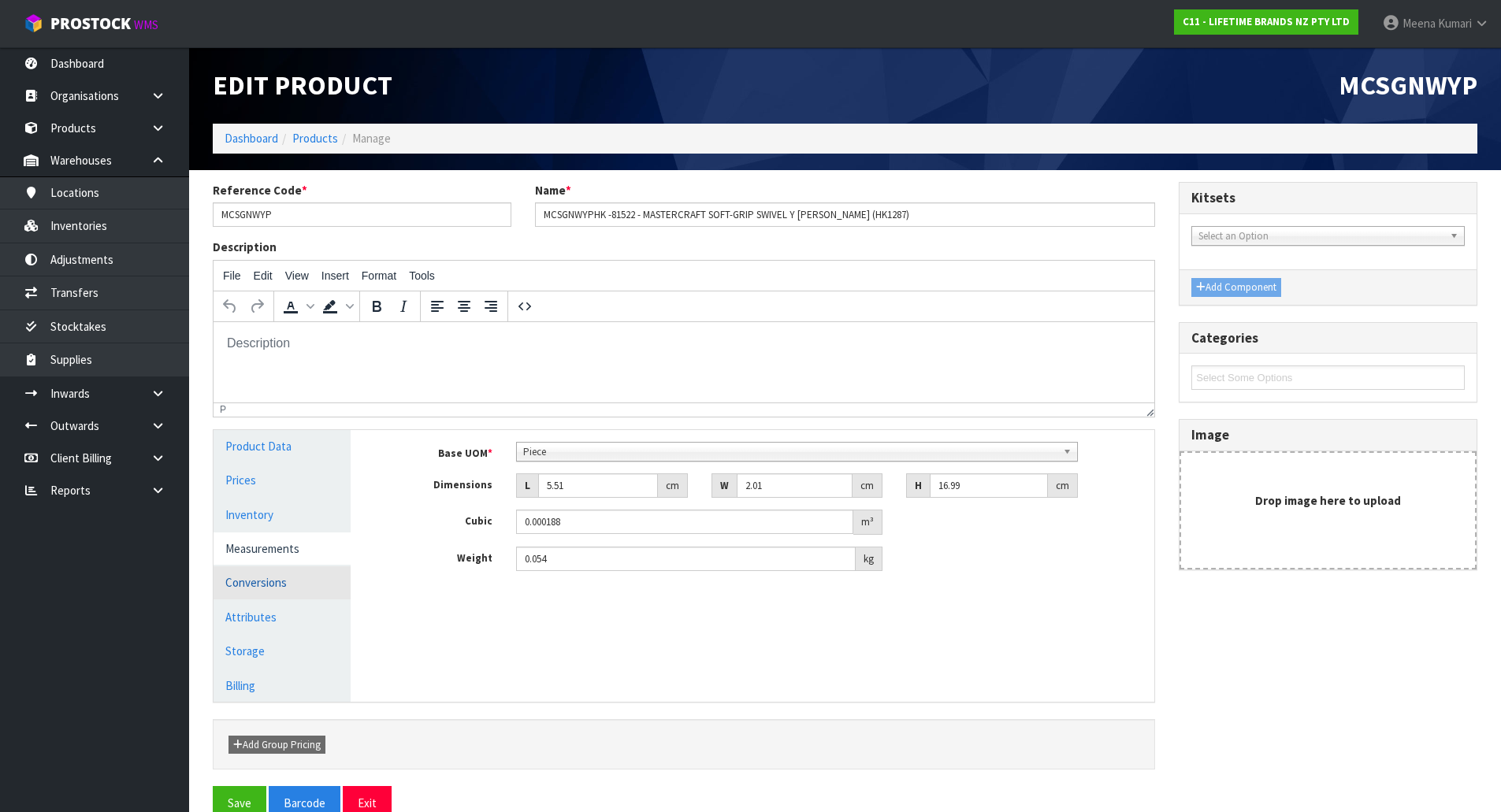
click at [292, 572] on link "Conversions" at bounding box center [282, 582] width 138 height 32
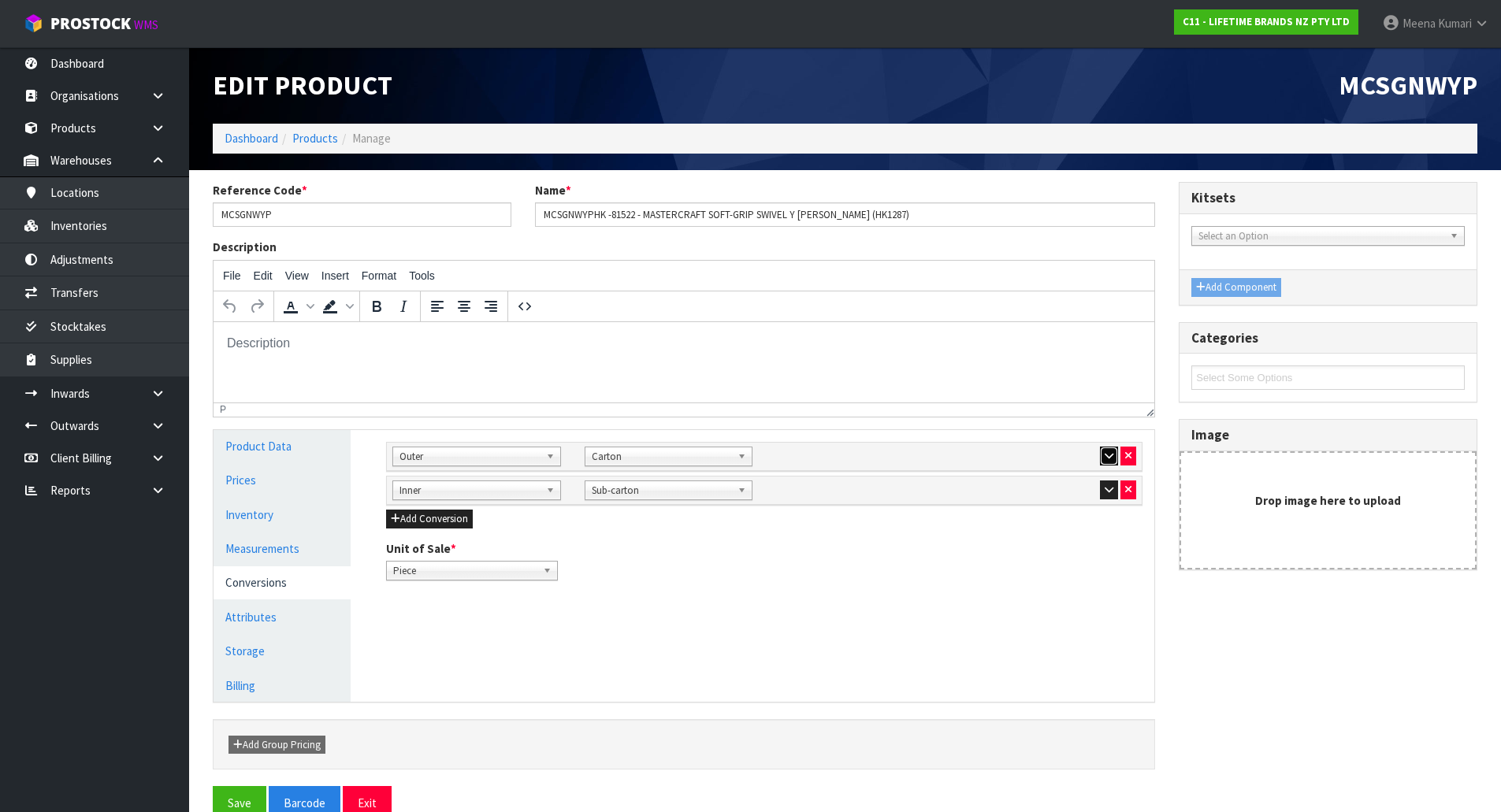
click at [1108, 454] on icon "button" at bounding box center [1109, 455] width 9 height 11
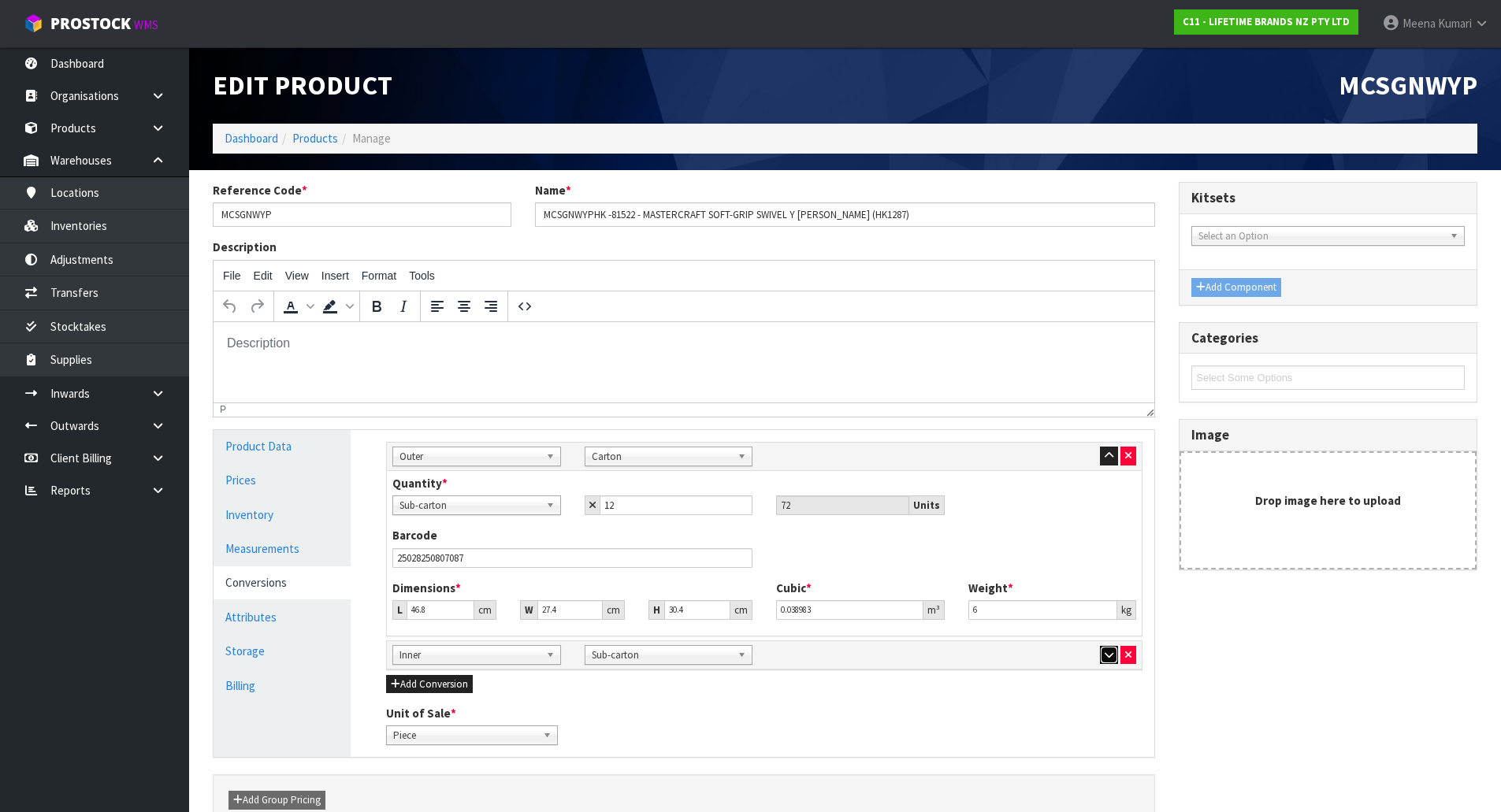
click at [1105, 652] on icon "button" at bounding box center [1109, 655] width 9 height 11
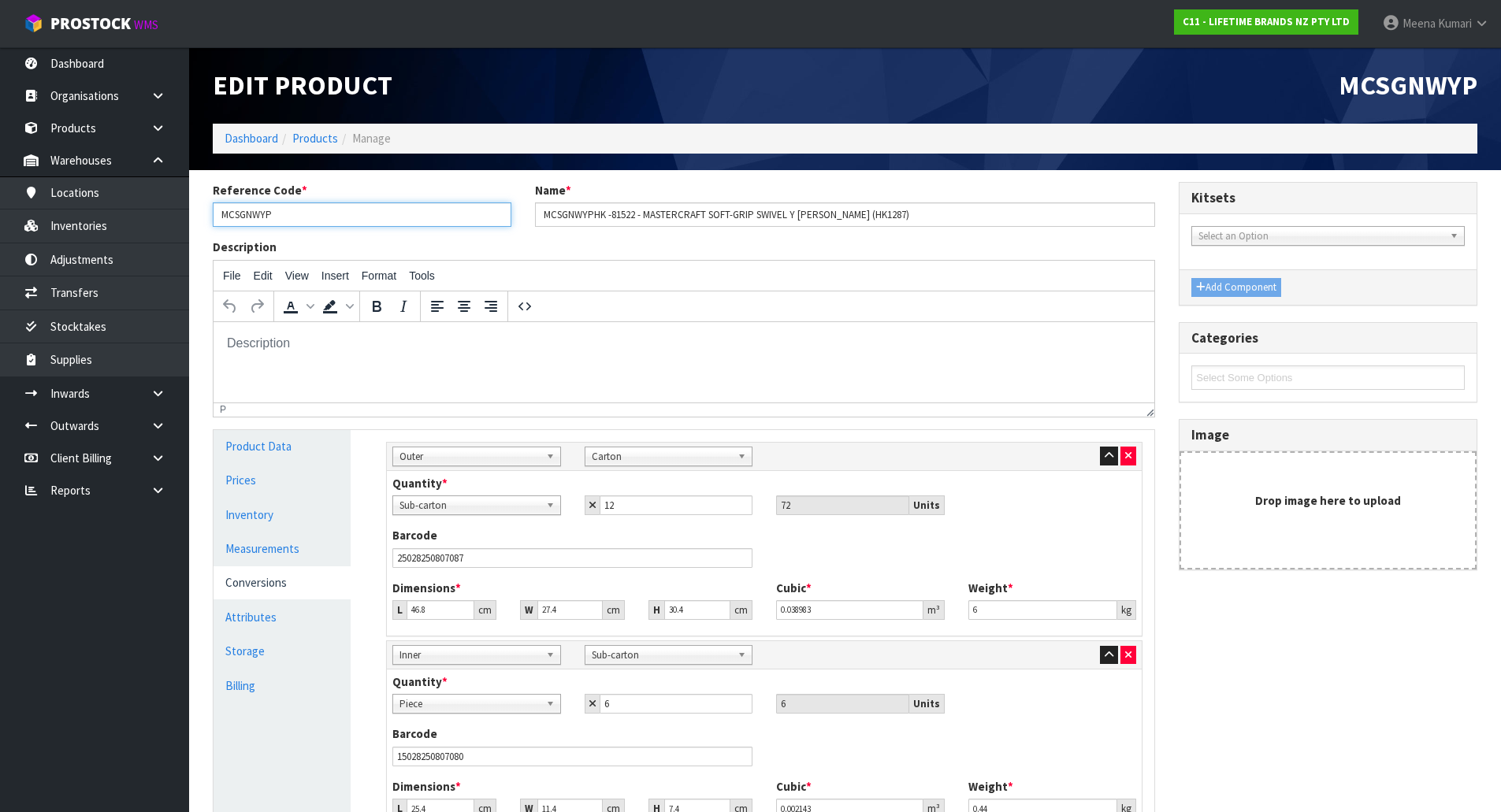
click at [320, 215] on input "MCSGNWYP" at bounding box center [362, 214] width 298 height 24
click at [324, 137] on link "Products" at bounding box center [315, 137] width 46 height 15
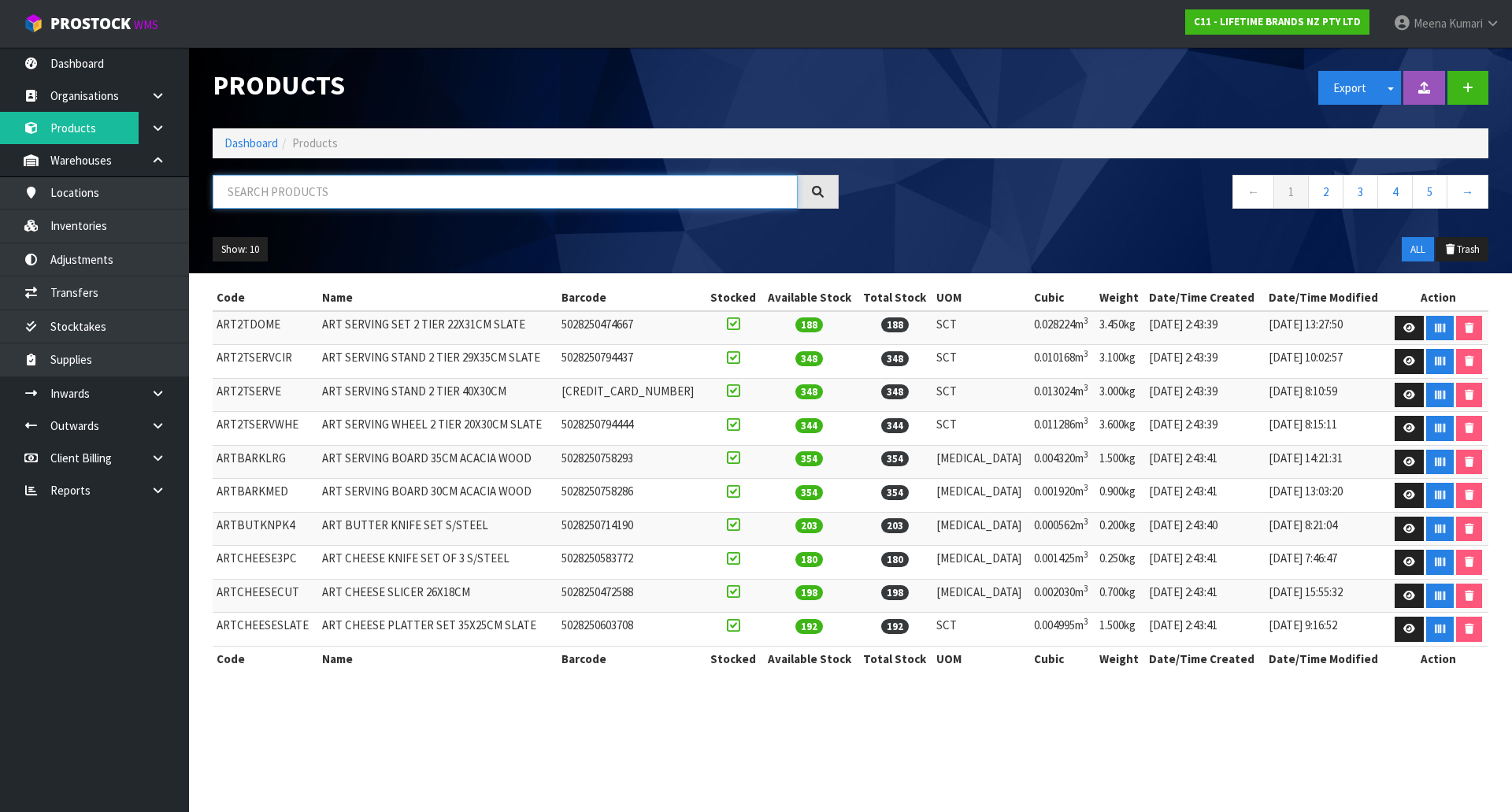
click at [303, 183] on input "text" at bounding box center [505, 191] width 585 height 34
paste input "MCSNPOMBGRY17HK"
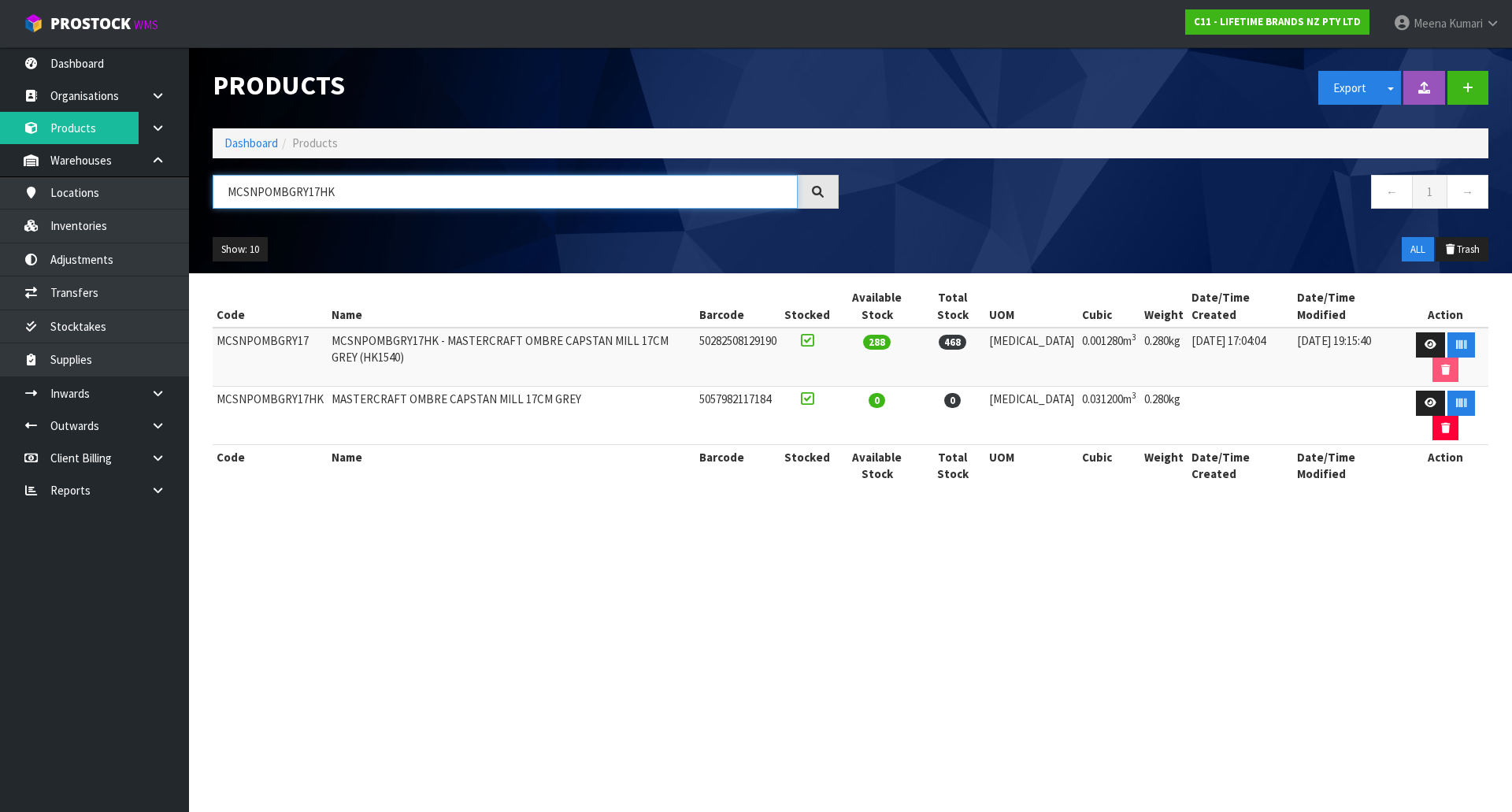
click at [329, 177] on input "MCSNPOMBGRY17HK" at bounding box center [505, 191] width 585 height 34
paste input "BLK"
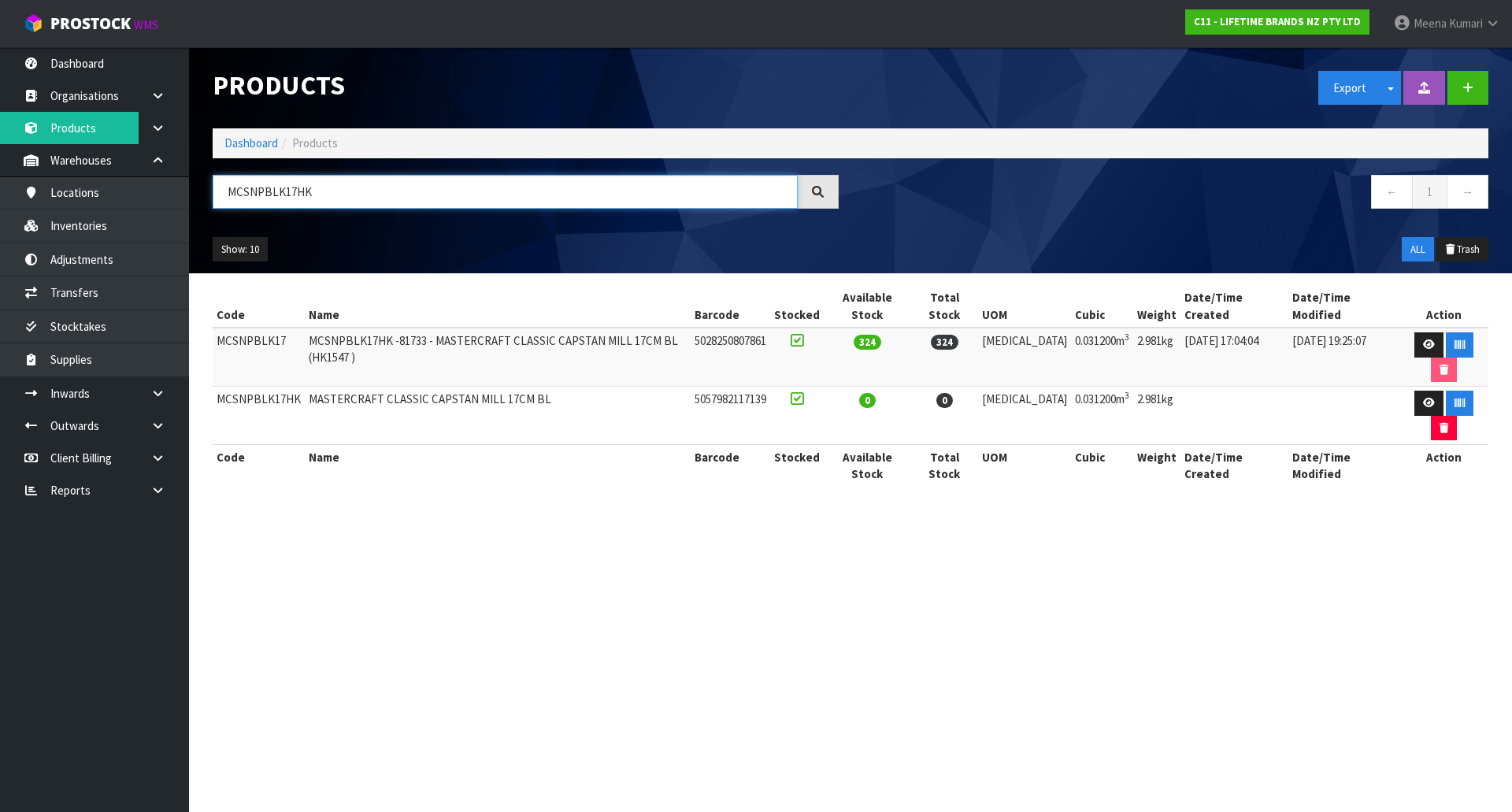
click at [342, 182] on input "MCSNPBLK17HK" at bounding box center [505, 191] width 585 height 34
paste input "GNWPC"
click at [343, 198] on input "MCSGNWPCHK" at bounding box center [505, 191] width 585 height 34
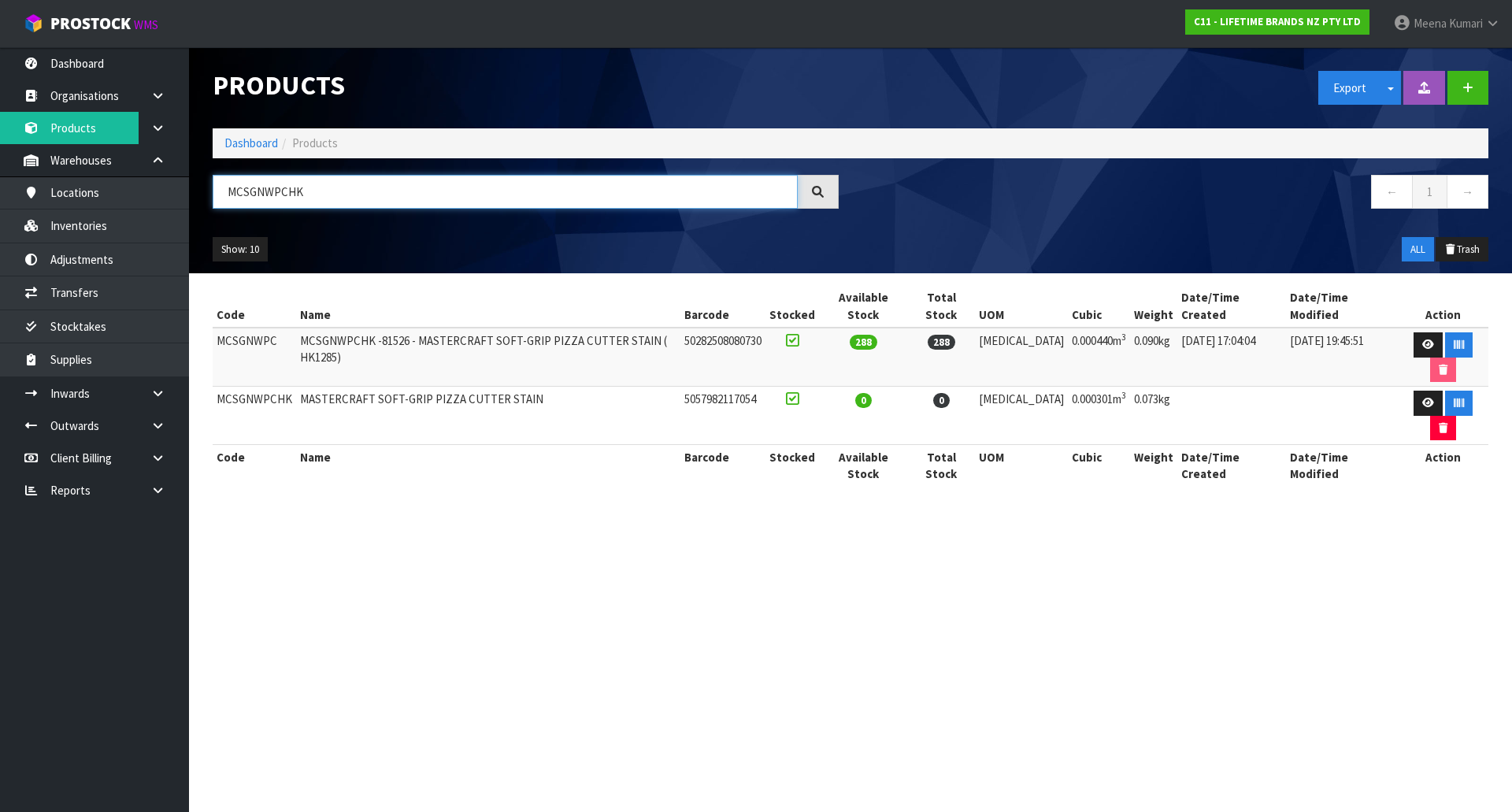
paste input "NPRED12"
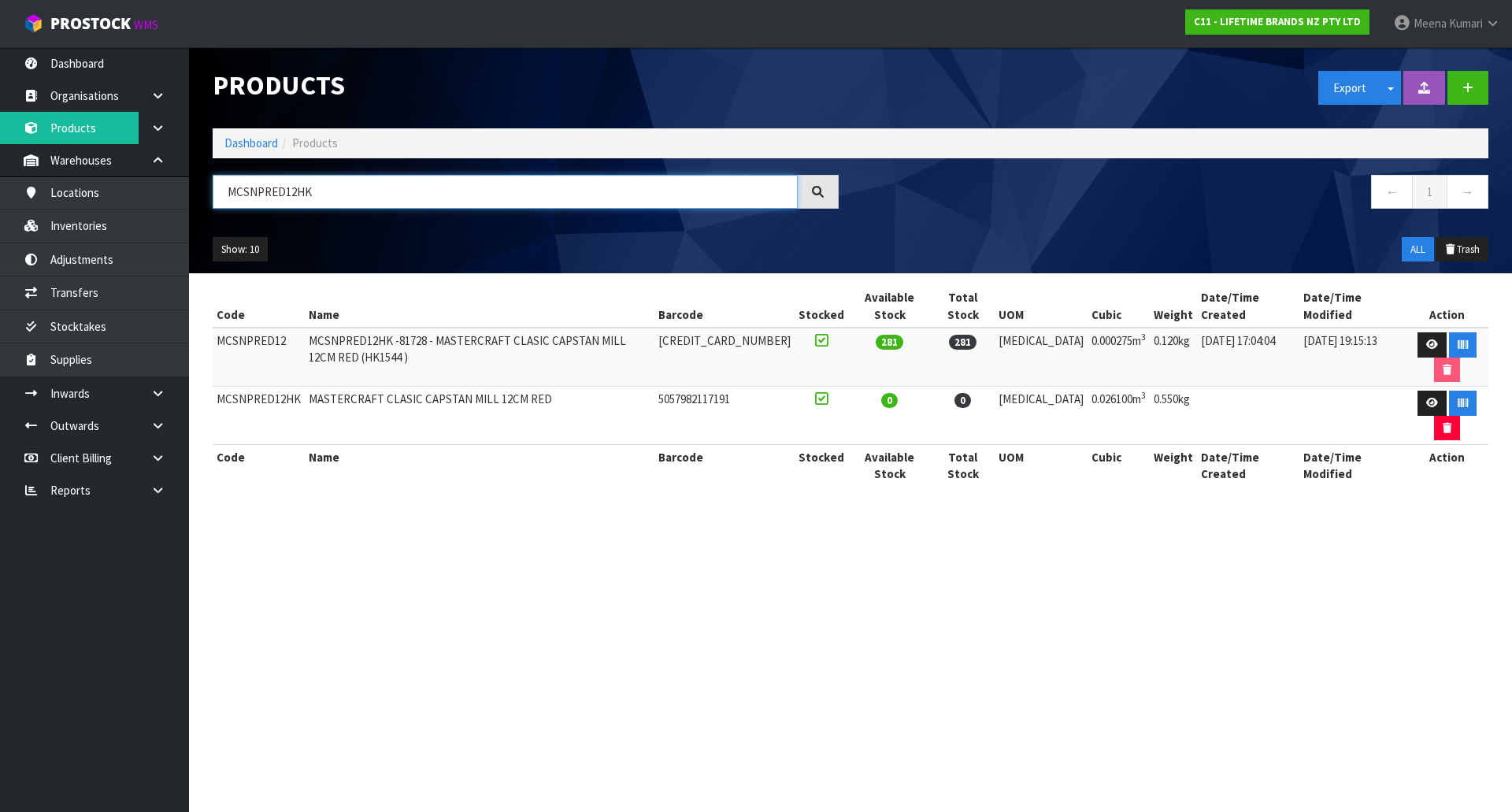
click at [406, 195] on input "MCSNPRED12HK" at bounding box center [505, 191] width 585 height 34
paste input "7"
click at [403, 189] on input "MCSNPRED17HK" at bounding box center [505, 191] width 585 height 34
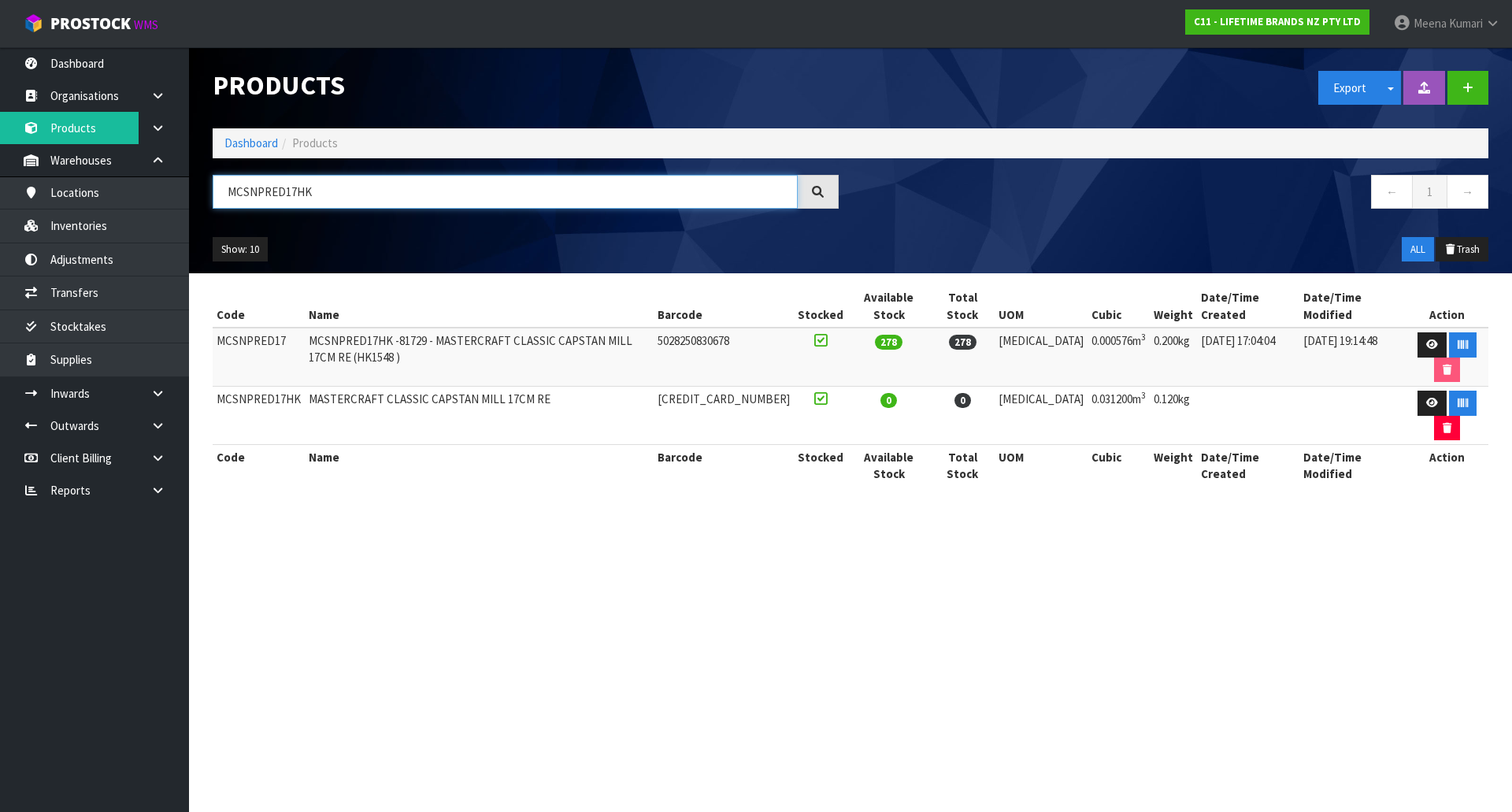
paste input "GNWNL"
click at [329, 181] on input "MCSGNWNLHK" at bounding box center [505, 191] width 585 height 34
paste input "AC"
click at [439, 494] on section "Products Export Split button! SOH Summary Measurements Dangerous Goods Import P…" at bounding box center [756, 406] width 1512 height 812
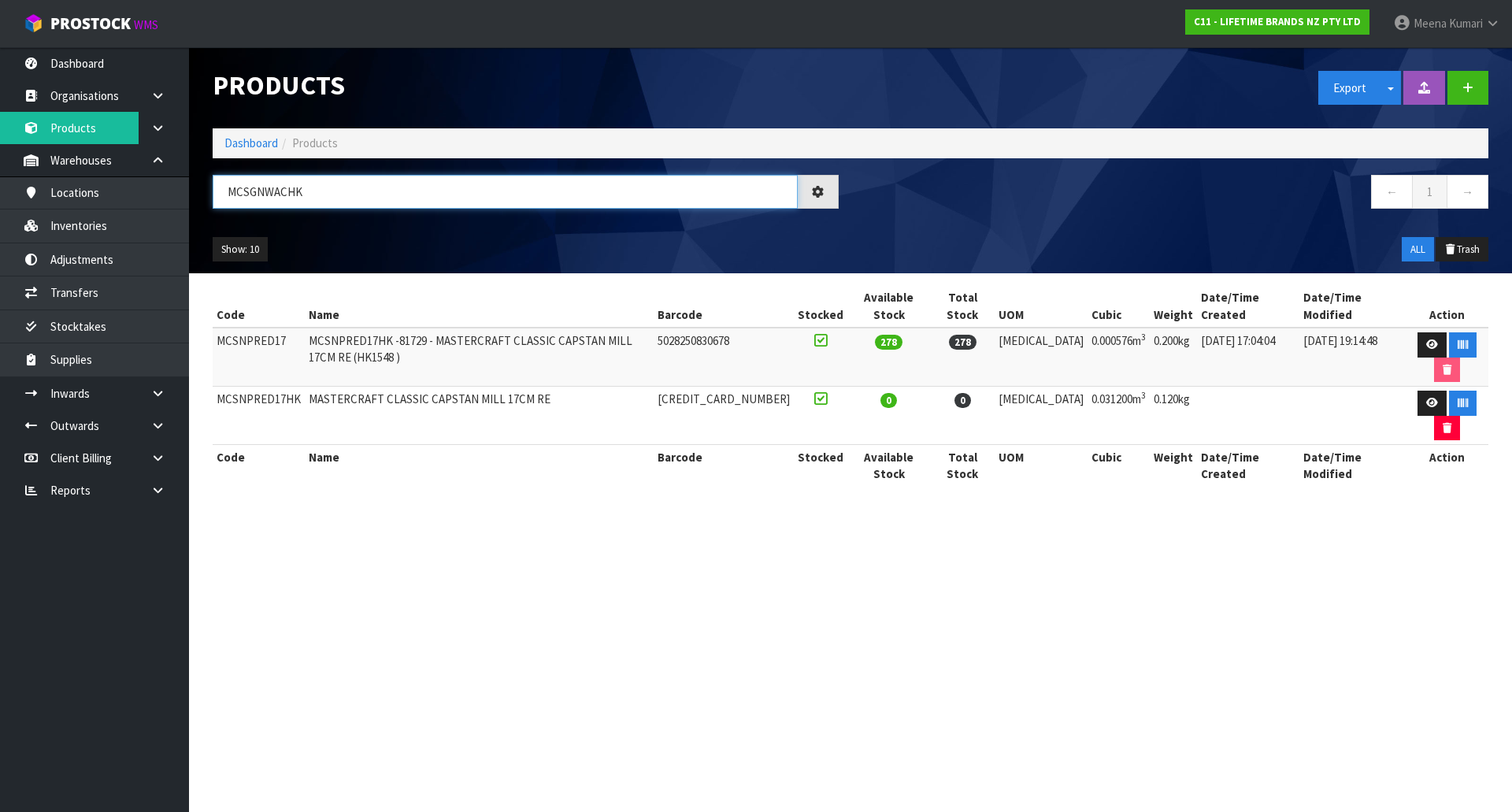
click at [352, 196] on input "MCSGNWACHK" at bounding box center [505, 191] width 585 height 34
paste input "NPBLK12"
type input "MCSNPBLK12HK"
click at [401, 194] on input "MCSNPBLK12HK" at bounding box center [505, 191] width 585 height 34
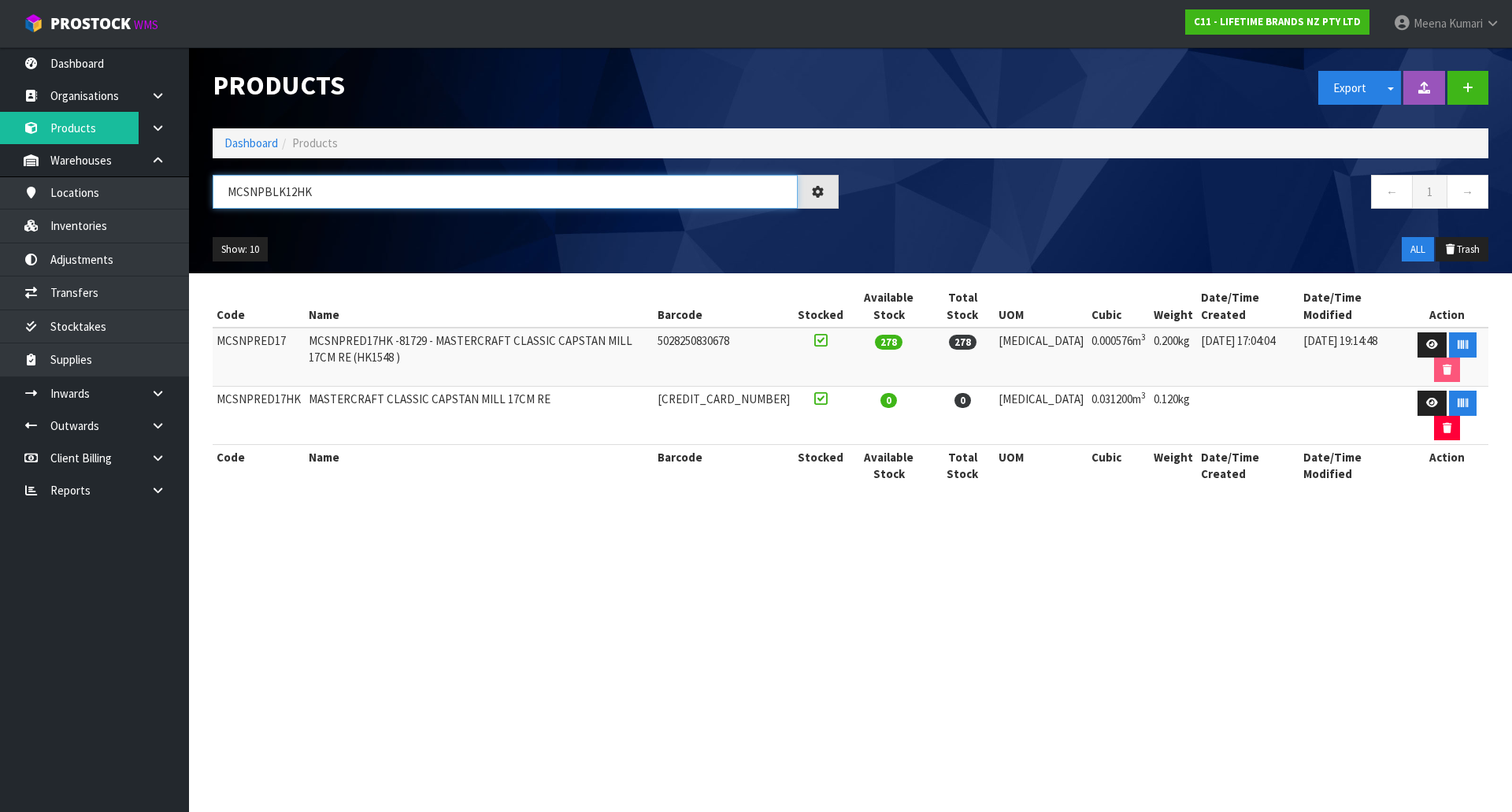
click at [401, 194] on input "MCSNPBLK12HK" at bounding box center [505, 191] width 585 height 34
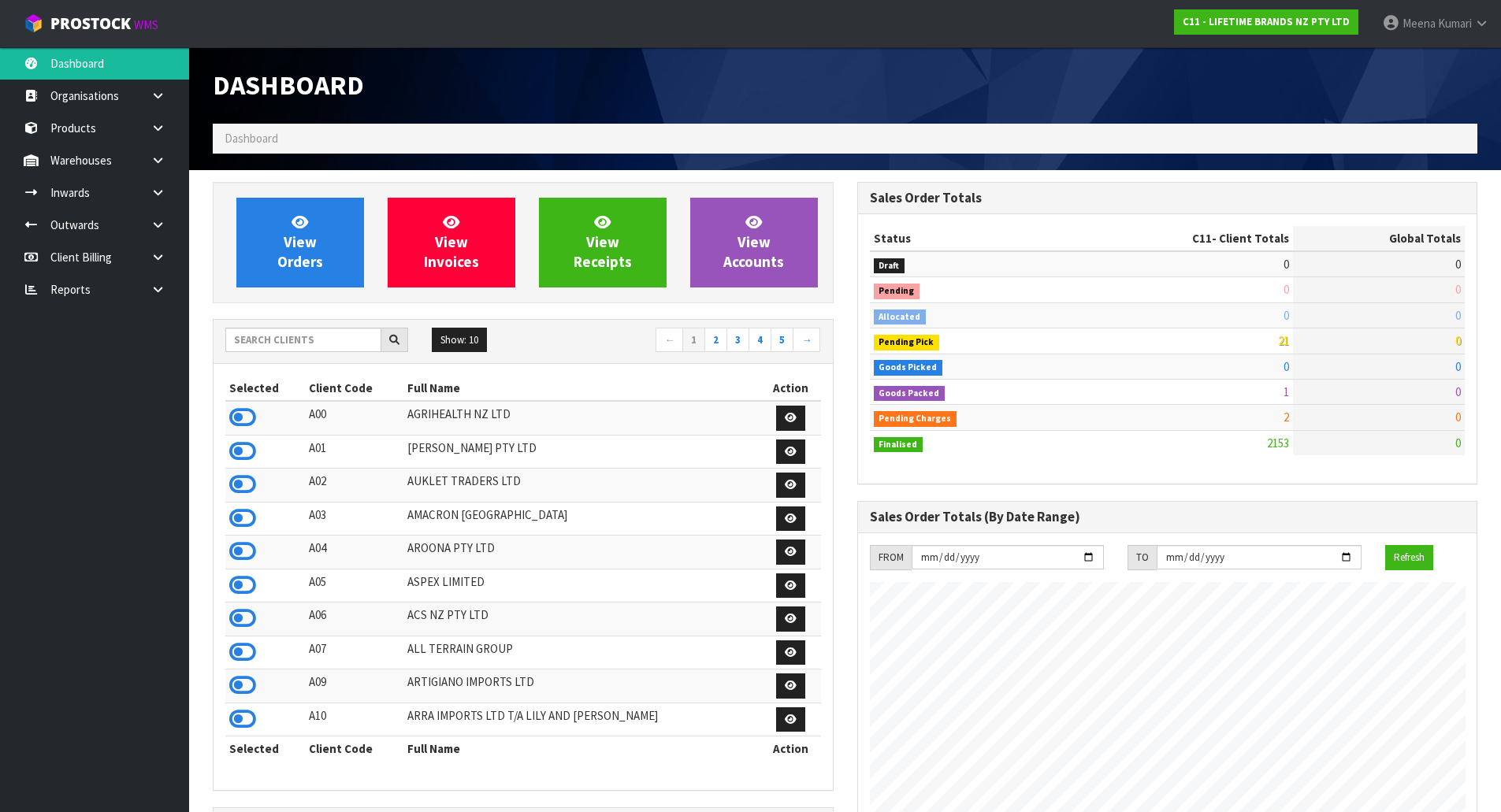
scroll to position [1193, 644]
click at [103, 135] on link "Products" at bounding box center [95, 128] width 189 height 32
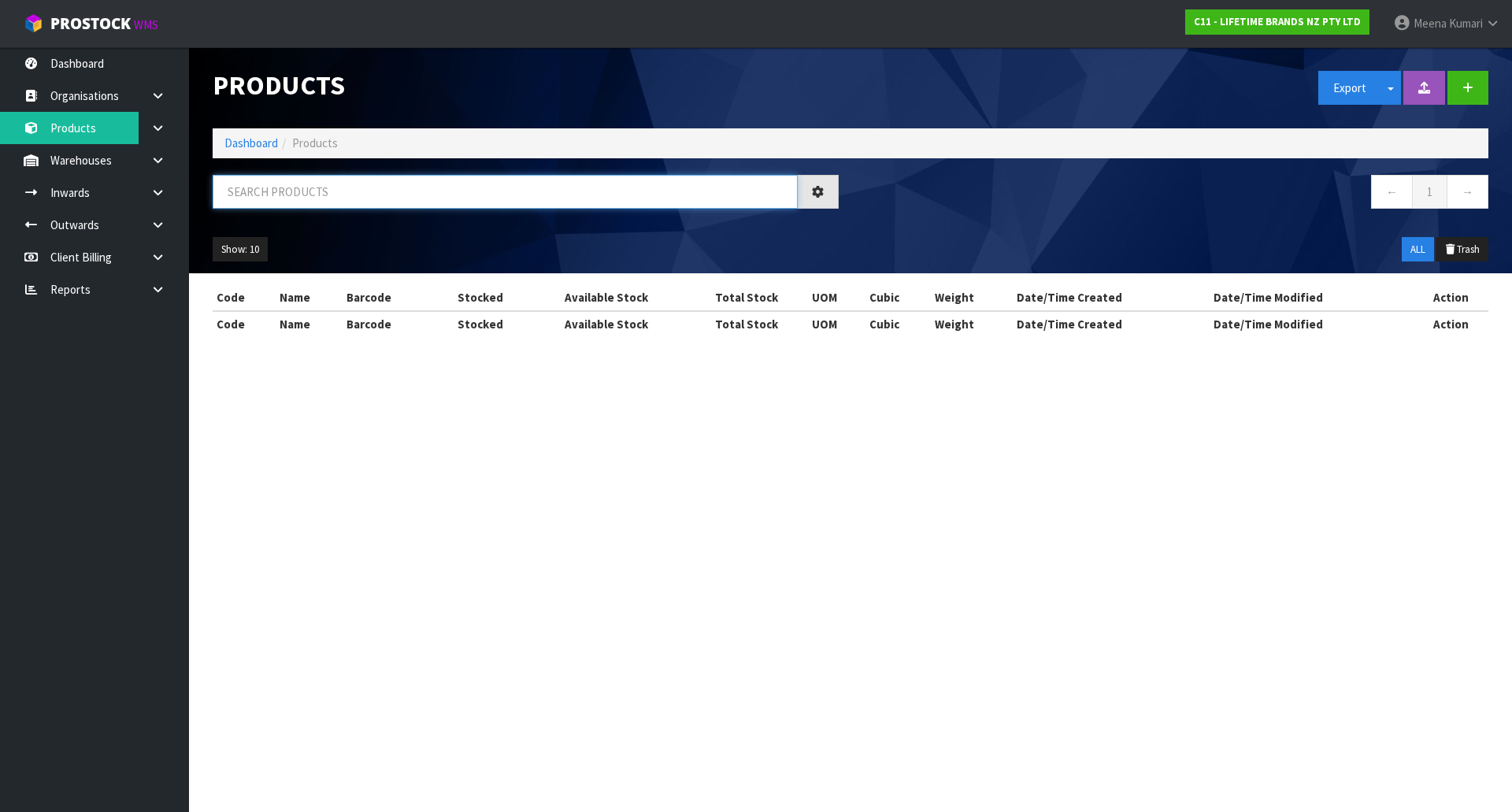
click at [353, 186] on input "text" at bounding box center [505, 191] width 585 height 34
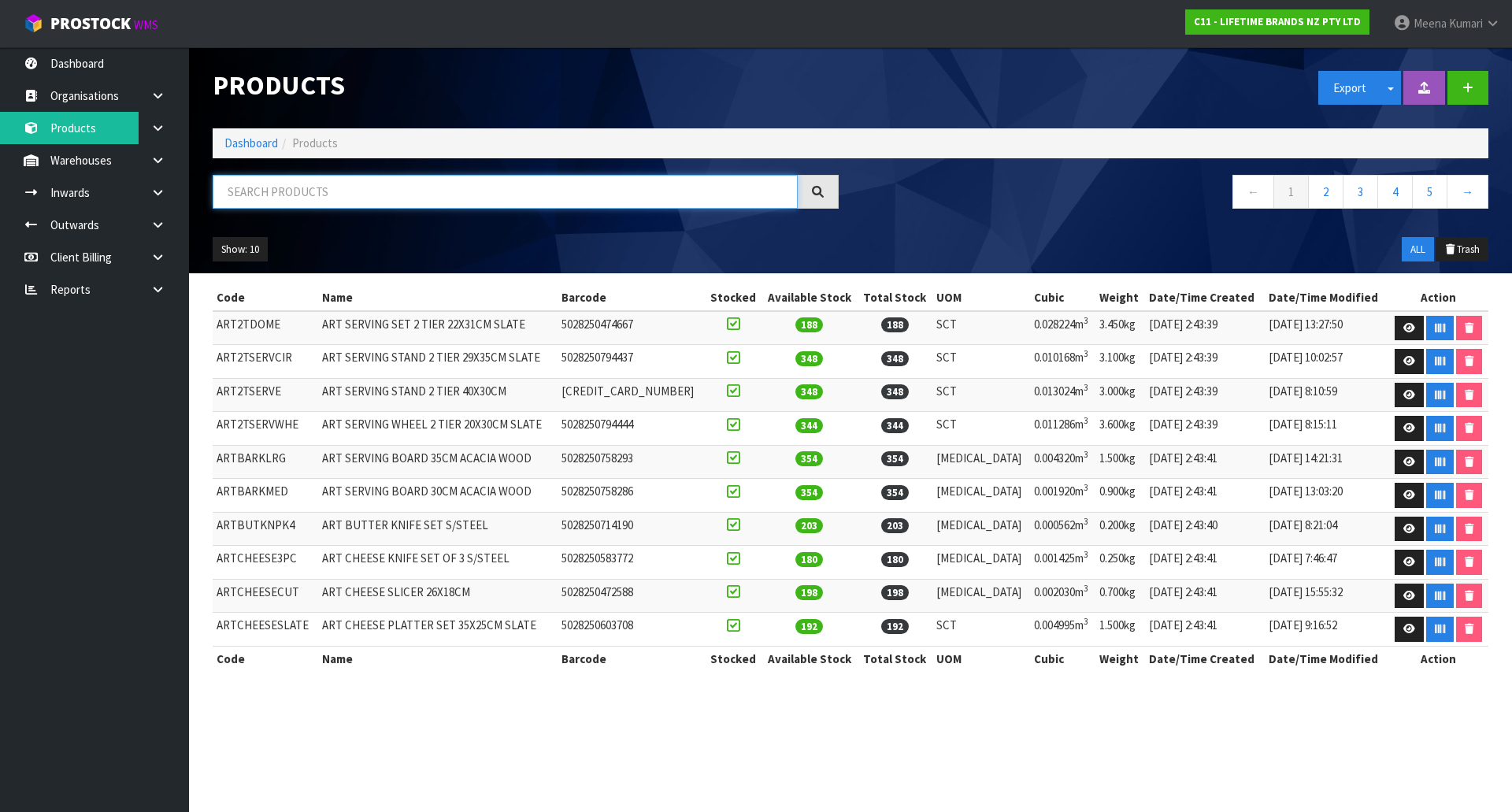
paste input "MCSNPBLK12HK"
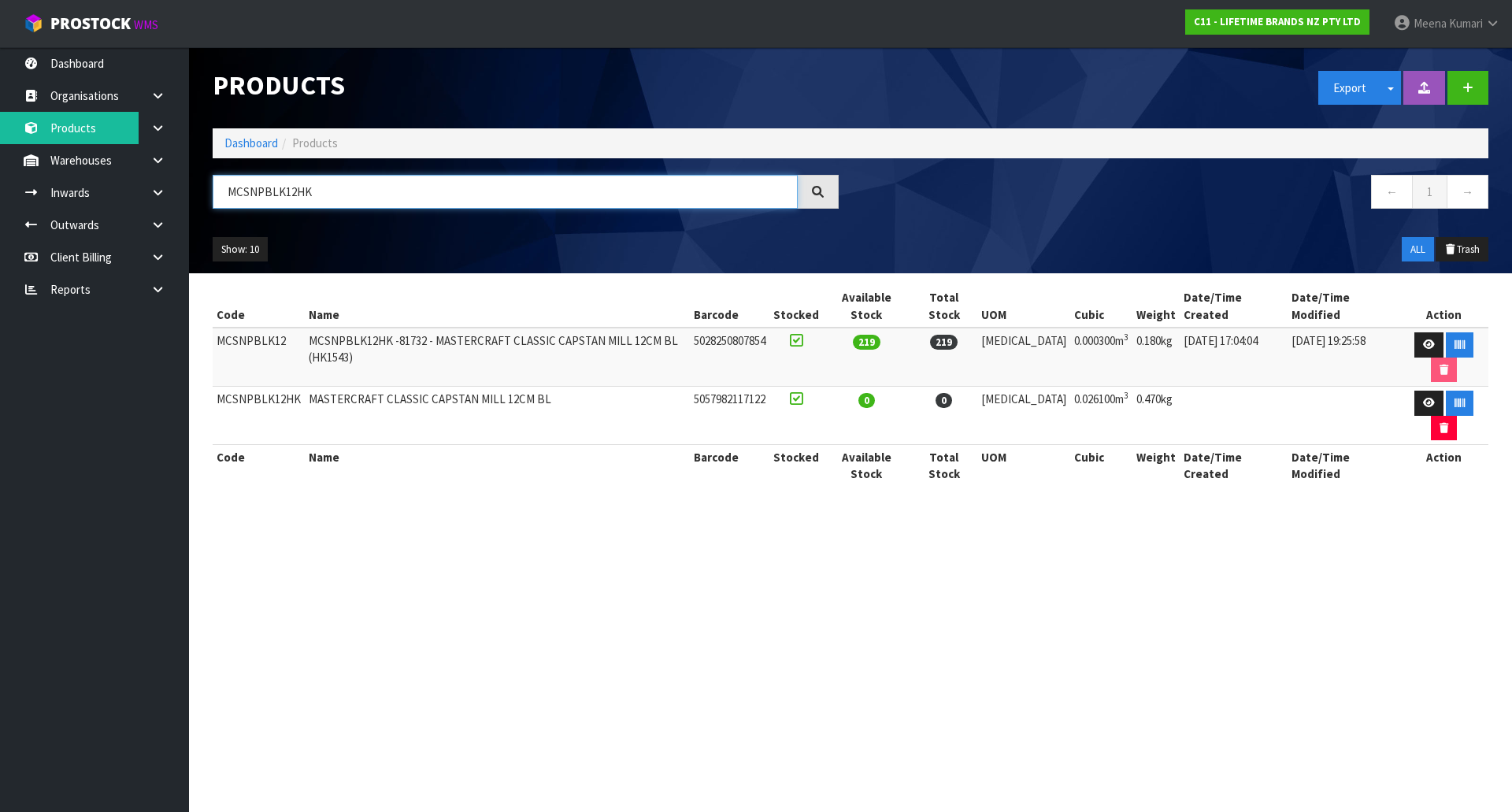
click at [367, 182] on input "MCSNPBLK12HK" at bounding box center [505, 191] width 585 height 34
paste input "GNWLP"
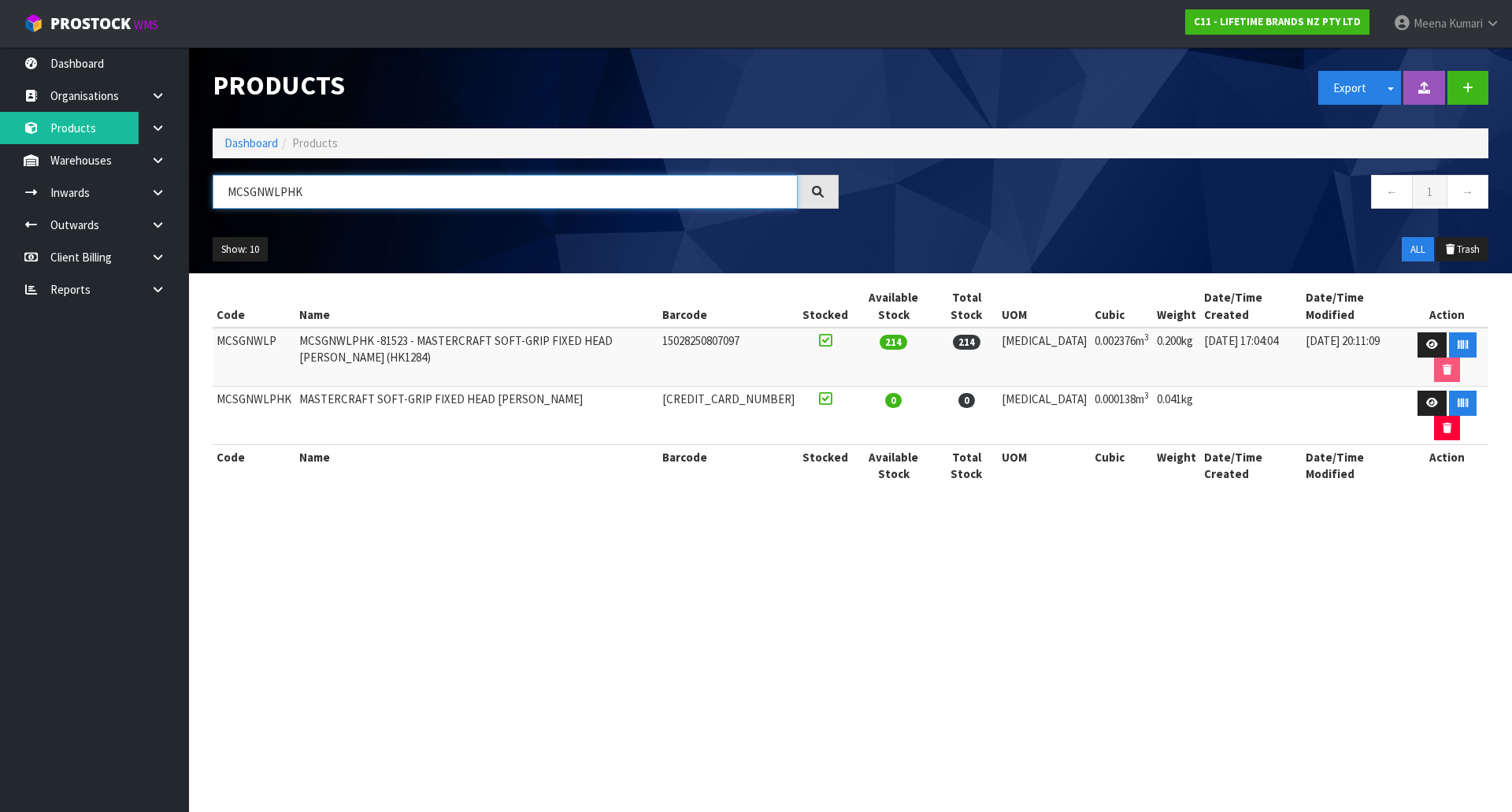
click at [330, 199] on input "MCSGNWLPHK" at bounding box center [505, 191] width 585 height 34
paste input "CS"
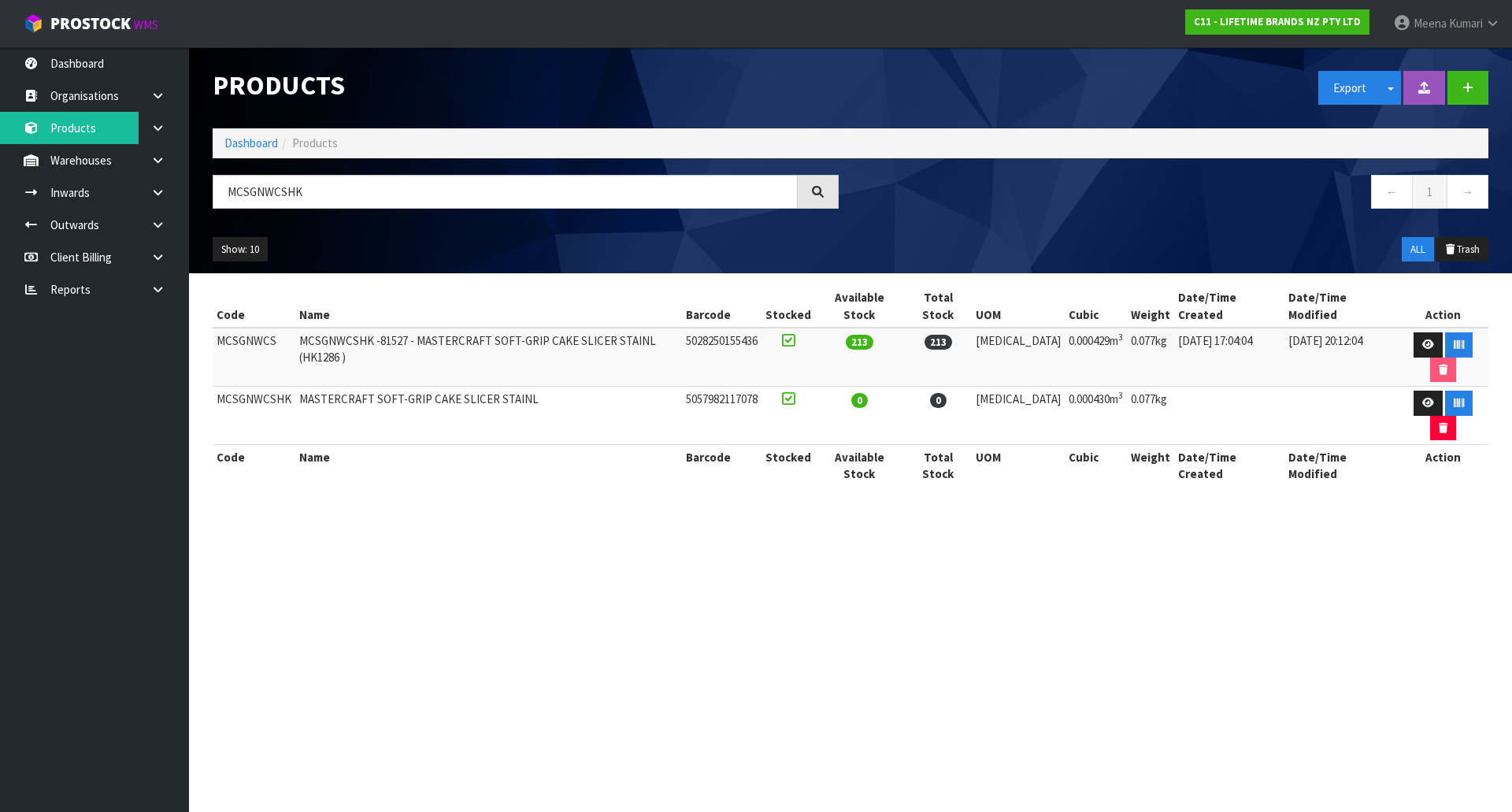
click at [410, 166] on div "Products Export Split button! SOH Summary Measurements Dangerous Goods Import P…" at bounding box center [850, 160] width 1299 height 226
click at [335, 204] on input "MCSGNWCSHK" at bounding box center [505, 191] width 585 height 34
paste input "NPWHT12"
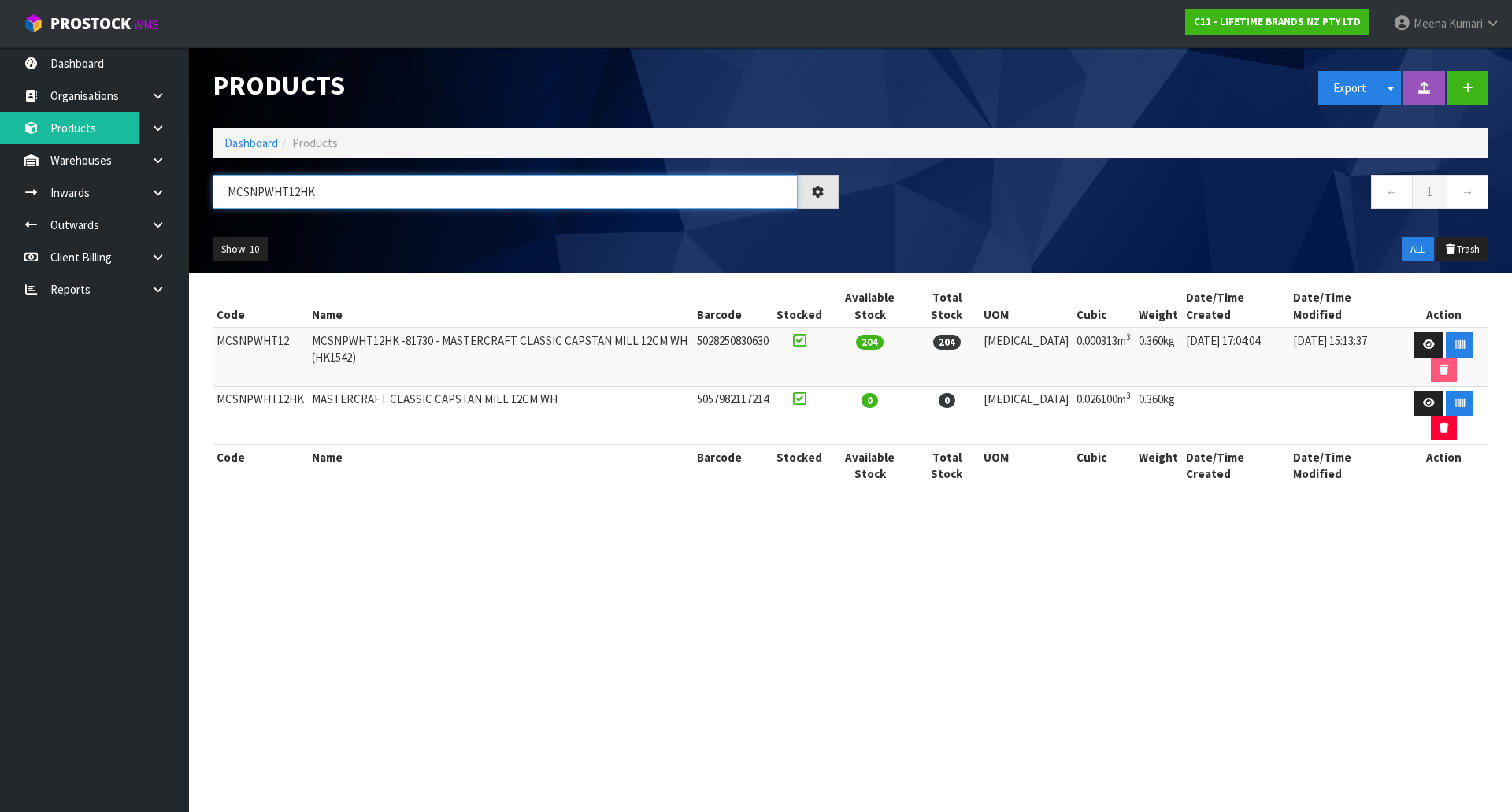
click at [424, 191] on input "MCSNPWHT12HK" at bounding box center [505, 191] width 585 height 34
paste input "GNWNSP"
click at [318, 194] on input "MCSGNWNSPHK" at bounding box center [505, 191] width 585 height 34
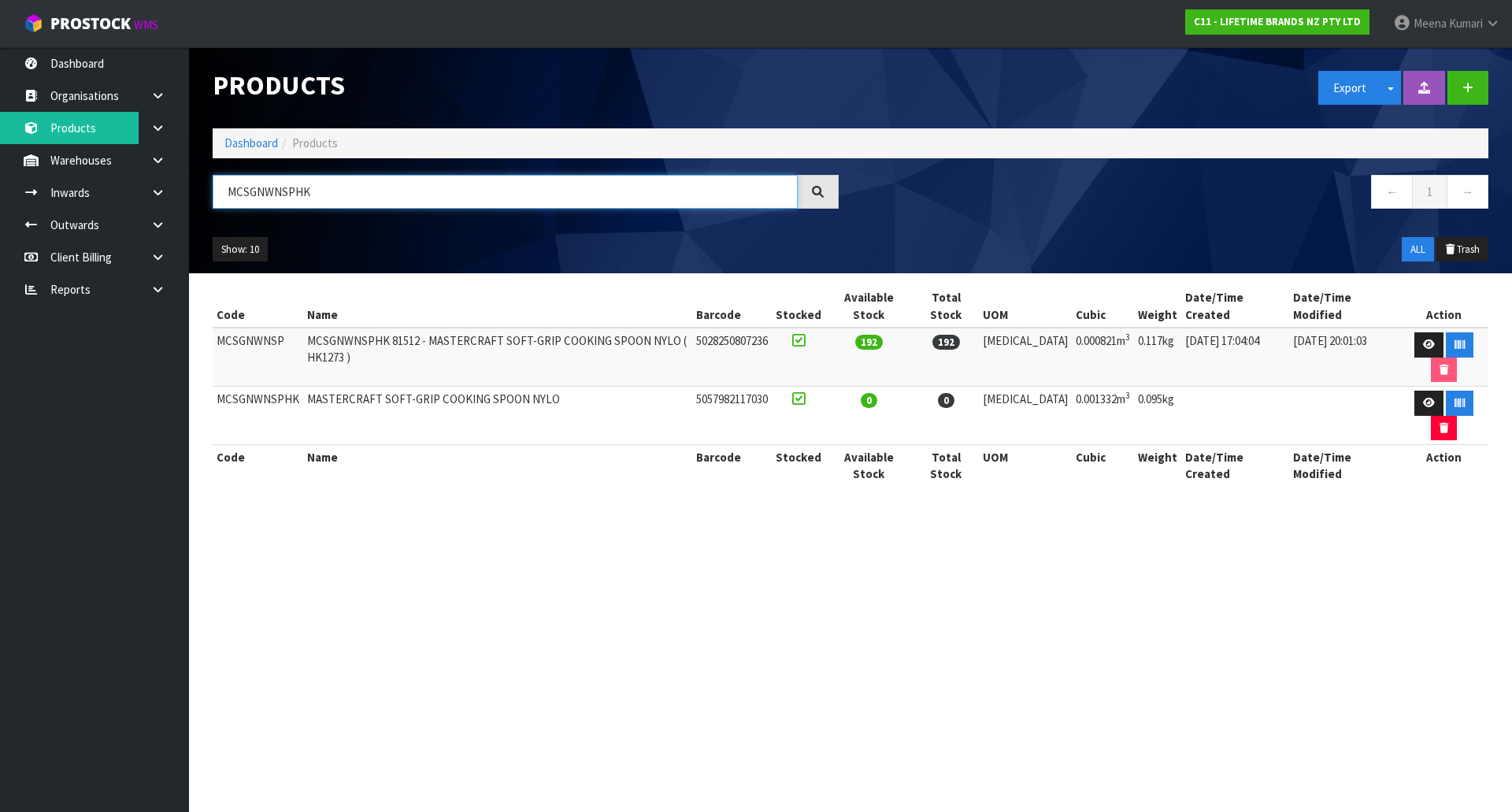
paste input "text"
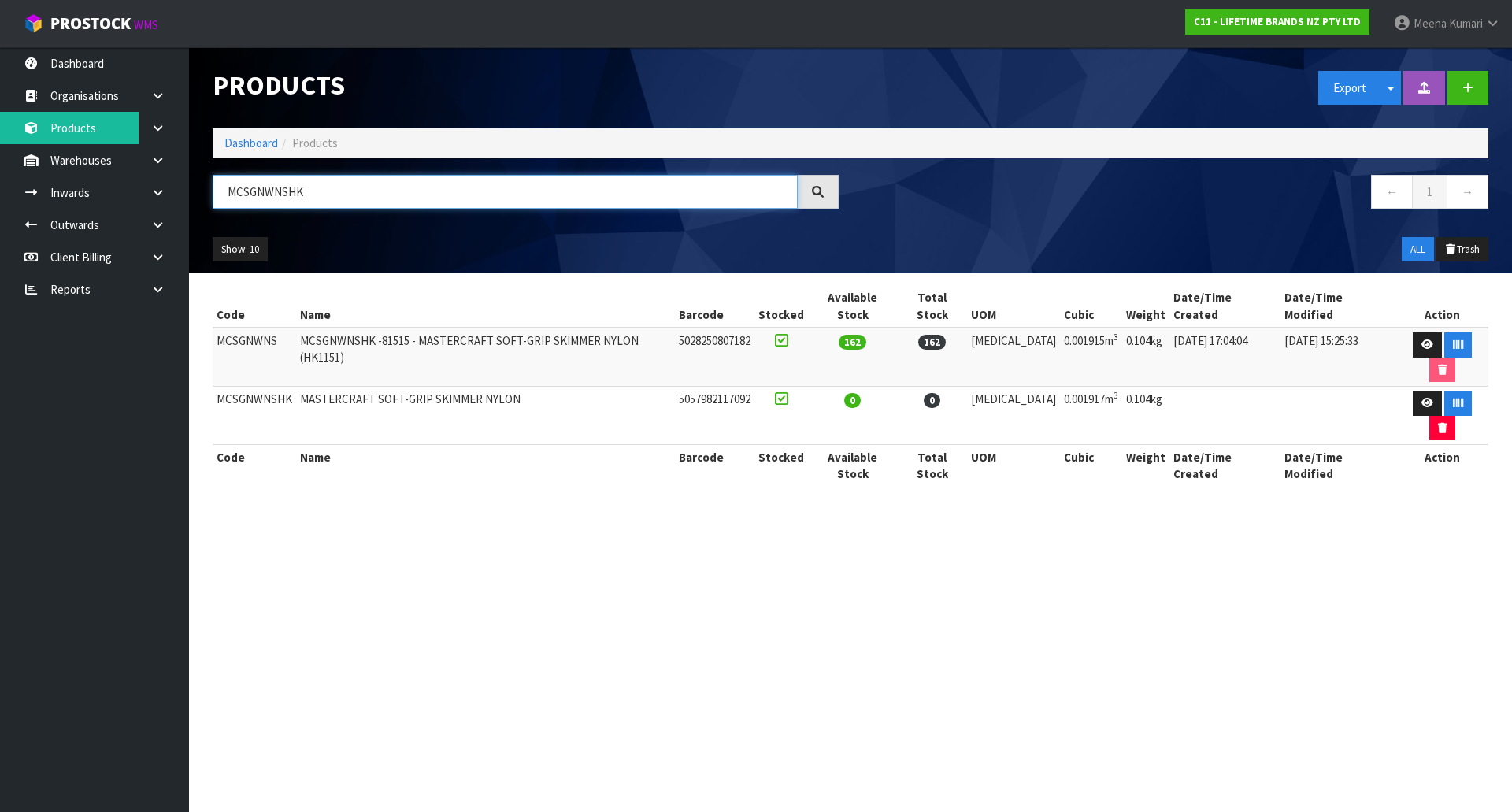
click at [325, 189] on input "MCSGNWNSHK" at bounding box center [505, 191] width 585 height 34
paste input "LSP"
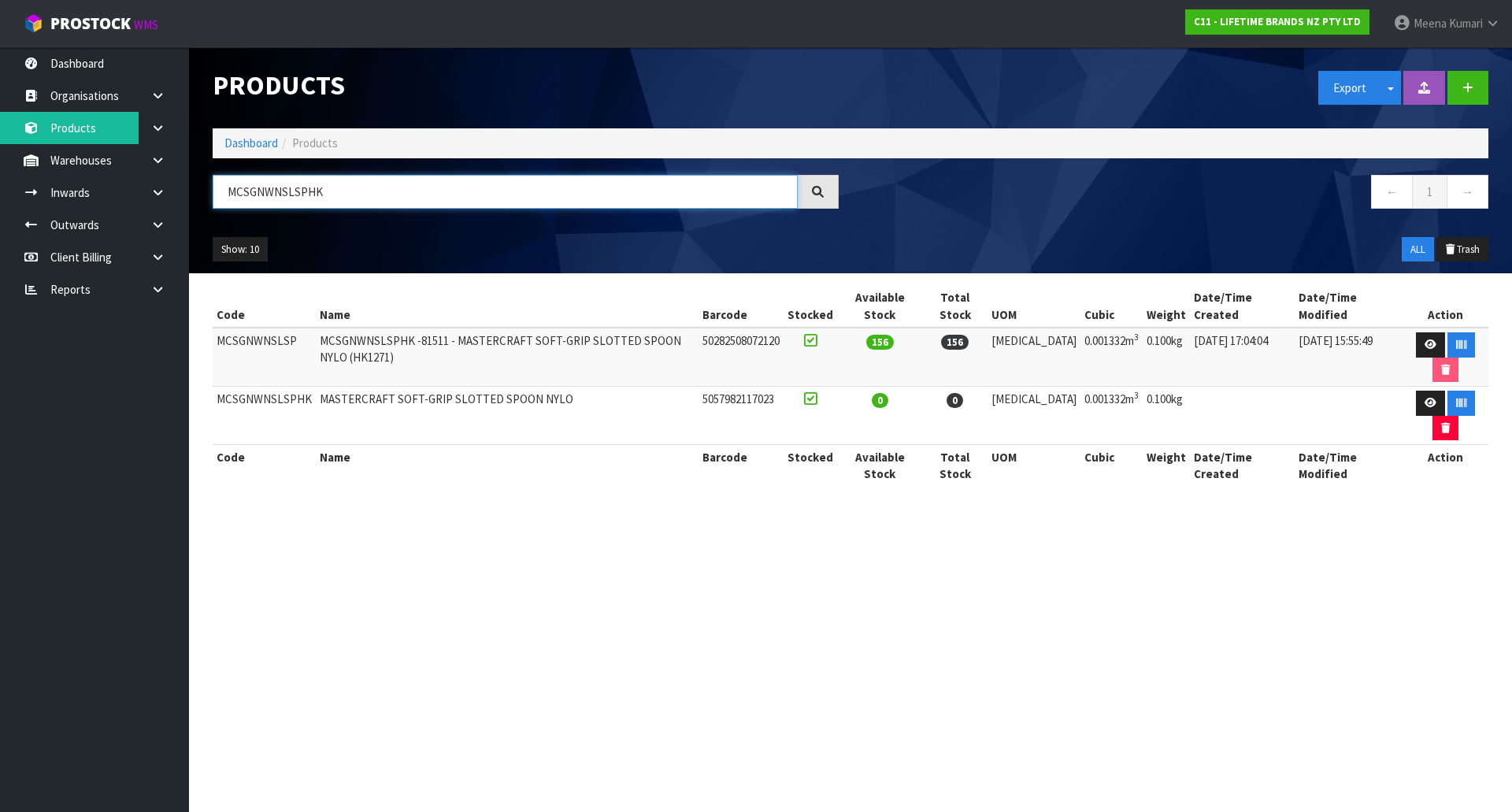
click at [323, 195] on input "MCSGNWNSLSPHK" at bounding box center [505, 191] width 585 height 34
paste input "OVENSS"
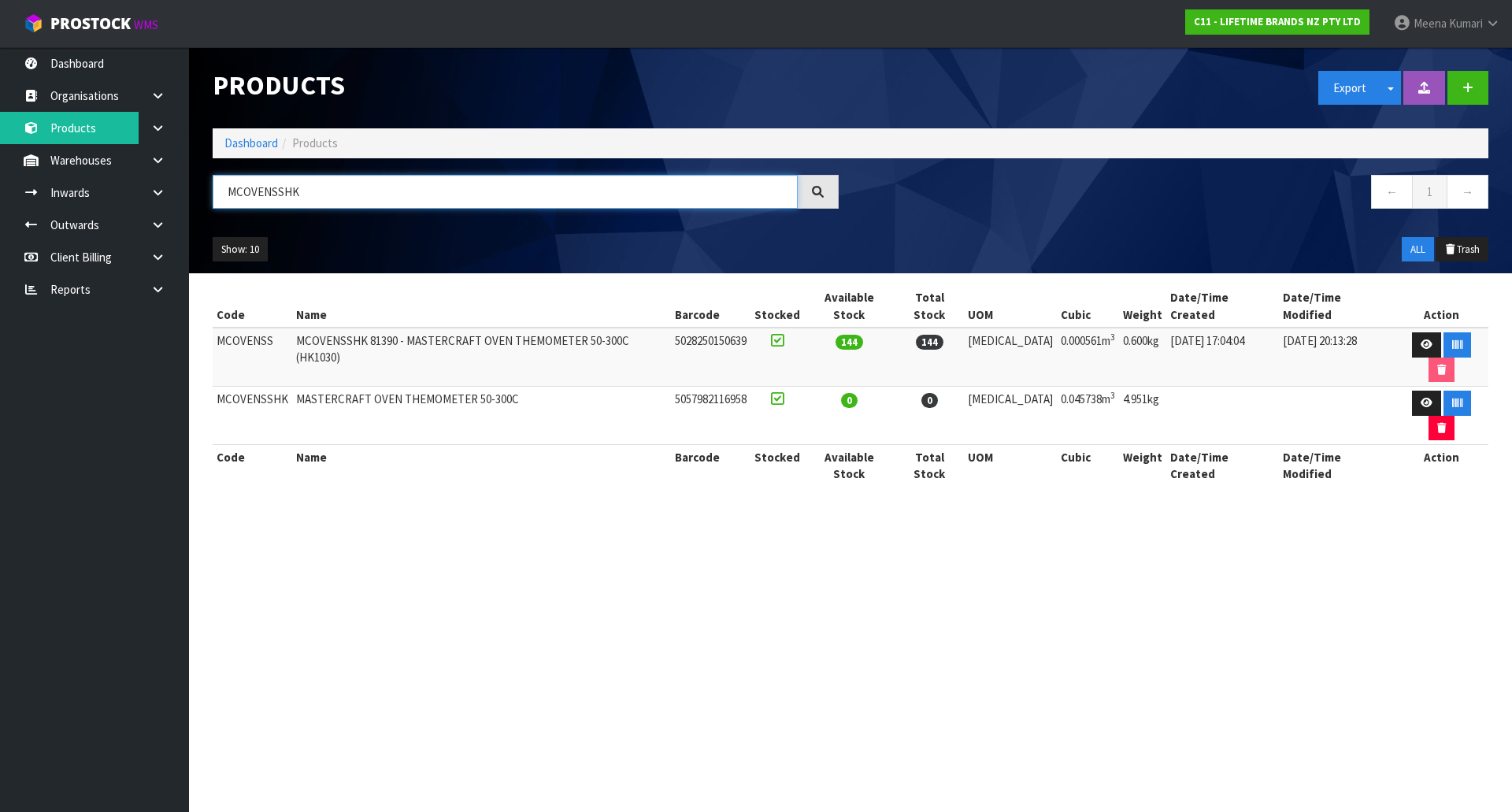
click at [330, 204] on input "MCOVENSSHK" at bounding box center [505, 191] width 585 height 34
paste input "SGNWGP"
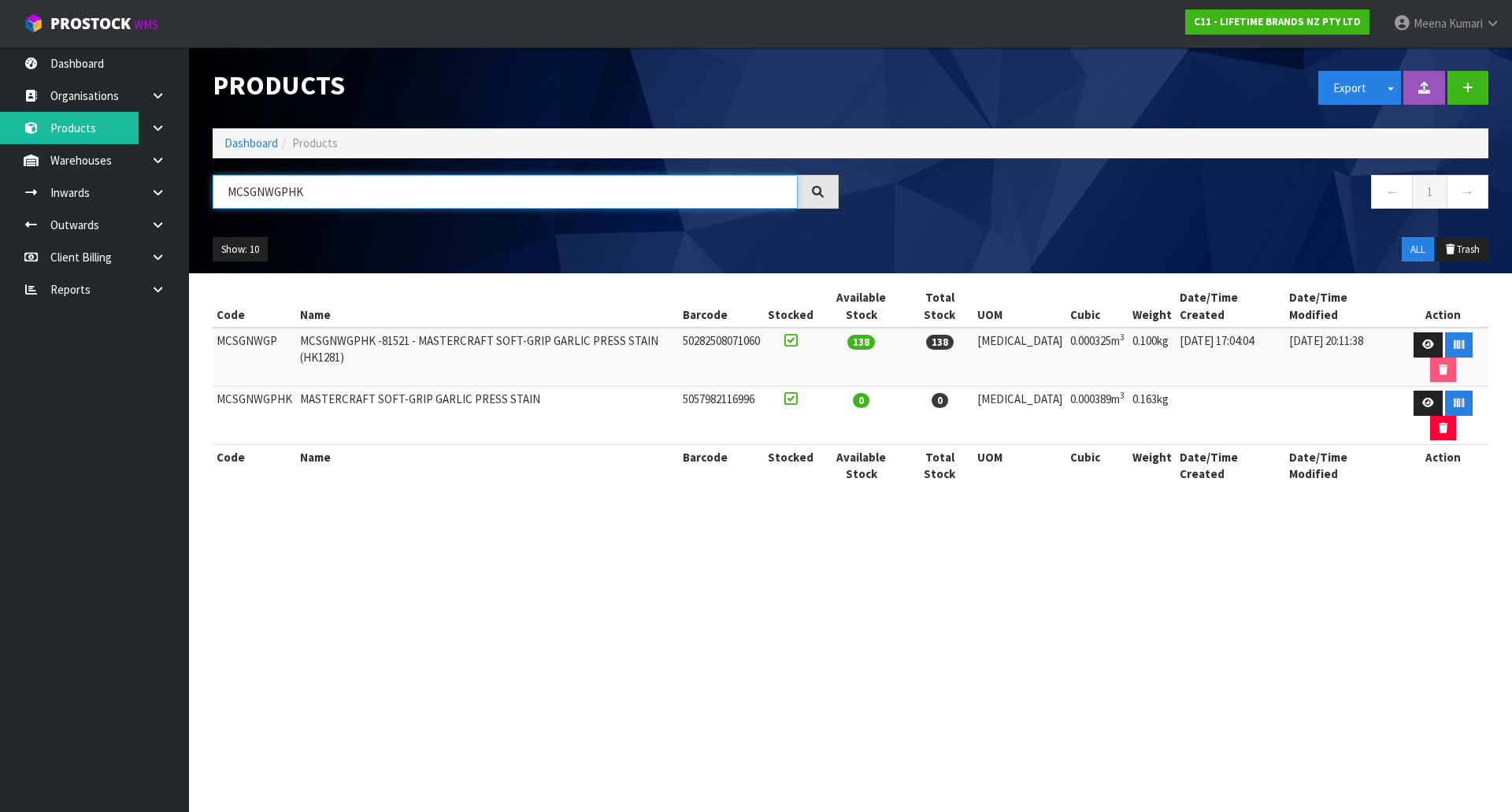
click at [322, 191] on input "MCSGNWGPHK" at bounding box center [505, 191] width 585 height 34
paste input "SSIC"
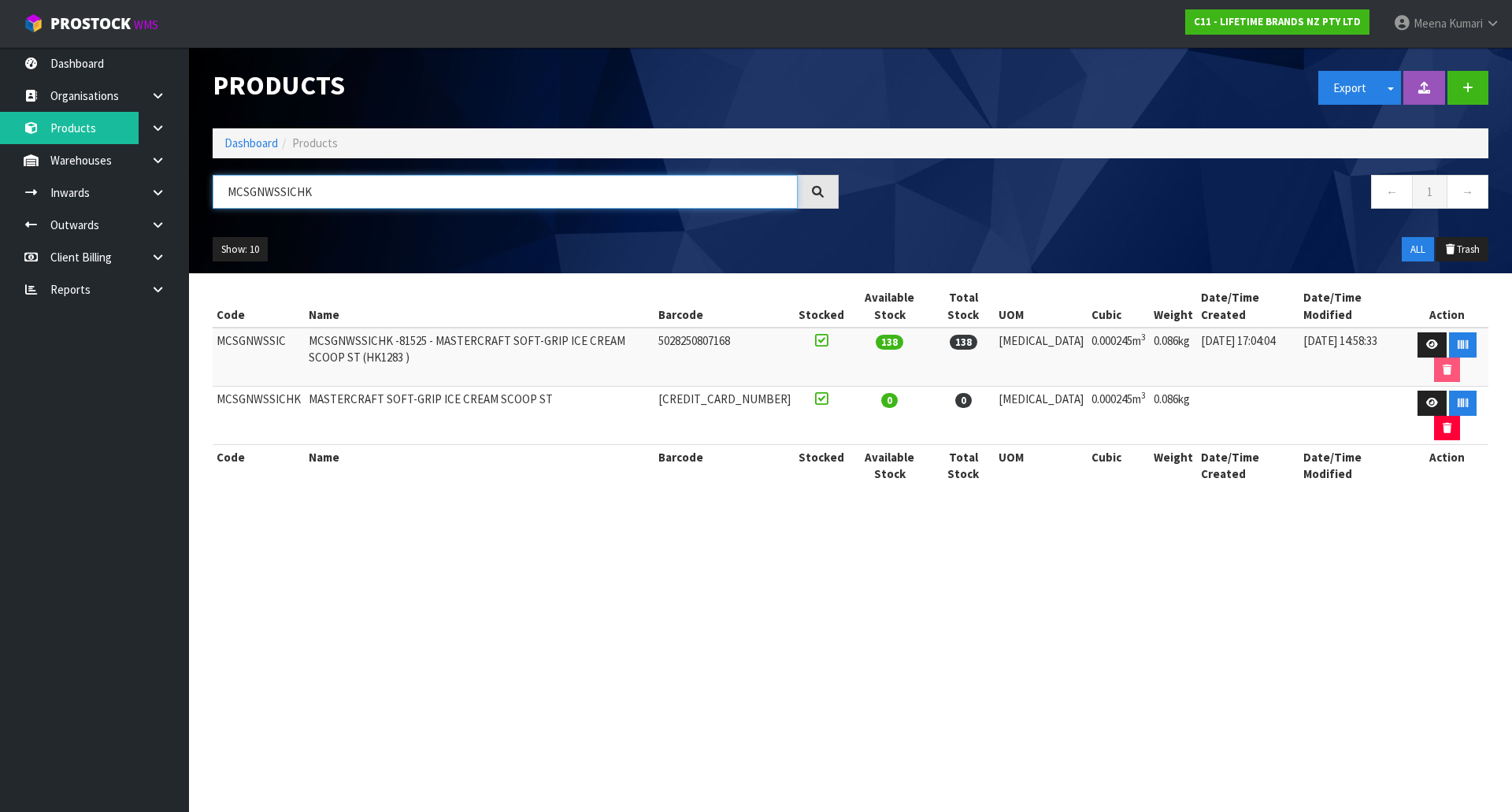
click at [380, 194] on input "MCSGNWSSICHK" at bounding box center [505, 191] width 585 height 34
paste input "KCMCCAKE26"
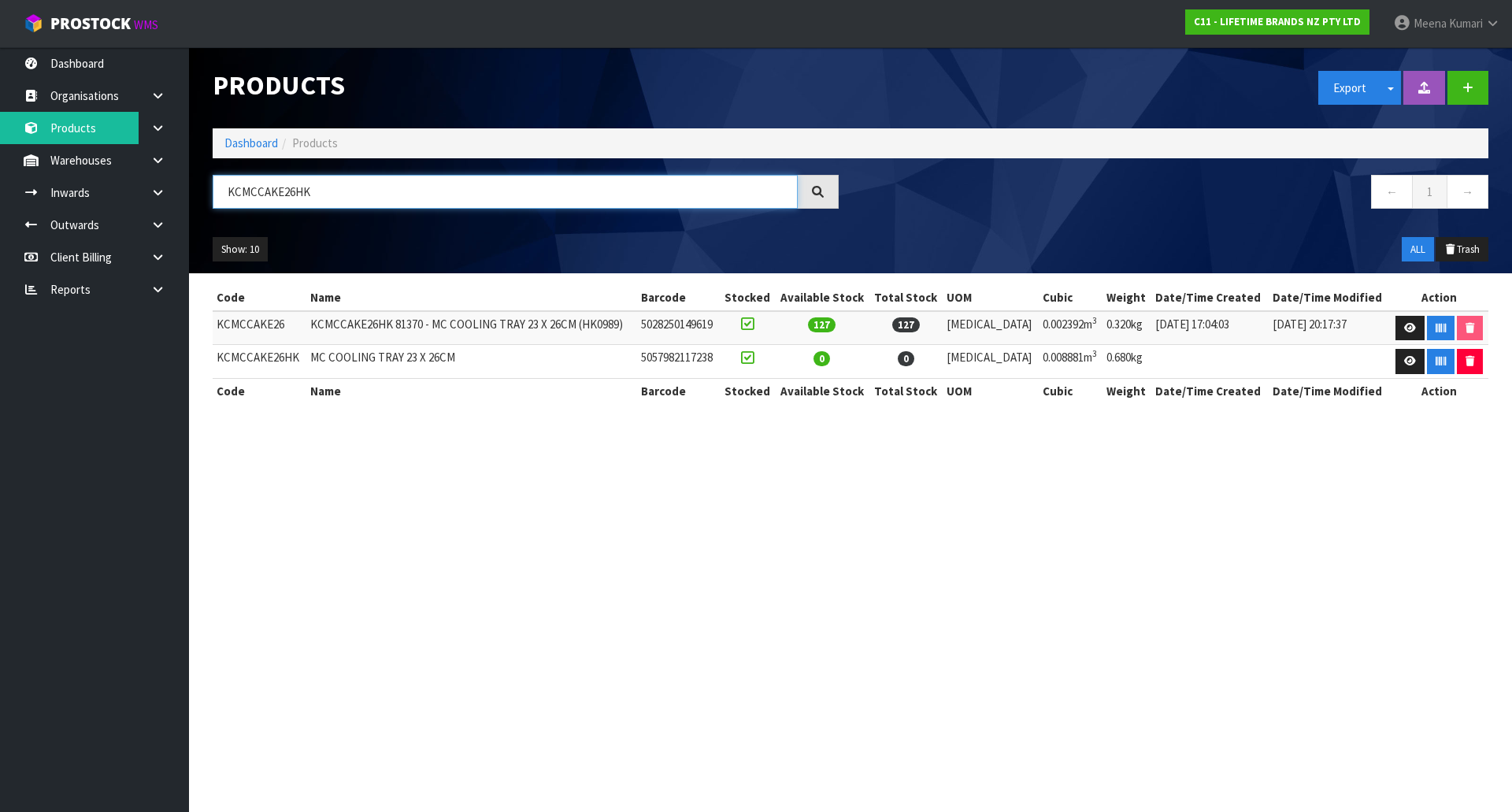
click at [330, 199] on input "KCMCCAKE26HK" at bounding box center [505, 191] width 585 height 34
paste input "TORCH2"
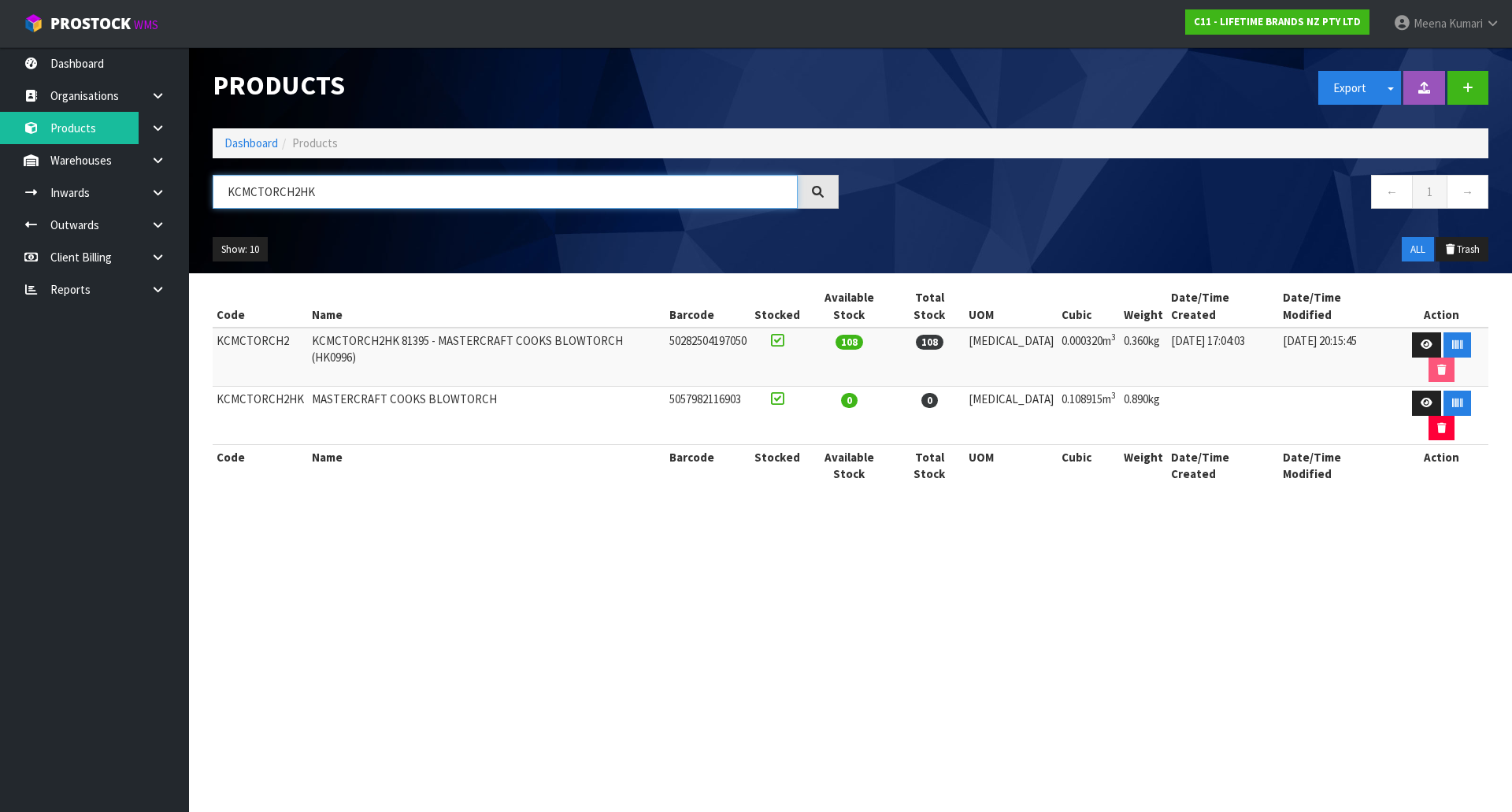
click at [326, 191] on input "KCMCTORCH2HK" at bounding box center [505, 191] width 585 height 34
paste input "MCSGNWYP"
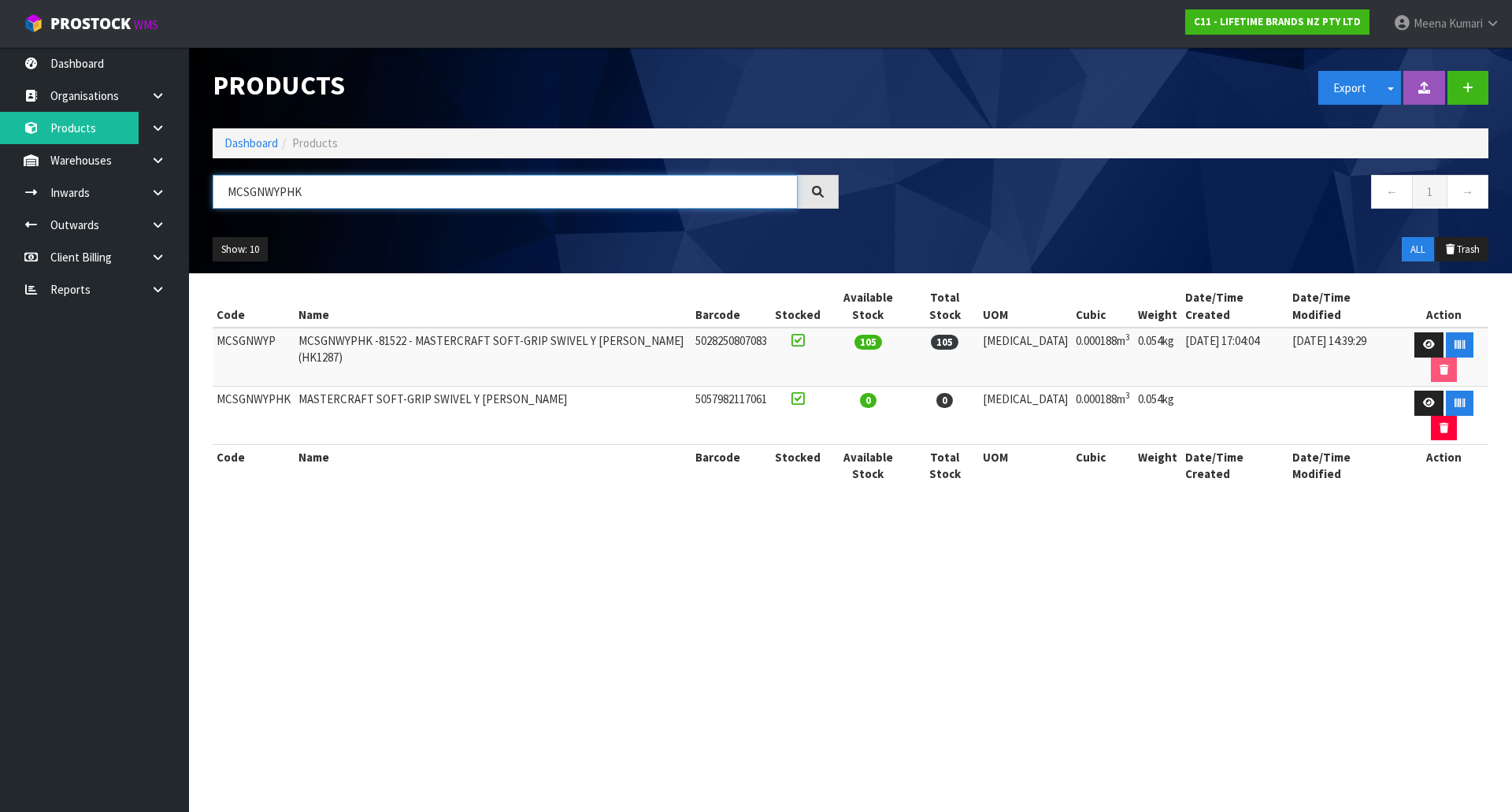
click at [397, 197] on input "MCSGNWYPHK" at bounding box center [505, 191] width 585 height 34
paste input "NPOMBBLU12"
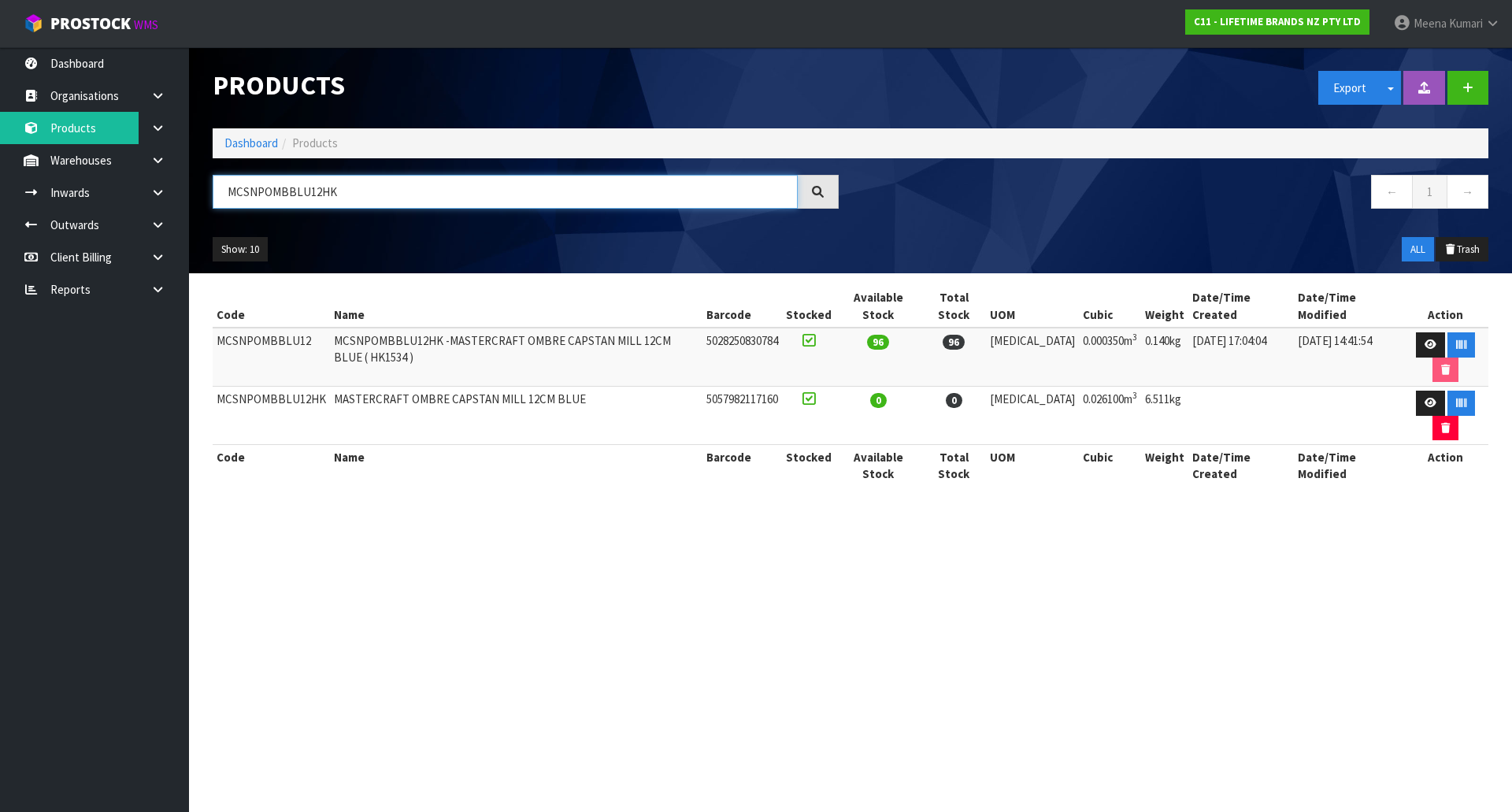
click at [383, 186] on input "MCSNPOMBBLU12HK" at bounding box center [505, 191] width 585 height 34
paste input "EMILL"
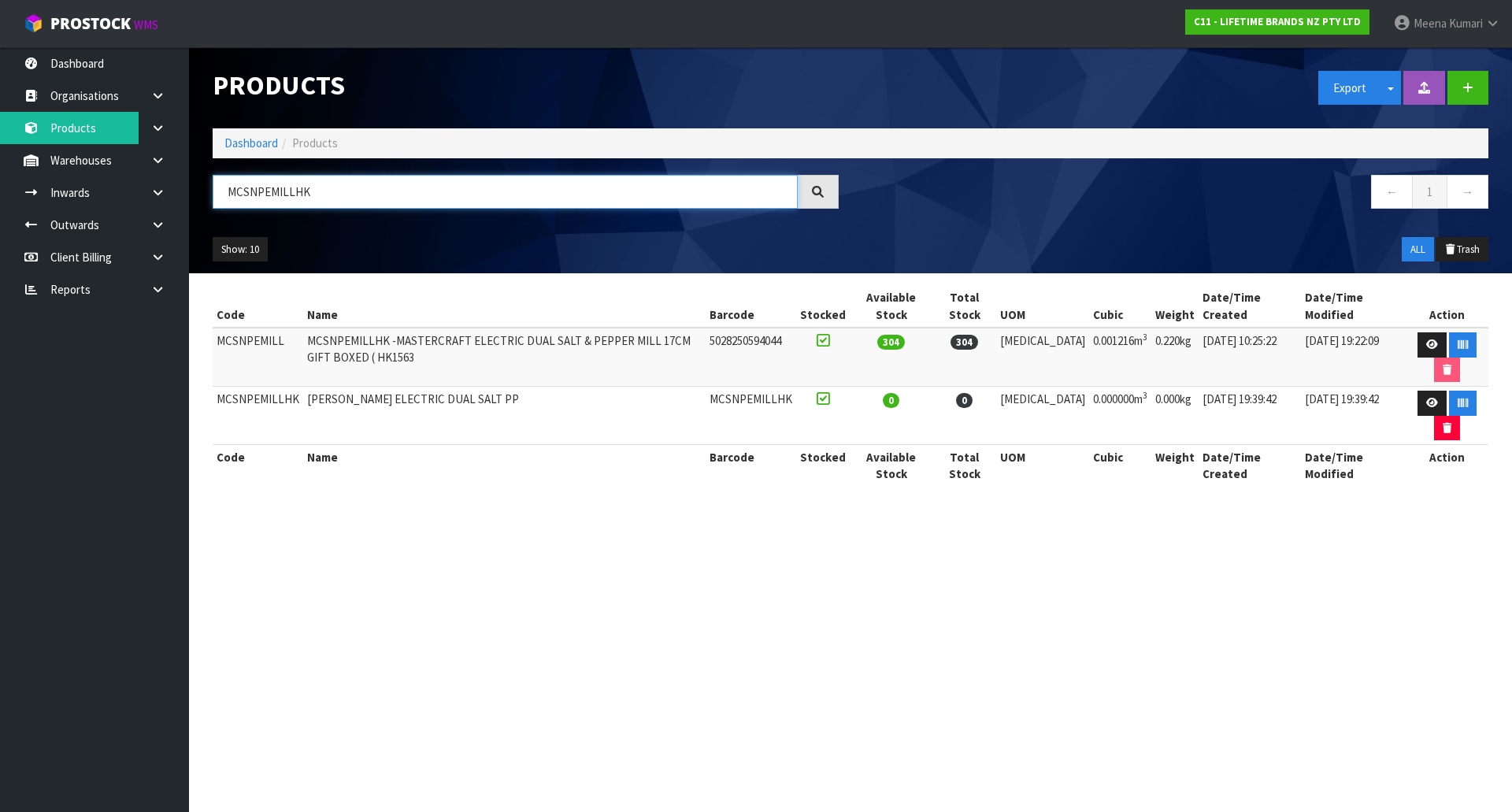
click at [424, 199] on input "MCSNPEMILLHK" at bounding box center [505, 191] width 585 height 34
paste input "FRIDGESS"
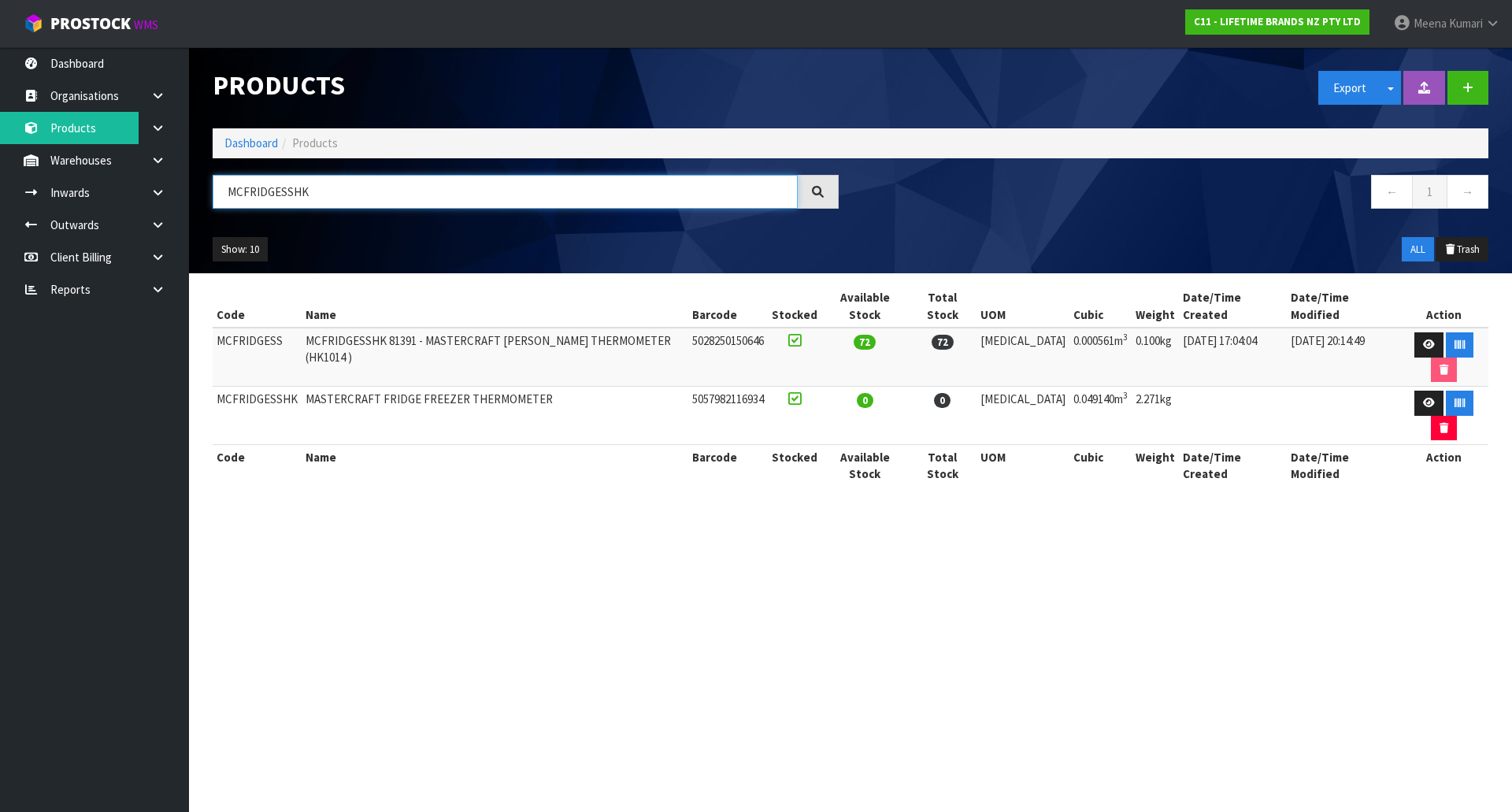
click at [366, 199] on input "MCFRIDGESSHK" at bounding box center [505, 191] width 585 height 34
paste input "SNPELEC"
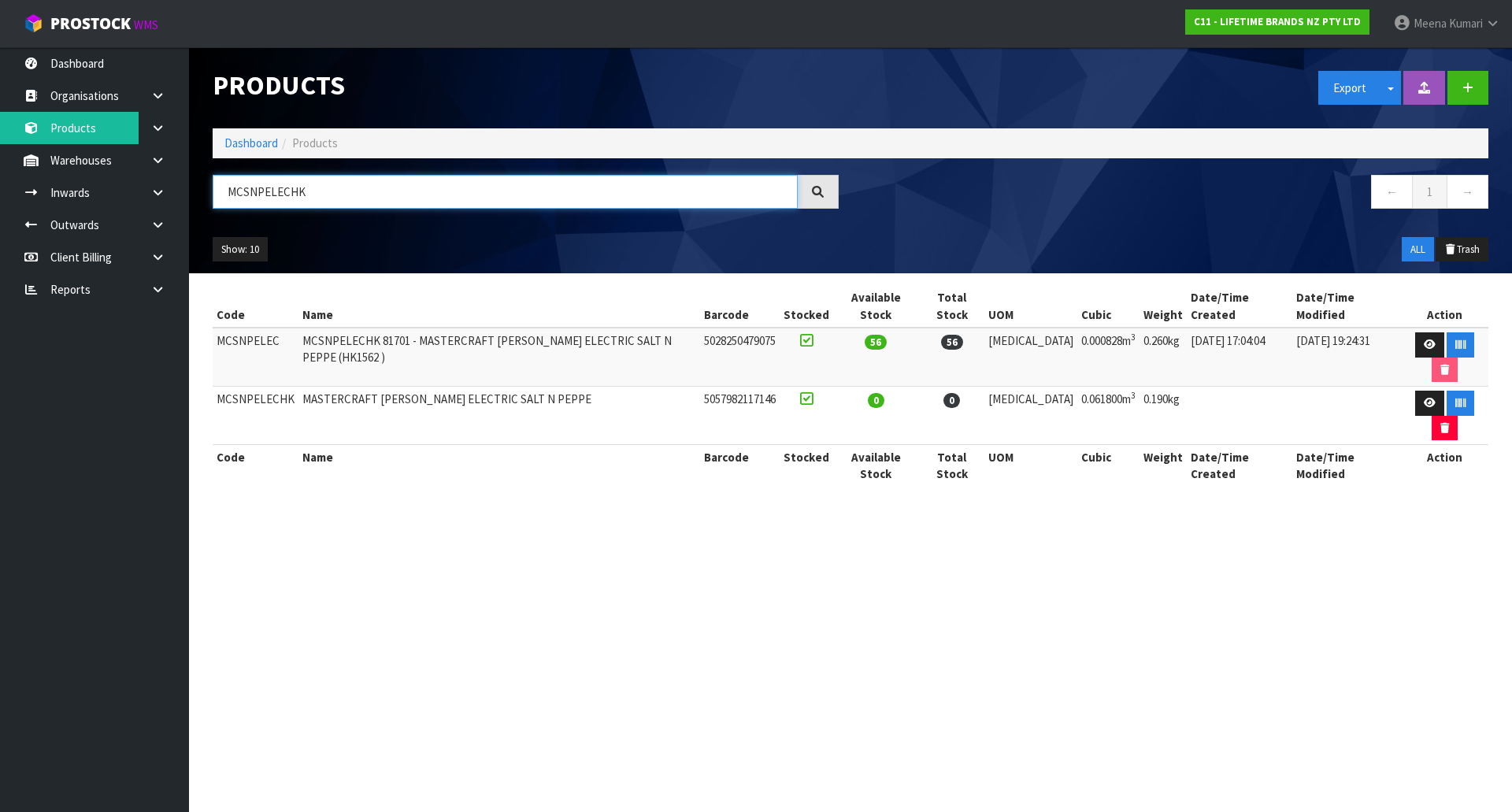
click at [383, 201] on input "MCSNPELECHK" at bounding box center [505, 191] width 585 height 34
paste input "OMBGRY12"
click at [359, 203] on input "MCSNPOMBGRY12HK" at bounding box center [505, 191] width 585 height 34
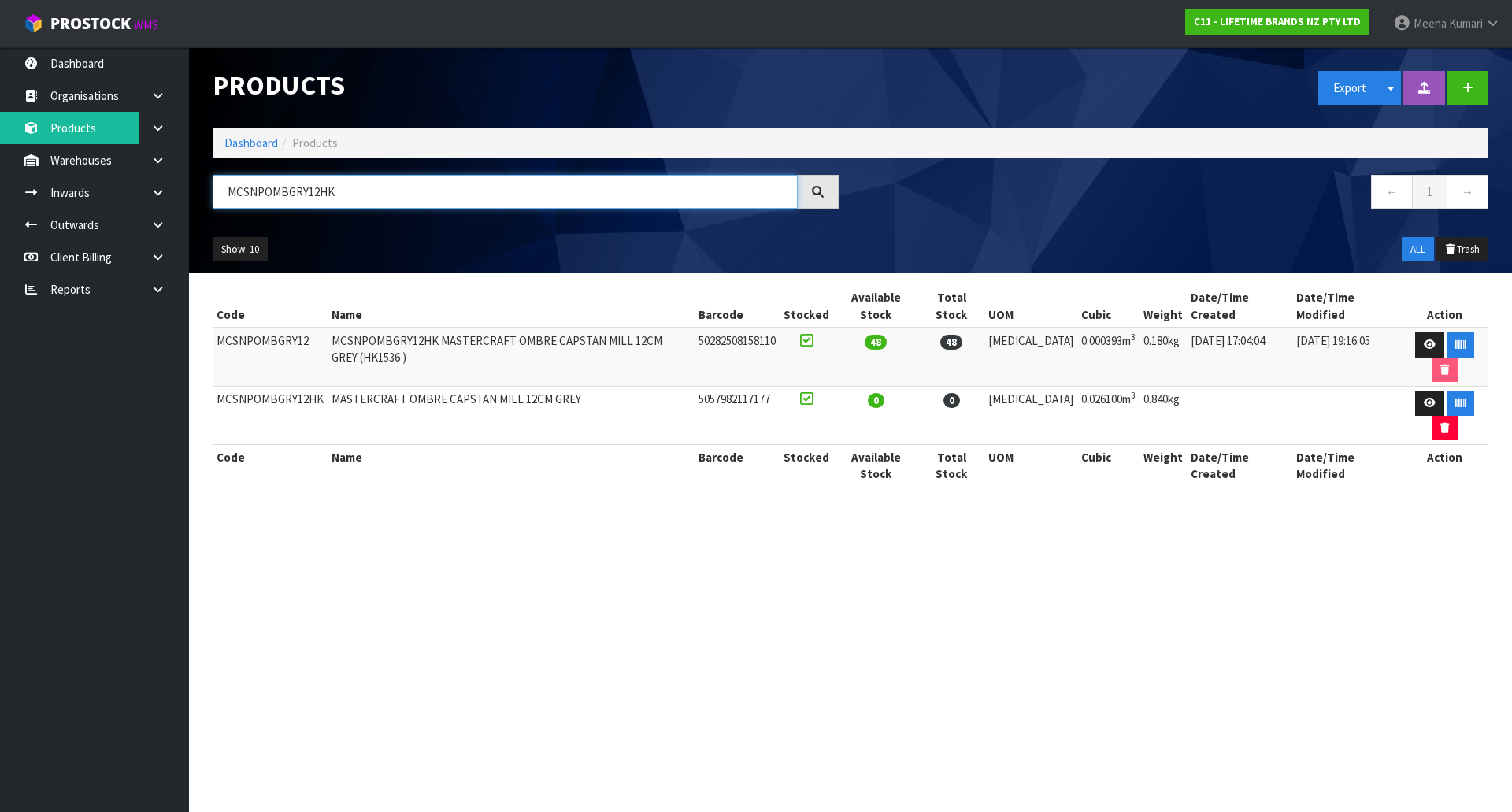
paste input "HGMCSNPBEECH12"
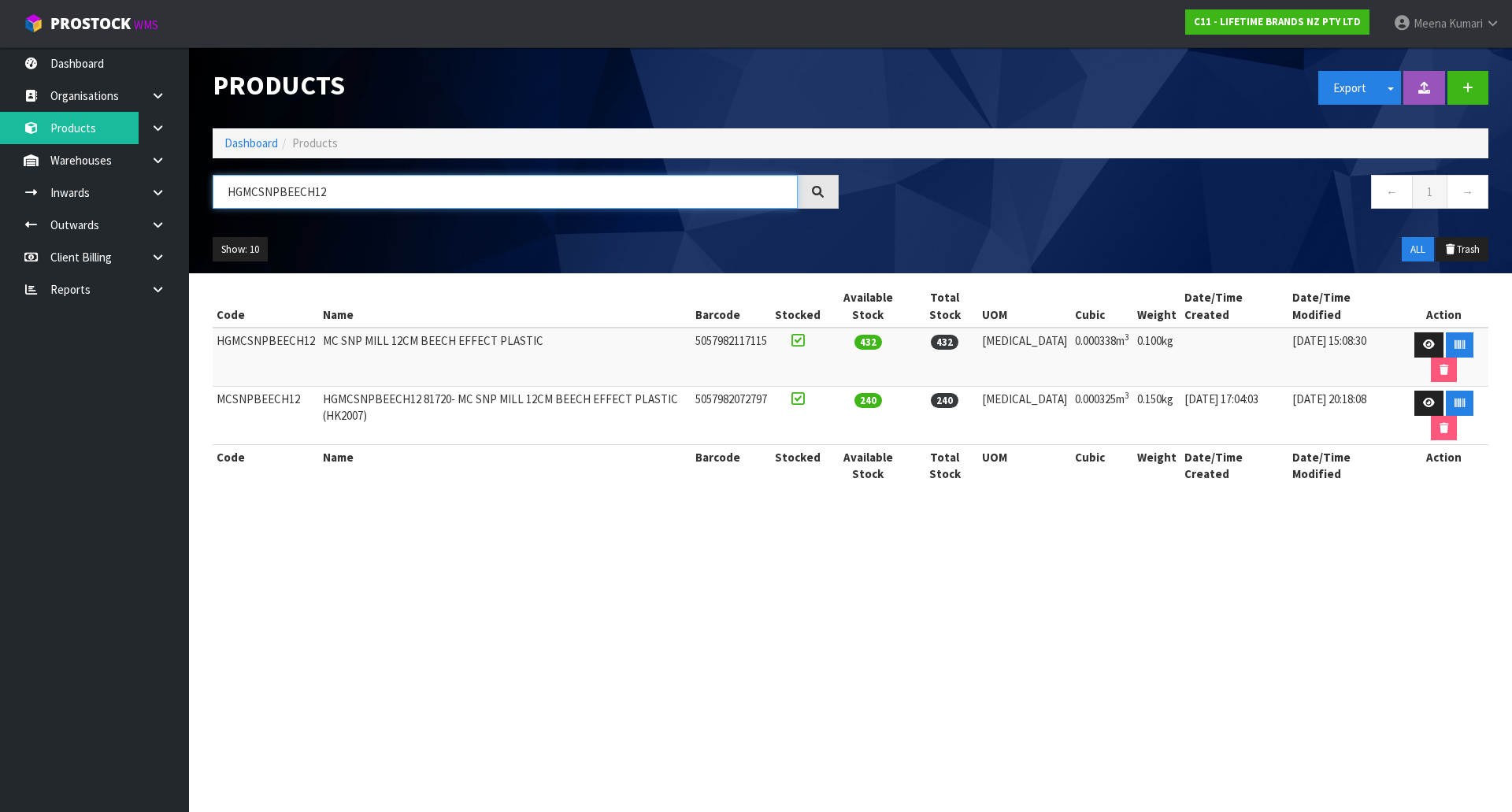
click at [386, 207] on input "HGMCSNPBEECH12" at bounding box center [505, 191] width 585 height 34
click at [385, 207] on input "HGMCSNPBEECH12" at bounding box center [505, 191] width 585 height 34
paste input "MCTONG28HK"
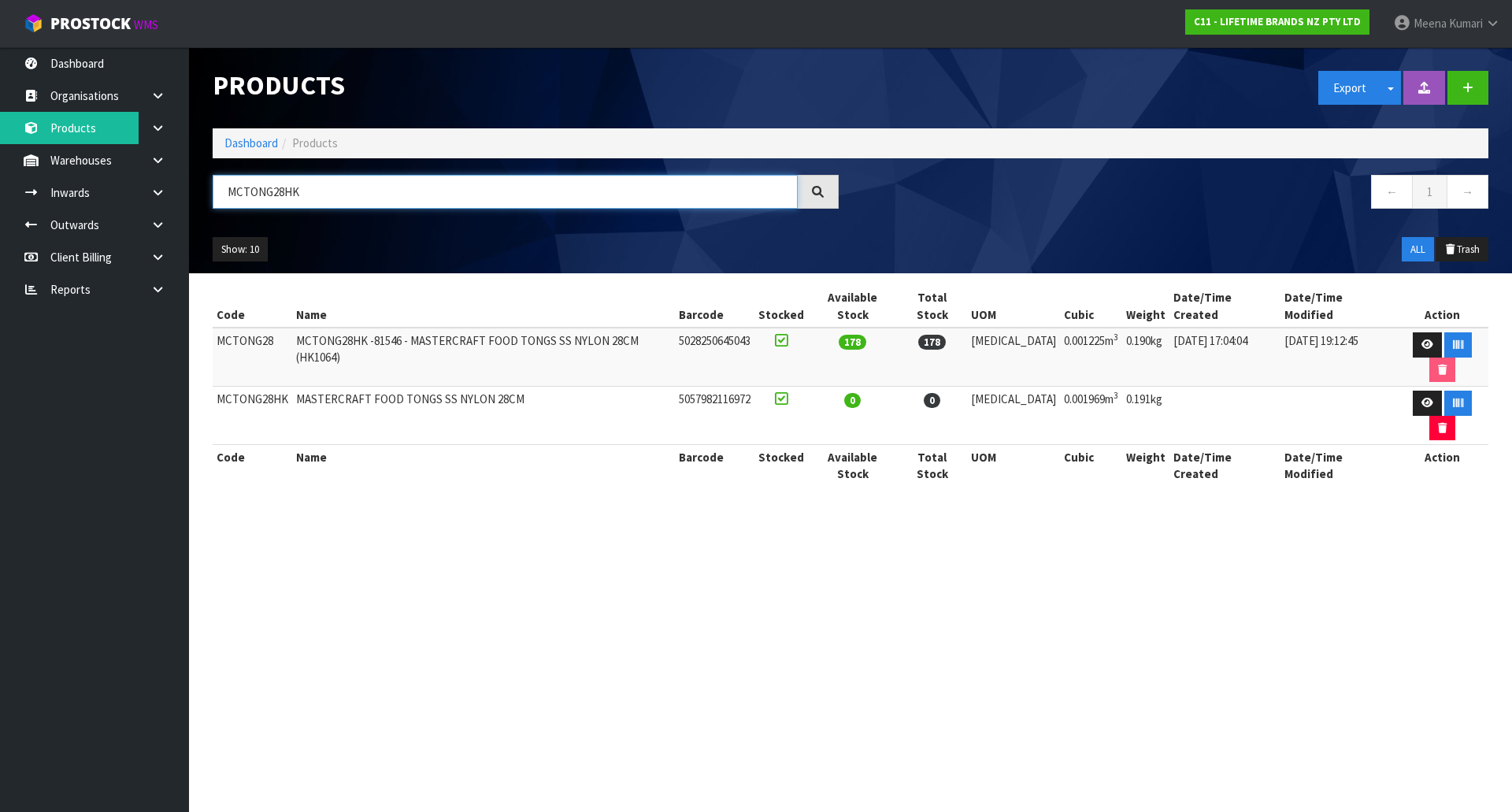
click at [363, 207] on input "MCTONG28HK" at bounding box center [505, 191] width 585 height 34
click at [363, 208] on input "MCTONG28HK" at bounding box center [505, 191] width 585 height 34
paste input "GRAVYGL"
click at [351, 204] on input "MCGRAVYGLHK" at bounding box center [505, 191] width 585 height 34
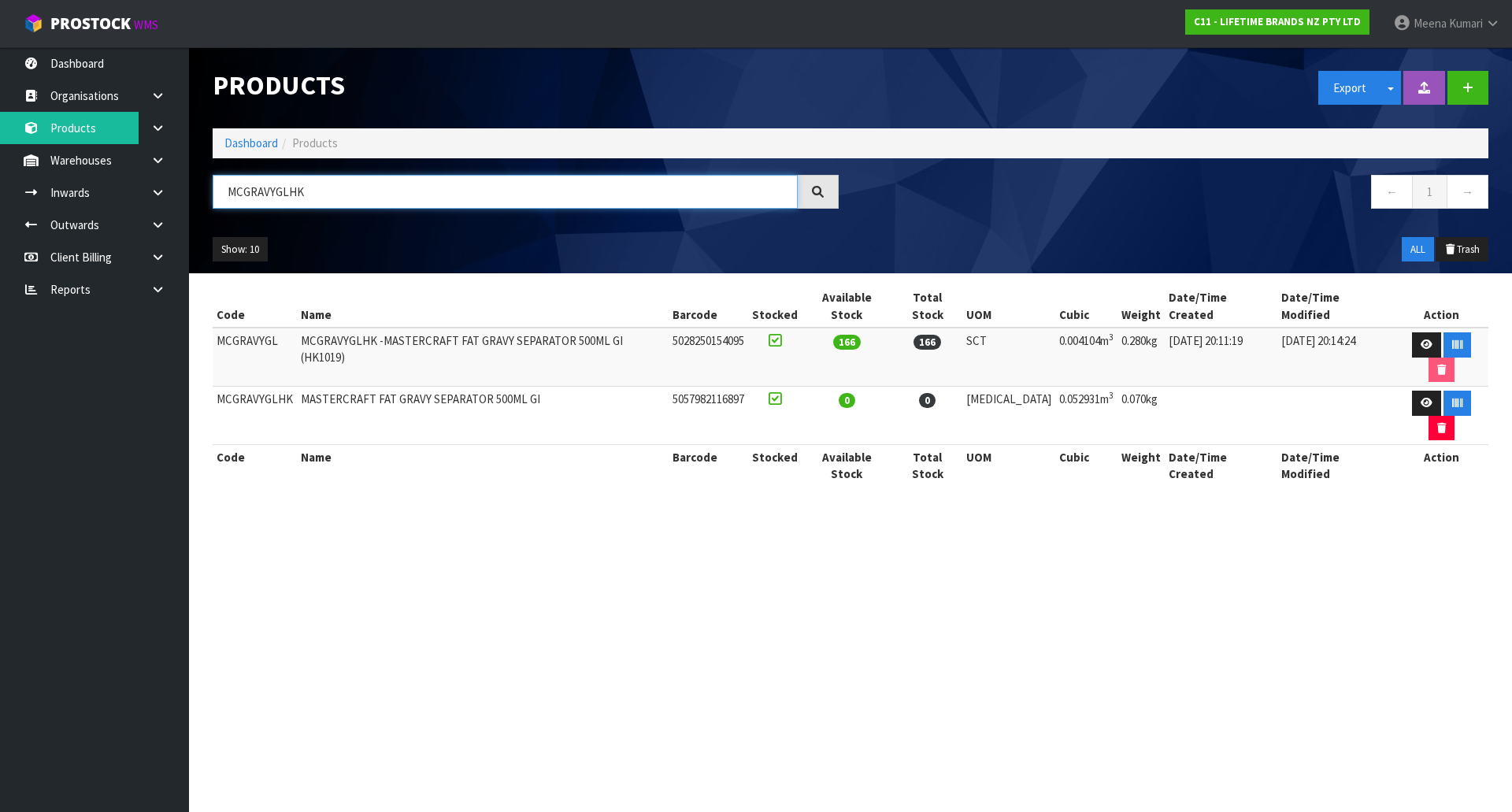
paste input "TONG18"
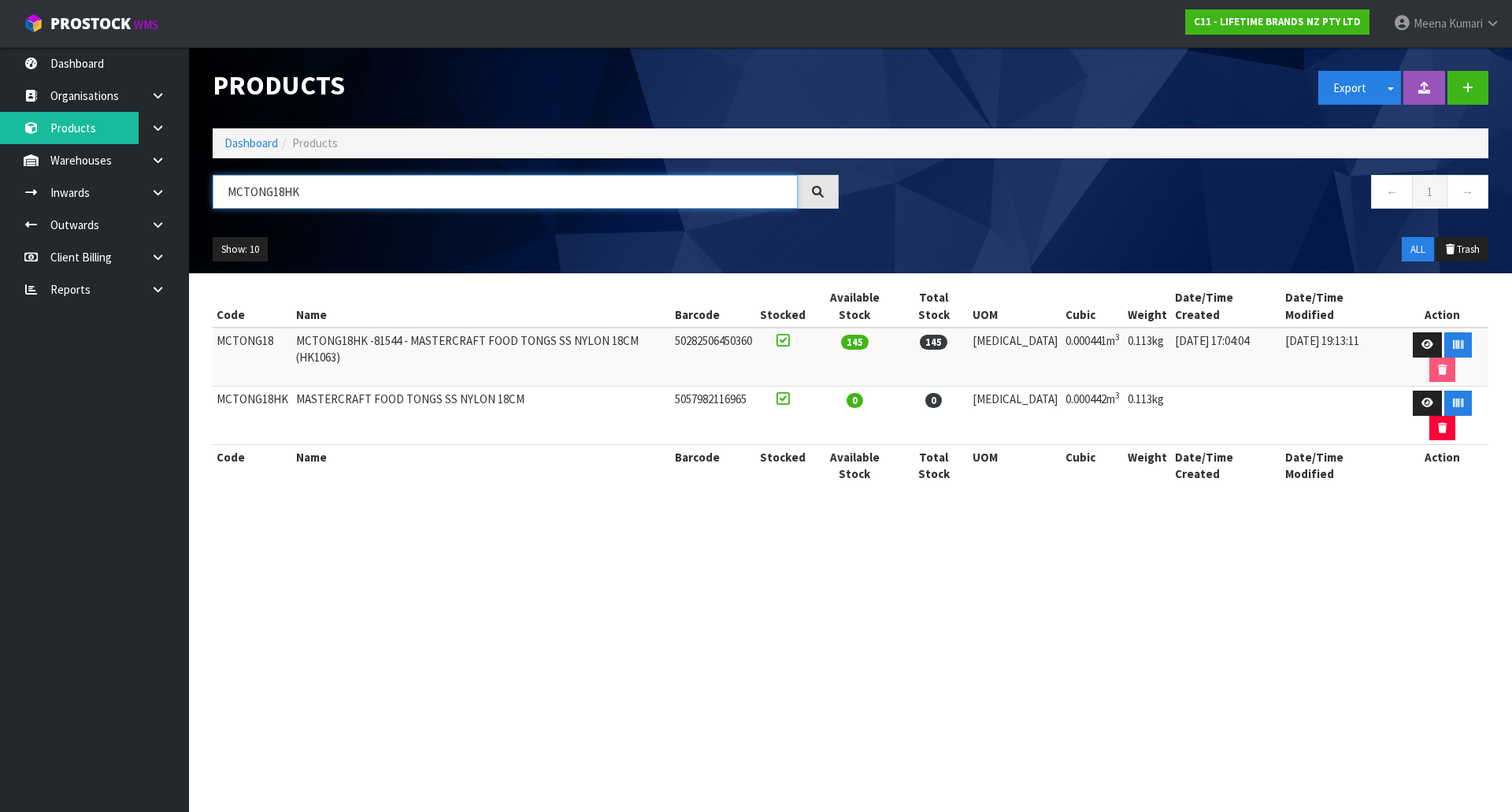
click at [494, 186] on input "MCTONG18HK" at bounding box center [505, 191] width 585 height 34
paste input "KCMCHB3SH"
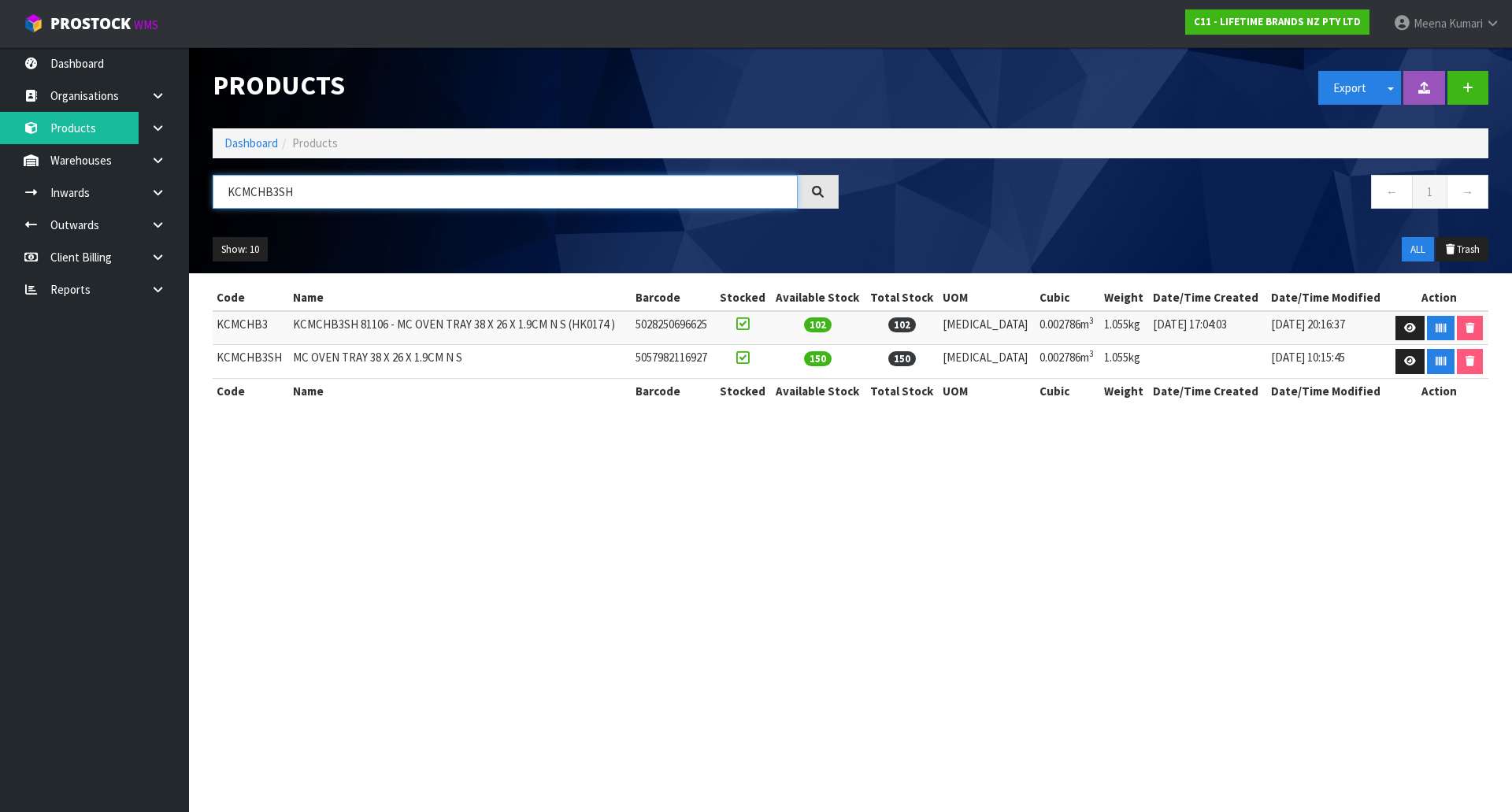
click at [294, 191] on input "KCMCHB3SH" at bounding box center [505, 191] width 585 height 34
paste input "MCMEATSSHK"
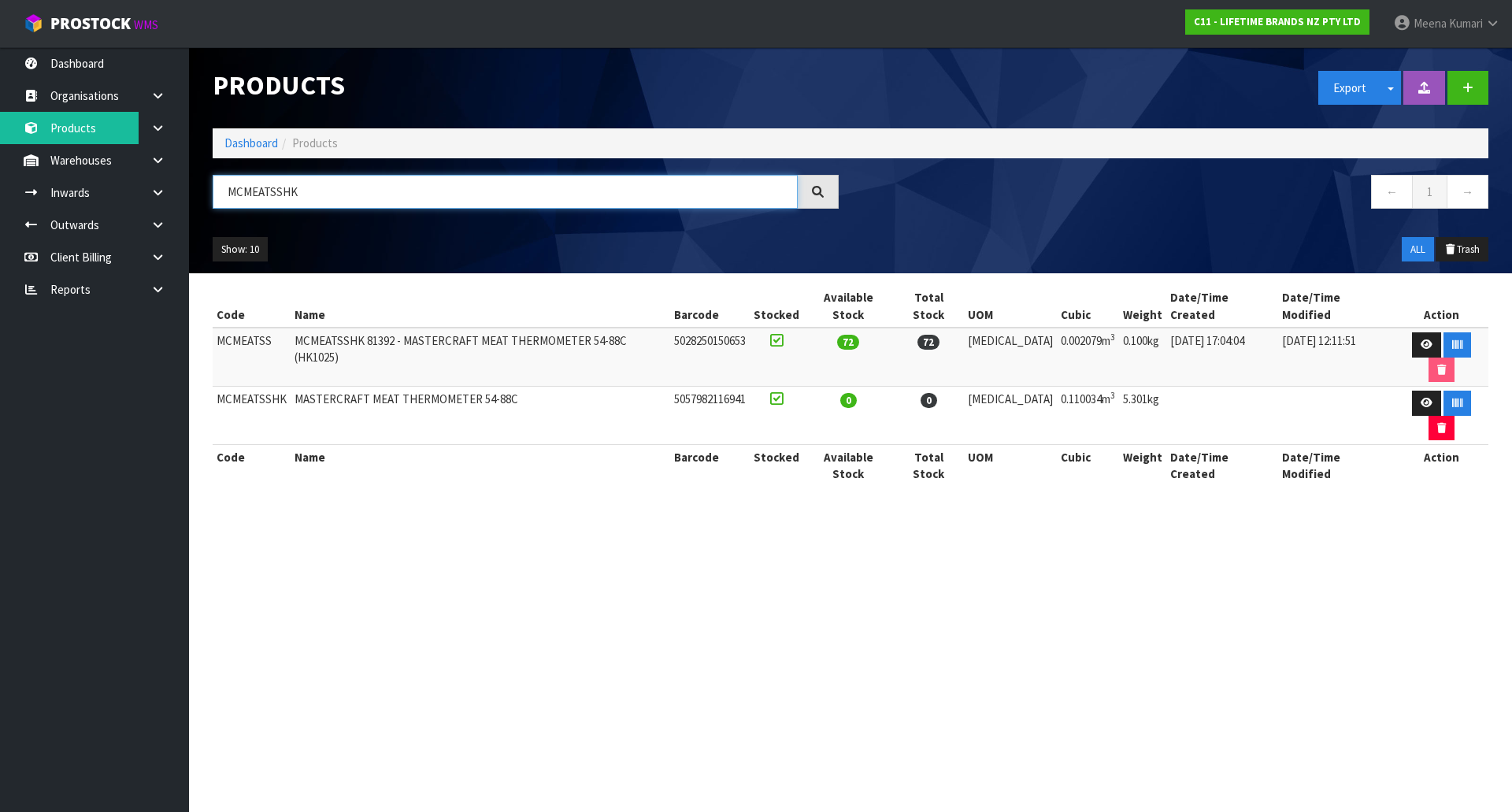
click at [352, 190] on input "MCMEATSSHK" at bounding box center [505, 191] width 585 height 34
paste input "KCMCTRAYNS26"
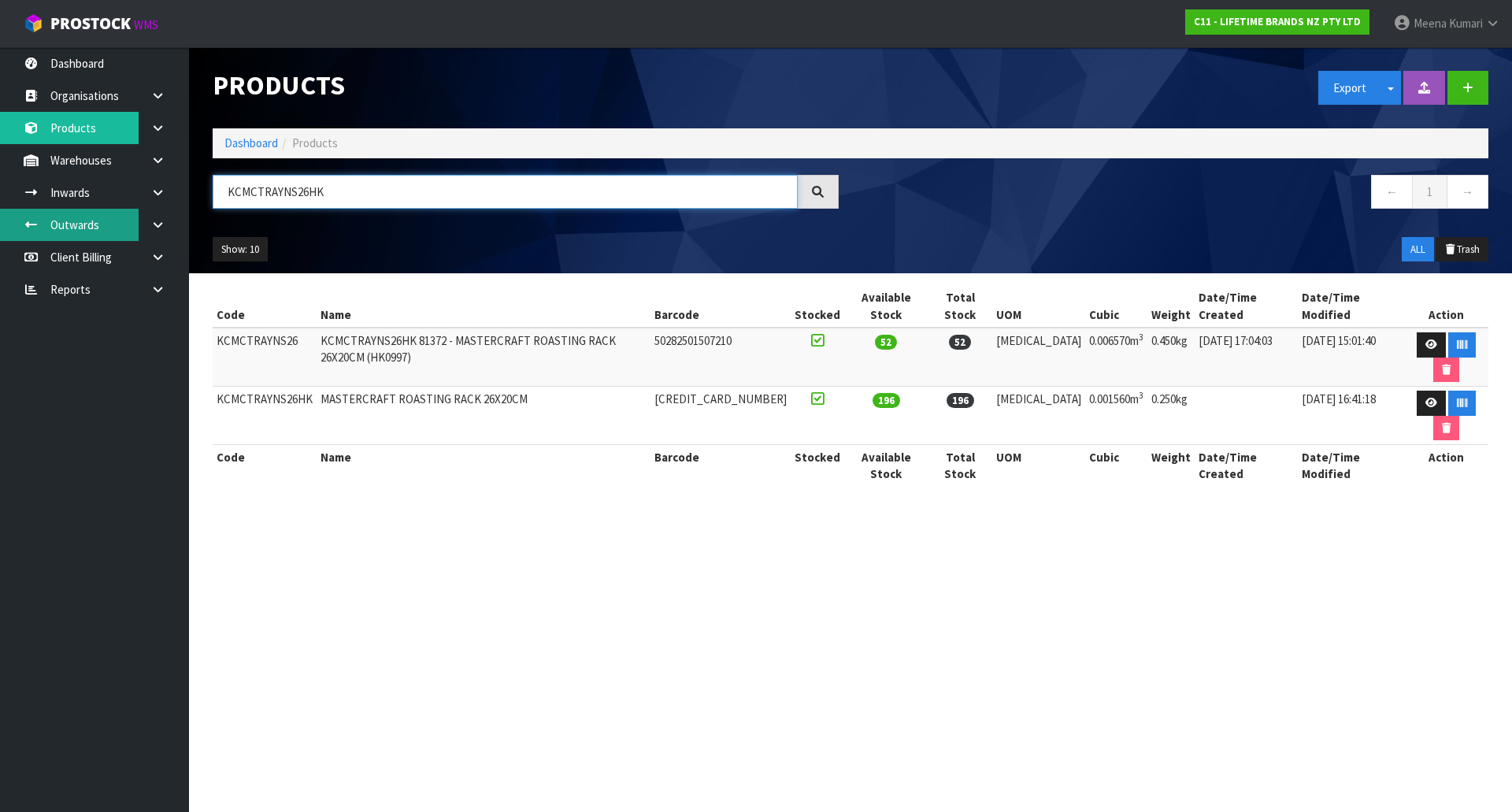
type input "KCMCTRAYNS26HK"
click at [271, 144] on link "Dashboard" at bounding box center [251, 142] width 54 height 15
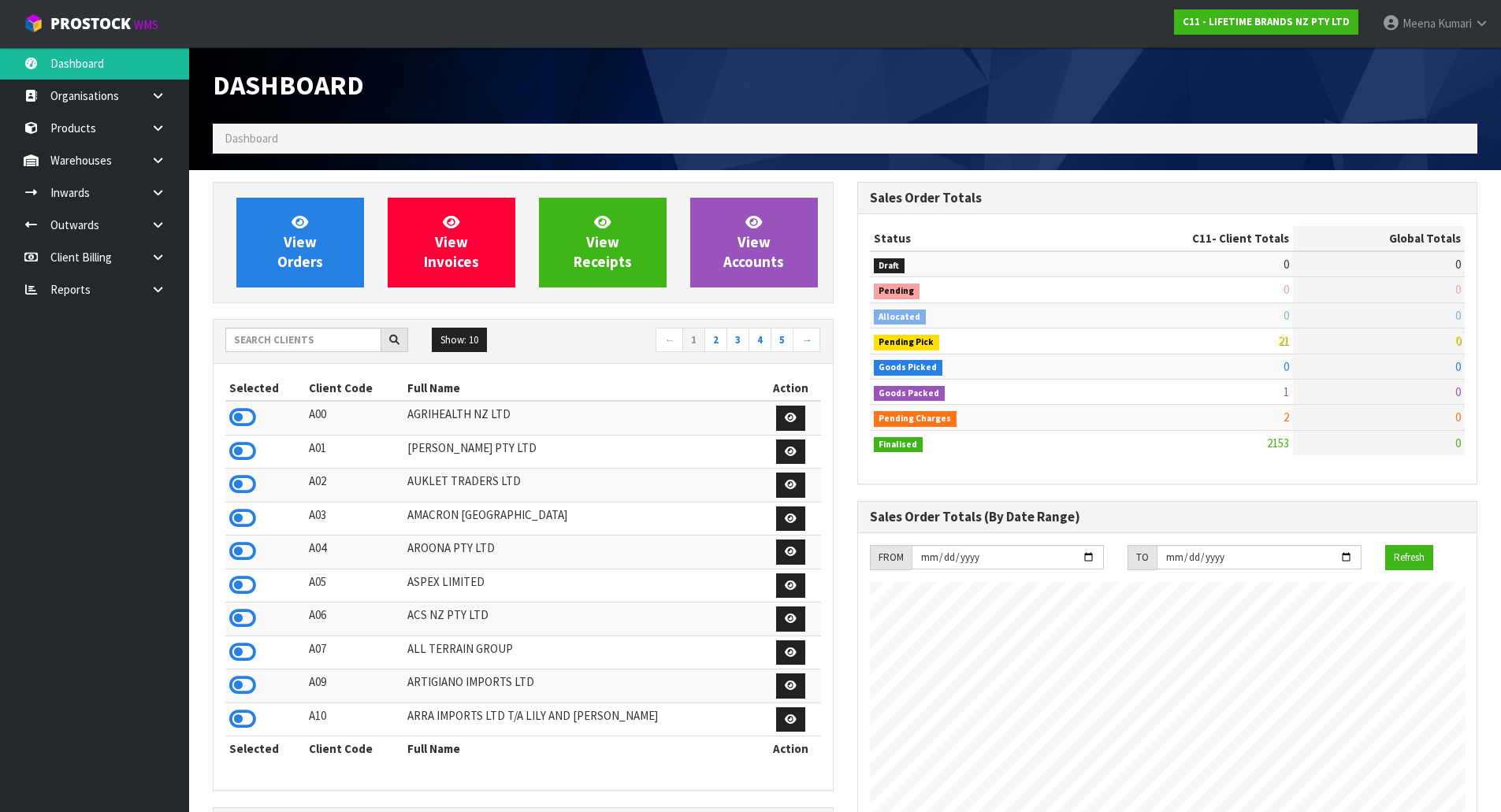
scroll to position [1193, 644]
click at [327, 346] on input "text" at bounding box center [303, 339] width 156 height 24
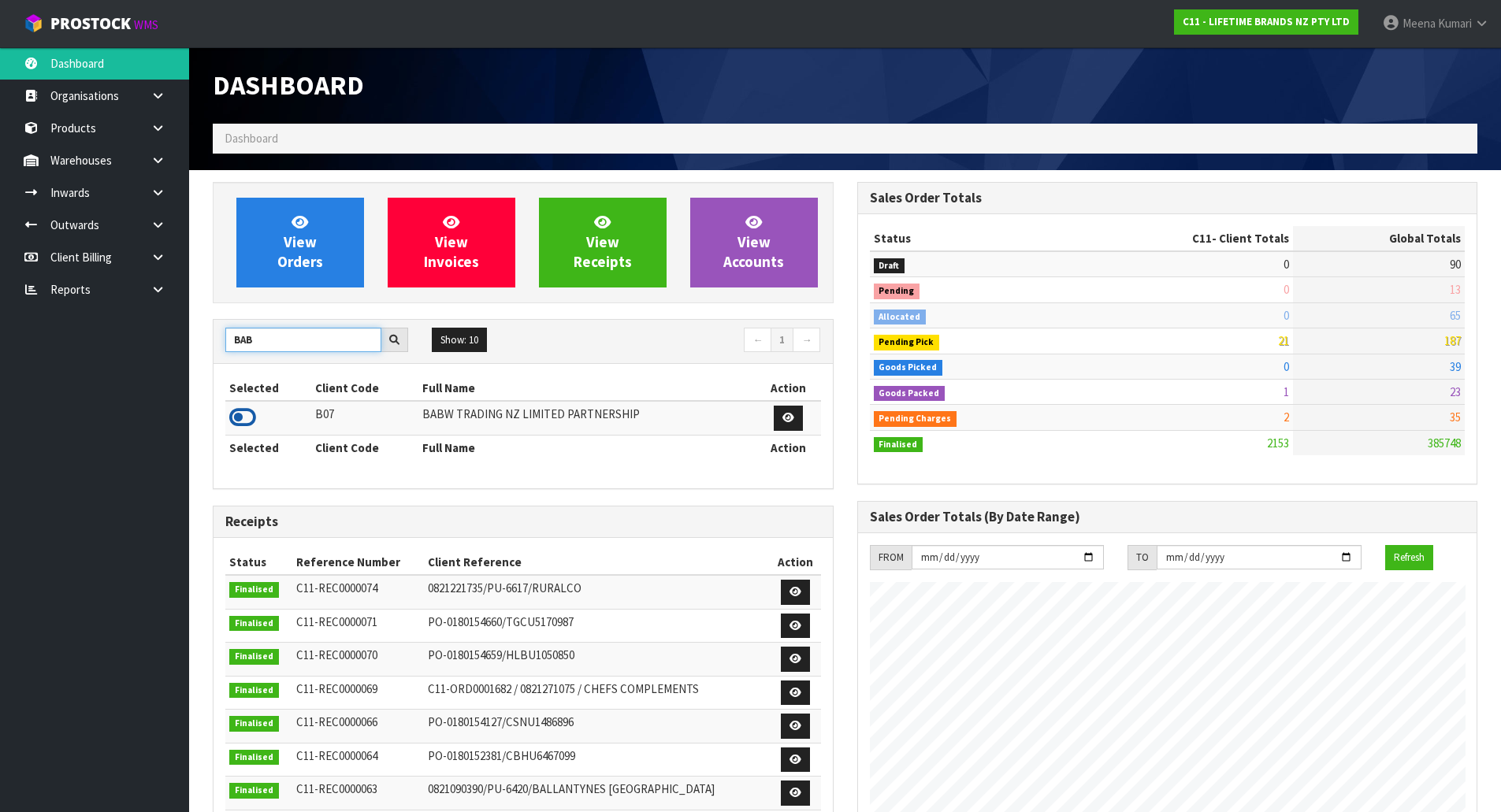
type input "BAB"
click at [246, 410] on icon at bounding box center [242, 417] width 26 height 23
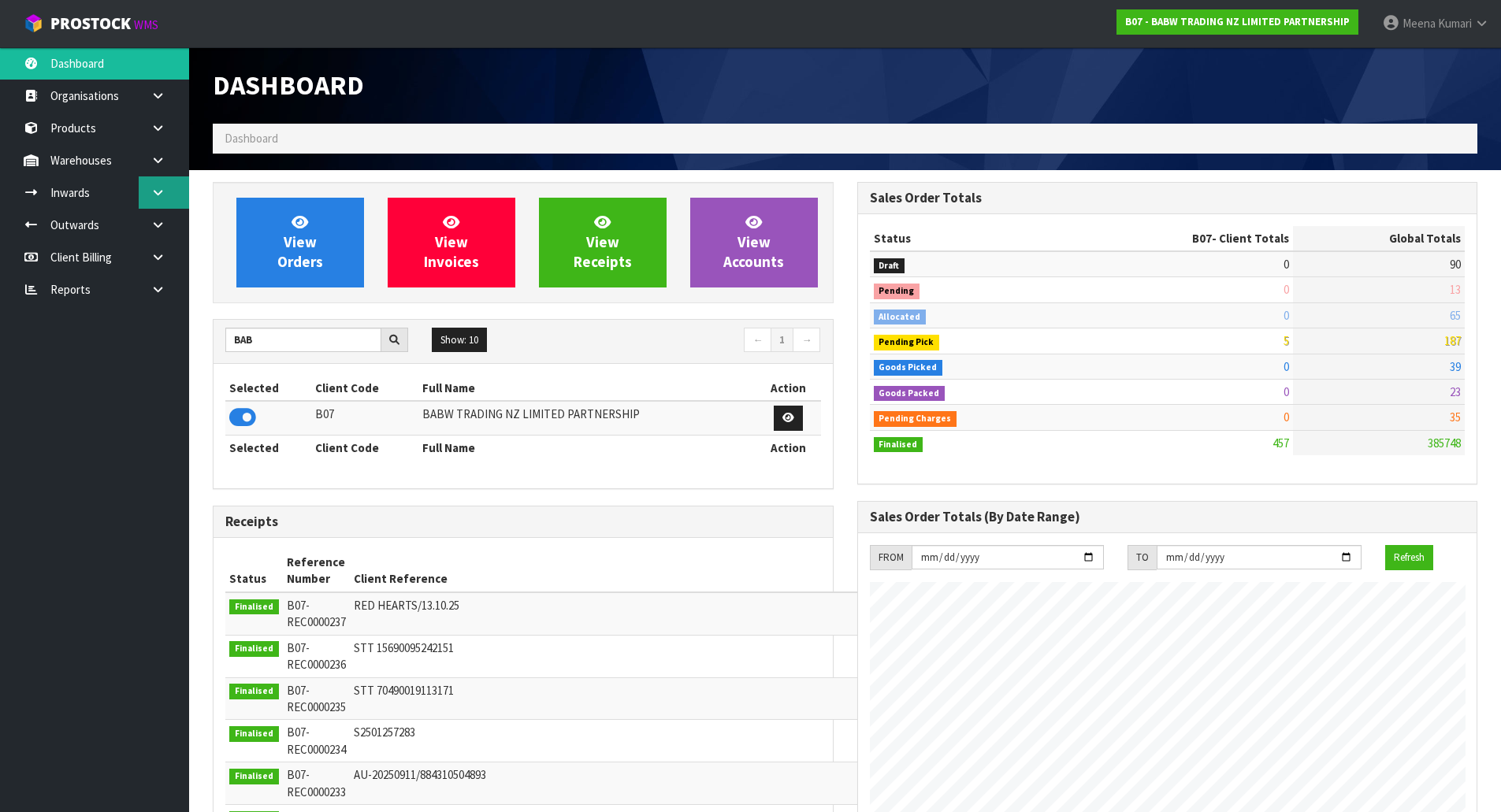
click at [157, 195] on icon at bounding box center [157, 192] width 15 height 12
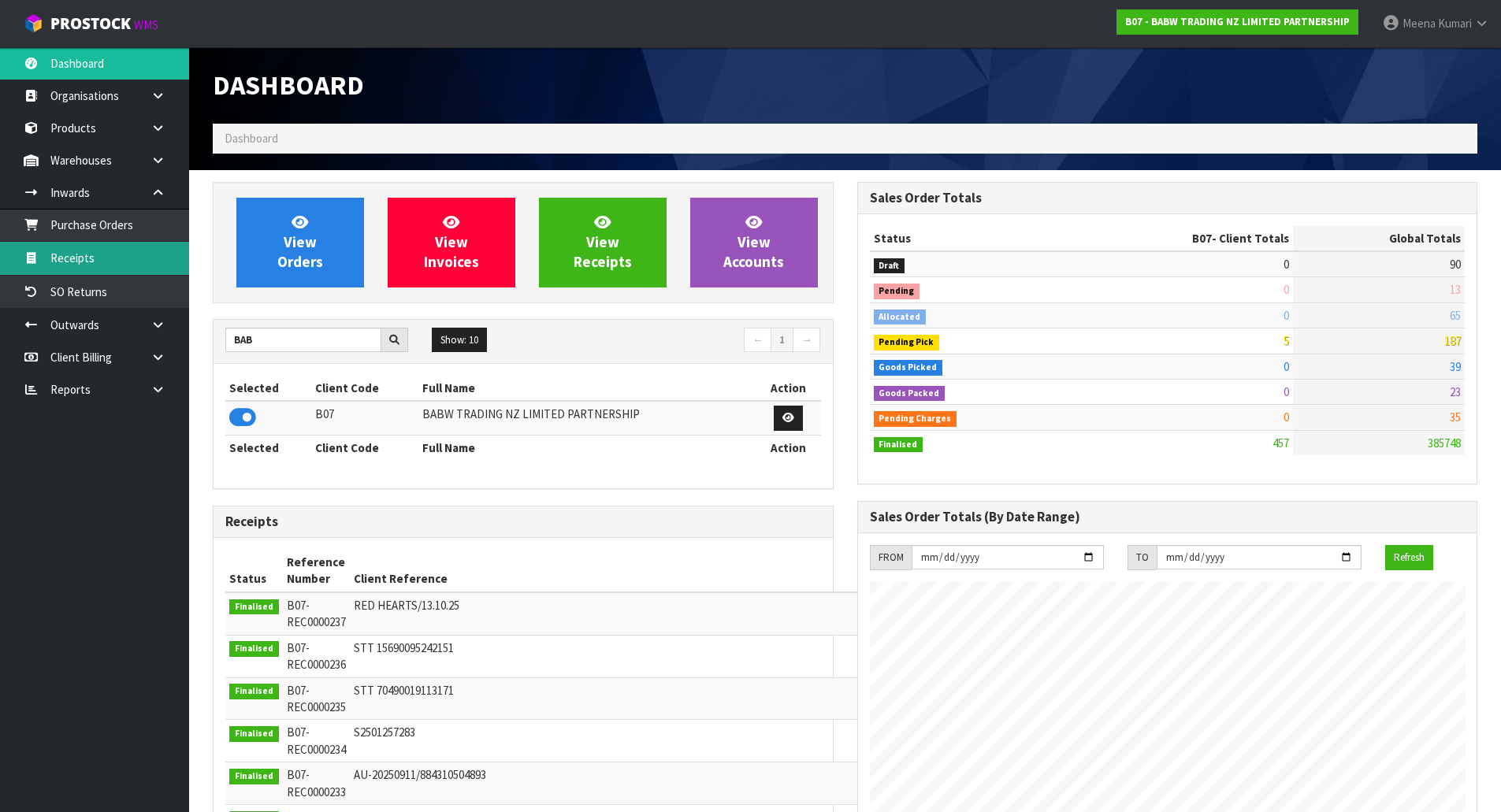
click at [154, 250] on link "Receipts" at bounding box center [95, 257] width 189 height 32
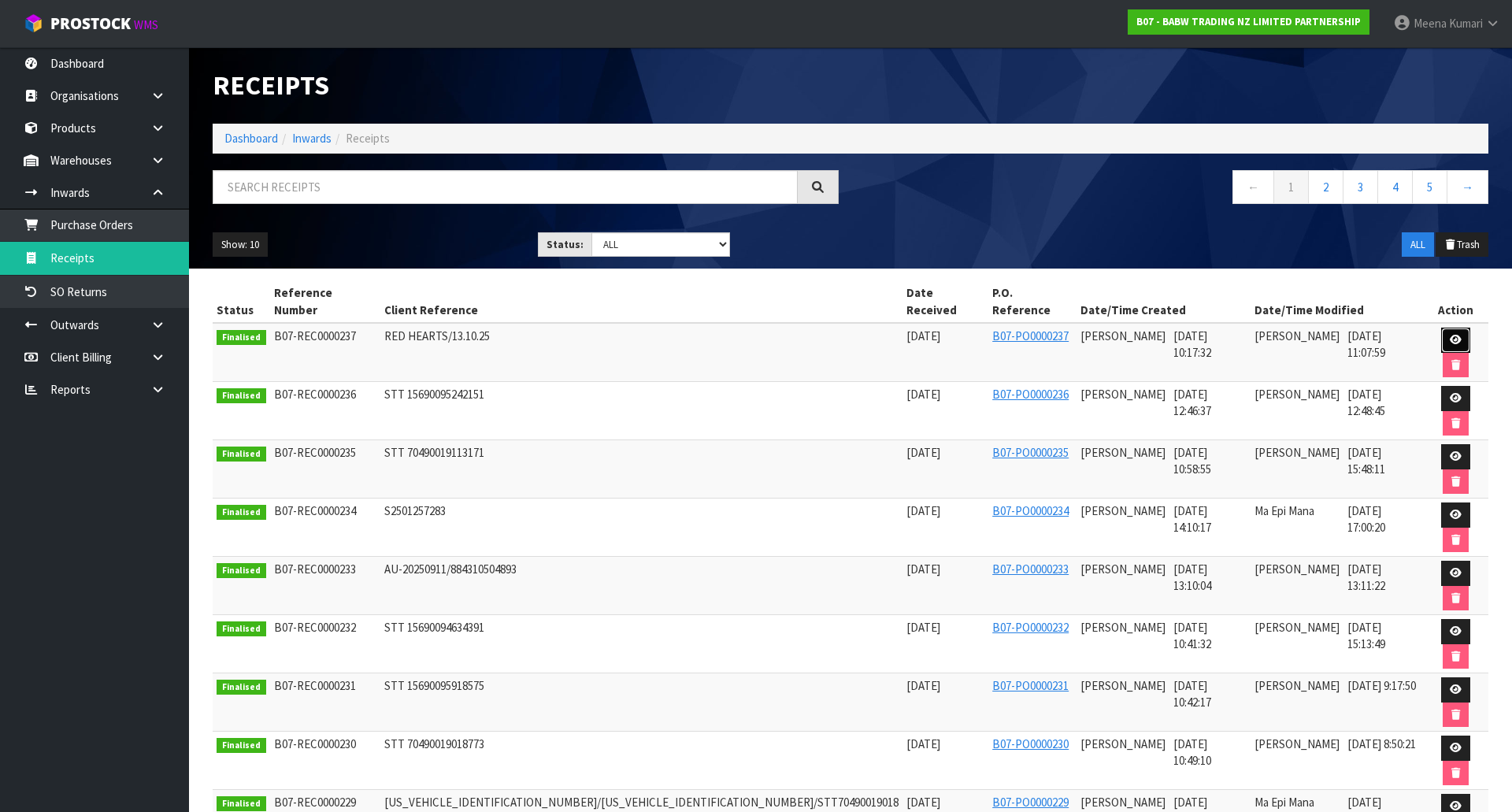
click at [1450, 334] on icon at bounding box center [1455, 339] width 12 height 11
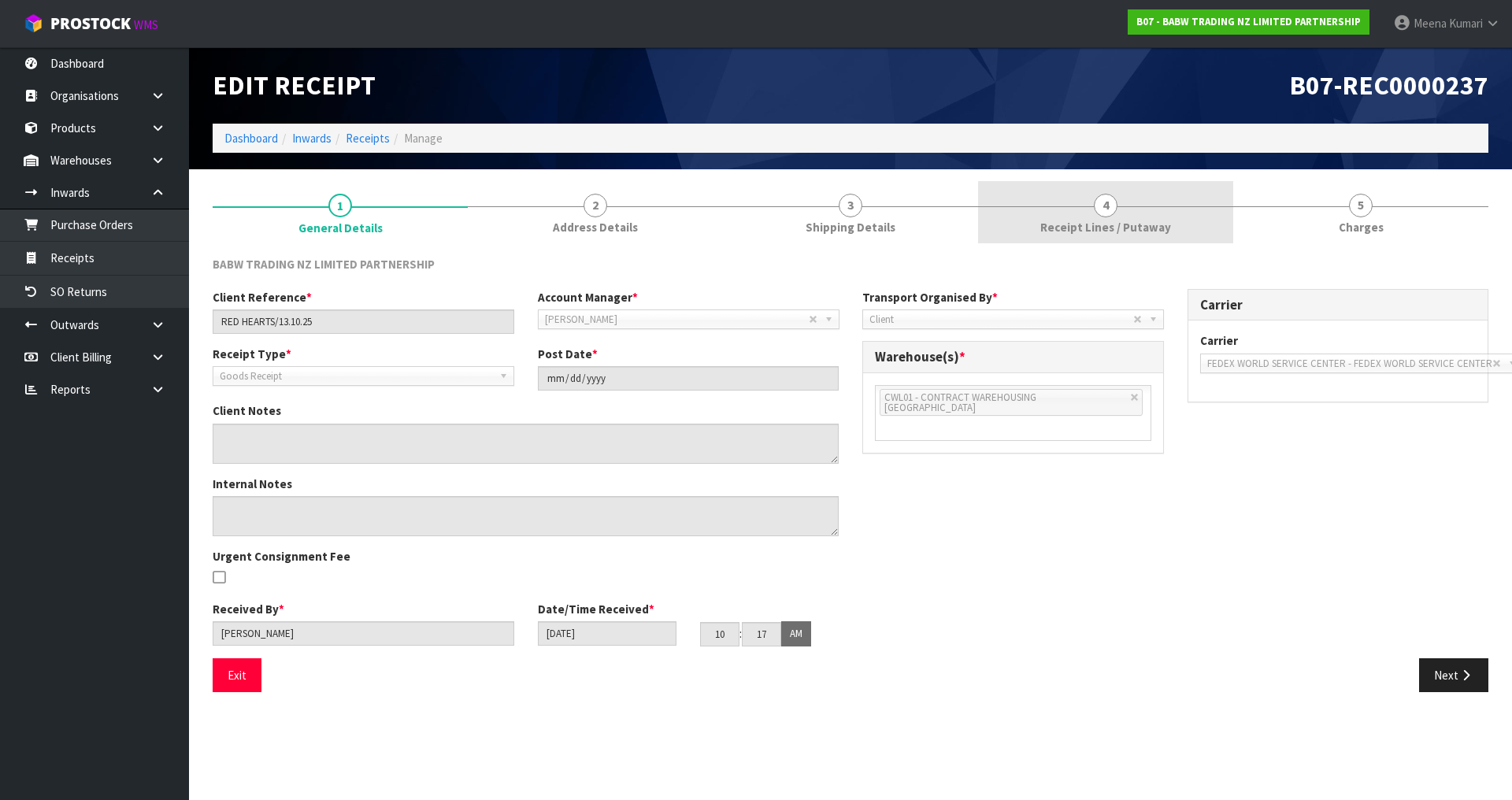
click at [1117, 215] on link "4 Receipt Lines / Putaway" at bounding box center [1105, 212] width 255 height 62
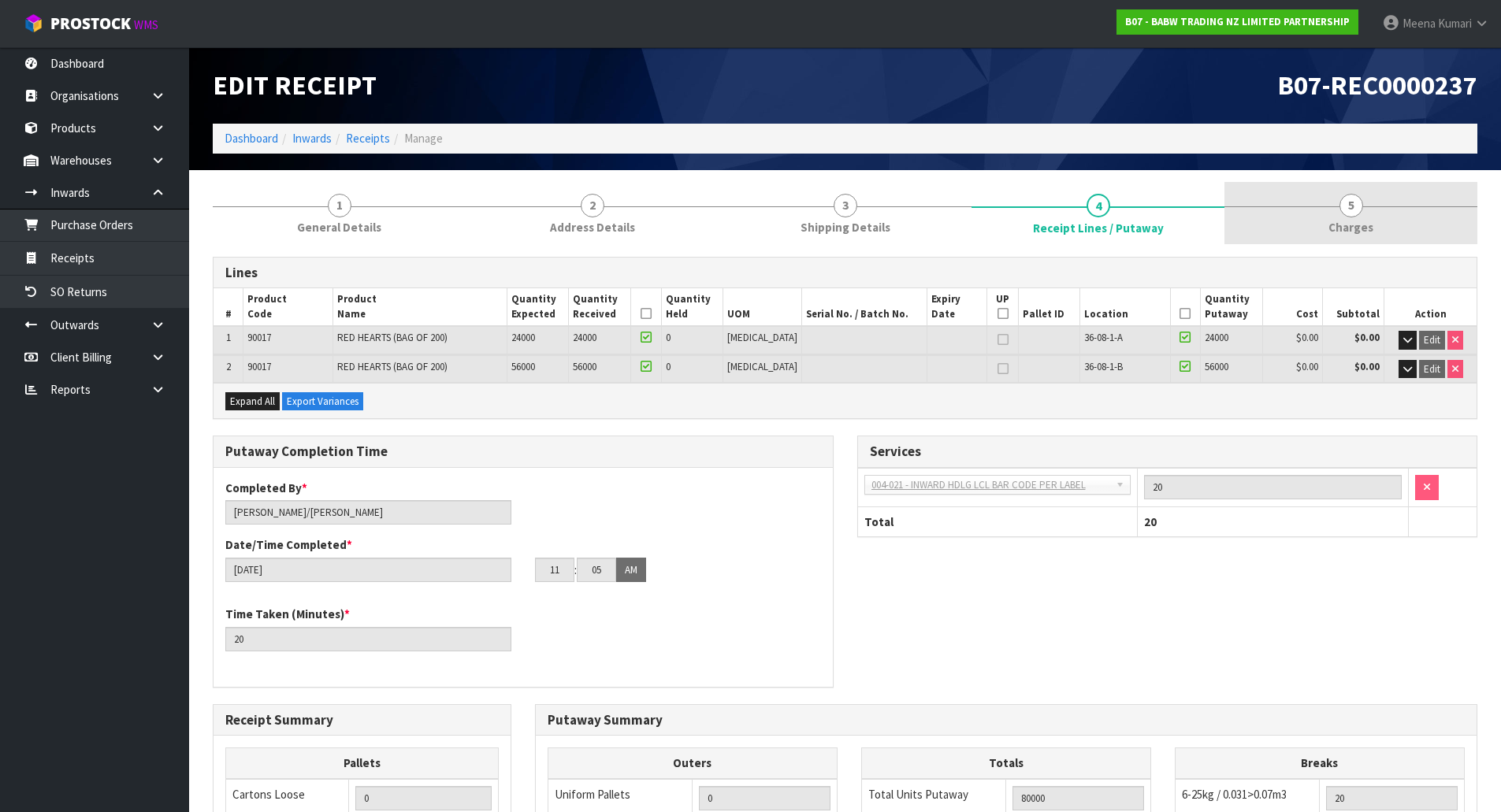
click at [1297, 241] on link "5 [GEOGRAPHIC_DATA]" at bounding box center [1350, 213] width 253 height 62
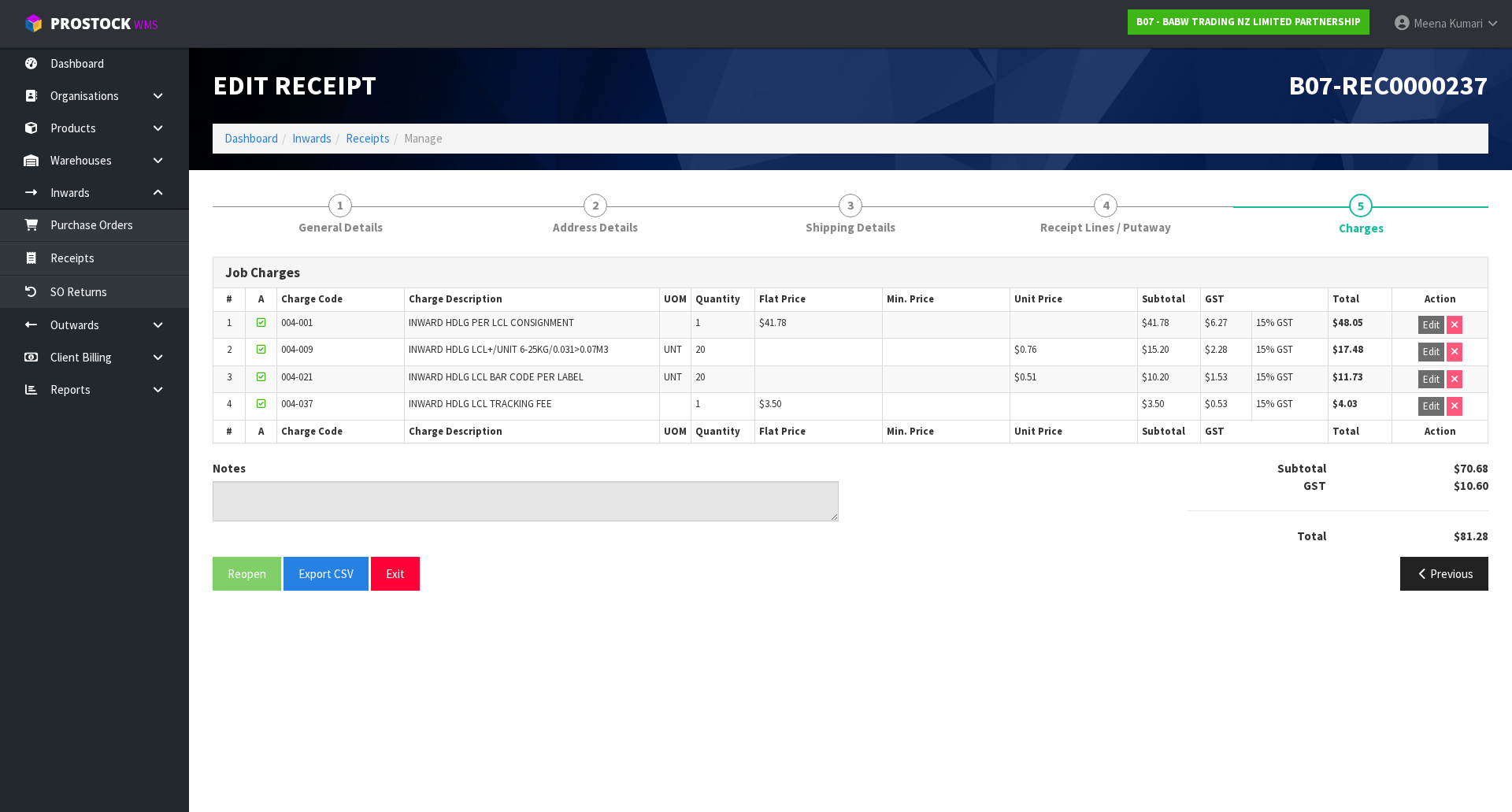
click at [1046, 382] on td "$0.51" at bounding box center [1073, 379] width 128 height 27
click at [1042, 377] on td "$0.51" at bounding box center [1073, 379] width 128 height 27
click at [242, 134] on link "Dashboard" at bounding box center [251, 137] width 54 height 15
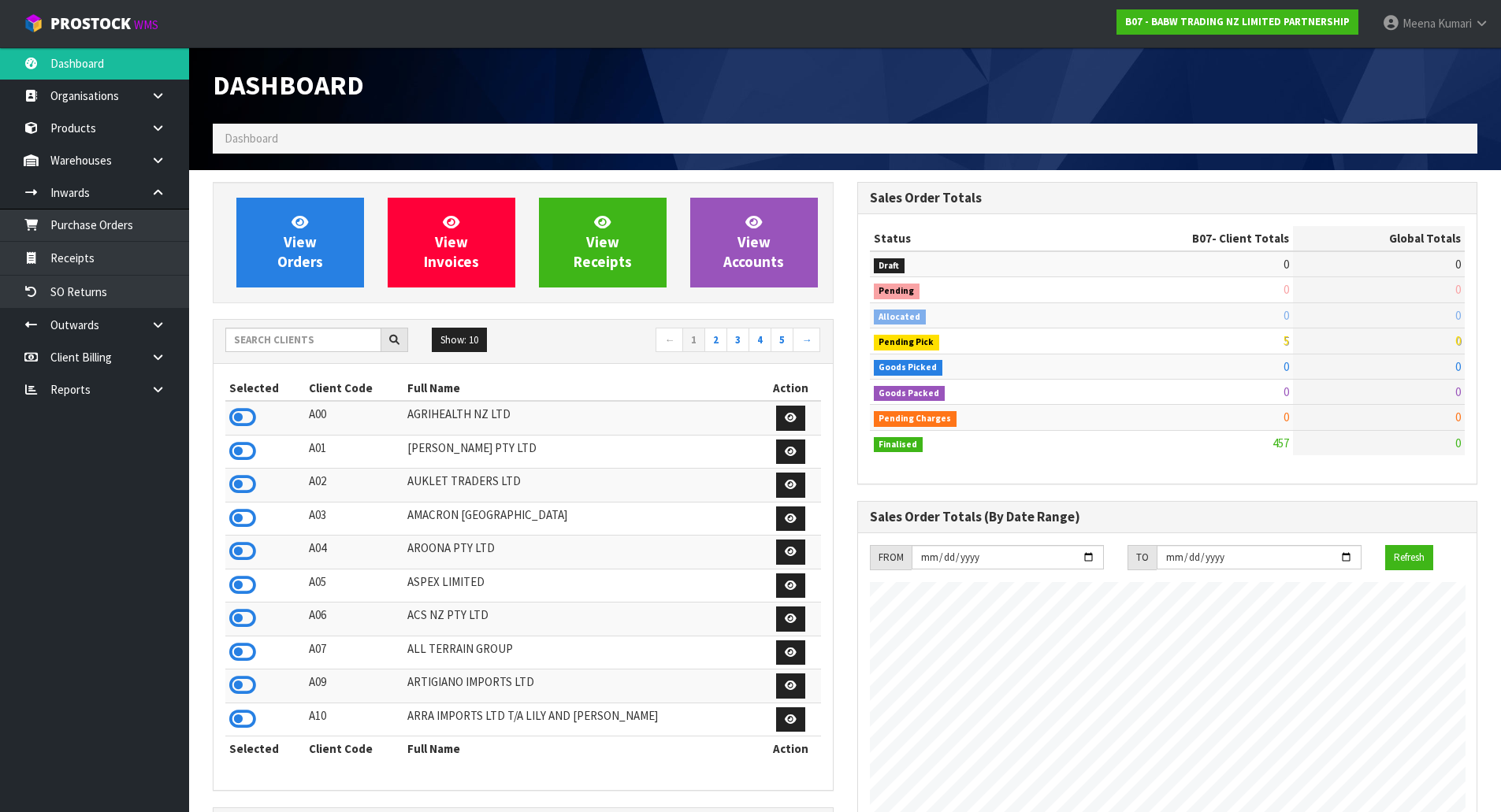
scroll to position [1193, 644]
click at [301, 344] on input "text" at bounding box center [303, 339] width 156 height 24
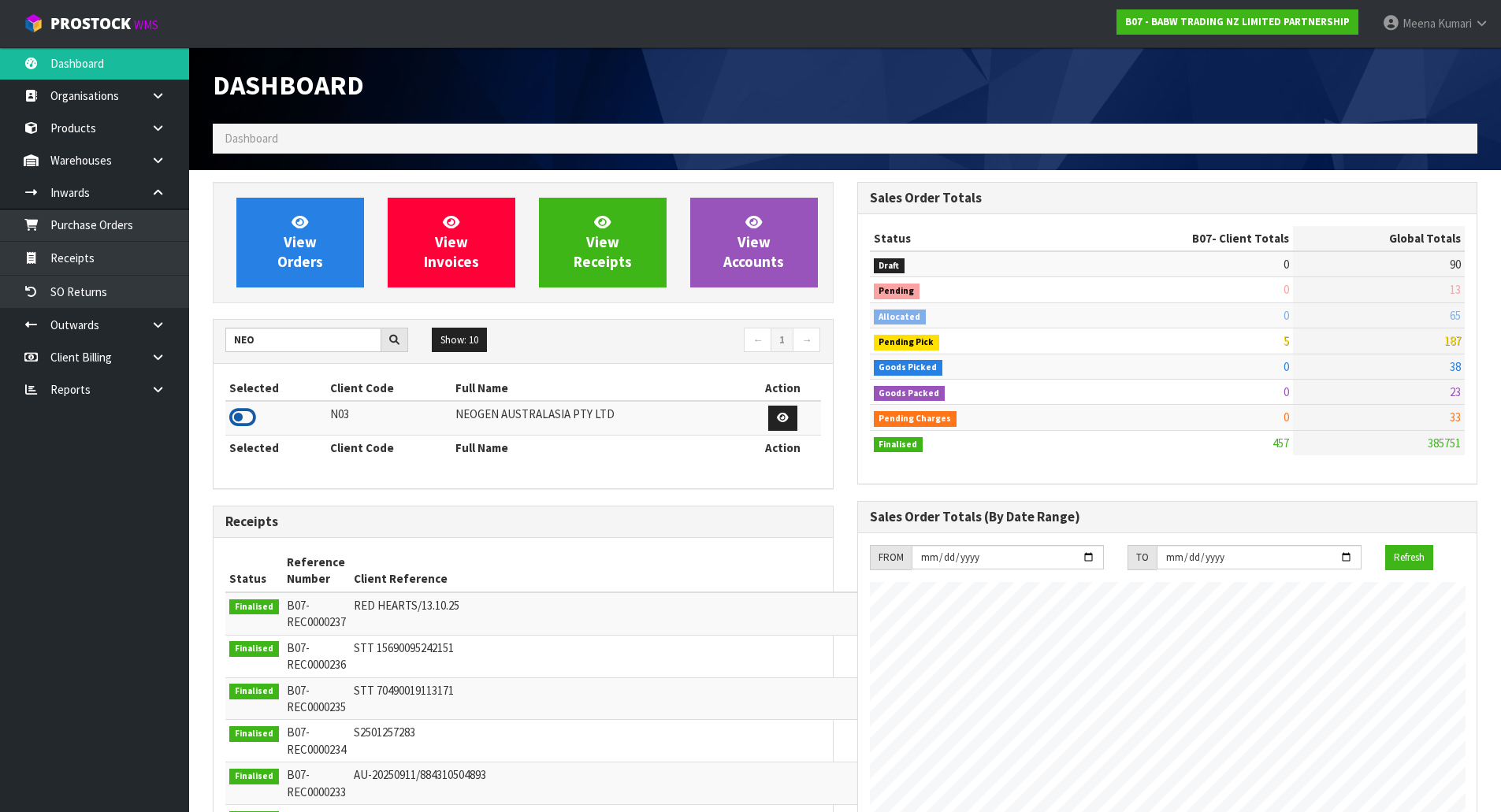
click at [256, 415] on icon at bounding box center [242, 417] width 26 height 23
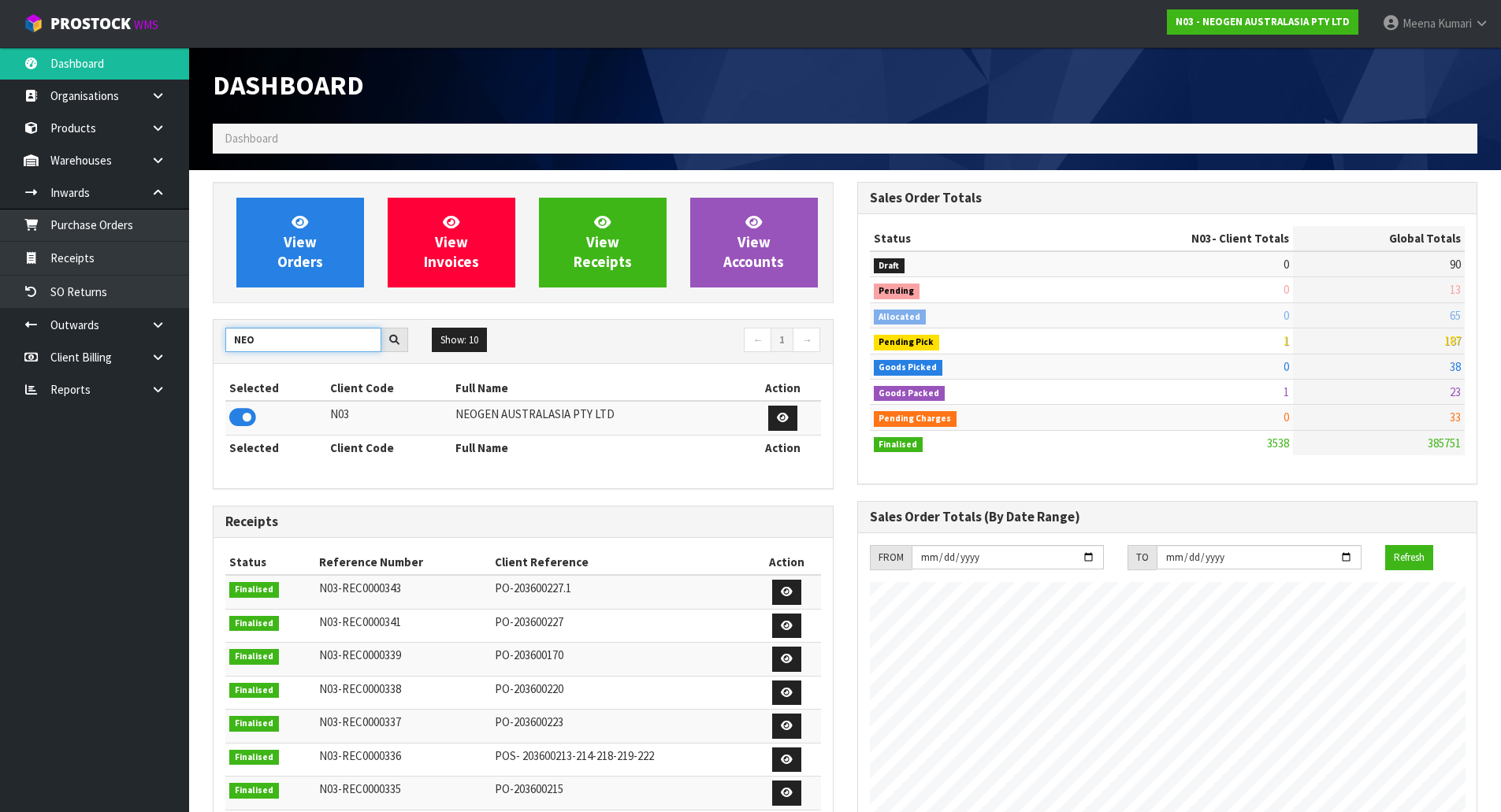
drag, startPoint x: 266, startPoint y: 343, endPoint x: 233, endPoint y: 343, distance: 33.0
click at [233, 343] on input "NEO" at bounding box center [303, 339] width 156 height 24
type input "VET"
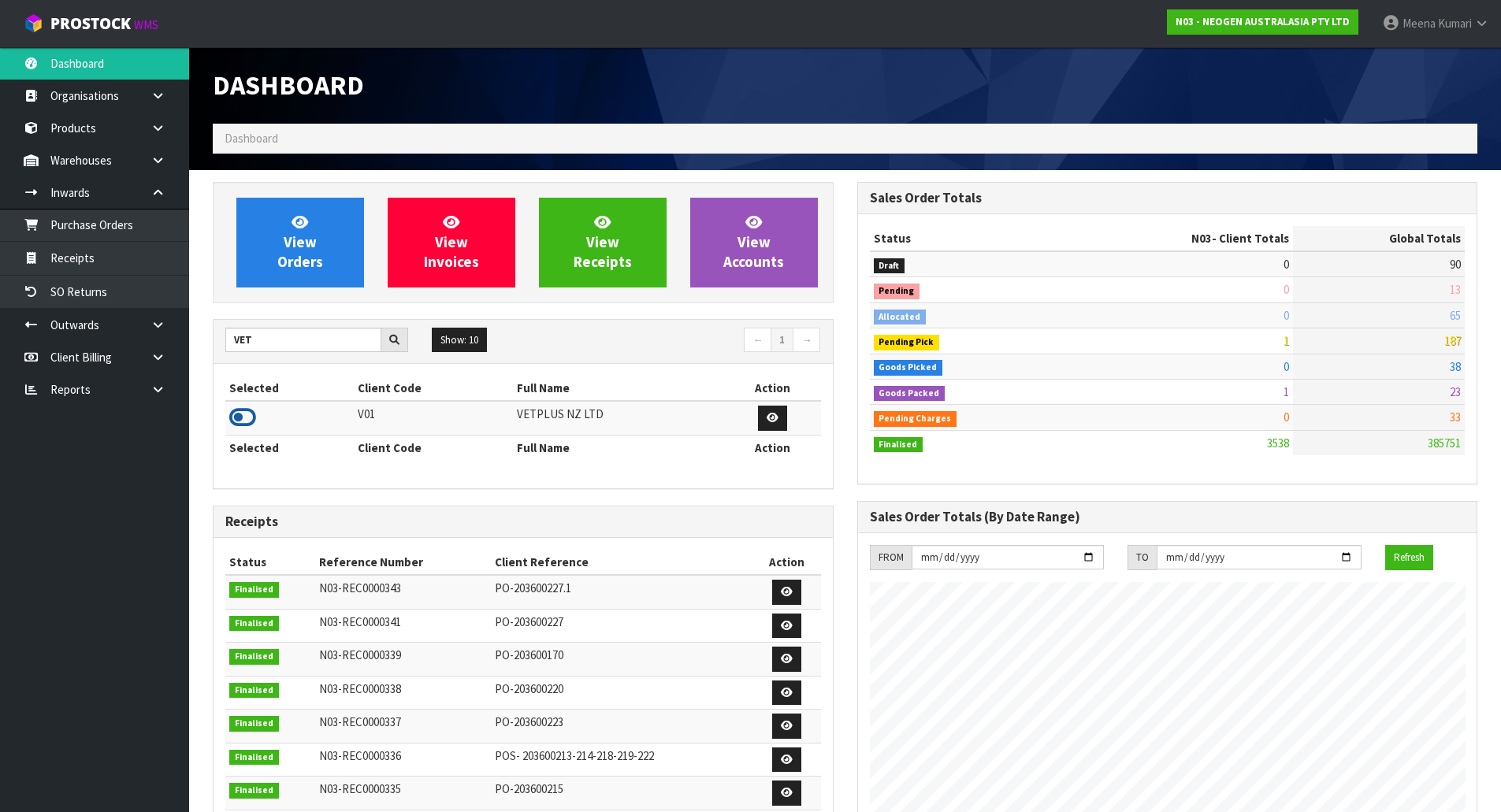
click at [237, 412] on icon at bounding box center [242, 417] width 26 height 23
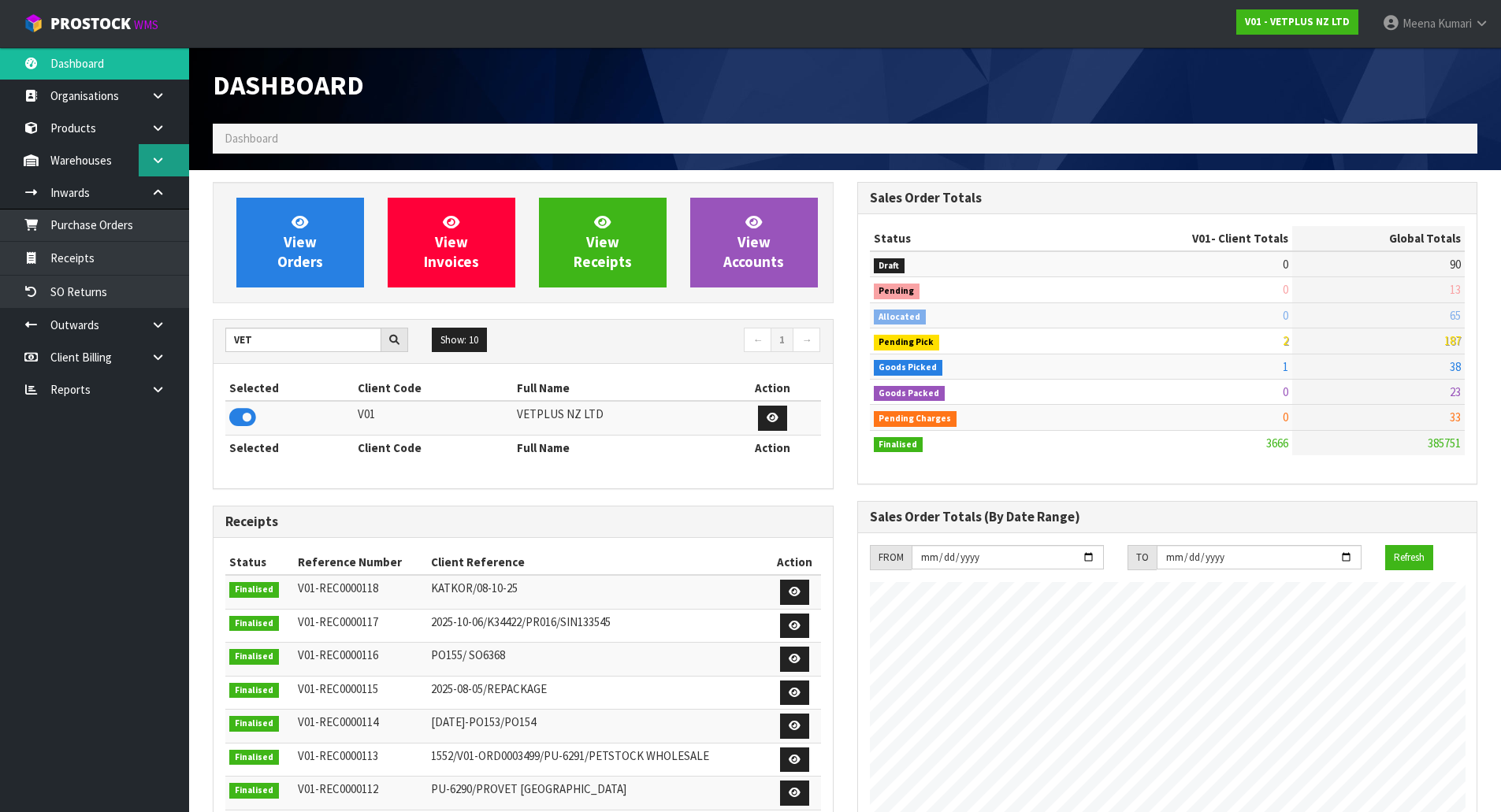
click at [149, 166] on link at bounding box center [164, 160] width 51 height 32
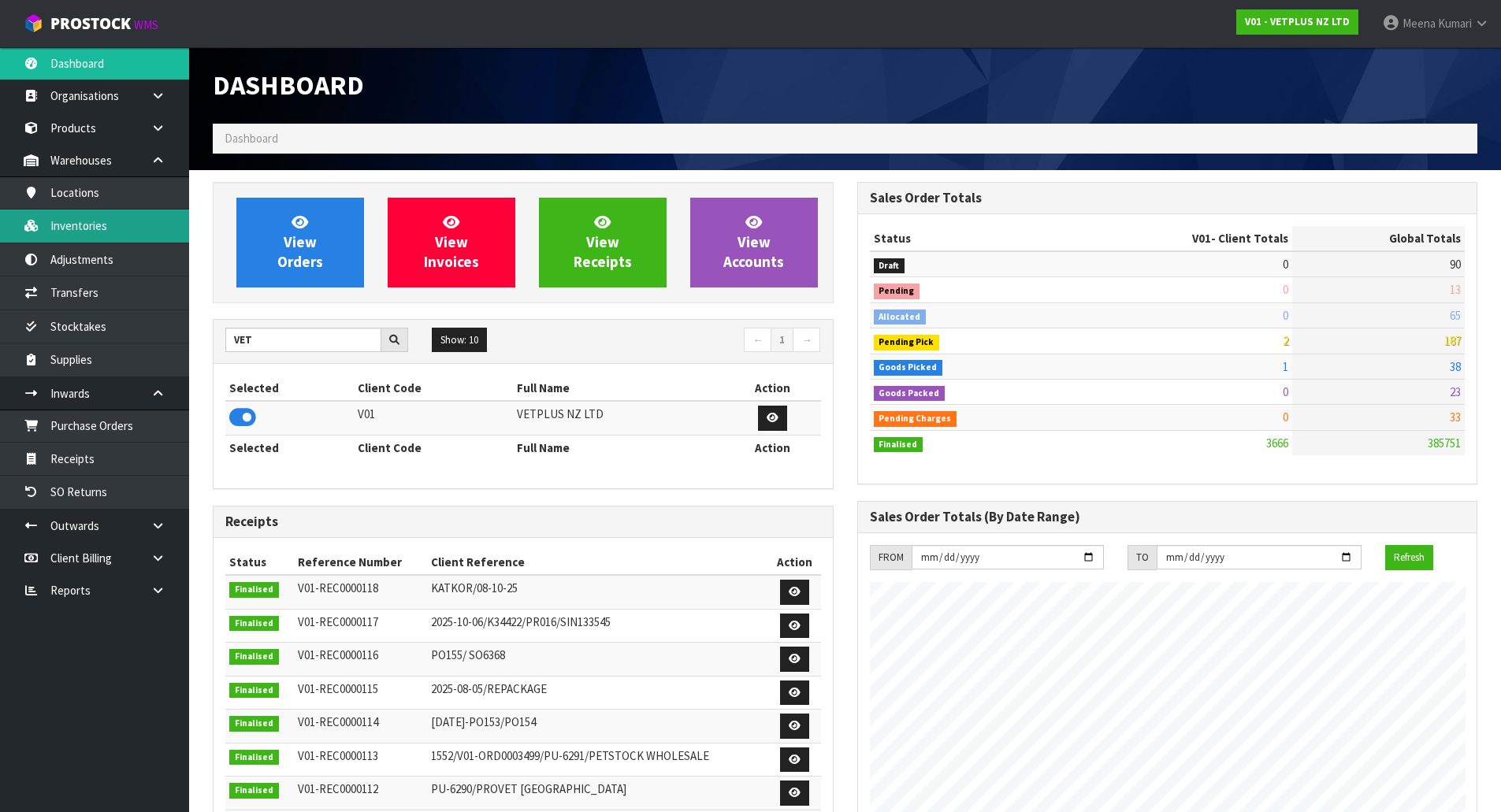
click at [128, 232] on link "Inventories" at bounding box center [95, 225] width 189 height 32
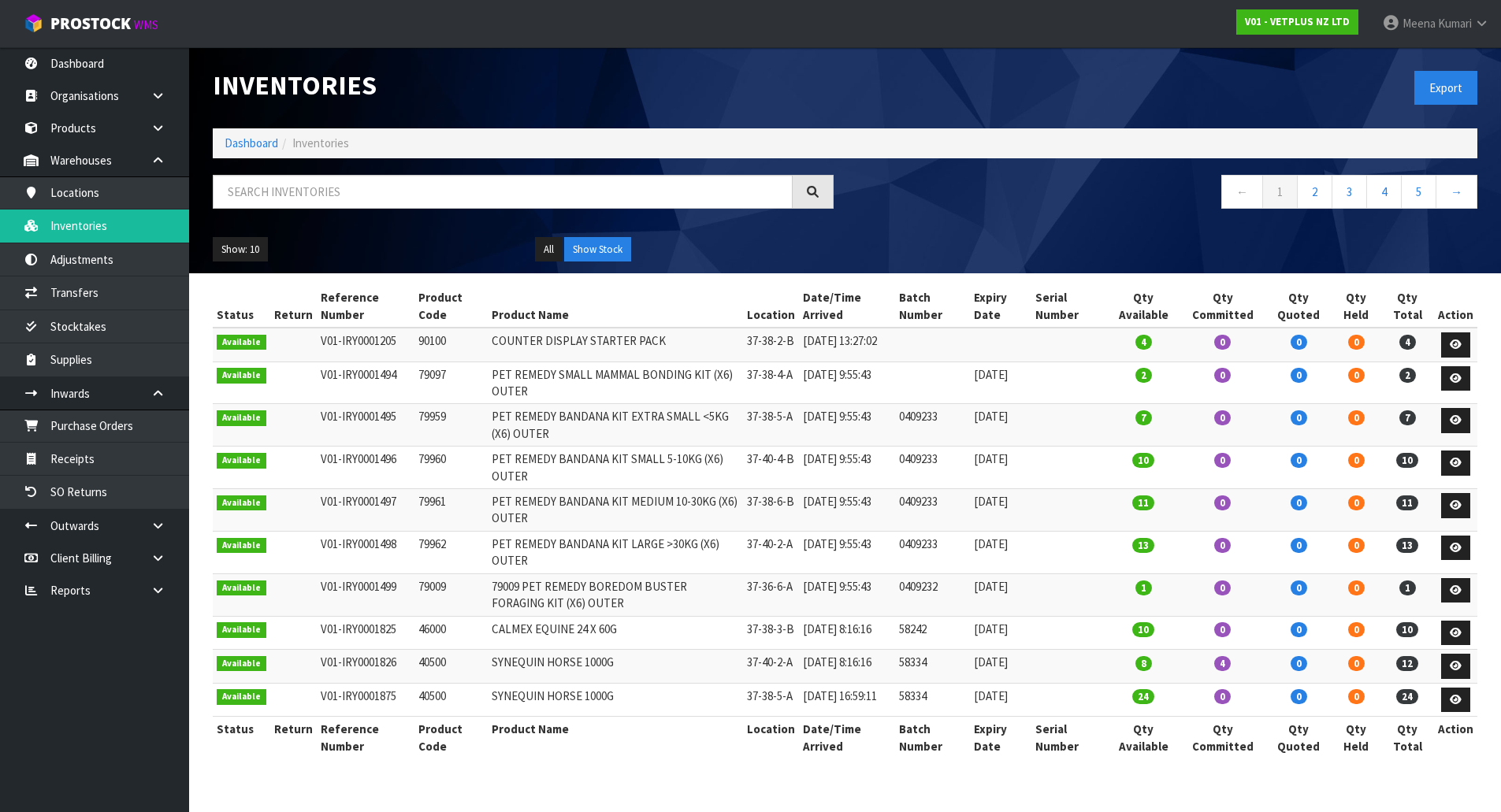
click at [378, 138] on ol "Dashboard Inventories" at bounding box center [845, 143] width 1265 height 29
click at [367, 192] on input "text" at bounding box center [502, 191] width 580 height 34
paste input "50711"
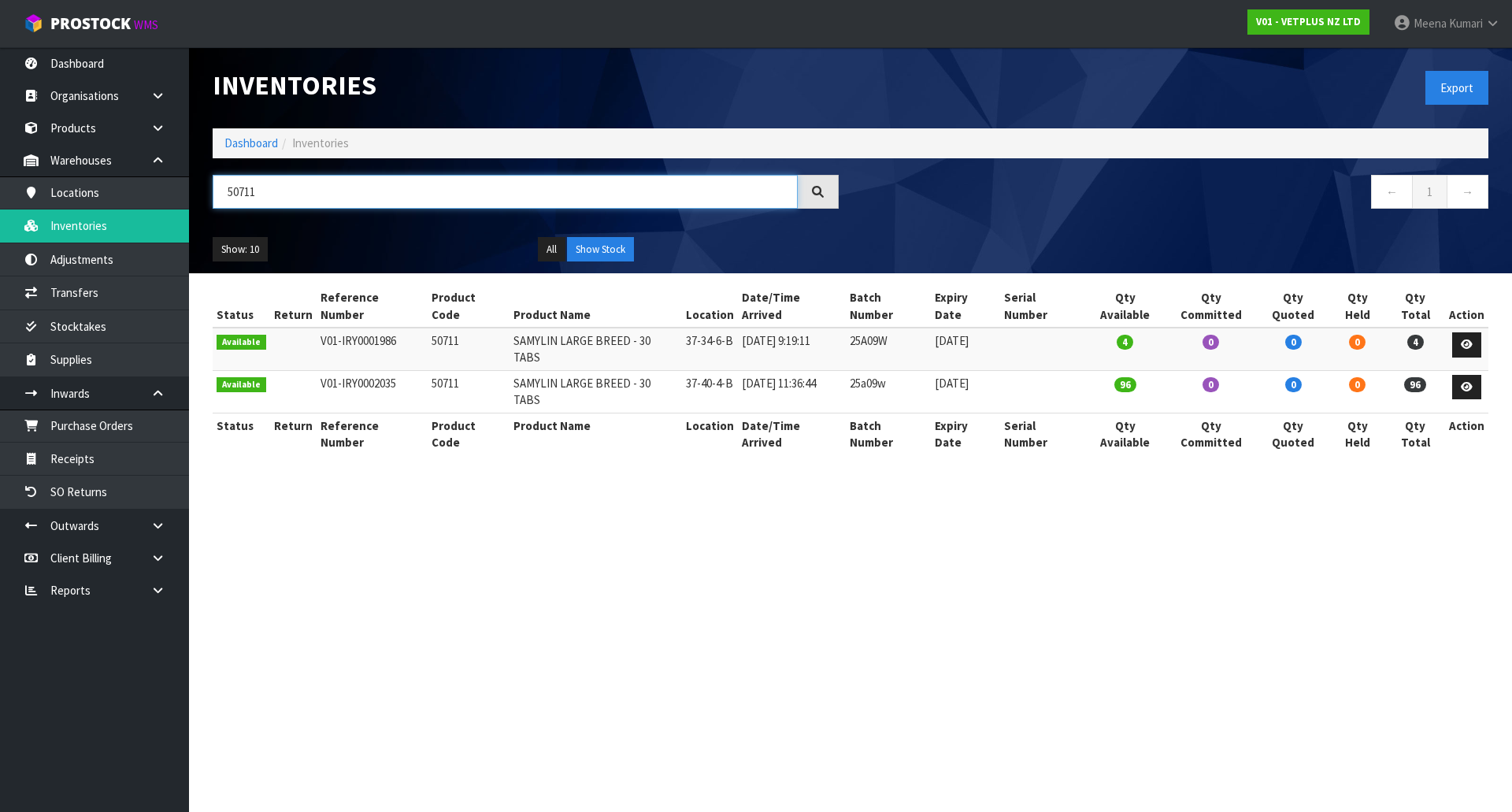
type input "50711"
click at [446, 328] on td "50711" at bounding box center [469, 349] width 82 height 43
copy td "50711"
drag, startPoint x: 680, startPoint y: 329, endPoint x: 740, endPoint y: 327, distance: 60.0
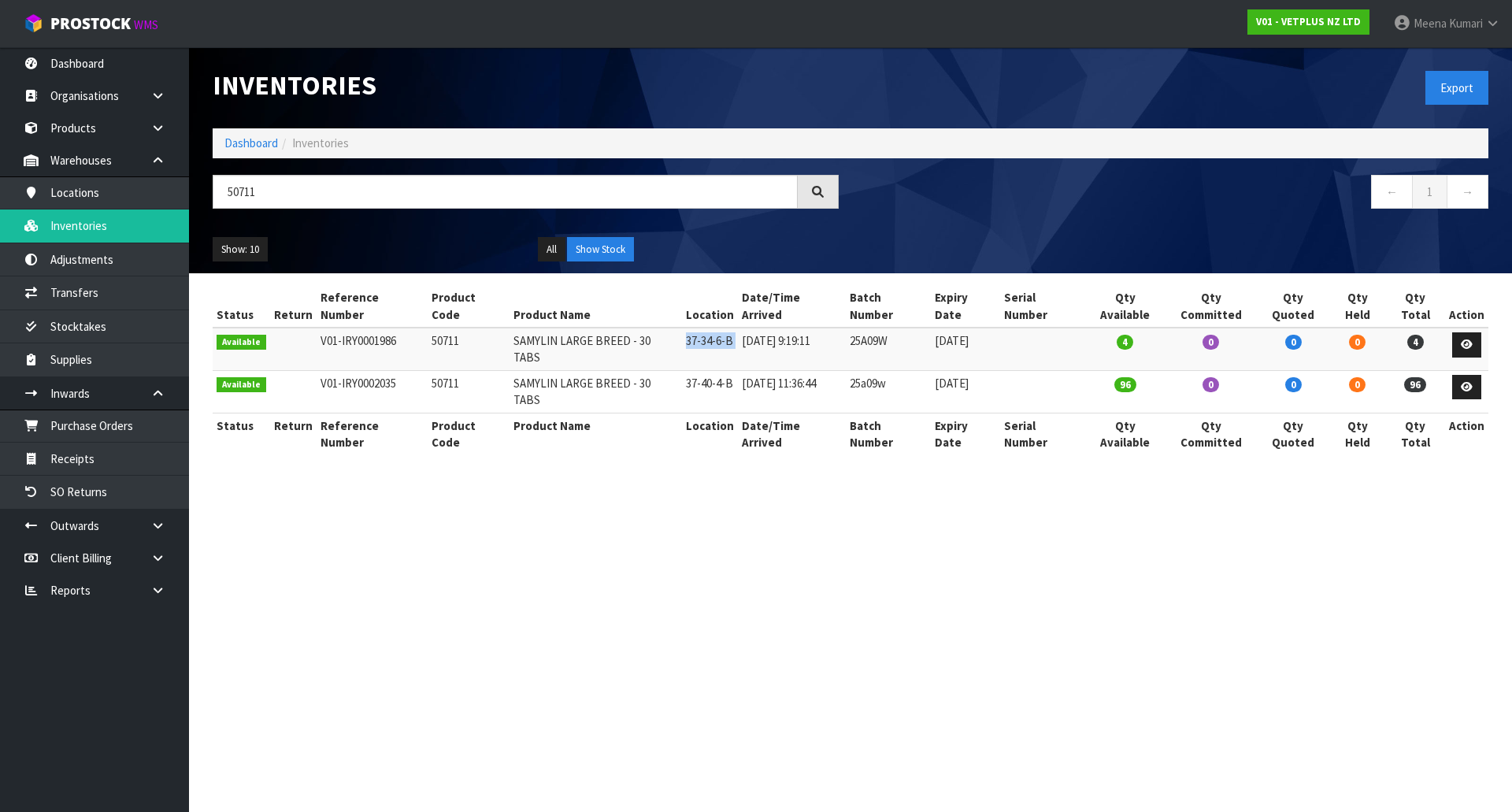
click at [740, 328] on tr "Available V01-IRY0001986 50711 SAMYLIN LARGE BREED - 30 TABS 37-34-6-B [DATE] 9…" at bounding box center [850, 349] width 1276 height 43
copy tr "37-34-6-B"
click at [252, 137] on link "Dashboard" at bounding box center [251, 142] width 54 height 15
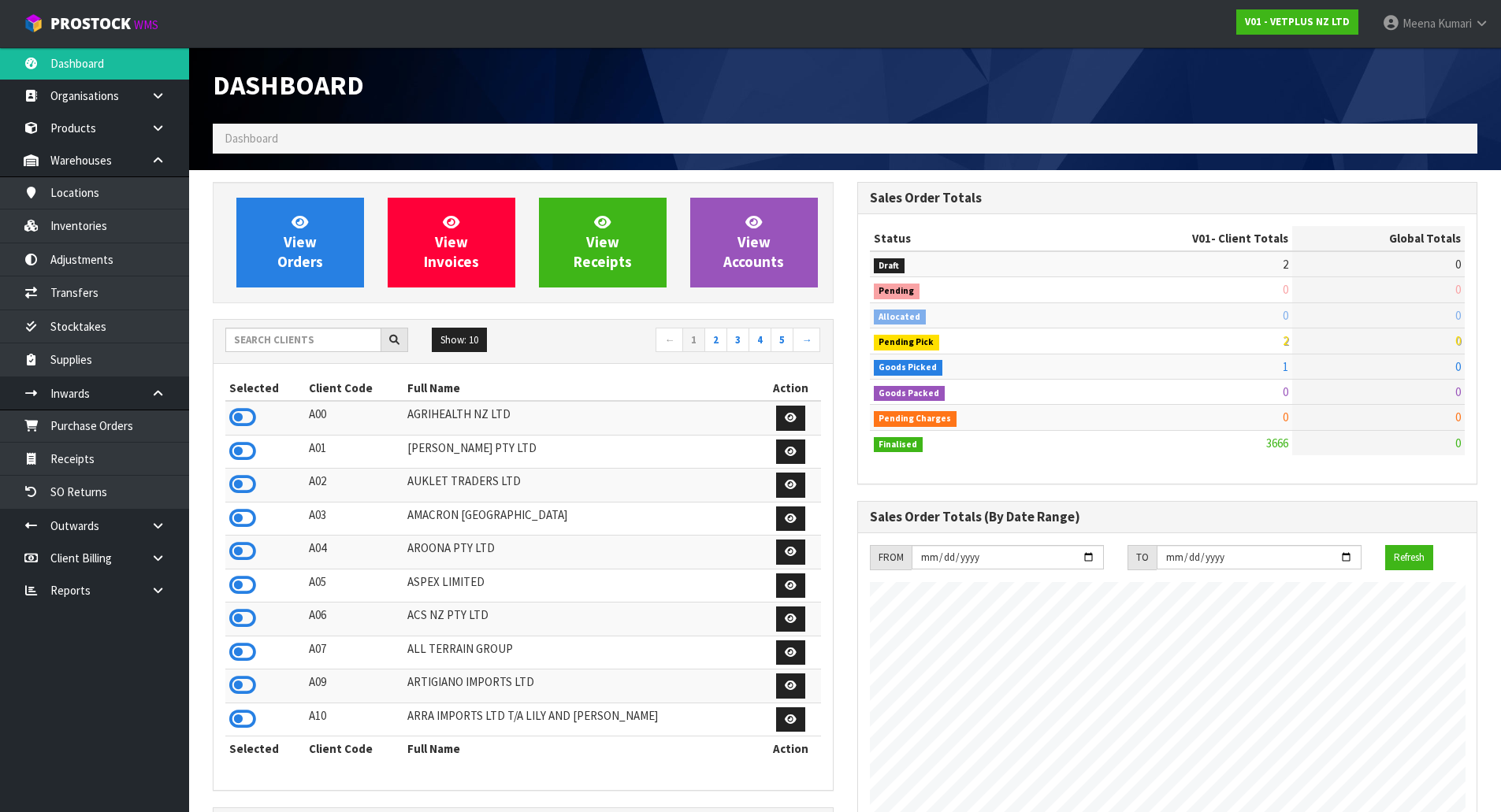
scroll to position [1193, 644]
click at [313, 336] on input "text" at bounding box center [303, 339] width 156 height 24
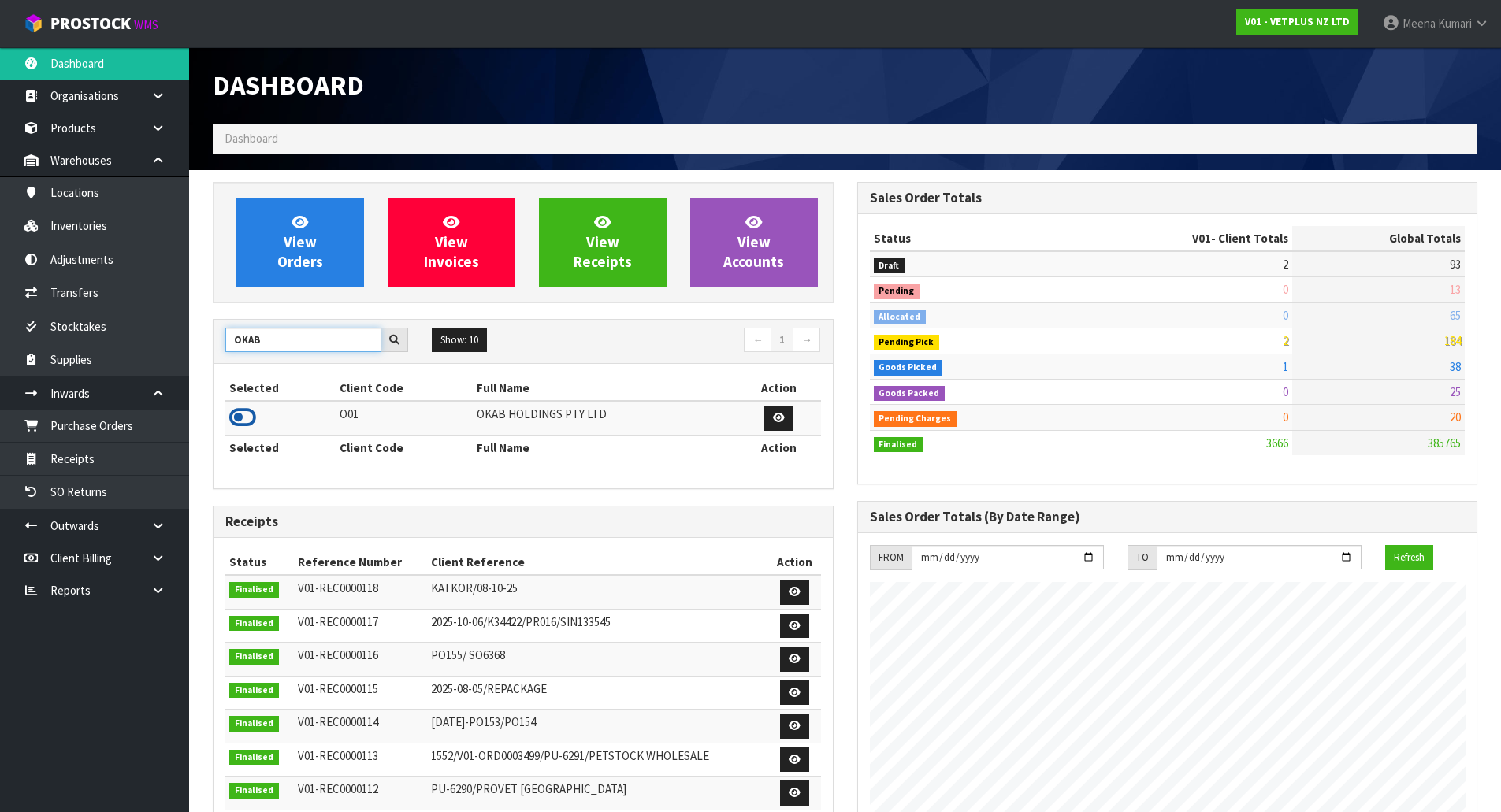
type input "OKAB"
click at [251, 416] on icon at bounding box center [242, 417] width 26 height 23
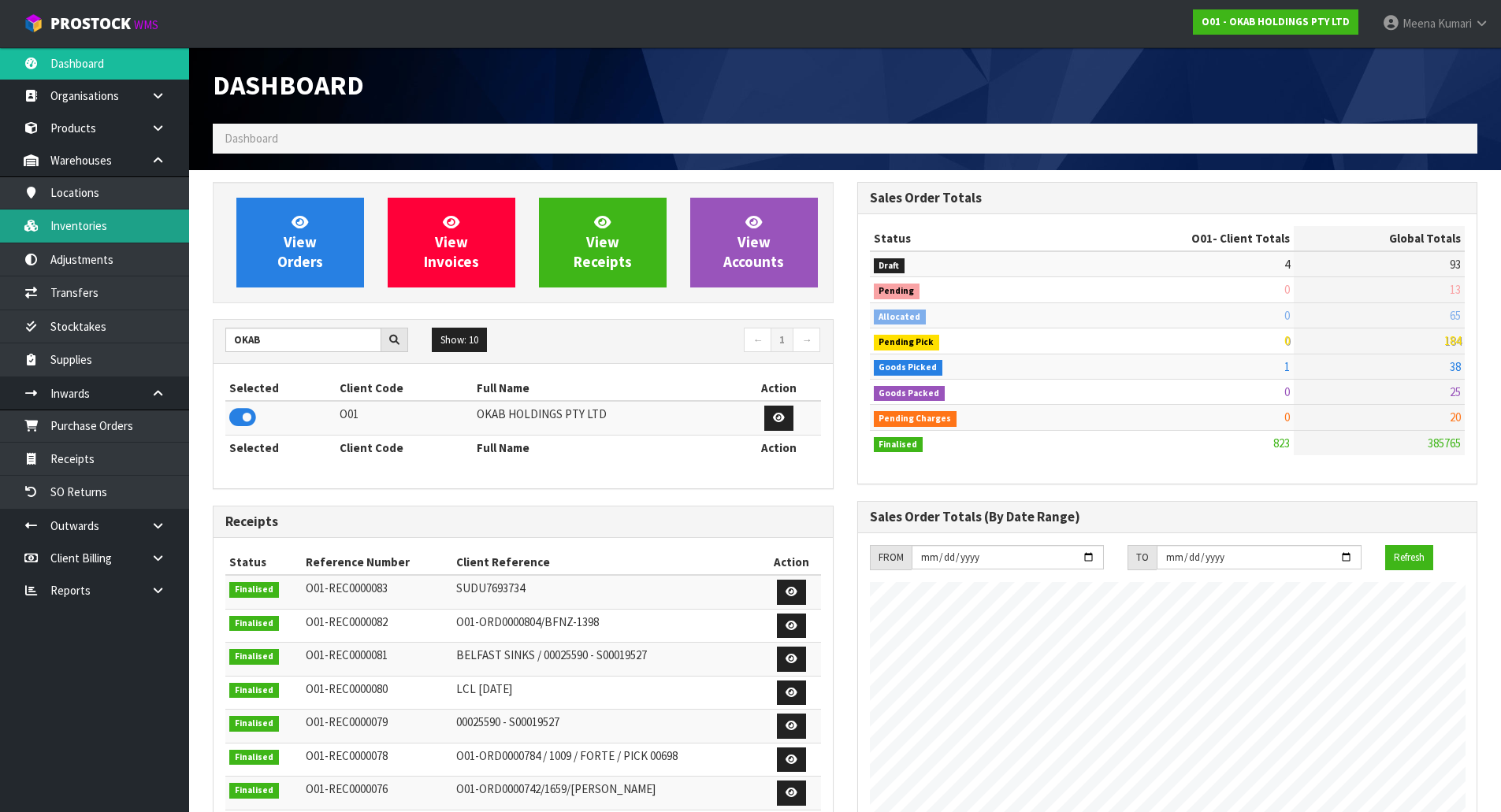
scroll to position [1133, 644]
click at [125, 226] on link "Inventories" at bounding box center [95, 225] width 189 height 32
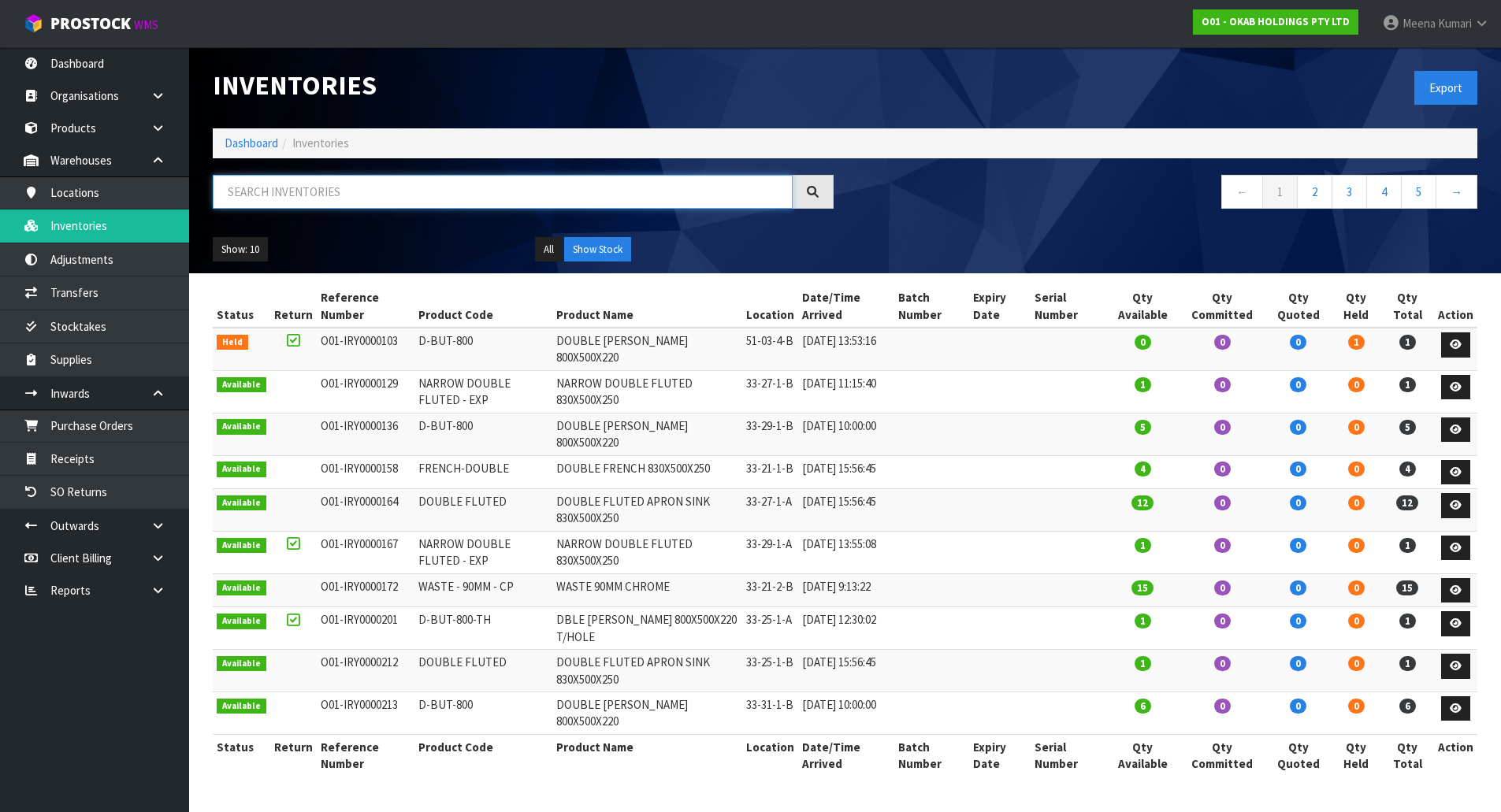
click at [363, 188] on input "text" at bounding box center [502, 191] width 580 height 34
paste input "RE 65 BBP"
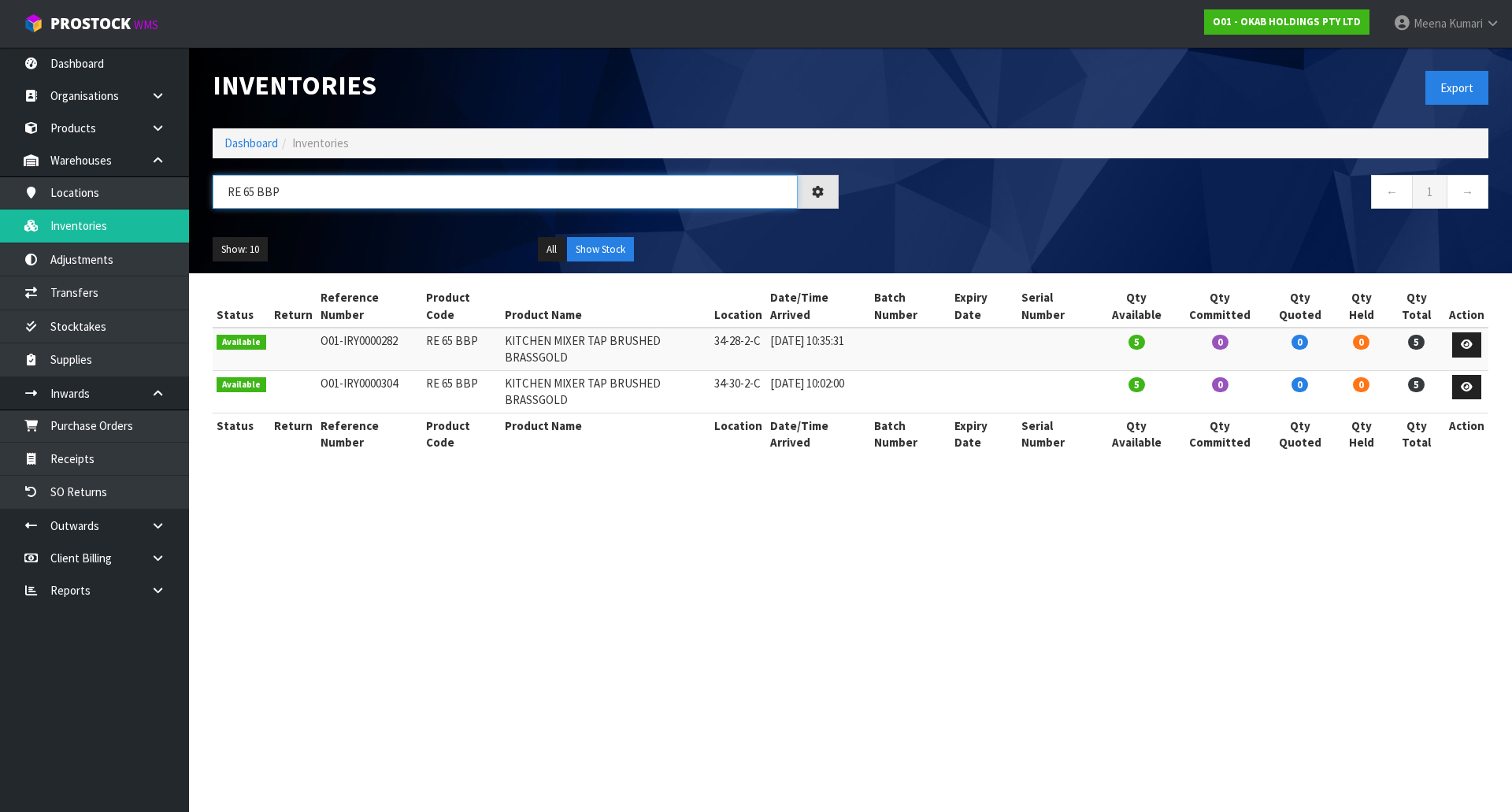
click at [305, 205] on input "RE 65 BBP" at bounding box center [505, 191] width 585 height 34
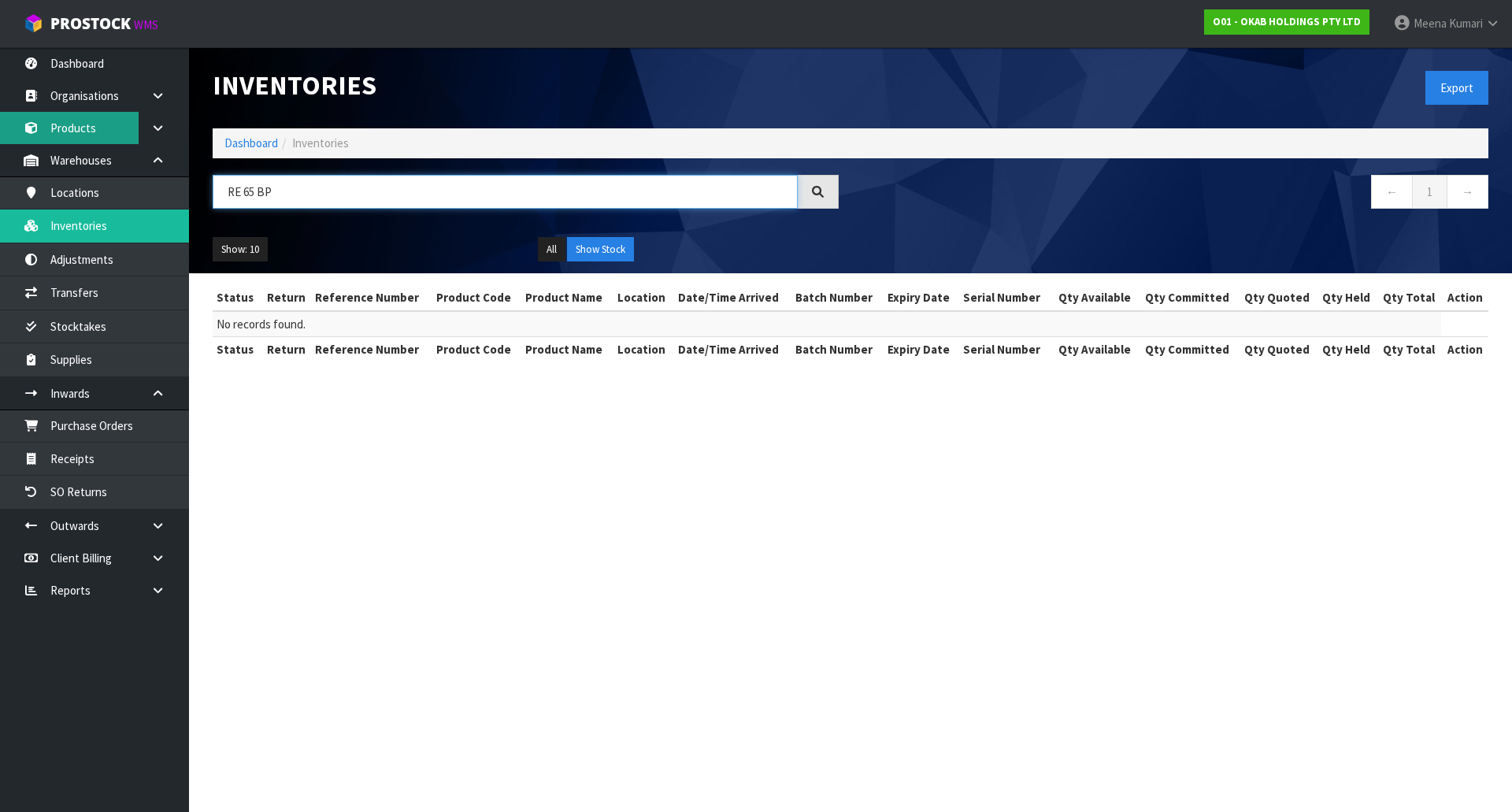
type input "RE 65 BP"
click at [232, 139] on link "Dashboard" at bounding box center [251, 142] width 54 height 15
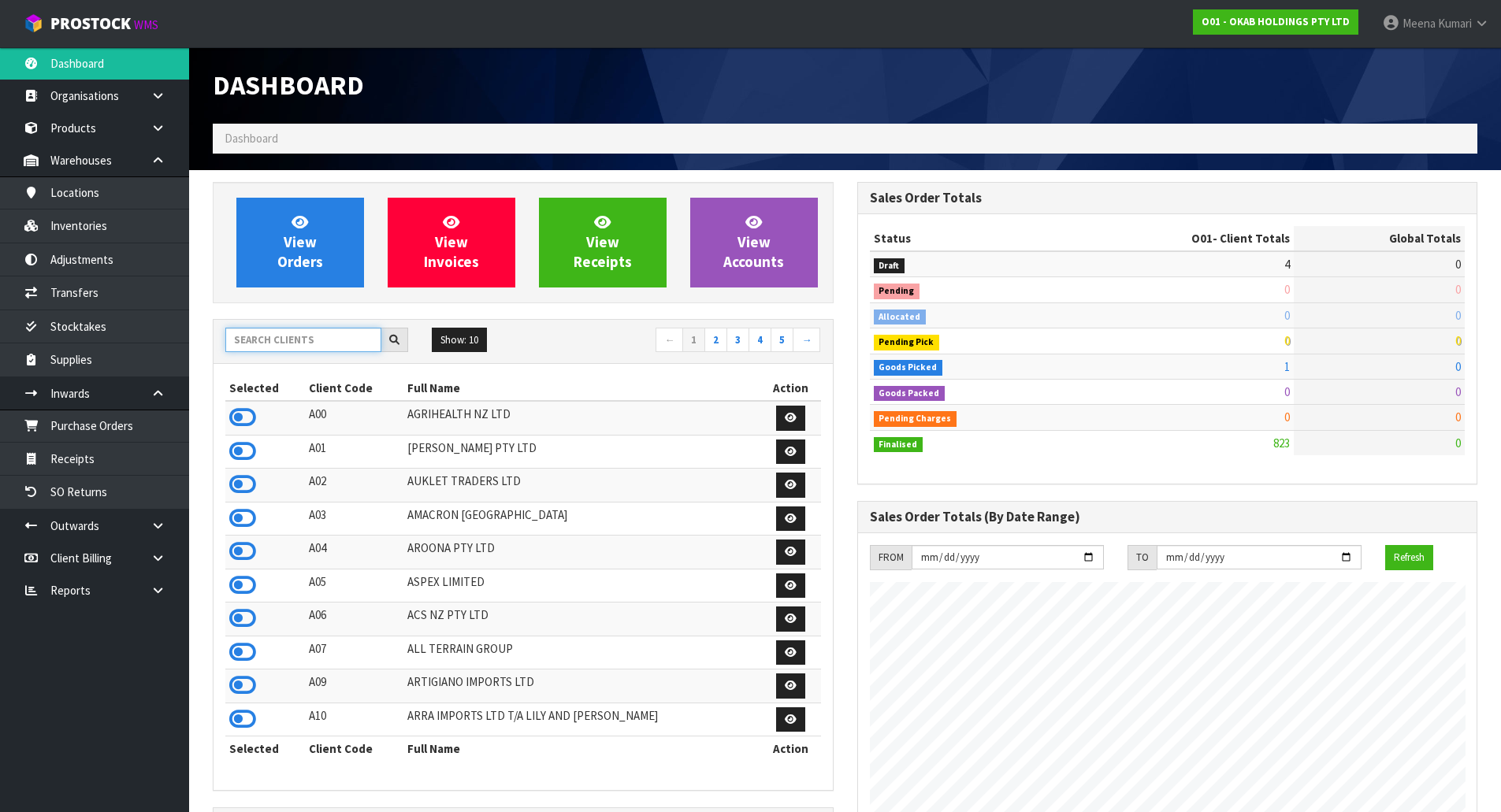
scroll to position [1133, 644]
click at [353, 346] on input "text" at bounding box center [303, 339] width 156 height 24
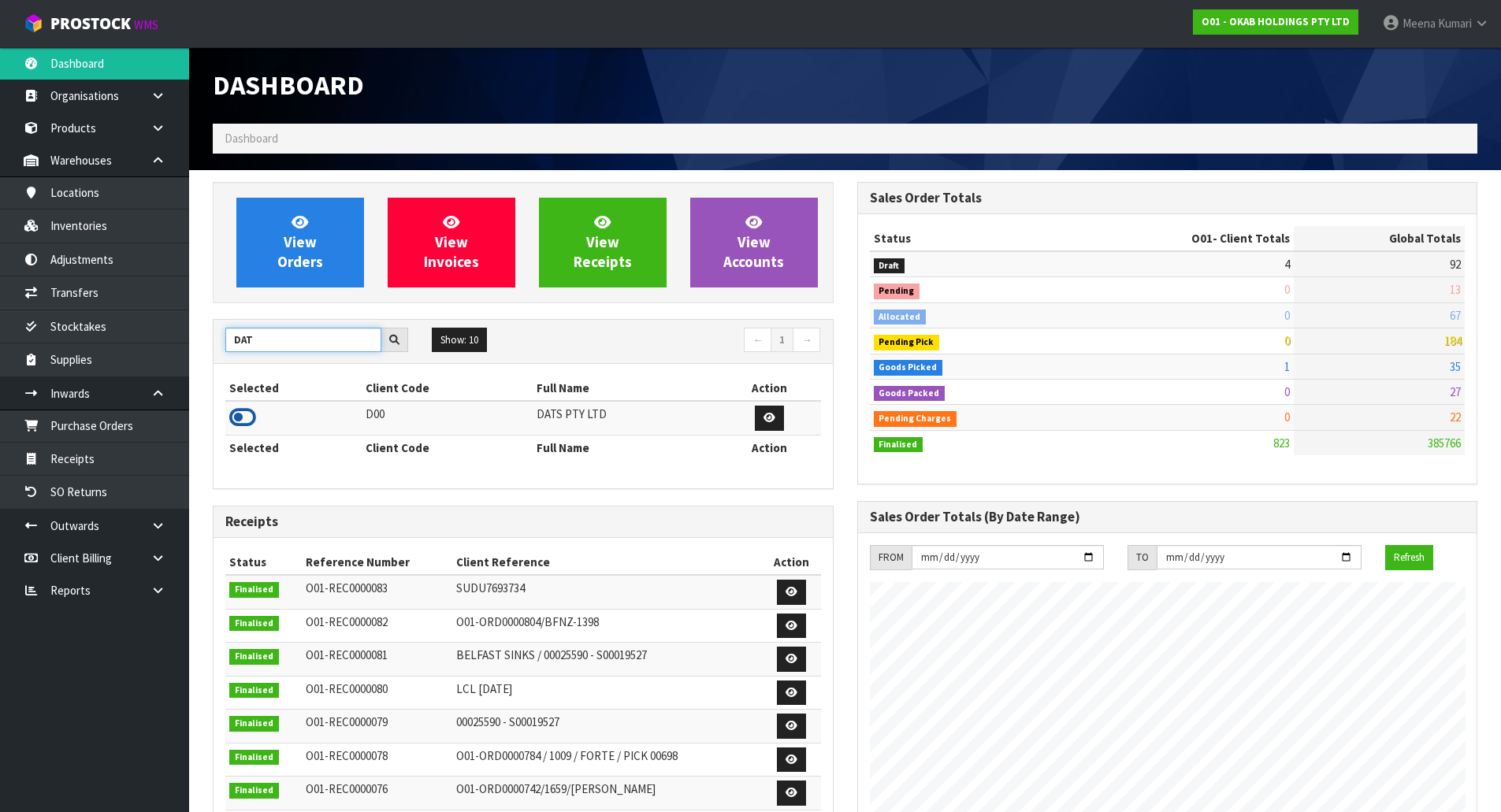
type input "DAT"
click at [245, 413] on icon at bounding box center [242, 417] width 26 height 23
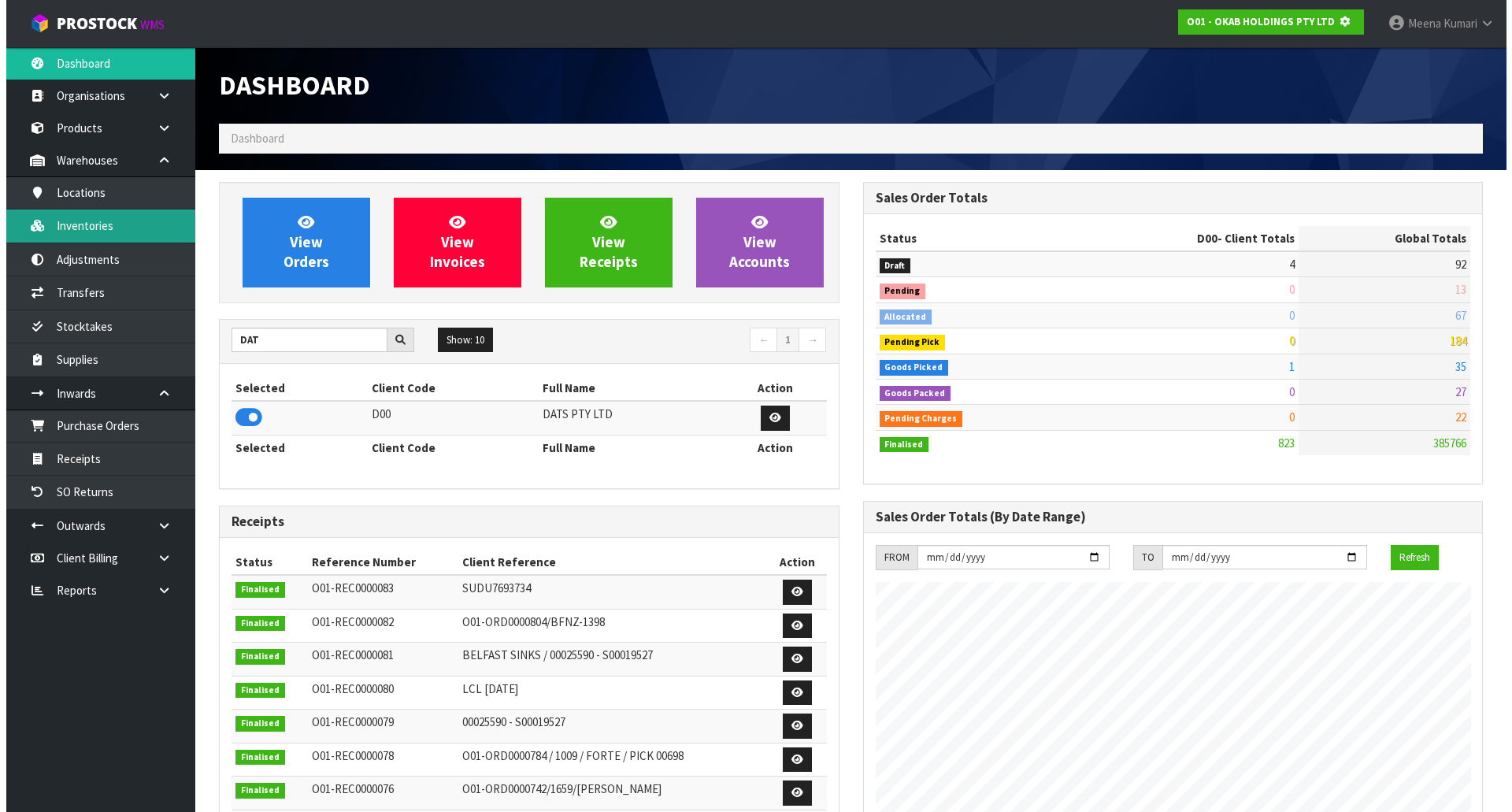
scroll to position [786545, 786935]
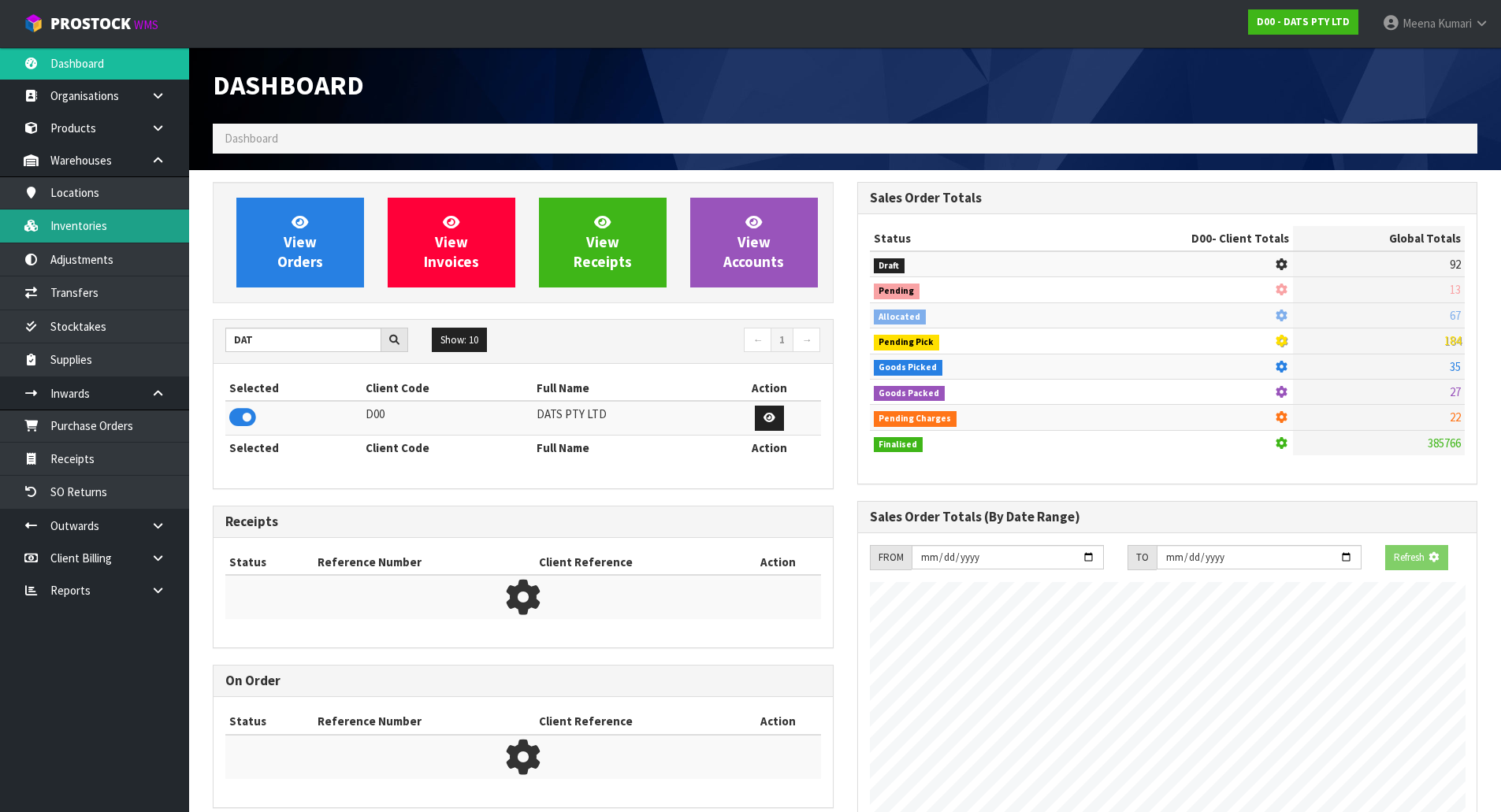
click at [117, 224] on link "Inventories" at bounding box center [95, 225] width 189 height 32
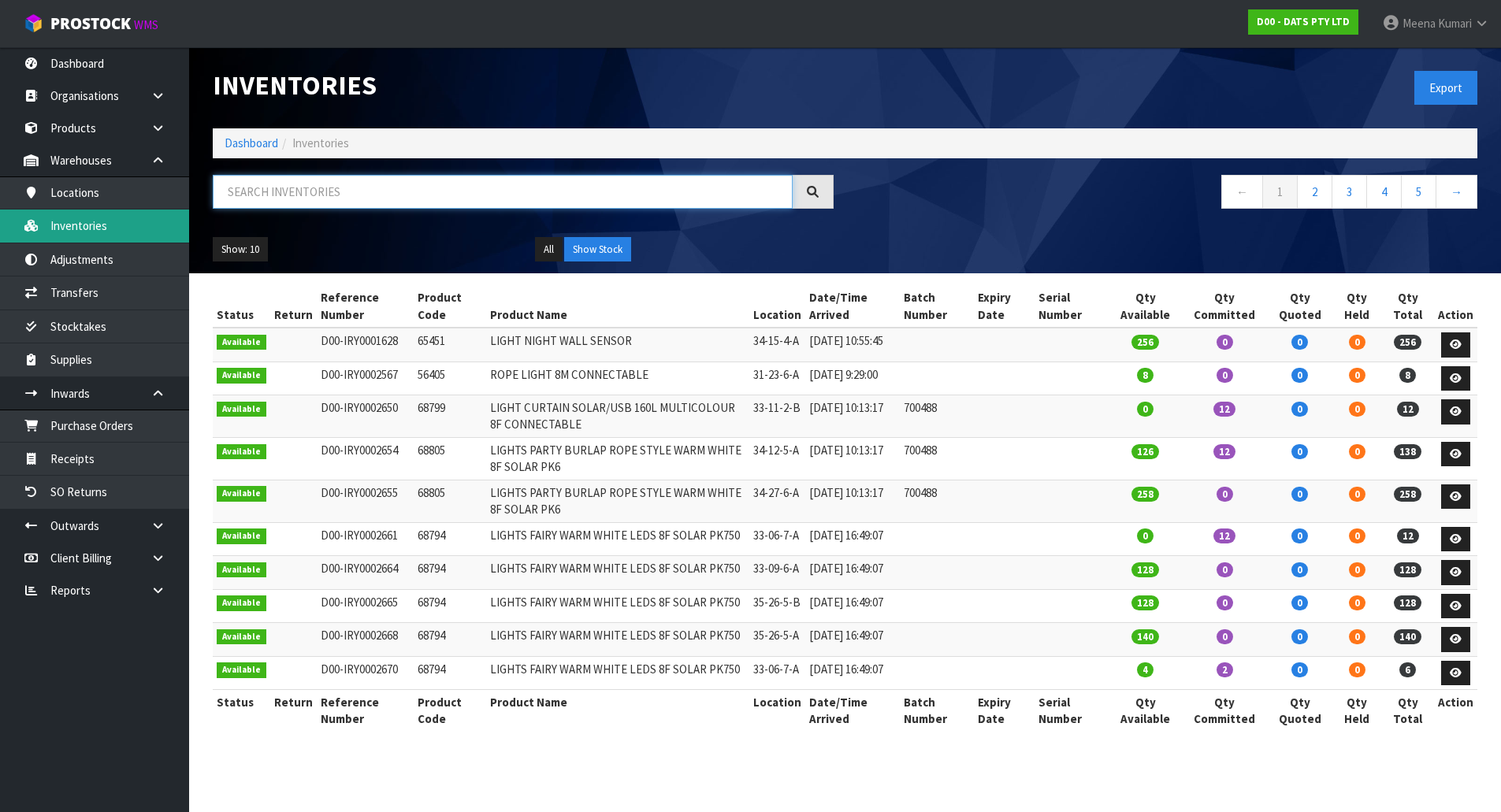
click at [351, 199] on input "text" at bounding box center [502, 191] width 580 height 34
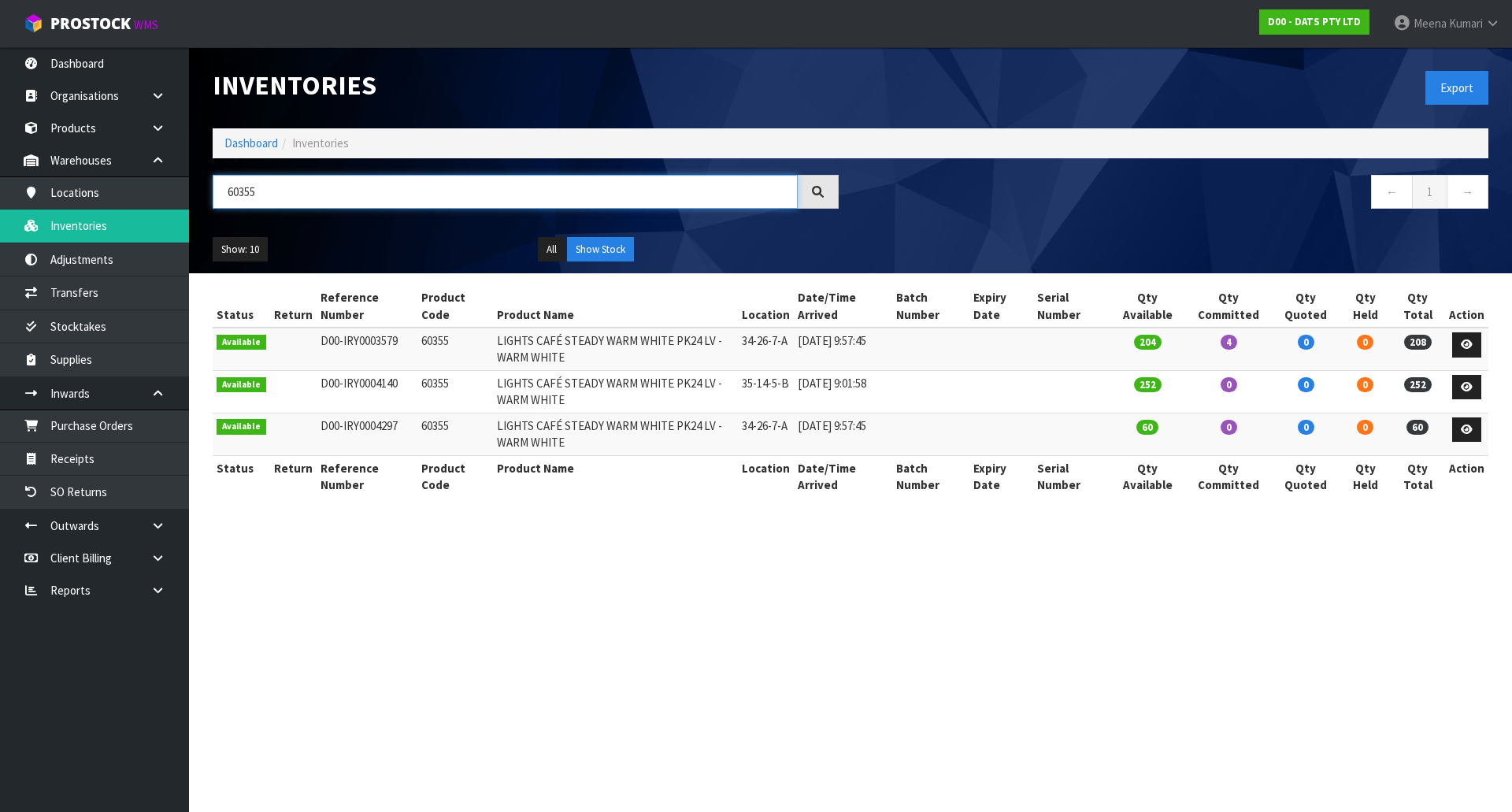
type input "60355"
click at [428, 341] on td "60355" at bounding box center [455, 349] width 76 height 43
copy td "60355"
click at [167, 520] on link at bounding box center [164, 525] width 51 height 32
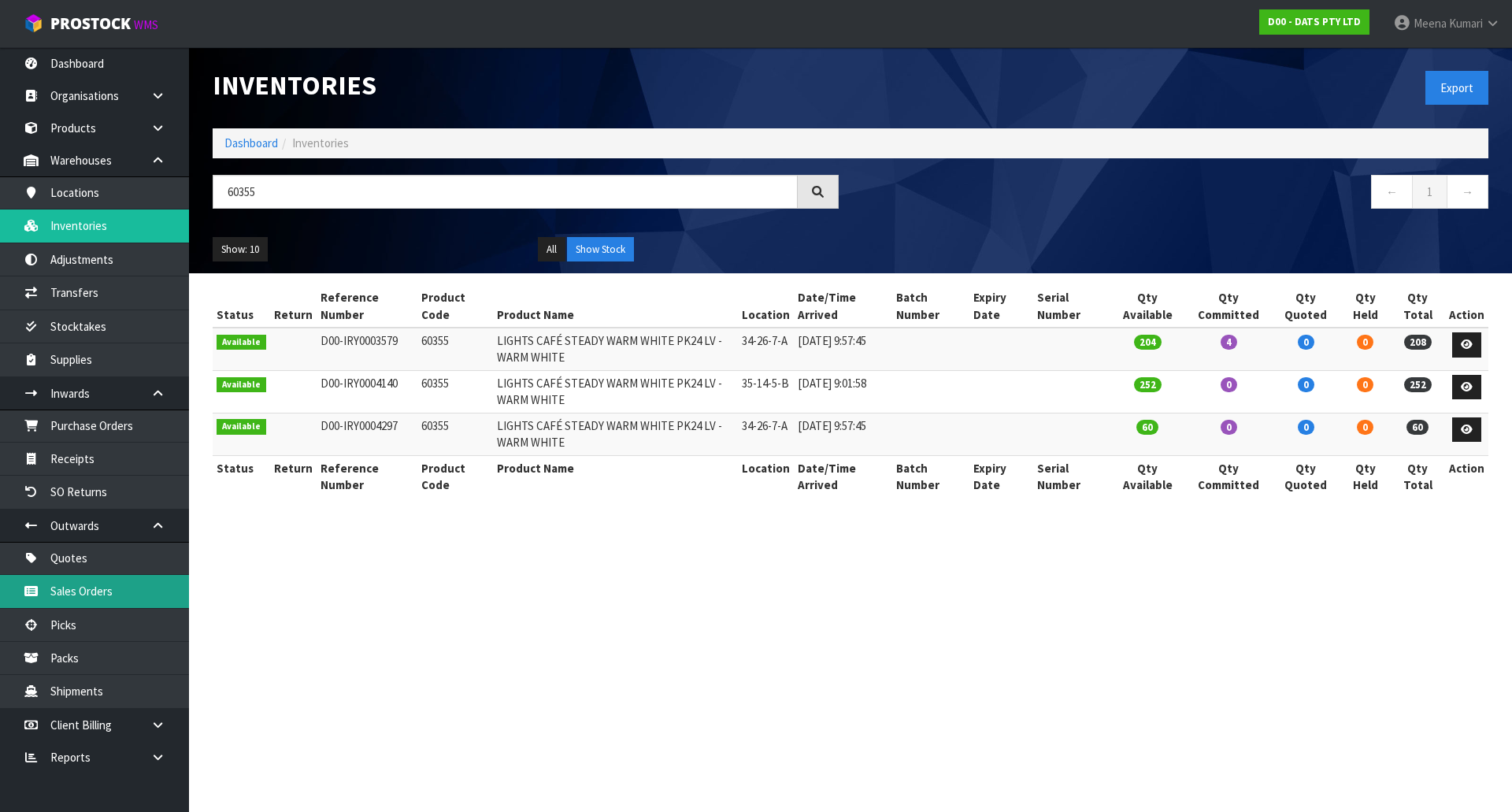
click at [133, 593] on link "Sales Orders" at bounding box center [95, 591] width 189 height 32
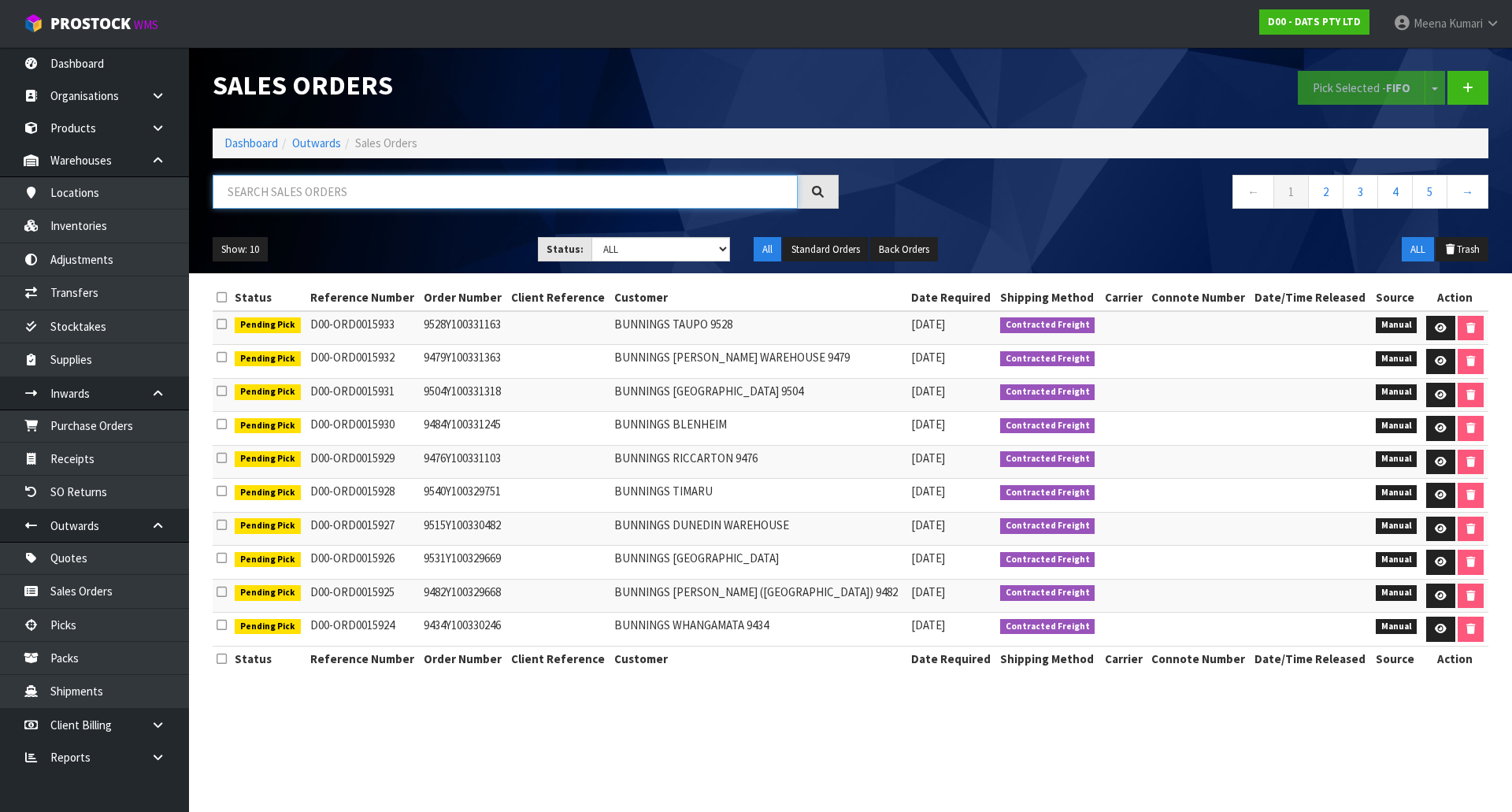
click at [526, 184] on input "text" at bounding box center [505, 191] width 585 height 34
paste input "60355"
type input "60355"
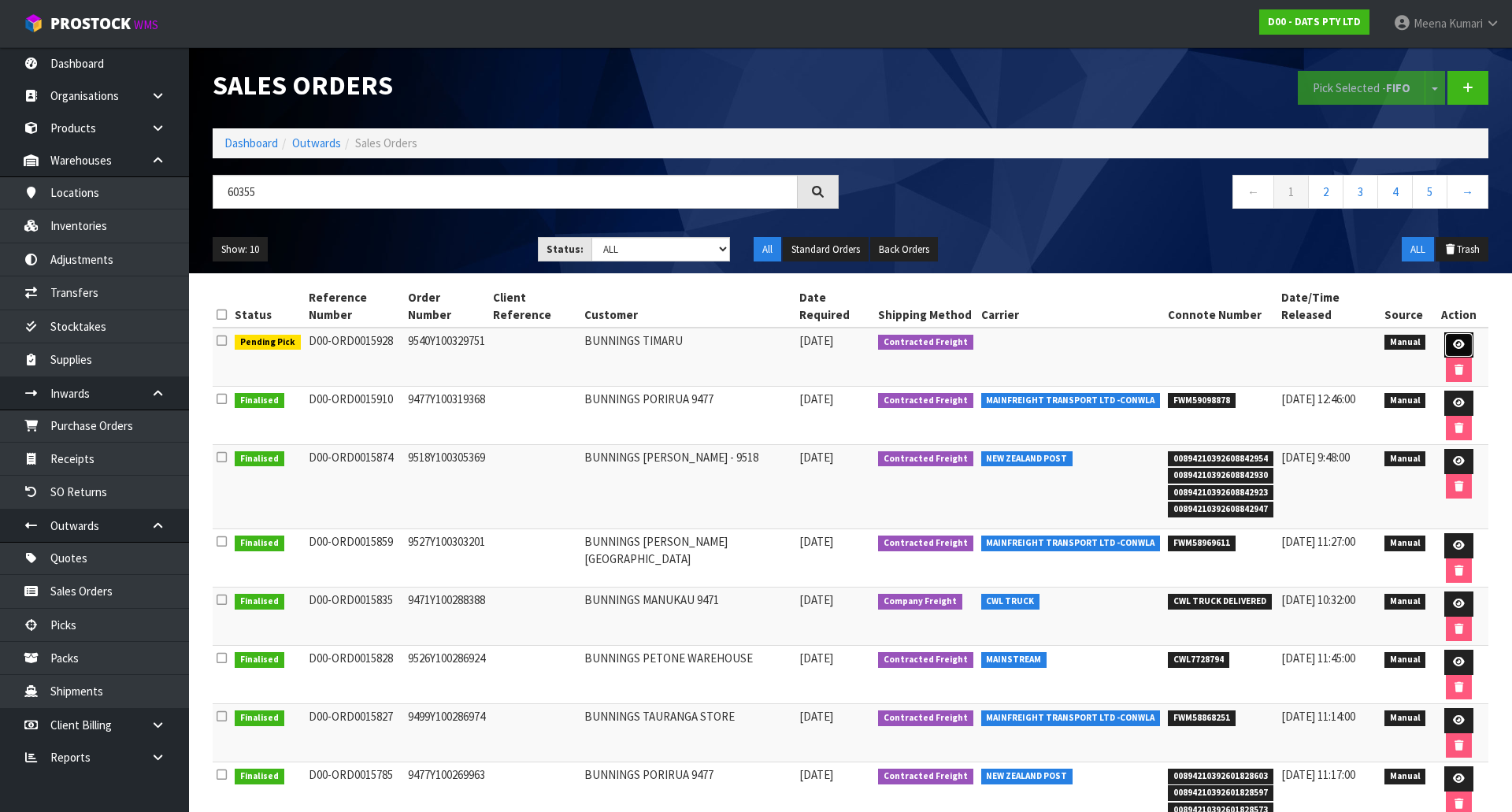
click at [1447, 332] on link at bounding box center [1459, 345] width 29 height 25
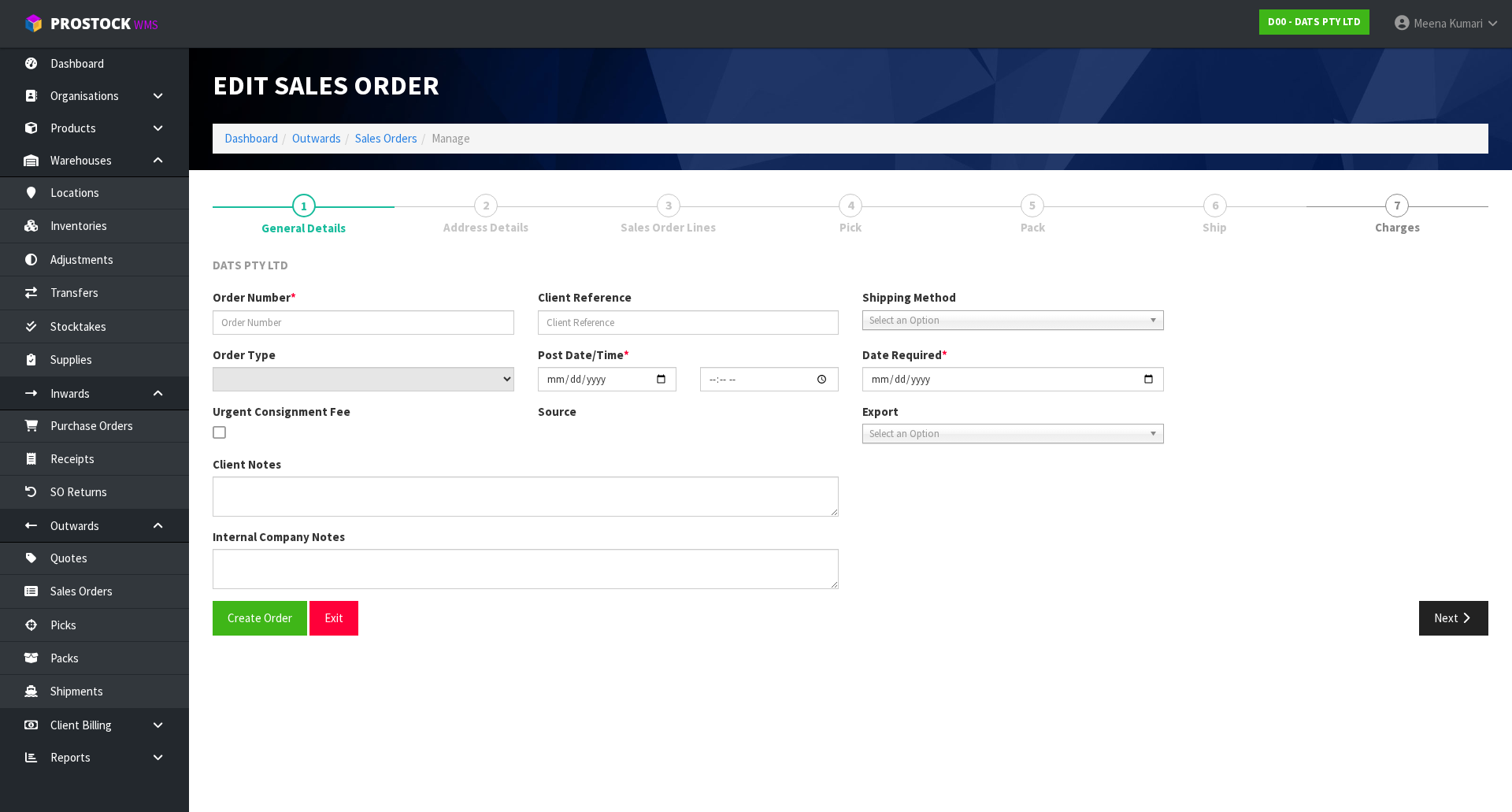
type input "9540Y100329751"
select select "number:0"
type input "[DATE]"
type input "10:21:00.000"
type input "[DATE]"
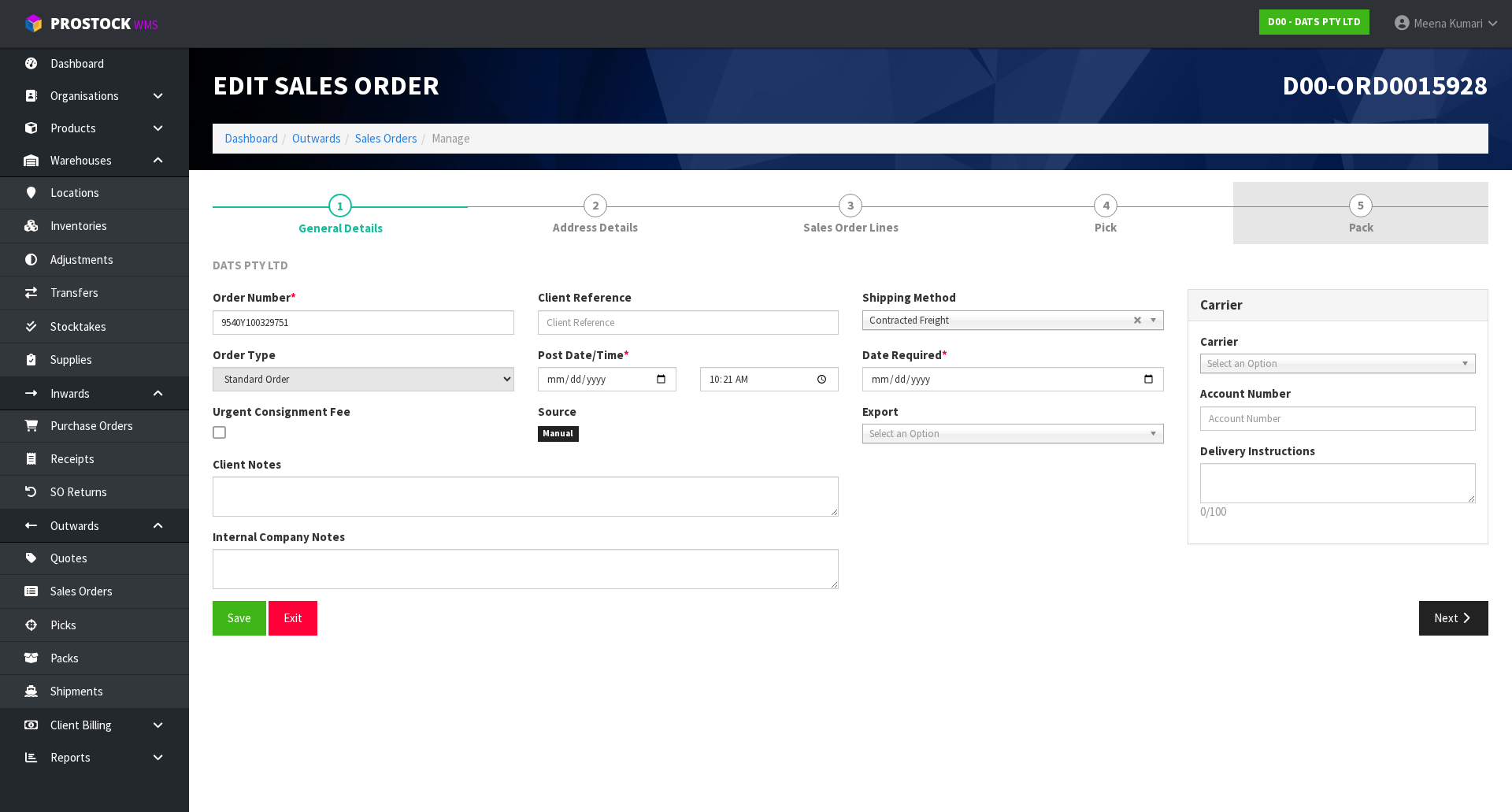
click at [1281, 213] on link "5 Pack" at bounding box center [1361, 213] width 255 height 62
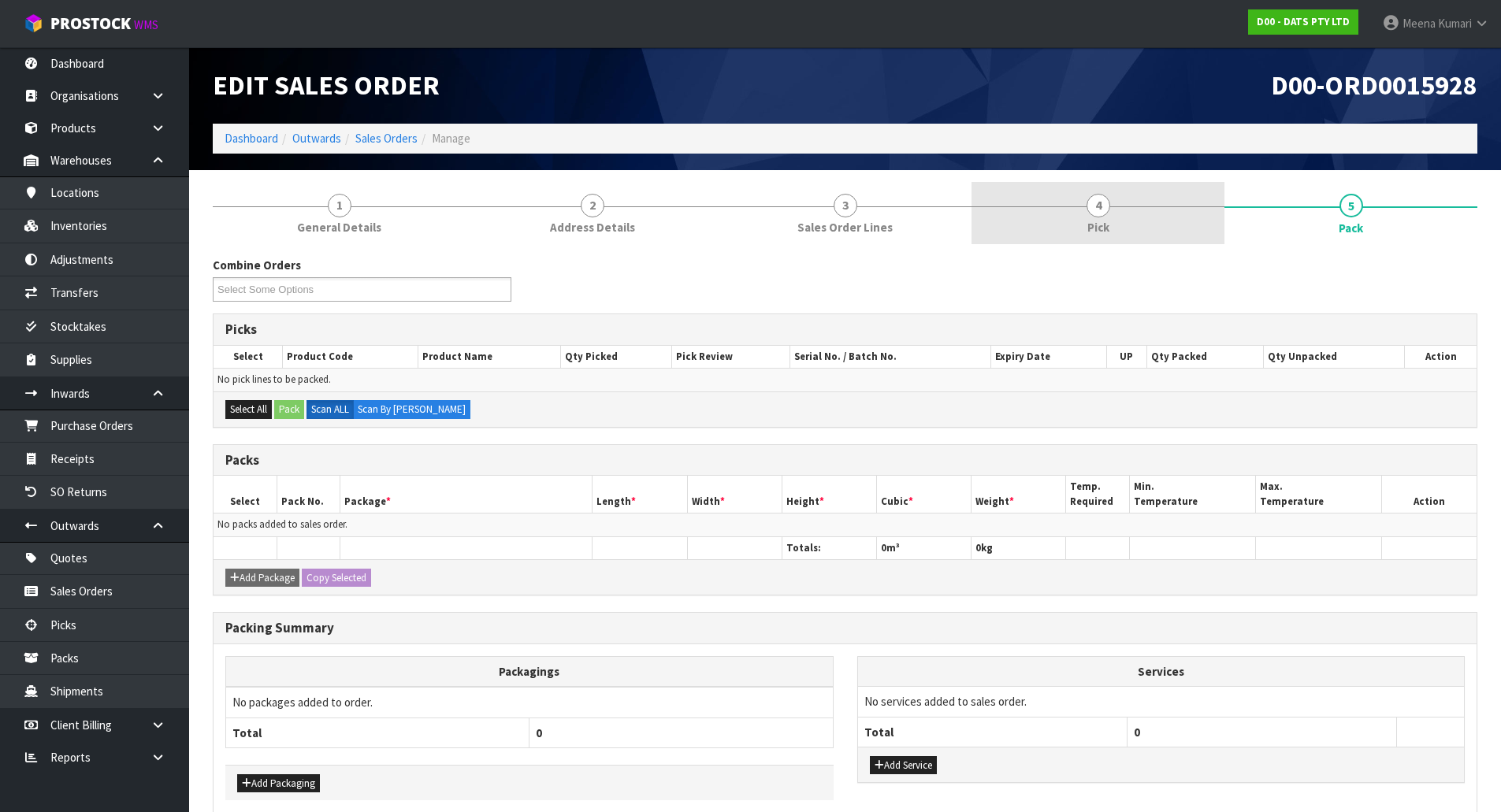
click at [1163, 223] on link "4 Pick" at bounding box center [1097, 213] width 253 height 62
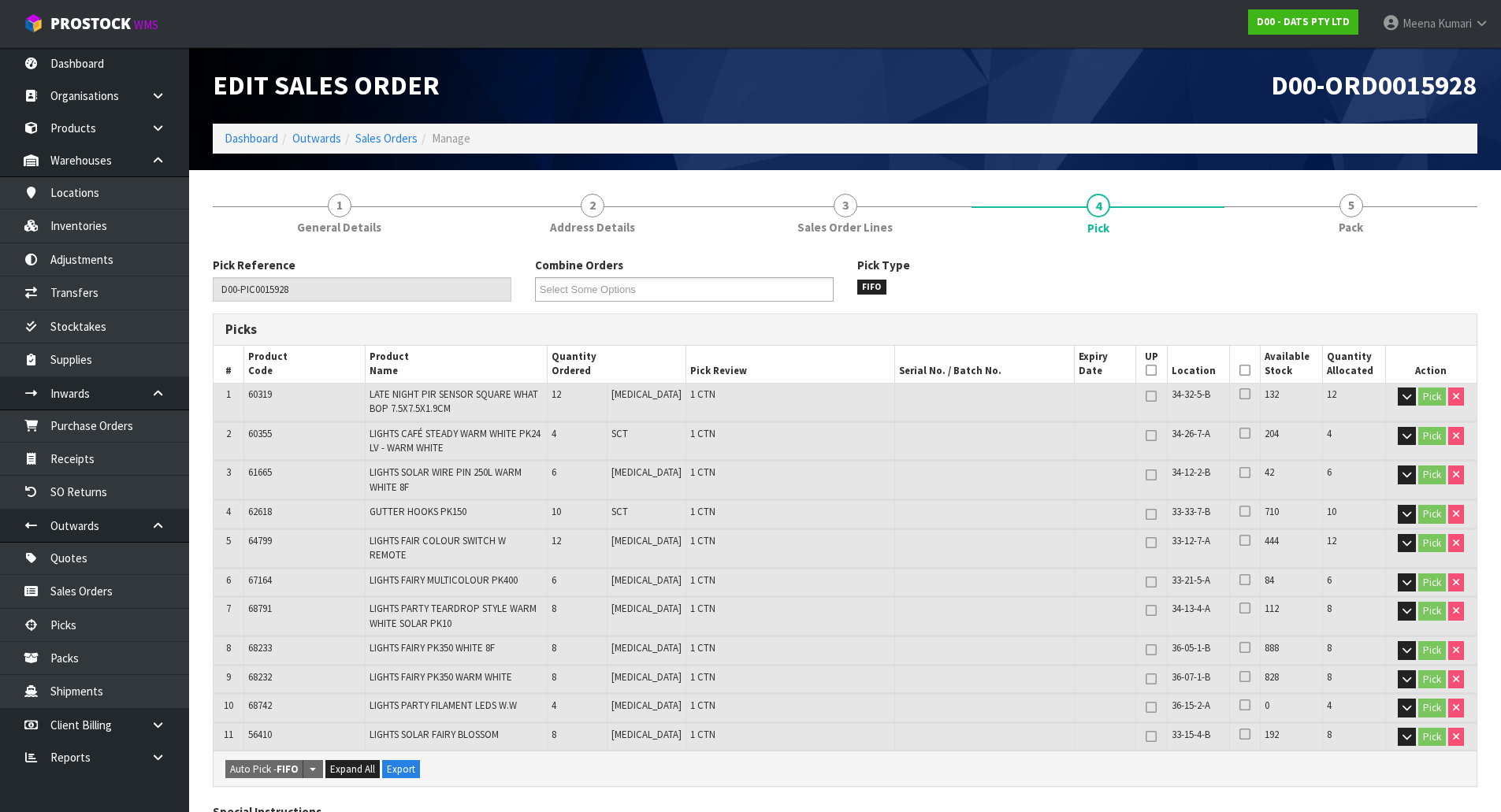
click at [260, 436] on span "60355" at bounding box center [259, 434] width 23 height 14
copy span "60355"
click at [97, 238] on link "Inventories" at bounding box center [95, 225] width 189 height 32
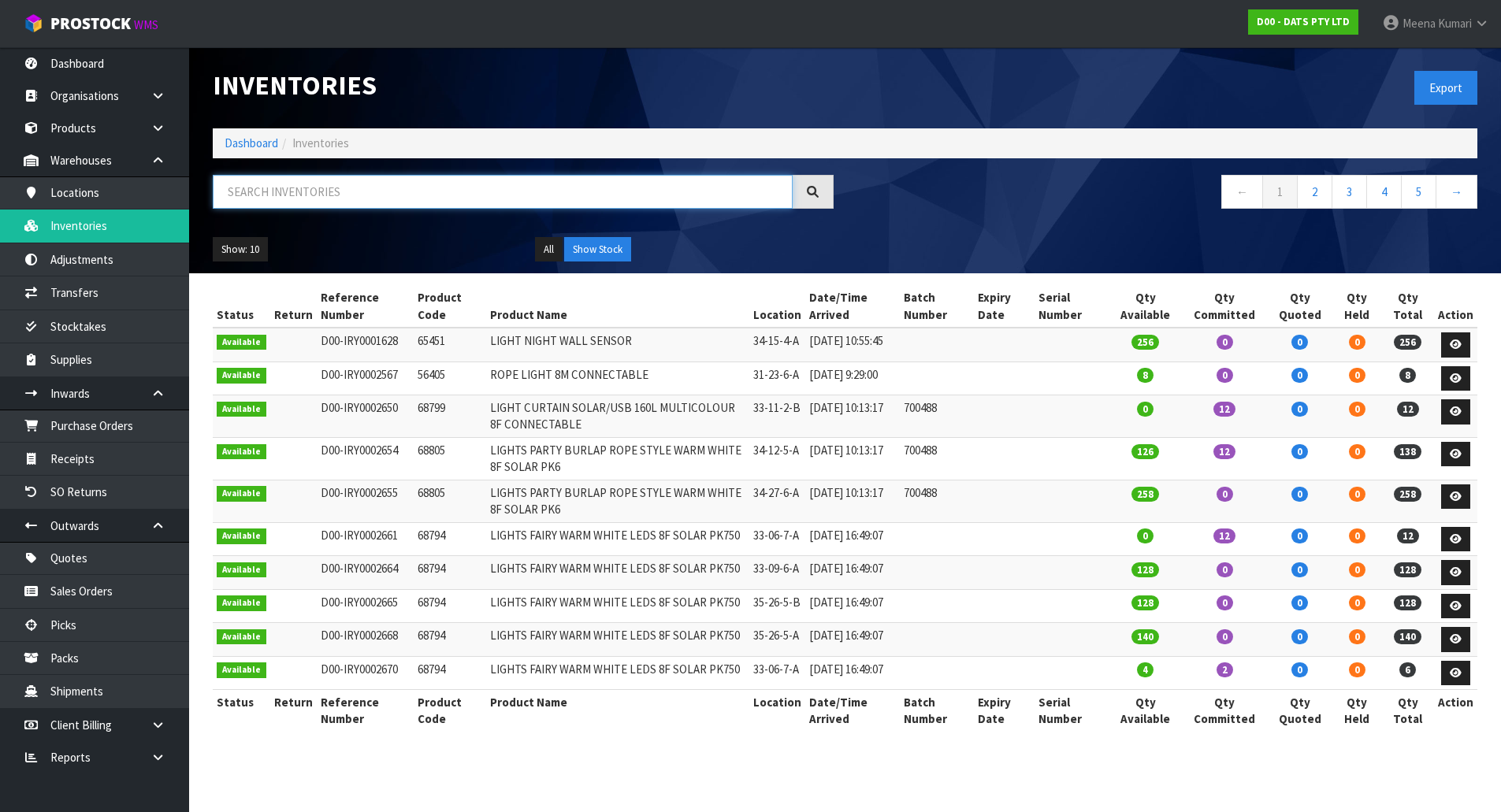
click at [334, 194] on input "text" at bounding box center [502, 191] width 580 height 34
paste input "60355"
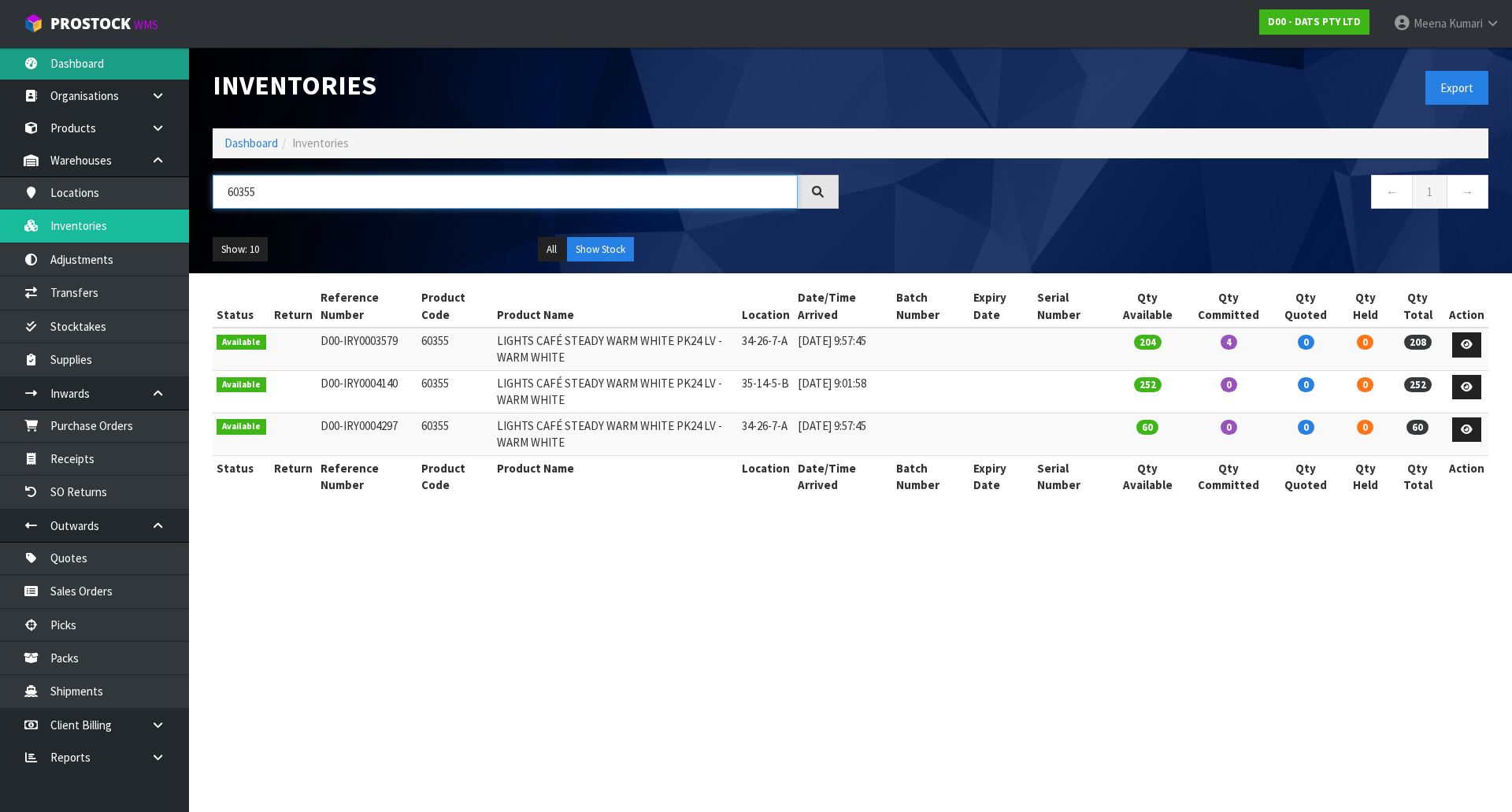
type input "60355"
click at [348, 199] on input "60355" at bounding box center [505, 191] width 585 height 34
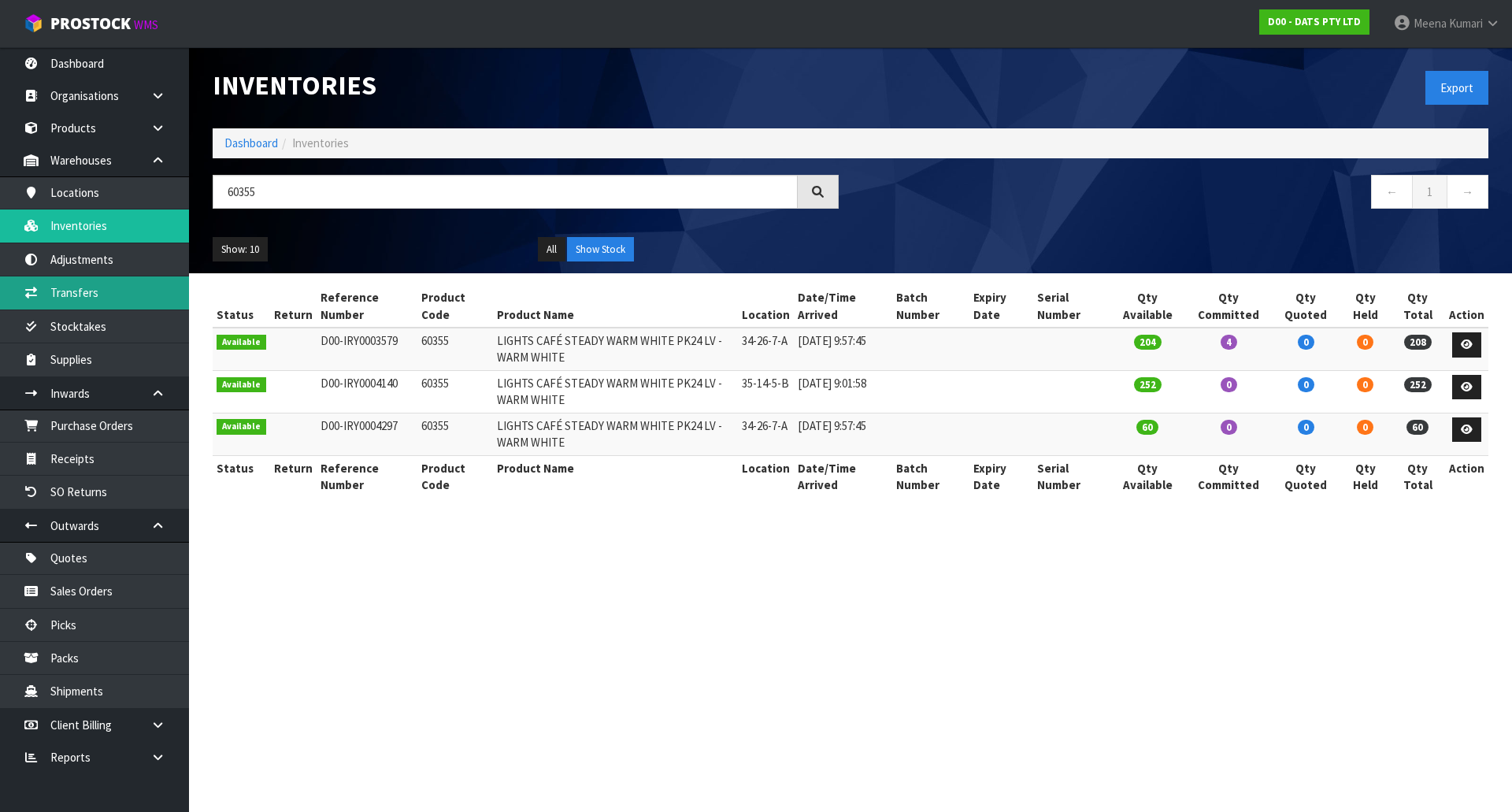
click at [67, 296] on link "Transfers" at bounding box center [95, 292] width 189 height 32
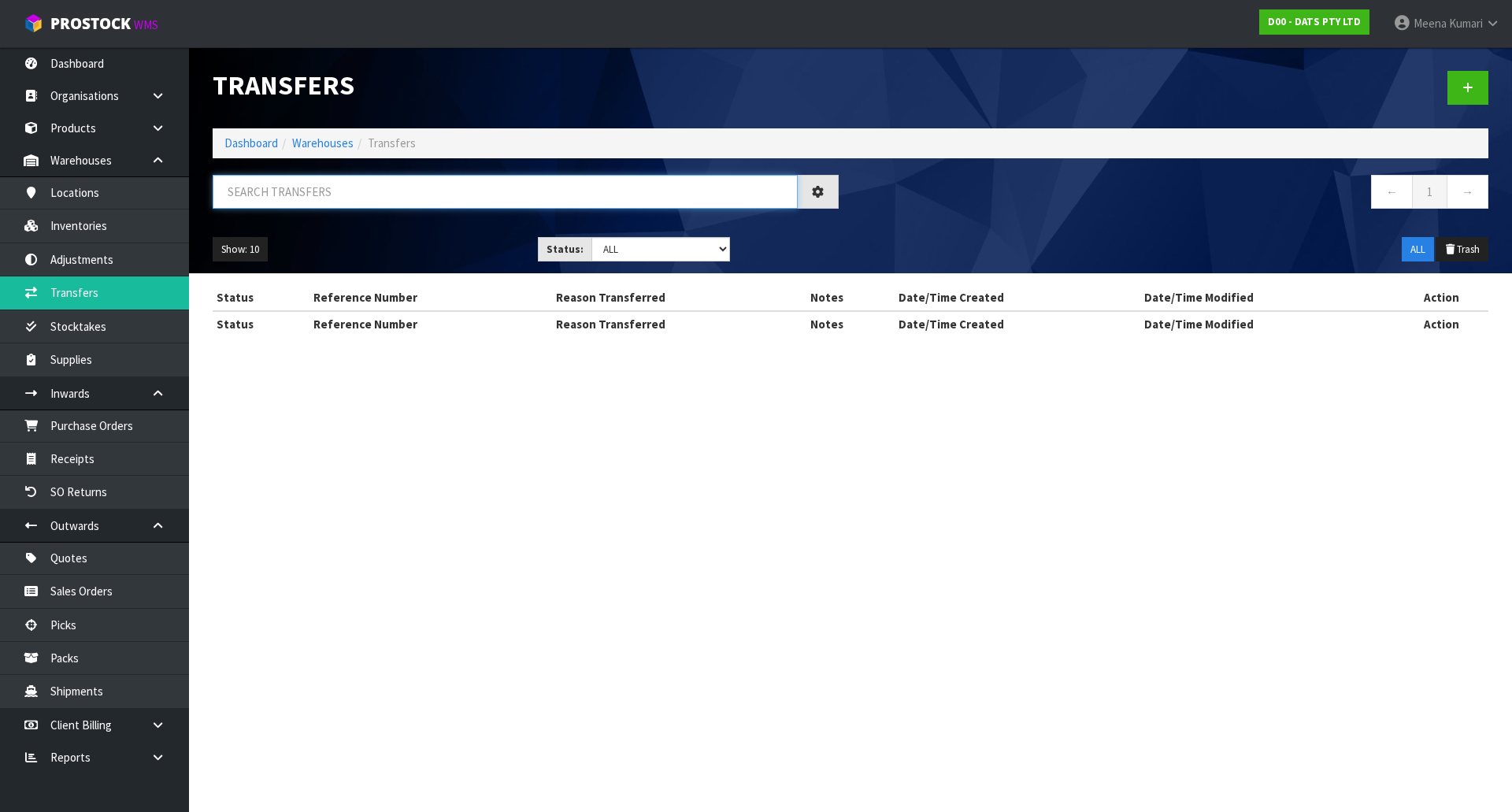
click at [432, 199] on input "text" at bounding box center [505, 191] width 585 height 34
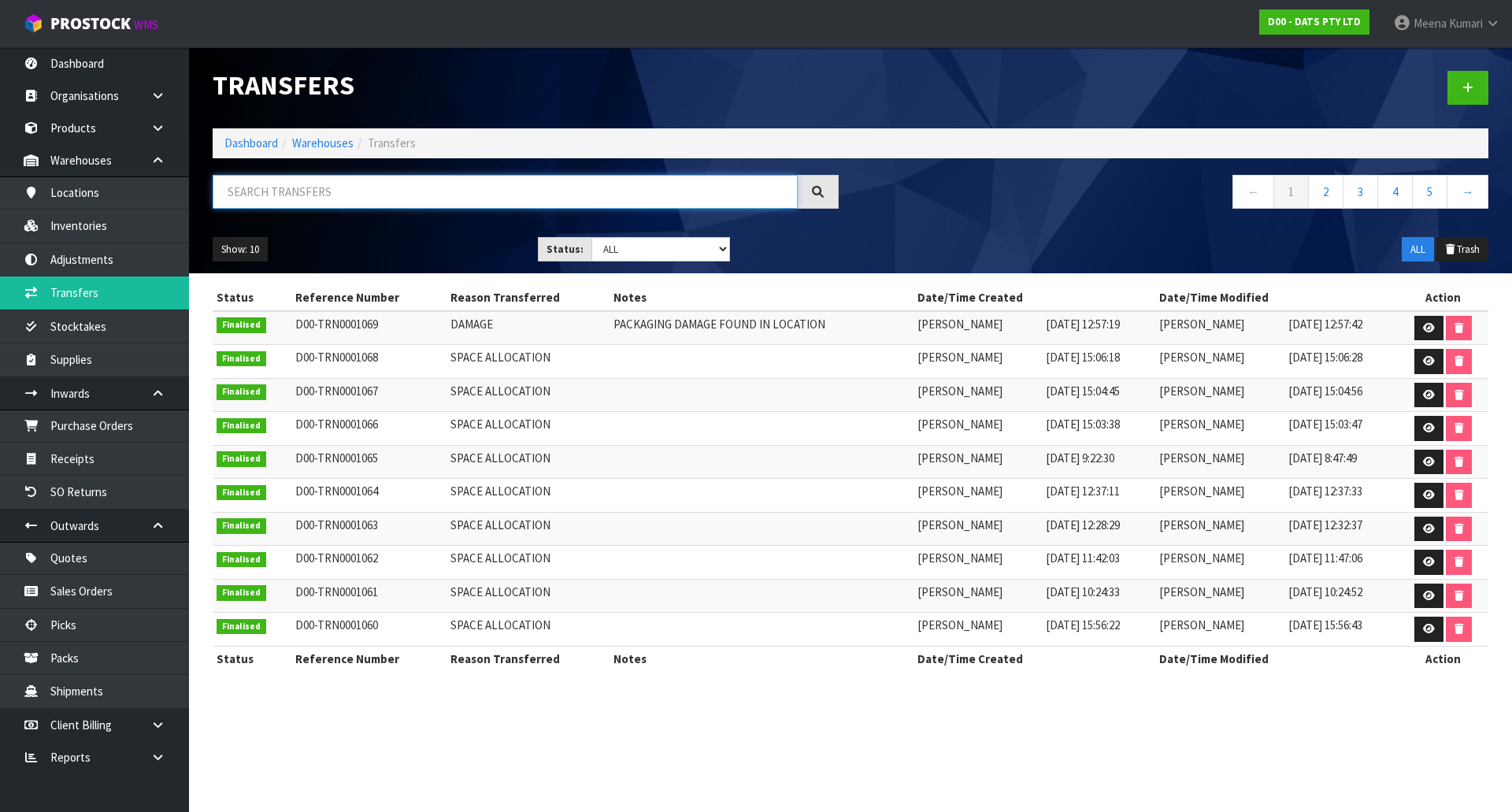
paste input "60333"
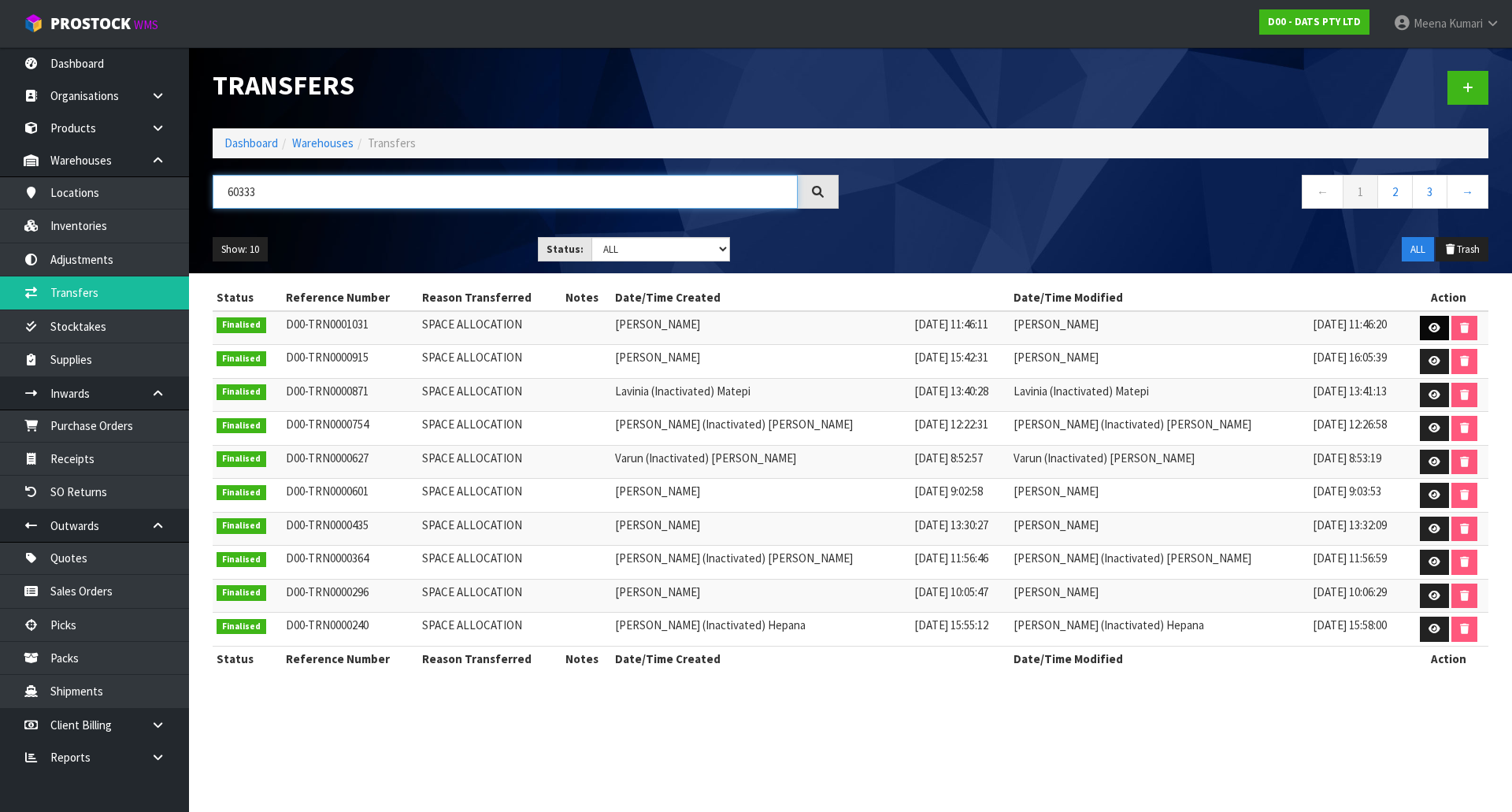
type input "60333"
click at [1429, 327] on icon at bounding box center [1435, 328] width 12 height 11
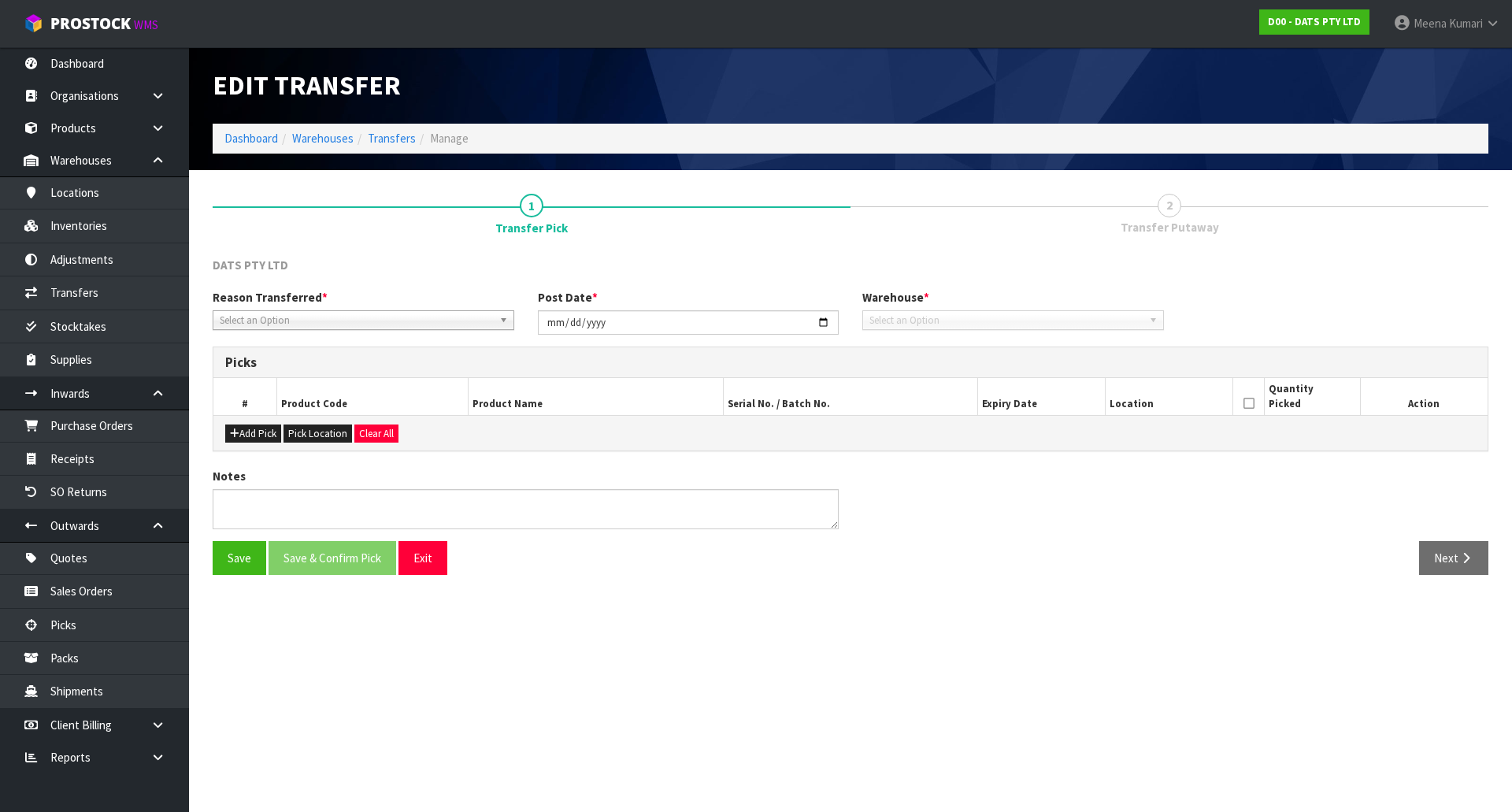
type input "[DATE]"
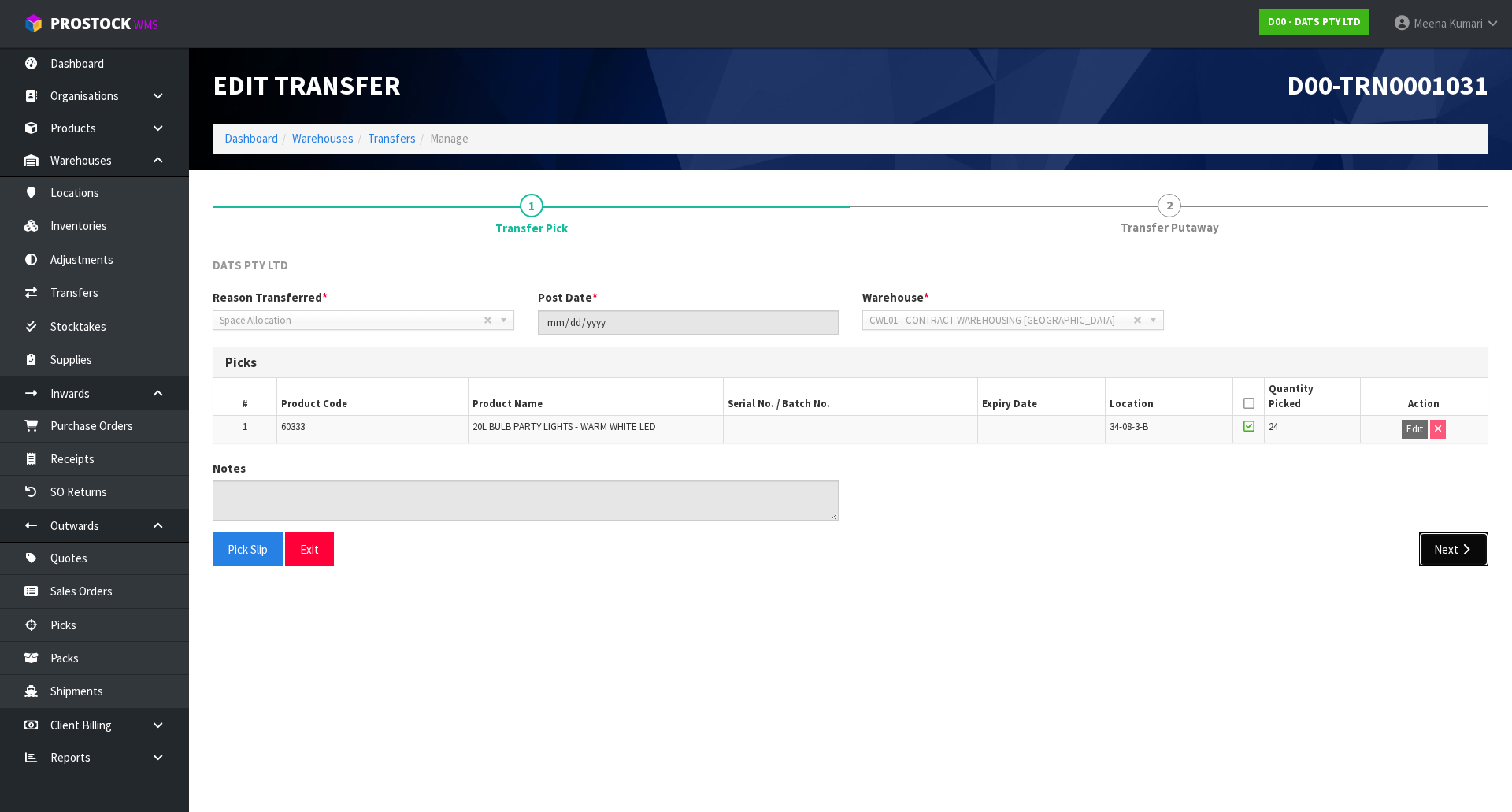
click at [1436, 554] on button "Next" at bounding box center [1454, 549] width 69 height 34
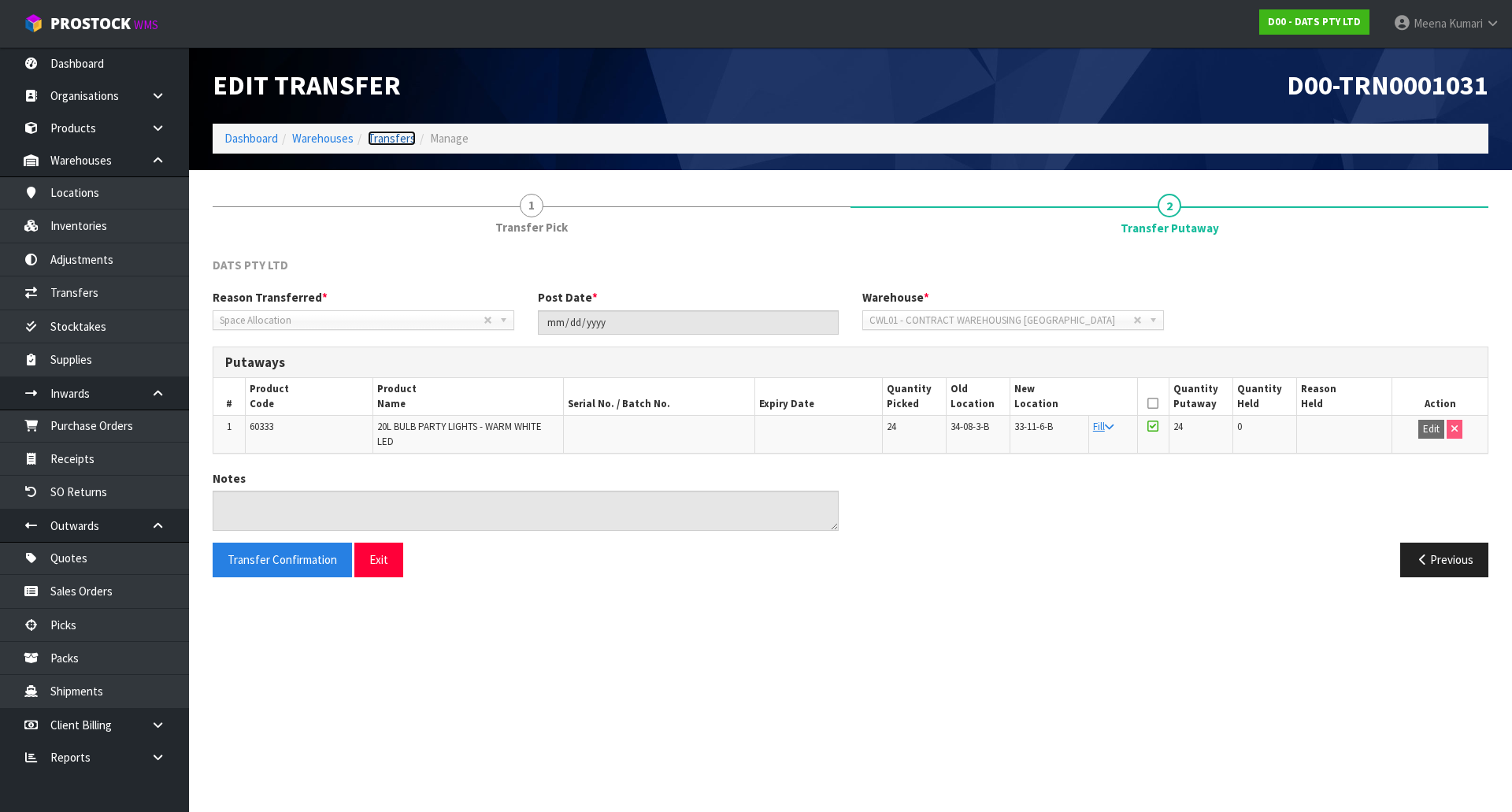
click at [383, 137] on link "Transfers" at bounding box center [391, 137] width 48 height 15
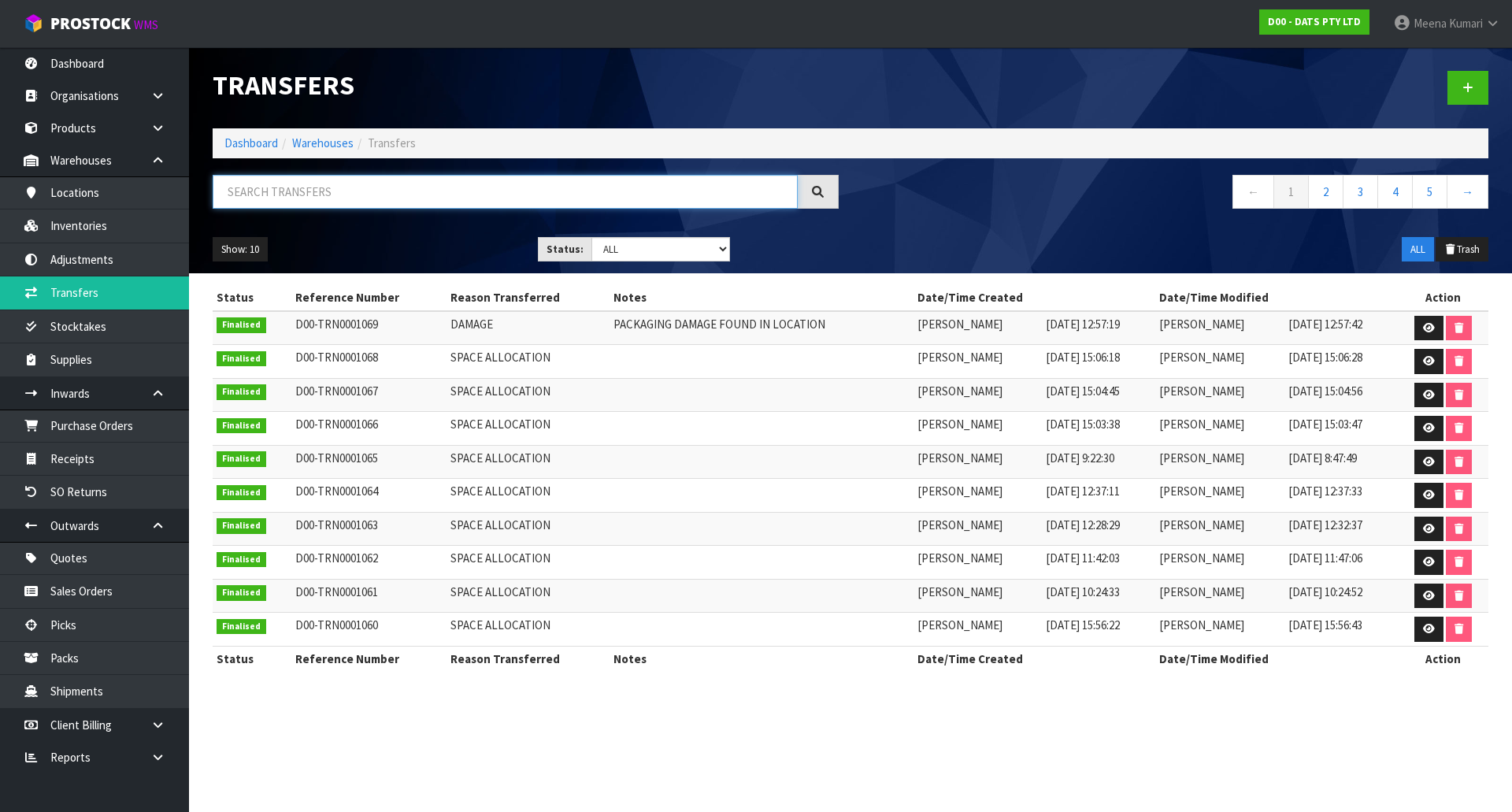
click at [363, 197] on input "text" at bounding box center [505, 191] width 585 height 34
paste input "60333"
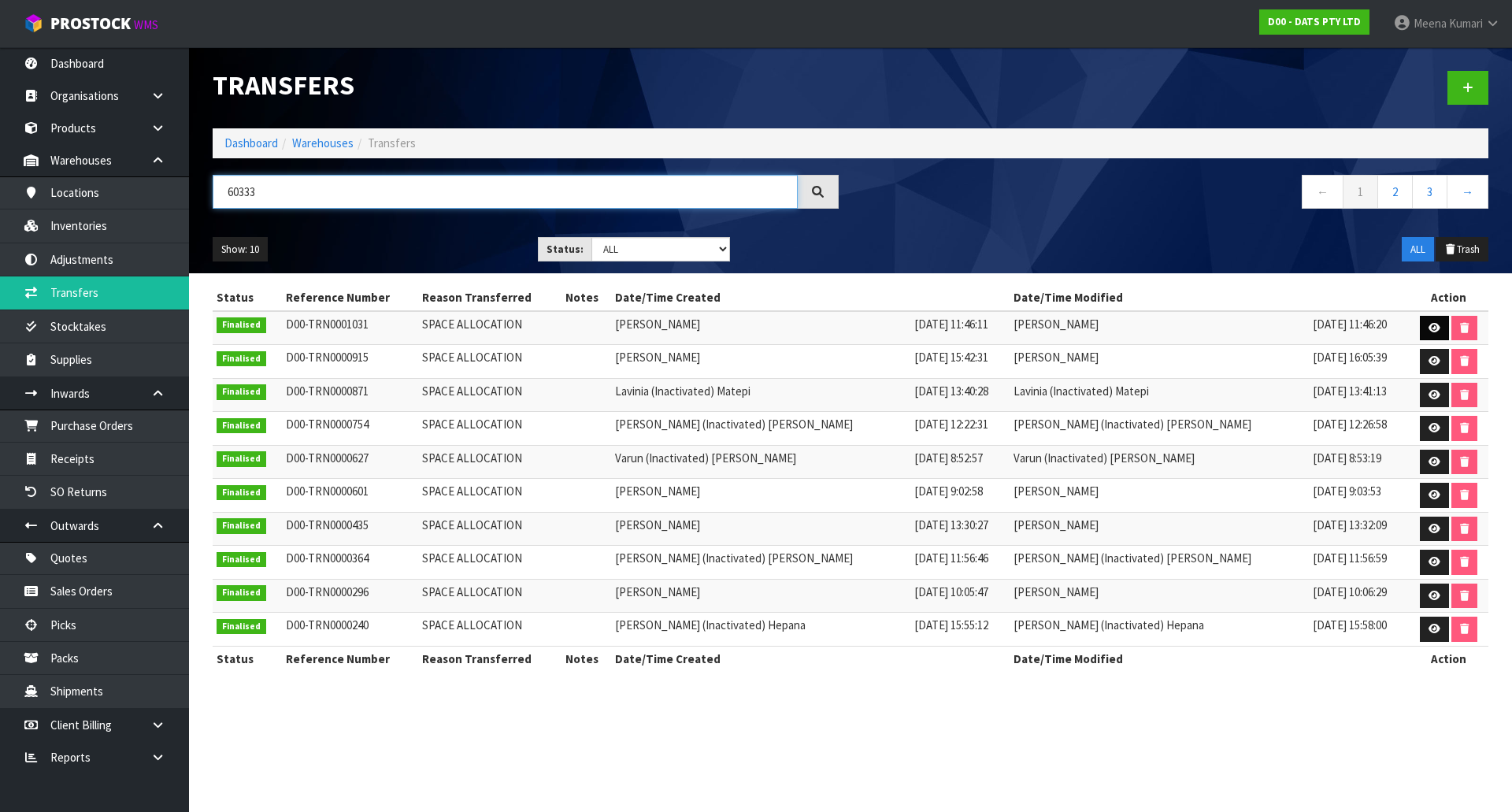
type input "60333"
click at [1429, 328] on icon at bounding box center [1435, 328] width 12 height 11
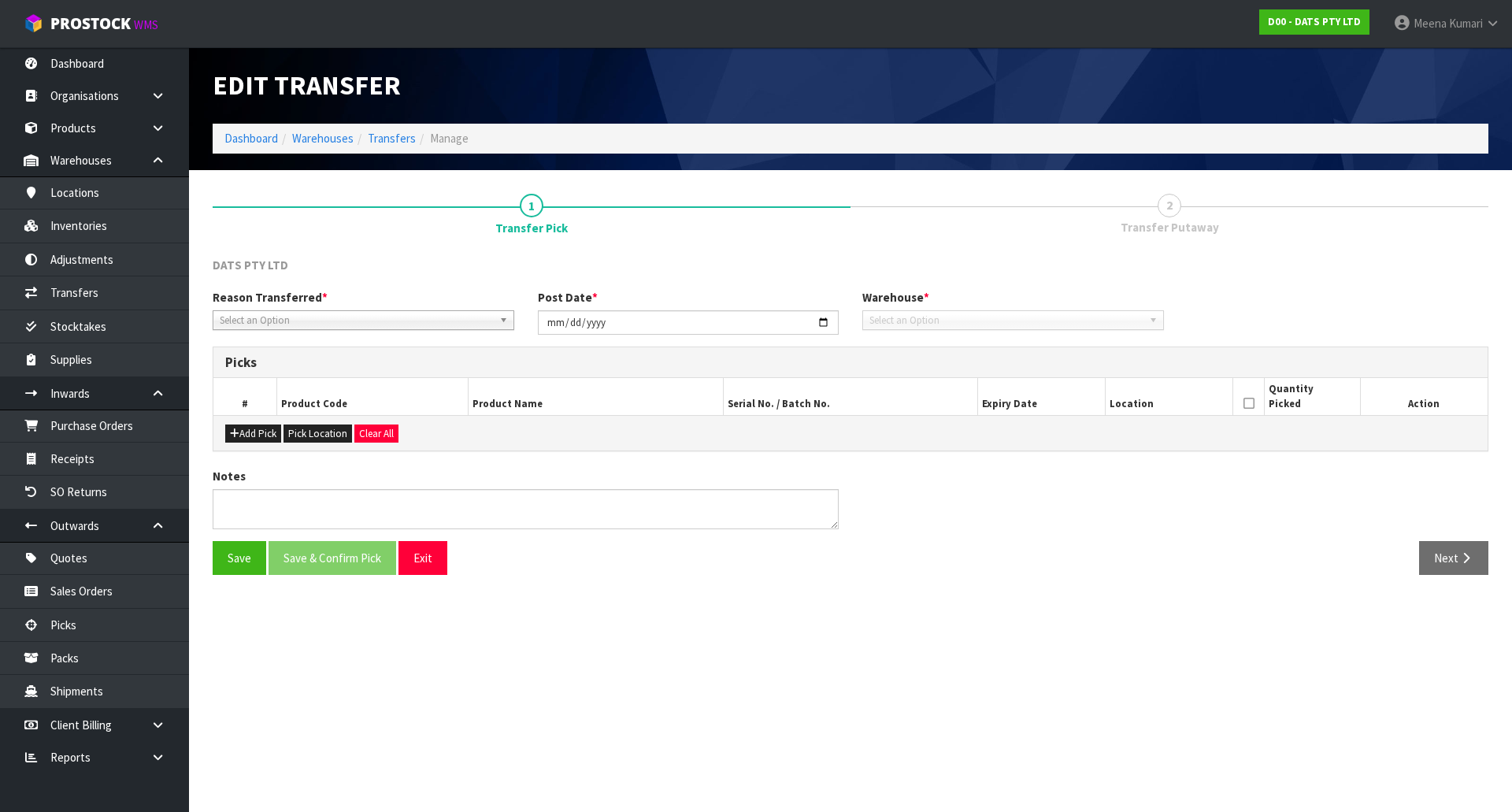
type input "[DATE]"
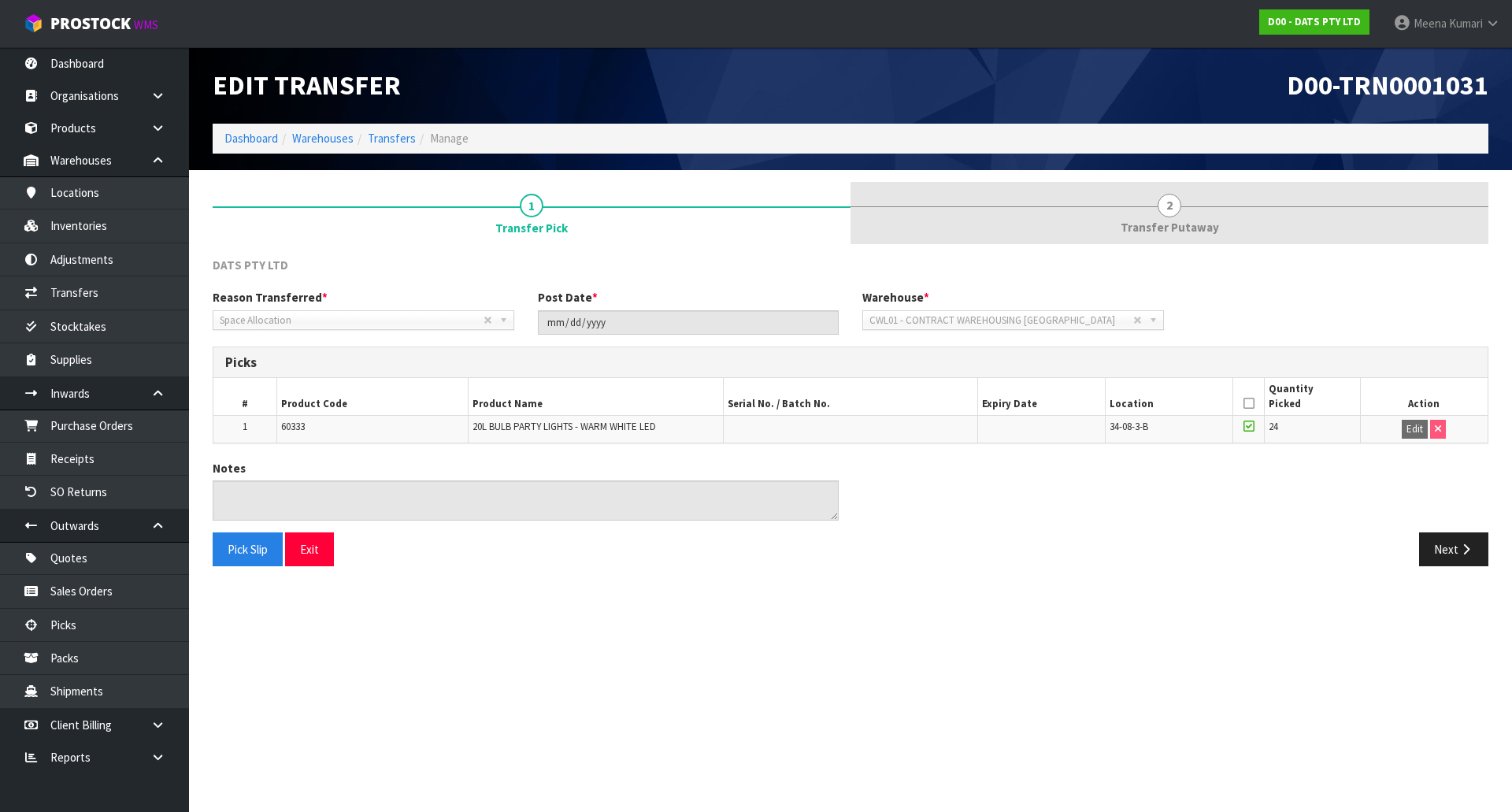
click at [1143, 223] on span "Transfer Putaway" at bounding box center [1170, 227] width 98 height 17
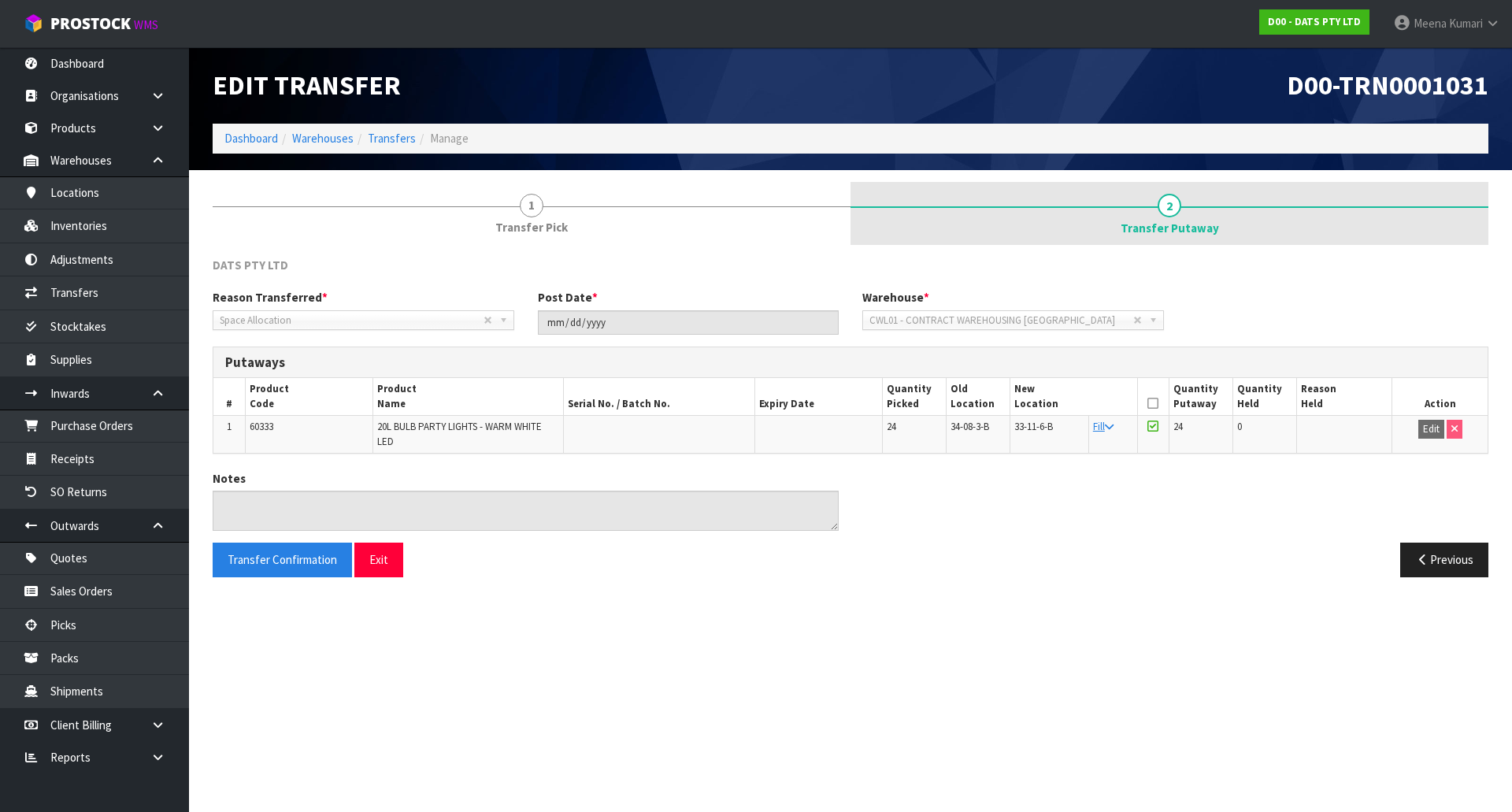
click at [1142, 226] on span "Transfer Putaway" at bounding box center [1170, 227] width 98 height 17
